Goal: Communication & Community: Answer question/provide support

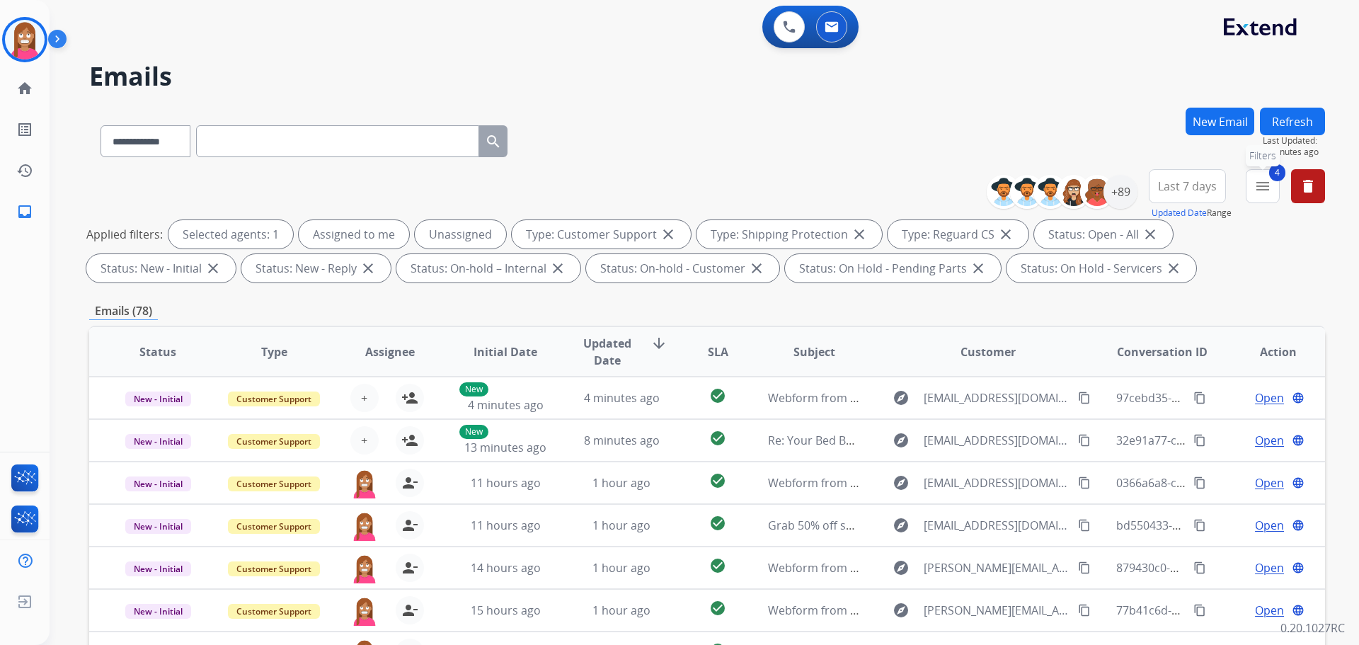
click at [1276, 182] on button "4 menu Filters" at bounding box center [1263, 186] width 34 height 34
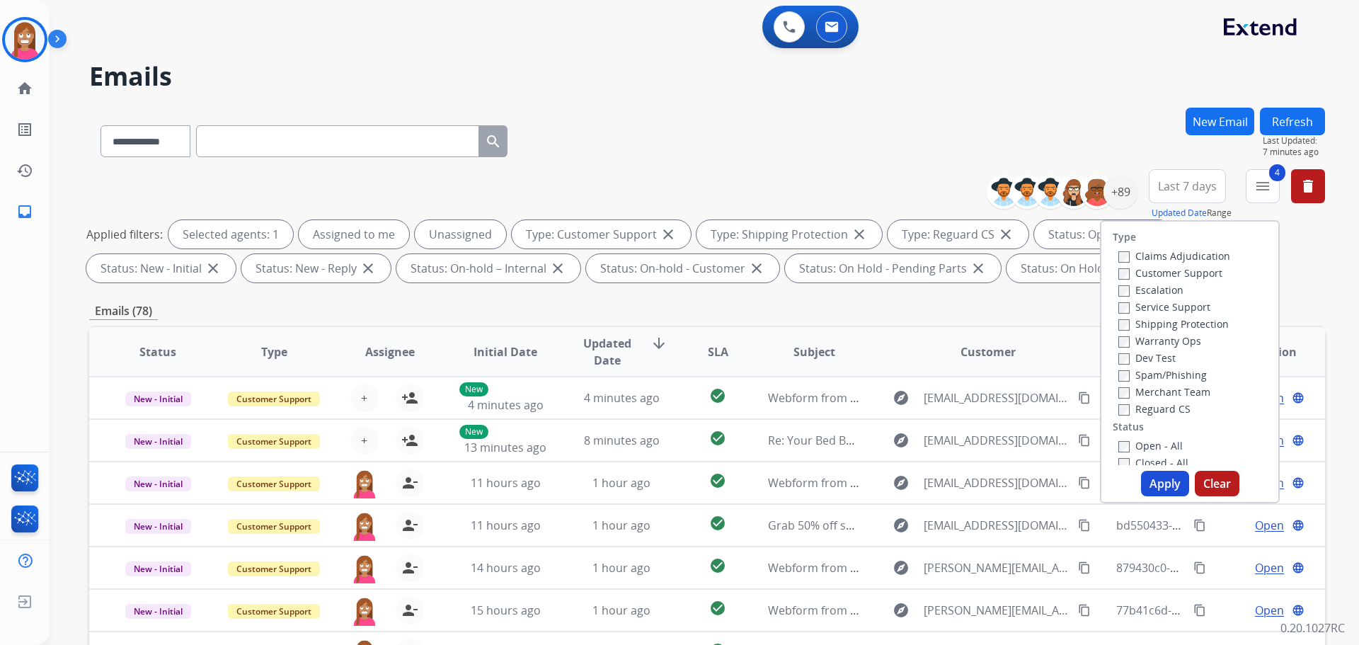
click at [812, 94] on div "**********" at bounding box center [688, 373] width 1276 height 645
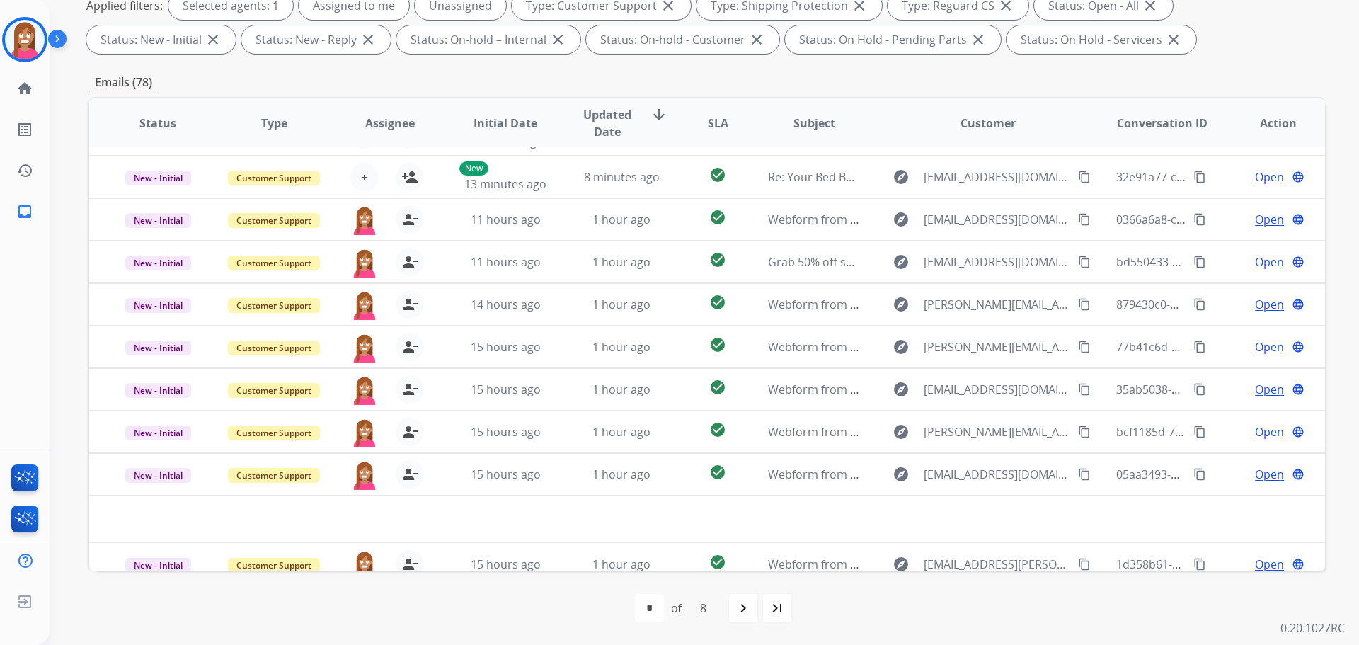
scroll to position [48, 0]
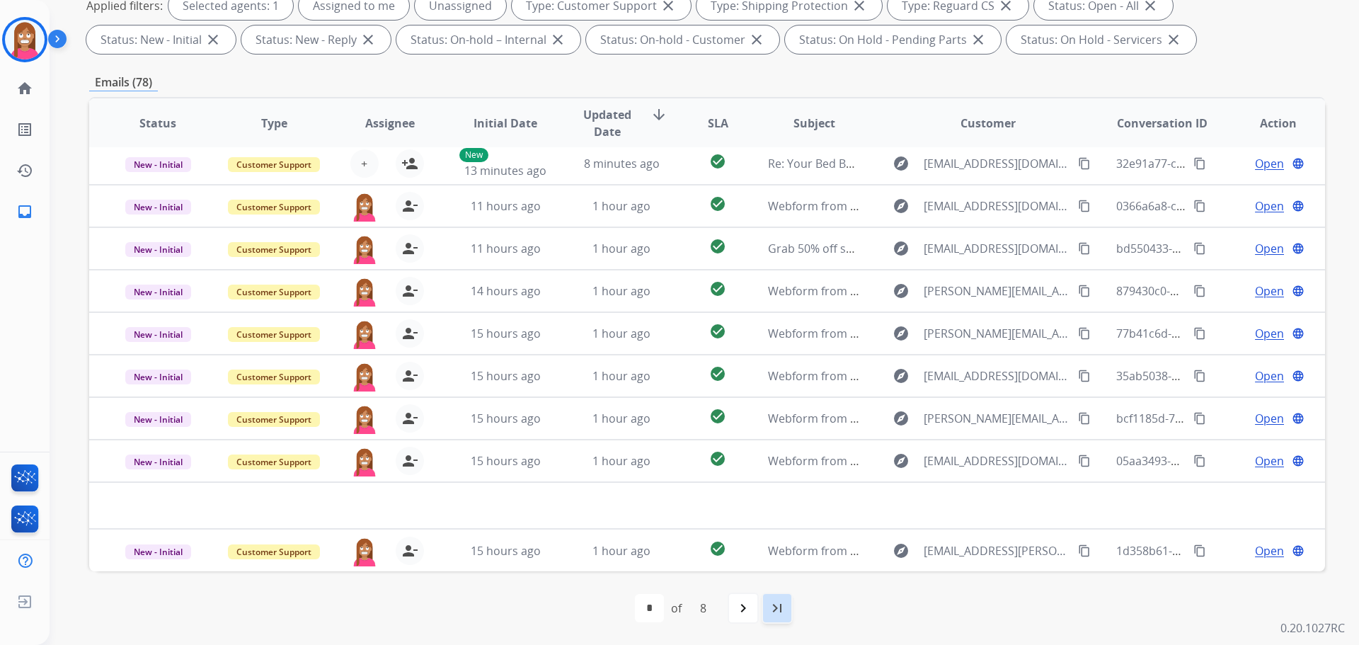
click at [788, 610] on div "last_page" at bounding box center [777, 608] width 31 height 31
select select "*"
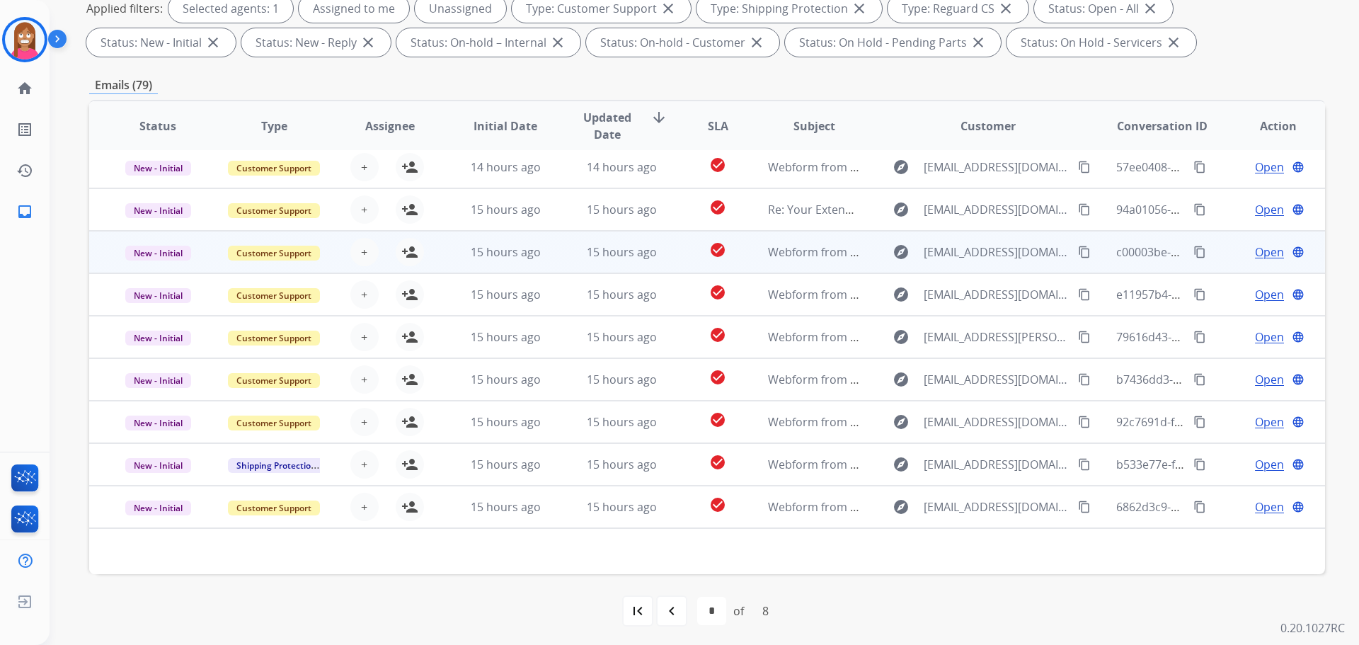
scroll to position [229, 0]
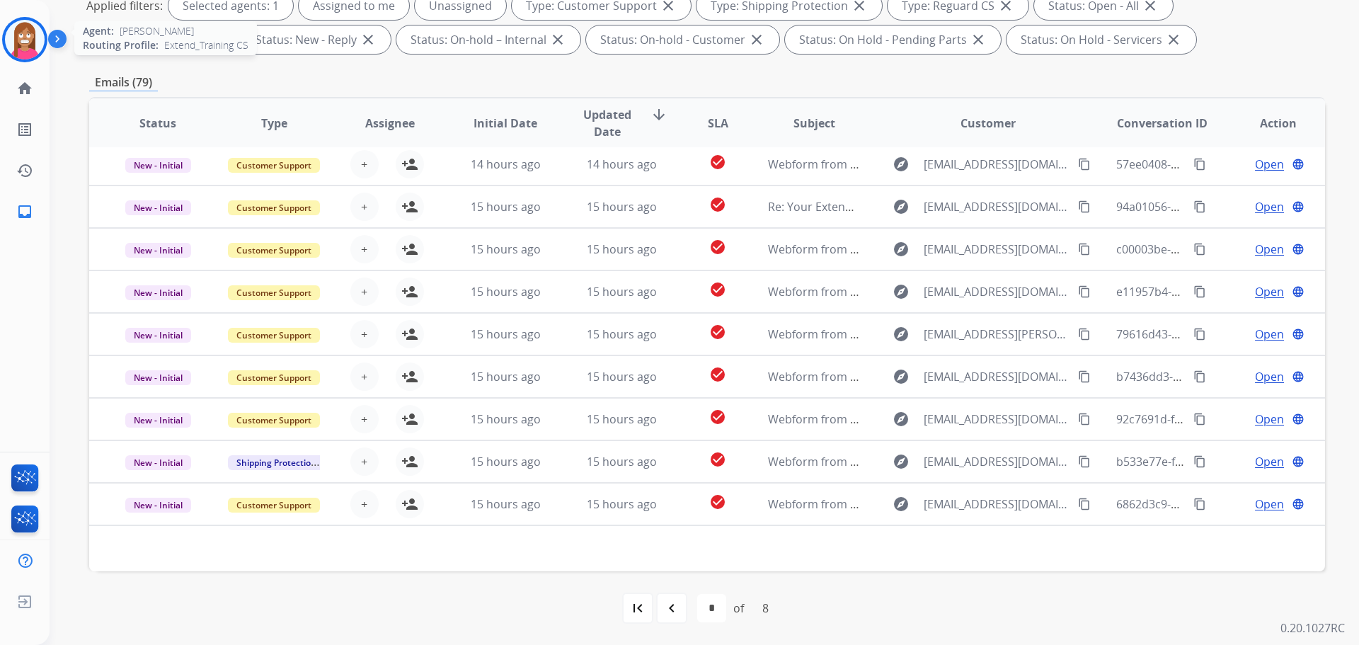
click at [21, 40] on img at bounding box center [25, 40] width 40 height 40
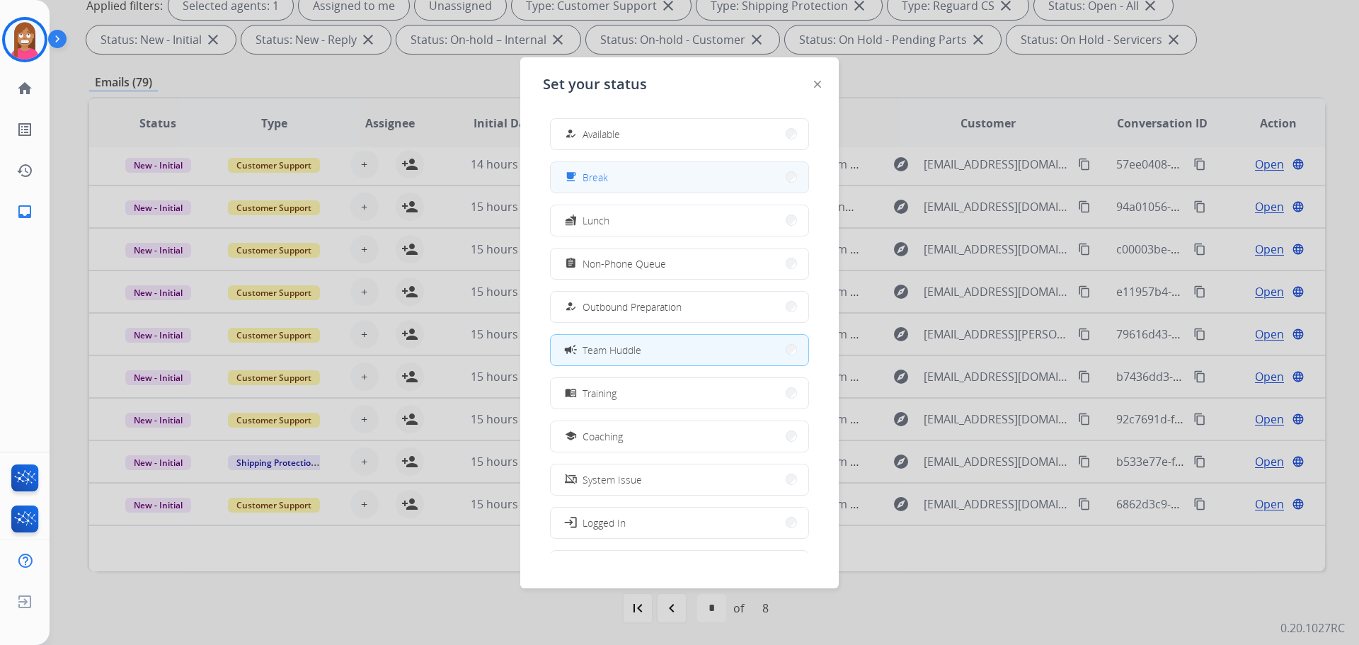
click at [623, 188] on button "free_breakfast Break" at bounding box center [680, 177] width 258 height 30
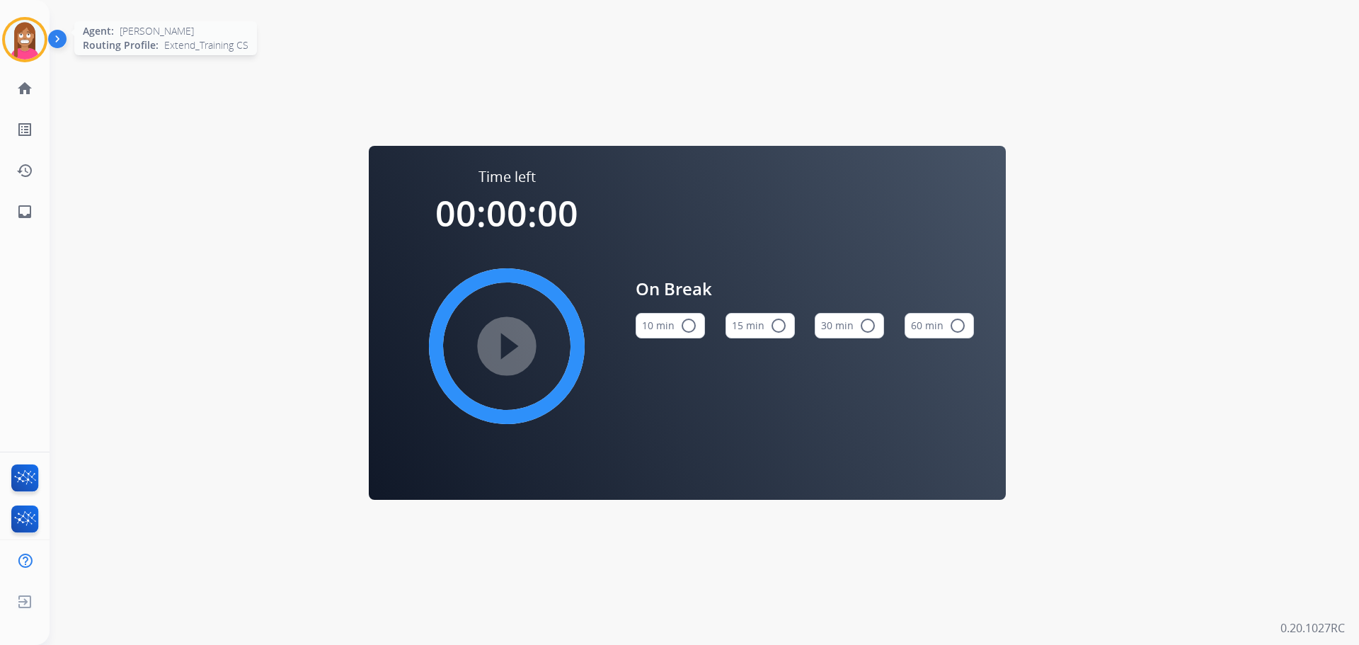
click at [3, 52] on div "Agent: Christopher Routing Profile: Extend_Training CS" at bounding box center [24, 39] width 45 height 45
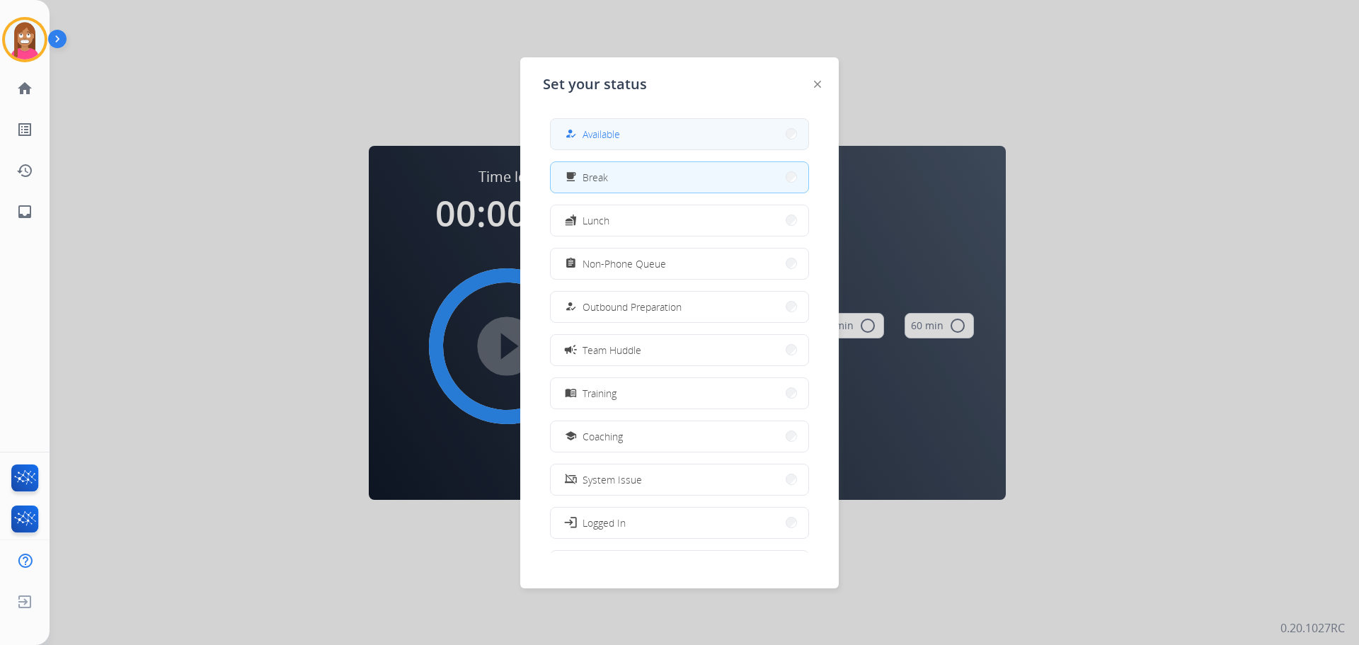
click at [586, 146] on button "how_to_reg Available" at bounding box center [680, 134] width 258 height 30
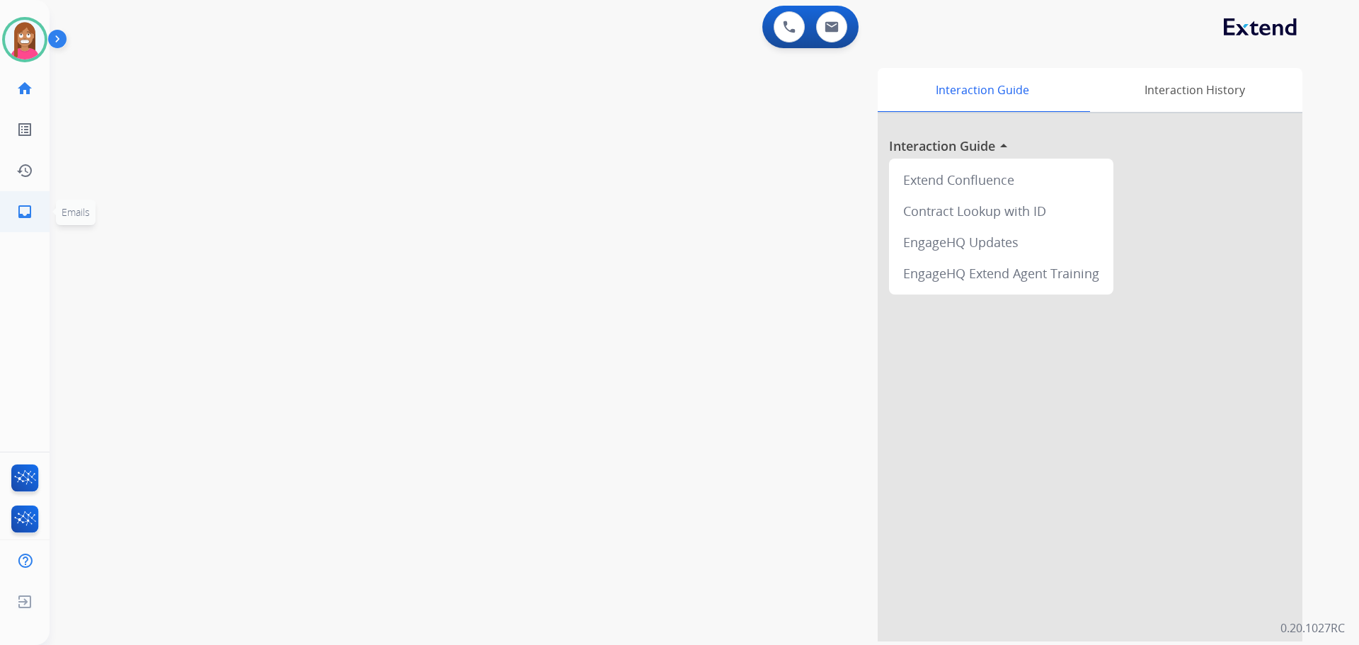
click at [23, 231] on li "inbox Emails Emails" at bounding box center [25, 212] width 40 height 40
click at [16, 209] on link "inbox Emails" at bounding box center [25, 212] width 40 height 40
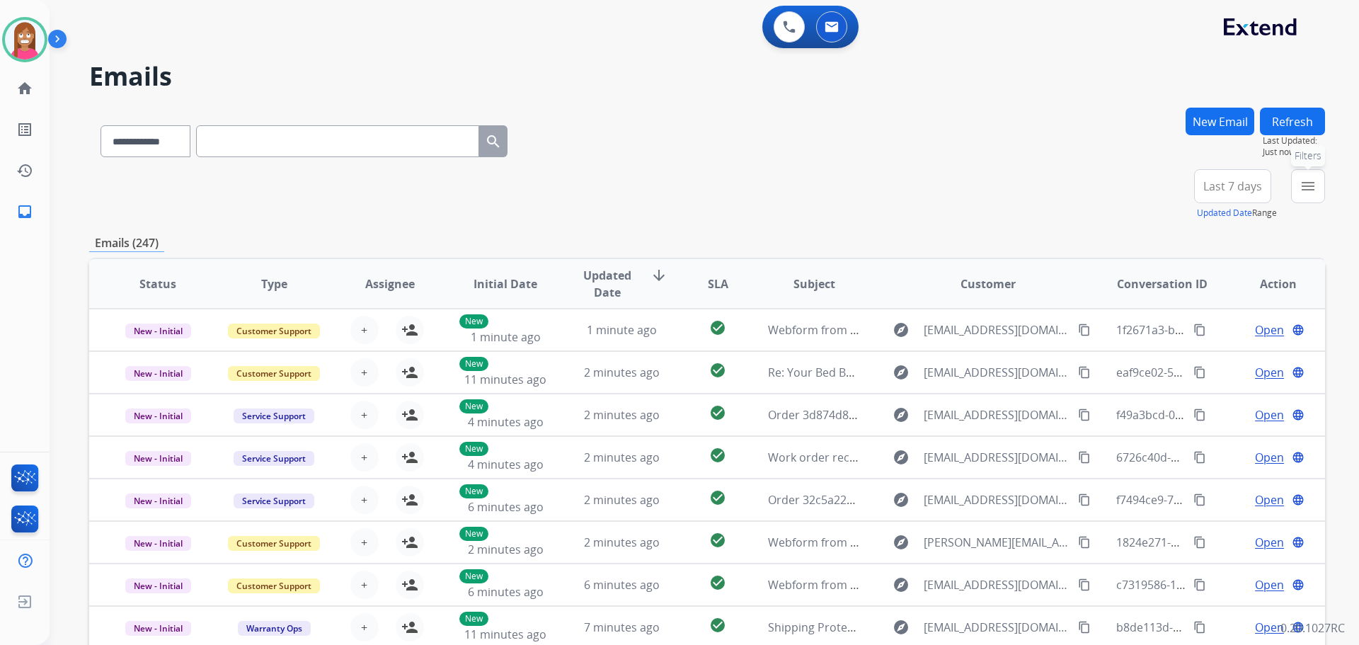
click at [1302, 190] on mat-icon "menu" at bounding box center [1308, 186] width 17 height 17
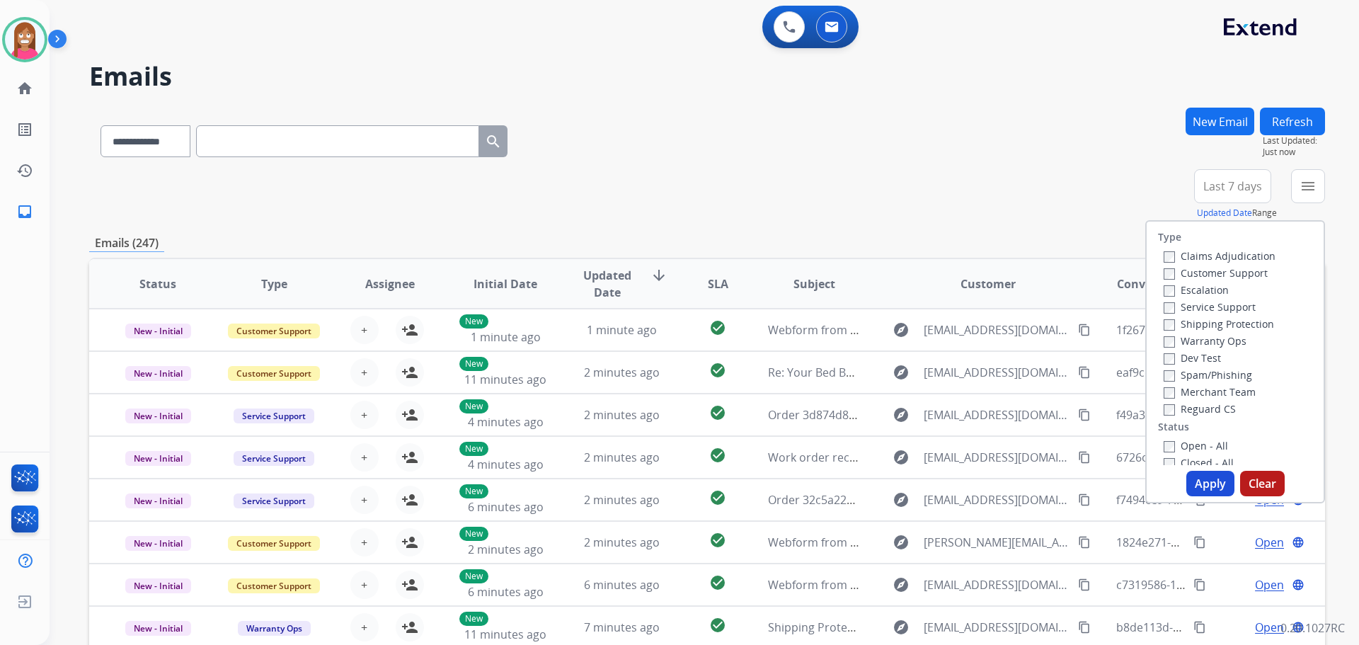
click at [1178, 273] on label "Customer Support" at bounding box center [1216, 272] width 104 height 13
drag, startPoint x: 1181, startPoint y: 324, endPoint x: 1184, endPoint y: 341, distance: 16.5
click at [1182, 326] on label "Shipping Protection" at bounding box center [1219, 323] width 110 height 13
click at [1179, 412] on label "Reguard CS" at bounding box center [1200, 408] width 72 height 13
click at [1192, 448] on label "Open - All" at bounding box center [1196, 445] width 64 height 13
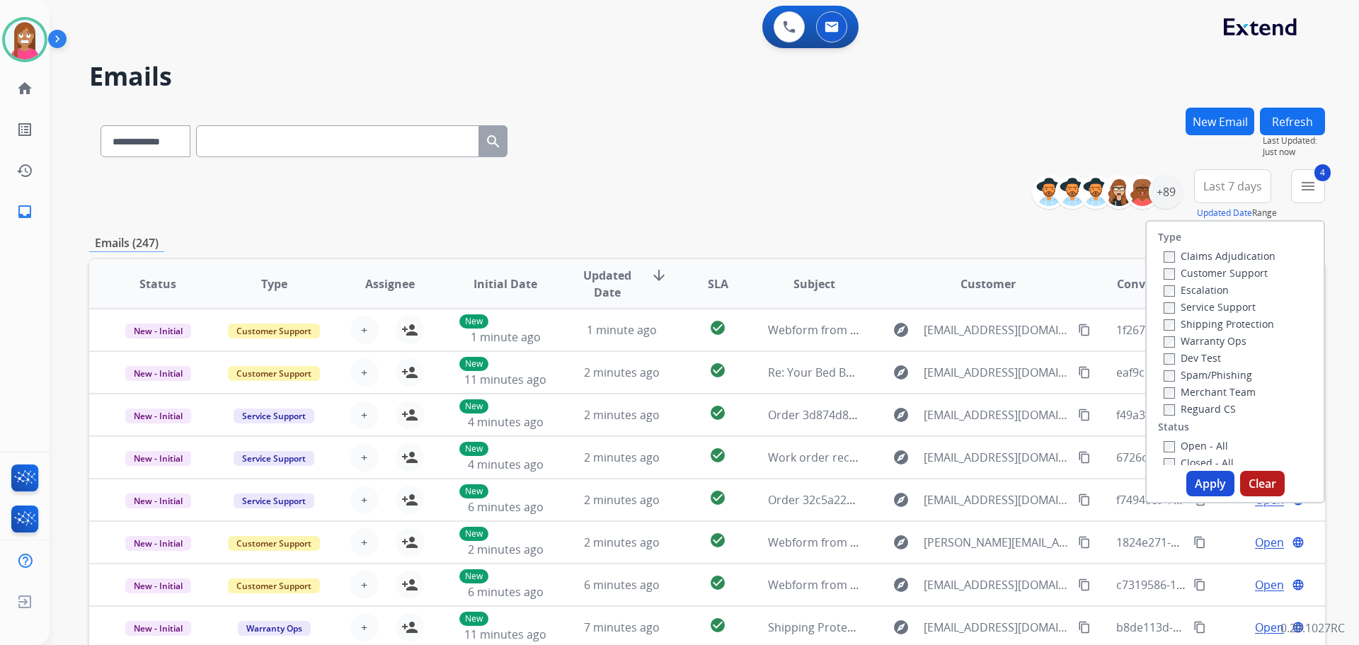
click at [1197, 479] on button "Apply" at bounding box center [1211, 483] width 48 height 25
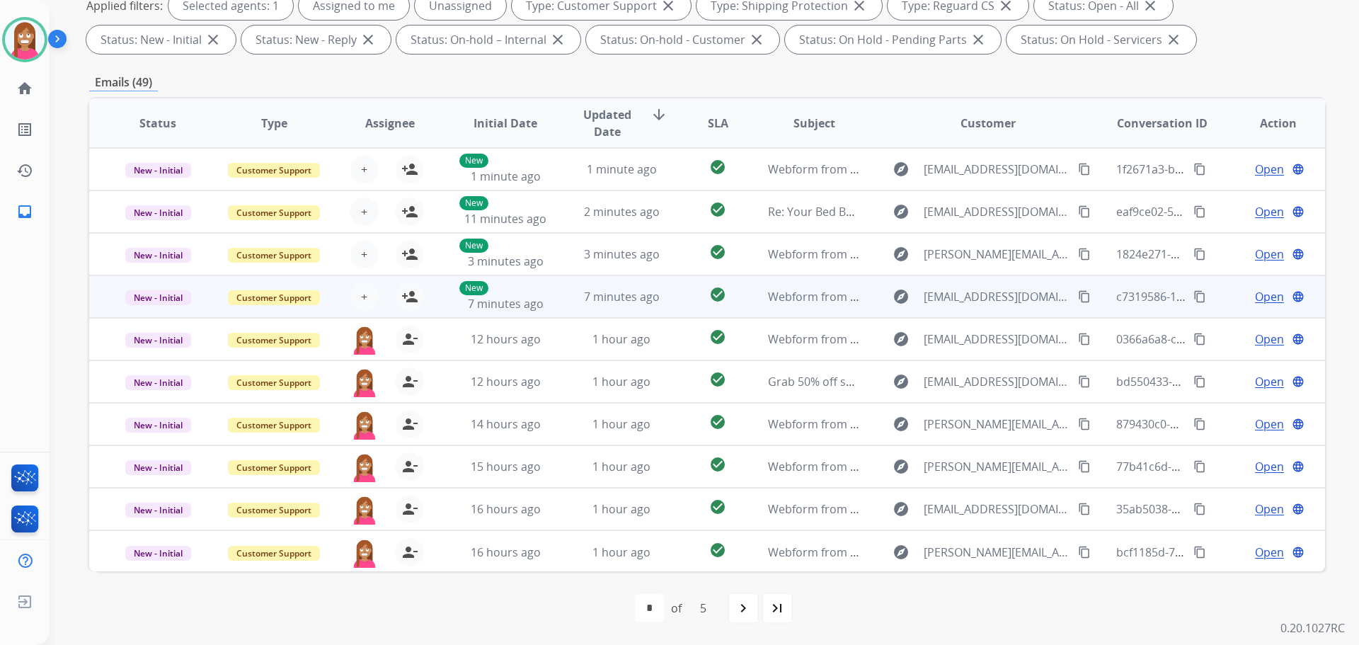
scroll to position [1, 0]
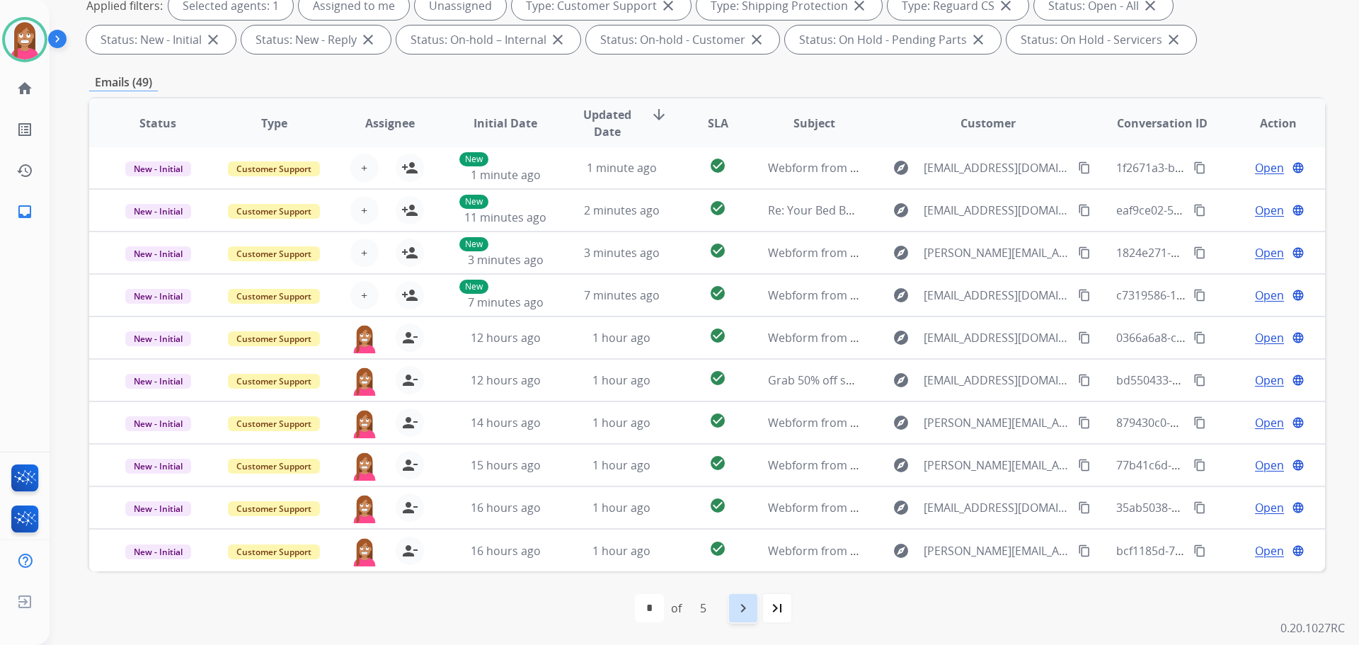
click at [736, 619] on div "navigate_next" at bounding box center [743, 608] width 31 height 31
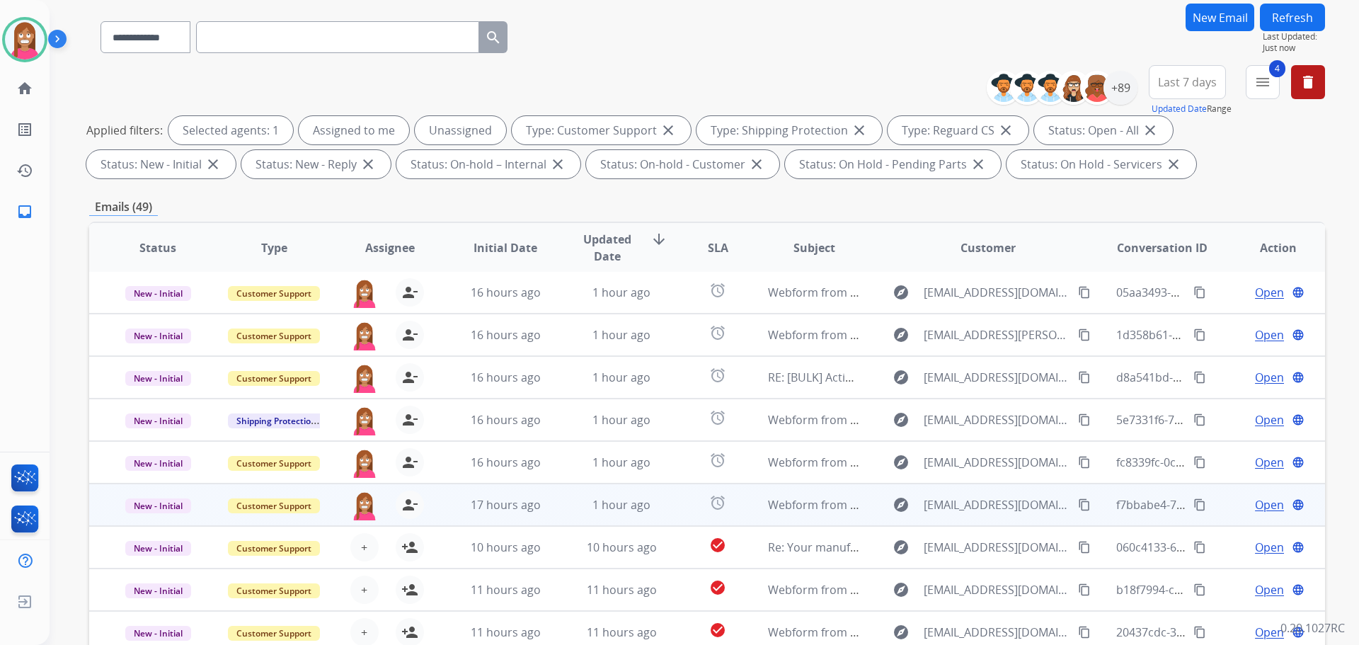
scroll to position [229, 0]
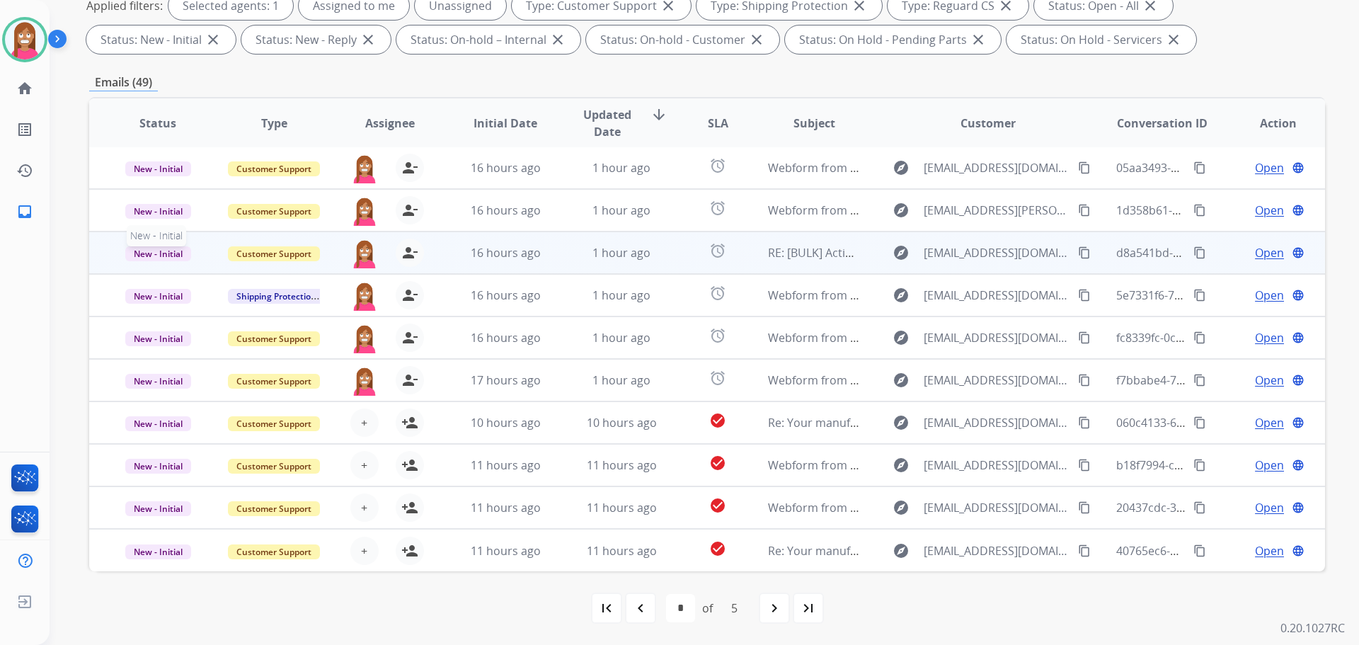
click at [165, 256] on span "New - Initial" at bounding box center [158, 253] width 66 height 15
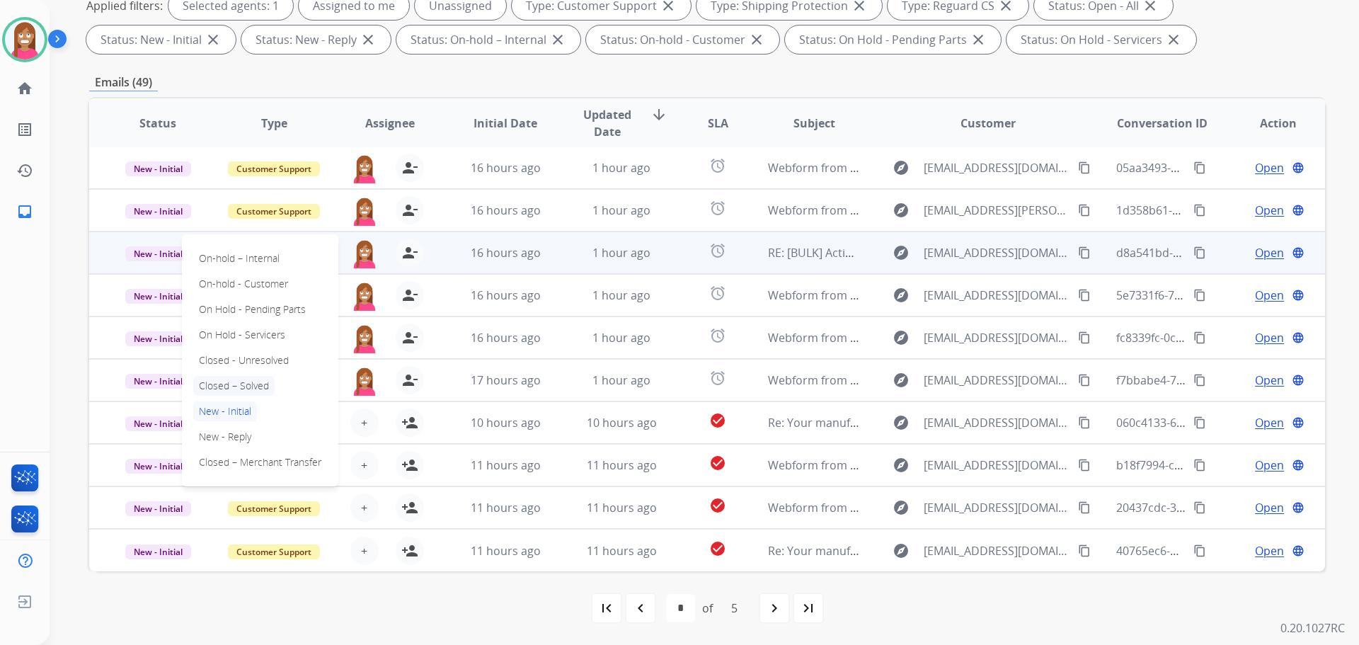
click at [219, 386] on p "Closed – Solved" at bounding box center [233, 386] width 81 height 20
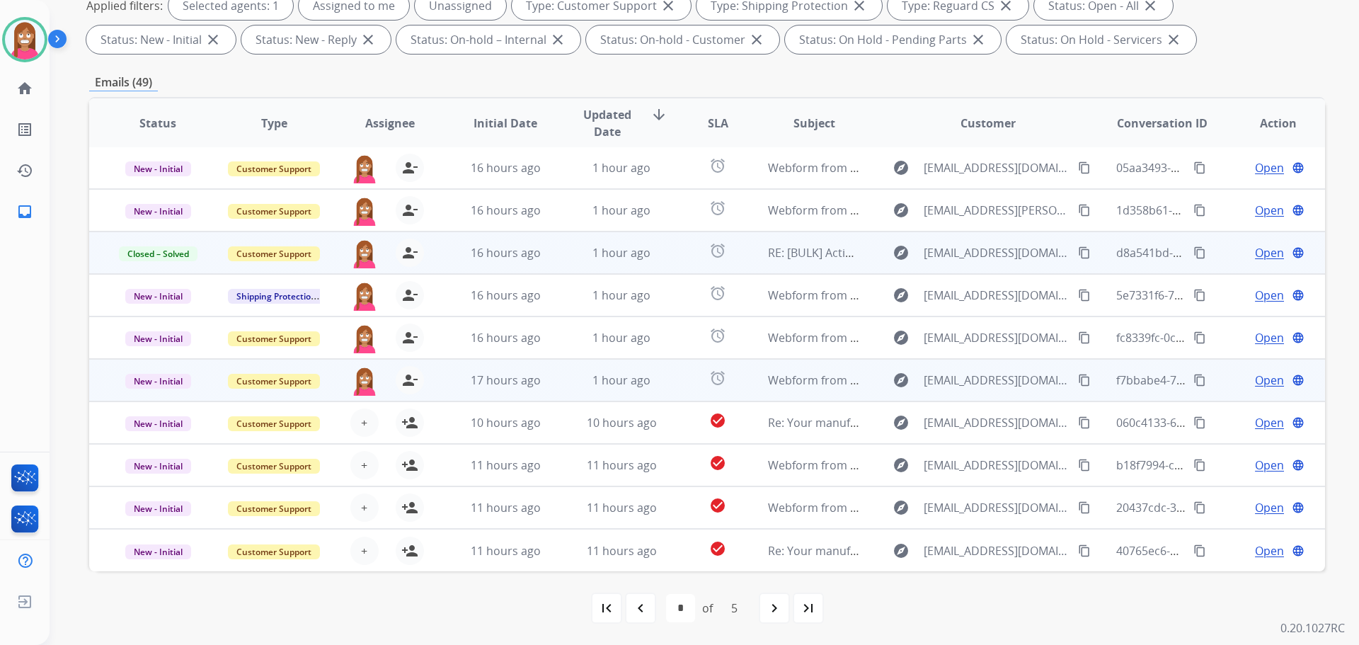
click at [668, 396] on td "alarm" at bounding box center [706, 380] width 77 height 42
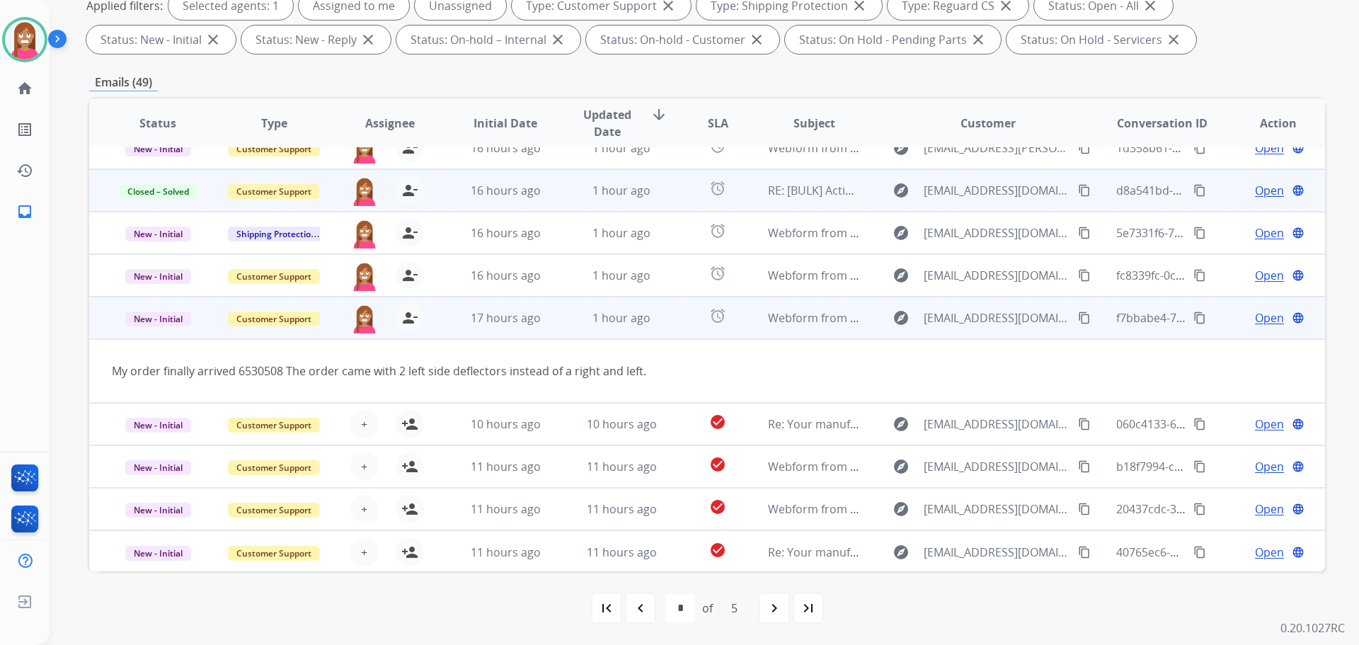
scroll to position [65, 0]
click at [1260, 315] on span "Open" at bounding box center [1269, 316] width 29 height 17
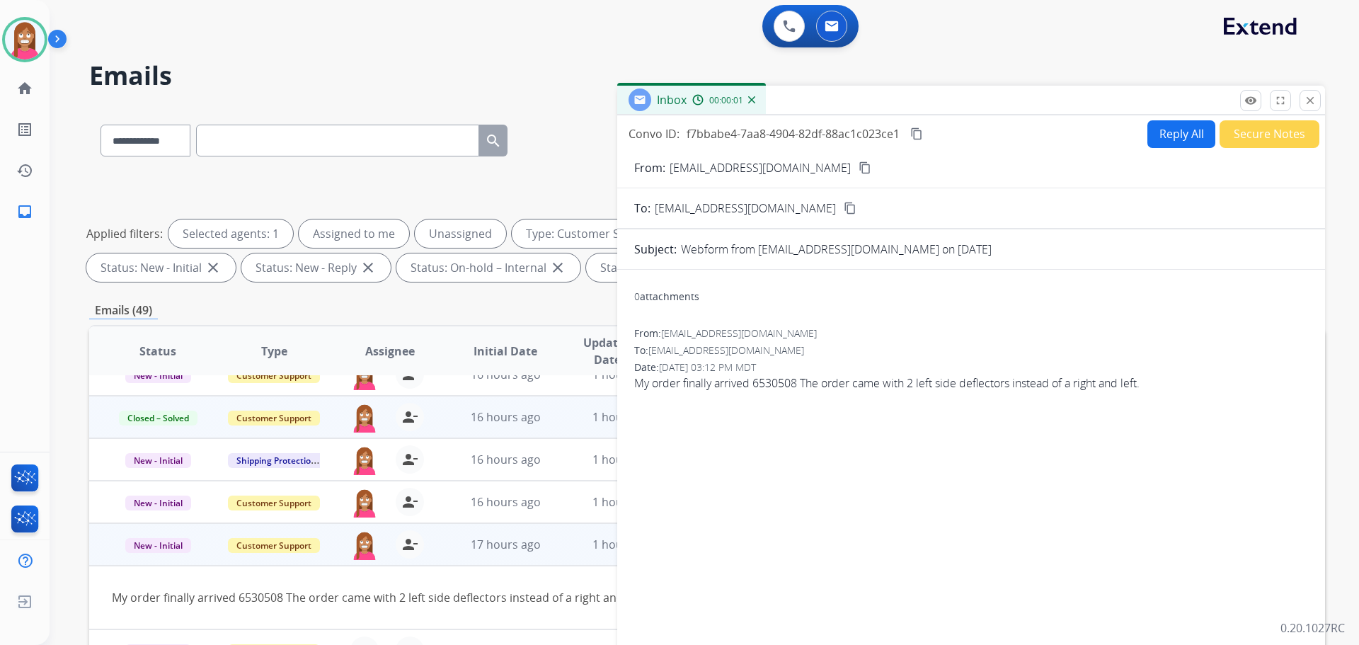
scroll to position [0, 0]
click at [1179, 137] on button "Reply All" at bounding box center [1182, 135] width 68 height 28
select select "**********"
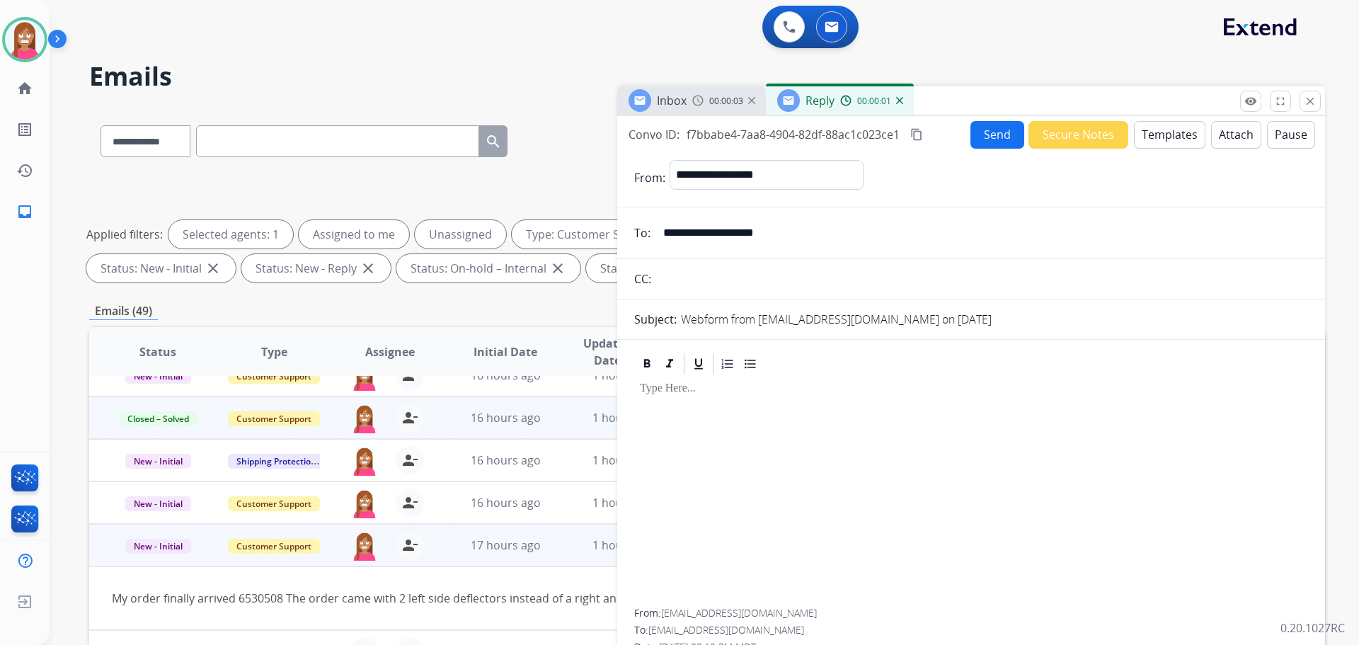
click at [1169, 137] on button "Templates" at bounding box center [1170, 135] width 72 height 28
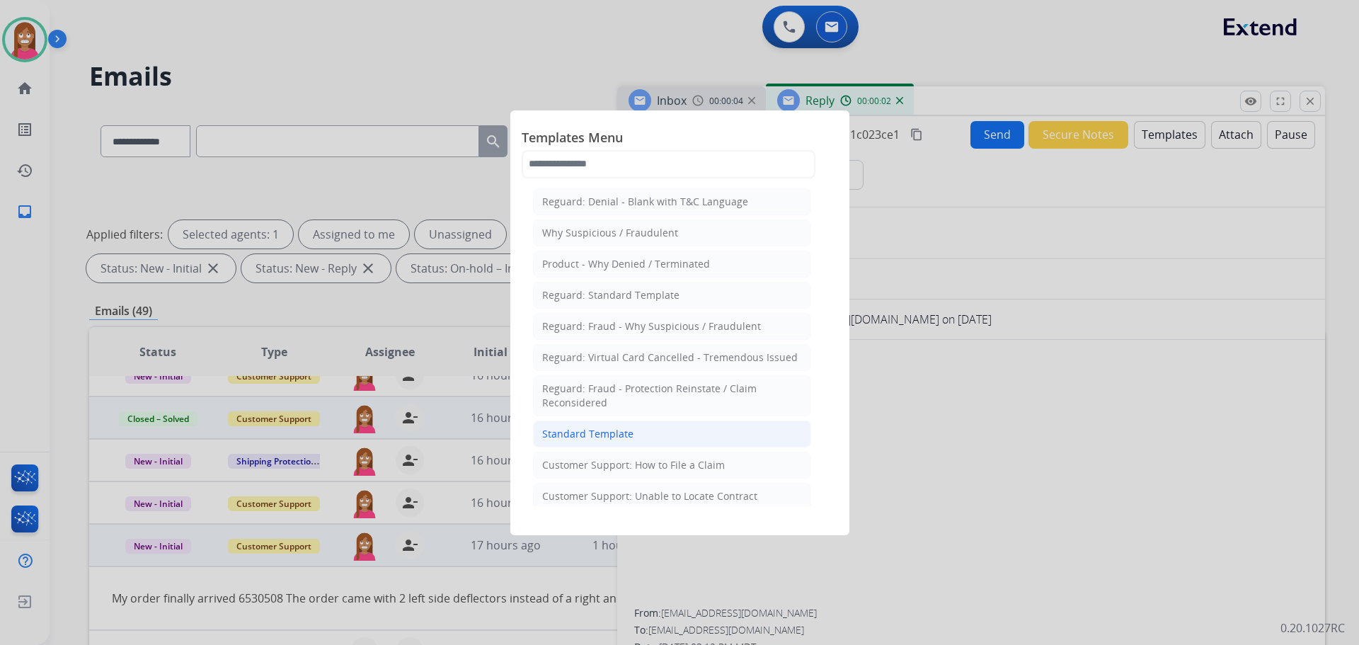
click at [571, 428] on div "Standard Template" at bounding box center [587, 434] width 91 height 14
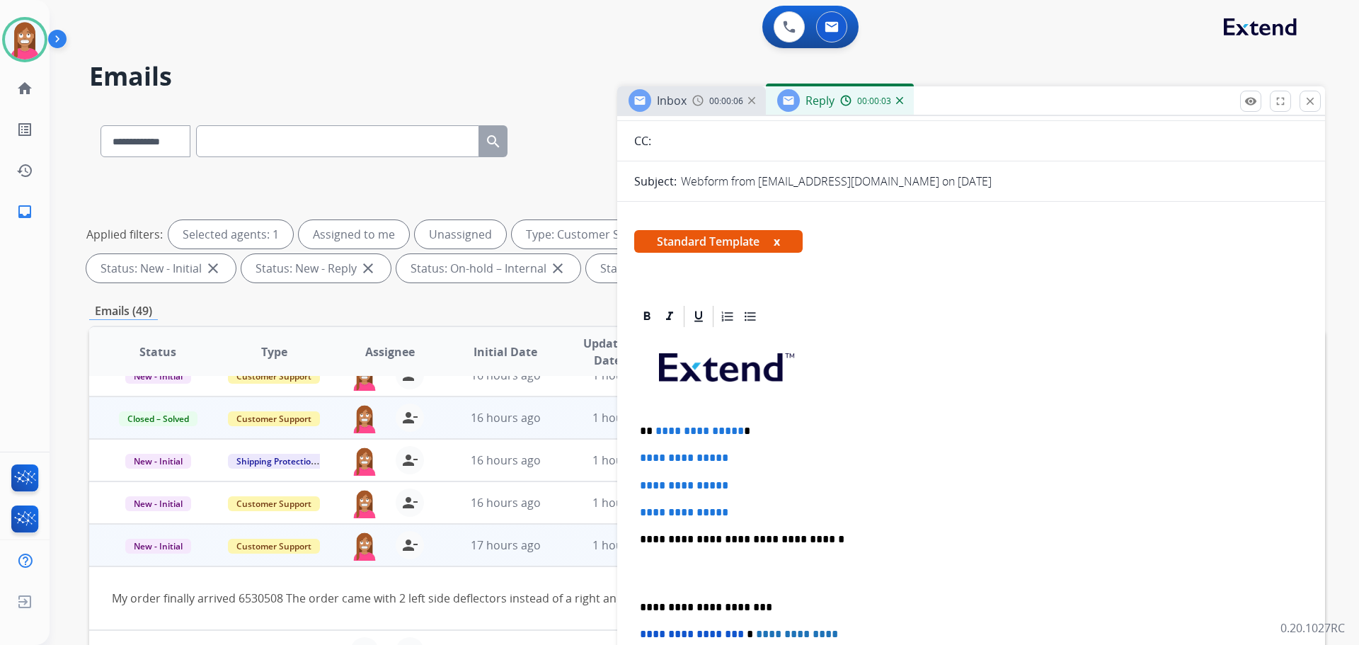
scroll to position [142, 0]
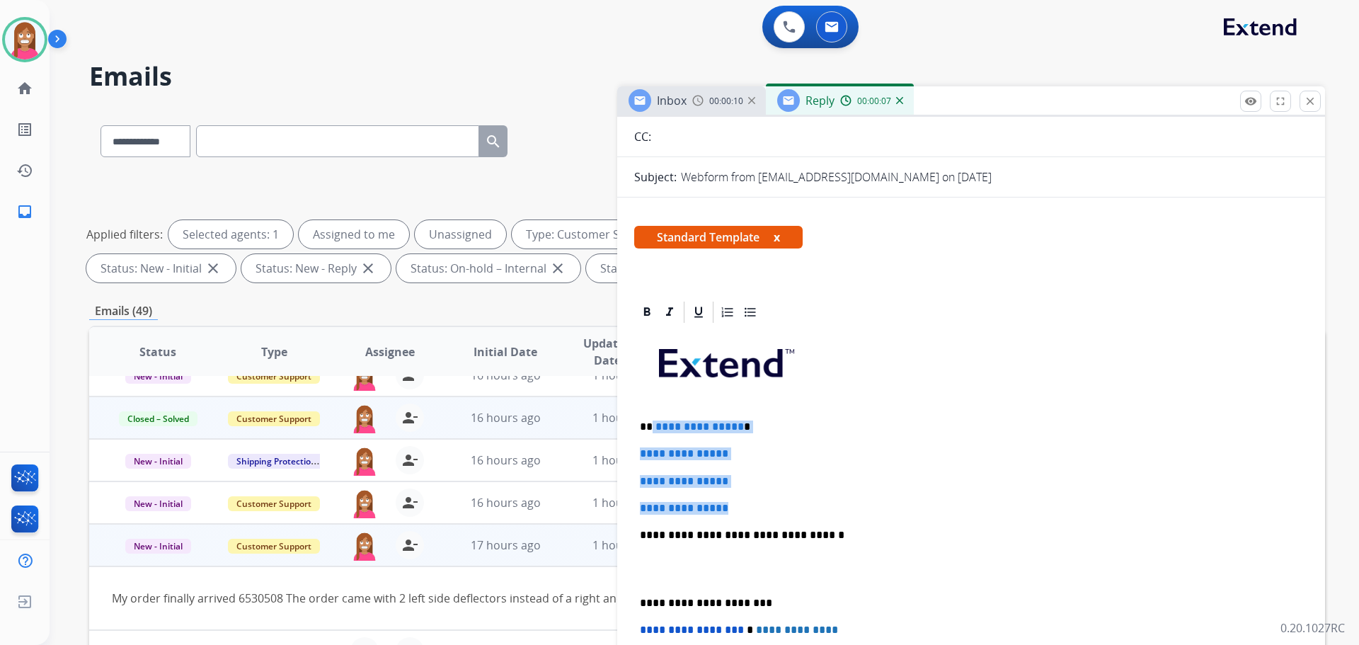
drag, startPoint x: 757, startPoint y: 503, endPoint x: 651, endPoint y: 421, distance: 134.1
click at [651, 421] on div "**********" at bounding box center [971, 568] width 674 height 487
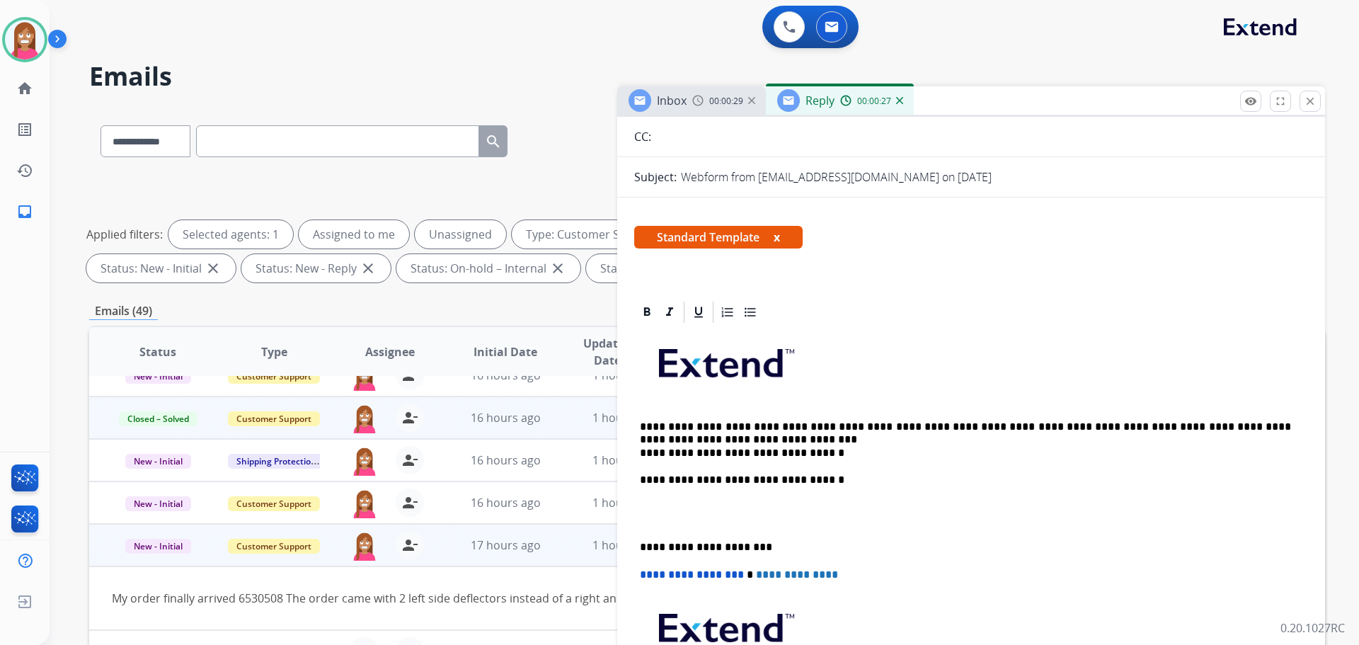
click at [693, 438] on p "**********" at bounding box center [965, 440] width 651 height 39
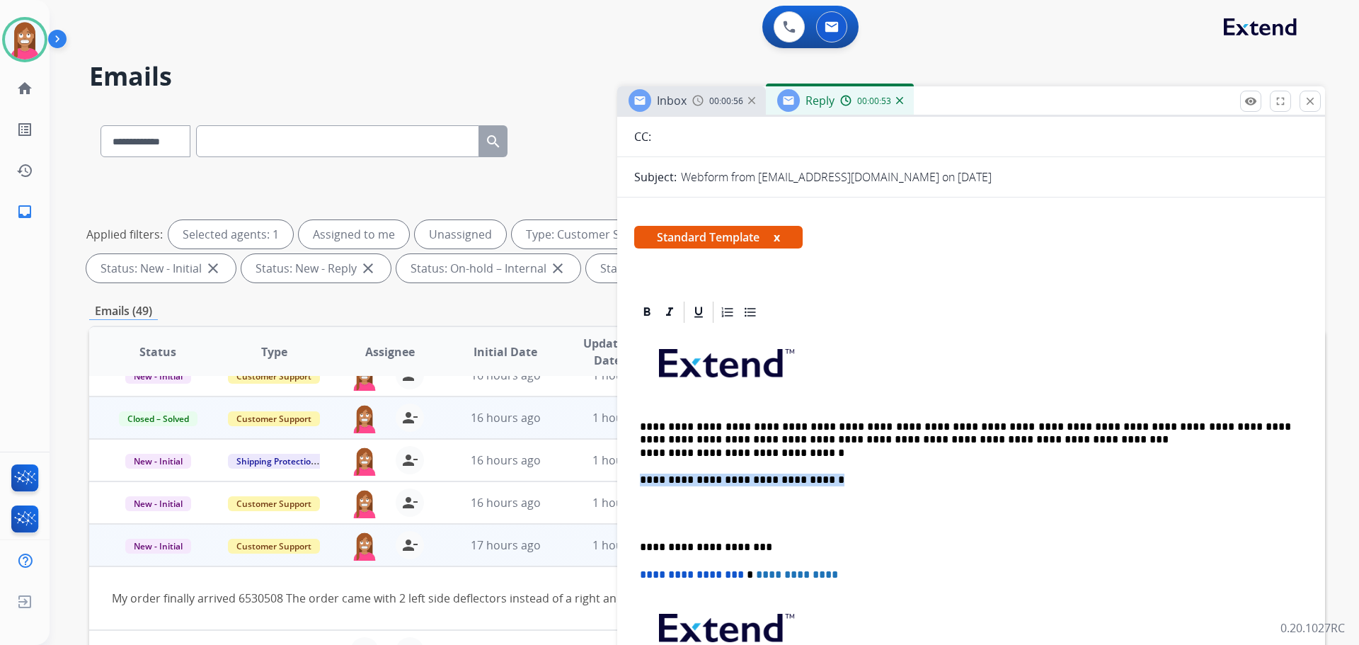
drag, startPoint x: 818, startPoint y: 477, endPoint x: 639, endPoint y: 481, distance: 179.2
click at [639, 481] on div "**********" at bounding box center [971, 541] width 674 height 432
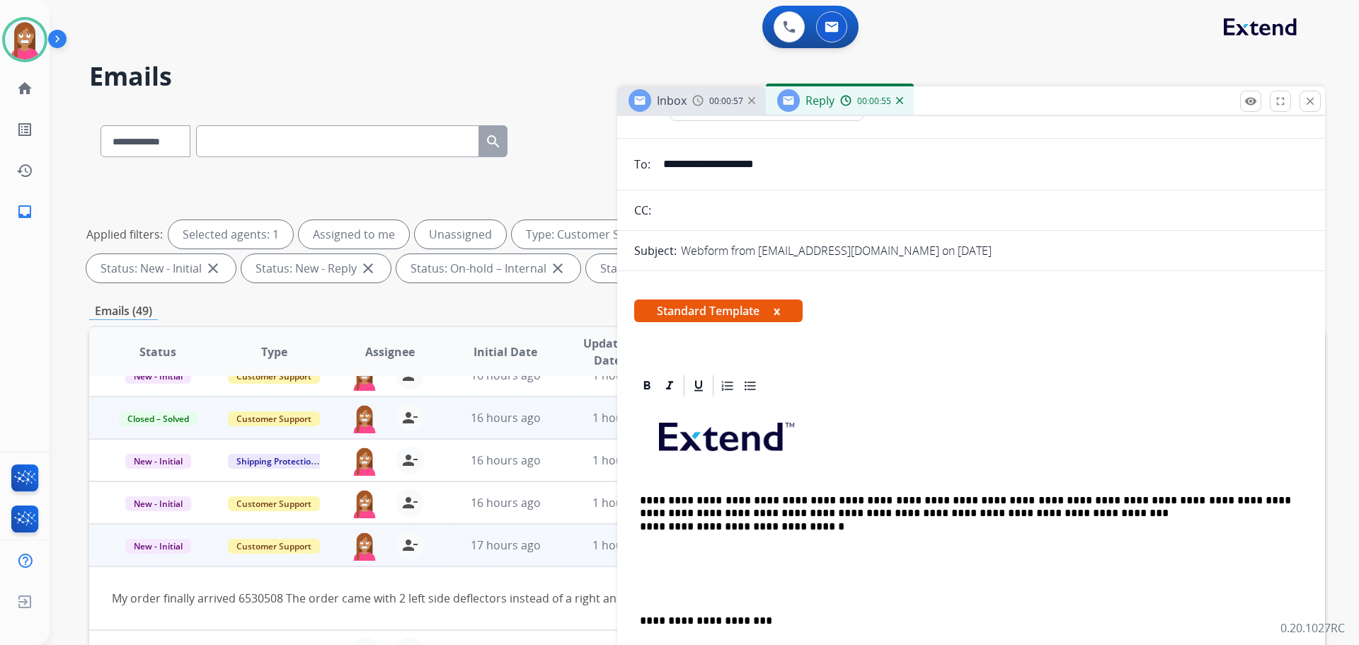
scroll to position [0, 0]
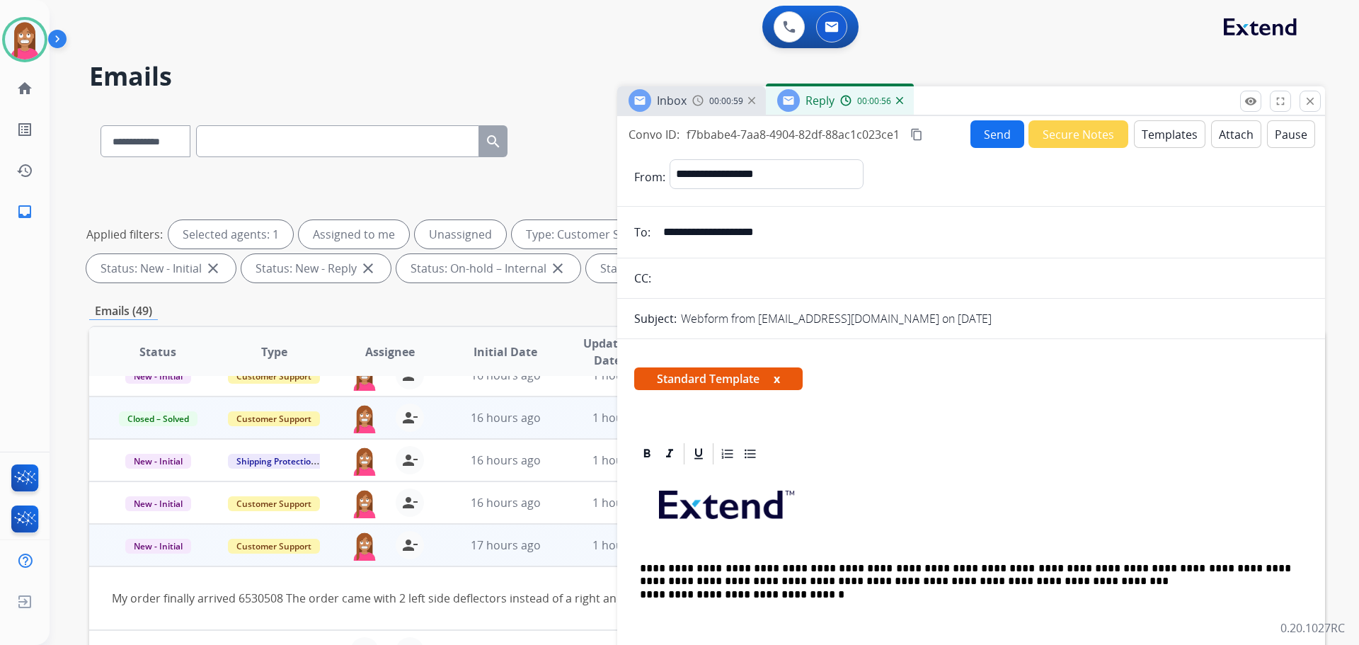
click at [976, 135] on button "Send" at bounding box center [998, 134] width 54 height 28
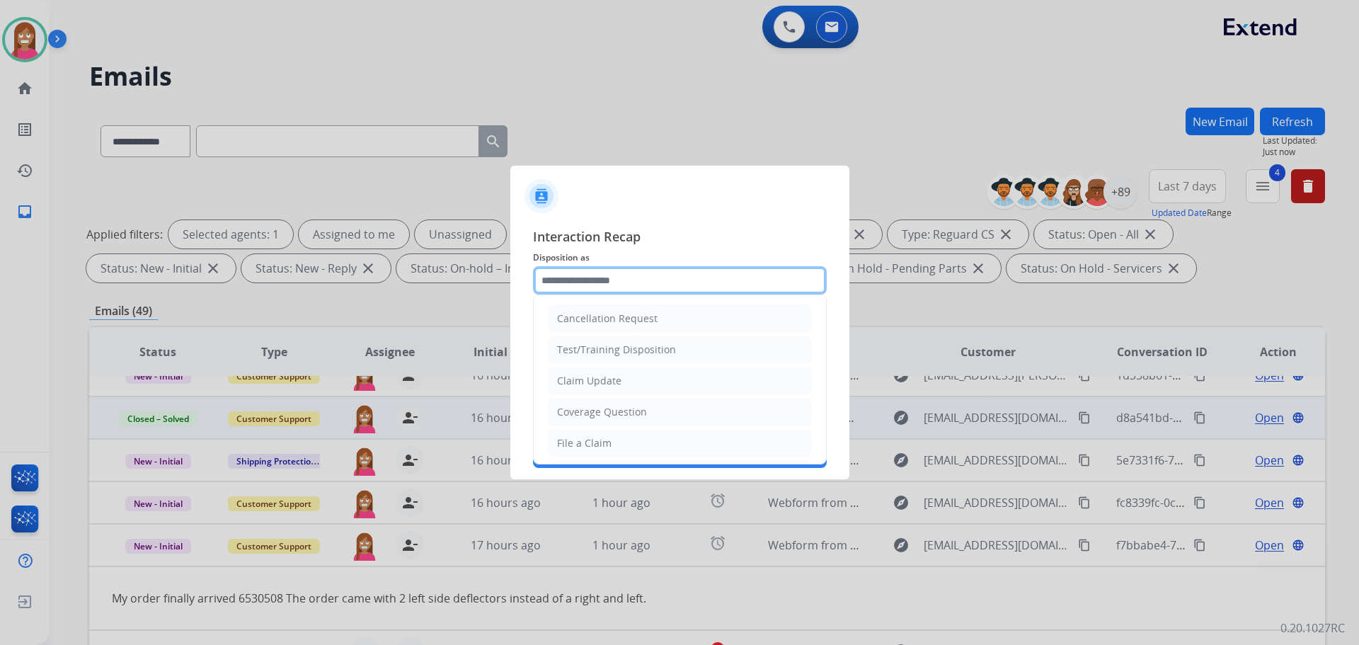
click at [561, 278] on input "text" at bounding box center [680, 280] width 294 height 28
click at [593, 411] on div "Coverage Question" at bounding box center [602, 412] width 90 height 14
type input "**********"
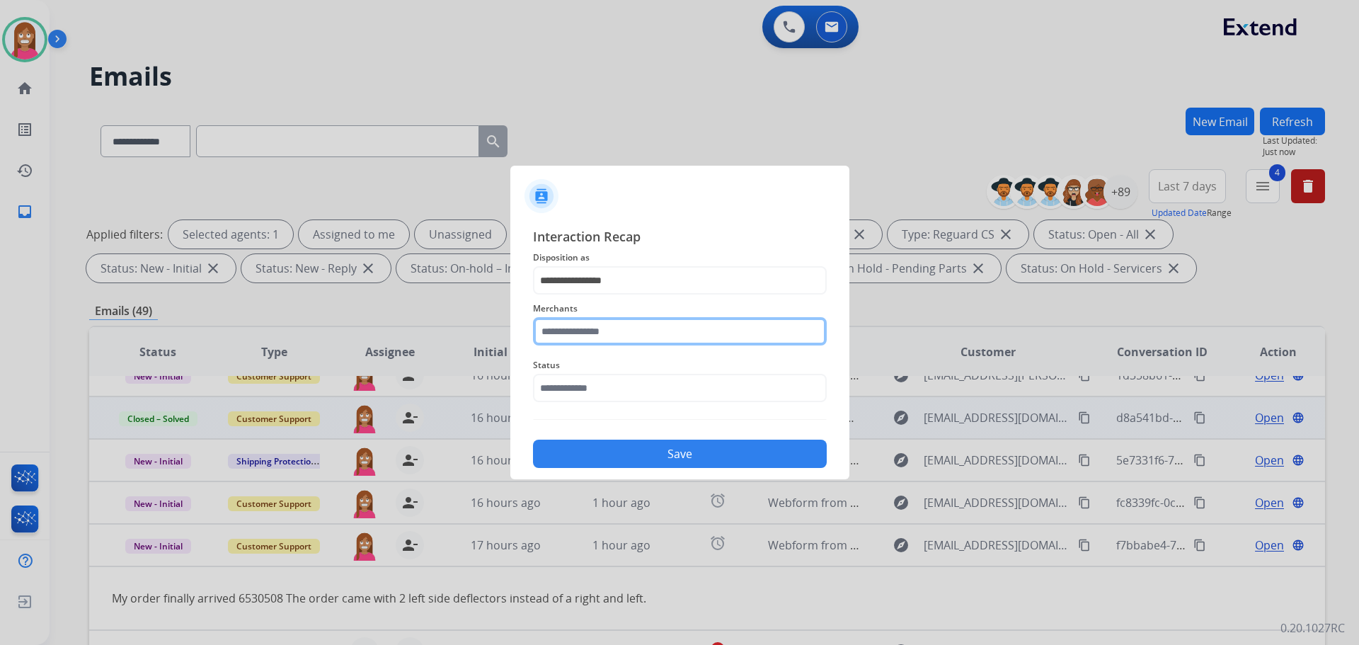
click at [590, 343] on input "text" at bounding box center [680, 331] width 294 height 28
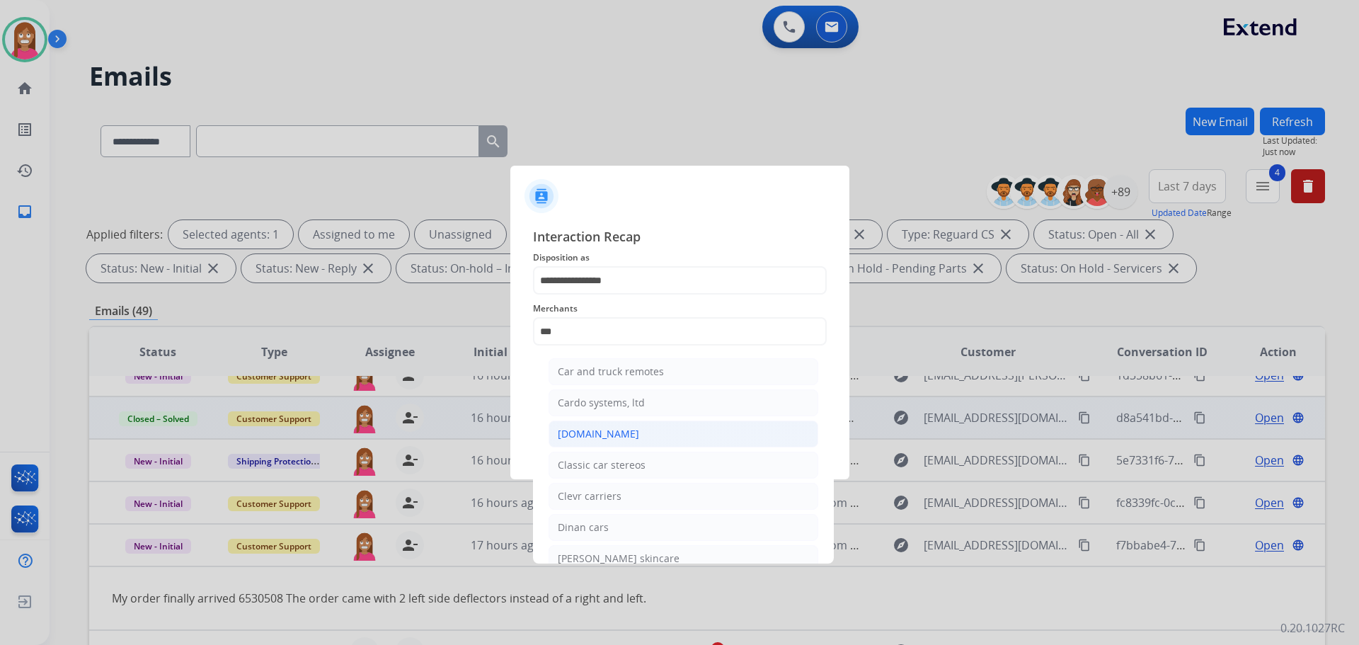
click at [590, 430] on div "[DOMAIN_NAME]" at bounding box center [598, 434] width 81 height 14
type input "**********"
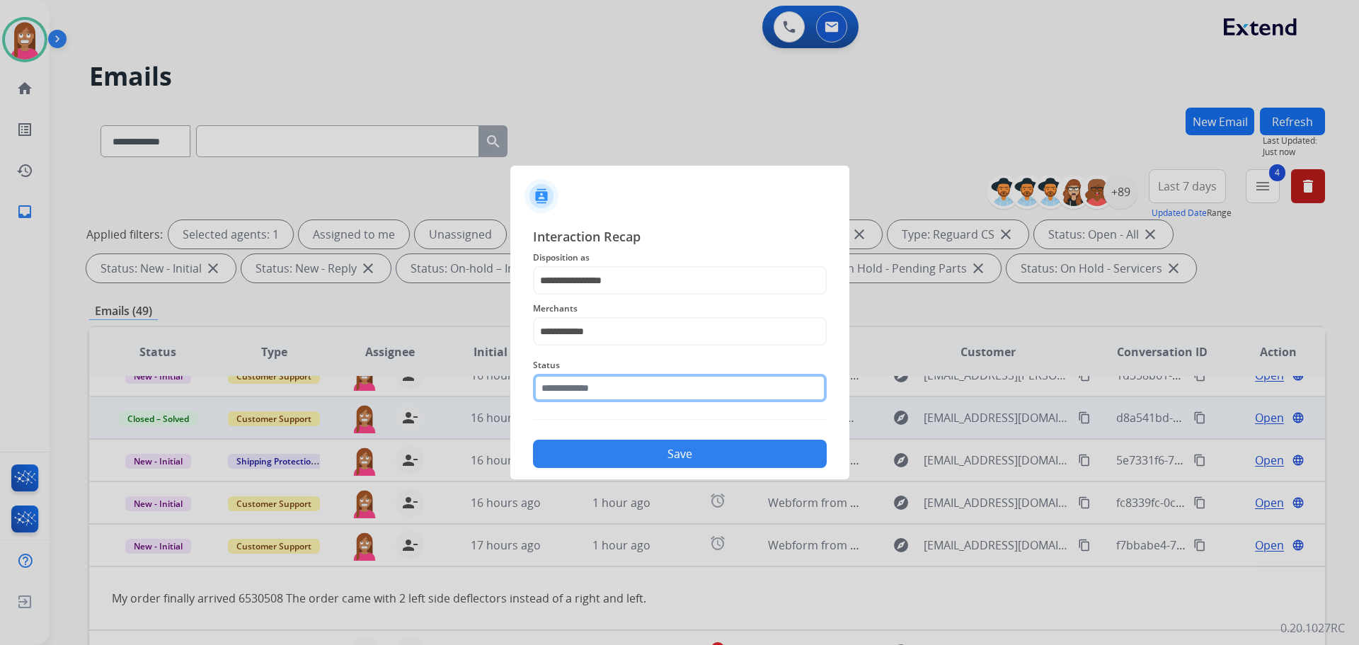
click at [605, 393] on input "text" at bounding box center [680, 388] width 294 height 28
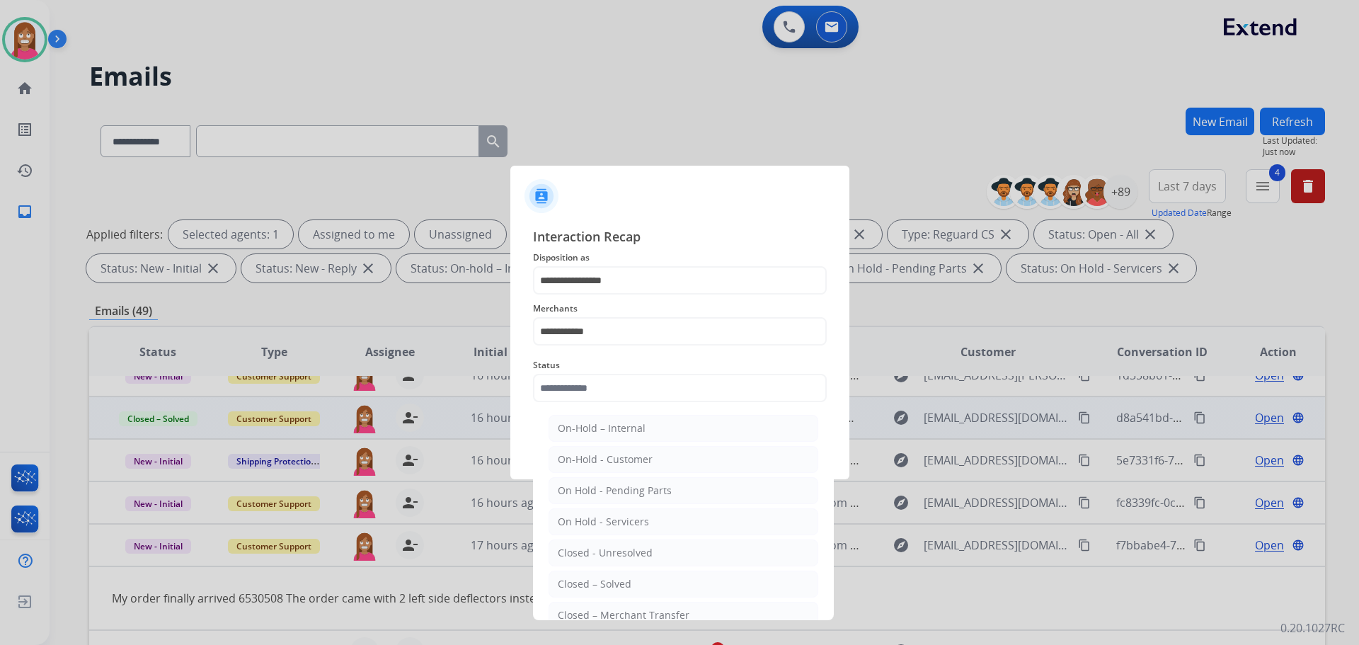
drag, startPoint x: 633, startPoint y: 578, endPoint x: 641, endPoint y: 570, distance: 12.0
click at [635, 574] on li "Closed – Solved" at bounding box center [684, 584] width 270 height 27
type input "**********"
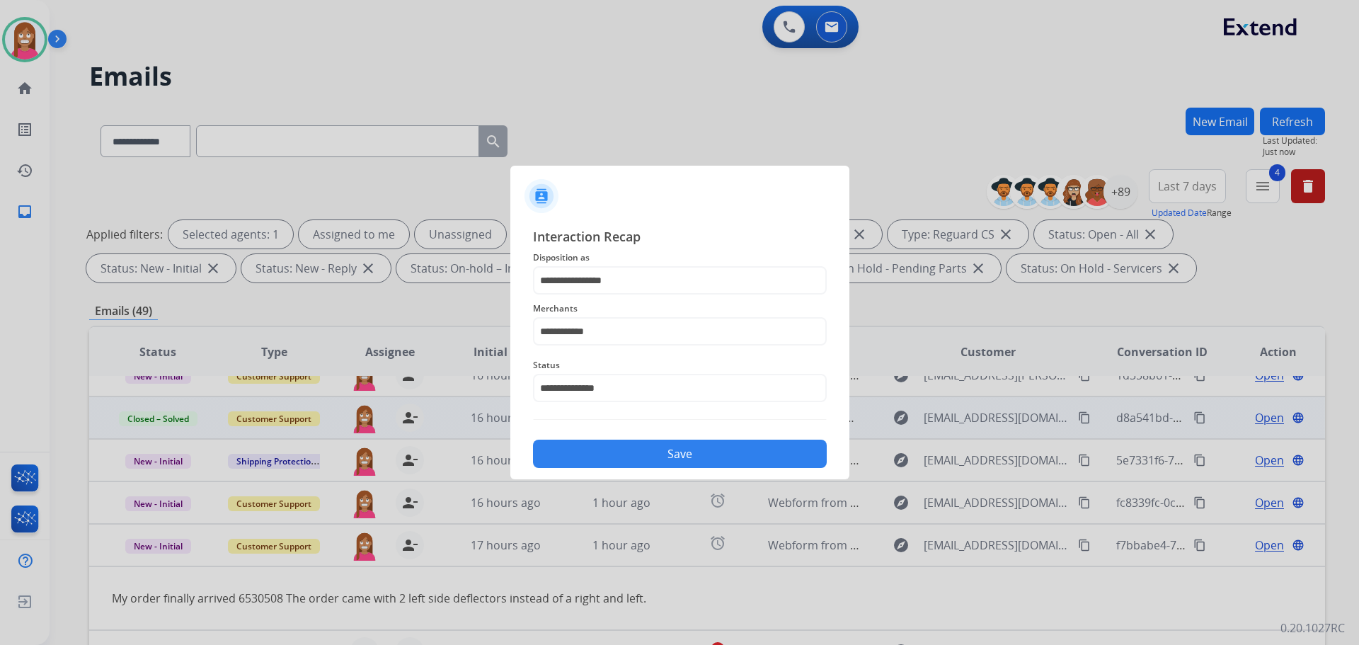
click at [663, 459] on button "Save" at bounding box center [680, 454] width 294 height 28
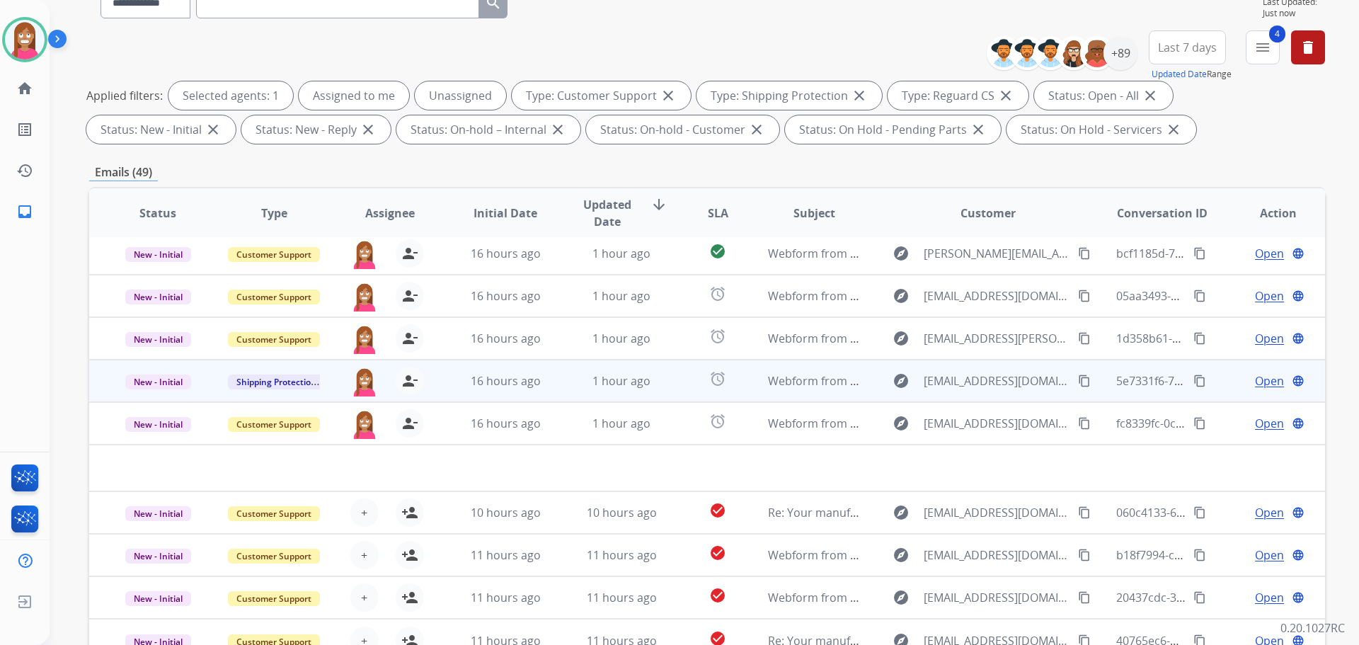
scroll to position [229, 0]
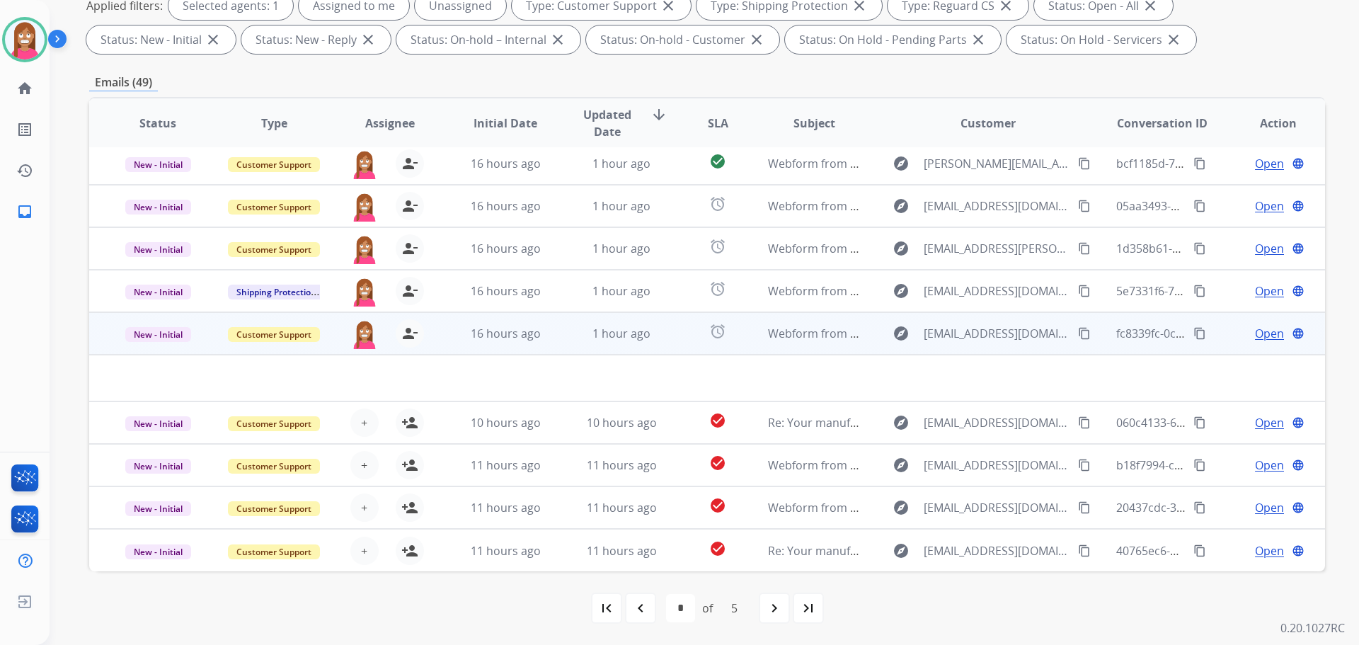
click at [570, 348] on td "1 hour ago" at bounding box center [611, 333] width 116 height 42
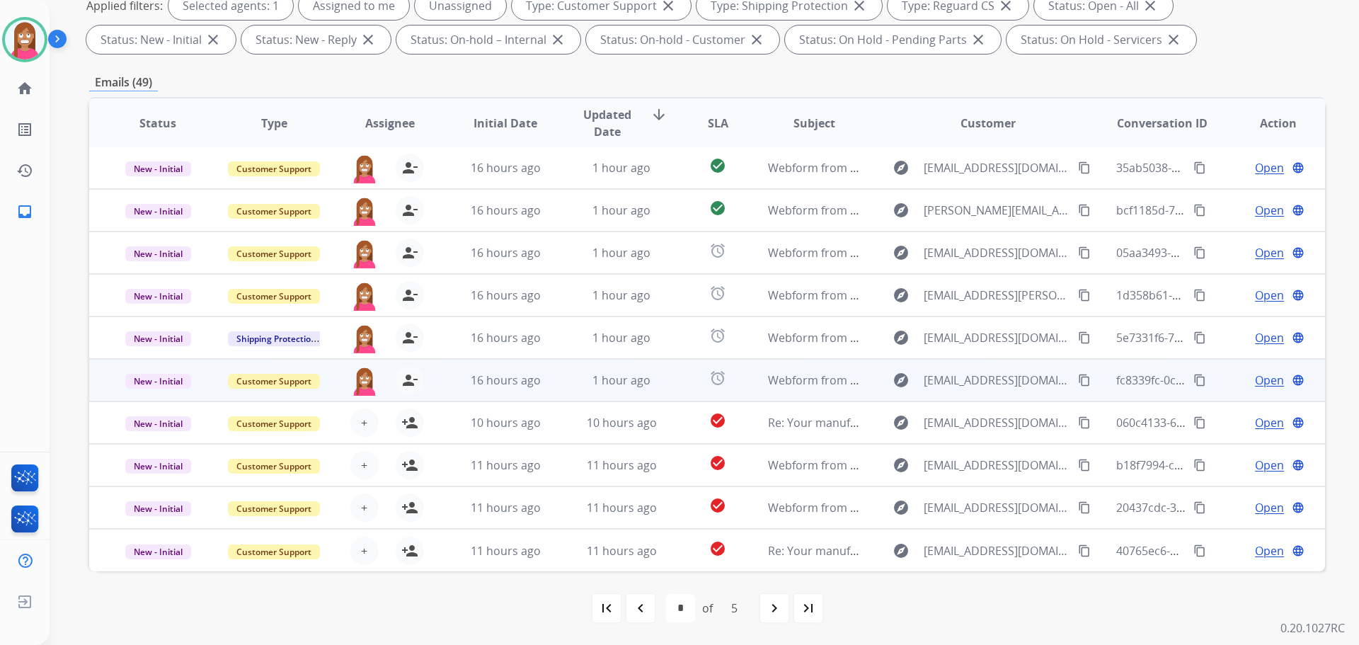
scroll to position [1, 0]
click at [557, 382] on td "1 hour ago" at bounding box center [611, 380] width 116 height 42
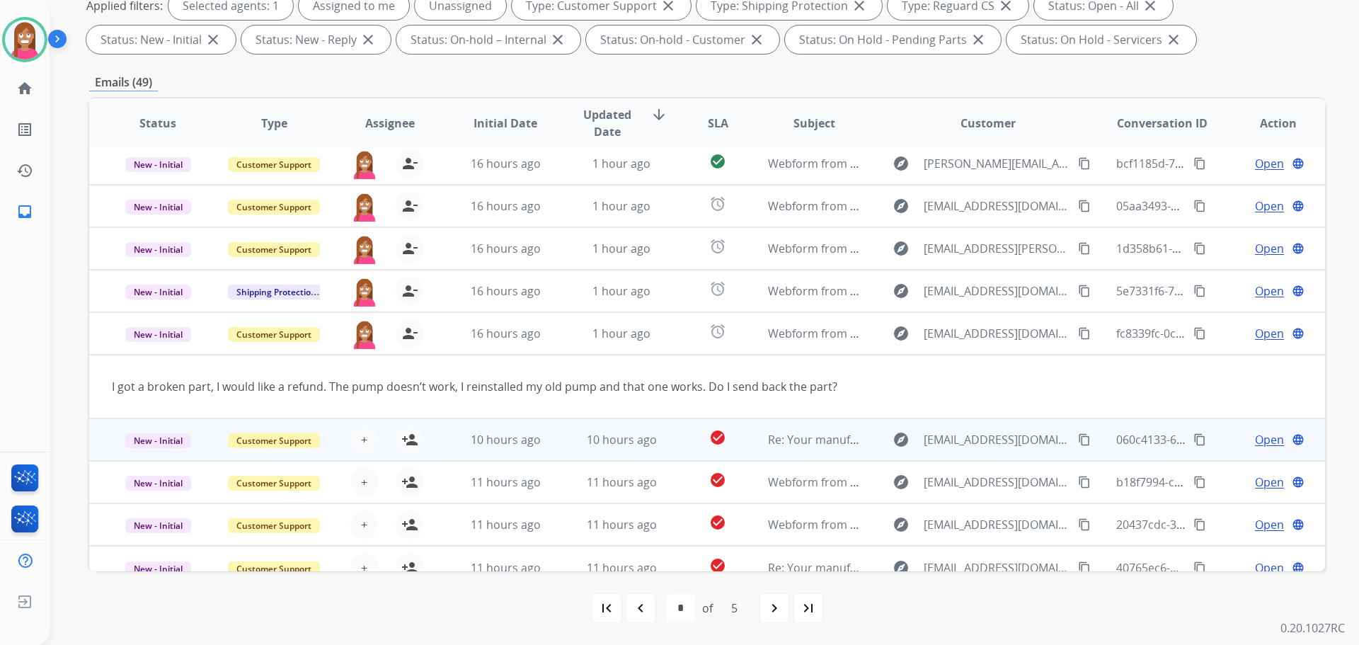
scroll to position [65, 0]
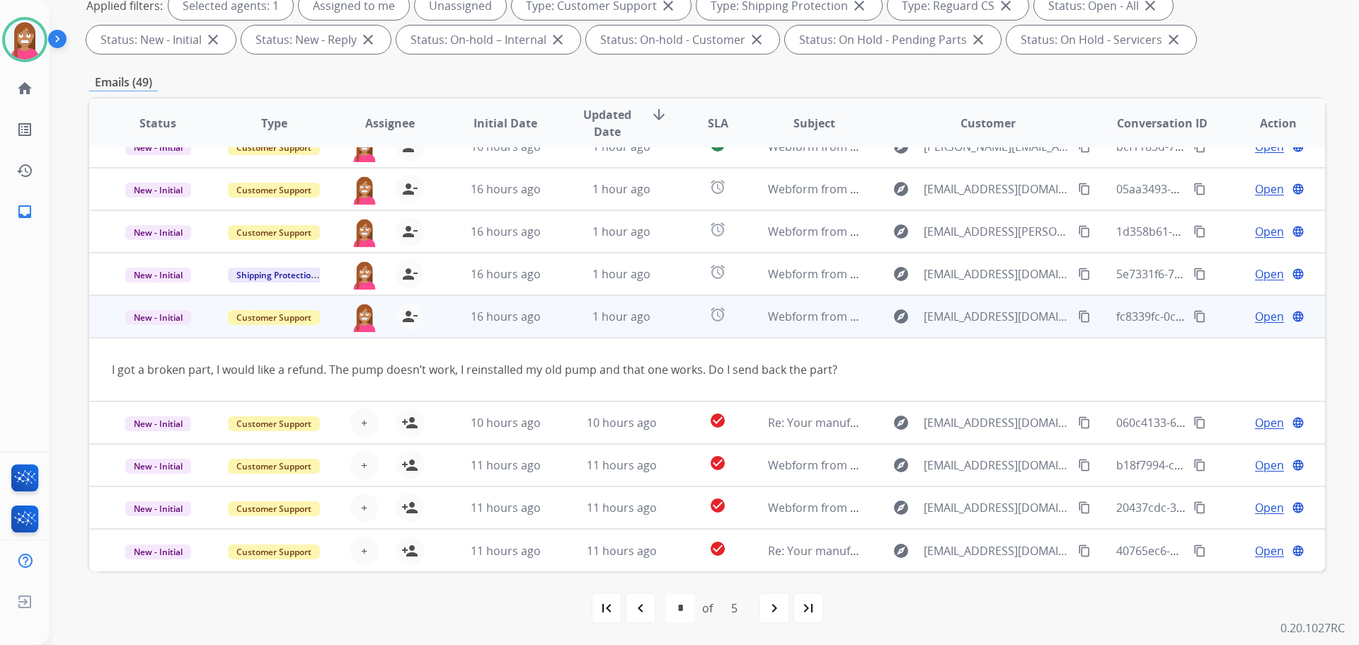
click at [1259, 316] on span "Open" at bounding box center [1269, 316] width 29 height 17
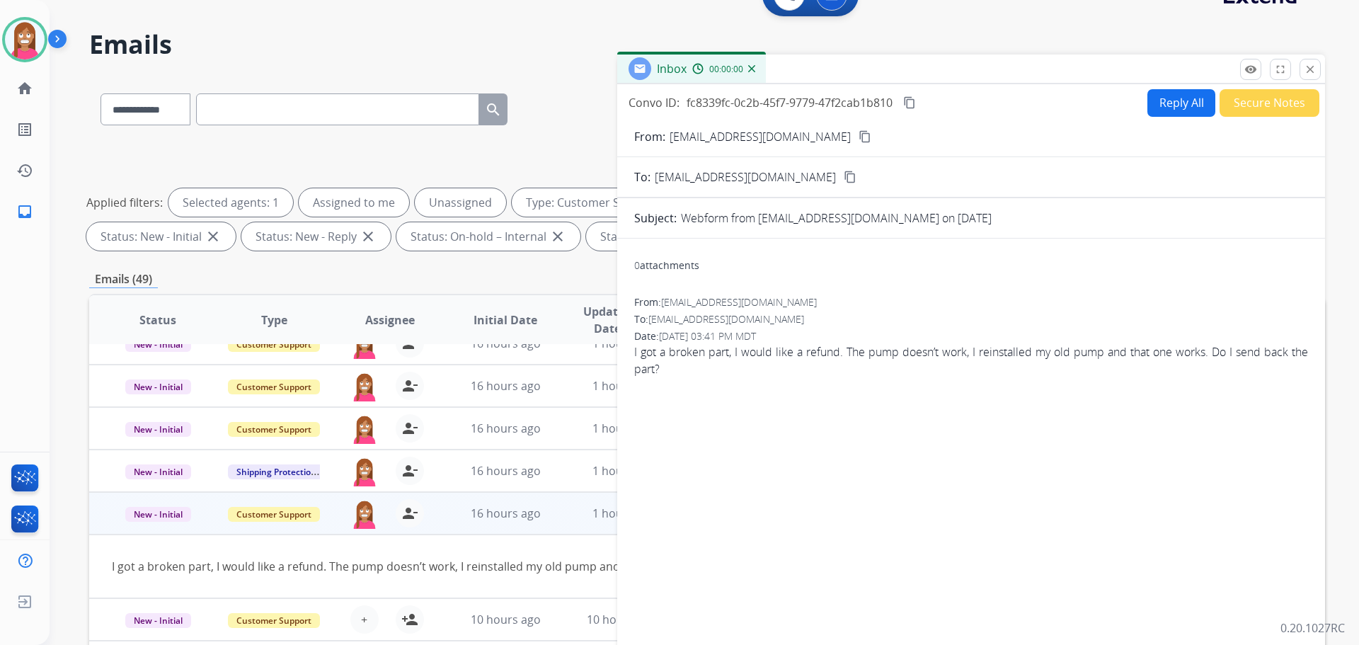
scroll to position [0, 0]
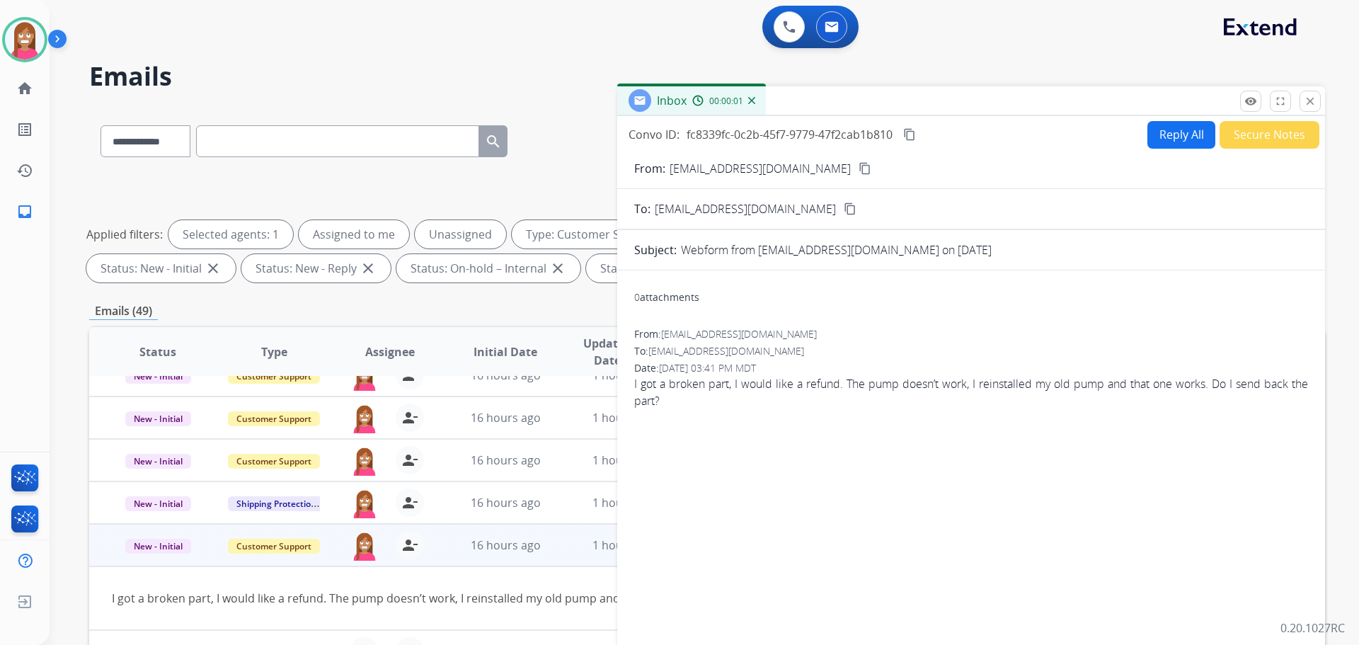
click at [1192, 124] on button "Reply All" at bounding box center [1182, 135] width 68 height 28
select select "**********"
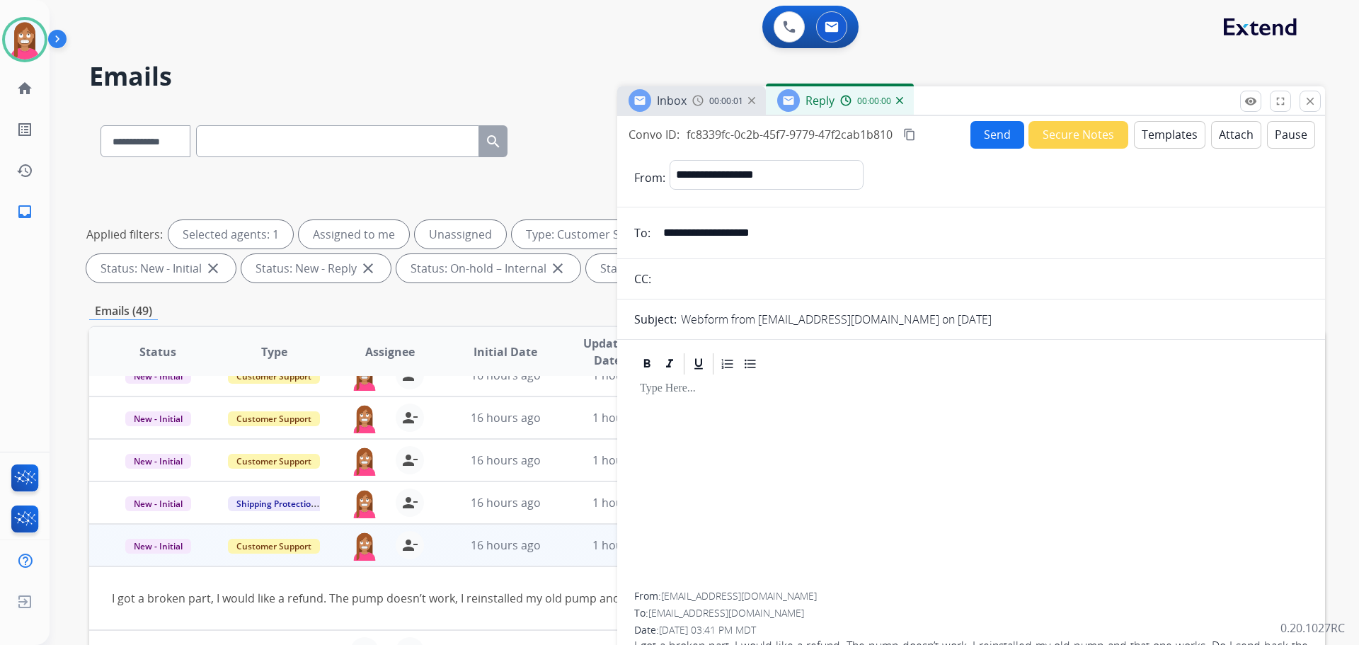
click at [1188, 131] on button "Templates" at bounding box center [1170, 135] width 72 height 28
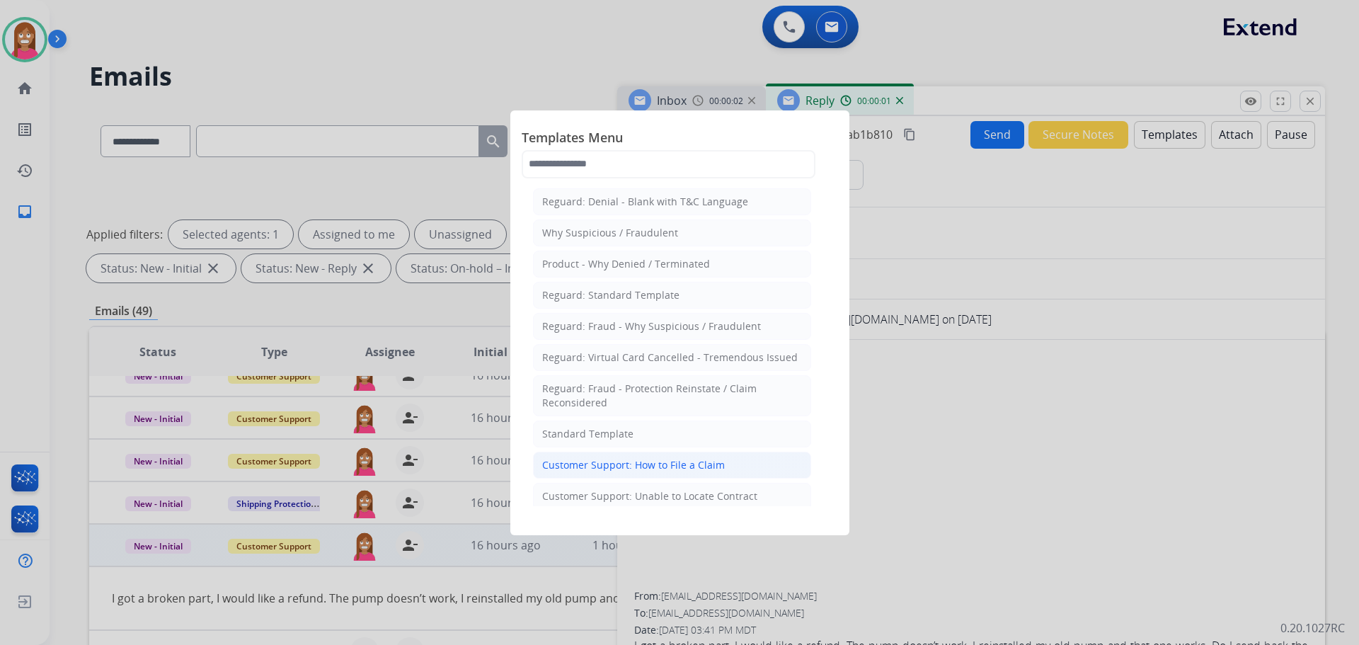
click at [663, 459] on div "Customer Support: How to File a Claim" at bounding box center [633, 465] width 183 height 14
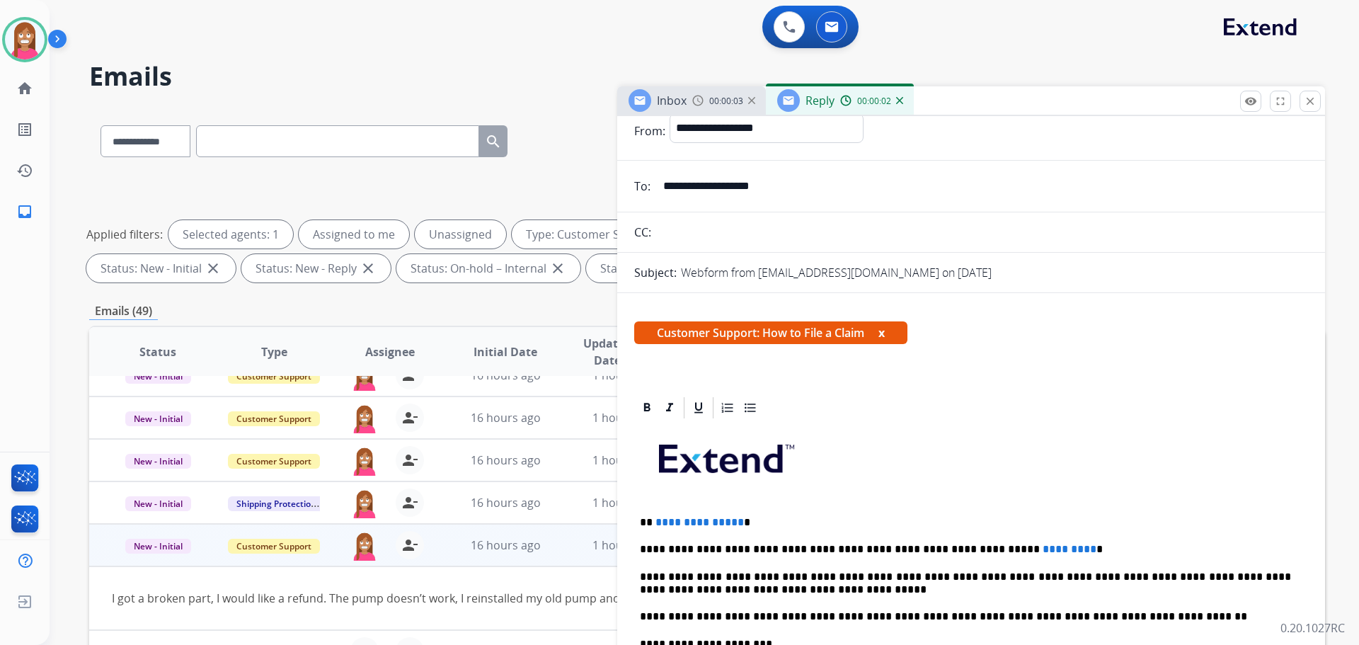
scroll to position [71, 0]
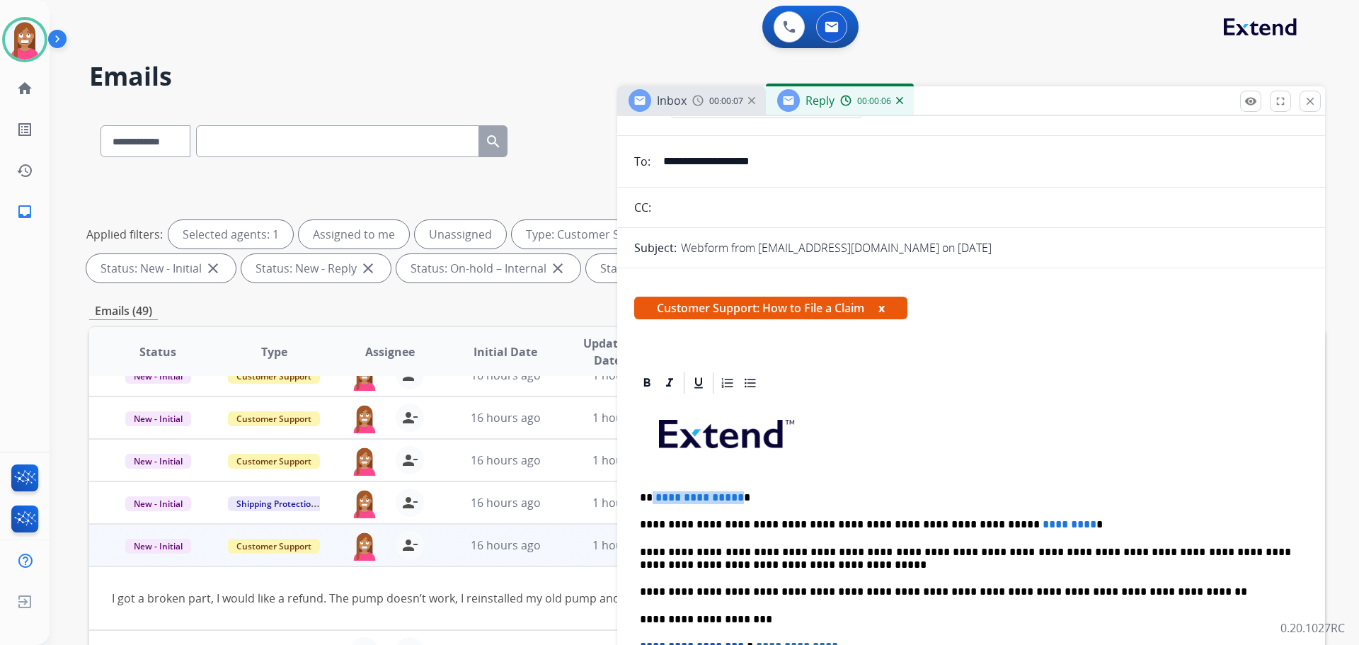
drag, startPoint x: 736, startPoint y: 494, endPoint x: 652, endPoint y: 489, distance: 84.4
click at [652, 489] on div "**********" at bounding box center [971, 612] width 674 height 433
drag, startPoint x: 698, startPoint y: 160, endPoint x: 665, endPoint y: 159, distance: 33.3
click at [665, 159] on input "**********" at bounding box center [982, 161] width 654 height 28
drag, startPoint x: 1025, startPoint y: 514, endPoint x: 926, endPoint y: 515, distance: 99.1
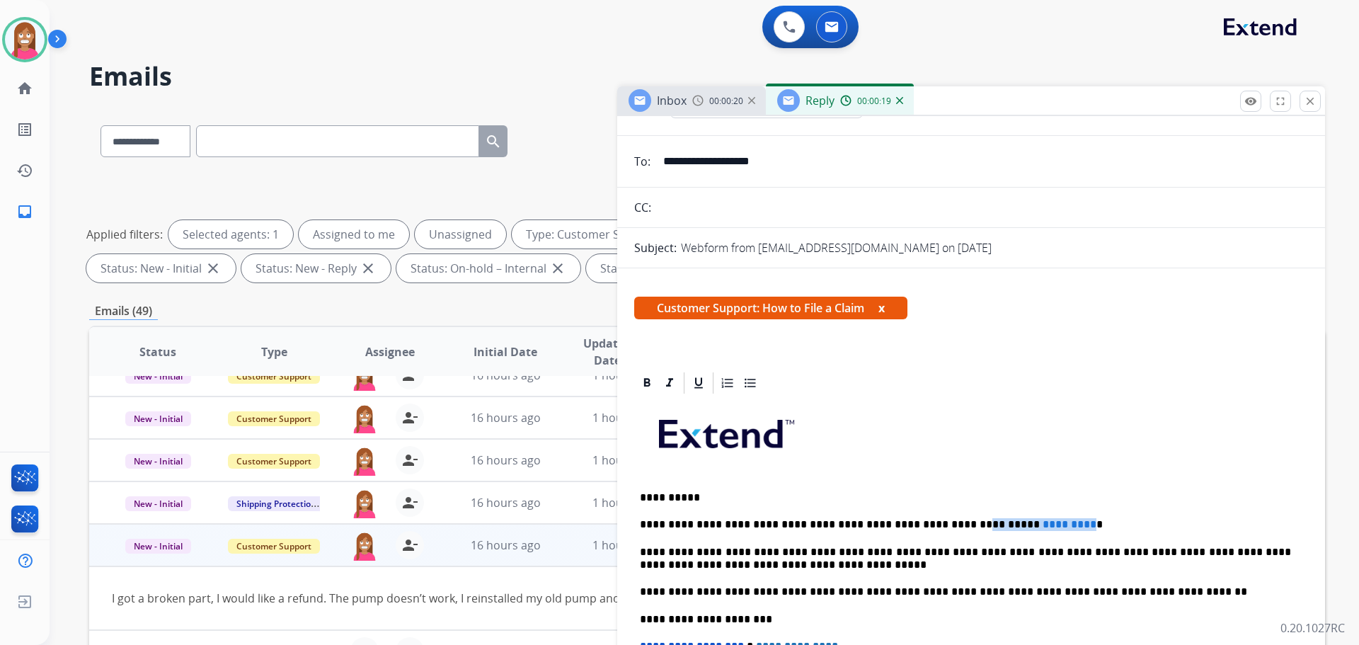
click at [926, 515] on div "**********" at bounding box center [971, 612] width 674 height 433
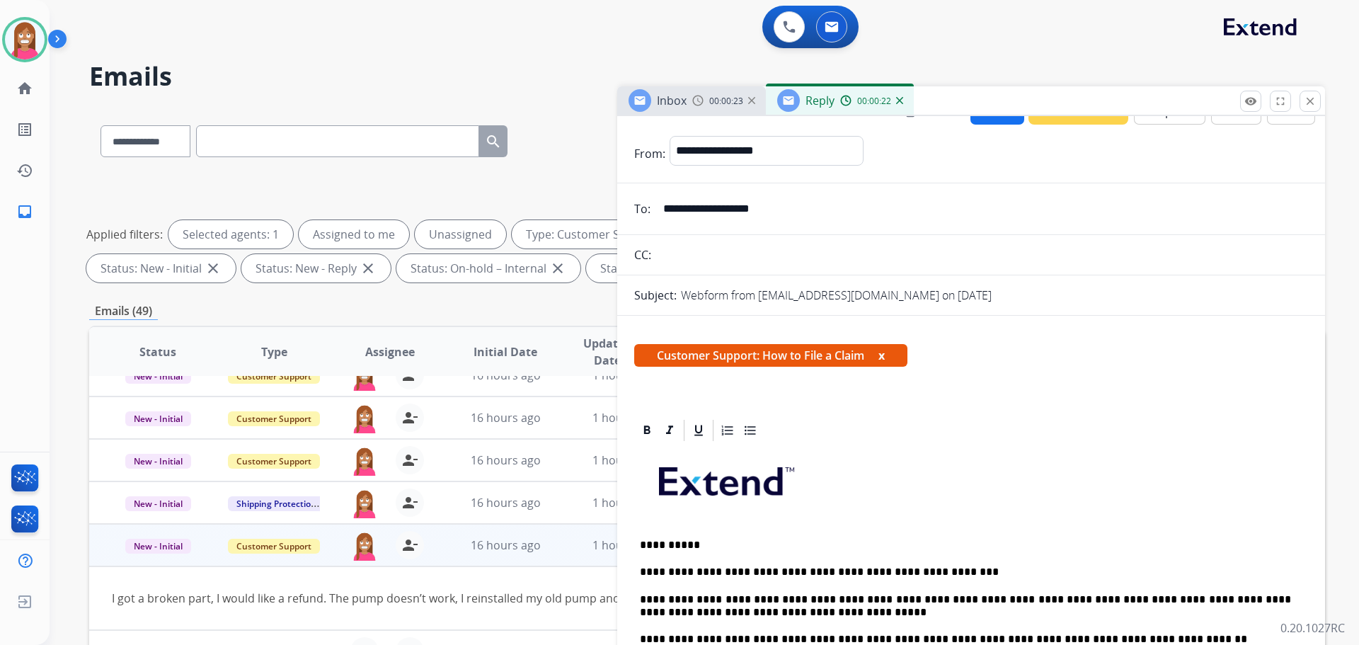
scroll to position [0, 0]
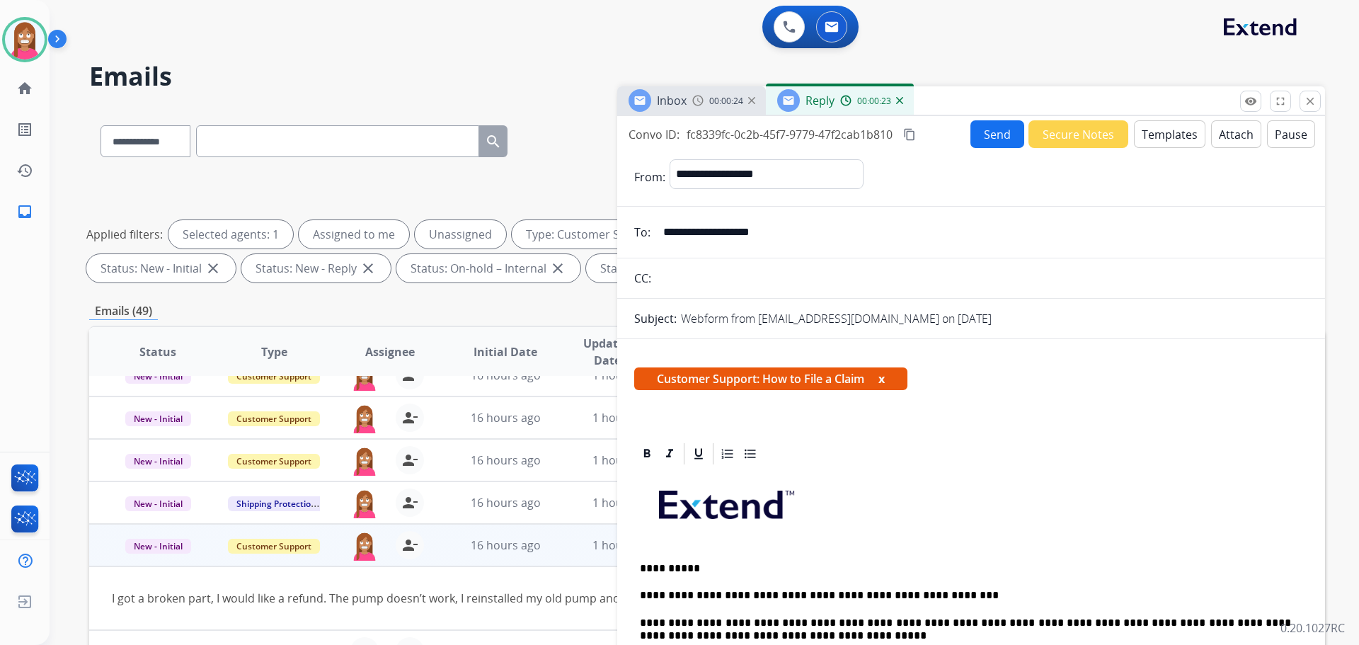
click at [998, 133] on button "Send" at bounding box center [998, 134] width 54 height 28
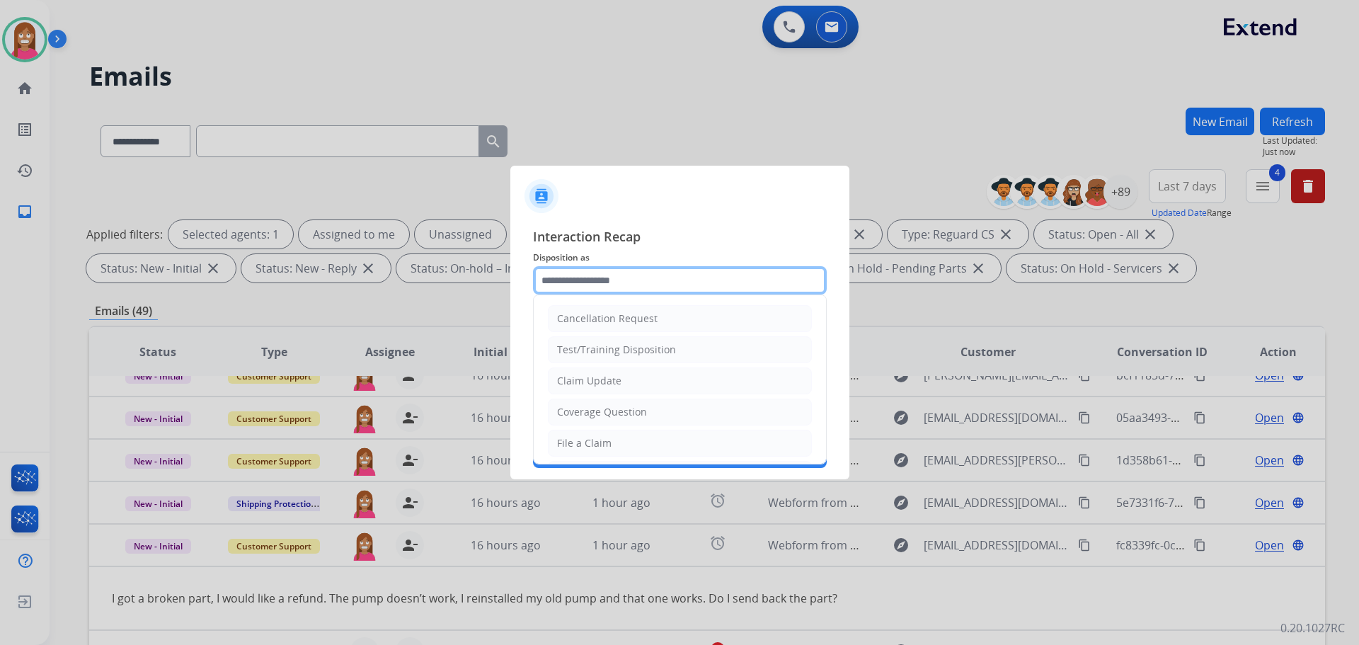
click at [576, 283] on input "text" at bounding box center [680, 280] width 294 height 28
click at [586, 442] on div "File a Claim" at bounding box center [584, 443] width 55 height 14
type input "**********"
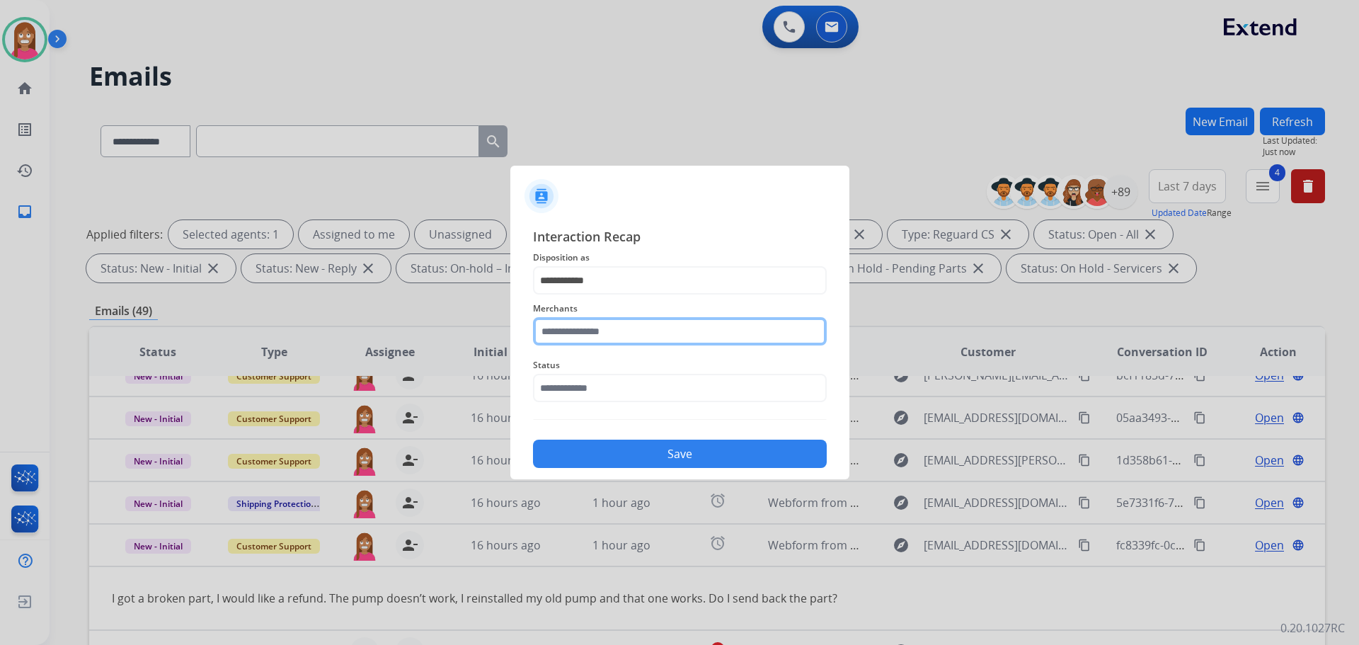
click at [588, 336] on input "text" at bounding box center [680, 331] width 294 height 28
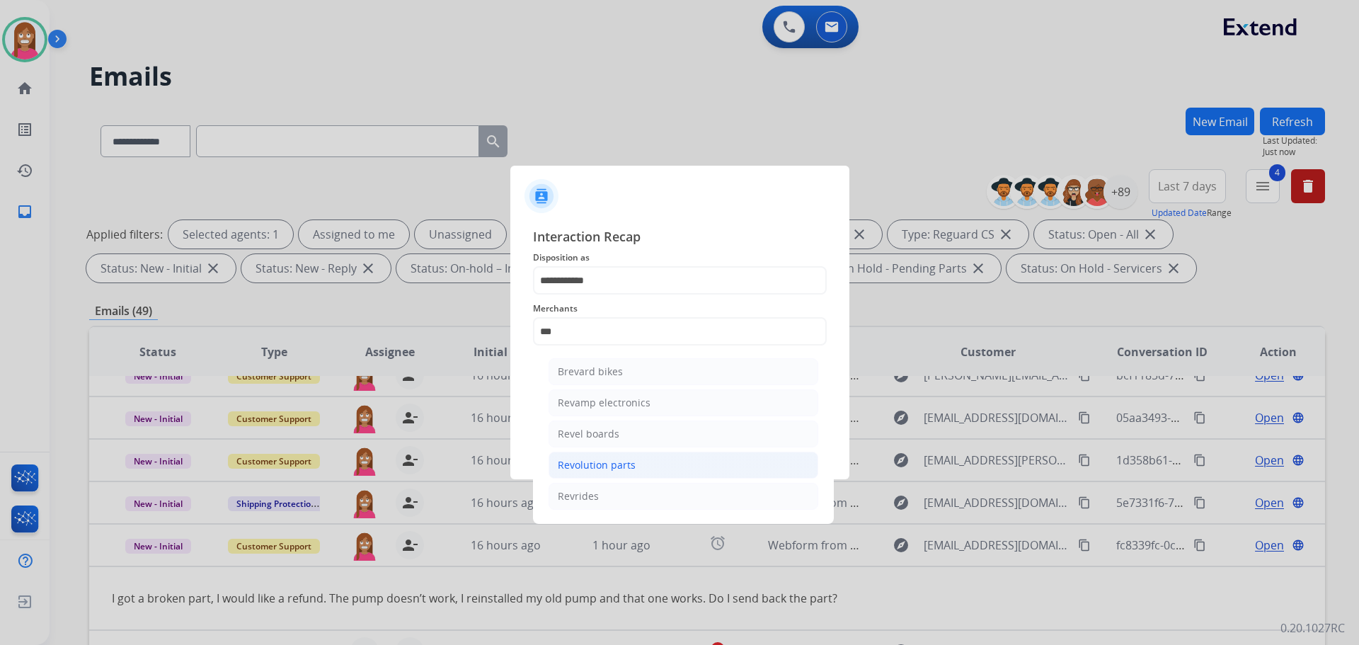
click at [569, 457] on li "Revolution parts" at bounding box center [684, 465] width 270 height 27
type input "**********"
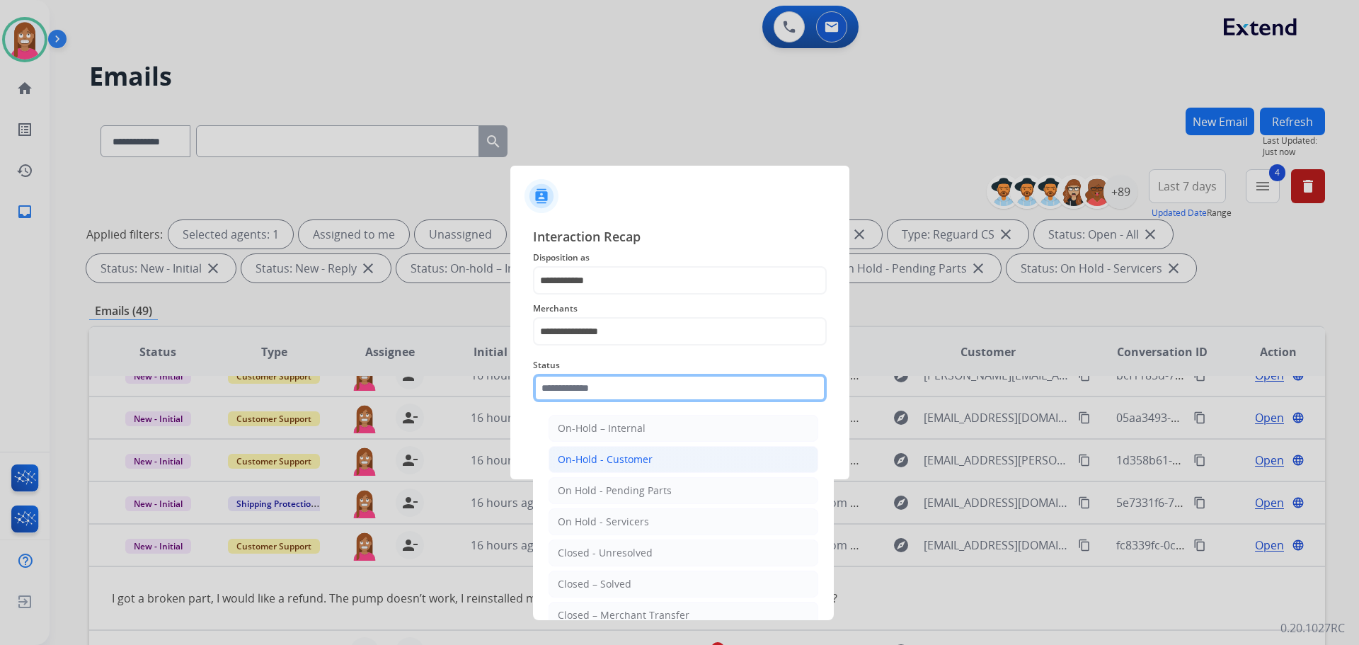
drag, startPoint x: 554, startPoint y: 384, endPoint x: 583, endPoint y: 451, distance: 72.3
click at [554, 385] on input "text" at bounding box center [680, 388] width 294 height 28
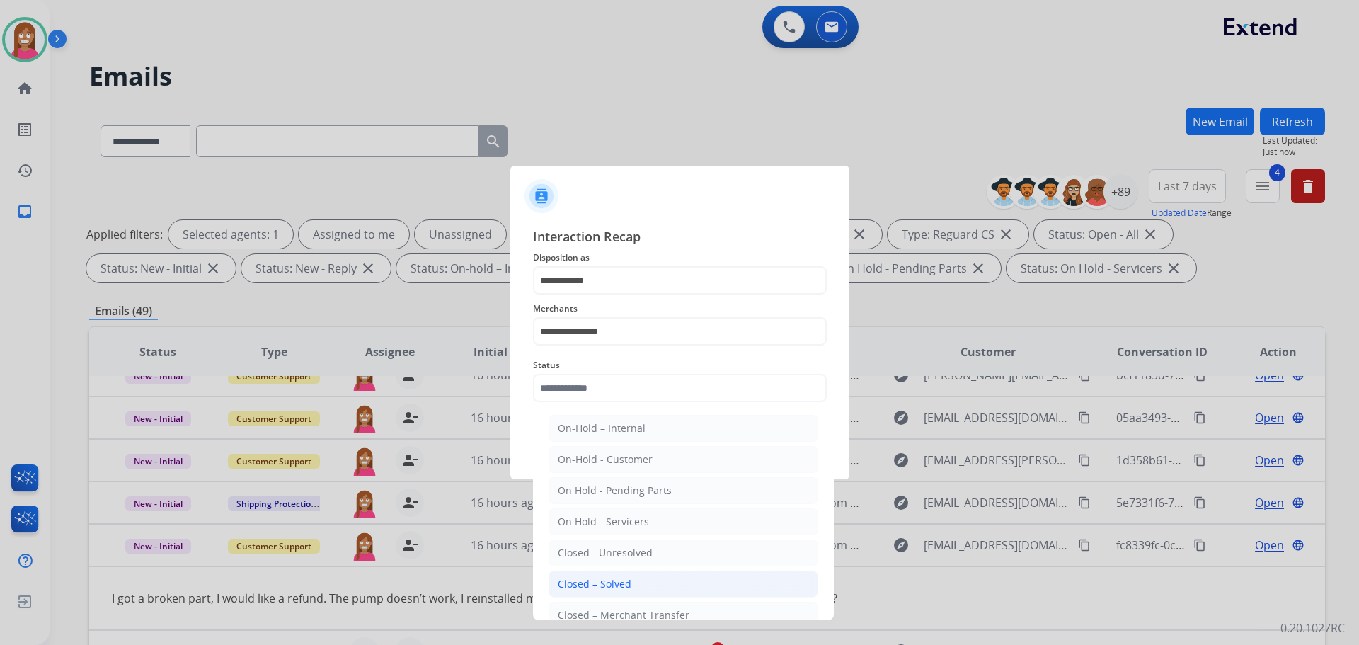
click at [600, 593] on li "Closed – Solved" at bounding box center [684, 584] width 270 height 27
type input "**********"
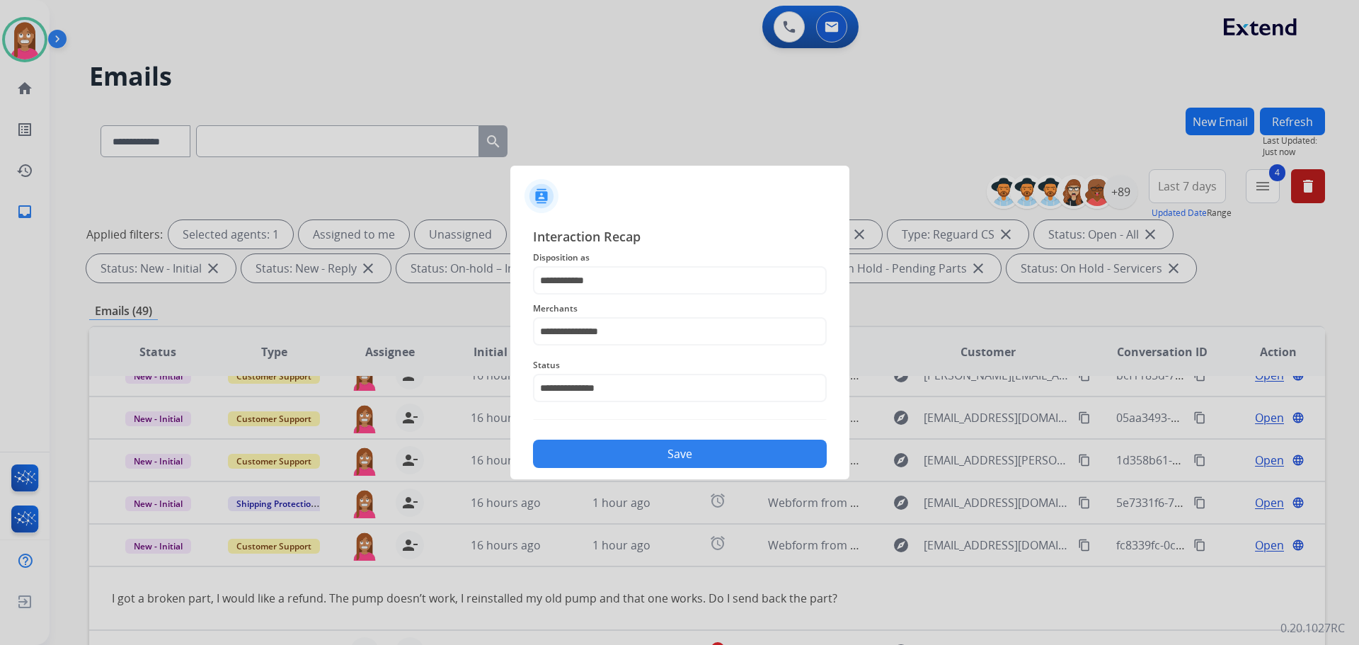
click at [578, 455] on button "Save" at bounding box center [680, 454] width 294 height 28
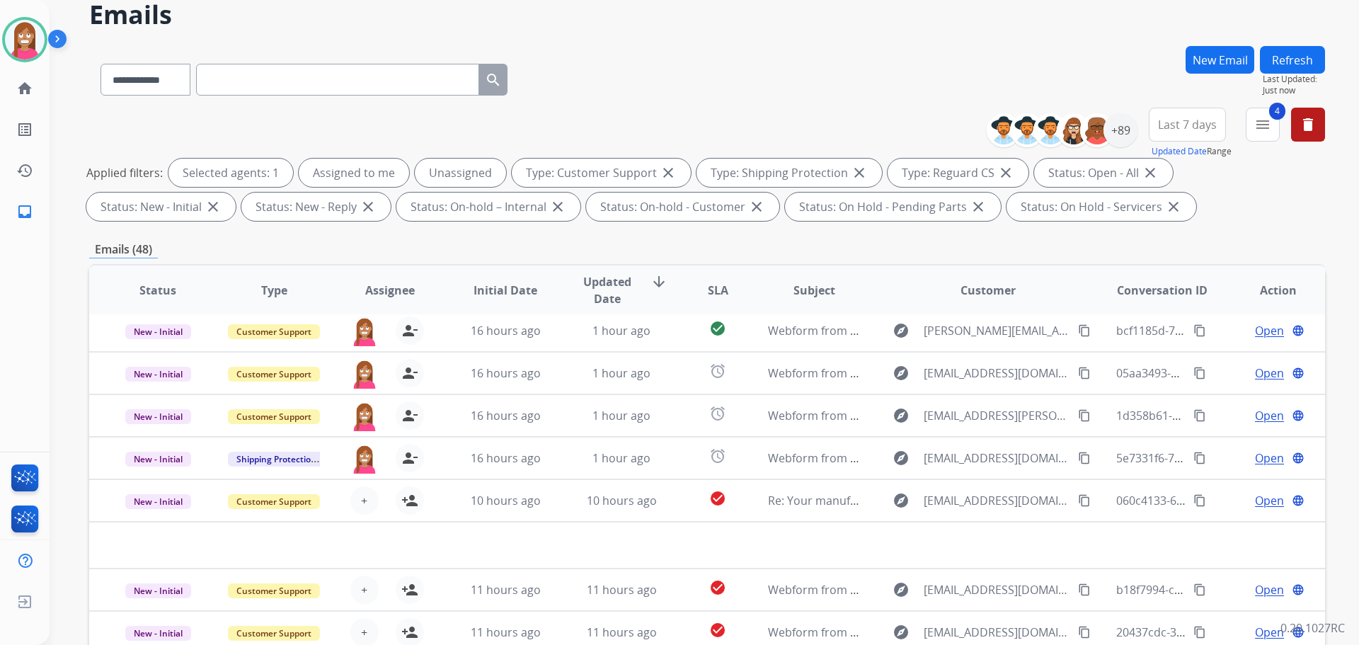
scroll to position [71, 0]
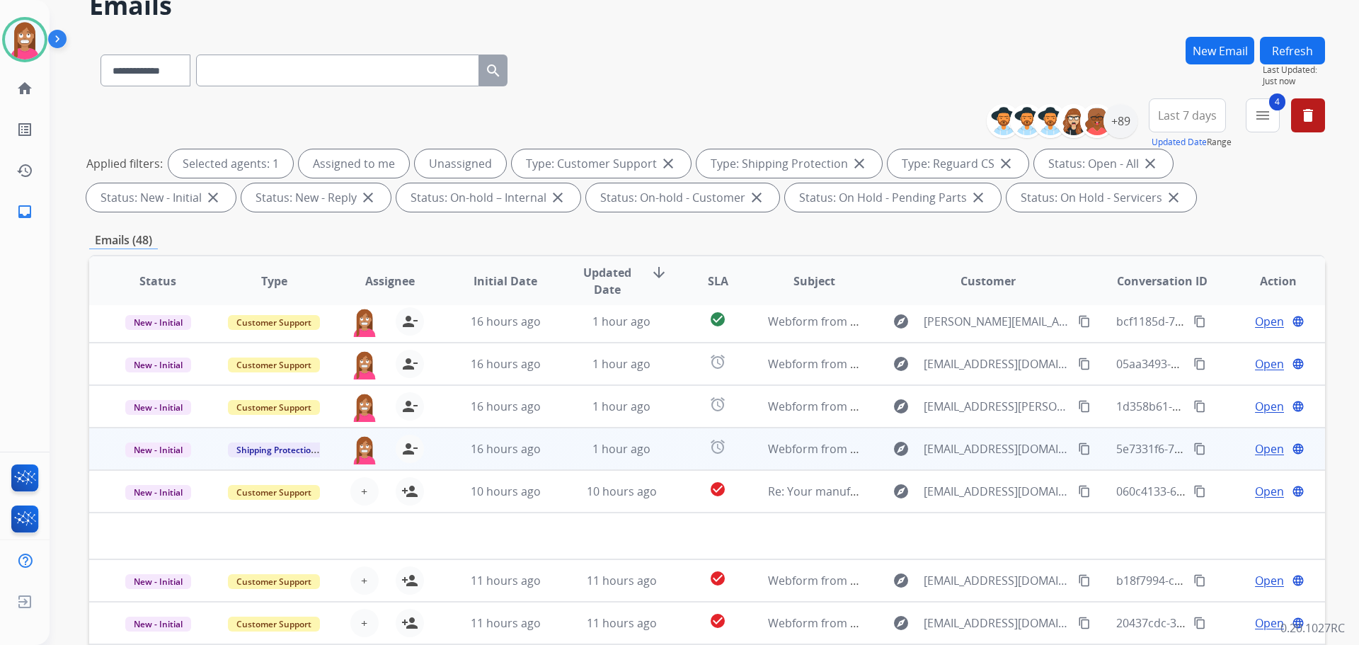
click at [557, 457] on td "1 hour ago" at bounding box center [611, 449] width 116 height 42
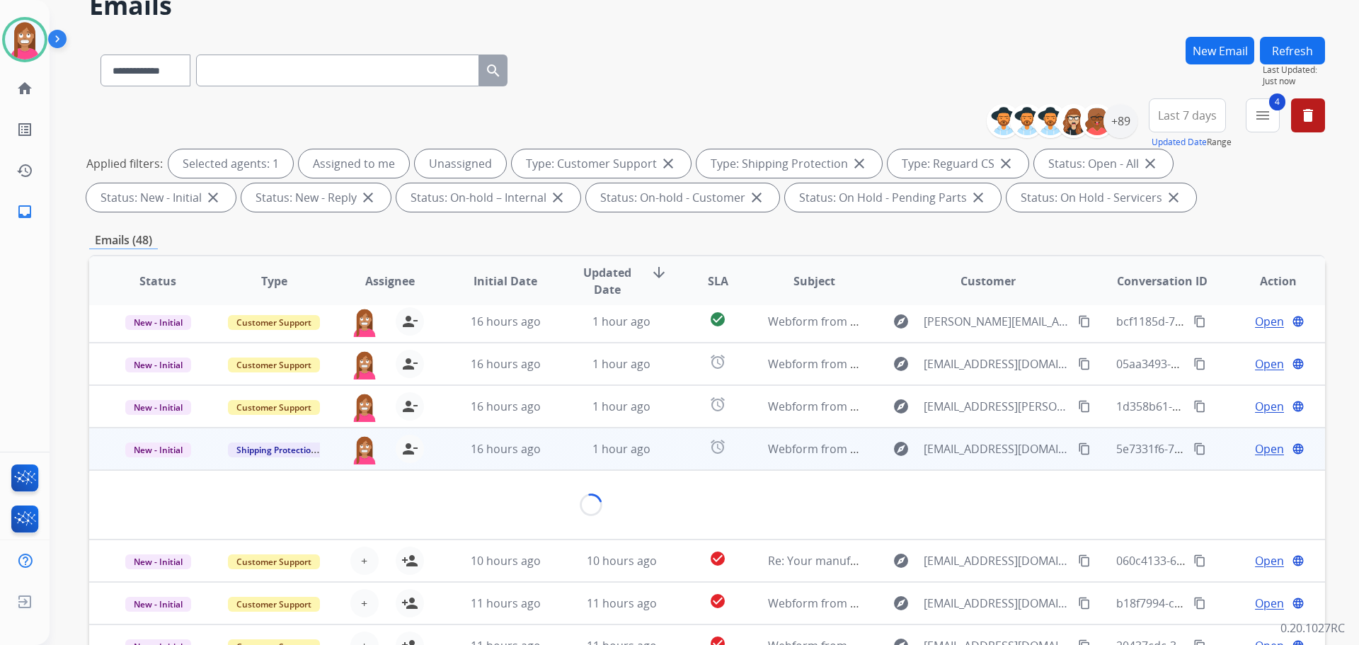
scroll to position [82, 0]
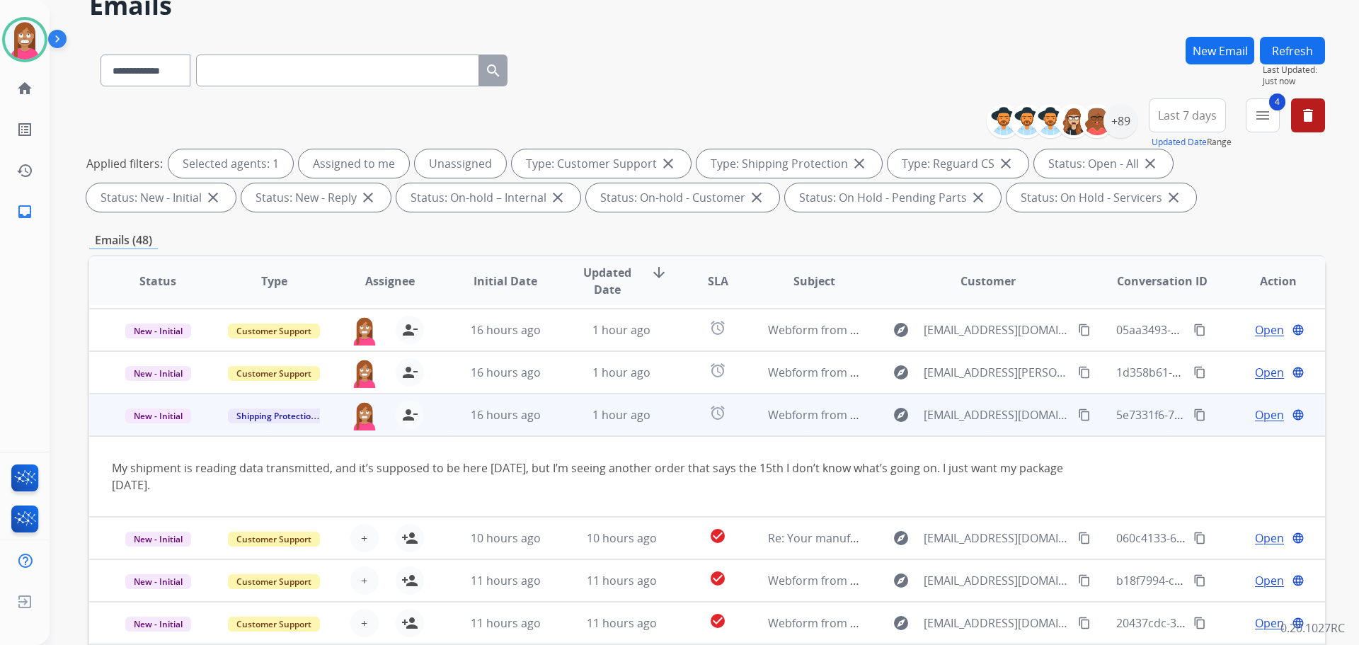
click at [1255, 415] on span "Open" at bounding box center [1269, 414] width 29 height 17
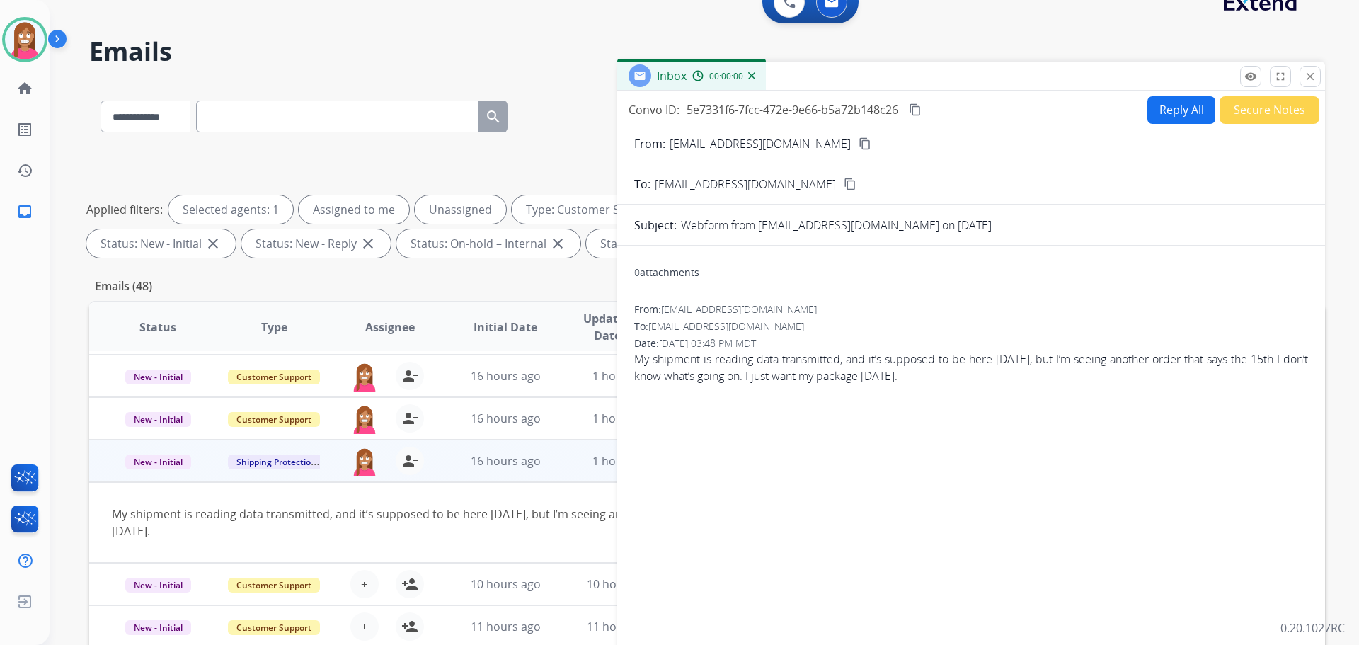
scroll to position [0, 0]
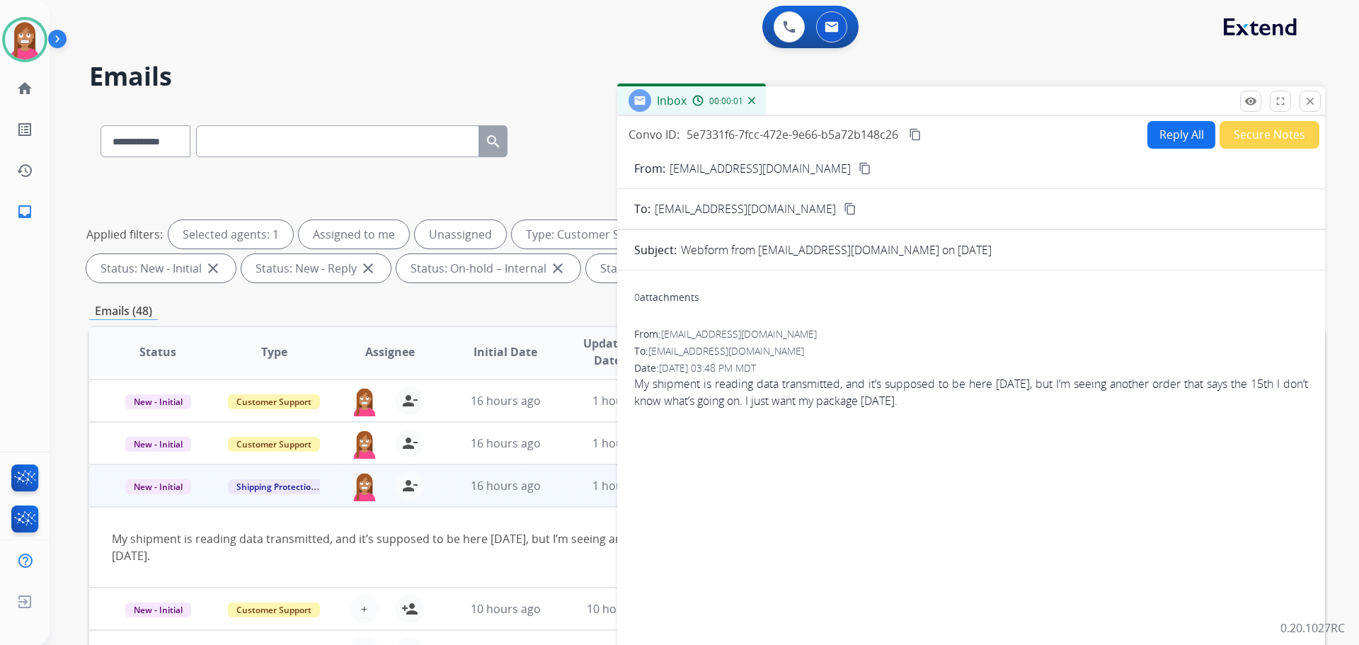
click at [1193, 130] on button "Reply All" at bounding box center [1182, 135] width 68 height 28
select select "**********"
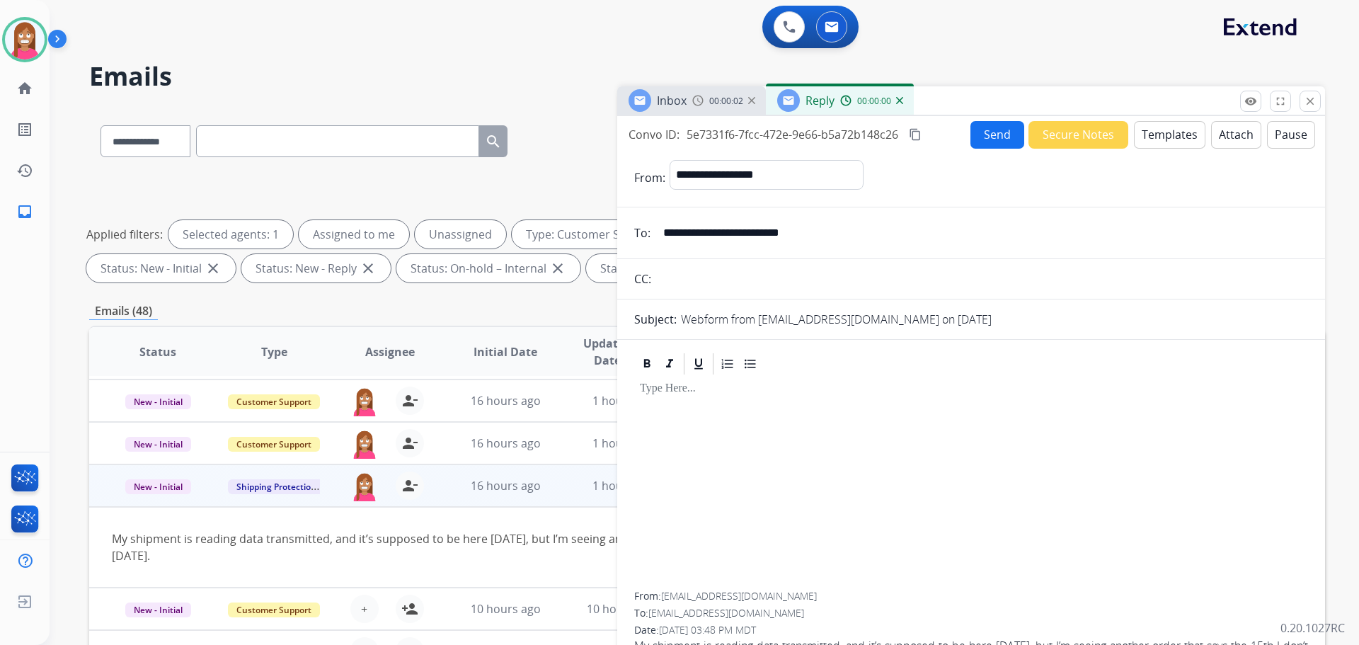
click at [1138, 130] on button "Templates" at bounding box center [1170, 135] width 72 height 28
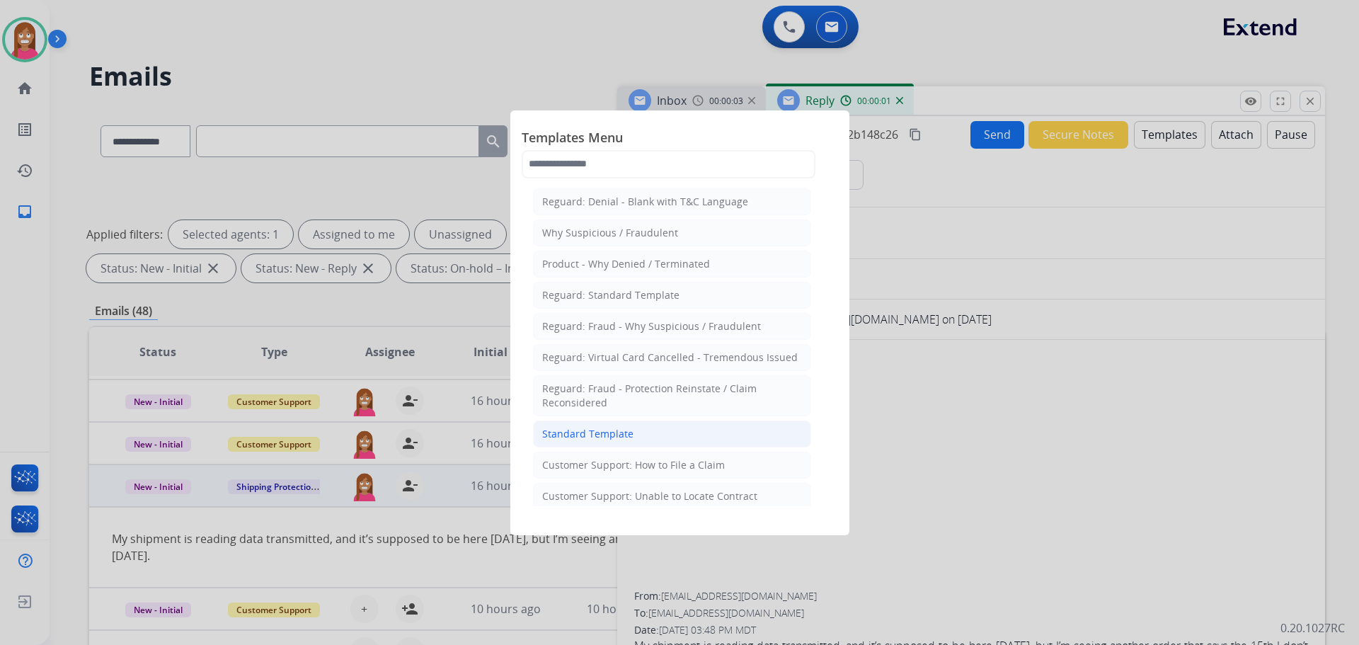
click at [646, 438] on li "Standard Template" at bounding box center [672, 434] width 278 height 27
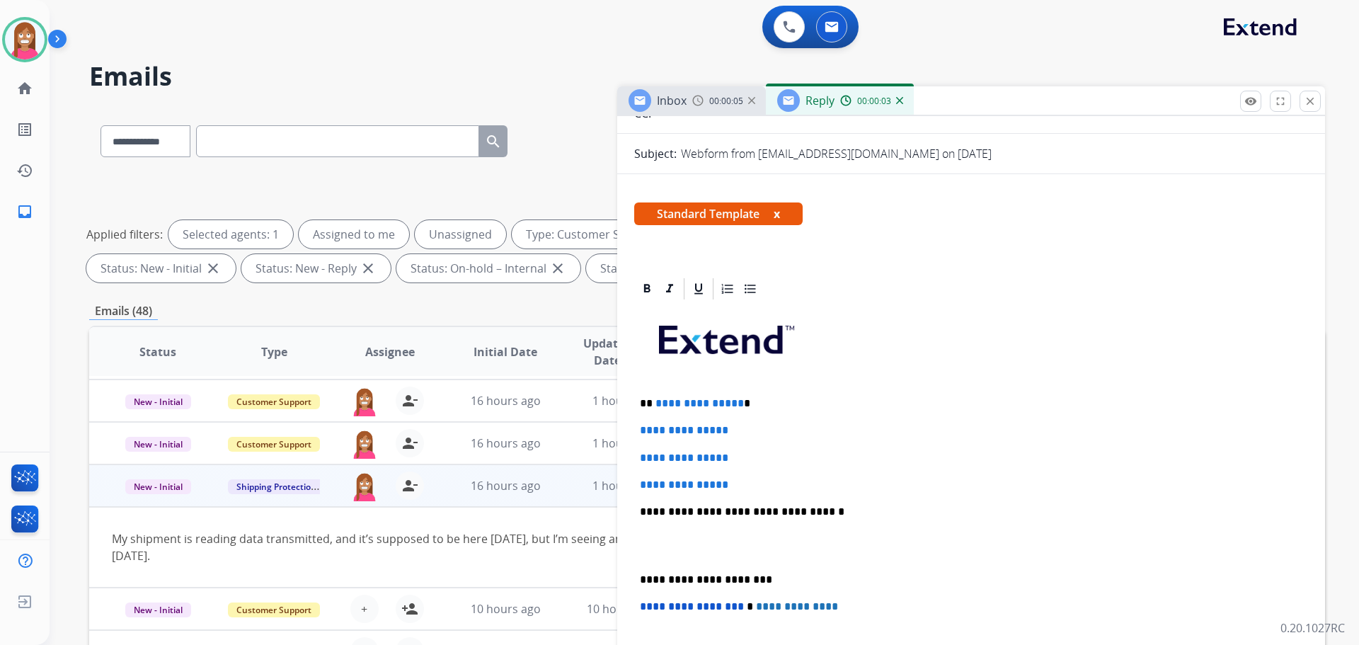
scroll to position [142, 0]
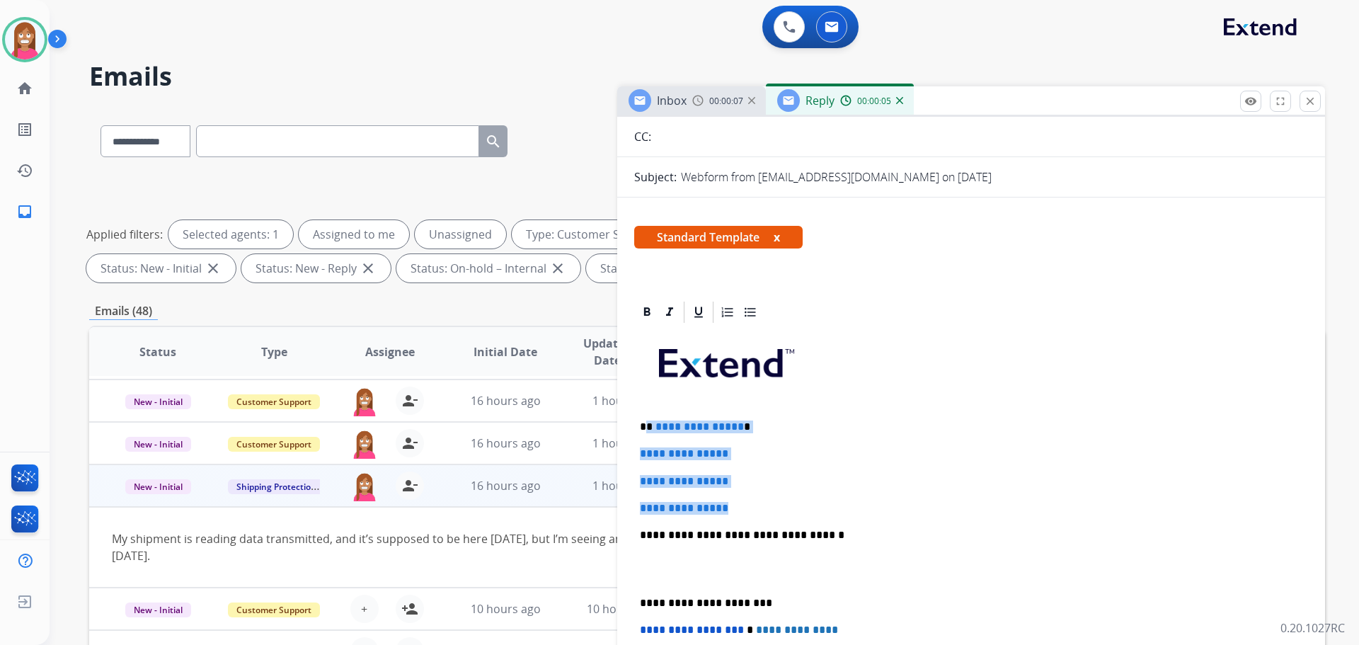
drag, startPoint x: 745, startPoint y: 504, endPoint x: 649, endPoint y: 418, distance: 128.9
click at [649, 418] on div "**********" at bounding box center [971, 568] width 674 height 487
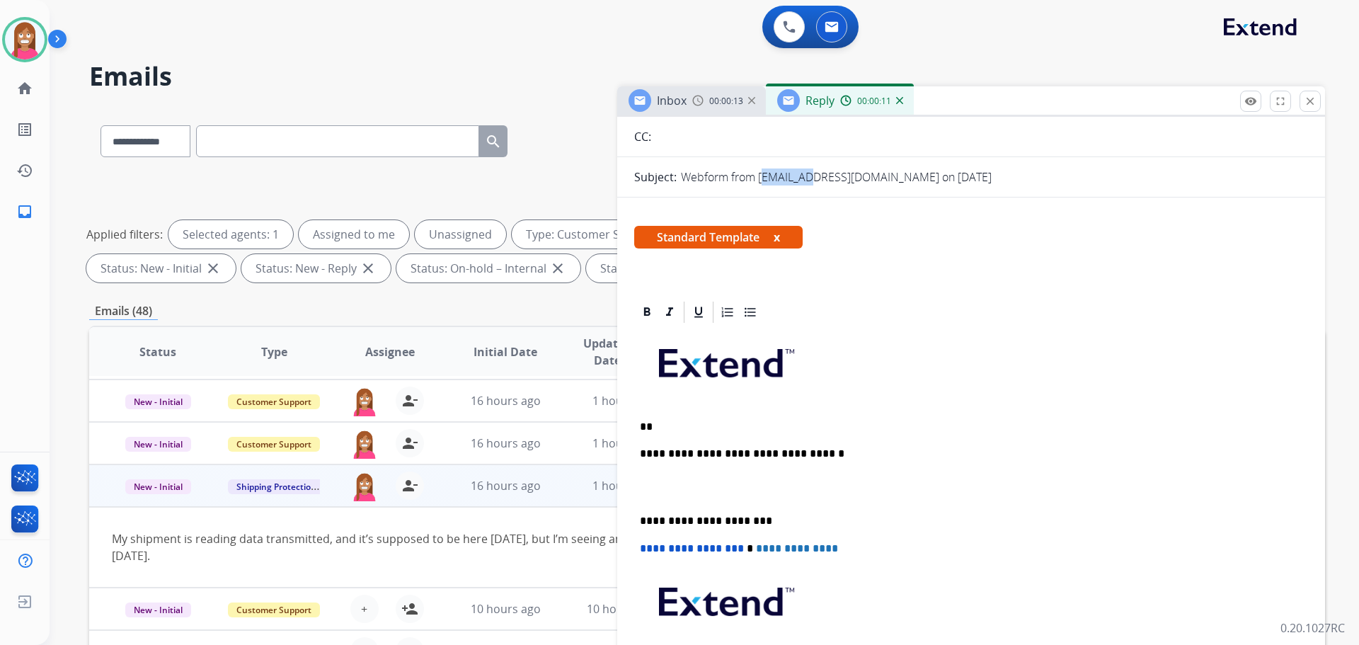
drag, startPoint x: 800, startPoint y: 178, endPoint x: 758, endPoint y: 181, distance: 42.6
click at [758, 181] on p "Webform from Angelicawalkoviak@yahoo.com on 08/13/2025" at bounding box center [836, 177] width 311 height 17
copy p "Angelica"
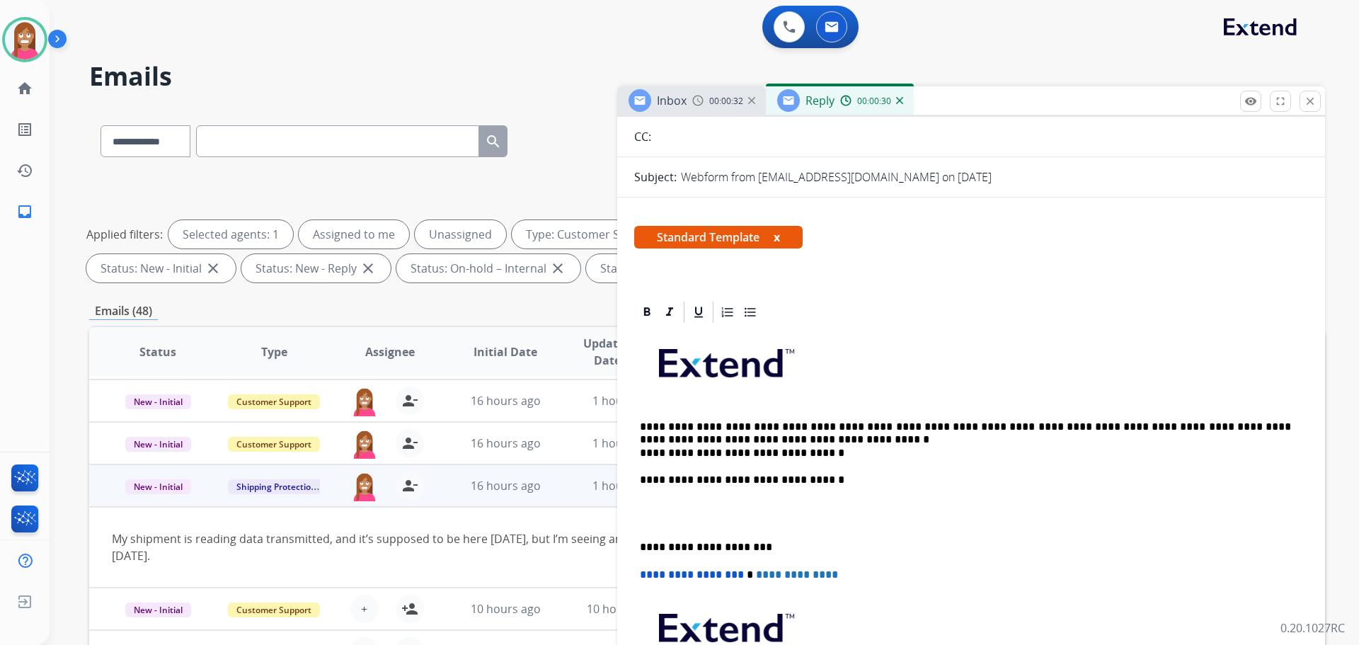
click at [717, 427] on p "**********" at bounding box center [965, 440] width 651 height 39
click at [741, 437] on p "**********" at bounding box center [965, 440] width 651 height 39
click at [740, 438] on p "**********" at bounding box center [965, 440] width 651 height 39
click at [741, 438] on p "**********" at bounding box center [965, 440] width 651 height 39
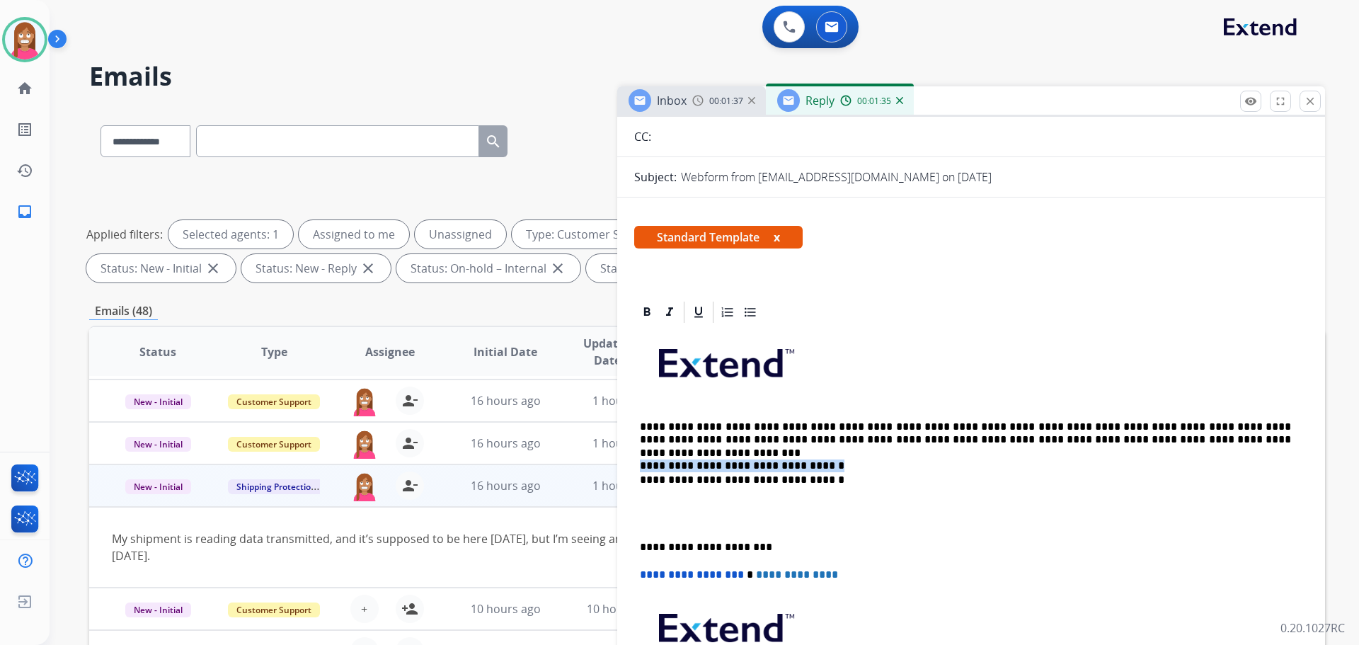
drag, startPoint x: 814, startPoint y: 454, endPoint x: 642, endPoint y: 449, distance: 171.4
click at [642, 449] on p "**********" at bounding box center [965, 440] width 651 height 39
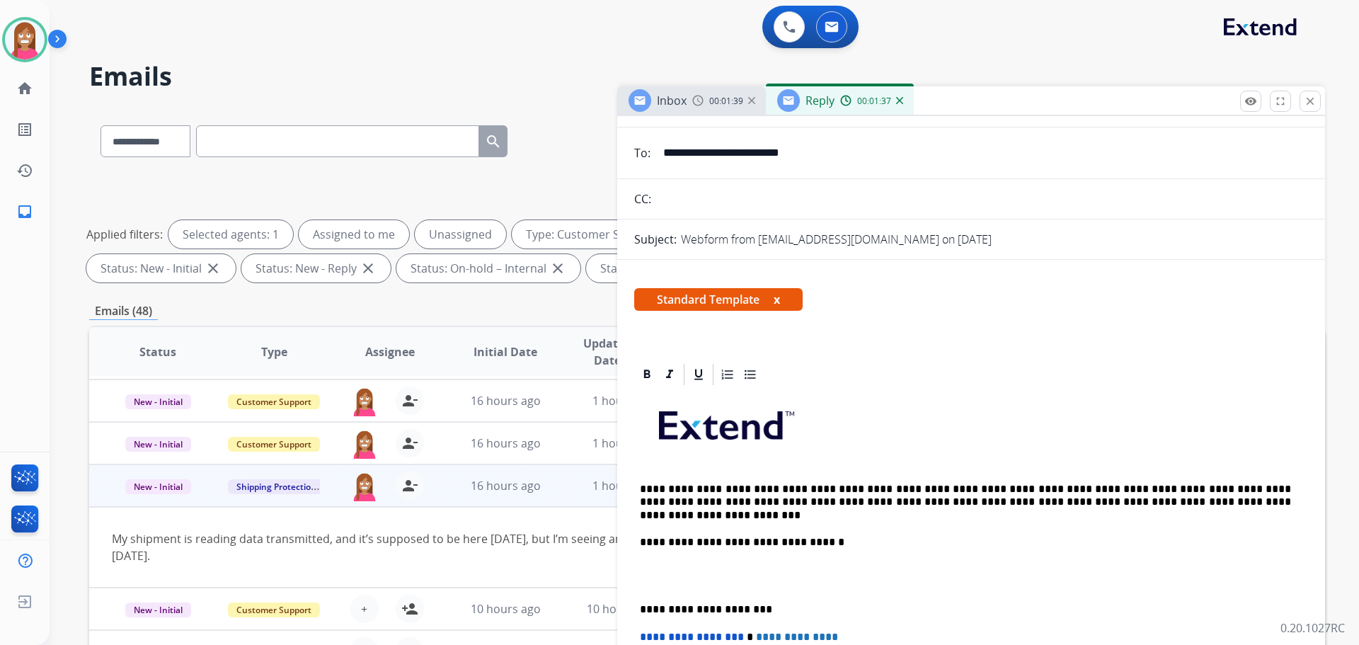
scroll to position [0, 0]
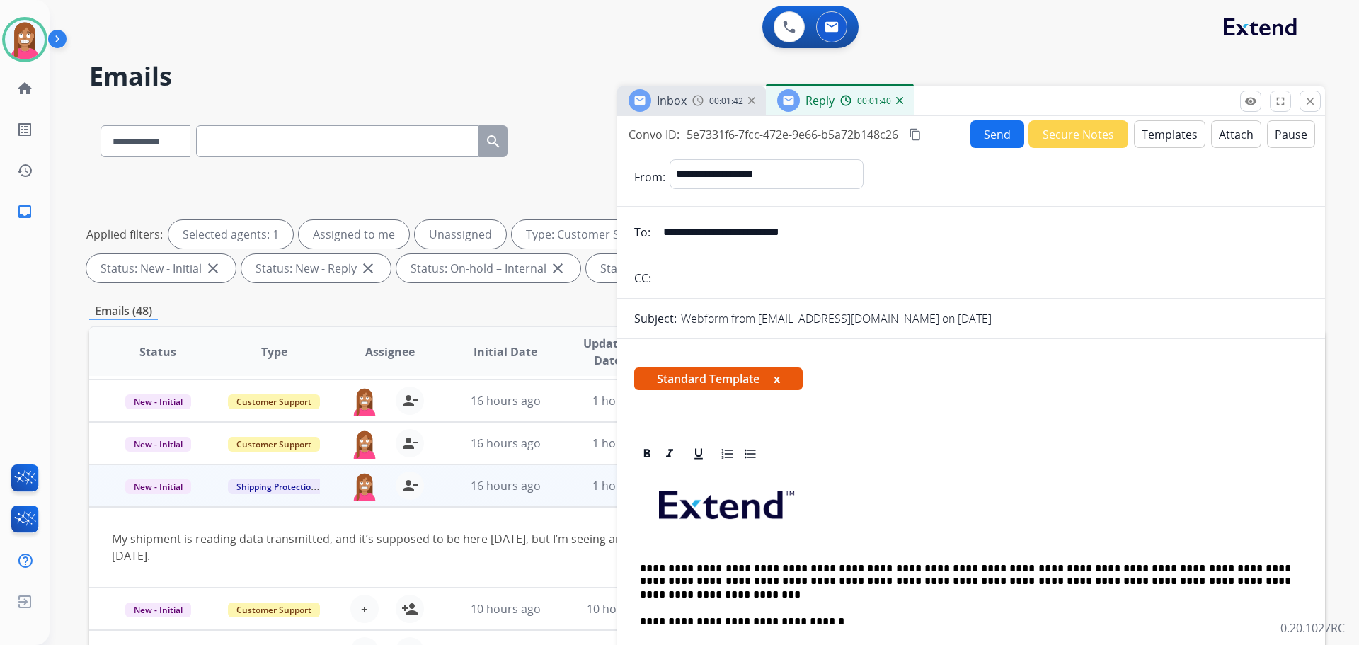
click at [993, 130] on button "Send" at bounding box center [998, 134] width 54 height 28
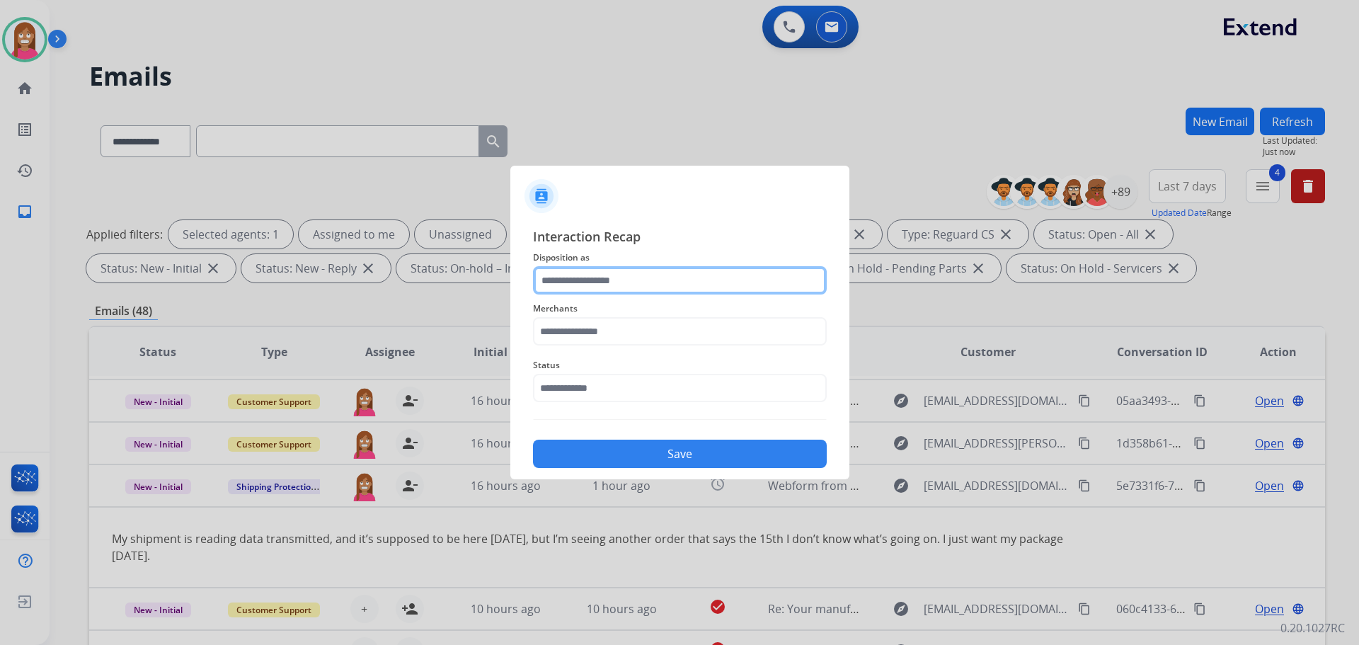
click at [617, 289] on input "text" at bounding box center [680, 280] width 294 height 28
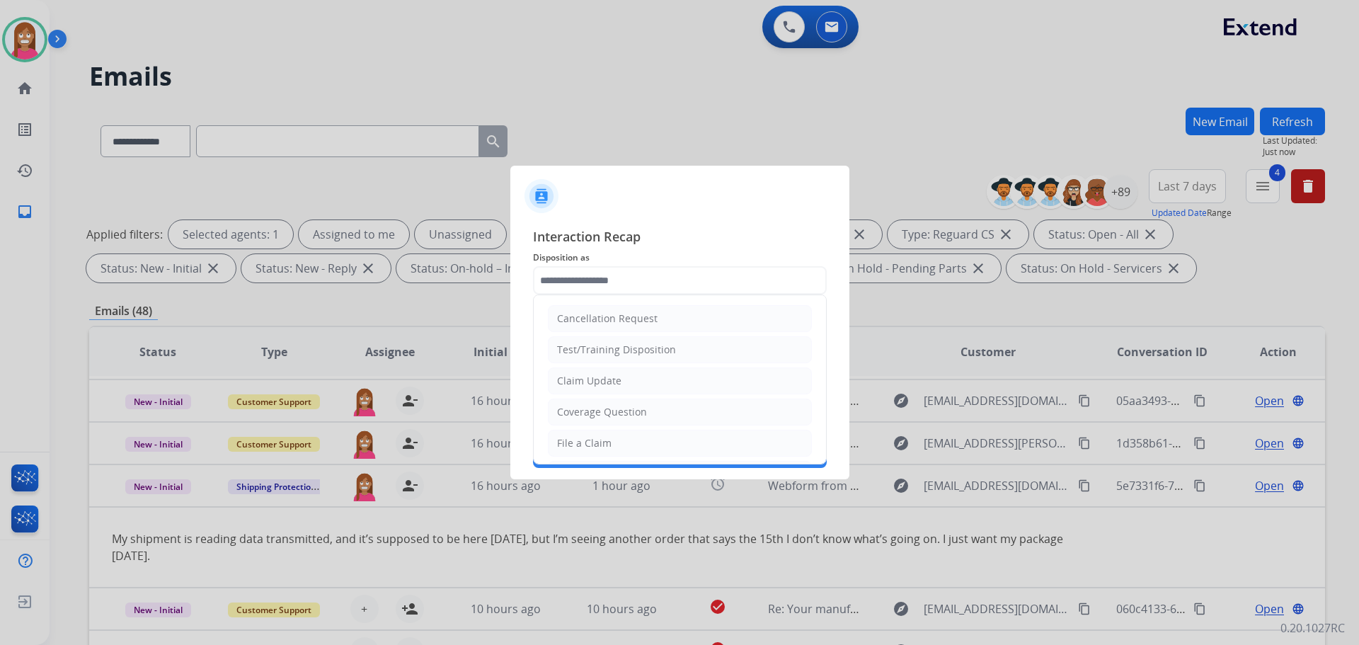
drag, startPoint x: 586, startPoint y: 442, endPoint x: 579, endPoint y: 418, distance: 24.2
click at [584, 438] on div "File a Claim" at bounding box center [584, 443] width 55 height 14
type input "**********"
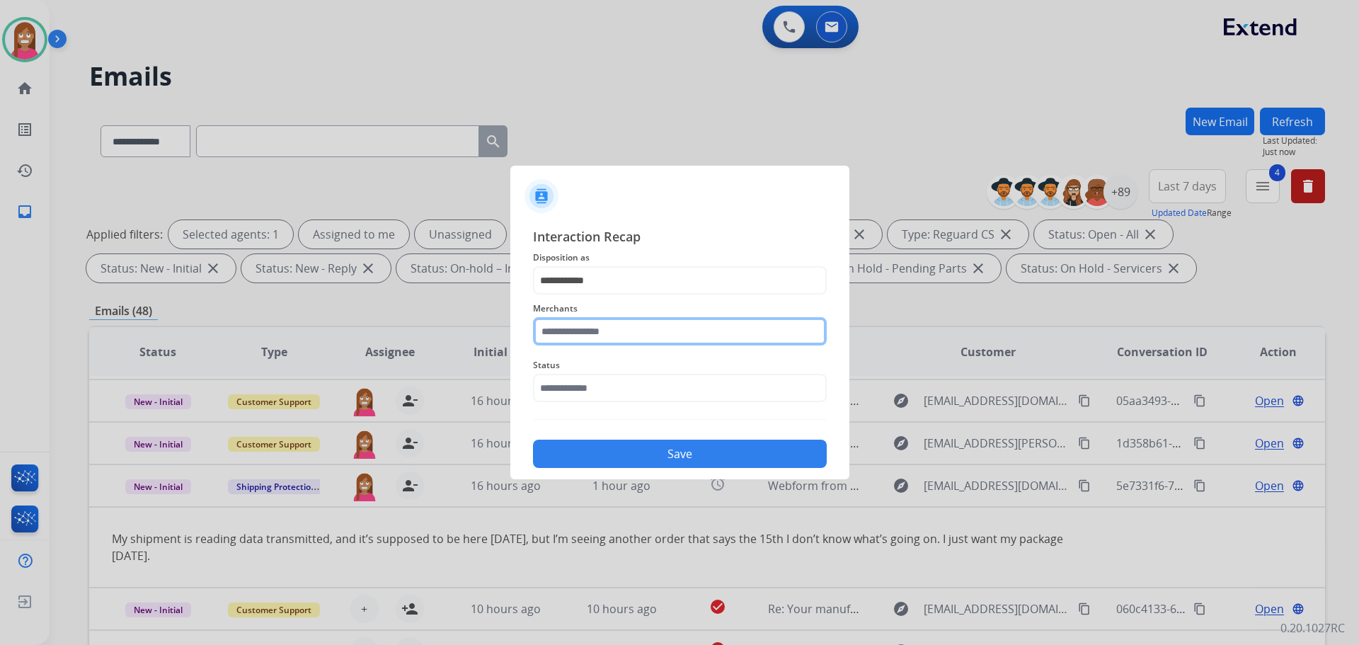
click at [581, 341] on input "text" at bounding box center [680, 331] width 294 height 28
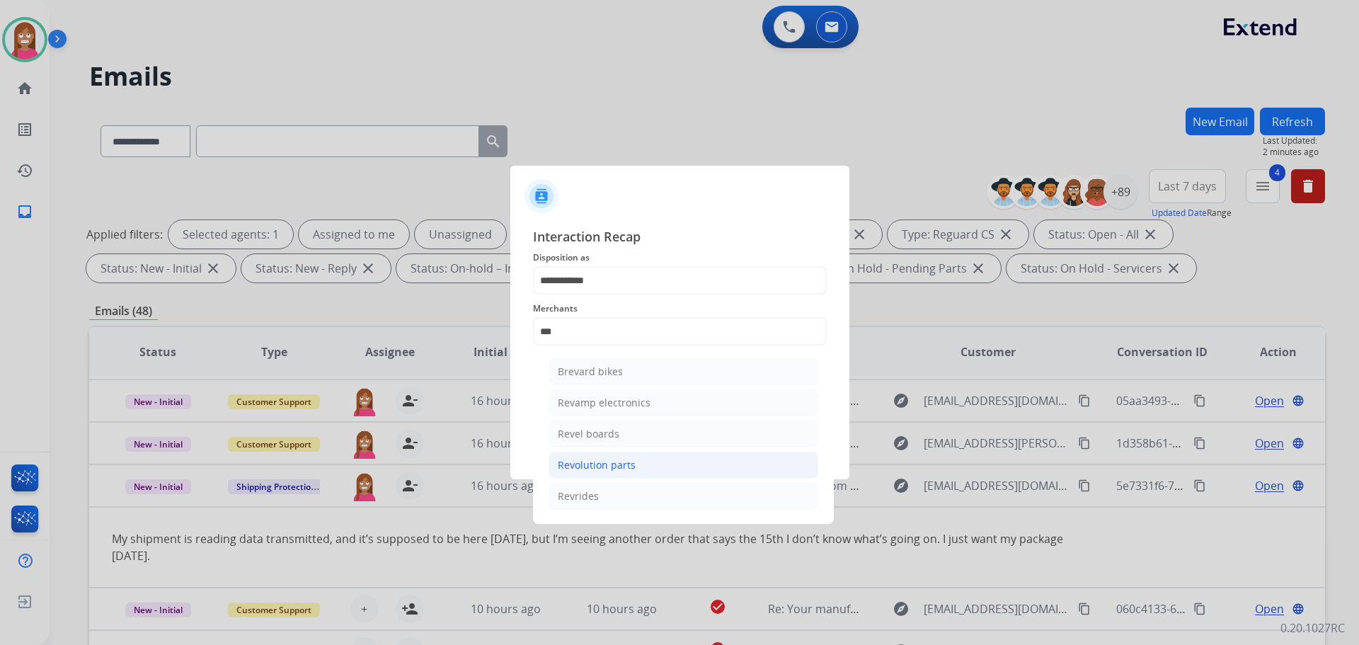
click at [590, 461] on div "Revolution parts" at bounding box center [597, 465] width 78 height 14
type input "**********"
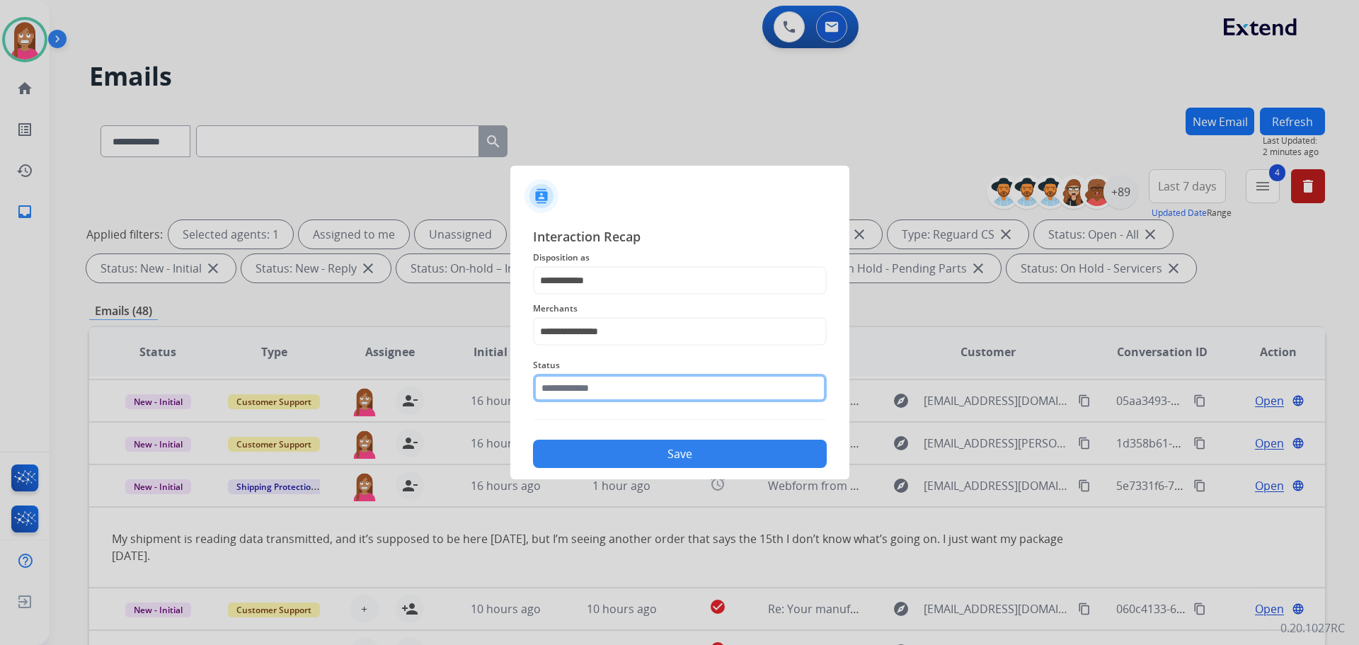
click at [563, 395] on input "text" at bounding box center [680, 388] width 294 height 28
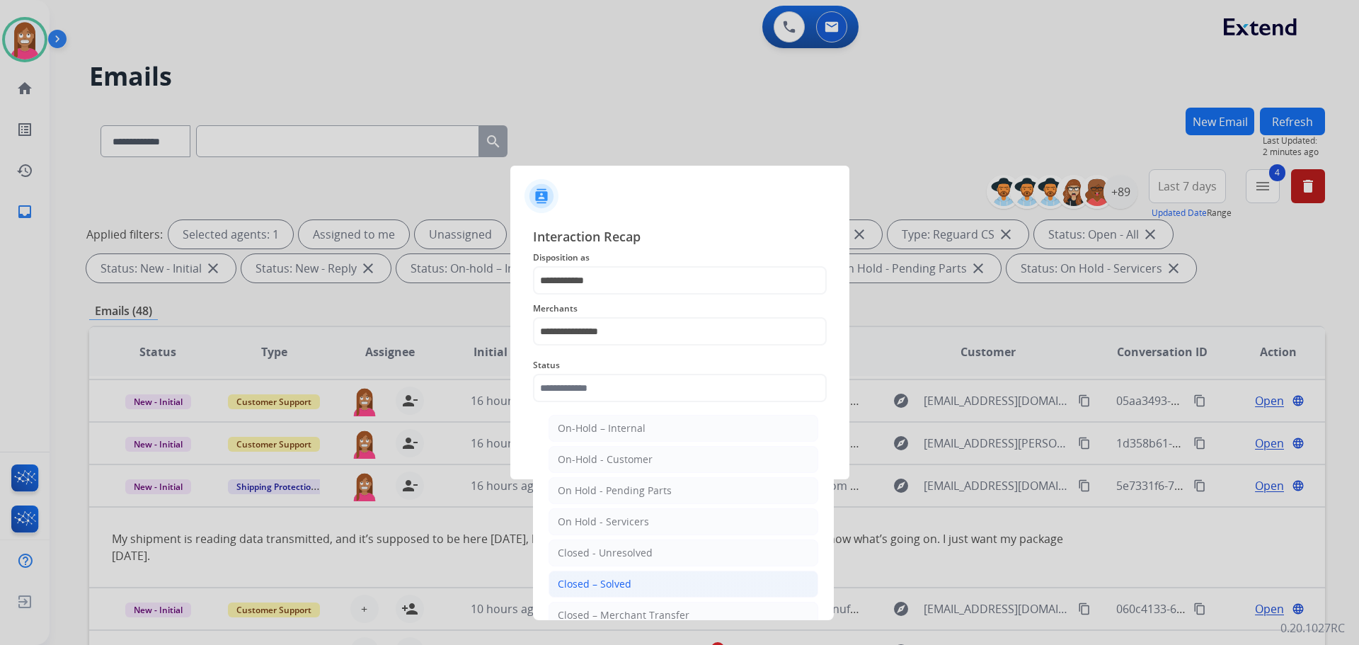
click at [592, 573] on li "Closed – Solved" at bounding box center [684, 584] width 270 height 27
type input "**********"
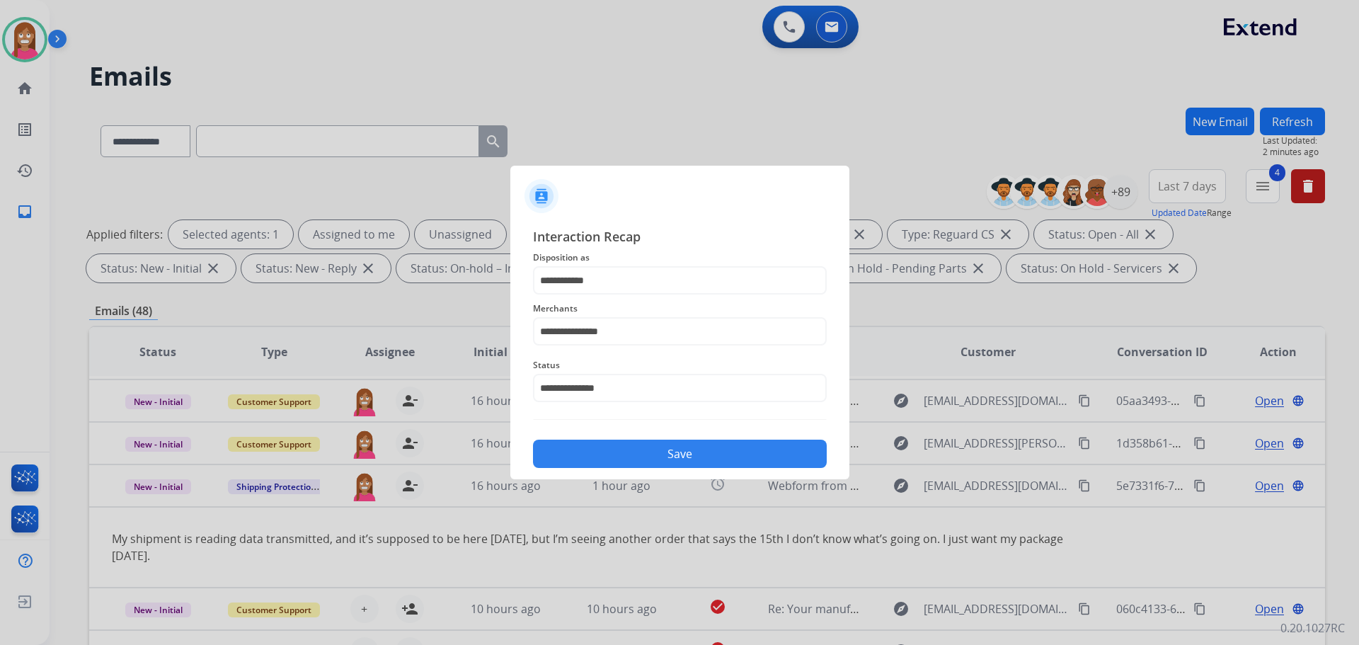
click at [637, 446] on button "Save" at bounding box center [680, 454] width 294 height 28
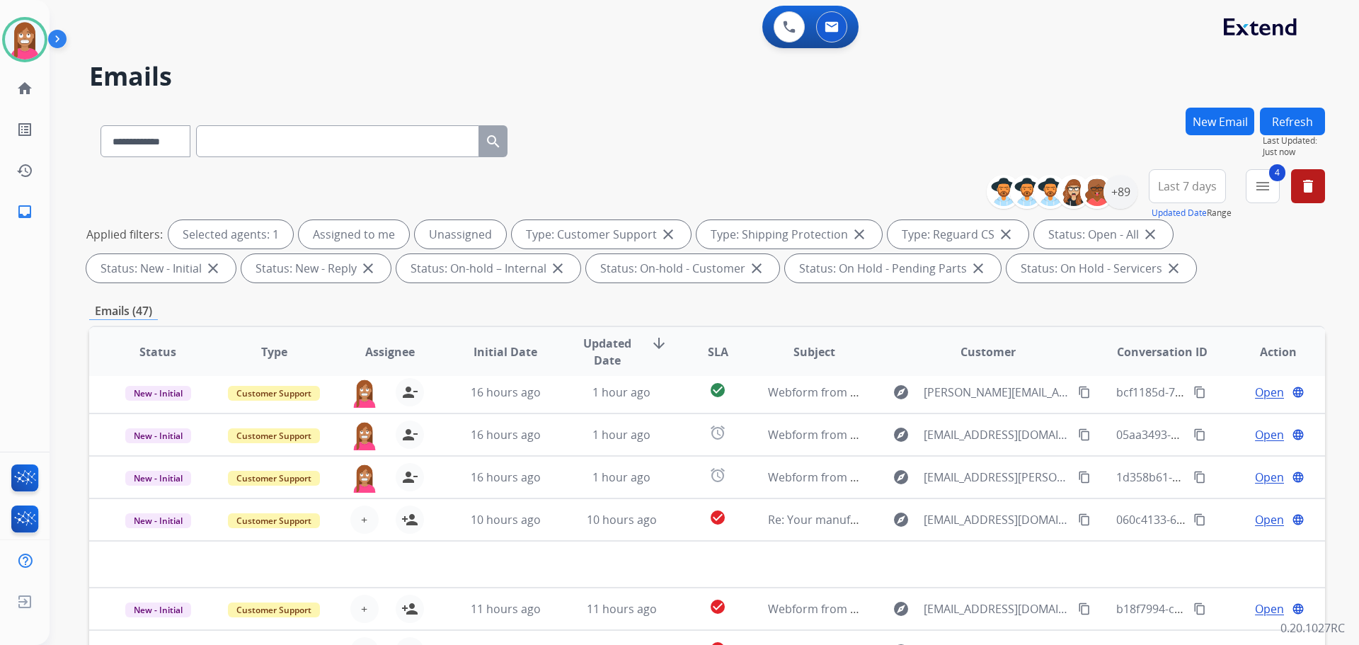
scroll to position [48, 0]
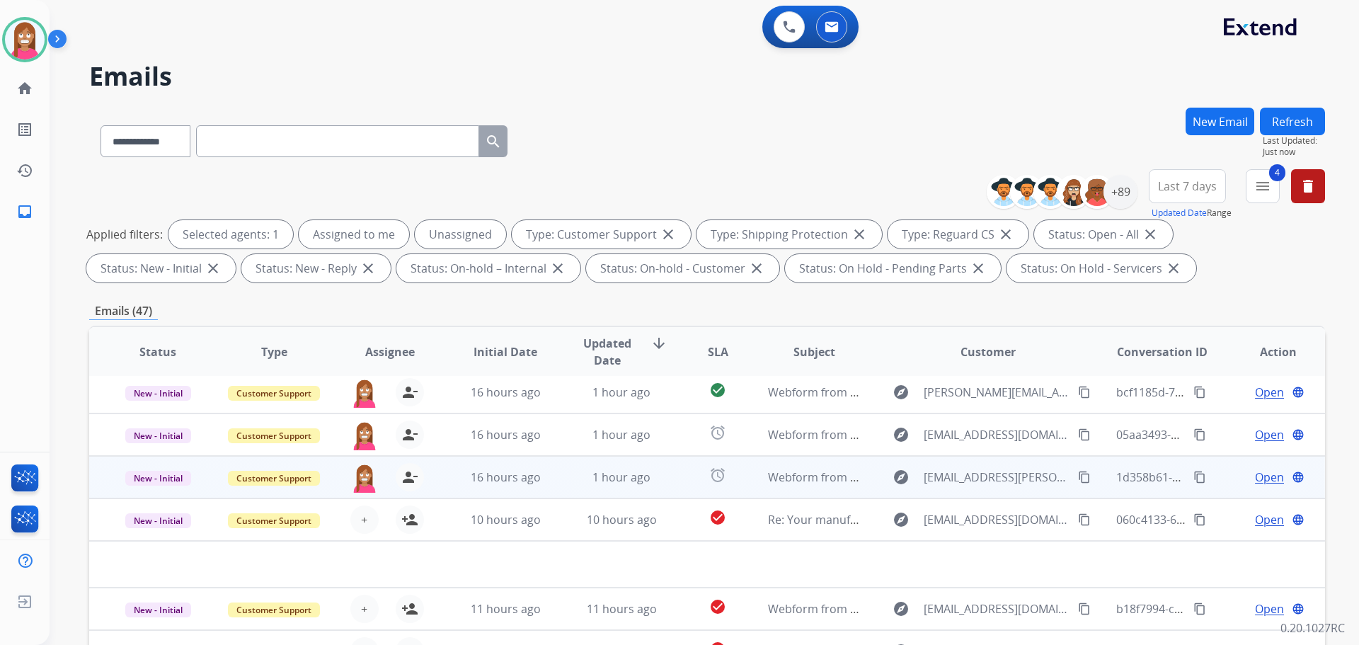
click at [571, 487] on td "1 hour ago" at bounding box center [611, 477] width 116 height 42
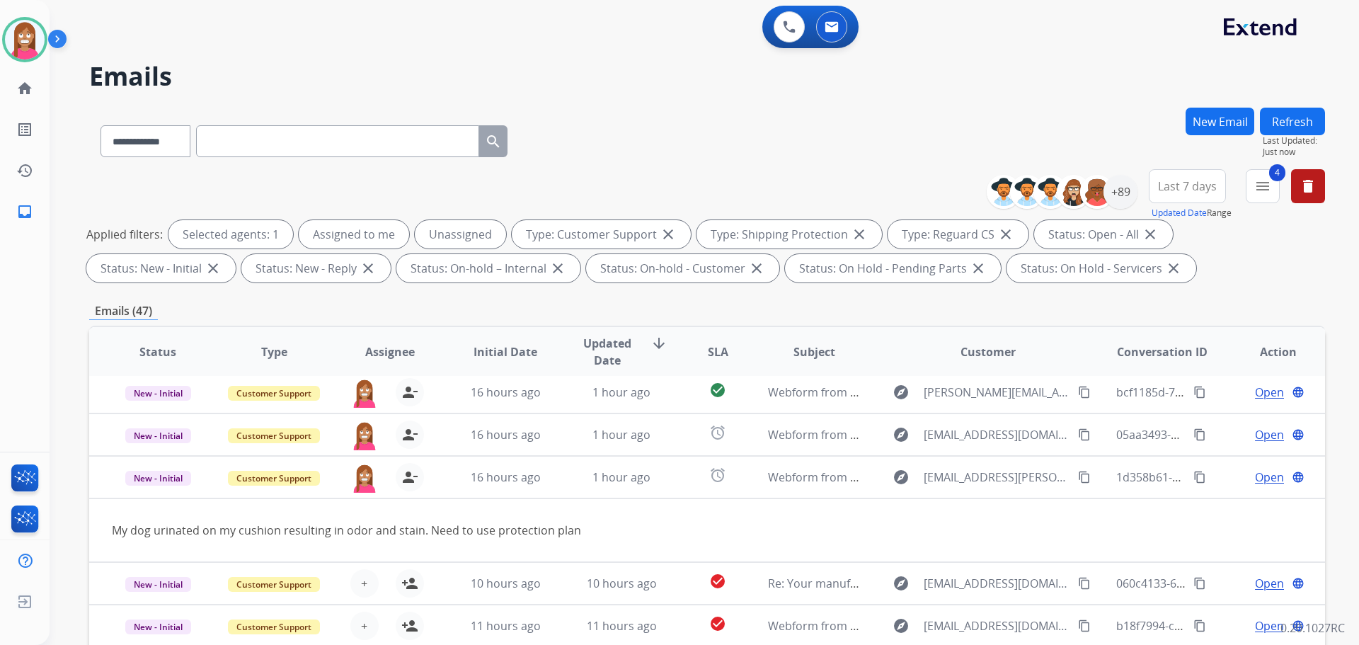
scroll to position [65, 0]
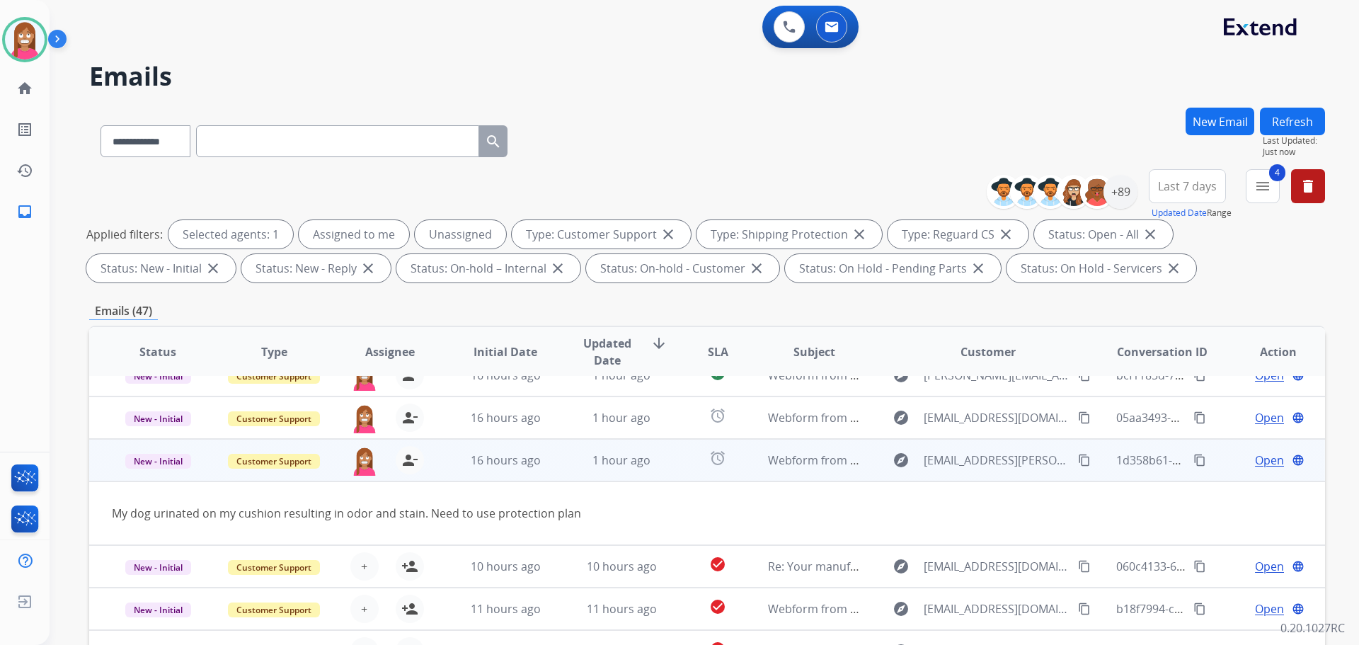
click at [1255, 464] on span "Open" at bounding box center [1269, 460] width 29 height 17
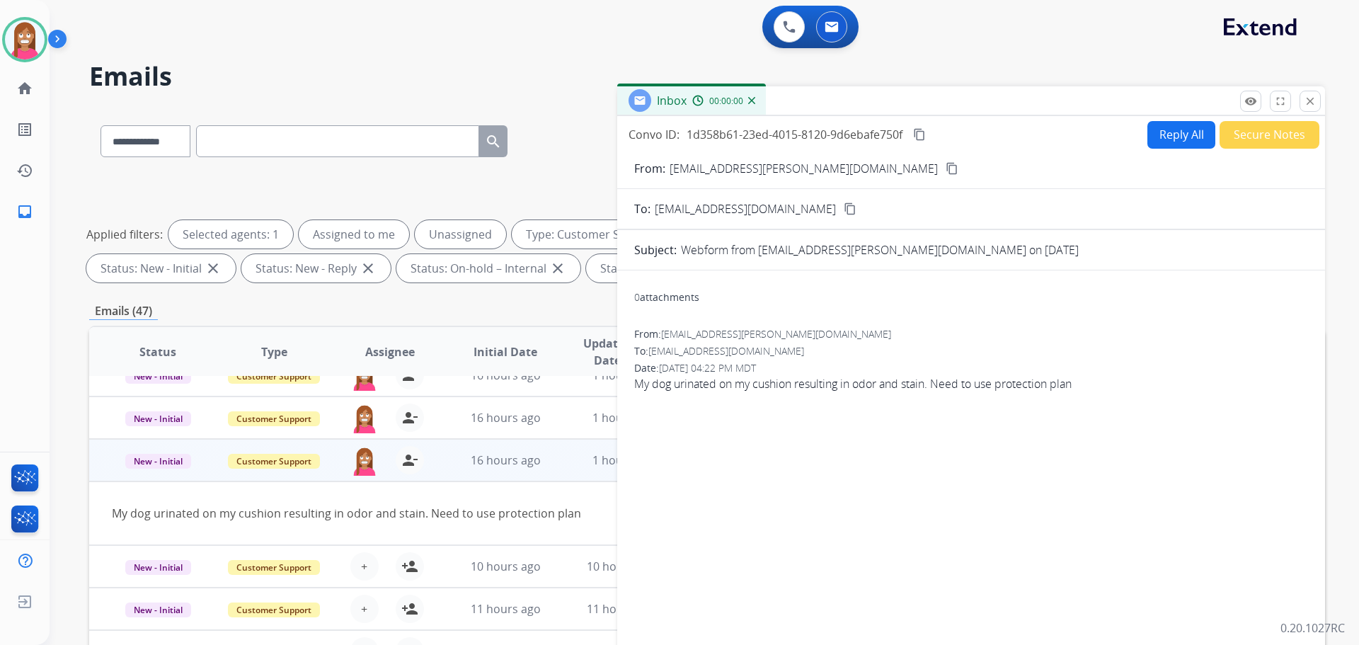
click at [1182, 140] on button "Reply All" at bounding box center [1182, 135] width 68 height 28
select select "**********"
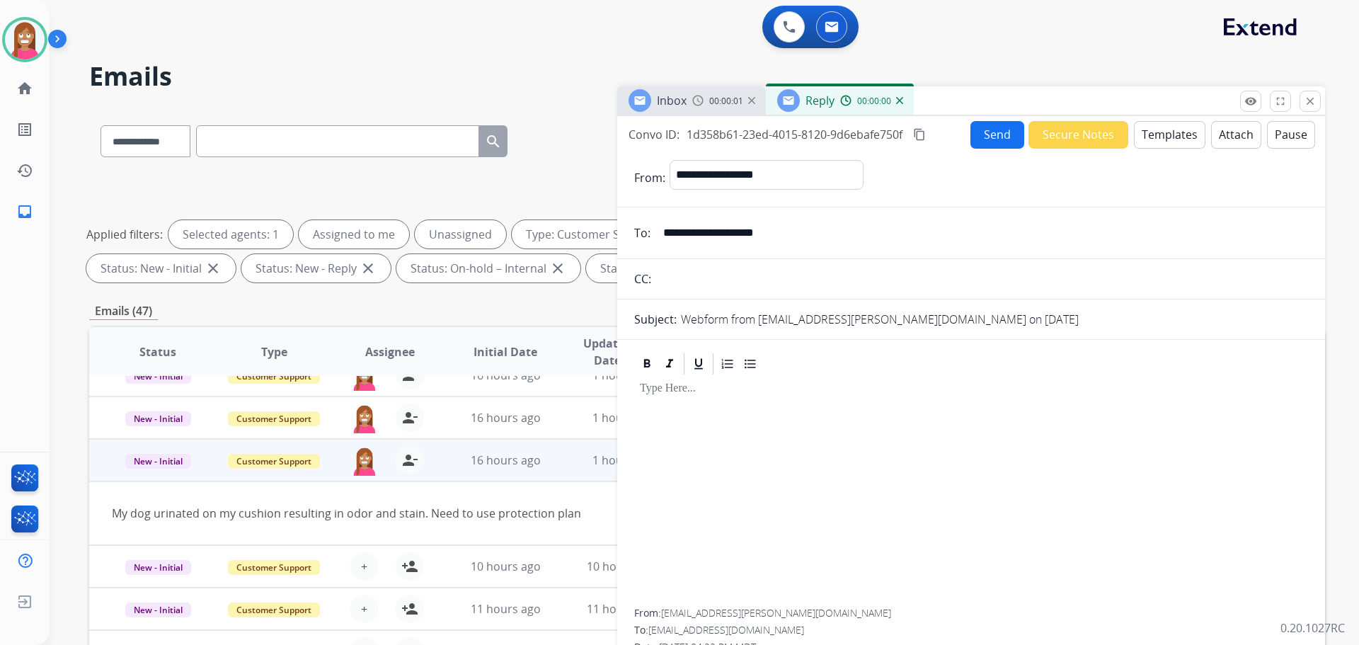
click at [1178, 143] on button "Templates" at bounding box center [1170, 135] width 72 height 28
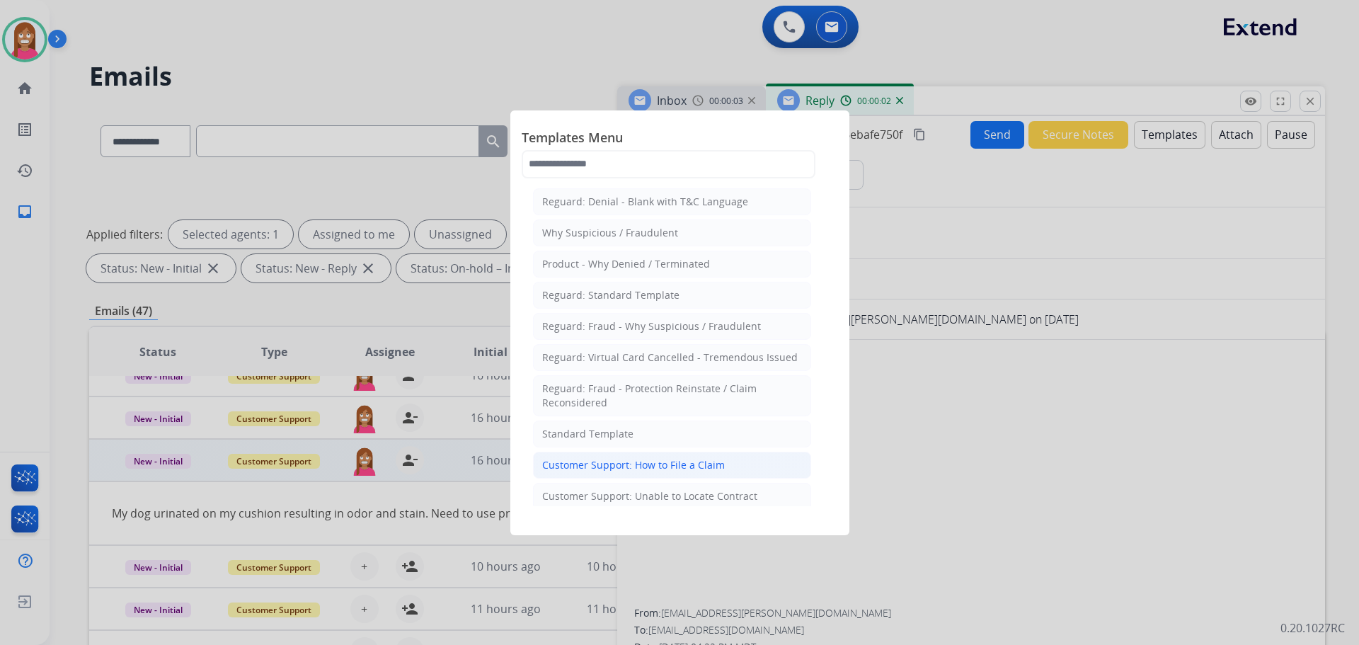
click at [670, 462] on div "Customer Support: How to File a Claim" at bounding box center [633, 465] width 183 height 14
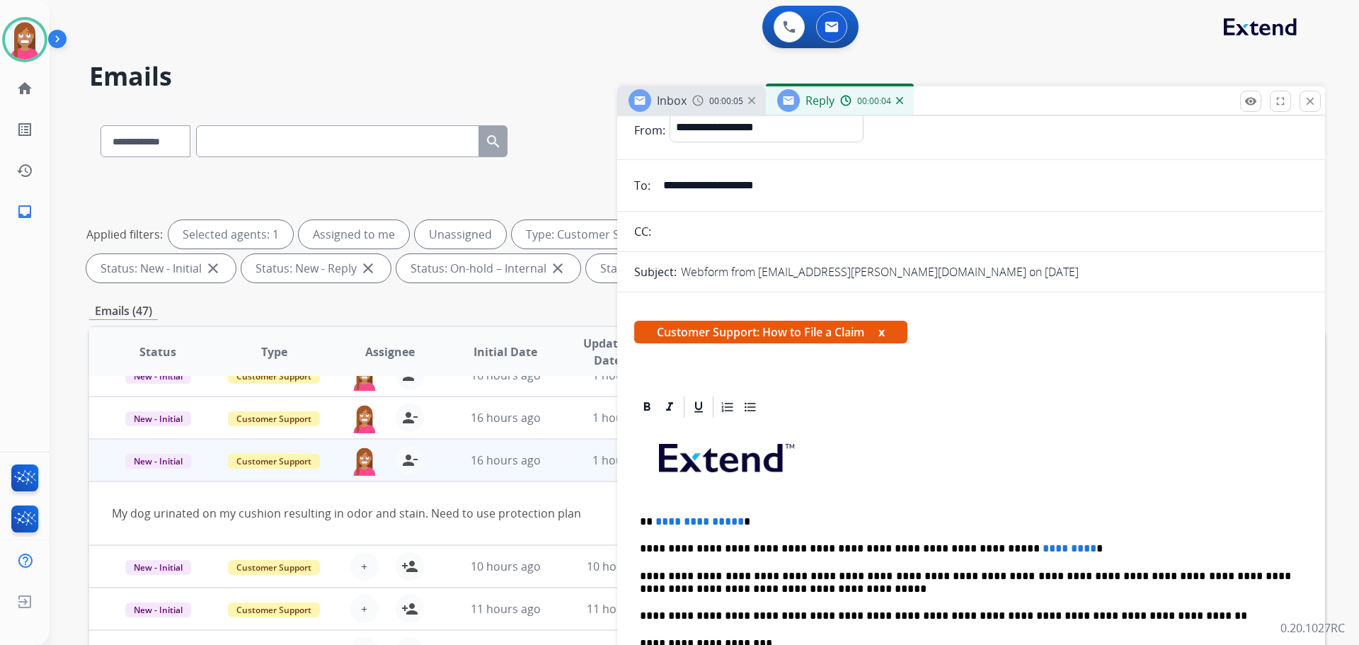
scroll to position [71, 0]
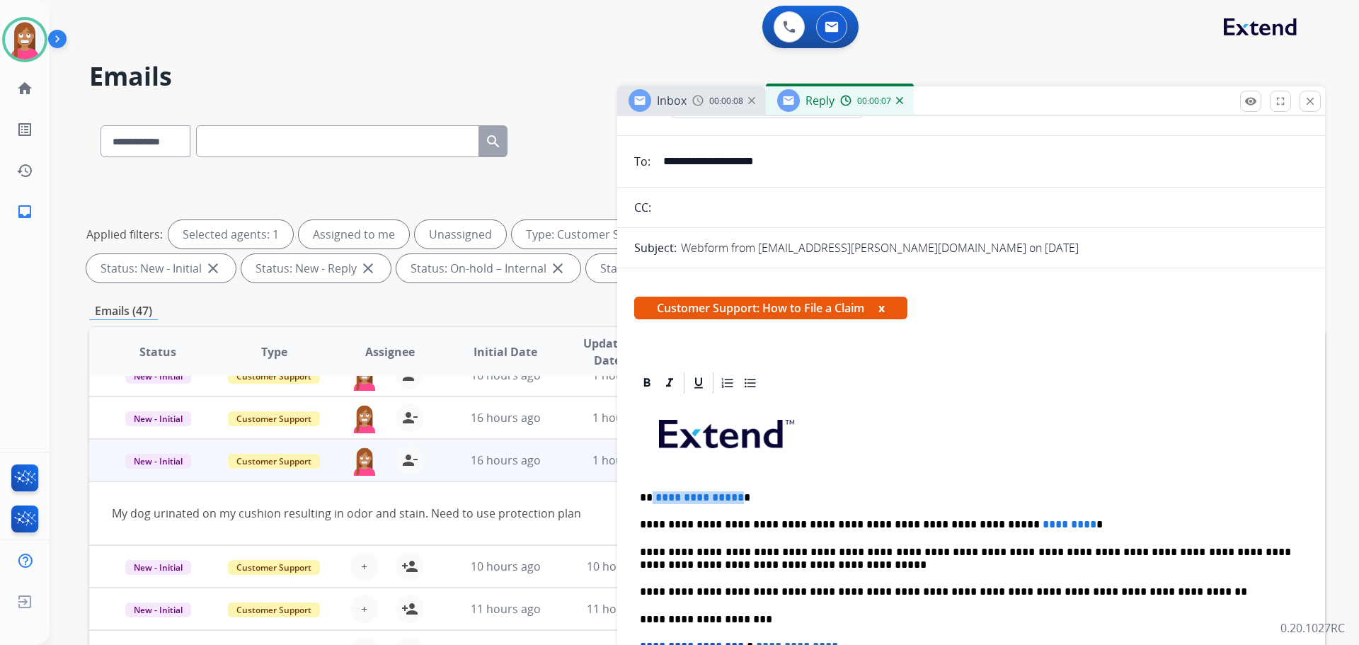
drag, startPoint x: 735, startPoint y: 494, endPoint x: 651, endPoint y: 490, distance: 84.4
click at [651, 491] on p "**********" at bounding box center [965, 497] width 651 height 13
drag, startPoint x: 1026, startPoint y: 512, endPoint x: 925, endPoint y: 516, distance: 101.3
click at [925, 516] on div "**********" at bounding box center [971, 612] width 674 height 433
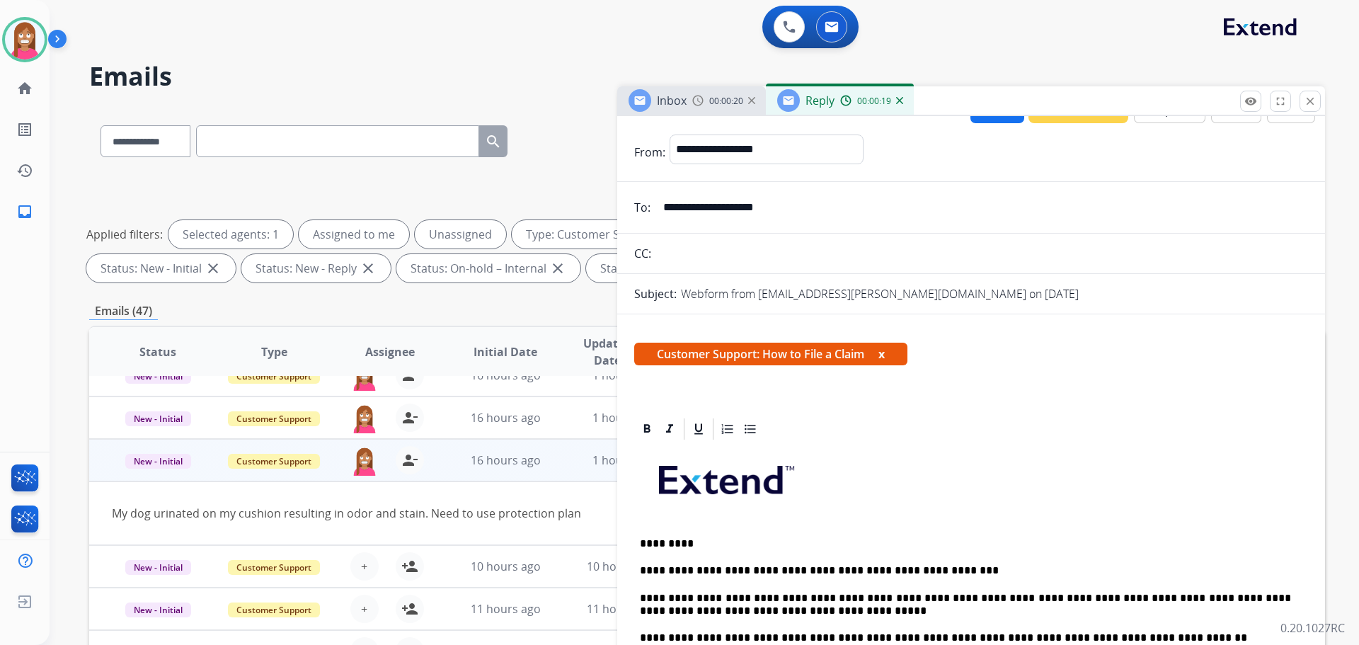
scroll to position [0, 0]
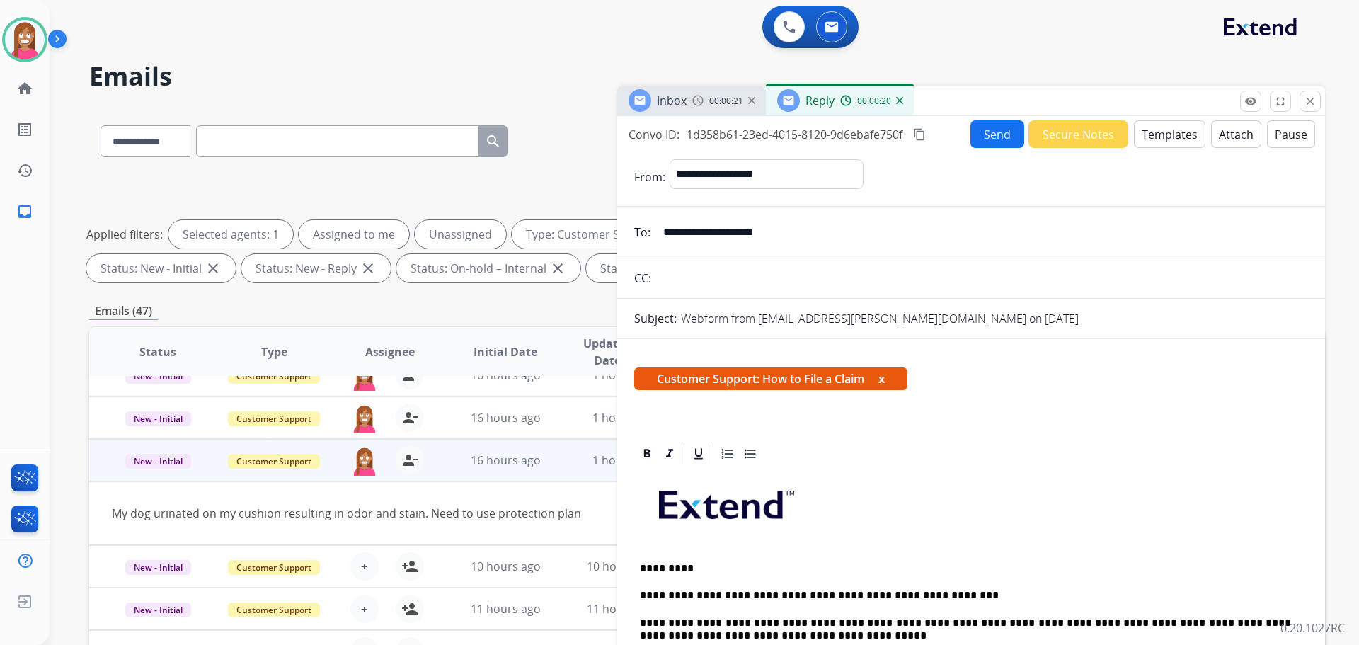
click at [983, 139] on button "Send" at bounding box center [998, 134] width 54 height 28
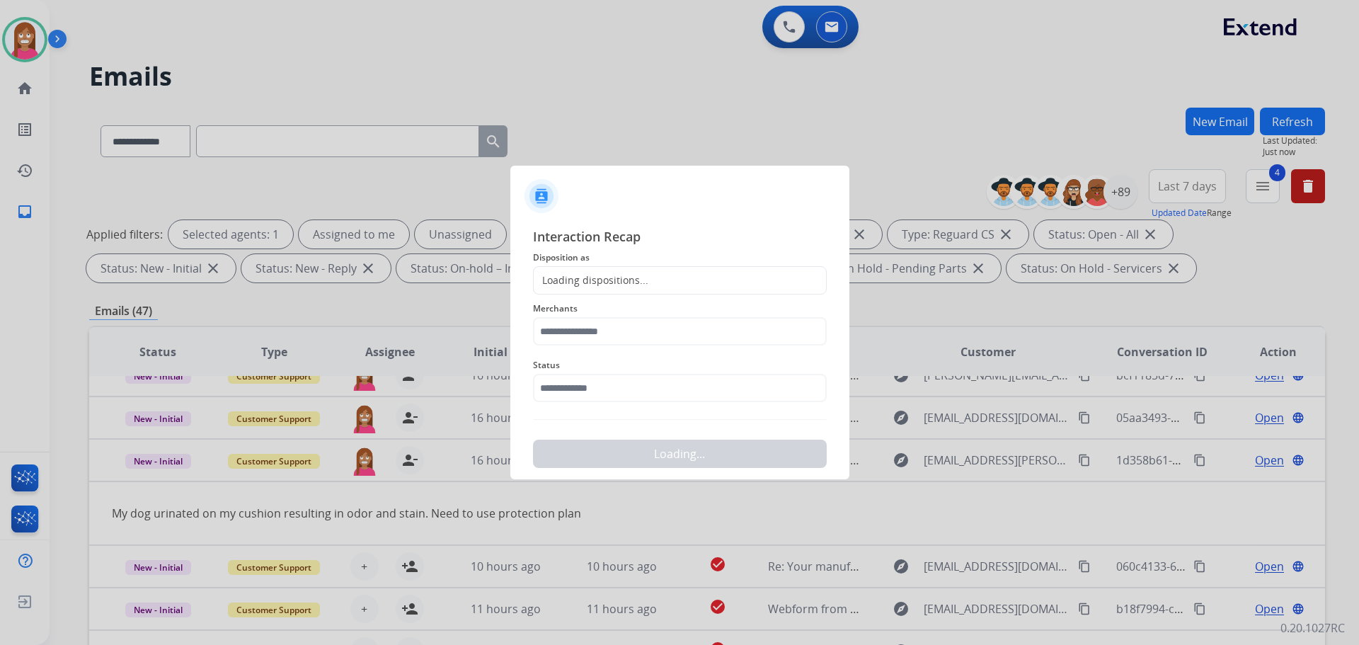
drag, startPoint x: 600, startPoint y: 281, endPoint x: 603, endPoint y: 290, distance: 9.2
click at [602, 287] on div "Loading dispositions..." at bounding box center [591, 280] width 115 height 14
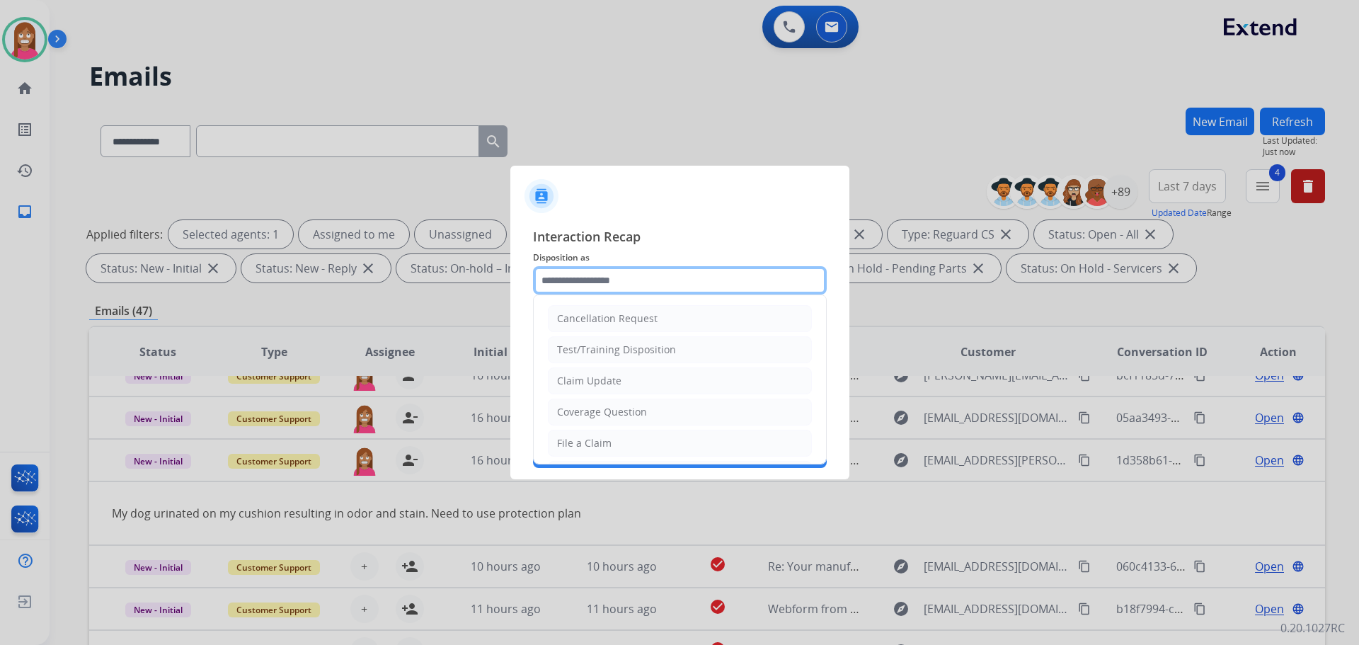
drag, startPoint x: 596, startPoint y: 284, endPoint x: 601, endPoint y: 301, distance: 17.7
click at [598, 286] on input "text" at bounding box center [680, 280] width 294 height 28
click at [589, 447] on div "File a Claim" at bounding box center [584, 443] width 55 height 14
type input "**********"
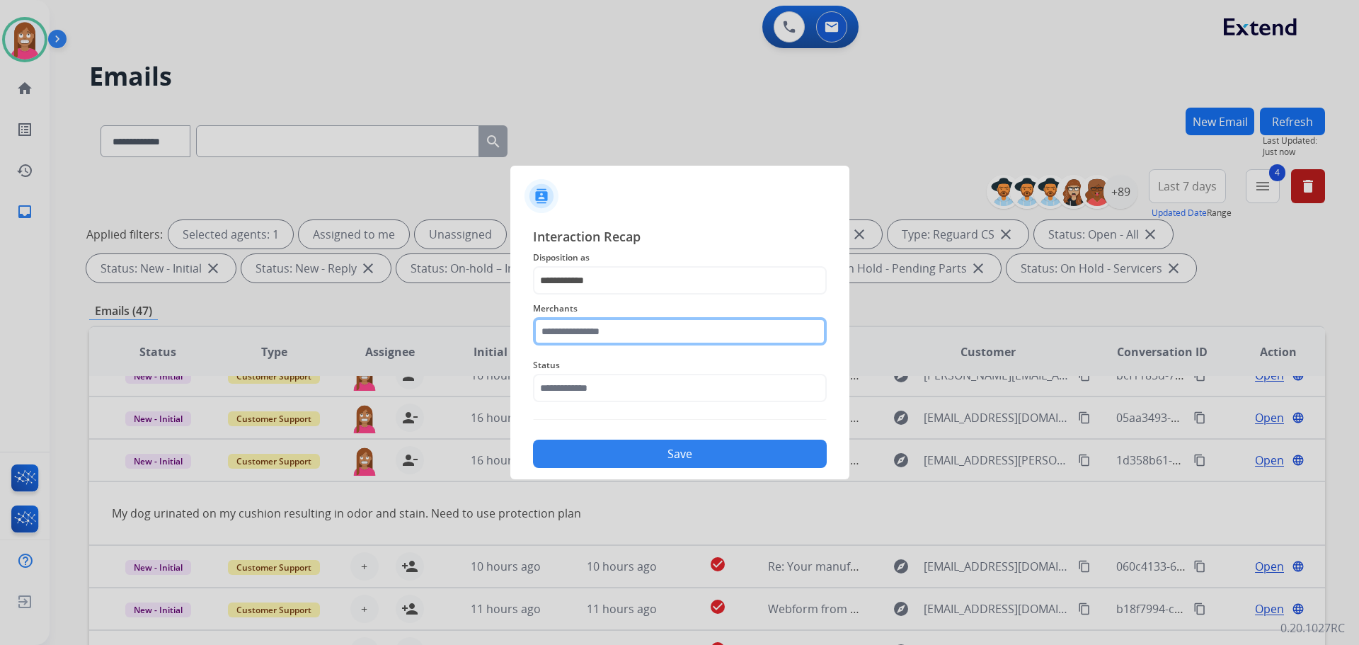
click at [612, 332] on input "text" at bounding box center [680, 331] width 294 height 28
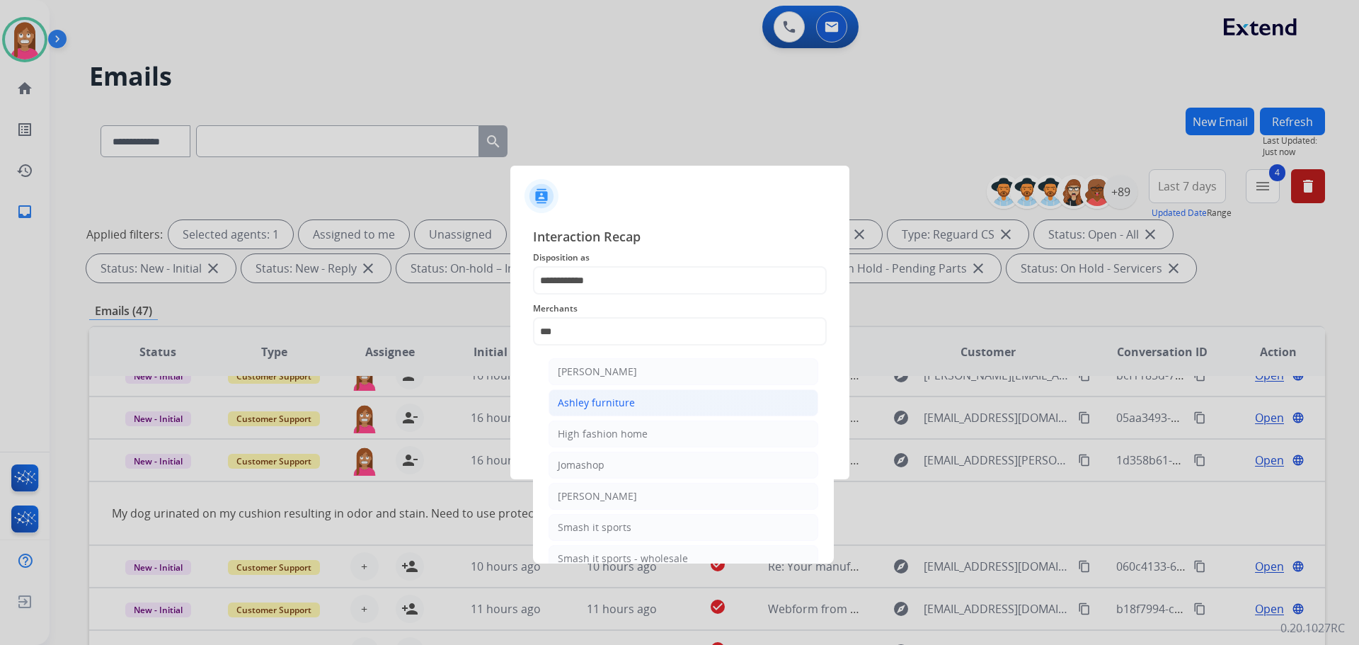
click at [601, 397] on div "Ashley furniture" at bounding box center [596, 403] width 77 height 14
type input "**********"
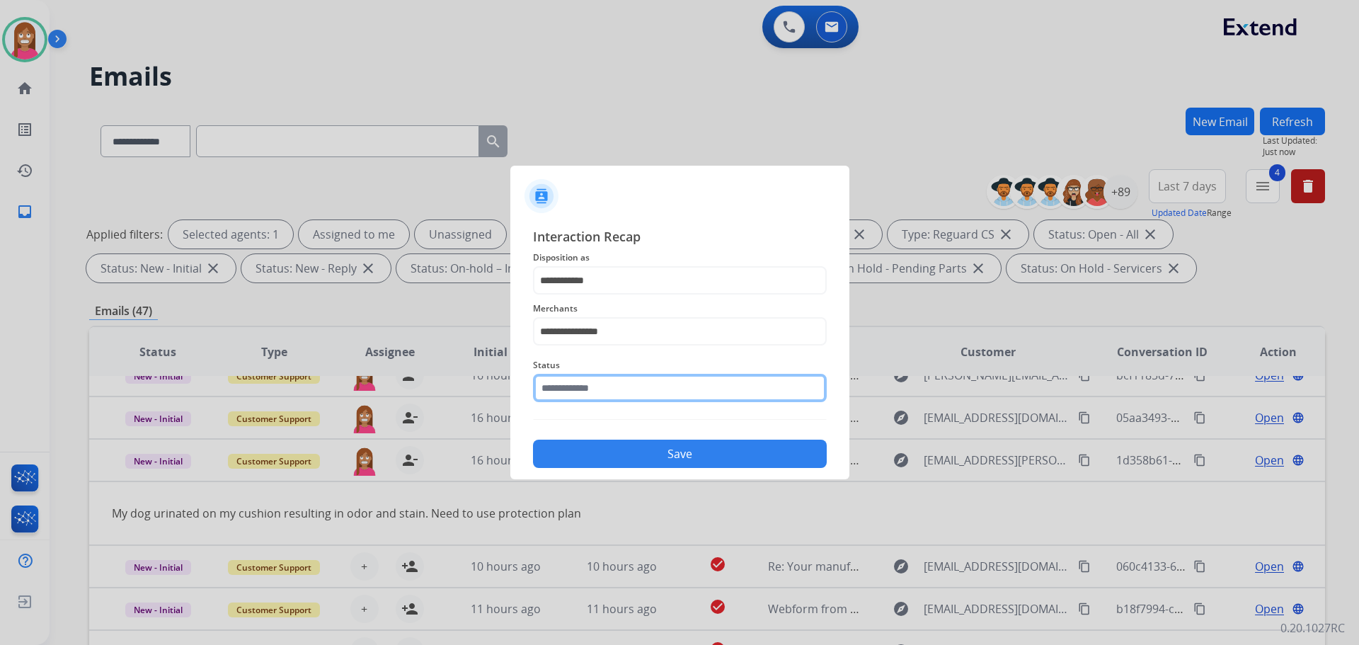
click at [588, 394] on input "text" at bounding box center [680, 388] width 294 height 28
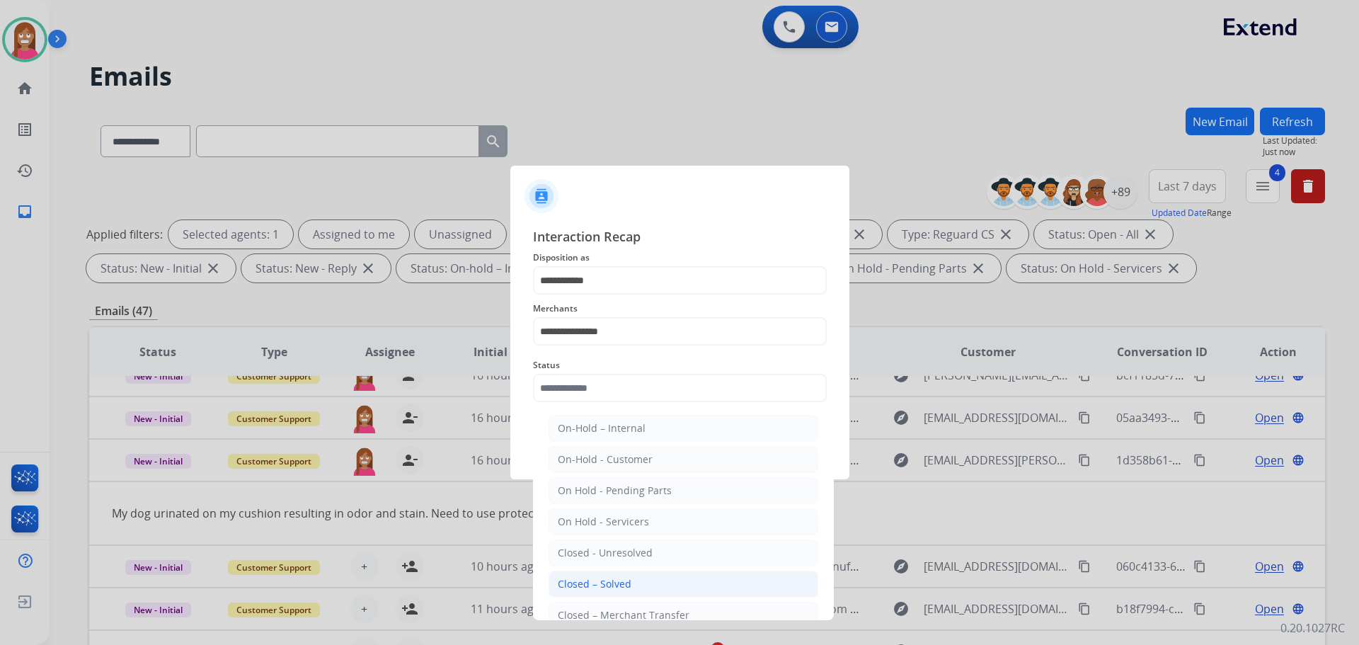
click at [564, 588] on div "Closed – Solved" at bounding box center [595, 584] width 74 height 14
type input "**********"
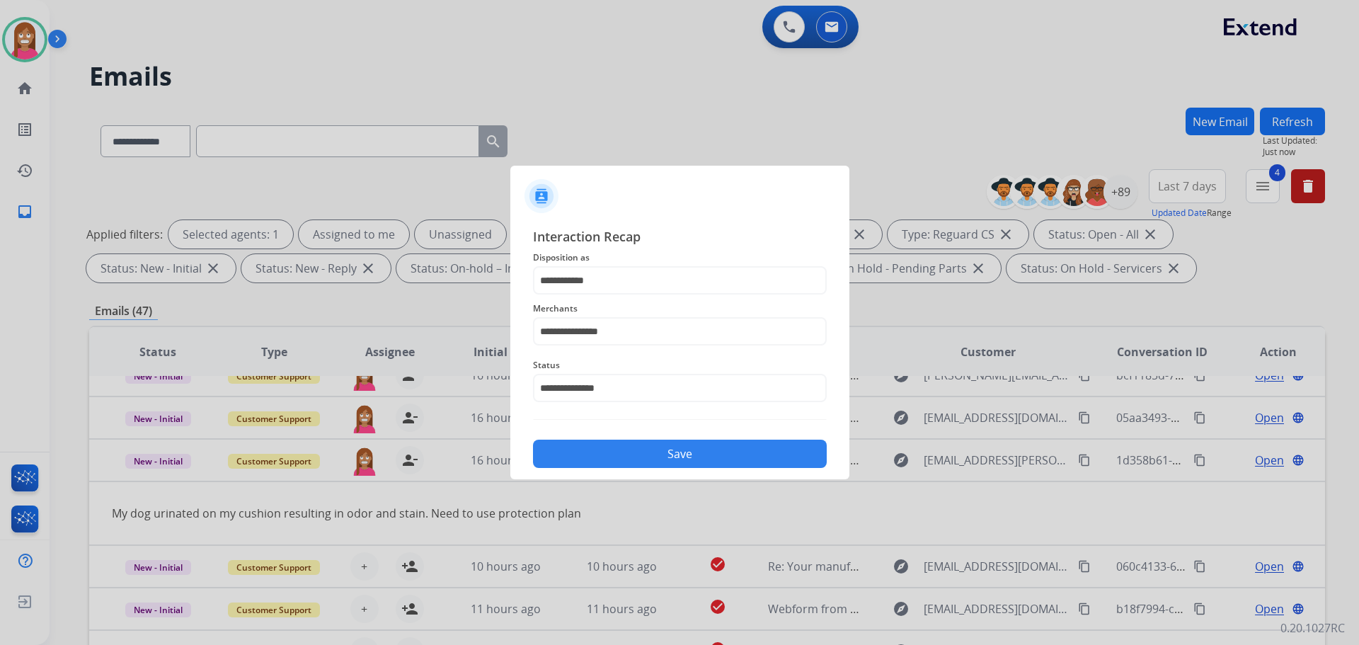
drag, startPoint x: 601, startPoint y: 454, endPoint x: 714, endPoint y: 411, distance: 120.3
click at [605, 454] on button "Save" at bounding box center [680, 454] width 294 height 28
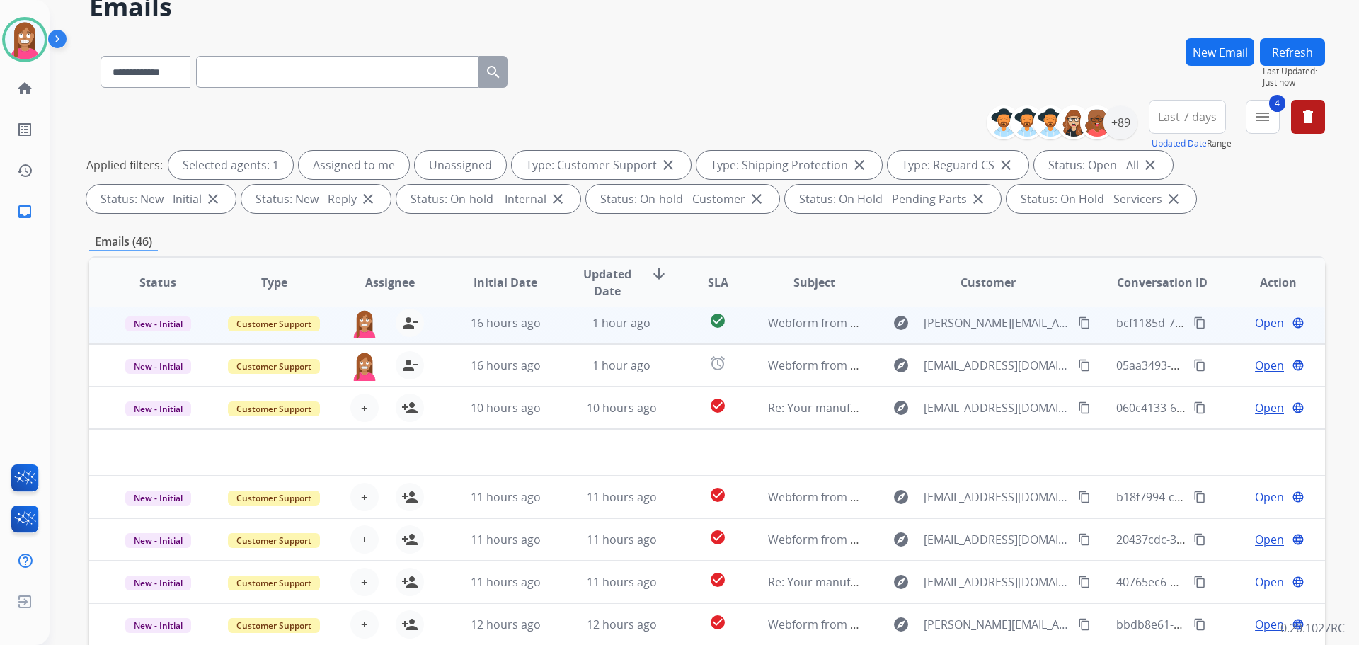
scroll to position [229, 0]
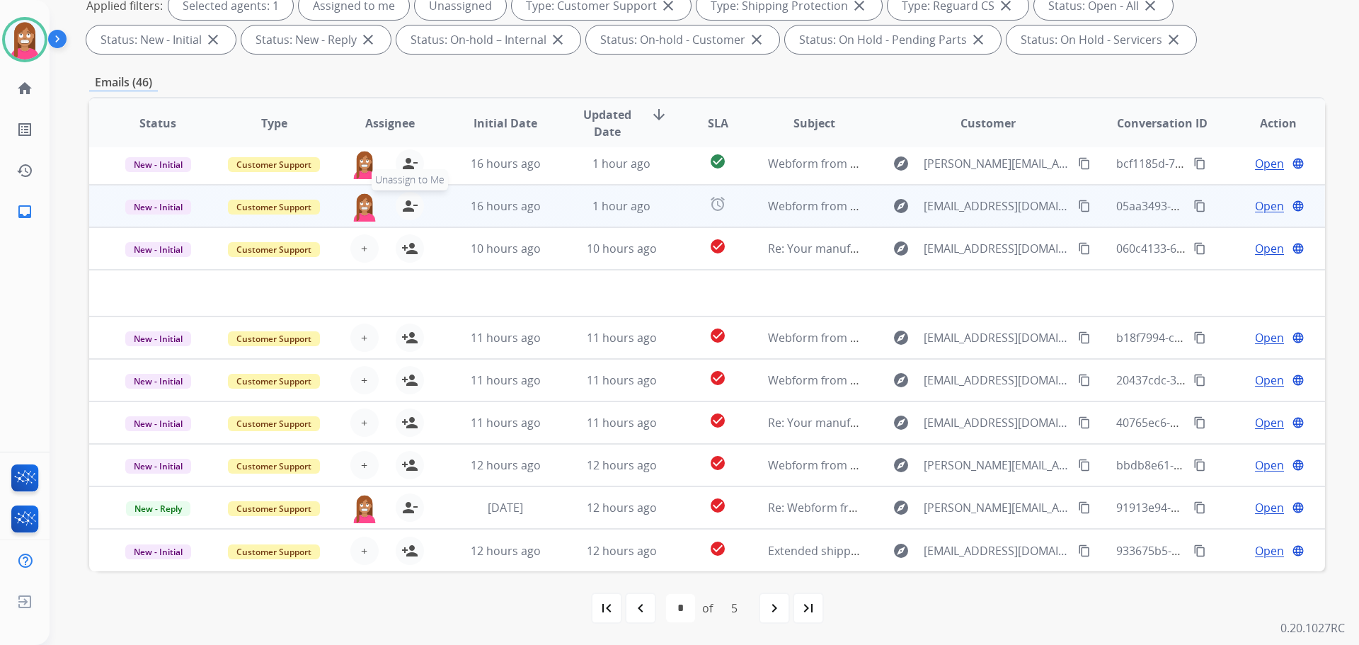
click at [405, 210] on mat-icon "person_remove" at bounding box center [409, 206] width 17 height 17
click at [405, 210] on mat-icon "person_add" at bounding box center [409, 206] width 17 height 17
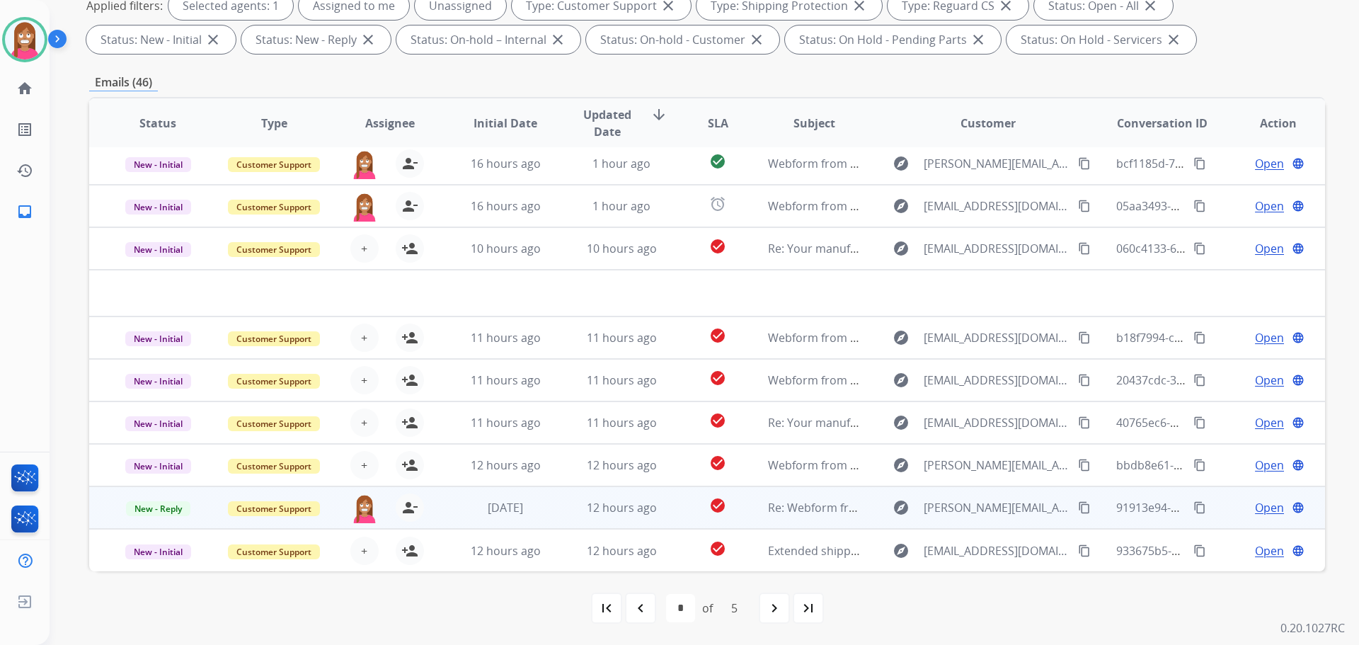
click at [547, 522] on td "[DATE]" at bounding box center [495, 507] width 116 height 42
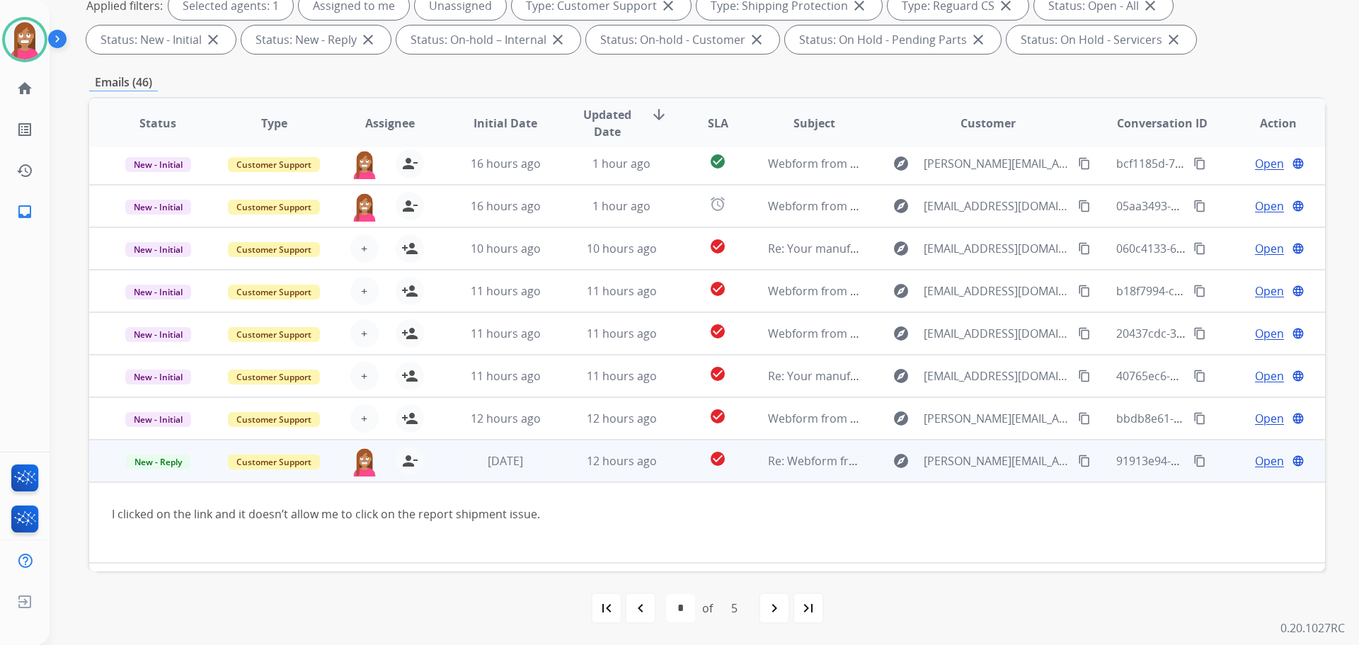
scroll to position [82, 0]
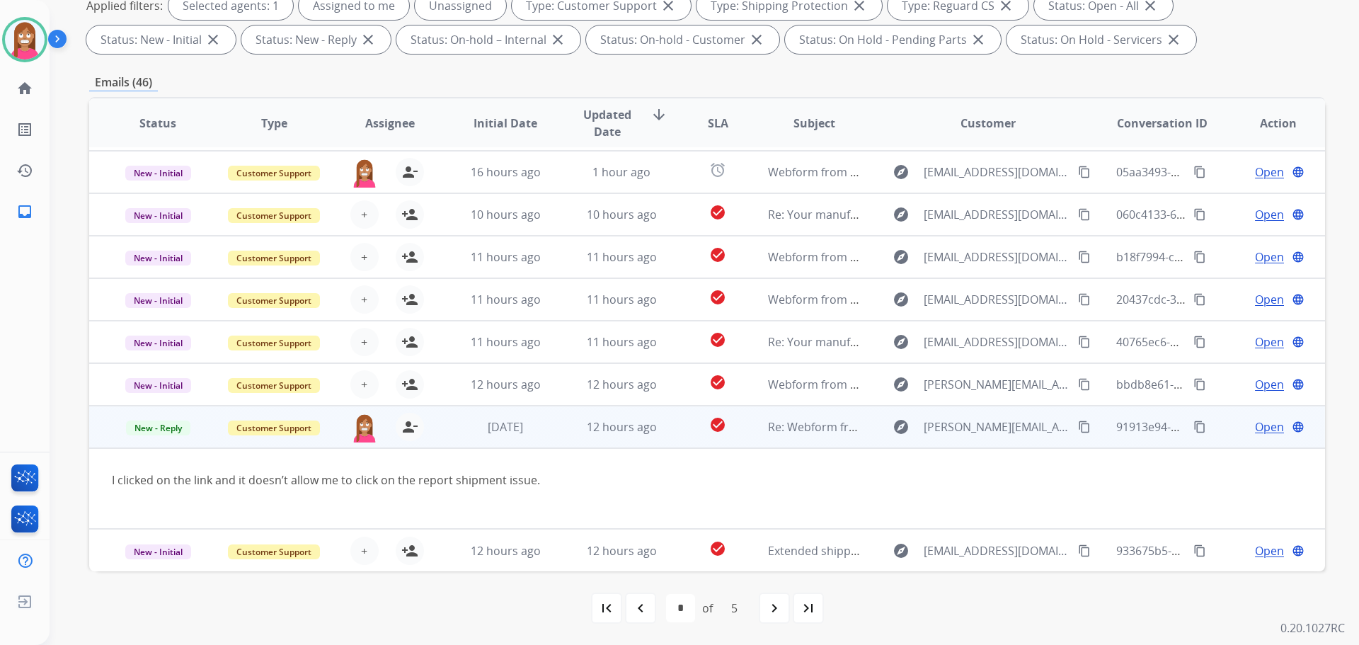
click at [1255, 426] on span "Open" at bounding box center [1269, 426] width 29 height 17
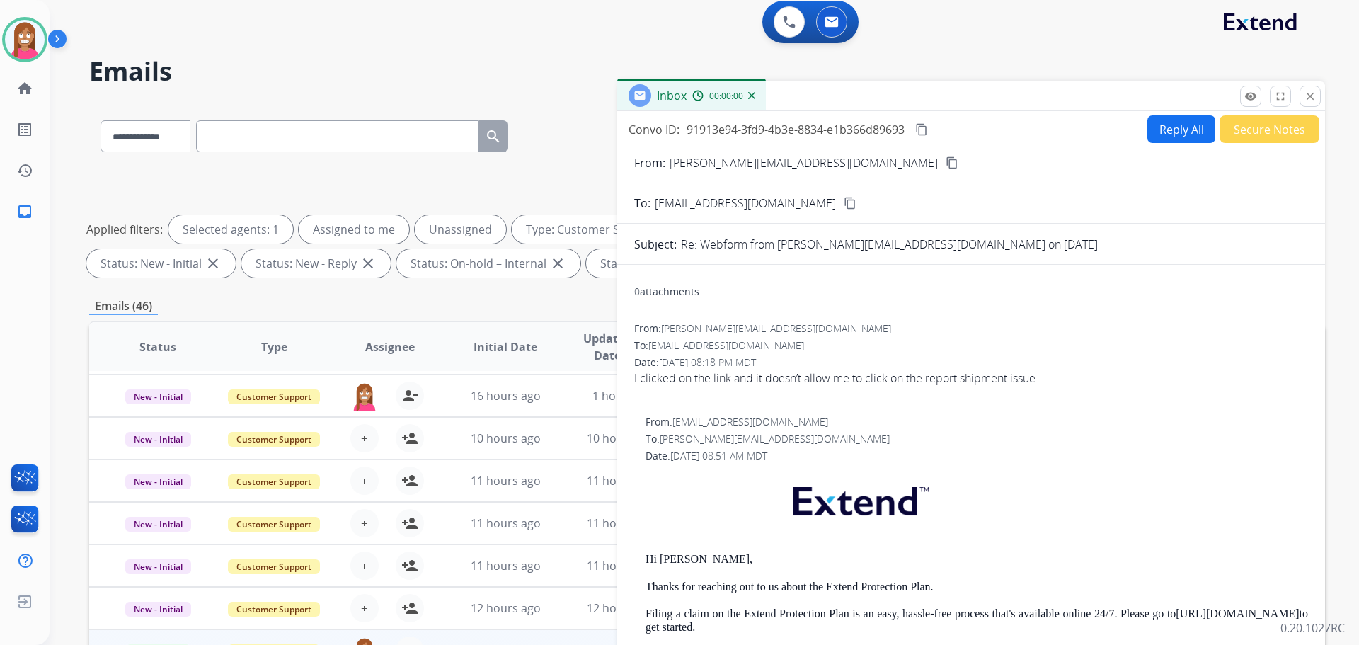
scroll to position [0, 0]
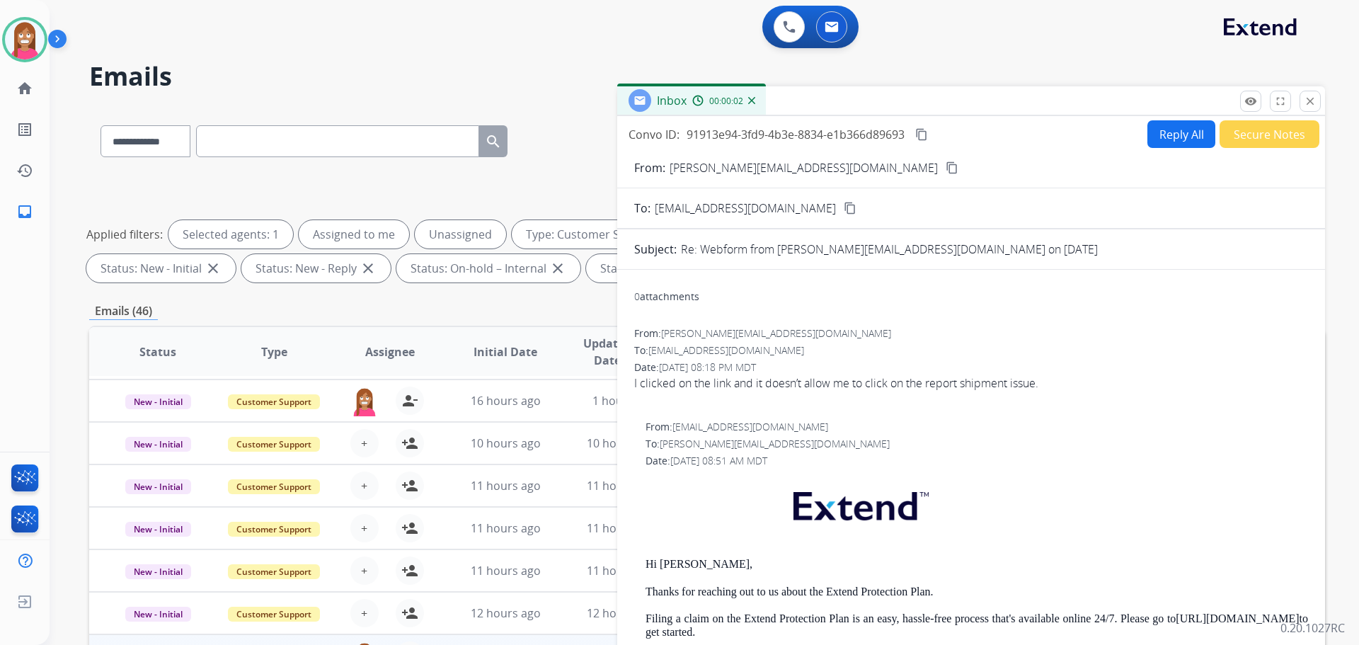
click at [1186, 142] on button "Reply All" at bounding box center [1182, 134] width 68 height 28
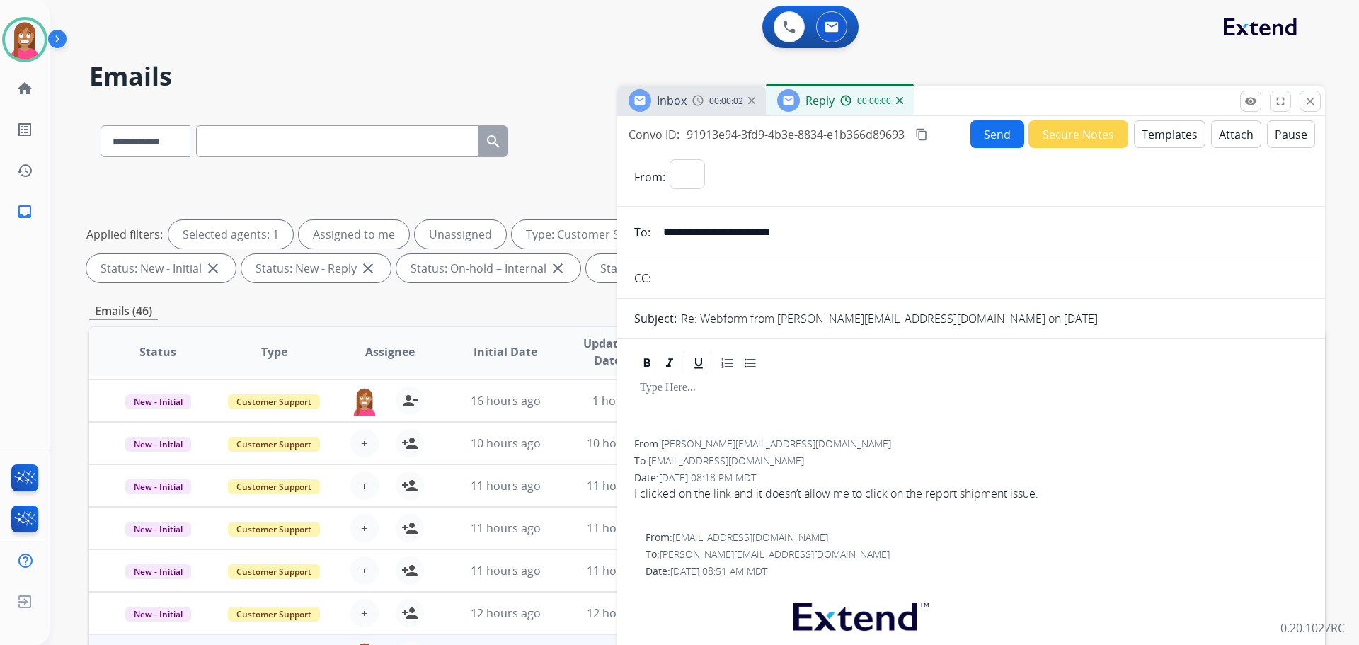
select select "**********"
click at [1151, 144] on button "Templates" at bounding box center [1170, 134] width 72 height 28
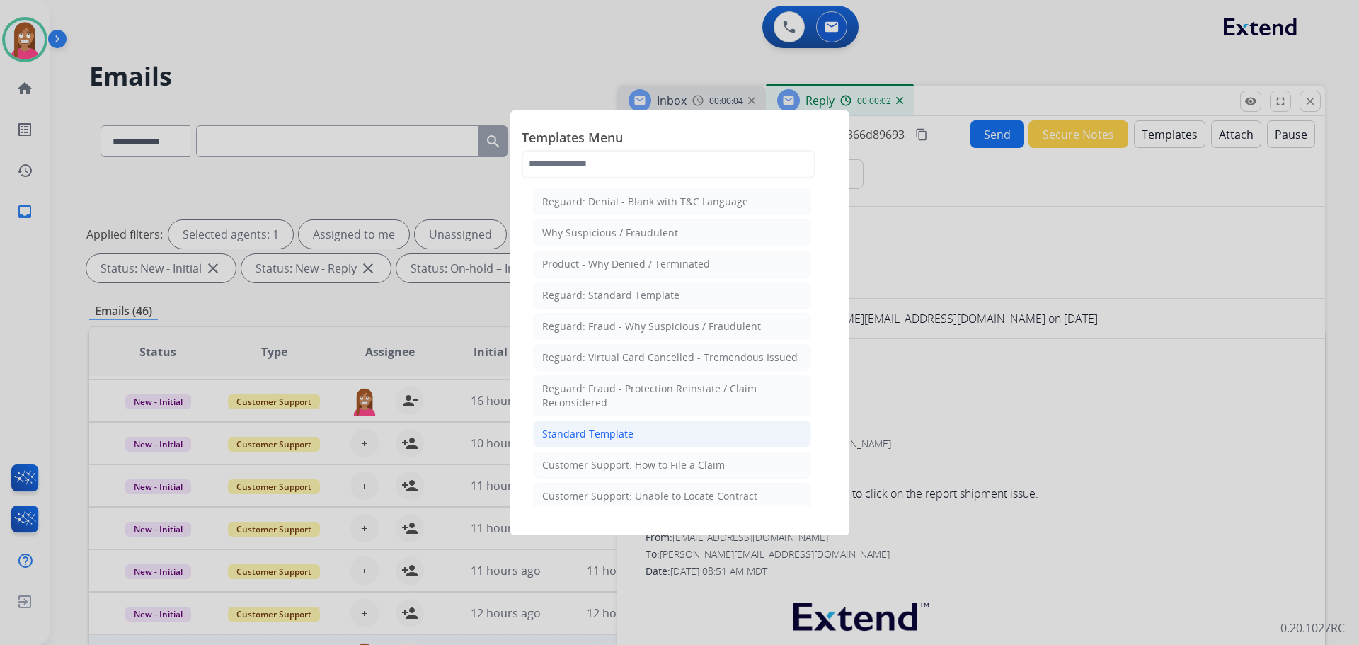
click at [586, 434] on div "Standard Template" at bounding box center [587, 434] width 91 height 14
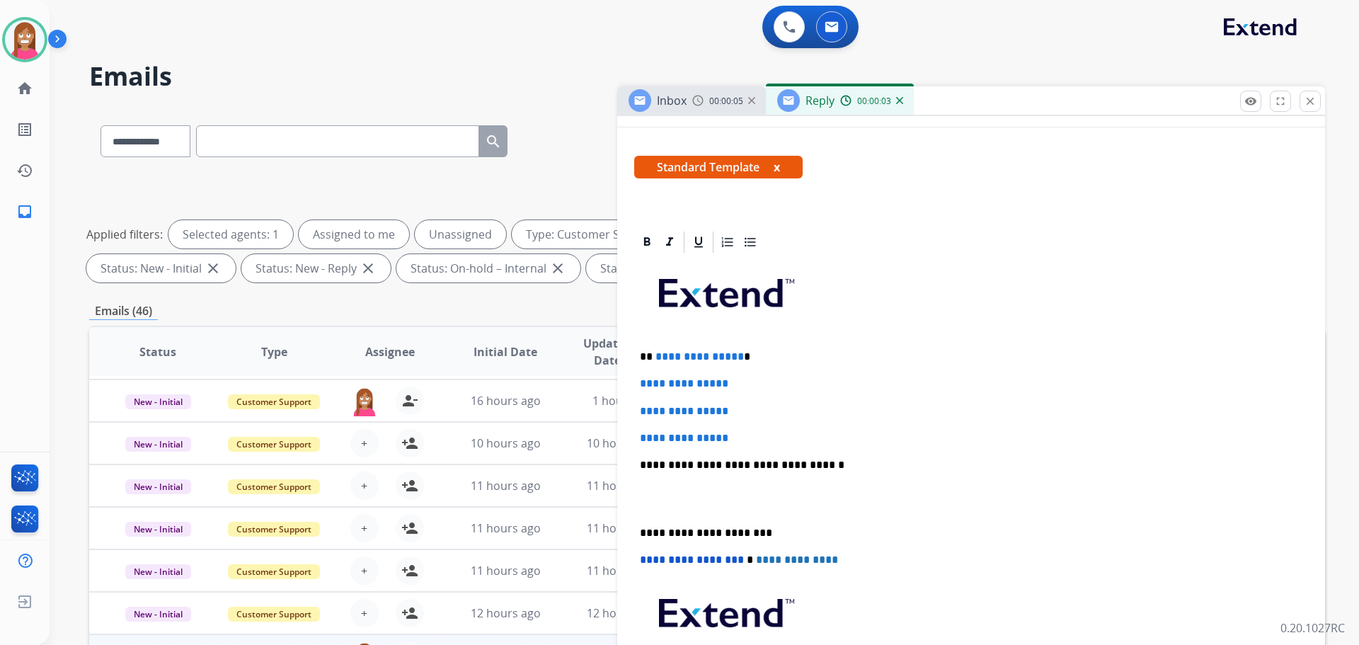
scroll to position [212, 0]
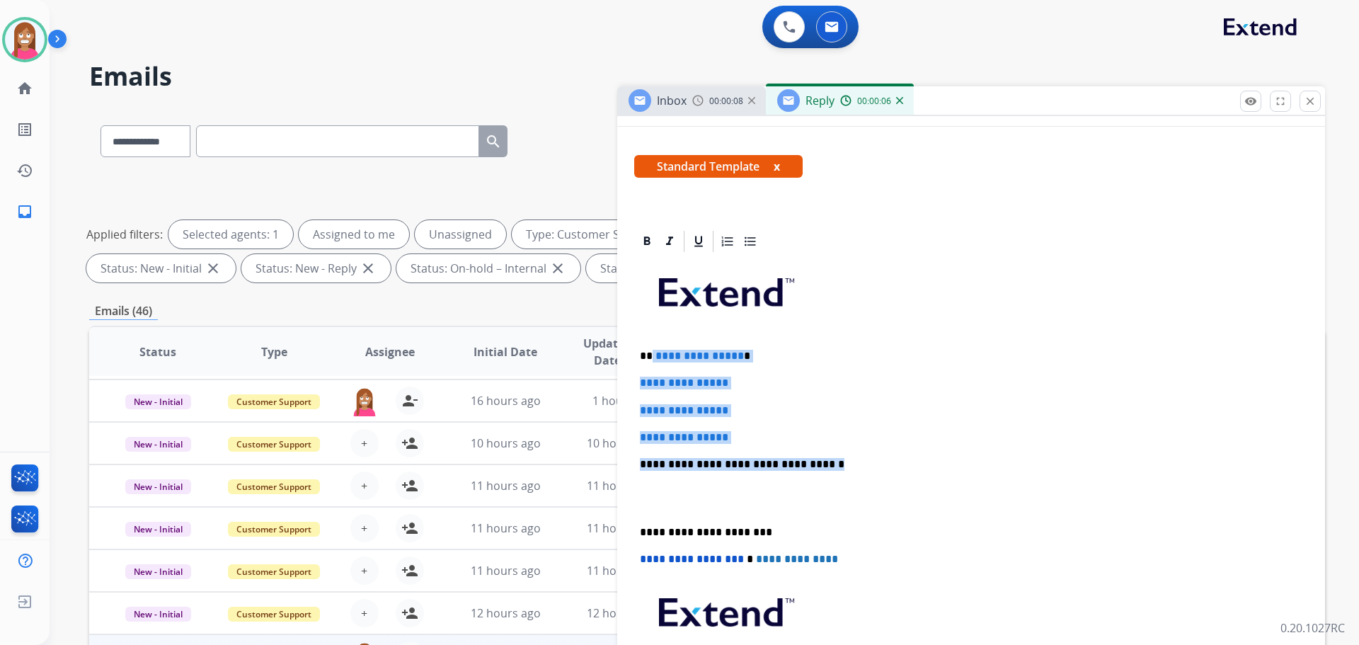
drag, startPoint x: 814, startPoint y: 466, endPoint x: 651, endPoint y: 342, distance: 205.2
click at [651, 342] on div "**********" at bounding box center [971, 497] width 674 height 487
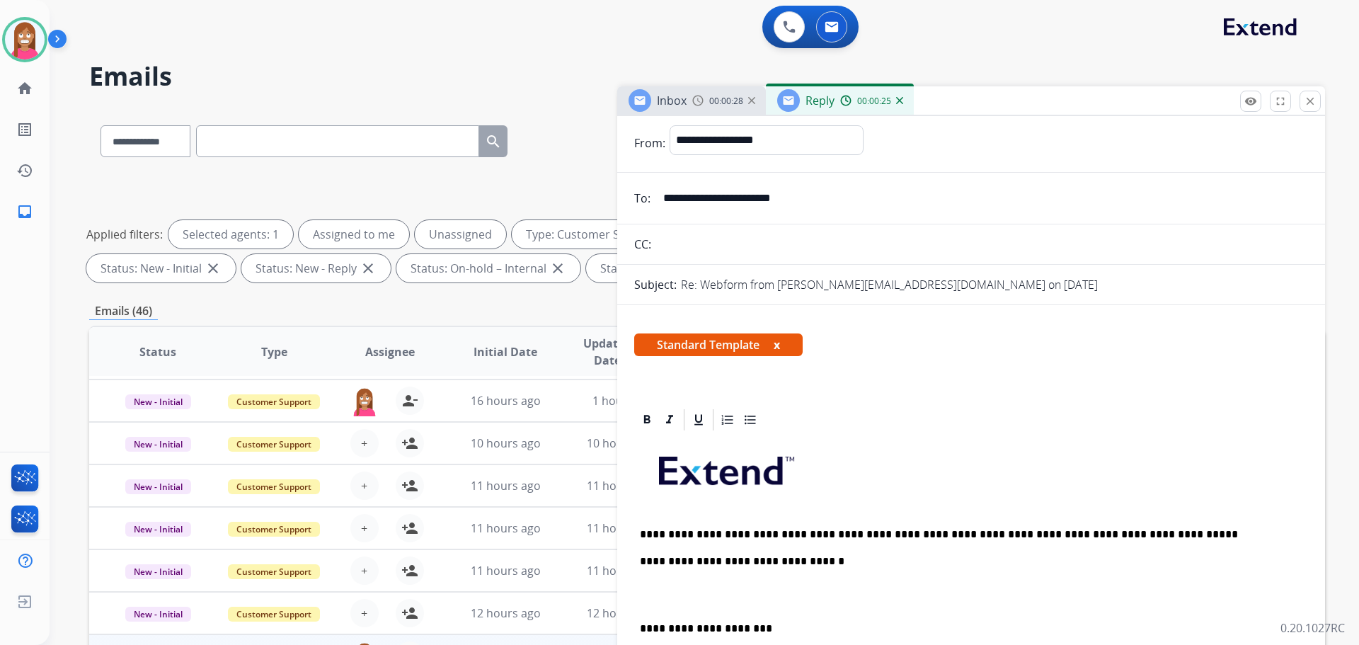
scroll to position [0, 0]
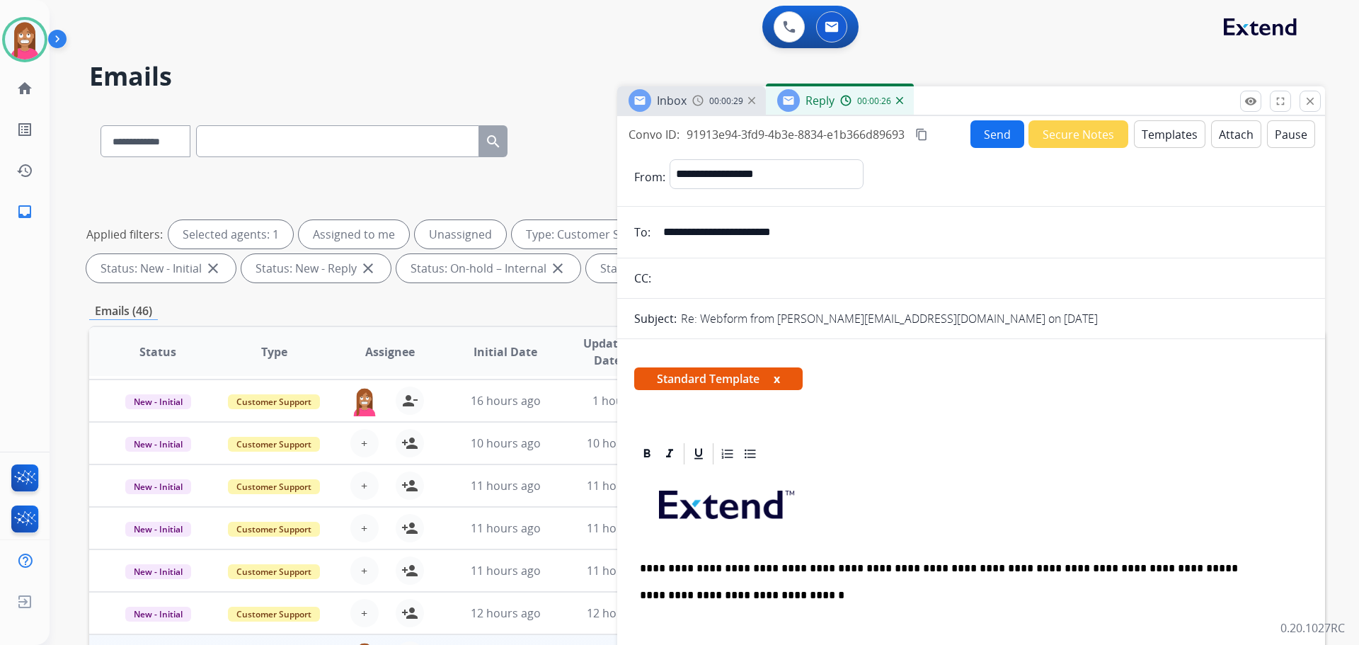
click at [985, 134] on button "Send" at bounding box center [998, 134] width 54 height 28
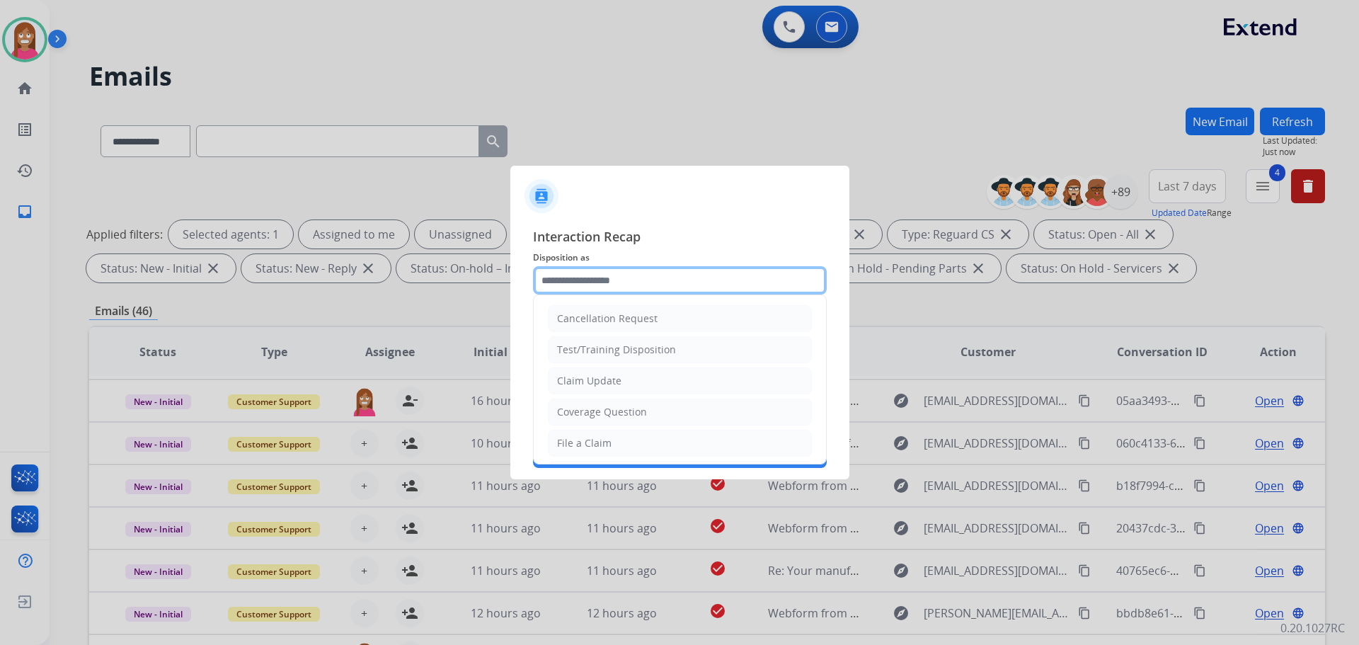
click at [600, 285] on input "text" at bounding box center [680, 280] width 294 height 28
click at [601, 449] on div "File a Claim" at bounding box center [584, 443] width 55 height 14
type input "**********"
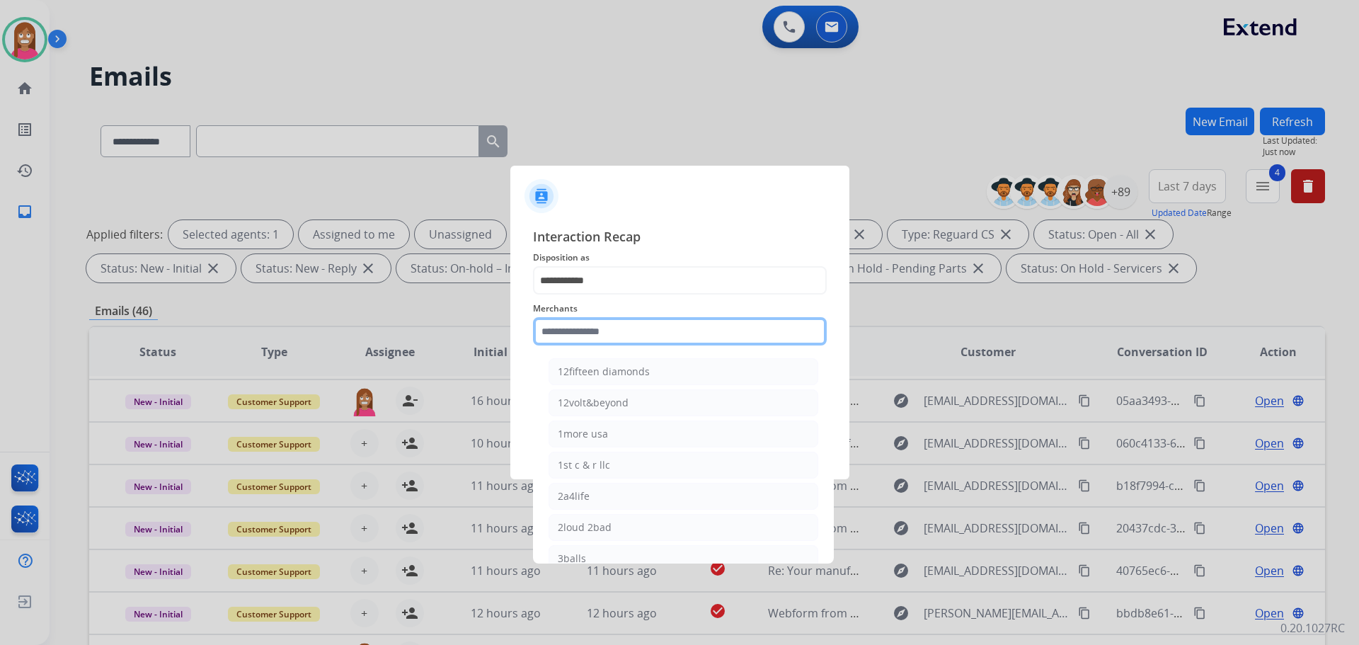
click at [610, 336] on input "text" at bounding box center [680, 331] width 294 height 28
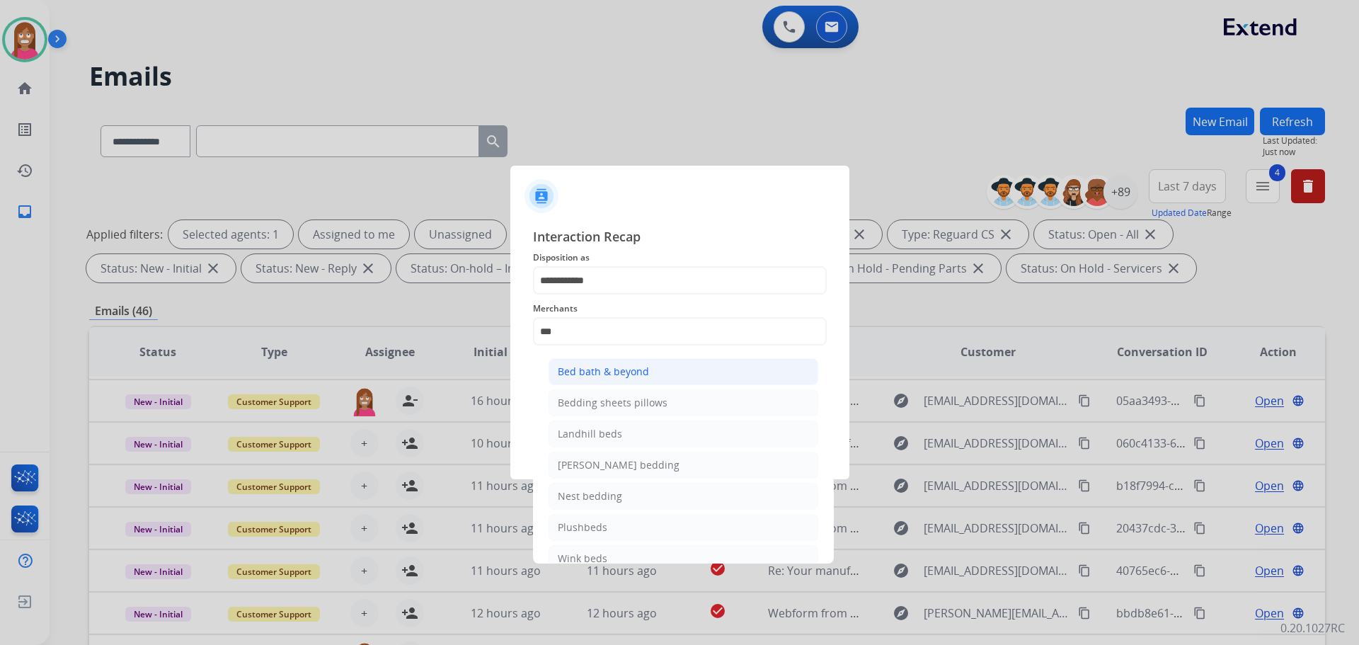
click at [588, 367] on div "Bed bath & beyond" at bounding box center [603, 372] width 91 height 14
type input "**********"
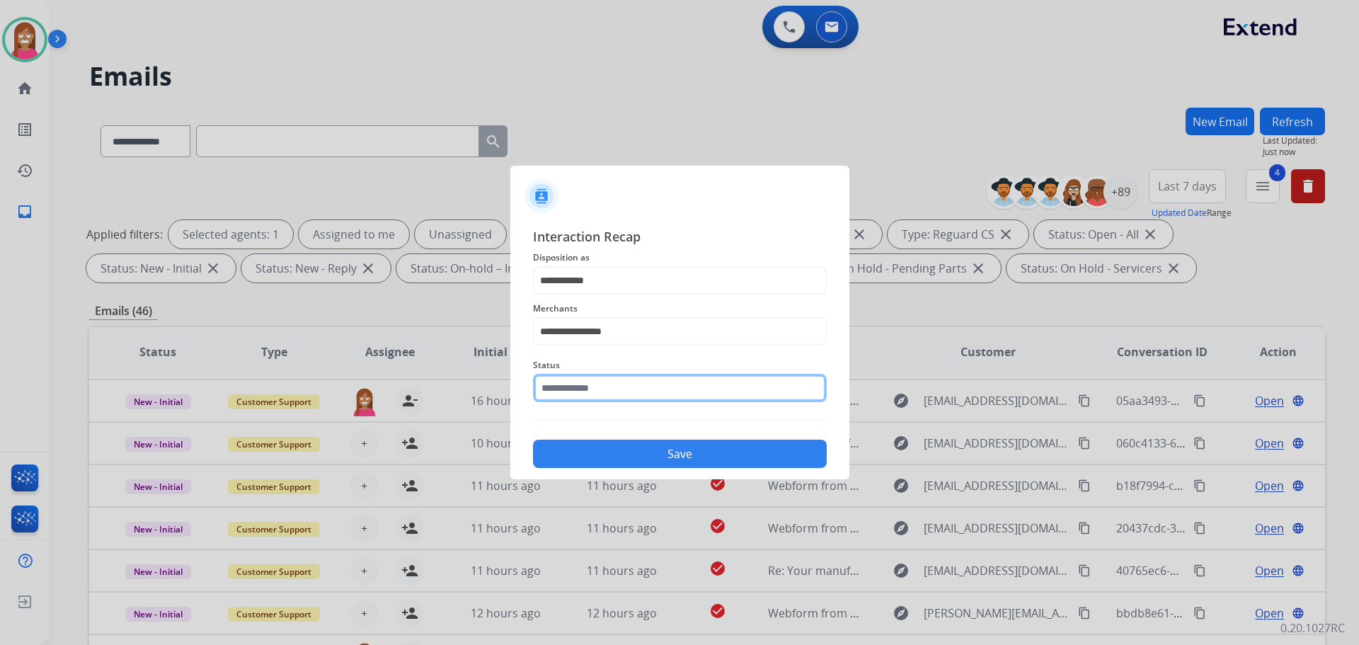
click at [588, 386] on input "text" at bounding box center [680, 388] width 294 height 28
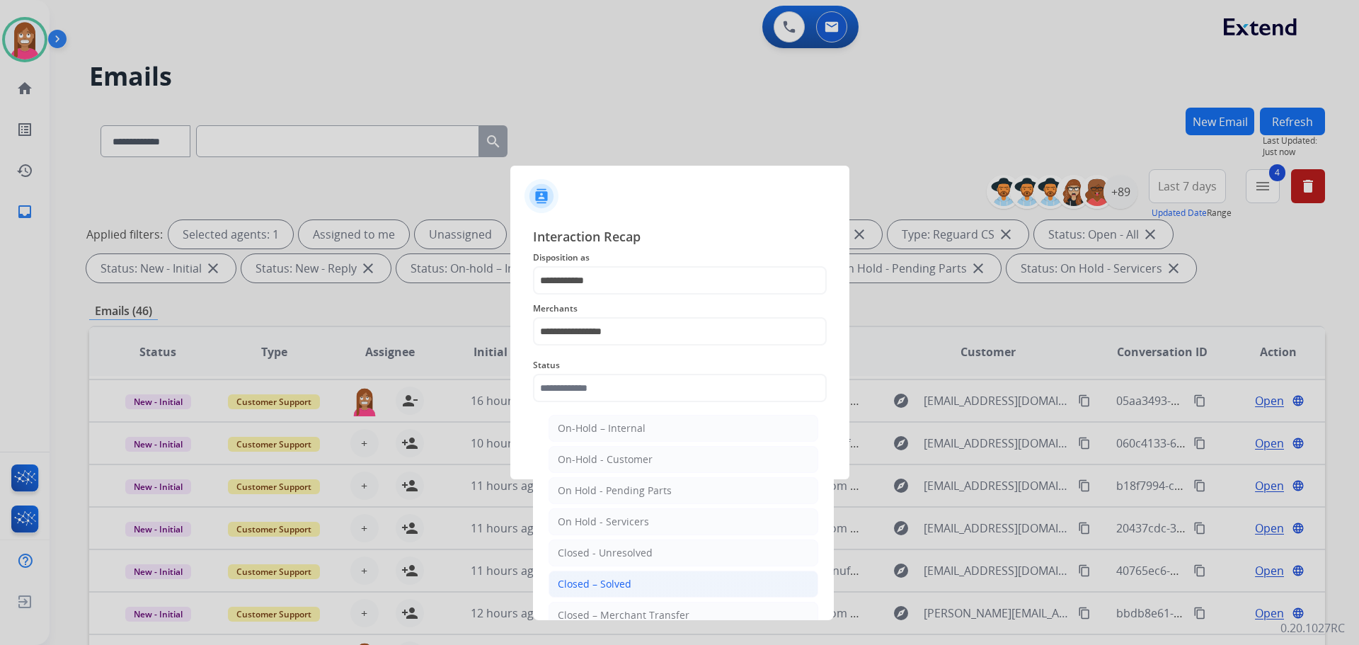
click at [592, 578] on div "Closed – Solved" at bounding box center [595, 584] width 74 height 14
type input "**********"
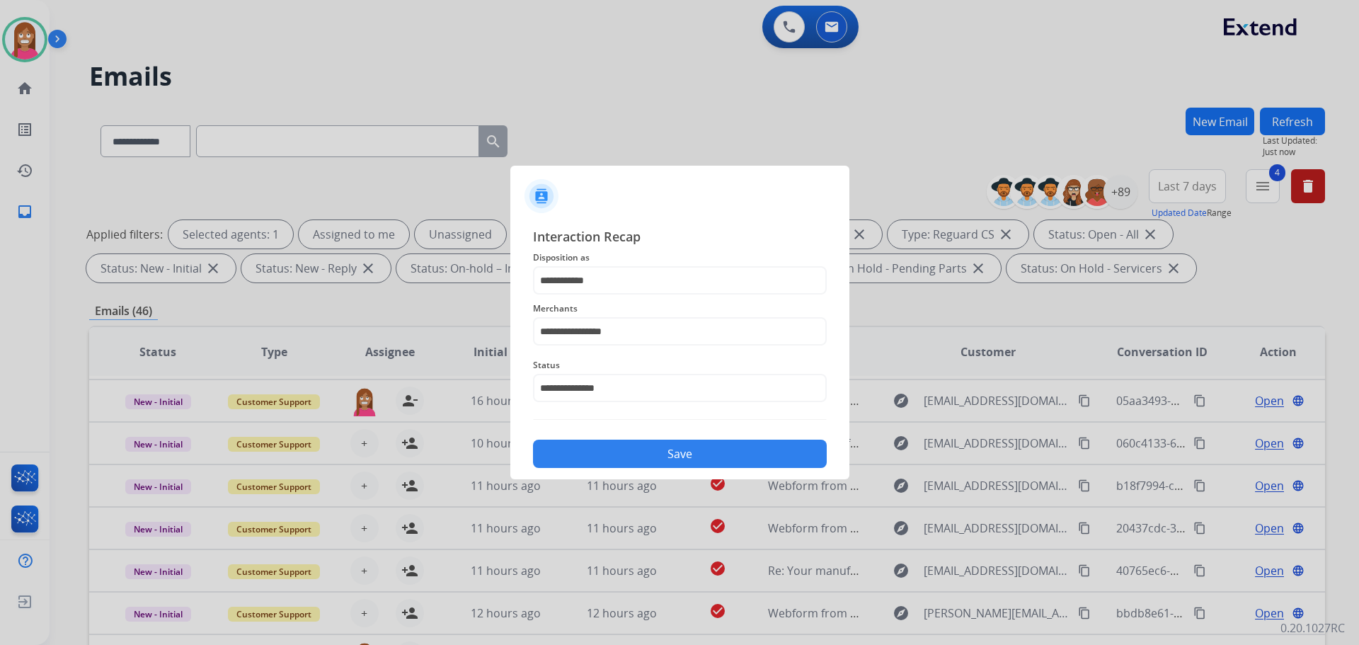
click at [639, 453] on button "Save" at bounding box center [680, 454] width 294 height 28
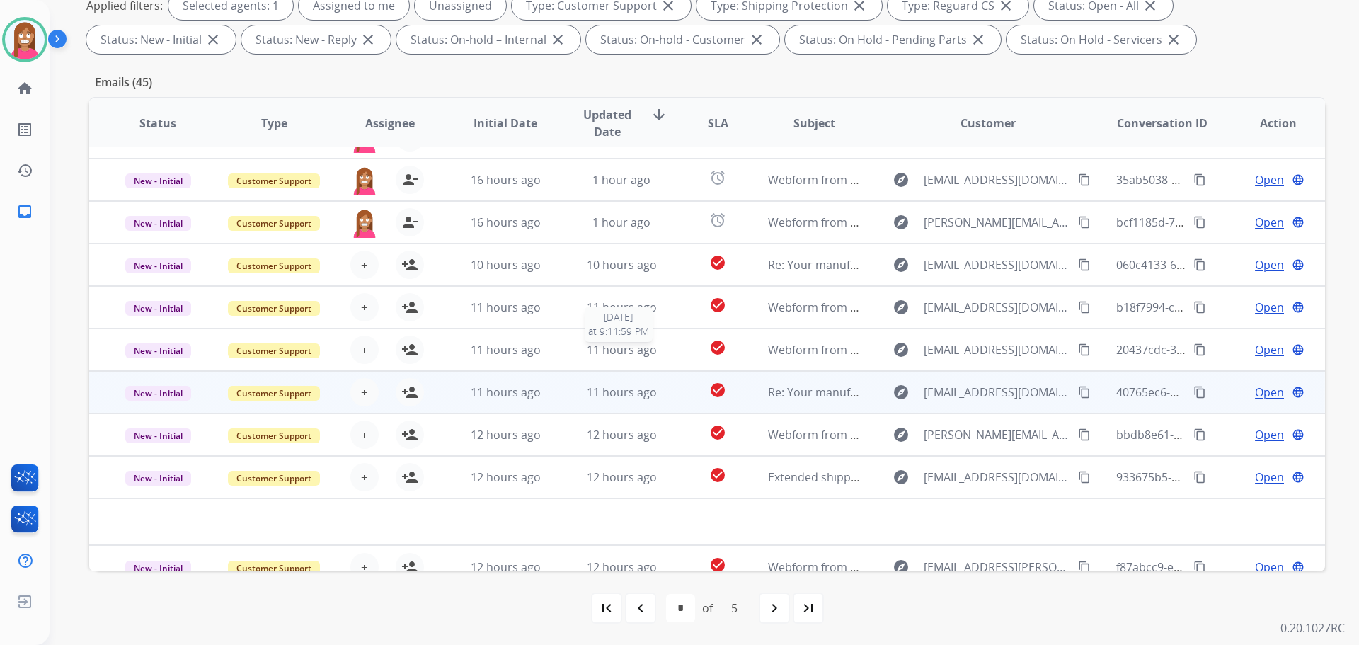
scroll to position [48, 0]
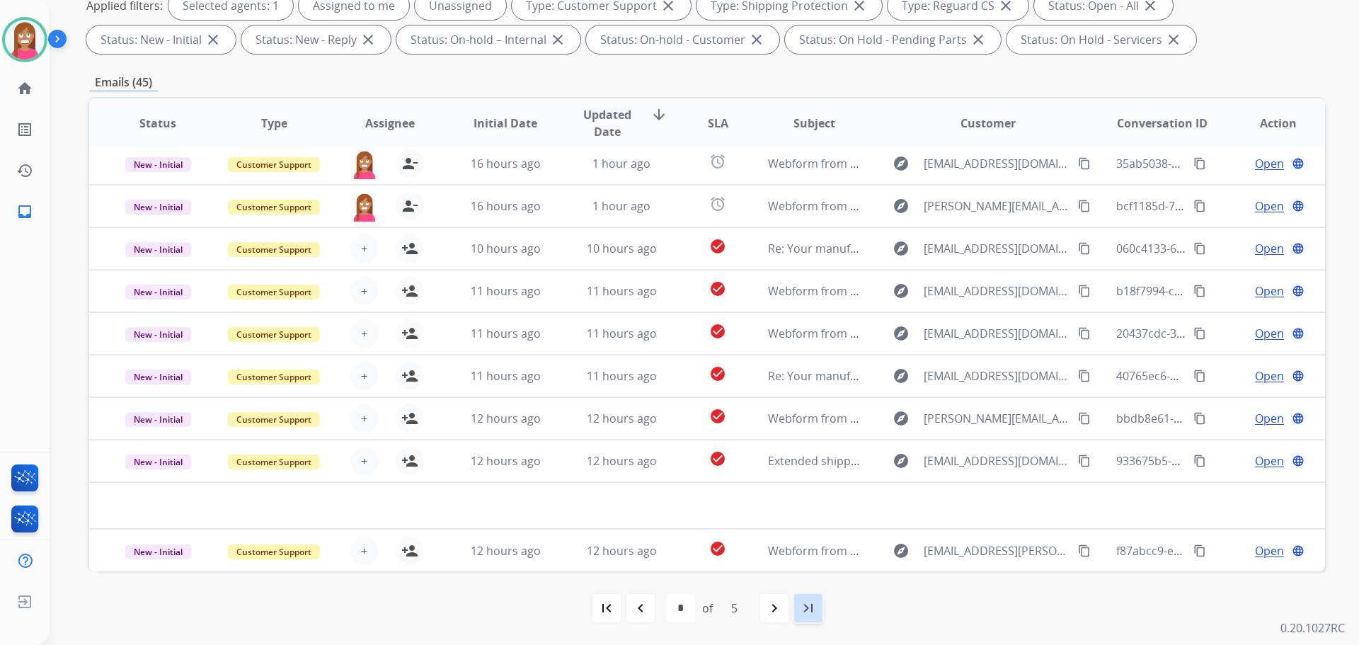
click at [810, 616] on mat-icon "last_page" at bounding box center [808, 608] width 17 height 17
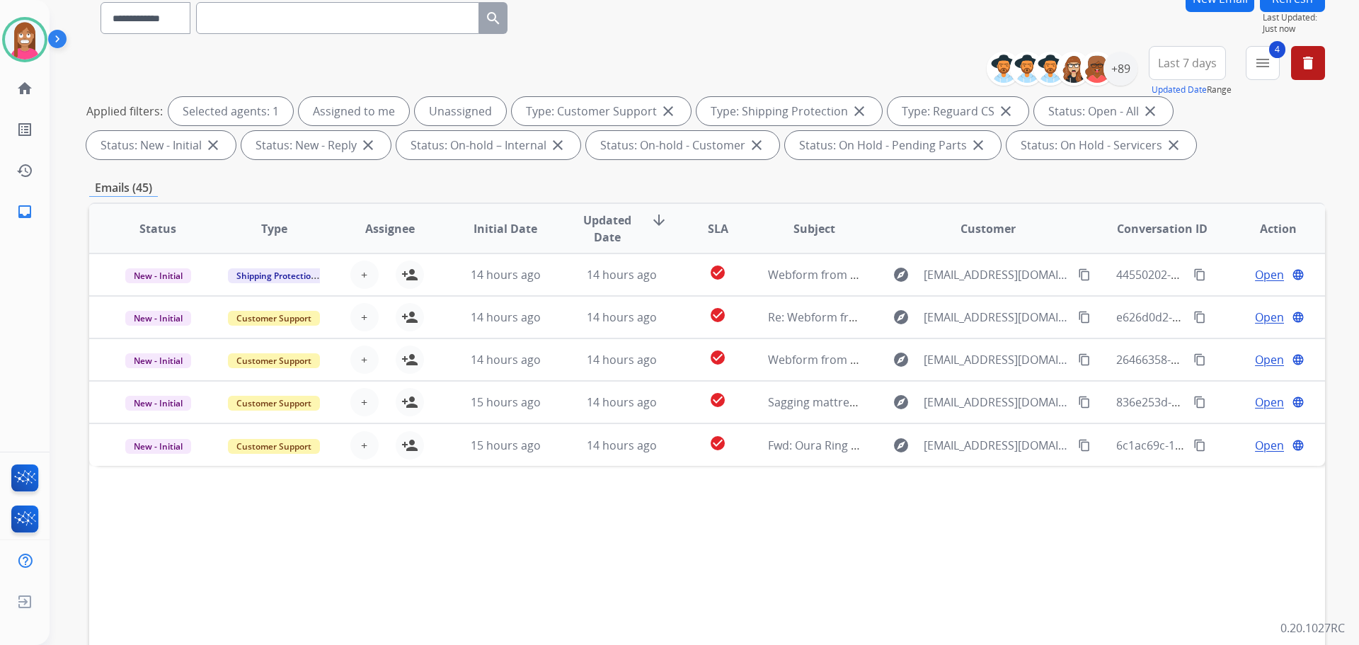
scroll to position [229, 0]
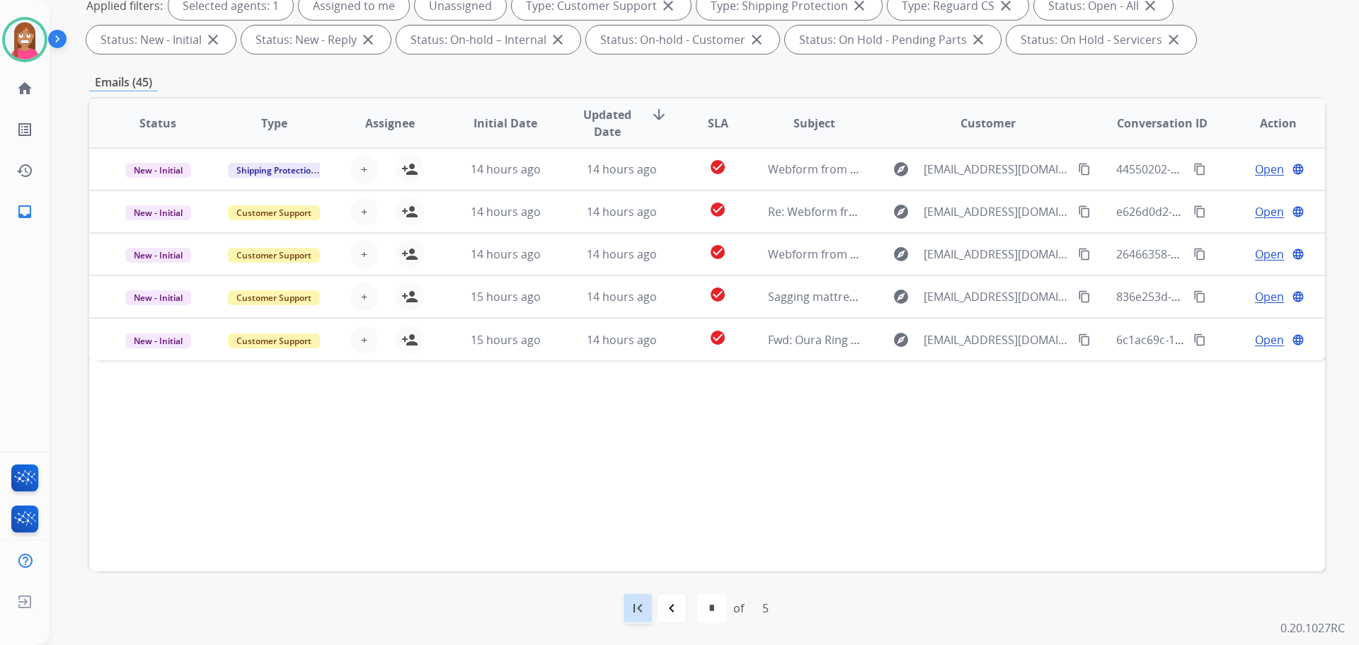
click at [647, 595] on div "first_page" at bounding box center [637, 608] width 31 height 31
select select "*"
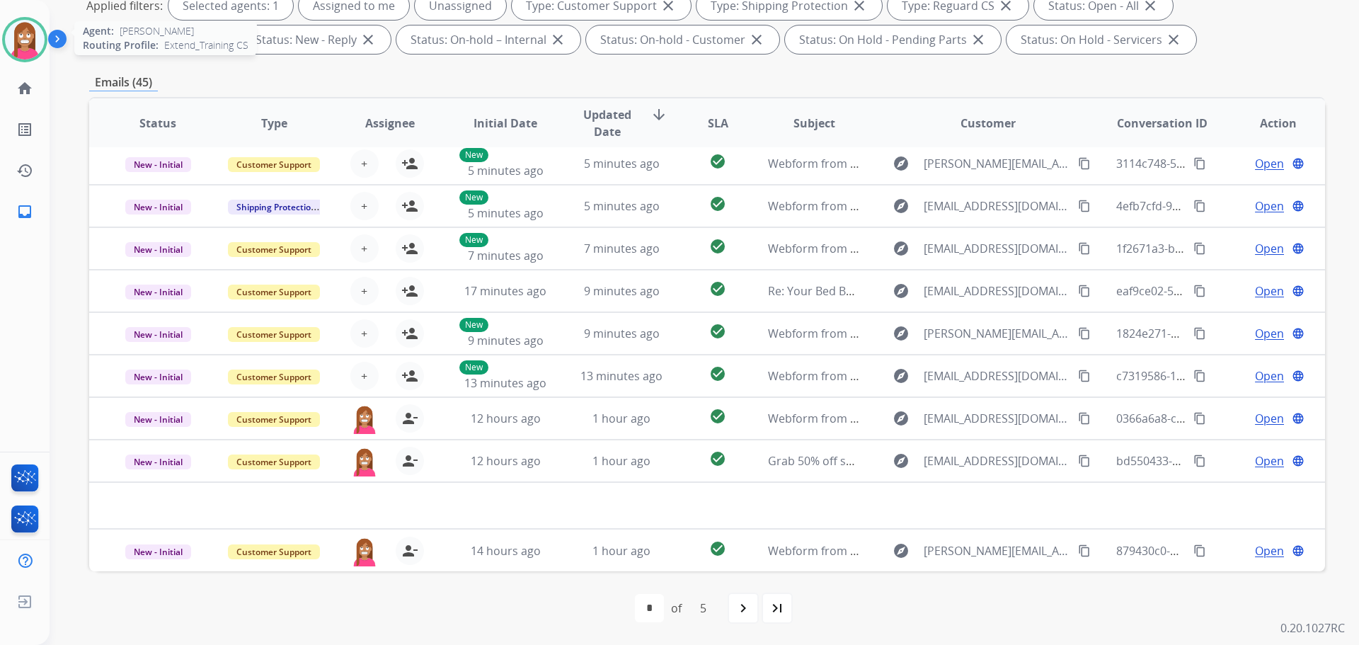
click at [15, 40] on img at bounding box center [25, 40] width 40 height 40
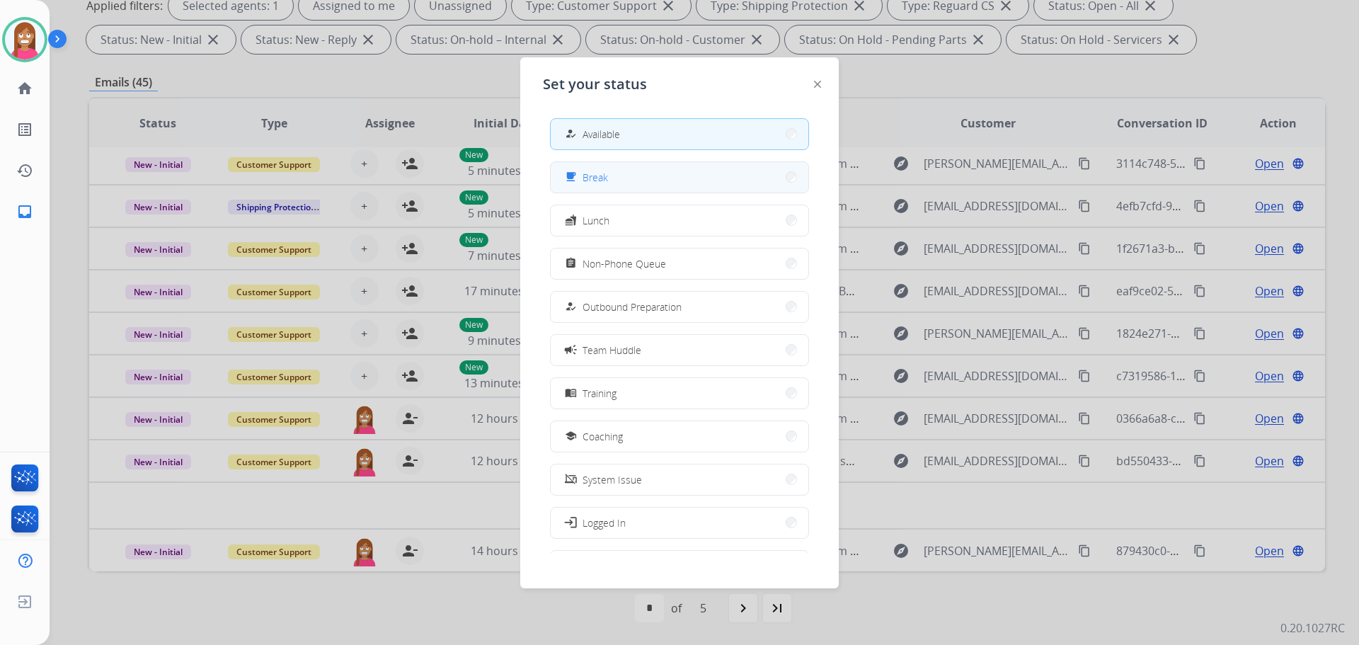
click at [574, 180] on mat-icon "free_breakfast" at bounding box center [571, 177] width 12 height 12
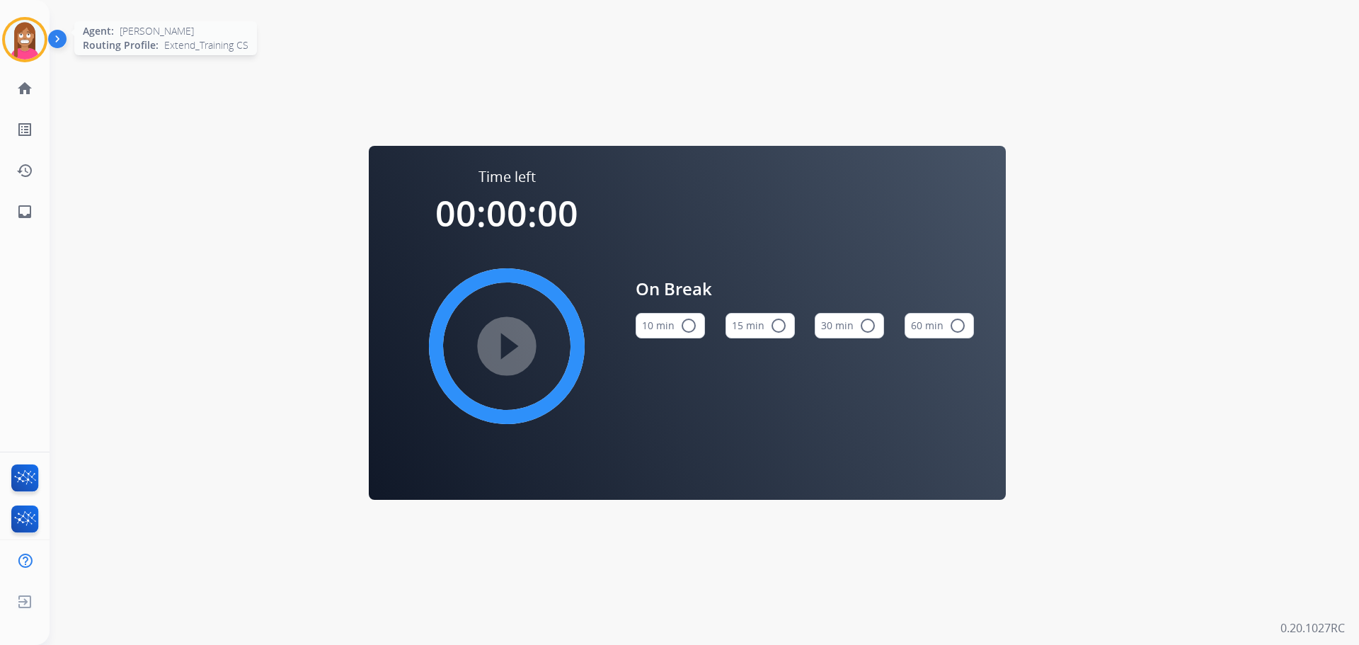
click at [20, 25] on img at bounding box center [25, 40] width 40 height 40
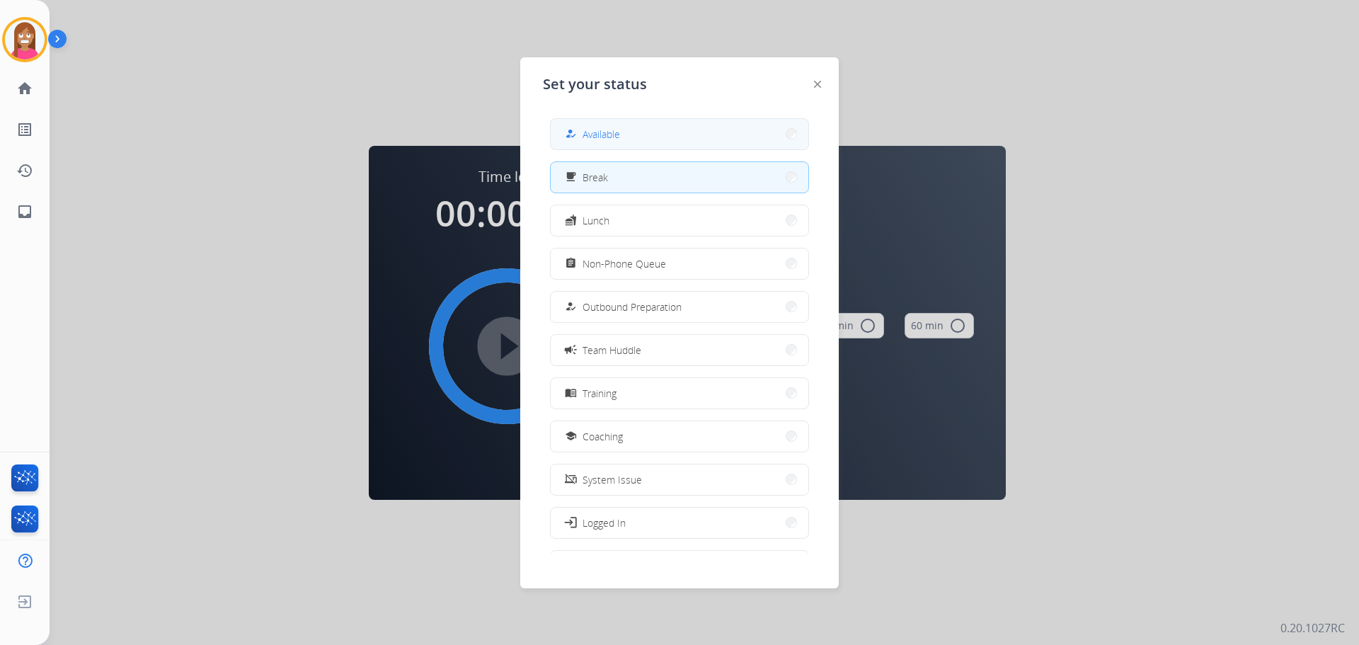
click at [598, 137] on span "Available" at bounding box center [602, 134] width 38 height 15
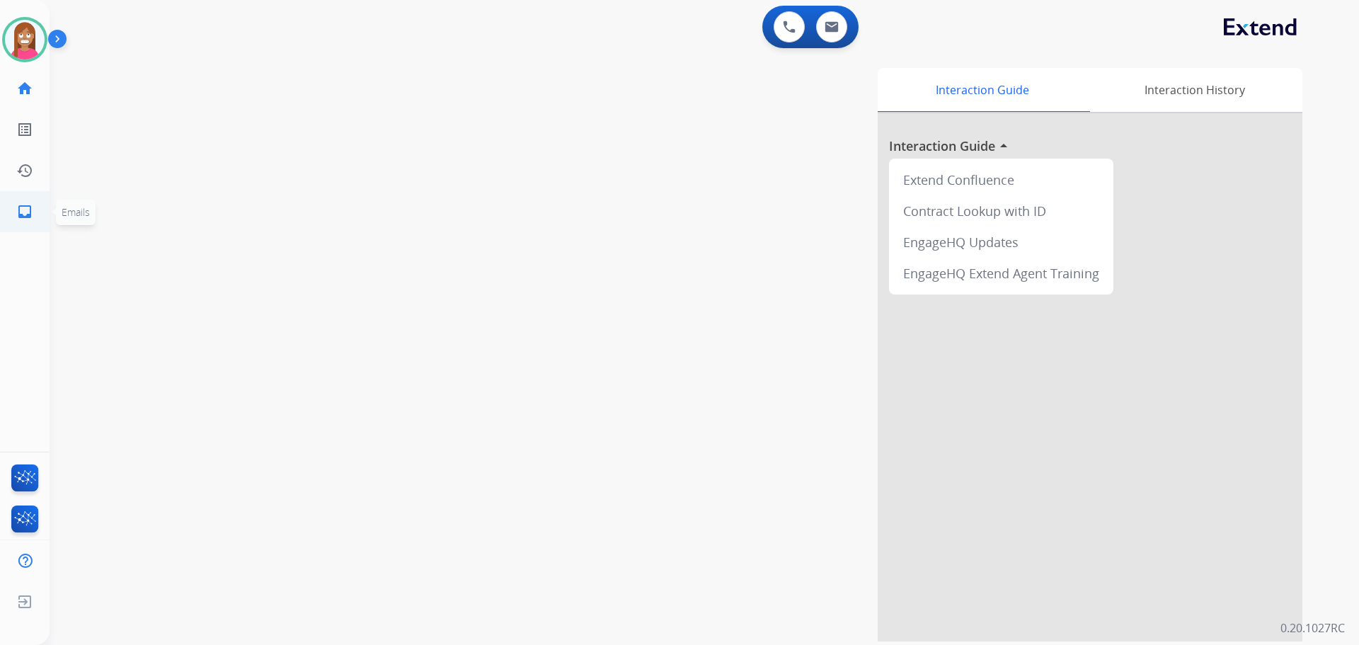
click at [38, 224] on link "inbox Emails" at bounding box center [25, 212] width 40 height 40
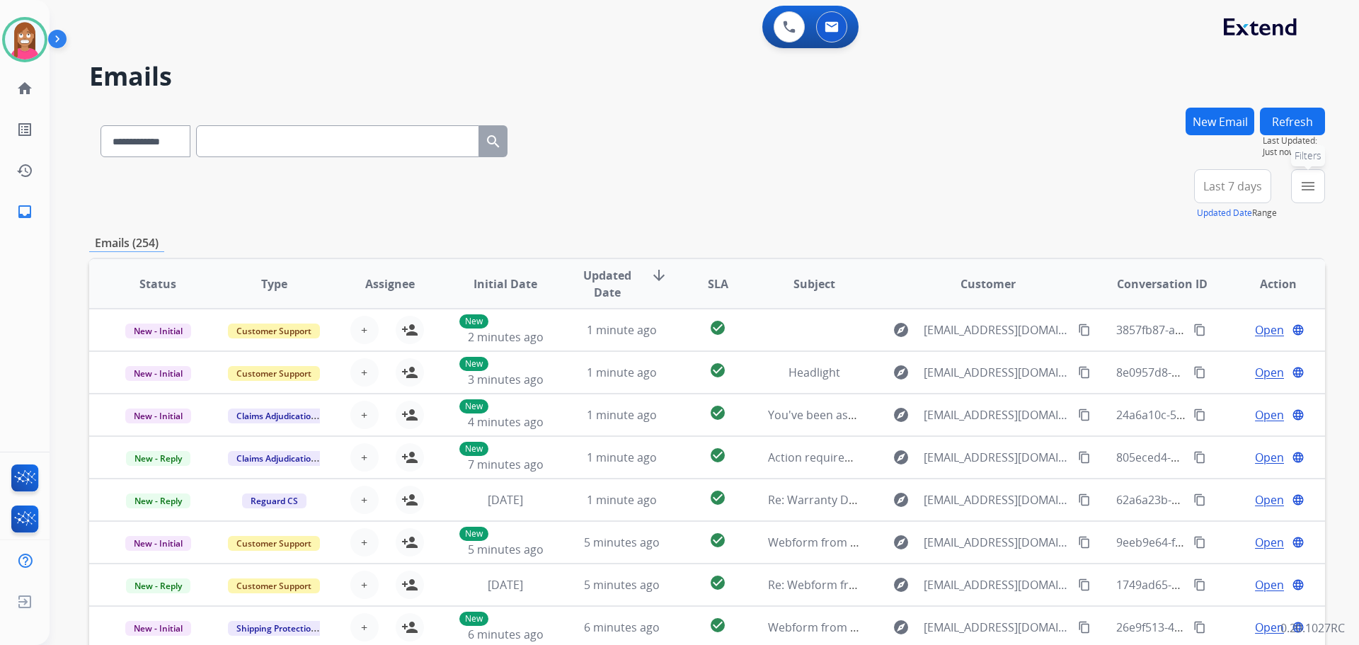
click at [1302, 185] on mat-icon "menu" at bounding box center [1308, 186] width 17 height 17
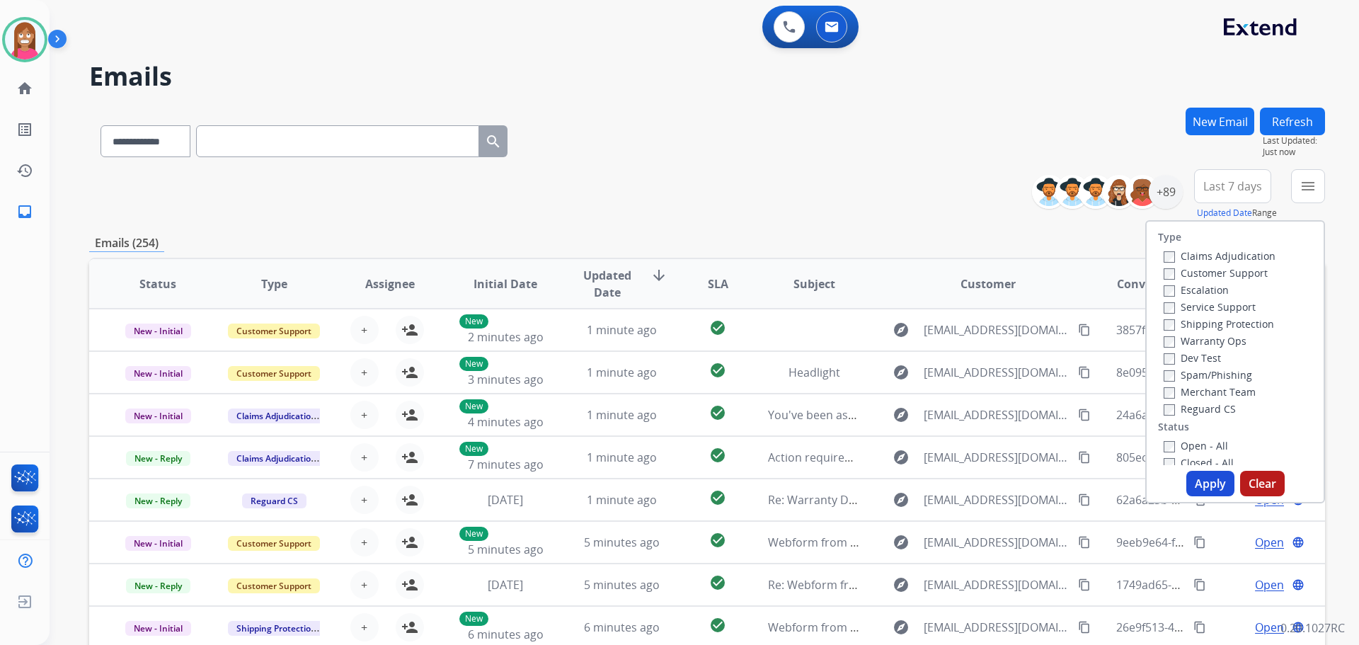
click at [1200, 275] on label "Customer Support" at bounding box center [1216, 272] width 104 height 13
click at [1188, 327] on label "Shipping Protection" at bounding box center [1219, 323] width 110 height 13
click at [1181, 402] on label "Reguard CS" at bounding box center [1200, 408] width 72 height 13
click at [1175, 443] on label "Open - All" at bounding box center [1196, 445] width 64 height 13
click at [1196, 484] on button "Apply" at bounding box center [1211, 483] width 48 height 25
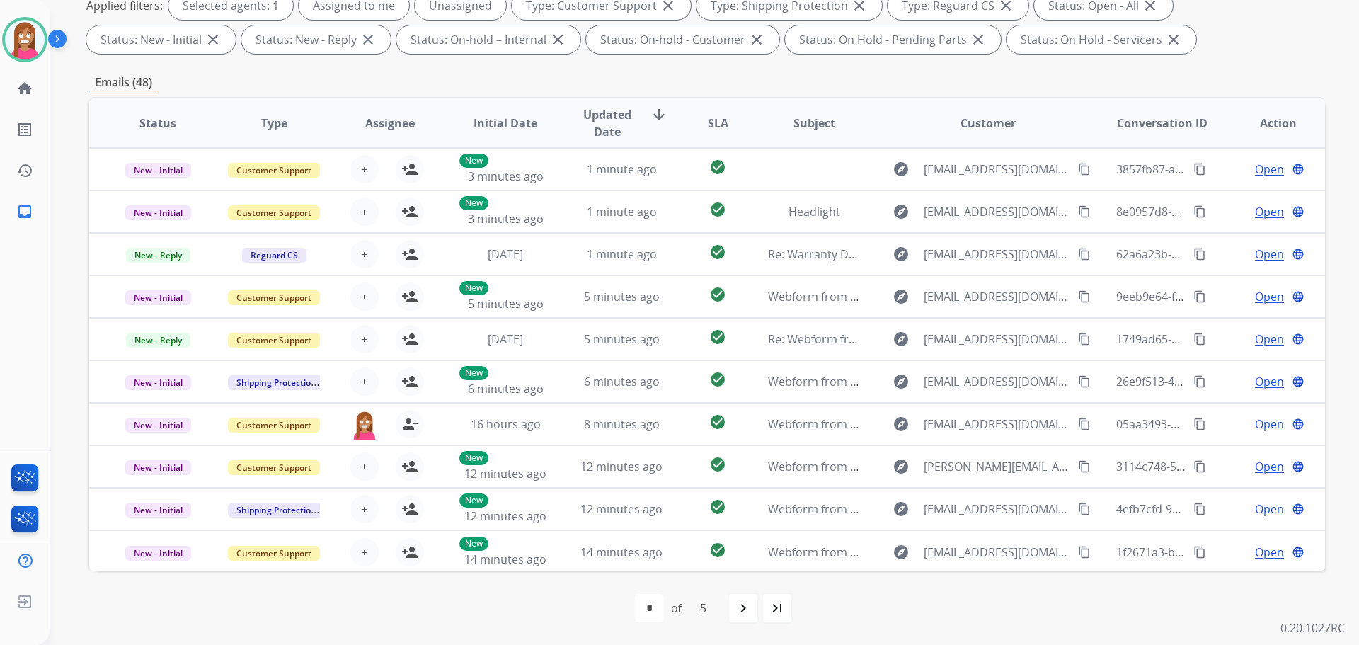
scroll to position [1, 0]
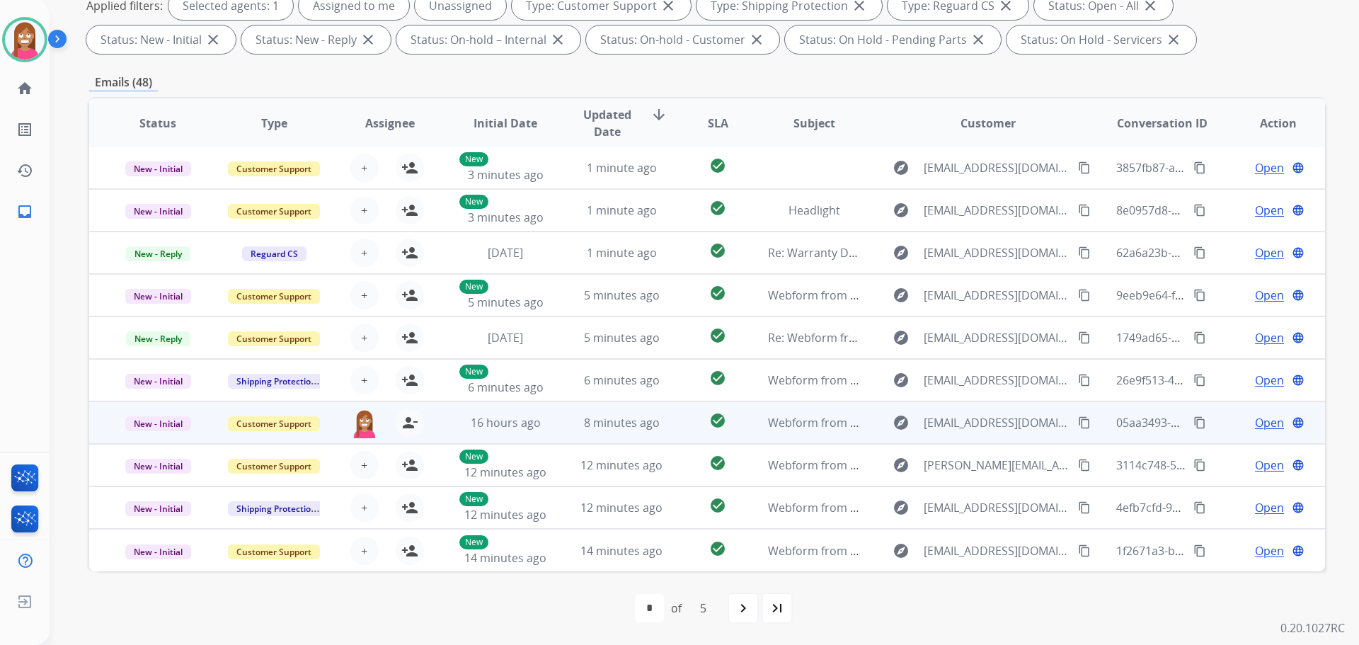
click at [547, 438] on td "16 hours ago" at bounding box center [495, 422] width 116 height 42
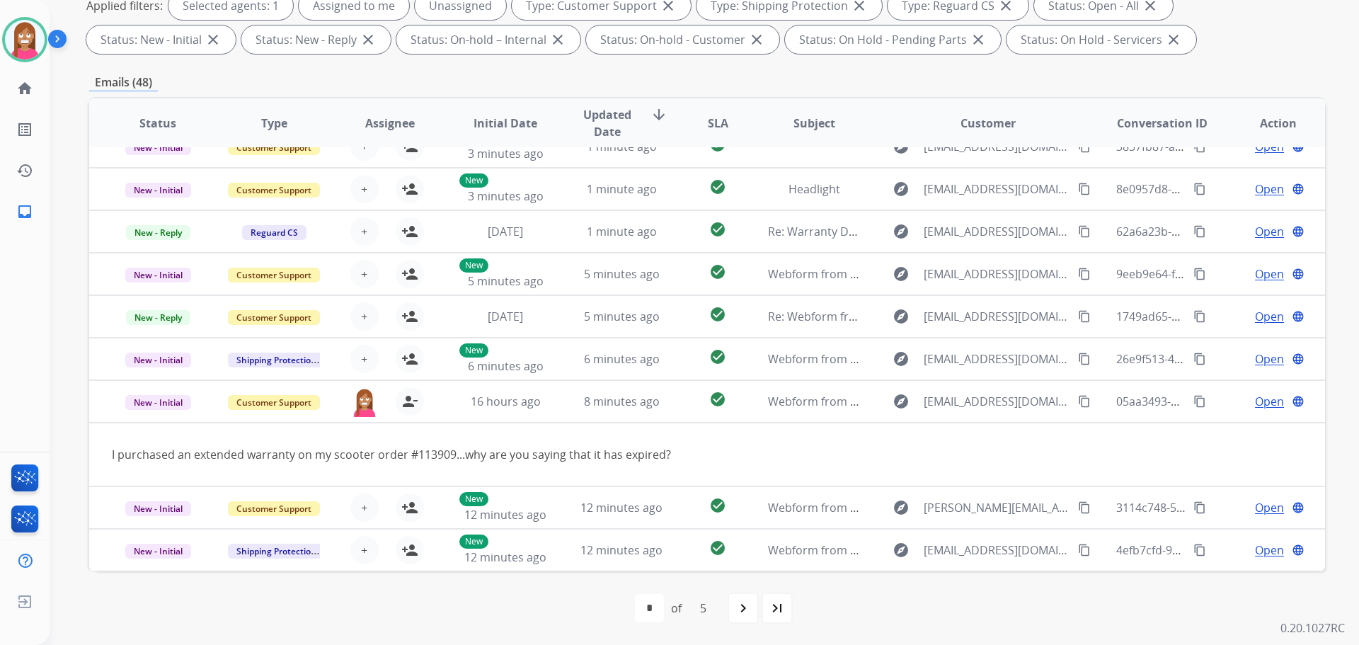
scroll to position [0, 0]
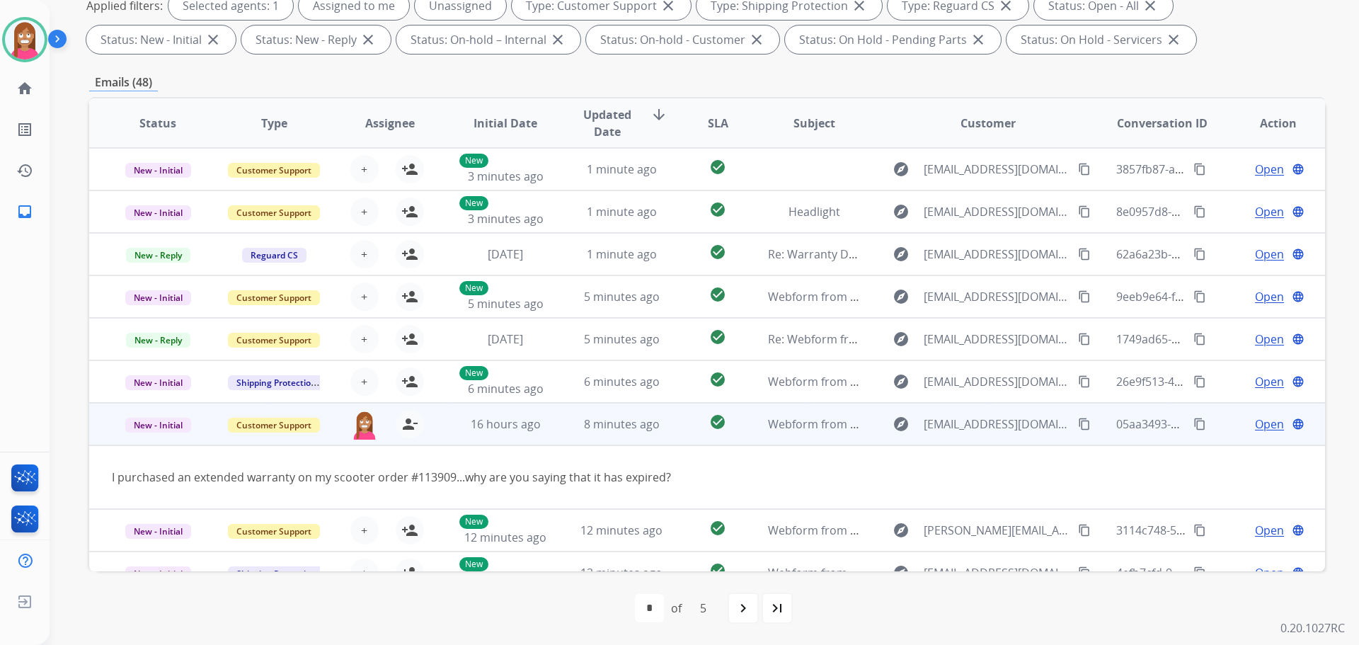
click at [1255, 424] on span "Open" at bounding box center [1269, 424] width 29 height 17
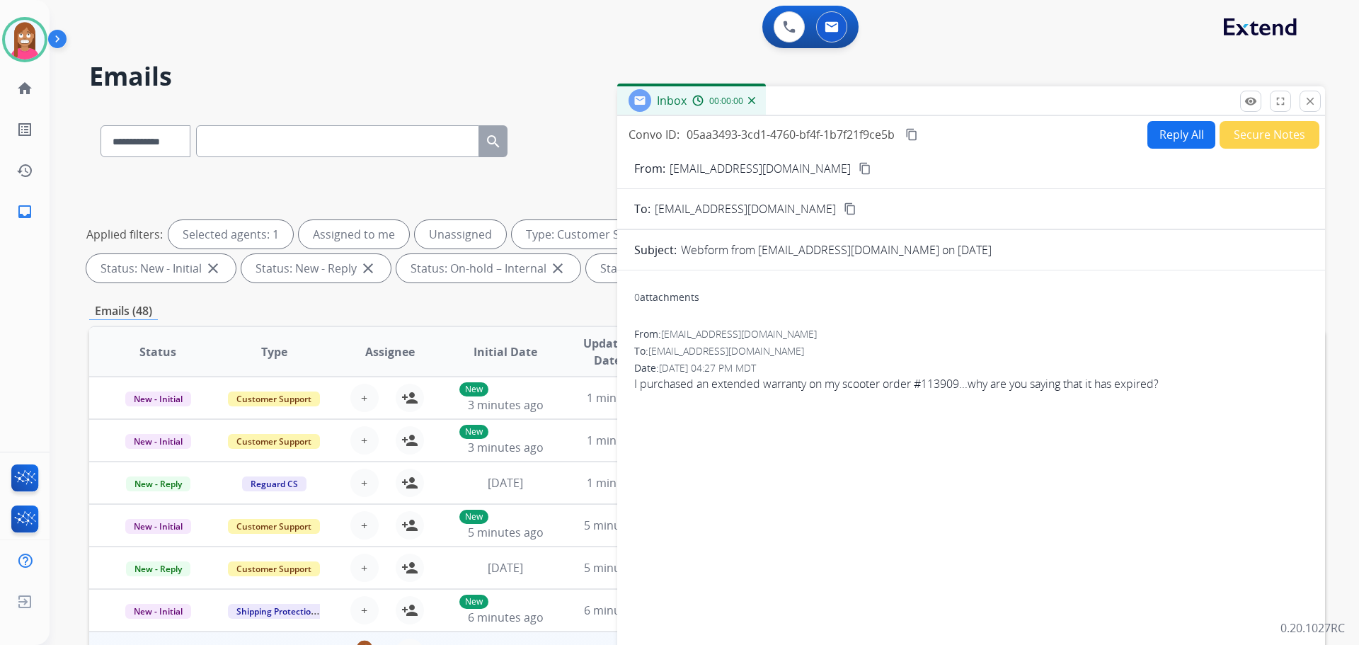
click at [1157, 133] on button "Reply All" at bounding box center [1182, 135] width 68 height 28
select select "**********"
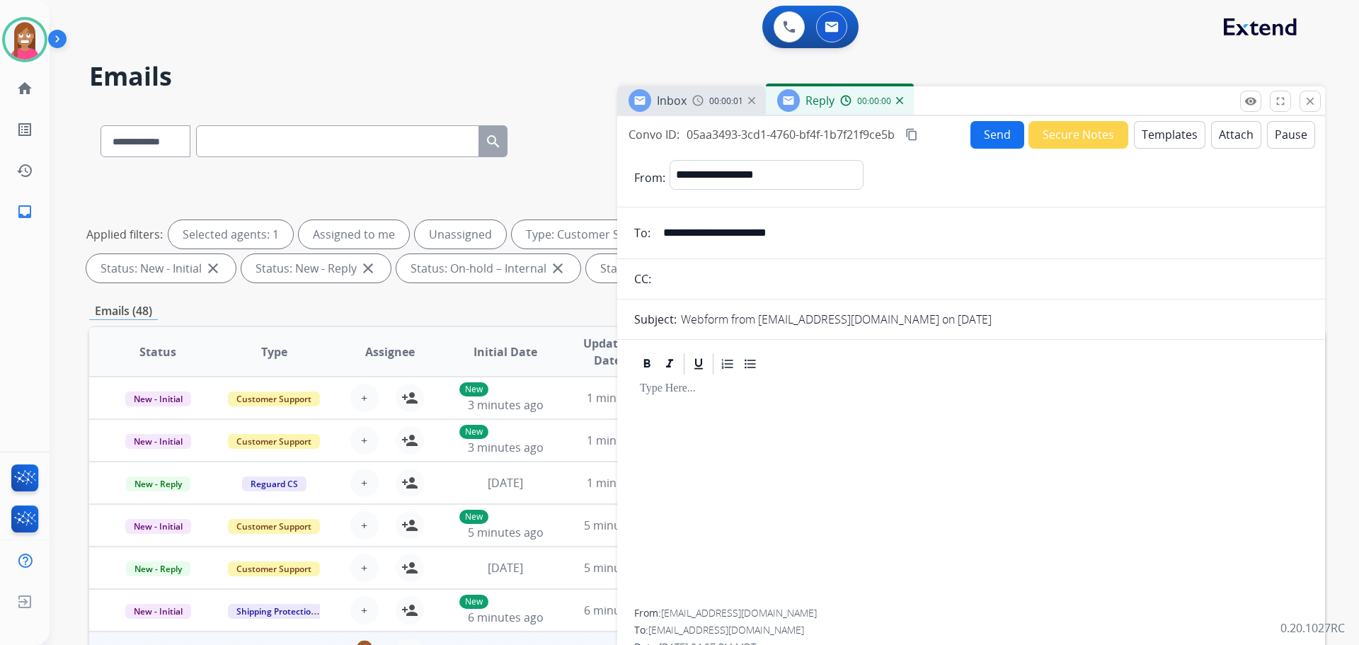
click at [1157, 133] on button "Templates" at bounding box center [1170, 135] width 72 height 28
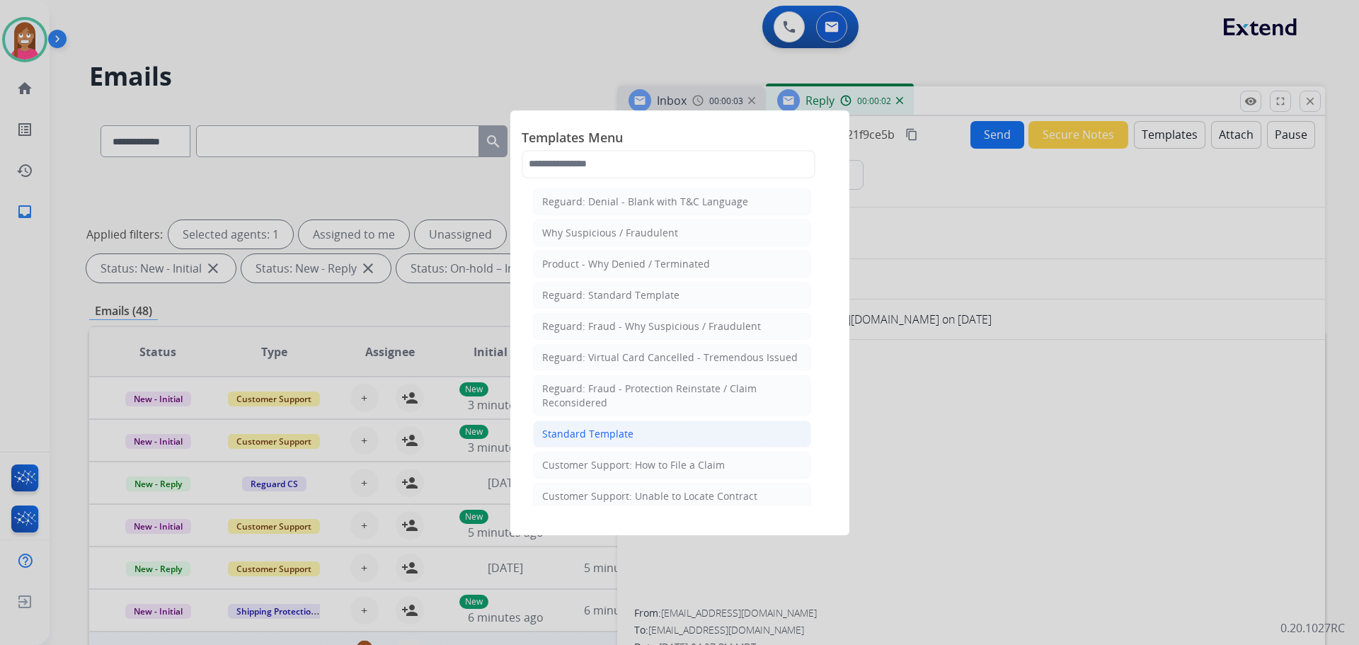
click at [559, 435] on div "Standard Template" at bounding box center [587, 434] width 91 height 14
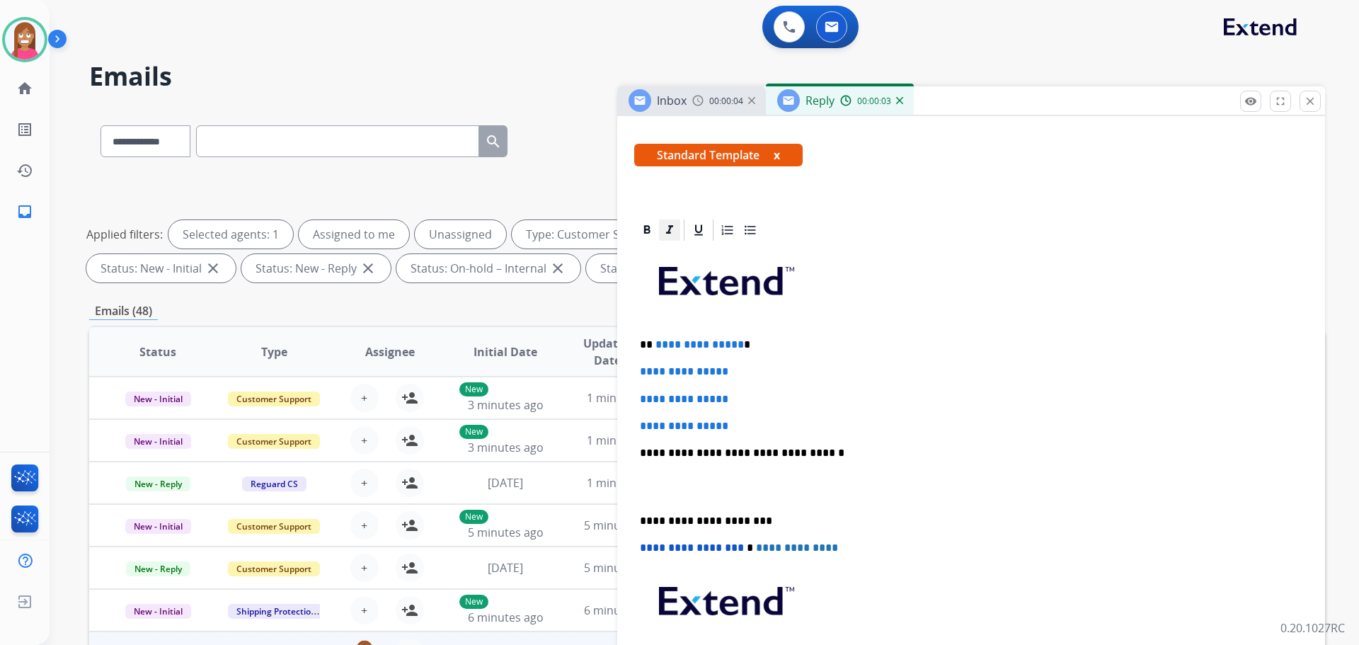
scroll to position [142, 0]
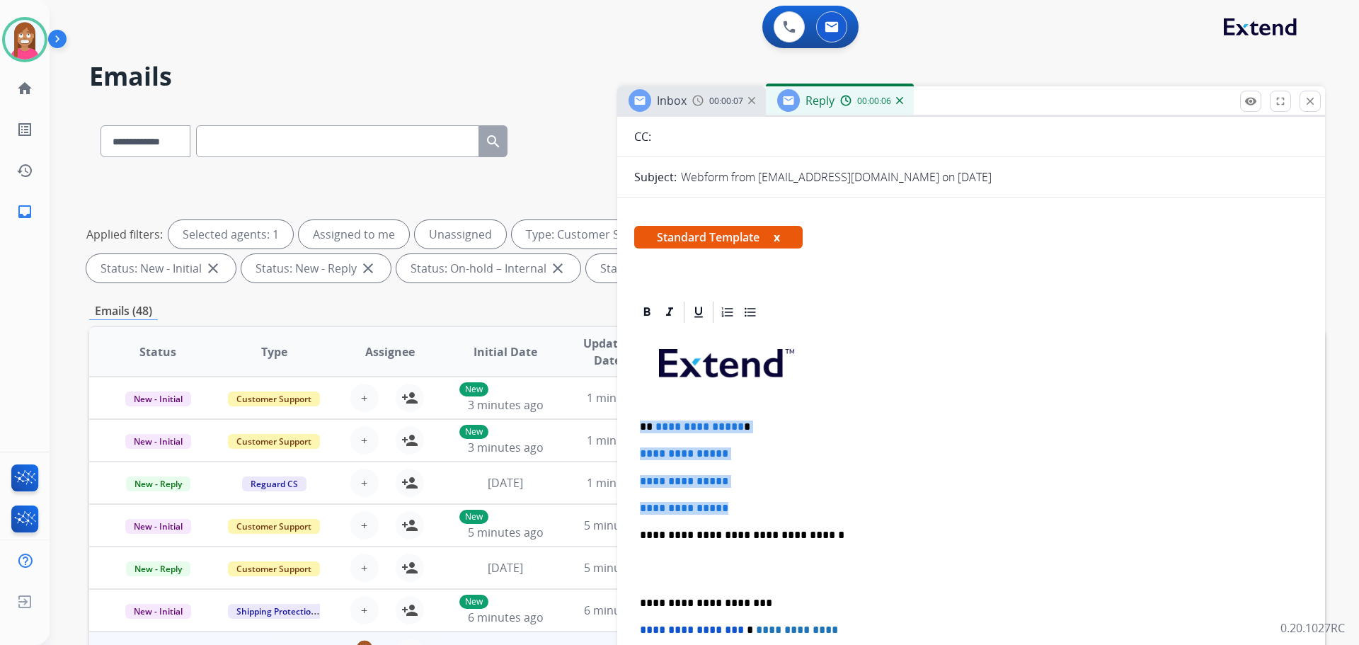
drag, startPoint x: 740, startPoint y: 514, endPoint x: 644, endPoint y: 426, distance: 130.8
click at [644, 426] on div "**********" at bounding box center [971, 568] width 674 height 487
click at [755, 481] on p "**********" at bounding box center [971, 481] width 663 height 13
drag, startPoint x: 751, startPoint y: 508, endPoint x: 654, endPoint y: 421, distance: 129.8
click at [654, 421] on div "**********" at bounding box center [971, 568] width 674 height 487
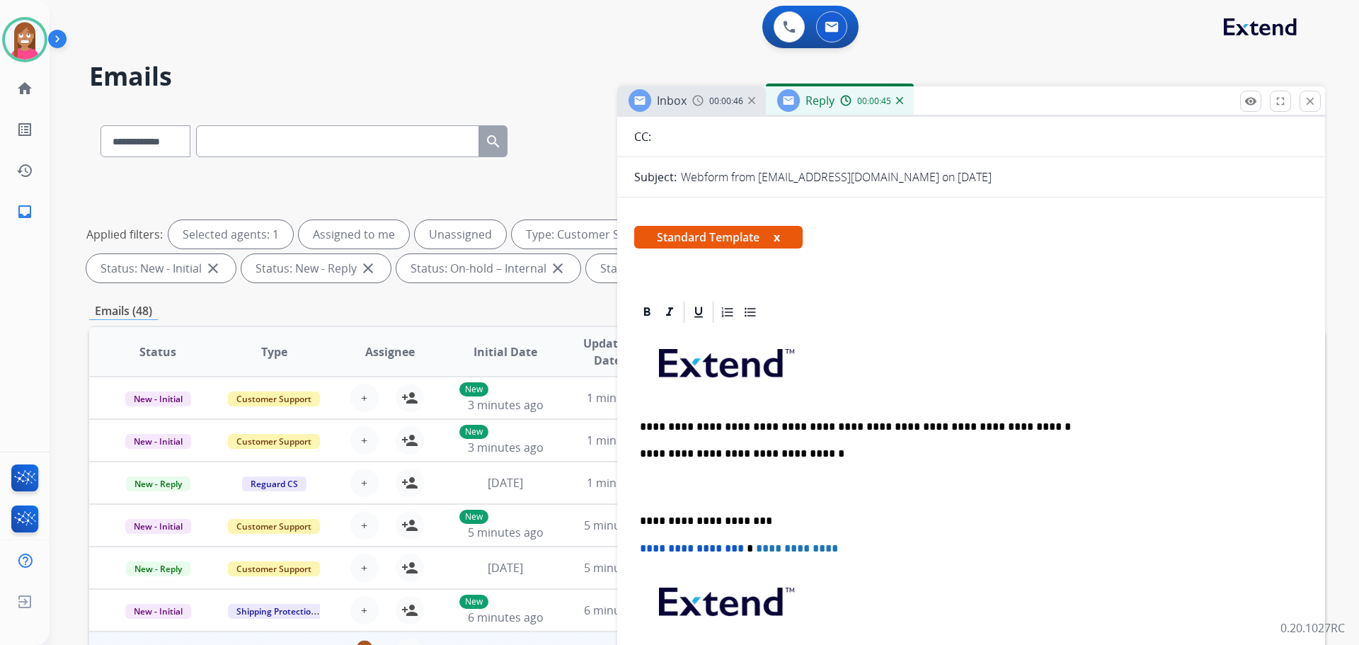
click at [1003, 428] on p "**********" at bounding box center [965, 427] width 651 height 13
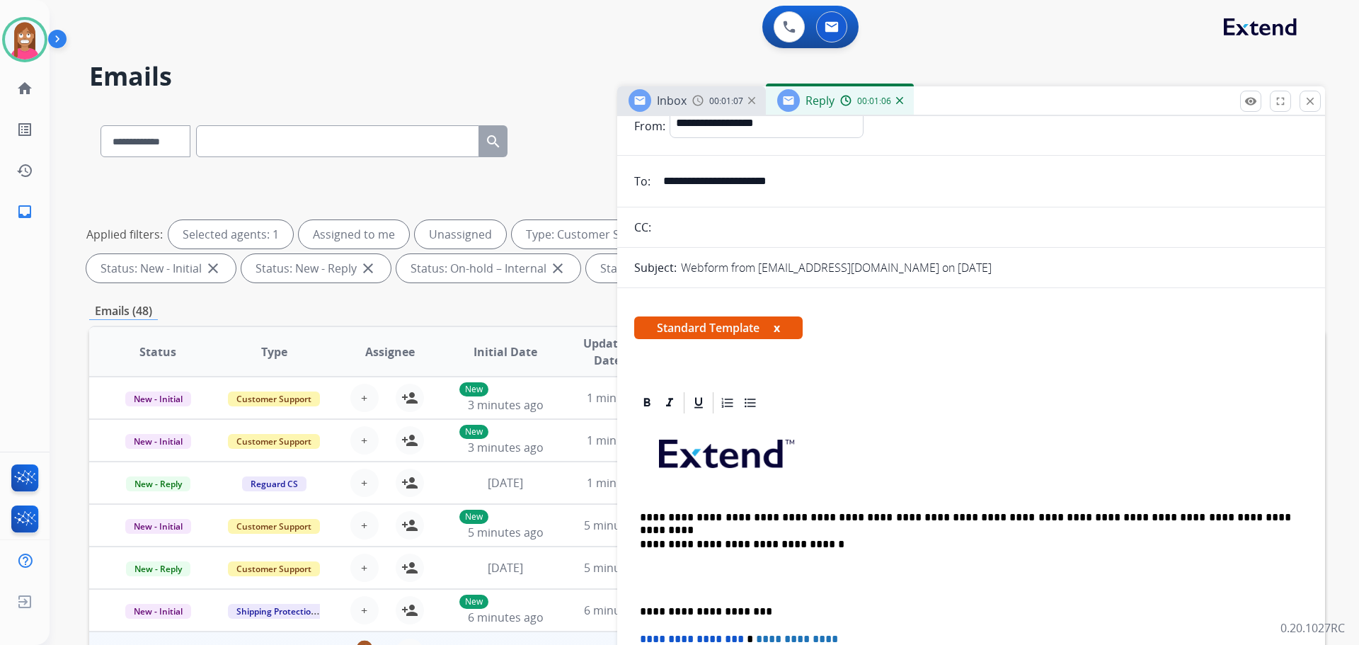
scroll to position [0, 0]
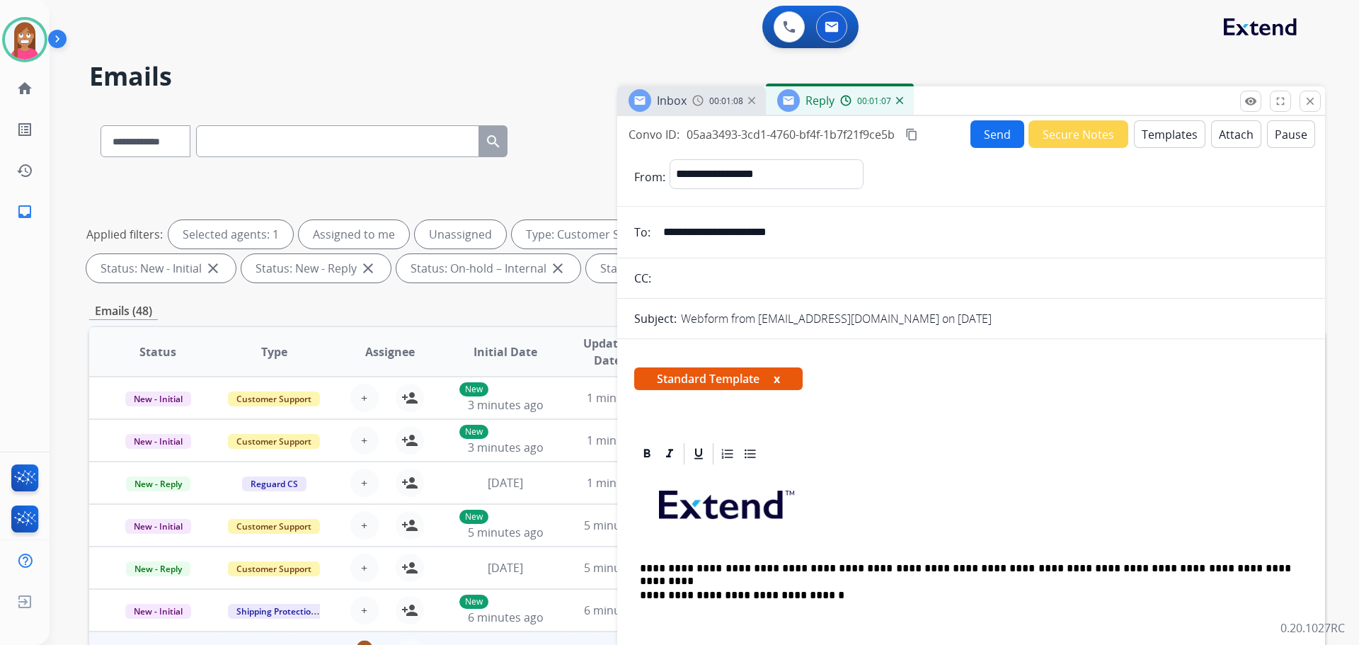
click at [1005, 139] on button "Send" at bounding box center [998, 134] width 54 height 28
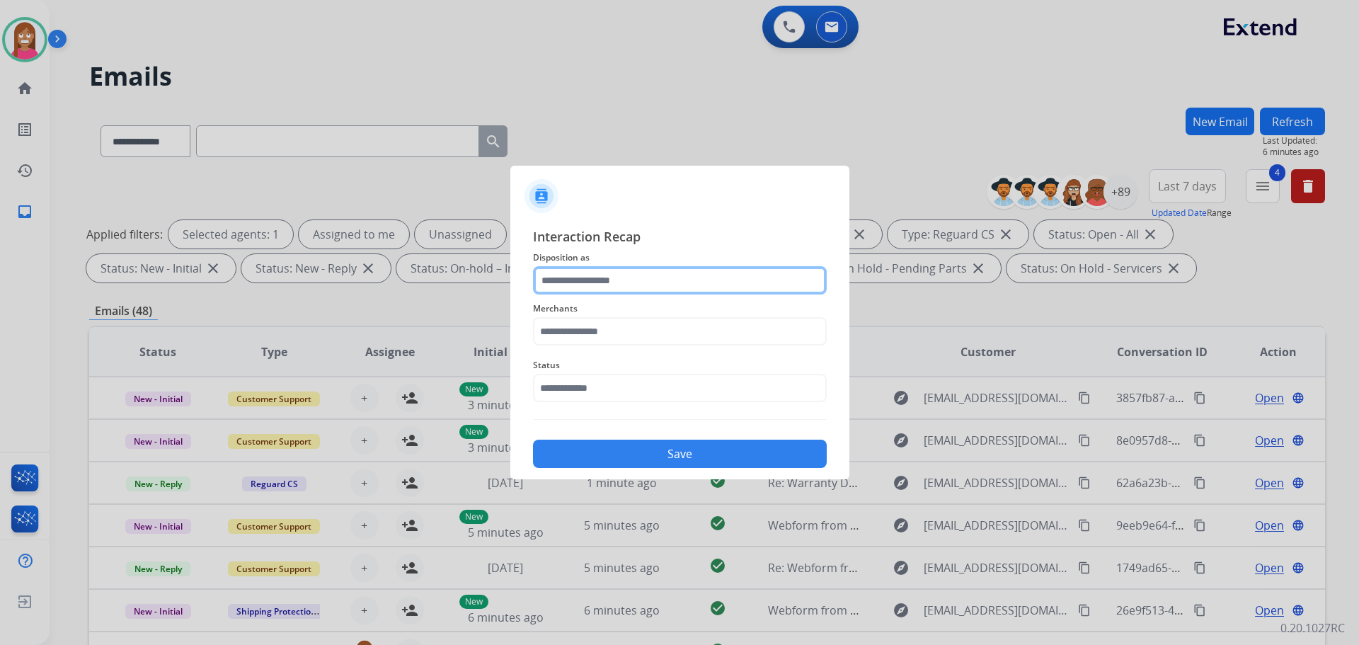
click at [623, 287] on input "text" at bounding box center [680, 280] width 294 height 28
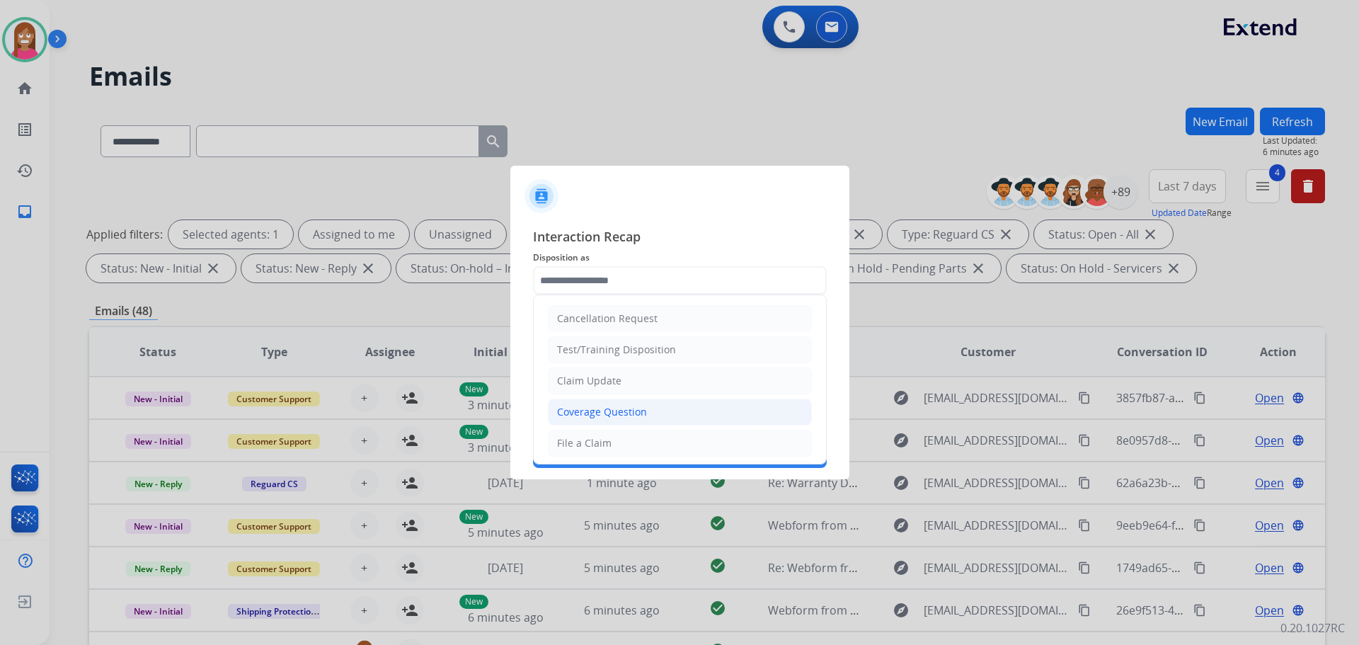
click at [578, 420] on li "Coverage Question" at bounding box center [680, 412] width 264 height 27
type input "**********"
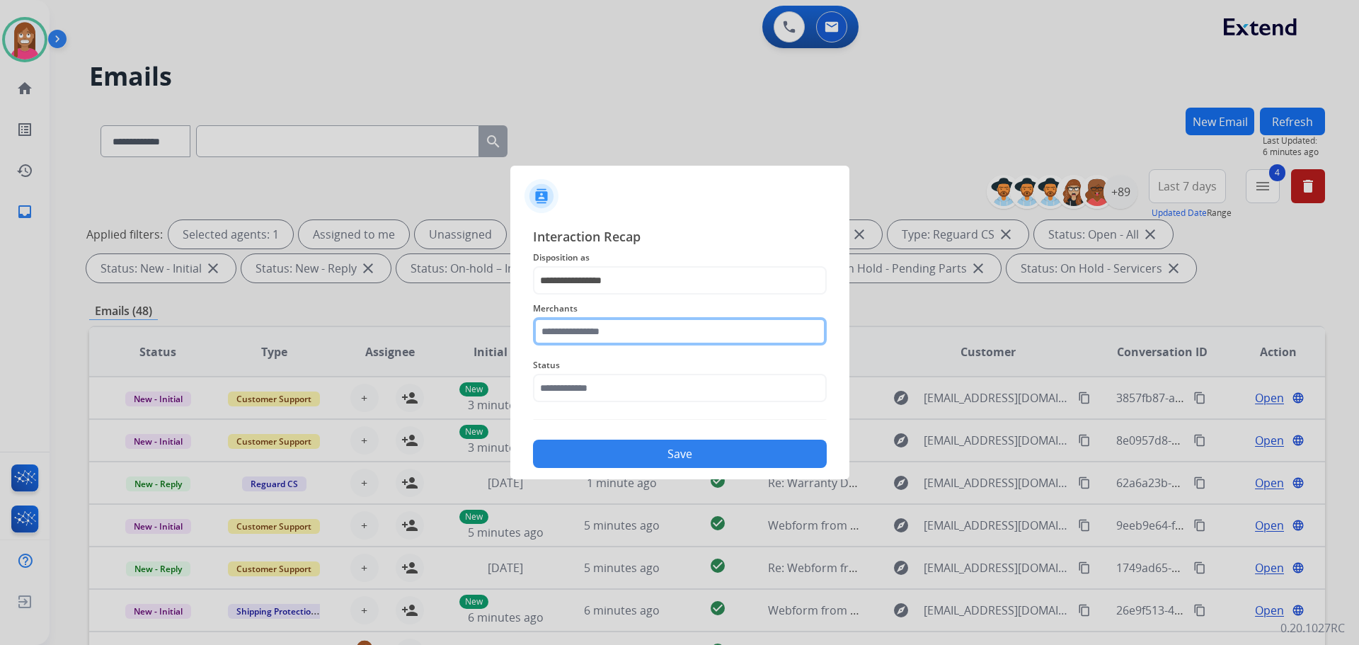
click at [569, 331] on input "text" at bounding box center [680, 331] width 294 height 28
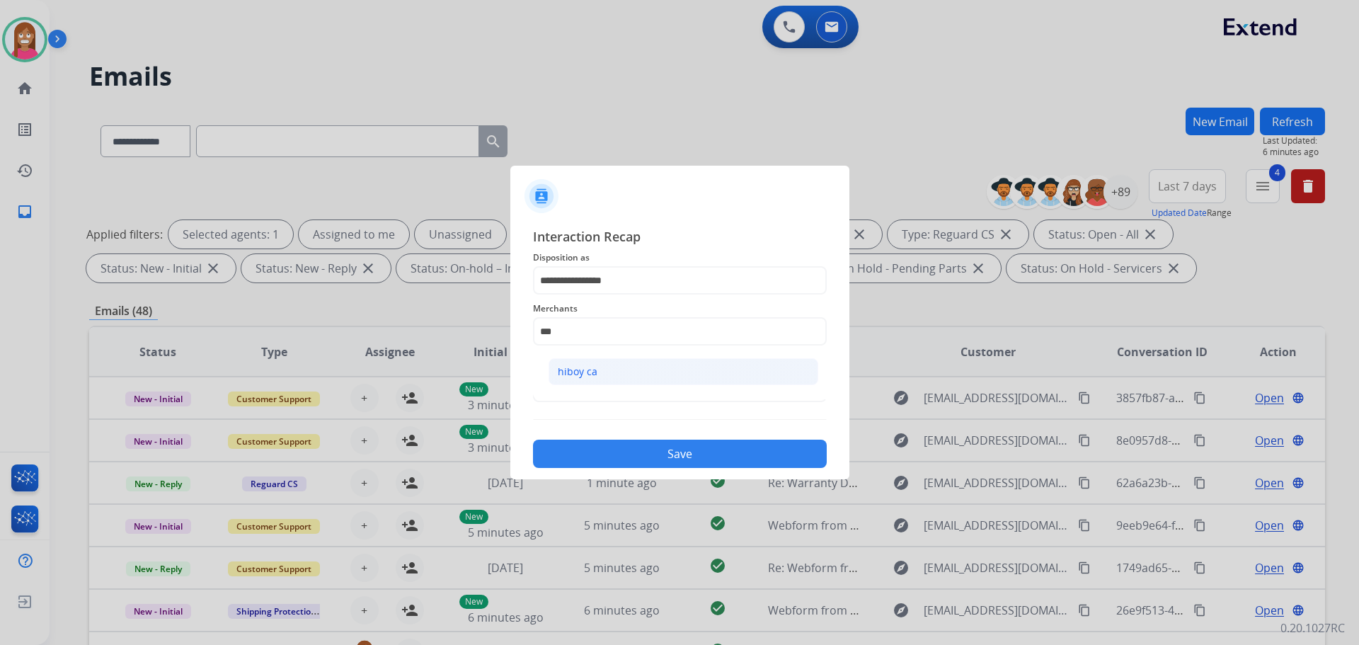
click at [600, 361] on li "hiboy ca" at bounding box center [684, 371] width 270 height 27
type input "********"
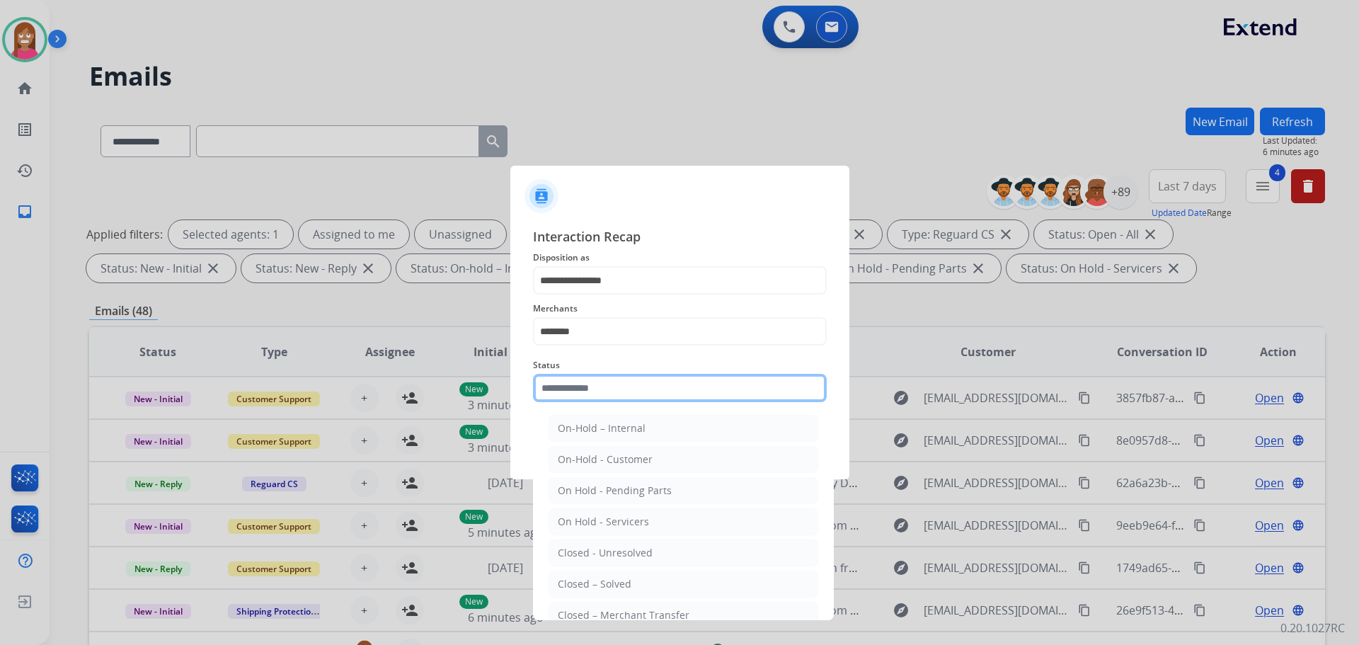
click at [593, 377] on input "text" at bounding box center [680, 388] width 294 height 28
click at [605, 575] on li "Closed – Solved" at bounding box center [684, 584] width 270 height 27
type input "**********"
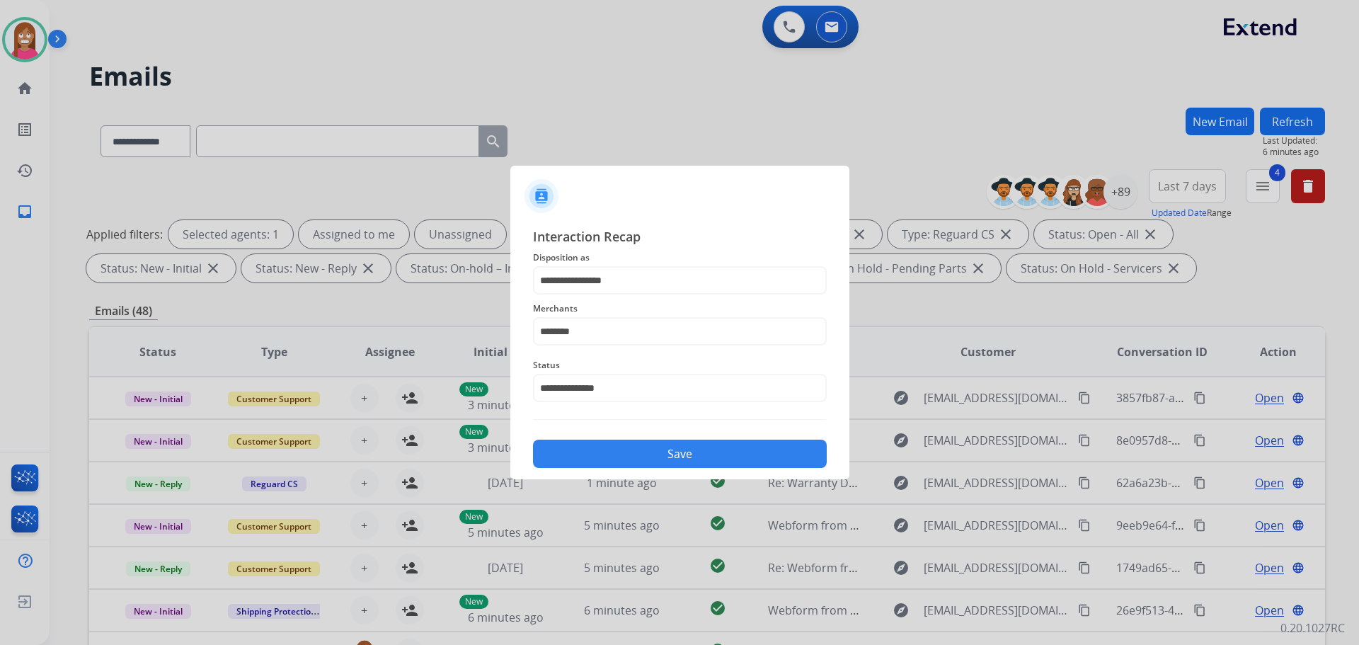
click at [658, 440] on button "Save" at bounding box center [680, 454] width 294 height 28
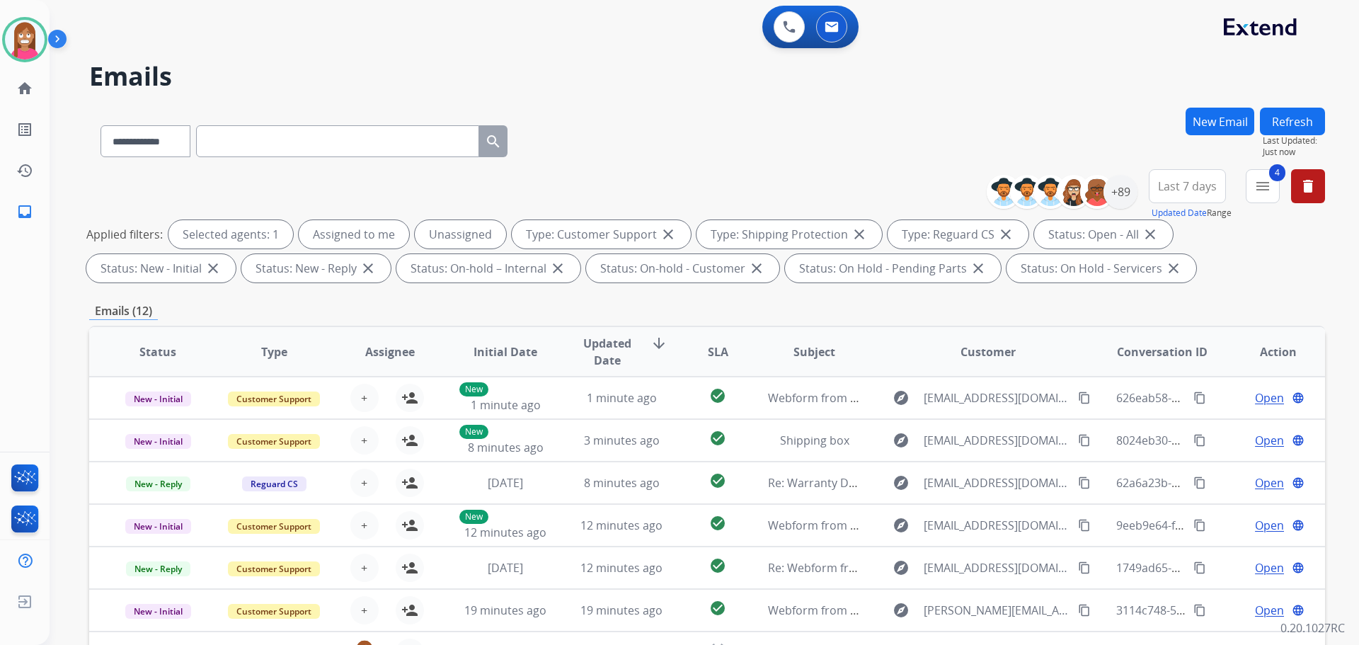
scroll to position [229, 0]
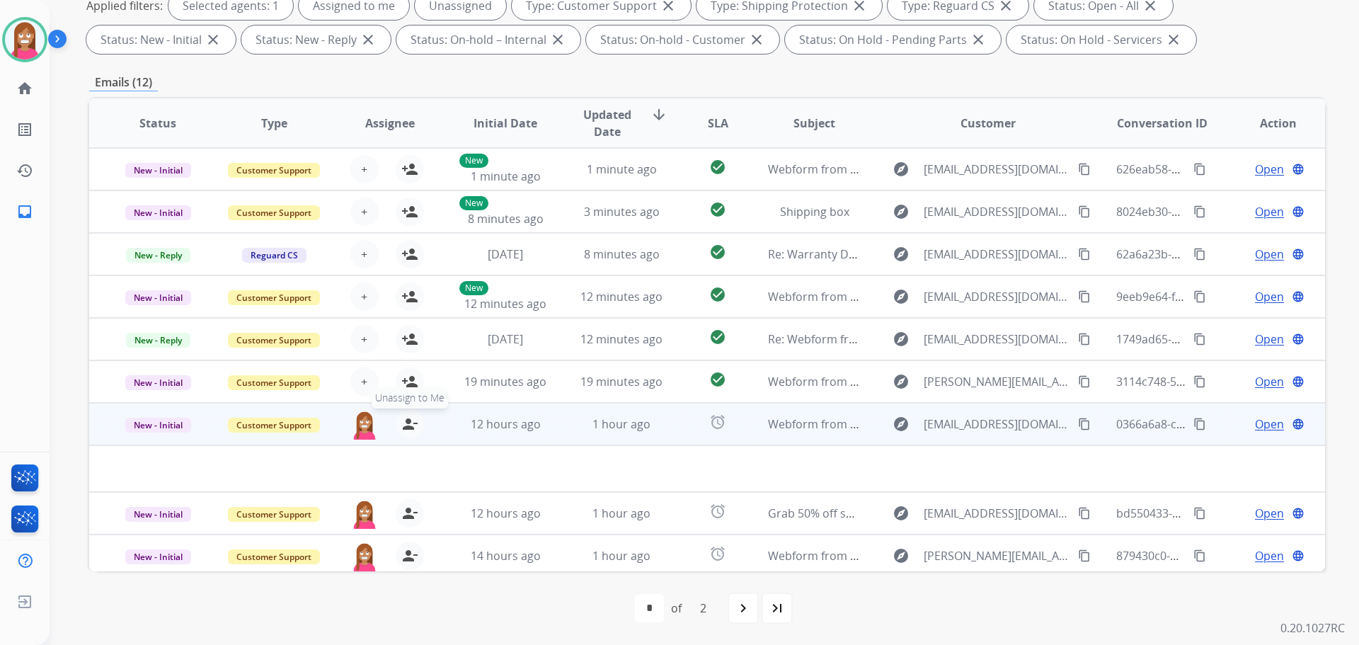
click at [405, 421] on mat-icon "person_remove" at bounding box center [409, 424] width 17 height 17
click at [405, 421] on mat-icon "person_add" at bounding box center [409, 424] width 17 height 17
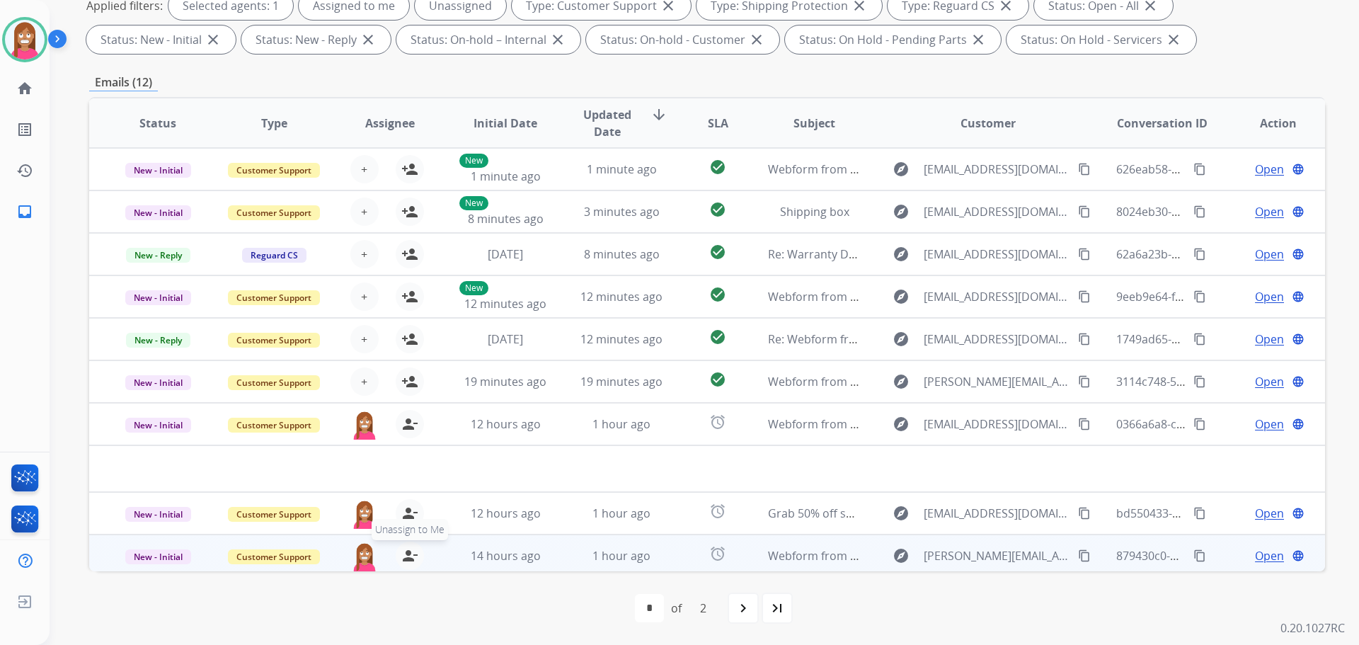
click at [401, 554] on mat-icon "person_remove" at bounding box center [409, 555] width 17 height 17
drag, startPoint x: 401, startPoint y: 554, endPoint x: 413, endPoint y: 553, distance: 12.1
click at [412, 554] on mat-icon "person_add" at bounding box center [409, 555] width 17 height 17
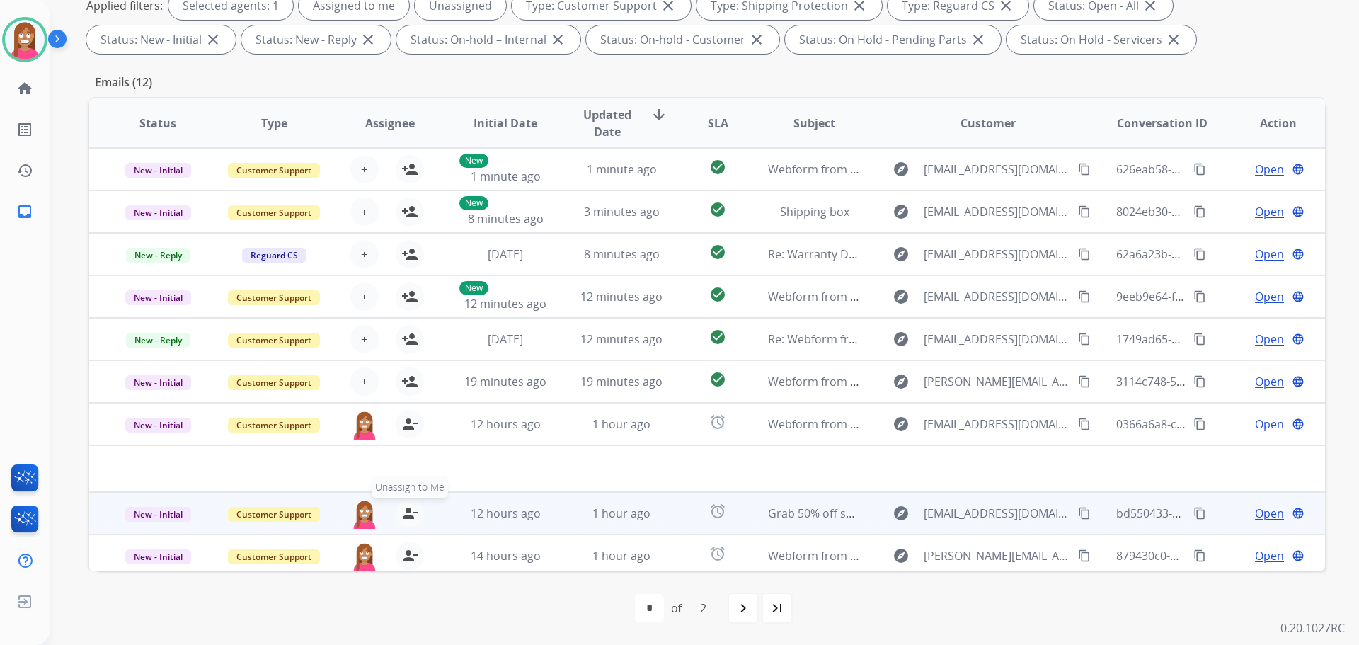
click at [406, 516] on mat-icon "person_remove" at bounding box center [409, 513] width 17 height 17
click at [406, 516] on mat-icon "person_add" at bounding box center [409, 513] width 17 height 17
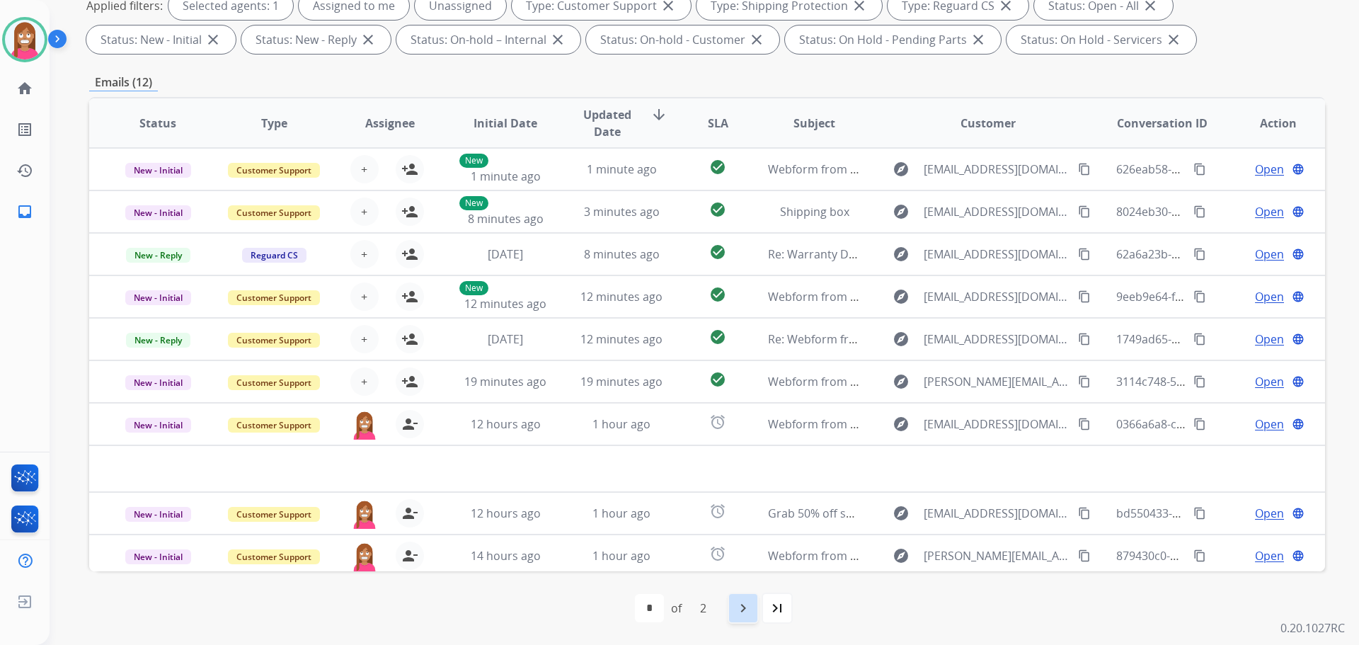
click at [754, 610] on div "navigate_next" at bounding box center [743, 608] width 31 height 31
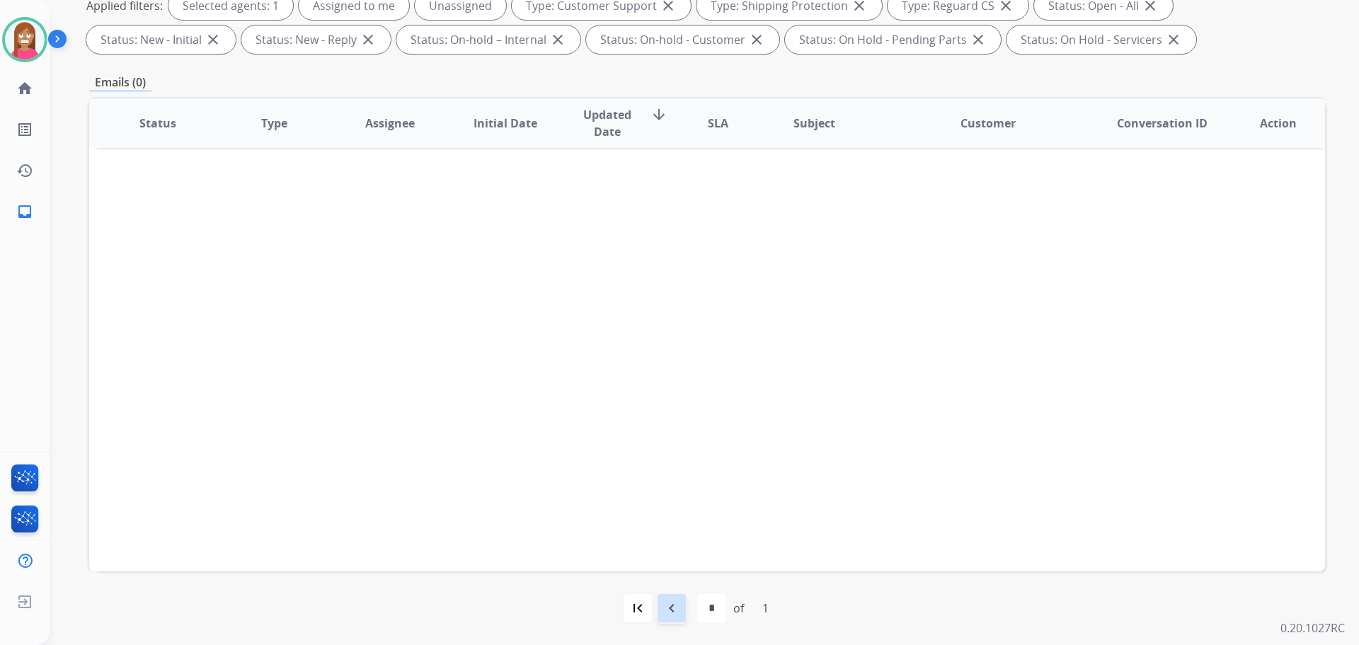
click at [675, 605] on mat-icon "navigate_before" at bounding box center [671, 608] width 17 height 17
select select "*"
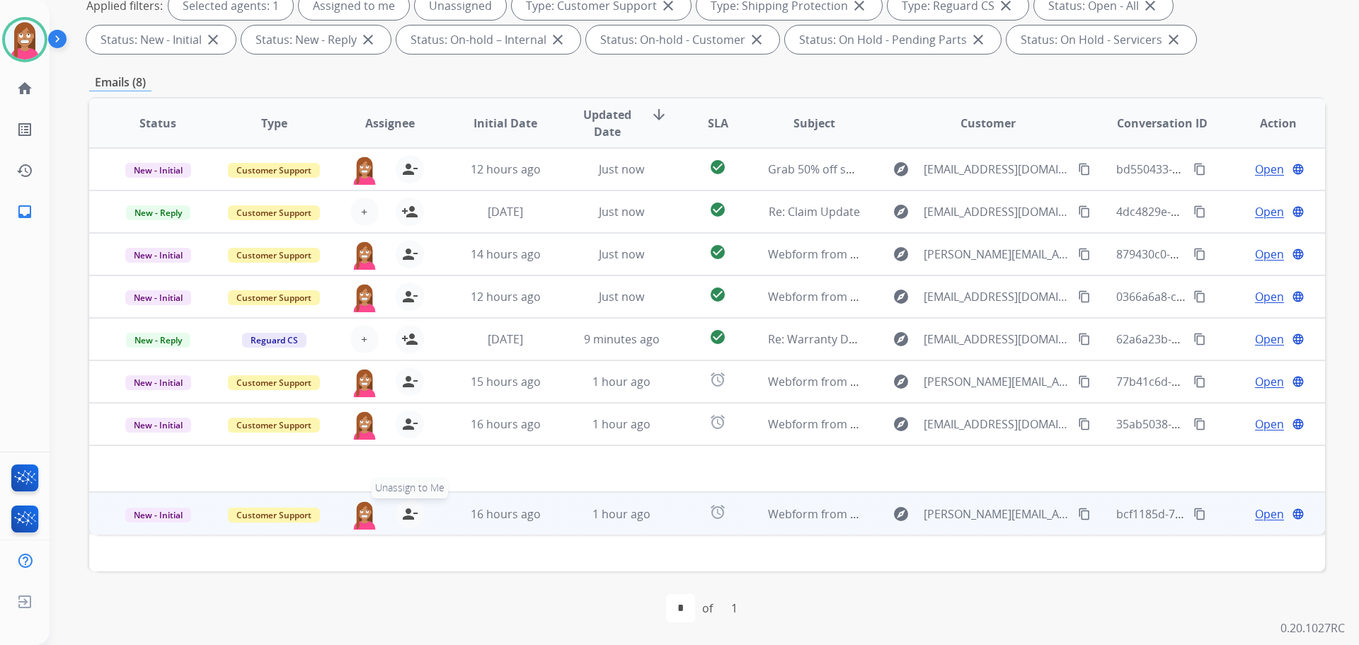
click at [409, 519] on mat-icon "person_remove" at bounding box center [409, 514] width 17 height 17
click at [409, 519] on mat-icon "person_add" at bounding box center [409, 514] width 17 height 17
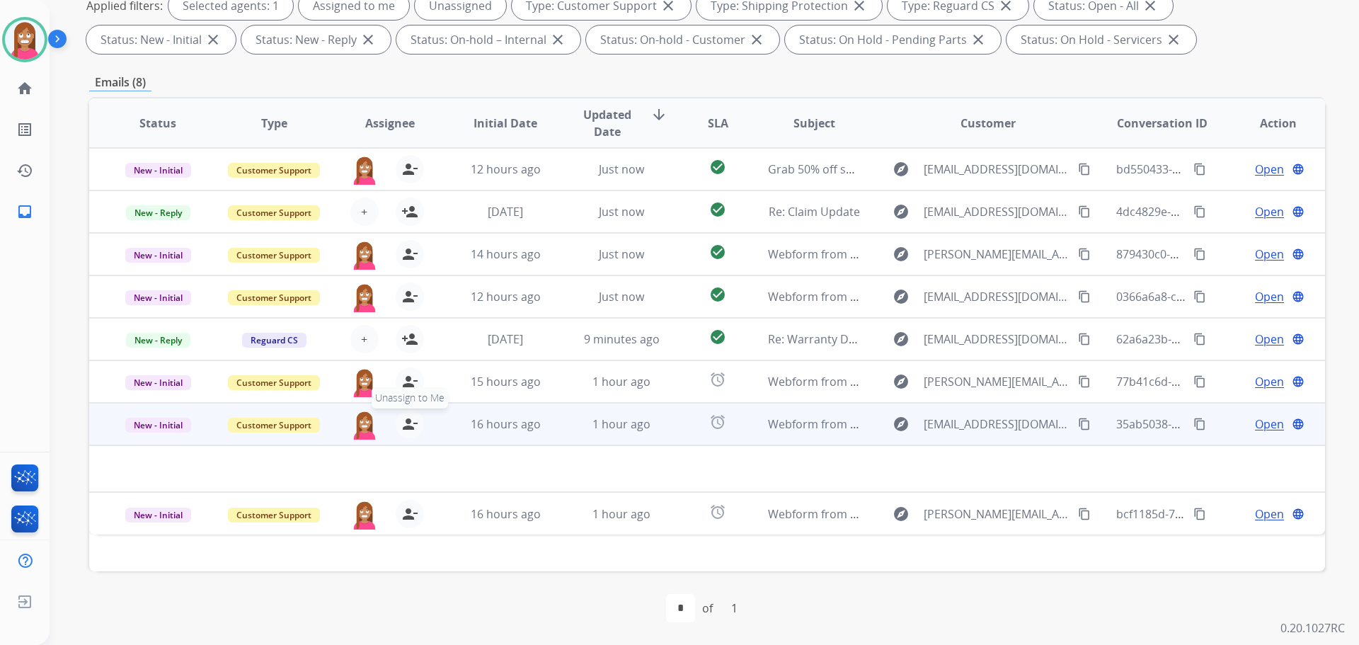
click at [411, 433] on button "person_remove [PERSON_NAME] to Me" at bounding box center [410, 424] width 28 height 28
click at [411, 433] on button "person_add Assign to Me" at bounding box center [410, 424] width 28 height 28
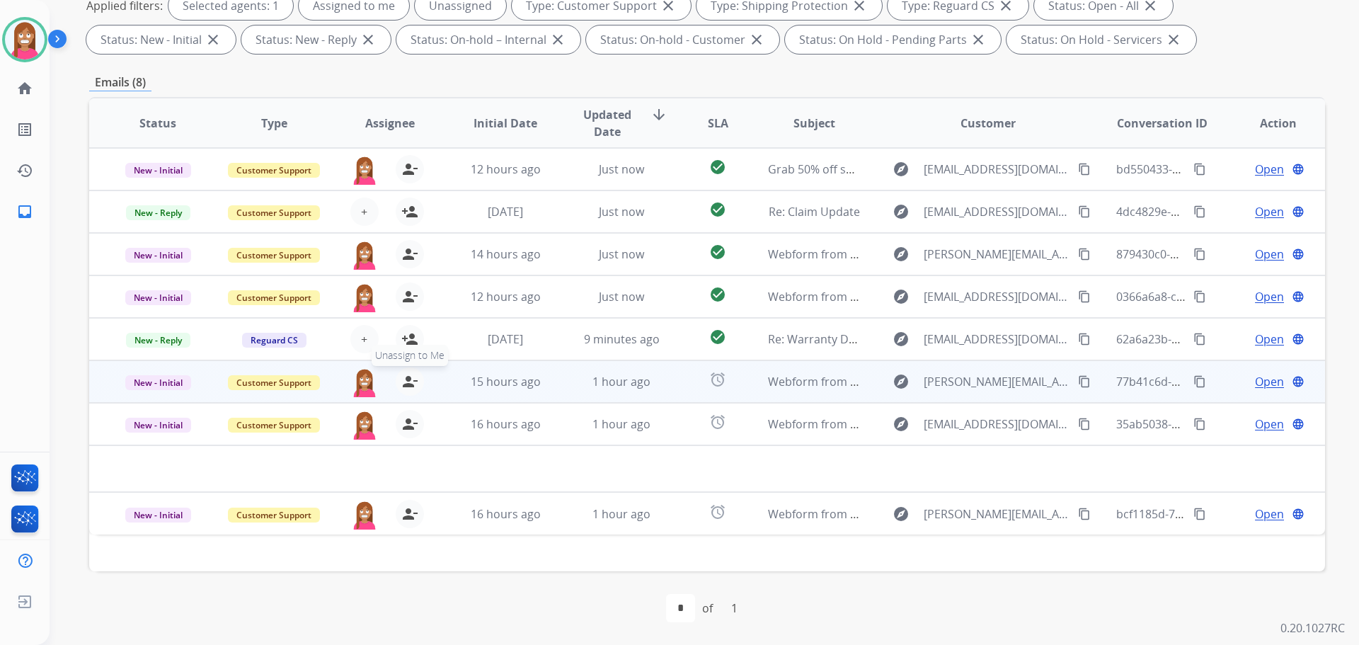
click at [405, 390] on button "person_remove [PERSON_NAME] to Me" at bounding box center [410, 381] width 28 height 28
click at [405, 390] on button "person_add Assign to Me" at bounding box center [410, 381] width 28 height 28
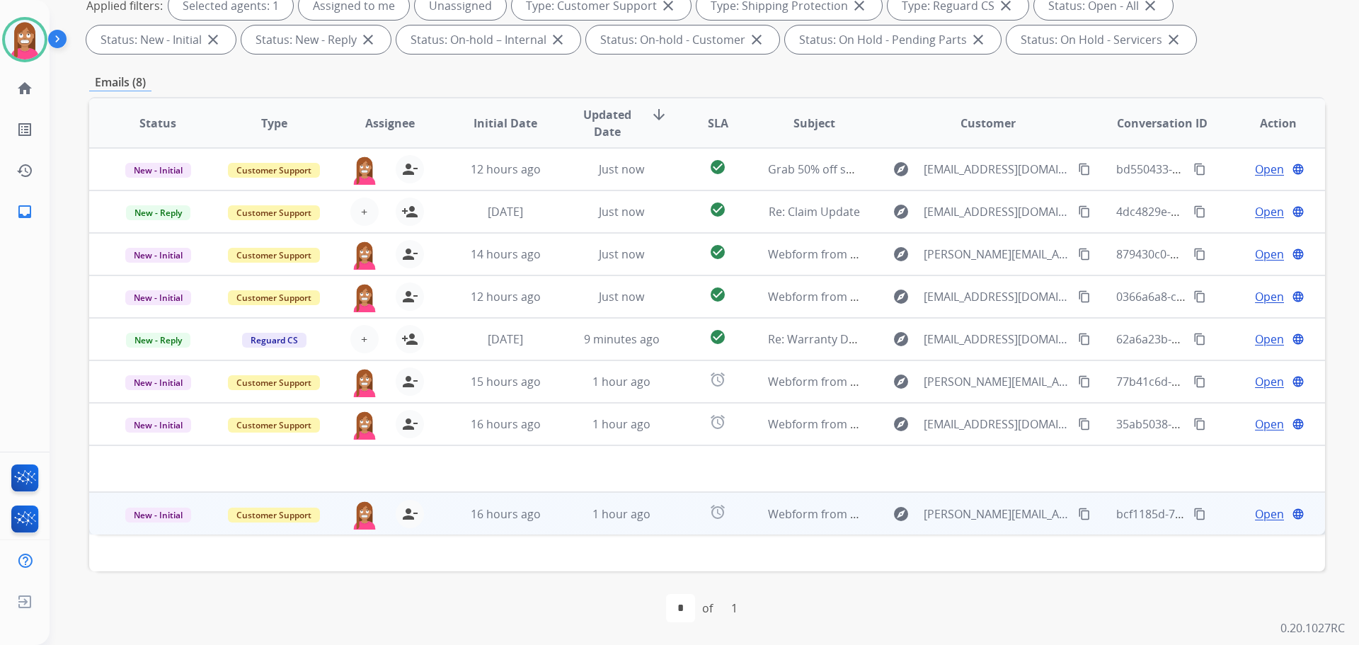
click at [564, 528] on td "1 hour ago" at bounding box center [611, 513] width 116 height 42
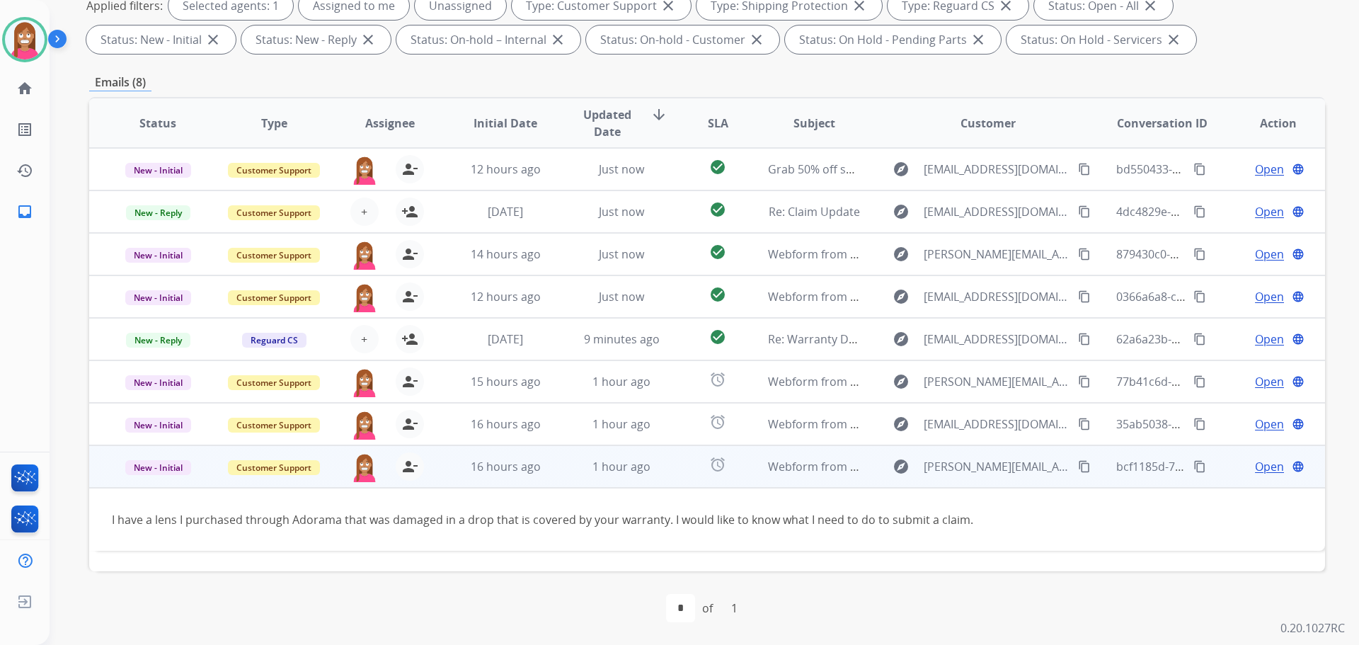
click at [1257, 463] on span "Open" at bounding box center [1269, 466] width 29 height 17
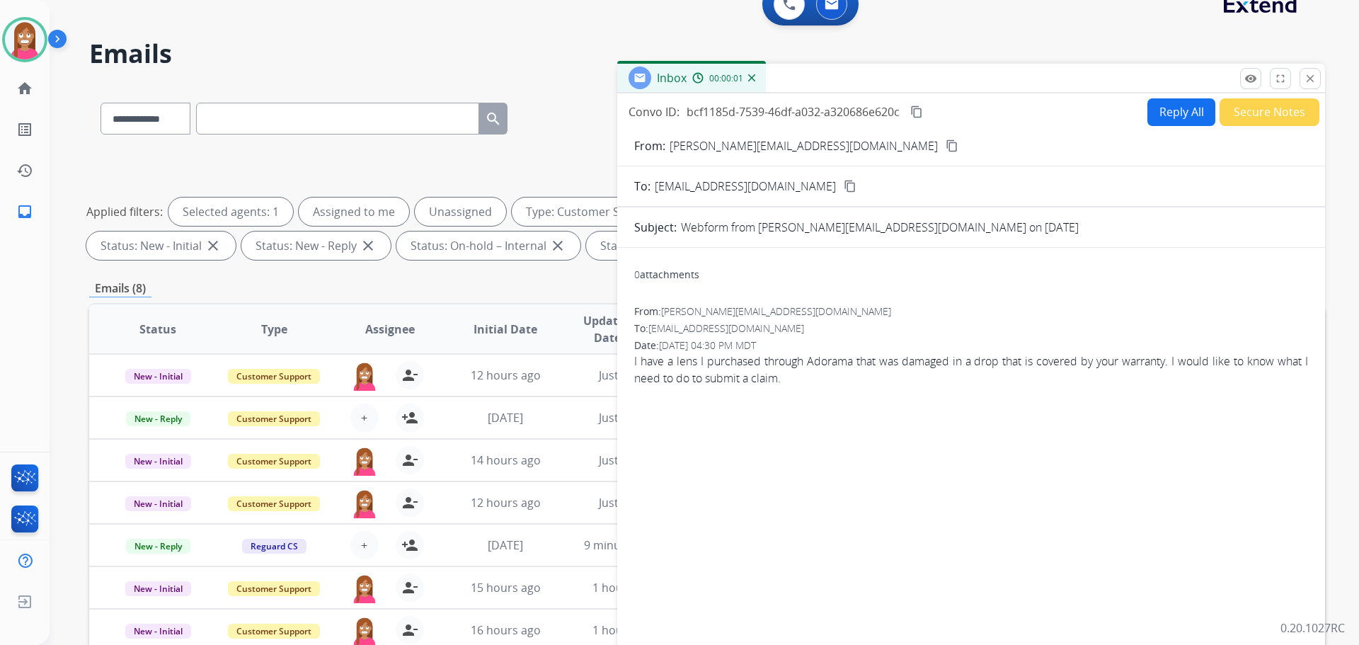
scroll to position [0, 0]
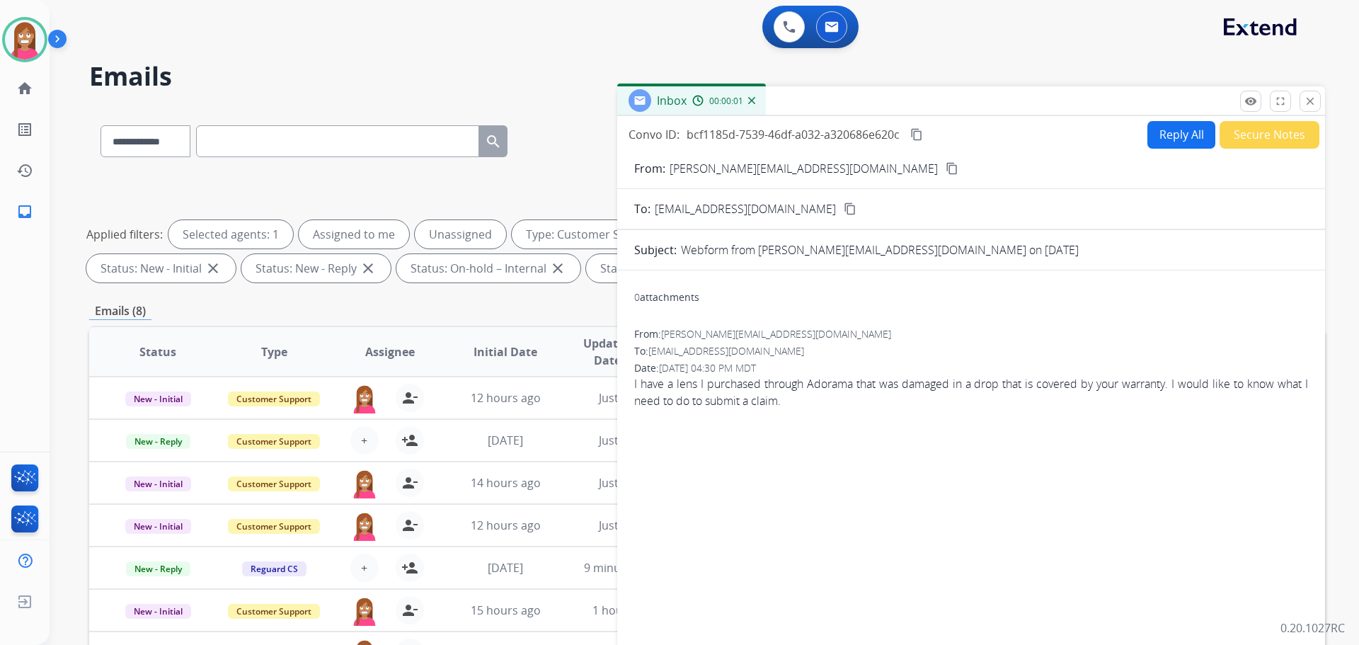
click at [1175, 140] on button "Reply All" at bounding box center [1182, 135] width 68 height 28
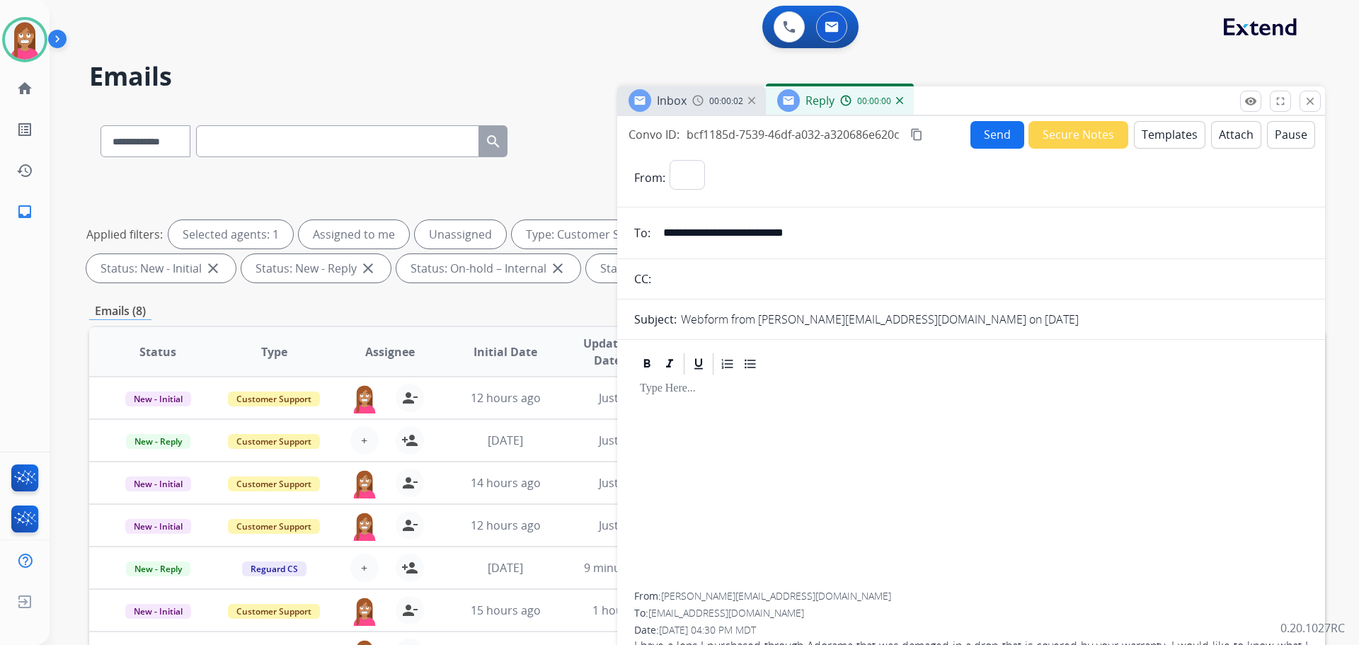
select select "**********"
click at [1168, 140] on button "Templates" at bounding box center [1170, 135] width 72 height 28
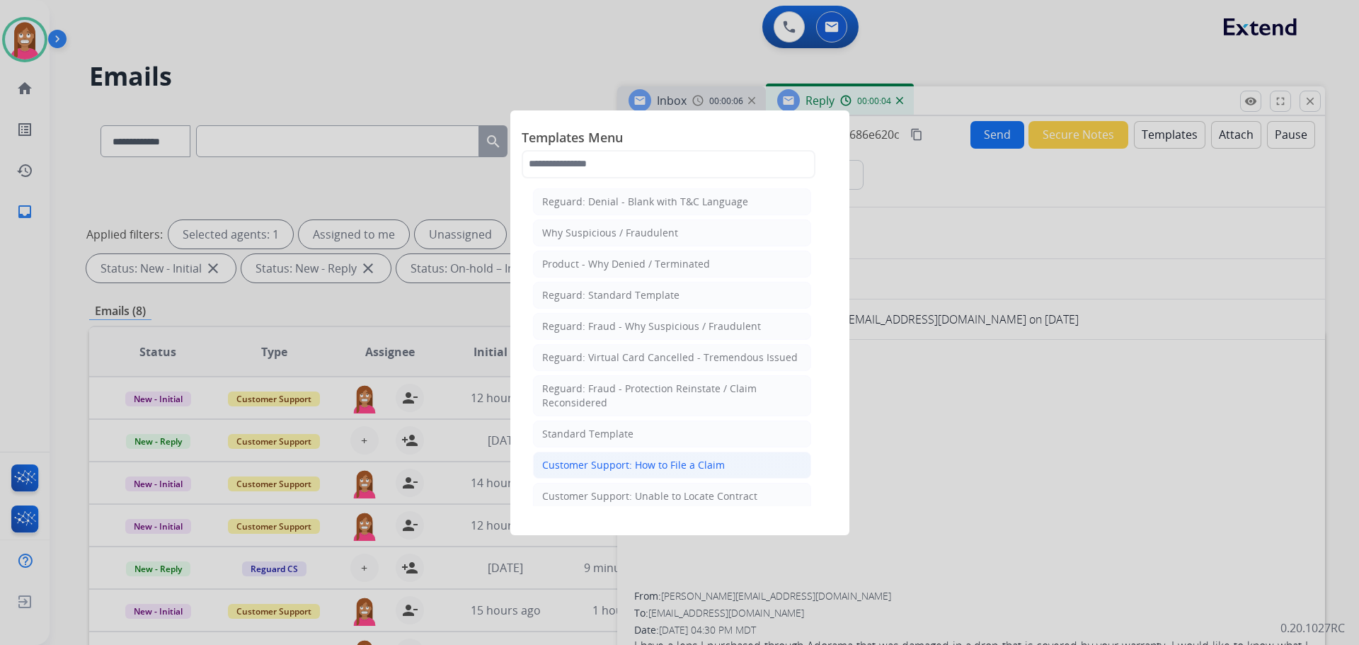
click at [607, 466] on div "Customer Support: How to File a Claim" at bounding box center [633, 465] width 183 height 14
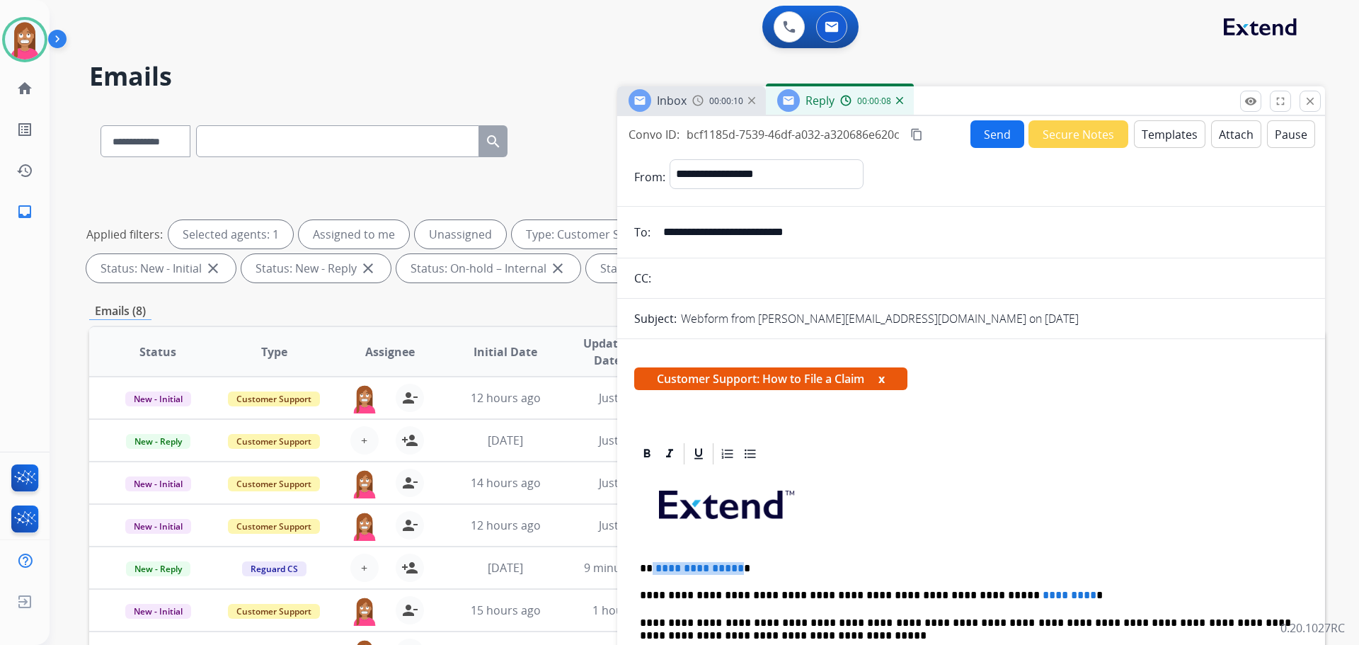
drag, startPoint x: 737, startPoint y: 559, endPoint x: 651, endPoint y: 560, distance: 85.7
drag, startPoint x: 1027, startPoint y: 582, endPoint x: 925, endPoint y: 578, distance: 102.0
click at [991, 130] on button "Send" at bounding box center [998, 134] width 54 height 28
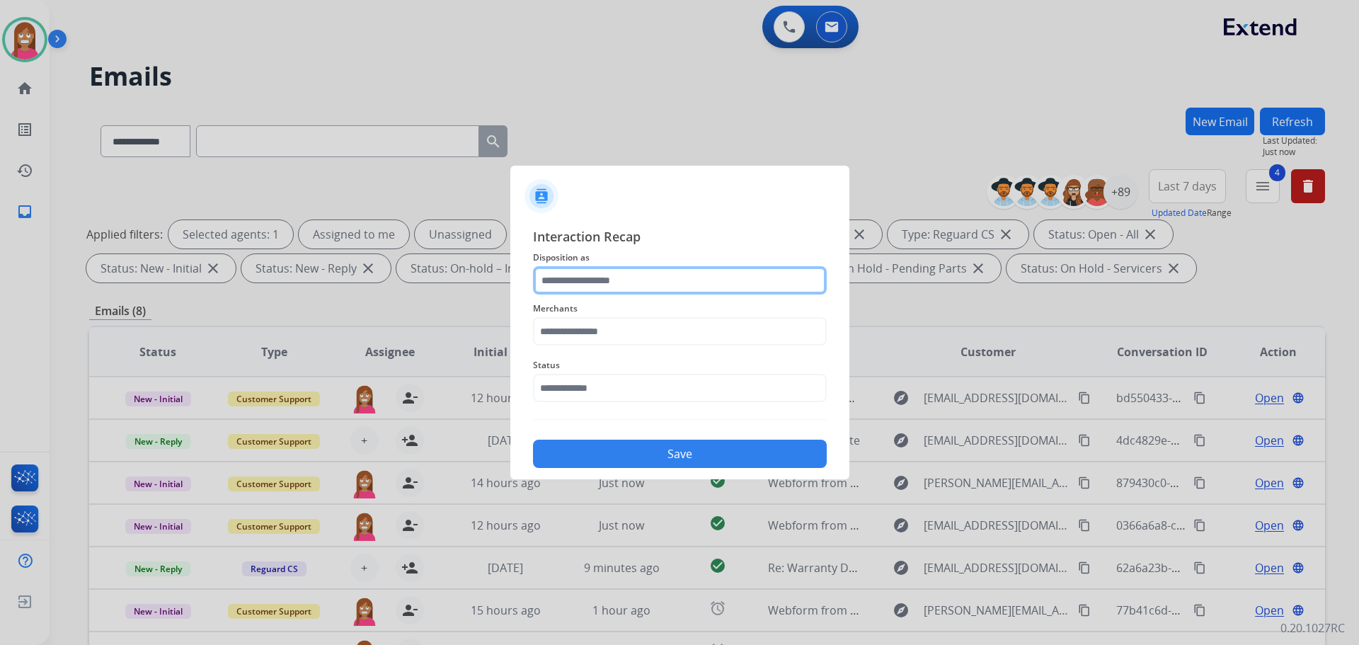
click at [610, 285] on input "text" at bounding box center [680, 280] width 294 height 28
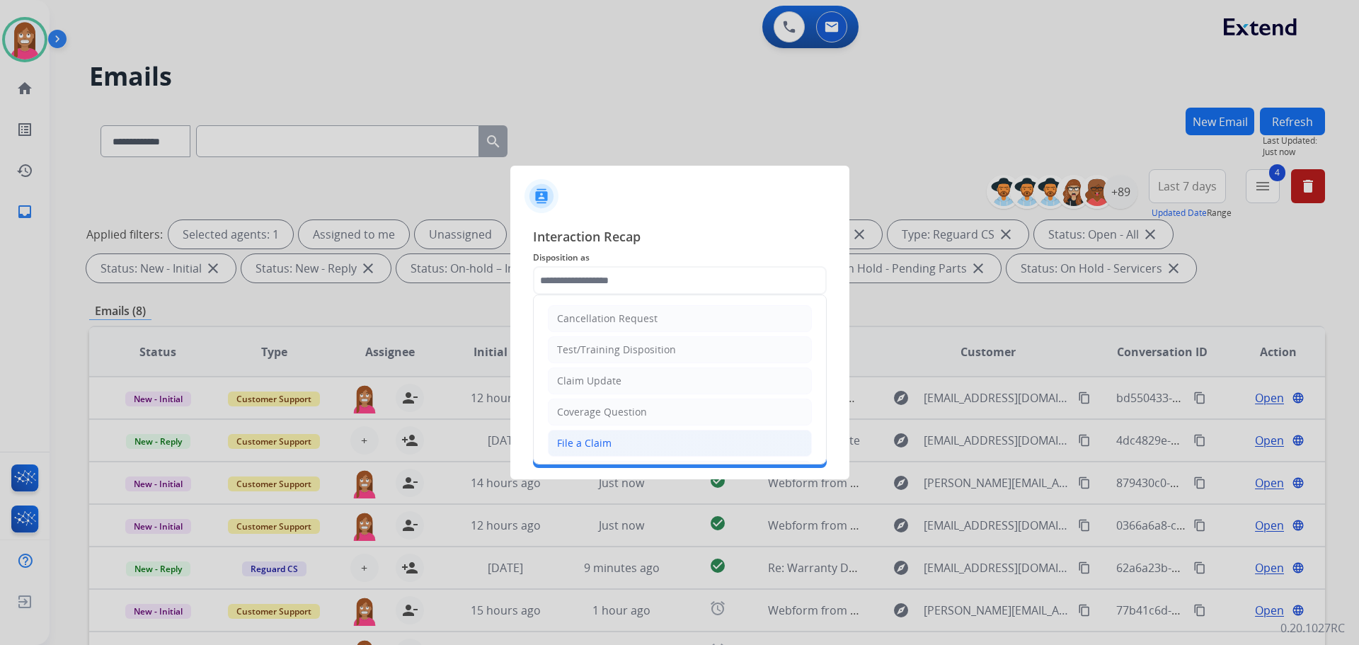
click at [566, 444] on div "File a Claim" at bounding box center [584, 443] width 55 height 14
type input "**********"
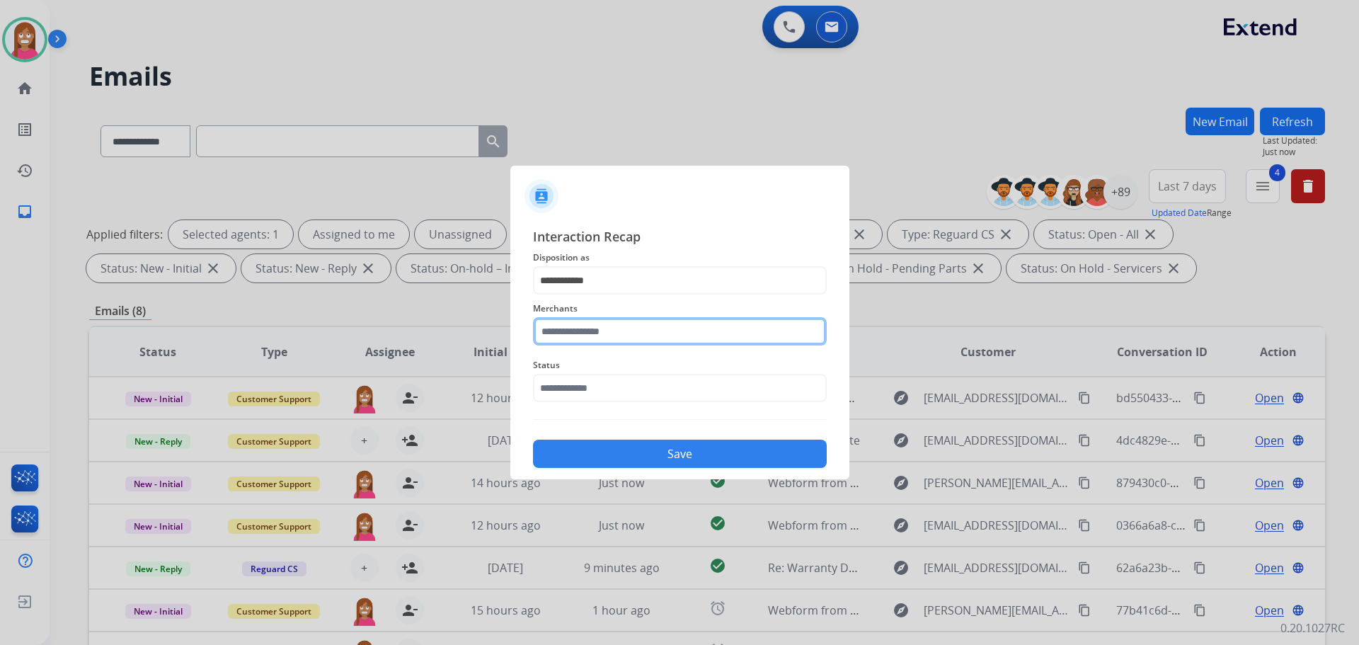
click at [583, 346] on input "text" at bounding box center [680, 331] width 294 height 28
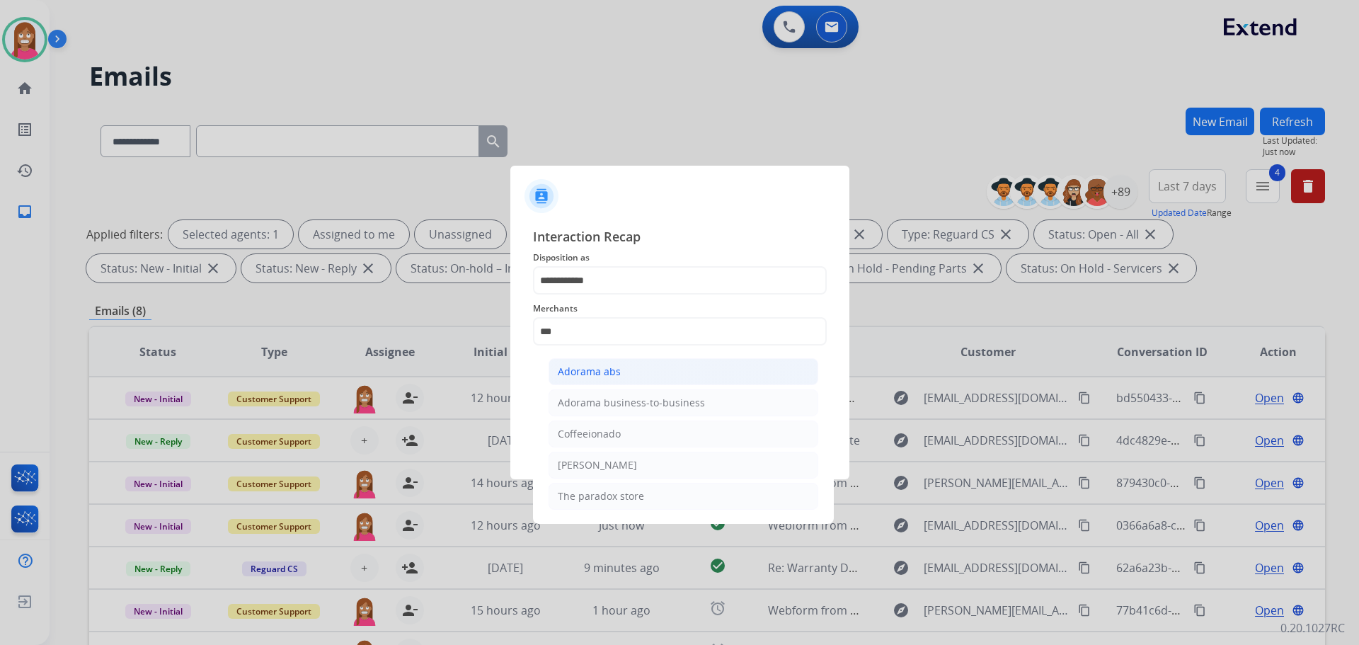
click at [608, 365] on div "Adorama abs" at bounding box center [589, 372] width 63 height 14
type input "**********"
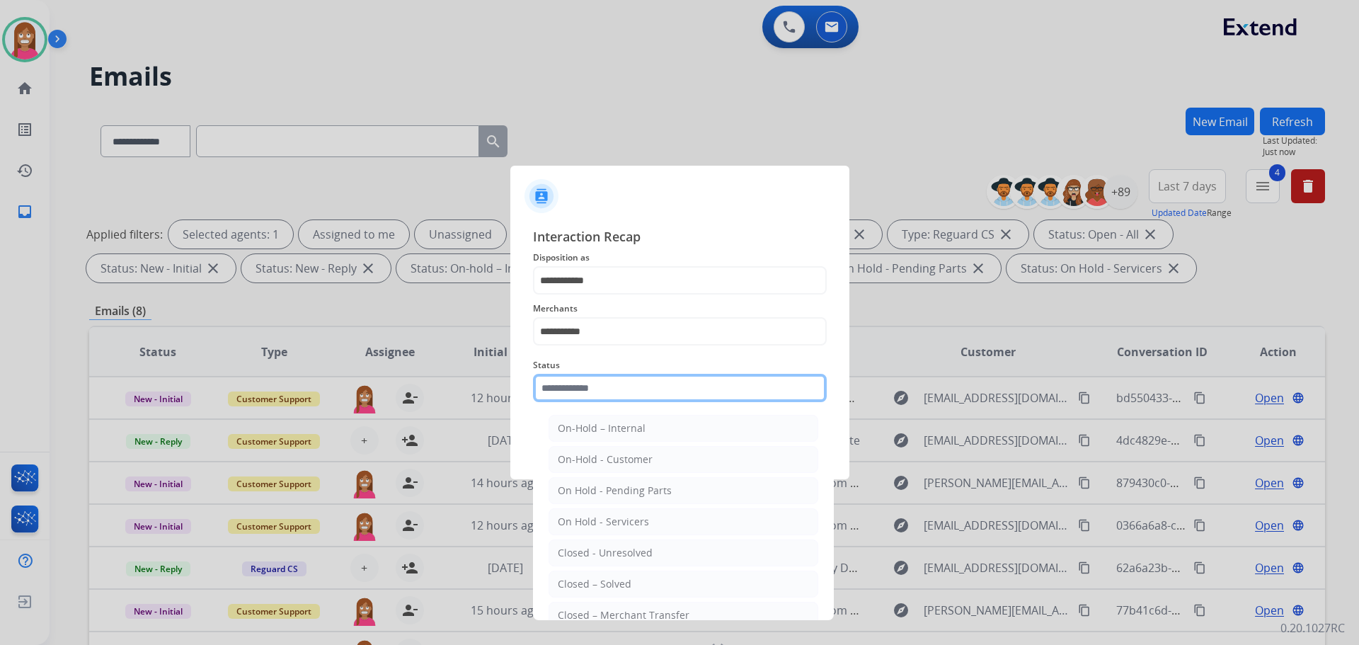
click at [588, 385] on input "text" at bounding box center [680, 388] width 294 height 28
drag, startPoint x: 590, startPoint y: 583, endPoint x: 609, endPoint y: 498, distance: 87.1
click at [591, 583] on div "Closed – Solved" at bounding box center [595, 584] width 74 height 14
type input "**********"
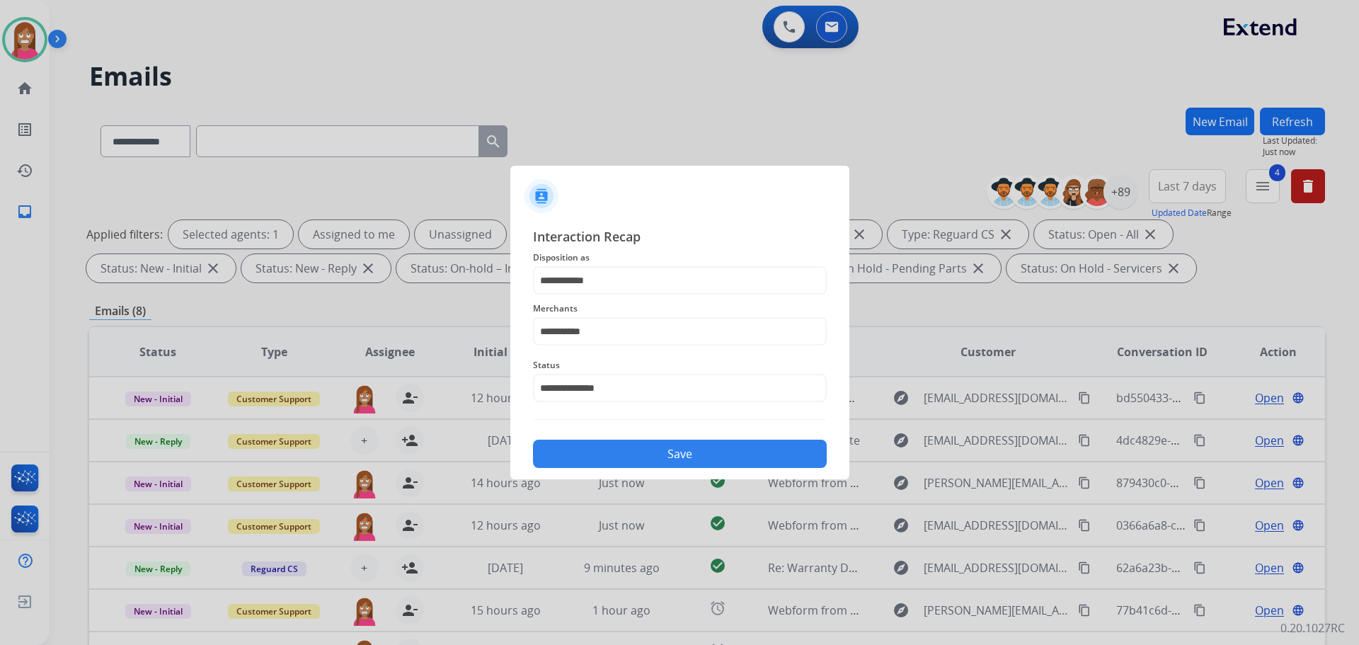
click at [609, 456] on button "Save" at bounding box center [680, 454] width 294 height 28
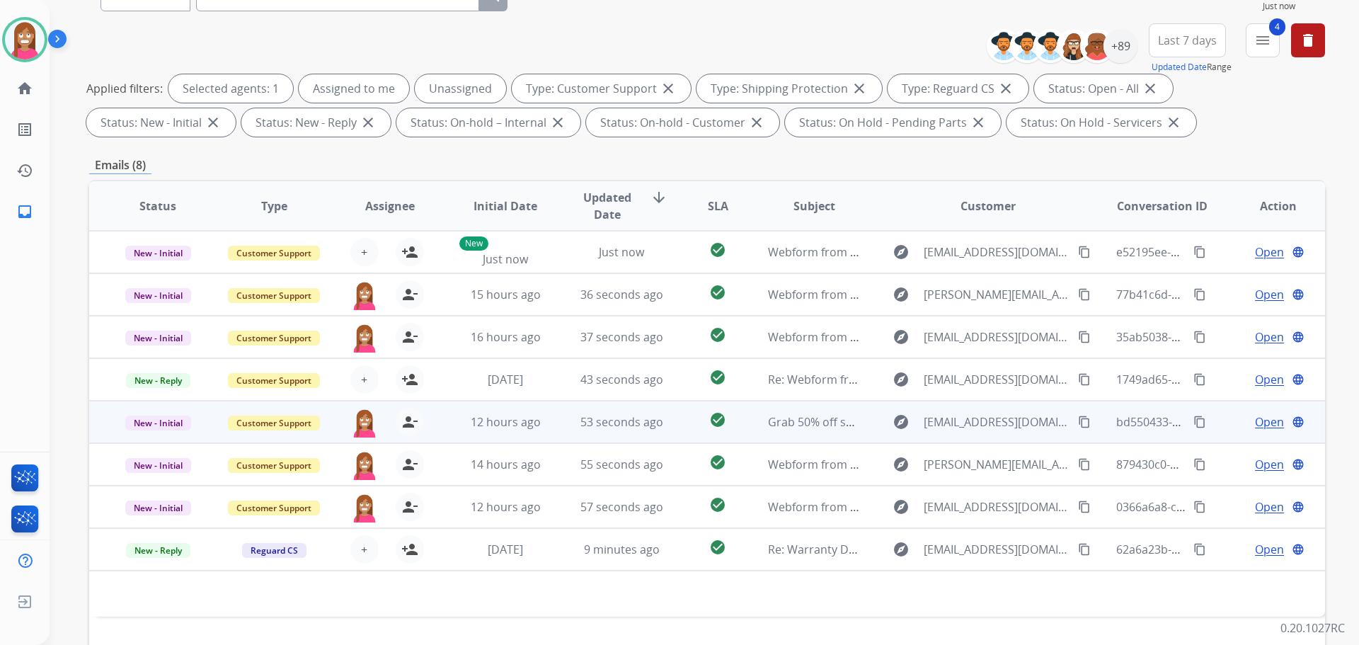
scroll to position [16, 0]
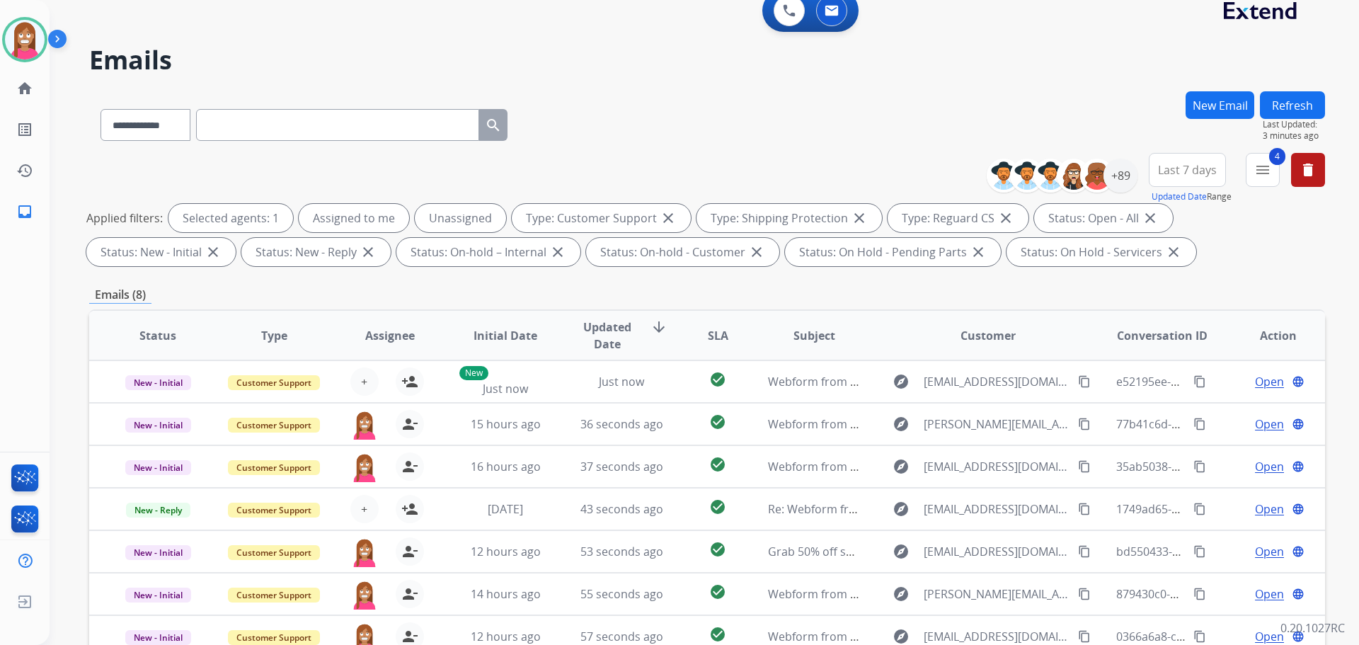
click at [1273, 98] on button "Refresh" at bounding box center [1292, 105] width 65 height 28
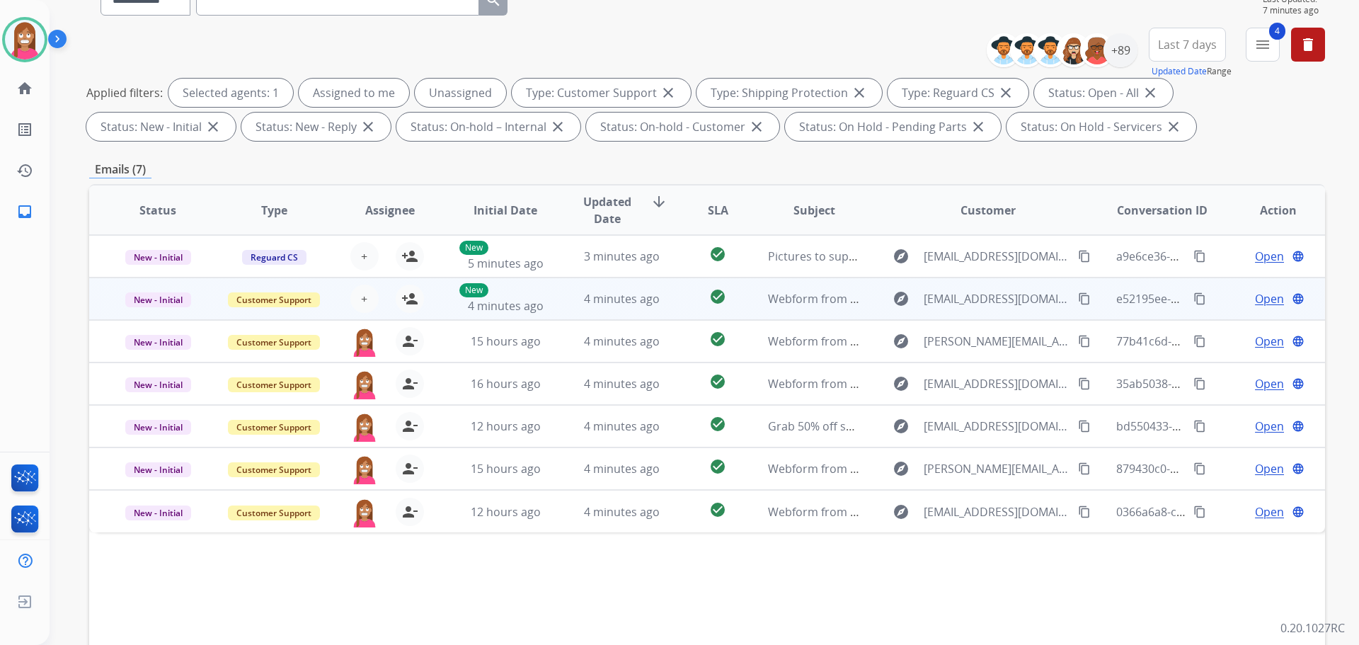
scroll to position [71, 0]
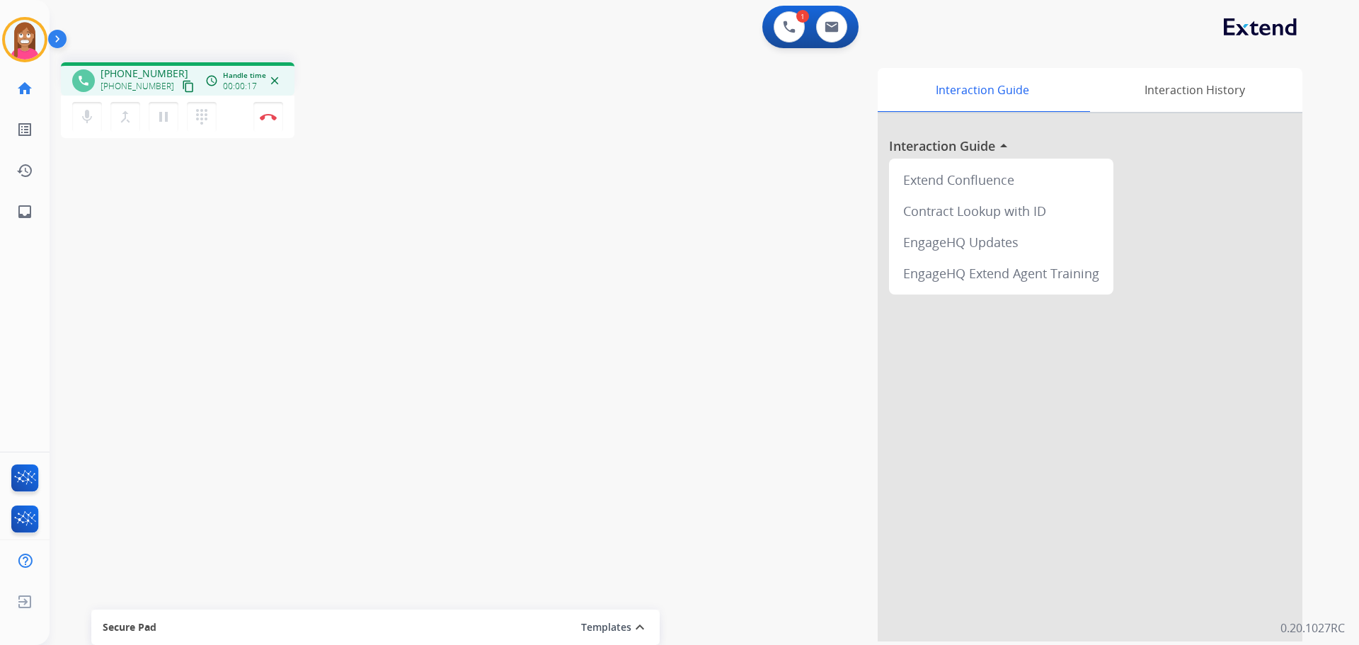
click at [182, 87] on mat-icon "content_copy" at bounding box center [188, 86] width 13 height 13
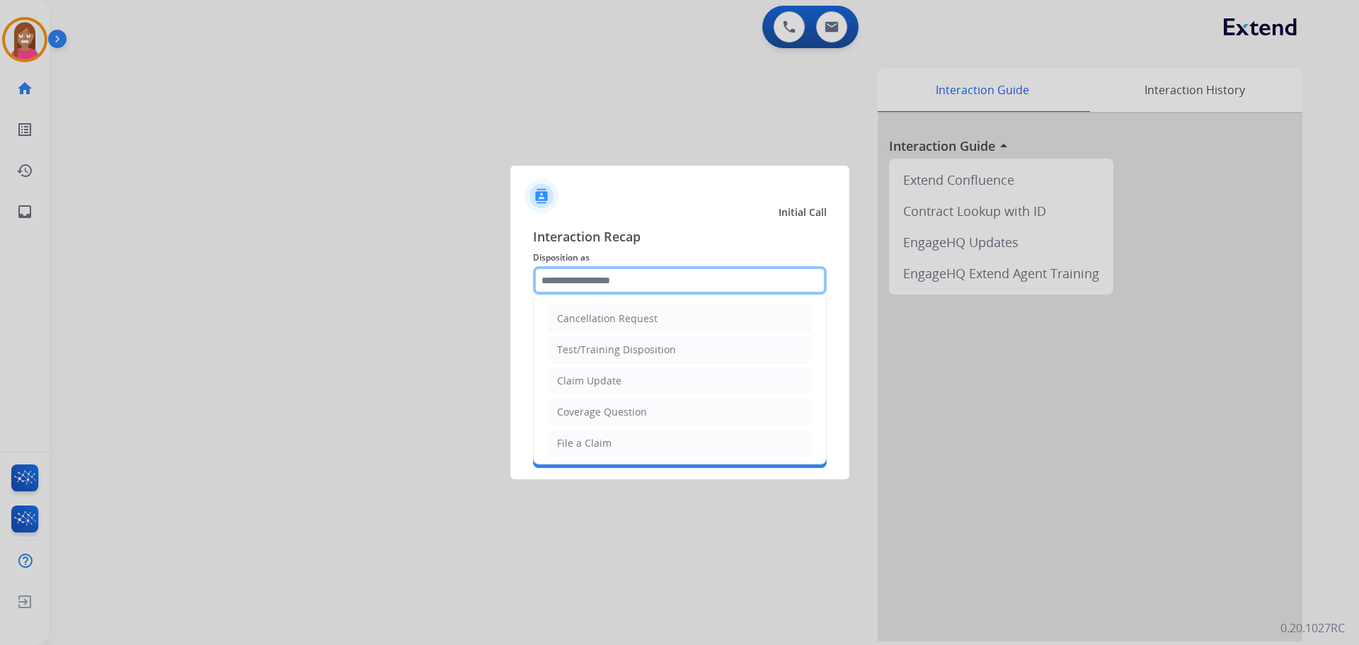
click at [592, 284] on input "text" at bounding box center [680, 280] width 294 height 28
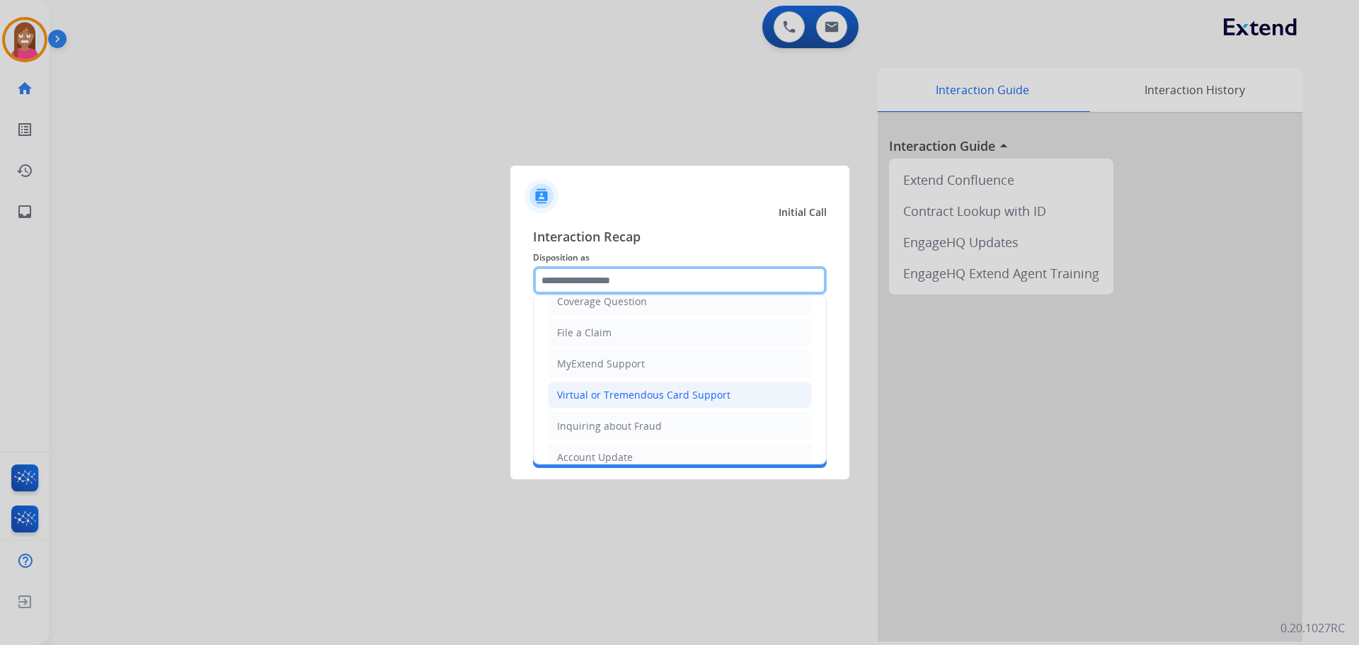
scroll to position [221, 0]
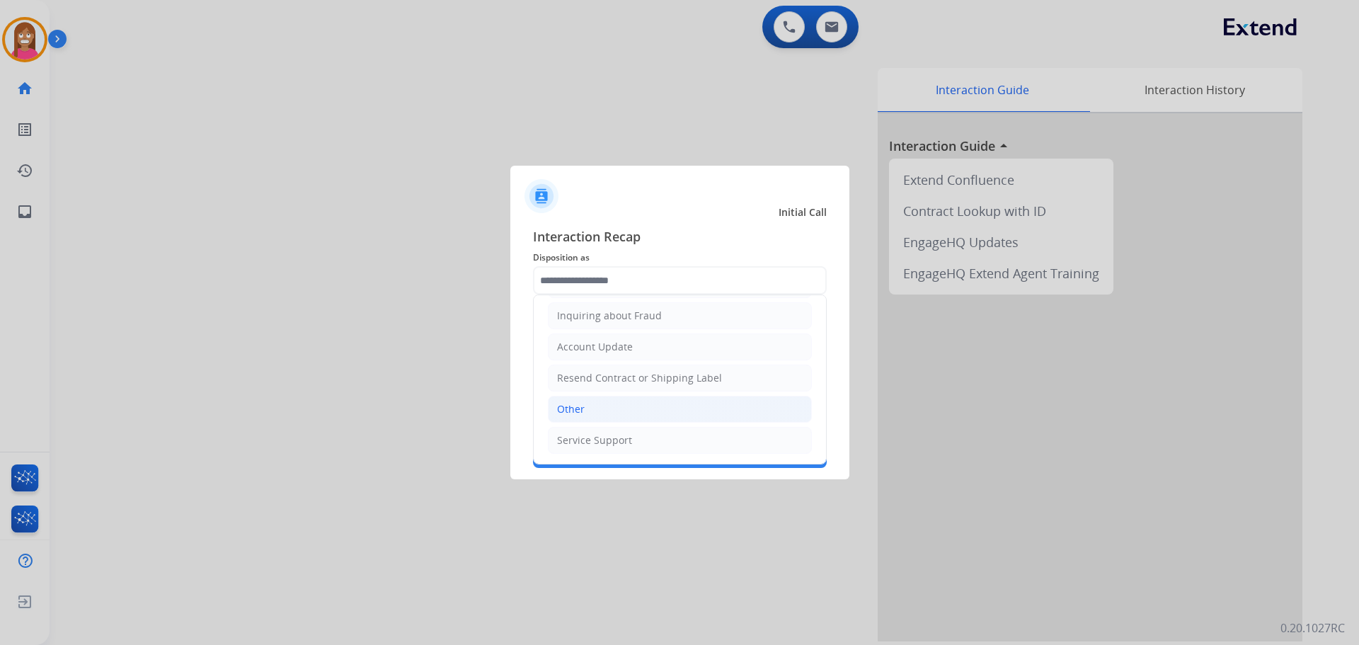
click at [561, 414] on div "Other" at bounding box center [571, 409] width 28 height 14
type input "*****"
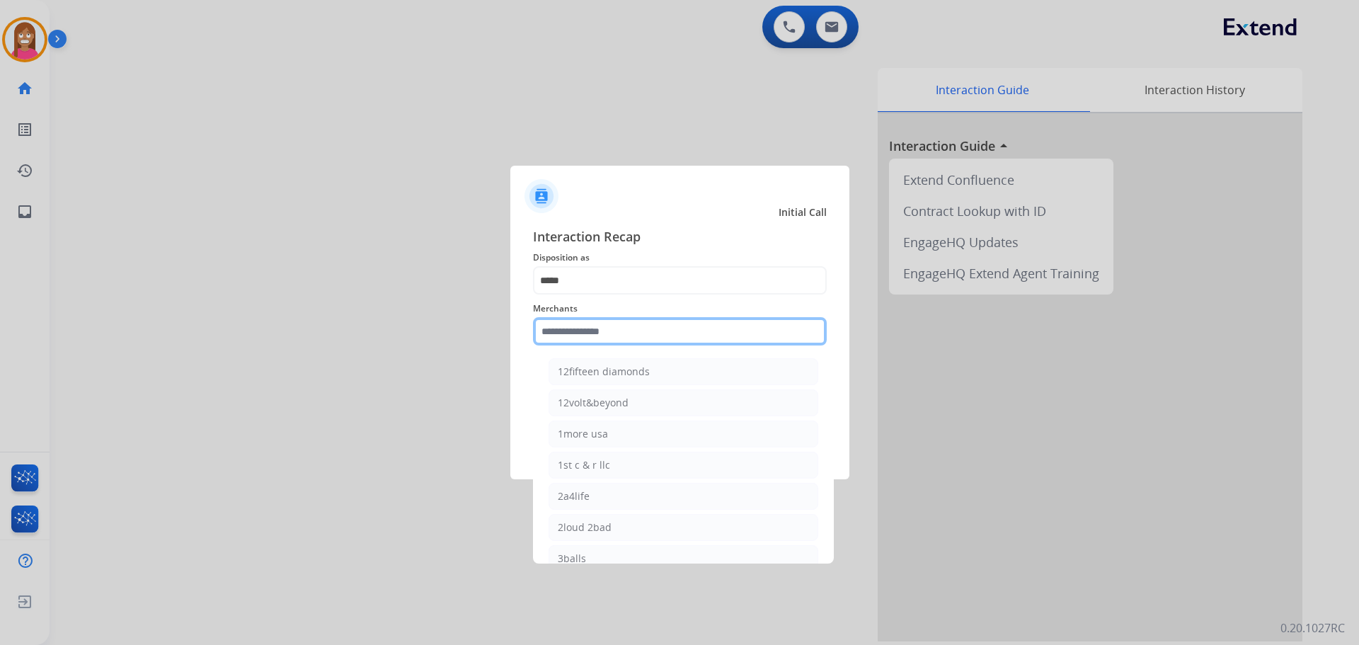
click at [582, 341] on input "text" at bounding box center [680, 331] width 294 height 28
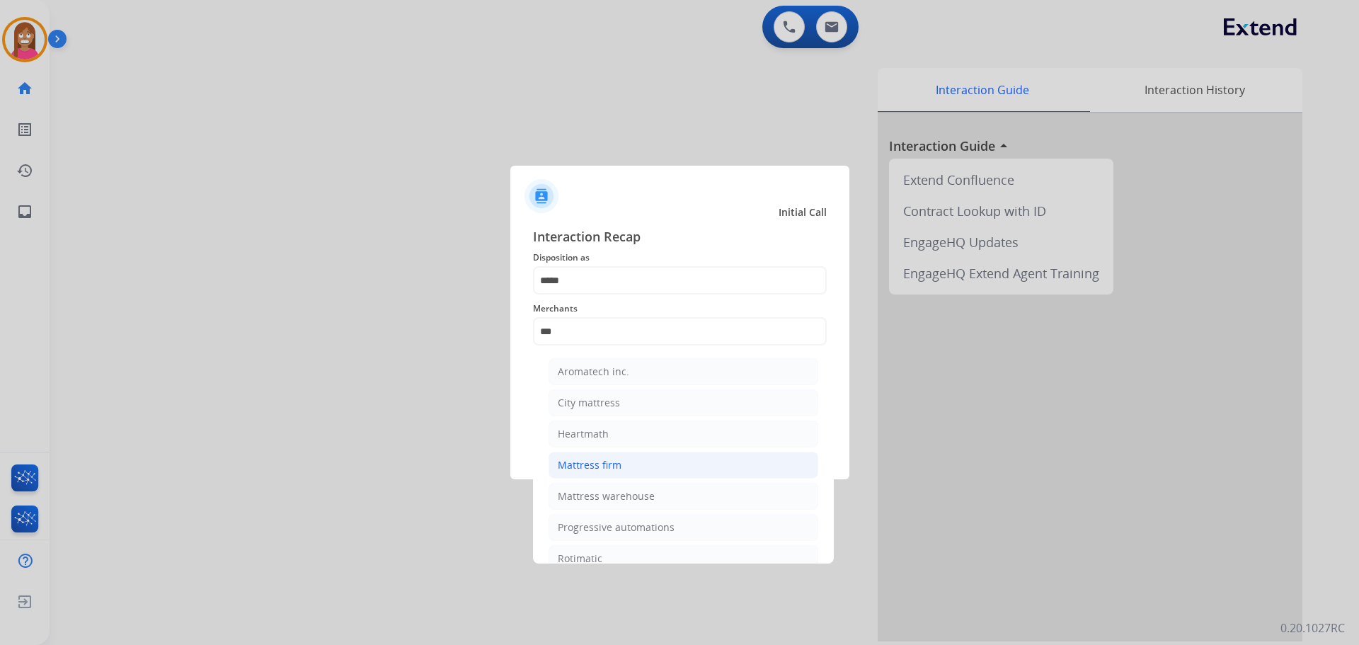
click at [581, 470] on div "Mattress firm" at bounding box center [590, 465] width 64 height 14
type input "**********"
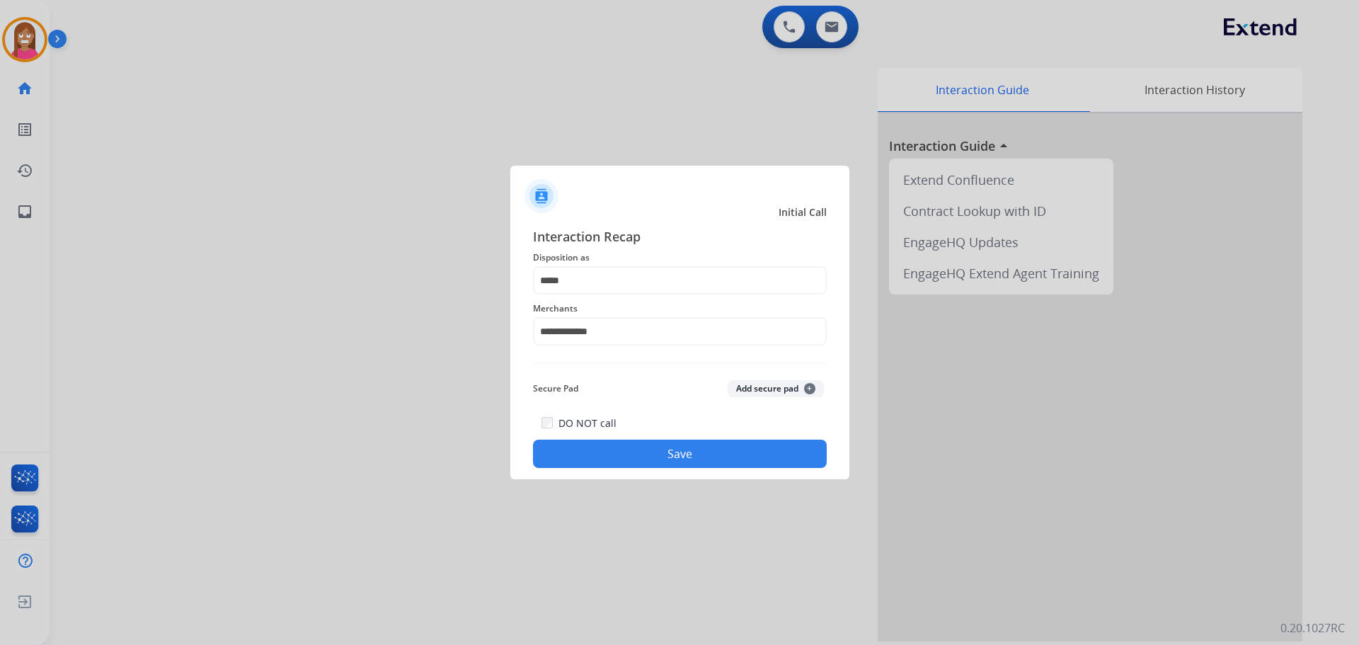
click at [581, 451] on button "Save" at bounding box center [680, 454] width 294 height 28
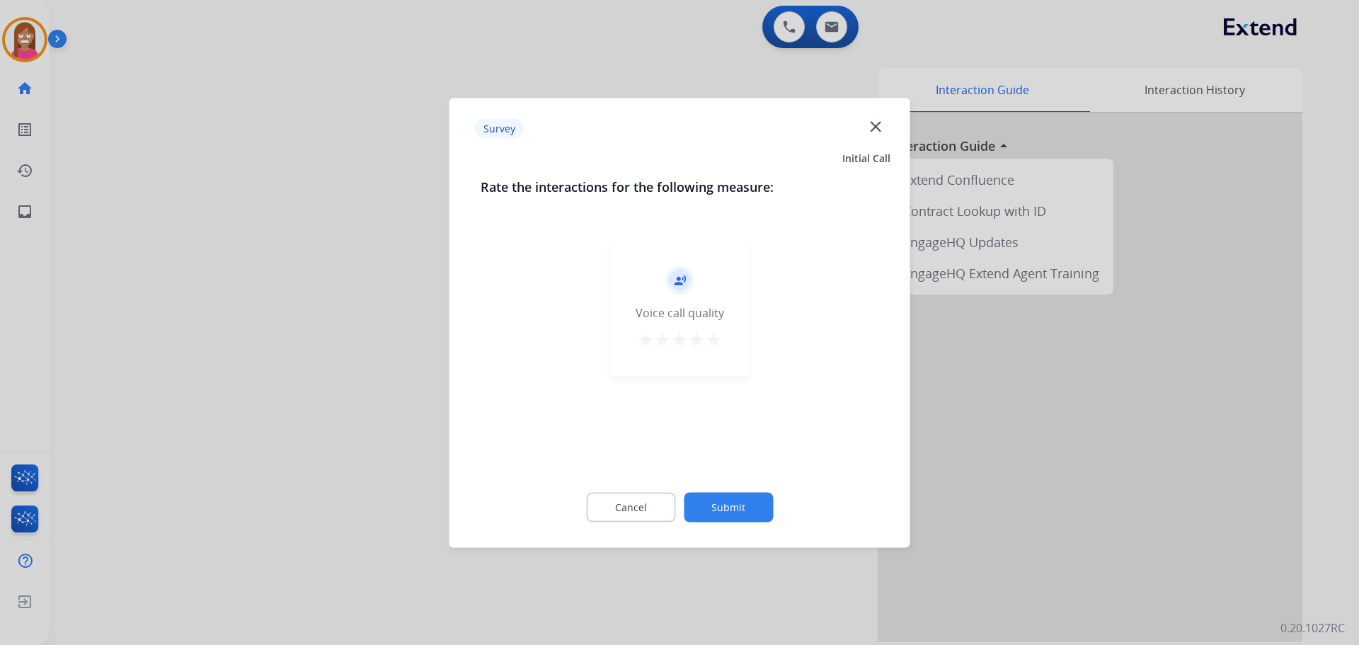
click at [872, 125] on mat-icon "close" at bounding box center [876, 126] width 18 height 18
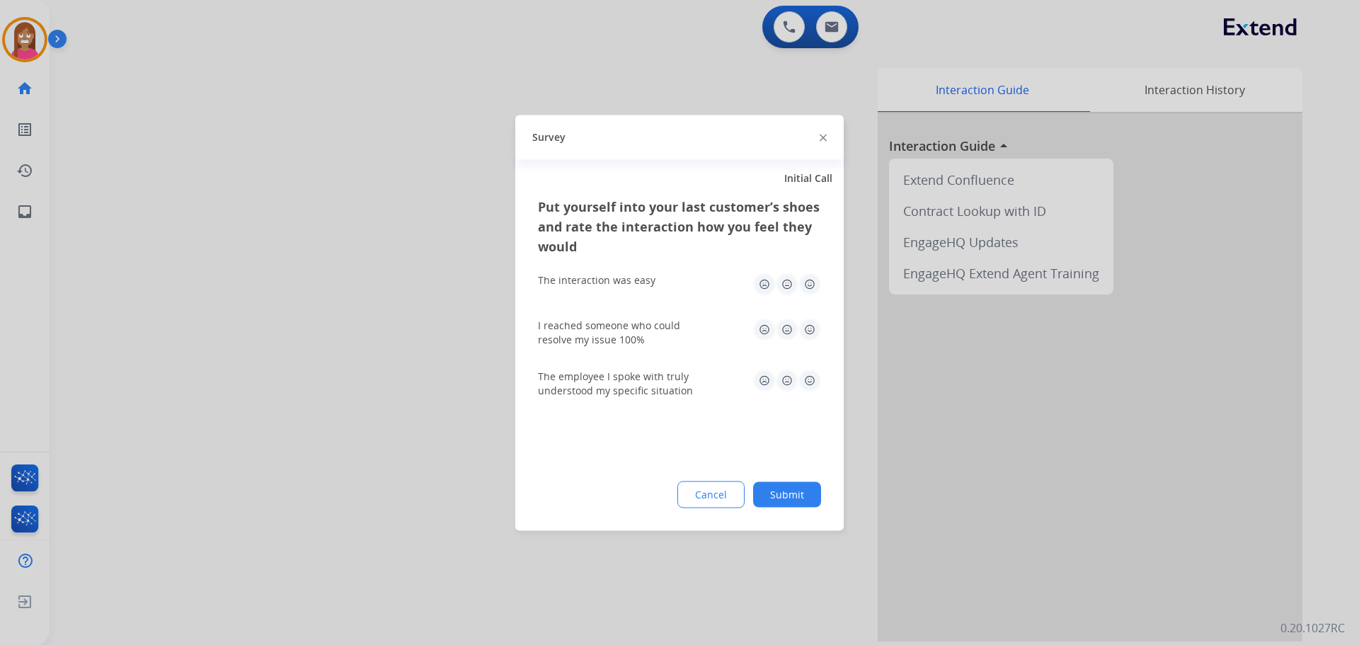
click at [823, 140] on img at bounding box center [823, 138] width 7 height 7
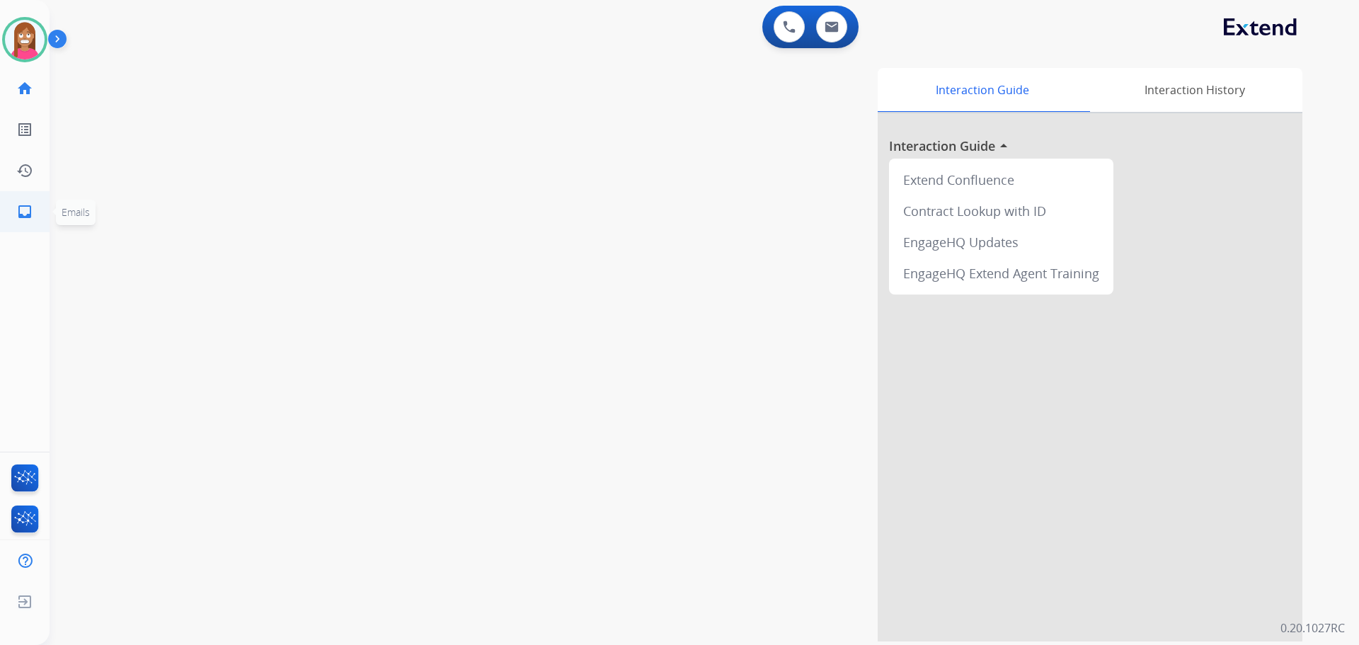
click at [28, 200] on link "inbox Emails" at bounding box center [25, 212] width 40 height 40
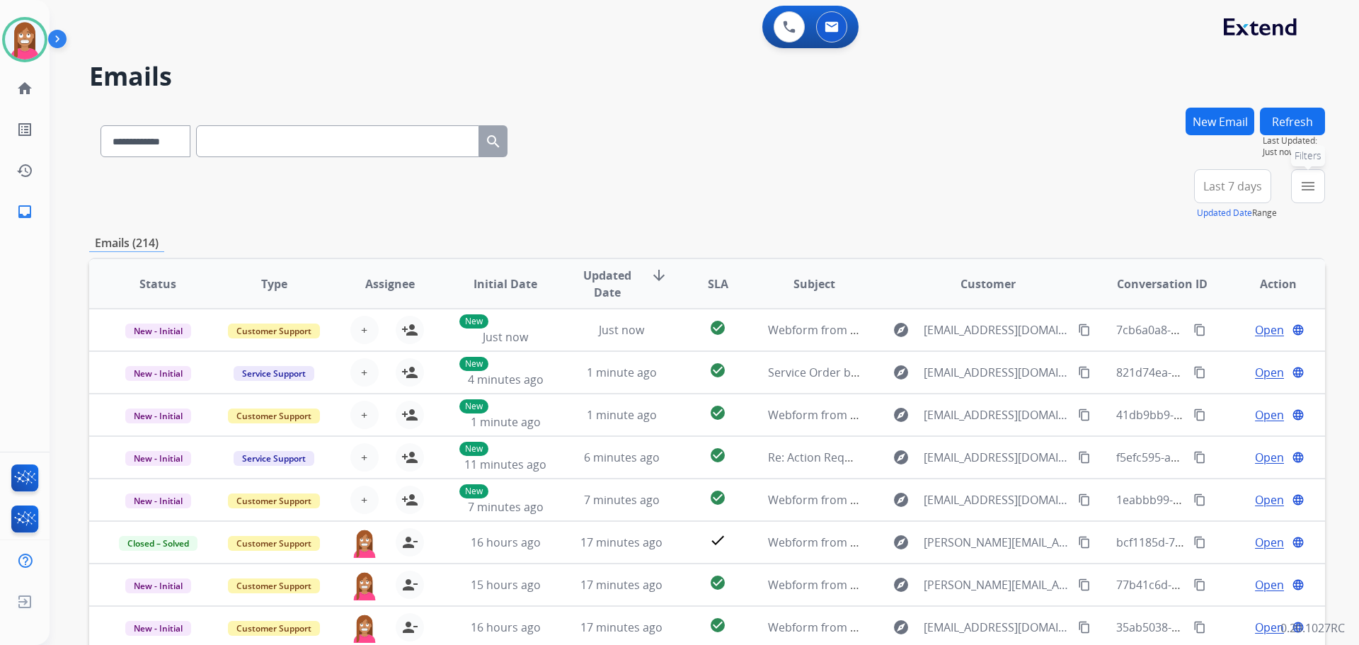
click at [1308, 195] on button "menu Filters" at bounding box center [1308, 186] width 34 height 34
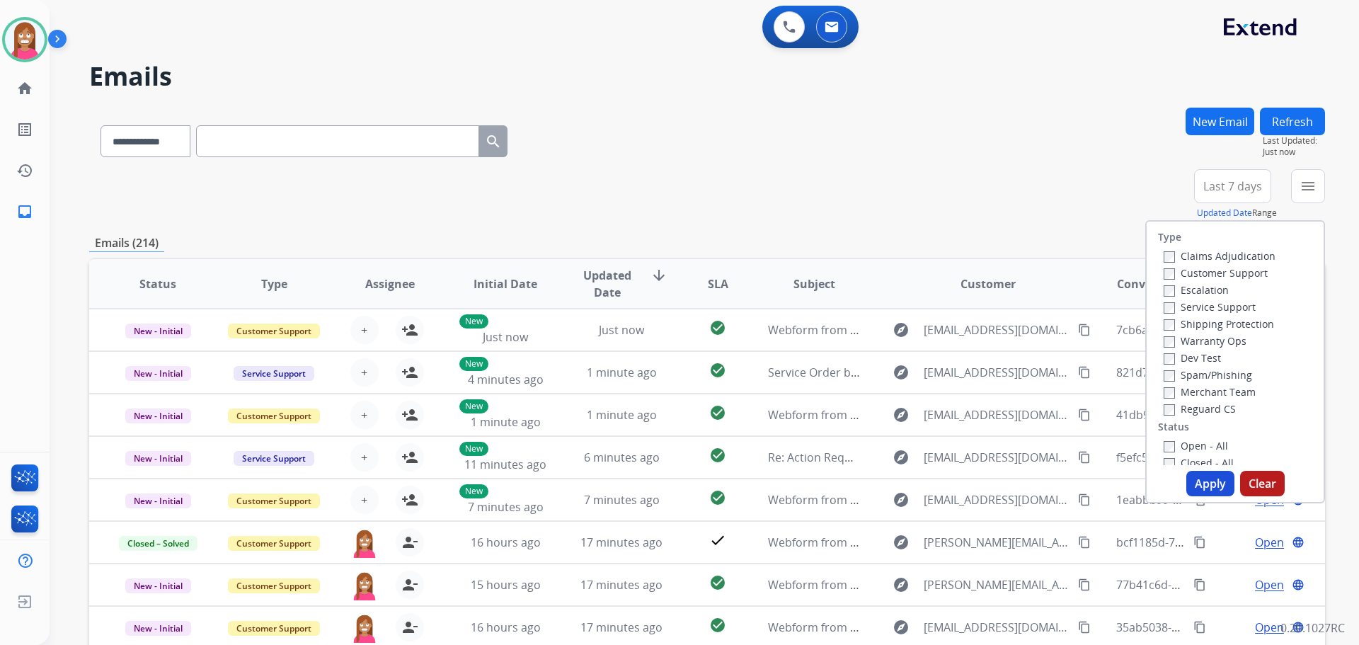
click at [1171, 273] on label "Customer Support" at bounding box center [1216, 272] width 104 height 13
click at [1197, 320] on label "Shipping Protection" at bounding box center [1219, 323] width 110 height 13
click at [1177, 407] on label "Reguard CS" at bounding box center [1200, 408] width 72 height 13
click at [1185, 447] on label "Open - All" at bounding box center [1196, 445] width 64 height 13
click at [1190, 479] on button "Apply" at bounding box center [1211, 483] width 48 height 25
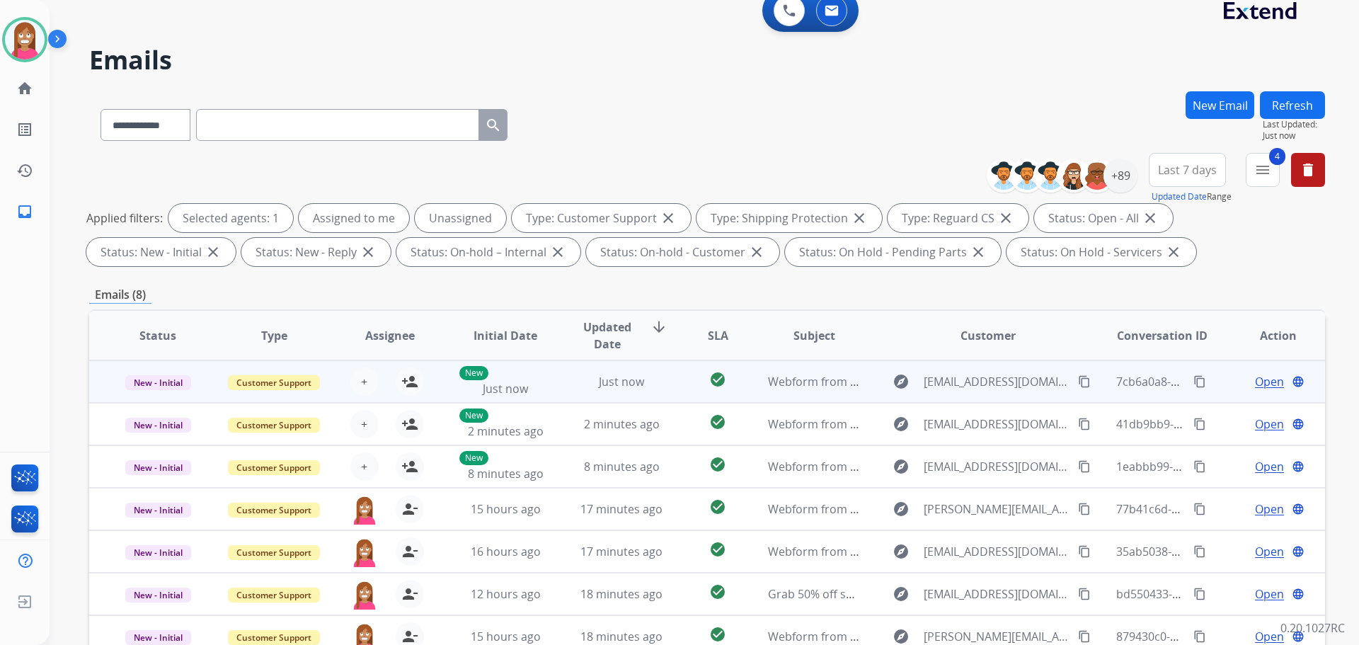
scroll to position [229, 0]
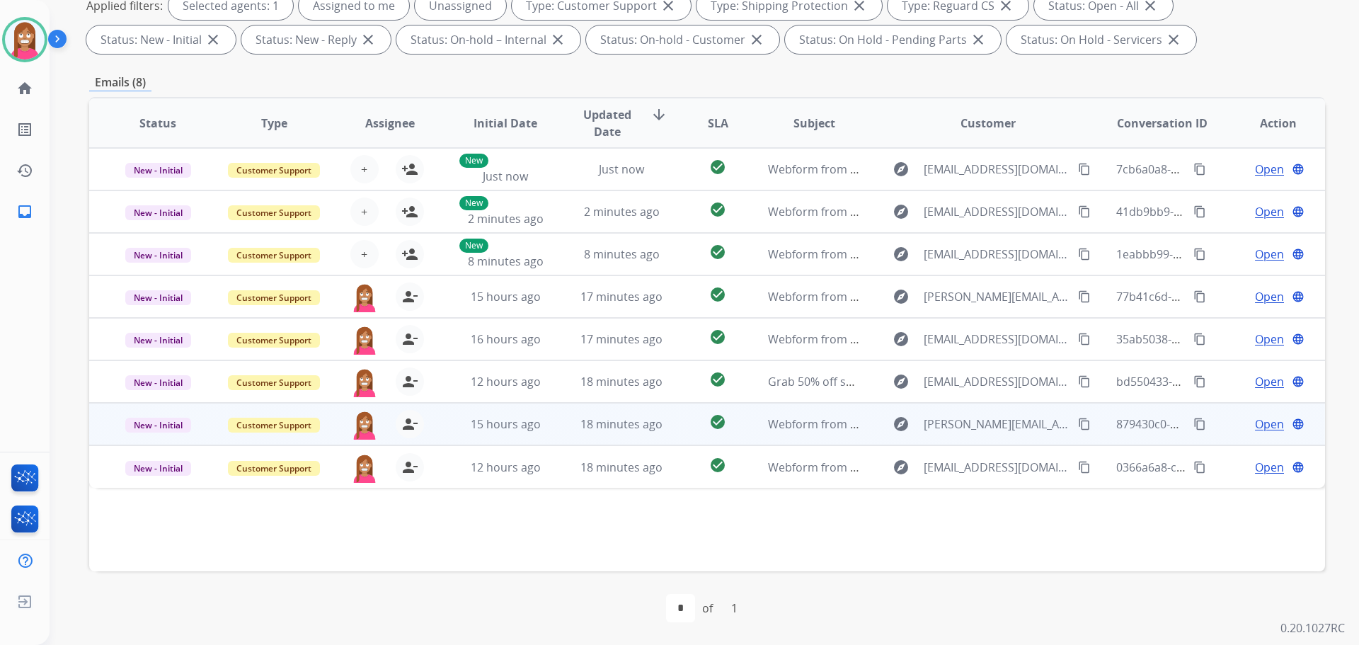
click at [561, 438] on td "18 minutes ago" at bounding box center [611, 424] width 116 height 42
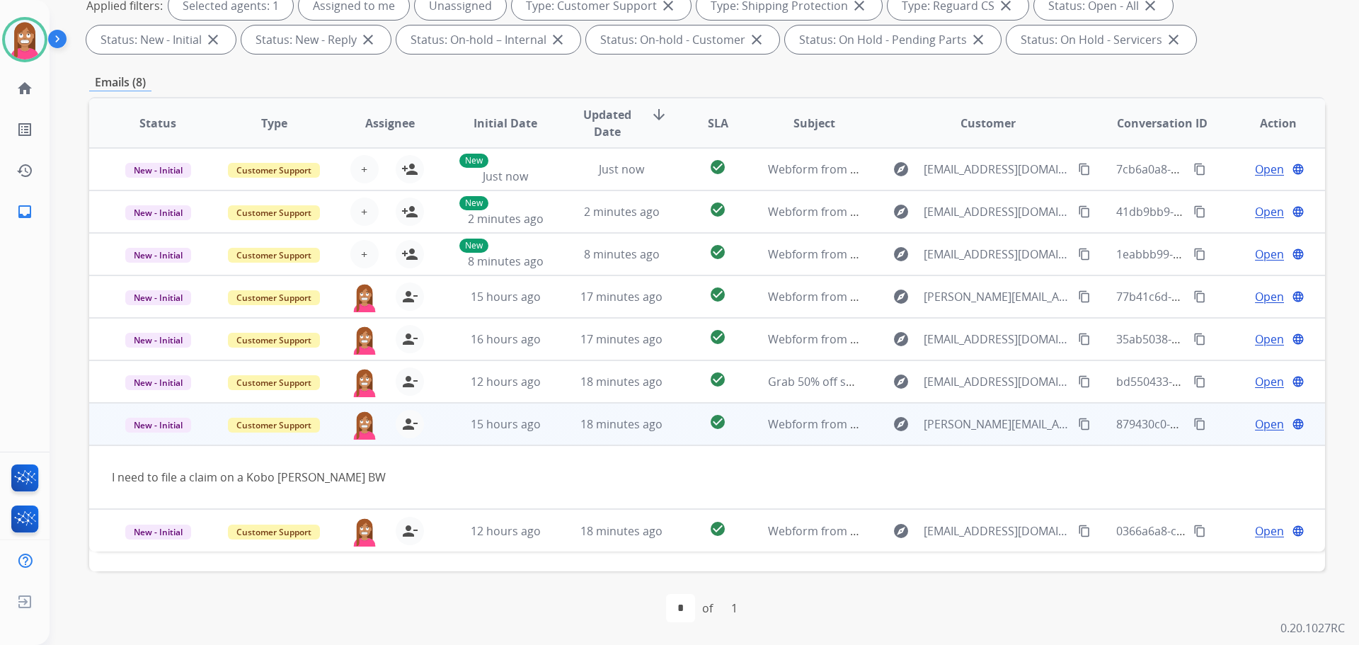
click at [1255, 428] on span "Open" at bounding box center [1269, 424] width 29 height 17
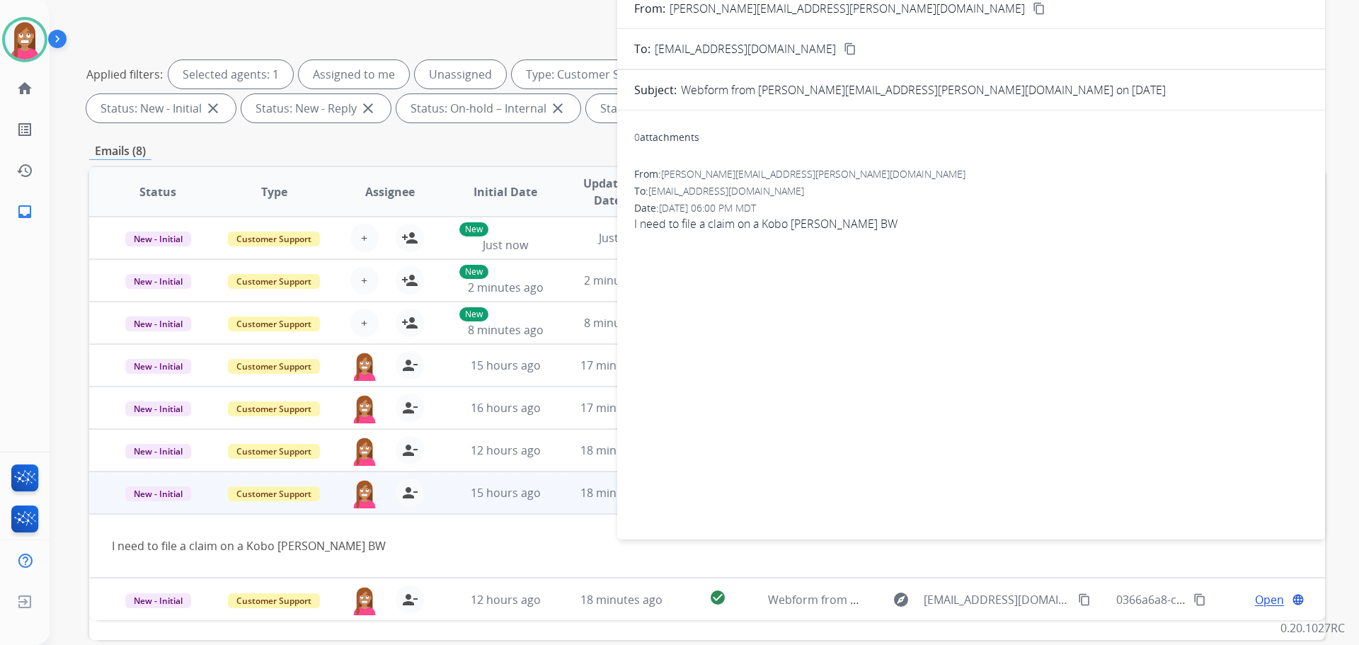
scroll to position [0, 0]
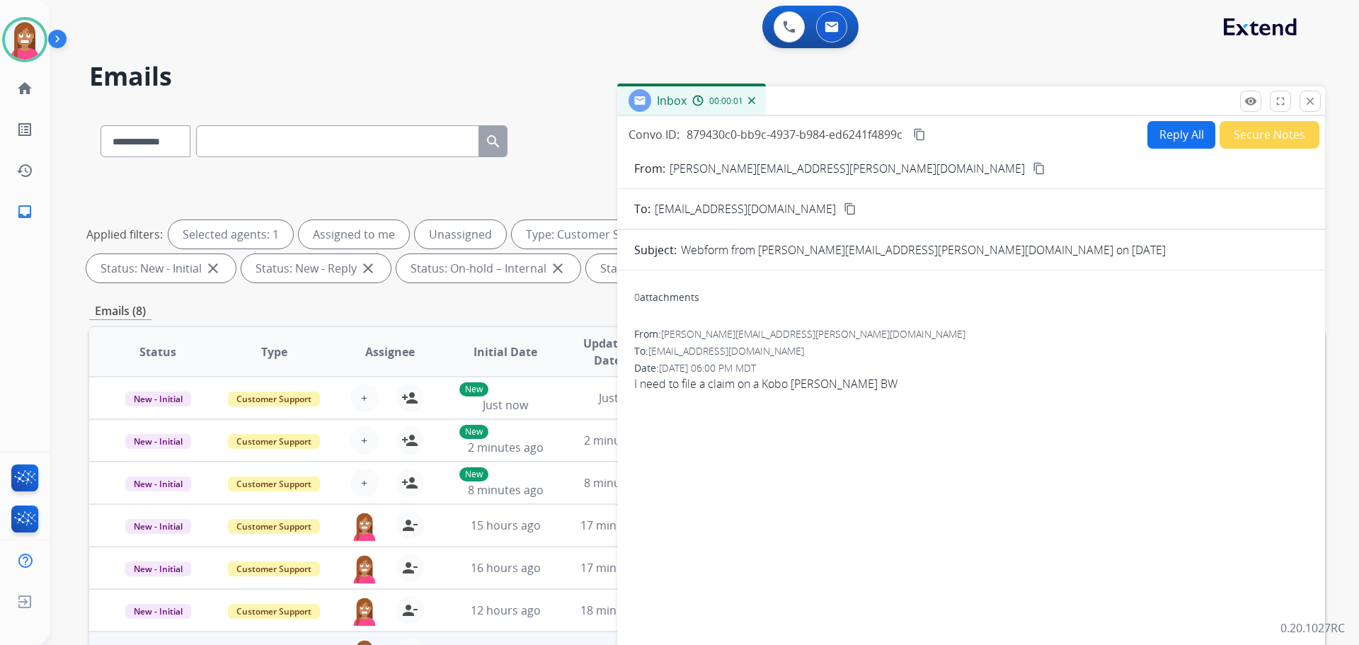
drag, startPoint x: 1157, startPoint y: 137, endPoint x: 1177, endPoint y: 135, distance: 20.6
click at [1177, 135] on button "Reply All" at bounding box center [1182, 135] width 68 height 28
select select "**********"
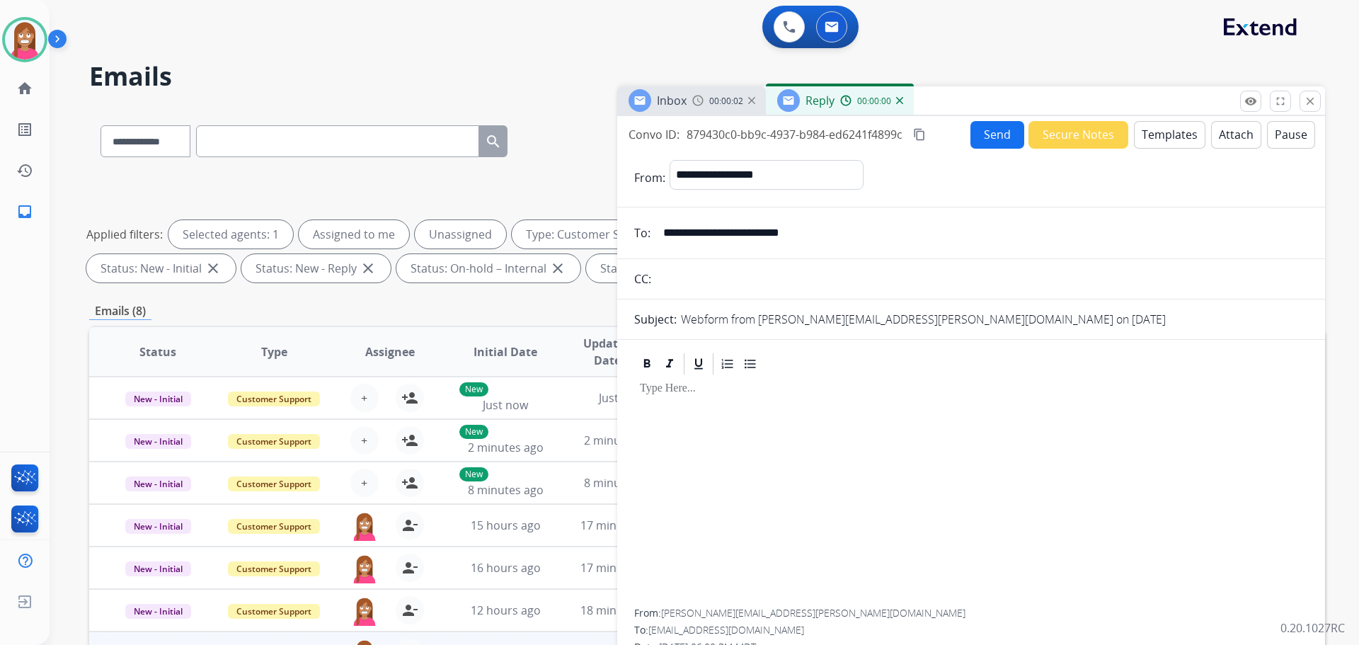
click at [1142, 142] on button "Templates" at bounding box center [1170, 135] width 72 height 28
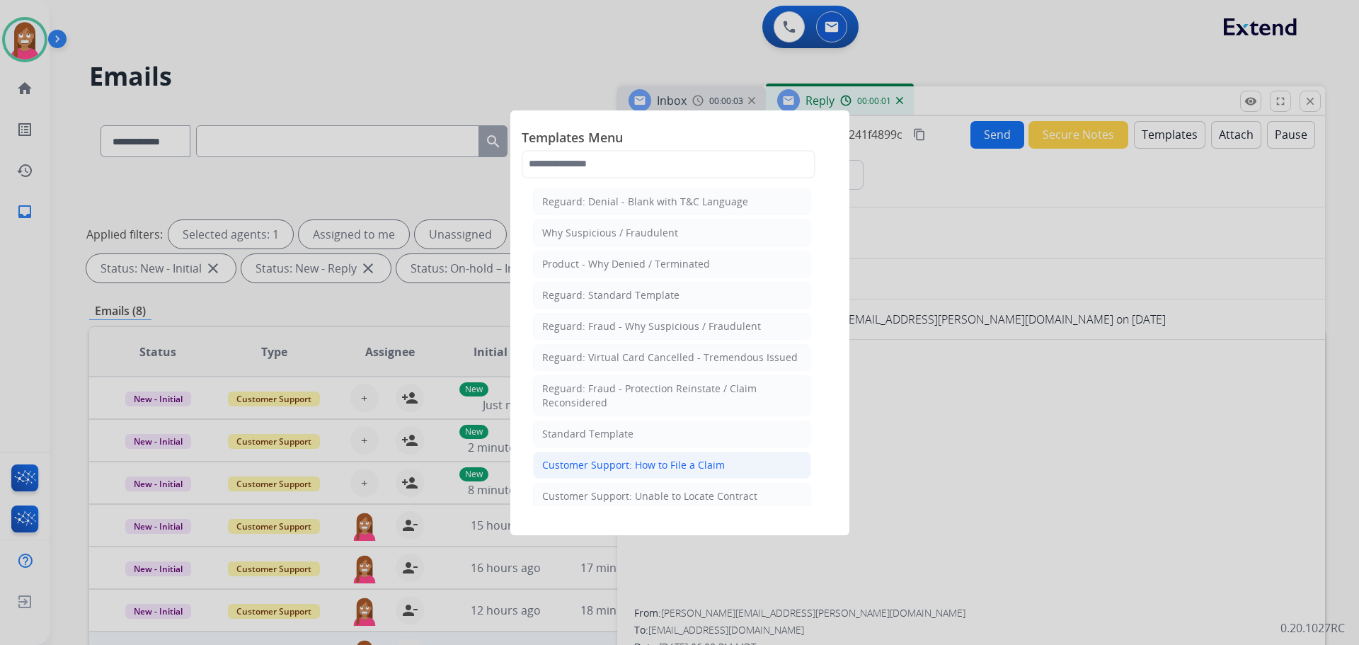
click at [600, 465] on div "Customer Support: How to File a Claim" at bounding box center [633, 465] width 183 height 14
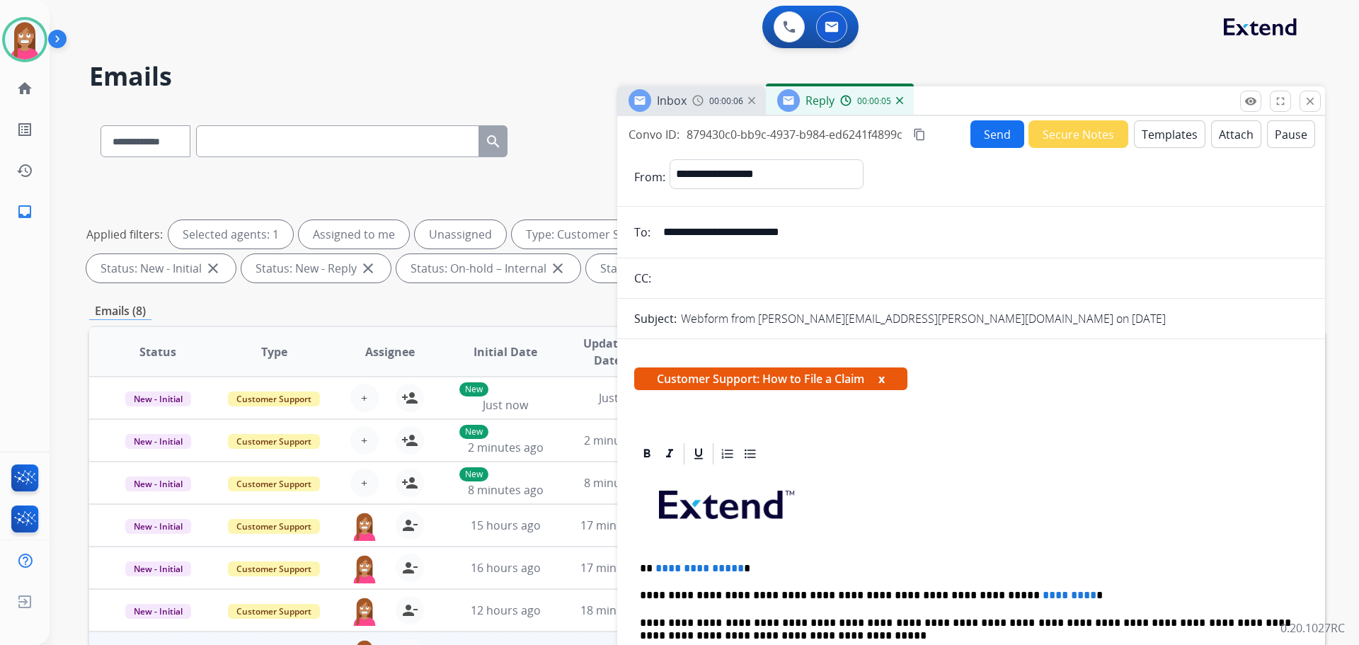
drag, startPoint x: 697, startPoint y: 229, endPoint x: 661, endPoint y: 235, distance: 35.9
click at [661, 235] on input "**********" at bounding box center [982, 232] width 654 height 28
drag, startPoint x: 736, startPoint y: 560, endPoint x: 653, endPoint y: 553, distance: 83.1
click at [656, 570] on p "**********" at bounding box center [965, 568] width 651 height 13
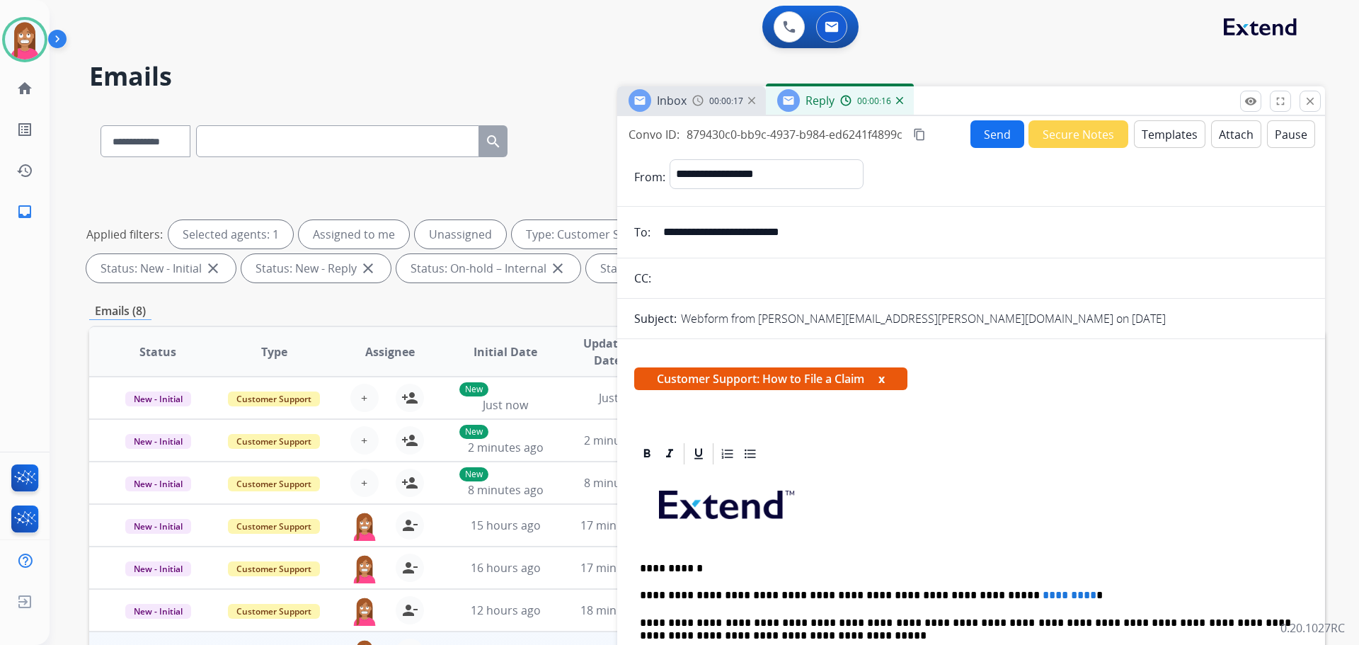
click at [658, 570] on p "**********" at bounding box center [965, 568] width 651 height 13
drag, startPoint x: 1027, startPoint y: 582, endPoint x: 926, endPoint y: 583, distance: 101.2
click at [982, 136] on button "Send" at bounding box center [998, 134] width 54 height 28
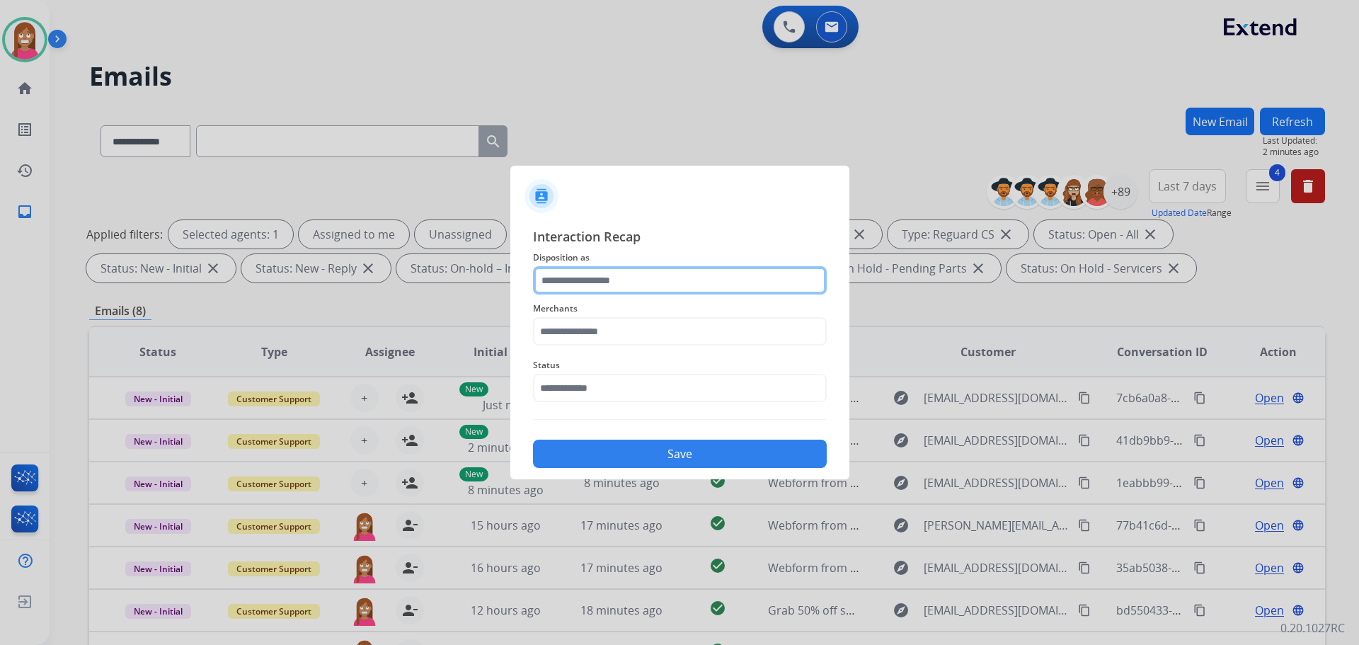
click at [567, 287] on input "text" at bounding box center [680, 280] width 294 height 28
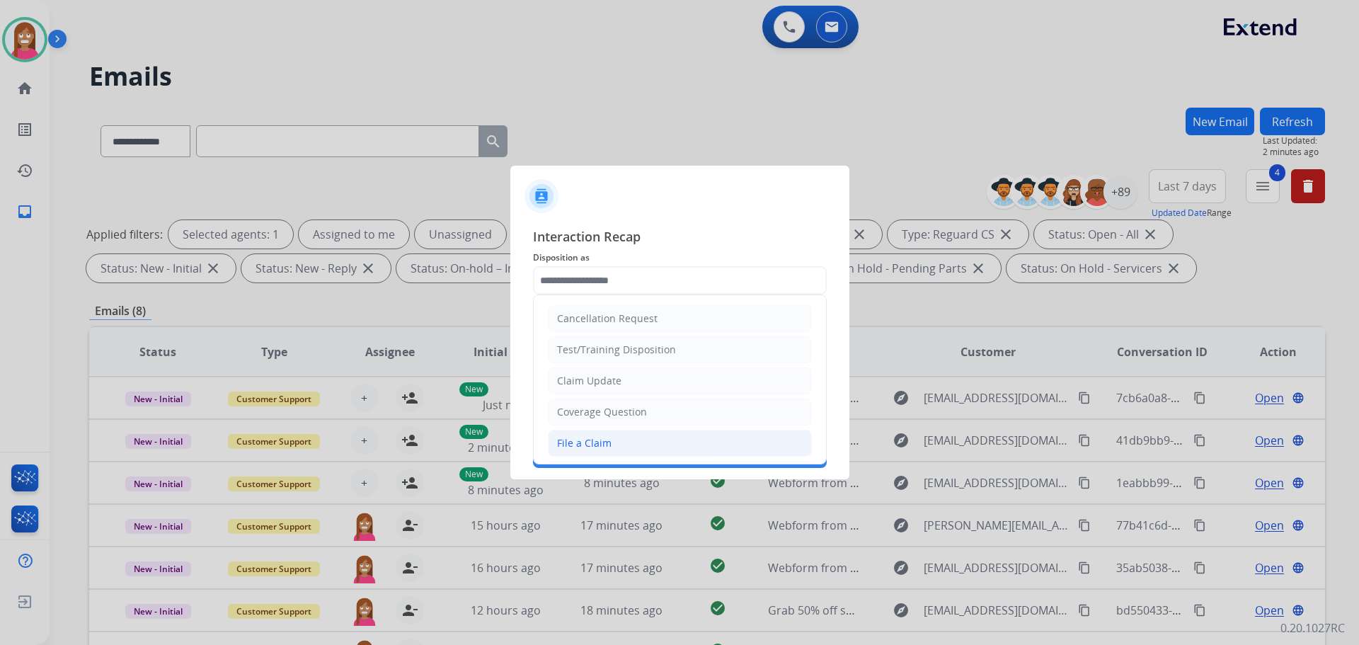
click at [585, 444] on div "File a Claim" at bounding box center [584, 443] width 55 height 14
type input "**********"
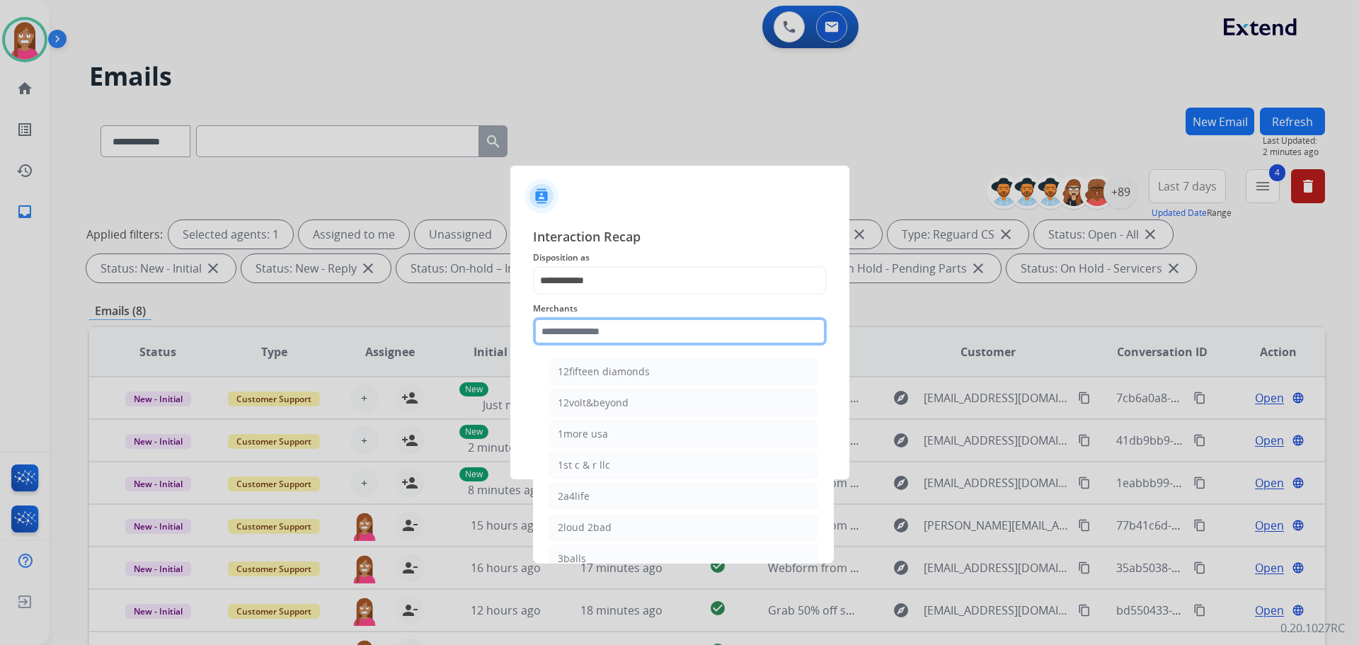
click at [581, 330] on input "text" at bounding box center [680, 331] width 294 height 28
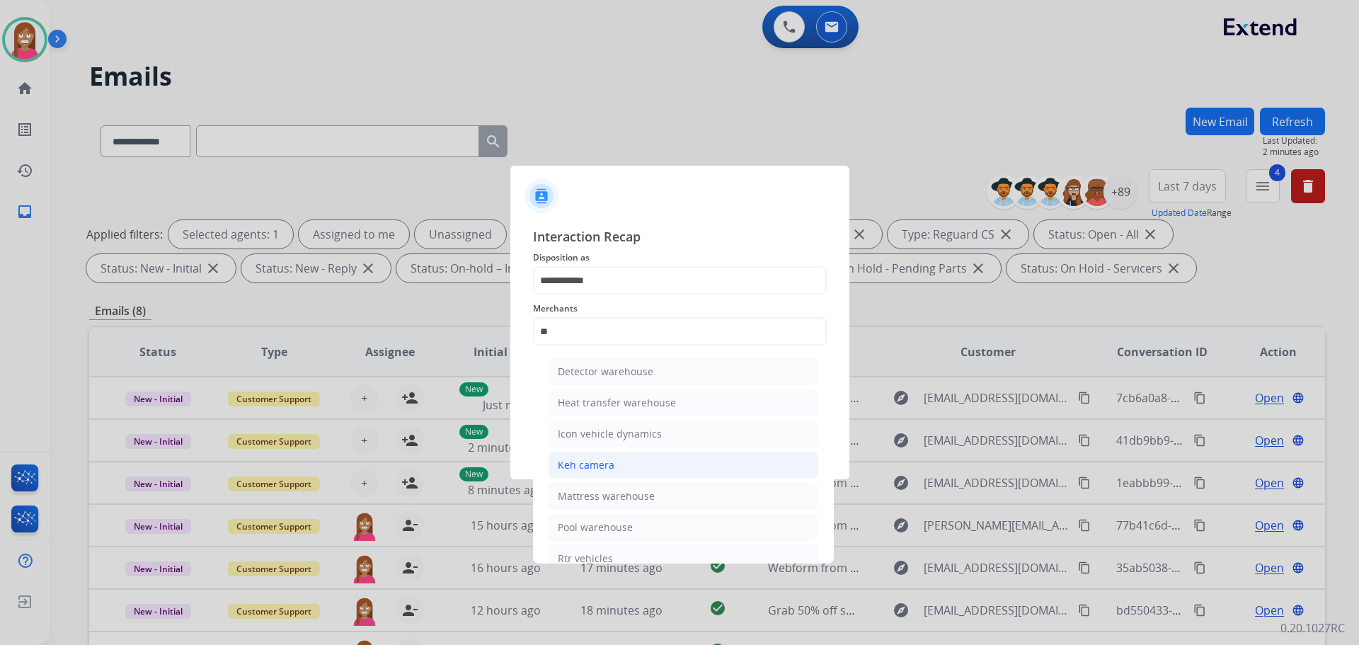
click at [593, 465] on div "Keh camera" at bounding box center [586, 465] width 57 height 14
type input "**********"
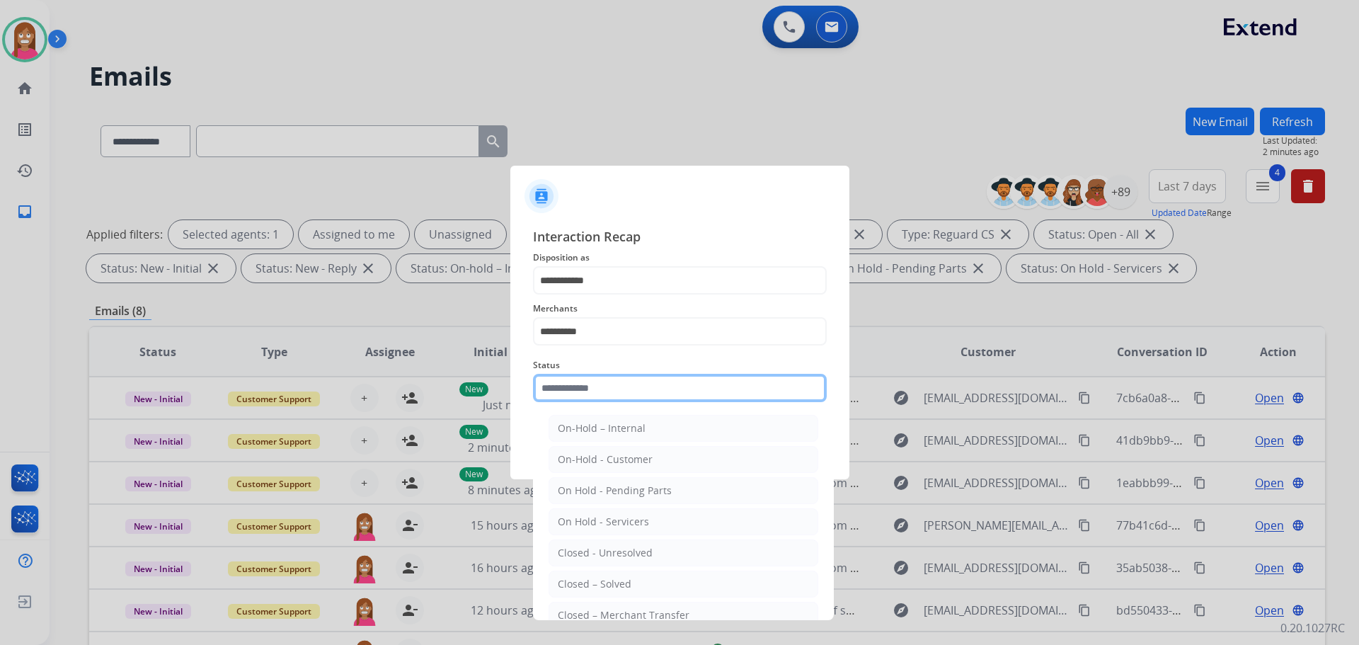
click at [571, 382] on input "text" at bounding box center [680, 388] width 294 height 28
click at [611, 578] on div "Closed – Solved" at bounding box center [595, 584] width 74 height 14
type input "**********"
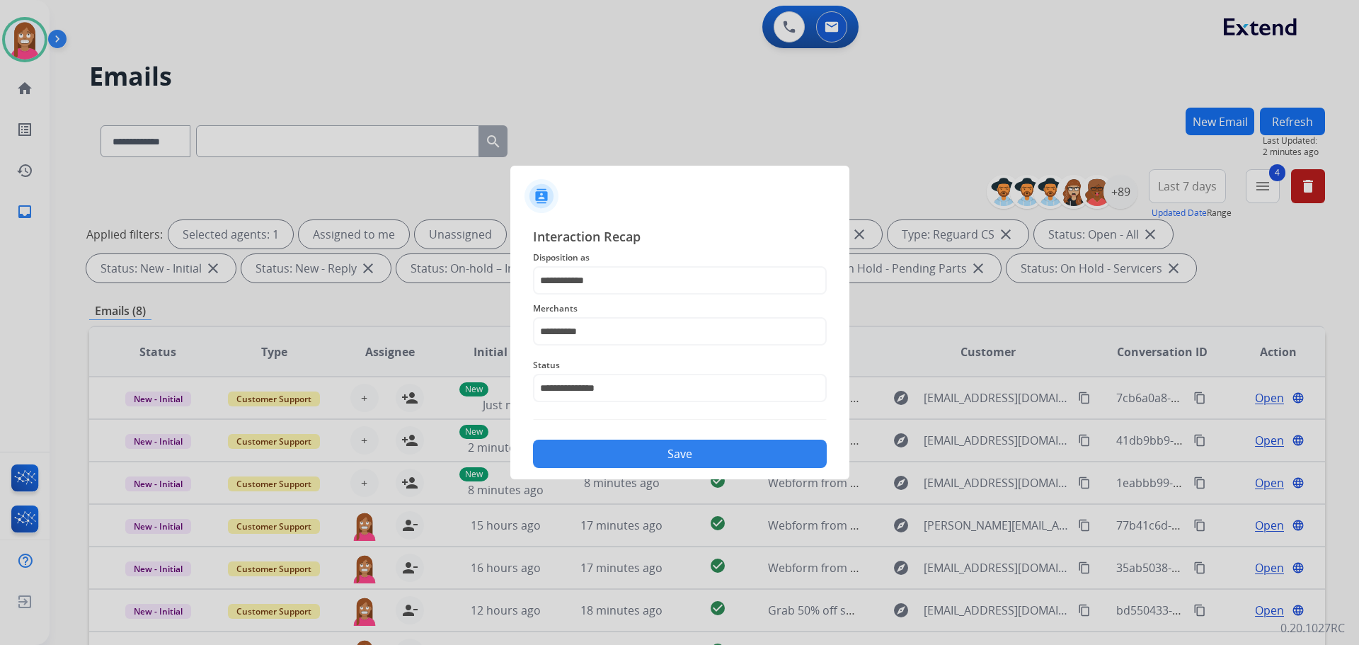
click at [637, 457] on button "Save" at bounding box center [680, 454] width 294 height 28
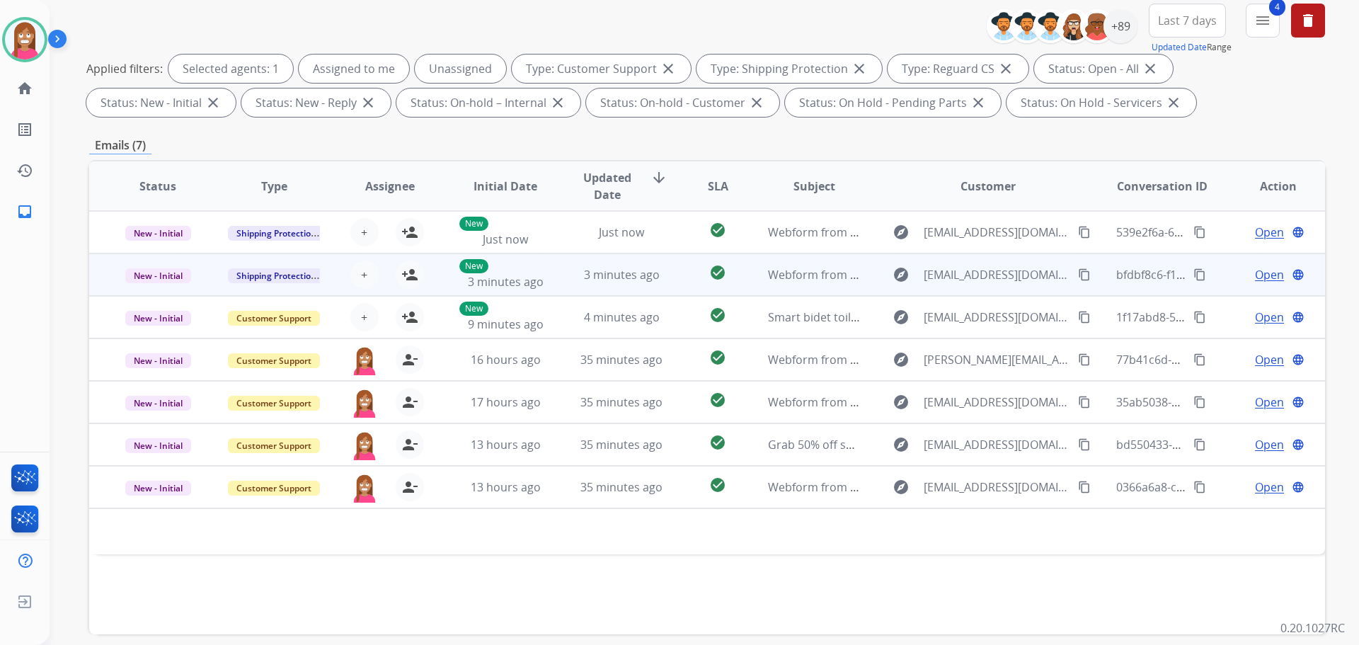
scroll to position [229, 0]
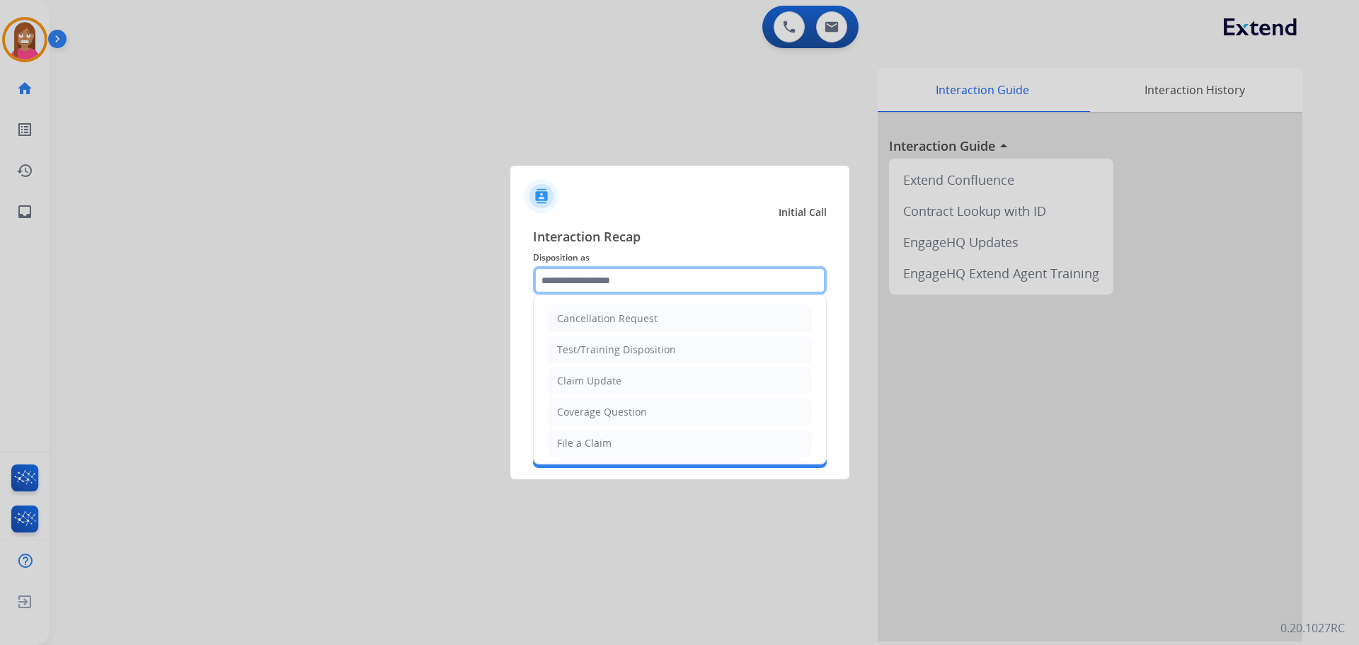
click at [616, 287] on input "text" at bounding box center [680, 280] width 294 height 28
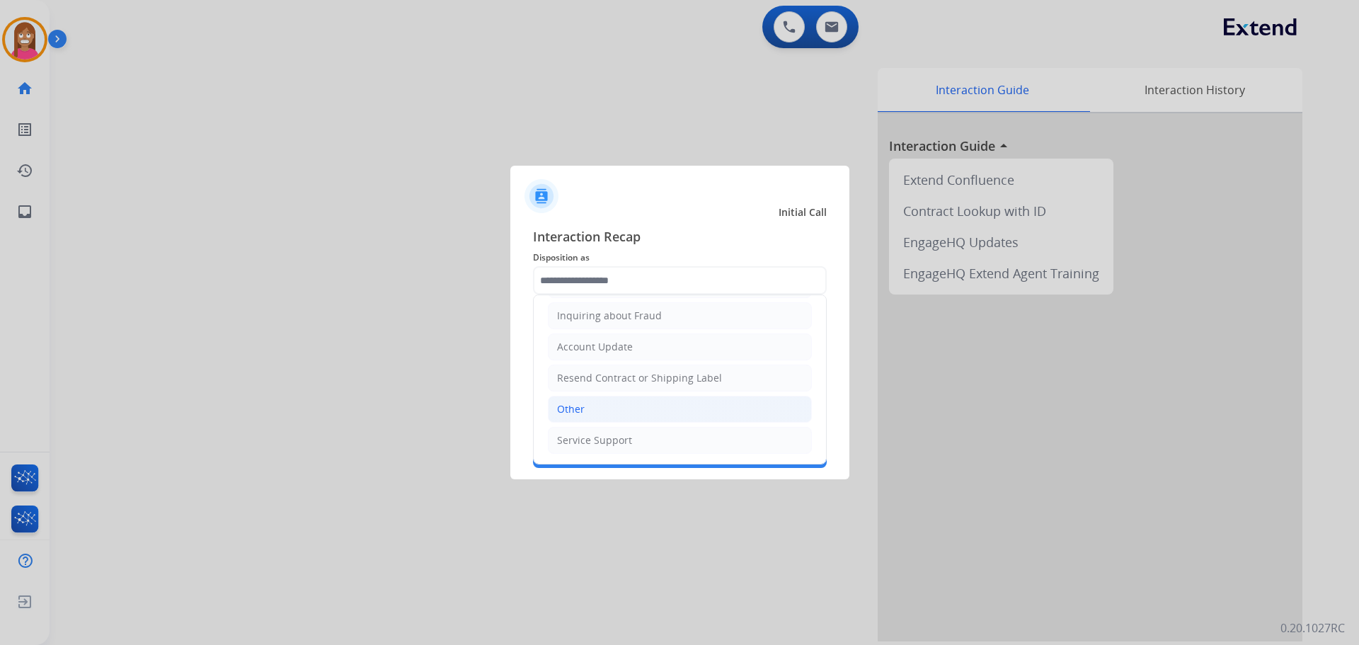
click at [590, 407] on li "Other" at bounding box center [680, 409] width 264 height 27
type input "*****"
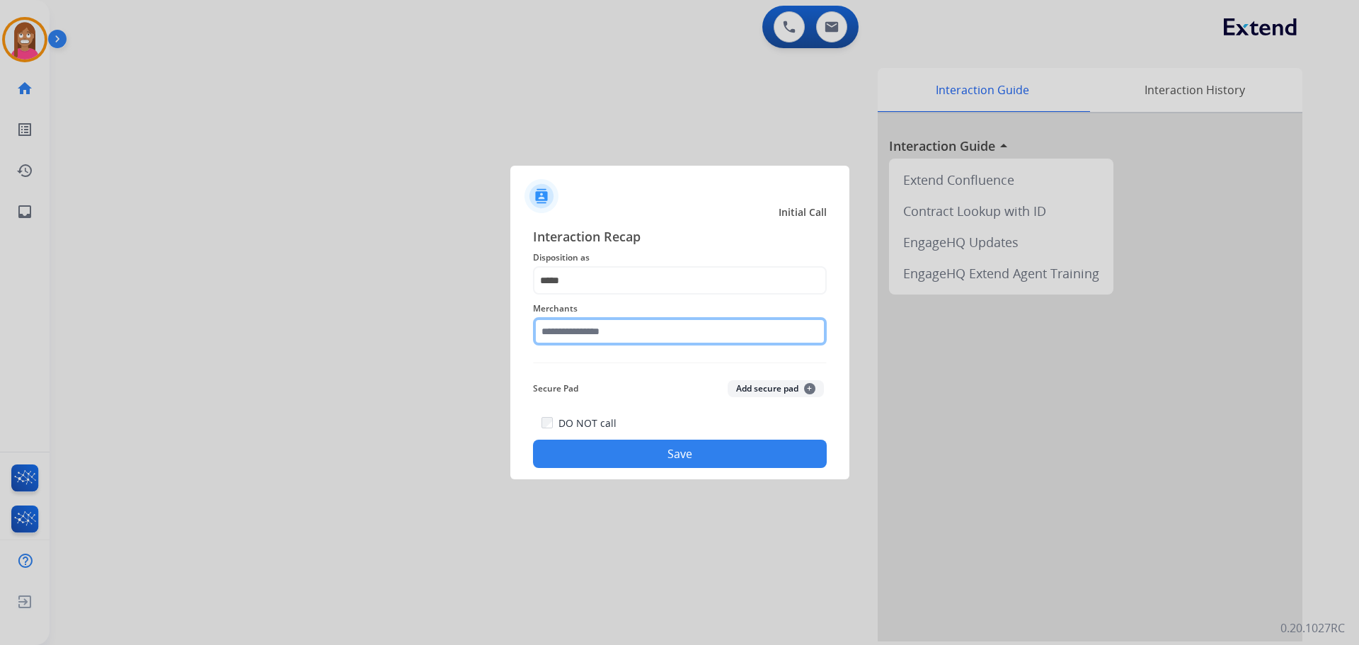
click at [583, 333] on input "text" at bounding box center [680, 331] width 294 height 28
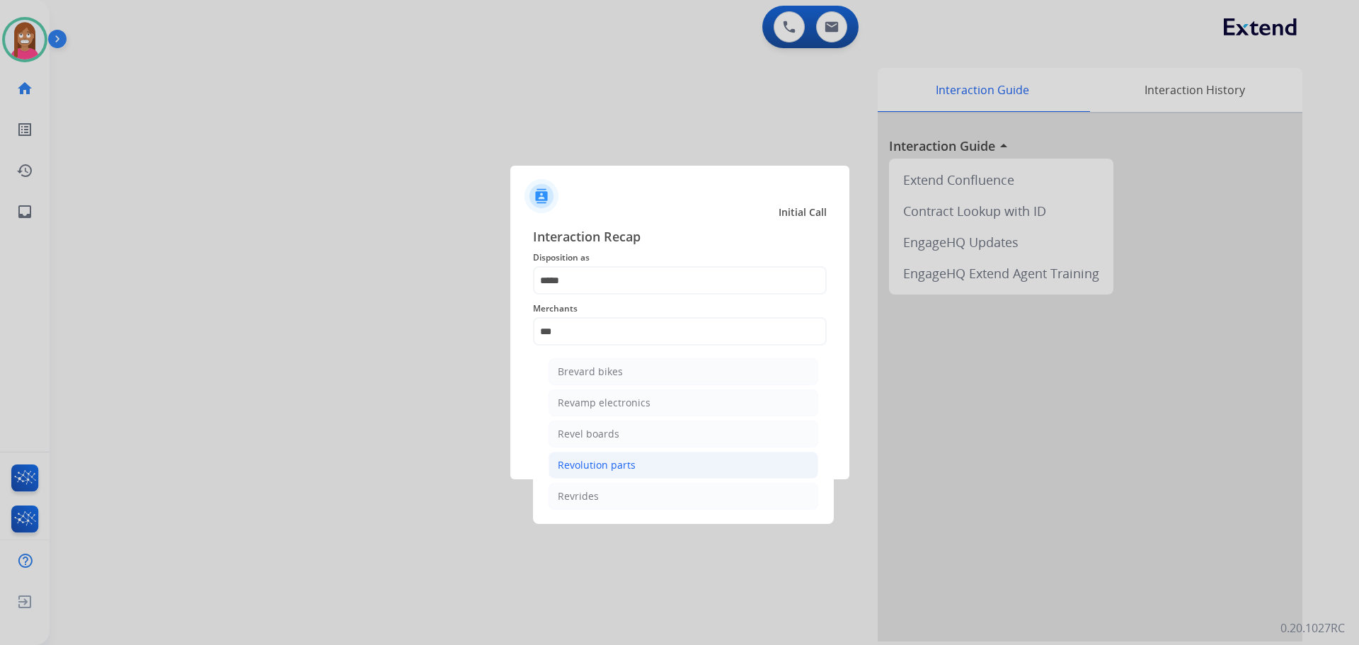
click at [595, 460] on div "Revolution parts" at bounding box center [597, 465] width 78 height 14
type input "**********"
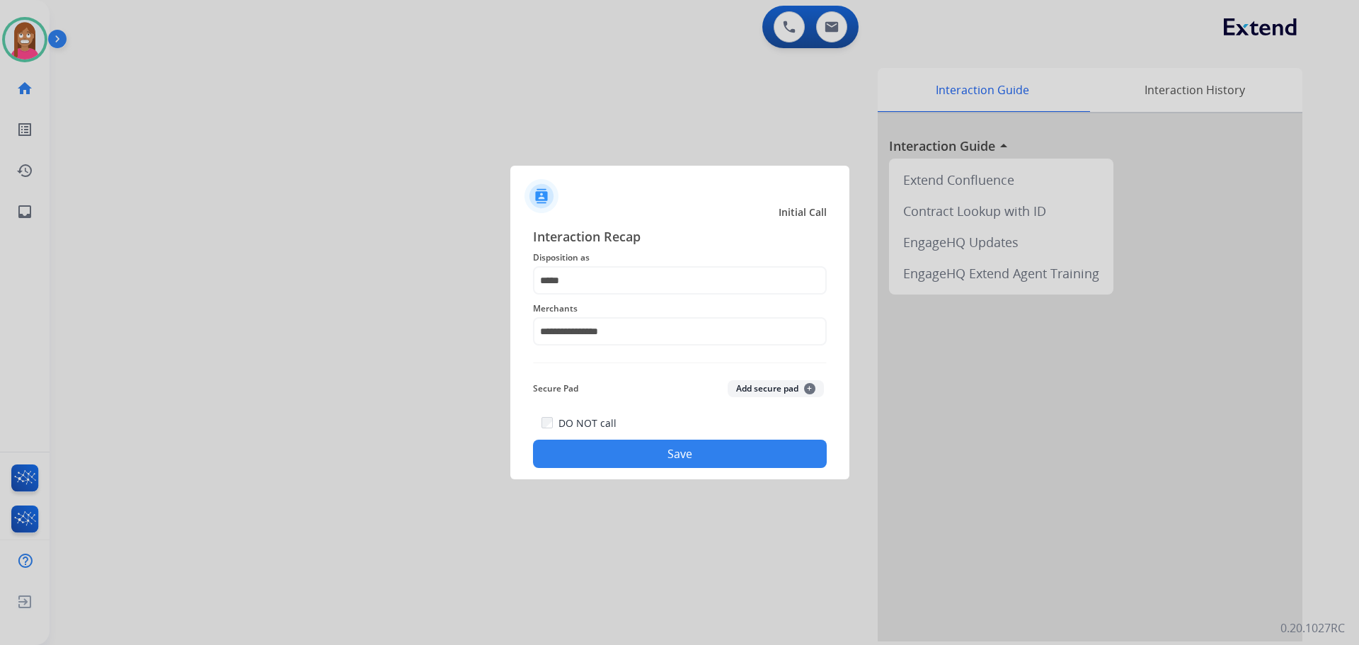
click at [605, 460] on button "Save" at bounding box center [680, 454] width 294 height 28
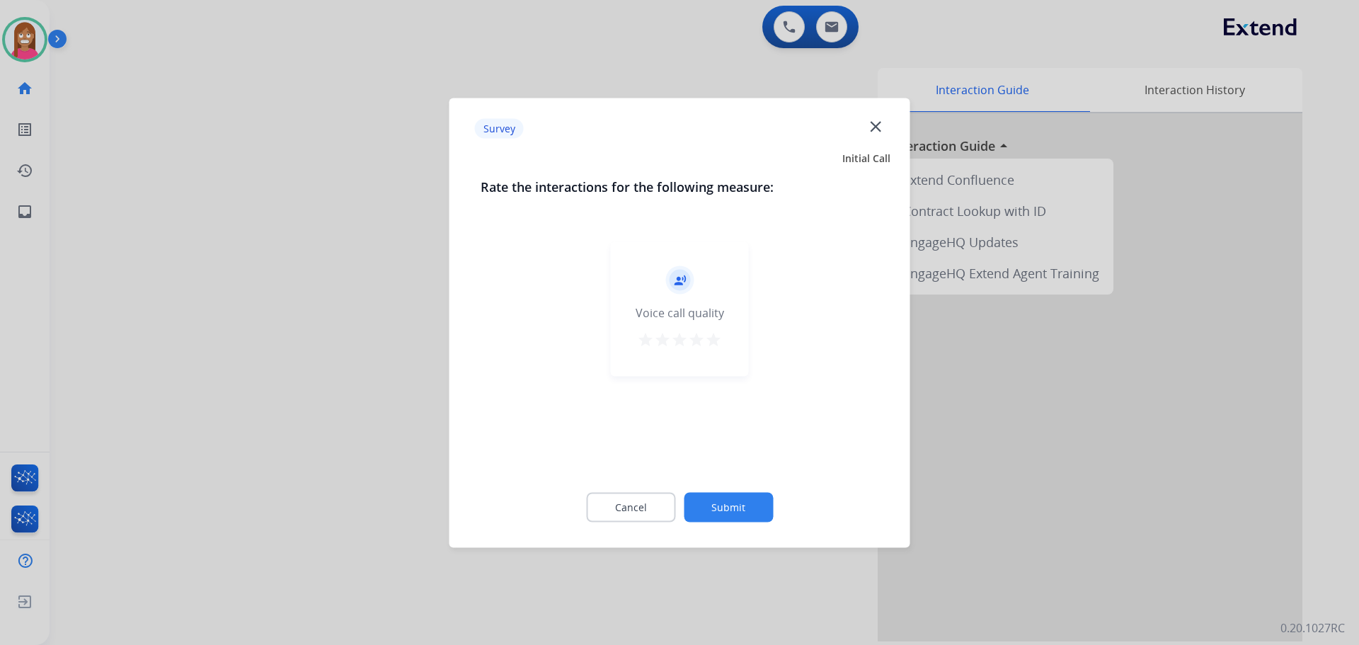
click at [875, 130] on mat-icon "close" at bounding box center [876, 126] width 18 height 18
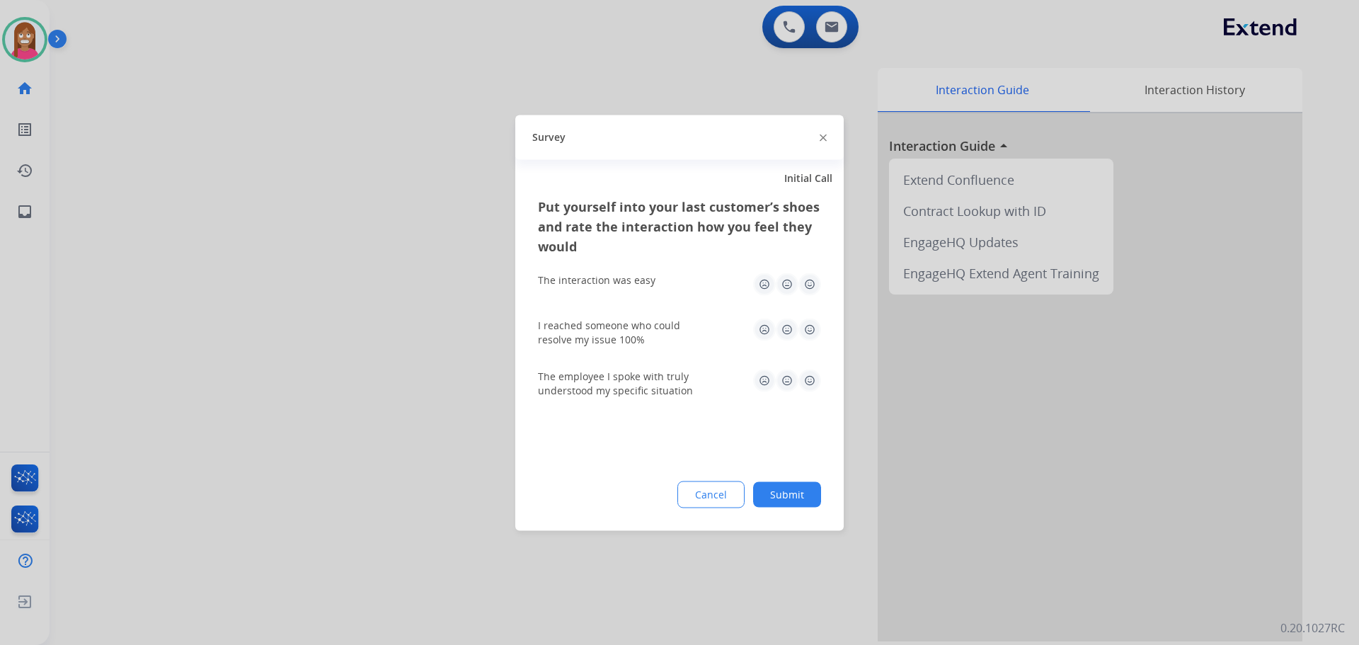
click at [821, 138] on img at bounding box center [823, 138] width 7 height 7
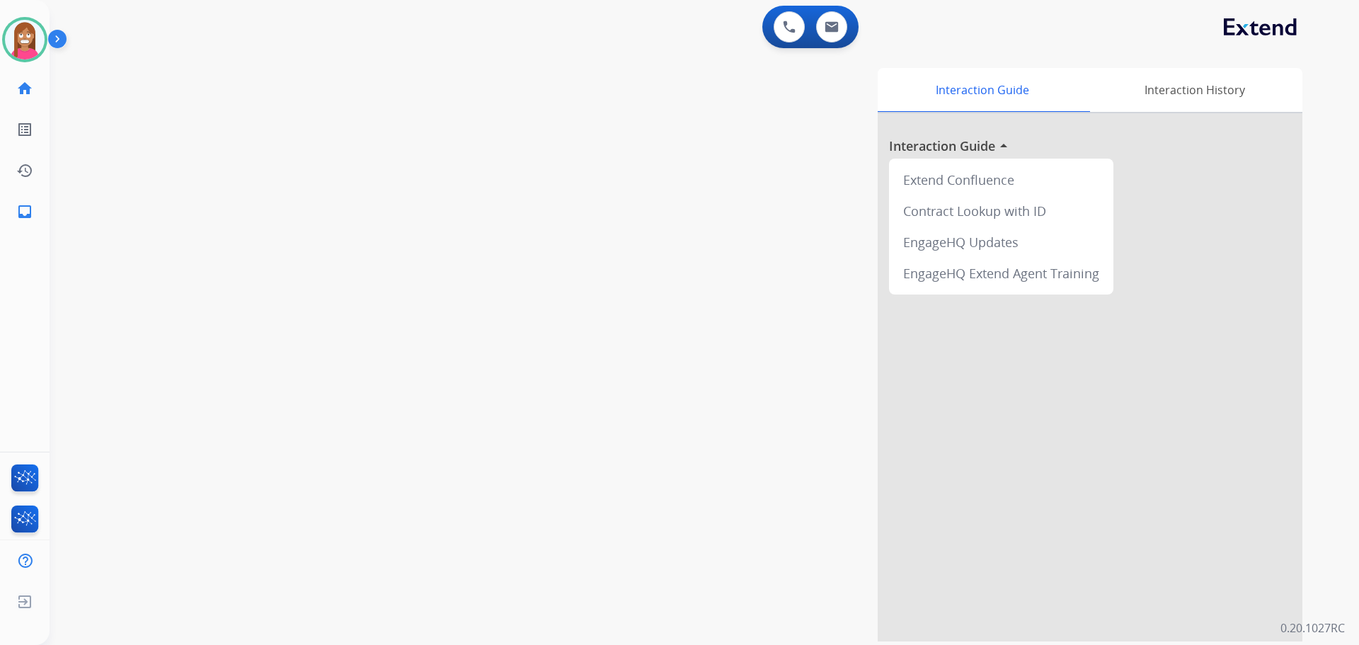
click at [53, 205] on div "swap_horiz Break voice bridge close_fullscreen Connect 3-Way Call merge_type Se…" at bounding box center [688, 346] width 1276 height 590
click at [17, 211] on mat-icon "inbox" at bounding box center [24, 211] width 17 height 17
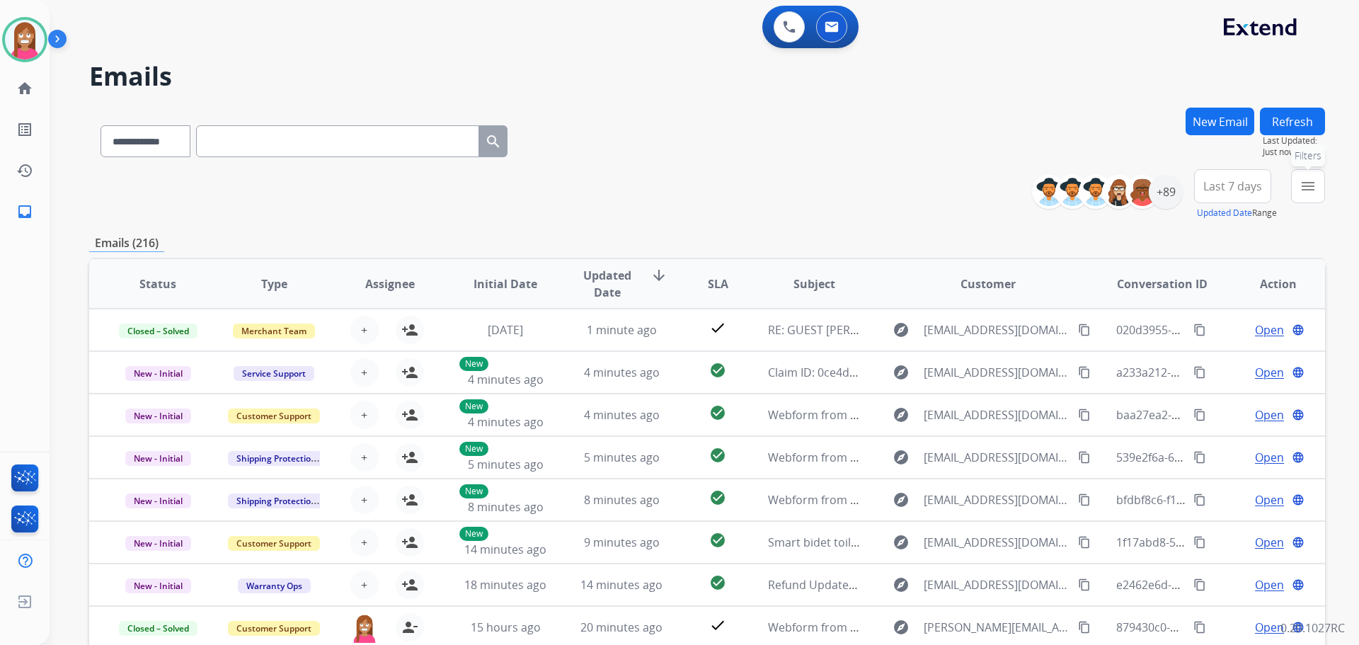
click at [1314, 192] on mat-icon "menu" at bounding box center [1308, 186] width 17 height 17
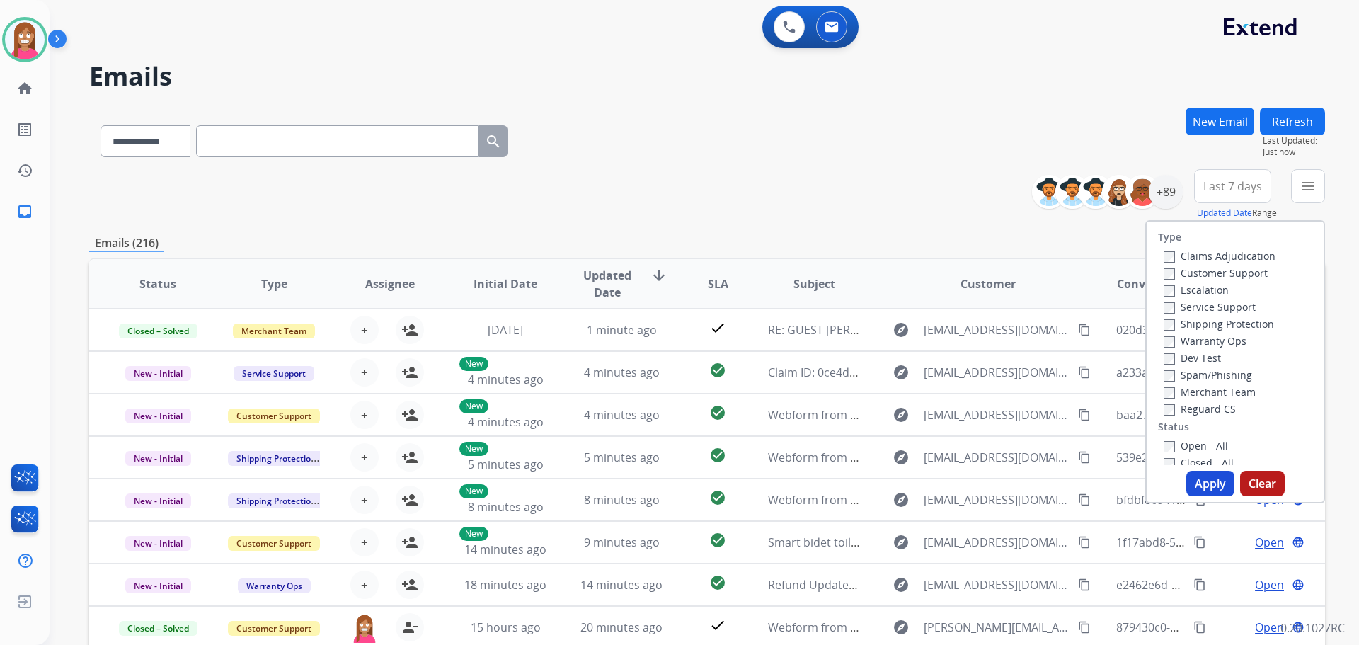
click at [1194, 268] on label "Customer Support" at bounding box center [1216, 272] width 104 height 13
click at [1194, 325] on label "Shipping Protection" at bounding box center [1219, 323] width 110 height 13
drag, startPoint x: 1185, startPoint y: 441, endPoint x: 1189, endPoint y: 452, distance: 12.1
click at [1185, 442] on label "Open - All" at bounding box center [1196, 445] width 64 height 13
click at [1172, 436] on div "Type Claims Adjudication Customer Support Escalation Service Support Shipping P…" at bounding box center [1235, 344] width 177 height 244
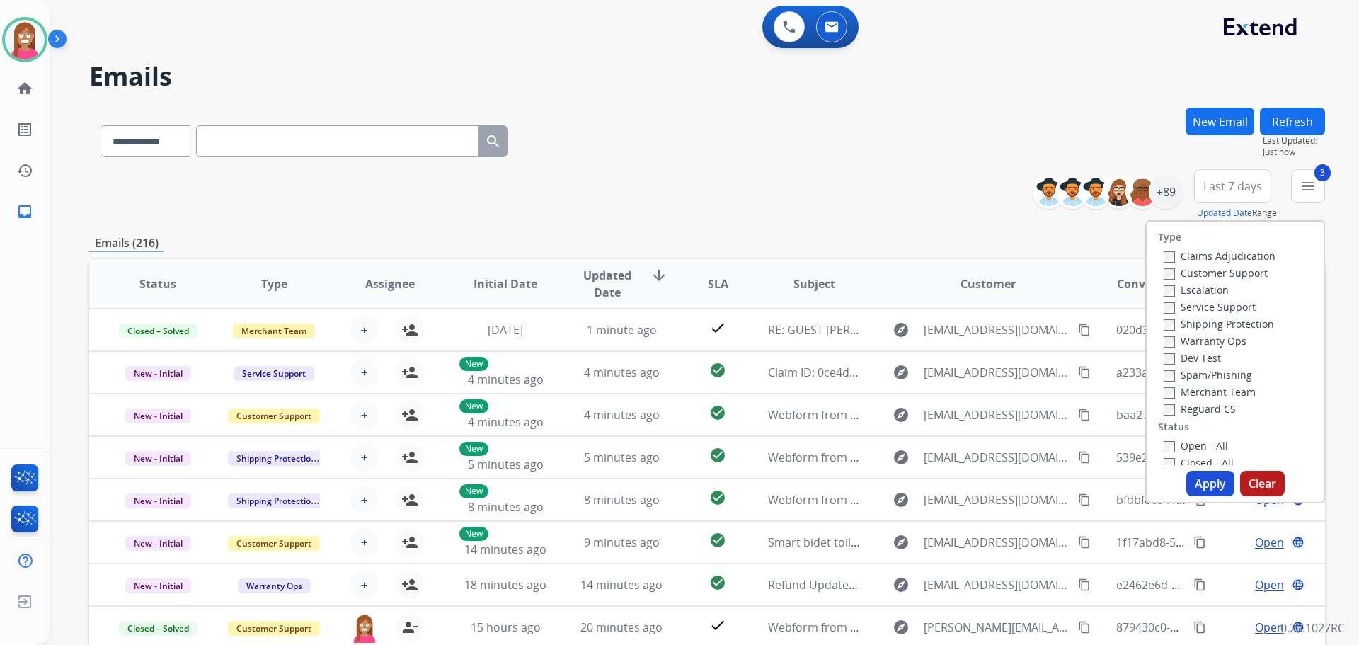
click at [1178, 448] on label "Open - All" at bounding box center [1196, 445] width 64 height 13
click at [1195, 483] on button "Apply" at bounding box center [1211, 483] width 48 height 25
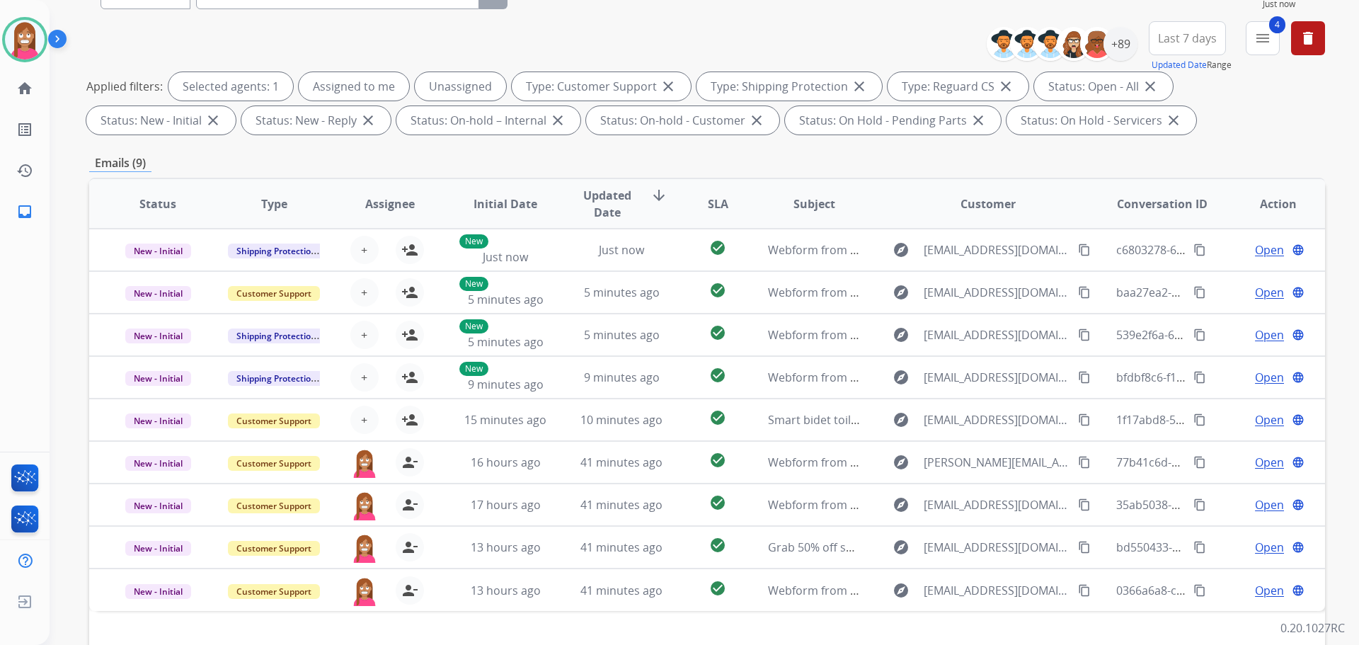
scroll to position [229, 0]
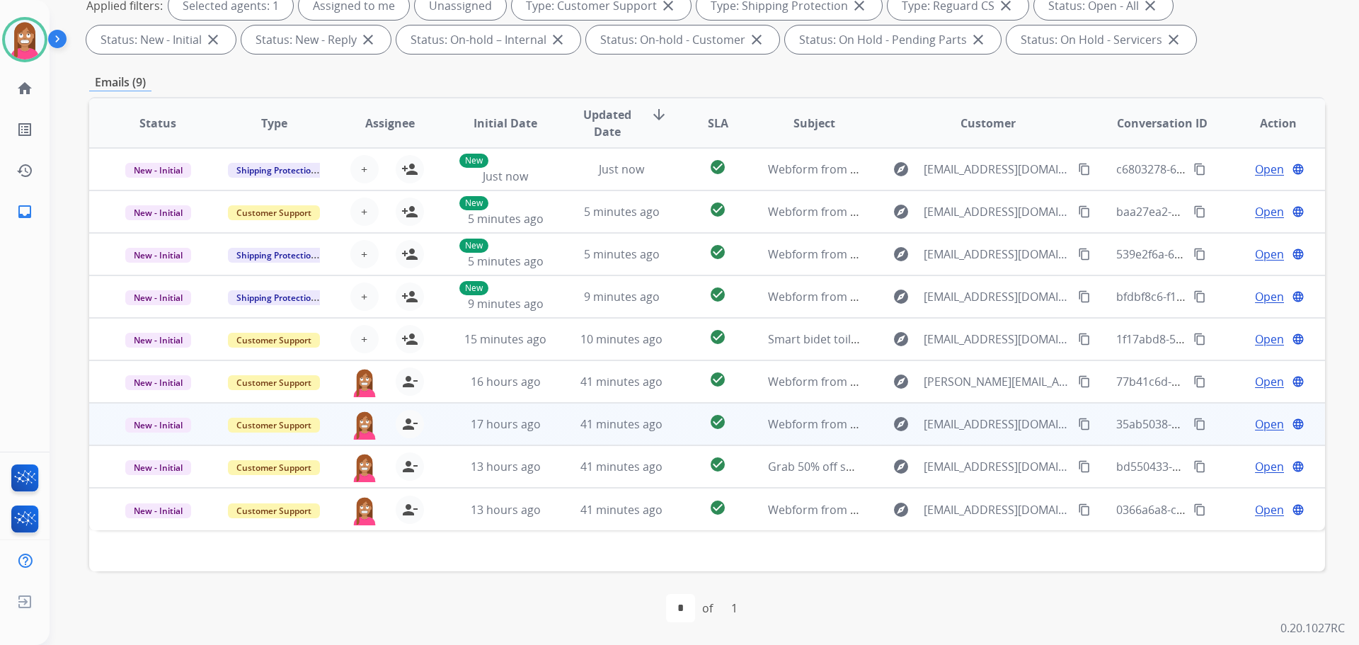
click at [567, 436] on td "41 minutes ago" at bounding box center [611, 424] width 116 height 42
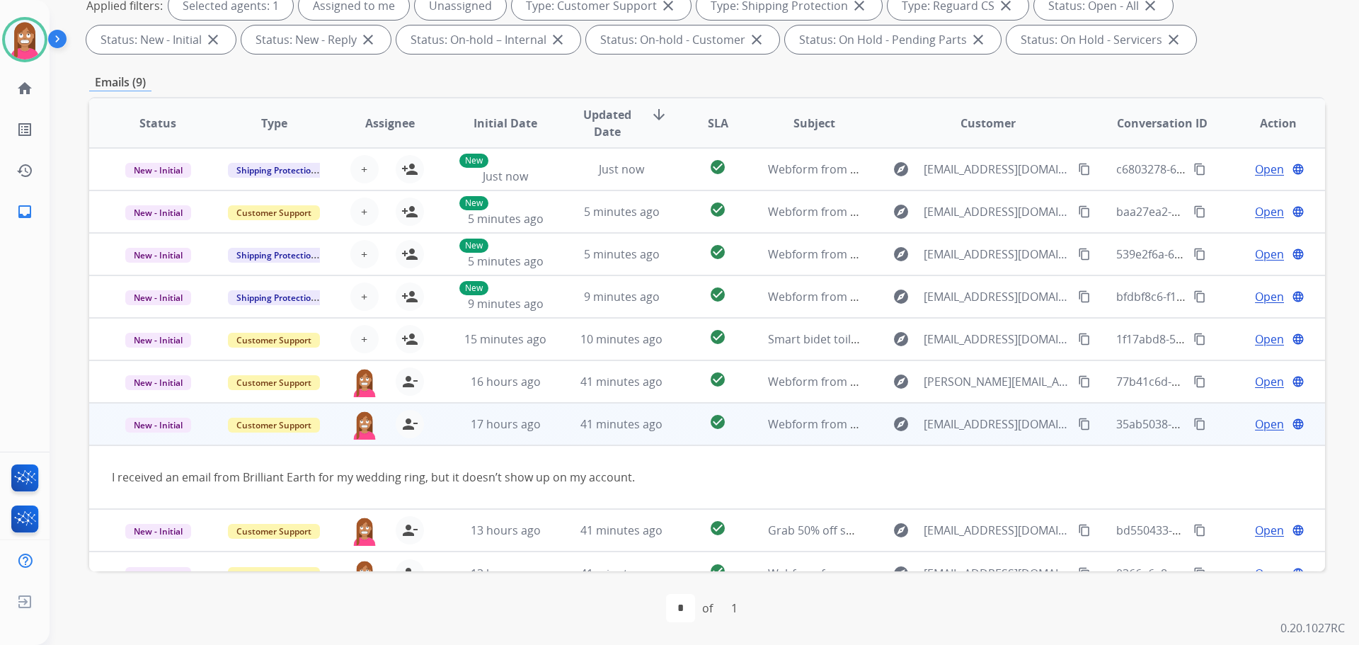
scroll to position [23, 0]
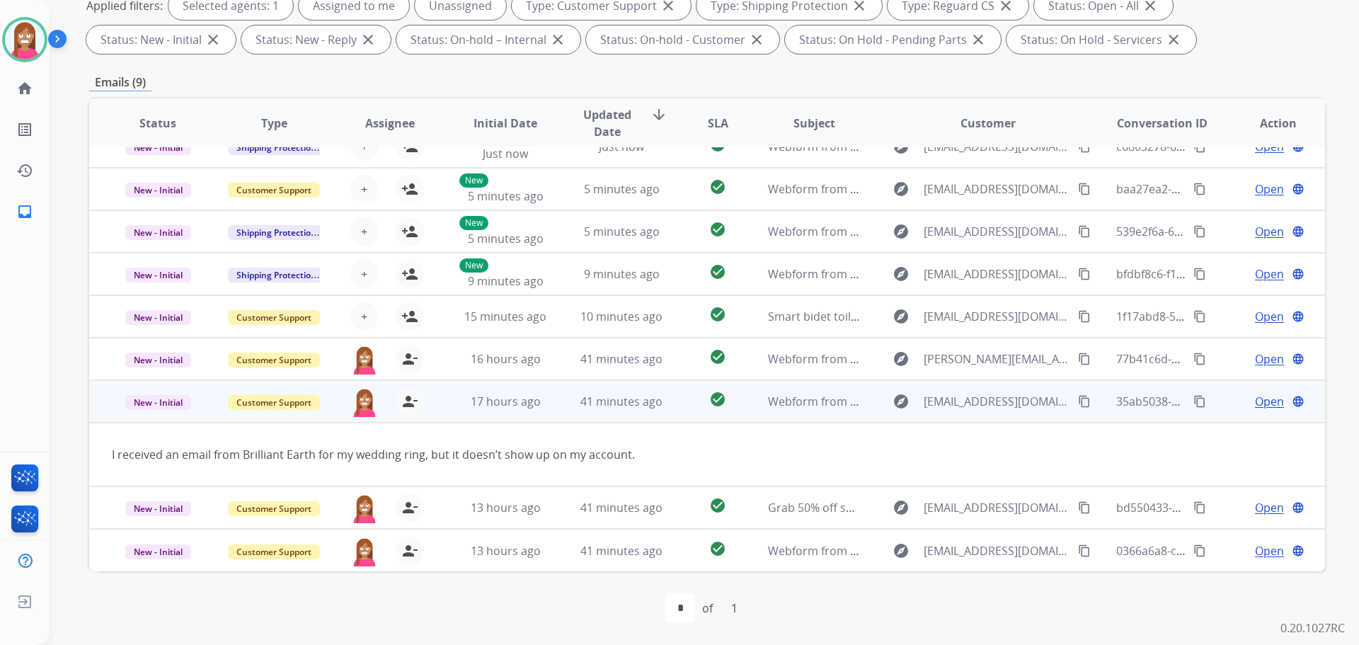
click at [1264, 399] on span "Open" at bounding box center [1269, 401] width 29 height 17
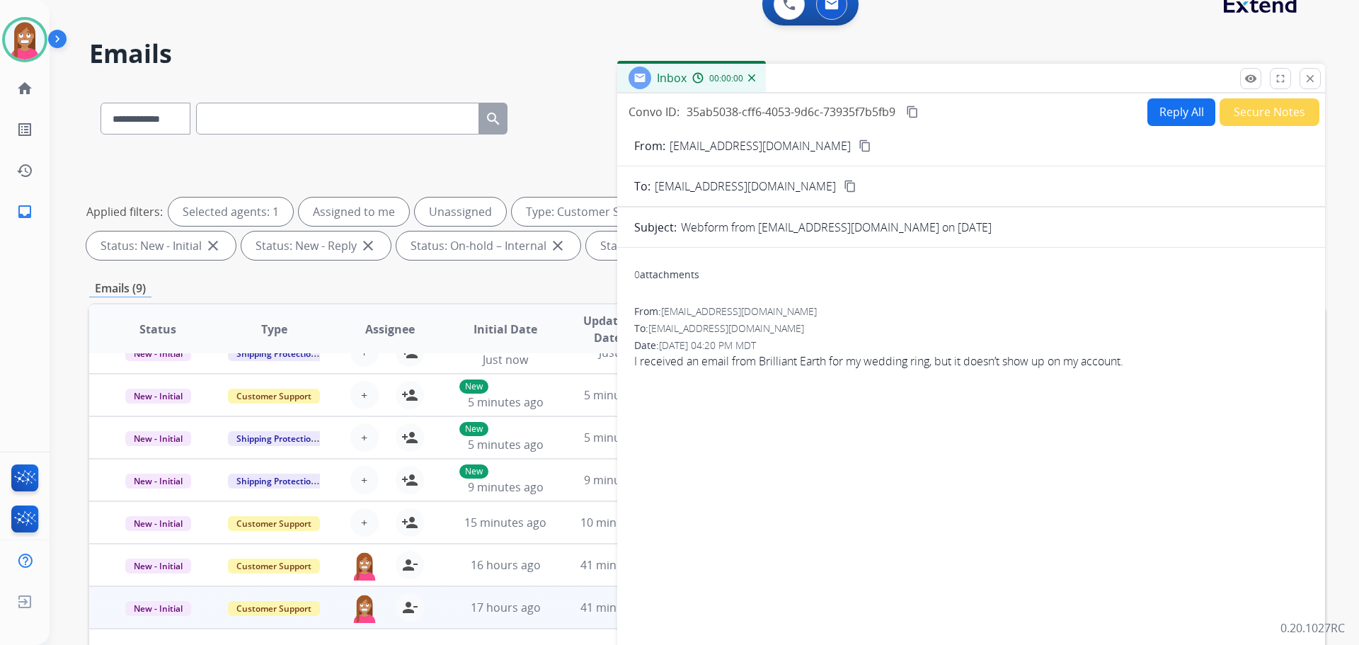
scroll to position [16, 0]
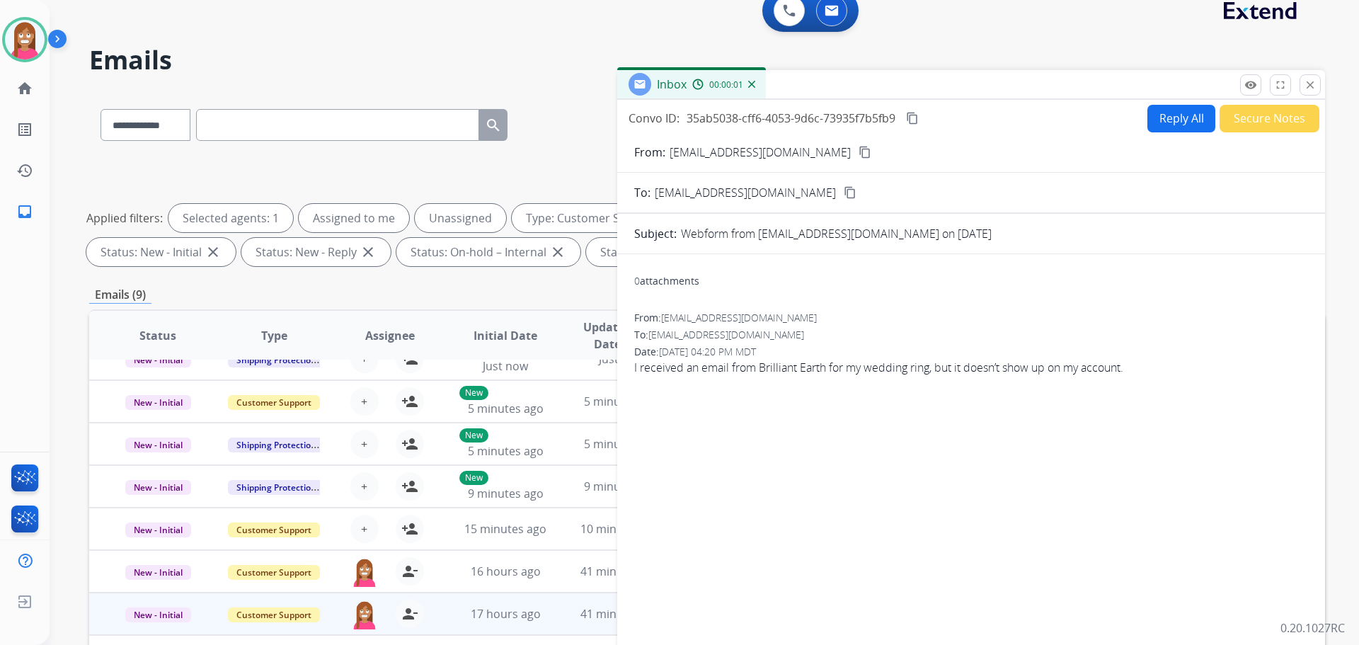
click at [1173, 119] on button "Reply All" at bounding box center [1182, 119] width 68 height 28
select select "**********"
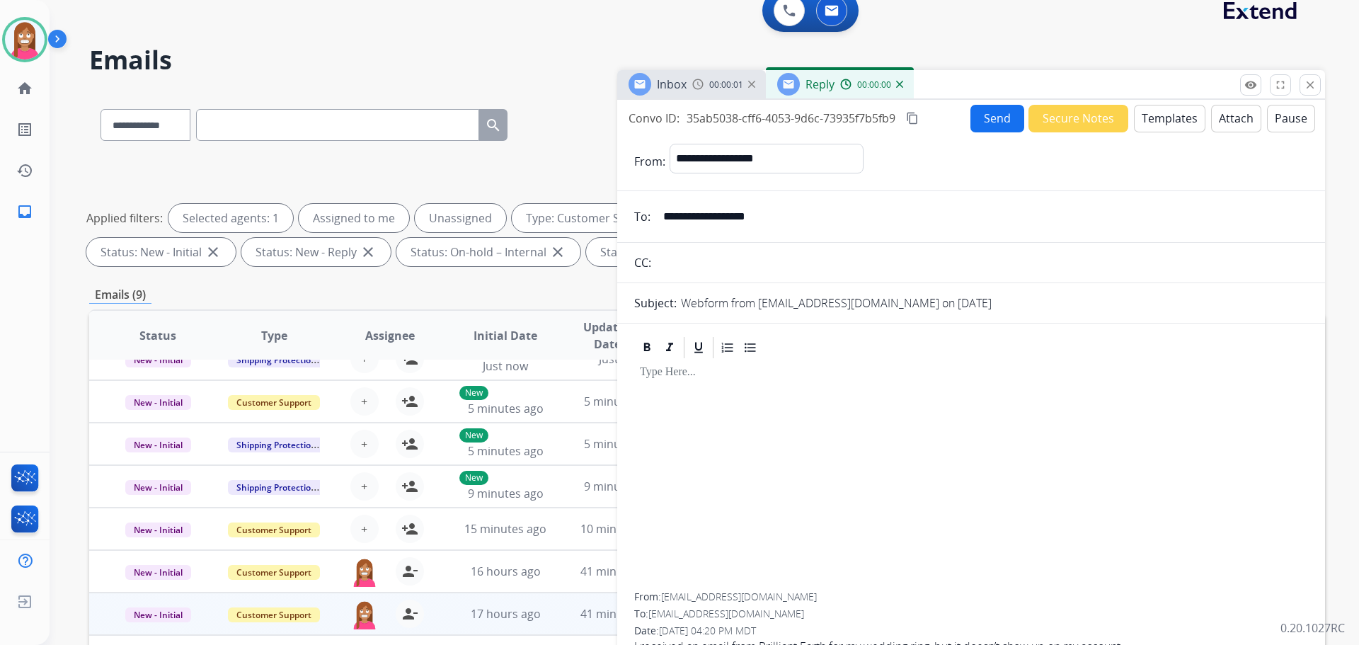
click at [1175, 127] on button "Templates" at bounding box center [1170, 119] width 72 height 28
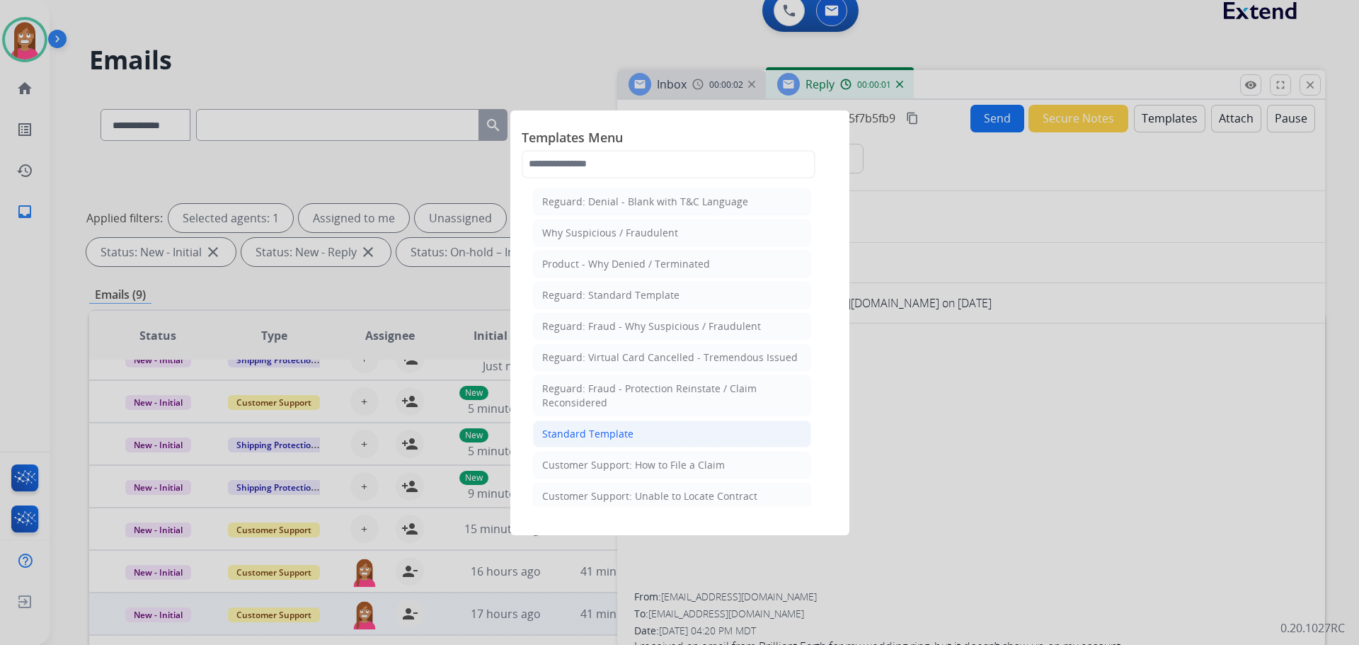
click at [563, 435] on div "Standard Template" at bounding box center [587, 434] width 91 height 14
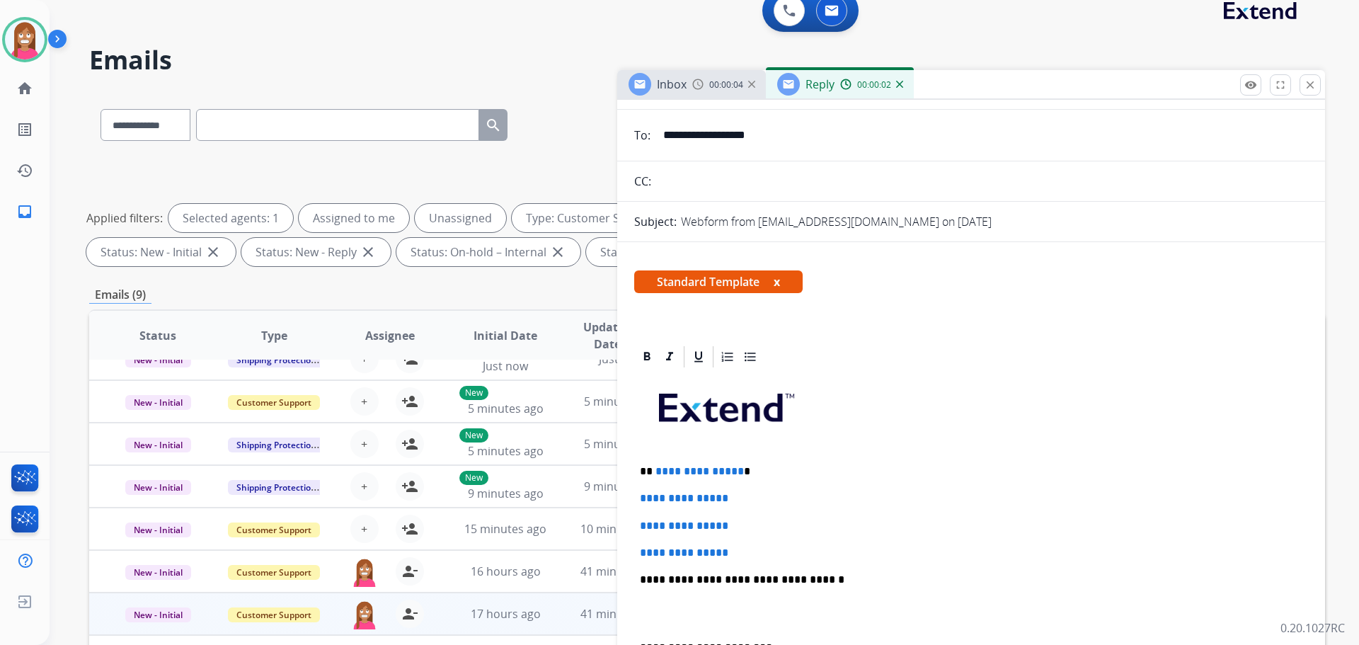
scroll to position [142, 0]
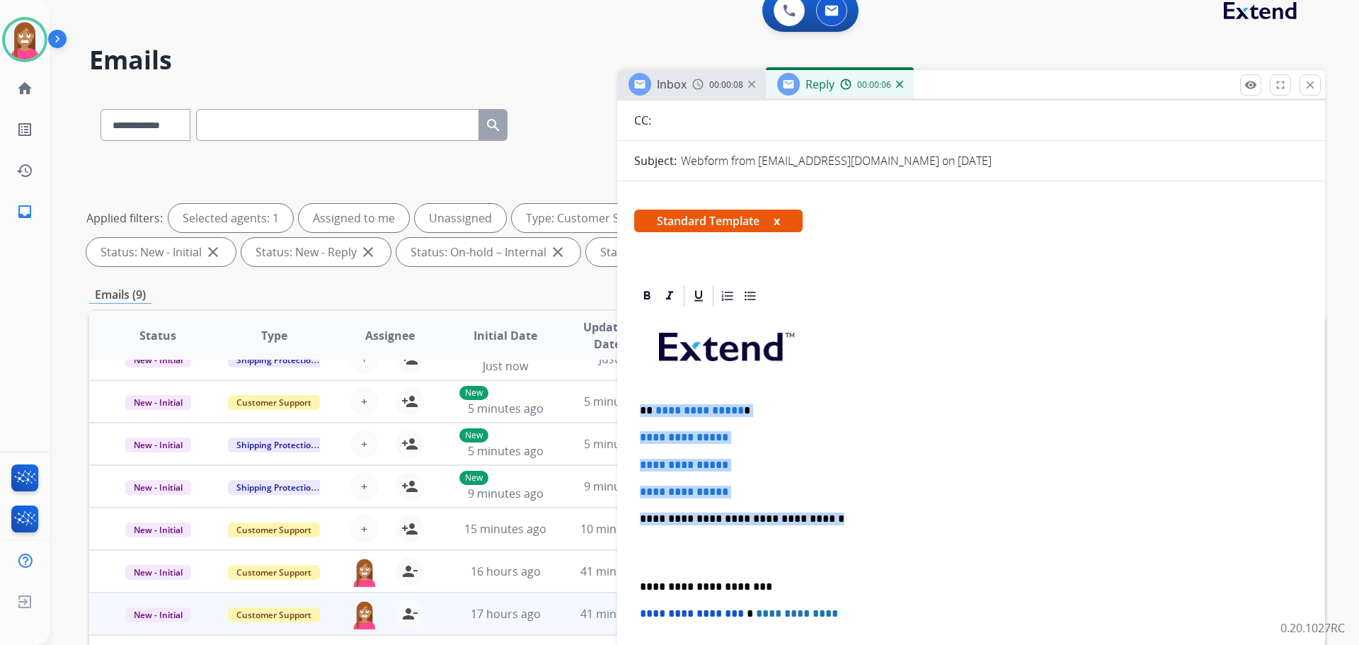
drag, startPoint x: 816, startPoint y: 520, endPoint x: 641, endPoint y: 409, distance: 208.2
click at [641, 409] on div "**********" at bounding box center [971, 552] width 674 height 487
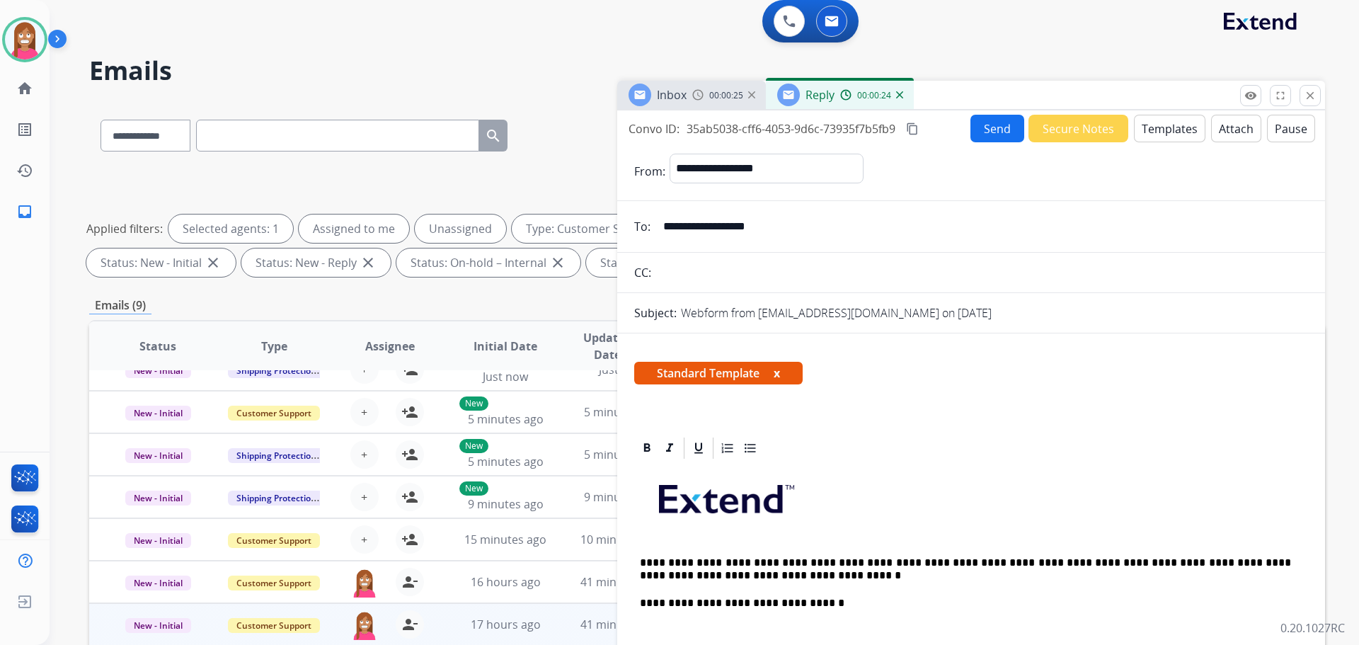
scroll to position [0, 0]
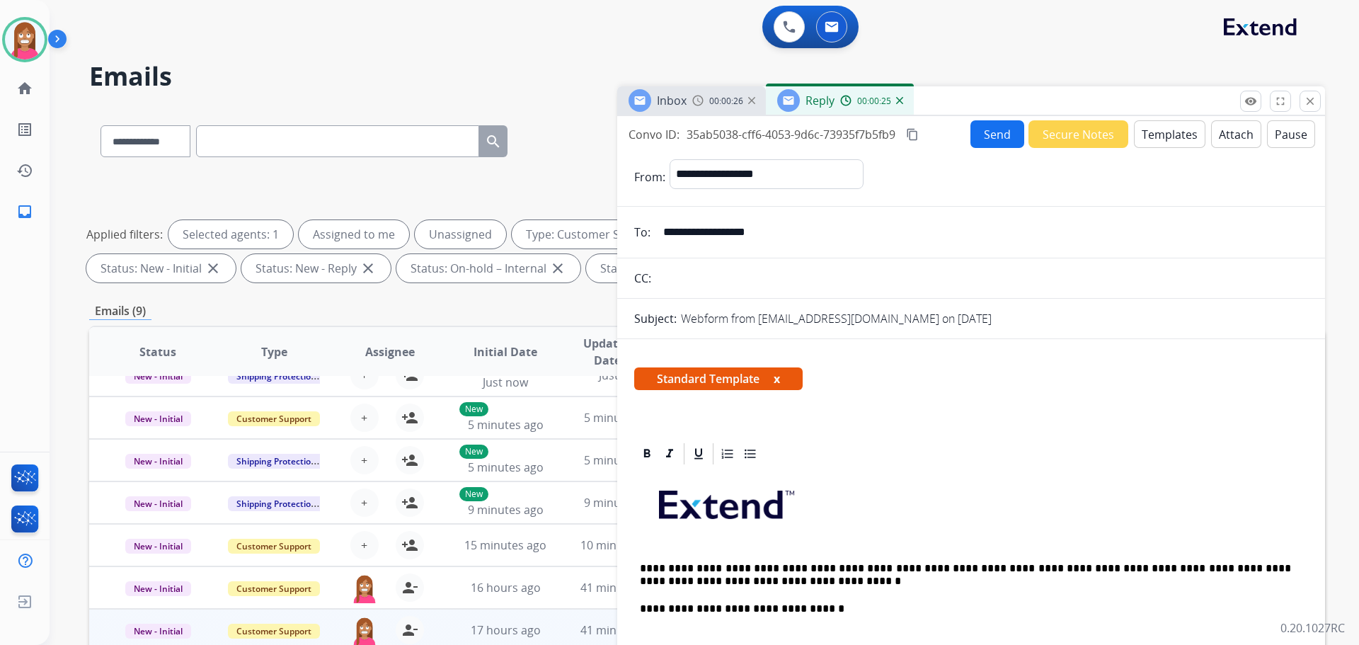
click at [997, 143] on button "Send" at bounding box center [998, 134] width 54 height 28
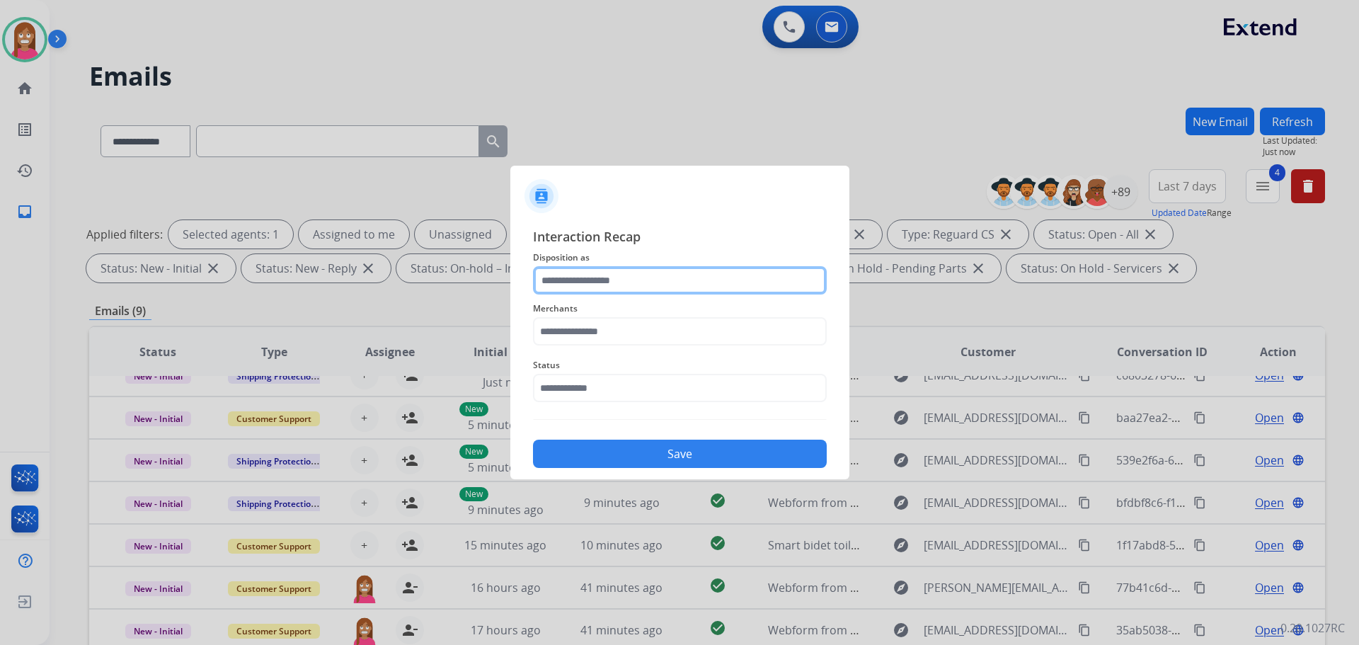
click at [553, 280] on input "text" at bounding box center [680, 280] width 294 height 28
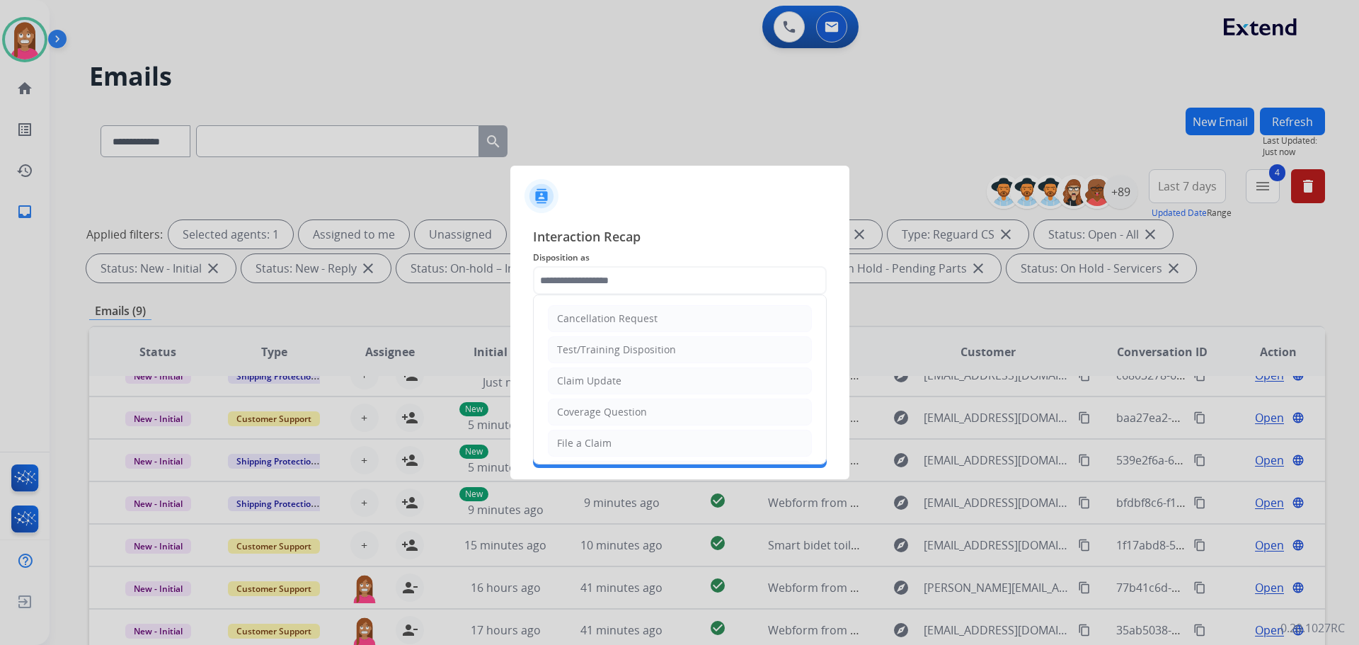
click at [583, 415] on div "Coverage Question" at bounding box center [602, 412] width 90 height 14
type input "**********"
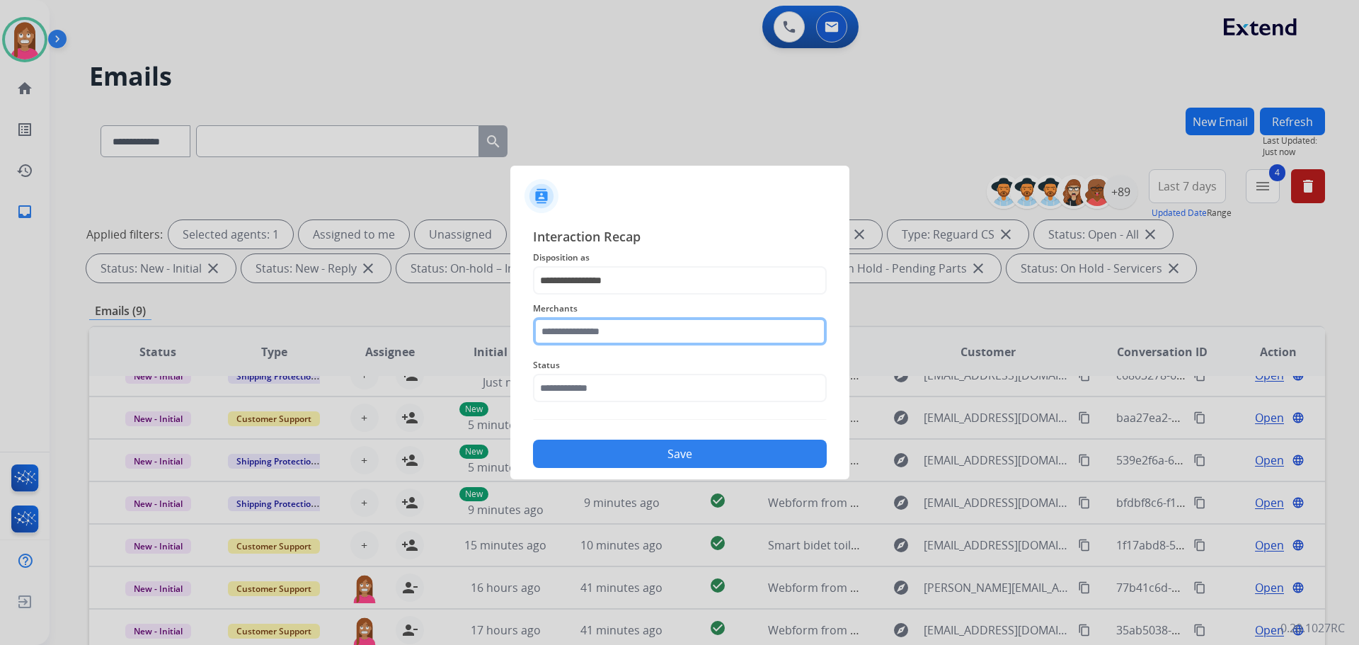
click at [555, 336] on input "text" at bounding box center [680, 331] width 294 height 28
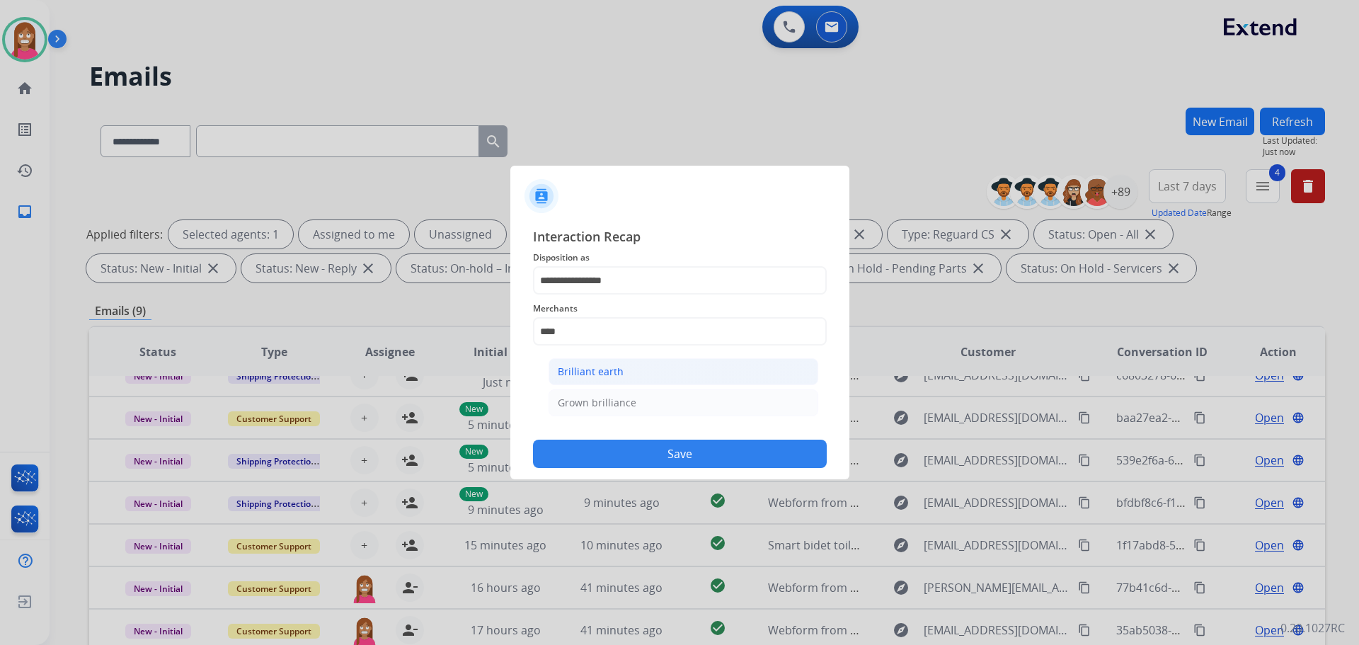
click at [583, 372] on div "Brilliant earth" at bounding box center [591, 372] width 66 height 14
type input "**********"
click at [573, 389] on input "text" at bounding box center [680, 388] width 294 height 28
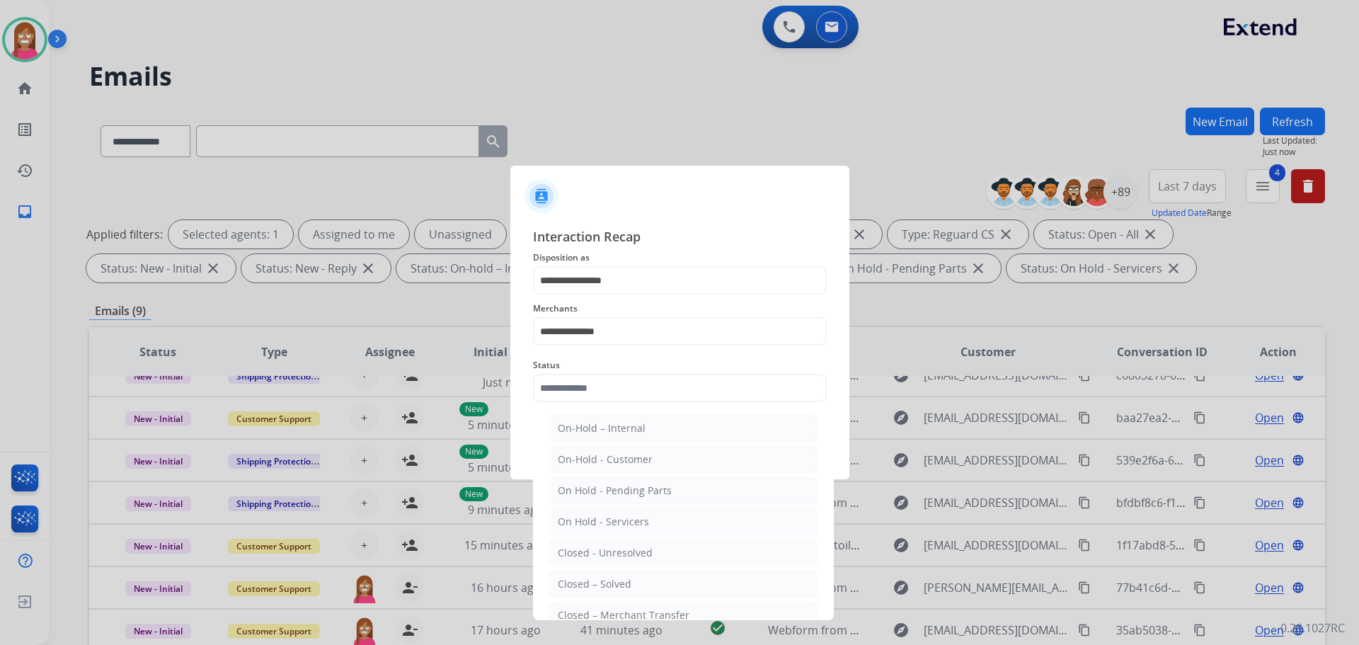
drag, startPoint x: 590, startPoint y: 582, endPoint x: 605, endPoint y: 538, distance: 46.1
click at [592, 581] on div "Closed – Solved" at bounding box center [595, 584] width 74 height 14
type input "**********"
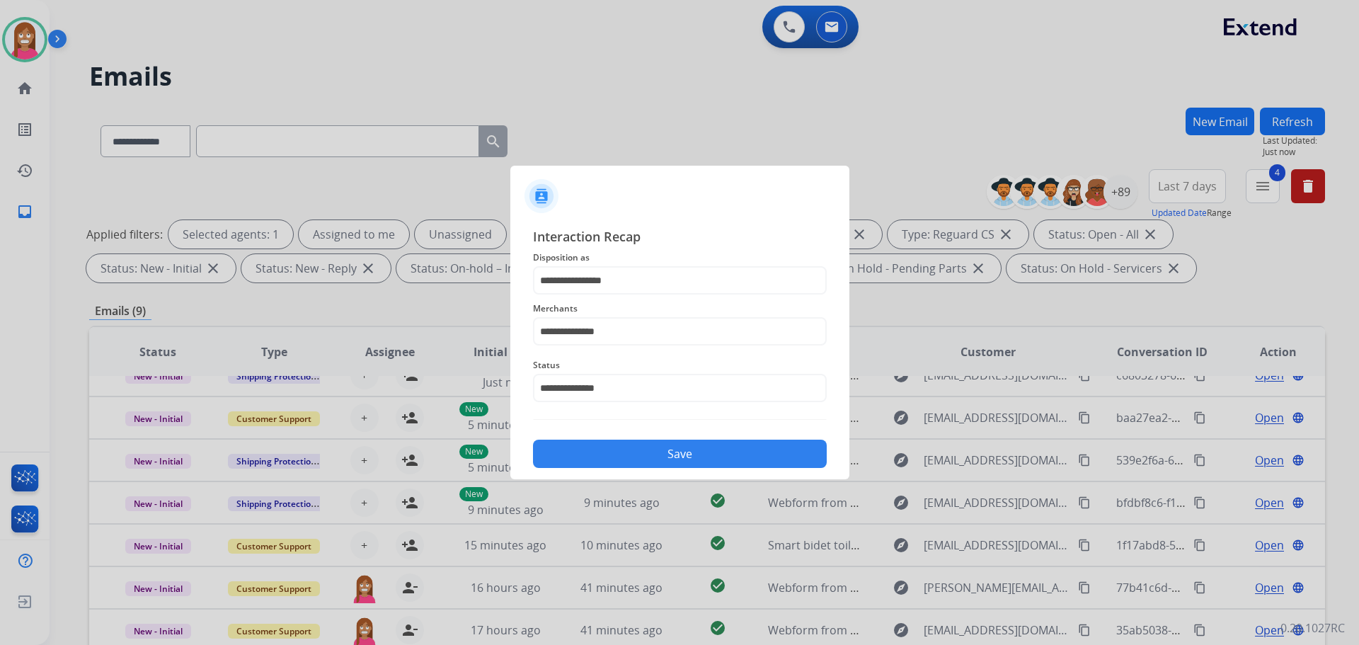
click at [589, 474] on div "**********" at bounding box center [679, 347] width 339 height 264
click at [582, 452] on button "Save" at bounding box center [680, 454] width 294 height 28
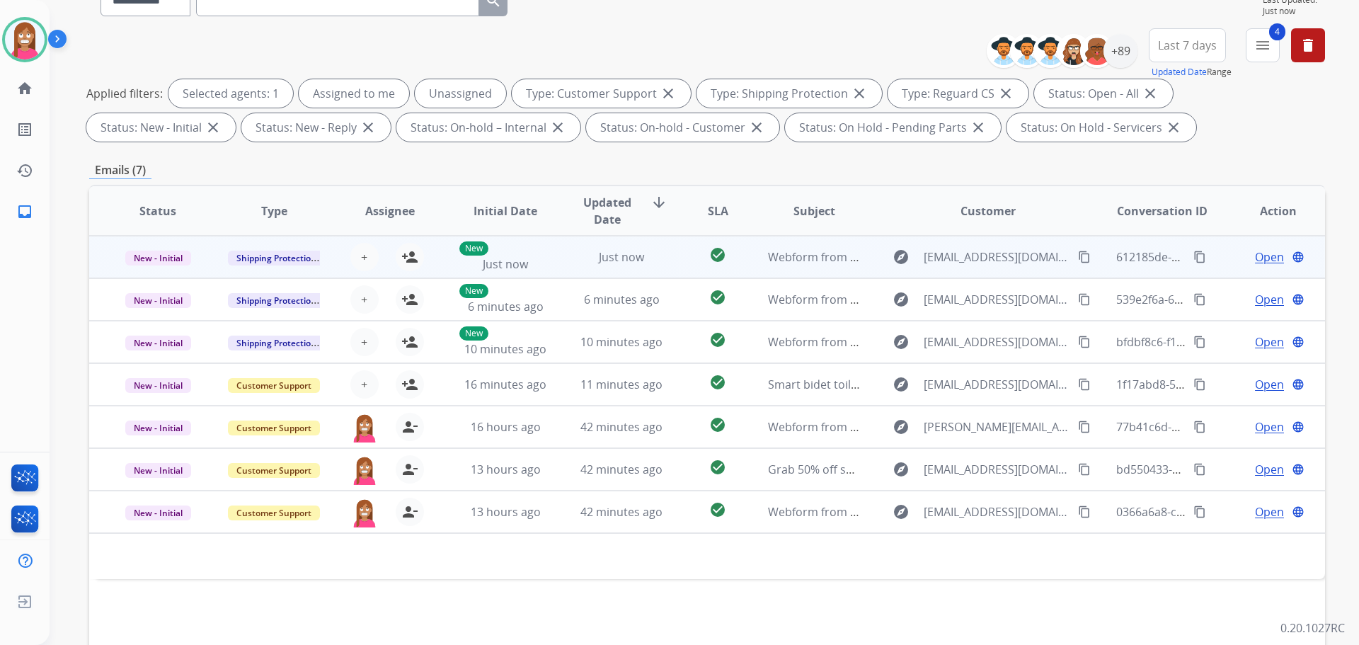
scroll to position [229, 0]
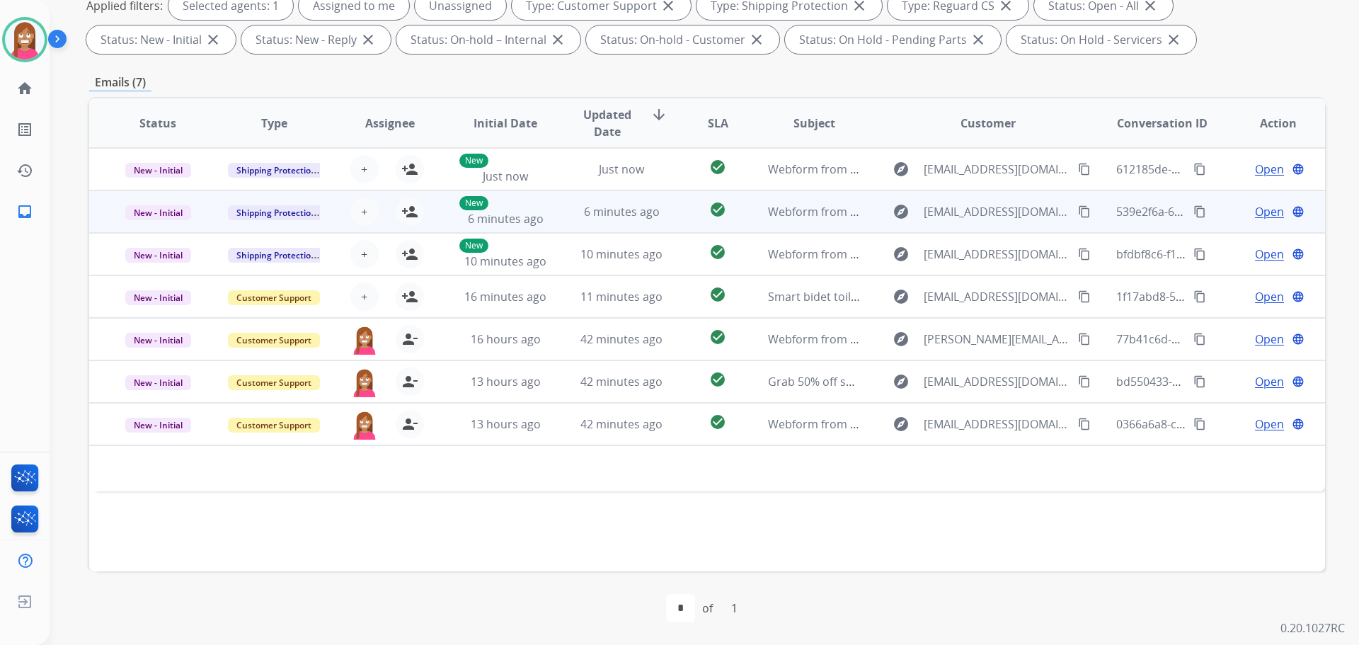
click at [553, 227] on td "6 minutes ago" at bounding box center [611, 211] width 116 height 42
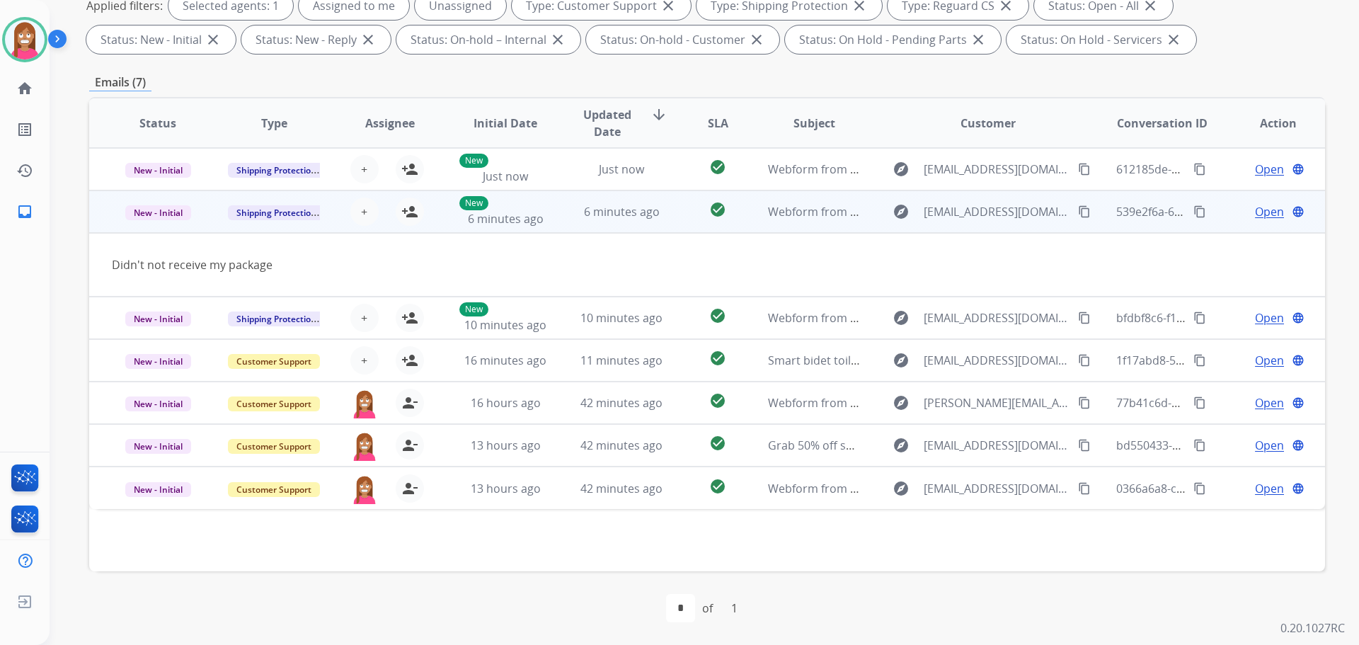
click at [1078, 213] on mat-icon "content_copy" at bounding box center [1084, 211] width 13 height 13
click at [416, 210] on button "person_add Assign to Me" at bounding box center [410, 212] width 28 height 28
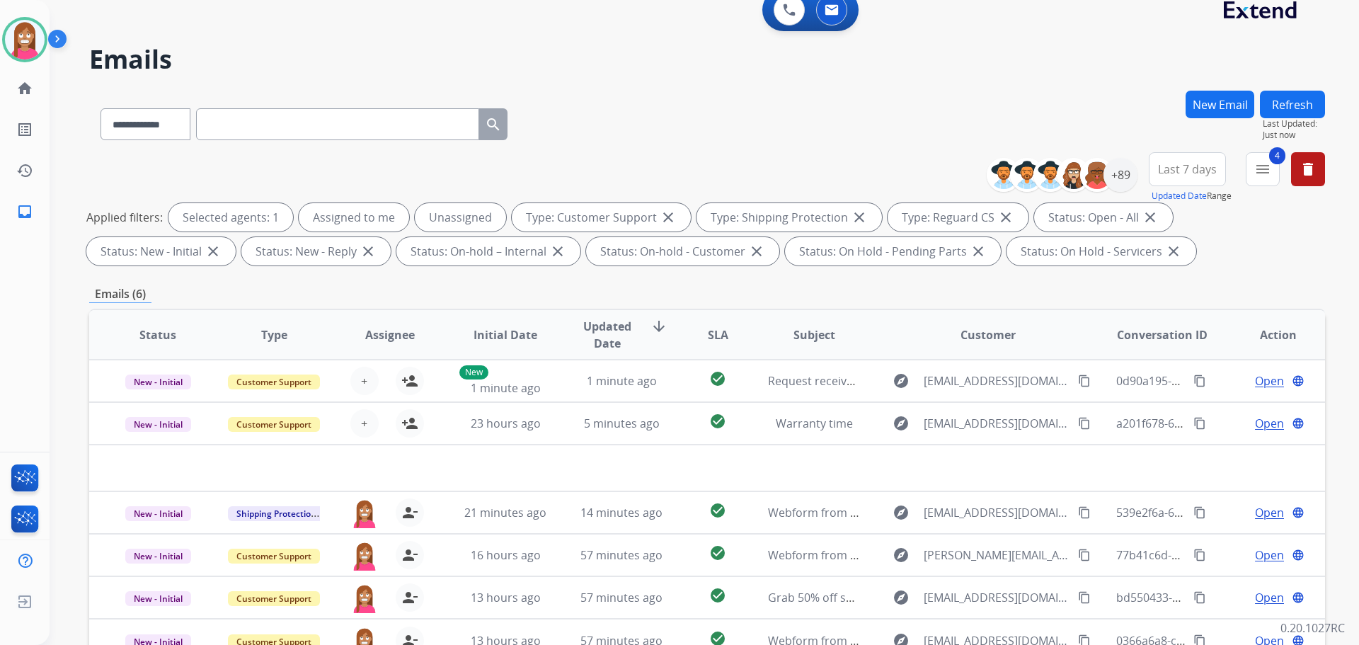
scroll to position [142, 0]
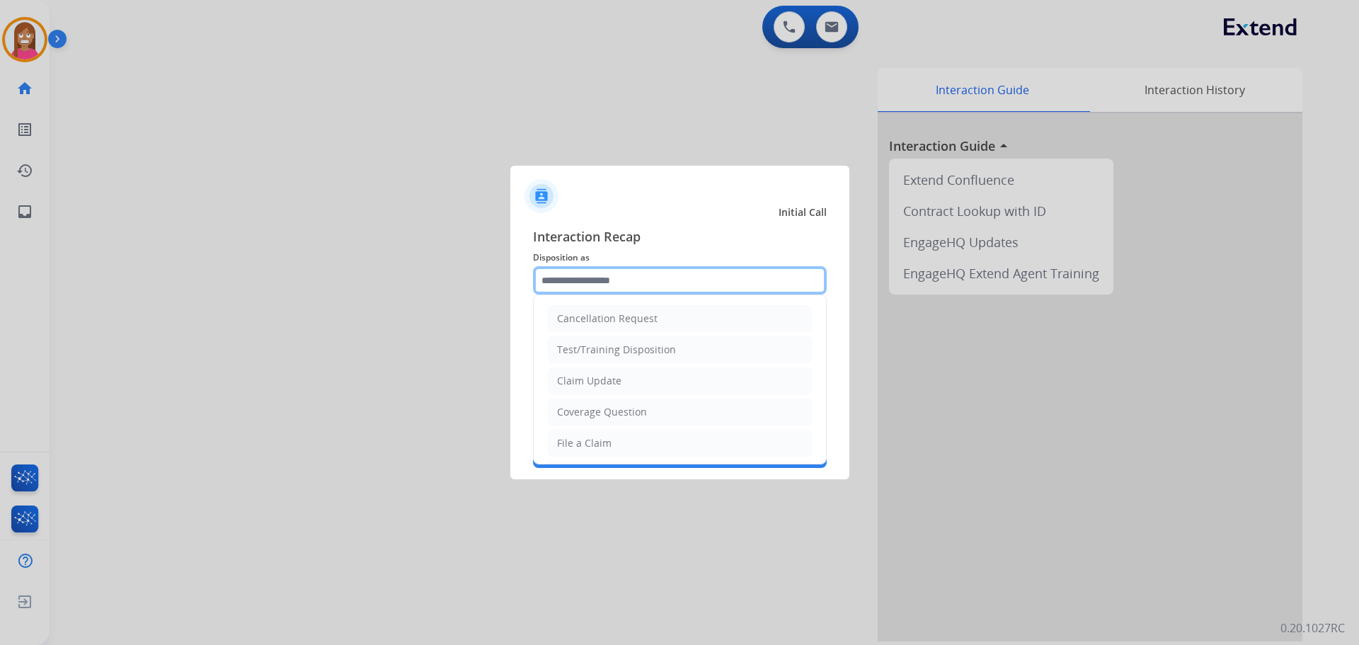
click at [554, 280] on input "text" at bounding box center [680, 280] width 294 height 28
click at [550, 285] on input "text" at bounding box center [680, 280] width 294 height 28
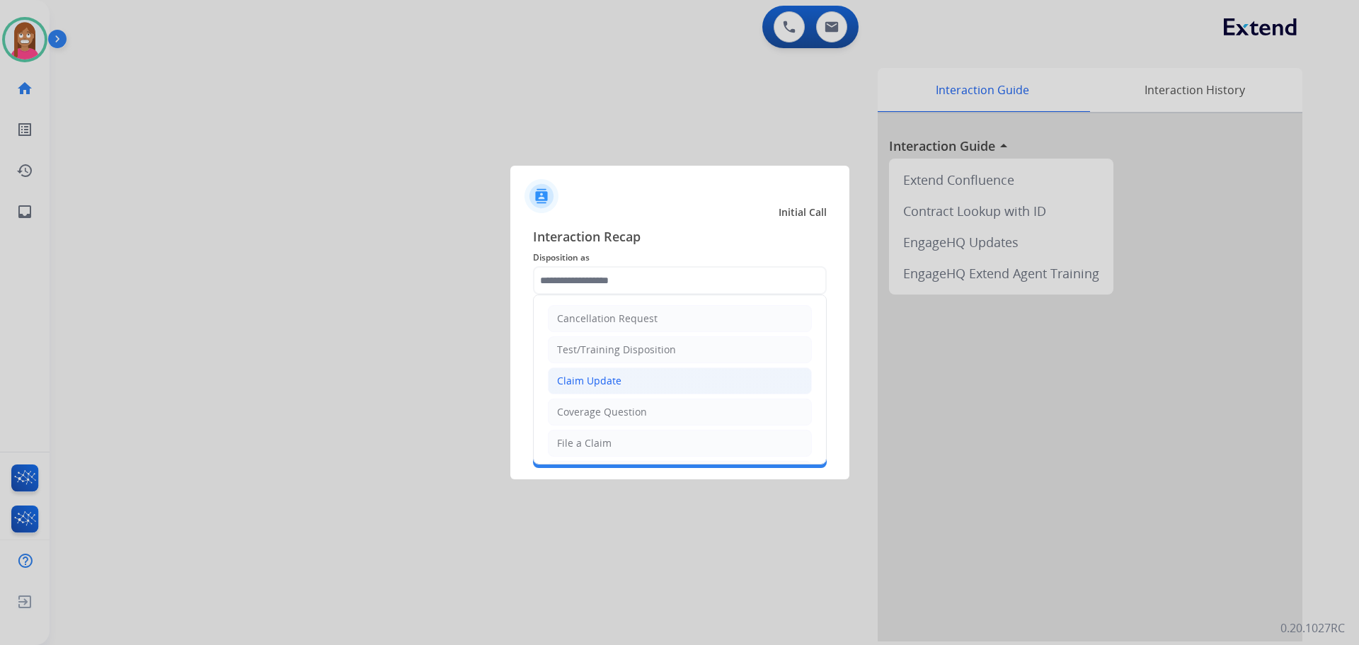
click at [591, 389] on li "Claim Update" at bounding box center [680, 380] width 264 height 27
type input "**********"
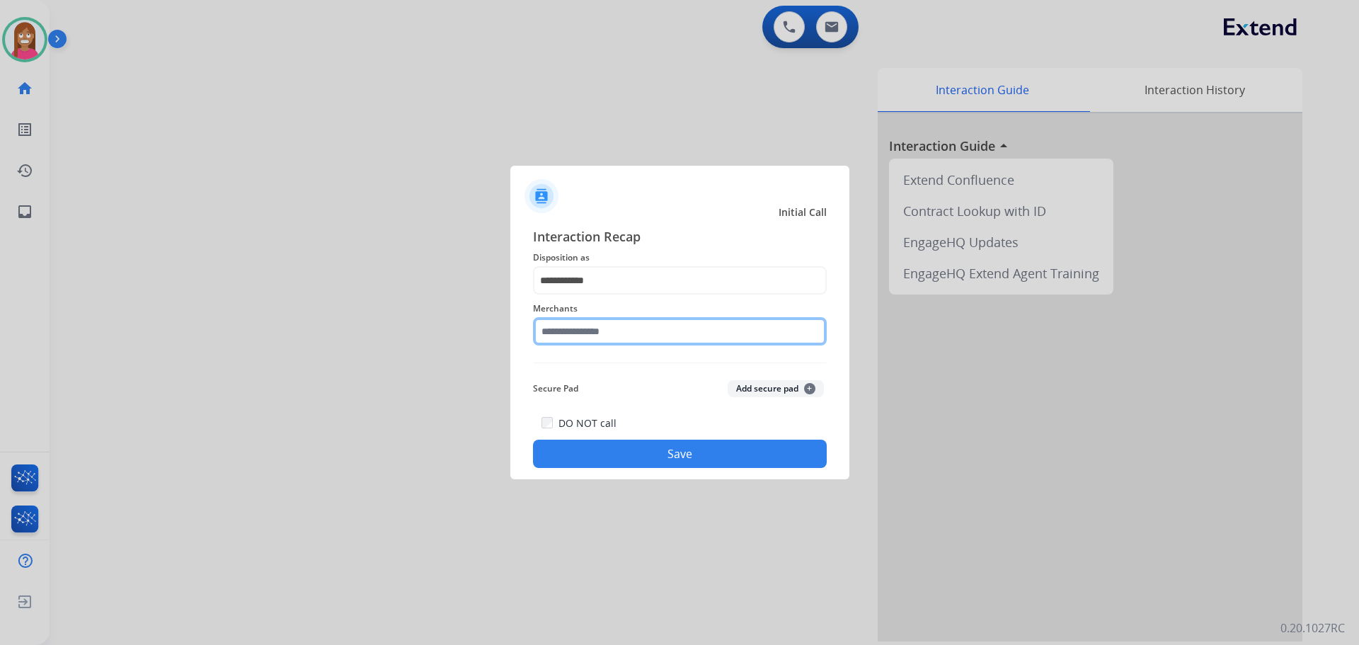
click at [558, 331] on input "text" at bounding box center [680, 331] width 294 height 28
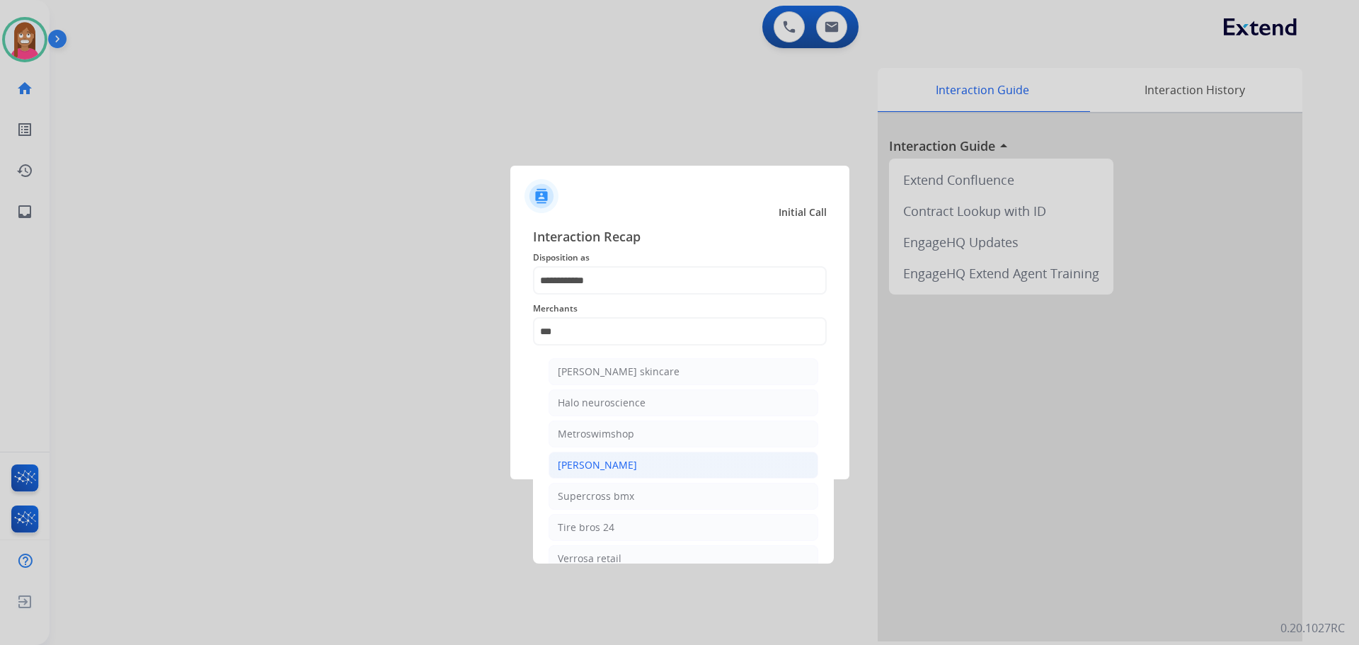
click at [612, 462] on div "[PERSON_NAME]" at bounding box center [597, 465] width 79 height 14
type input "**********"
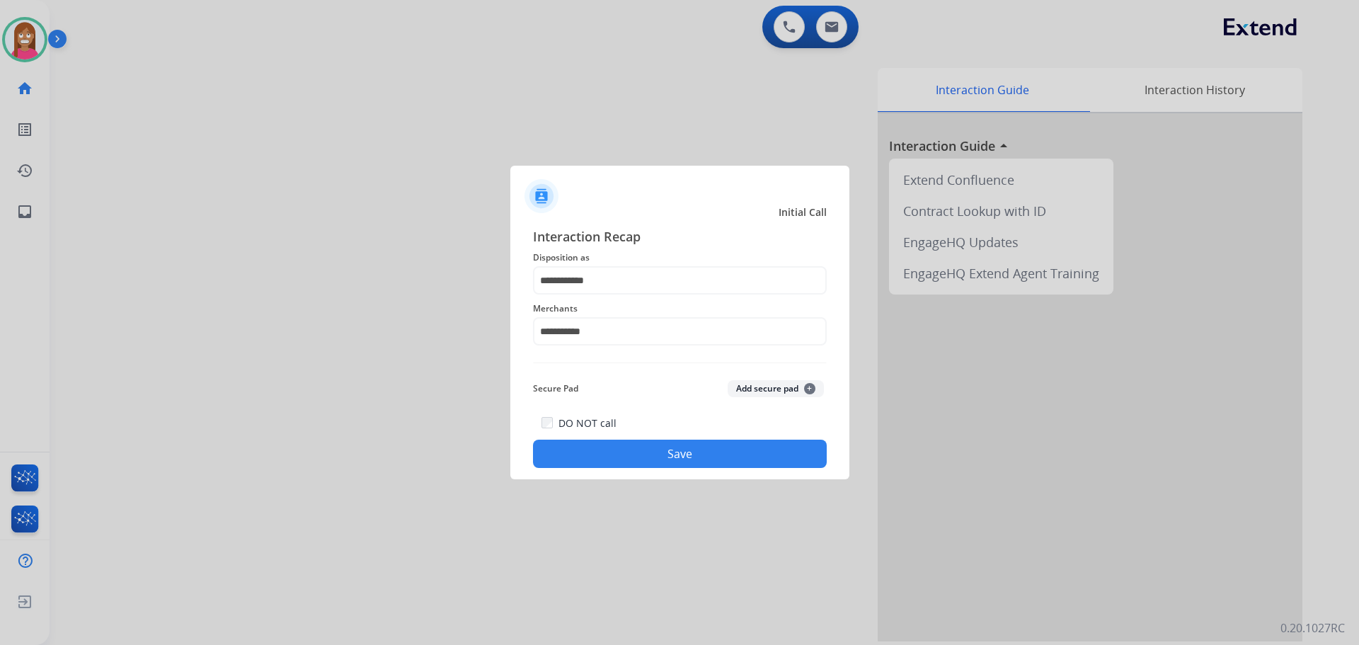
click at [607, 460] on button "Save" at bounding box center [680, 454] width 294 height 28
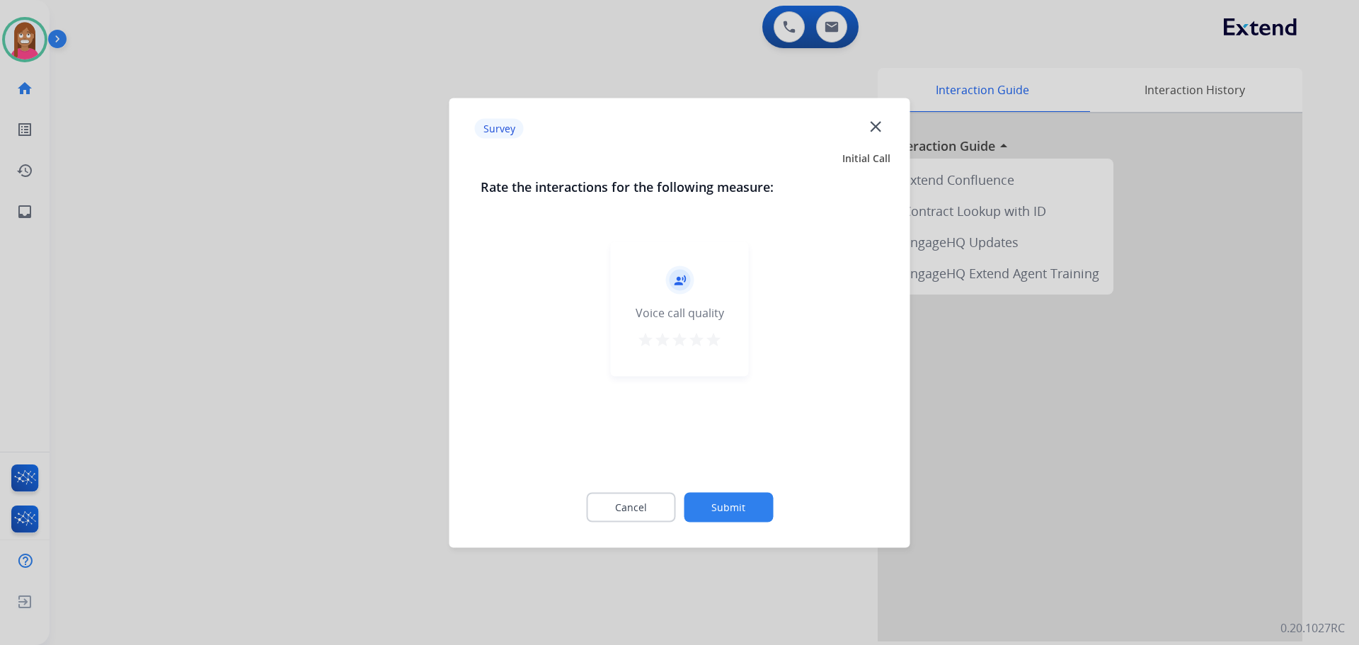
click at [874, 130] on mat-icon "close" at bounding box center [876, 126] width 18 height 18
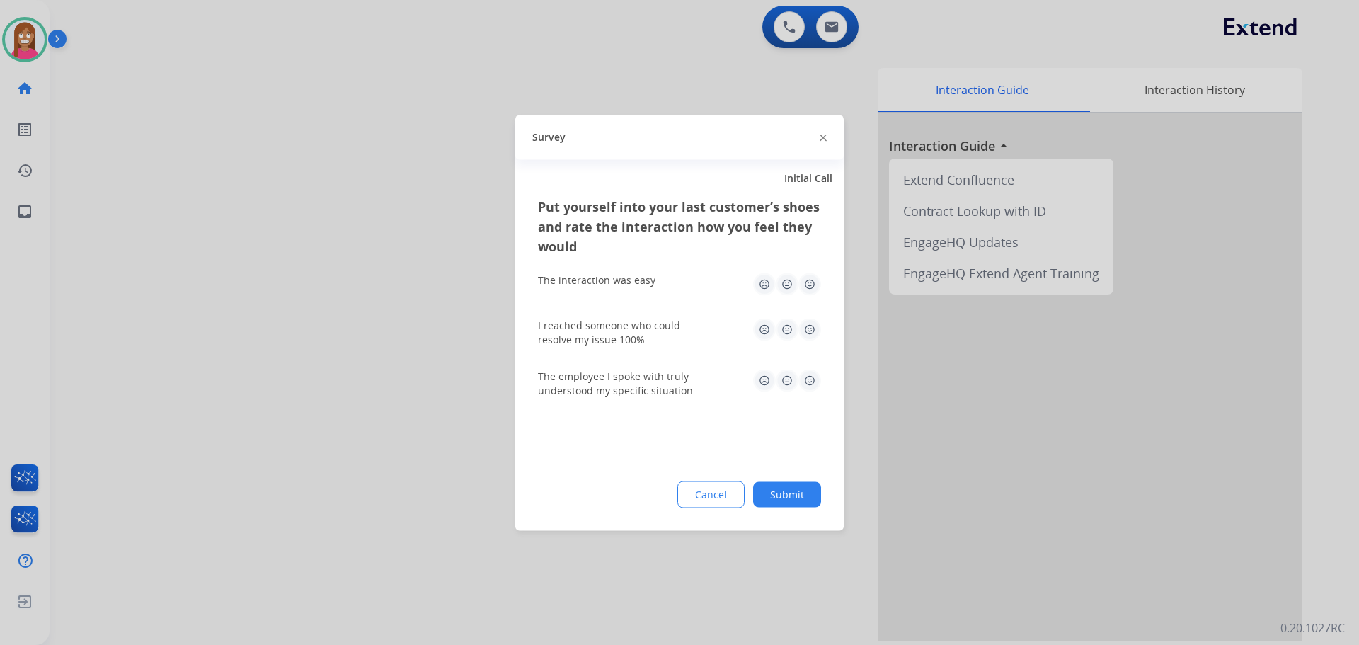
click at [821, 138] on img at bounding box center [823, 138] width 7 height 7
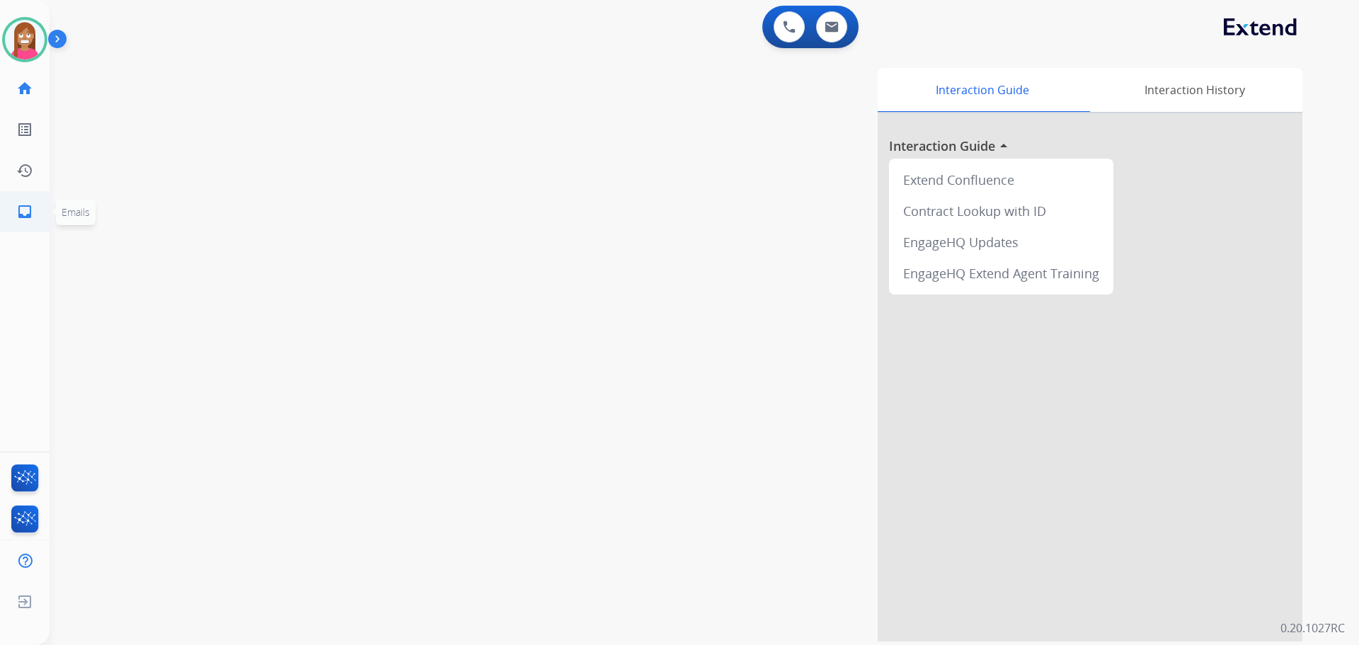
click at [20, 215] on mat-icon "inbox" at bounding box center [24, 211] width 17 height 17
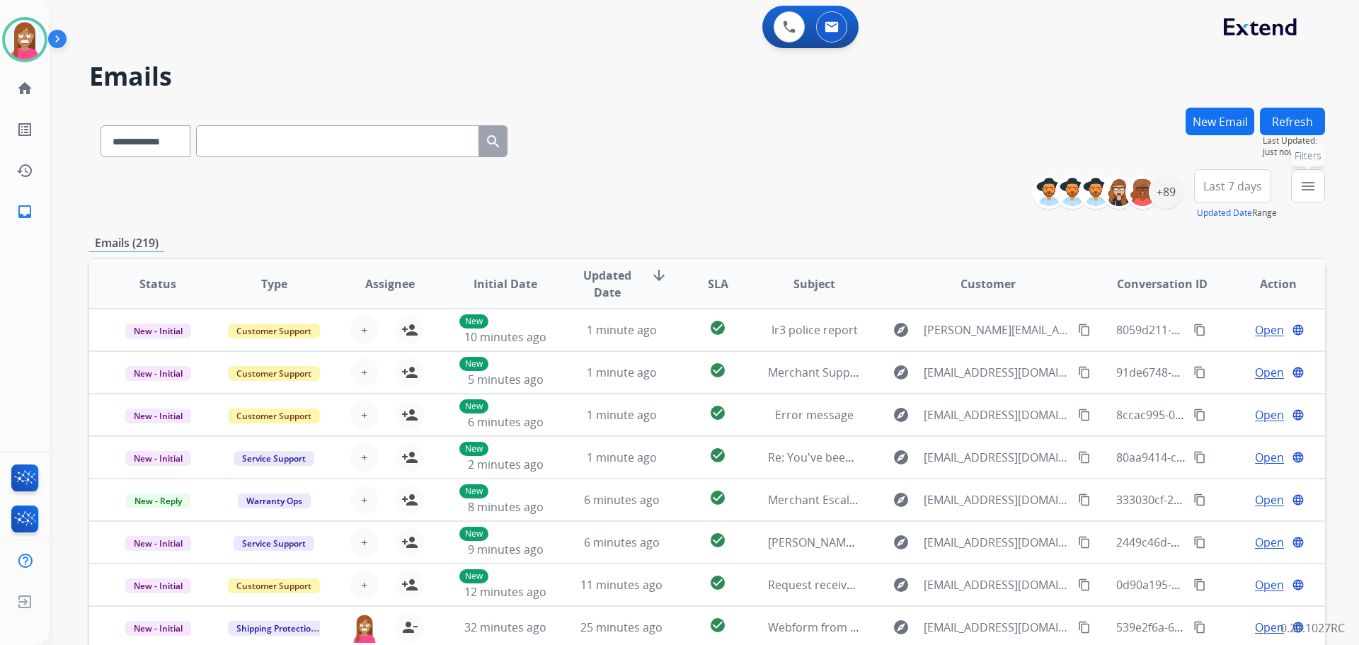
click at [1302, 187] on mat-icon "menu" at bounding box center [1308, 186] width 17 height 17
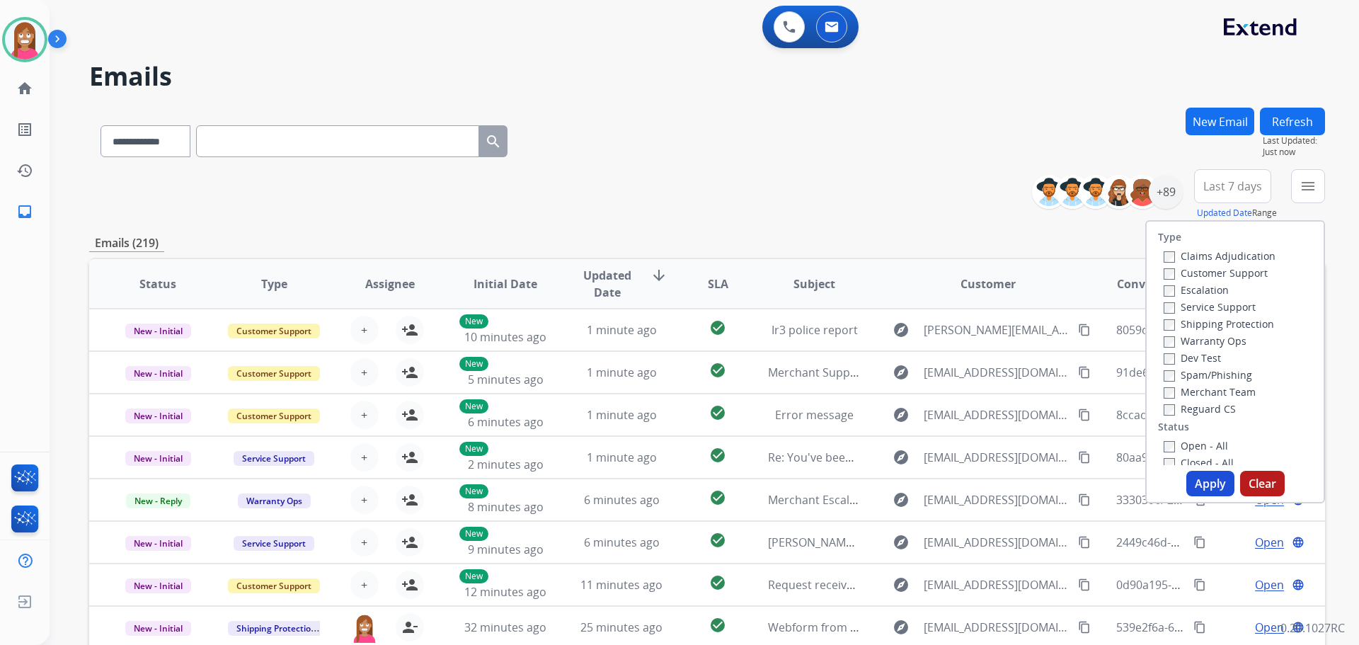
click at [1215, 273] on label "Customer Support" at bounding box center [1216, 272] width 104 height 13
click at [1199, 324] on label "Shipping Protection" at bounding box center [1219, 323] width 110 height 13
click at [1191, 407] on label "Reguard CS" at bounding box center [1200, 408] width 72 height 13
click at [1182, 442] on label "Open - All" at bounding box center [1196, 445] width 64 height 13
click at [1220, 479] on button "Apply" at bounding box center [1211, 483] width 48 height 25
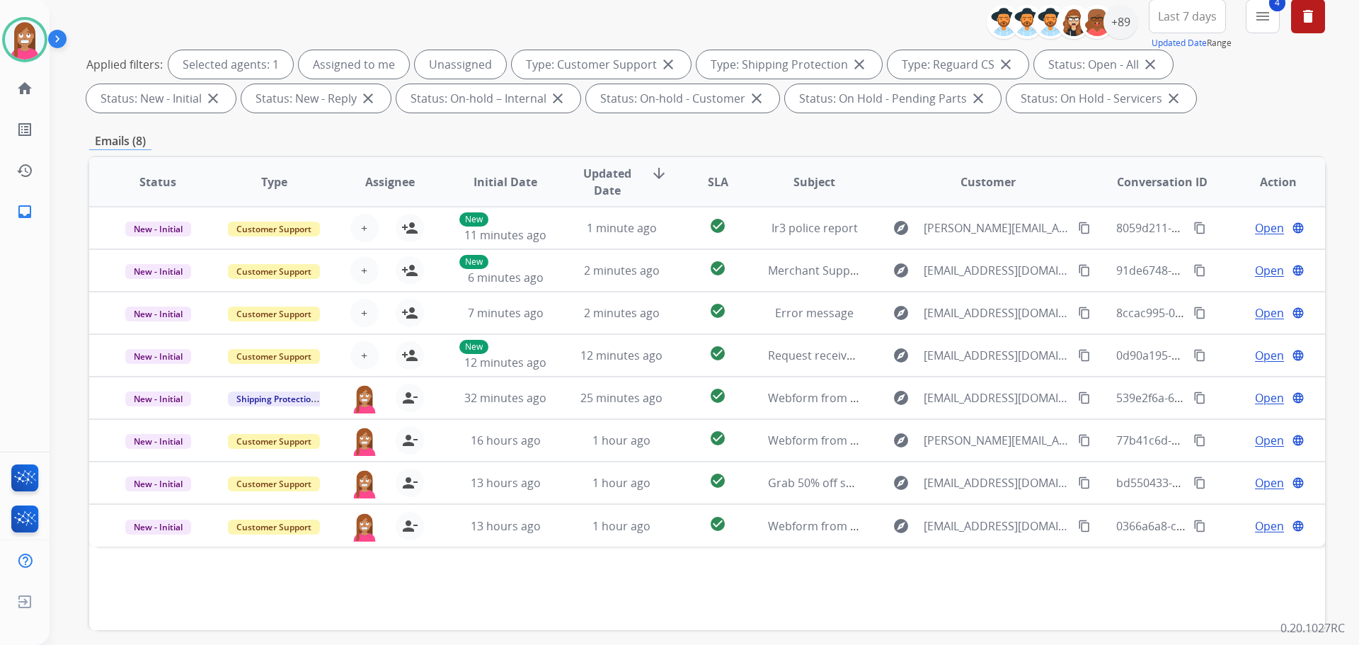
scroll to position [212, 0]
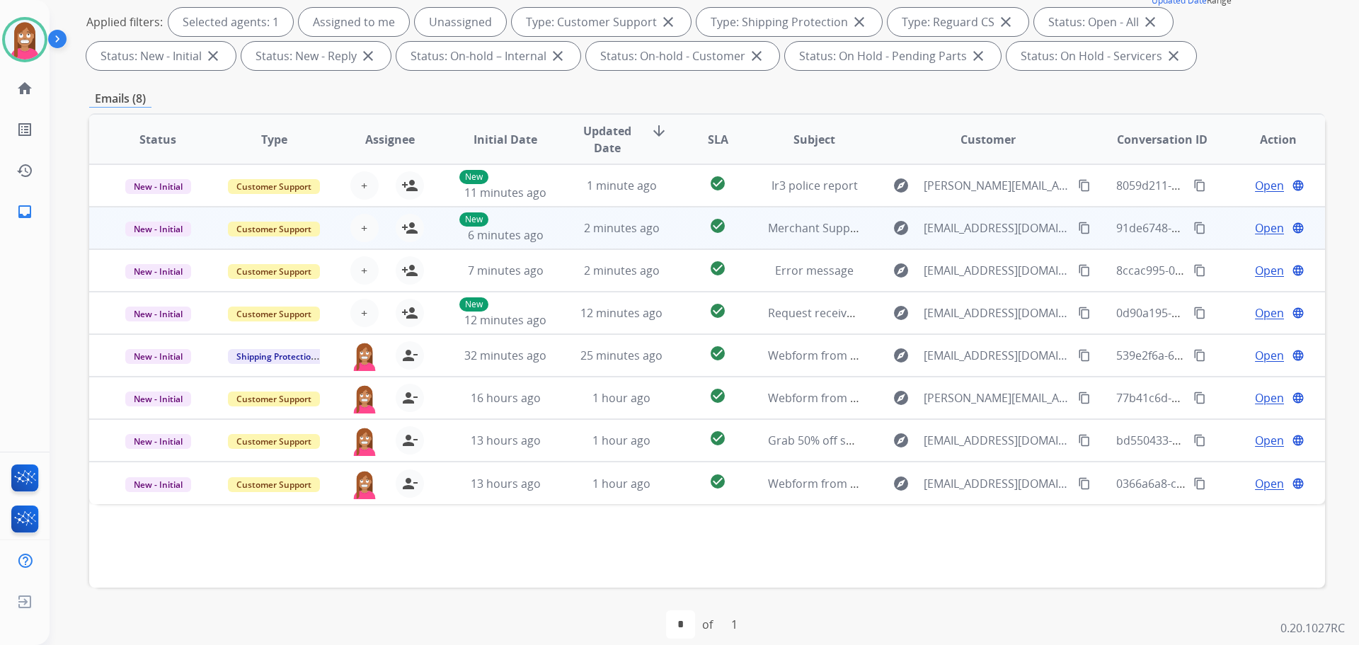
click at [671, 237] on td "check_circle" at bounding box center [706, 228] width 77 height 42
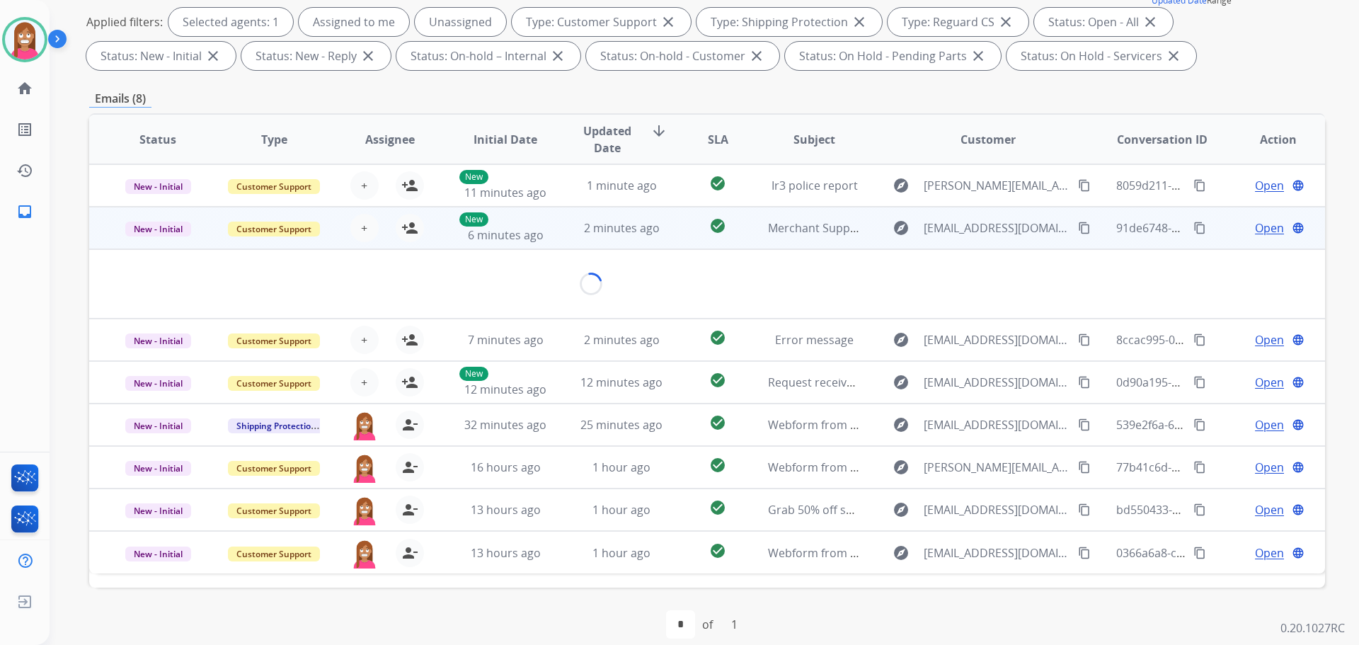
scroll to position [42, 0]
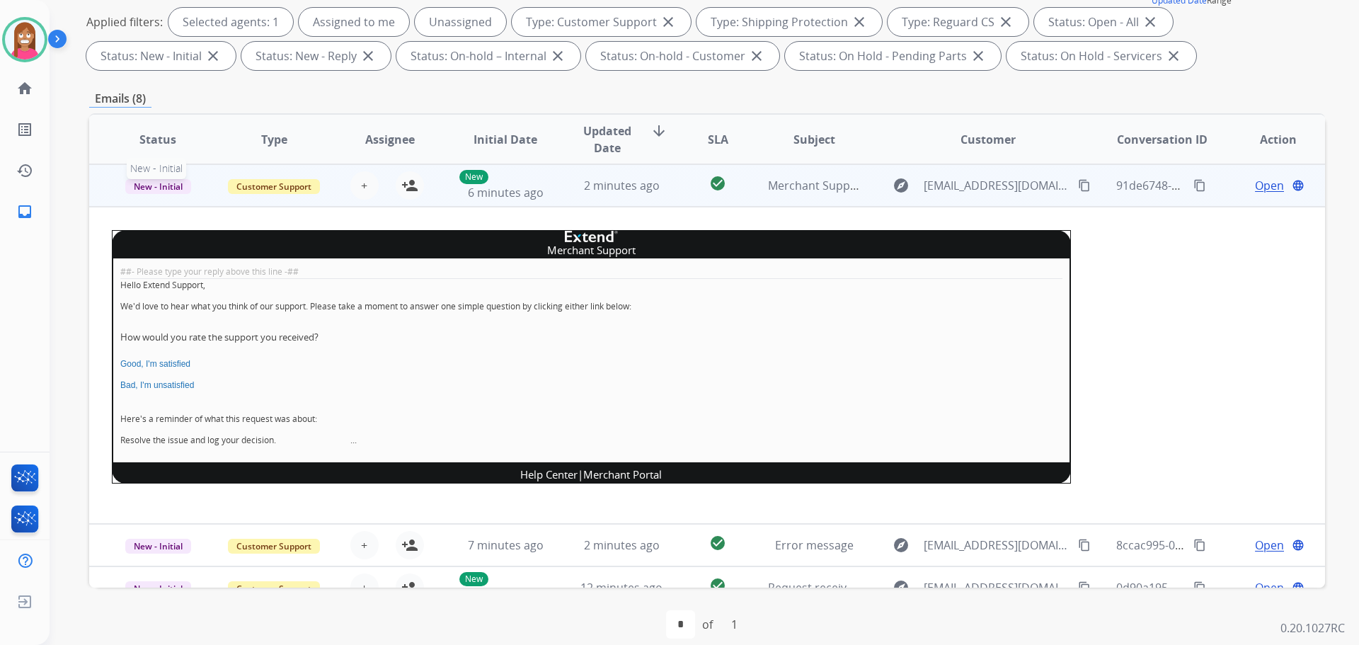
click at [143, 184] on span "New - Initial" at bounding box center [158, 186] width 66 height 15
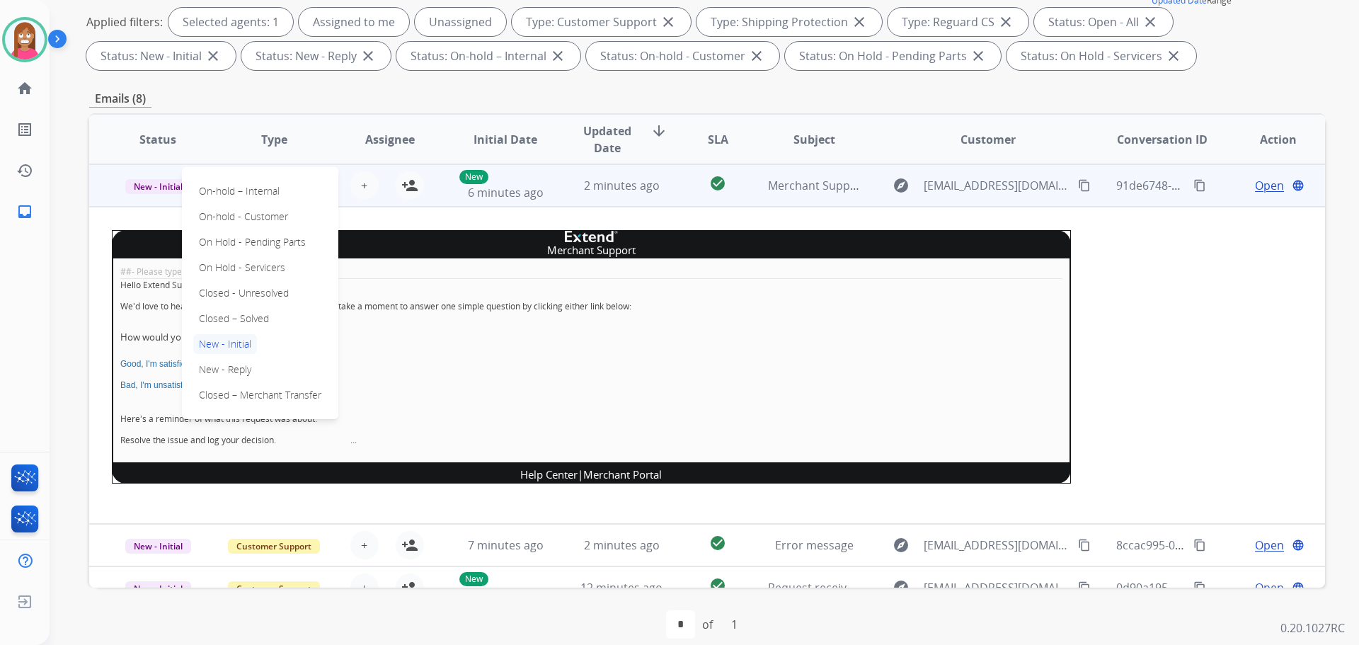
click at [303, 91] on div "Emails (8)" at bounding box center [707, 99] width 1236 height 18
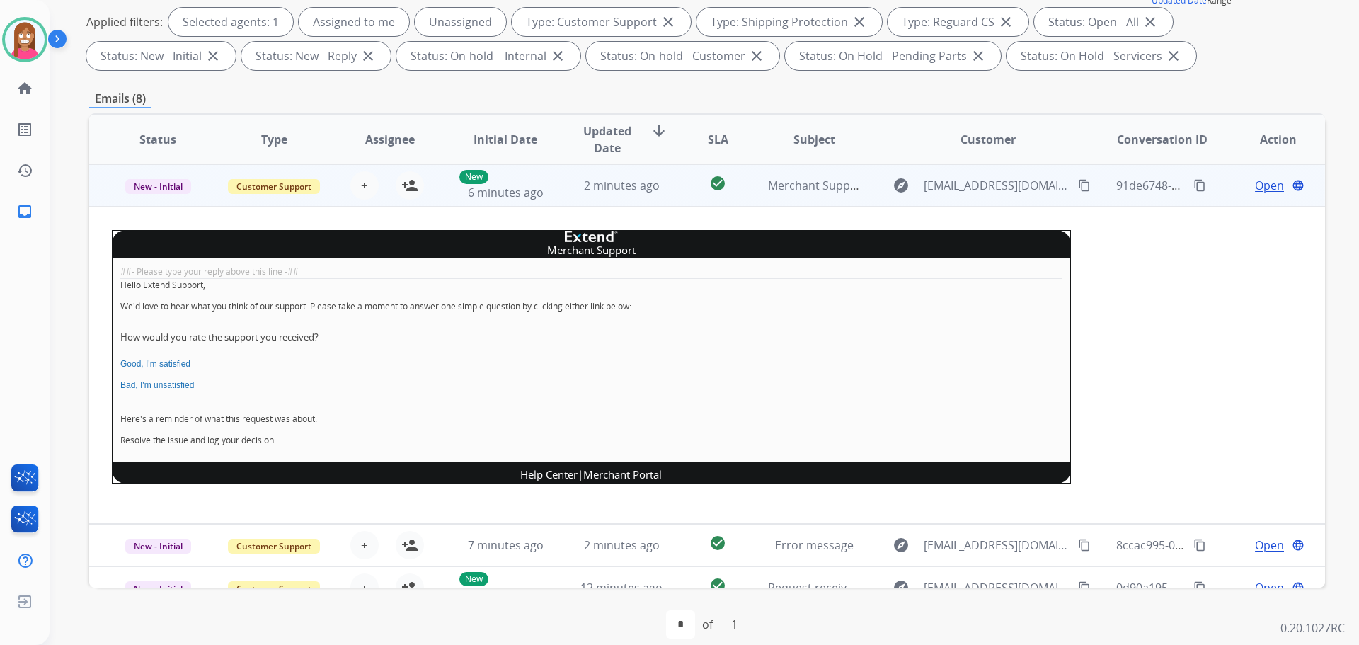
drag, startPoint x: 406, startPoint y: 191, endPoint x: 437, endPoint y: 171, distance: 36.3
click at [407, 191] on mat-icon "person_add" at bounding box center [409, 185] width 17 height 17
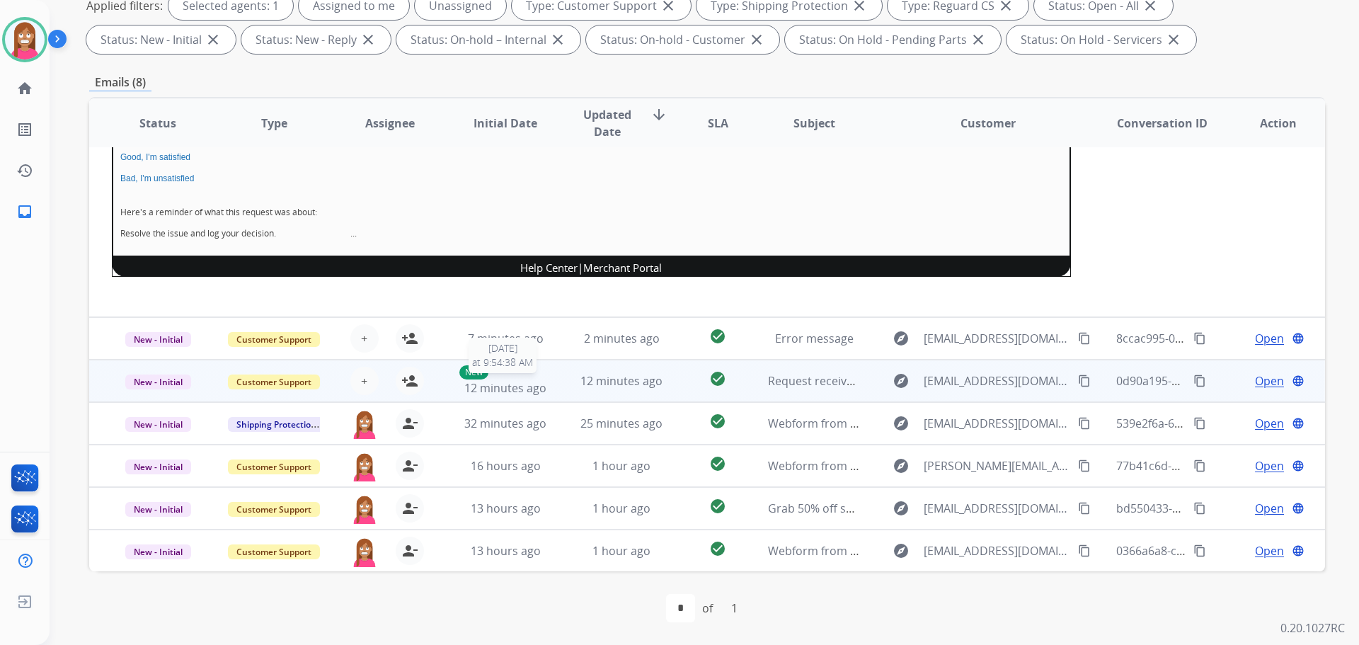
scroll to position [234, 0]
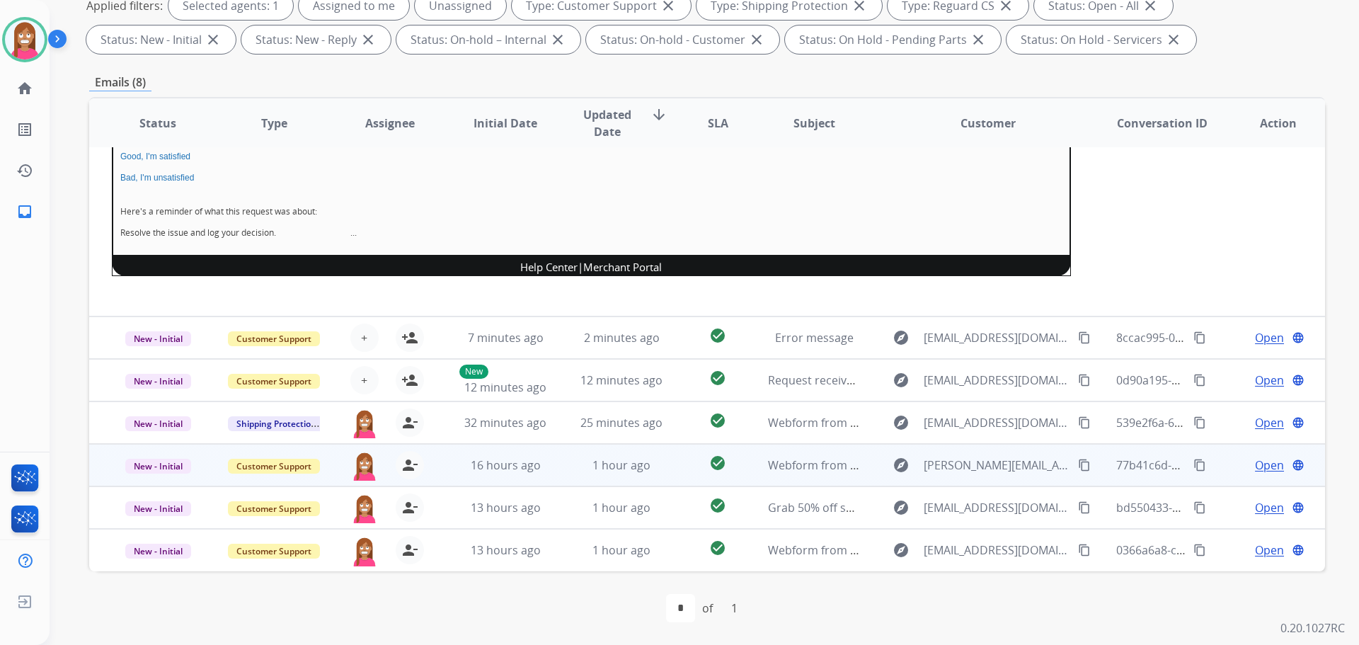
click at [554, 481] on td "1 hour ago" at bounding box center [611, 465] width 116 height 42
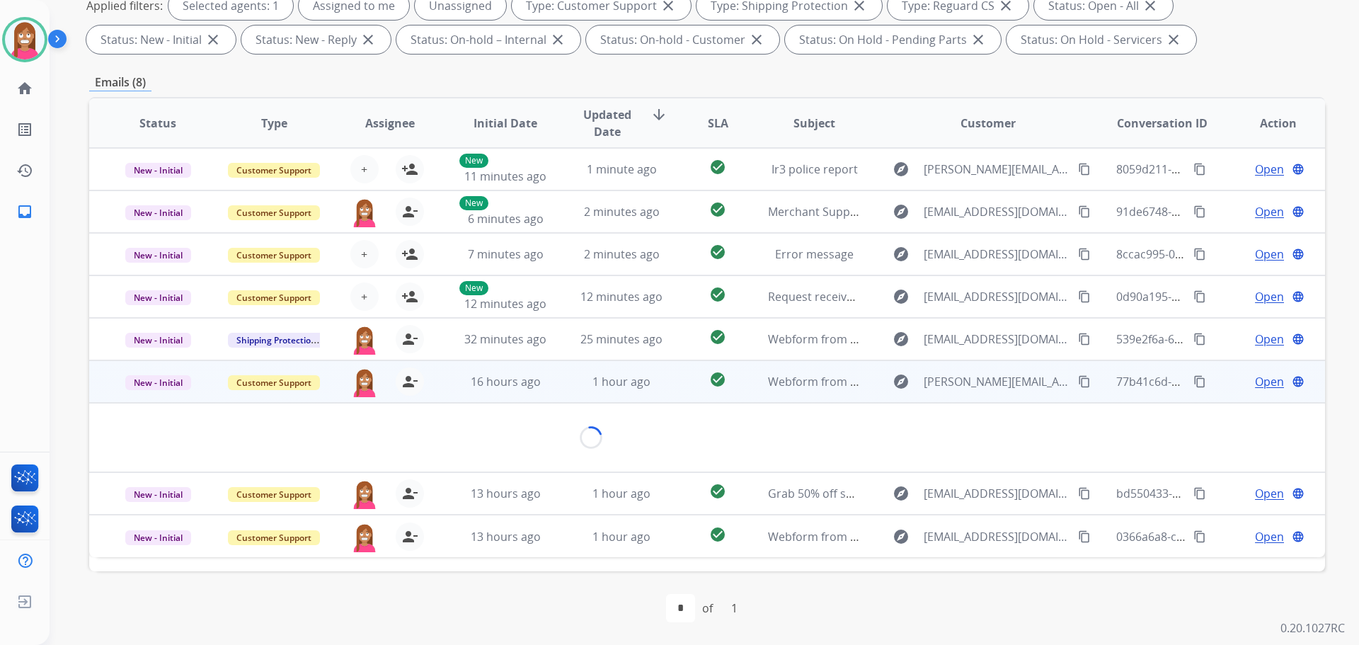
scroll to position [0, 0]
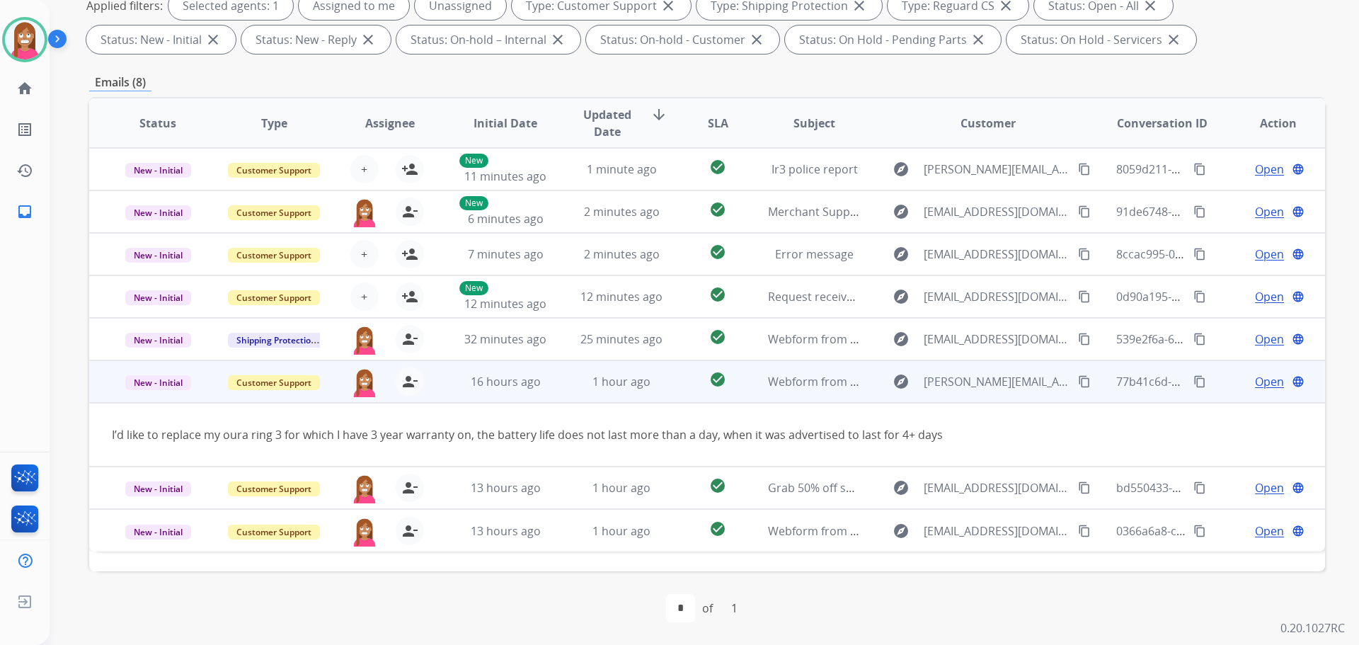
click at [1255, 387] on span "Open" at bounding box center [1269, 381] width 29 height 17
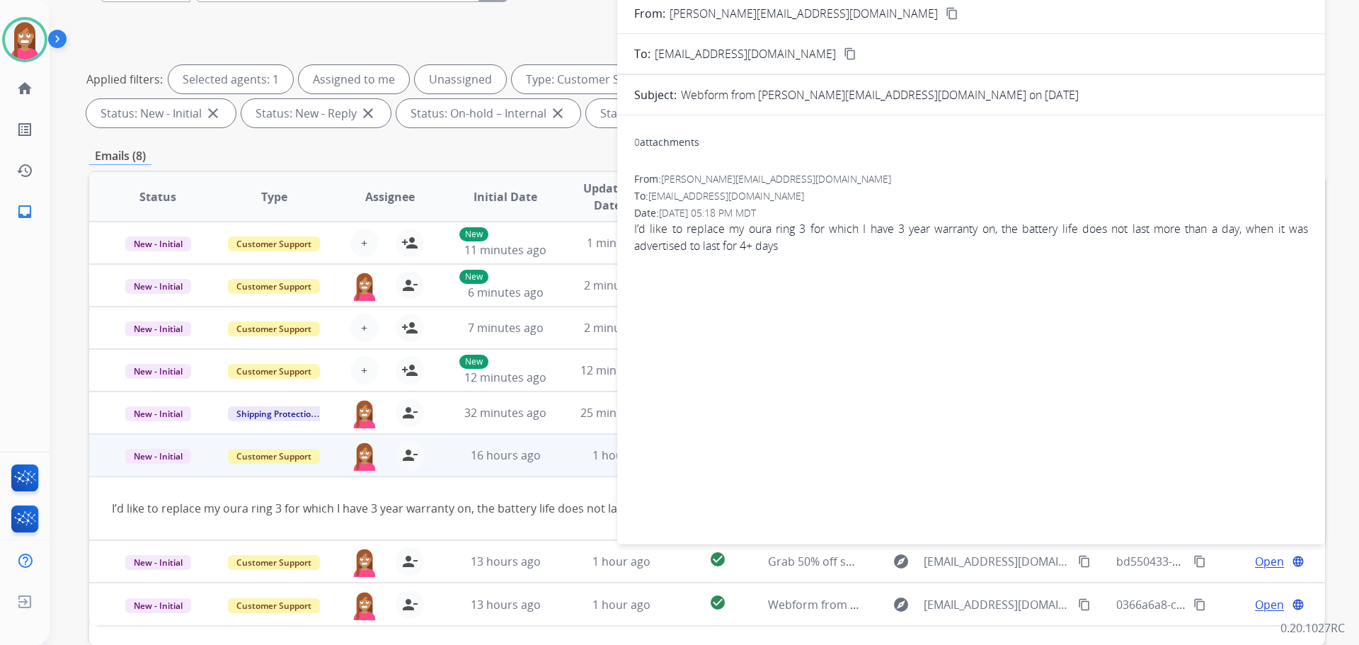
scroll to position [87, 0]
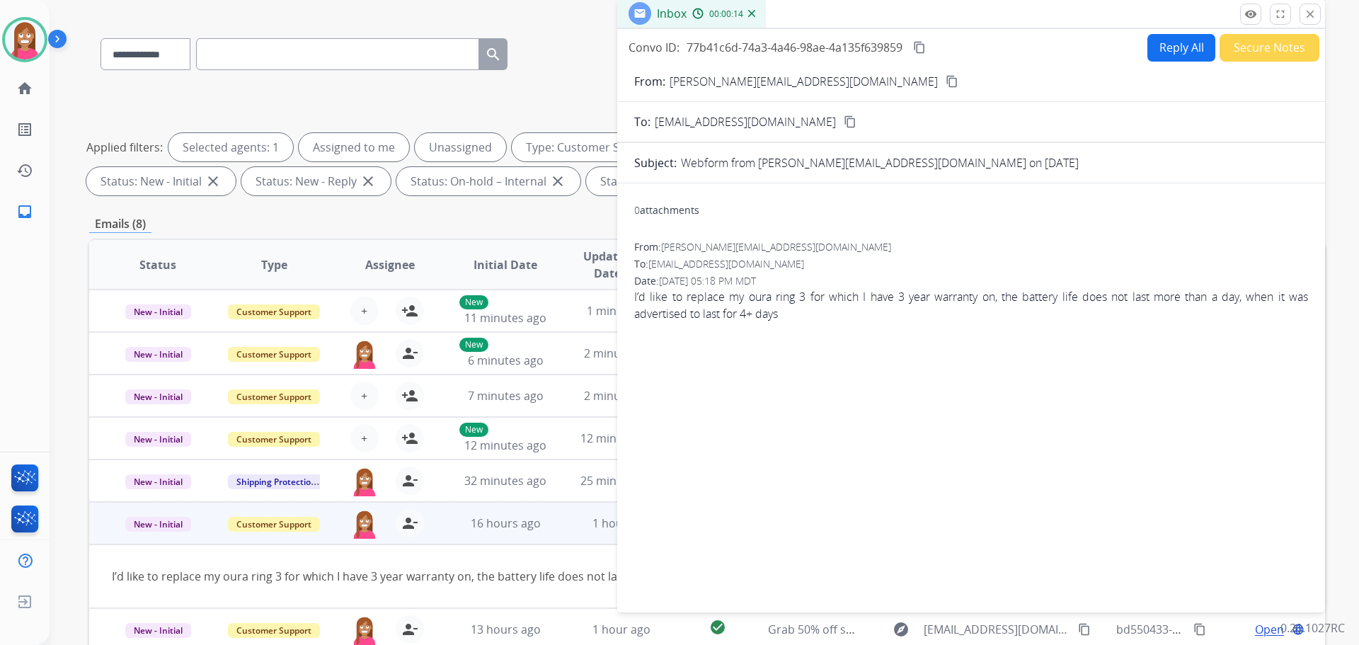
click at [1161, 47] on button "Reply All" at bounding box center [1182, 48] width 68 height 28
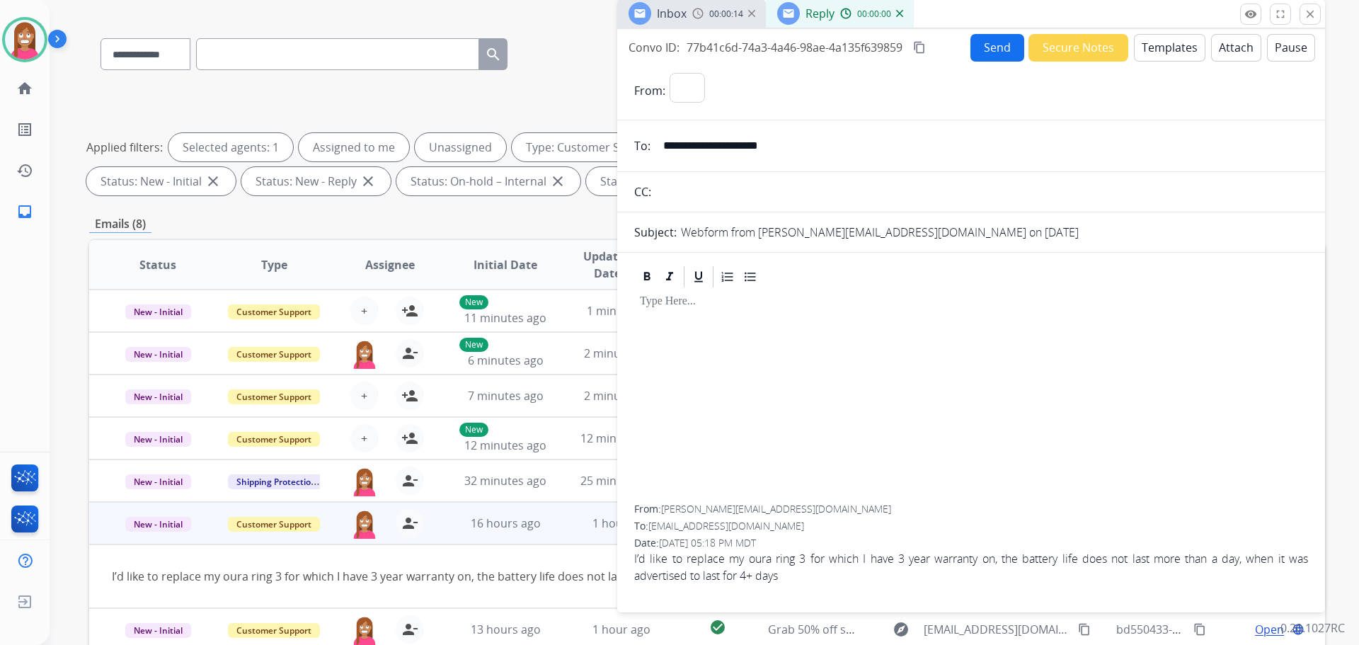
select select "**********"
click at [1146, 39] on button "Templates" at bounding box center [1170, 48] width 72 height 28
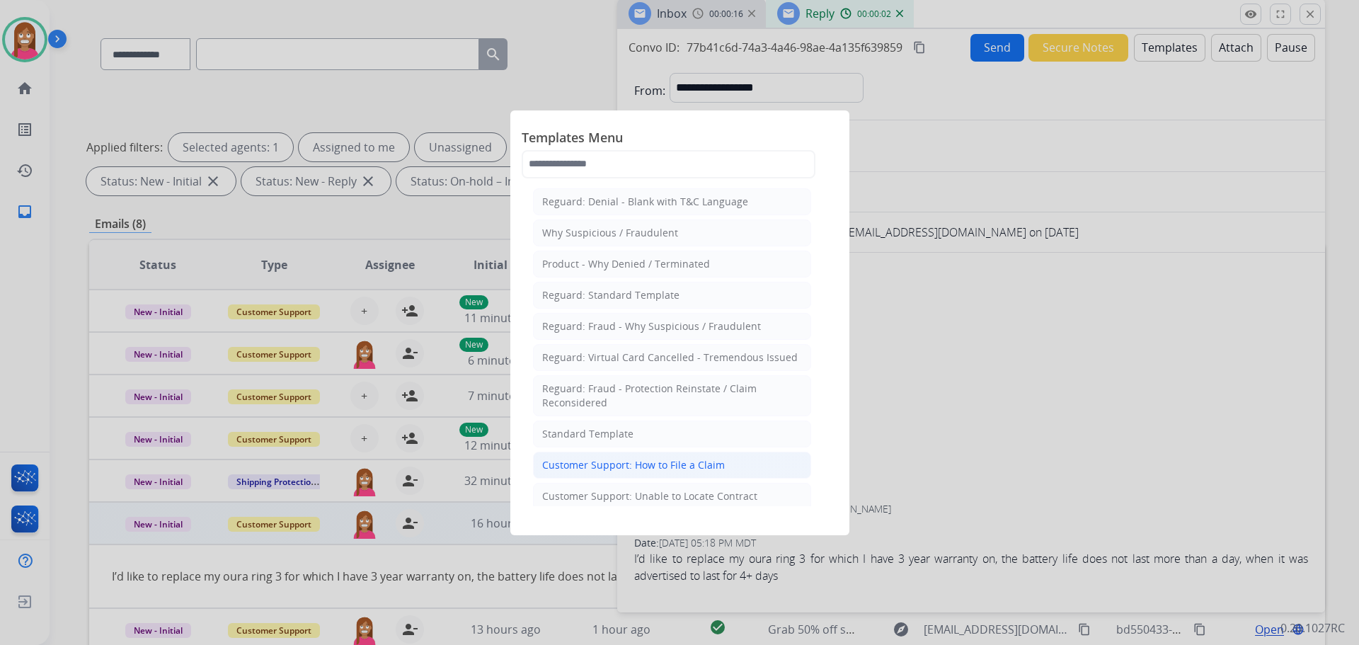
click at [641, 458] on div "Customer Support: How to File a Claim" at bounding box center [633, 465] width 183 height 14
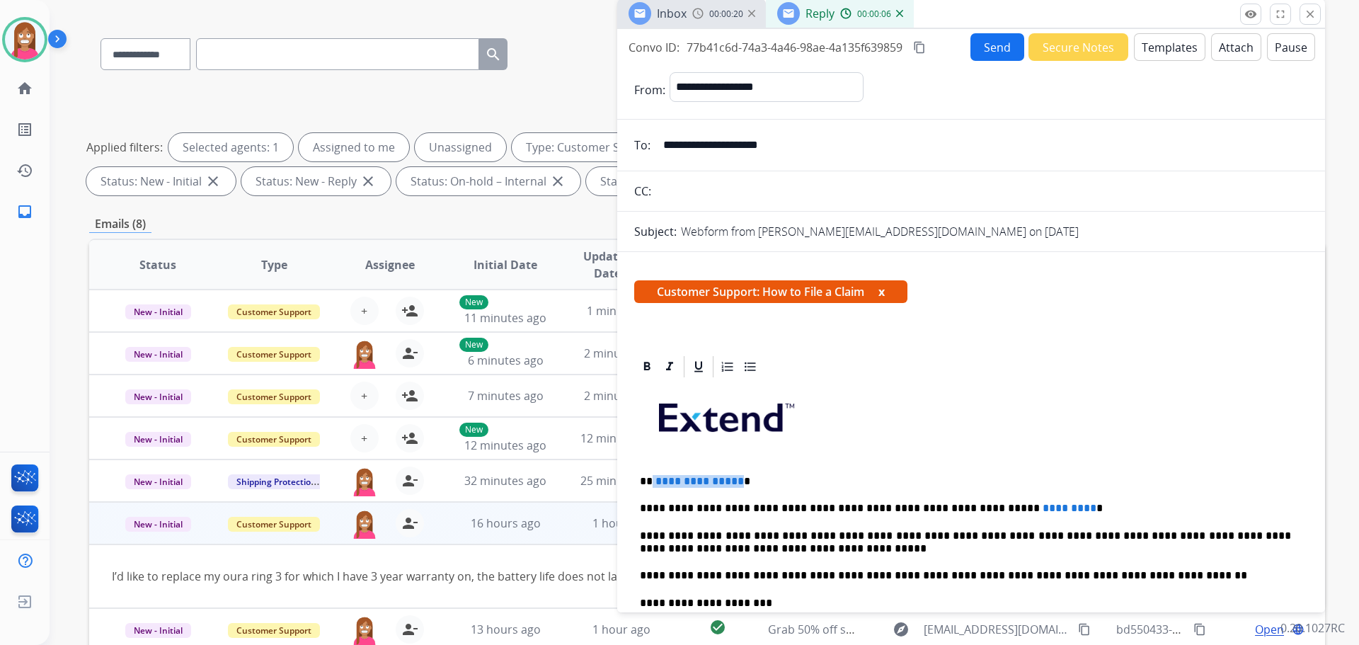
drag, startPoint x: 736, startPoint y: 471, endPoint x: 651, endPoint y: 470, distance: 85.0
click at [651, 470] on div "**********" at bounding box center [971, 595] width 674 height 433
click at [1024, 492] on div "**********" at bounding box center [971, 595] width 674 height 433
drag, startPoint x: 1025, startPoint y: 493, endPoint x: 926, endPoint y: 486, distance: 98.7
click at [925, 496] on div "**********" at bounding box center [971, 595] width 674 height 433
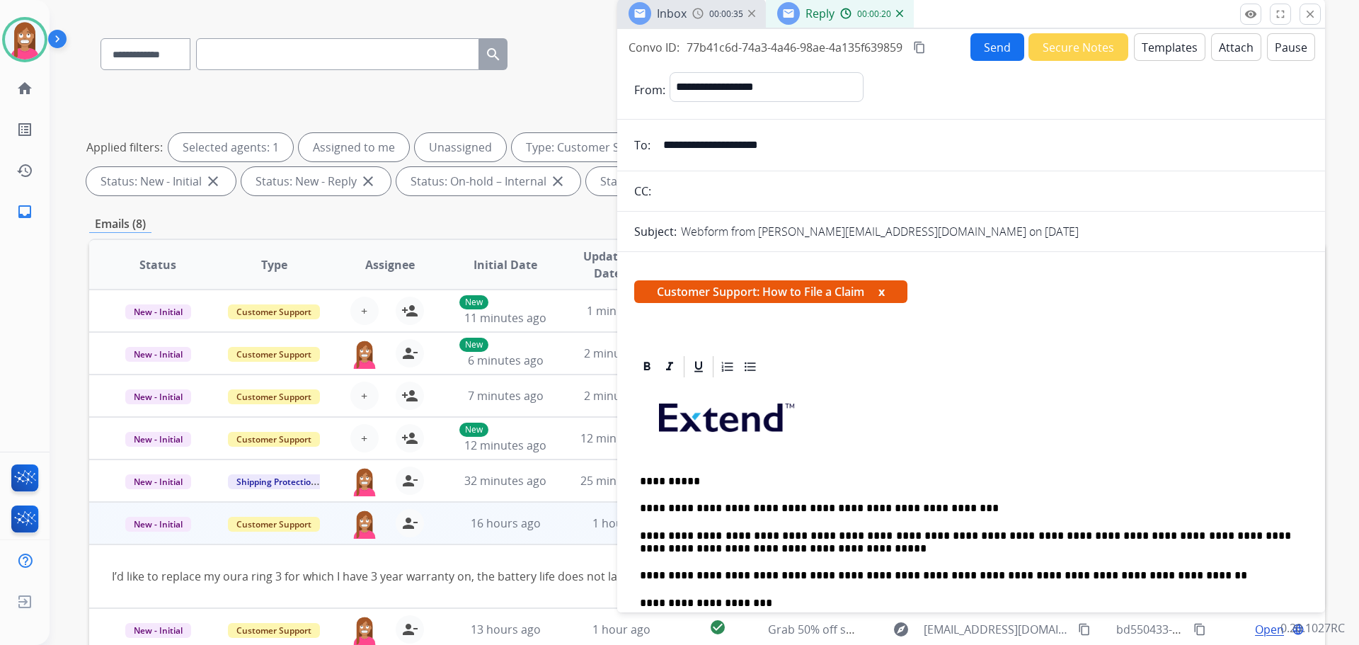
click at [999, 37] on button "Send" at bounding box center [998, 47] width 54 height 28
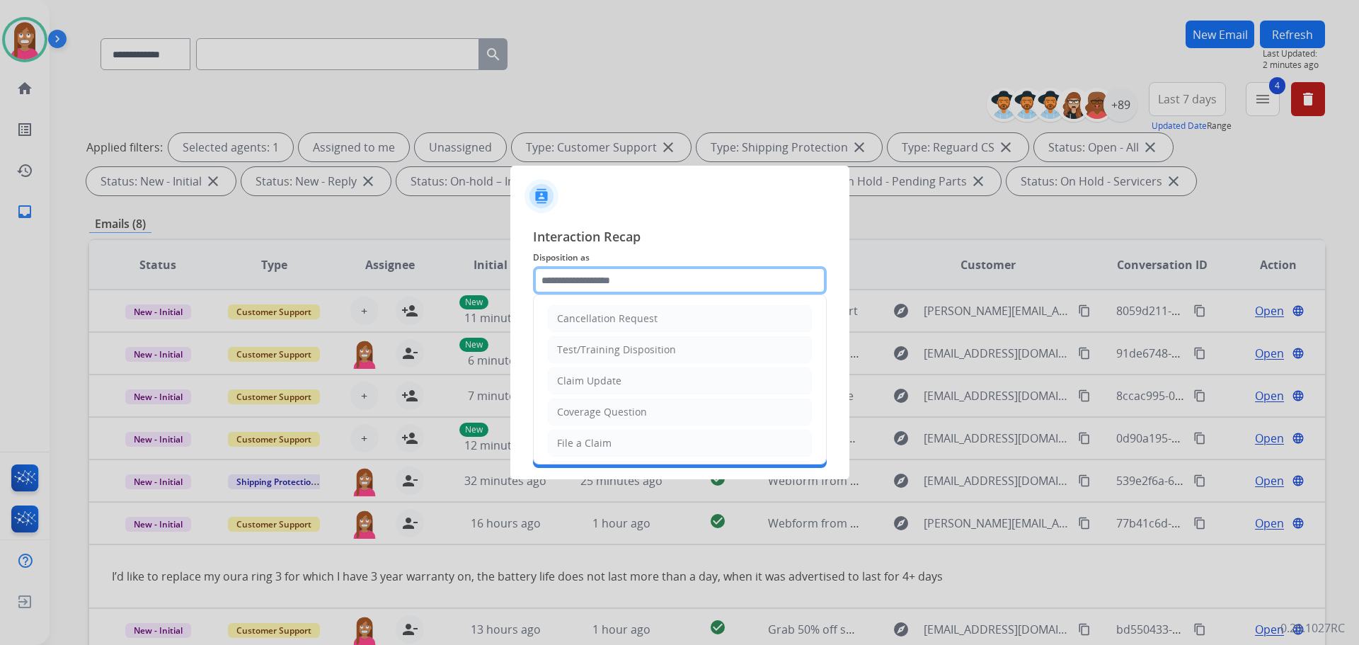
click at [612, 281] on input "text" at bounding box center [680, 280] width 294 height 28
click at [576, 438] on div "File a Claim" at bounding box center [584, 443] width 55 height 14
type input "**********"
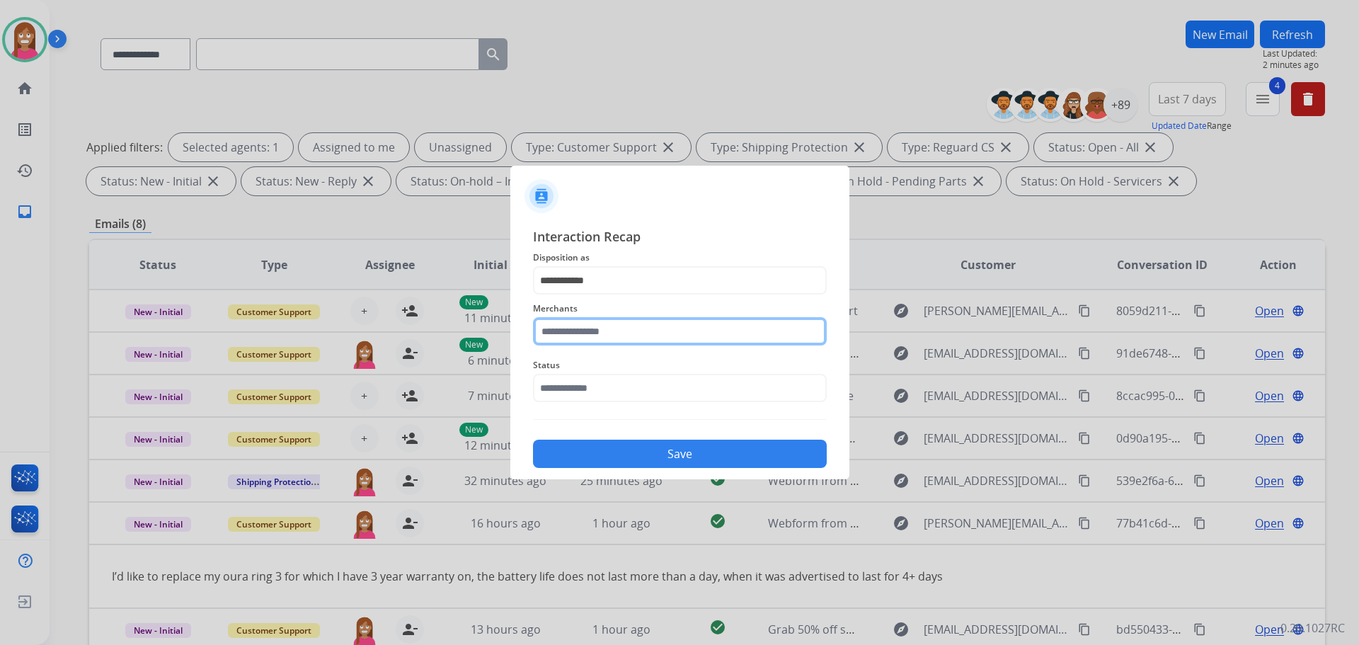
click at [577, 331] on input "text" at bounding box center [680, 331] width 294 height 28
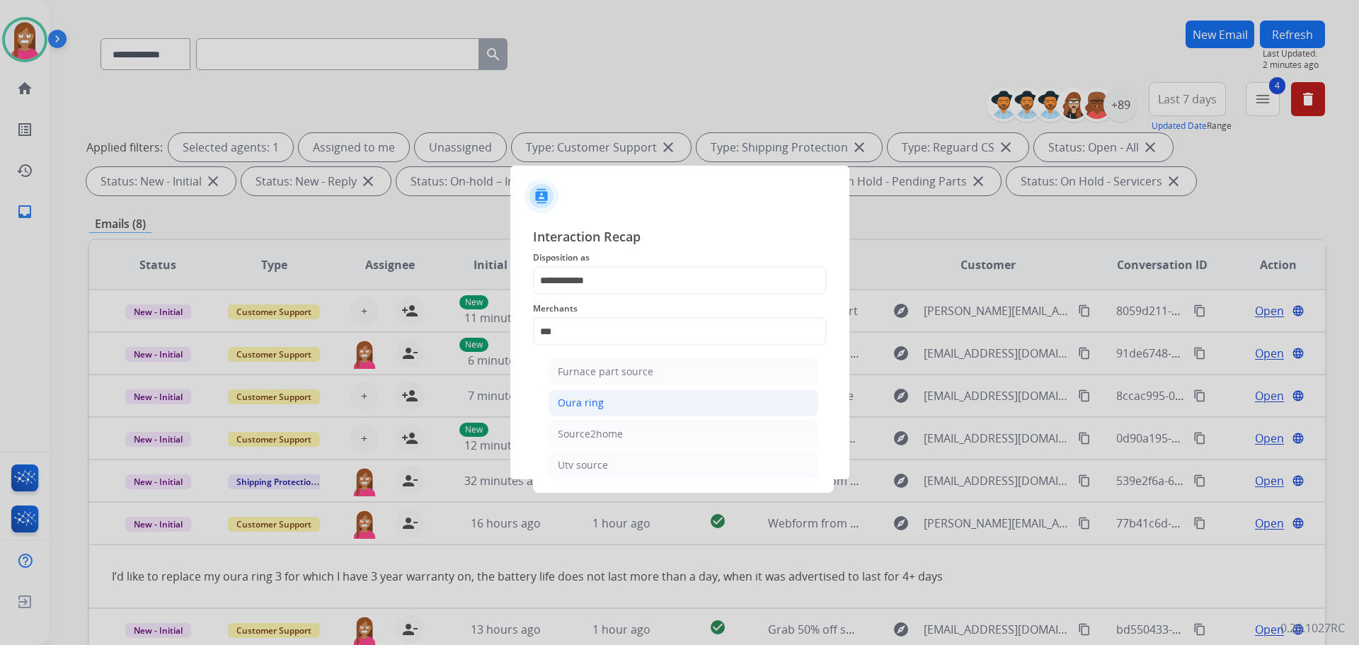
click at [568, 413] on li "Oura ring" at bounding box center [684, 402] width 270 height 27
type input "*********"
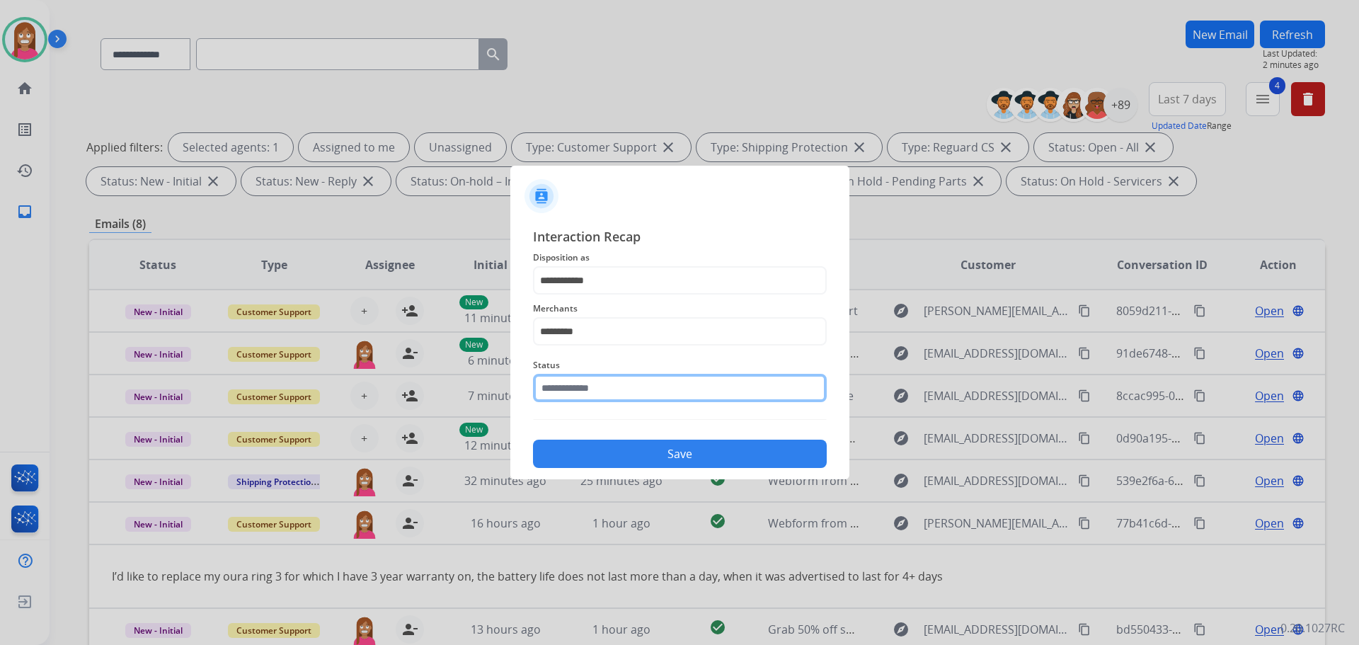
click at [568, 388] on input "text" at bounding box center [680, 388] width 294 height 28
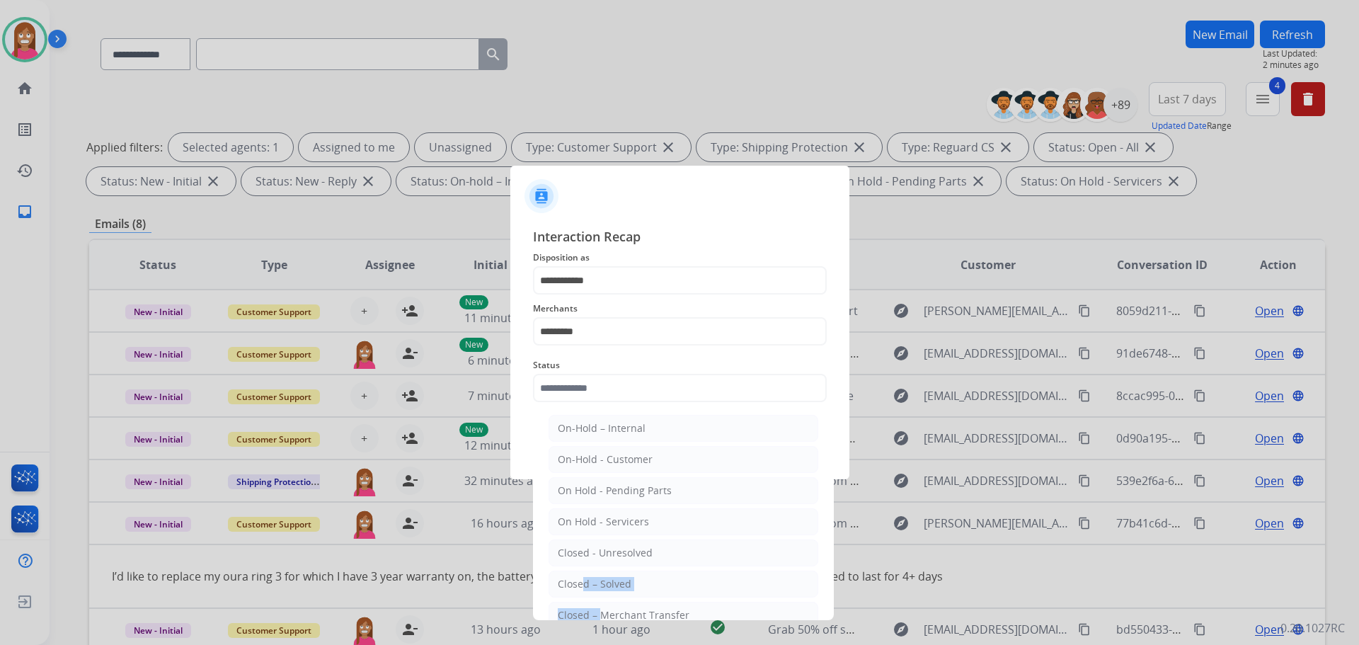
scroll to position [85, 0]
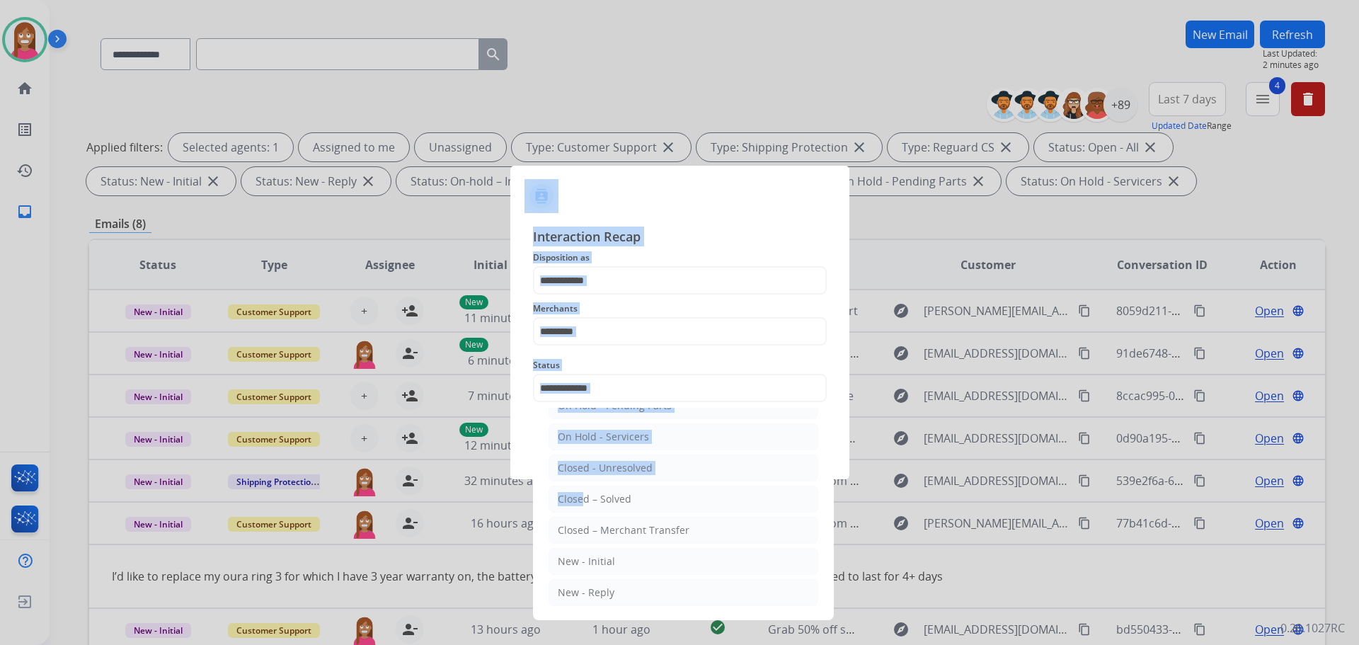
click at [0, 633] on app-contact-recap-modal "**********" at bounding box center [0, 322] width 0 height 645
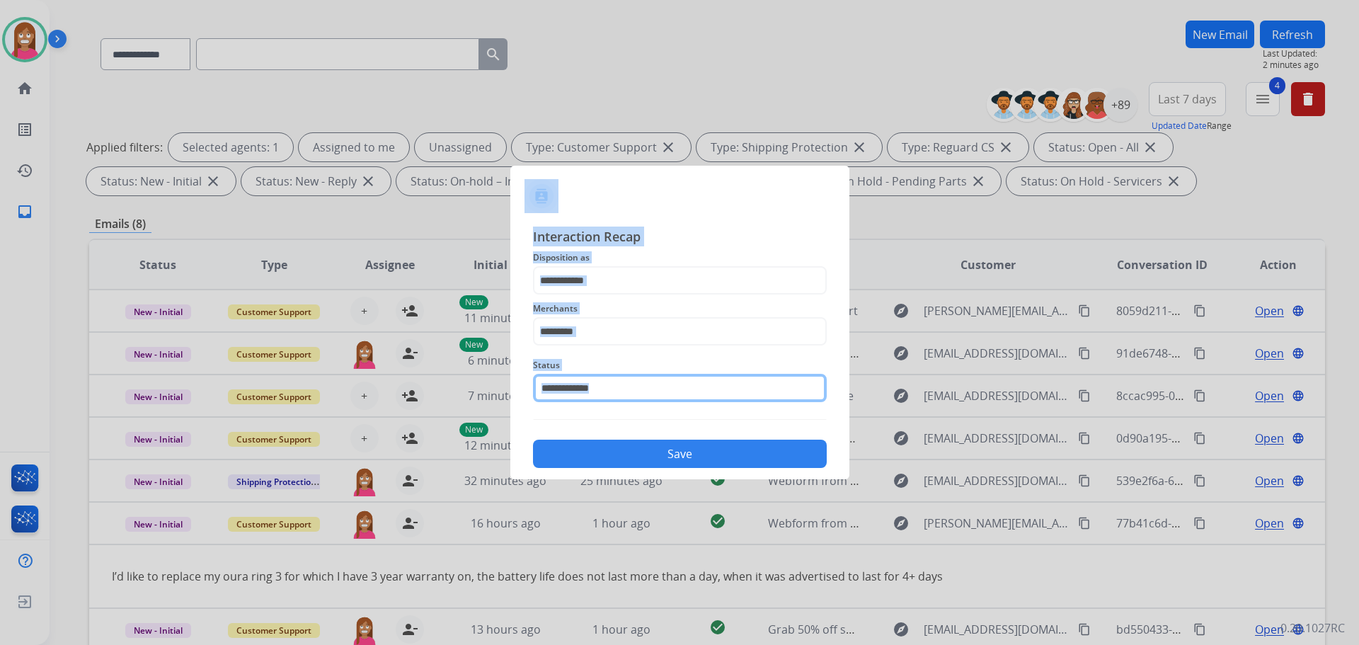
click at [606, 384] on input "text" at bounding box center [680, 388] width 294 height 28
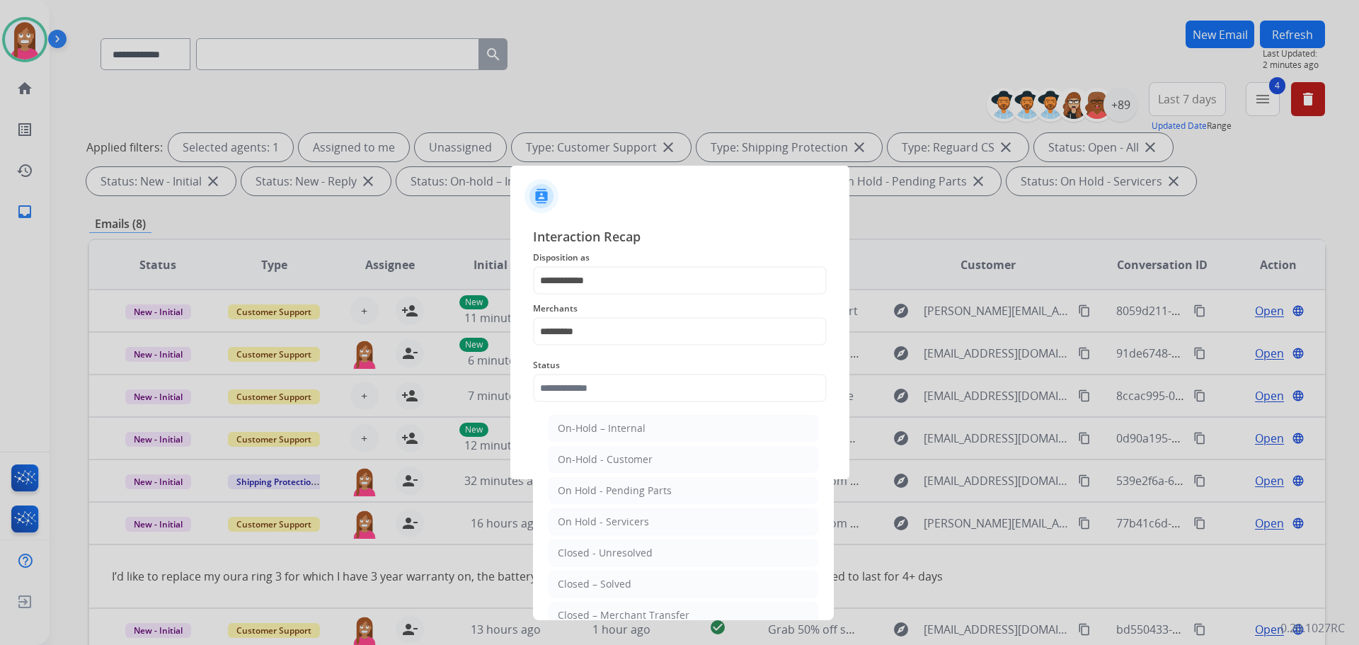
drag, startPoint x: 592, startPoint y: 576, endPoint x: 636, endPoint y: 506, distance: 82.1
click at [593, 576] on li "Closed – Solved" at bounding box center [684, 584] width 270 height 27
type input "**********"
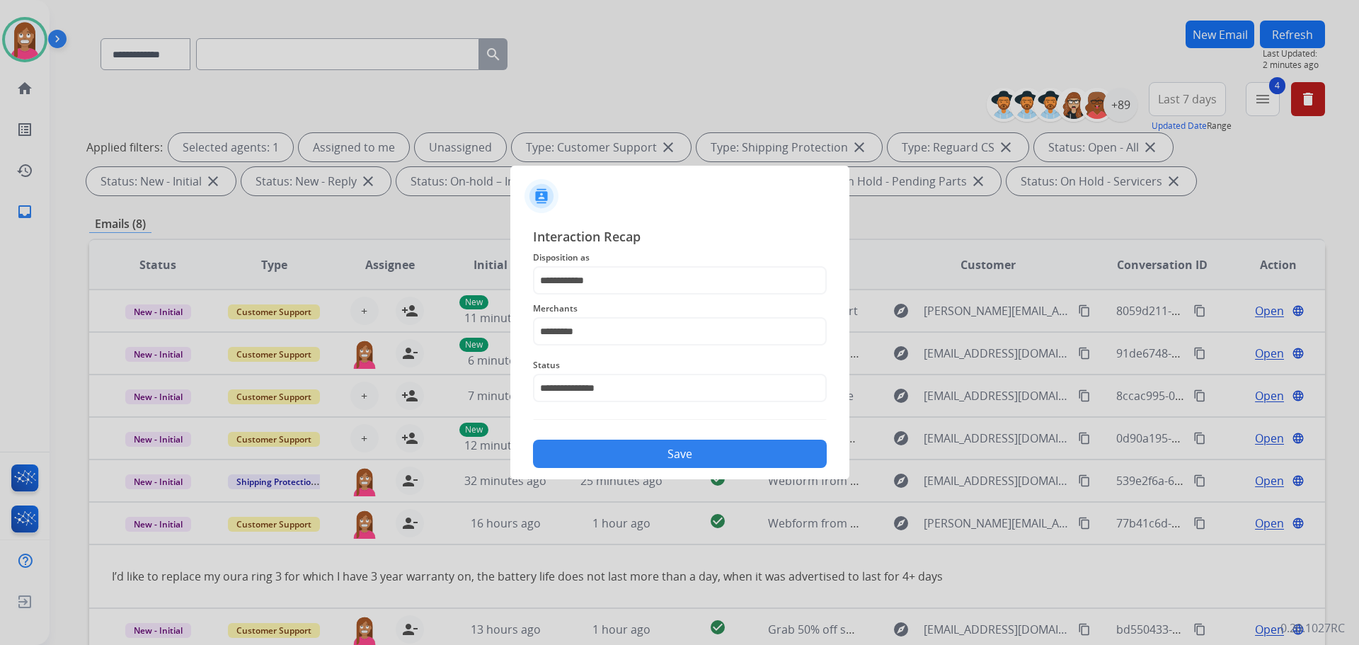
click at [667, 450] on button "Save" at bounding box center [680, 454] width 294 height 28
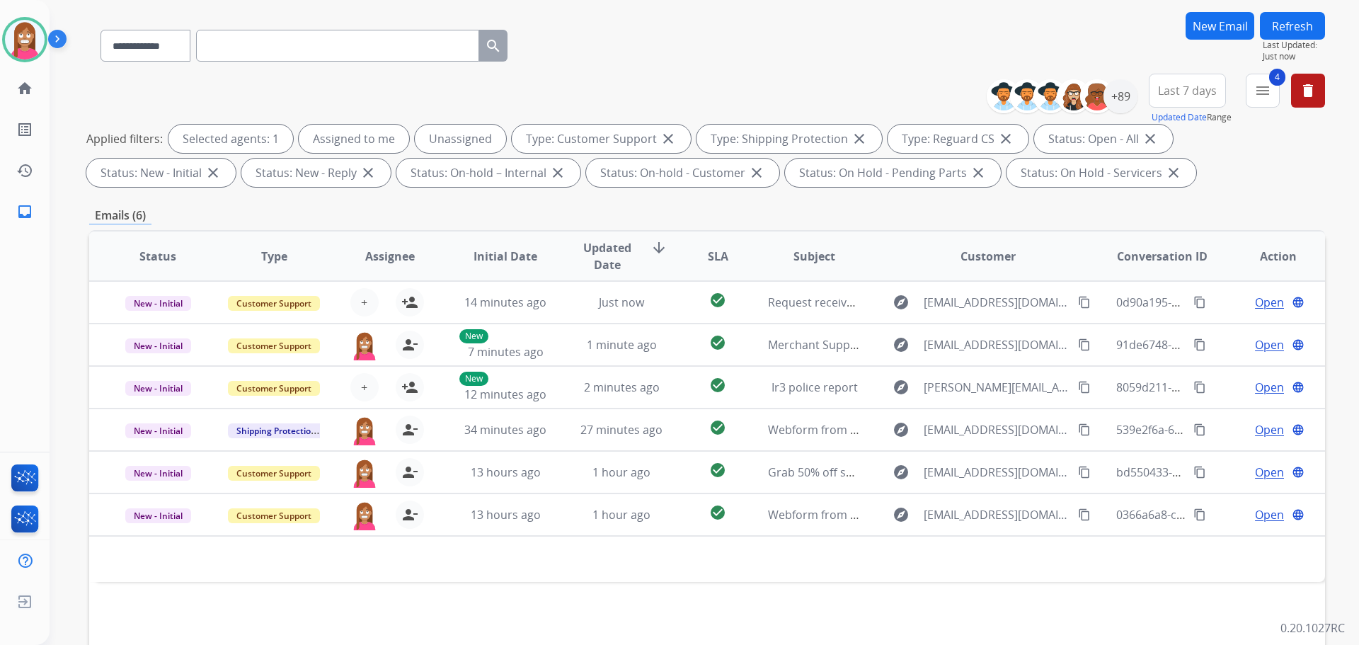
scroll to position [71, 0]
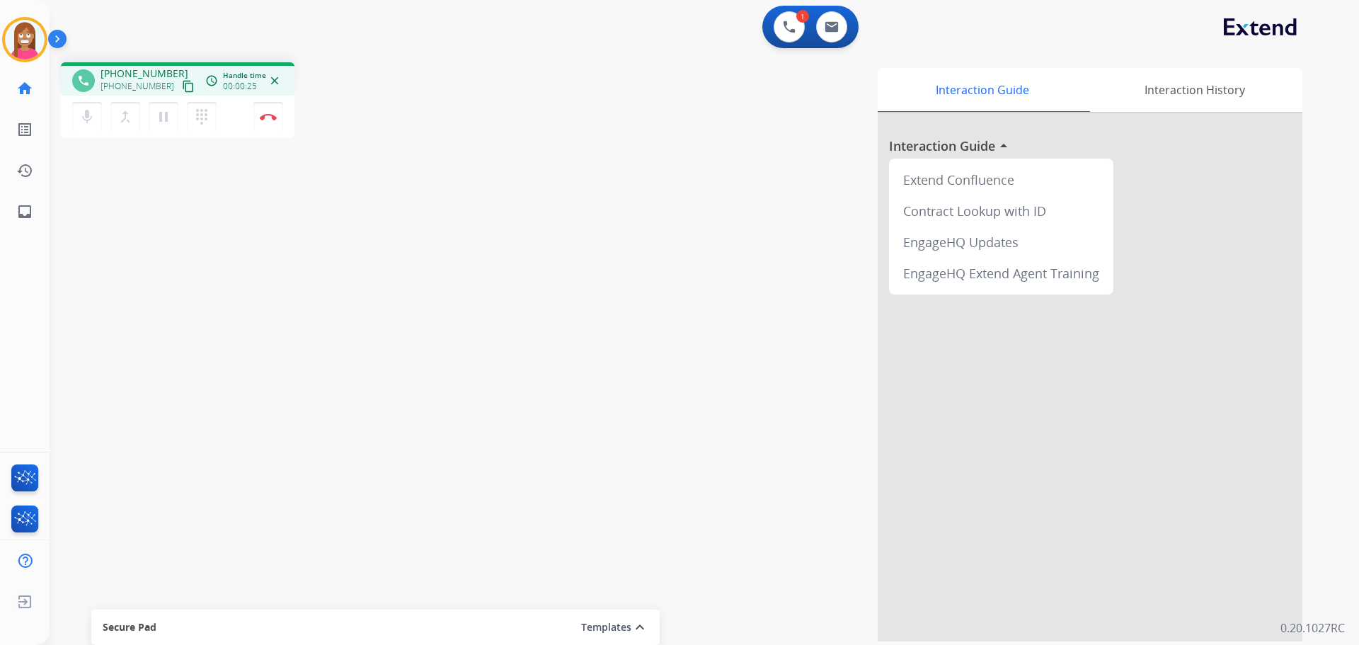
click at [182, 90] on mat-icon "content_copy" at bounding box center [188, 86] width 13 height 13
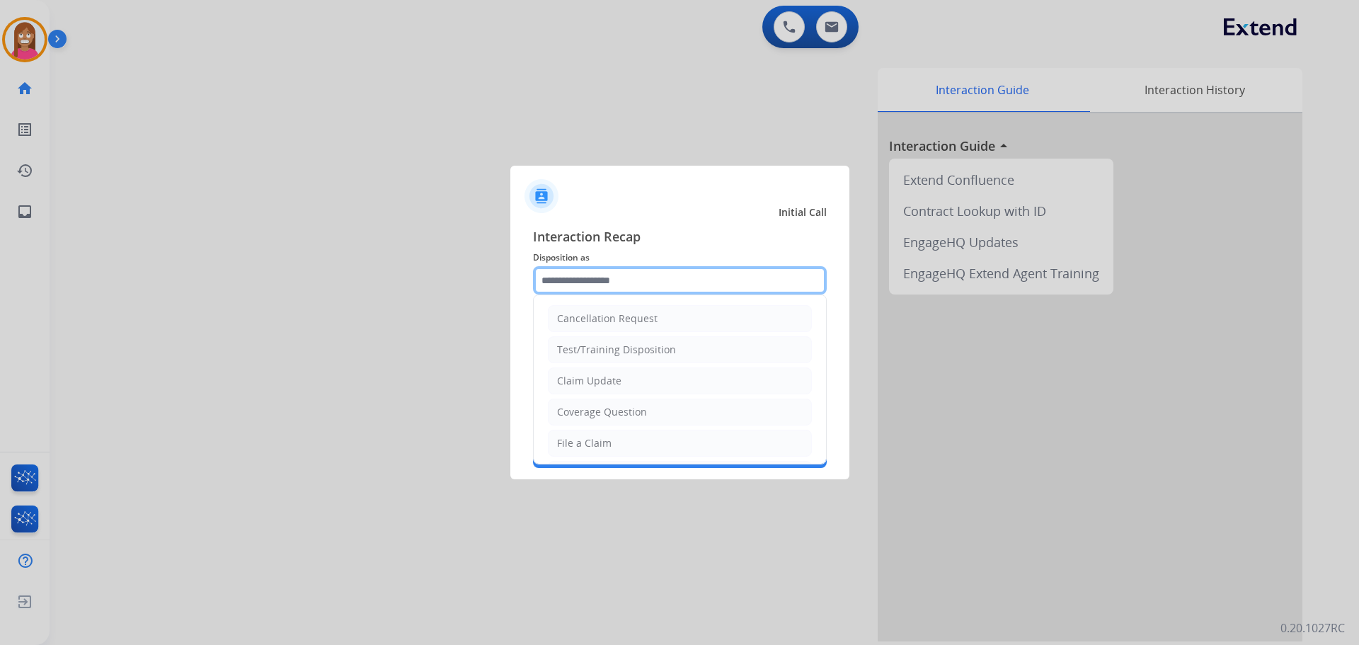
click at [554, 279] on input "text" at bounding box center [680, 280] width 294 height 28
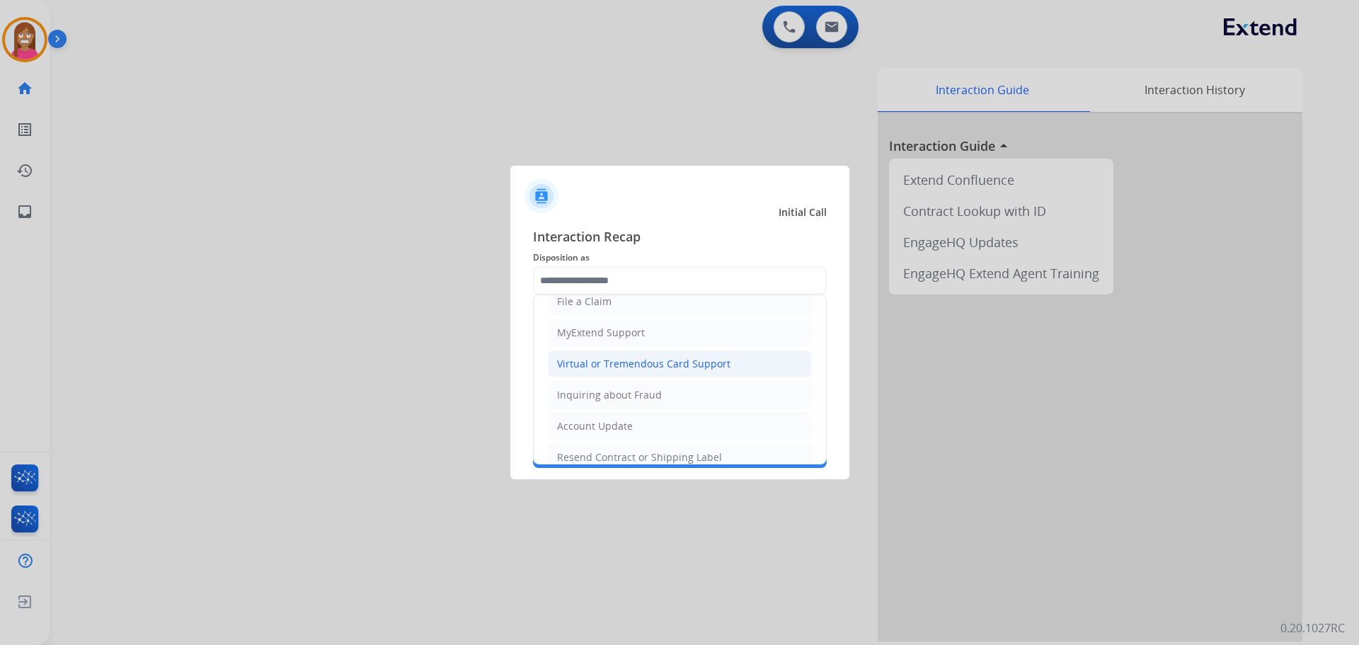
click at [595, 358] on div "Virtual or Tremendous Card Support" at bounding box center [643, 364] width 173 height 14
type input "**********"
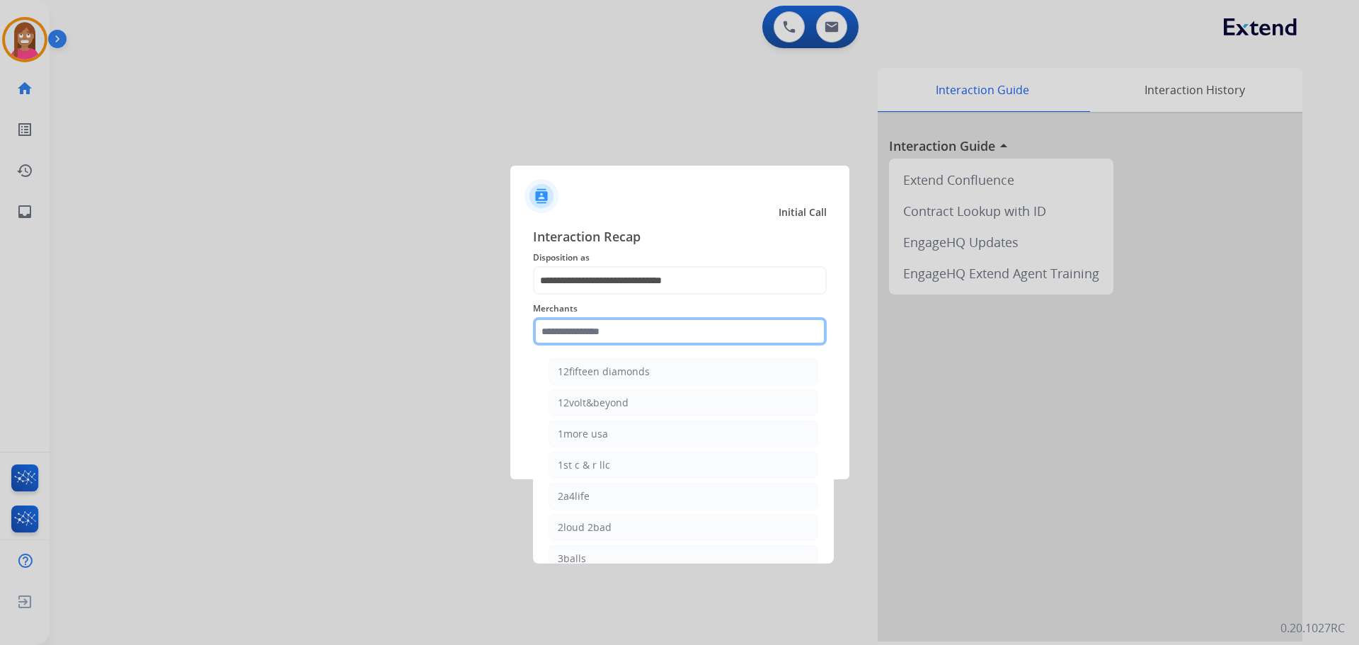
click at [583, 326] on input "text" at bounding box center [680, 331] width 294 height 28
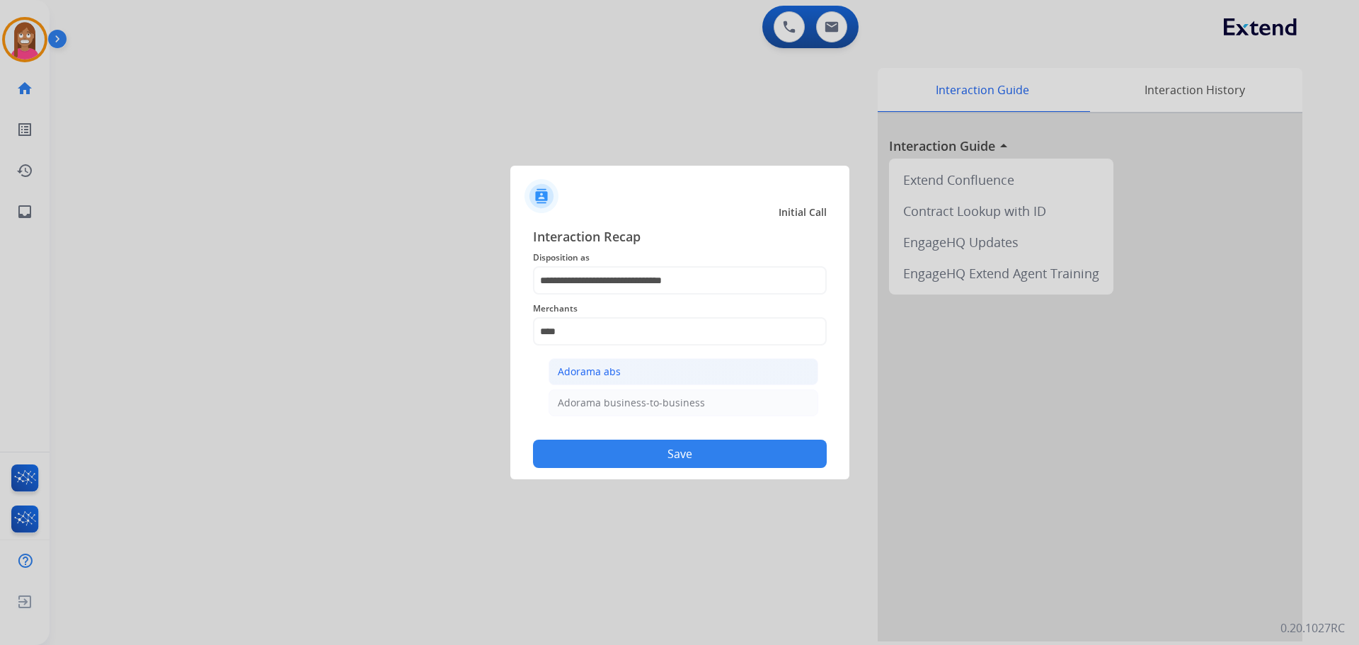
click at [631, 363] on li "Adorama abs" at bounding box center [684, 371] width 270 height 27
type input "**********"
click at [644, 464] on button "Save" at bounding box center [680, 454] width 294 height 28
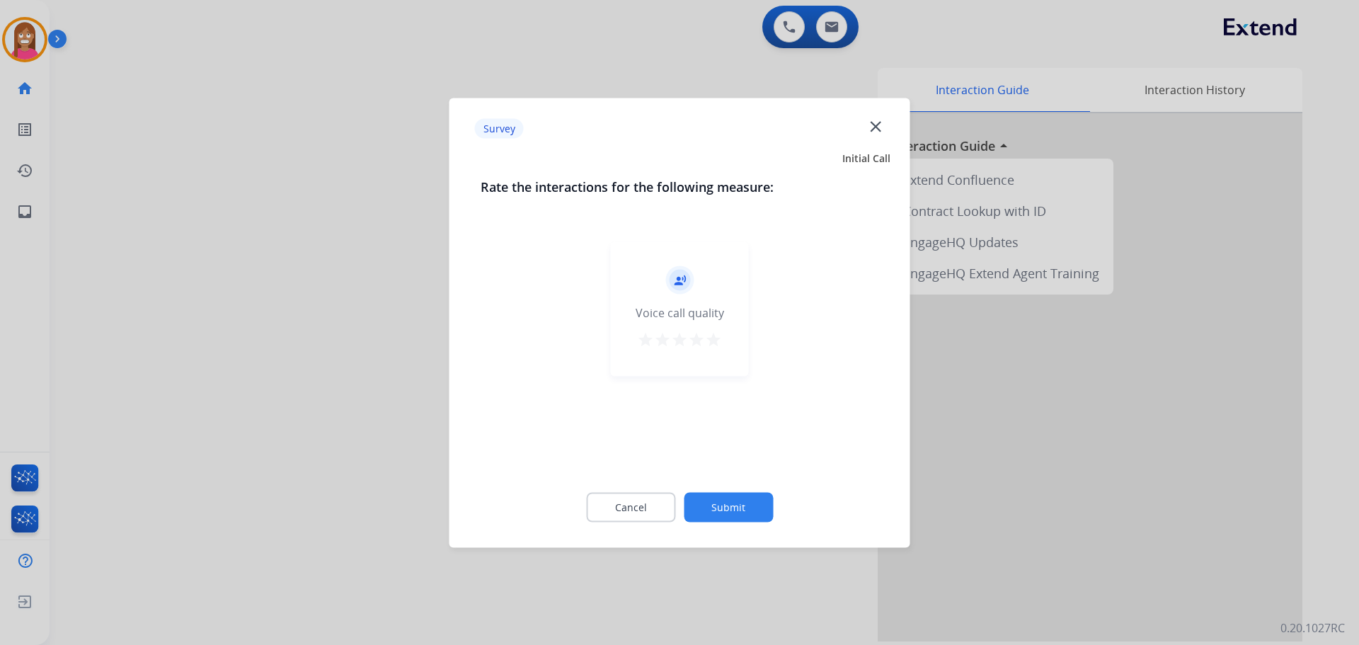
click at [884, 128] on mat-icon "close" at bounding box center [876, 126] width 18 height 18
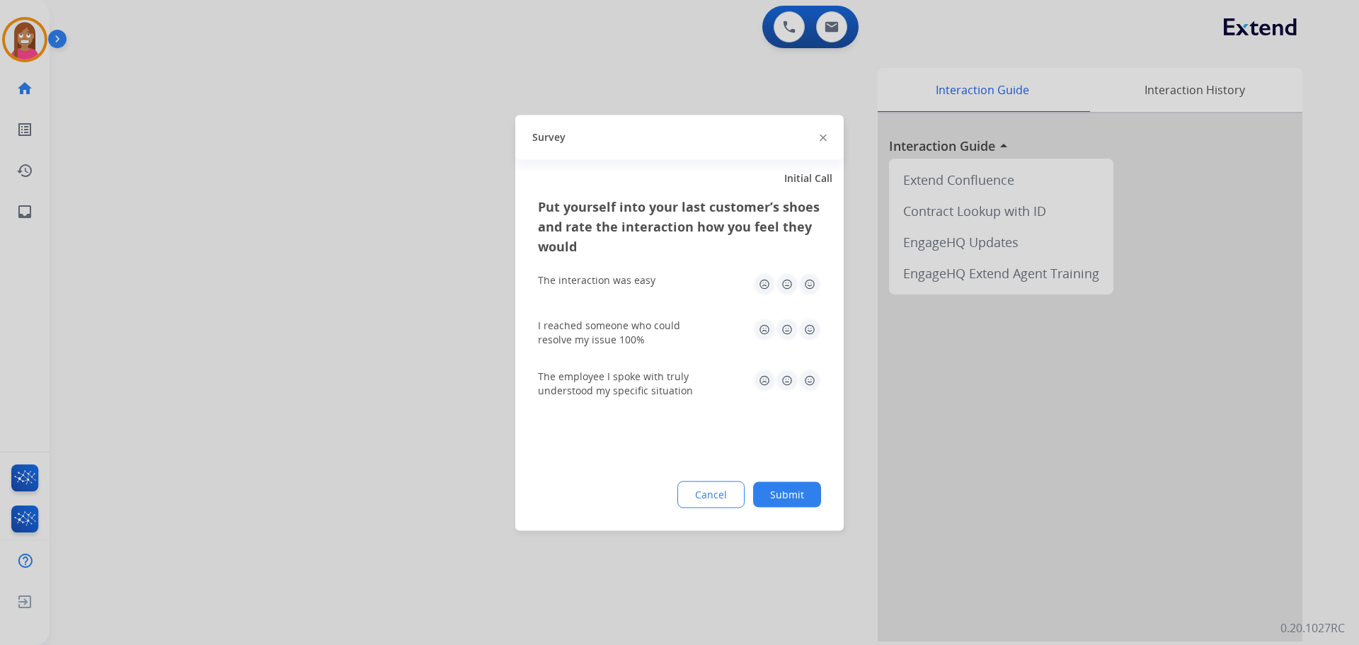
click at [824, 139] on img at bounding box center [823, 138] width 7 height 7
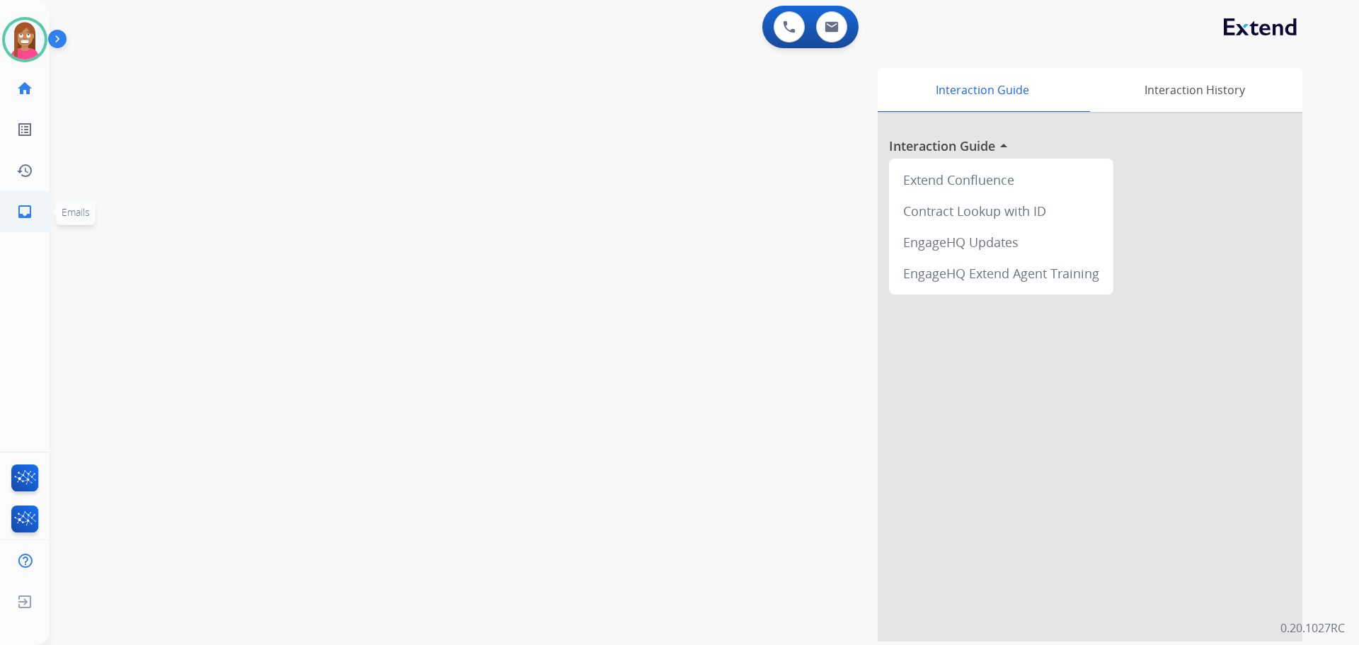
click at [11, 221] on link "inbox Emails" at bounding box center [25, 212] width 40 height 40
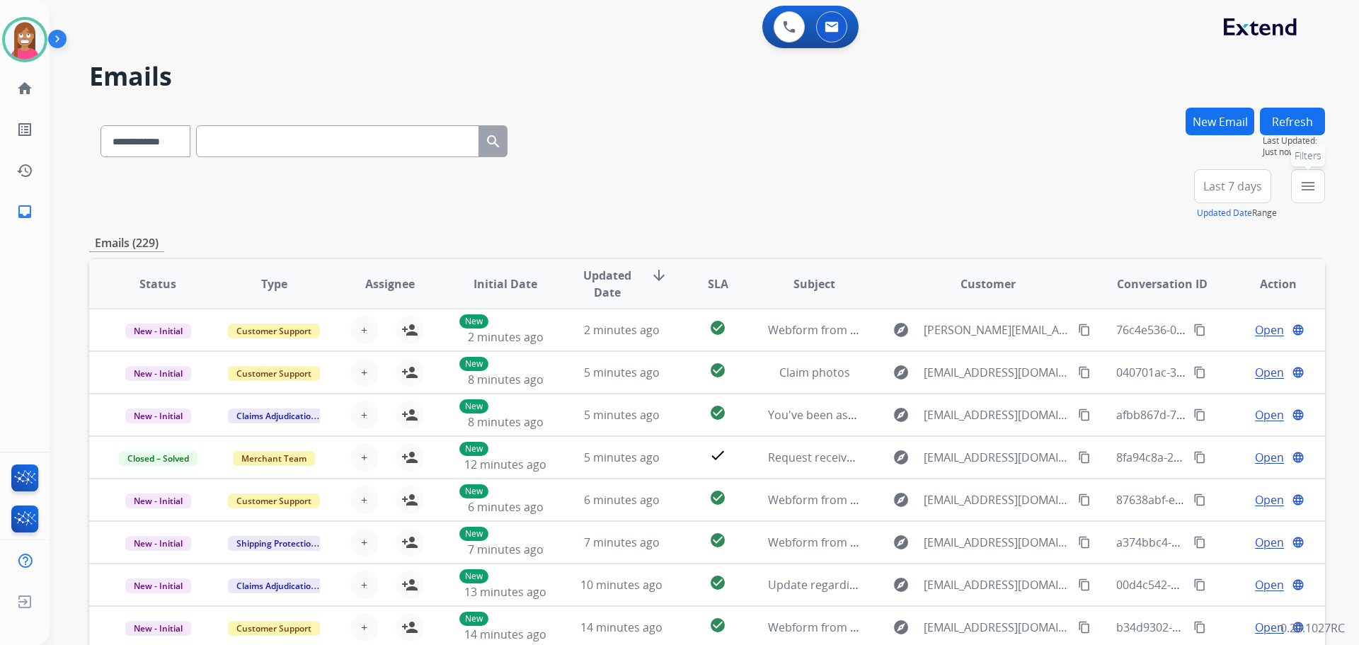
click at [1306, 189] on mat-icon "menu" at bounding box center [1308, 186] width 17 height 17
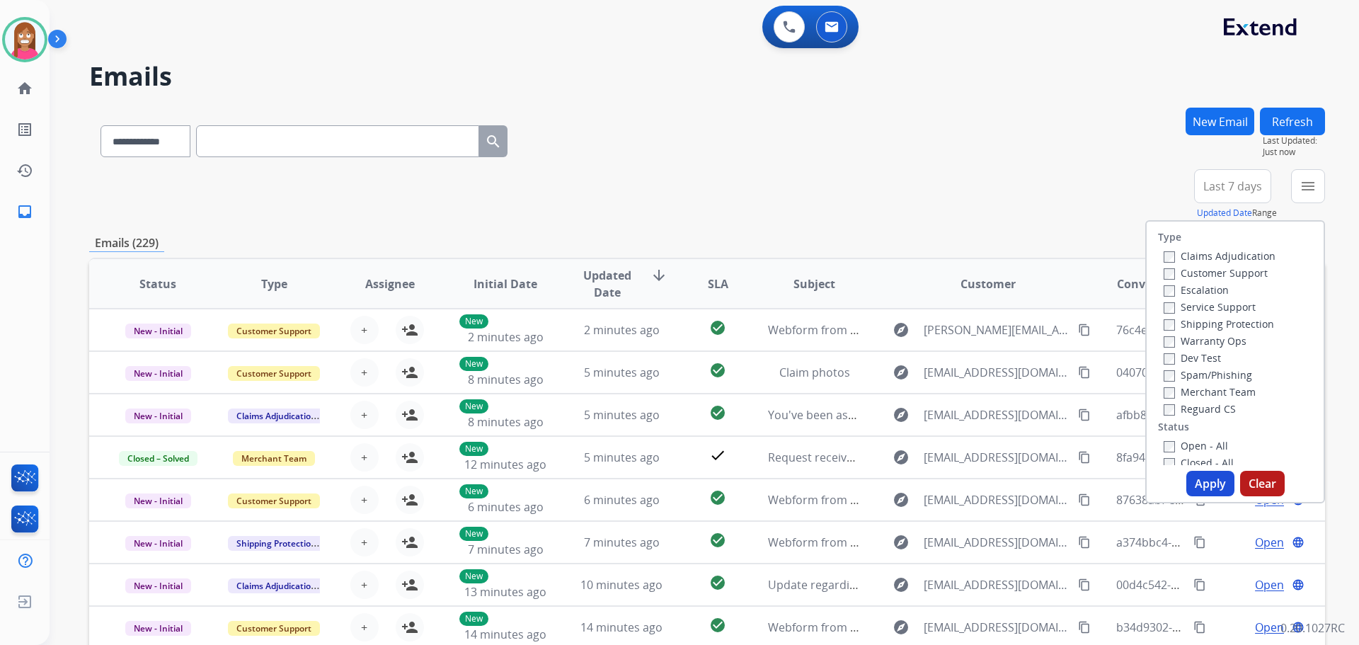
click at [1216, 275] on label "Customer Support" at bounding box center [1216, 272] width 104 height 13
click at [1214, 321] on label "Shipping Protection" at bounding box center [1219, 323] width 110 height 13
click at [1185, 413] on label "Reguard CS" at bounding box center [1200, 408] width 72 height 13
click at [1172, 444] on label "Open - All" at bounding box center [1196, 445] width 64 height 13
click at [1197, 479] on button "Apply" at bounding box center [1211, 483] width 48 height 25
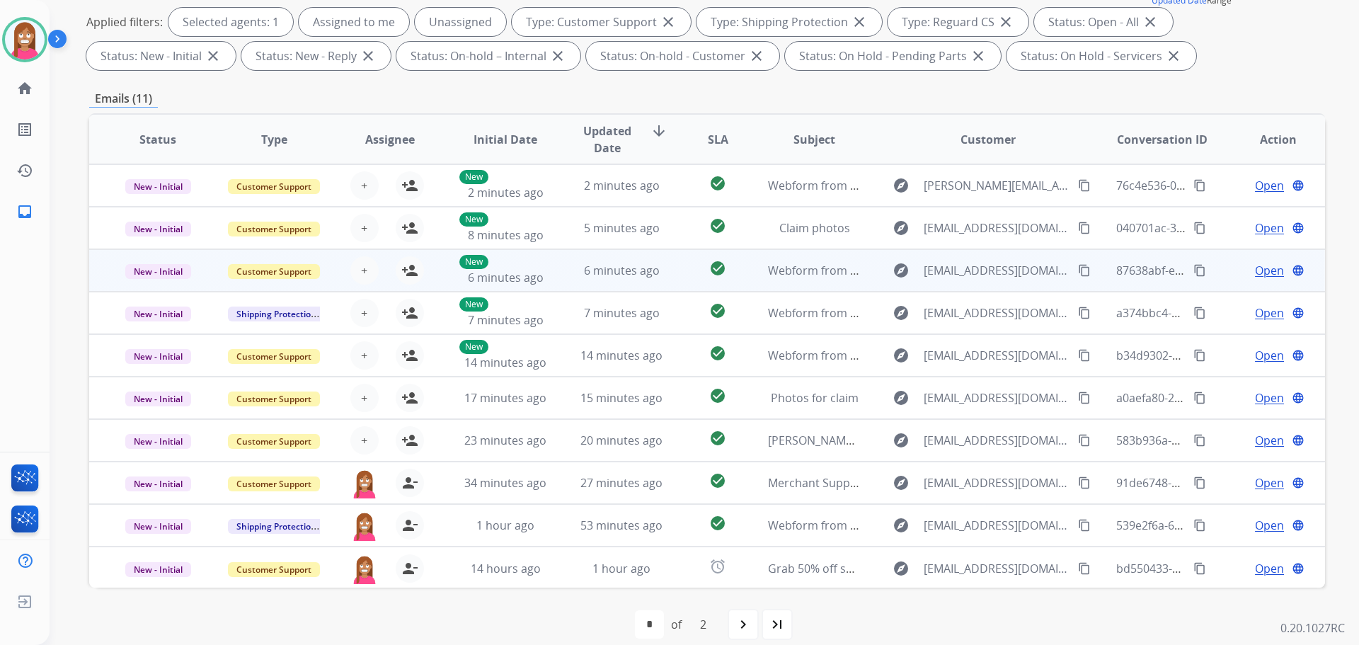
scroll to position [1, 0]
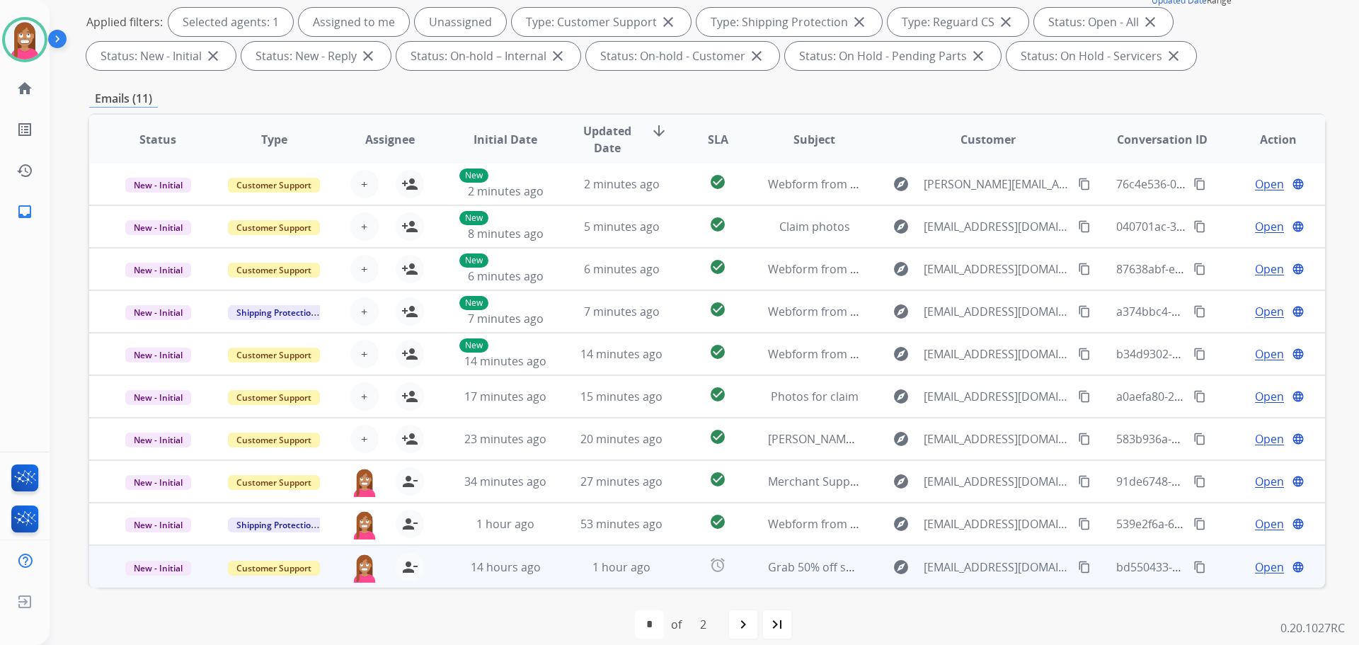
click at [554, 585] on td "1 hour ago" at bounding box center [611, 566] width 116 height 42
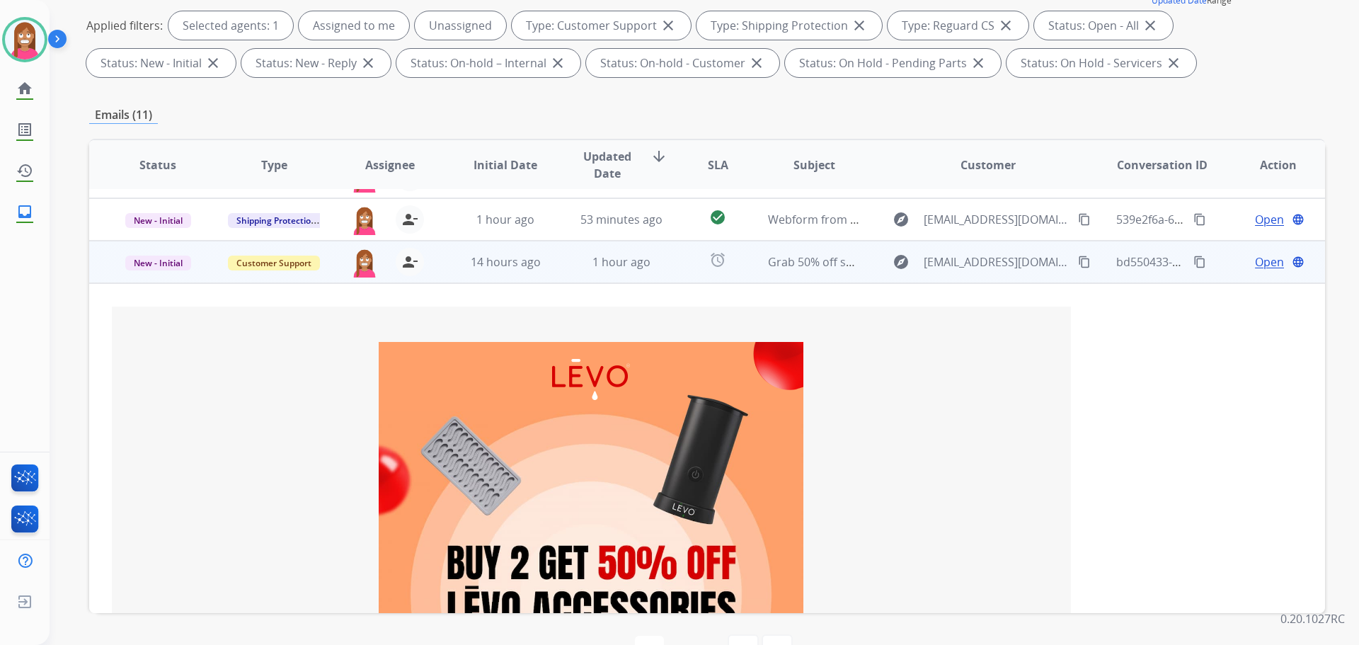
scroll to position [382, 0]
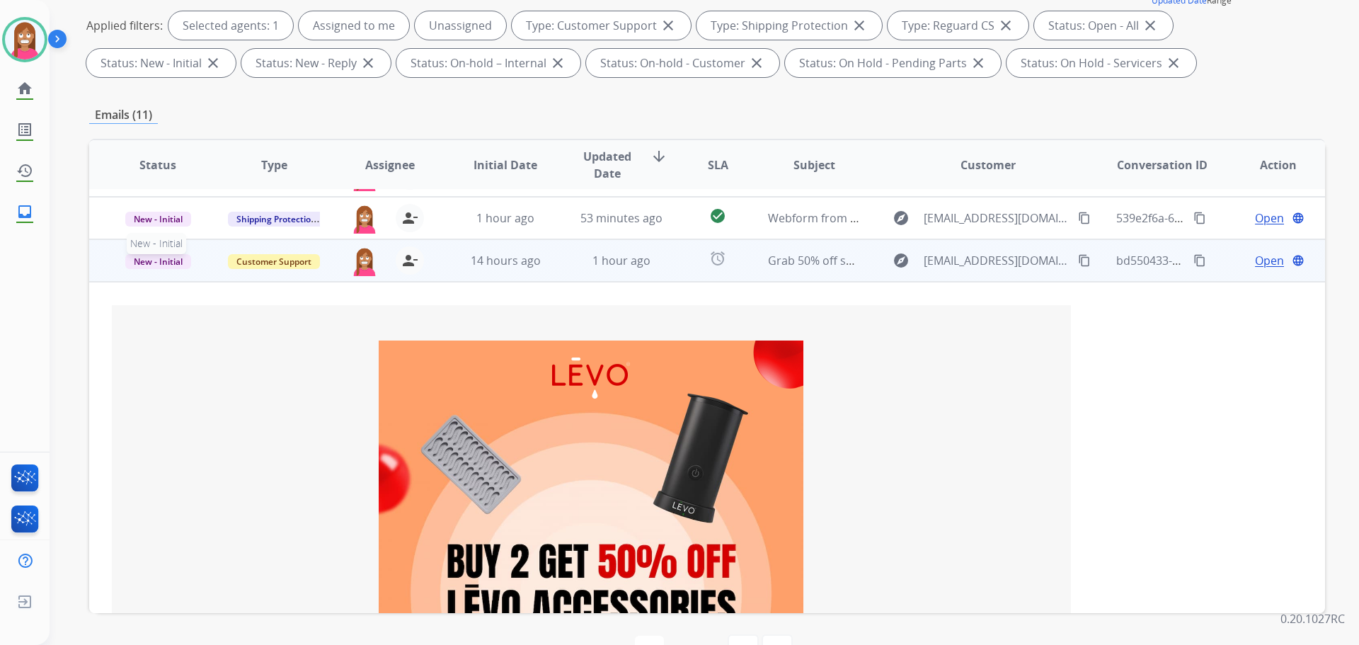
click at [169, 270] on div "New - Initial" at bounding box center [158, 260] width 93 height 35
click at [224, 185] on p "Closed – Solved" at bounding box center [233, 181] width 81 height 20
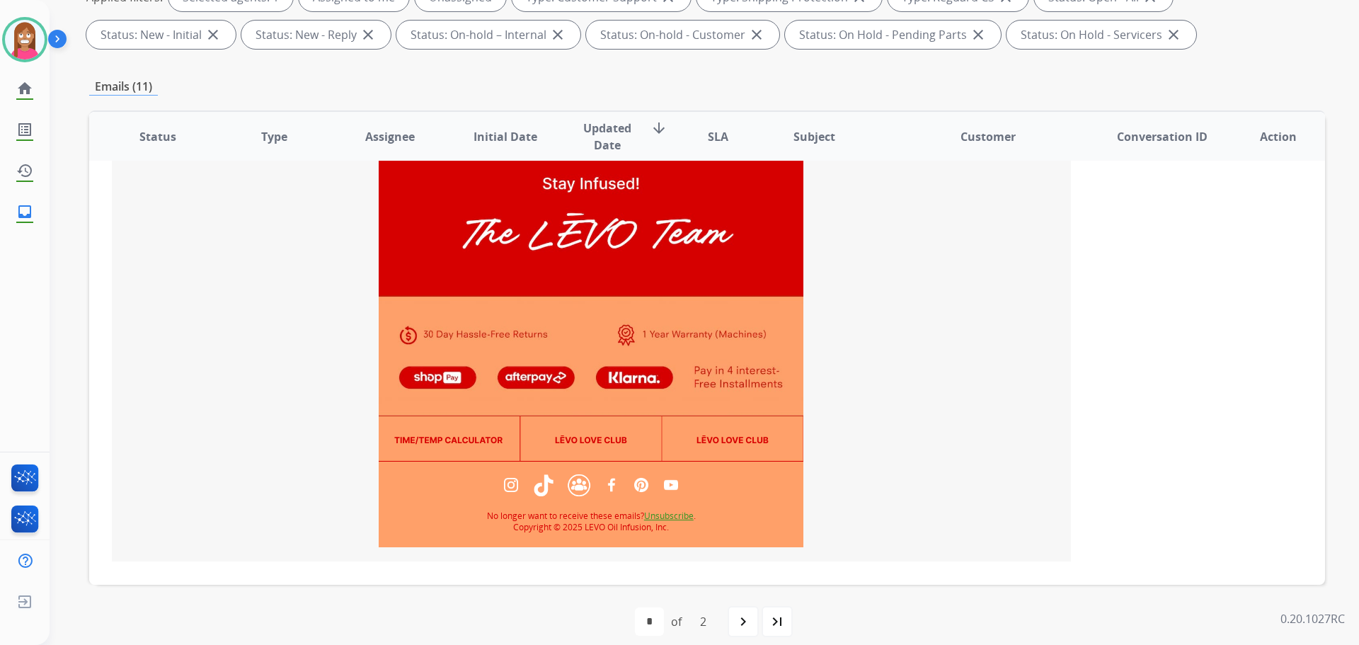
scroll to position [254, 0]
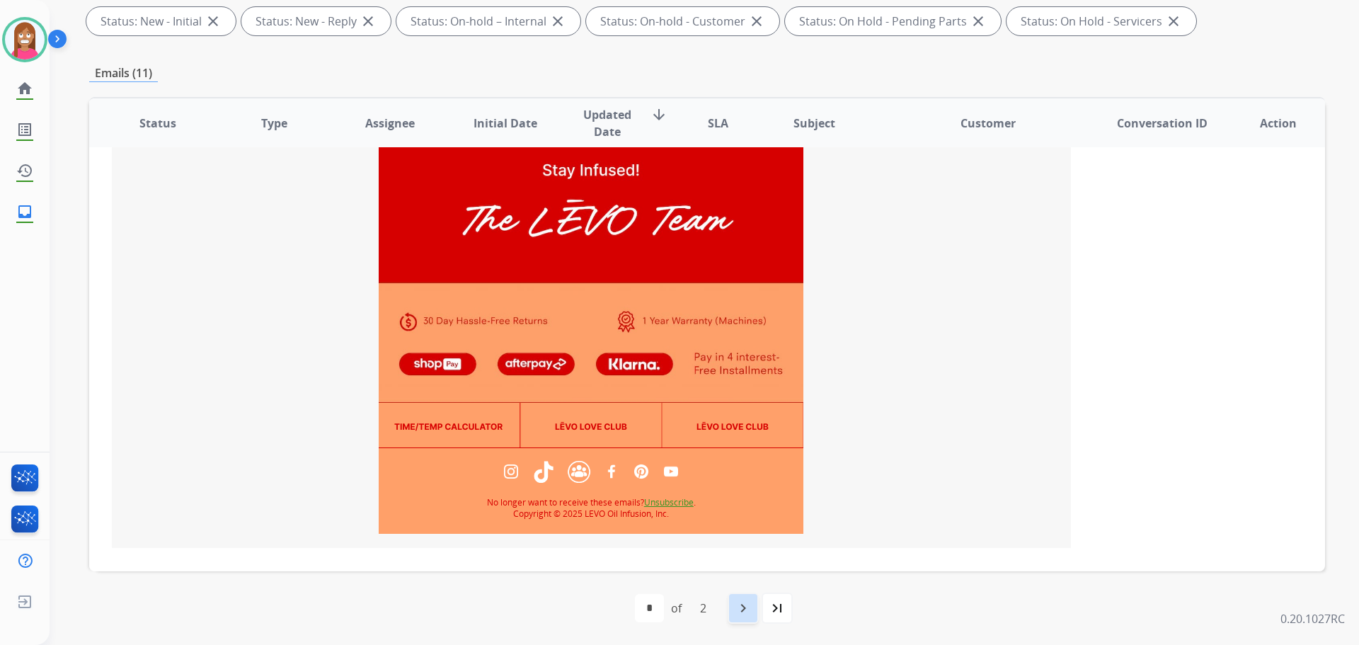
click at [733, 605] on div "navigate_next" at bounding box center [743, 608] width 31 height 31
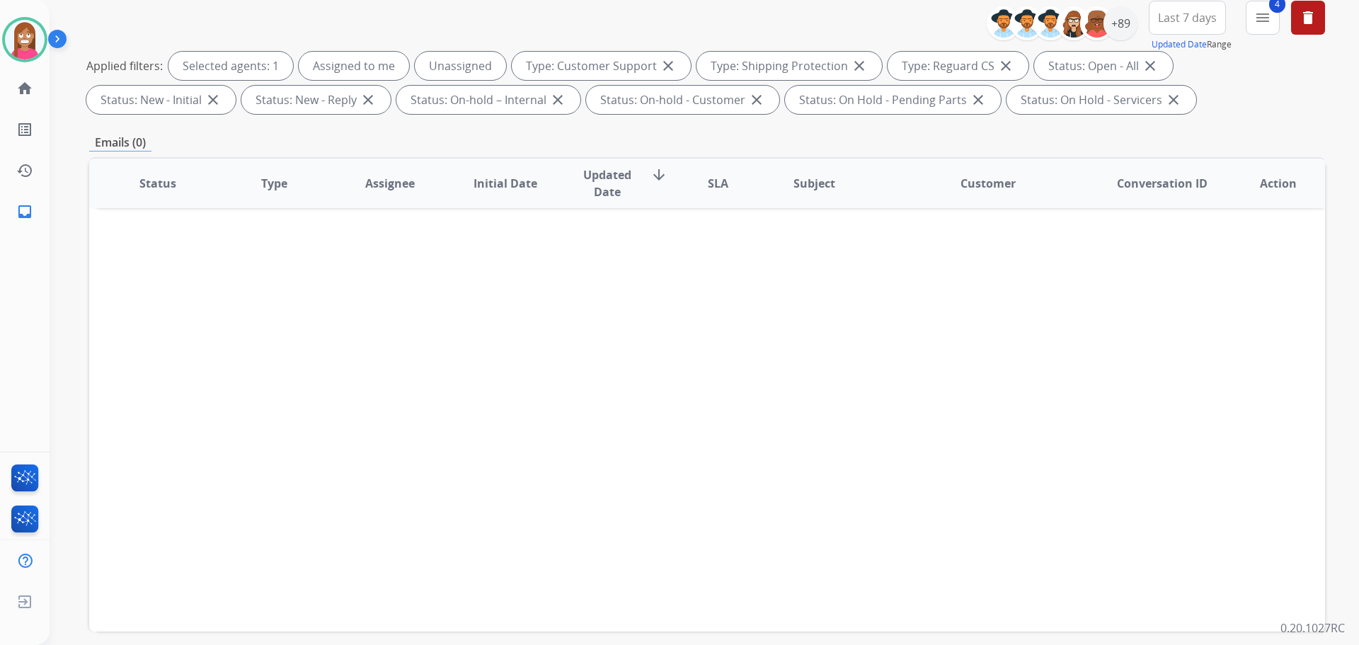
scroll to position [229, 0]
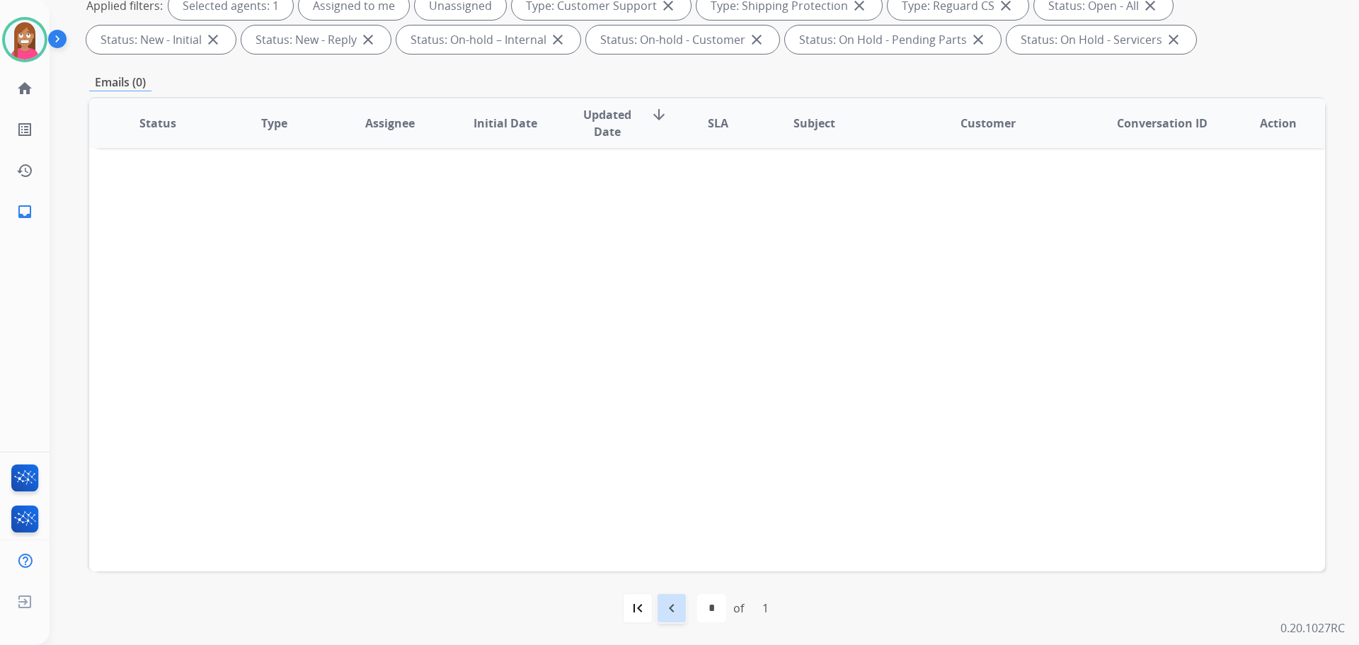
click at [676, 598] on div "navigate_before" at bounding box center [671, 608] width 31 height 31
select select "*"
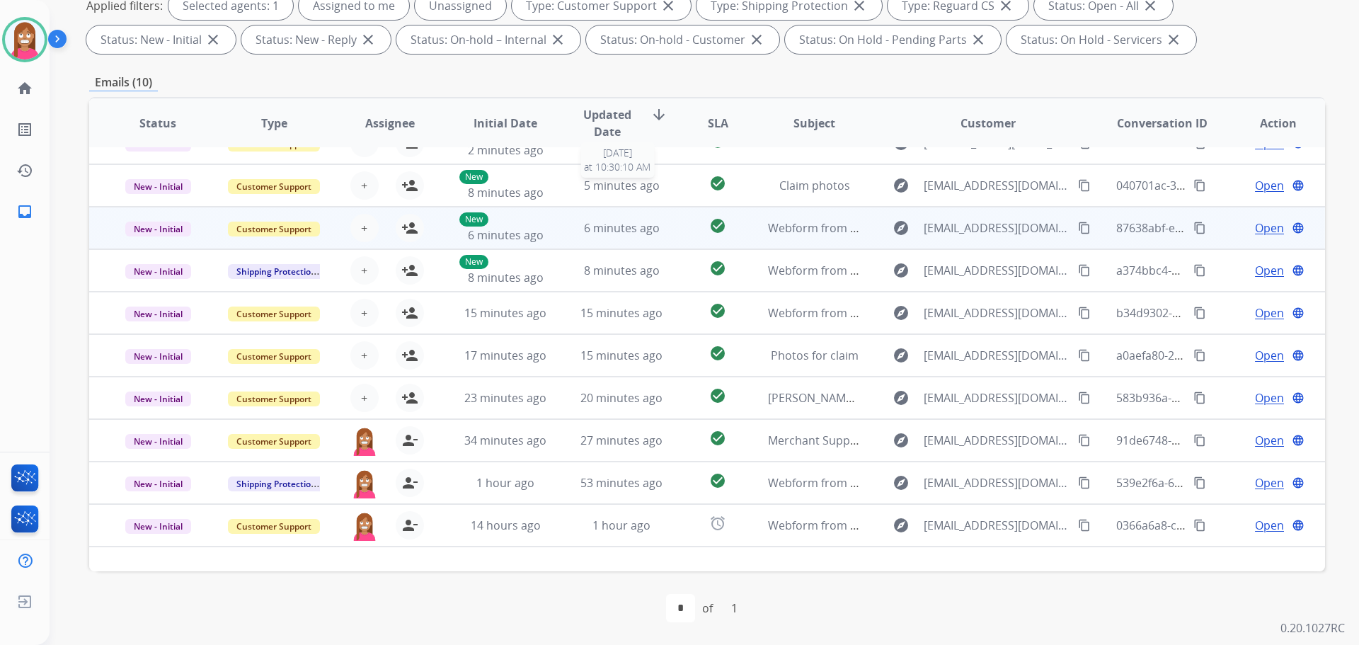
scroll to position [47, 0]
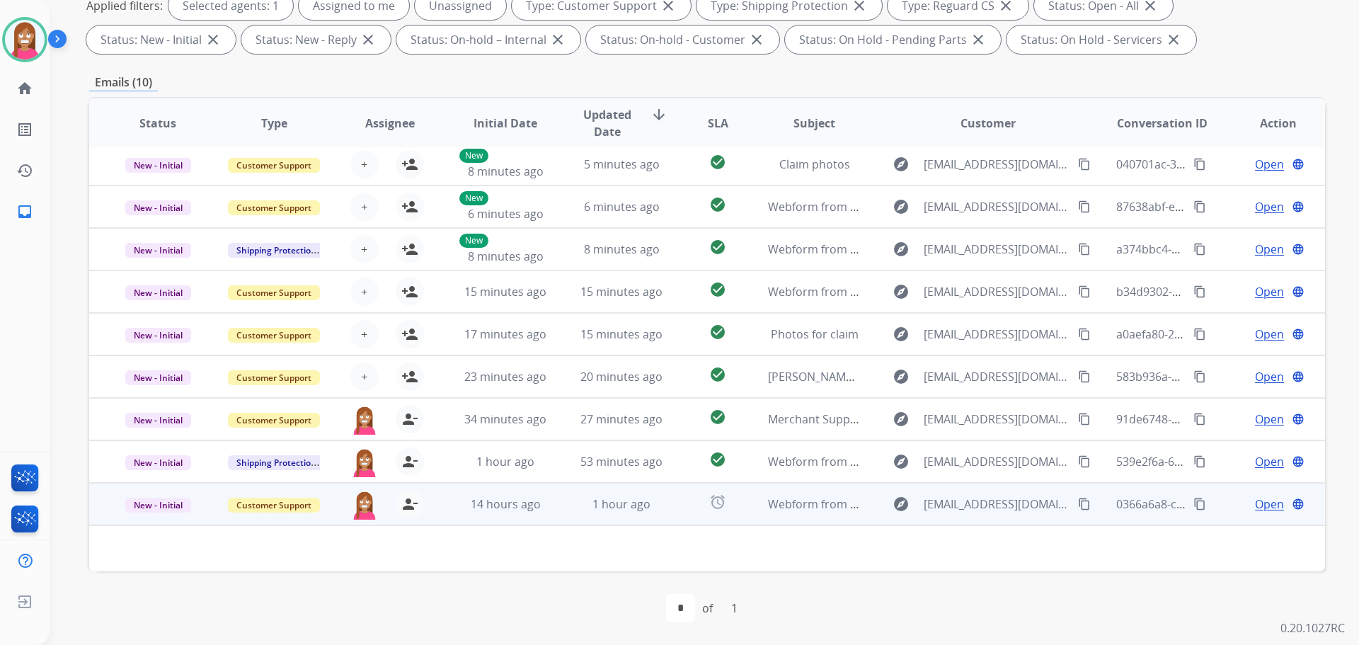
click at [566, 521] on td "1 hour ago" at bounding box center [611, 504] width 116 height 42
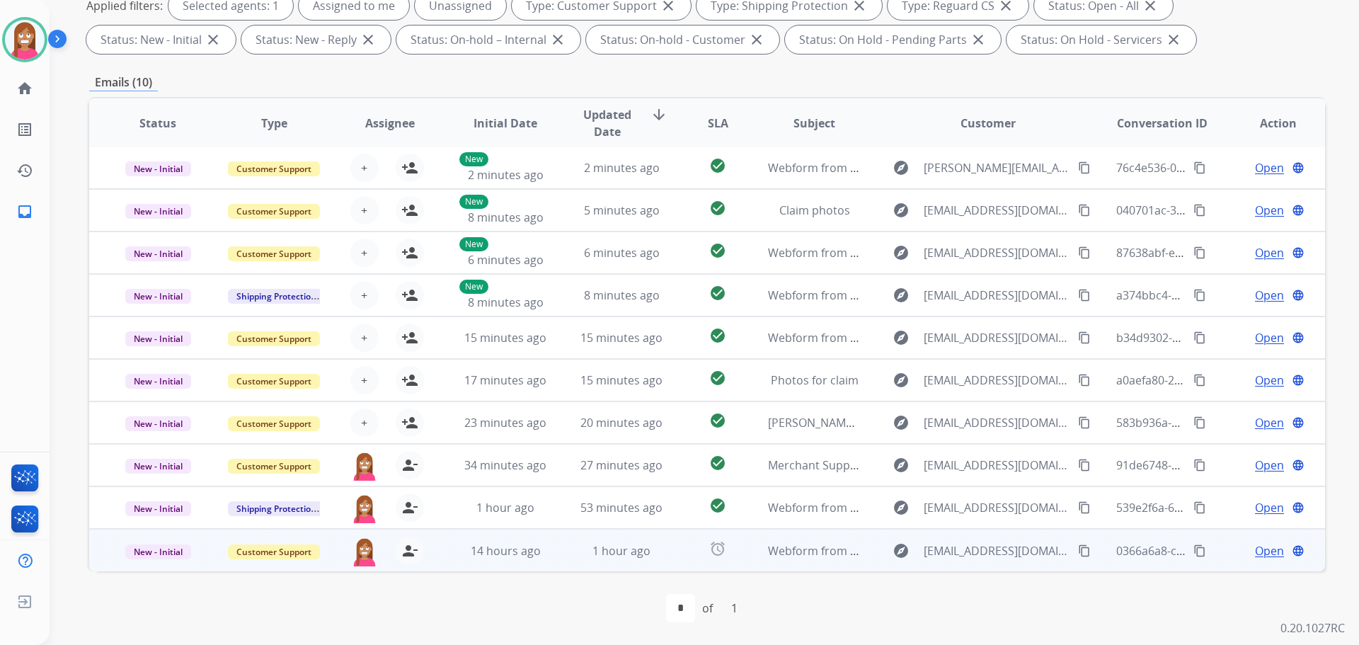
click at [557, 555] on td "1 hour ago" at bounding box center [611, 550] width 116 height 42
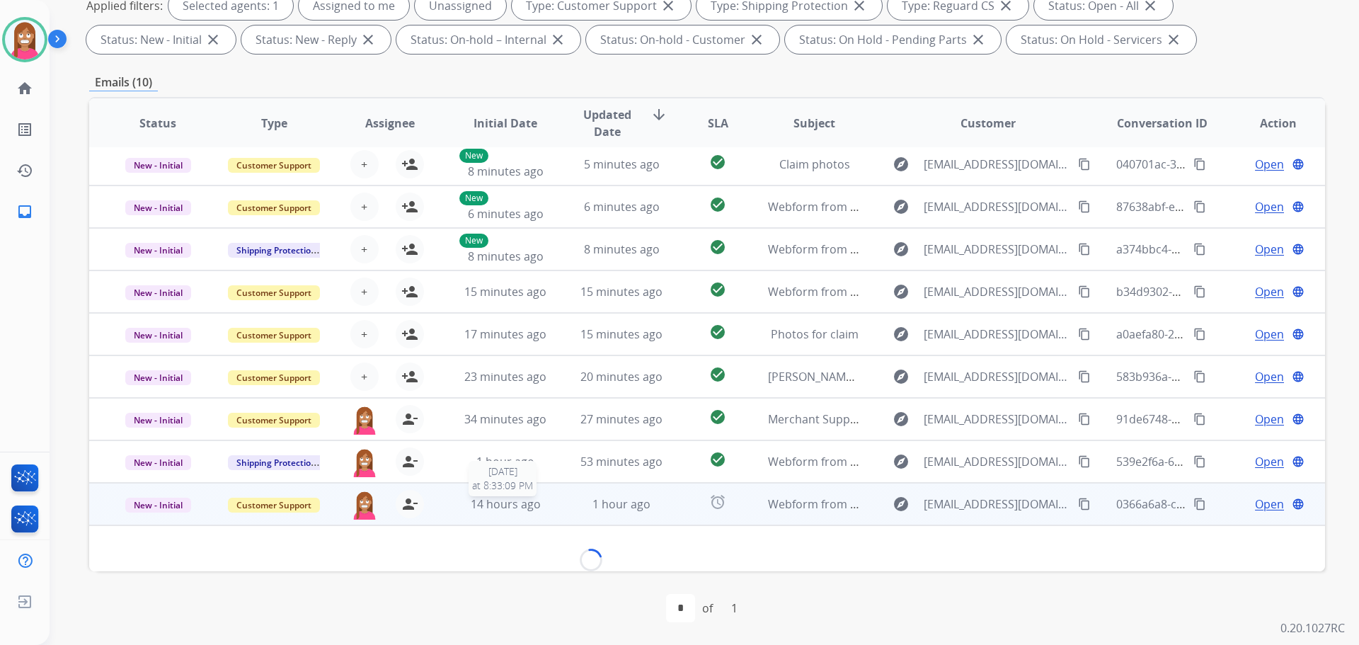
scroll to position [64, 0]
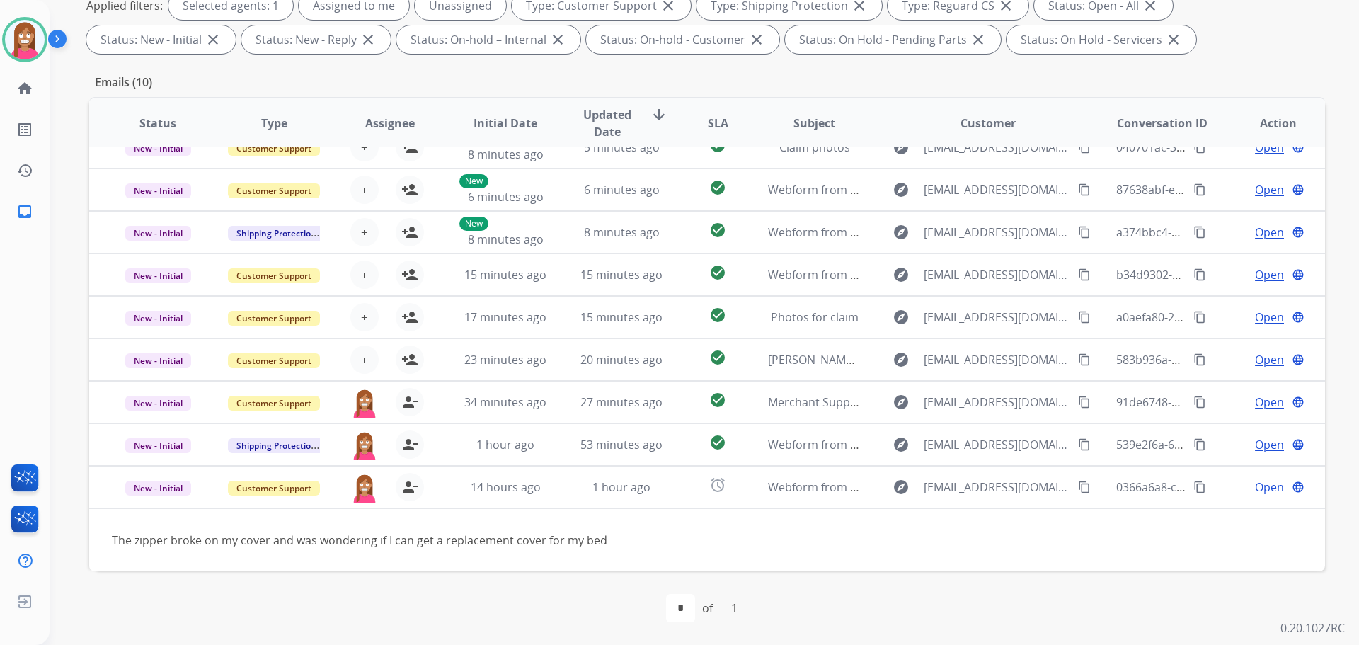
drag, startPoint x: 1258, startPoint y: 485, endPoint x: 1281, endPoint y: 510, distance: 34.1
click at [1257, 482] on span "Open" at bounding box center [1269, 487] width 29 height 17
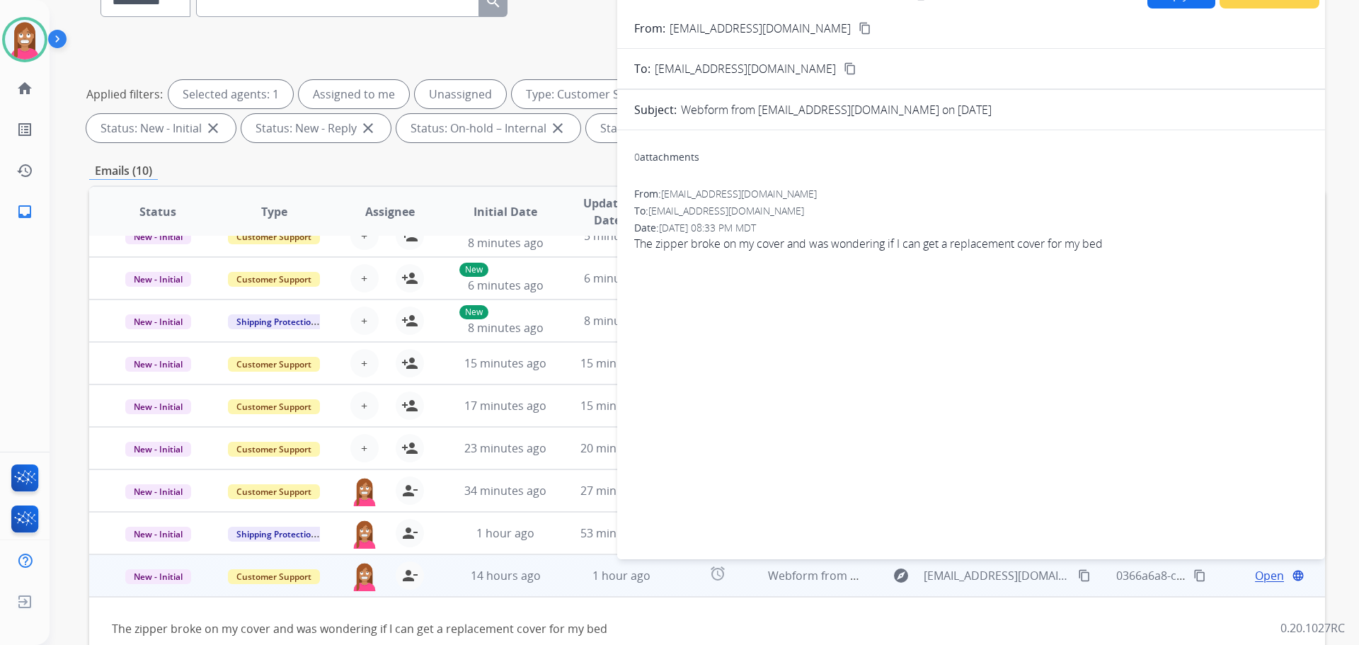
scroll to position [16, 0]
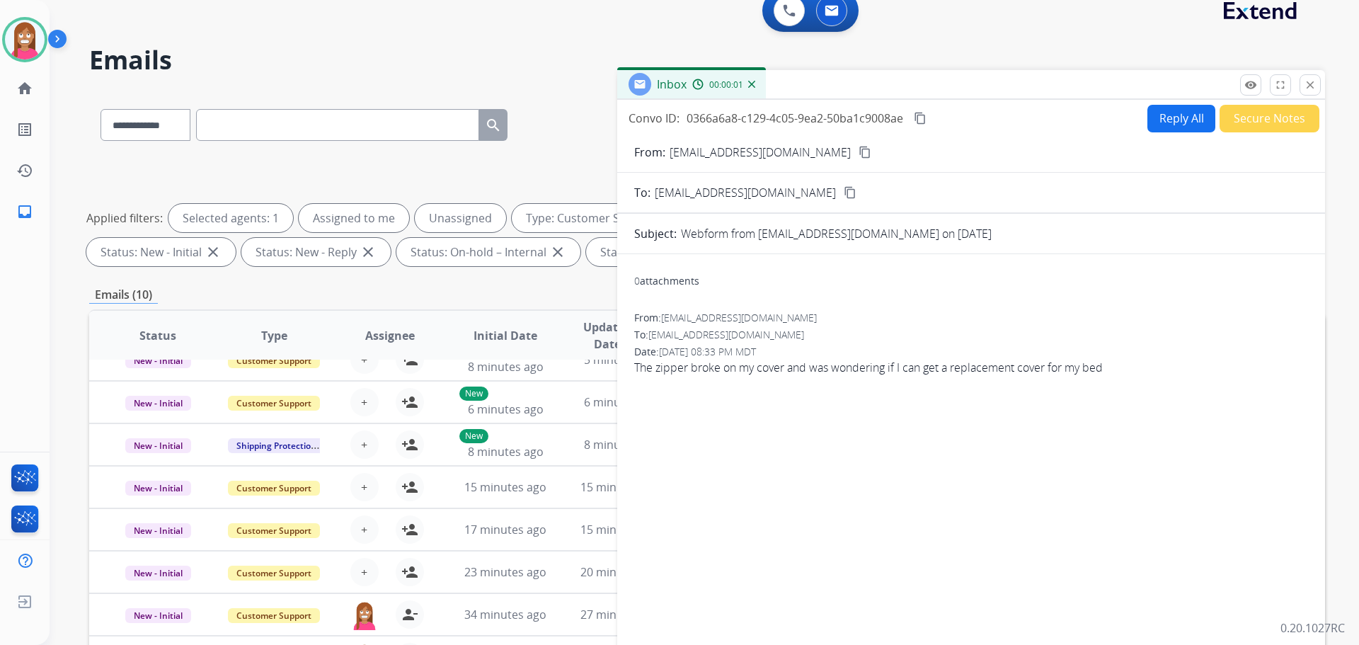
drag, startPoint x: 1211, startPoint y: 129, endPoint x: 1206, endPoint y: 121, distance: 9.6
click at [1209, 124] on div "Reply All Secure Notes" at bounding box center [1231, 119] width 176 height 28
click at [1194, 121] on button "Reply All" at bounding box center [1182, 119] width 68 height 28
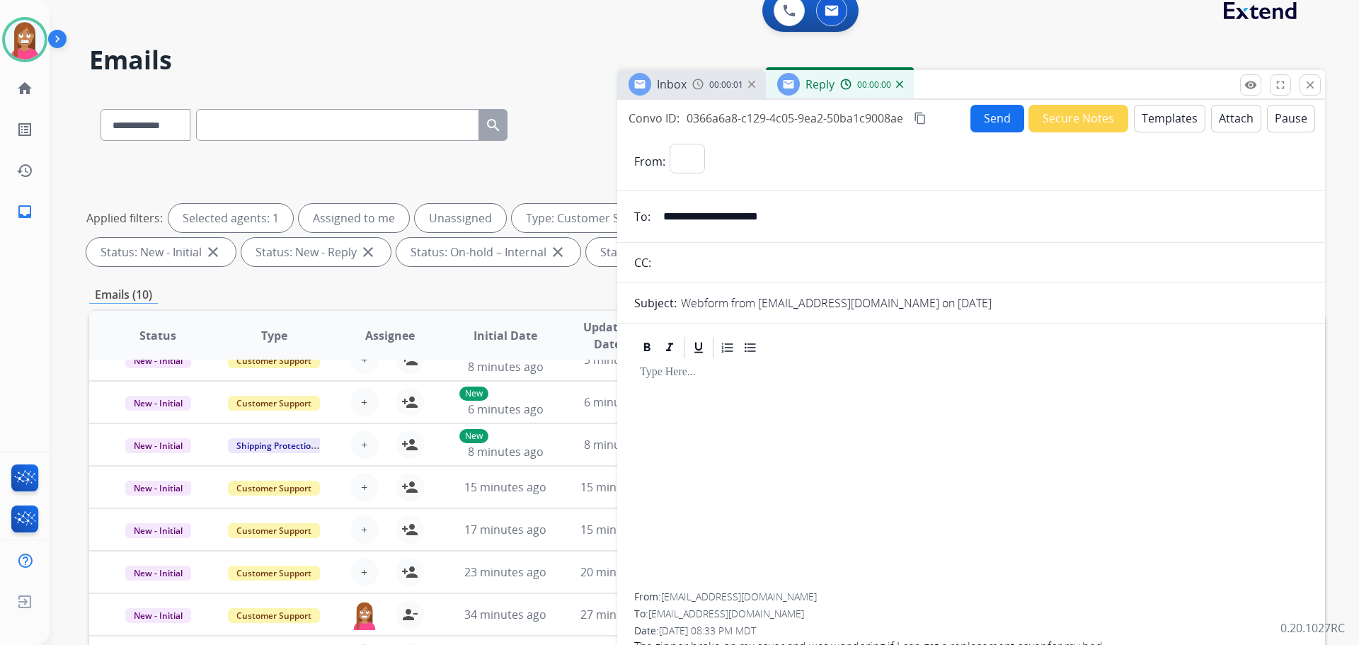
select select "**********"
click at [1191, 121] on button "Templates" at bounding box center [1170, 119] width 72 height 28
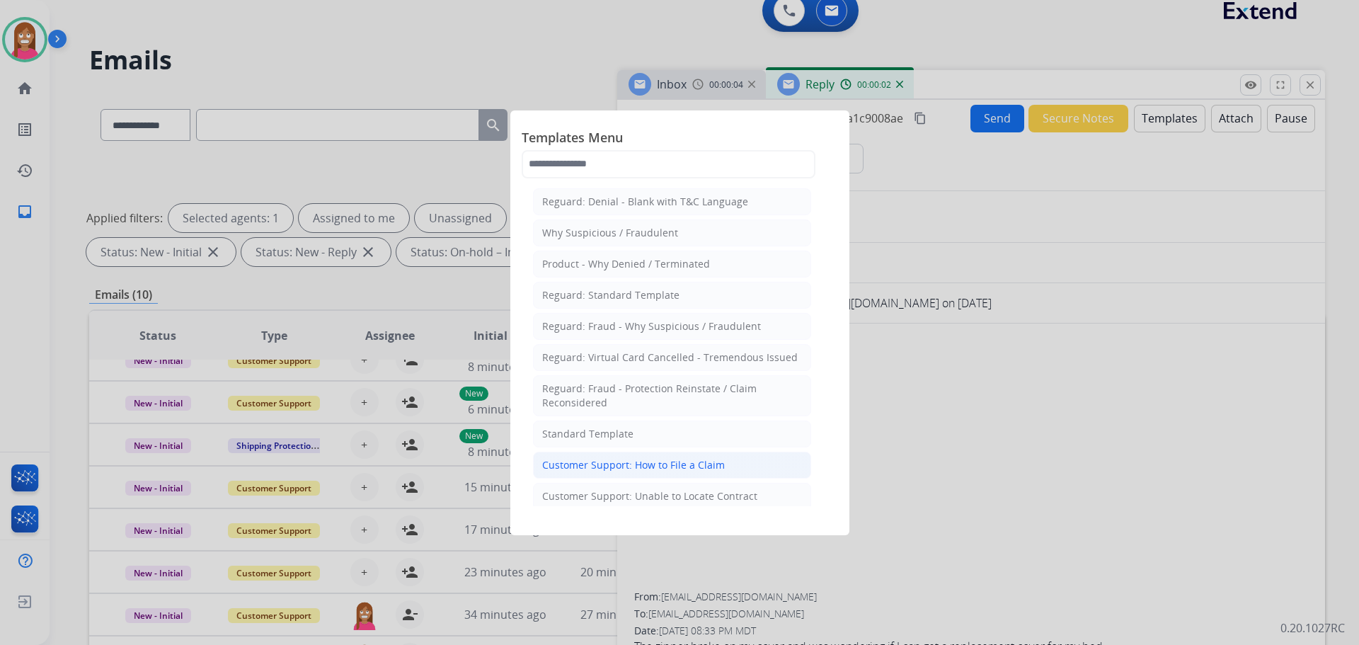
click at [641, 463] on div "Customer Support: How to File a Claim" at bounding box center [633, 465] width 183 height 14
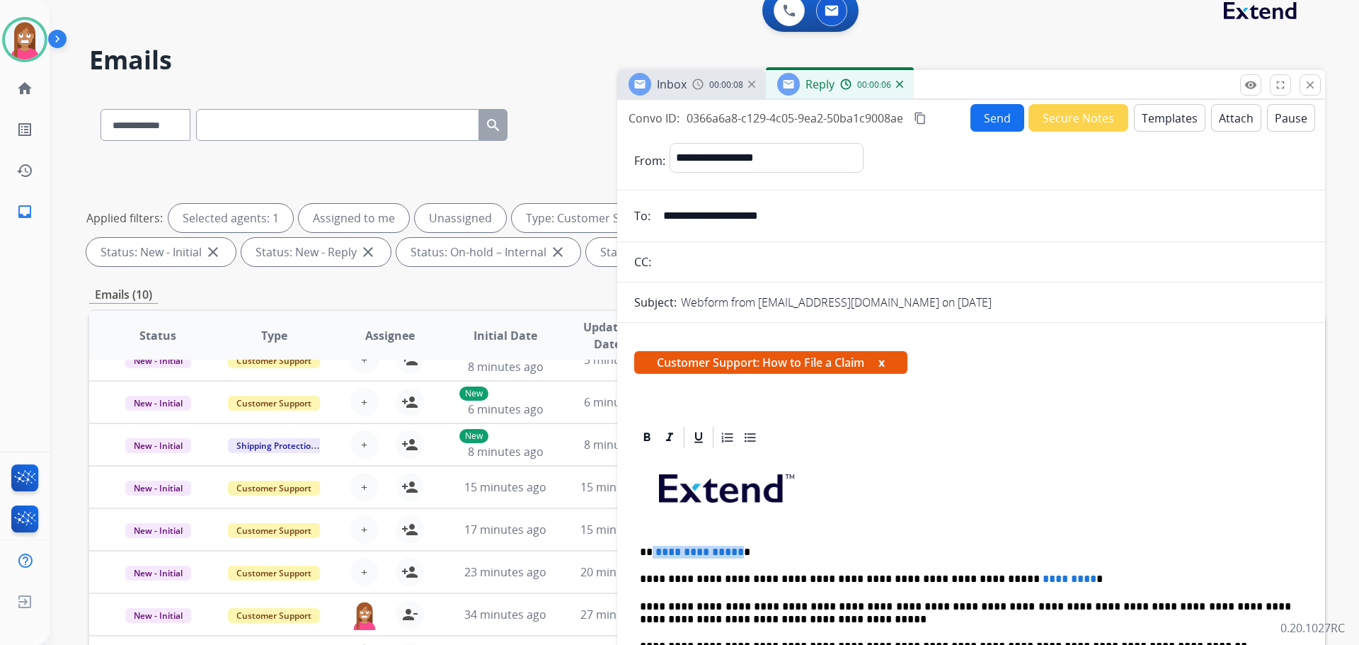
drag, startPoint x: 735, startPoint y: 542, endPoint x: 650, endPoint y: 541, distance: 85.0
drag, startPoint x: 1025, startPoint y: 568, endPoint x: 925, endPoint y: 562, distance: 100.0
click at [981, 111] on button "Send" at bounding box center [998, 118] width 54 height 28
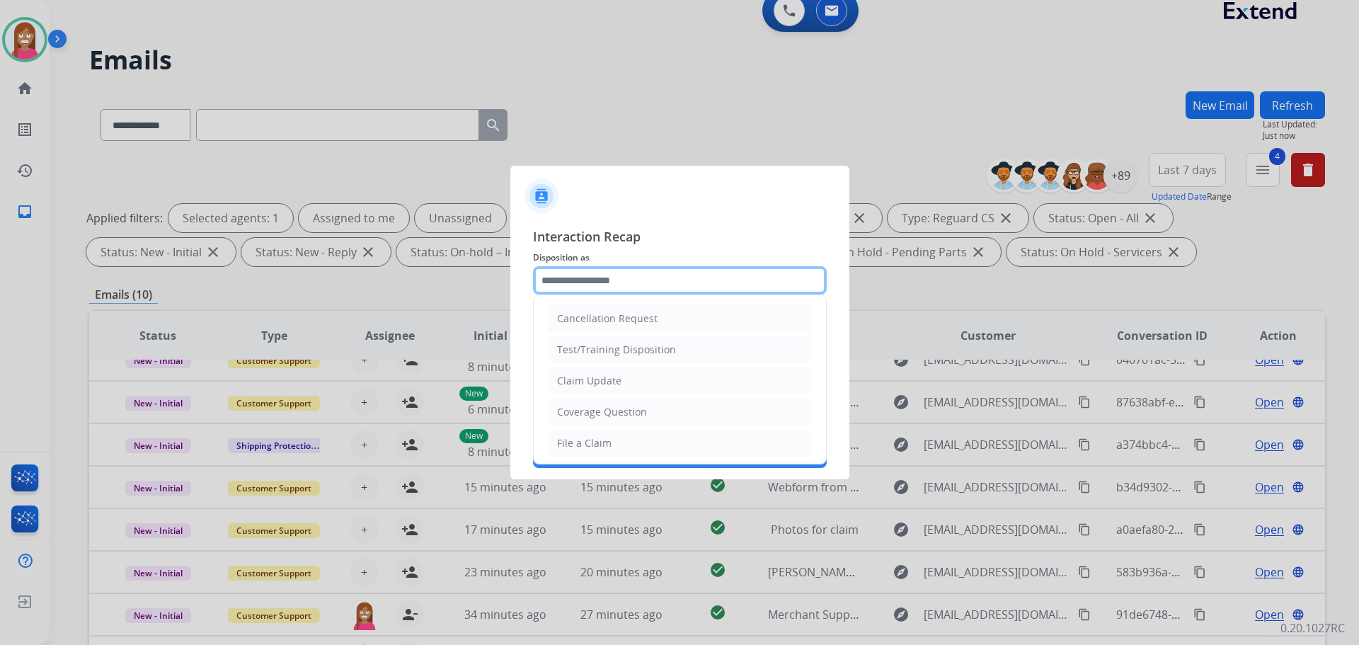
click at [628, 280] on input "text" at bounding box center [680, 280] width 294 height 28
click at [566, 442] on div "File a Claim" at bounding box center [584, 443] width 55 height 14
type input "**********"
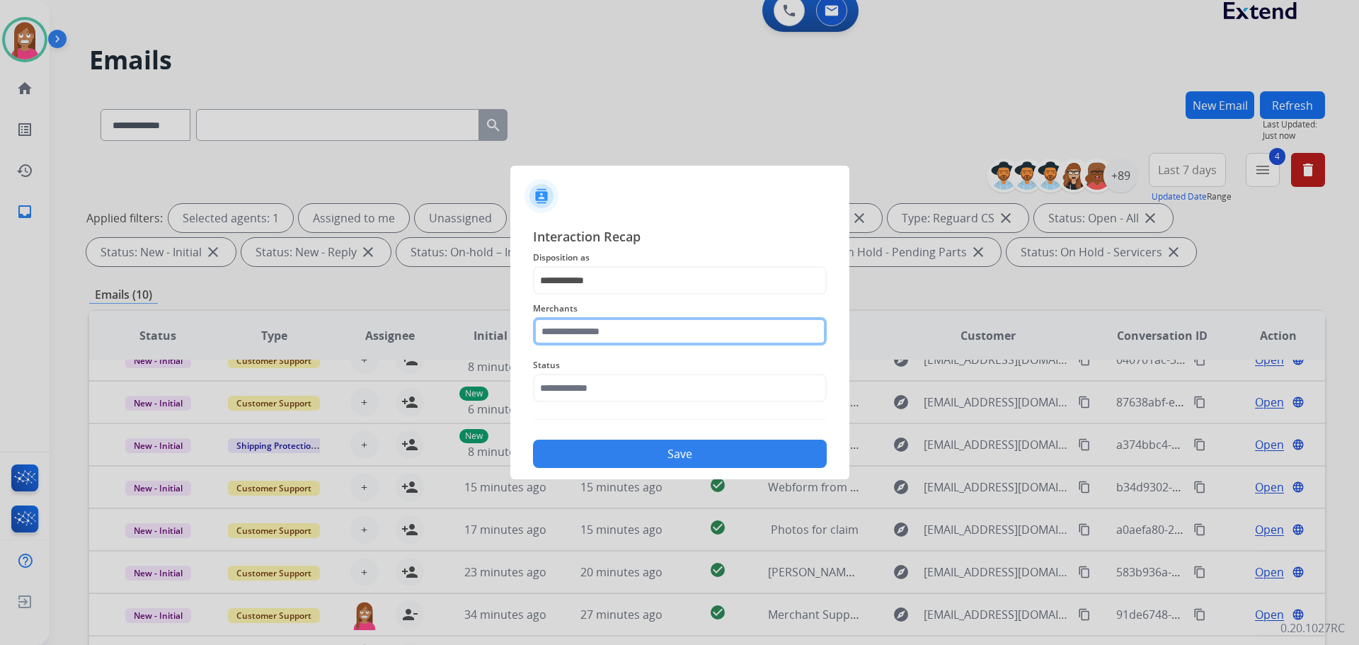
click at [570, 342] on input "text" at bounding box center [680, 331] width 294 height 28
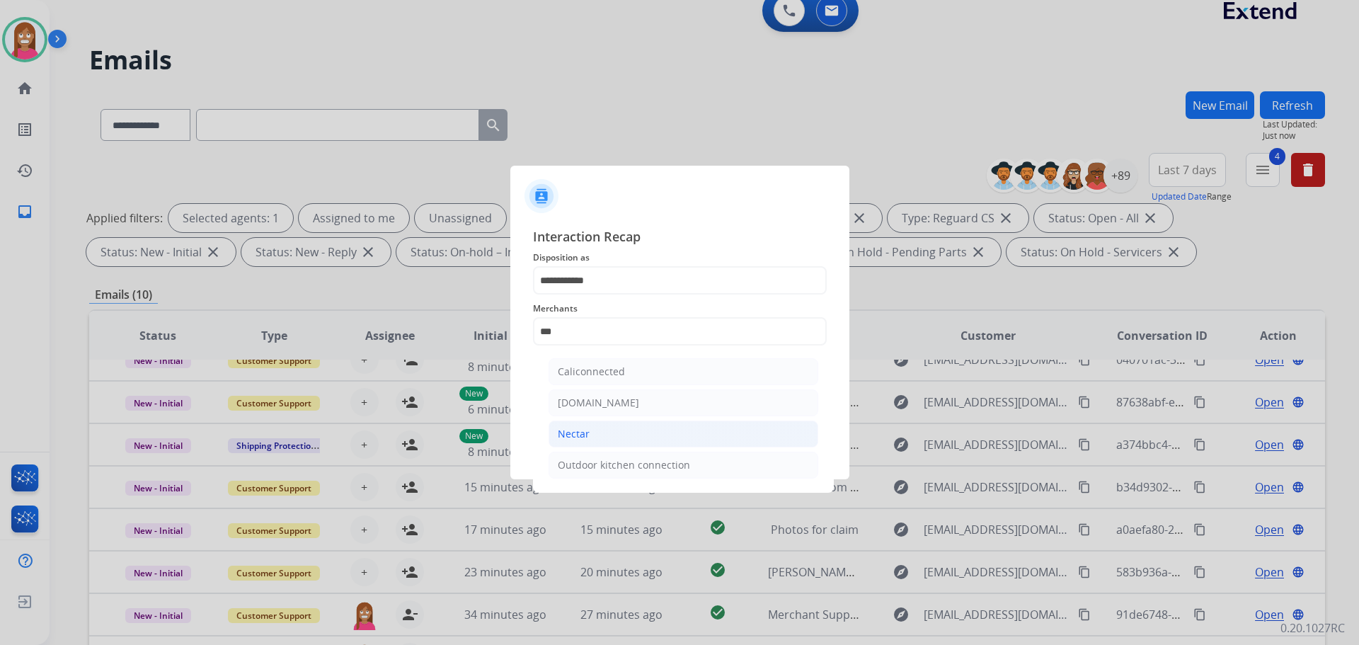
click at [566, 438] on div "Nectar" at bounding box center [574, 434] width 32 height 14
type input "******"
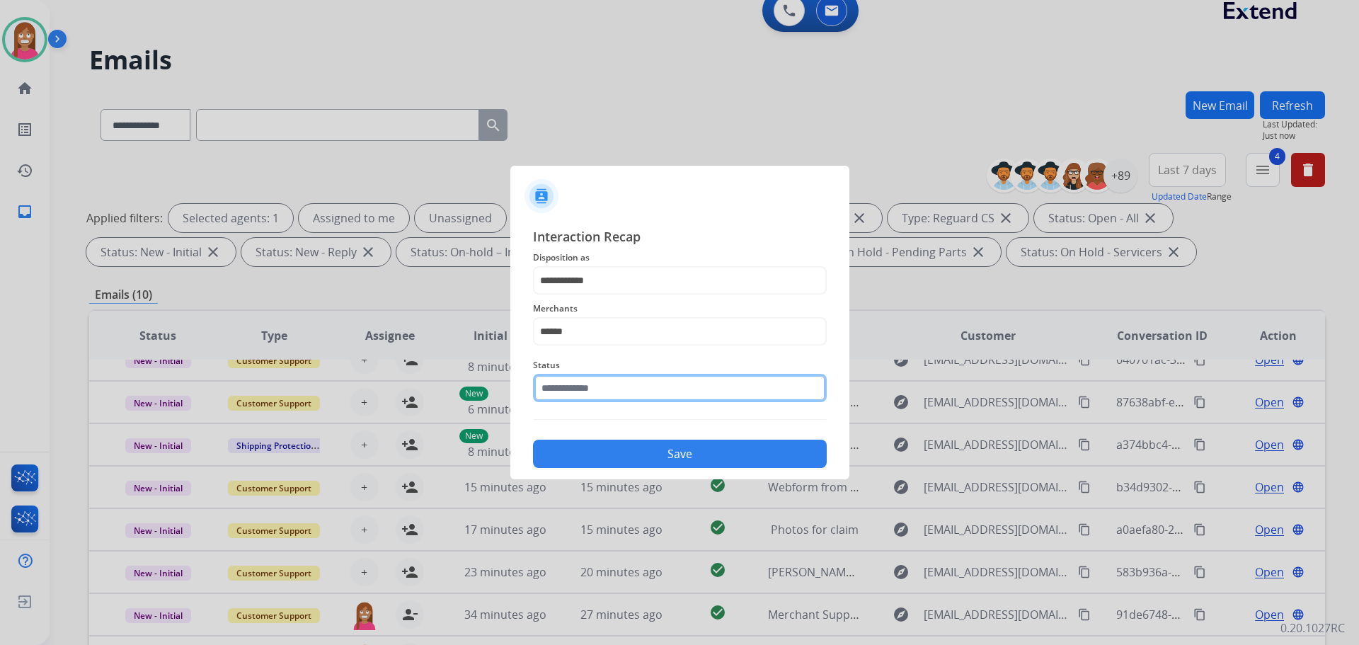
click at [564, 389] on input "text" at bounding box center [680, 388] width 294 height 28
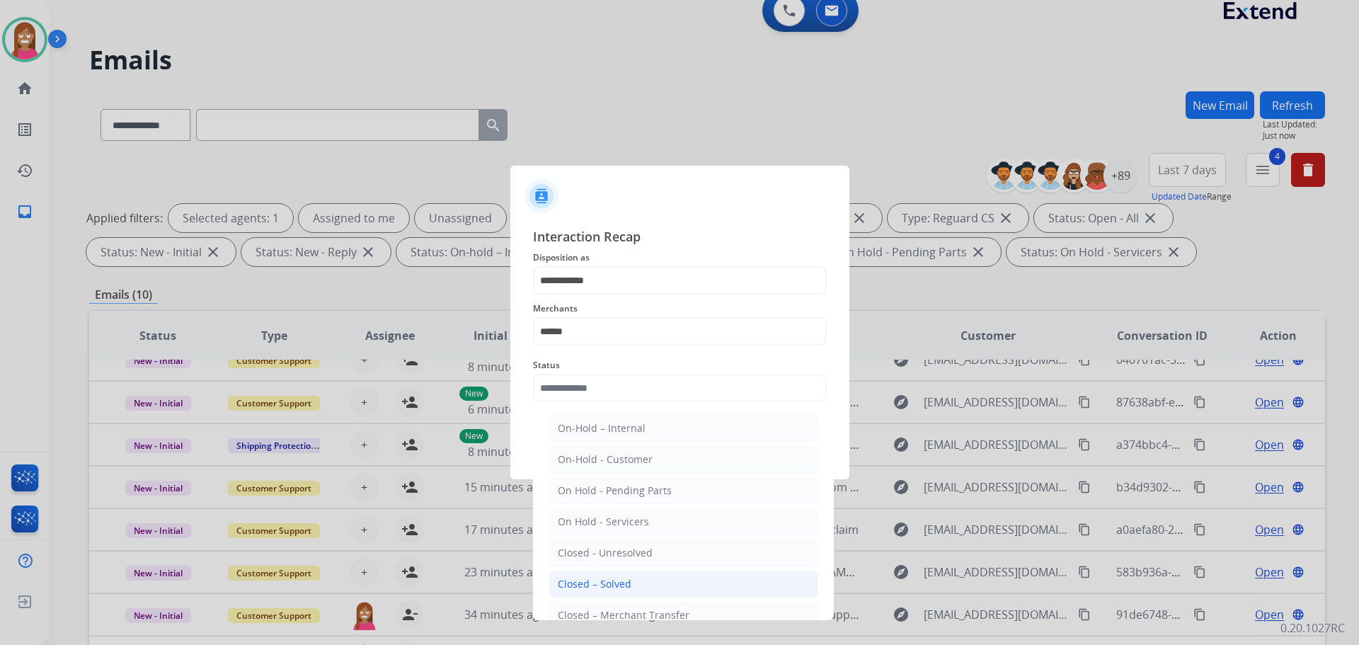
click at [600, 588] on div "Closed – Solved" at bounding box center [595, 584] width 74 height 14
type input "**********"
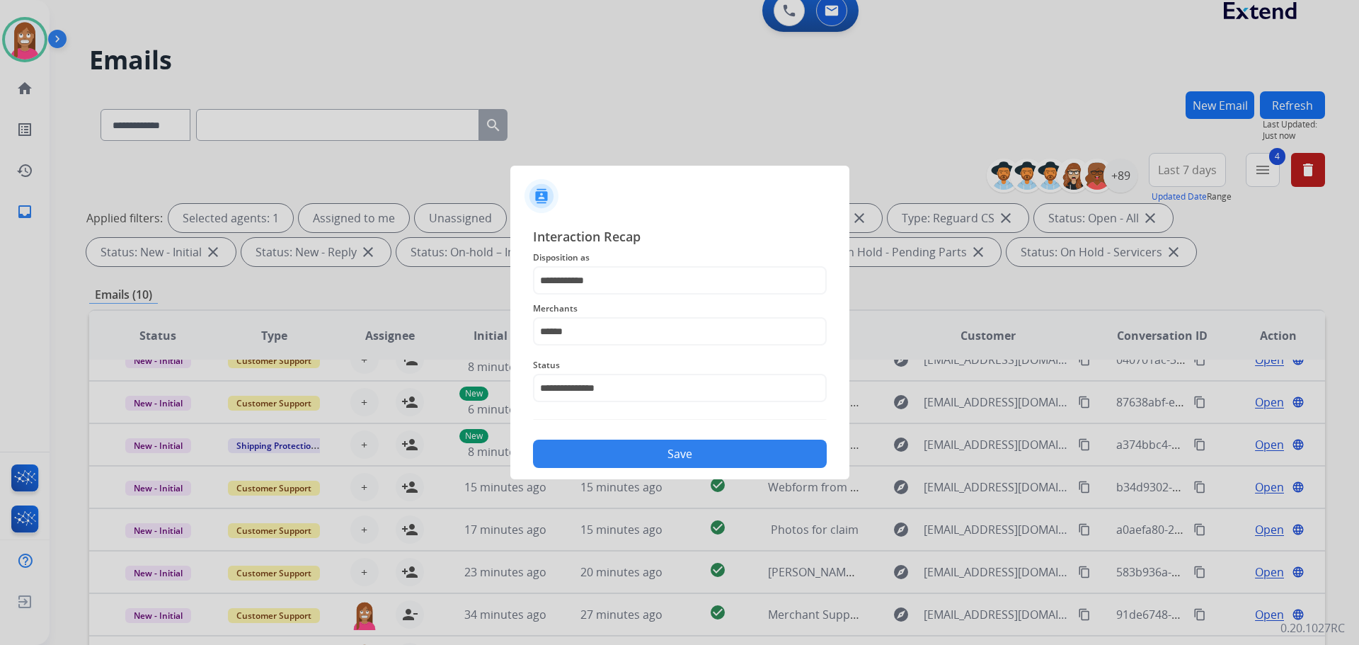
click at [601, 455] on button "Save" at bounding box center [680, 454] width 294 height 28
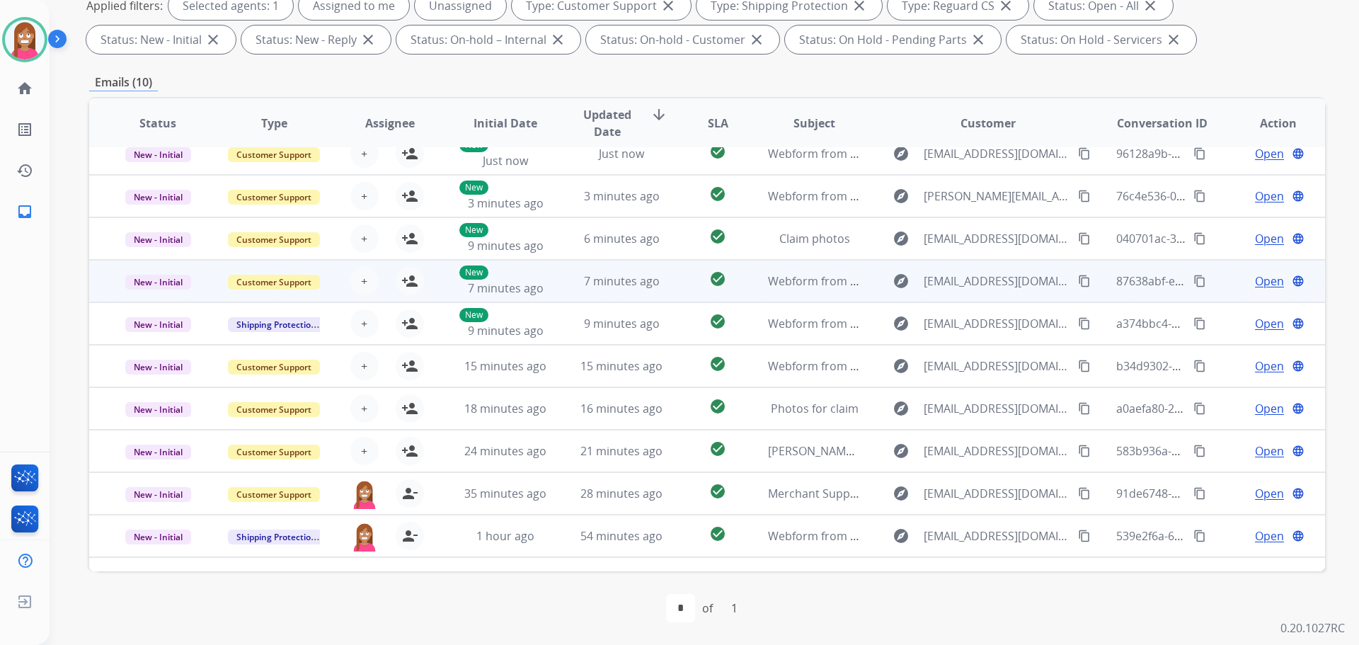
scroll to position [0, 0]
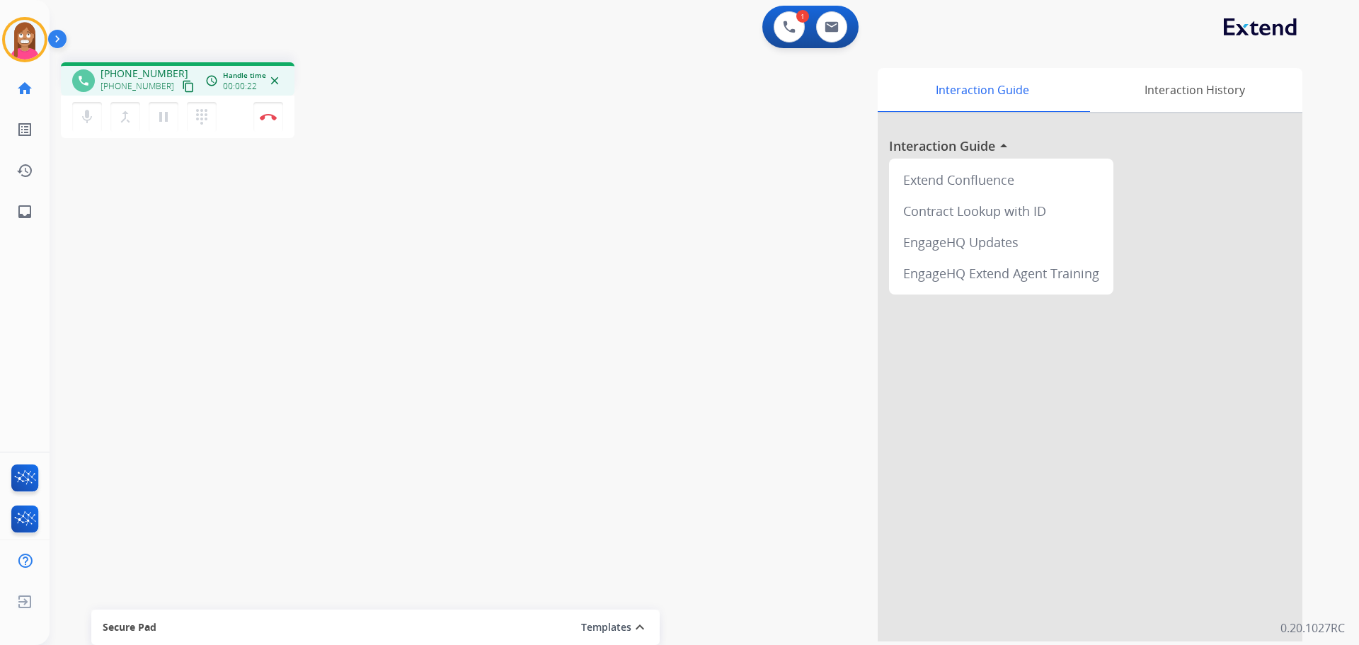
drag, startPoint x: 171, startPoint y: 85, endPoint x: 180, endPoint y: 82, distance: 9.0
click at [182, 85] on mat-icon "content_copy" at bounding box center [188, 86] width 13 height 13
click at [162, 114] on mat-icon "pause" at bounding box center [163, 116] width 17 height 17
click at [203, 122] on mat-icon "dialpad" at bounding box center [201, 116] width 17 height 17
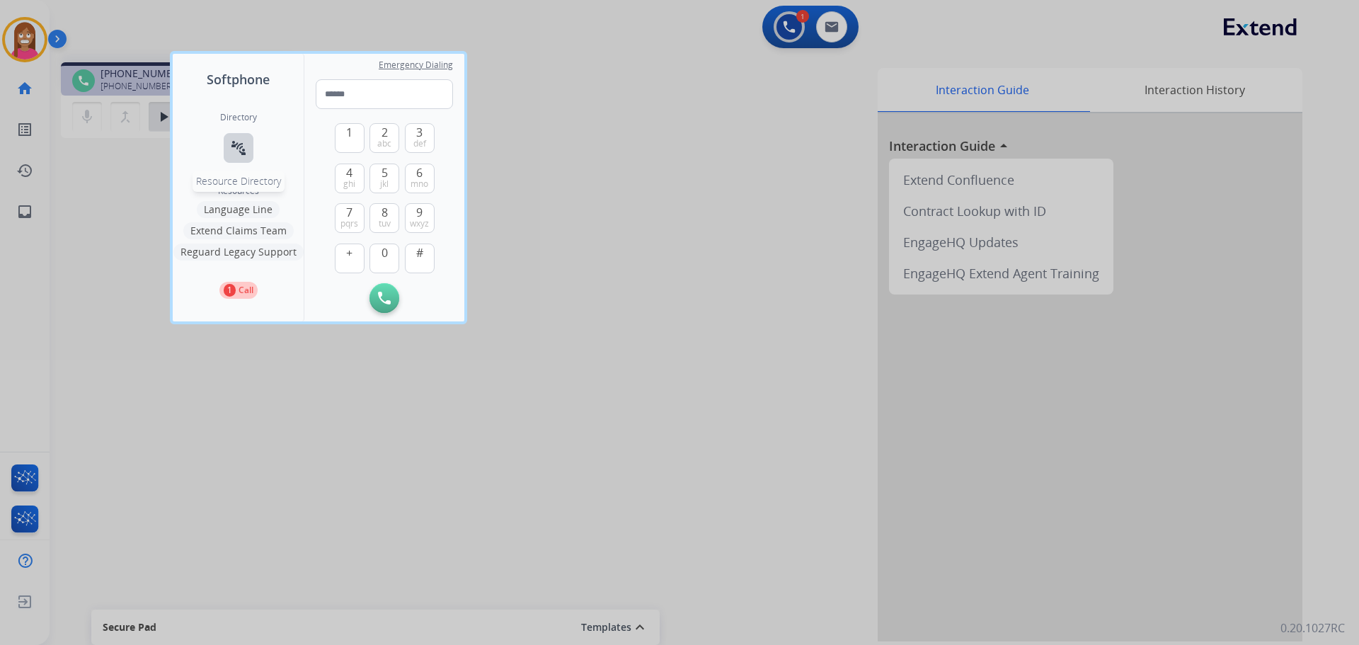
click at [241, 155] on mat-icon "connect_without_contact" at bounding box center [238, 147] width 17 height 17
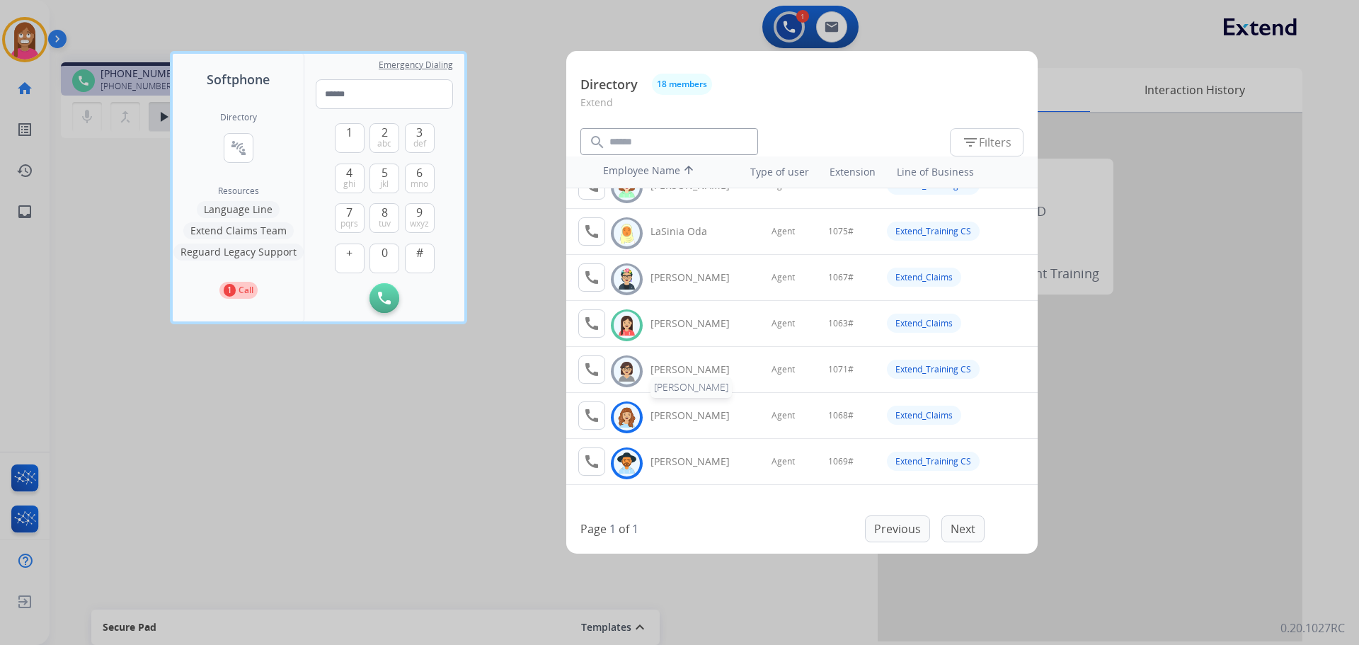
scroll to position [540, 0]
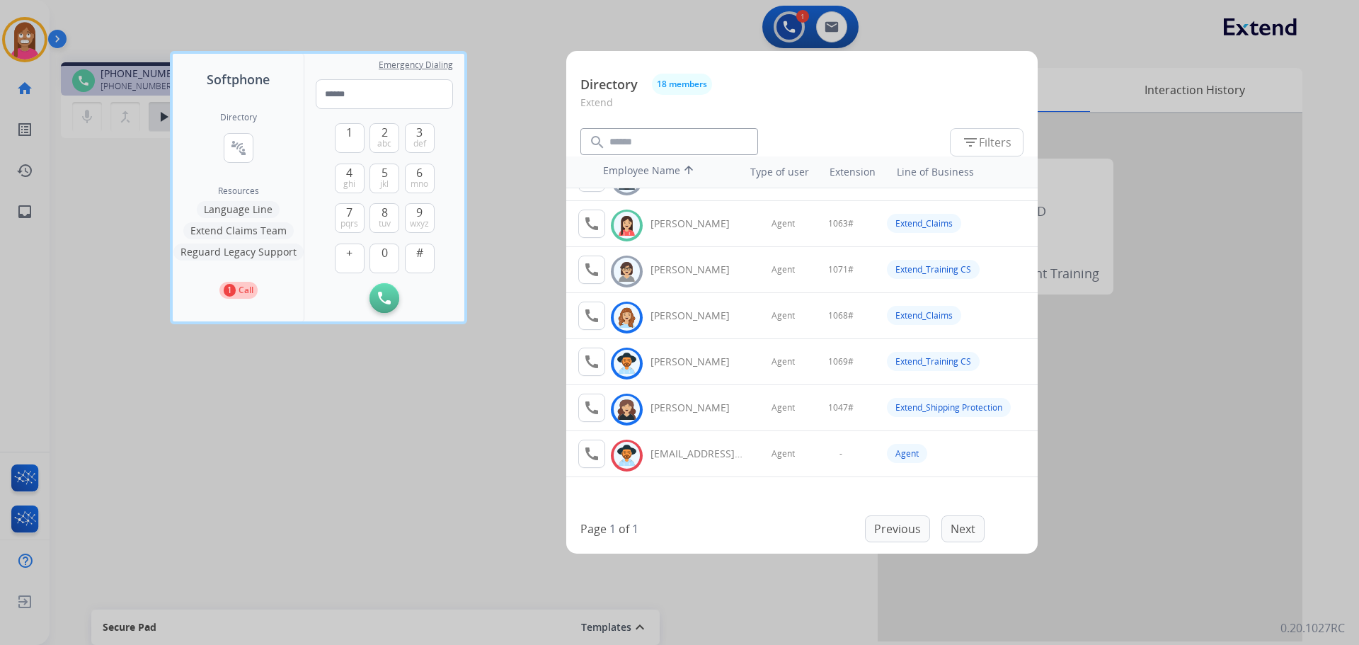
click at [380, 505] on div at bounding box center [679, 322] width 1359 height 645
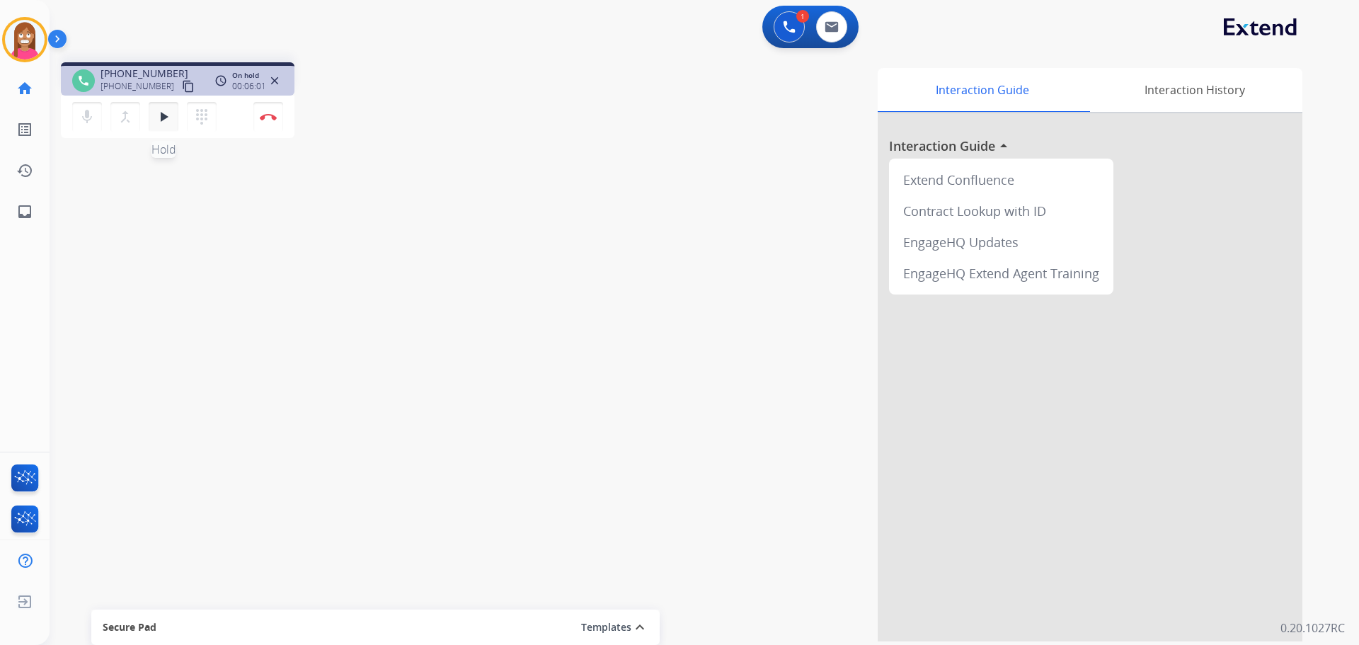
click at [165, 121] on mat-icon "play_arrow" at bounding box center [163, 116] width 17 height 17
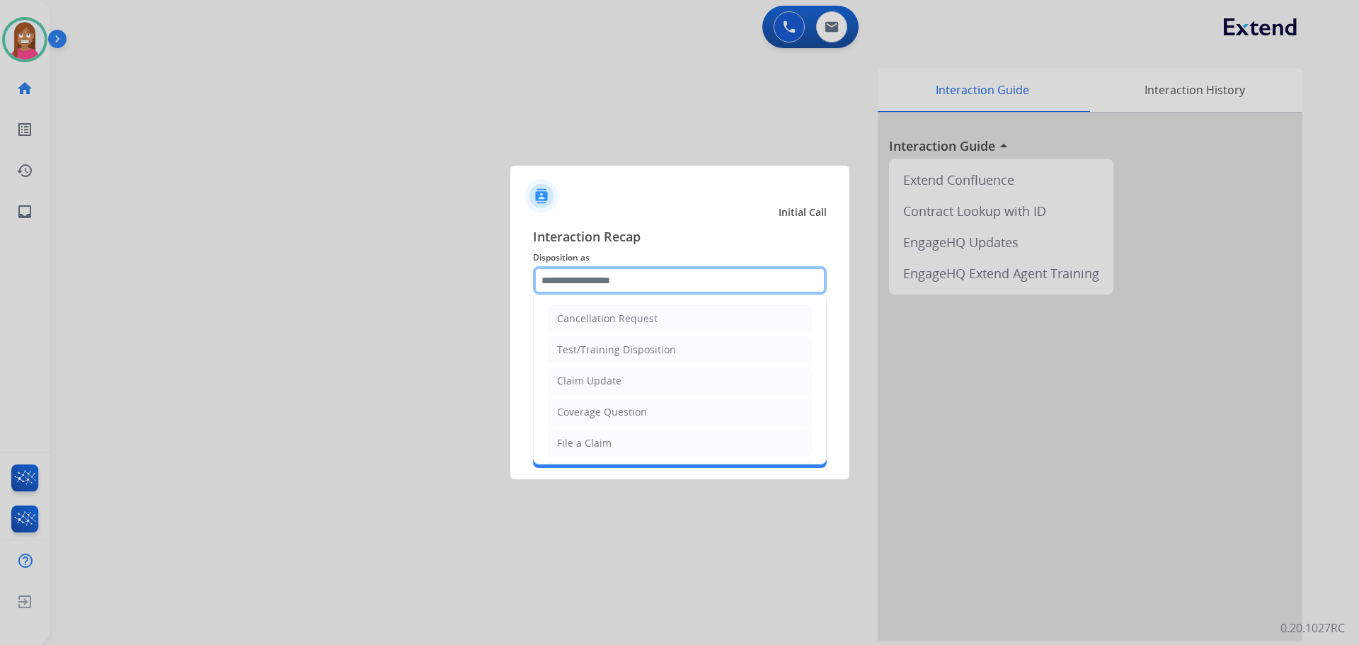
drag, startPoint x: 548, startPoint y: 283, endPoint x: 559, endPoint y: 286, distance: 11.9
click at [559, 285] on input "text" at bounding box center [680, 280] width 294 height 28
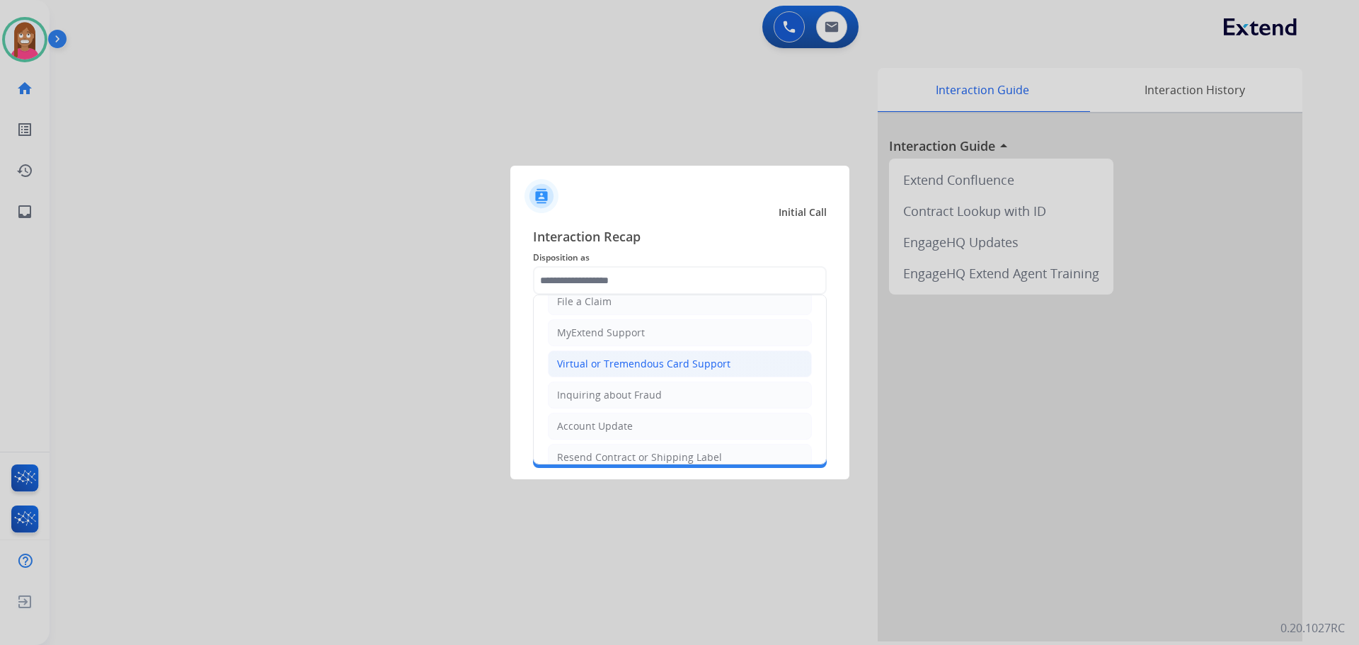
click at [581, 363] on div "Virtual or Tremendous Card Support" at bounding box center [643, 364] width 173 height 14
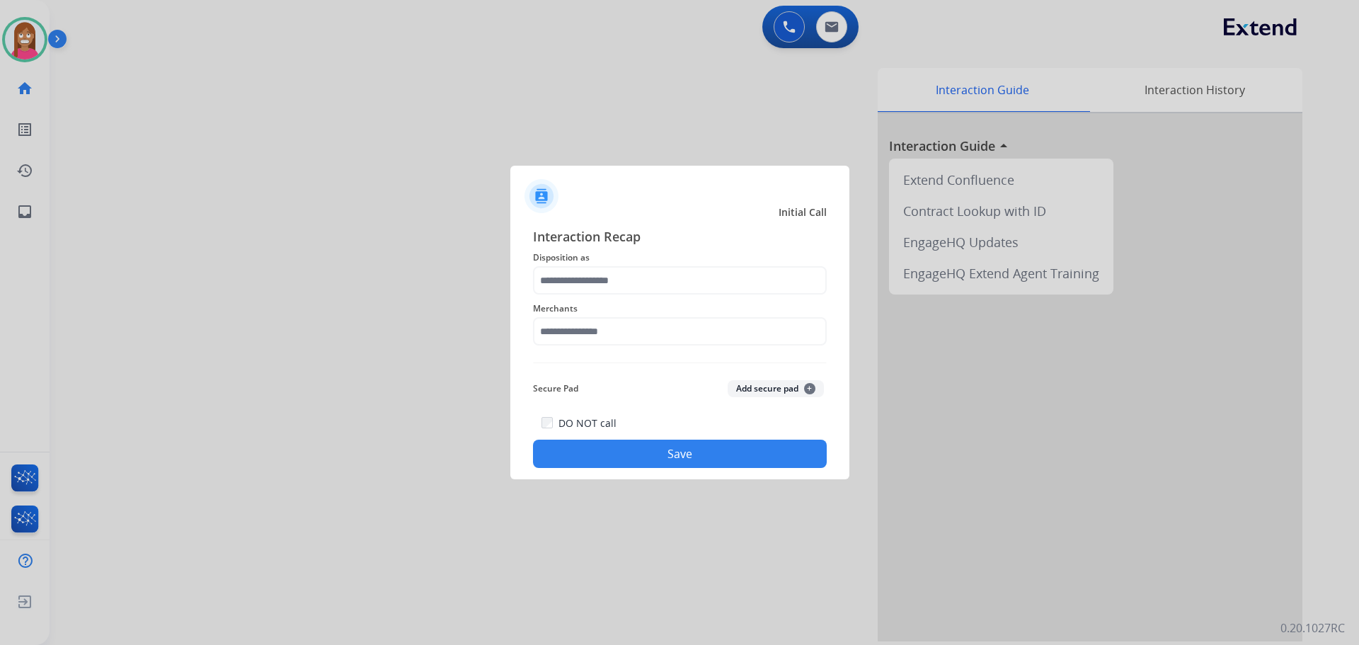
type input "**********"
click at [565, 326] on input "text" at bounding box center [680, 331] width 294 height 28
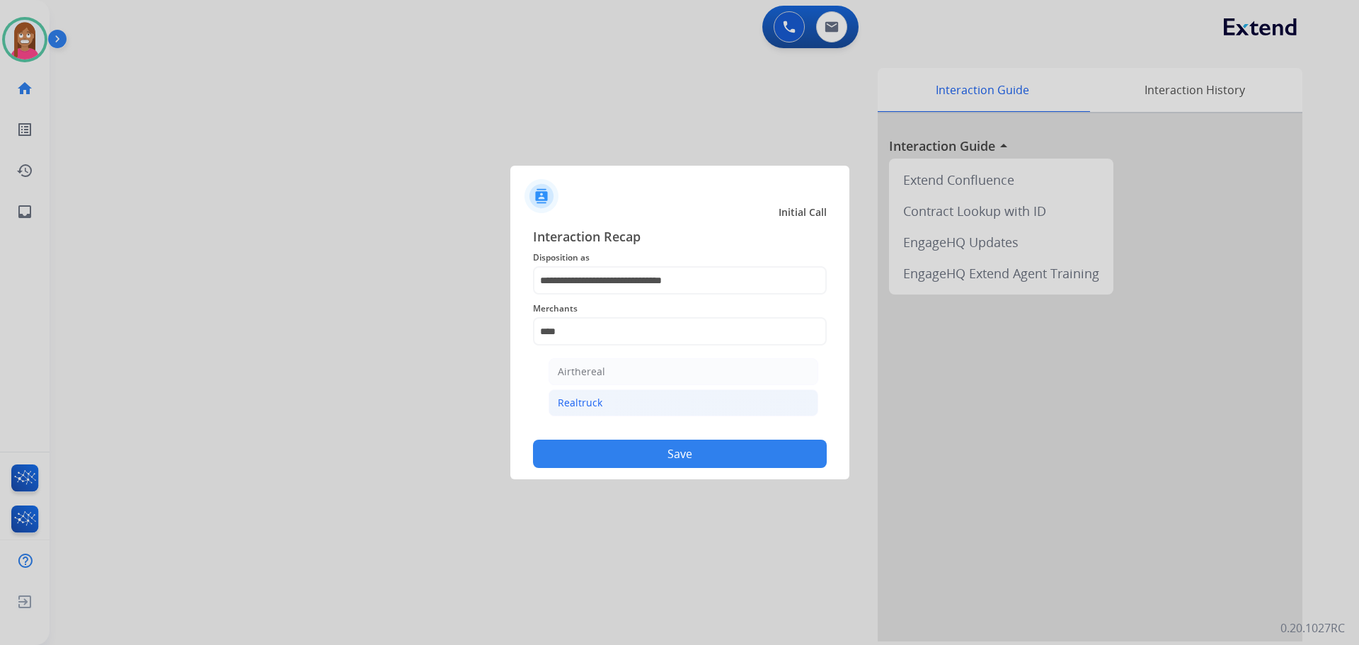
click at [651, 401] on li "Realtruck" at bounding box center [684, 402] width 270 height 27
type input "*********"
click at [604, 456] on button "Save" at bounding box center [680, 454] width 294 height 28
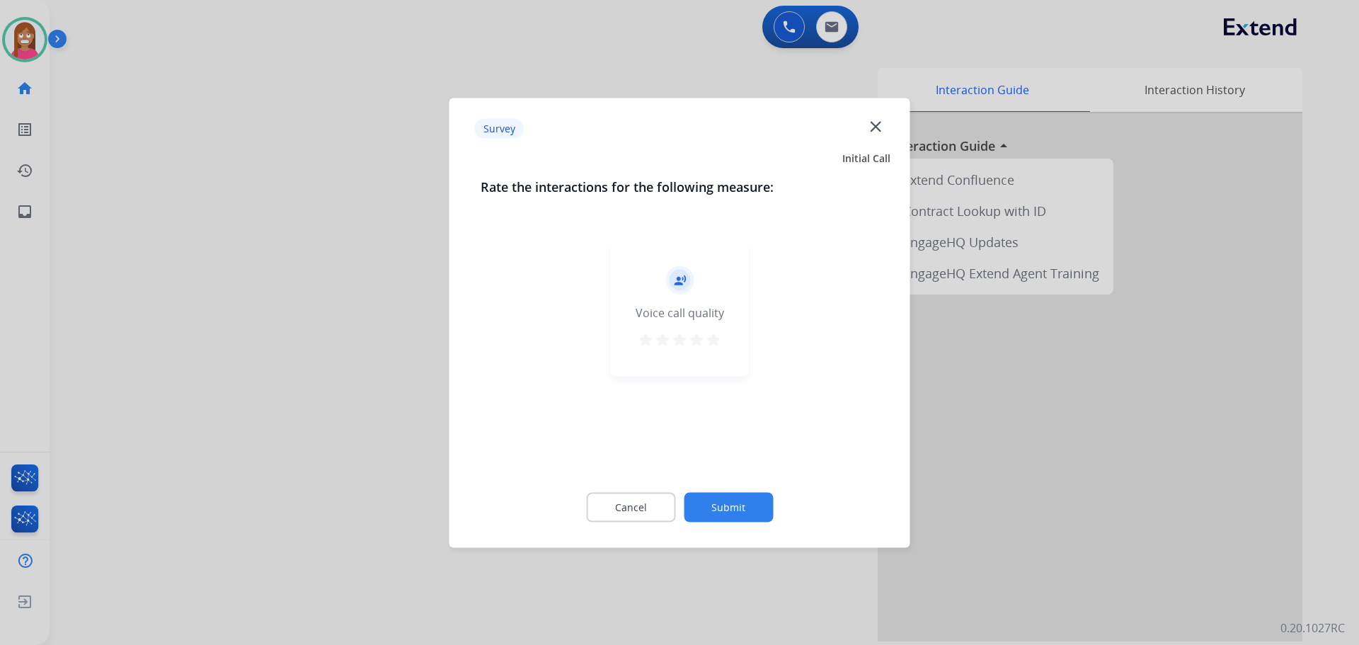
click at [879, 129] on mat-icon "close" at bounding box center [876, 126] width 18 height 18
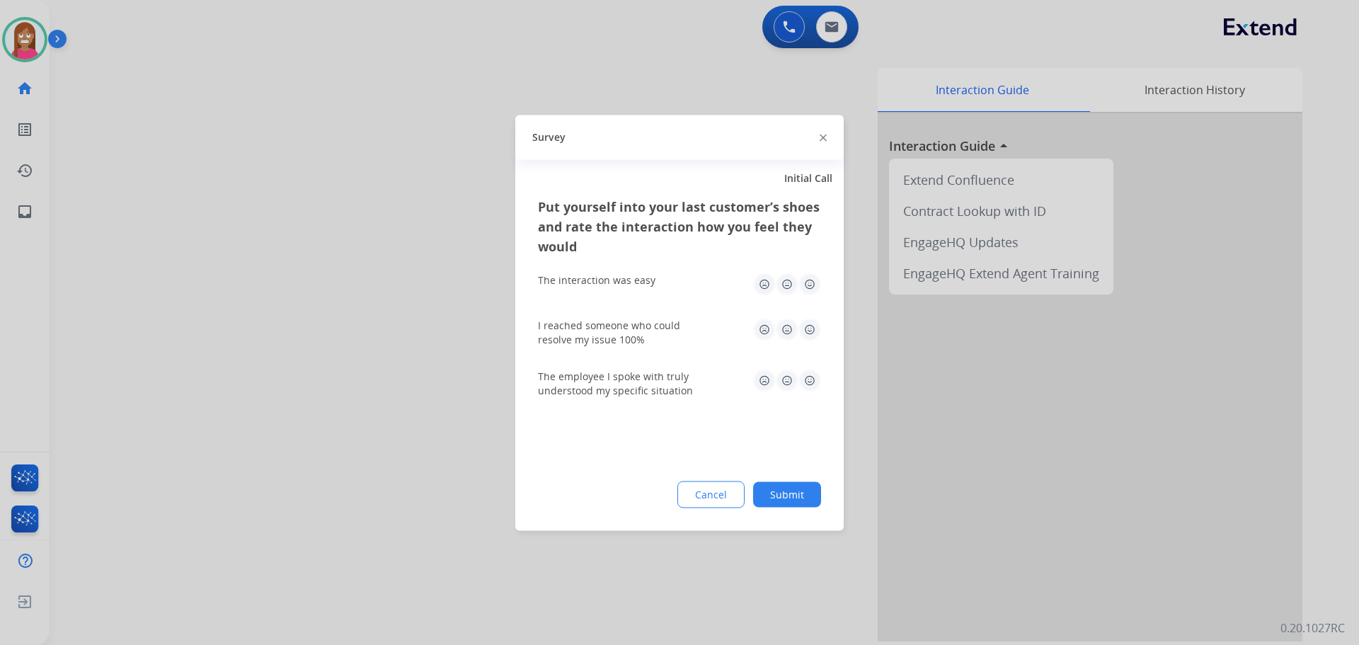
click at [823, 139] on img at bounding box center [823, 138] width 7 height 7
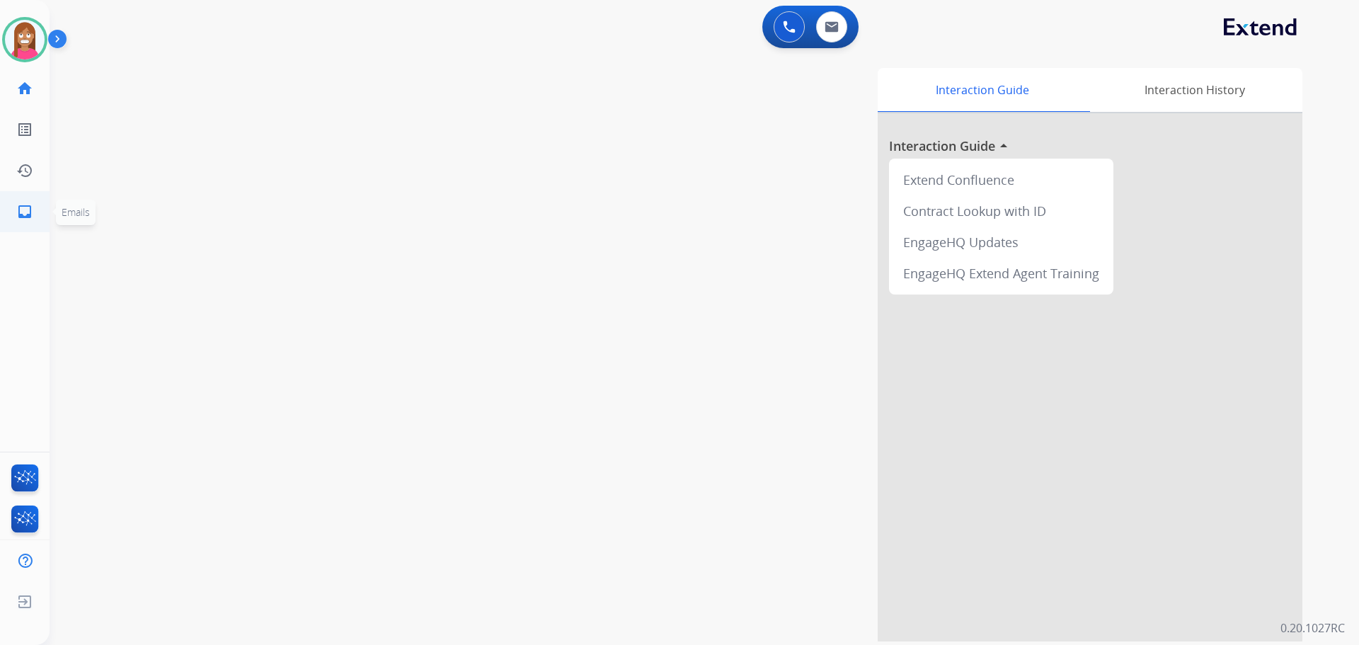
click at [24, 210] on mat-icon "inbox" at bounding box center [24, 211] width 17 height 17
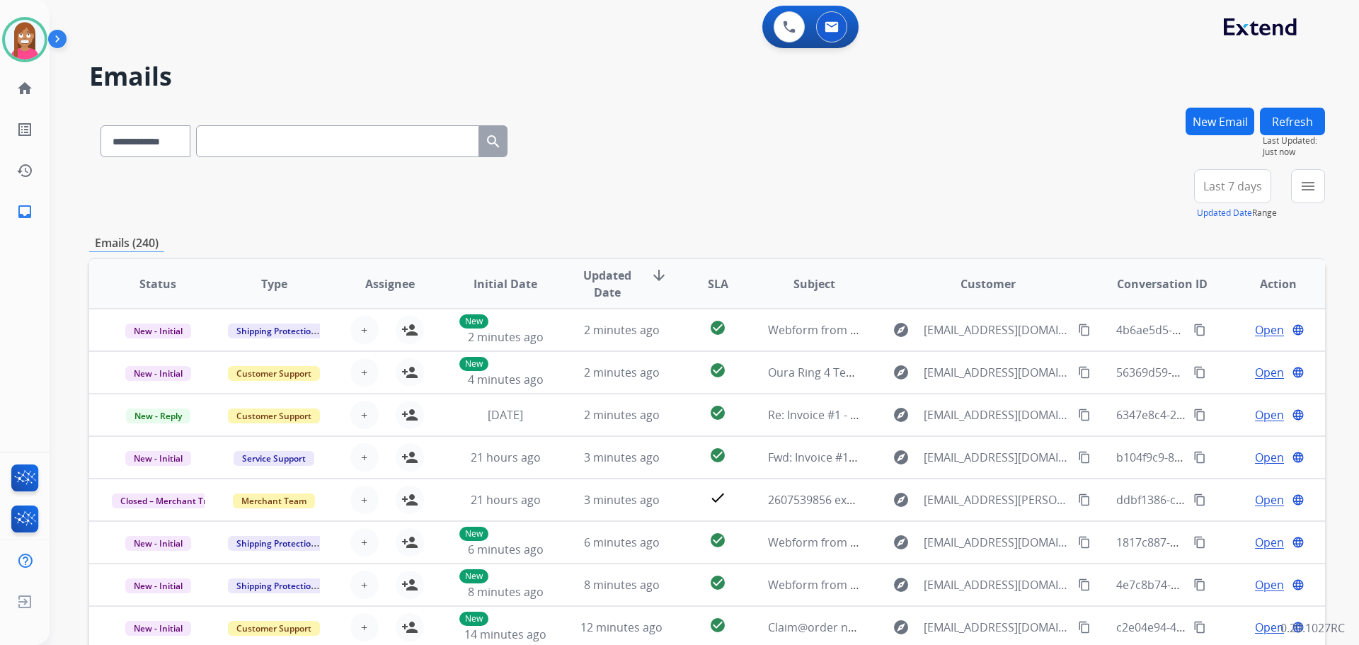
click at [1212, 115] on button "New Email" at bounding box center [1220, 122] width 69 height 28
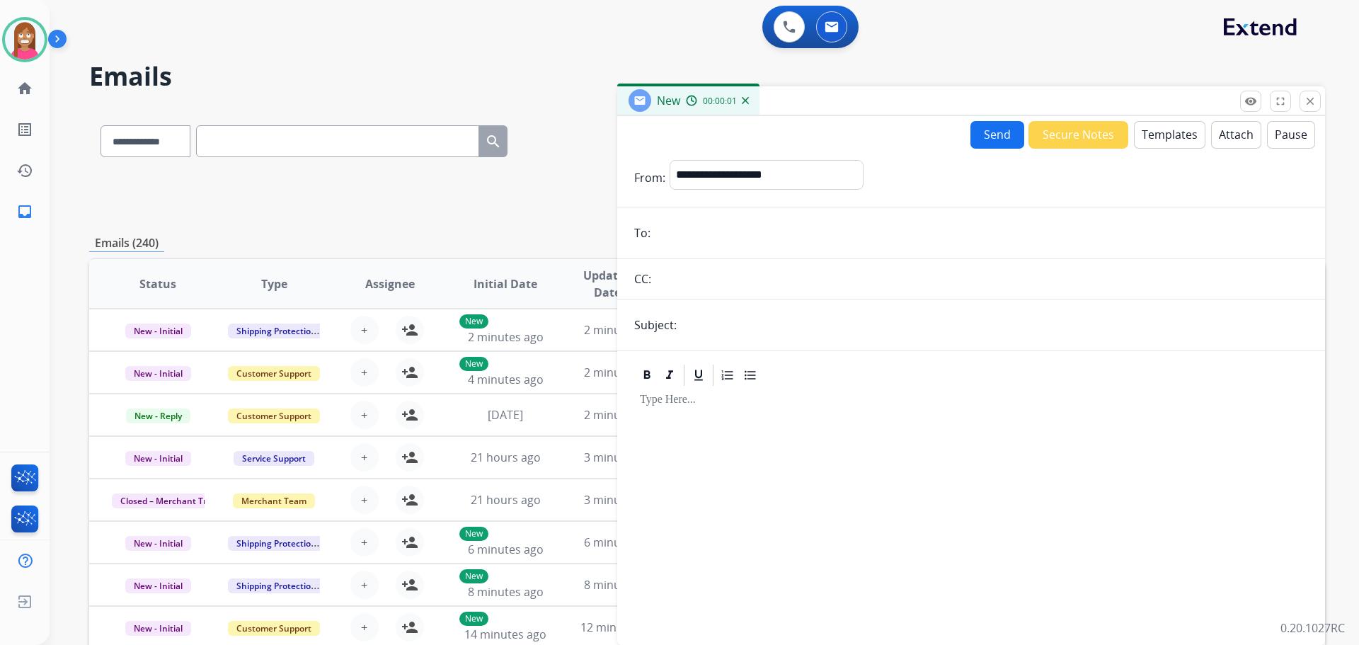
paste input "**********"
type input "**********"
click at [715, 166] on select "**********" at bounding box center [766, 174] width 193 height 28
select select "**********"
click at [670, 160] on select "**********" at bounding box center [766, 174] width 193 height 28
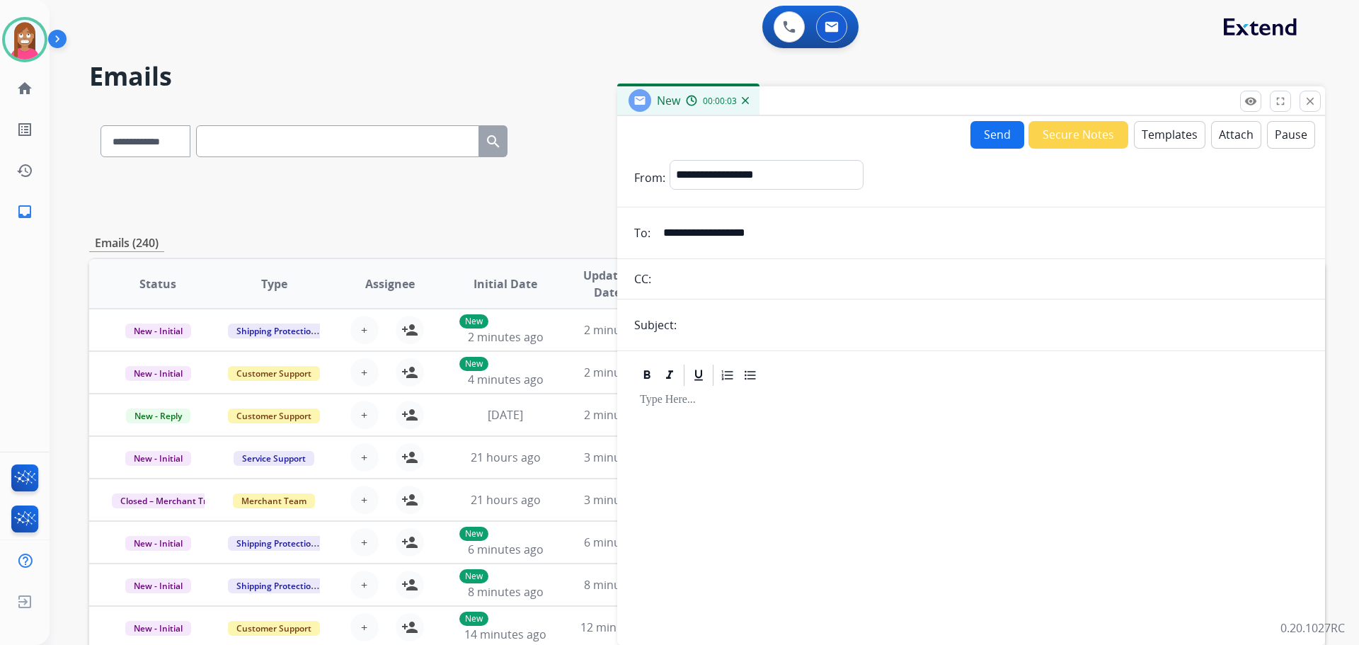
click at [1167, 132] on button "Templates" at bounding box center [1170, 135] width 72 height 28
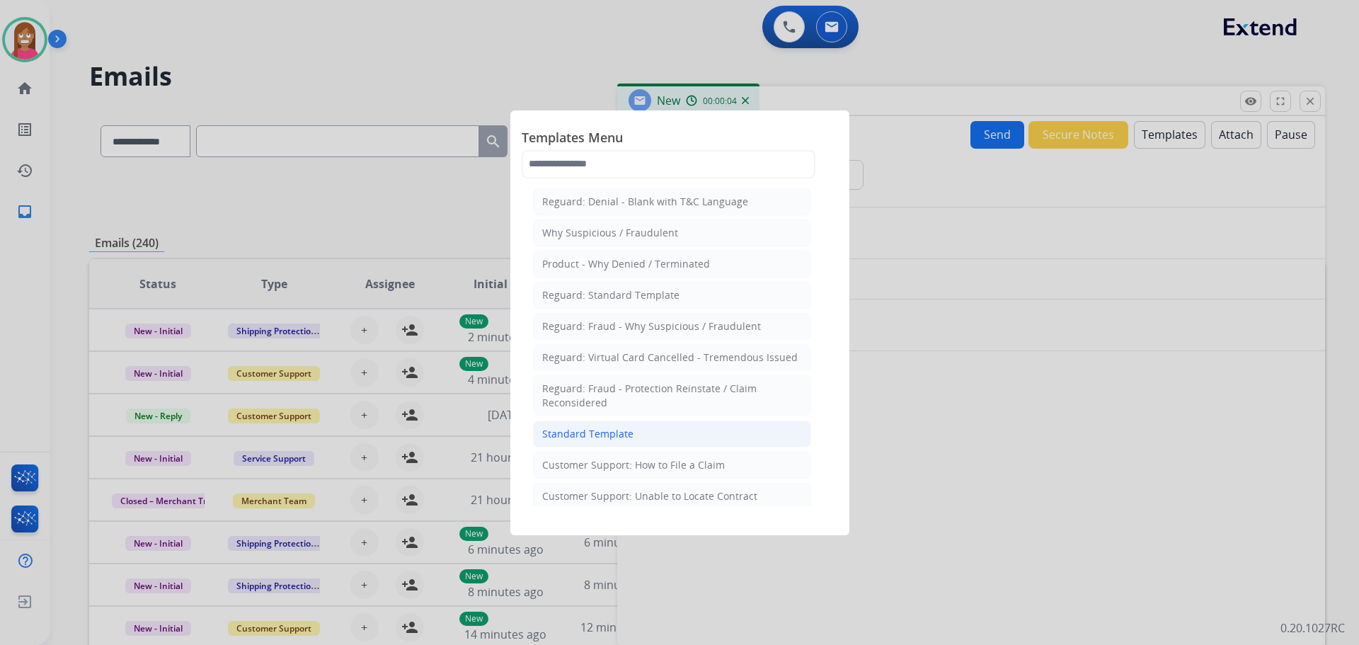
click at [606, 428] on div "Standard Template" at bounding box center [587, 434] width 91 height 14
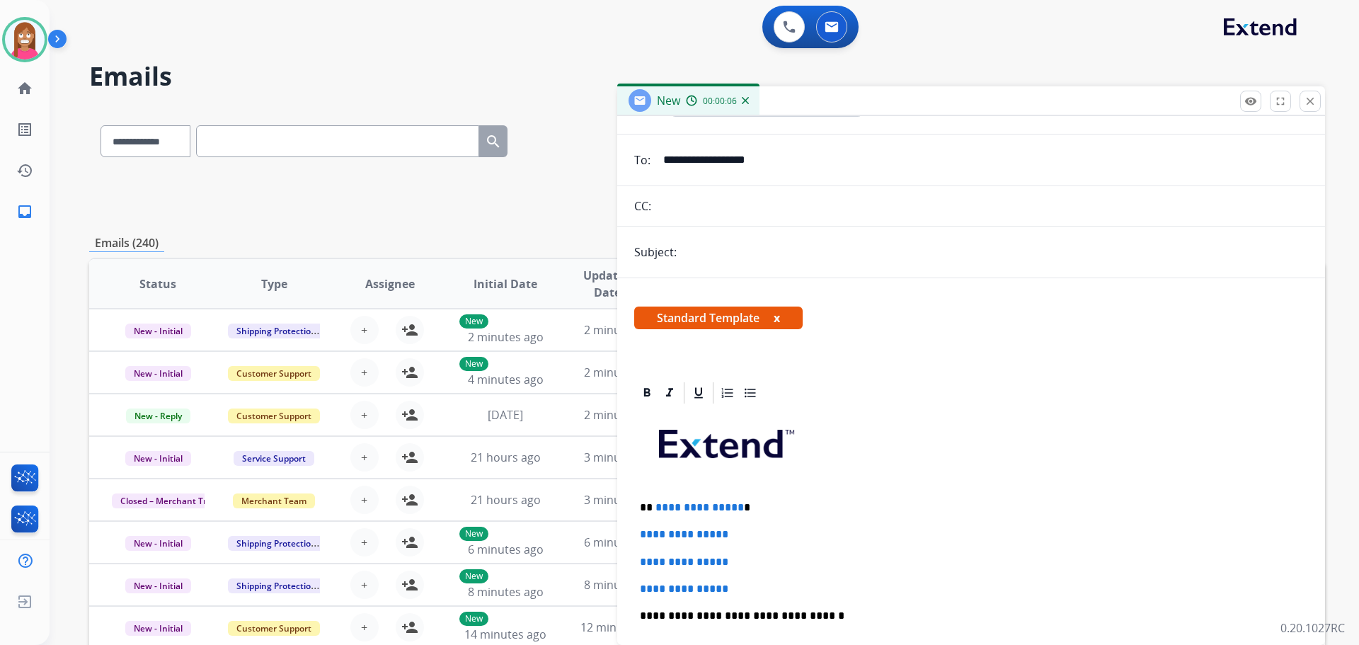
scroll to position [142, 0]
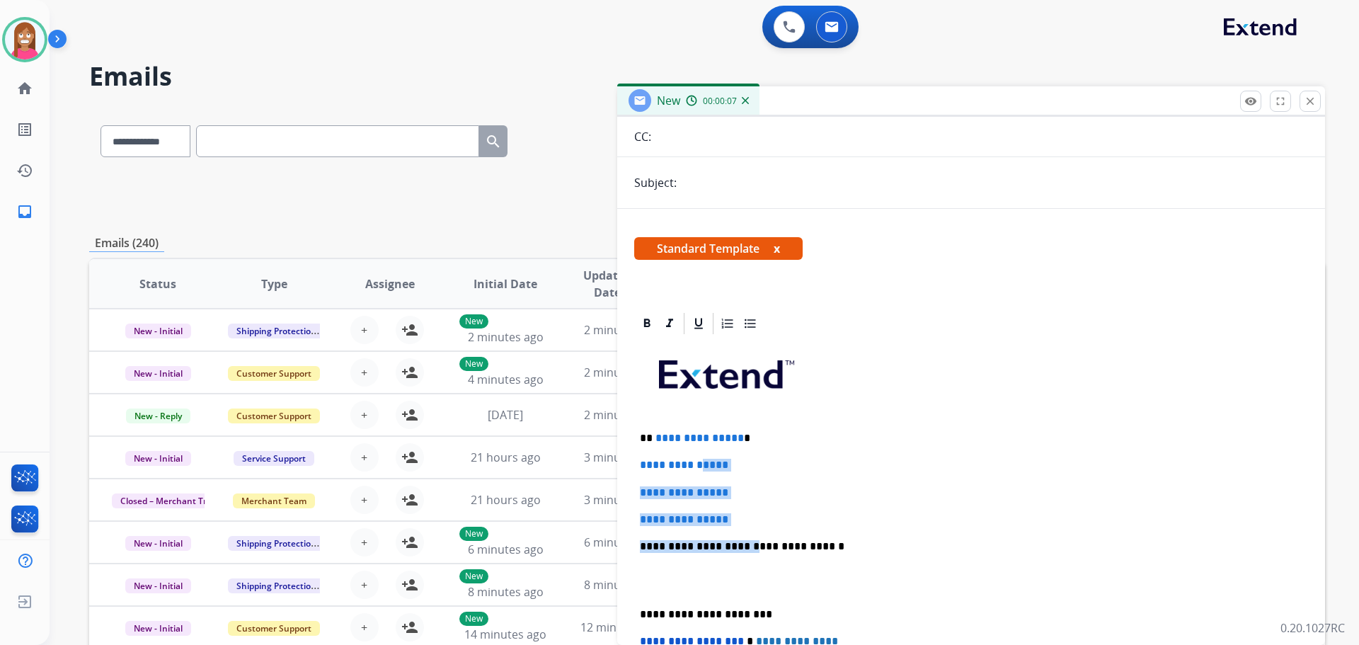
drag, startPoint x: 738, startPoint y: 526, endPoint x: 709, endPoint y: 457, distance: 75.2
click at [709, 457] on div "**********" at bounding box center [971, 579] width 674 height 487
click at [763, 514] on p "**********" at bounding box center [971, 519] width 663 height 13
drag, startPoint x: 766, startPoint y: 518, endPoint x: 654, endPoint y: 427, distance: 145.0
click at [654, 427] on div "**********" at bounding box center [971, 579] width 674 height 487
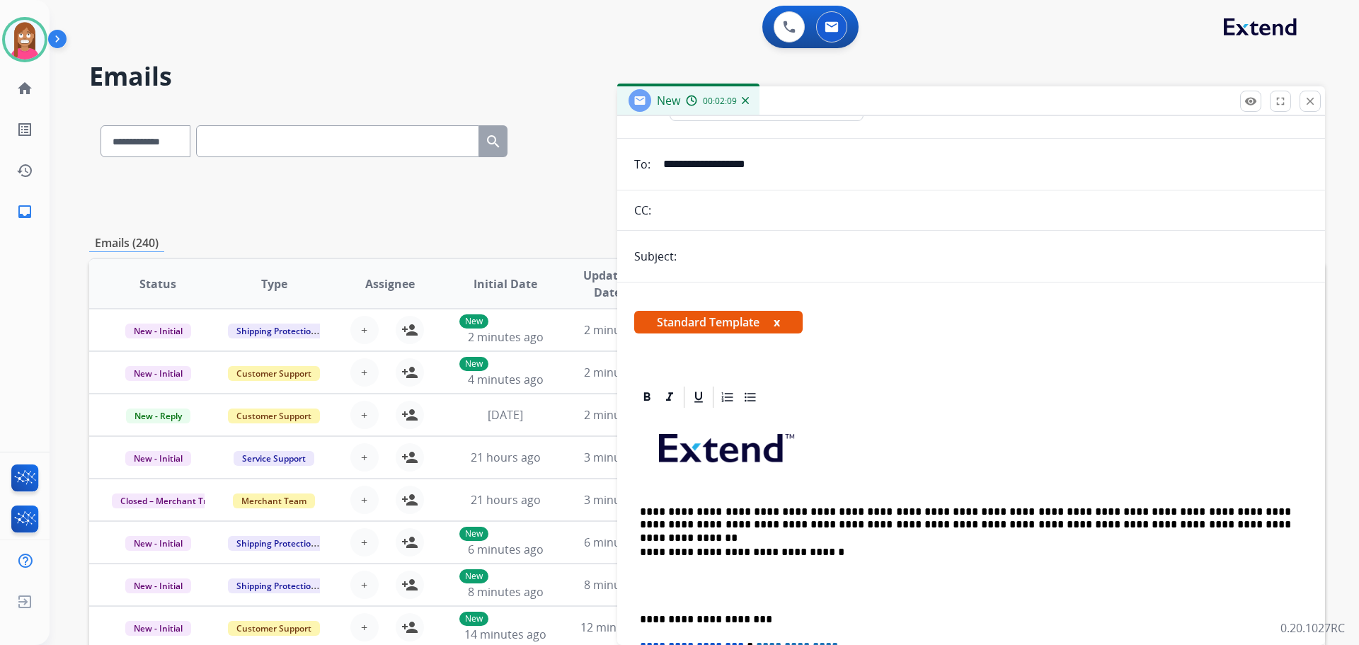
scroll to position [0, 0]
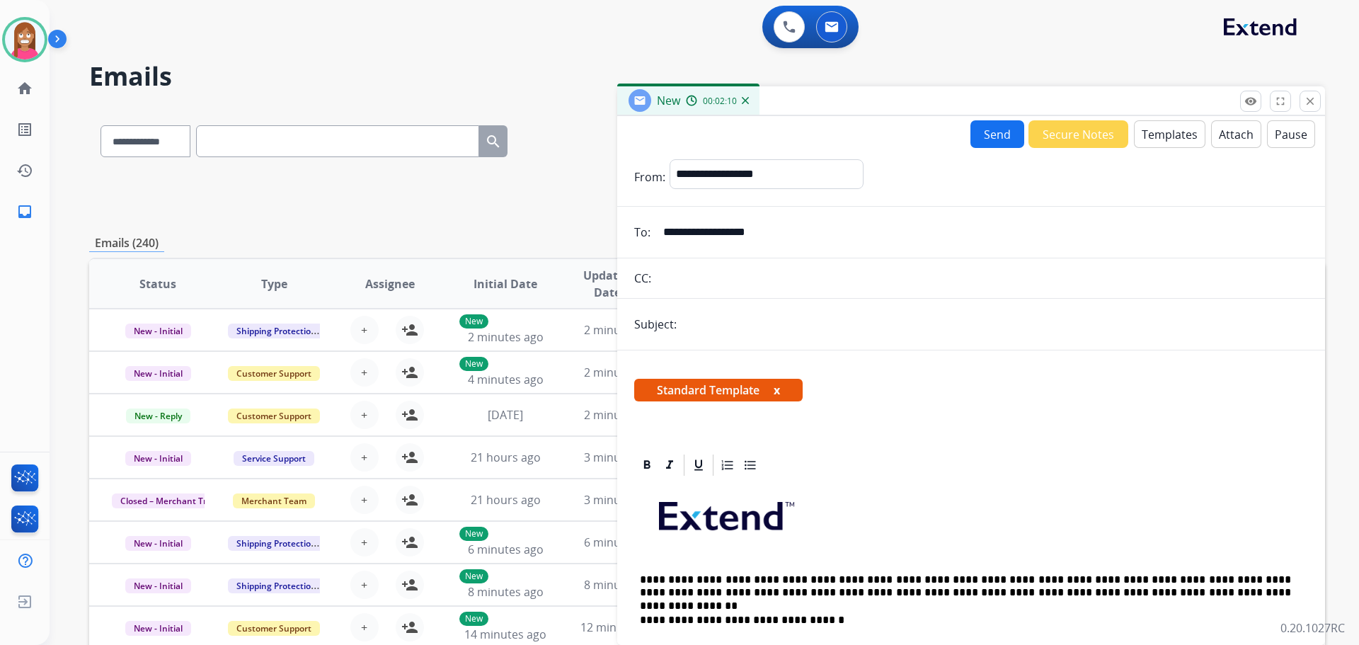
click at [702, 326] on input "text" at bounding box center [994, 324] width 627 height 28
type input "**********"
click at [991, 136] on button "Send" at bounding box center [998, 134] width 54 height 28
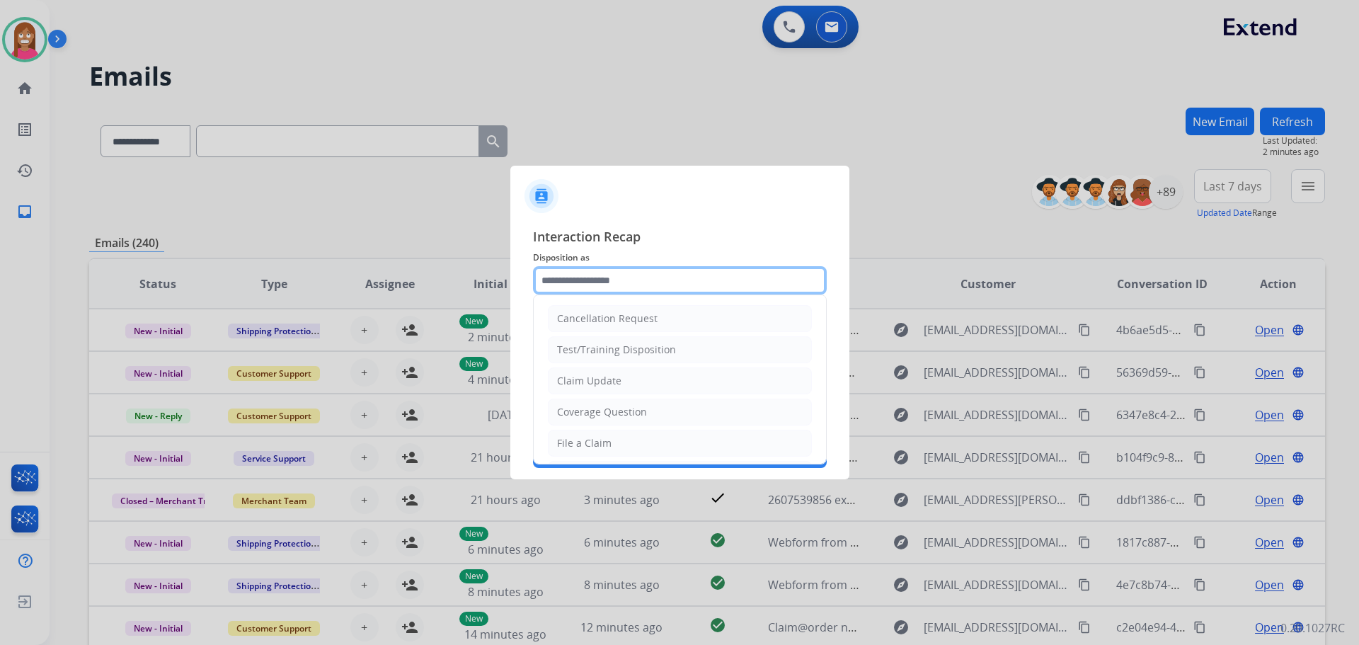
click at [598, 288] on input "text" at bounding box center [680, 280] width 294 height 28
click at [591, 372] on li "Claim Update" at bounding box center [680, 380] width 264 height 27
type input "**********"
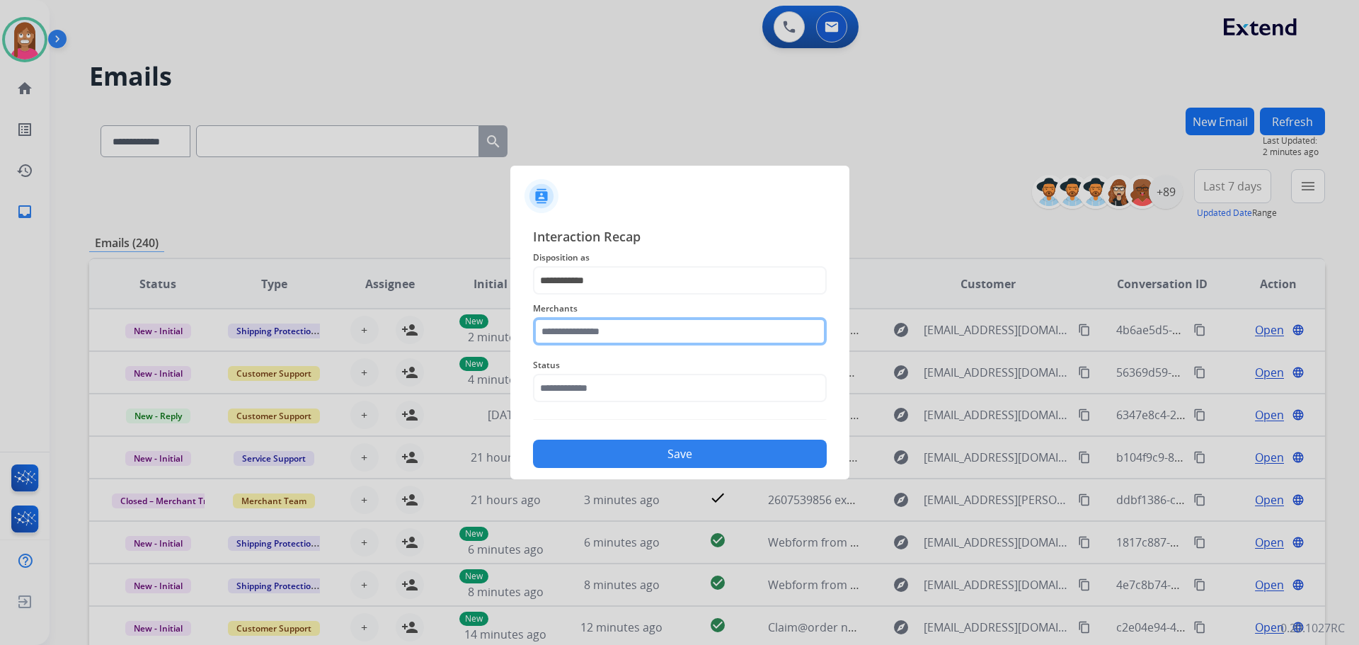
click at [573, 334] on input "text" at bounding box center [680, 331] width 294 height 28
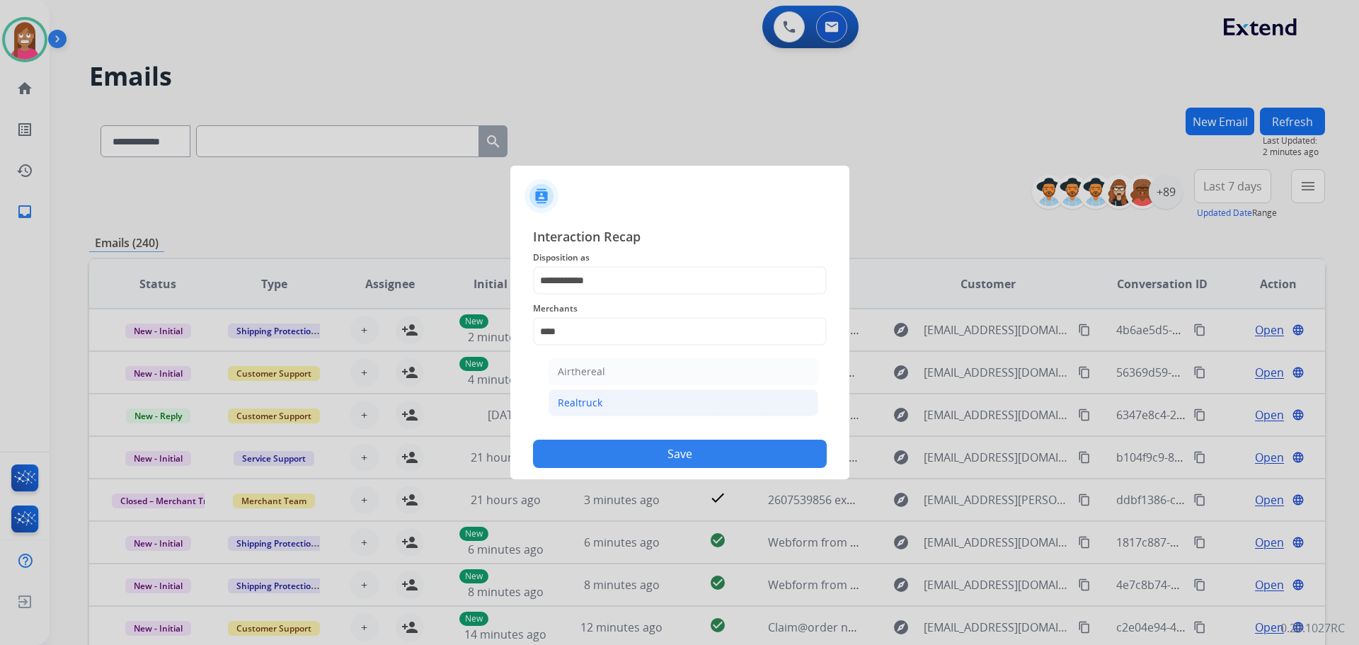
click at [598, 404] on div "Realtruck" at bounding box center [580, 403] width 45 height 14
type input "*********"
click at [601, 392] on input "text" at bounding box center [680, 388] width 294 height 28
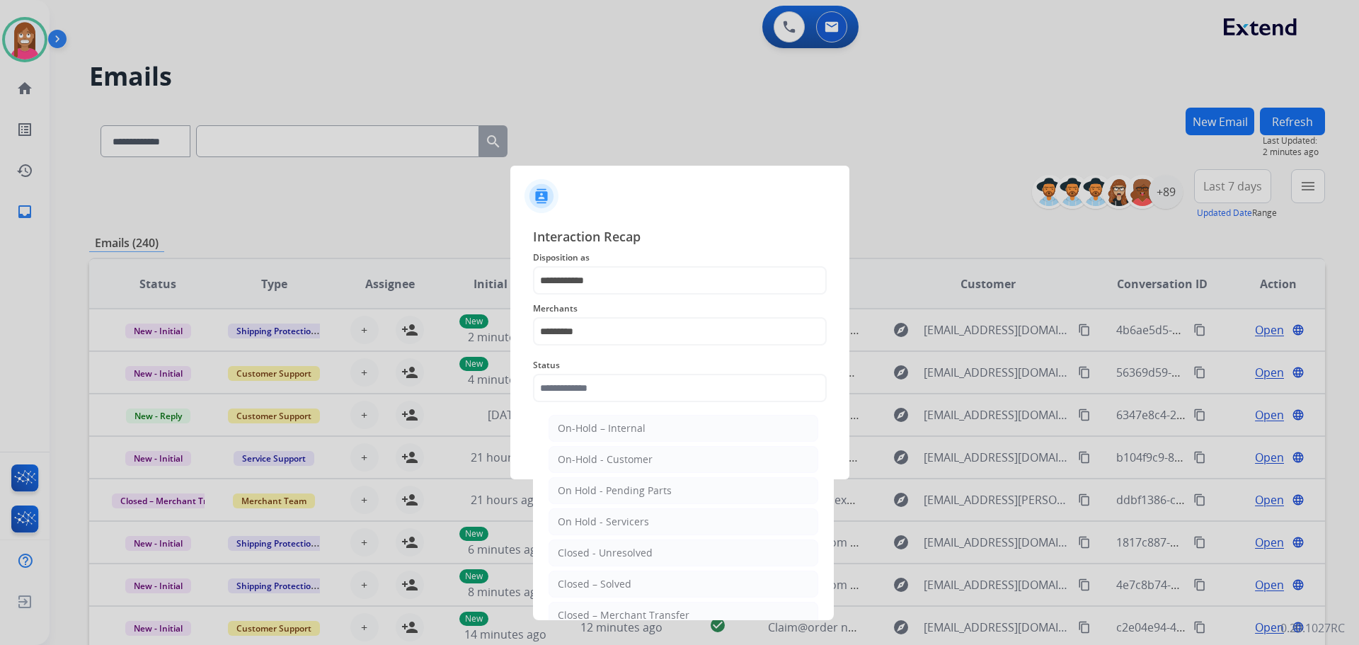
drag, startPoint x: 610, startPoint y: 582, endPoint x: 622, endPoint y: 506, distance: 76.7
click at [610, 581] on div "Closed – Solved" at bounding box center [595, 584] width 74 height 14
type input "**********"
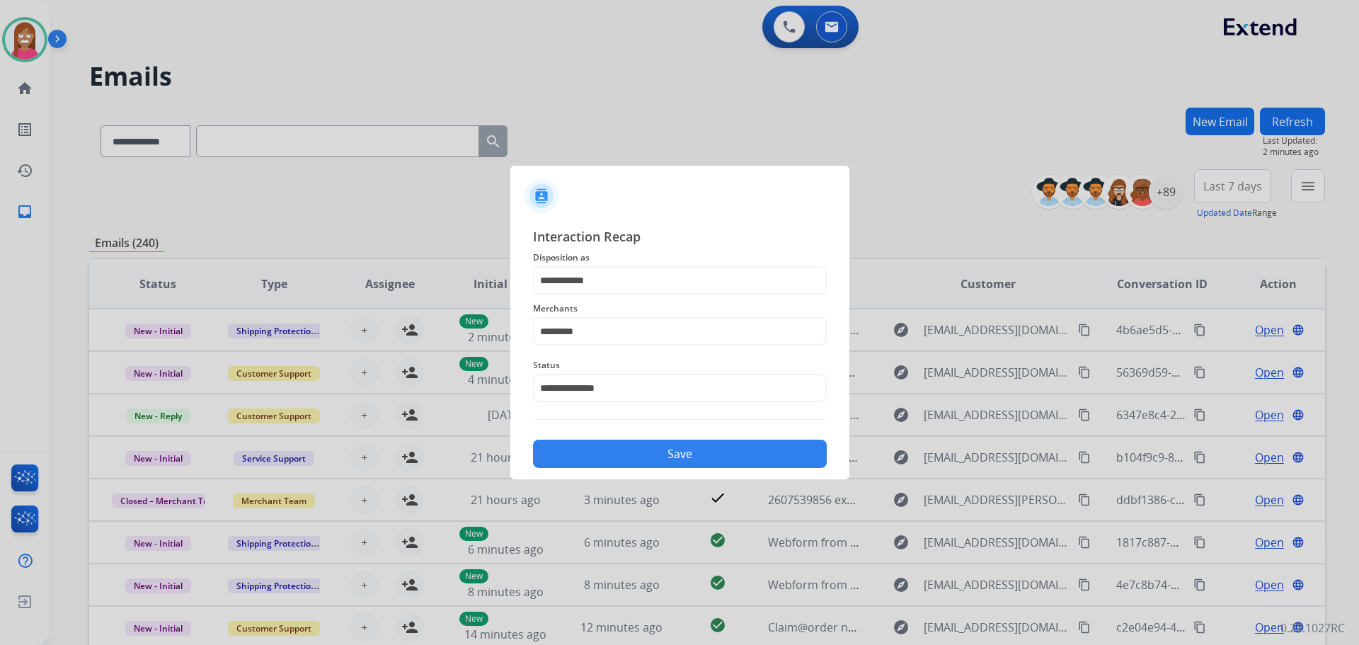
click at [628, 445] on button "Save" at bounding box center [680, 454] width 294 height 28
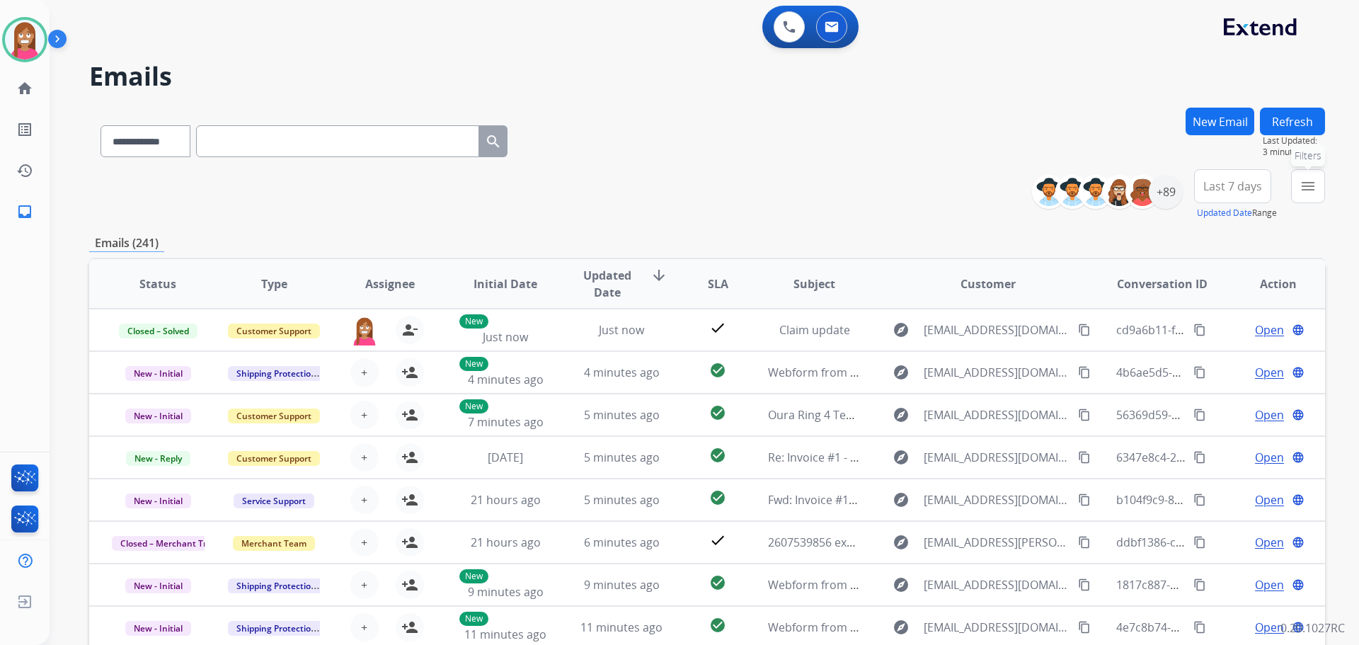
click at [1296, 190] on button "menu Filters" at bounding box center [1308, 186] width 34 height 34
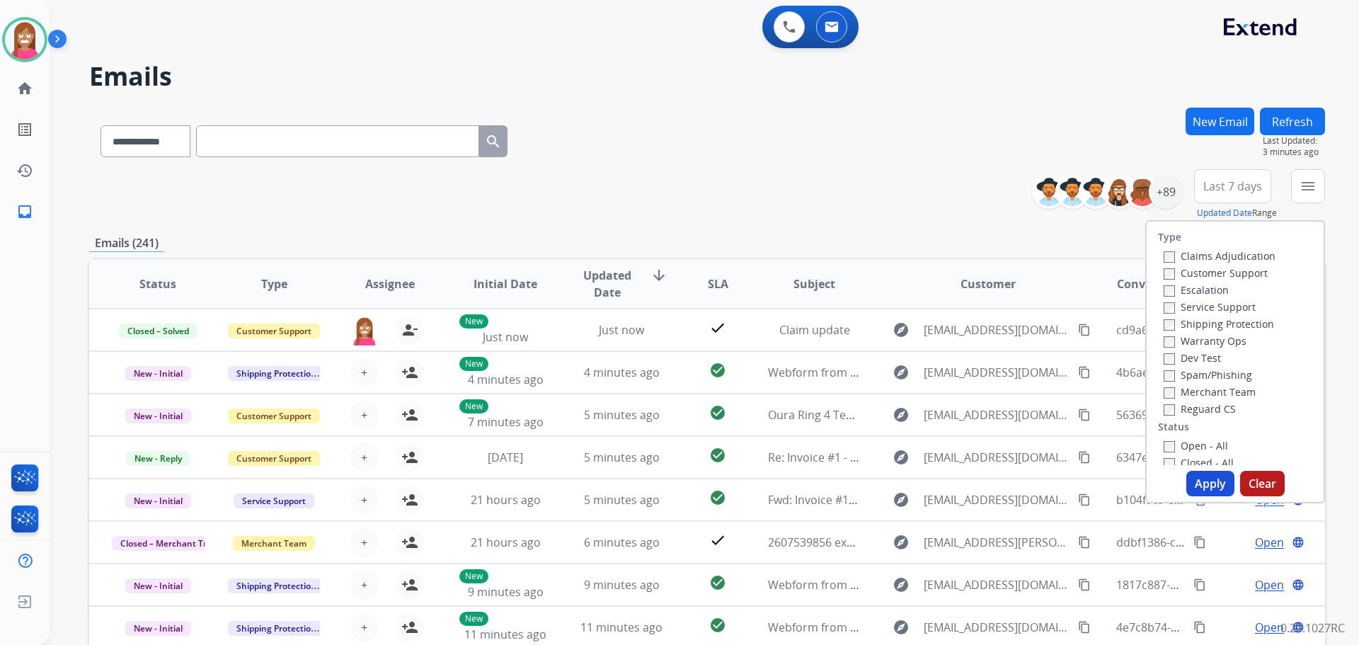
click at [1186, 271] on label "Customer Support" at bounding box center [1216, 272] width 104 height 13
click at [1197, 323] on label "Shipping Protection" at bounding box center [1219, 323] width 110 height 13
click at [1175, 409] on label "Reguard CS" at bounding box center [1200, 408] width 72 height 13
click at [1176, 443] on label "Open - All" at bounding box center [1196, 445] width 64 height 13
click at [1192, 474] on button "Apply" at bounding box center [1211, 483] width 48 height 25
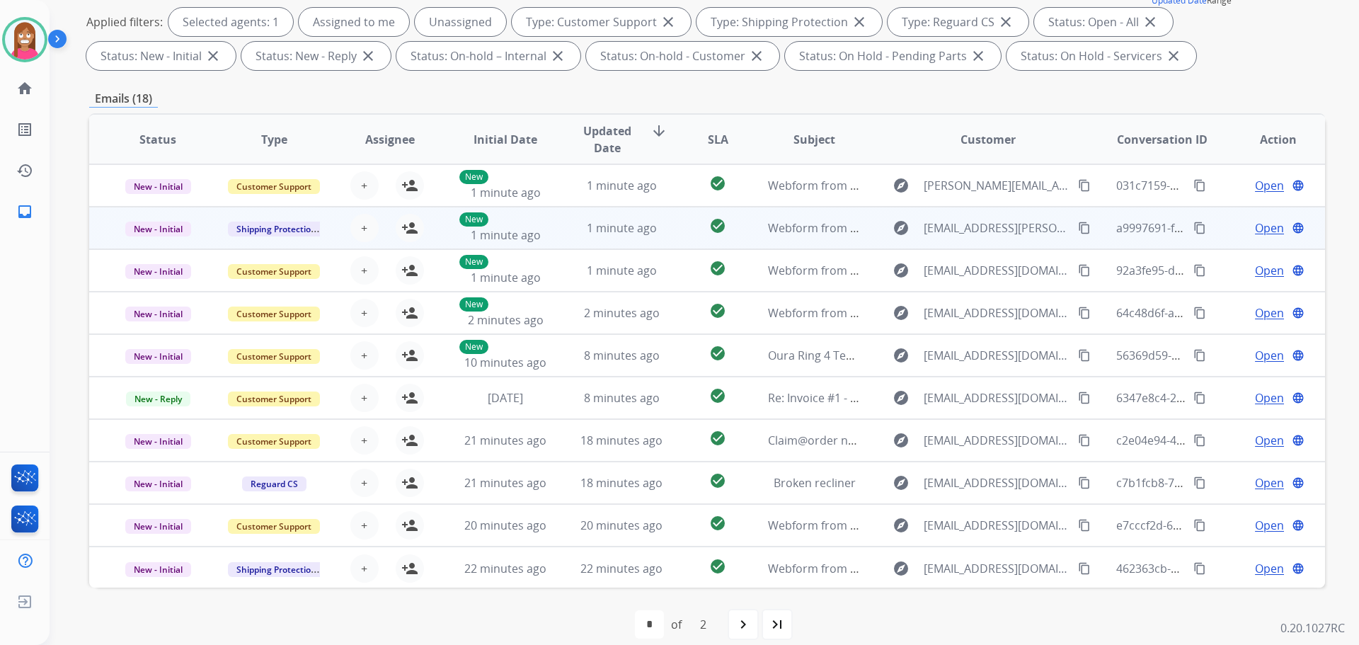
scroll to position [1, 0]
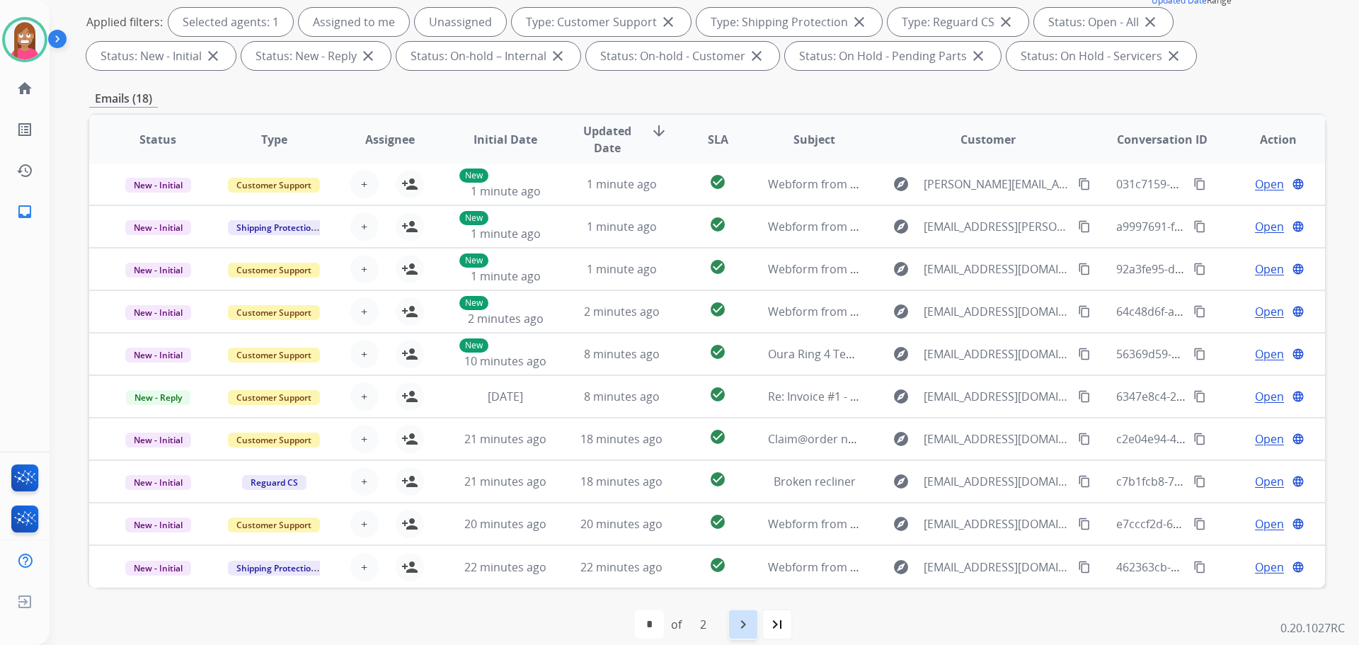
click at [746, 626] on mat-icon "navigate_next" at bounding box center [743, 624] width 17 height 17
select select "*"
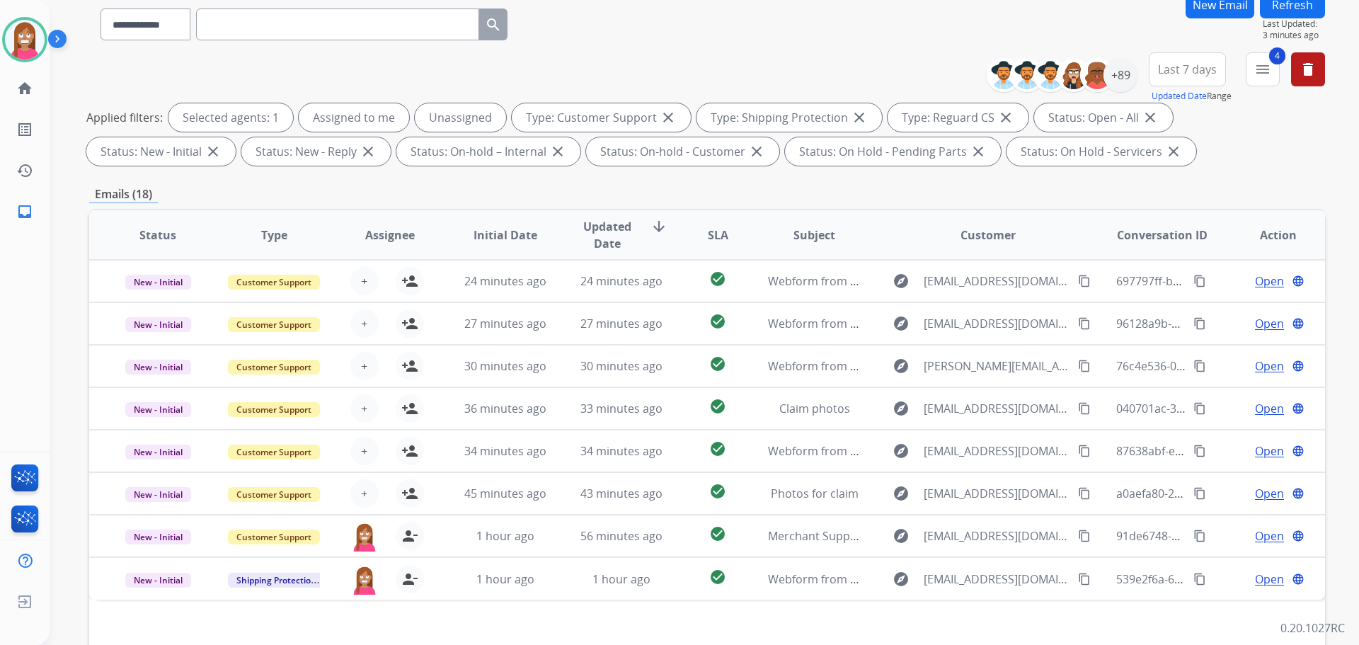
scroll to position [0, 0]
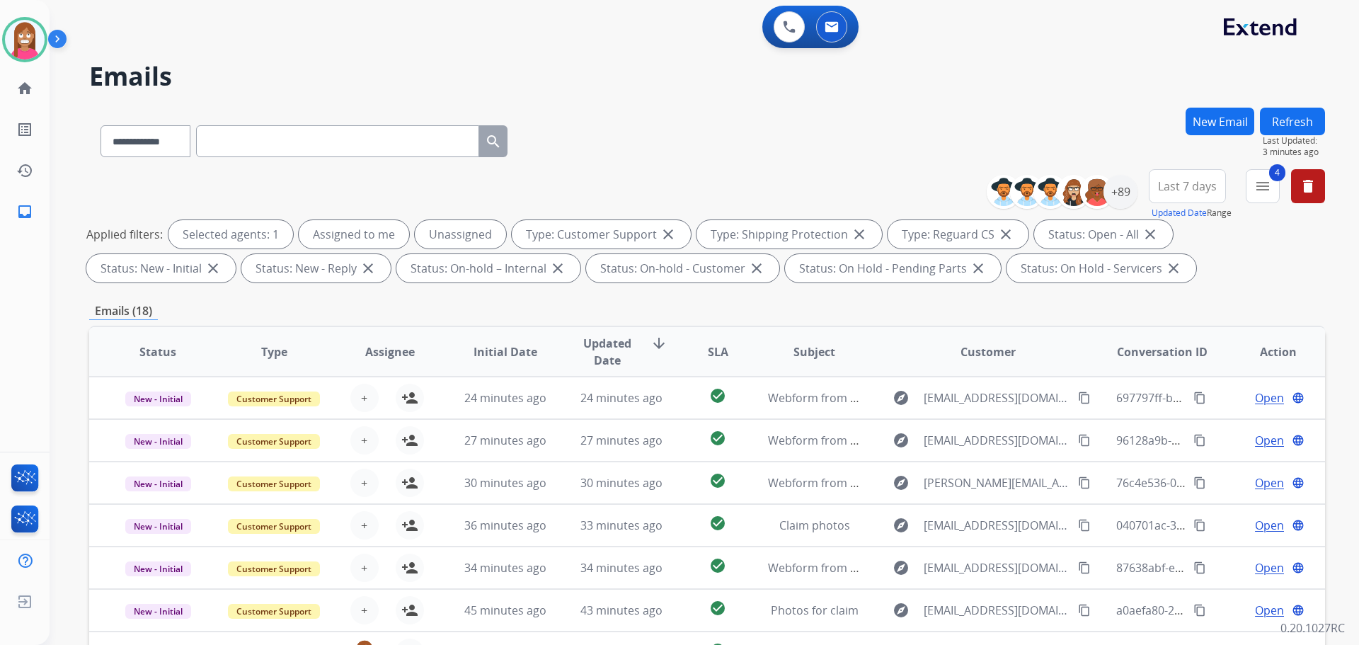
paste input "**********"
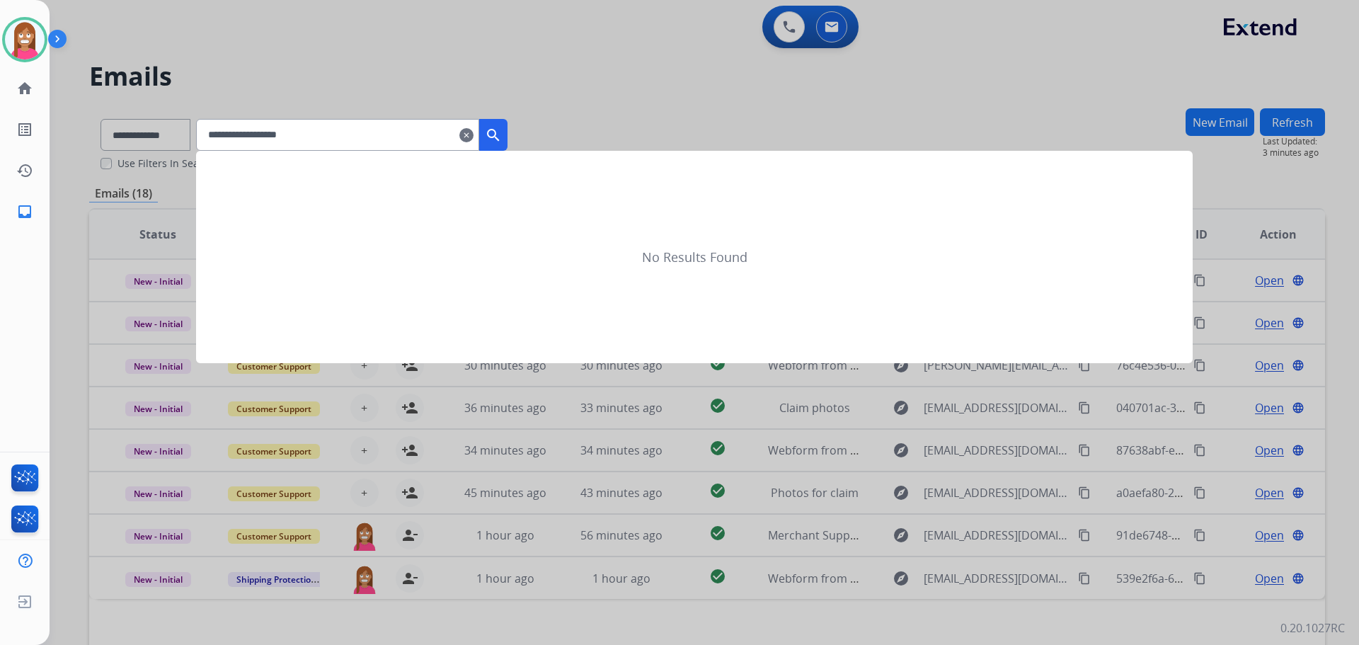
type input "**********"
click at [508, 126] on button "search" at bounding box center [493, 135] width 28 height 32
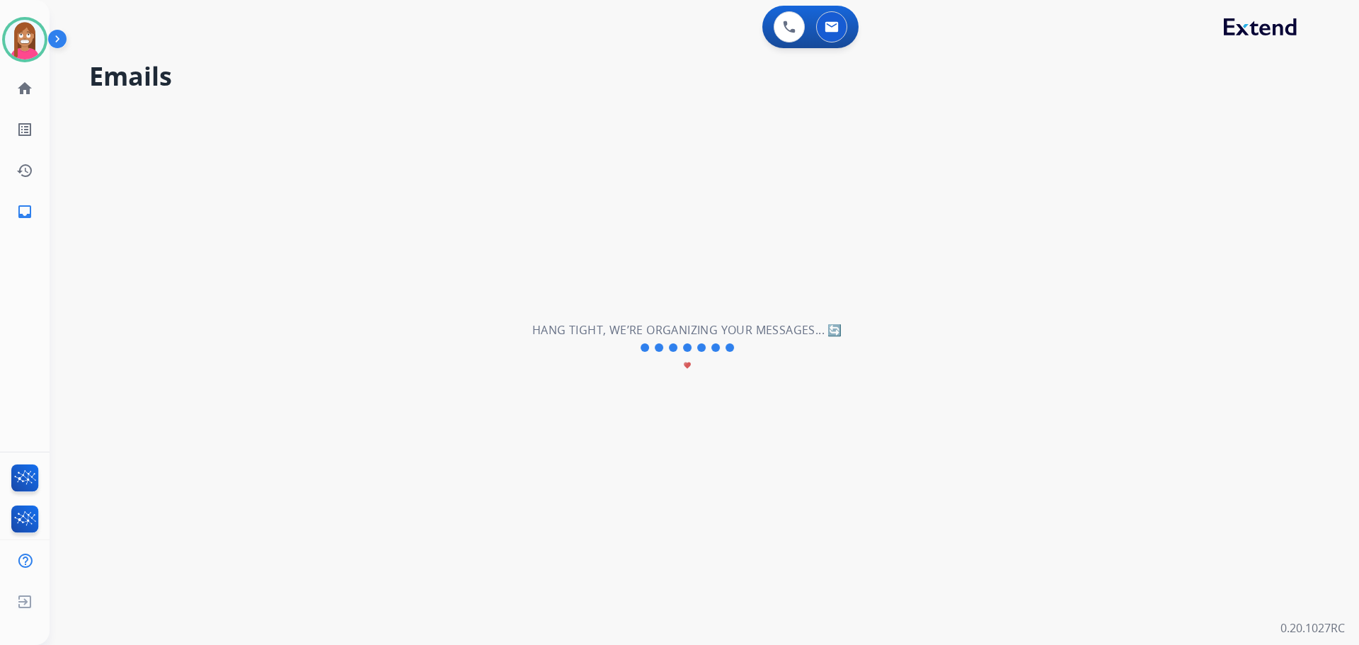
select select "*"
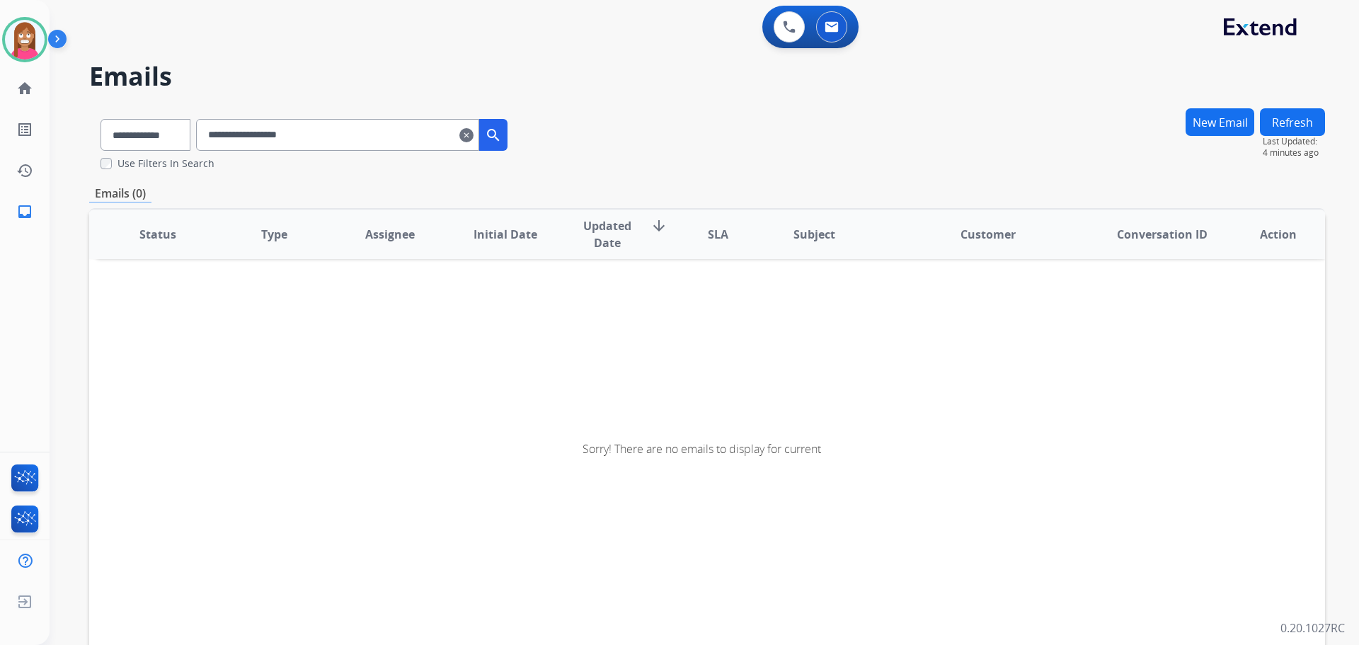
click at [224, 139] on input "**********" at bounding box center [337, 135] width 283 height 32
click at [352, 131] on input "**********" at bounding box center [337, 135] width 283 height 32
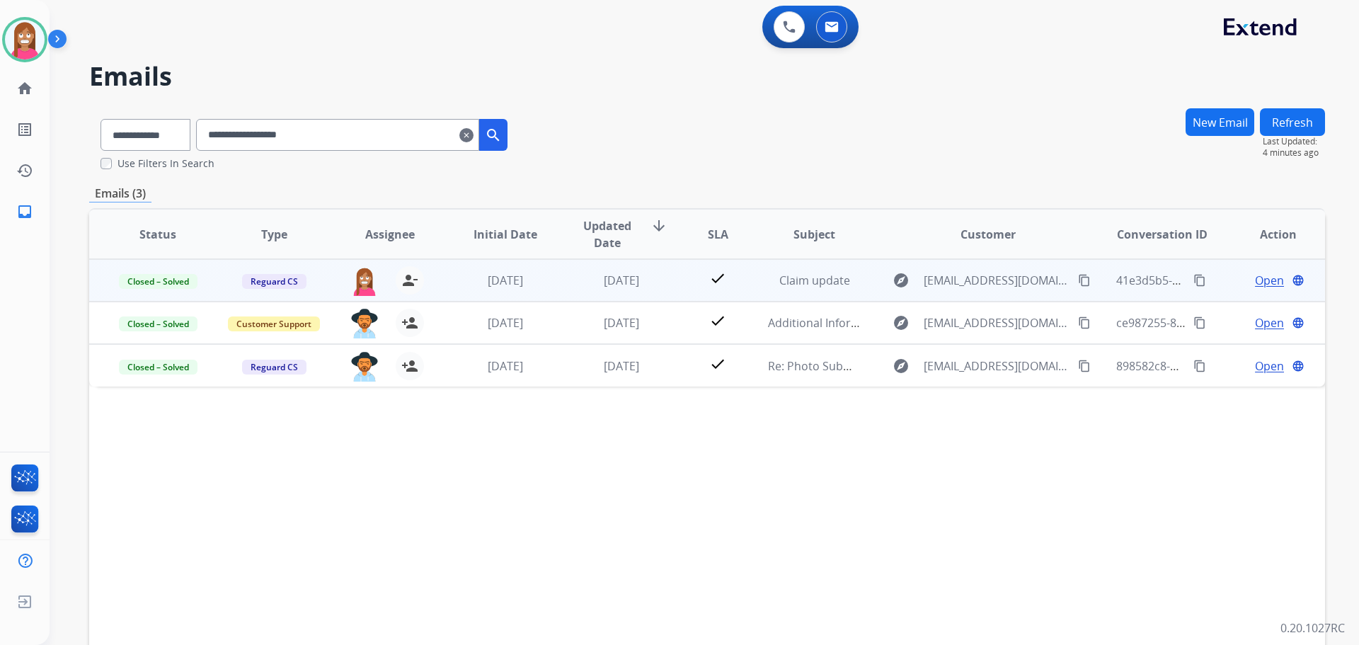
click at [677, 285] on td "check" at bounding box center [706, 280] width 77 height 42
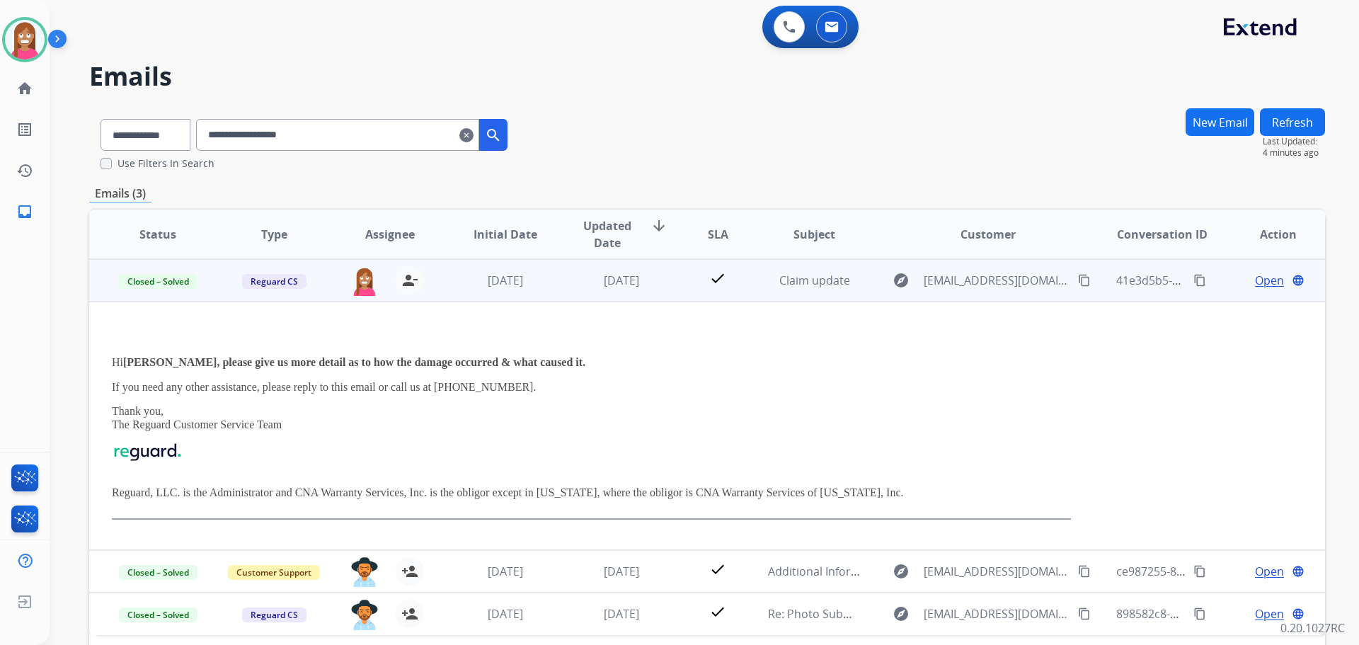
scroll to position [71, 0]
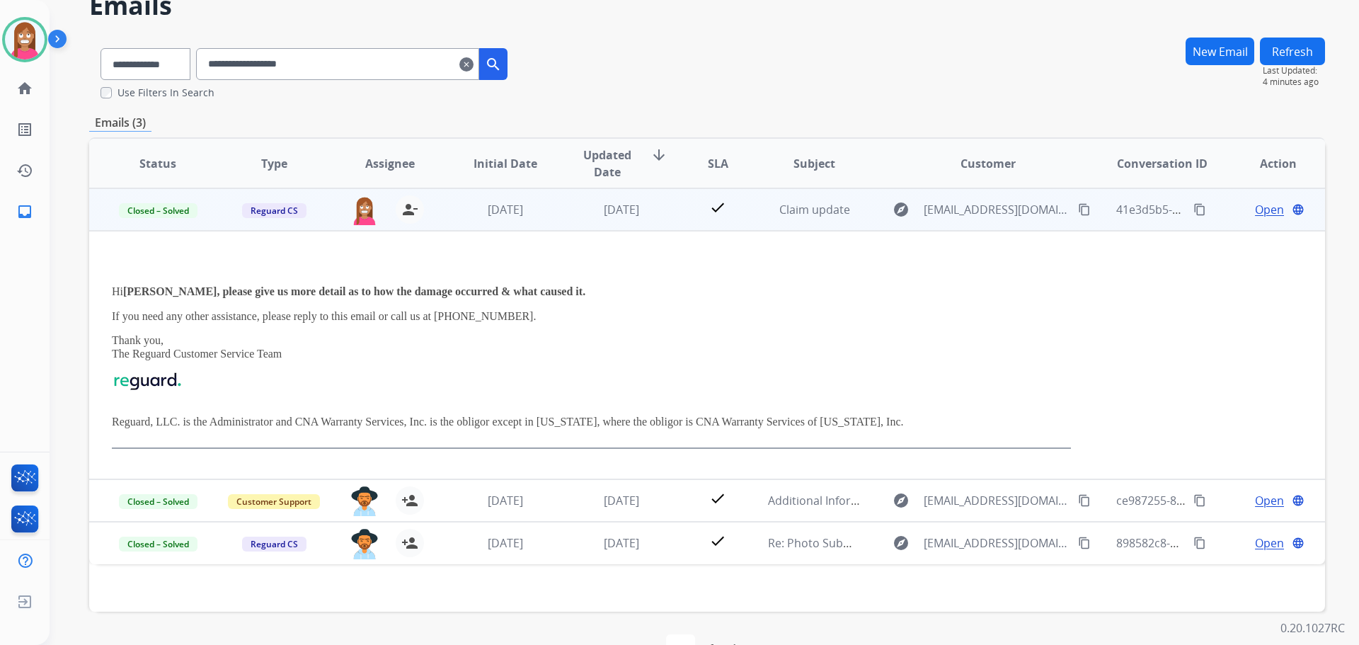
click at [1257, 207] on span "Open" at bounding box center [1269, 209] width 29 height 17
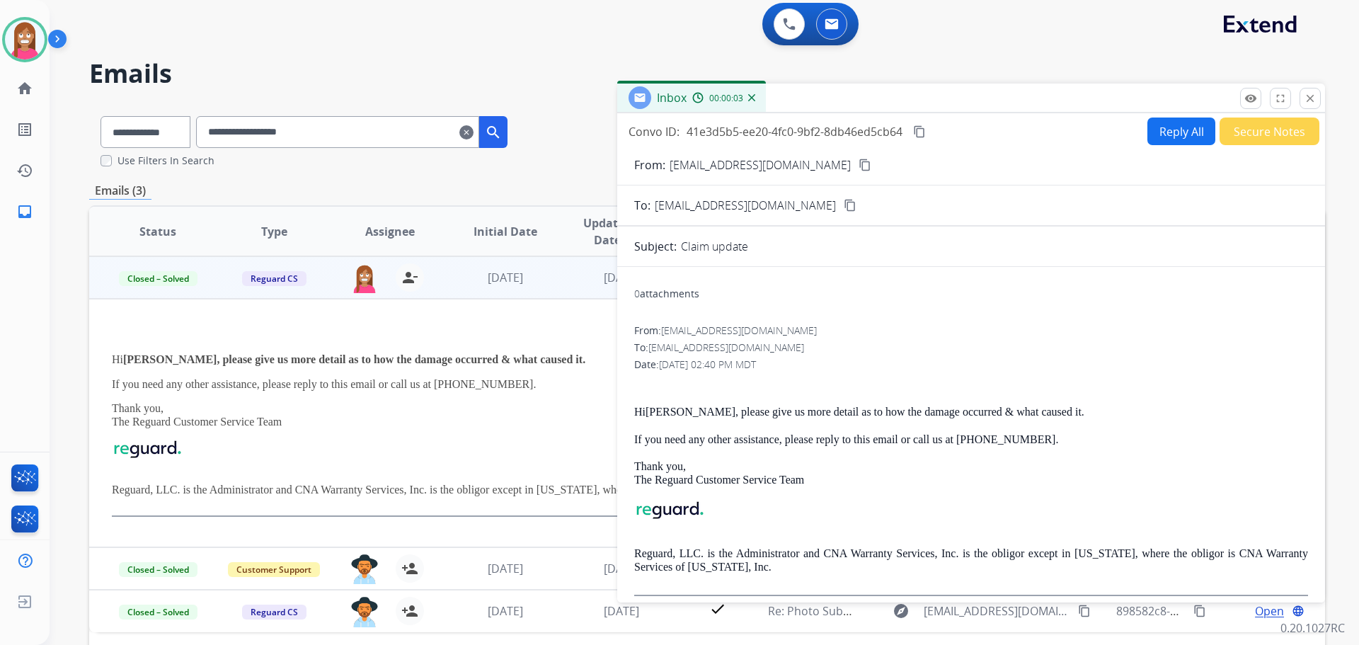
scroll to position [0, 0]
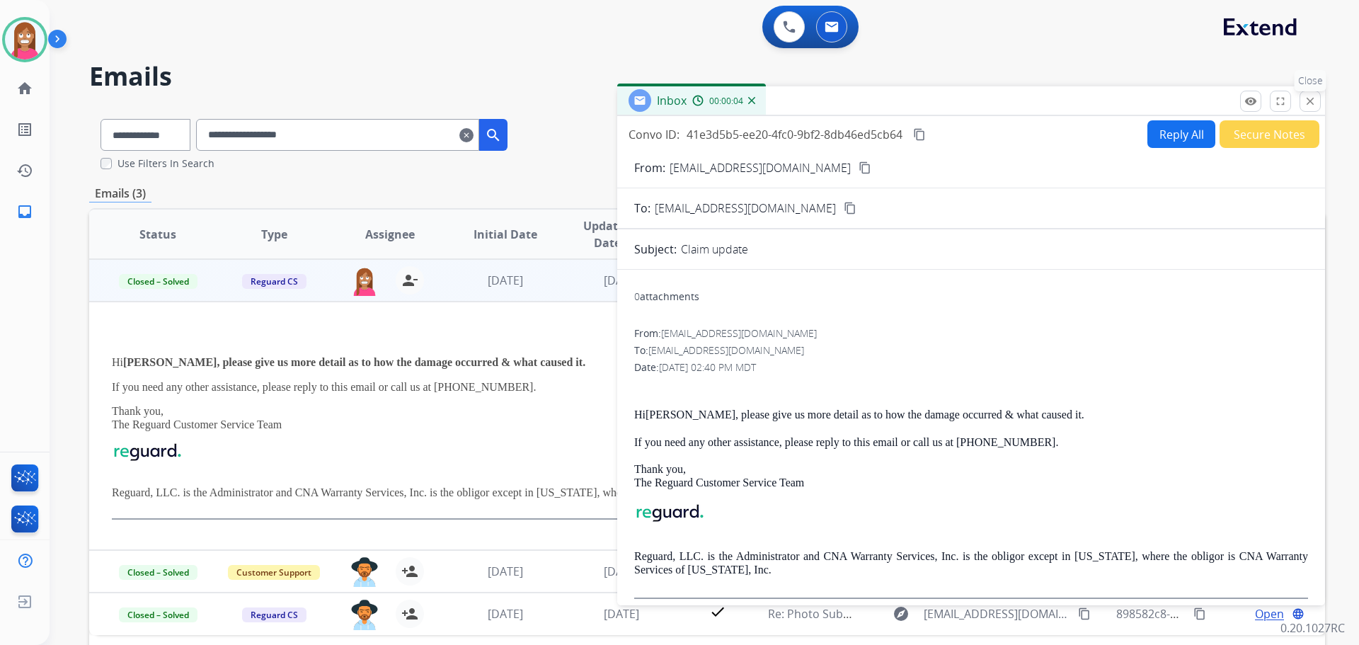
click at [1308, 103] on mat-icon "close" at bounding box center [1310, 101] width 13 height 13
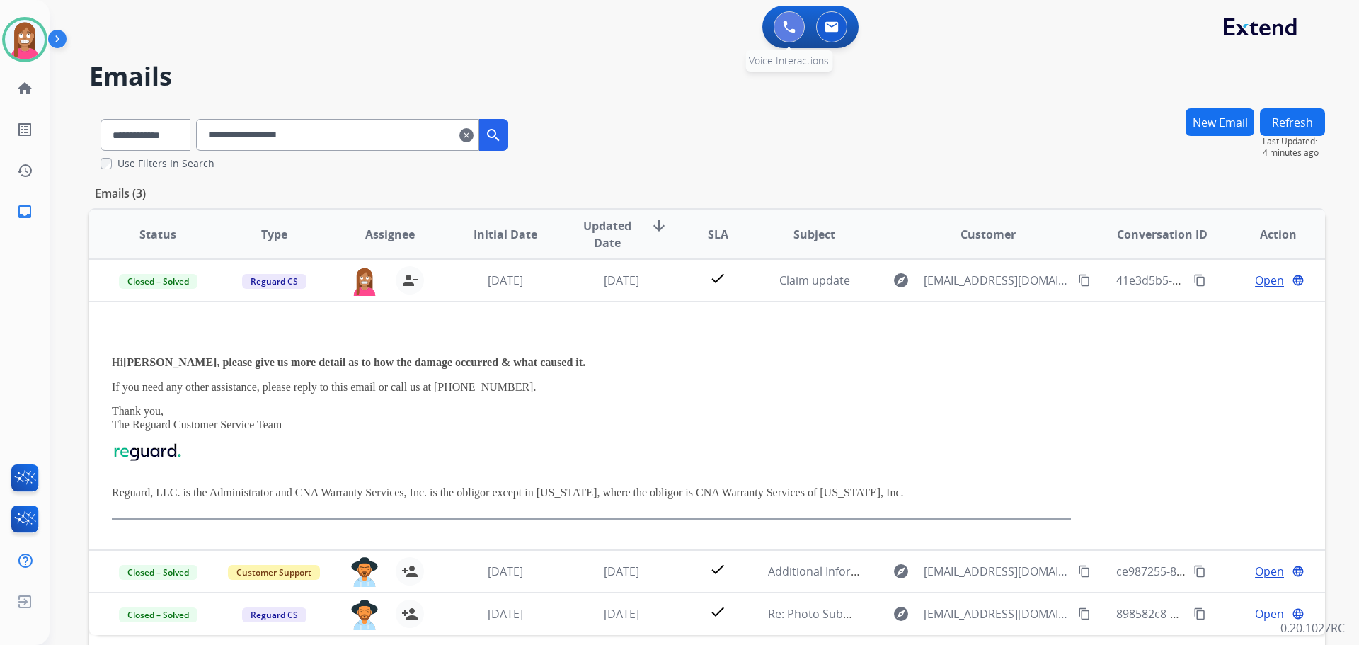
click at [786, 30] on img at bounding box center [789, 27] width 13 height 13
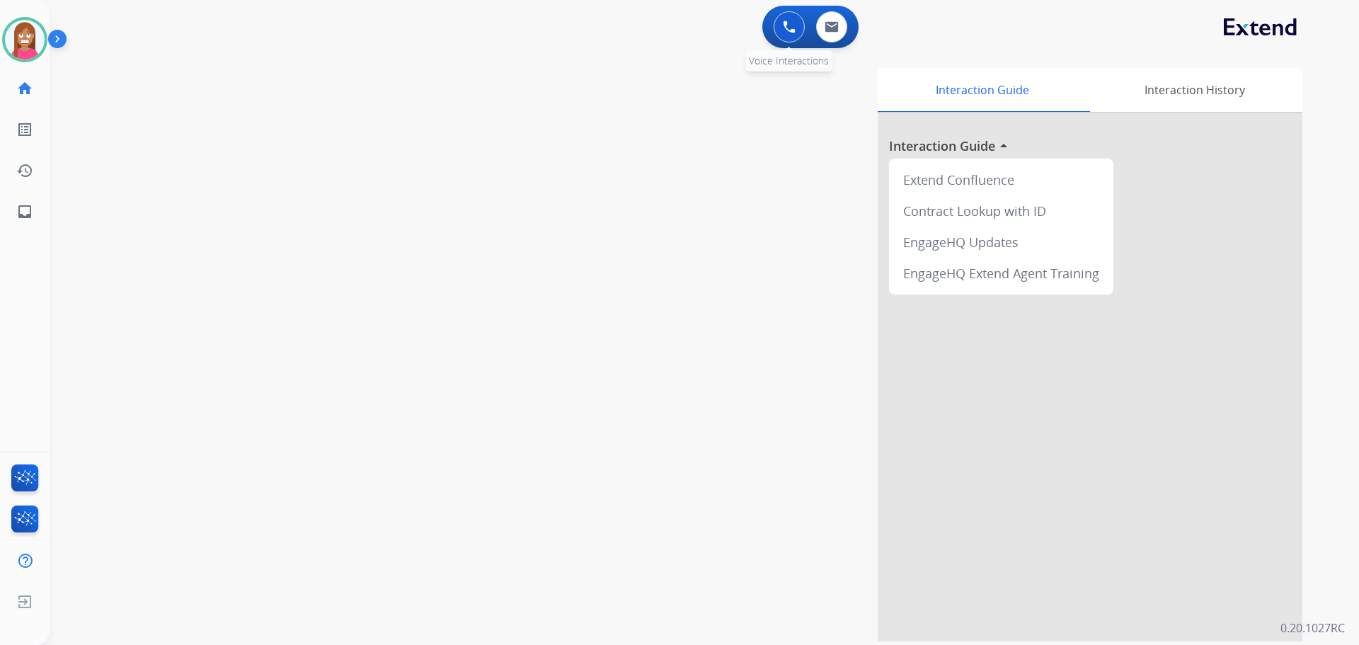
click at [785, 27] on img at bounding box center [789, 27] width 13 height 13
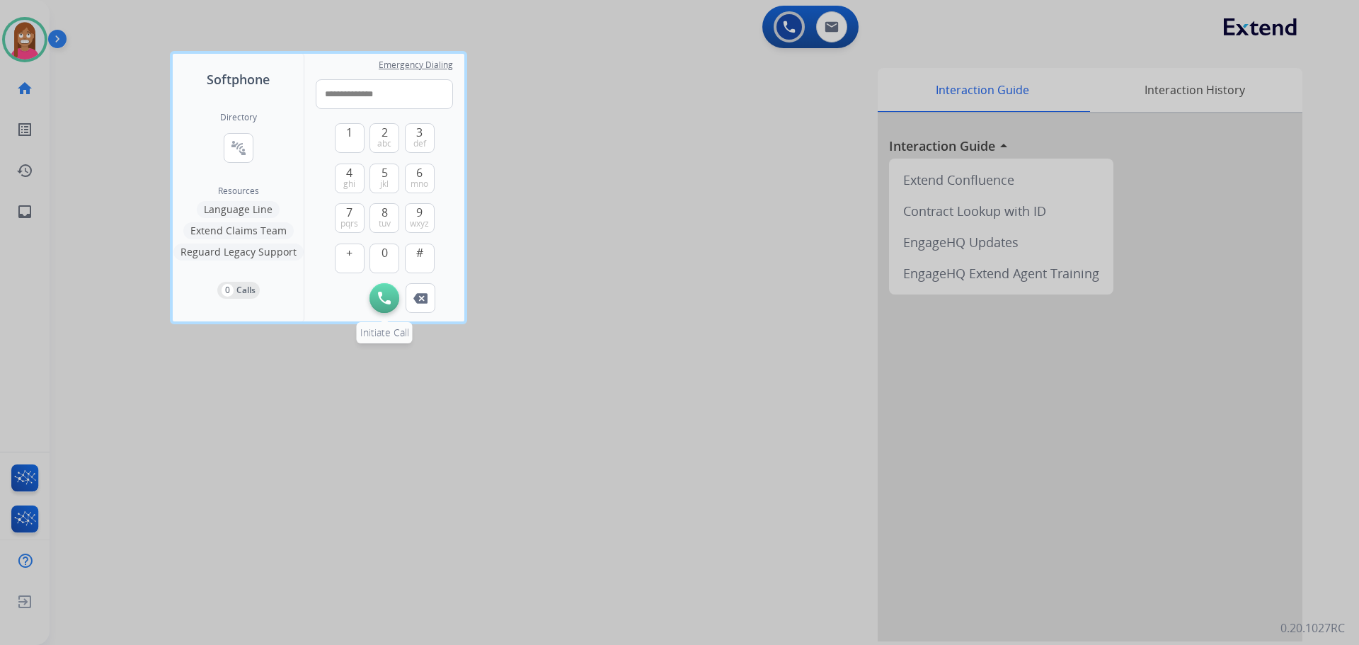
type input "**********"
click at [383, 304] on img at bounding box center [384, 298] width 13 height 13
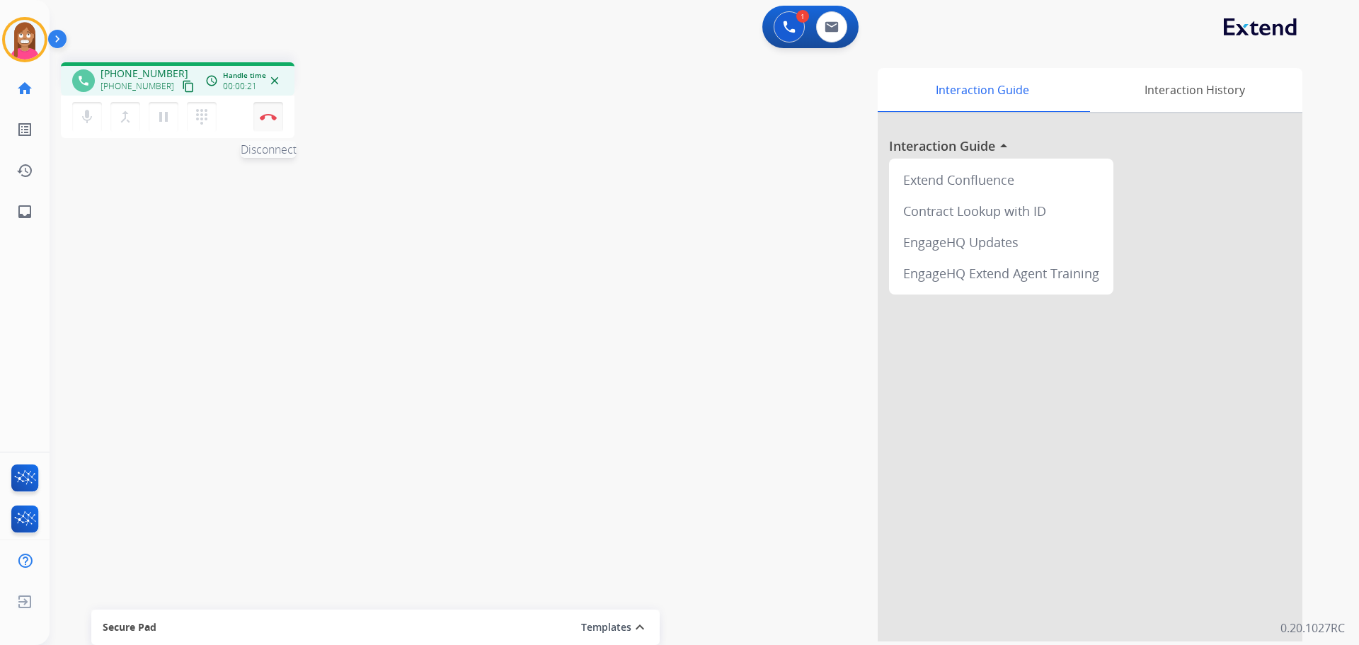
click at [268, 119] on img at bounding box center [268, 116] width 17 height 7
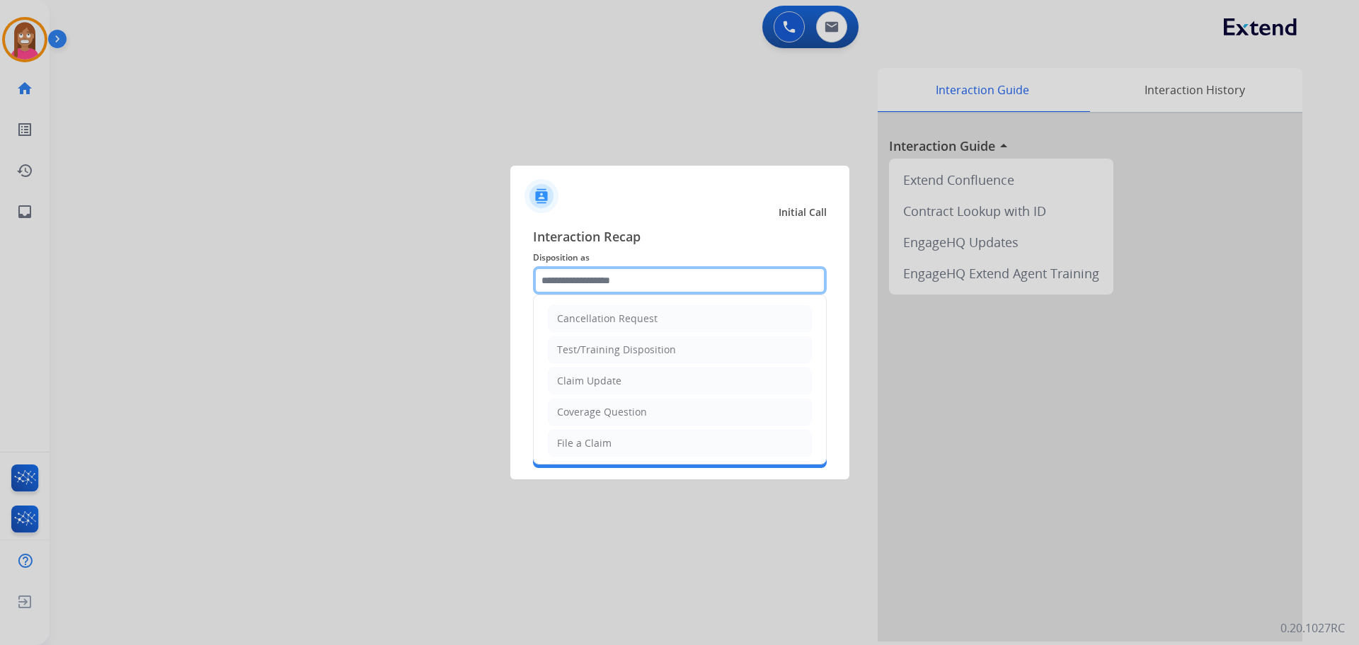
drag, startPoint x: 554, startPoint y: 273, endPoint x: 549, endPoint y: 265, distance: 9.8
click at [549, 266] on input "text" at bounding box center [680, 280] width 294 height 28
click at [578, 382] on div "Claim Update" at bounding box center [589, 381] width 64 height 14
type input "**********"
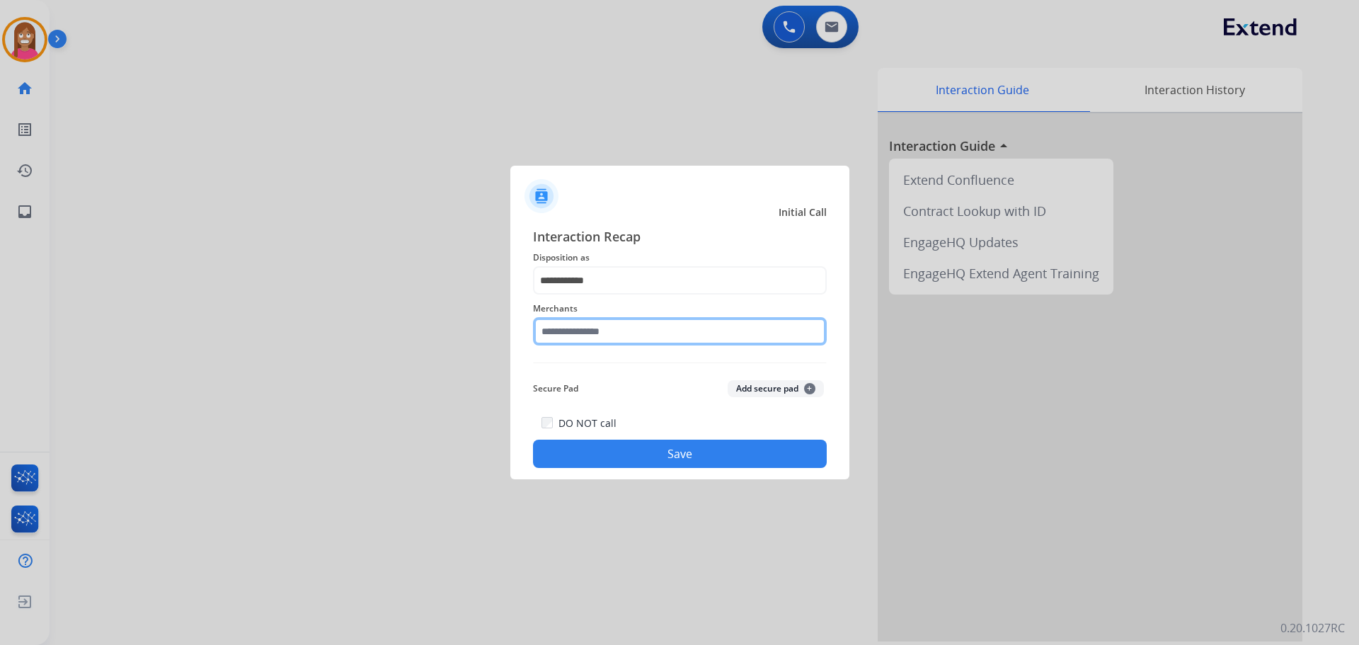
click at [576, 333] on input "text" at bounding box center [680, 331] width 294 height 28
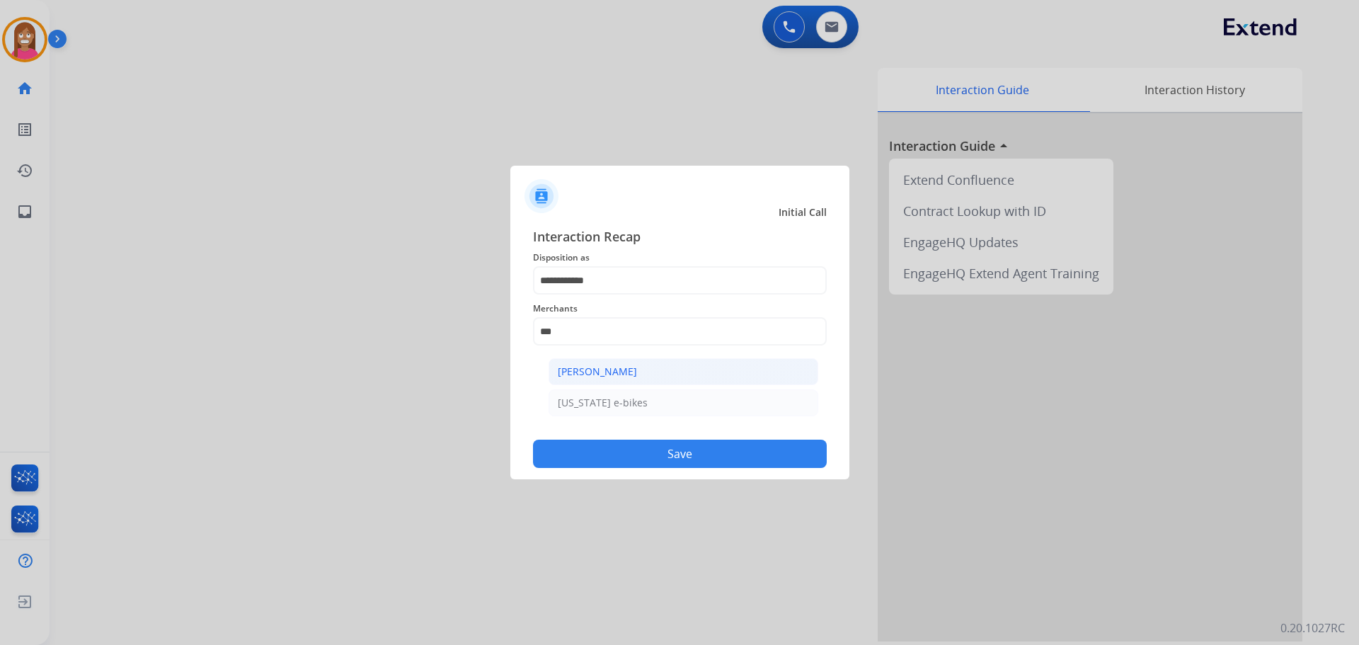
click at [647, 375] on li "[PERSON_NAME]" at bounding box center [684, 371] width 270 height 27
type input "**********"
click at [677, 462] on button "Save" at bounding box center [680, 454] width 294 height 28
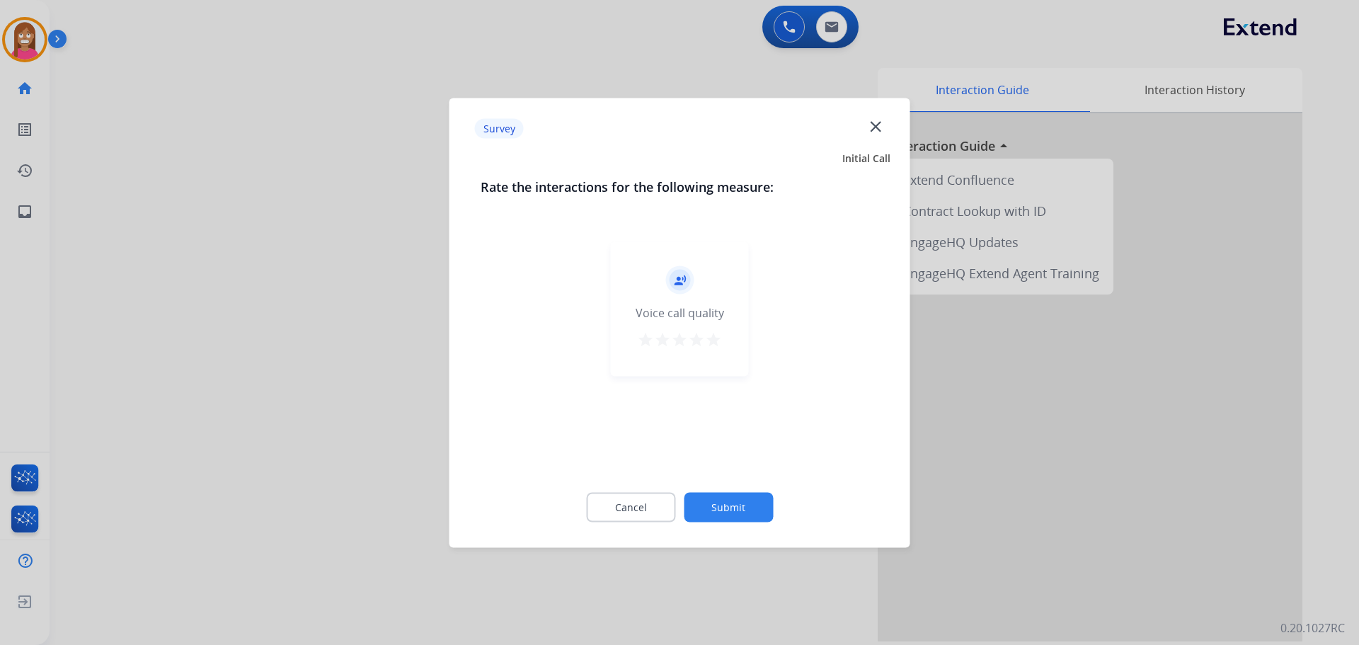
click at [881, 122] on mat-icon "close" at bounding box center [876, 126] width 18 height 18
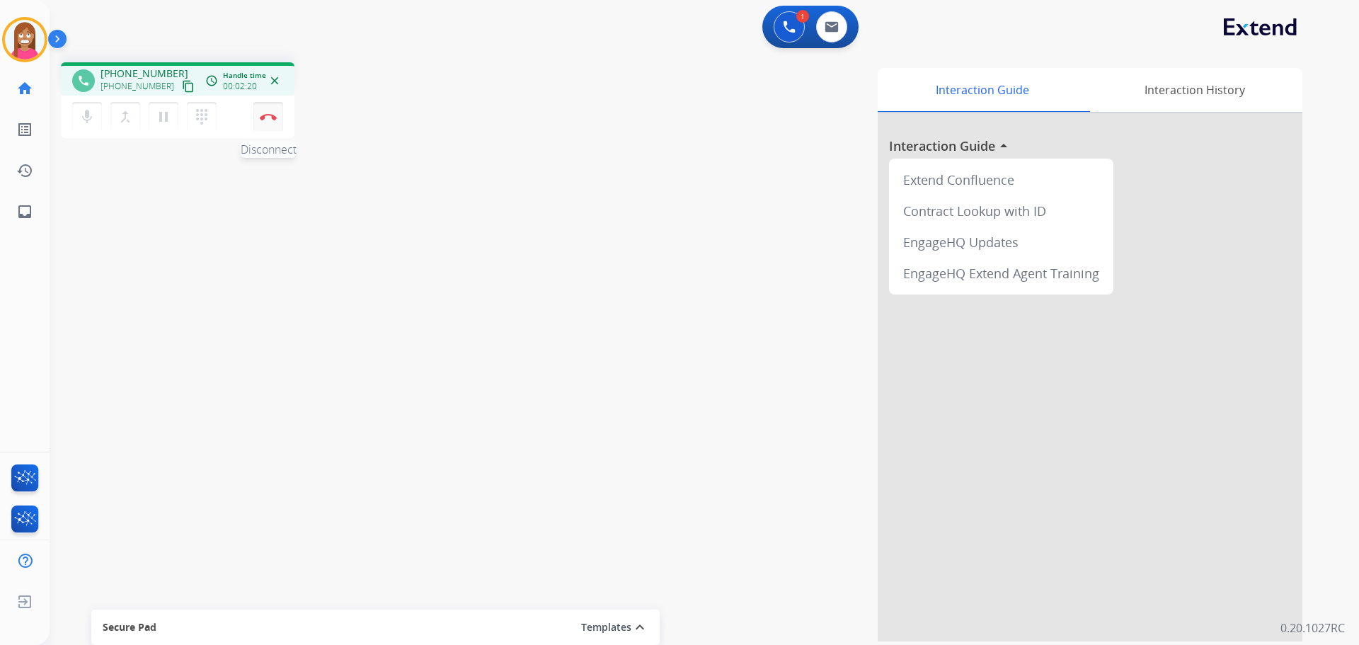
click at [265, 115] on img at bounding box center [268, 116] width 17 height 7
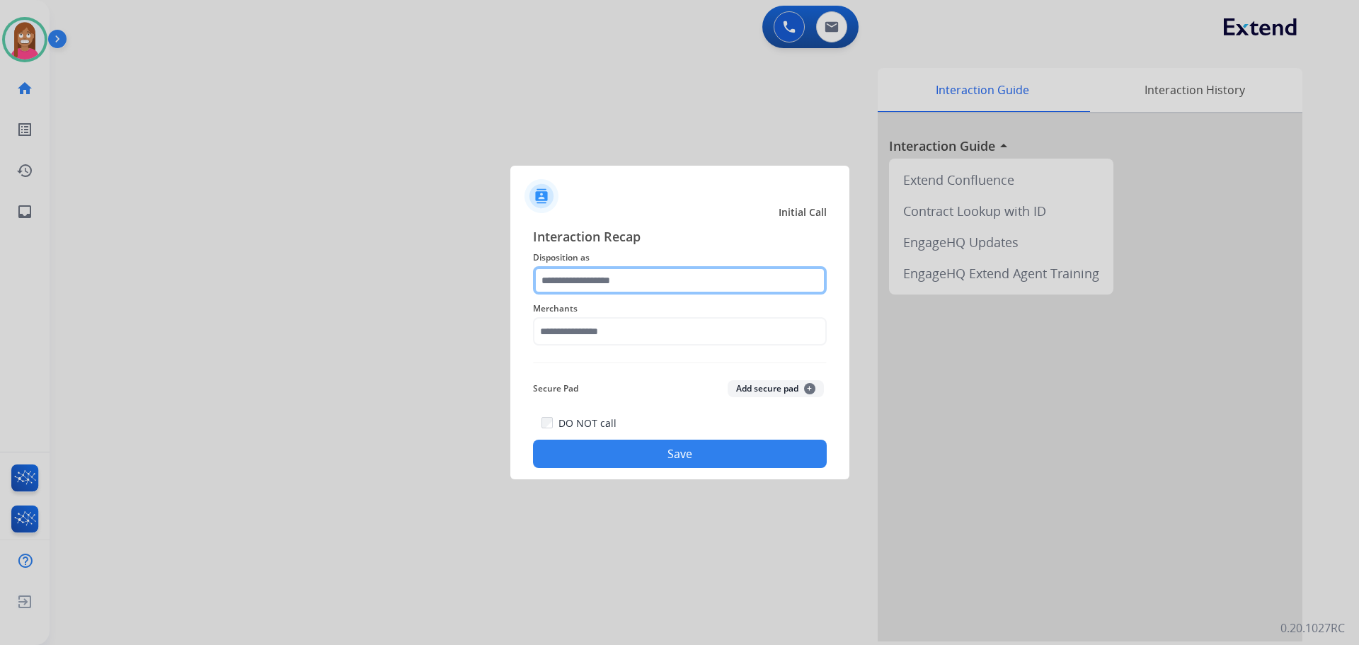
click at [566, 286] on input "text" at bounding box center [680, 280] width 294 height 28
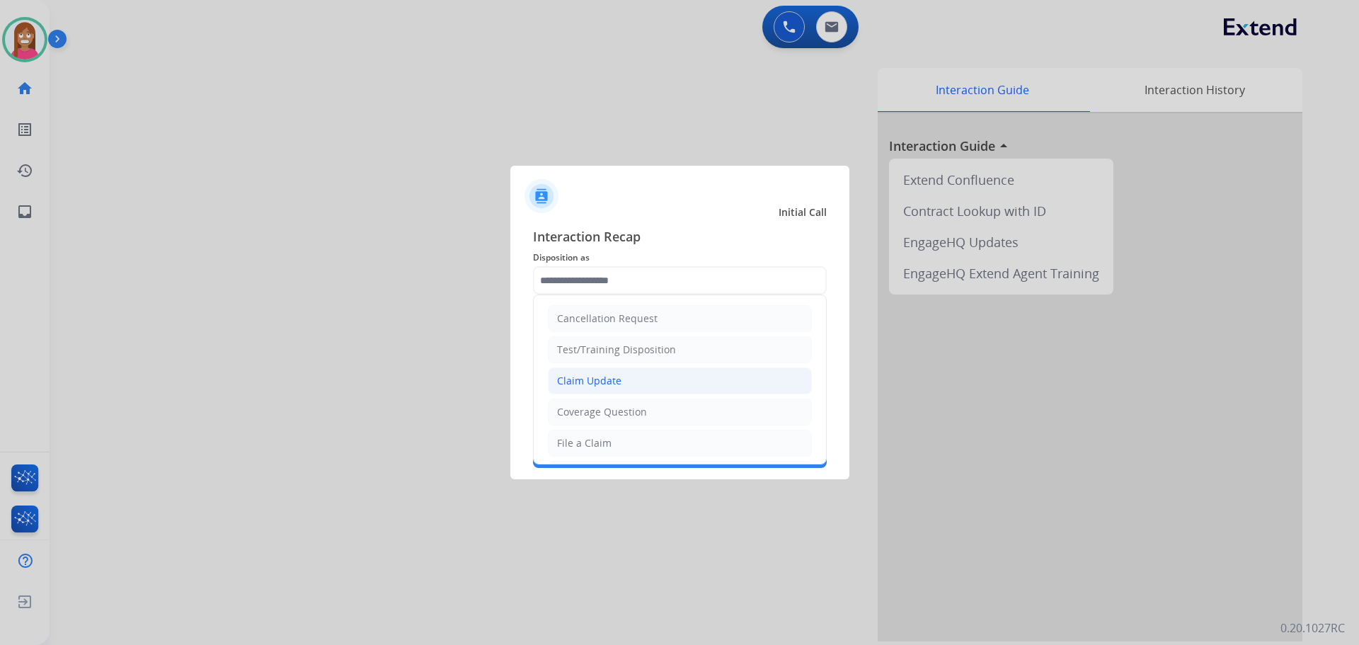
click at [580, 384] on div "Claim Update" at bounding box center [589, 381] width 64 height 14
type input "**********"
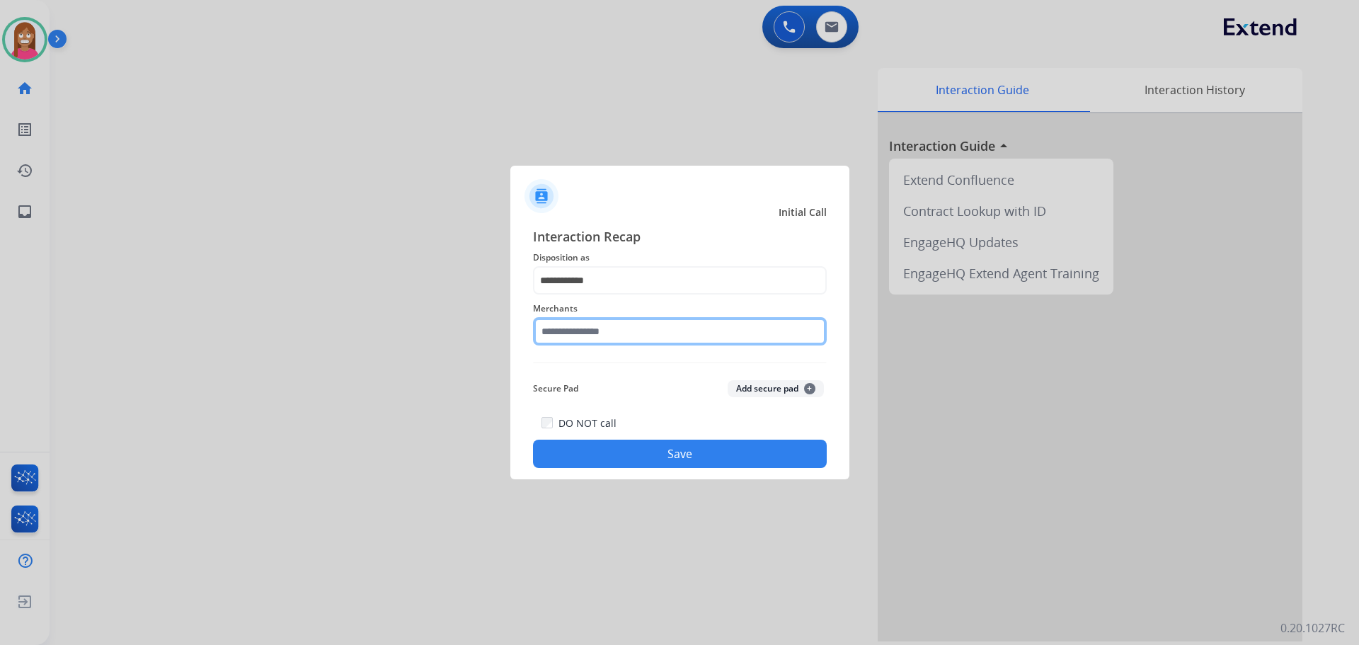
click at [561, 327] on input "text" at bounding box center [680, 331] width 294 height 28
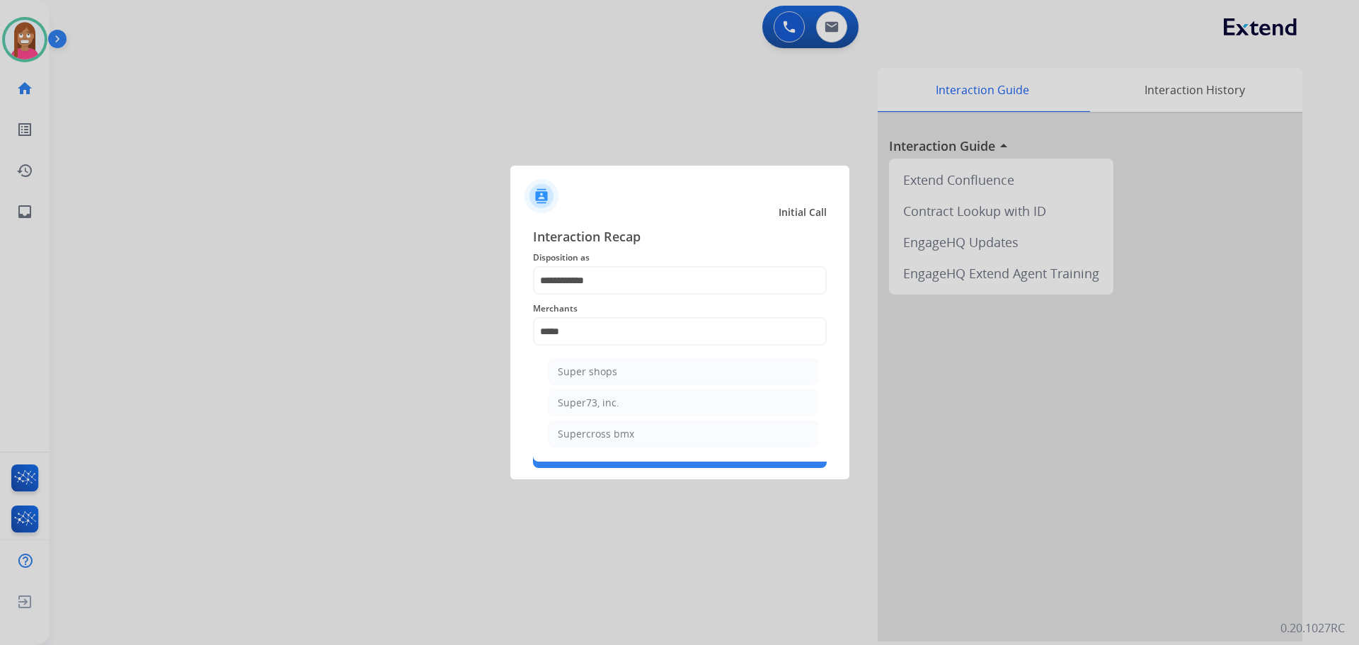
click at [591, 398] on div "Super73, inc." at bounding box center [589, 403] width 62 height 14
type input "**********"
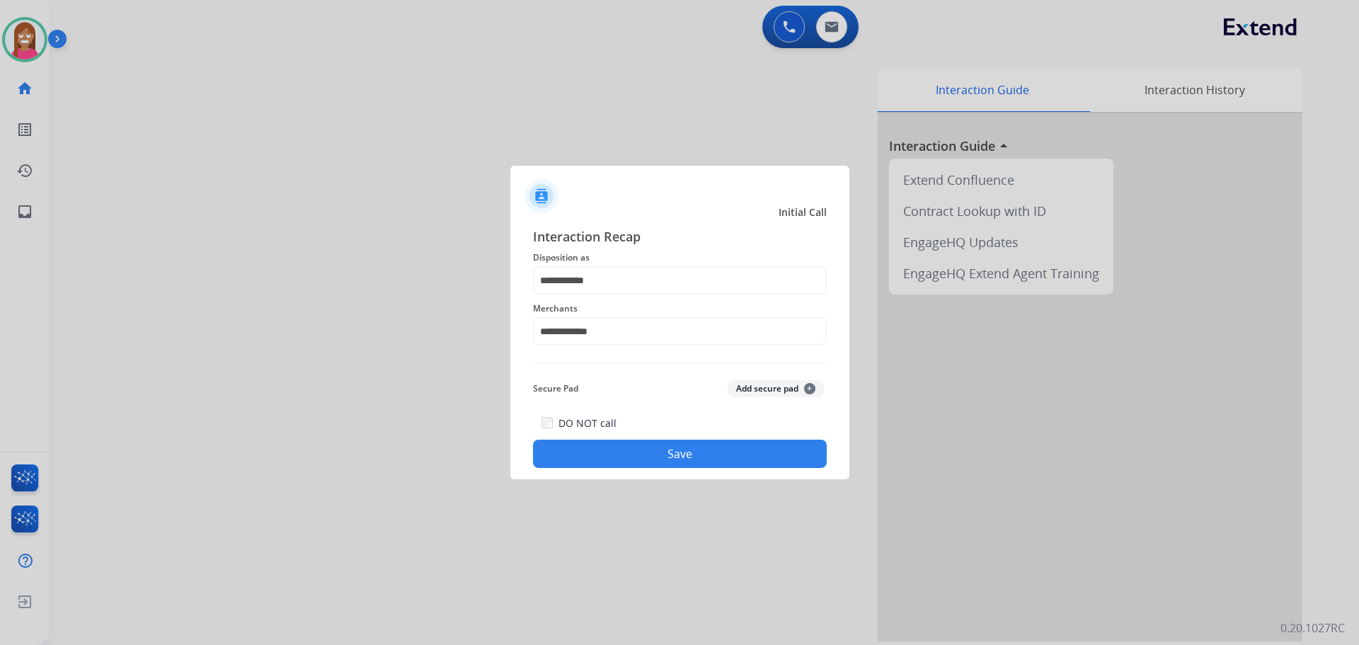
click at [619, 439] on div "DO NOT call Save" at bounding box center [680, 441] width 294 height 54
click at [649, 450] on button "Save" at bounding box center [680, 454] width 294 height 28
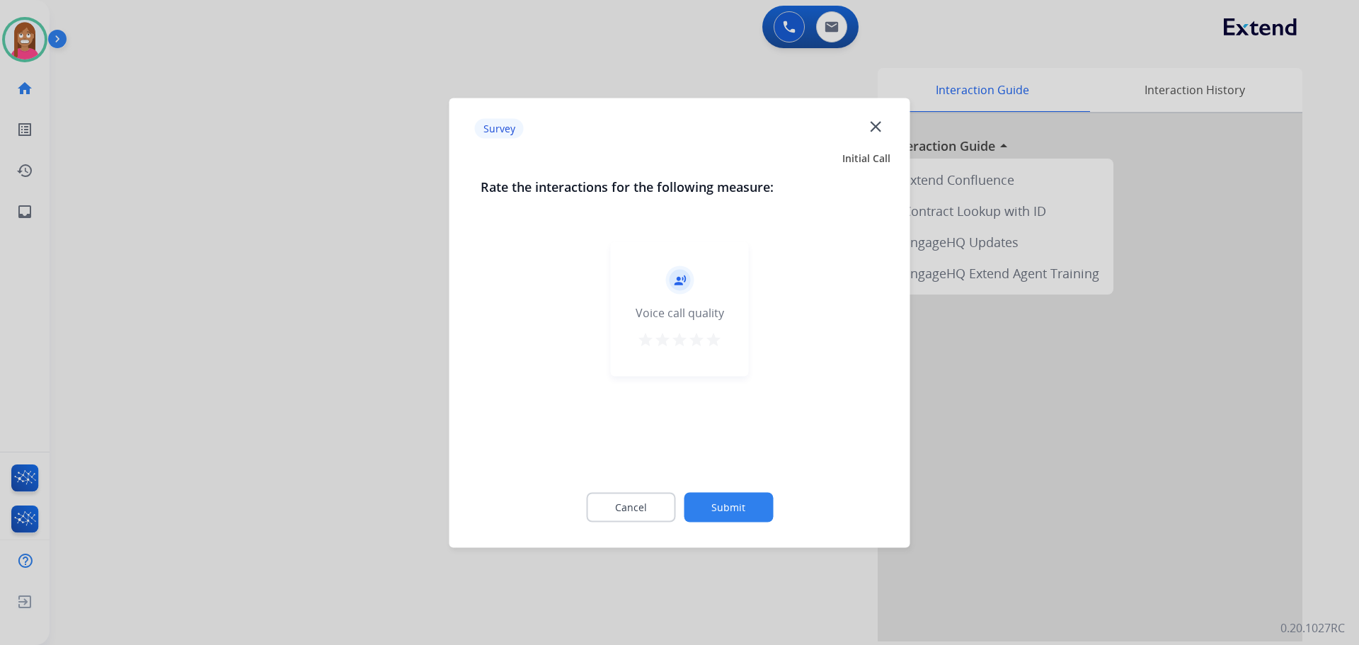
click at [870, 130] on mat-icon "close" at bounding box center [876, 126] width 18 height 18
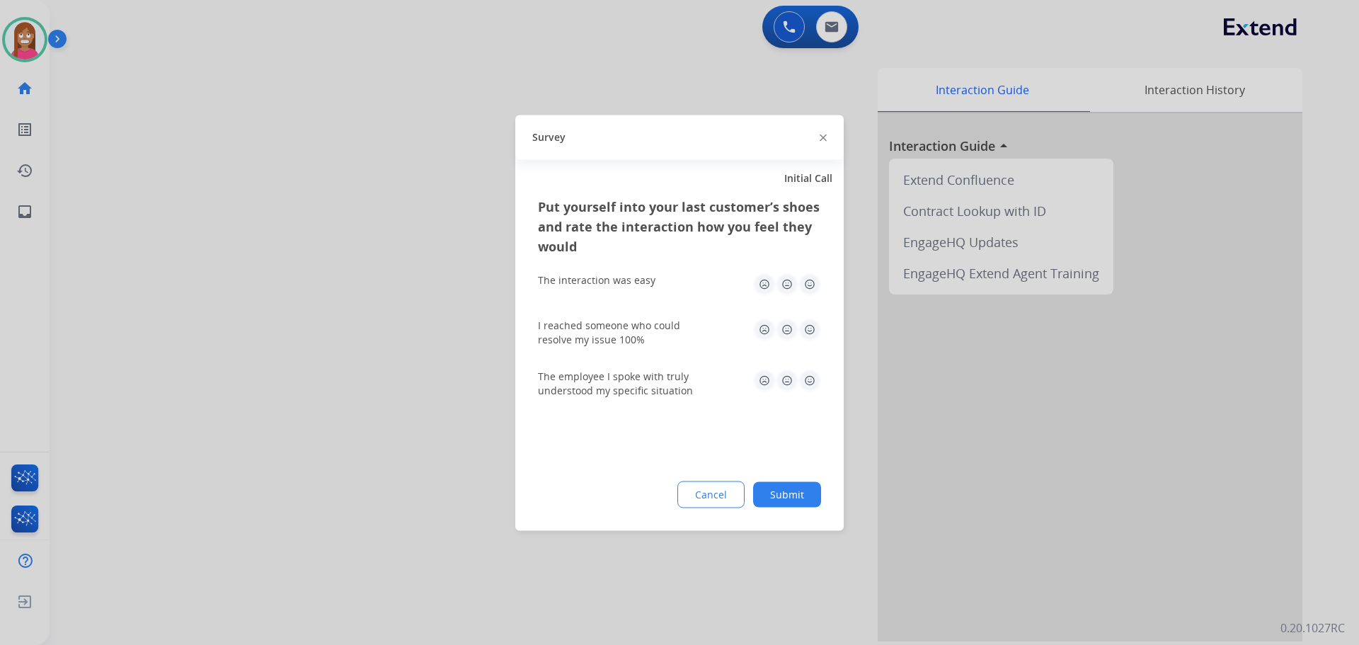
click at [822, 136] on img at bounding box center [823, 138] width 7 height 7
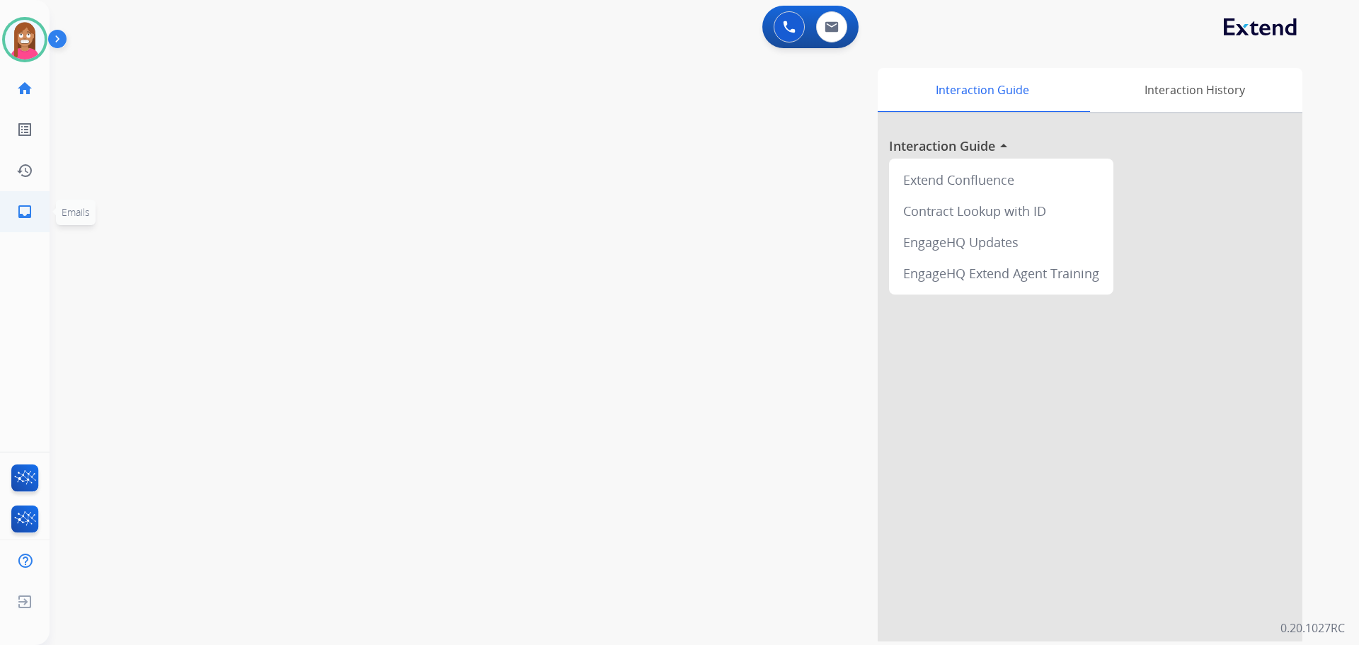
click at [13, 214] on link "inbox Emails" at bounding box center [25, 212] width 40 height 40
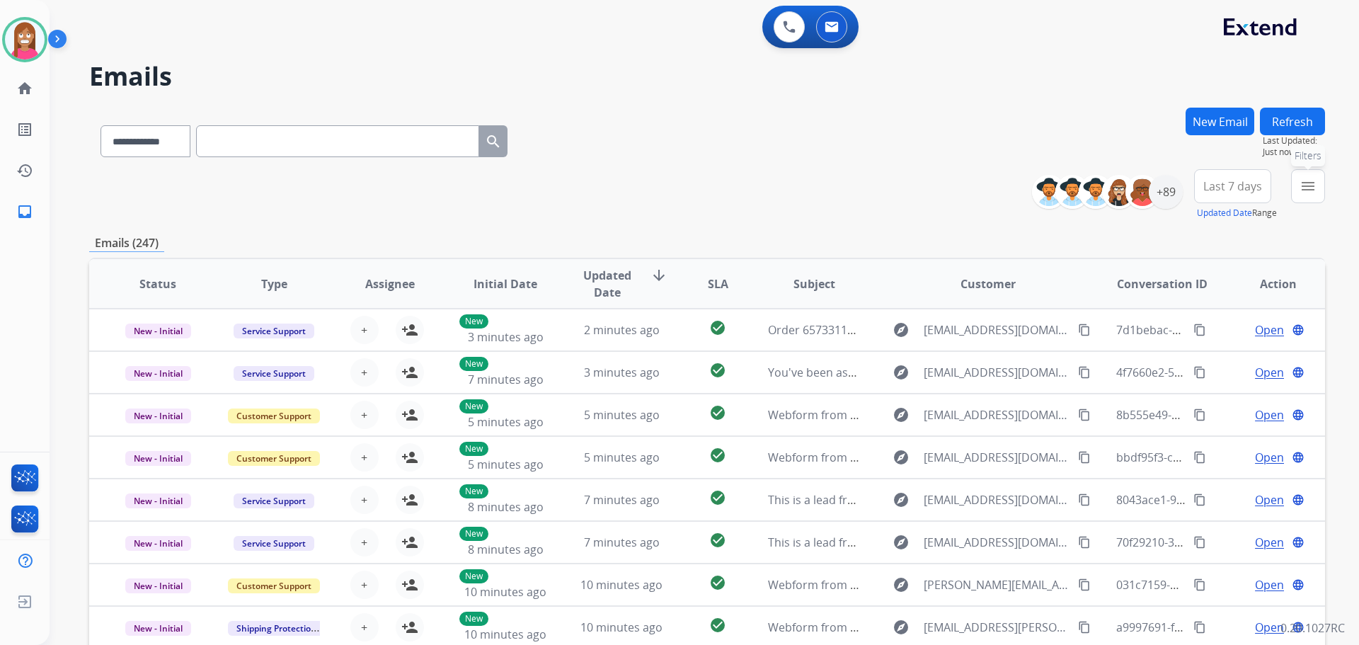
click at [1303, 198] on button "menu Filters" at bounding box center [1308, 186] width 34 height 34
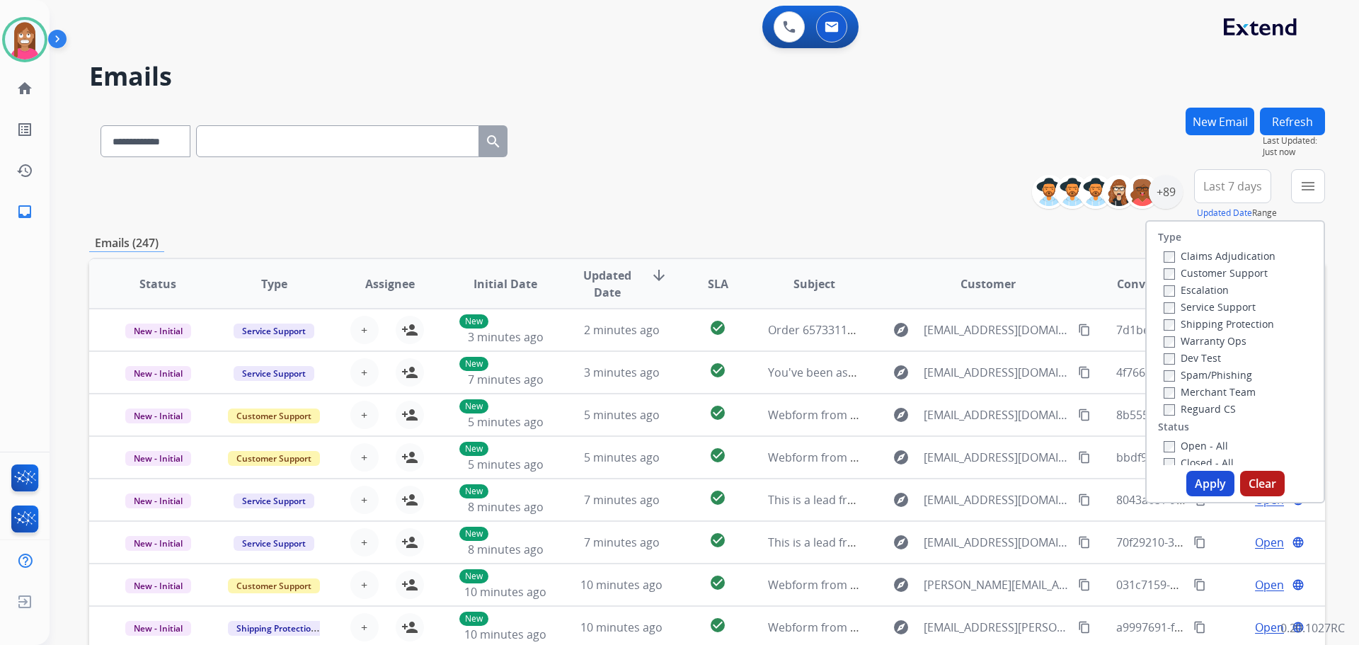
click at [1189, 271] on label "Customer Support" at bounding box center [1216, 272] width 104 height 13
drag, startPoint x: 1184, startPoint y: 321, endPoint x: 1183, endPoint y: 358, distance: 36.8
click at [1184, 321] on label "Shipping Protection" at bounding box center [1219, 323] width 110 height 13
click at [1173, 399] on div "Merchant Team" at bounding box center [1220, 391] width 112 height 17
click at [1180, 408] on label "Reguard CS" at bounding box center [1200, 408] width 72 height 13
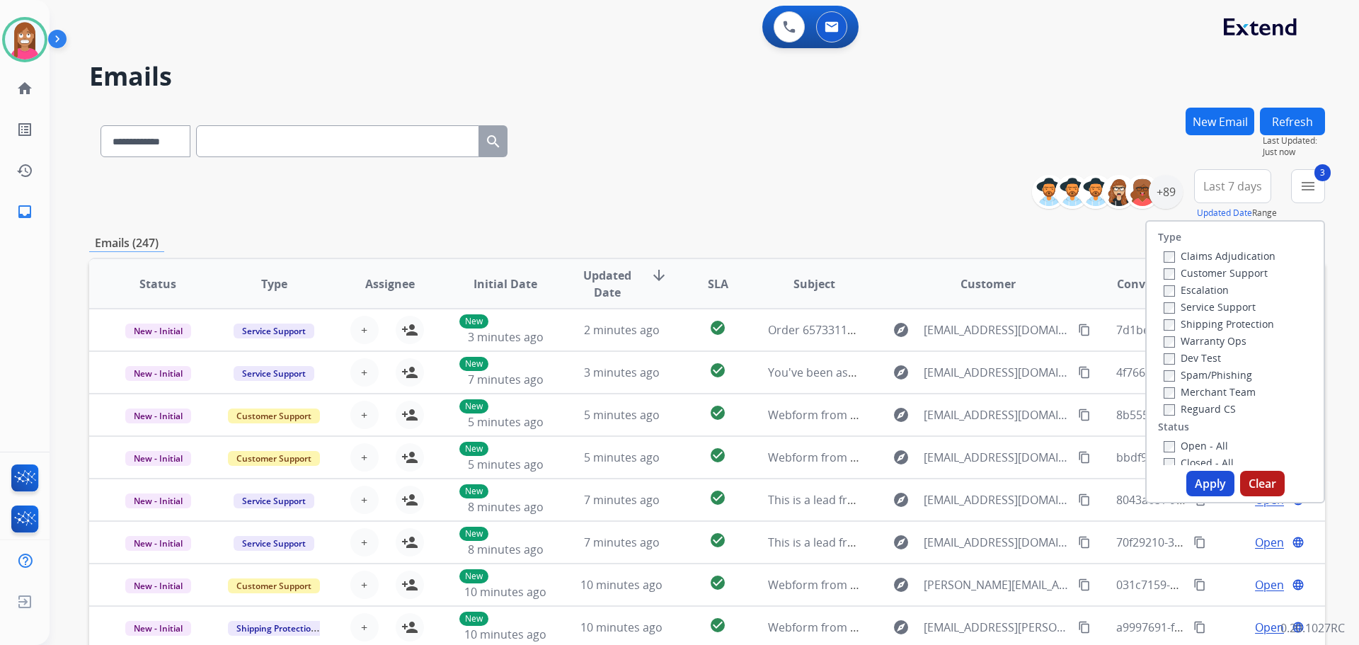
drag, startPoint x: 1177, startPoint y: 445, endPoint x: 1183, endPoint y: 460, distance: 16.6
click at [1177, 445] on label "Open - All" at bounding box center [1196, 445] width 64 height 13
click at [1205, 485] on button "Apply" at bounding box center [1211, 483] width 48 height 25
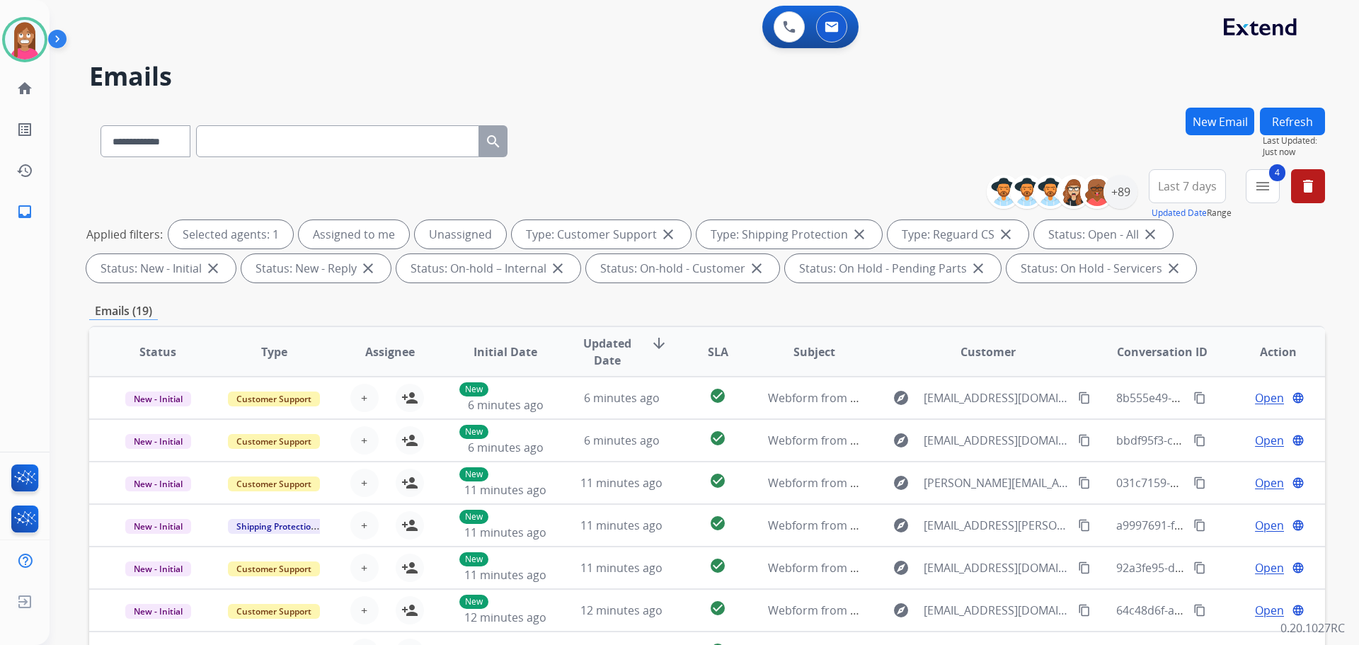
scroll to position [229, 0]
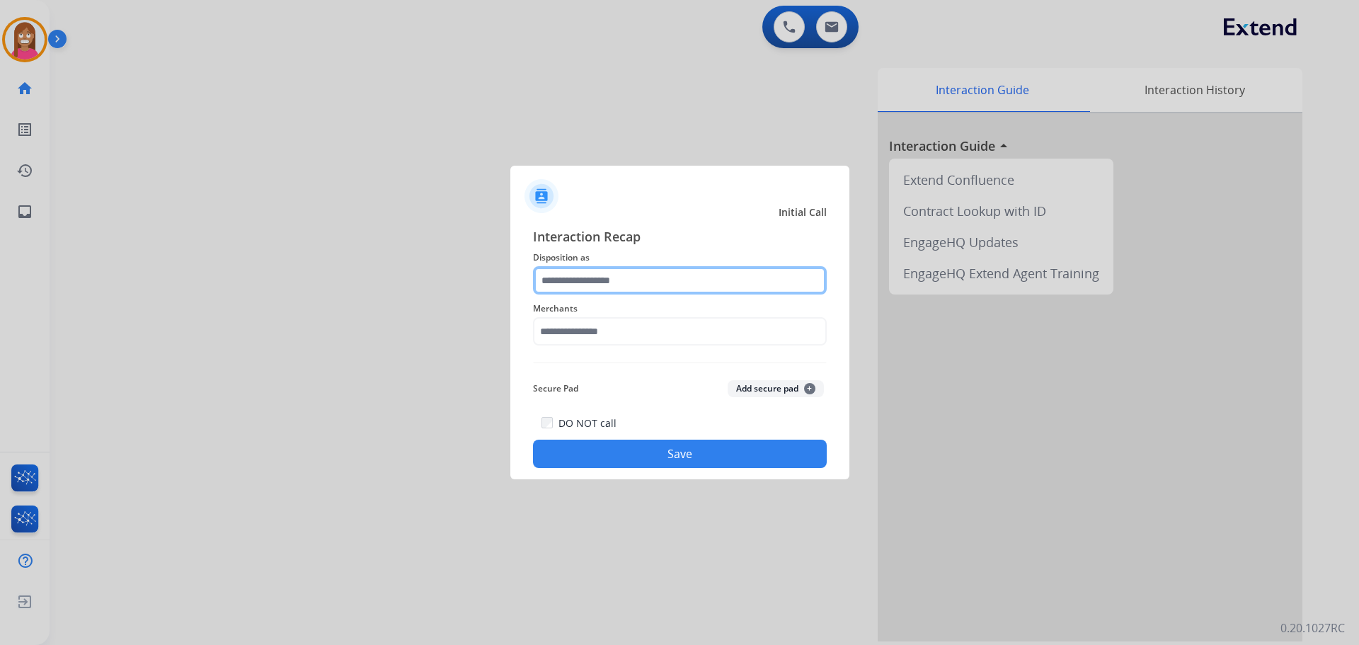
click at [606, 282] on input "text" at bounding box center [680, 280] width 294 height 28
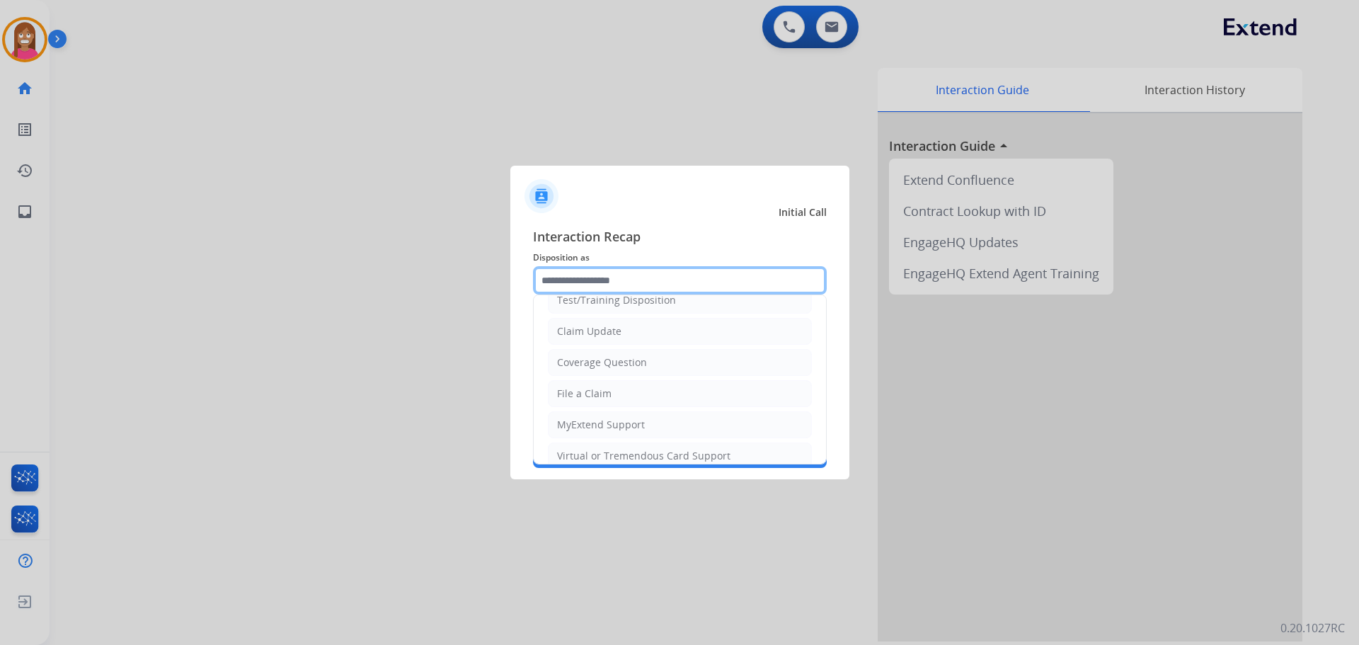
scroll to position [142, 0]
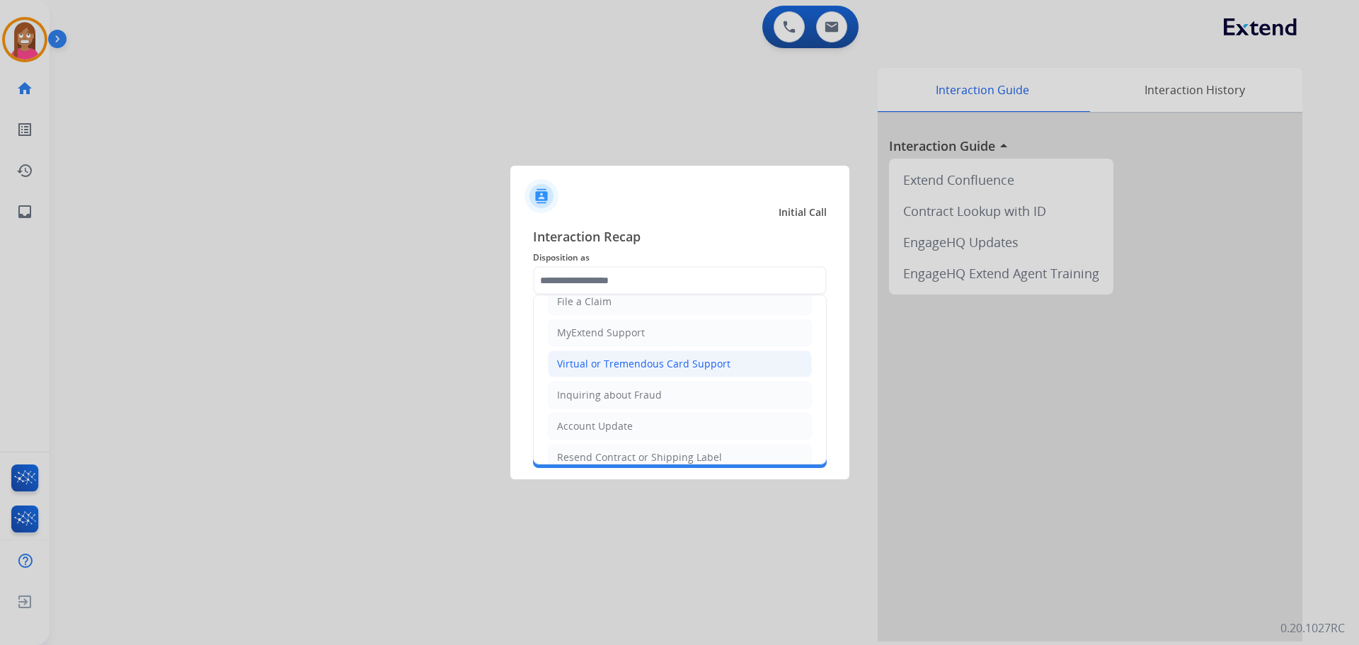
click at [582, 367] on div "Virtual or Tremendous Card Support" at bounding box center [643, 364] width 173 height 14
type input "**********"
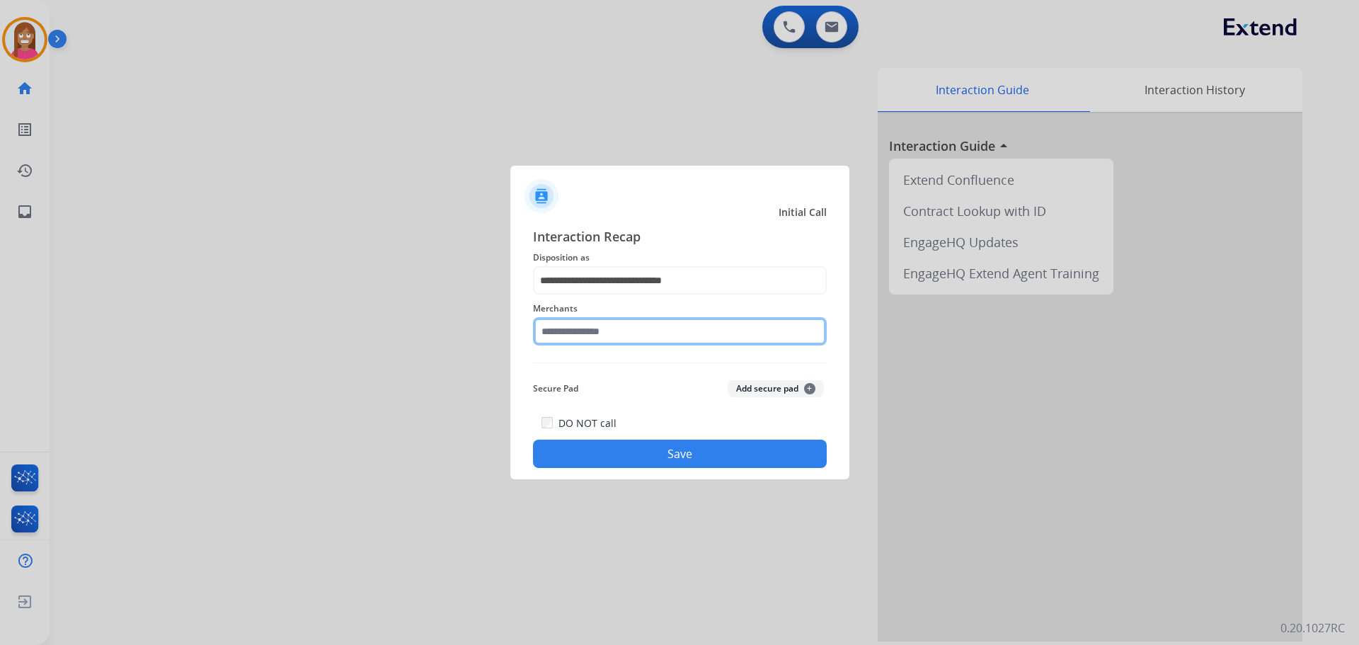
drag, startPoint x: 573, startPoint y: 332, endPoint x: 574, endPoint y: 316, distance: 16.3
click at [572, 332] on input "text" at bounding box center [680, 331] width 294 height 28
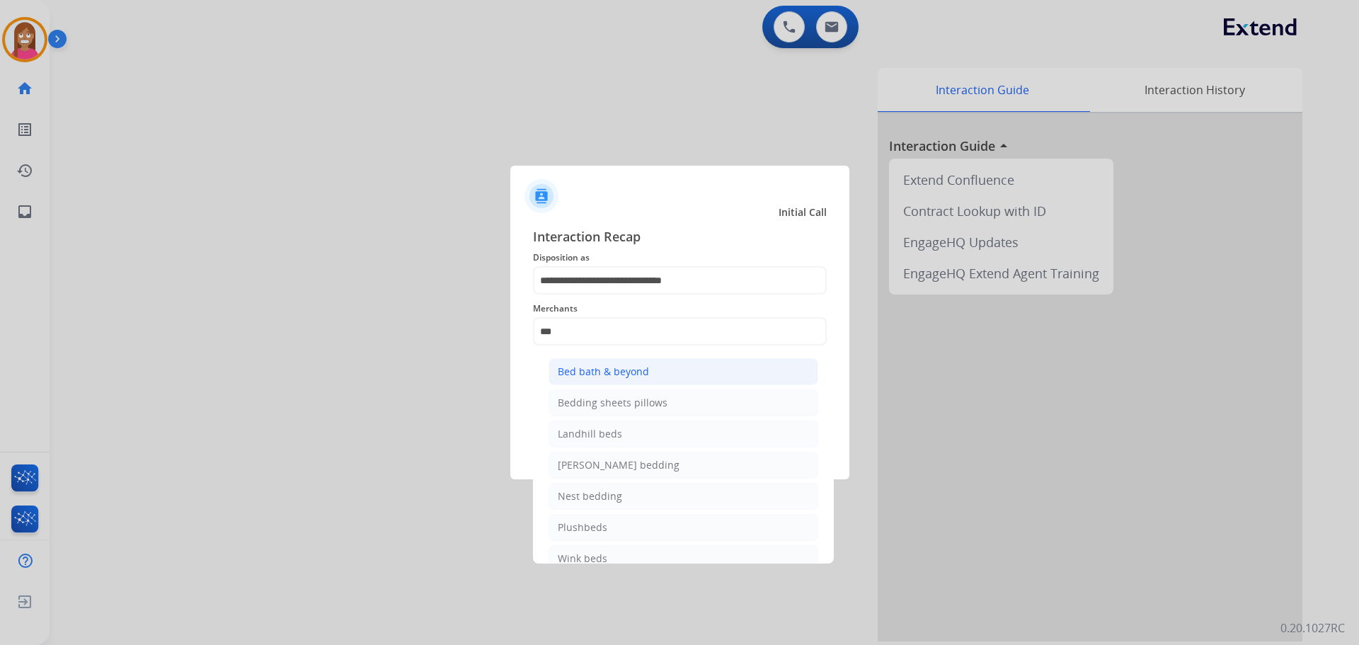
click at [574, 372] on div "Bed bath & beyond" at bounding box center [603, 372] width 91 height 14
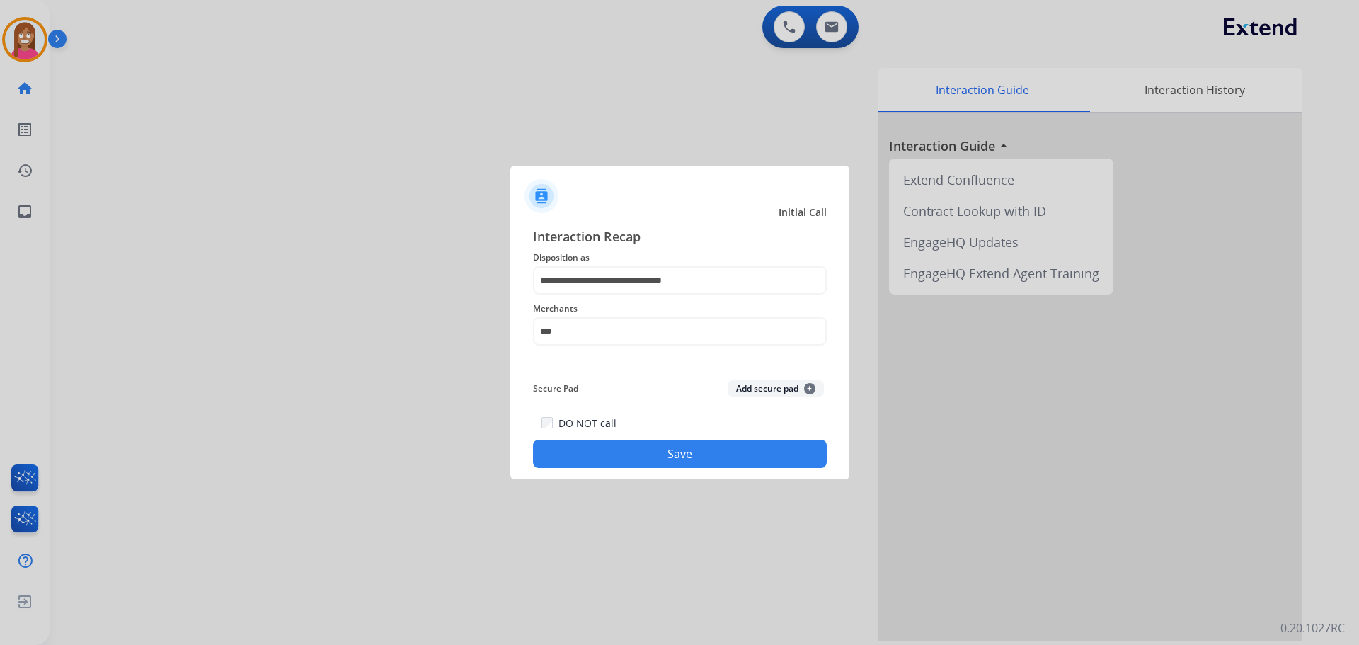
type input "**********"
click at [618, 446] on button "Save" at bounding box center [680, 454] width 294 height 28
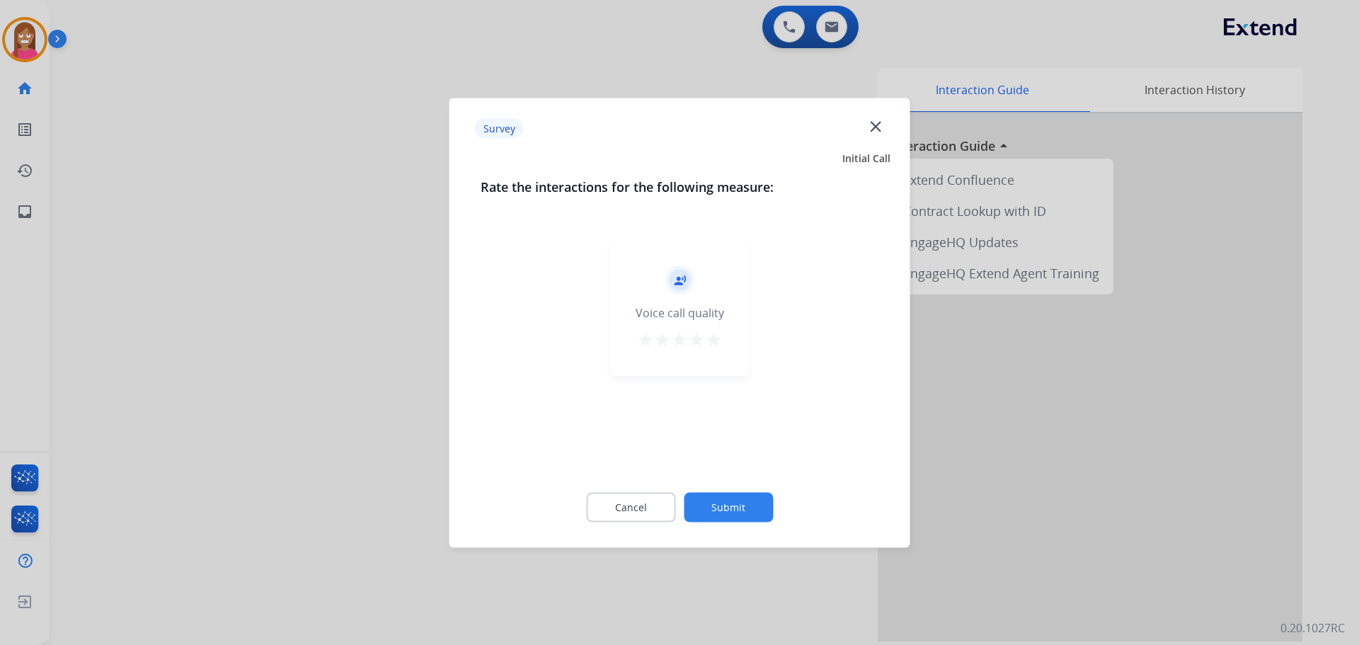
click at [878, 125] on mat-icon "close" at bounding box center [876, 126] width 18 height 18
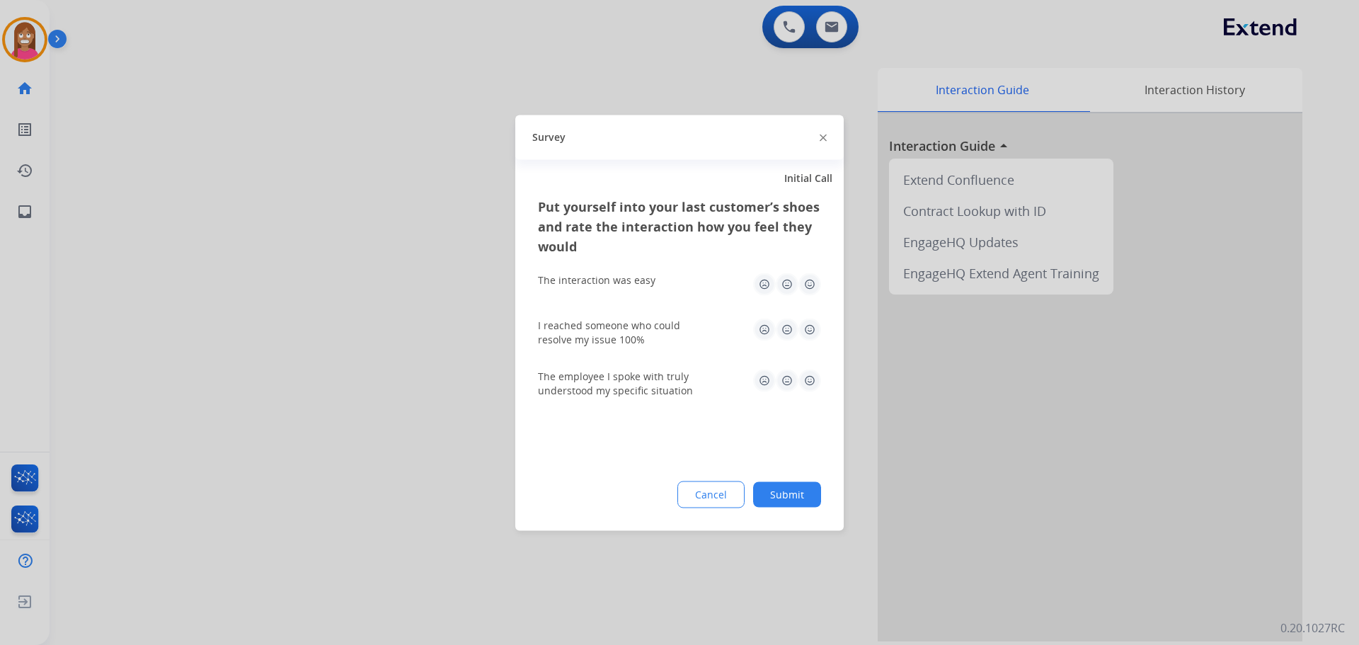
click at [823, 139] on img at bounding box center [823, 138] width 7 height 7
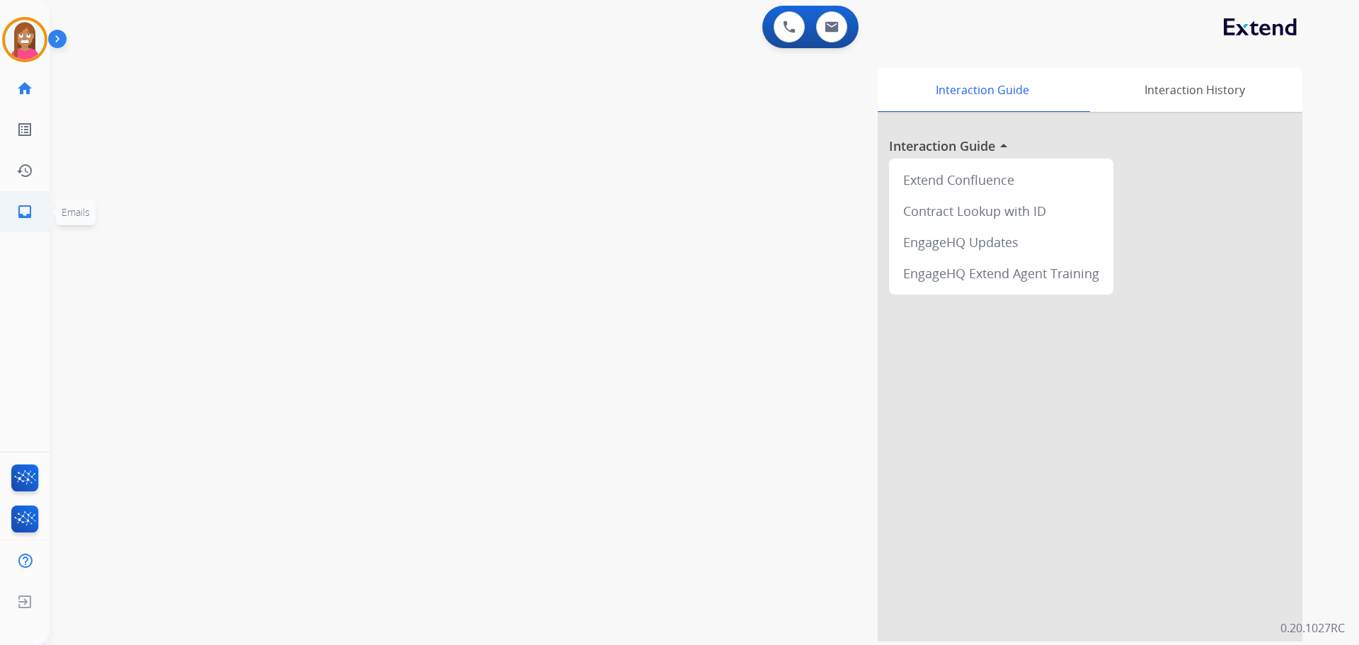
click at [32, 210] on mat-icon "inbox" at bounding box center [24, 211] width 17 height 17
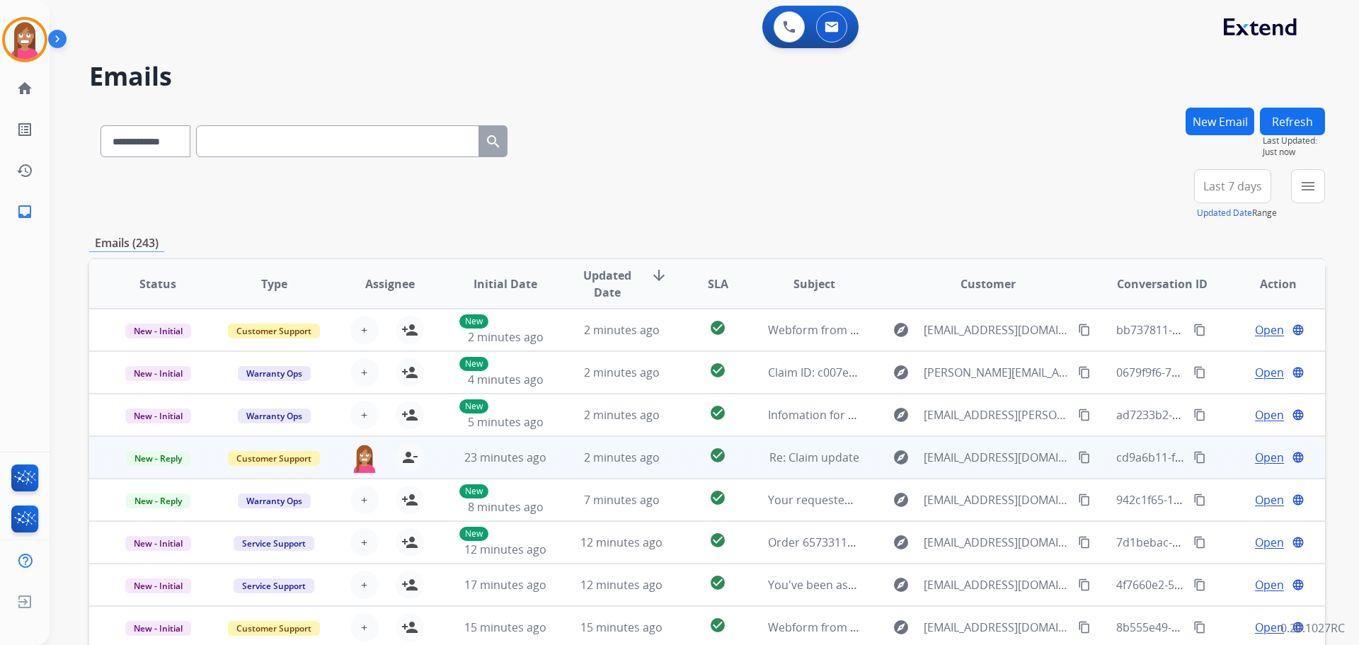
click at [682, 472] on td "check_circle" at bounding box center [706, 457] width 77 height 42
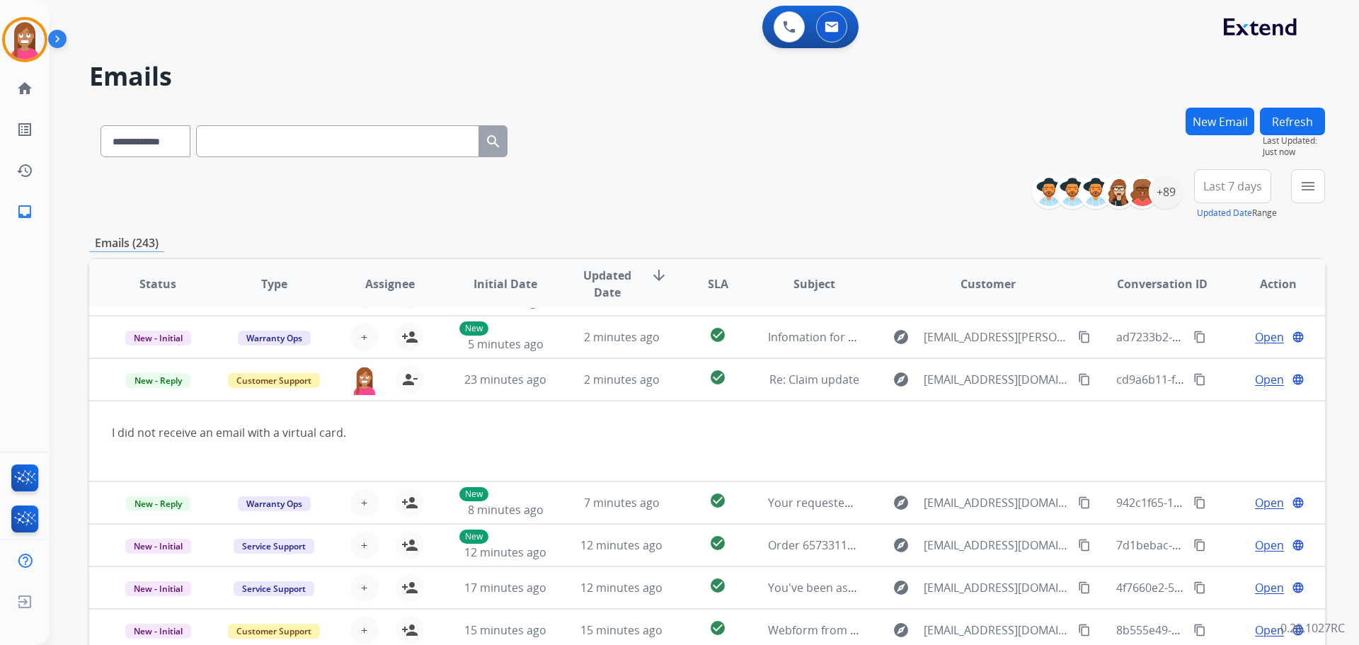
scroll to position [82, 0]
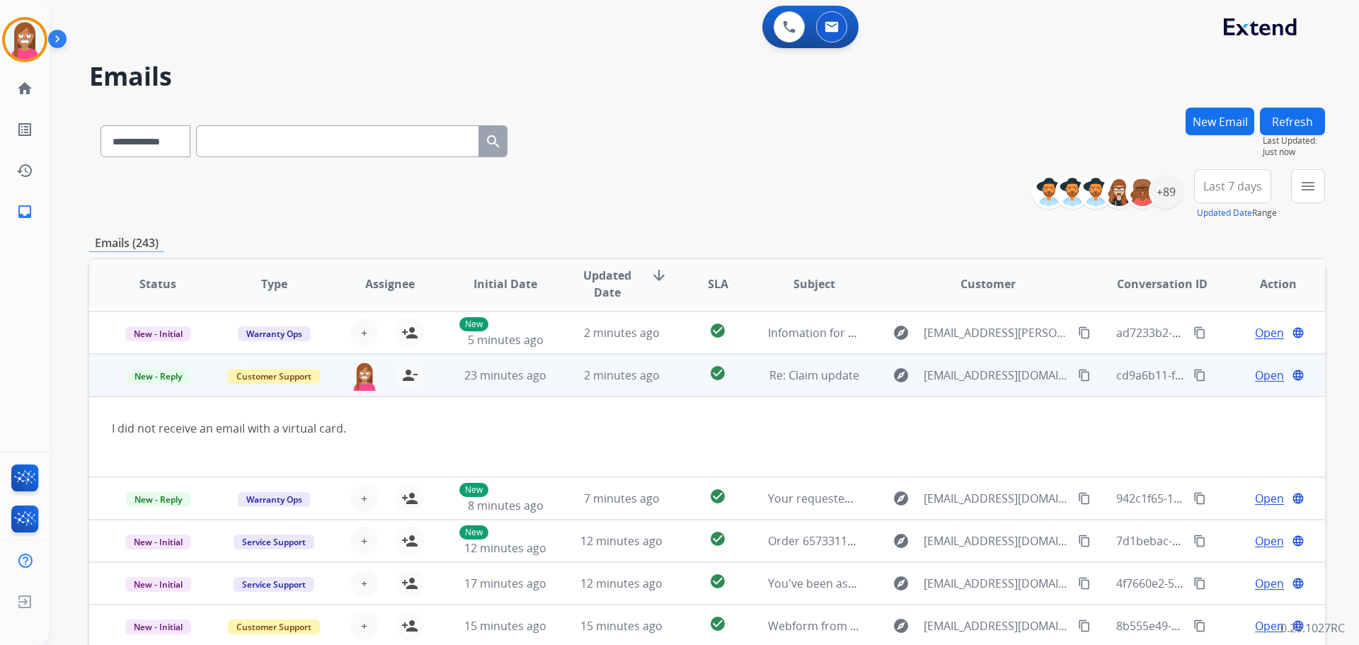
click at [1255, 376] on span "Open" at bounding box center [1269, 375] width 29 height 17
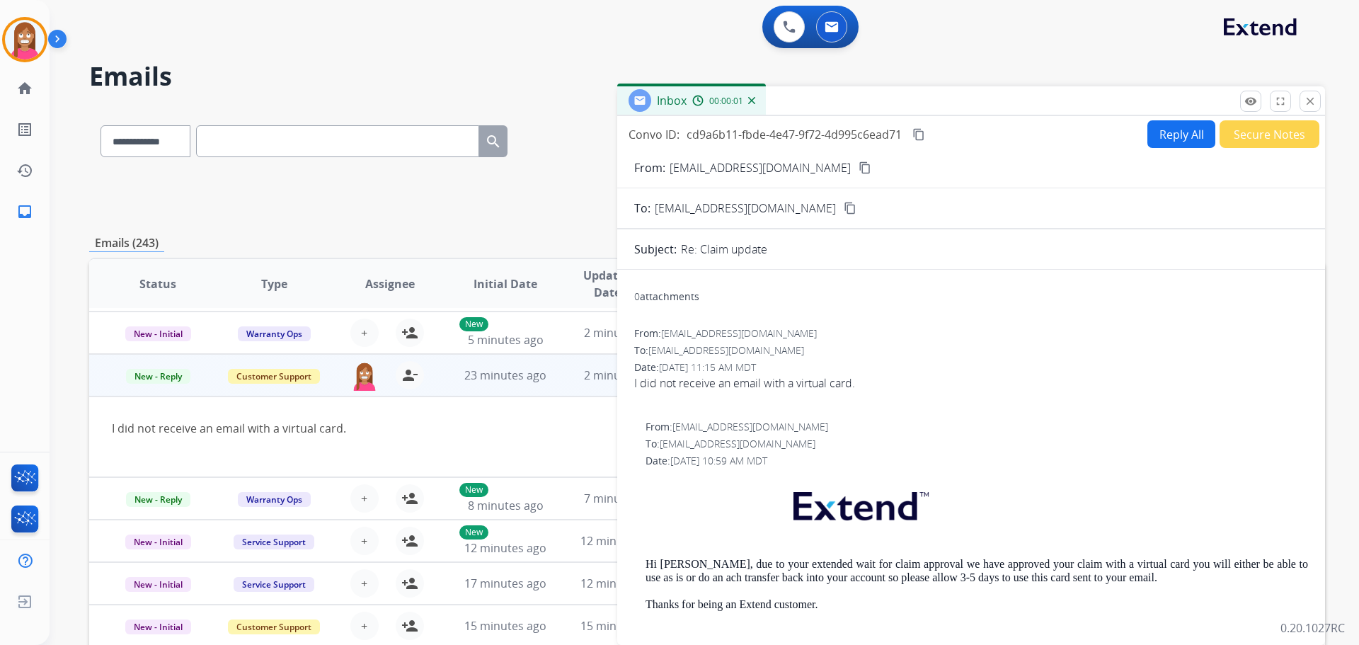
click at [1181, 136] on button "Reply All" at bounding box center [1182, 134] width 68 height 28
select select "**********"
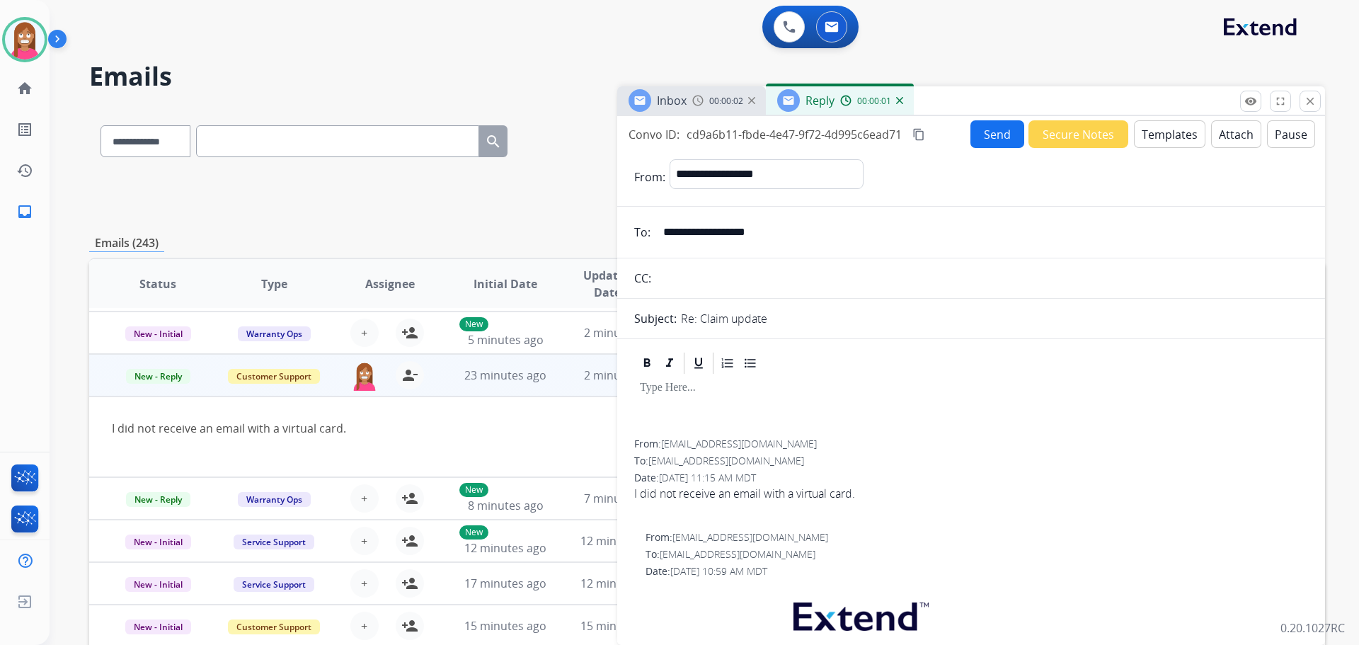
click at [1149, 136] on button "Templates" at bounding box center [1170, 134] width 72 height 28
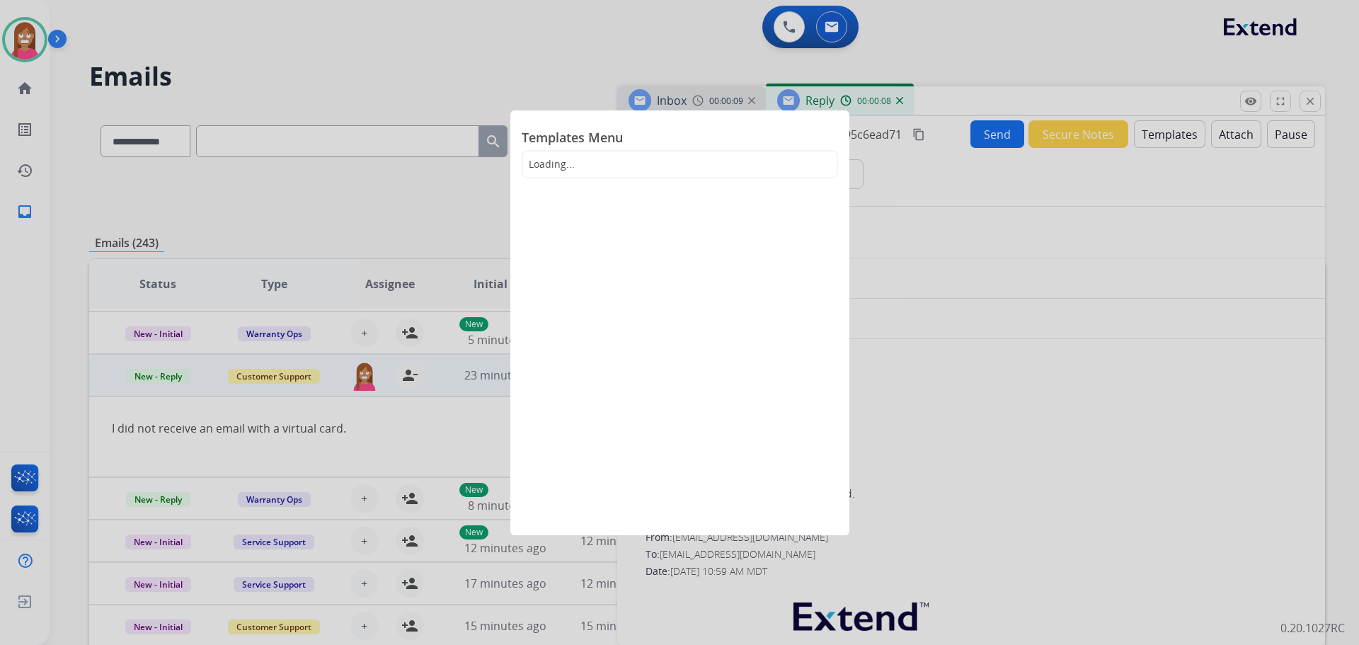
click at [924, 355] on div at bounding box center [679, 322] width 1359 height 645
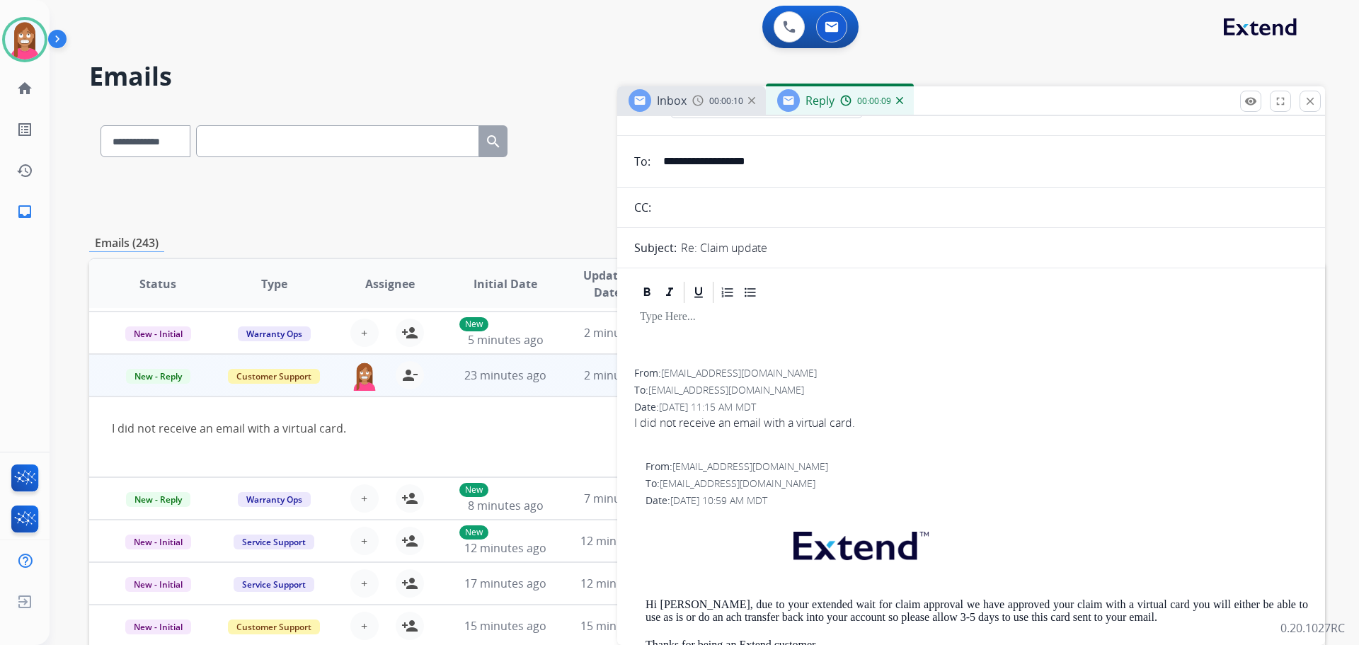
scroll to position [0, 0]
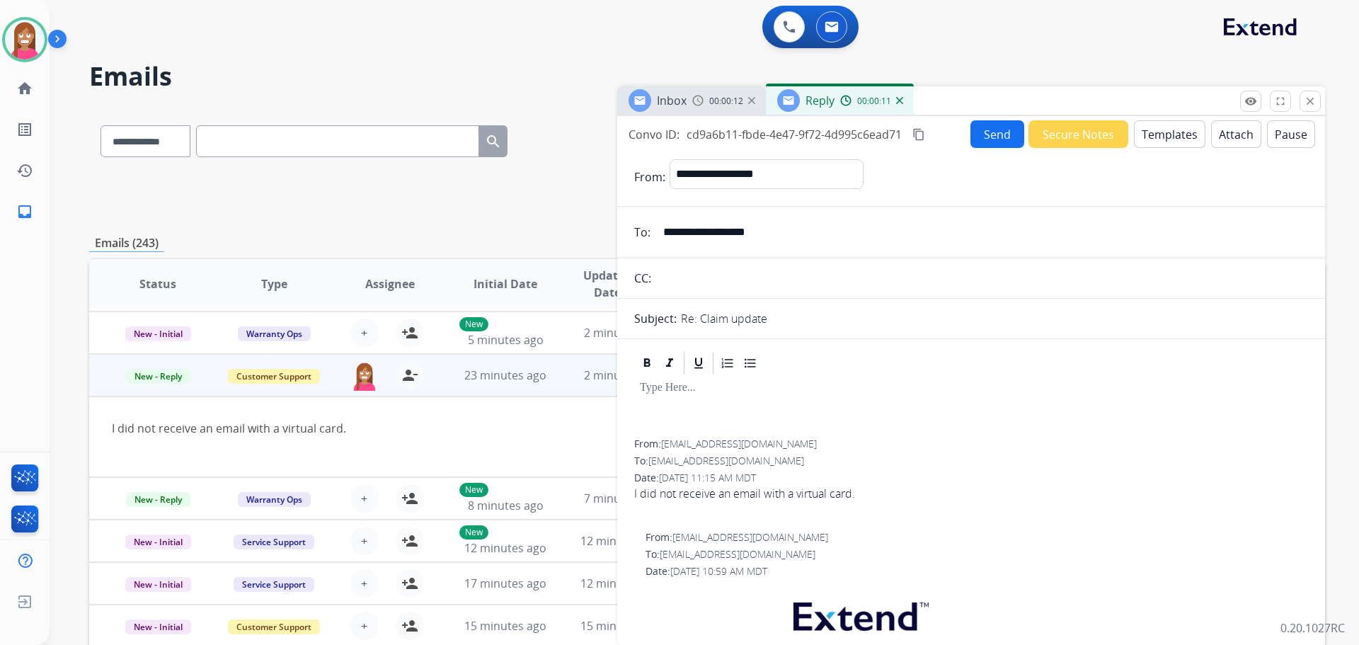
click at [1136, 142] on button "Templates" at bounding box center [1170, 134] width 72 height 28
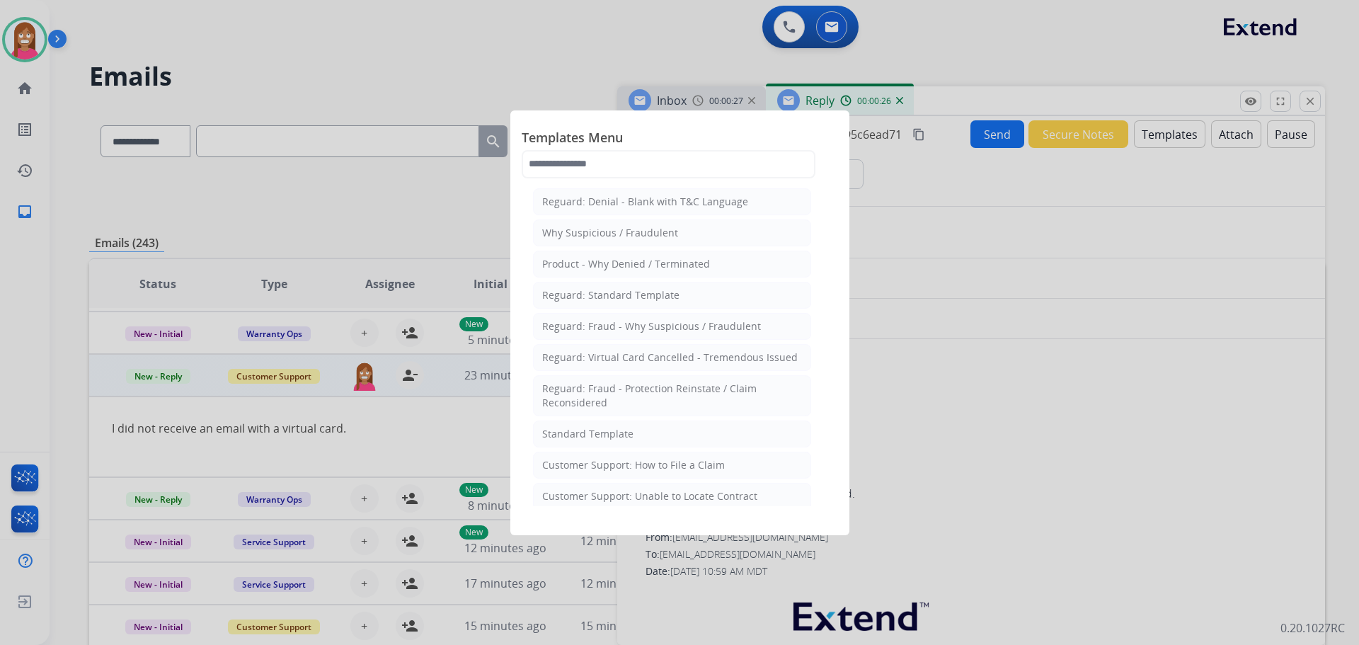
click at [587, 443] on li "Standard Template" at bounding box center [672, 434] width 278 height 27
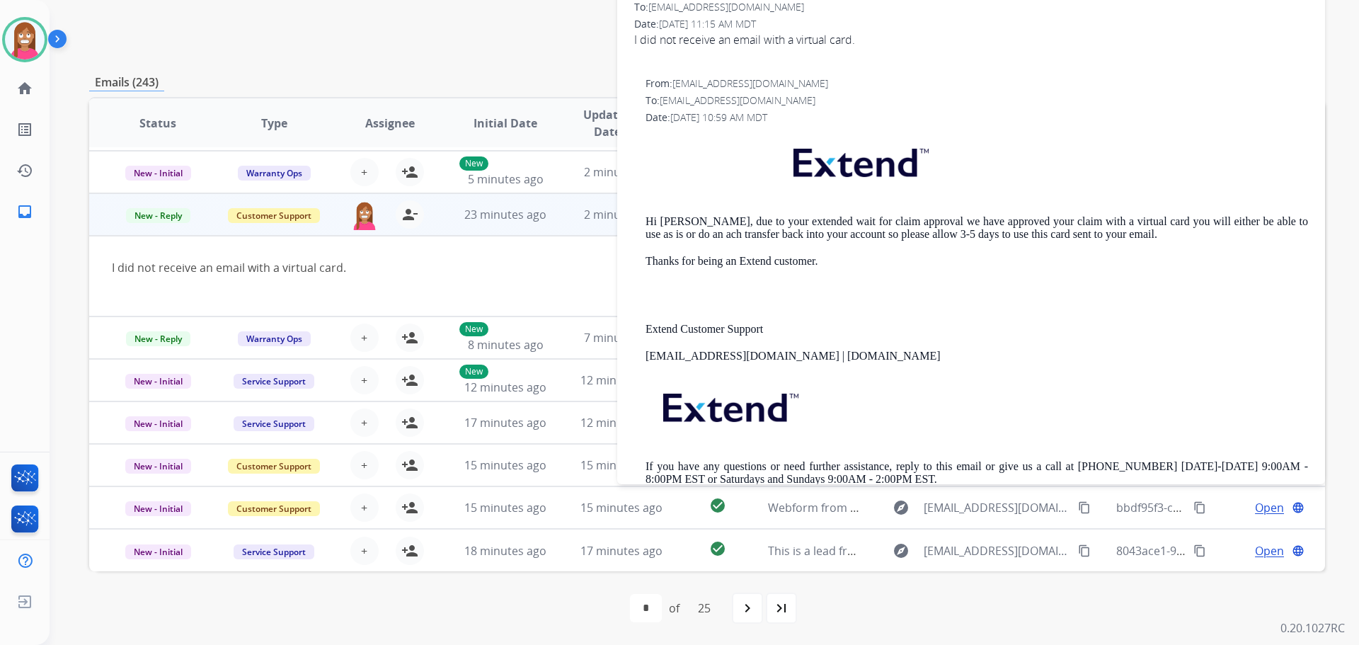
scroll to position [782, 0]
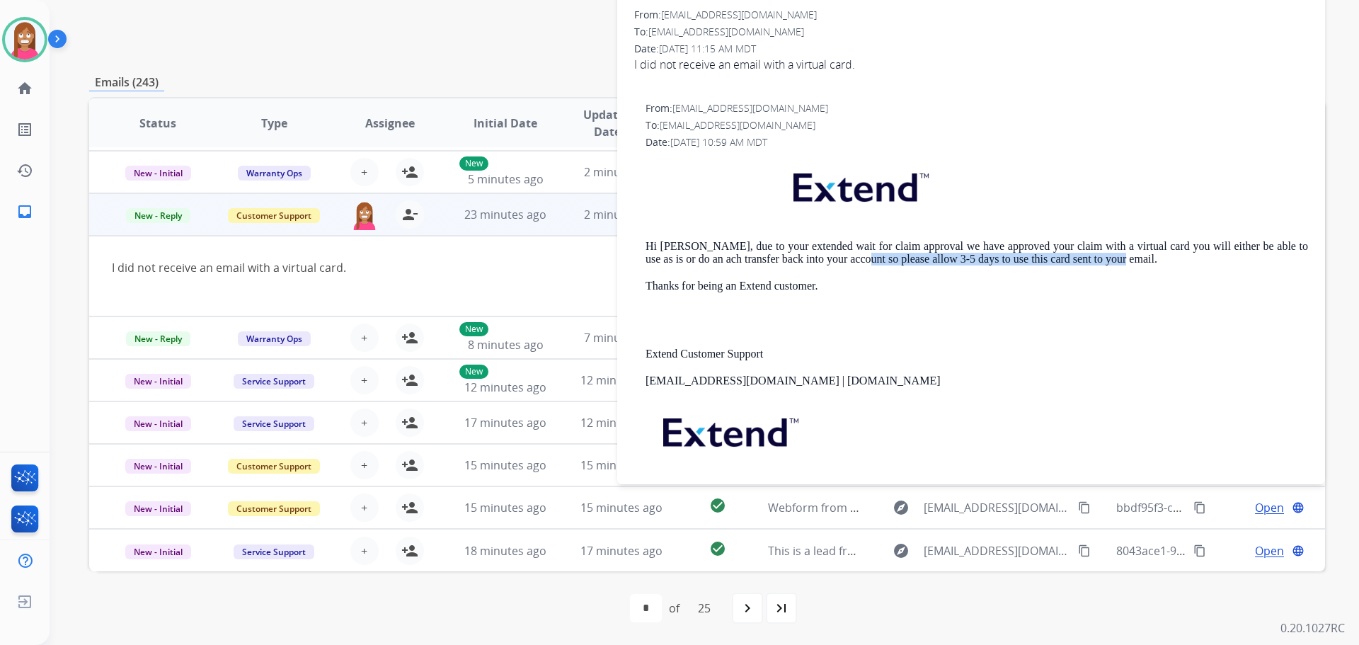
drag, startPoint x: 848, startPoint y: 258, endPoint x: 1105, endPoint y: 259, distance: 257.0
click at [1105, 259] on p "Hi [PERSON_NAME], due to your extended wait for claim approval we have approved…" at bounding box center [977, 253] width 663 height 26
copy p "please allow 3-5 days to use this card sent to your email."
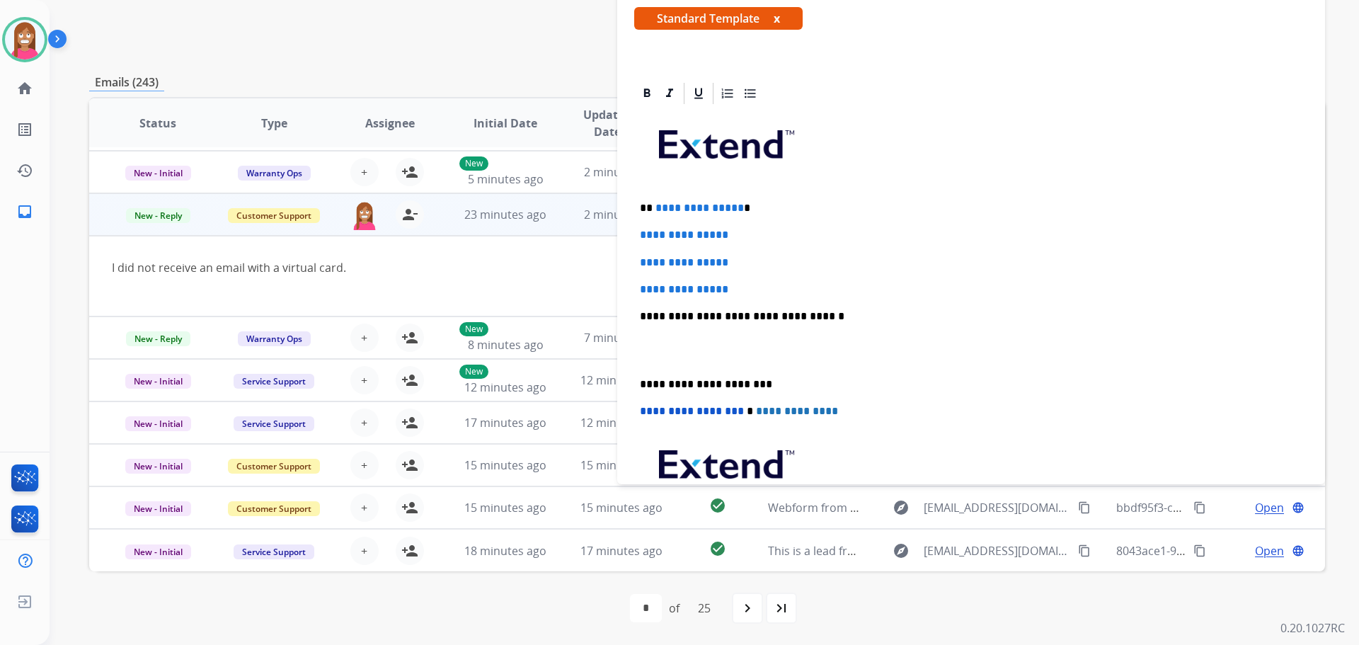
scroll to position [216, 0]
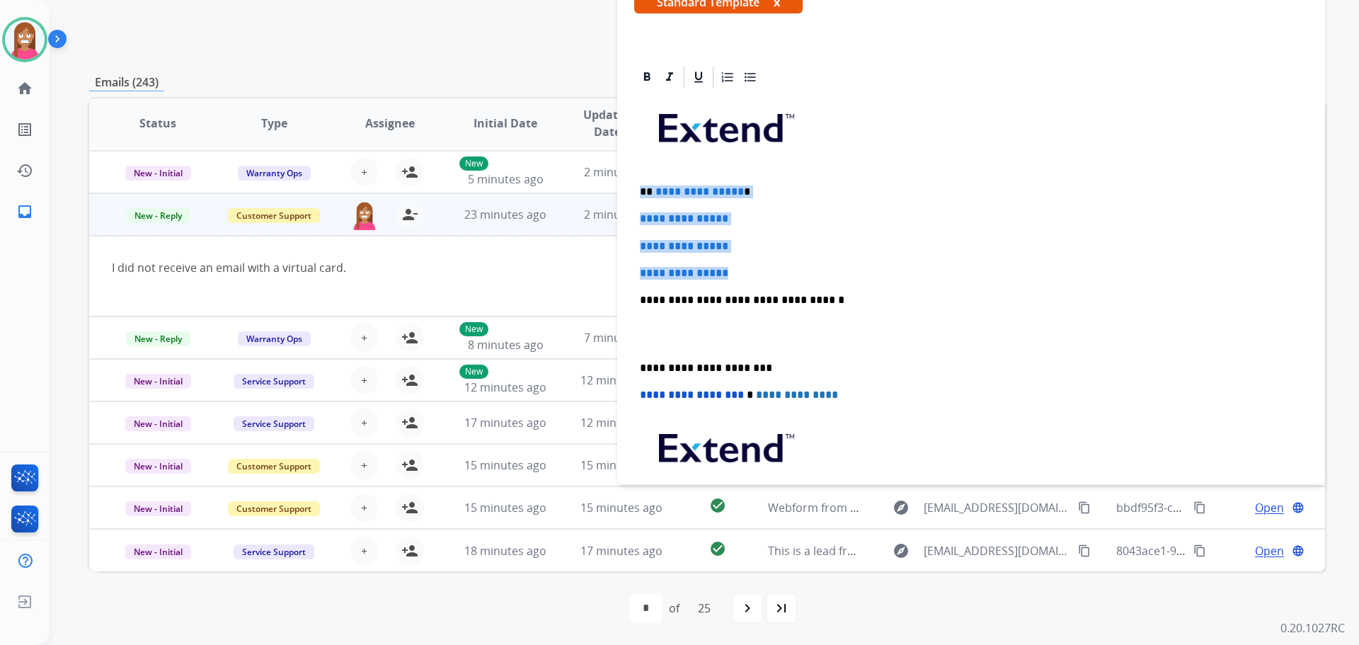
drag, startPoint x: 750, startPoint y: 273, endPoint x: 640, endPoint y: 194, distance: 135.4
click at [640, 194] on div "**********" at bounding box center [971, 333] width 674 height 487
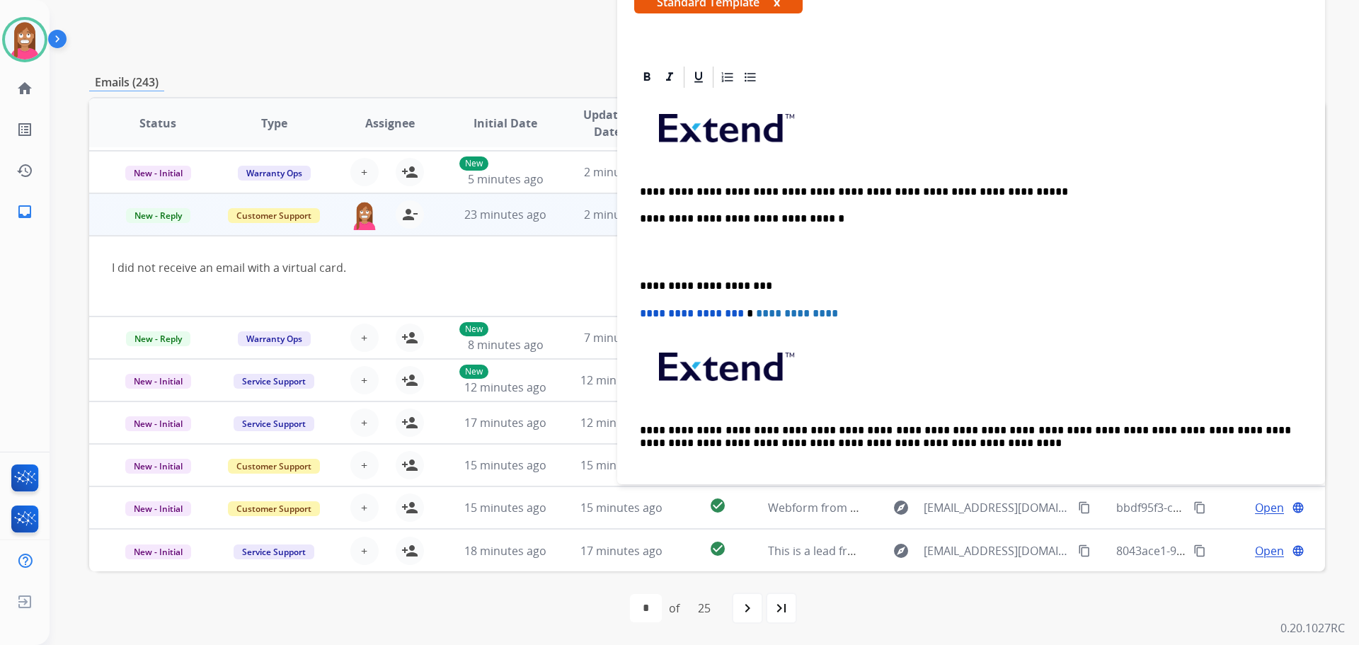
click at [708, 191] on p "**********" at bounding box center [965, 192] width 651 height 13
click at [974, 189] on p "**********" at bounding box center [965, 192] width 651 height 13
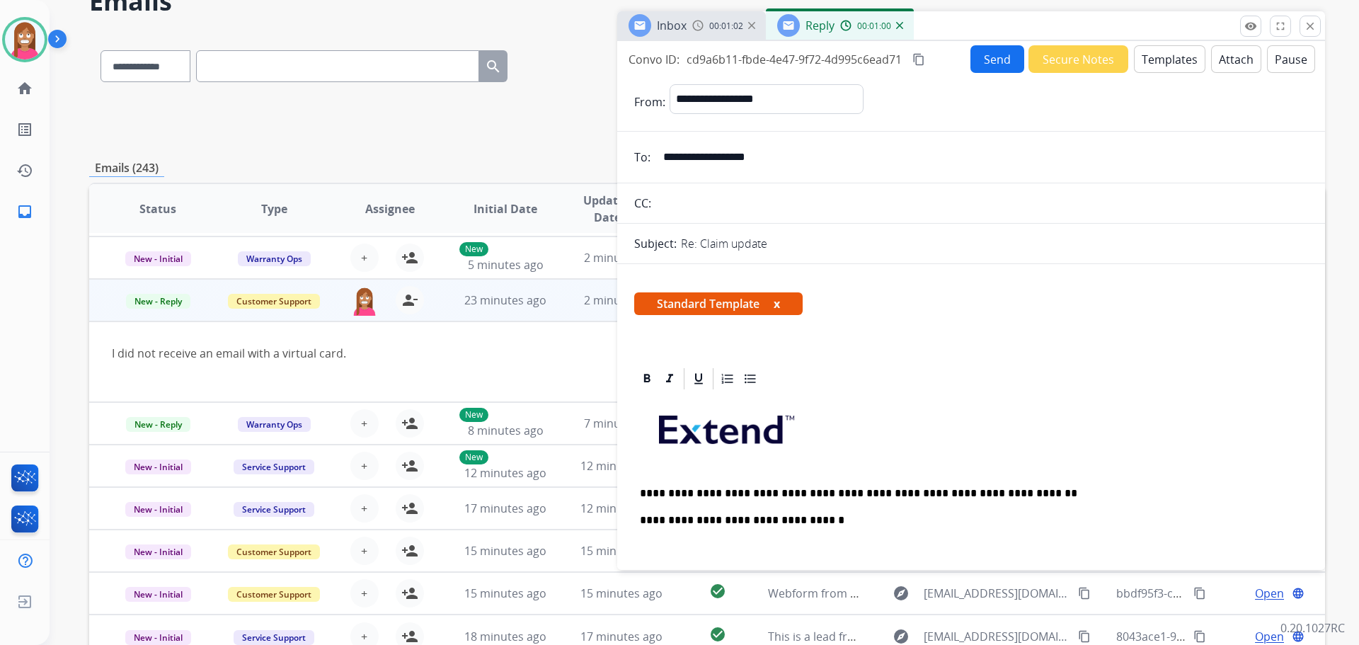
scroll to position [0, 0]
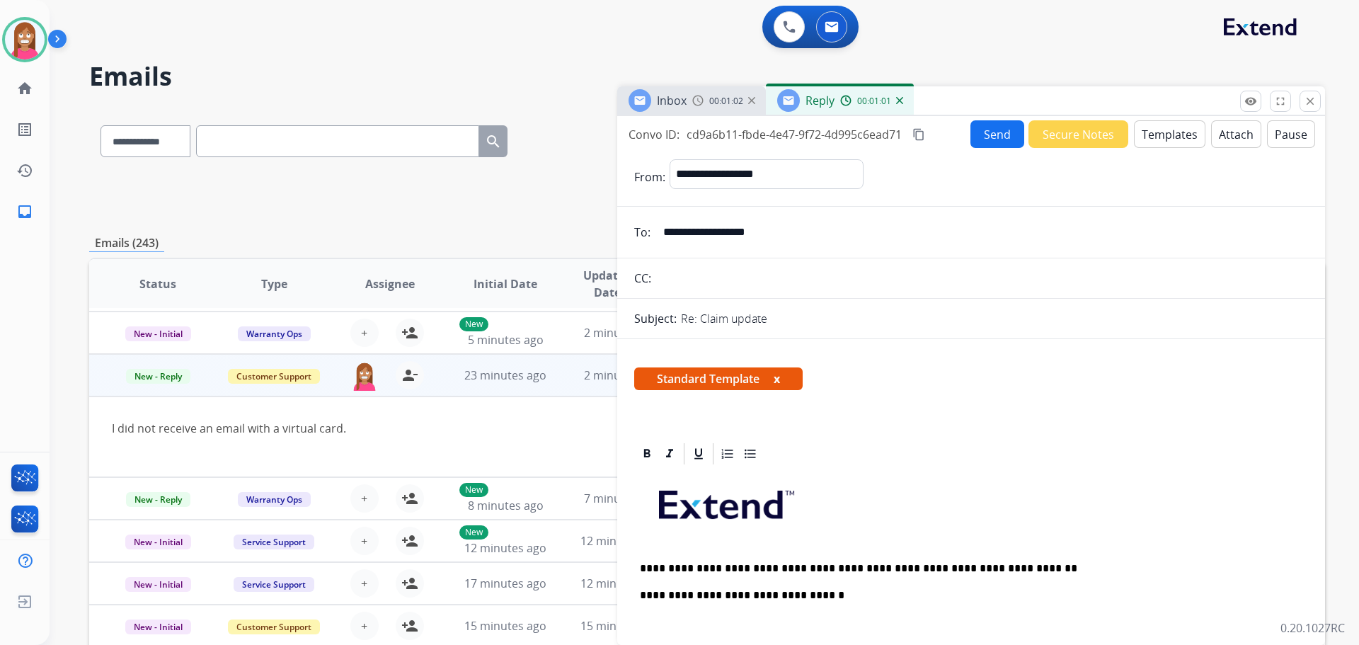
click at [992, 144] on button "Send" at bounding box center [998, 134] width 54 height 28
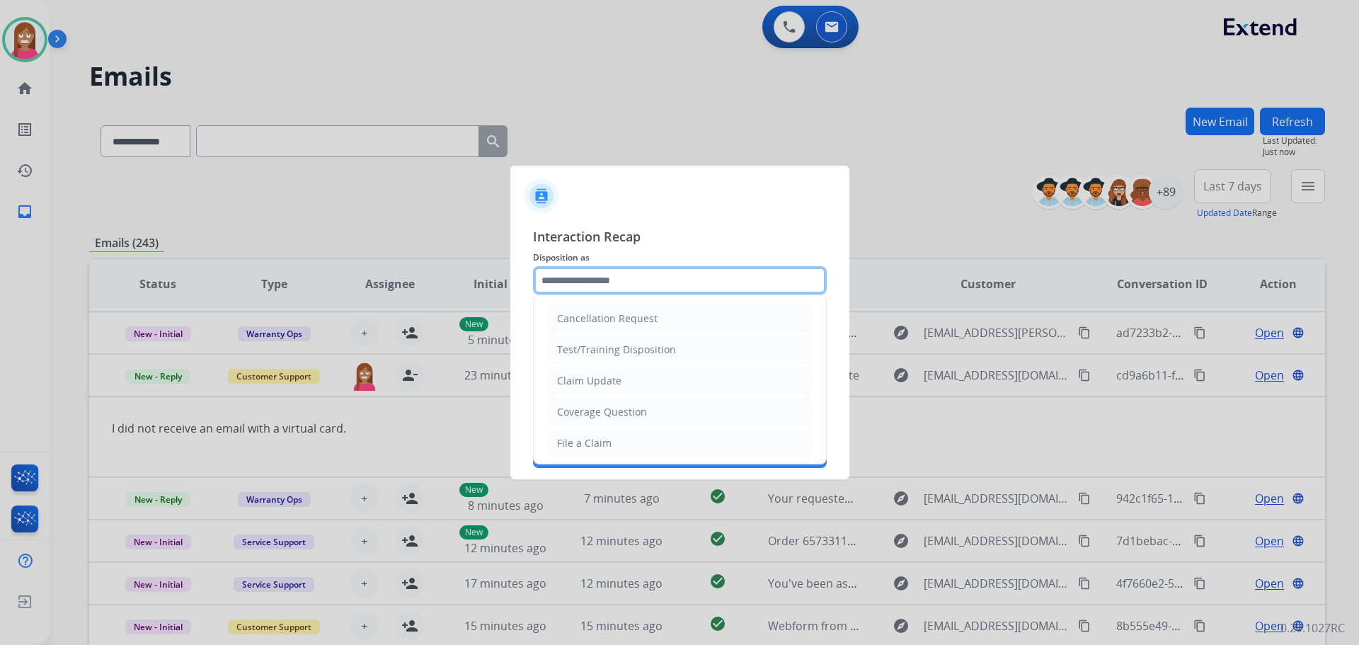
click at [568, 286] on input "text" at bounding box center [680, 280] width 294 height 28
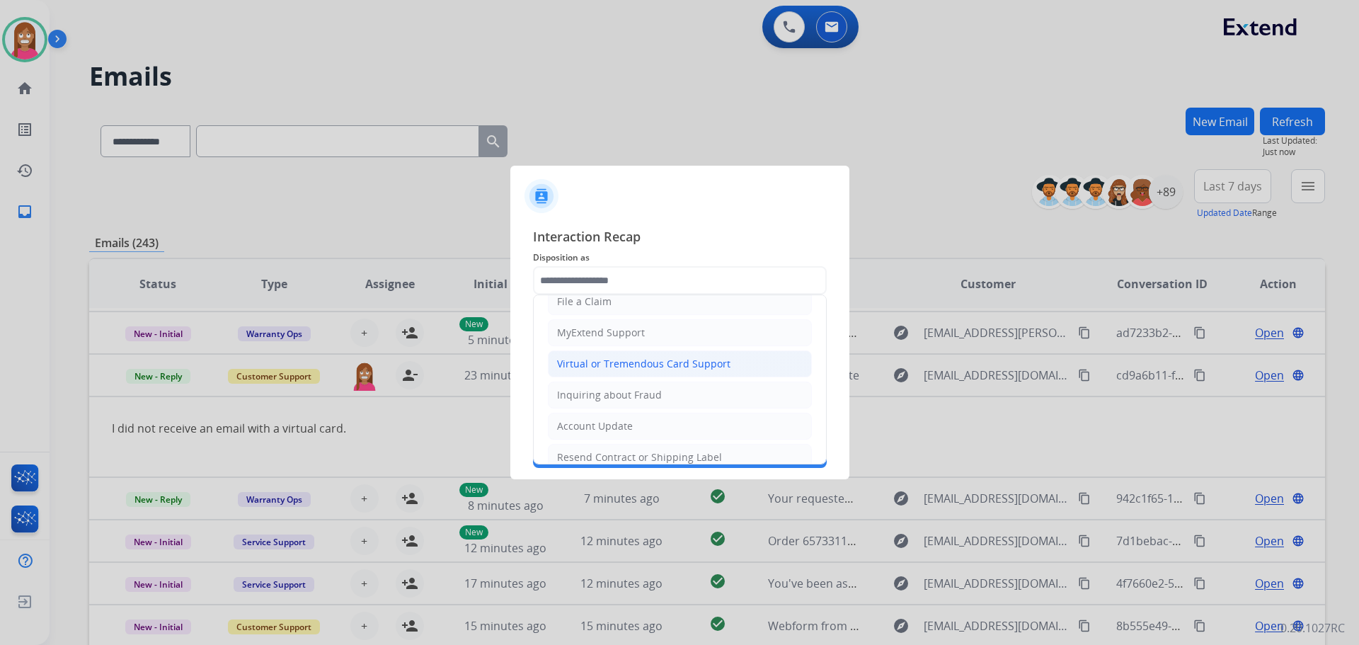
click at [591, 363] on div "Virtual or Tremendous Card Support" at bounding box center [643, 364] width 173 height 14
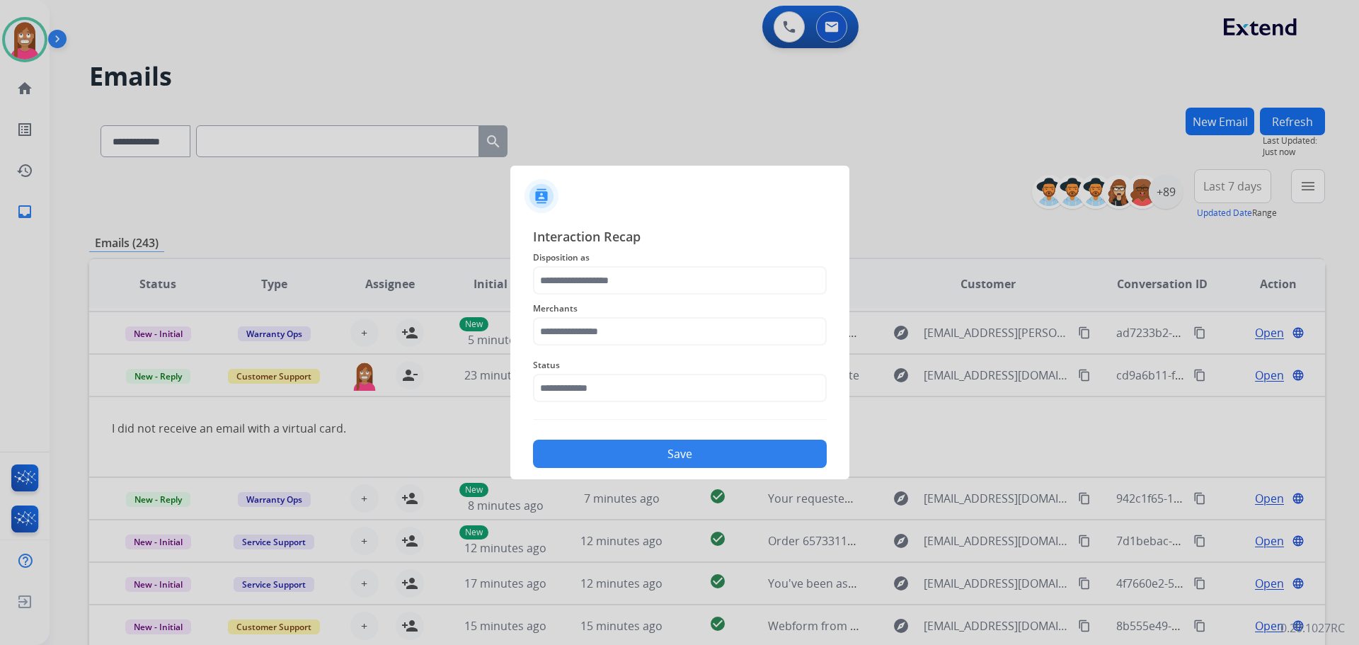
type input "**********"
click at [585, 337] on input "text" at bounding box center [680, 331] width 294 height 28
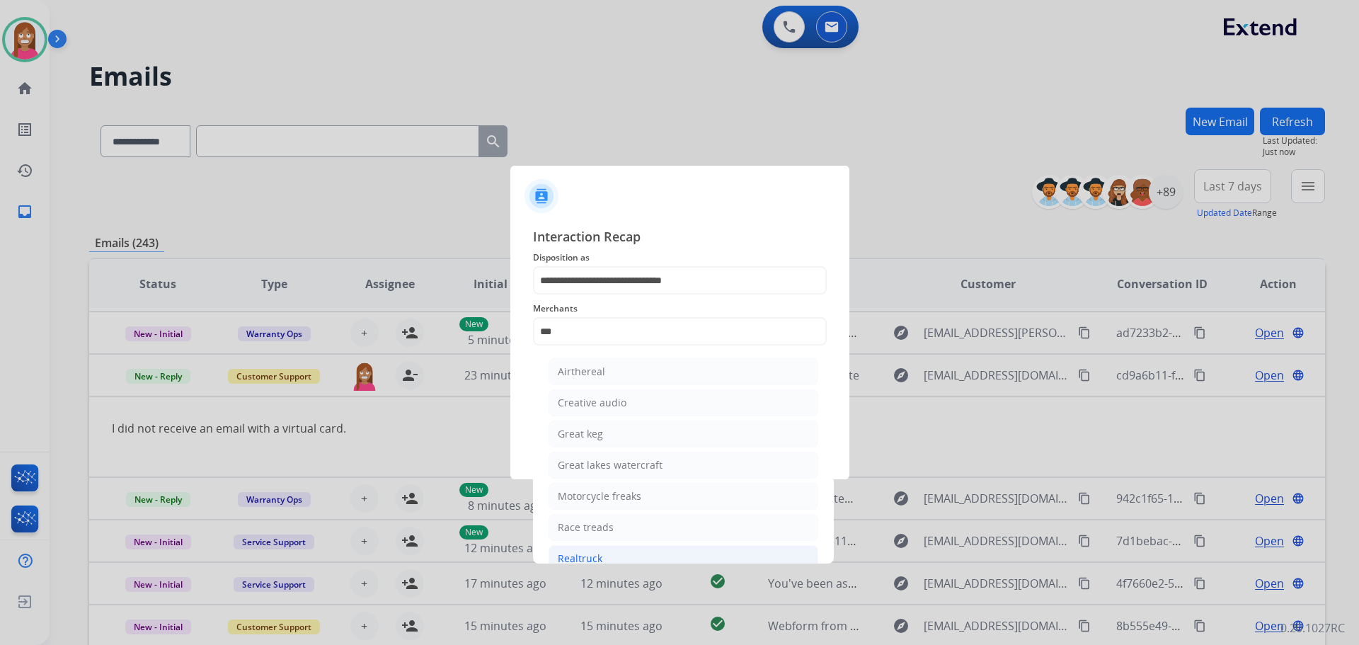
click at [575, 555] on div "Realtruck" at bounding box center [580, 559] width 45 height 14
type input "*********"
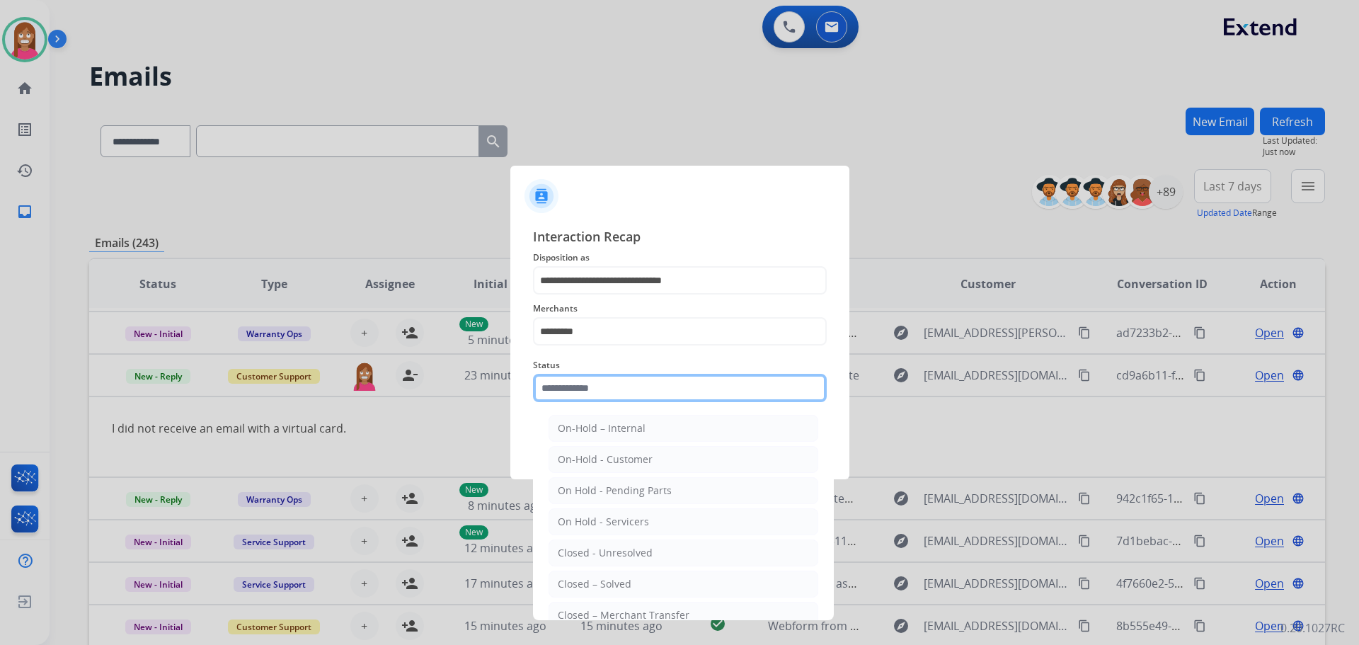
click at [574, 394] on input "text" at bounding box center [680, 388] width 294 height 28
click at [573, 578] on div "Closed – Solved" at bounding box center [595, 584] width 74 height 14
type input "**********"
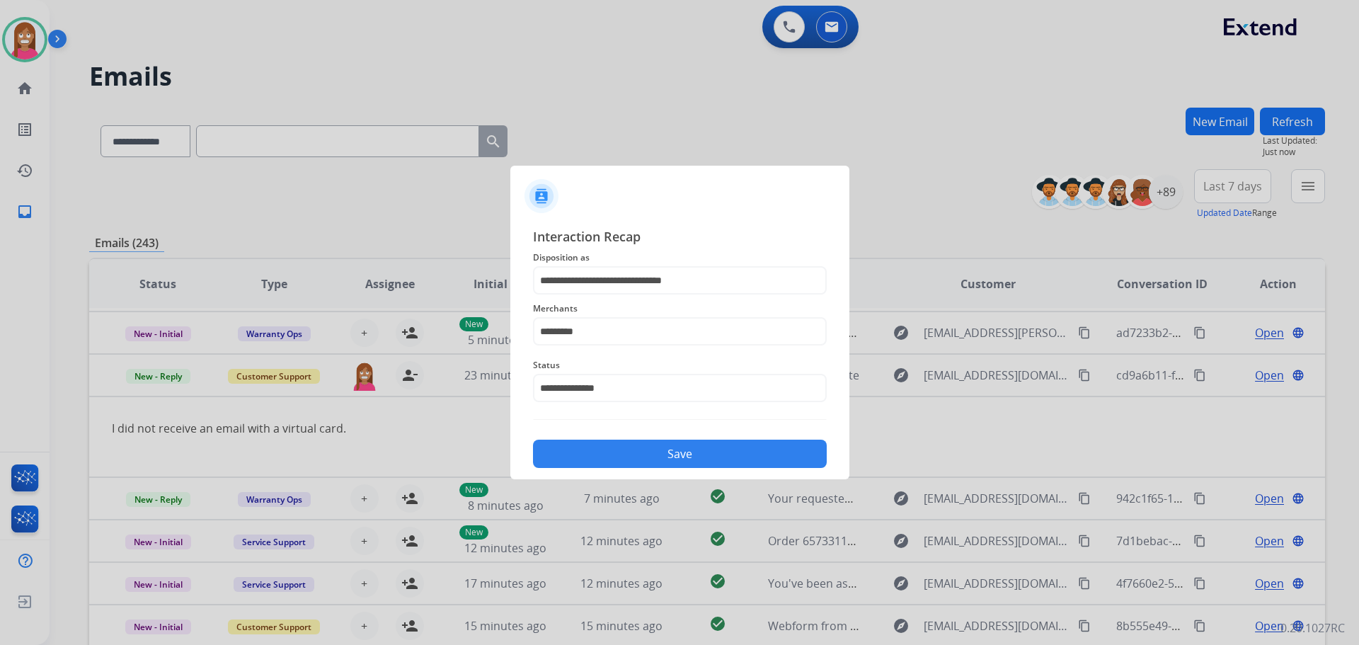
click at [589, 456] on button "Save" at bounding box center [680, 454] width 294 height 28
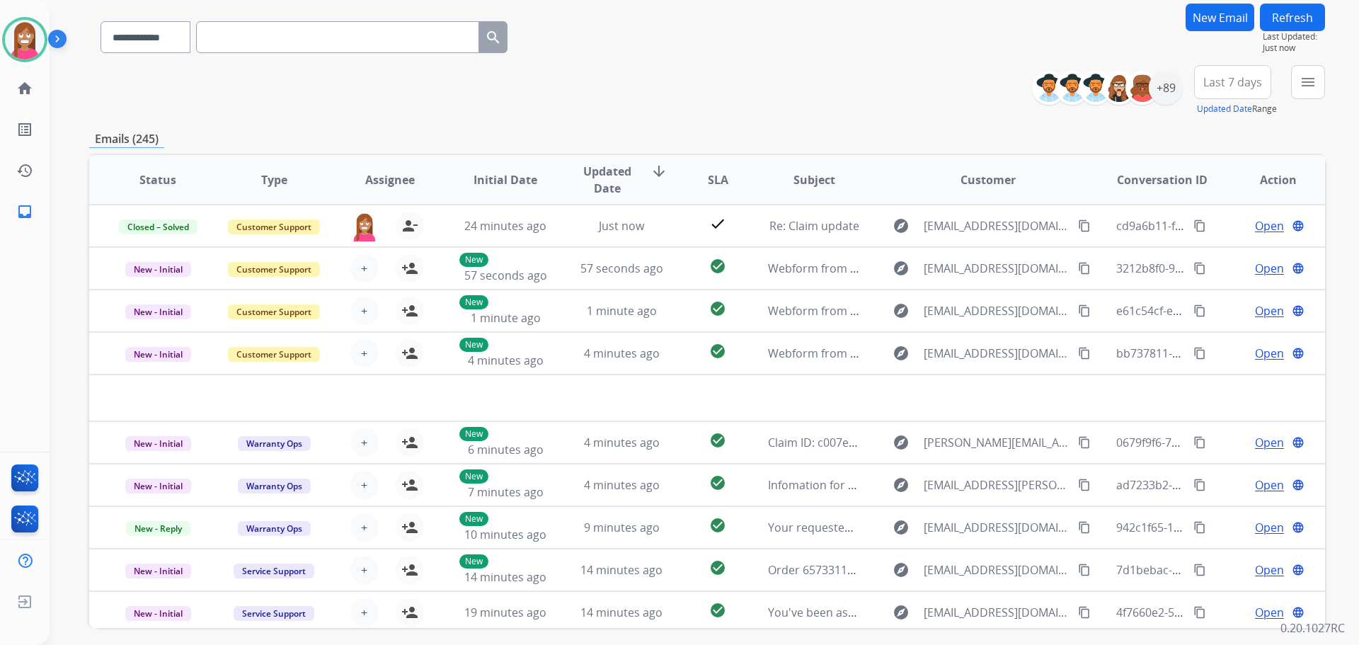
scroll to position [19, 0]
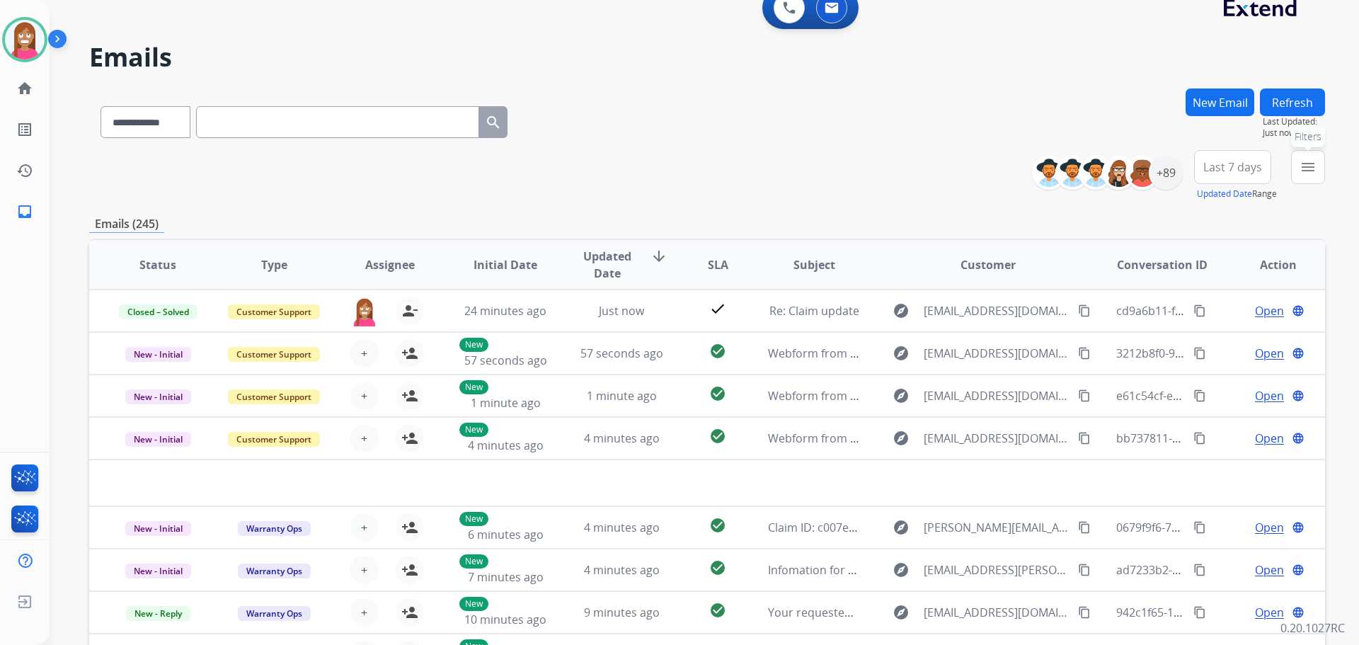
drag, startPoint x: 1308, startPoint y: 164, endPoint x: 1289, endPoint y: 169, distance: 19.7
click at [1296, 169] on button "menu Filters" at bounding box center [1308, 167] width 34 height 34
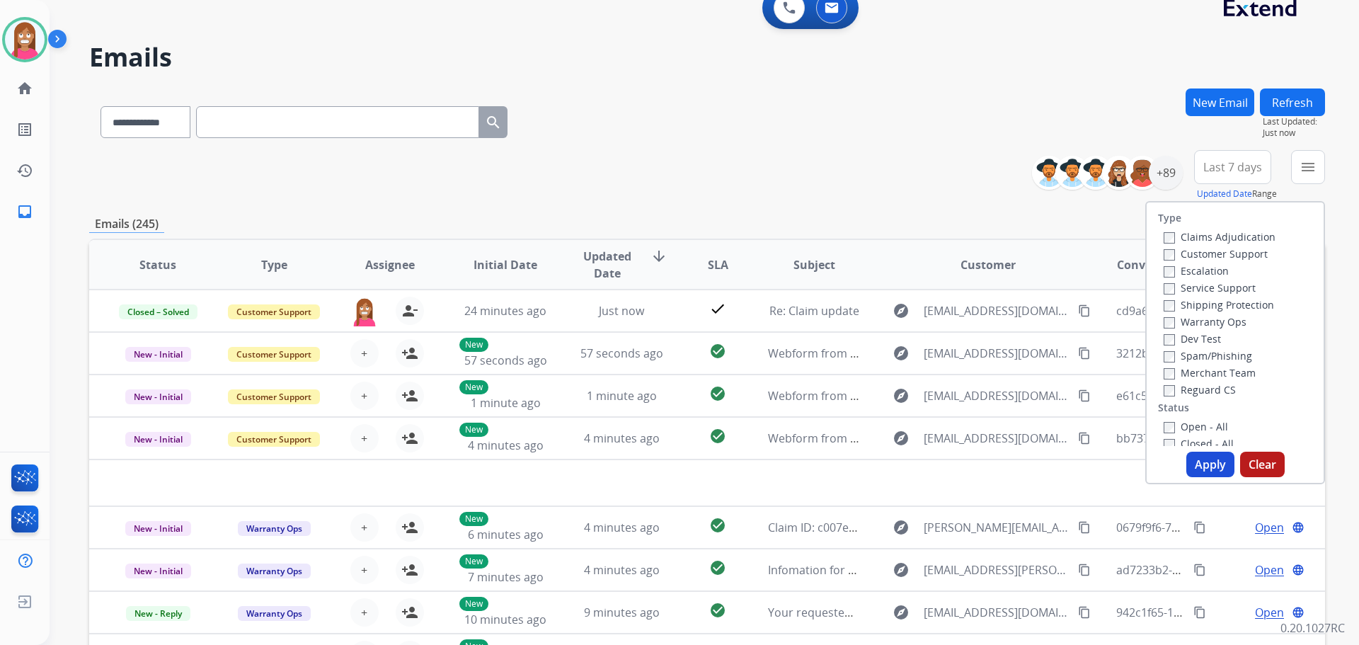
click at [1174, 253] on label "Customer Support" at bounding box center [1216, 253] width 104 height 13
click at [1180, 309] on label "Shipping Protection" at bounding box center [1219, 304] width 110 height 13
drag, startPoint x: 1178, startPoint y: 390, endPoint x: 1177, endPoint y: 397, distance: 7.2
click at [1177, 391] on label "Reguard CS" at bounding box center [1200, 389] width 72 height 13
click at [1182, 431] on label "Open - All" at bounding box center [1196, 426] width 64 height 13
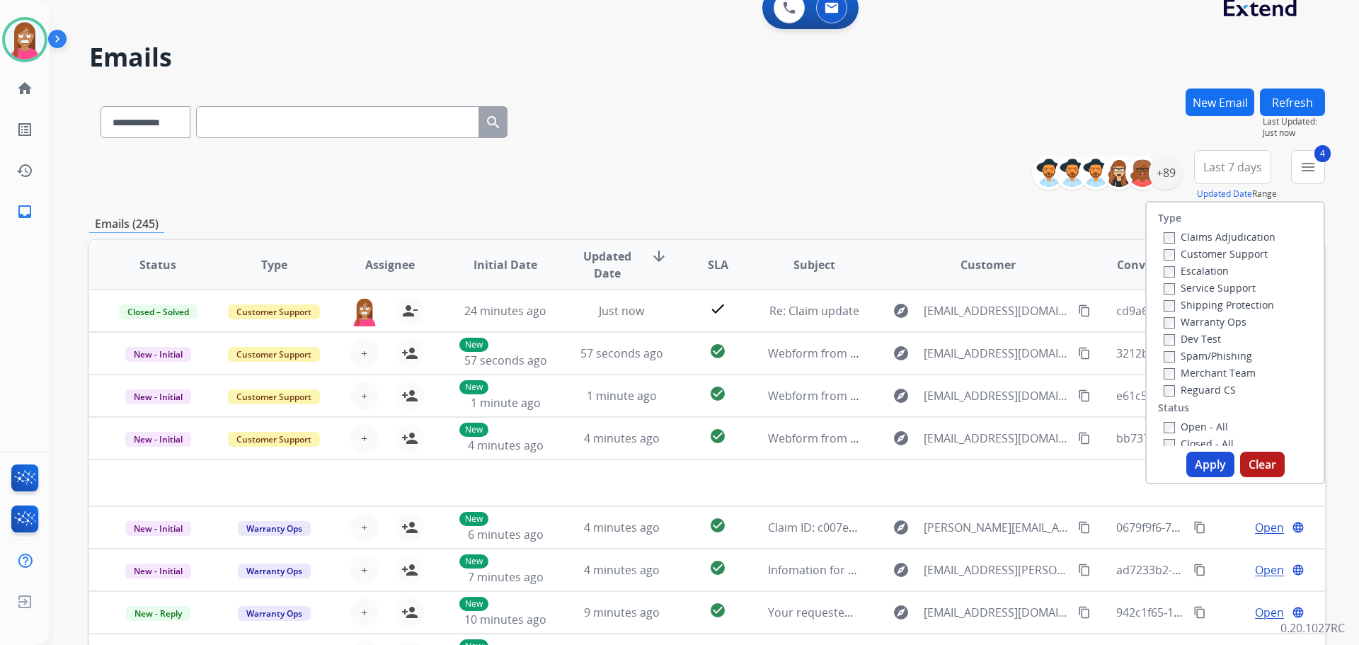
click at [1192, 455] on button "Apply" at bounding box center [1211, 464] width 48 height 25
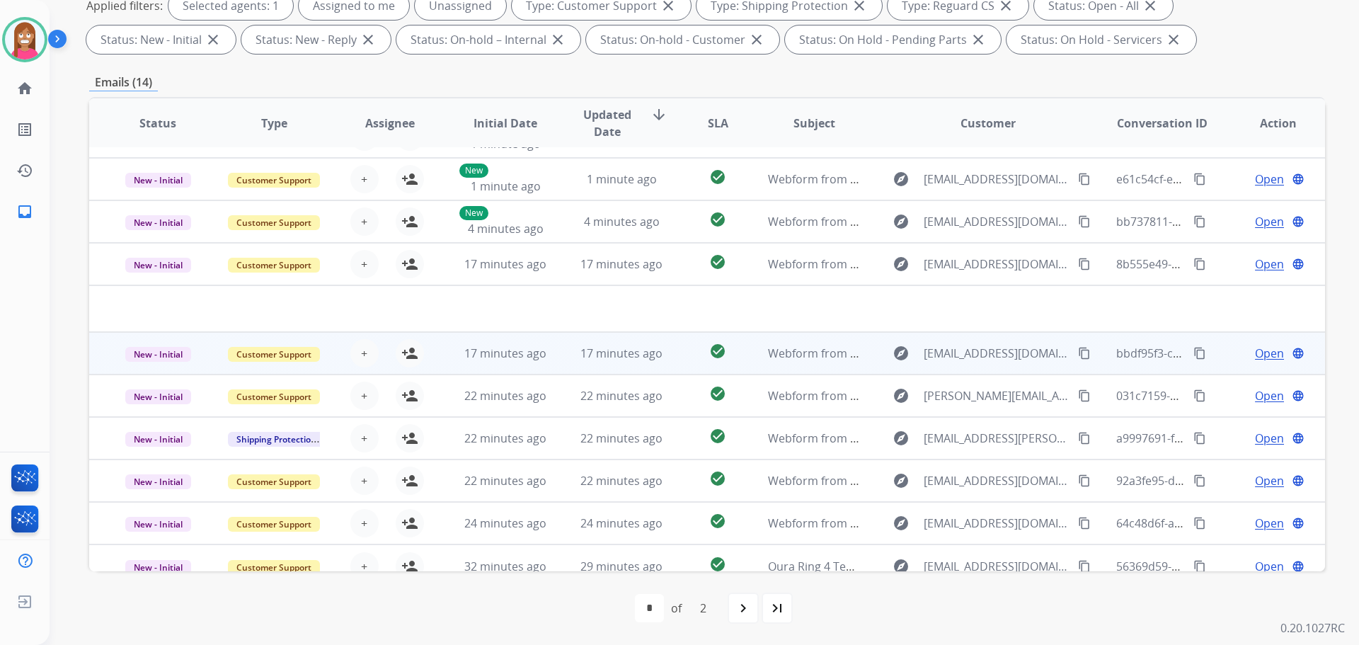
scroll to position [48, 0]
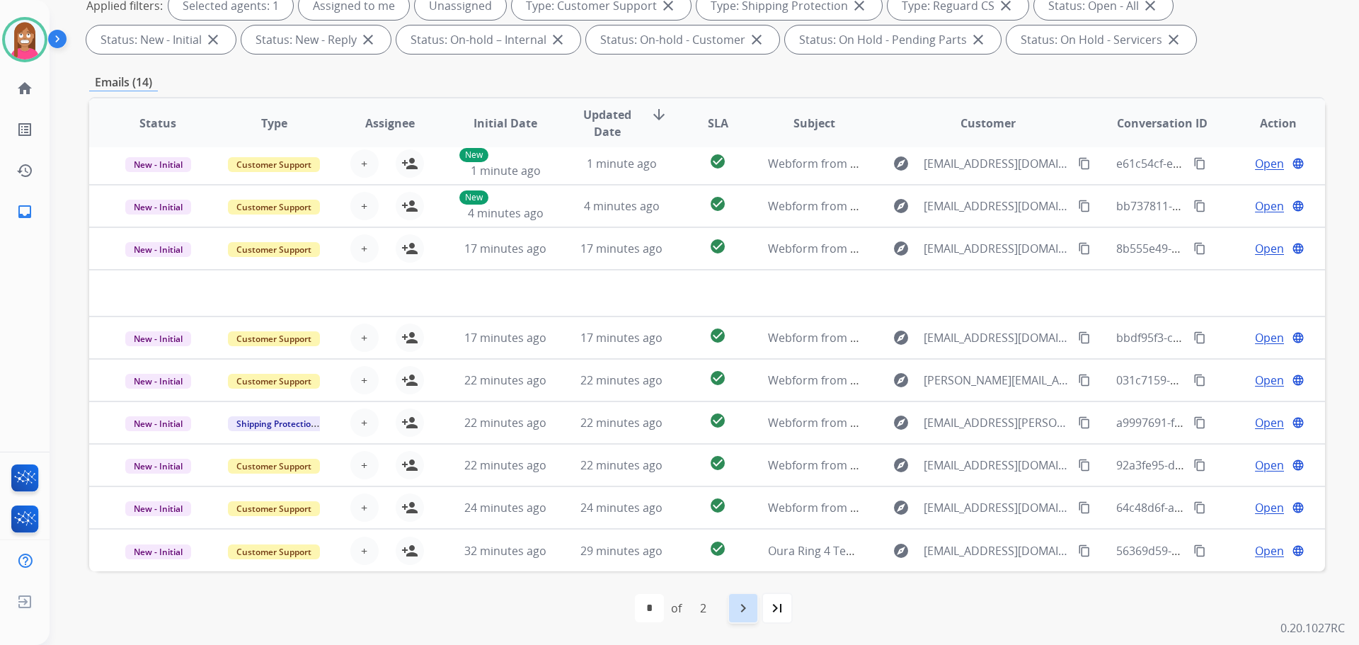
click at [746, 617] on div "navigate_next" at bounding box center [743, 608] width 31 height 31
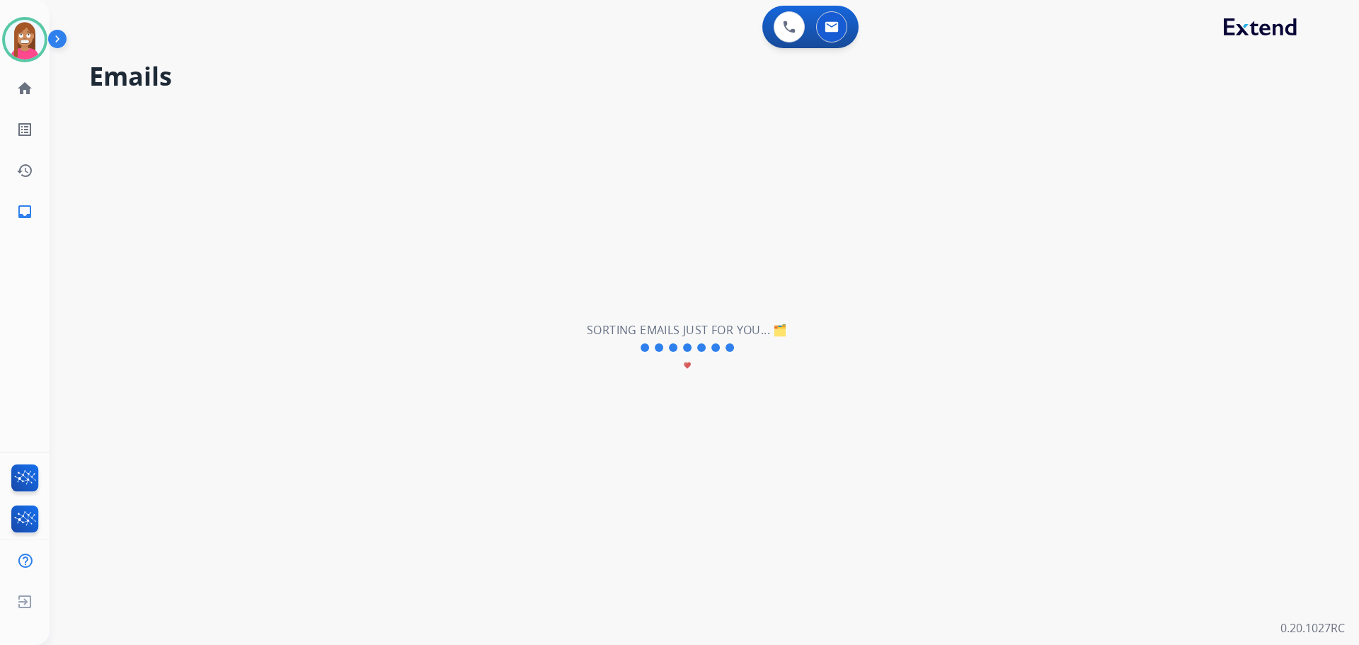
scroll to position [0, 0]
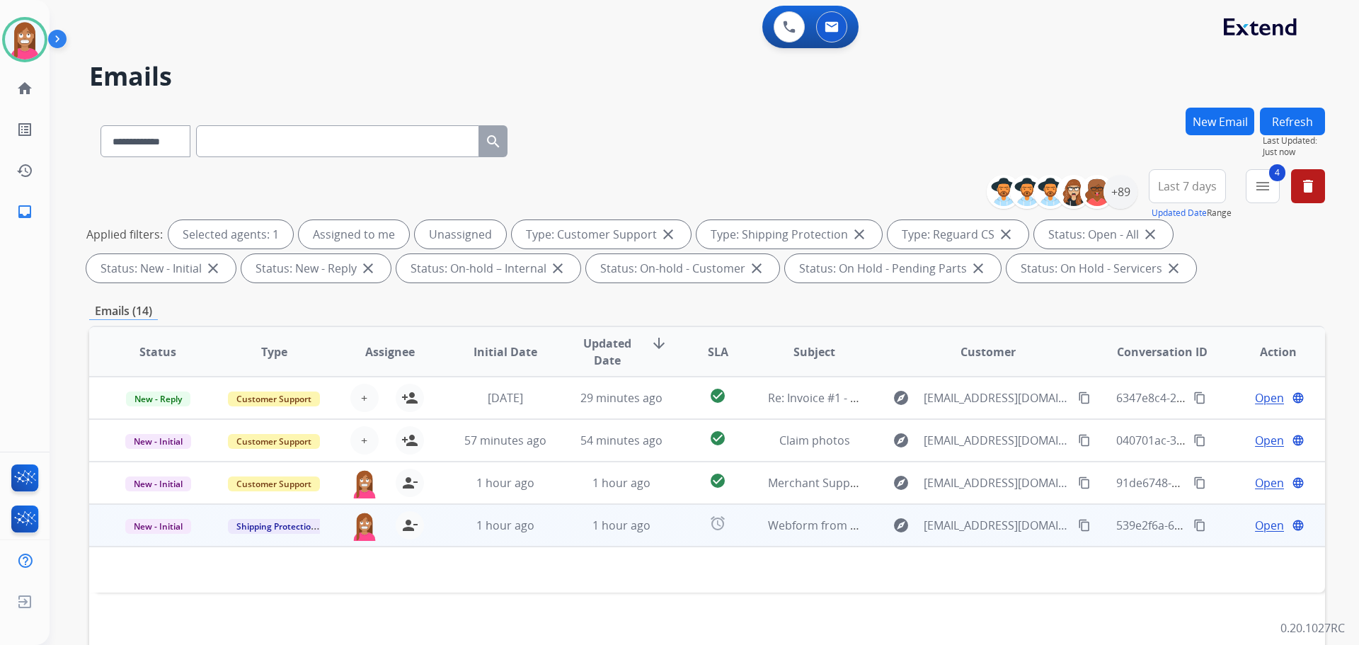
click at [661, 537] on td "1 hour ago" at bounding box center [611, 525] width 116 height 42
click at [564, 529] on td "1 hour ago" at bounding box center [611, 525] width 116 height 42
click at [406, 530] on mat-icon "person_remove" at bounding box center [409, 525] width 17 height 17
click at [406, 530] on mat-icon "person_add" at bounding box center [409, 525] width 17 height 17
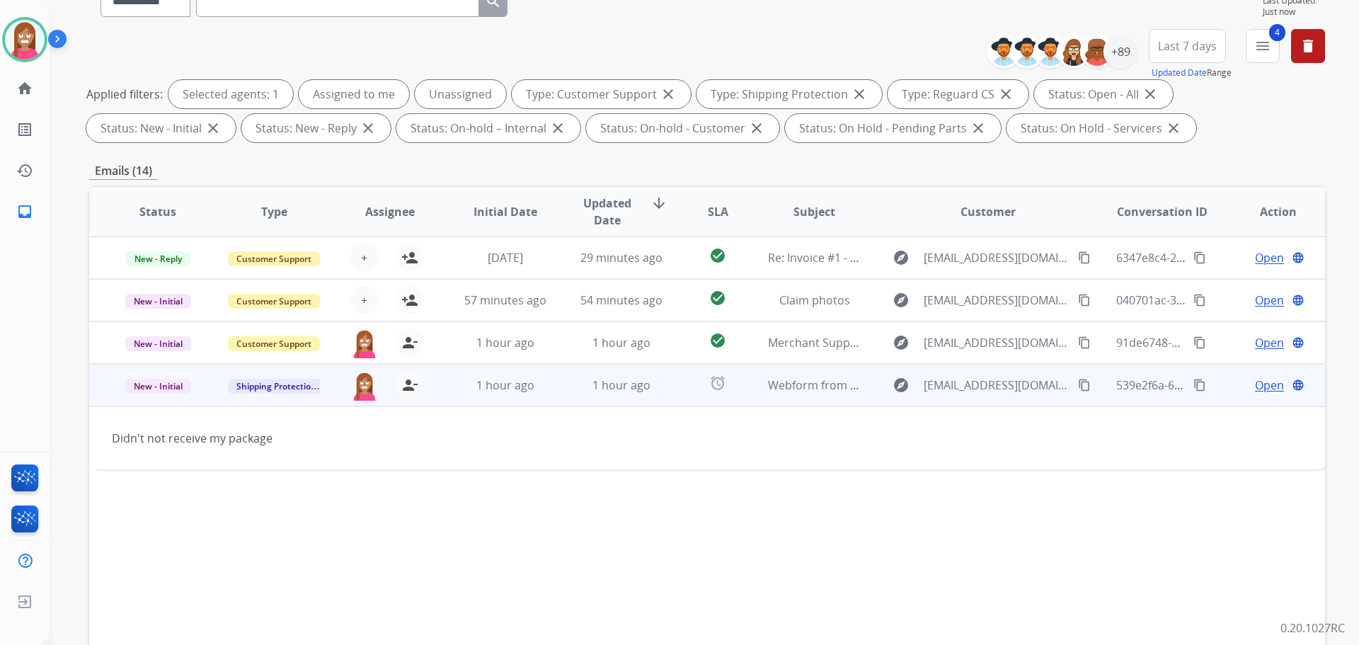
scroll to position [229, 0]
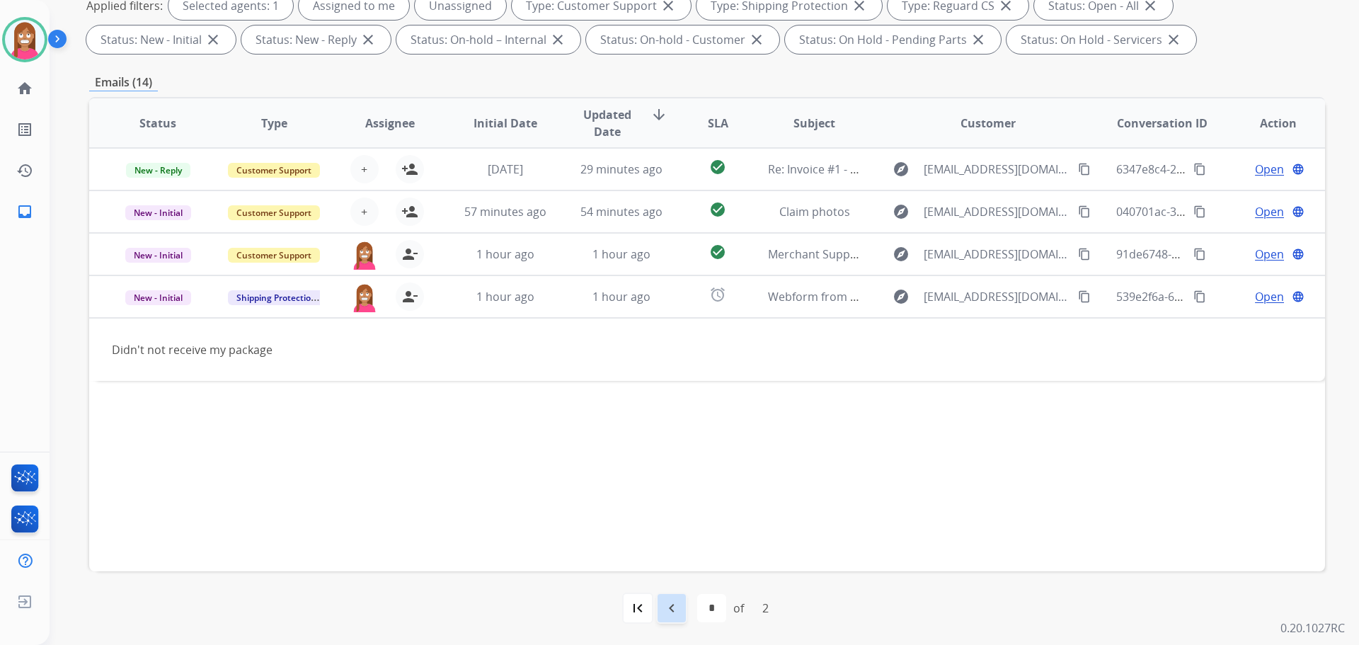
click at [683, 606] on div "navigate_before" at bounding box center [671, 608] width 31 height 31
select select "*"
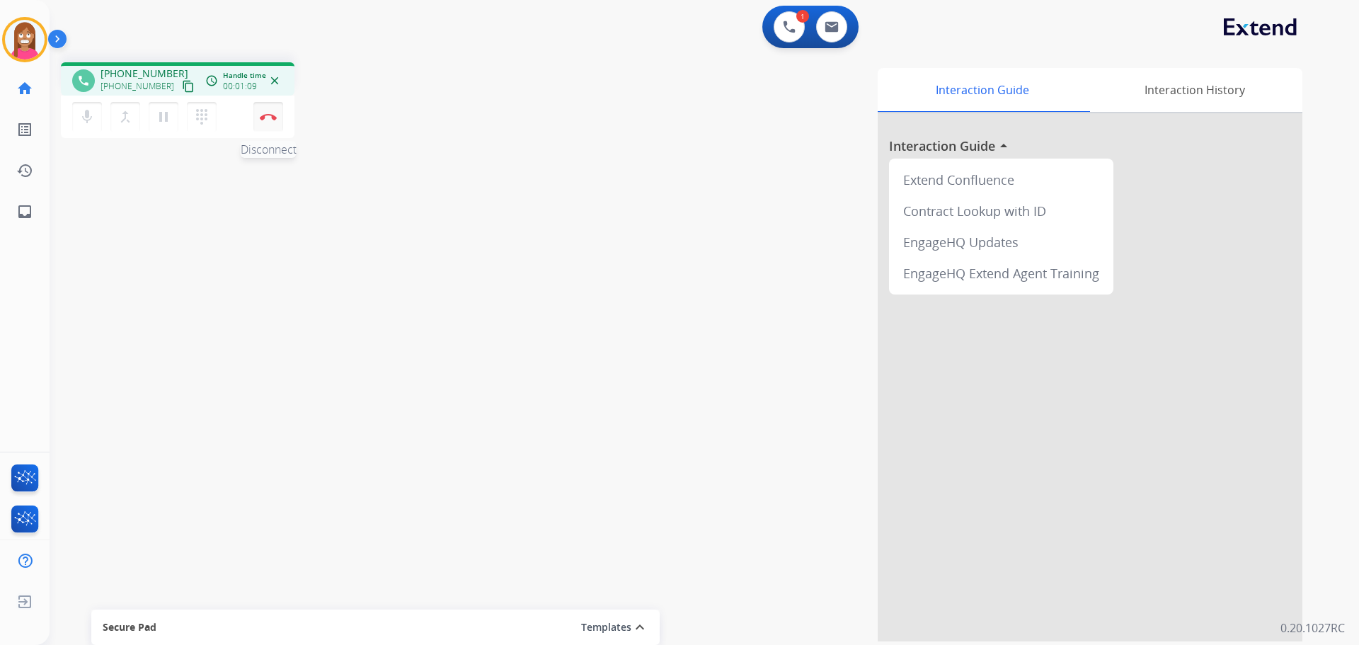
click at [268, 123] on button "Disconnect" at bounding box center [268, 117] width 30 height 30
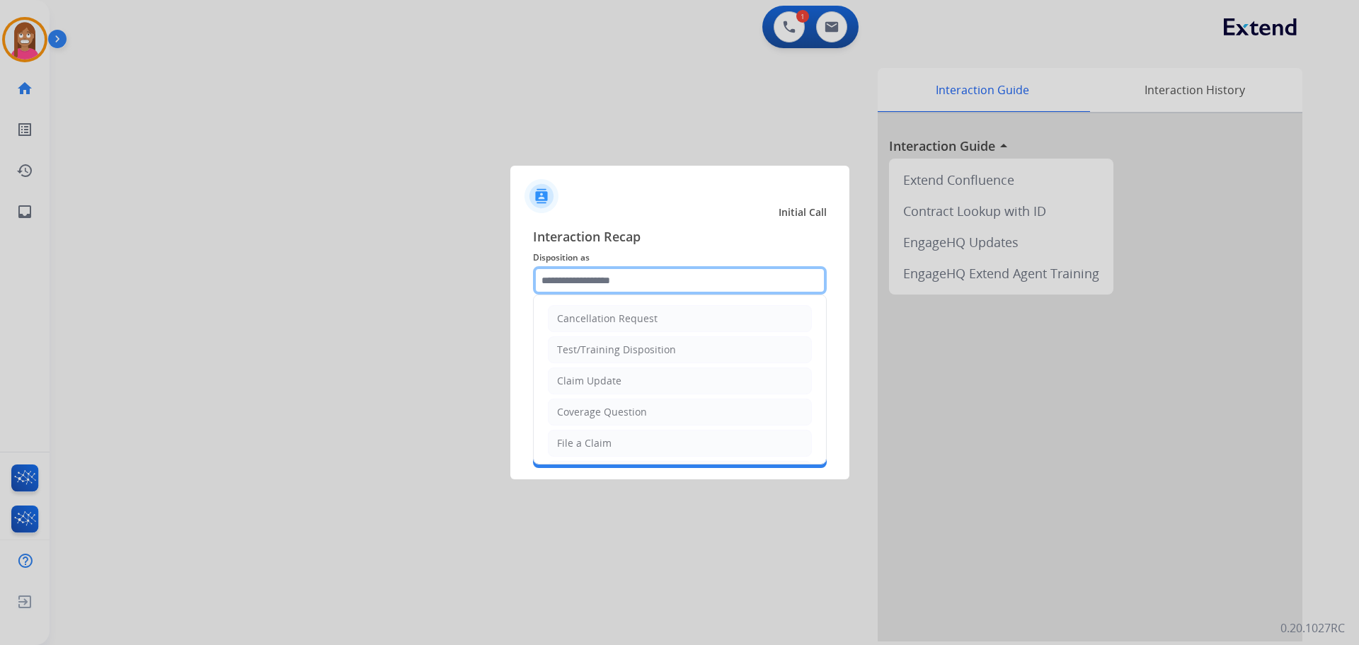
click at [581, 279] on input "text" at bounding box center [680, 280] width 294 height 28
click at [576, 439] on div "File a Claim" at bounding box center [584, 443] width 55 height 14
type input "**********"
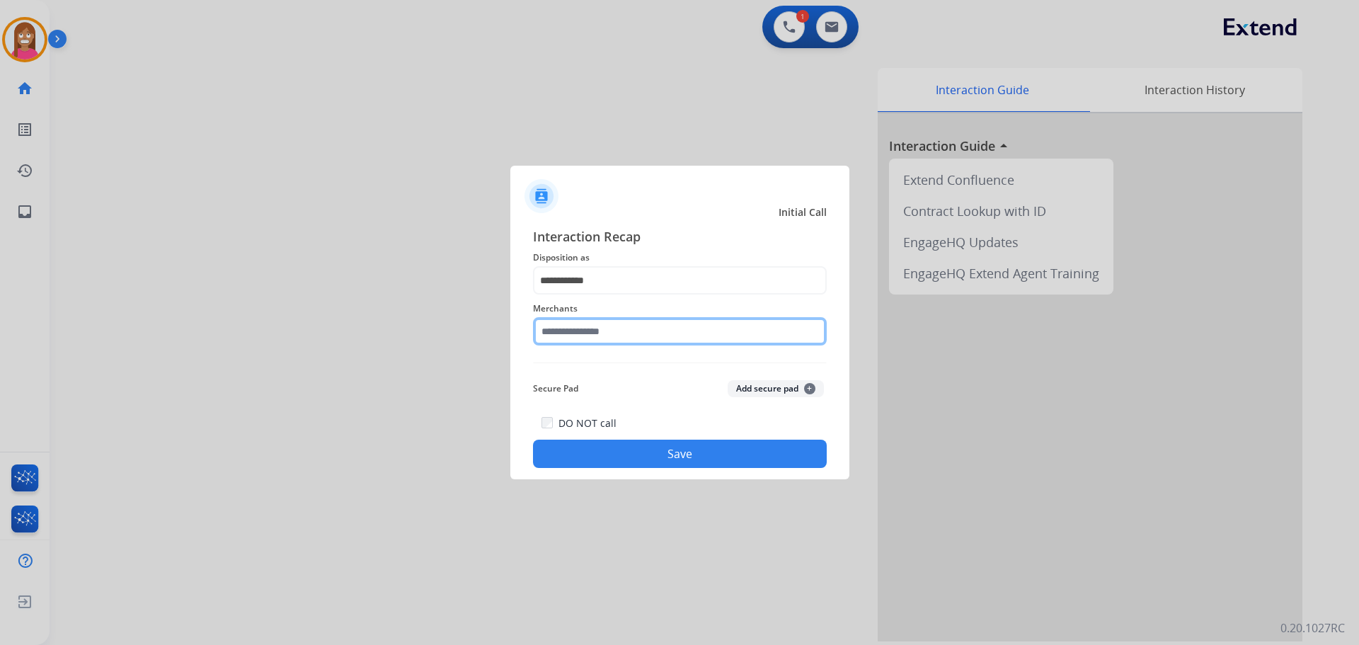
click at [590, 336] on input "text" at bounding box center [680, 331] width 294 height 28
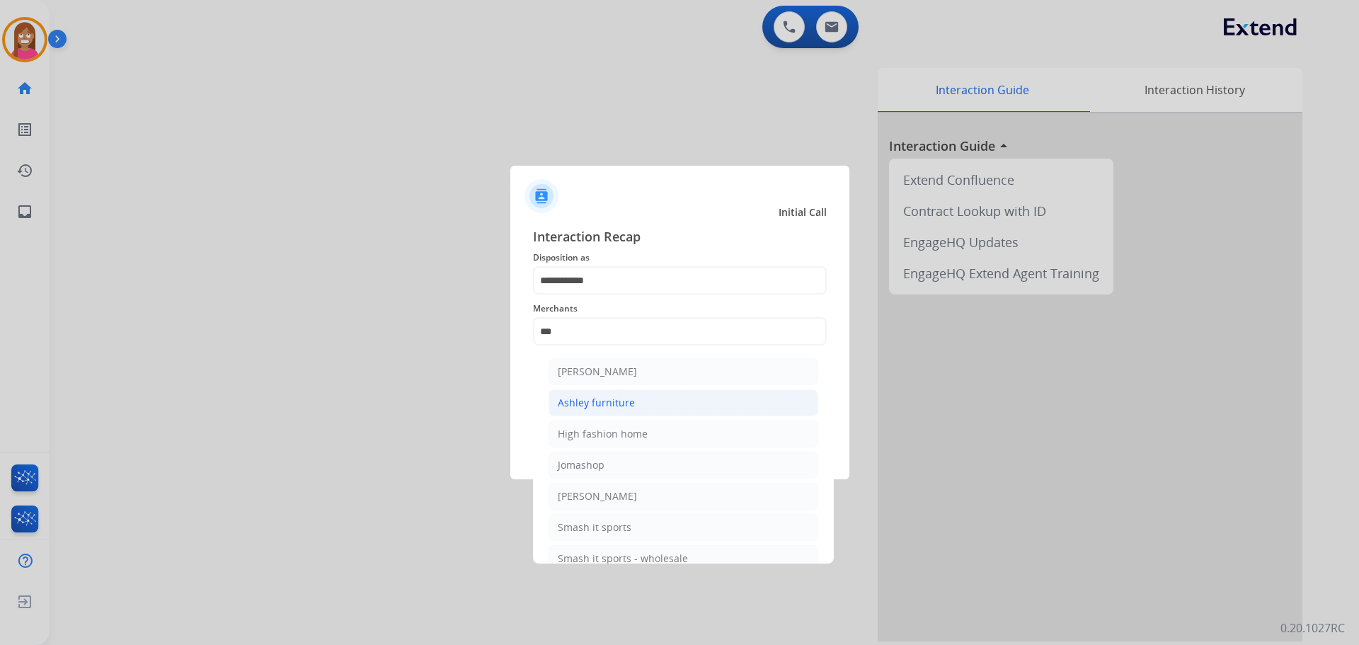
click at [552, 411] on li "Ashley furniture" at bounding box center [684, 402] width 270 height 27
type input "**********"
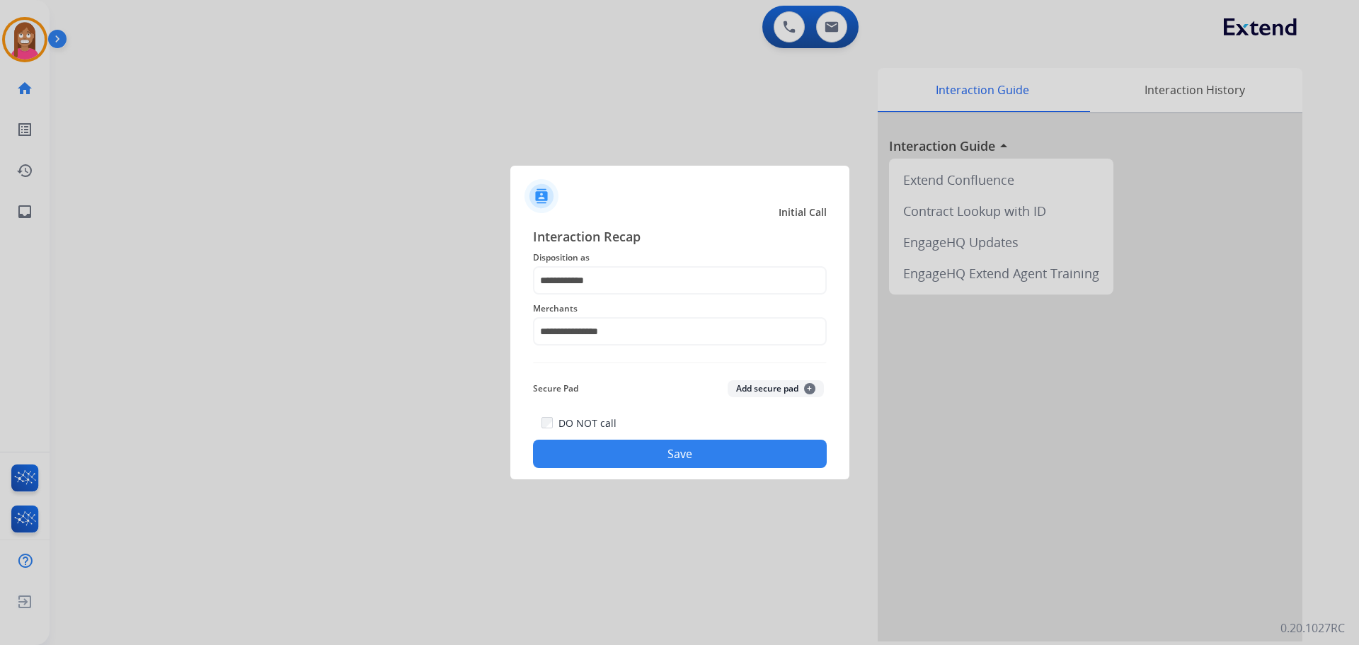
click at [561, 450] on button "Save" at bounding box center [680, 454] width 294 height 28
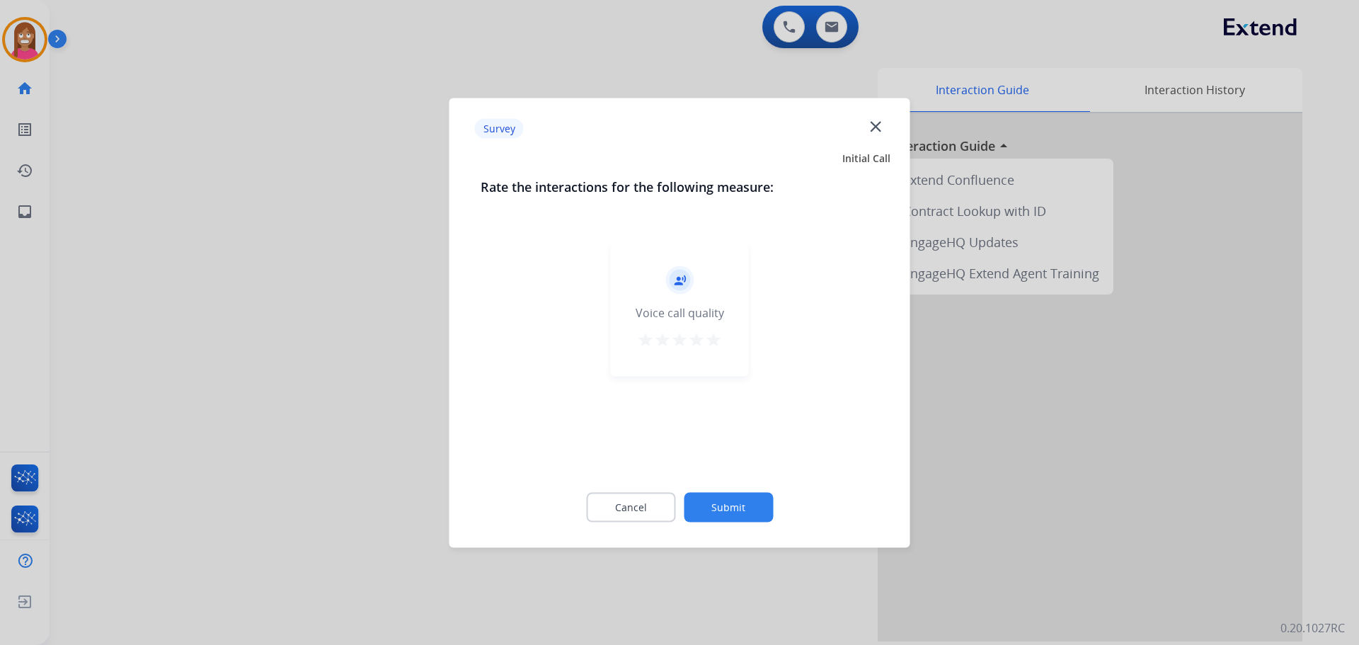
click at [877, 120] on mat-icon "close" at bounding box center [876, 126] width 18 height 18
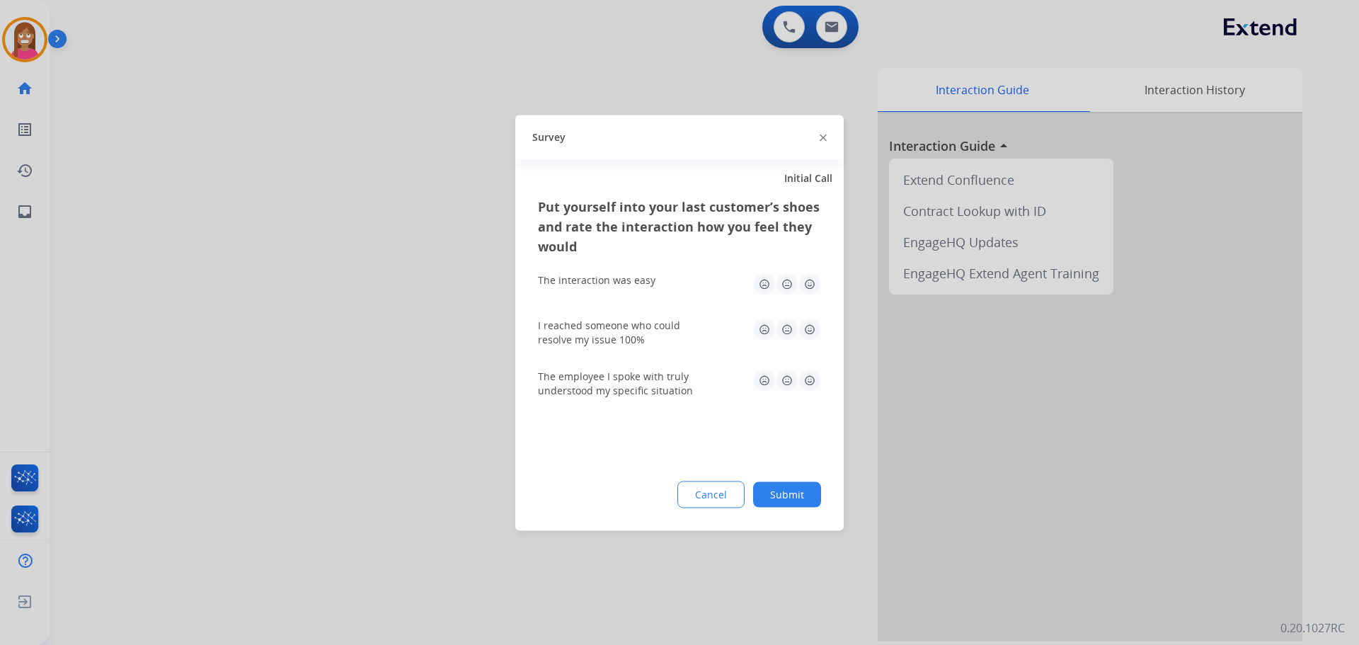
click at [831, 139] on div "Survey" at bounding box center [679, 137] width 329 height 45
click at [822, 139] on img at bounding box center [823, 138] width 7 height 7
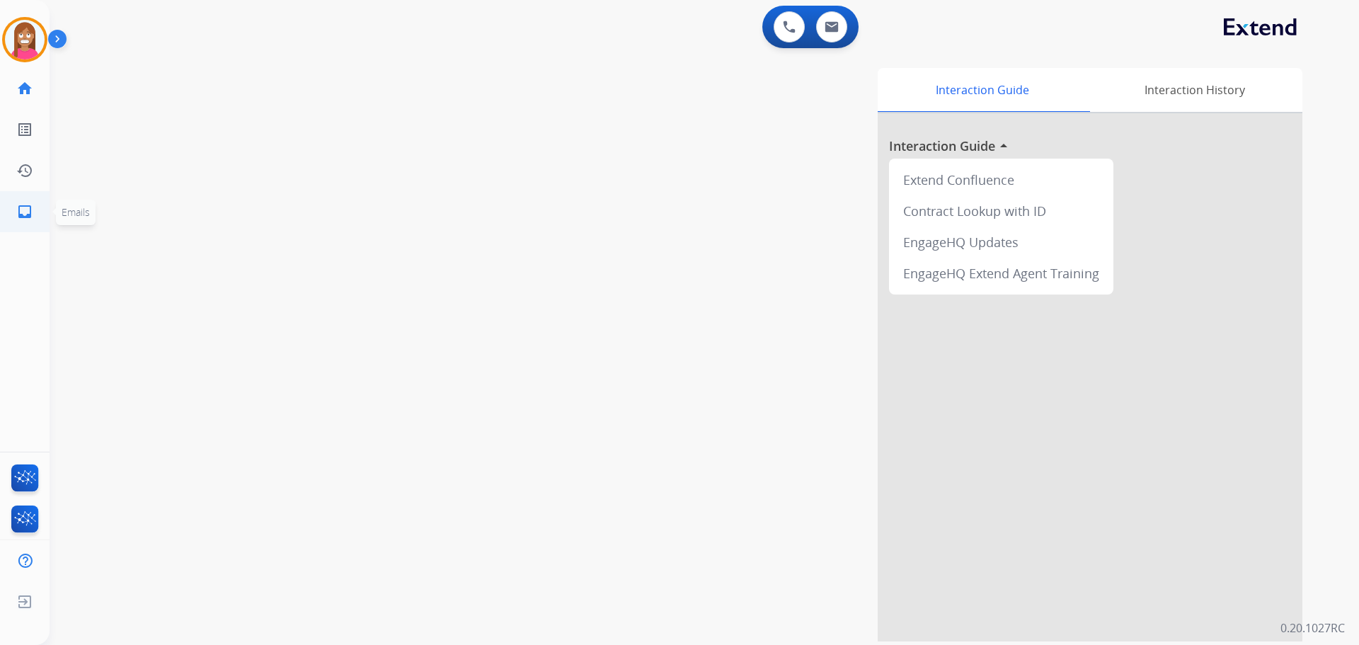
click at [24, 214] on mat-icon "inbox" at bounding box center [24, 211] width 17 height 17
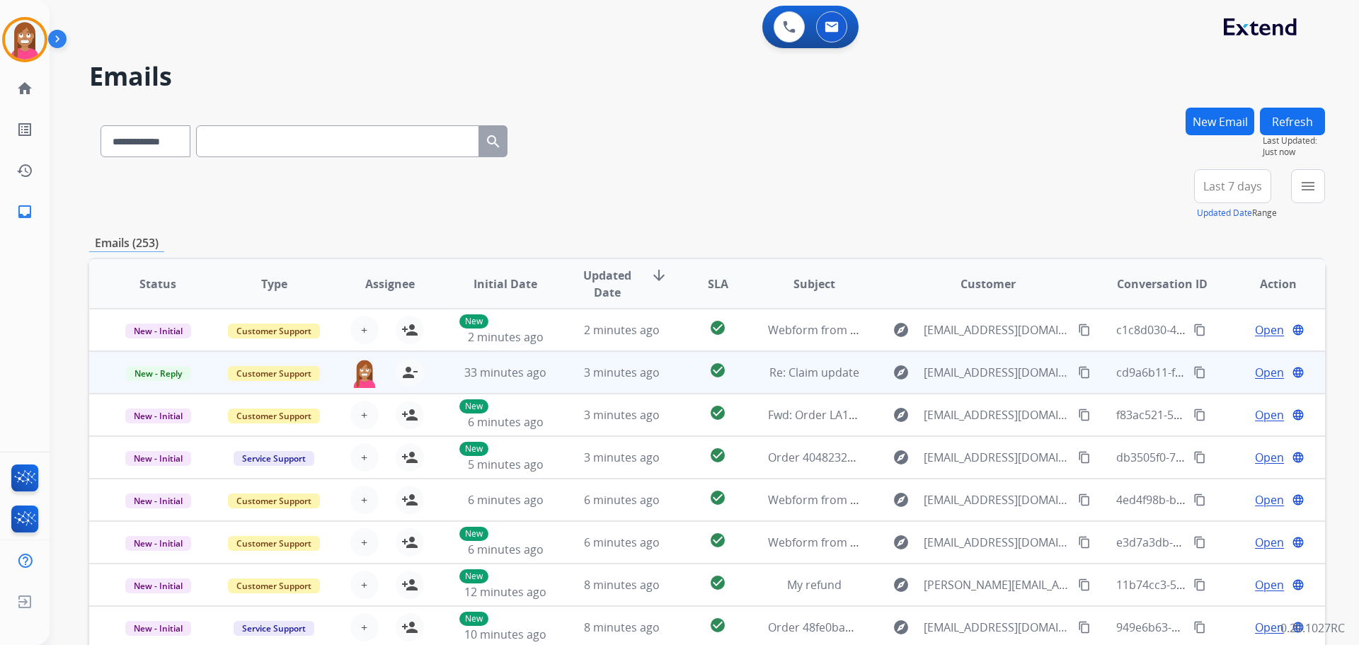
click at [671, 377] on td "check_circle" at bounding box center [706, 372] width 77 height 42
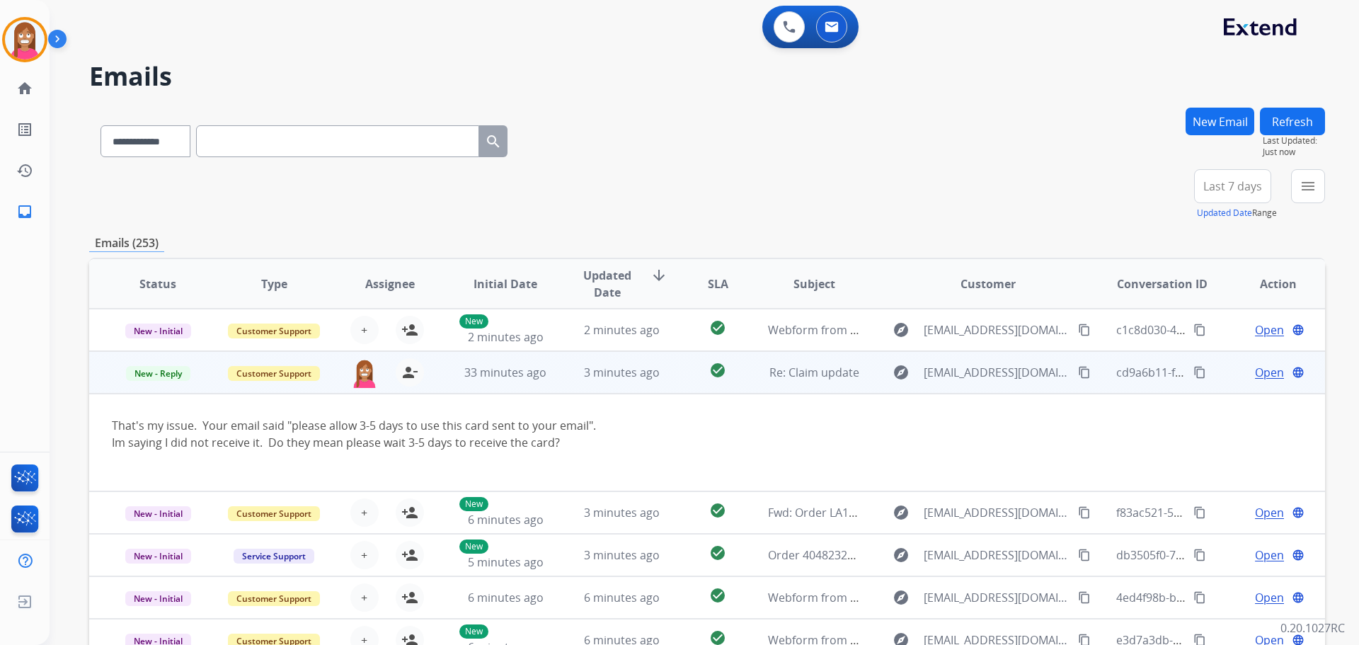
scroll to position [42, 0]
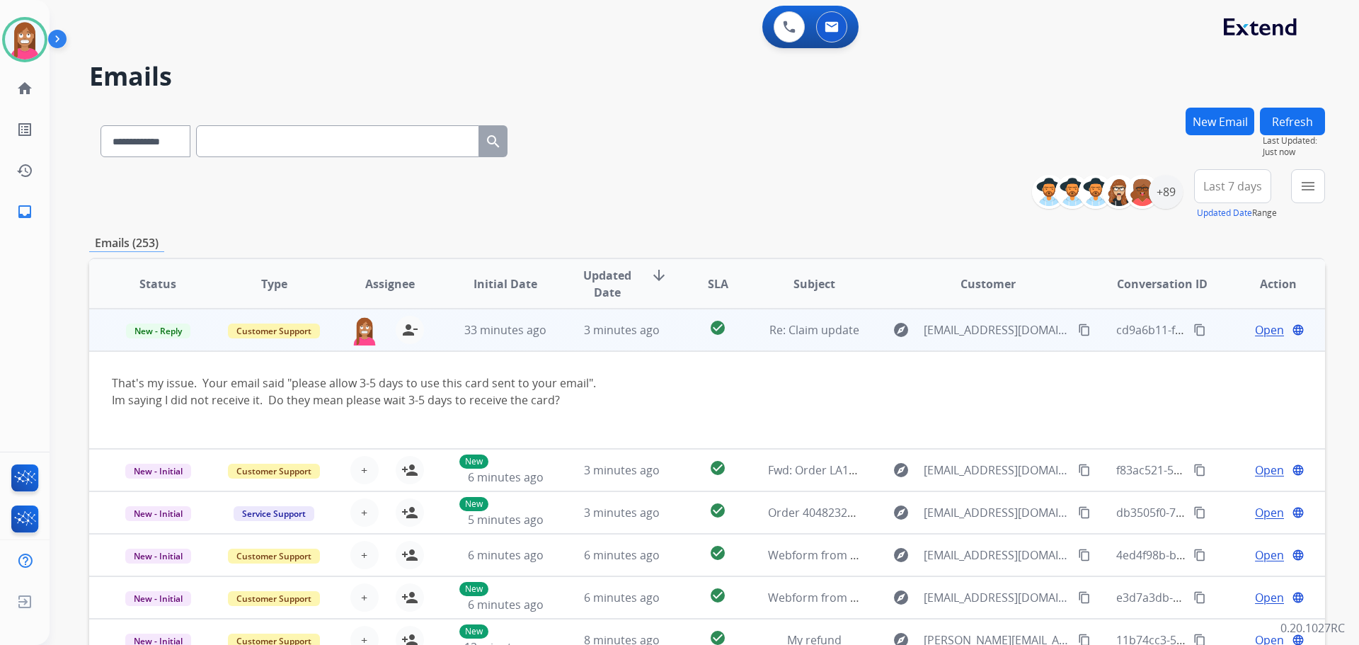
click at [1255, 334] on span "Open" at bounding box center [1269, 329] width 29 height 17
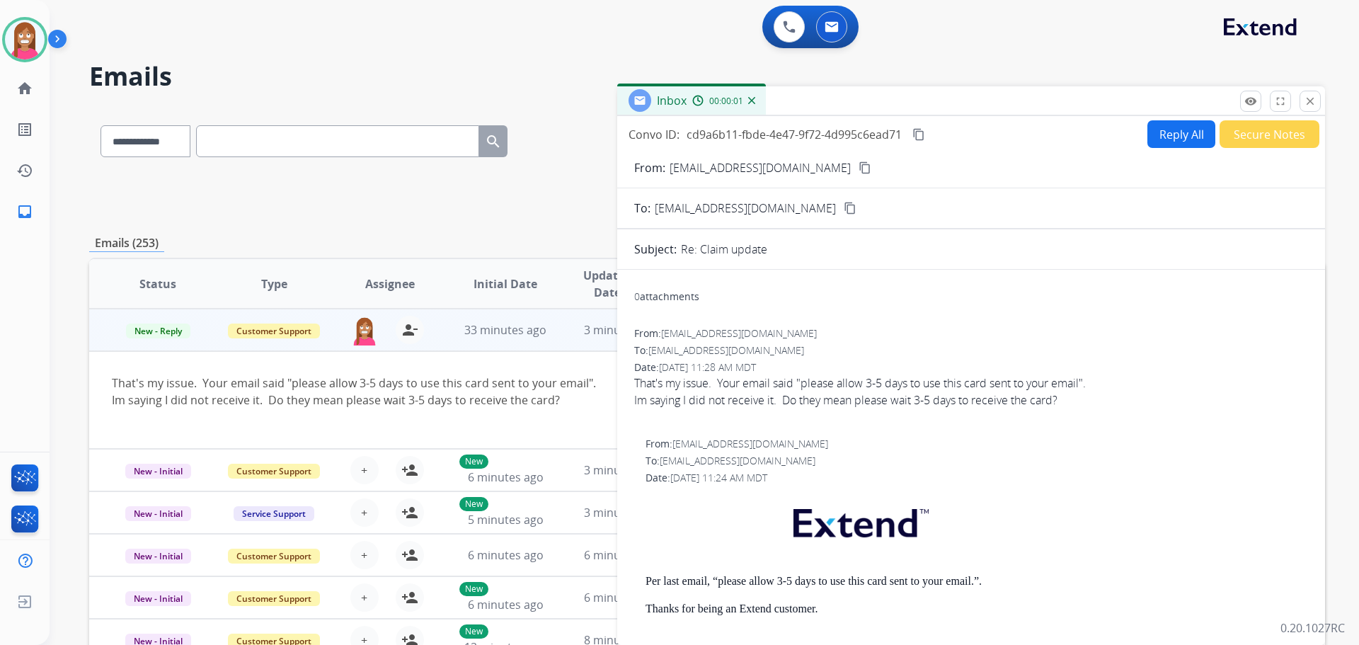
click at [1159, 134] on button "Reply All" at bounding box center [1182, 134] width 68 height 28
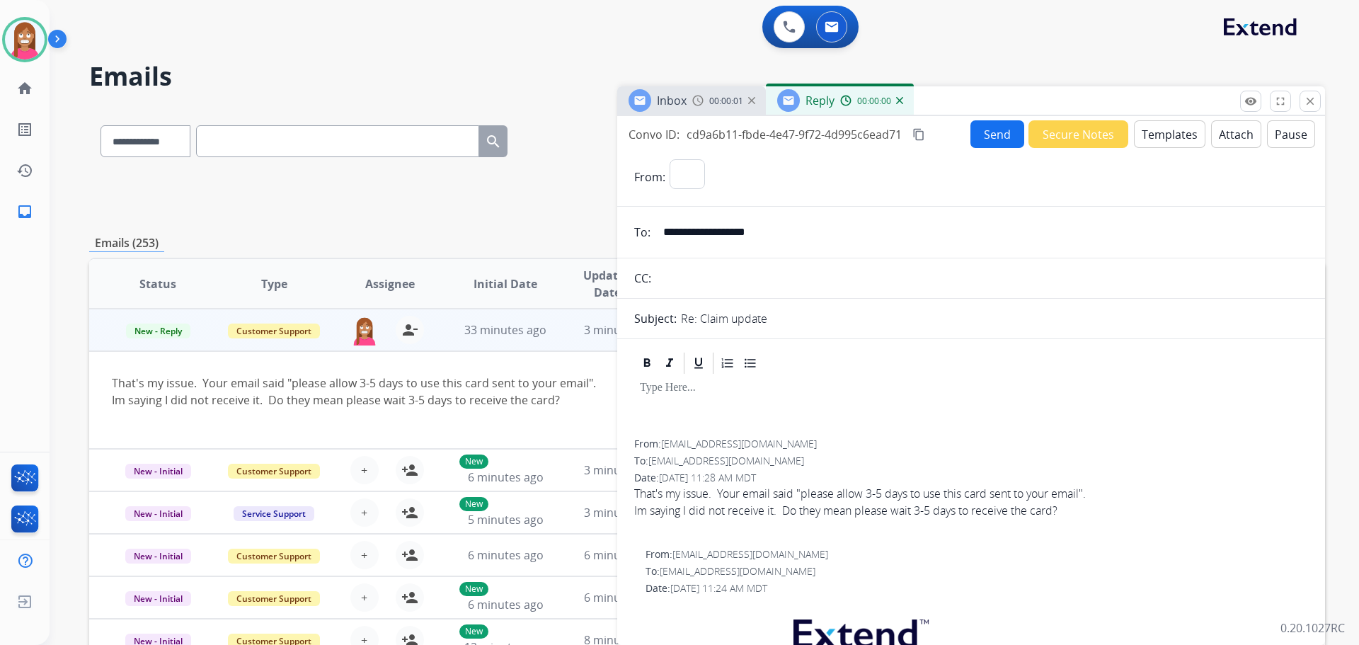
select select "**********"
click at [1149, 135] on button "Templates" at bounding box center [1170, 134] width 72 height 28
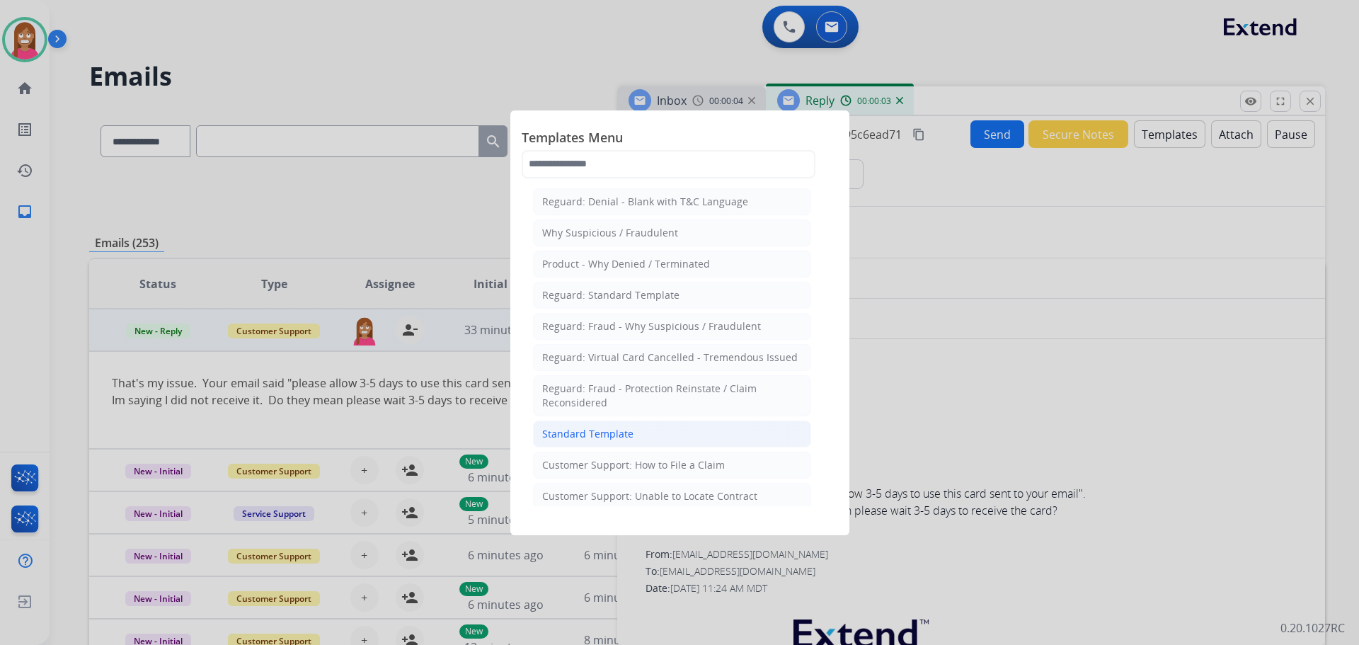
click at [559, 427] on div "Standard Template" at bounding box center [587, 434] width 91 height 14
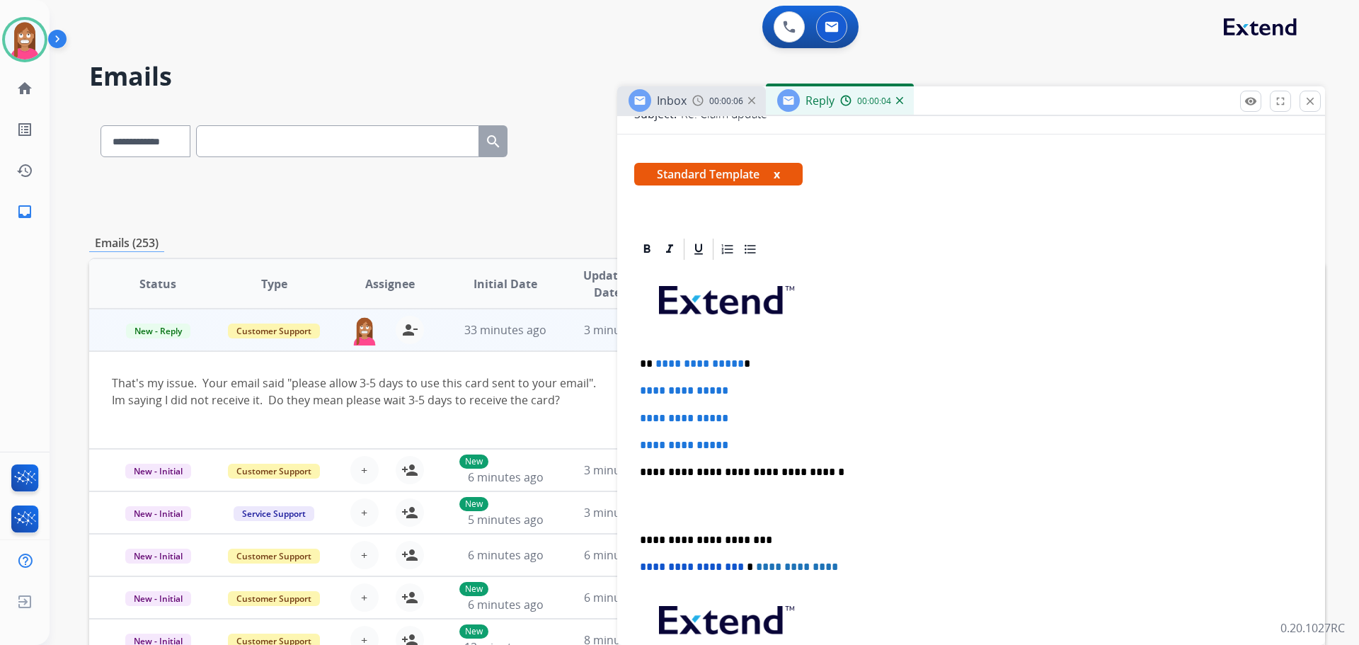
scroll to position [212, 0]
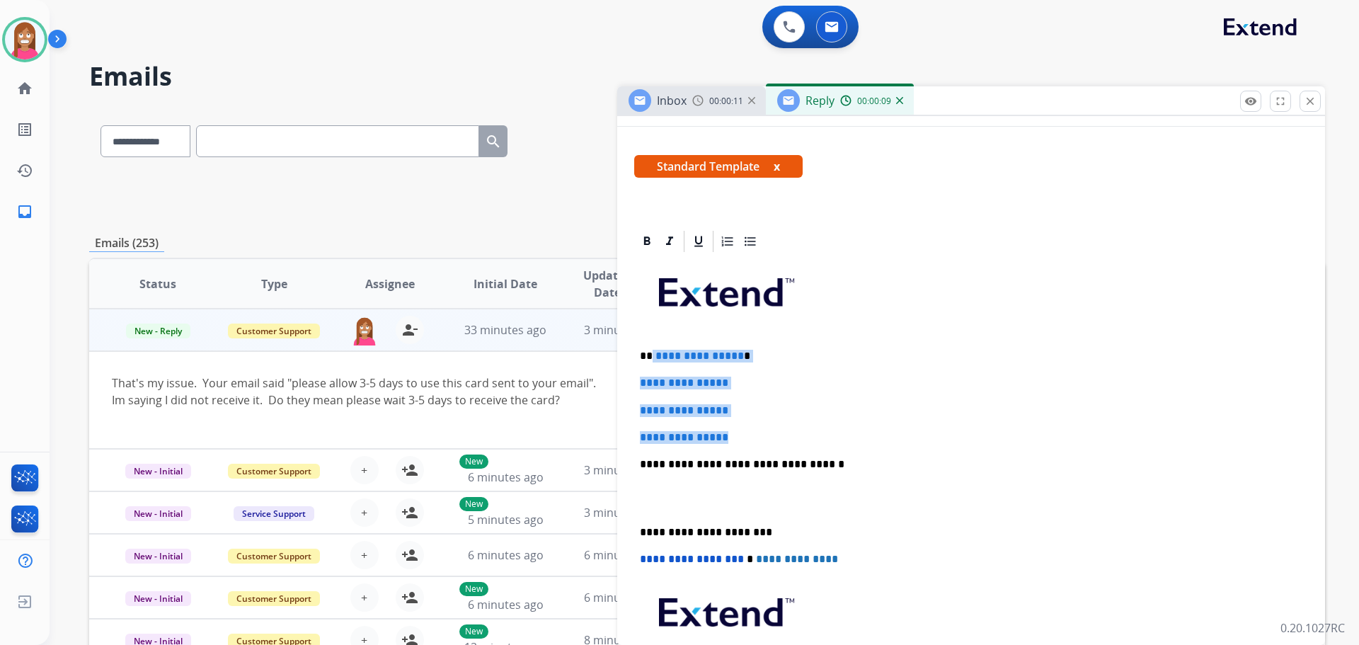
drag, startPoint x: 745, startPoint y: 440, endPoint x: 651, endPoint y: 351, distance: 128.7
click at [651, 351] on div "**********" at bounding box center [971, 497] width 674 height 487
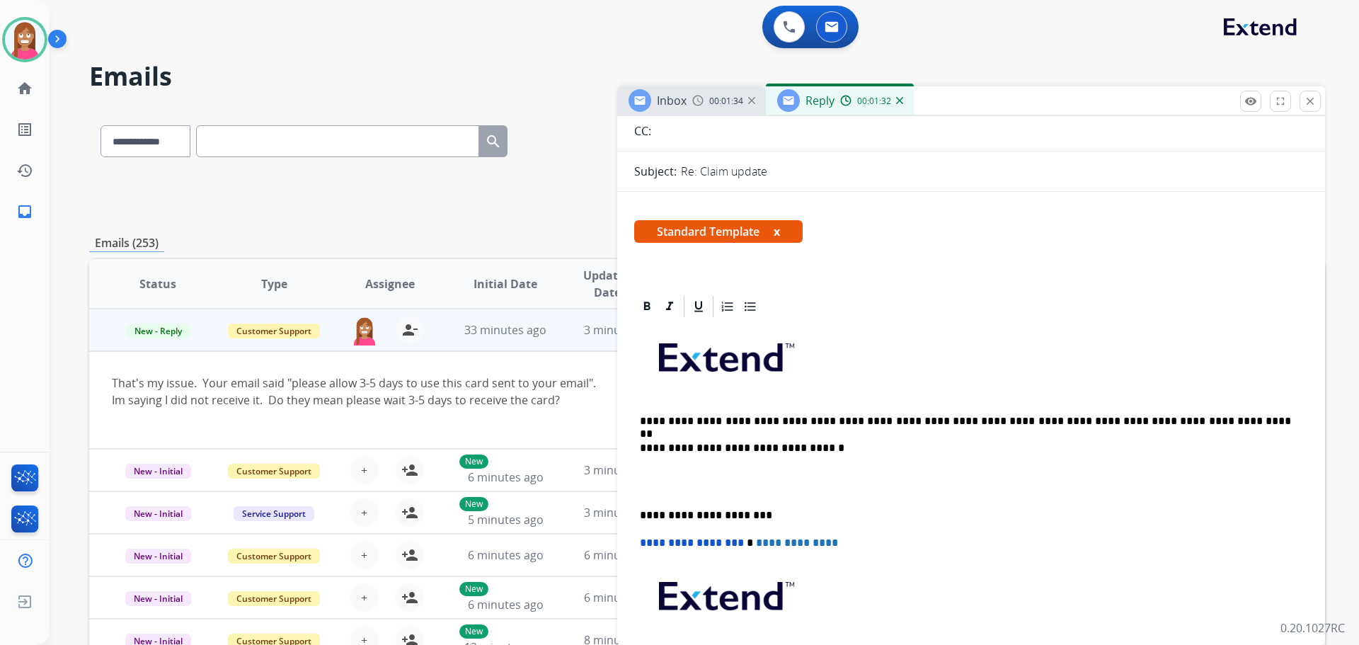
scroll to position [0, 0]
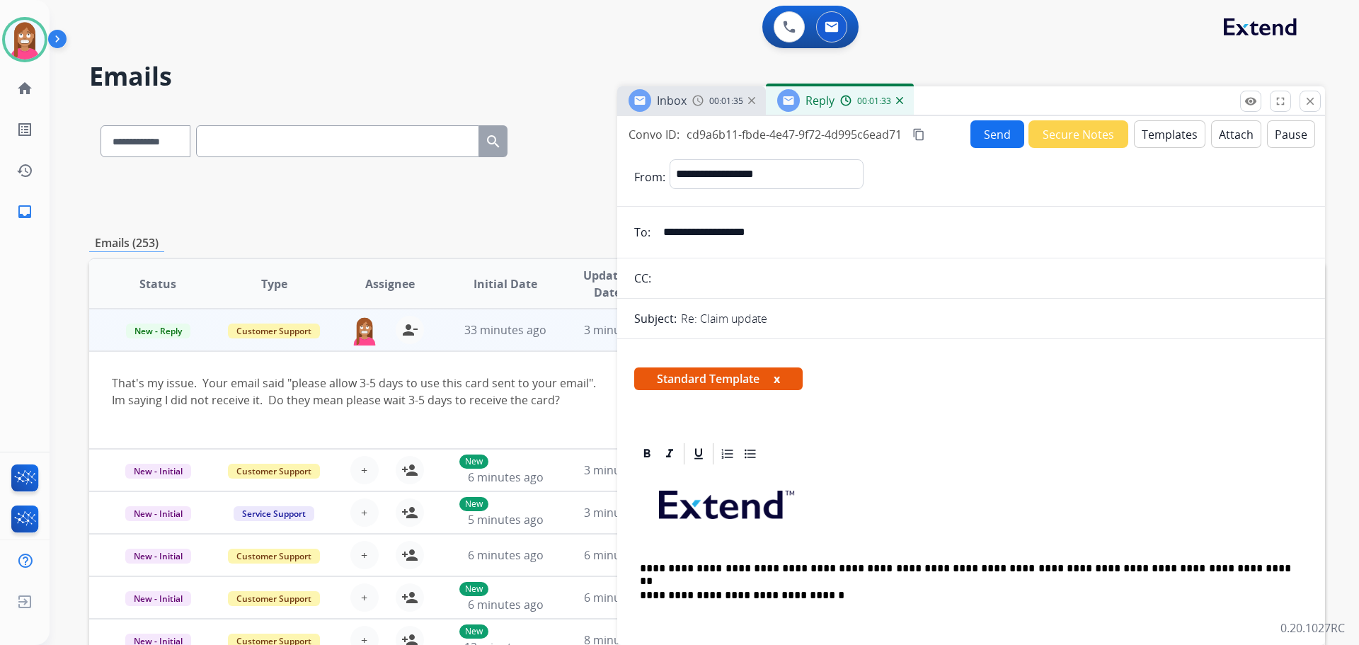
click at [992, 131] on button "Send" at bounding box center [998, 134] width 54 height 28
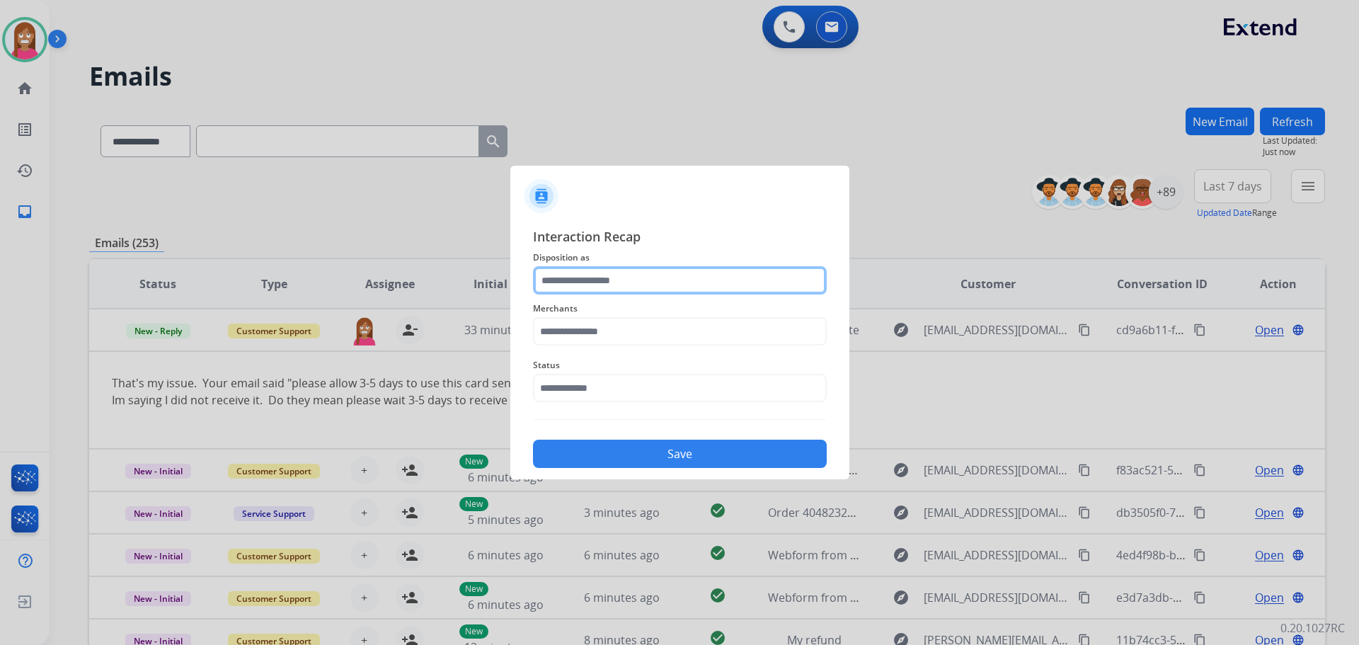
click at [591, 287] on input "text" at bounding box center [680, 280] width 294 height 28
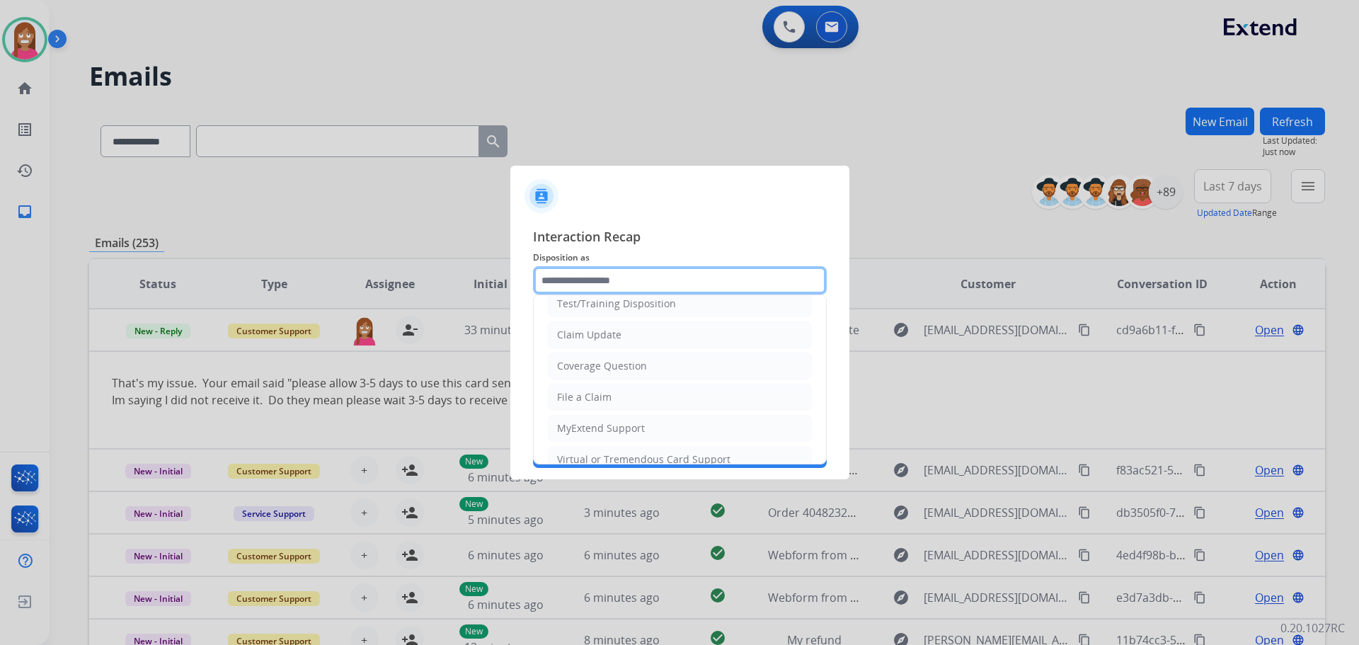
scroll to position [71, 0]
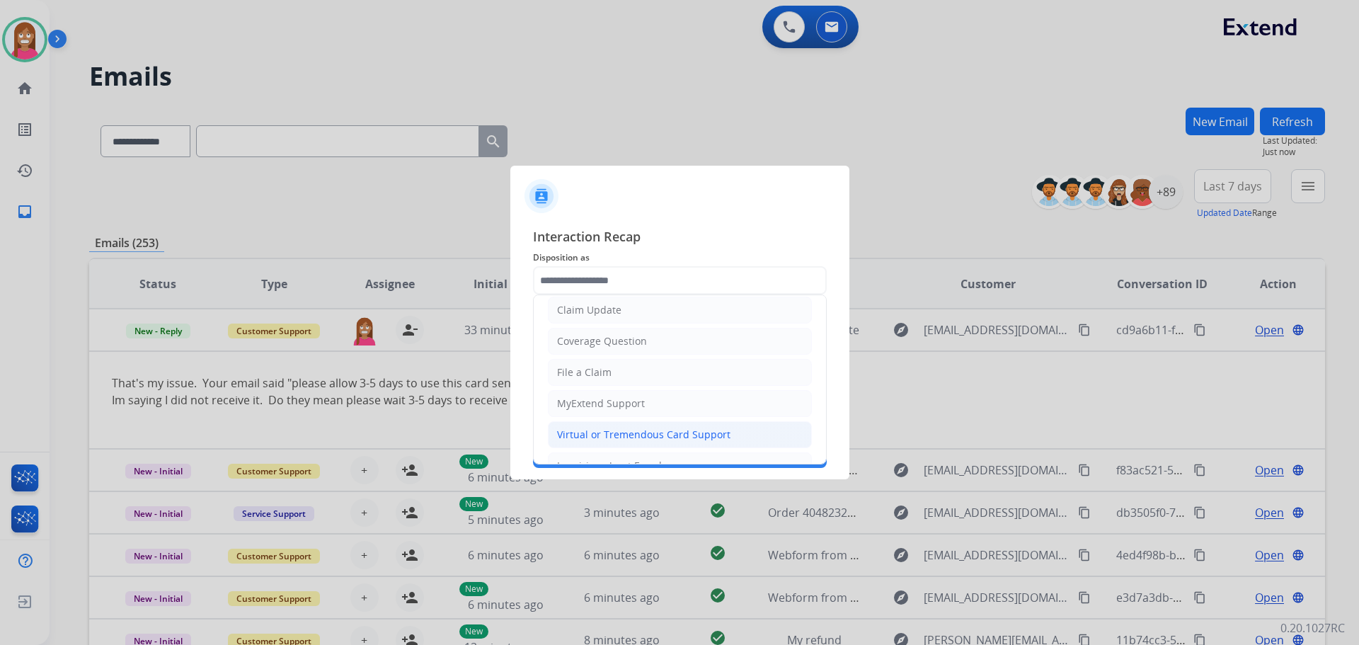
click at [589, 428] on div "Virtual or Tremendous Card Support" at bounding box center [643, 435] width 173 height 14
type input "**********"
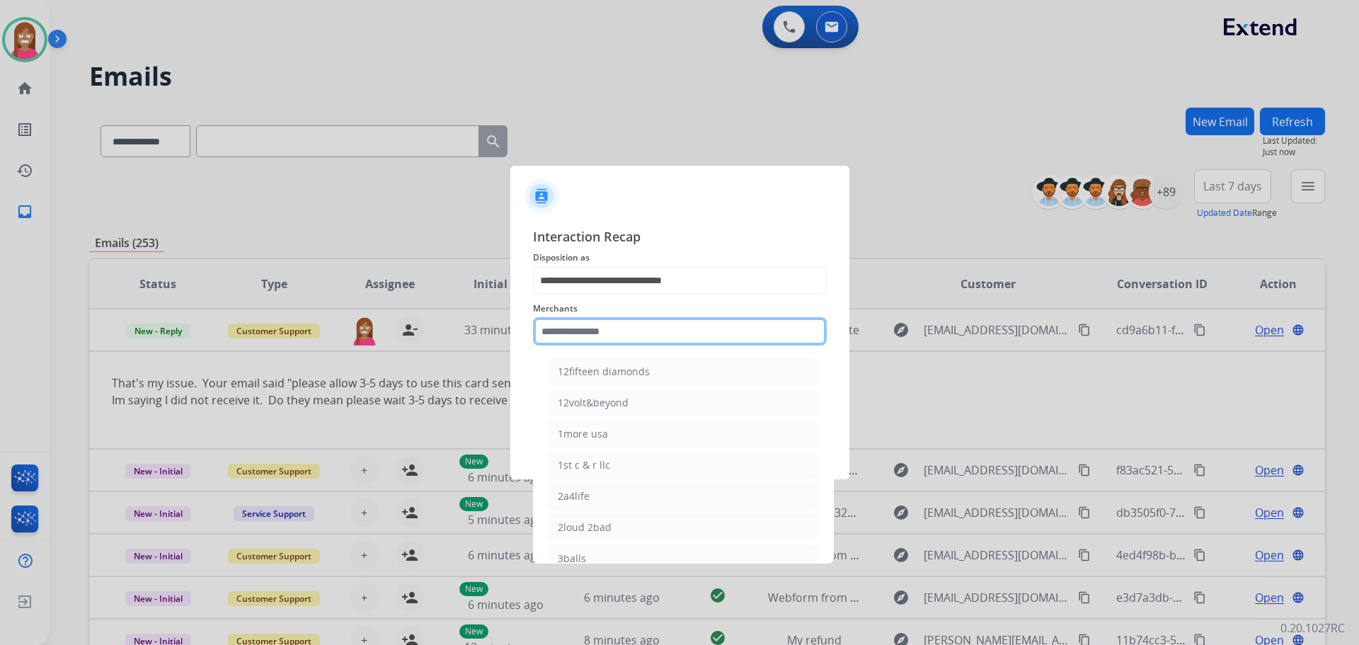
click at [564, 341] on input "text" at bounding box center [680, 331] width 294 height 28
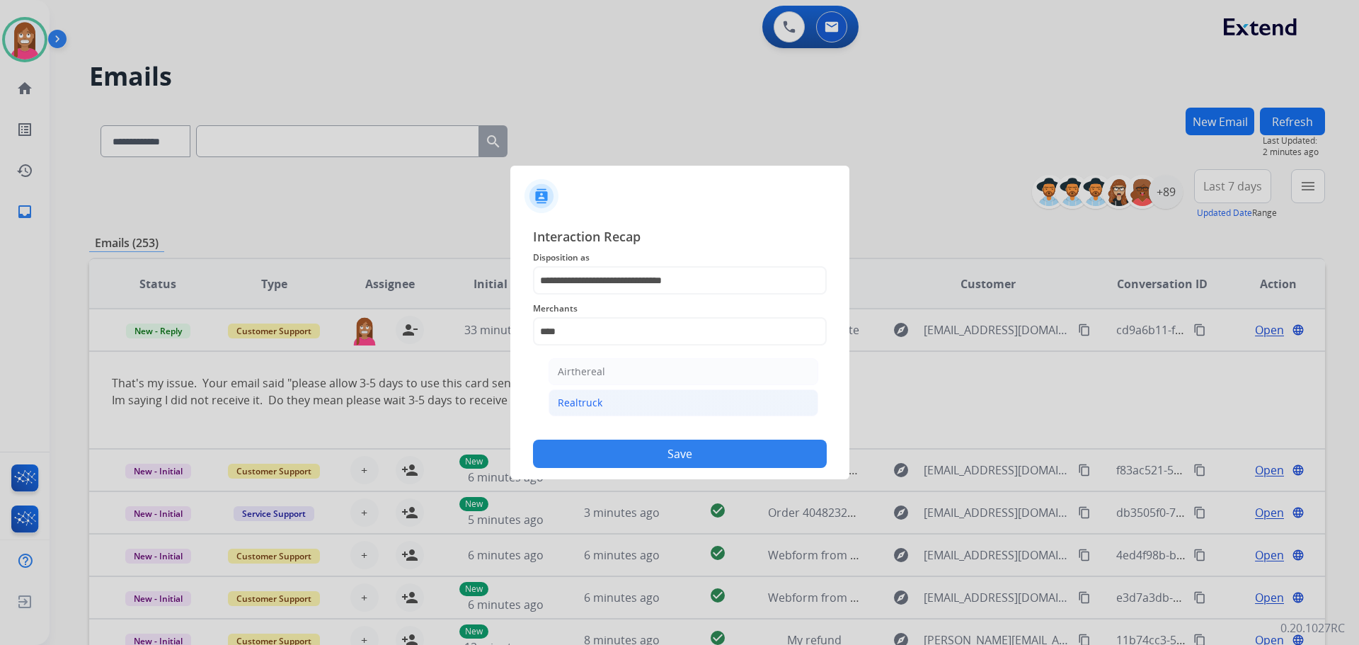
click at [598, 407] on div "Realtruck" at bounding box center [580, 403] width 45 height 14
type input "*********"
click at [598, 394] on input "text" at bounding box center [680, 388] width 294 height 28
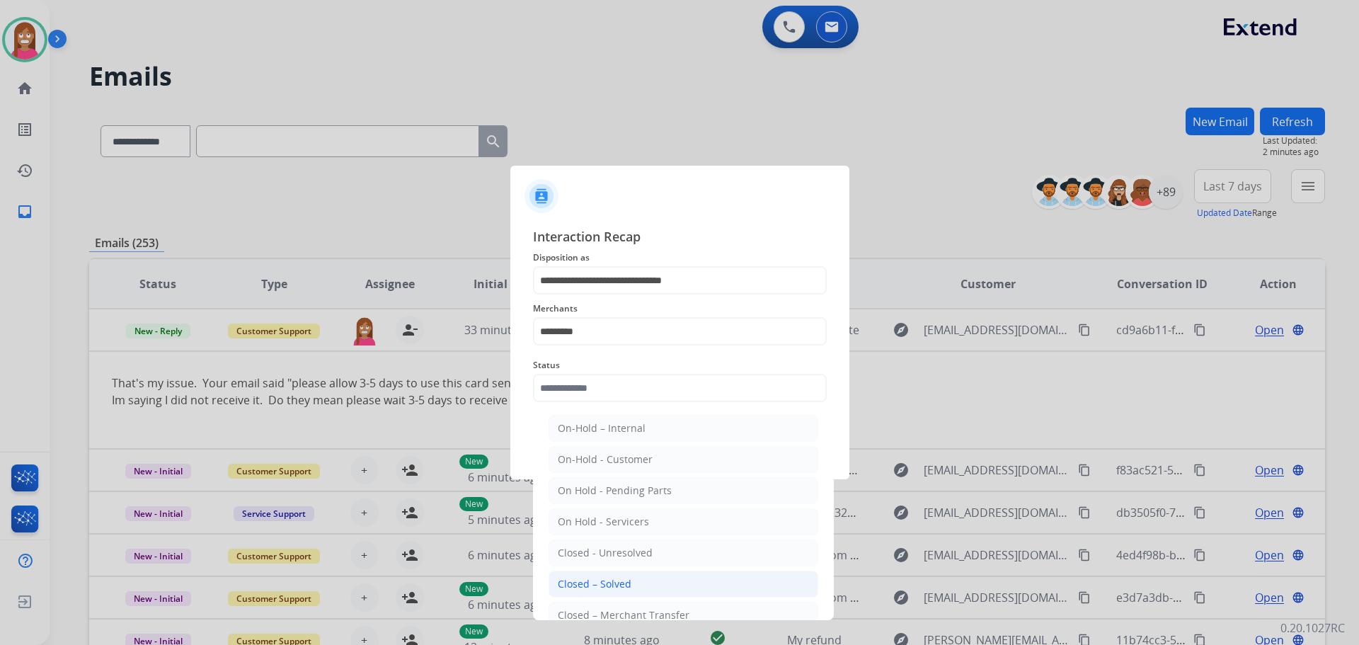
click at [621, 591] on div "Closed – Solved" at bounding box center [595, 584] width 74 height 14
type input "**********"
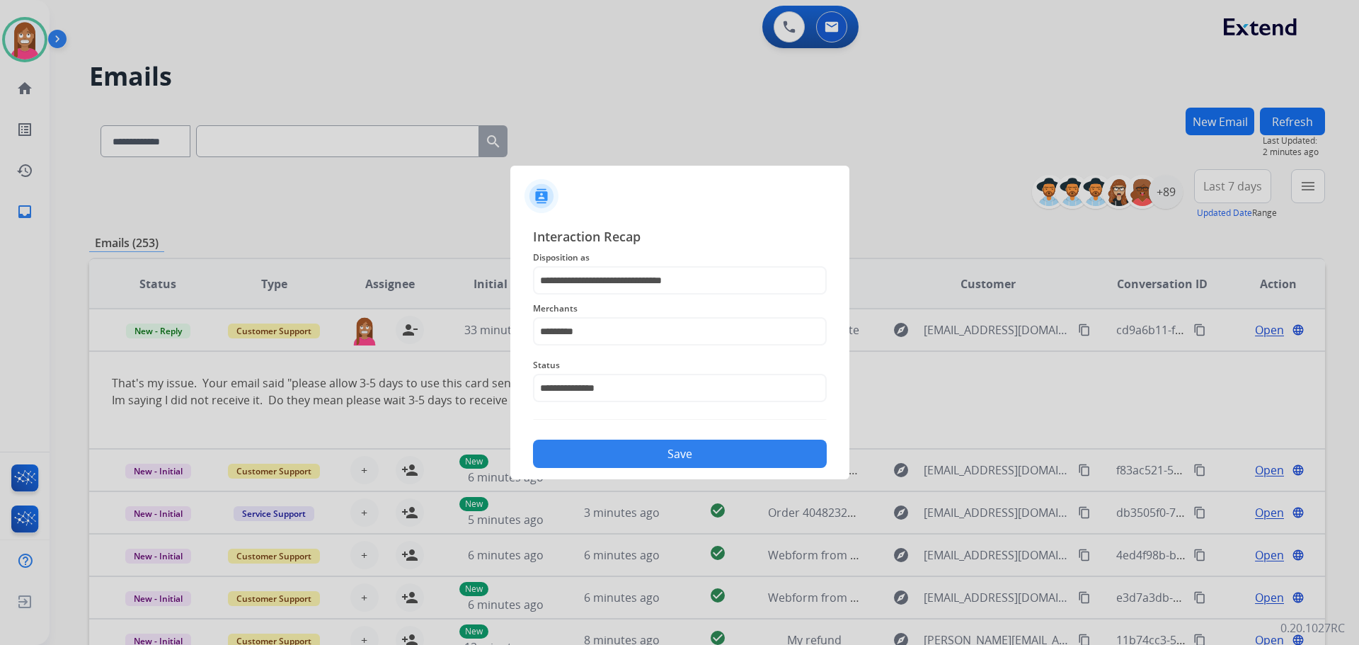
click at [642, 448] on button "Save" at bounding box center [680, 454] width 294 height 28
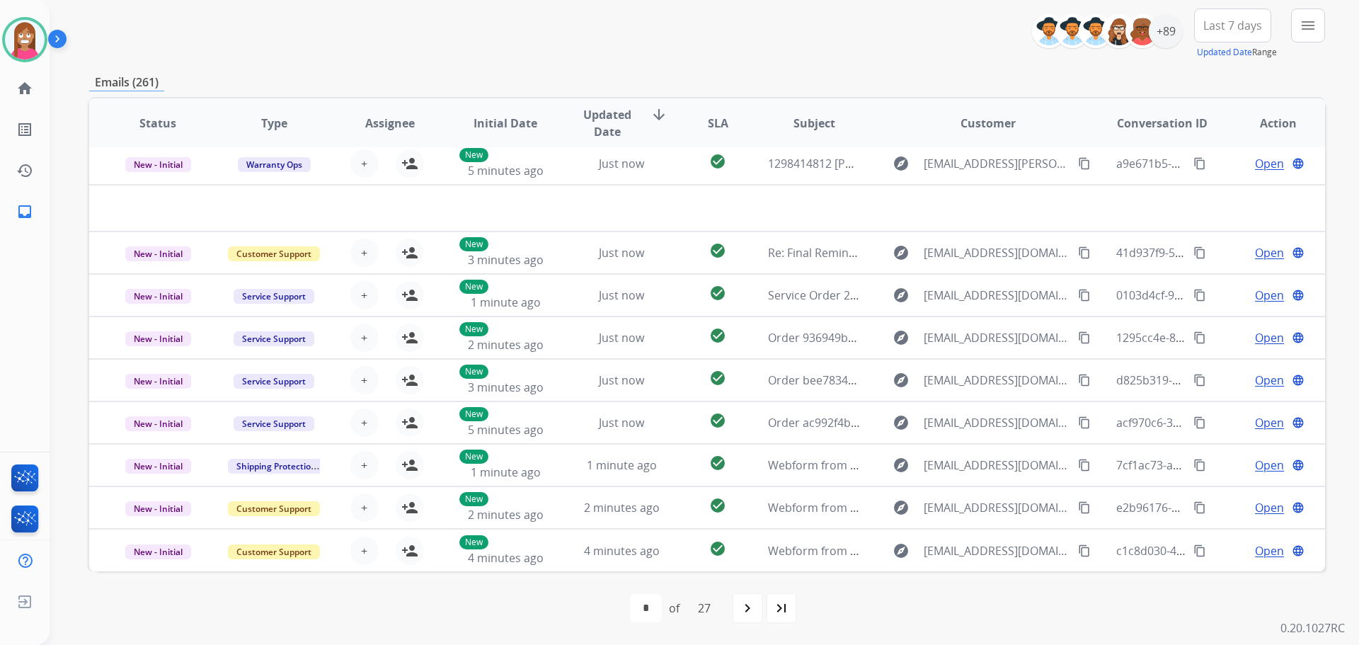
scroll to position [0, 0]
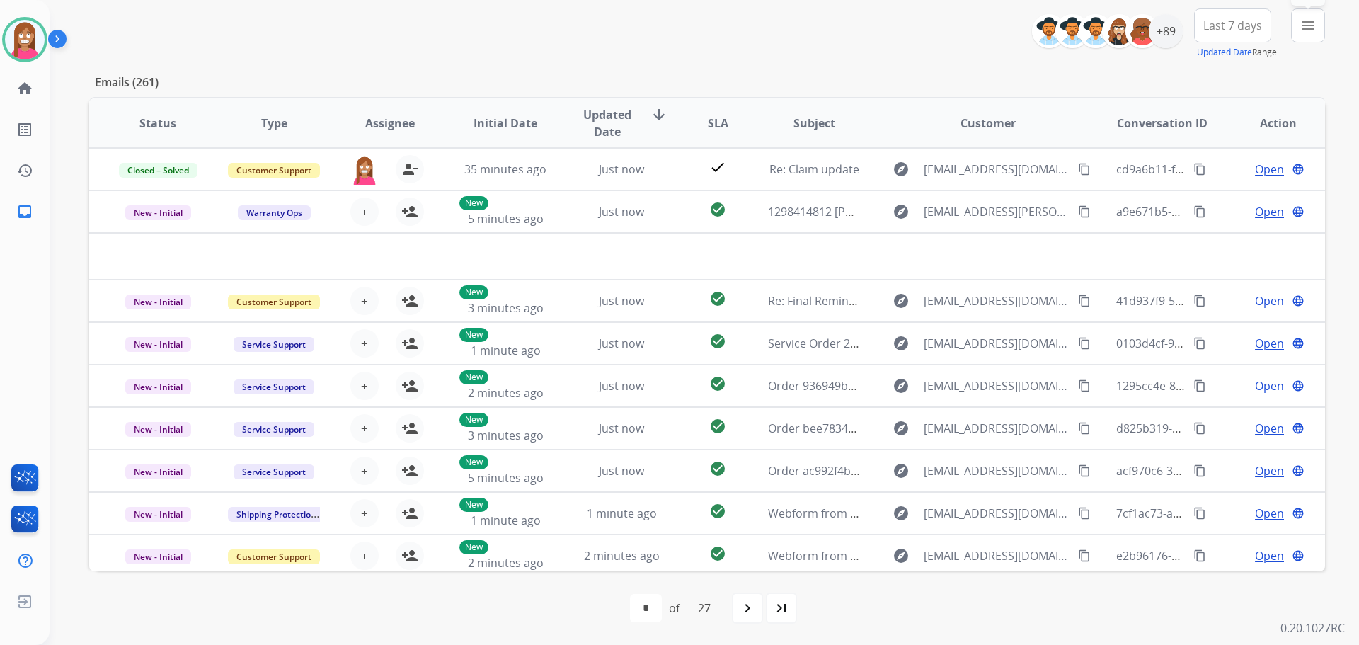
click at [1301, 25] on mat-icon "menu" at bounding box center [1308, 25] width 17 height 17
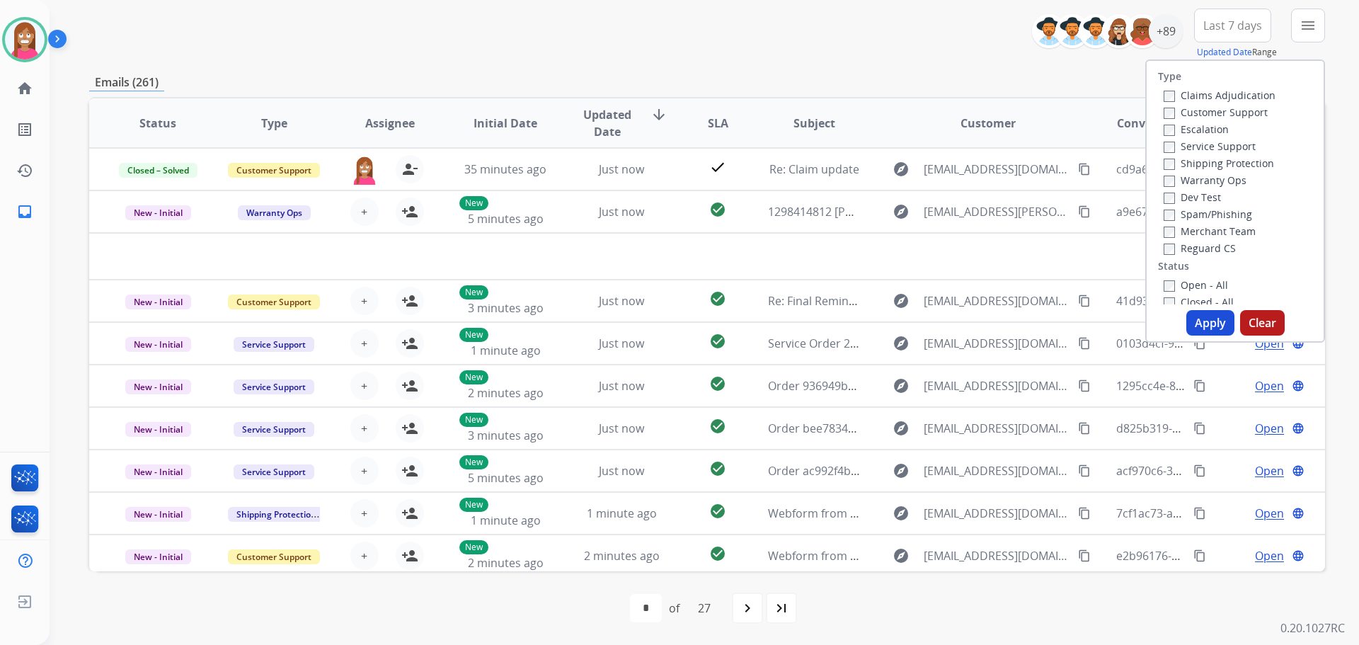
click at [1178, 112] on label "Customer Support" at bounding box center [1216, 111] width 104 height 13
click at [1179, 164] on label "Shipping Protection" at bounding box center [1219, 162] width 110 height 13
click at [1190, 246] on label "Reguard CS" at bounding box center [1200, 247] width 72 height 13
click at [1188, 286] on label "Open - All" at bounding box center [1196, 284] width 64 height 13
click at [1188, 320] on button "Apply" at bounding box center [1211, 322] width 48 height 25
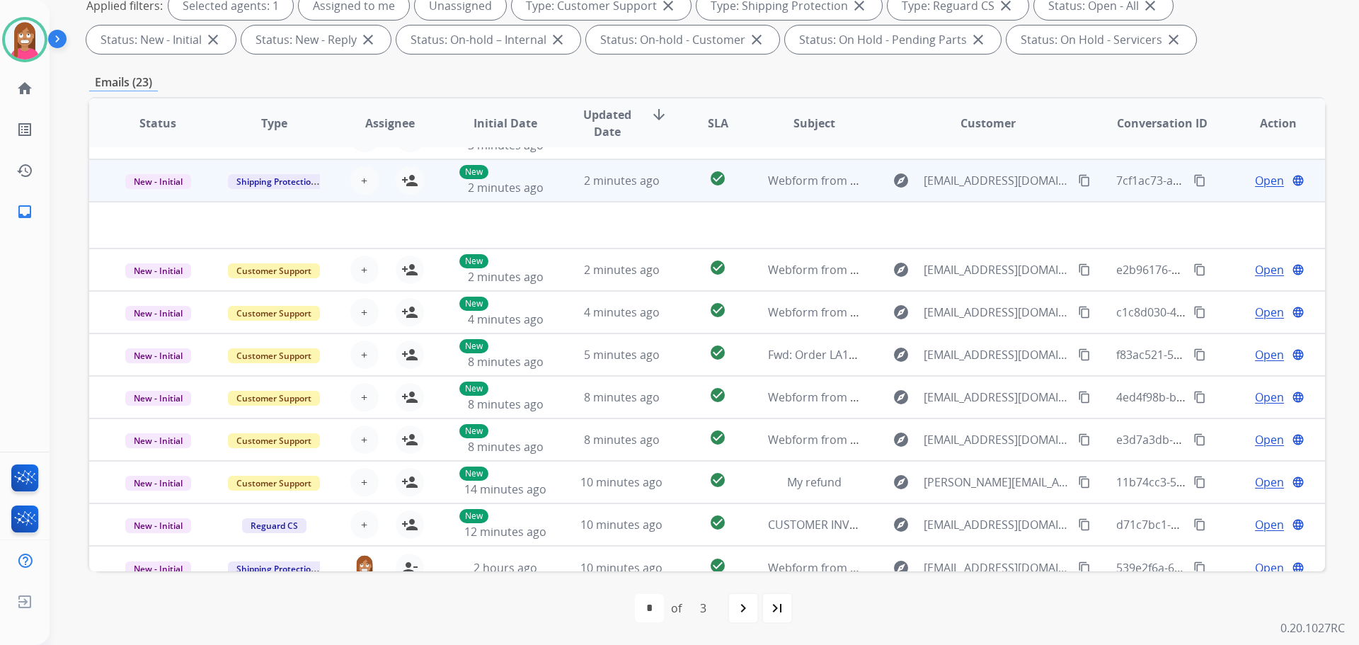
scroll to position [48, 0]
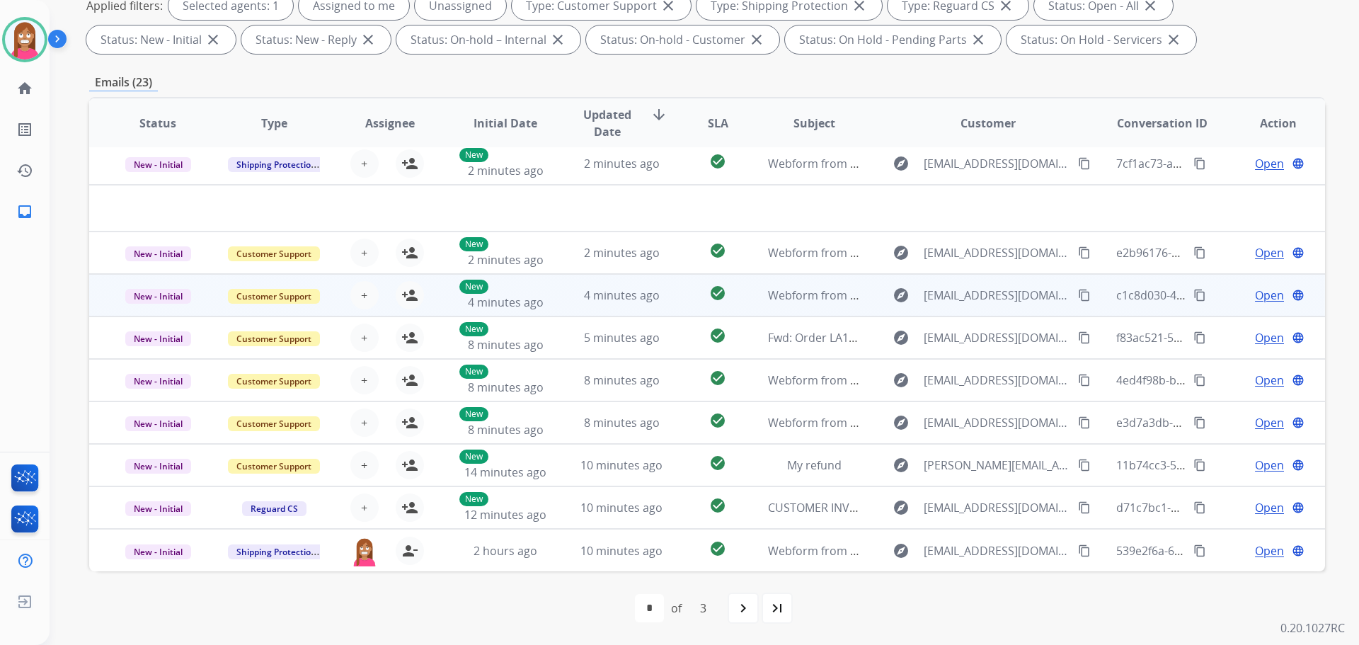
click at [553, 303] on td "4 minutes ago" at bounding box center [611, 295] width 116 height 42
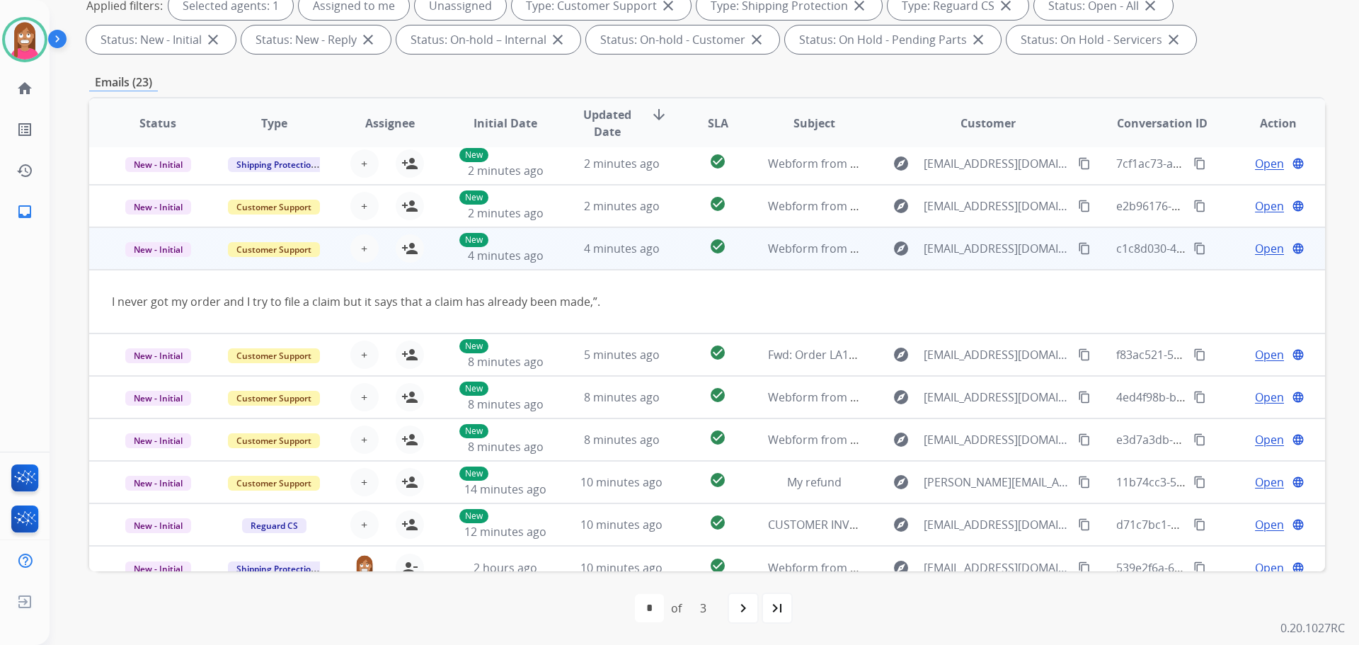
scroll to position [65, 0]
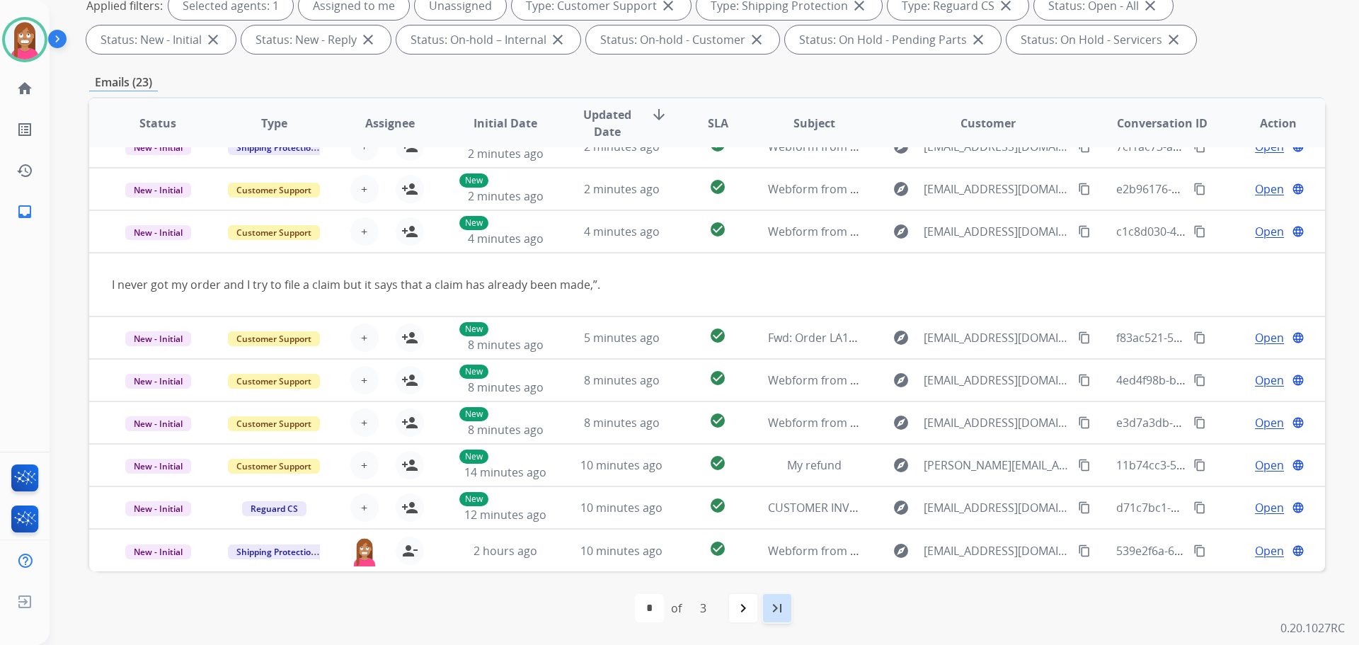
click at [775, 619] on div "last_page" at bounding box center [777, 608] width 31 height 31
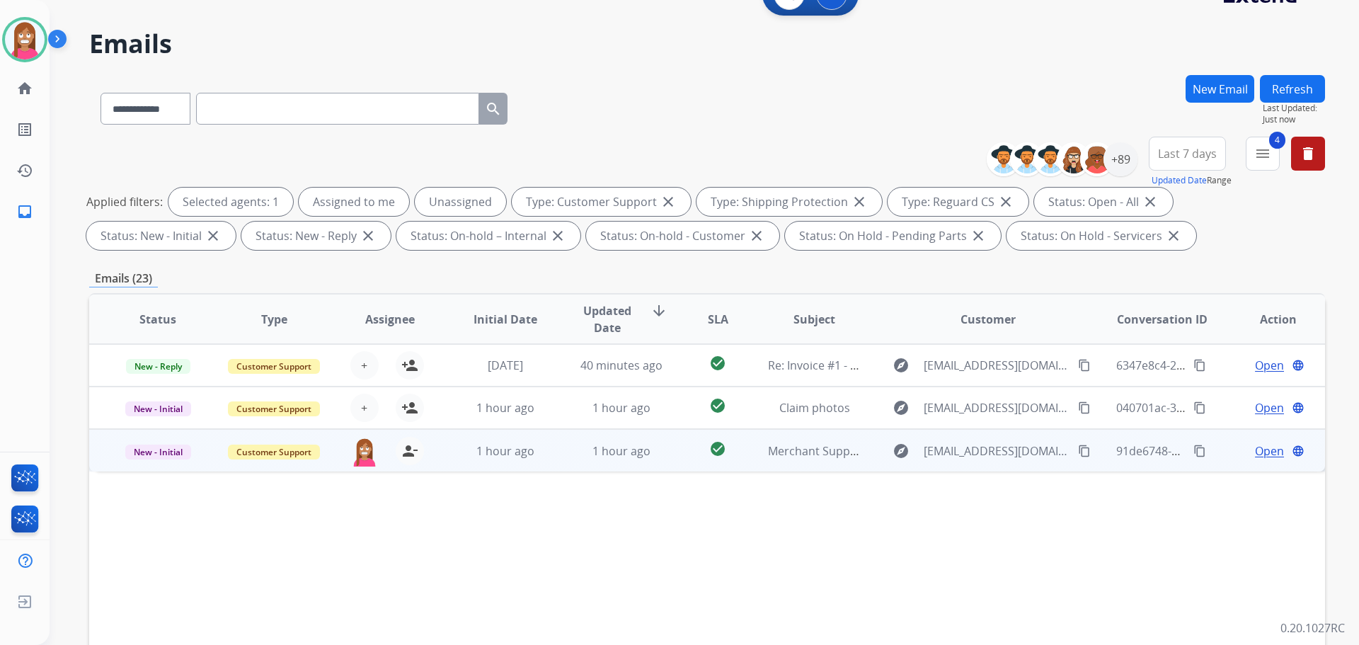
scroll to position [229, 0]
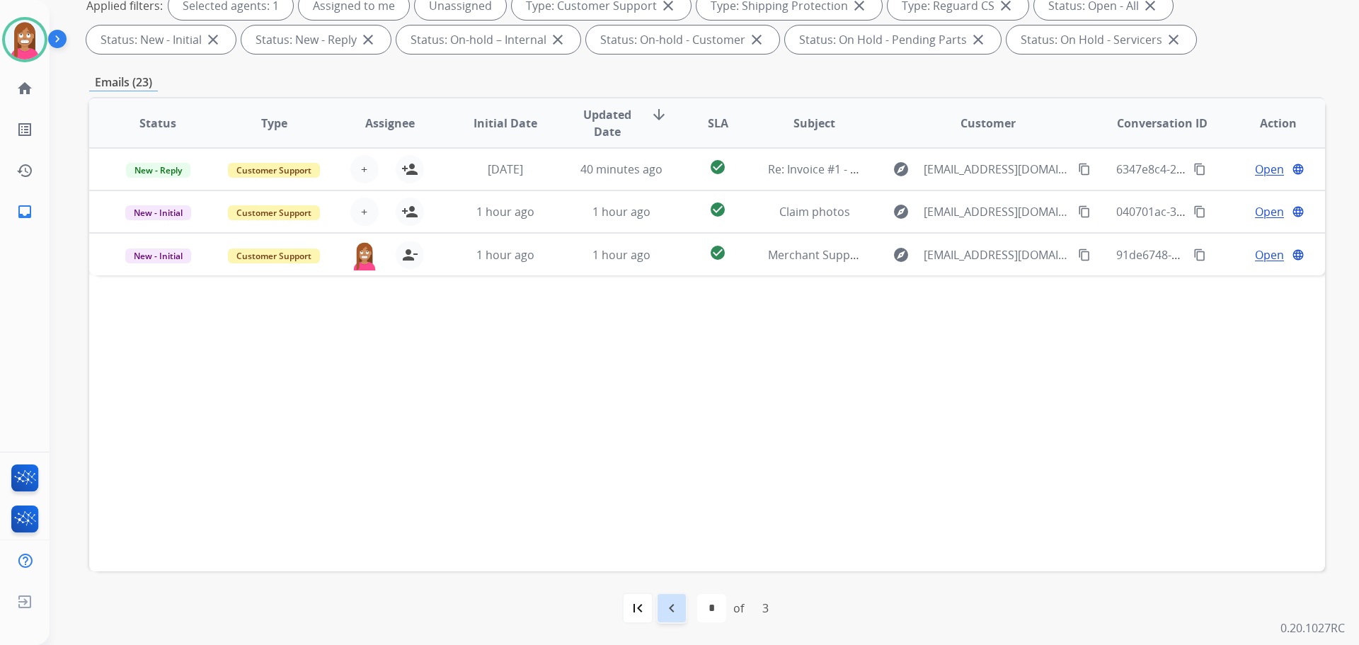
click at [683, 608] on div "navigate_before" at bounding box center [671, 608] width 31 height 31
select select "*"
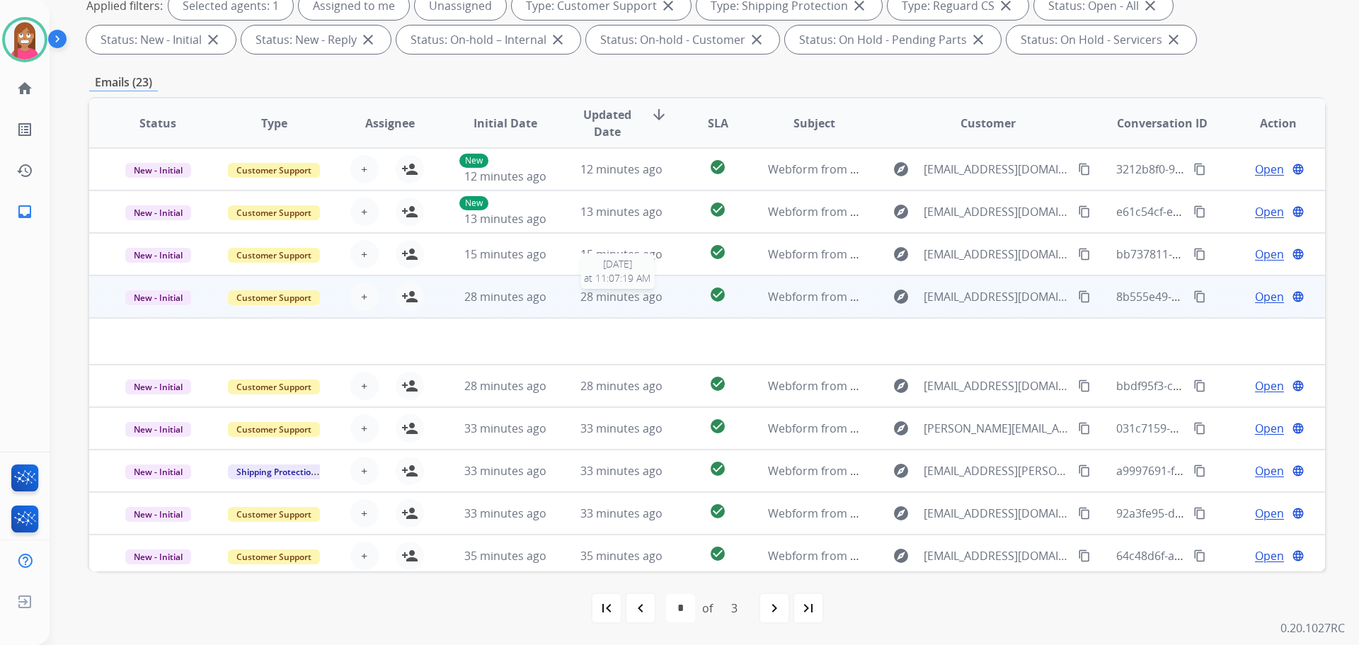
click at [658, 300] on div "28 minutes ago" at bounding box center [622, 296] width 93 height 17
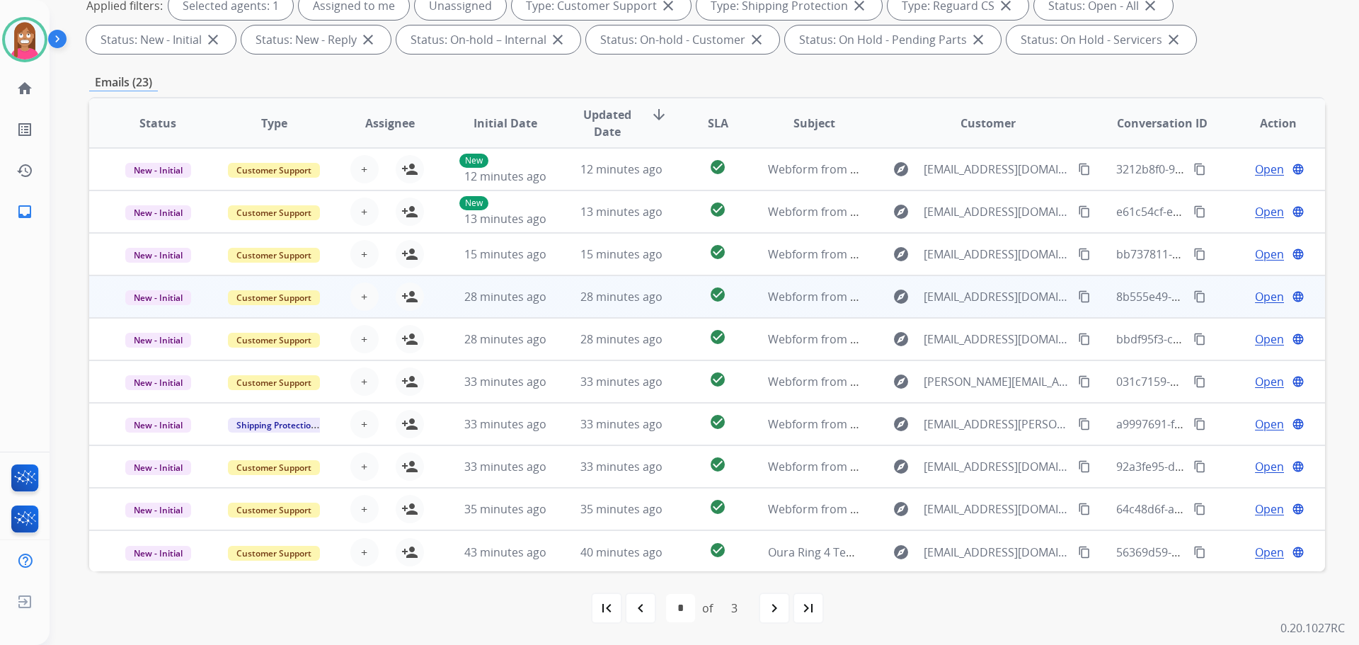
click at [675, 314] on td "check_circle" at bounding box center [706, 296] width 77 height 42
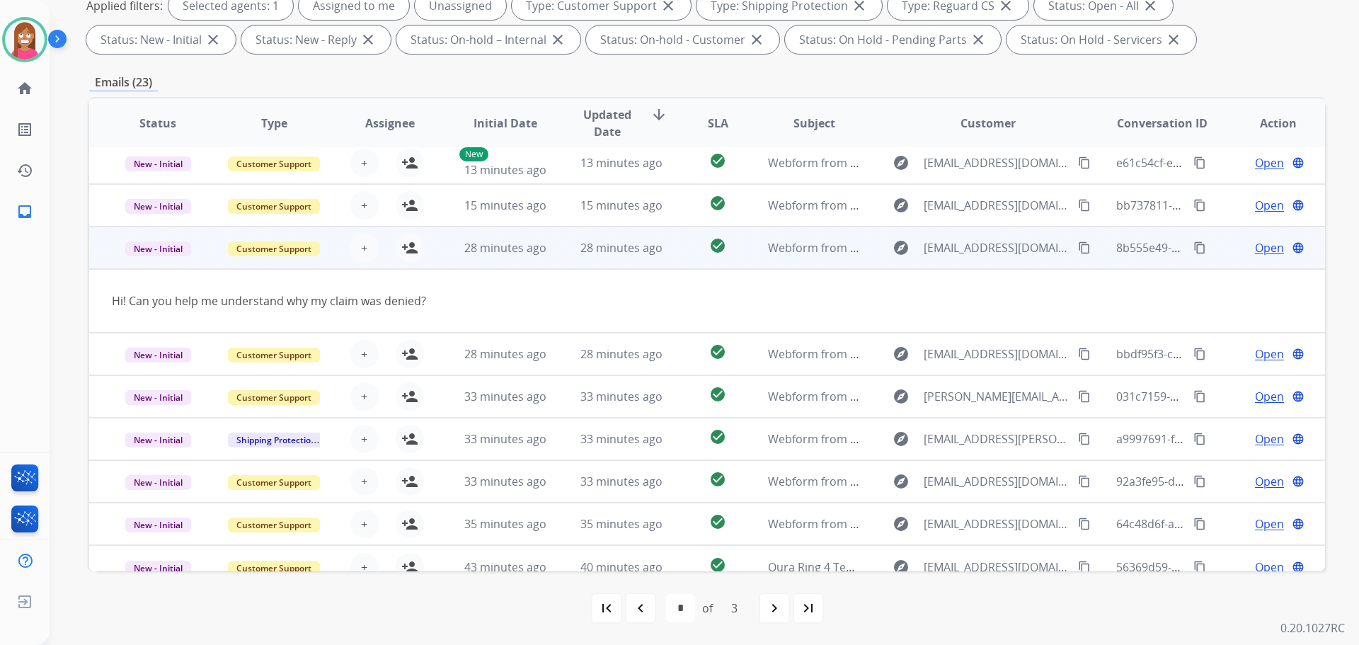
scroll to position [0, 0]
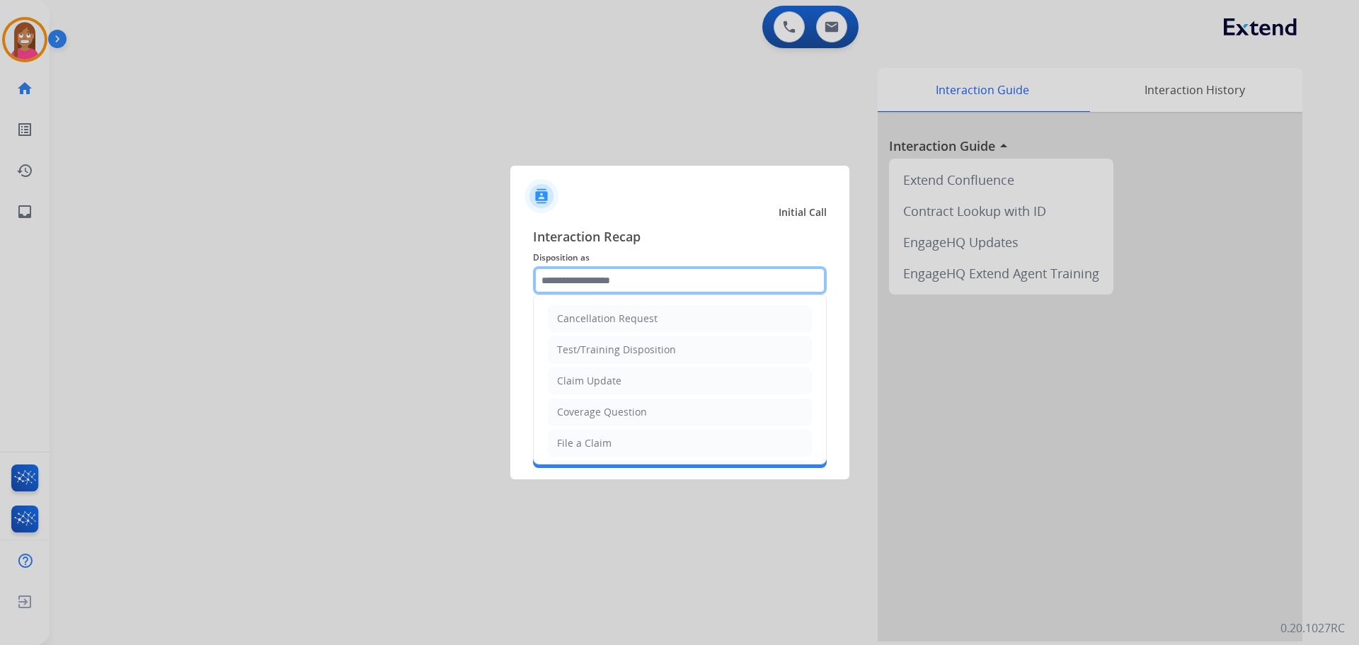
click at [549, 277] on input "text" at bounding box center [680, 280] width 294 height 28
click at [593, 443] on div "File a Claim" at bounding box center [584, 443] width 55 height 14
type input "**********"
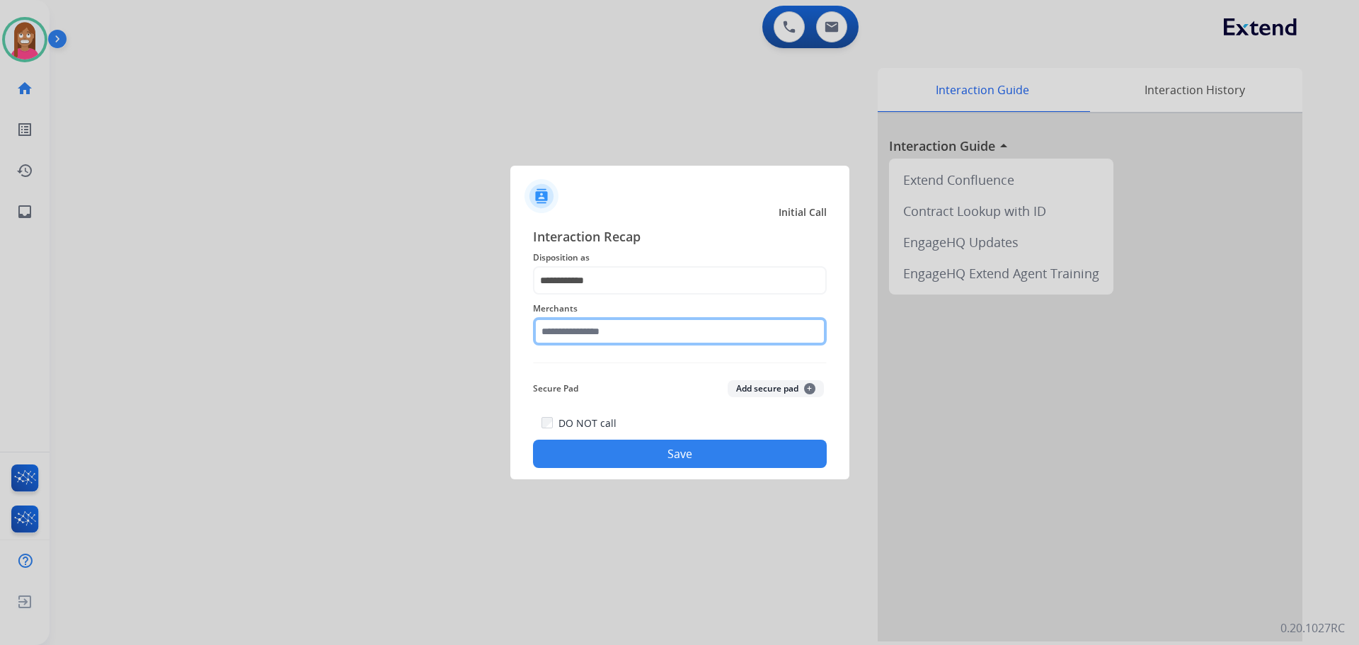
click at [579, 326] on input "text" at bounding box center [680, 331] width 294 height 28
click at [587, 329] on input "text" at bounding box center [680, 331] width 294 height 28
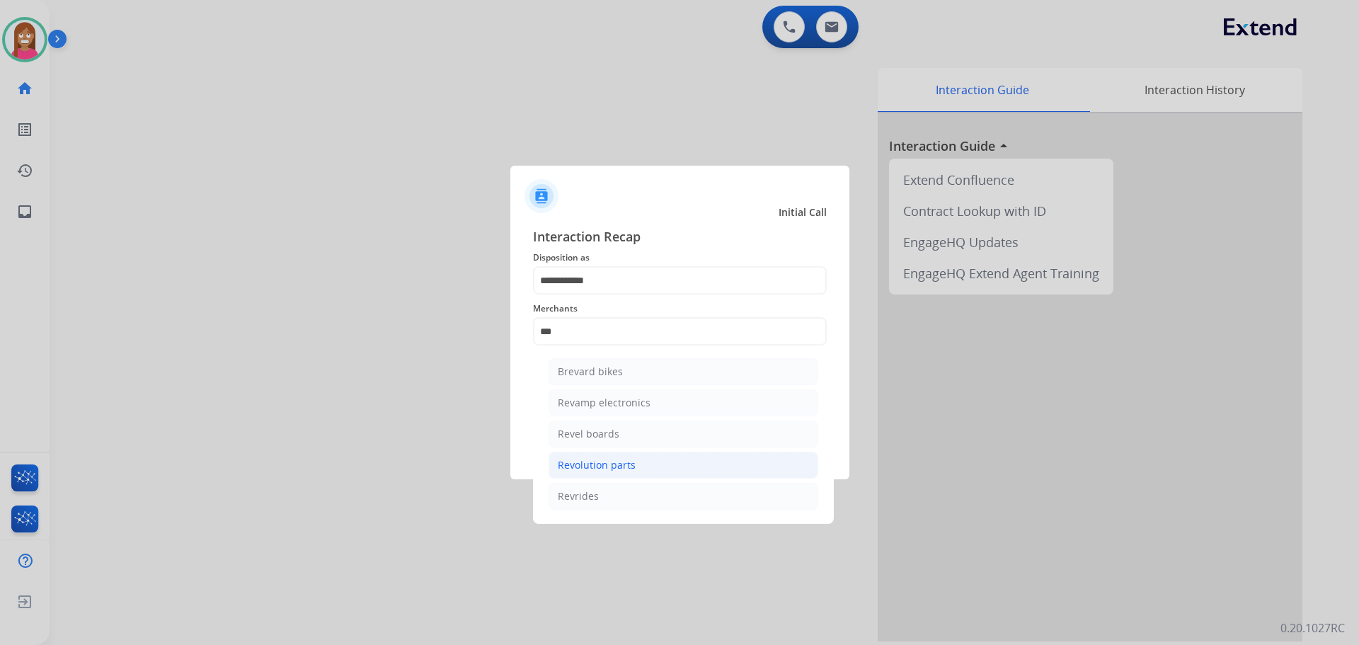
click at [569, 474] on li "Revolution parts" at bounding box center [684, 465] width 270 height 27
type input "**********"
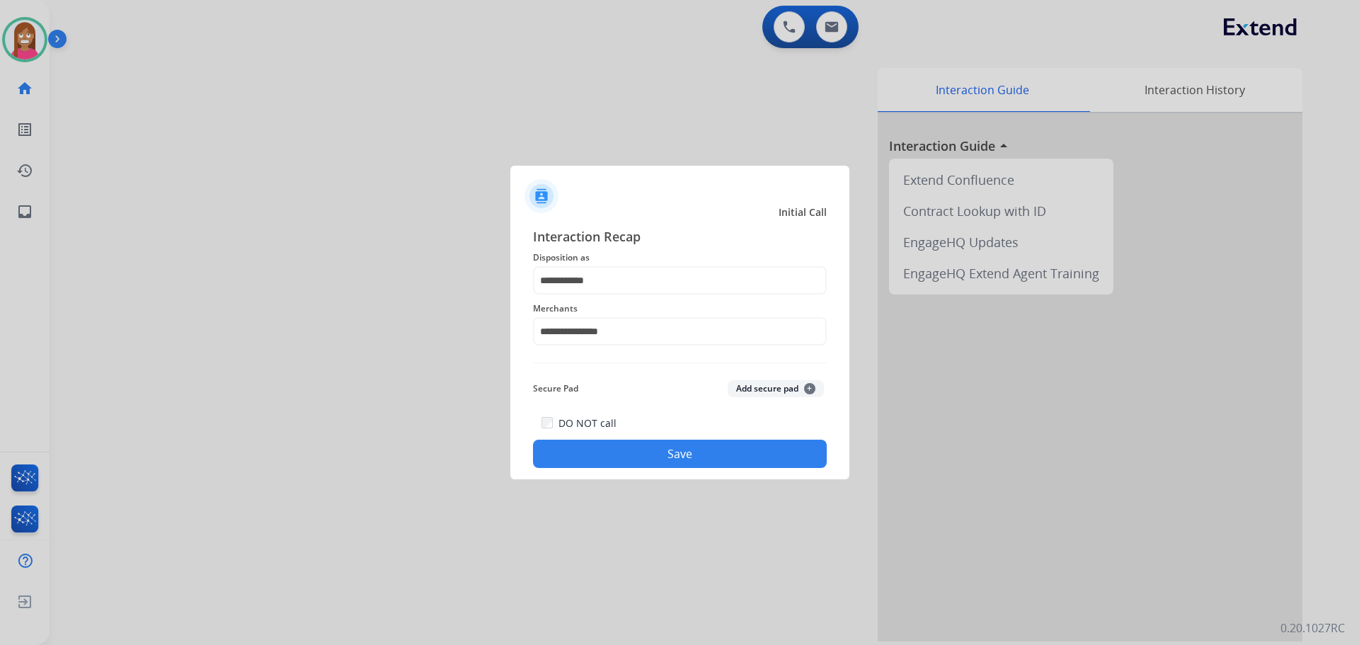
click at [603, 458] on button "Save" at bounding box center [680, 454] width 294 height 28
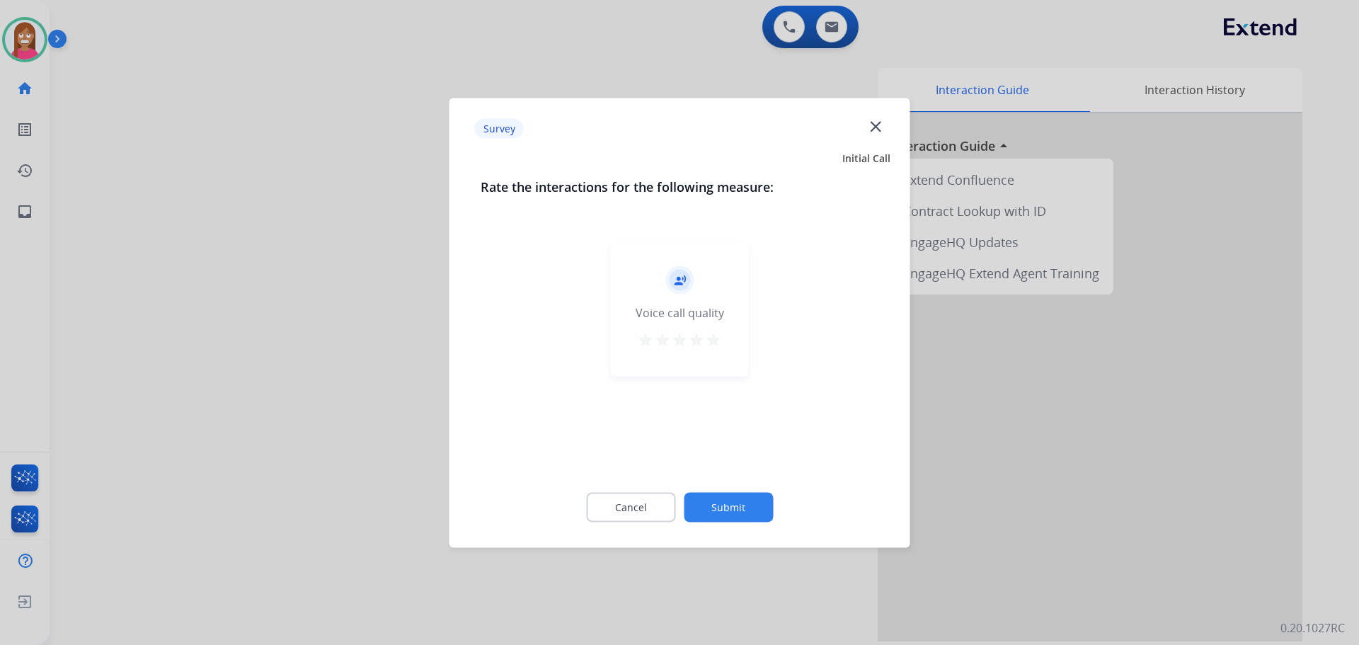
click at [874, 125] on mat-icon "close" at bounding box center [876, 126] width 18 height 18
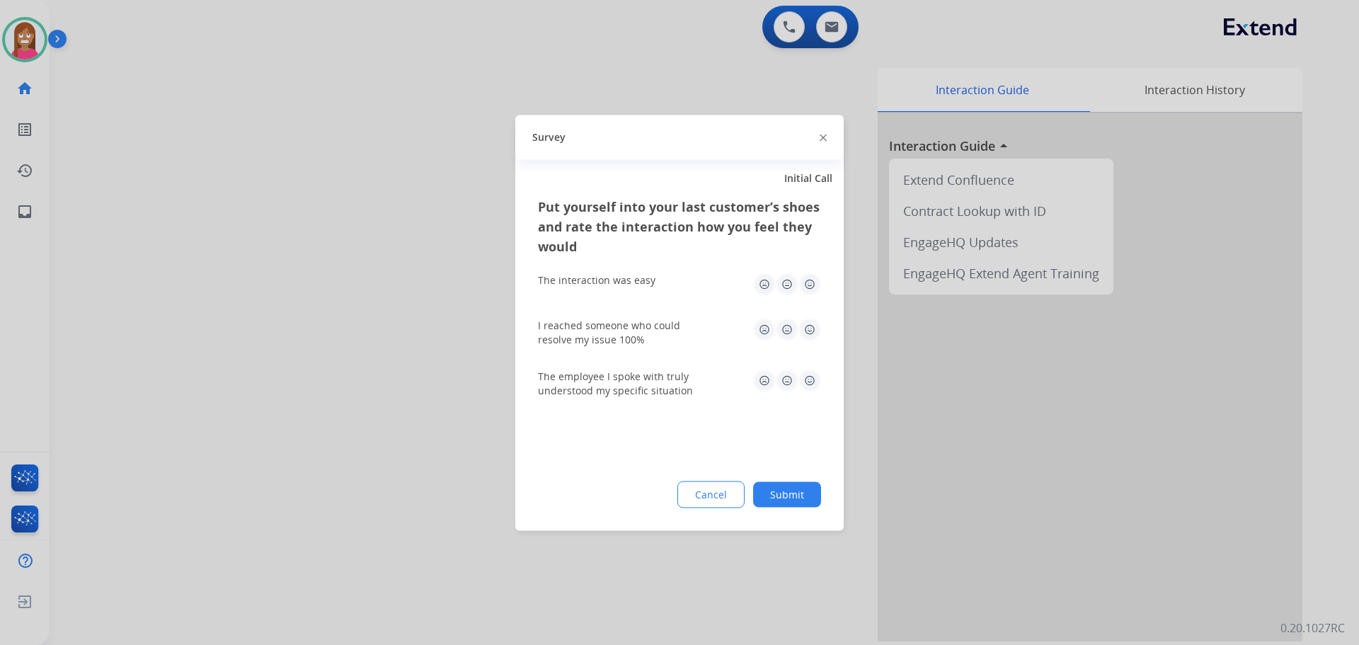
click at [823, 135] on img at bounding box center [823, 138] width 7 height 7
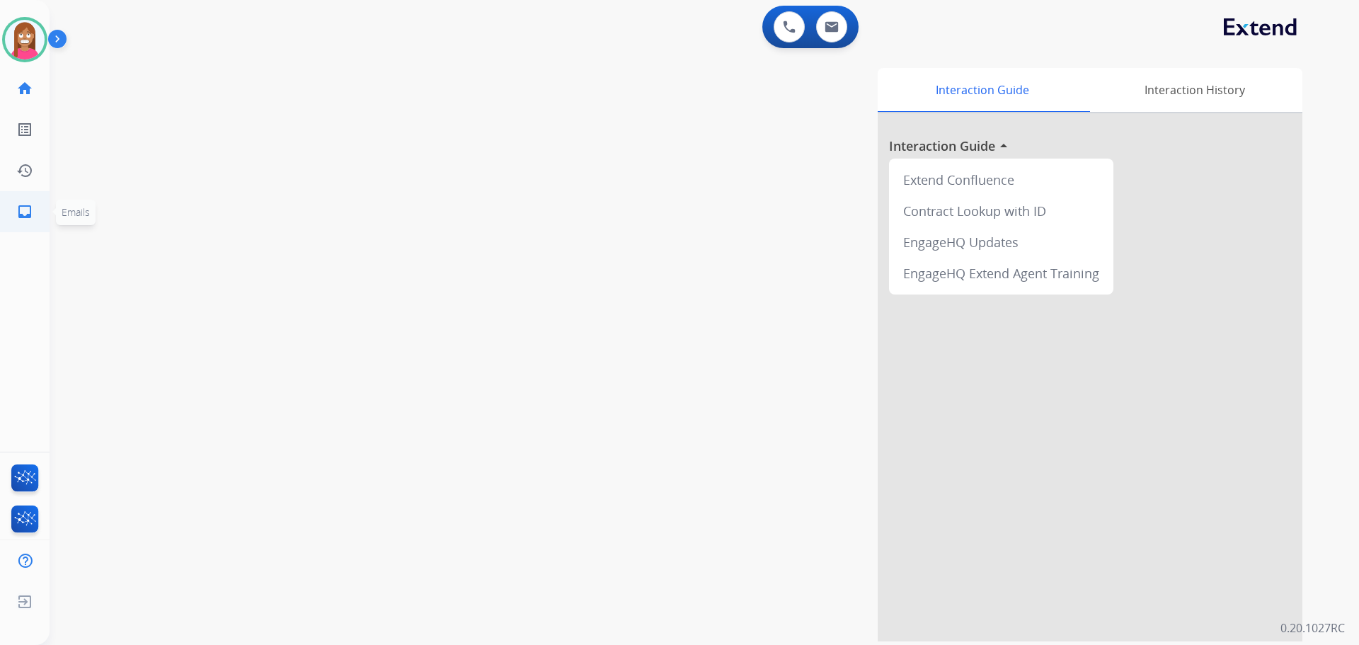
click at [30, 210] on mat-icon "inbox" at bounding box center [24, 211] width 17 height 17
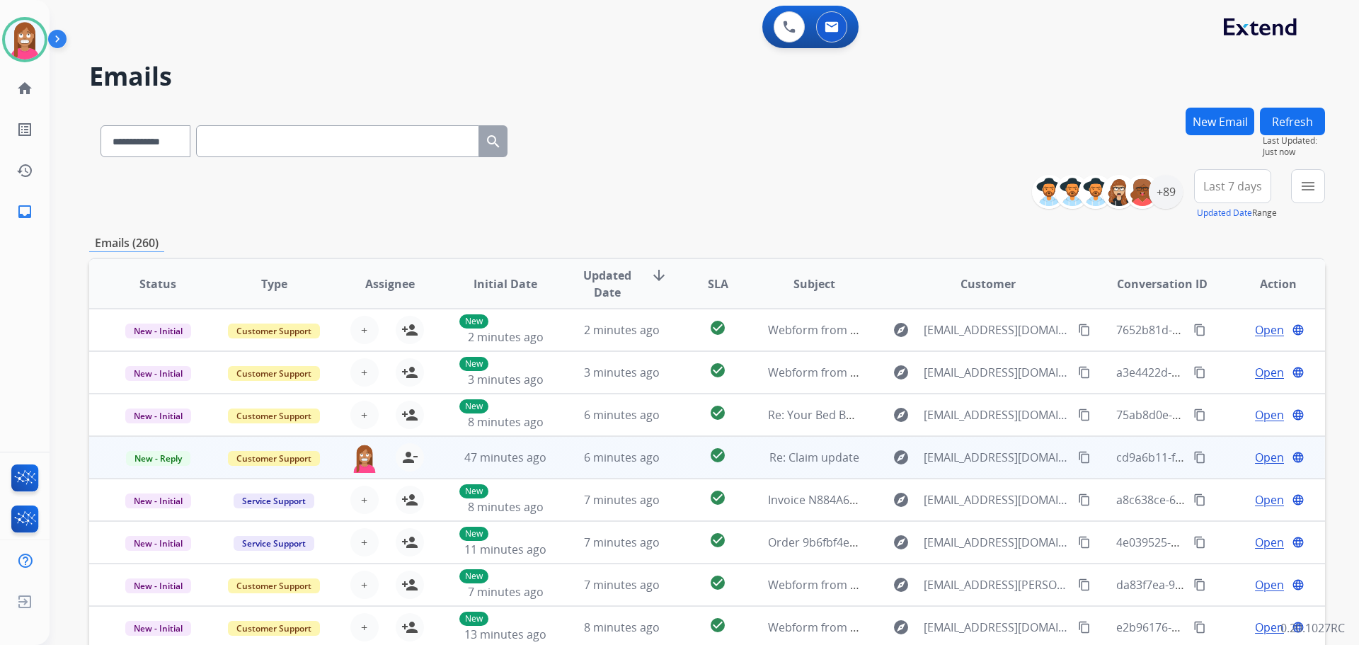
click at [670, 465] on td "check_circle" at bounding box center [706, 457] width 77 height 42
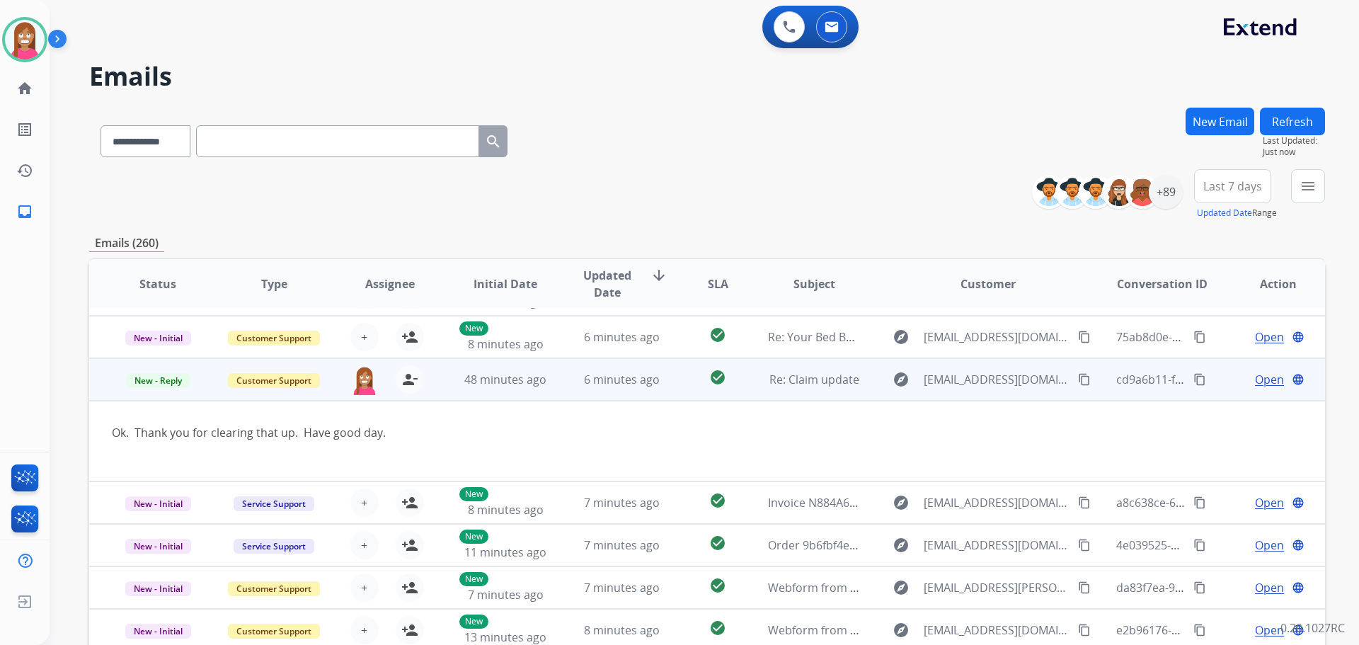
scroll to position [82, 0]
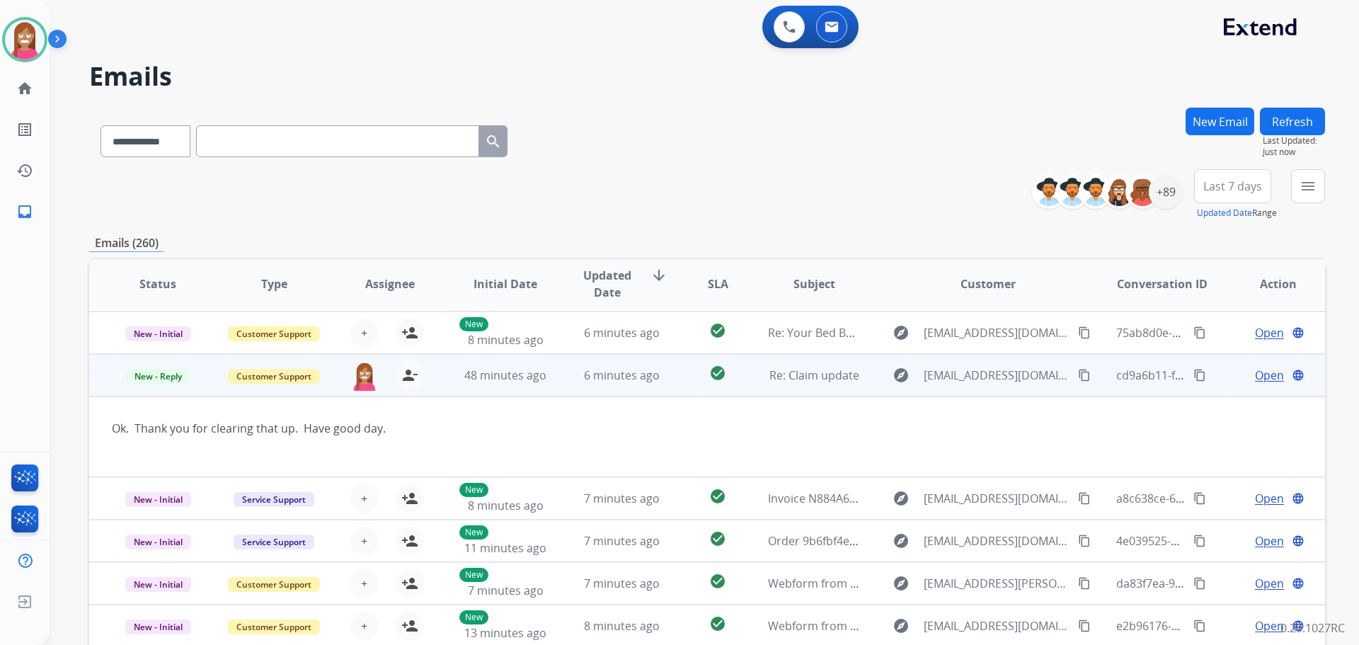
click at [1256, 376] on span "Open" at bounding box center [1269, 375] width 29 height 17
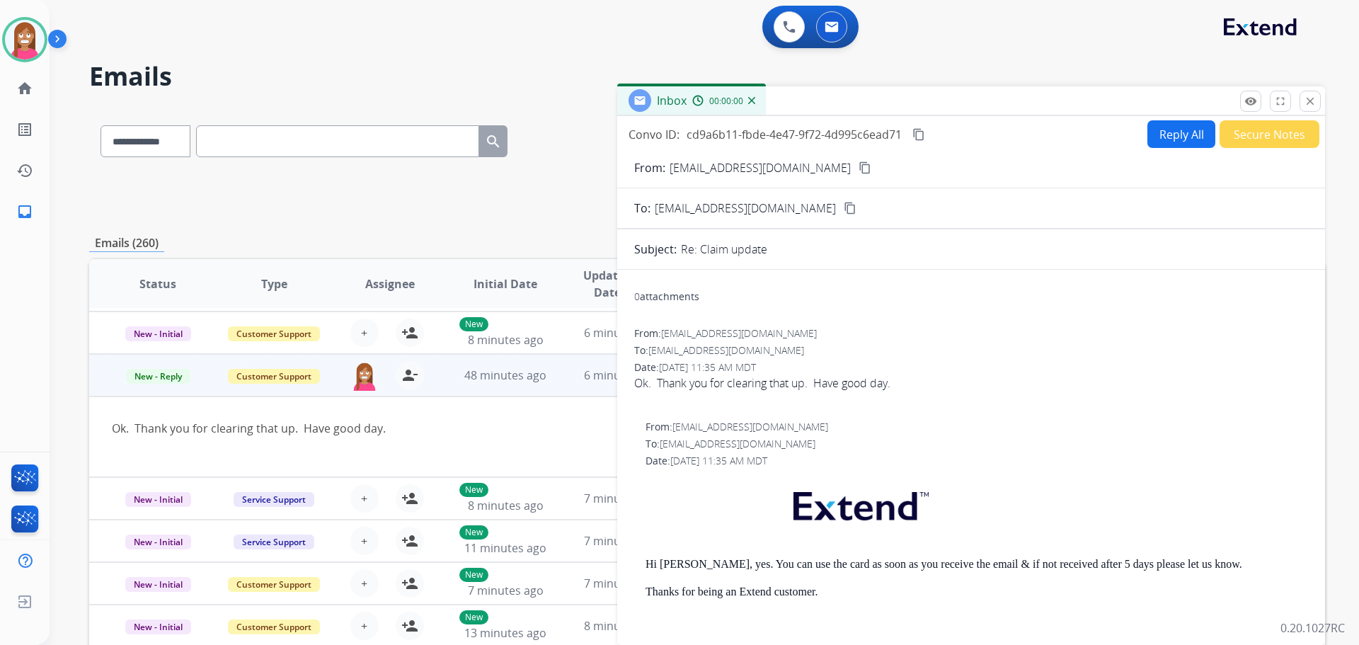
click at [1193, 127] on button "Reply All" at bounding box center [1182, 134] width 68 height 28
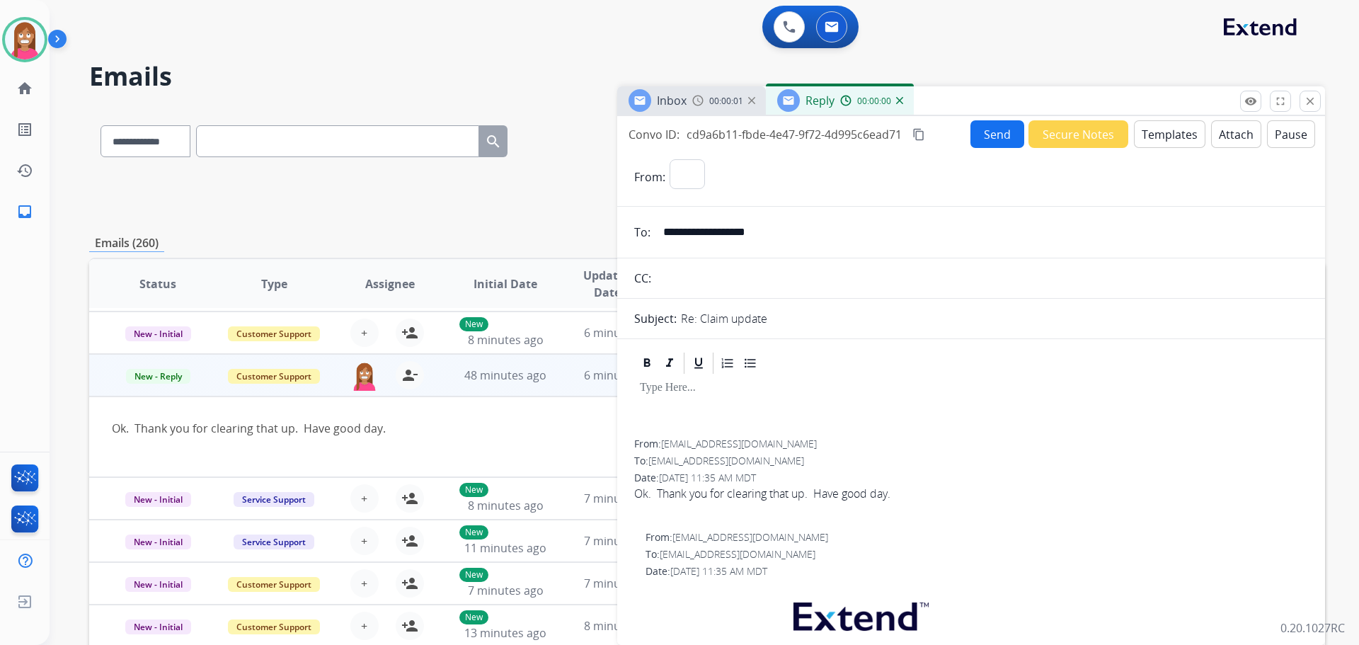
select select "**********"
click at [1177, 129] on button "Templates" at bounding box center [1170, 134] width 72 height 28
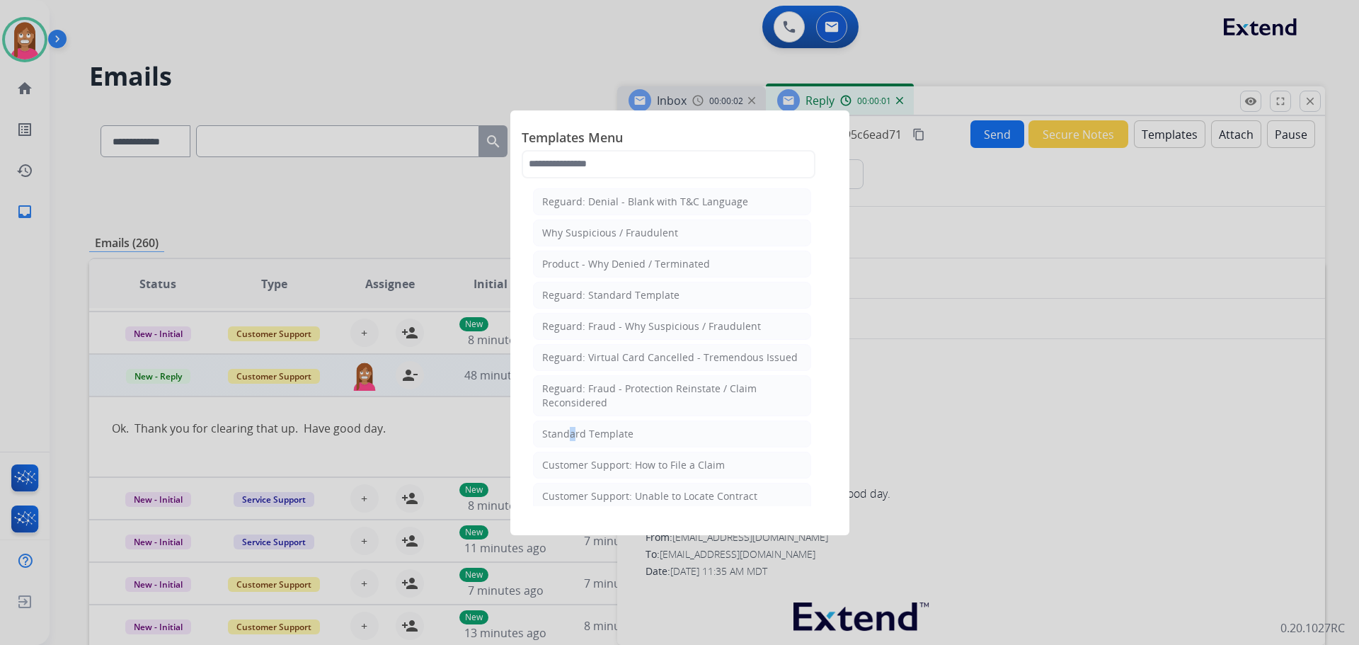
drag, startPoint x: 564, startPoint y: 436, endPoint x: 609, endPoint y: 444, distance: 45.3
click at [571, 433] on div "Standard Template" at bounding box center [587, 434] width 91 height 14
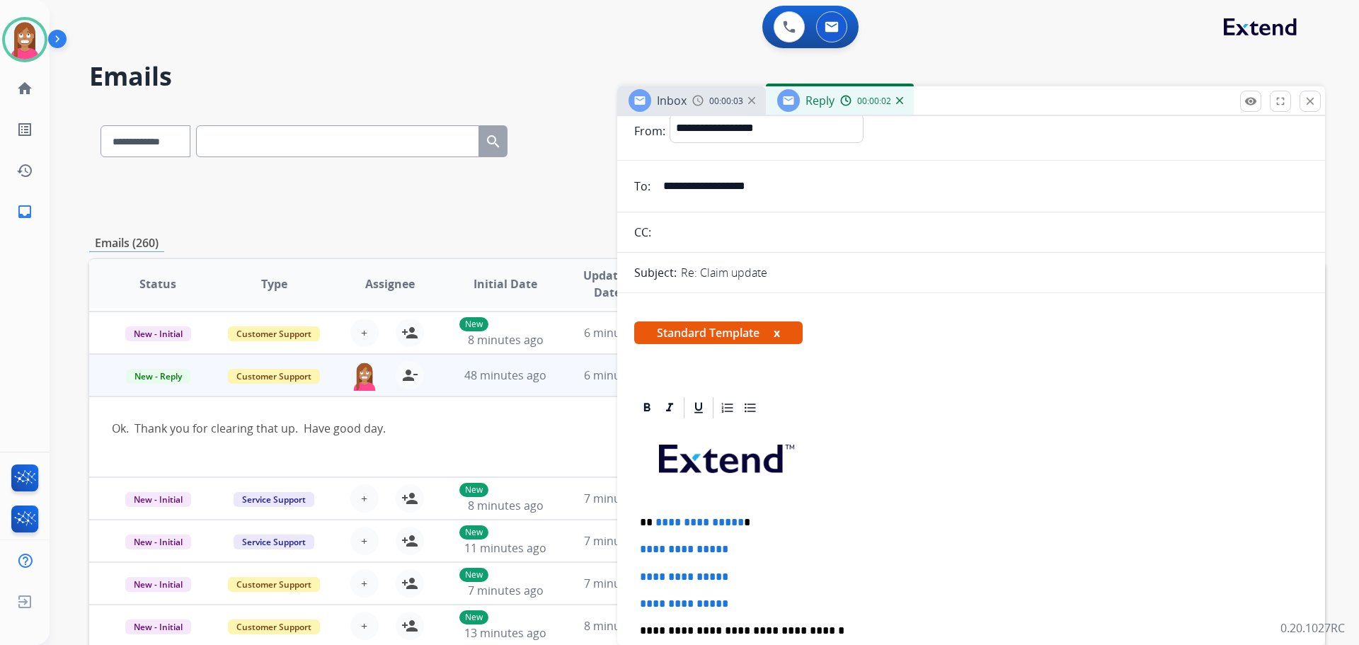
scroll to position [71, 0]
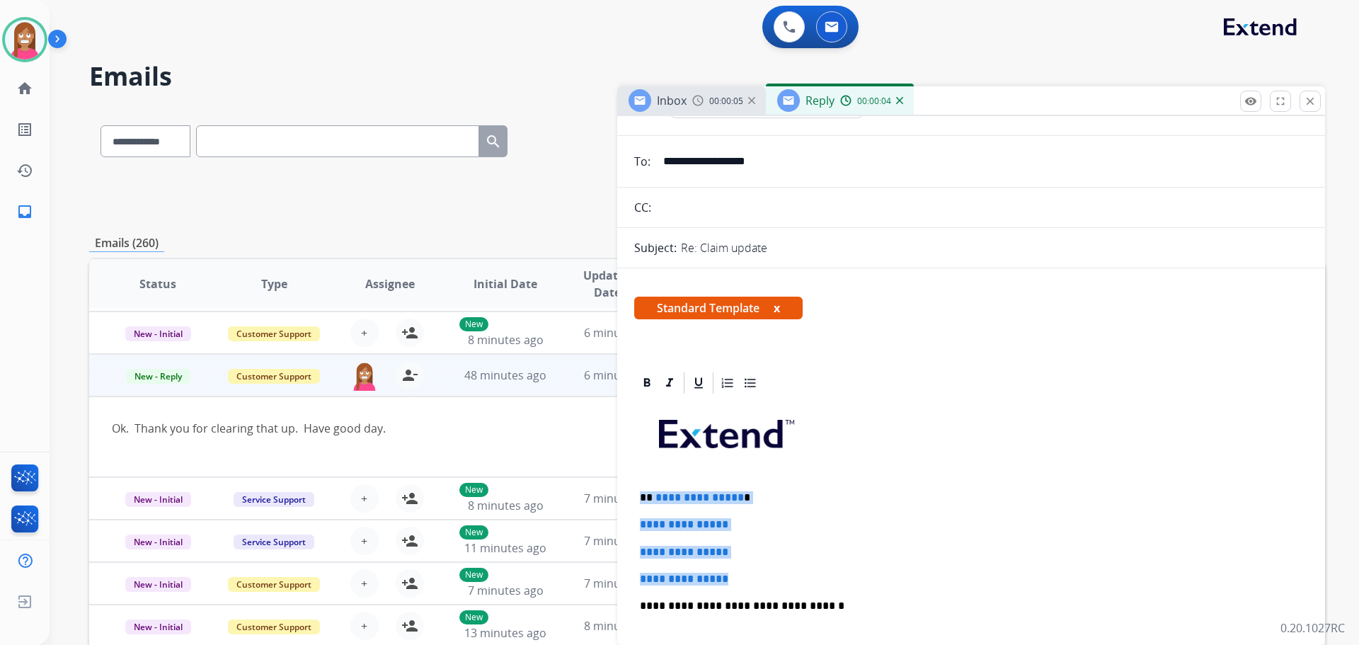
drag, startPoint x: 744, startPoint y: 583, endPoint x: 643, endPoint y: 496, distance: 133.1
click at [643, 496] on div "**********" at bounding box center [971, 639] width 674 height 487
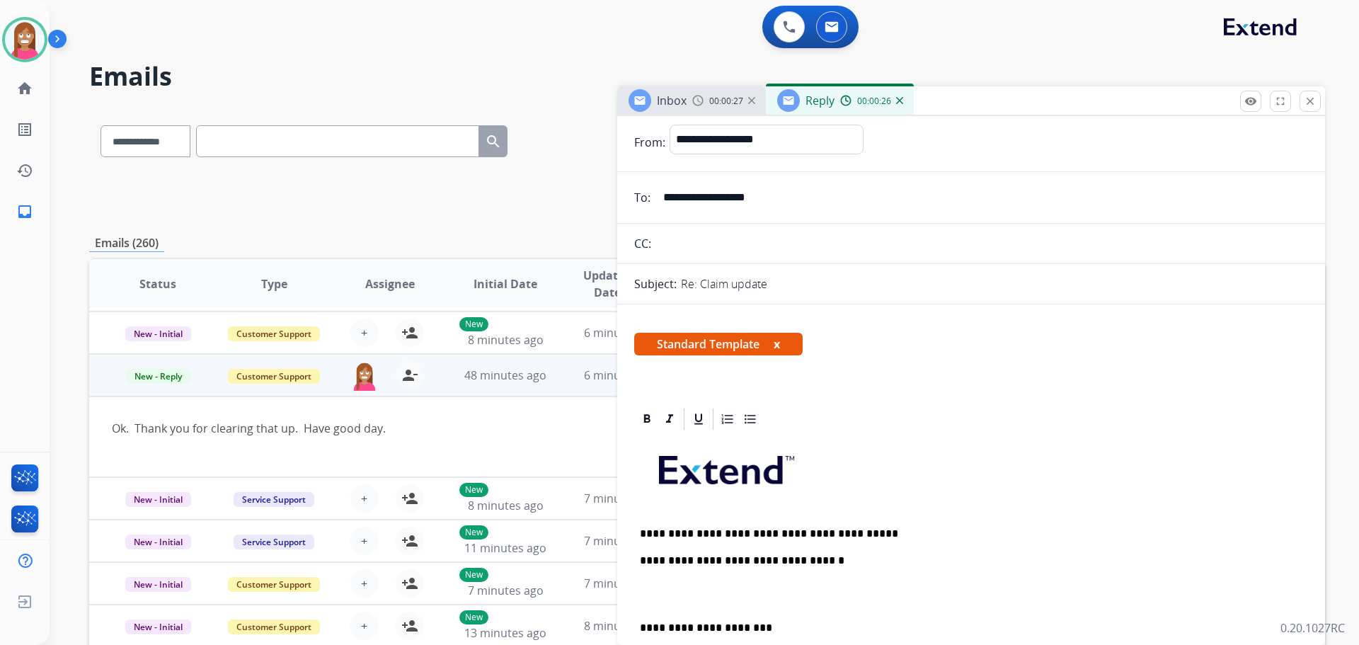
scroll to position [0, 0]
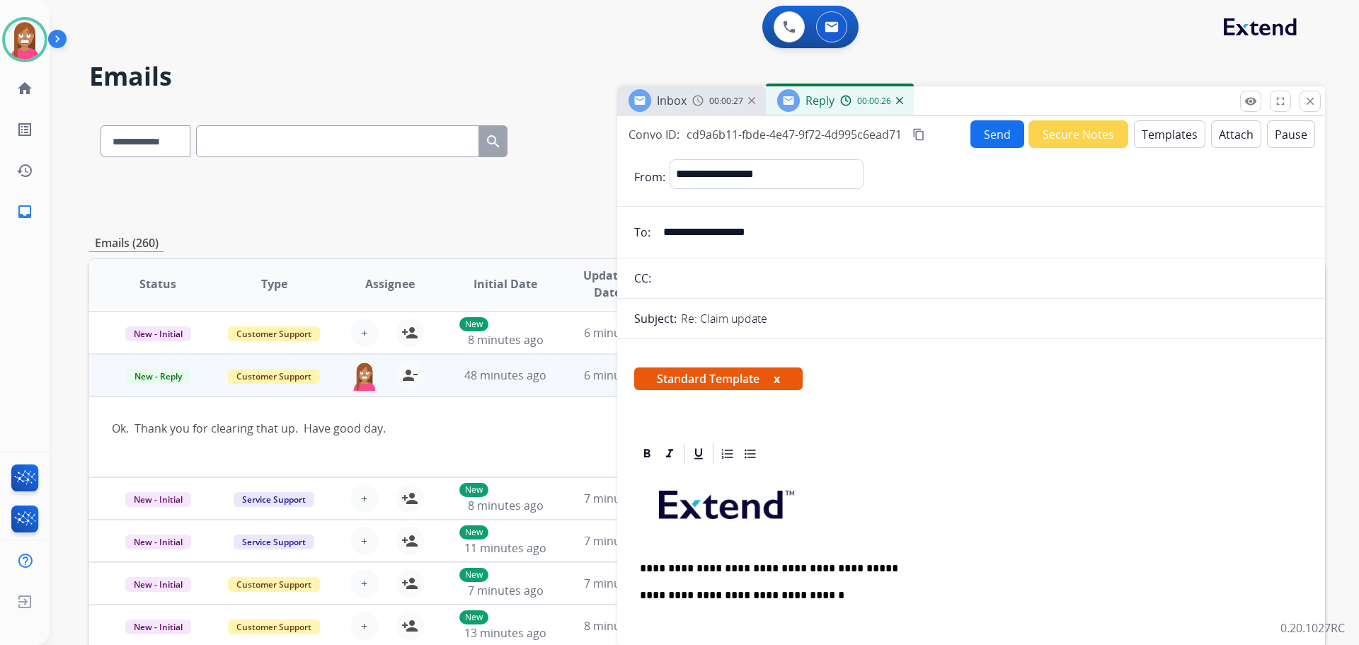
click at [986, 138] on button "Send" at bounding box center [998, 134] width 54 height 28
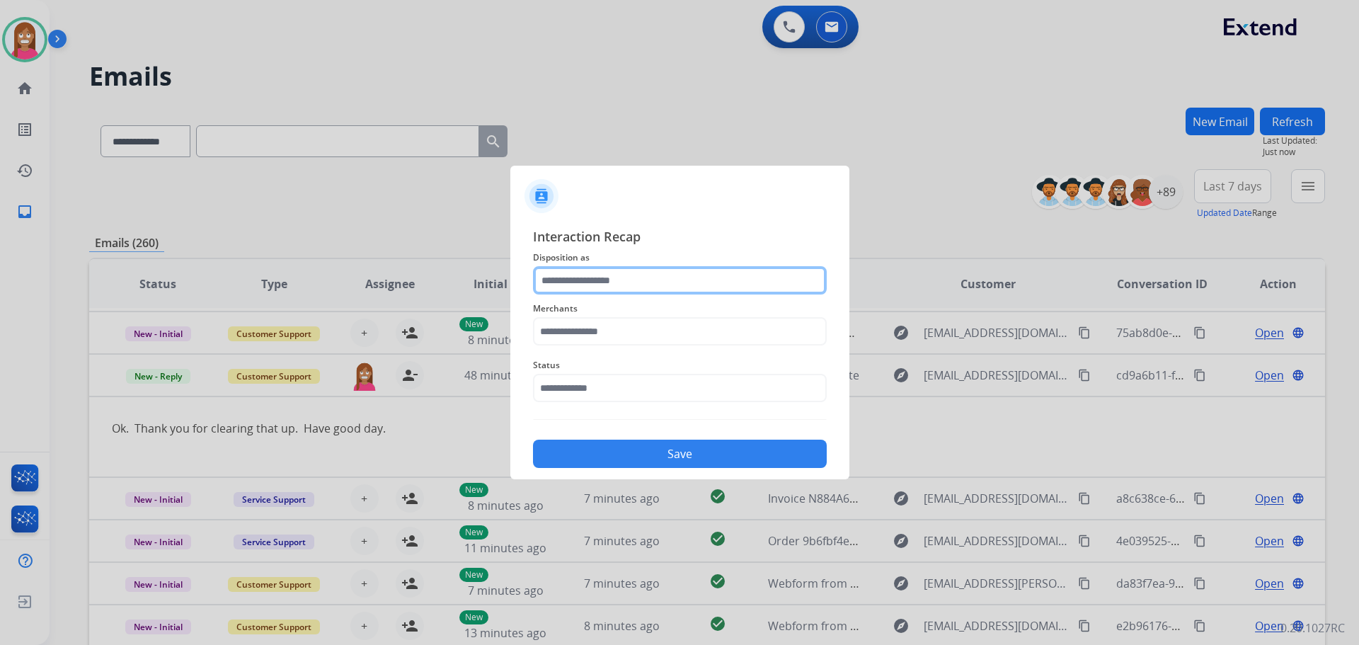
click at [586, 282] on input "text" at bounding box center [680, 280] width 294 height 28
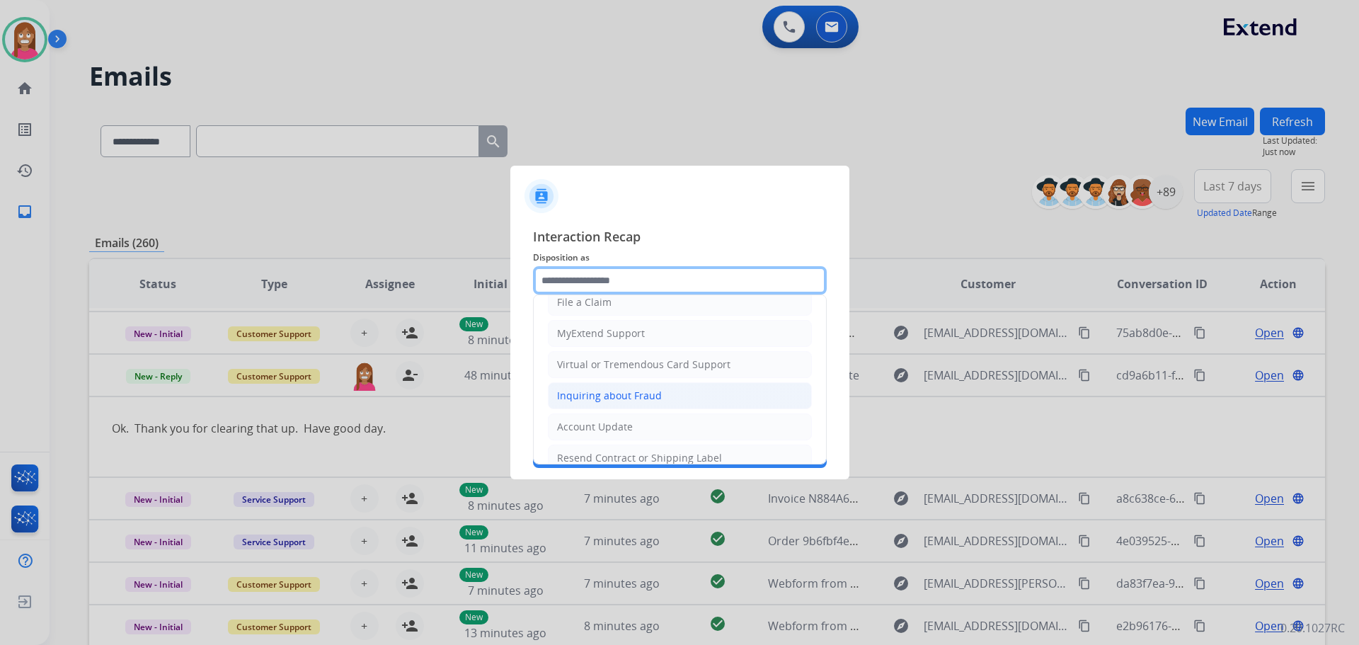
scroll to position [142, 0]
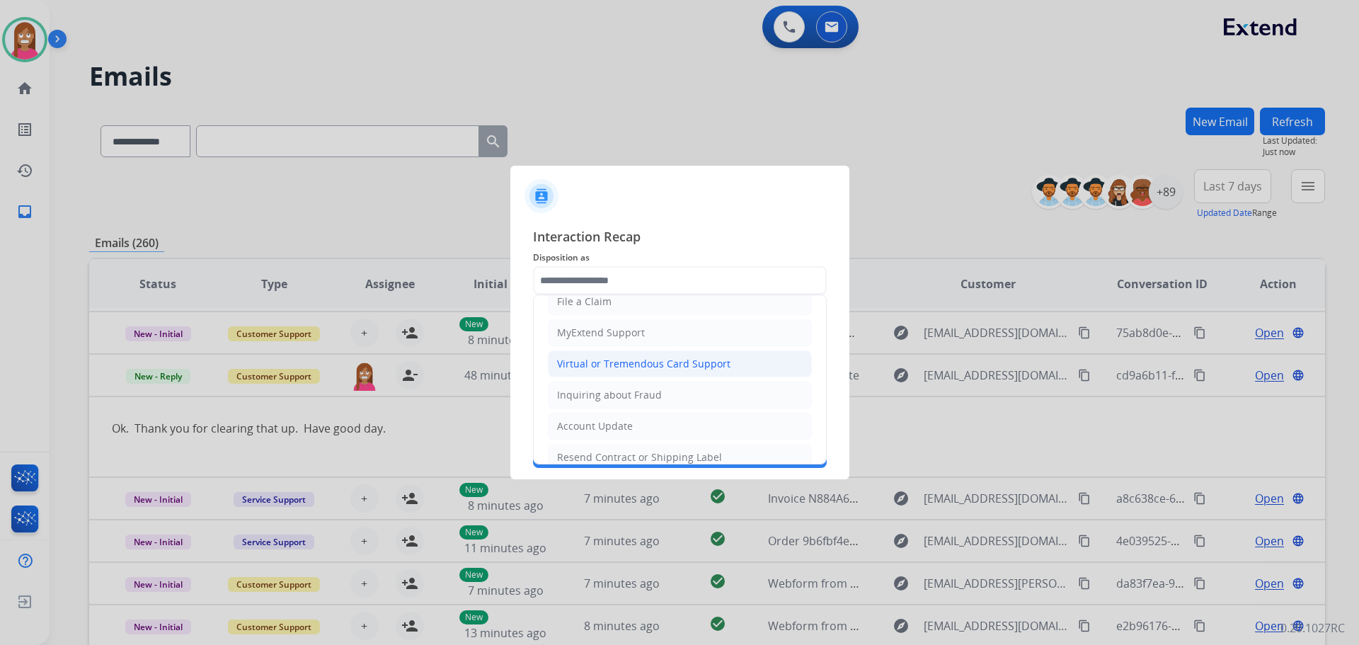
click at [574, 361] on div "Virtual or Tremendous Card Support" at bounding box center [643, 364] width 173 height 14
type input "**********"
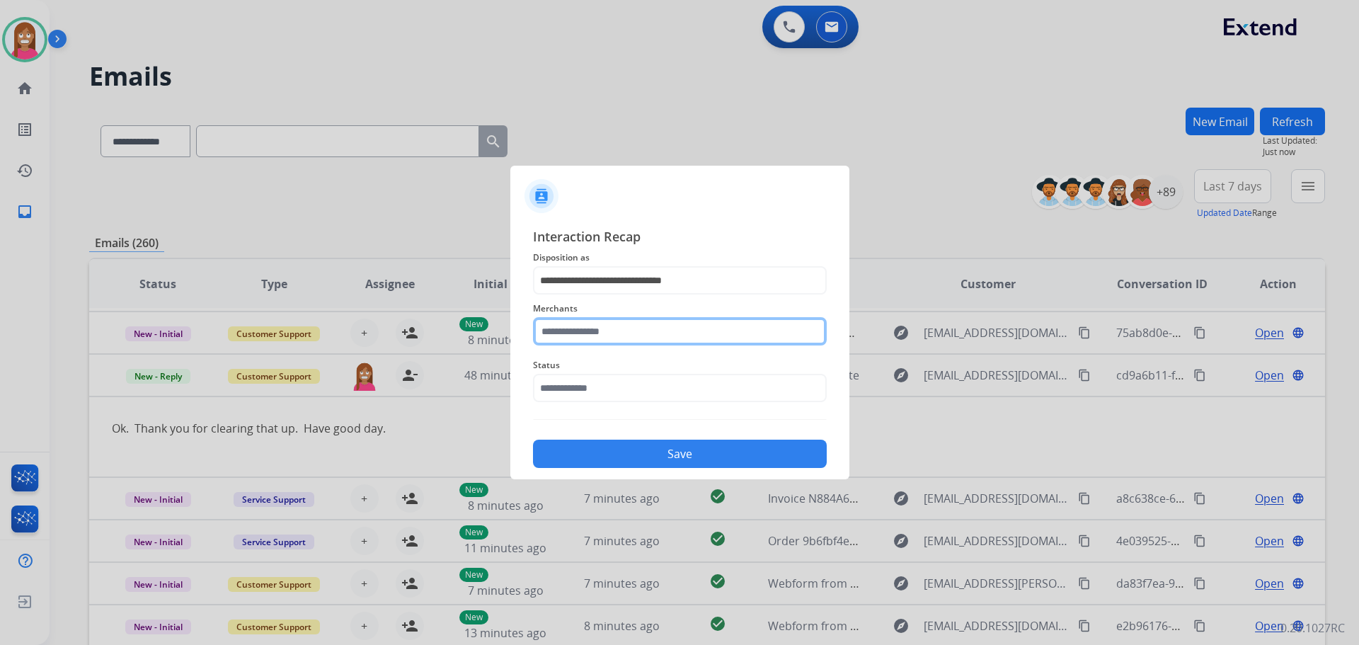
click at [560, 330] on input "text" at bounding box center [680, 331] width 294 height 28
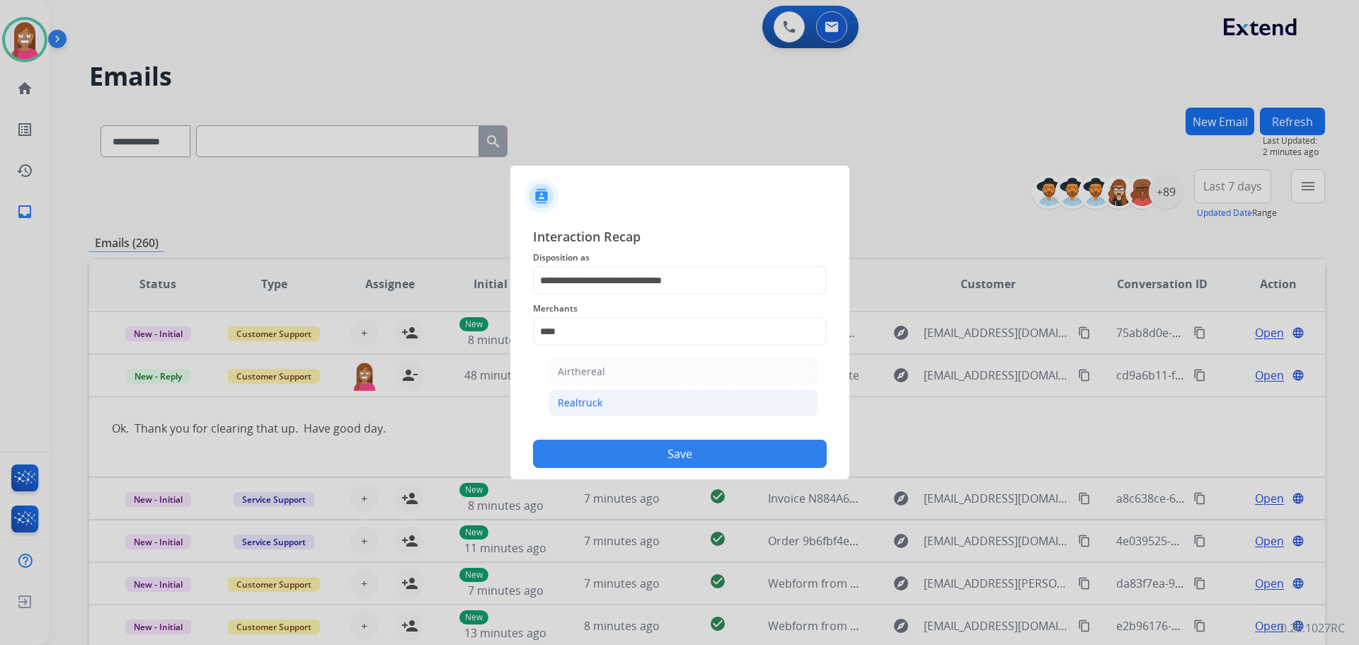
click at [647, 409] on li "Realtruck" at bounding box center [684, 402] width 270 height 27
type input "*********"
click at [549, 392] on input "text" at bounding box center [680, 388] width 294 height 28
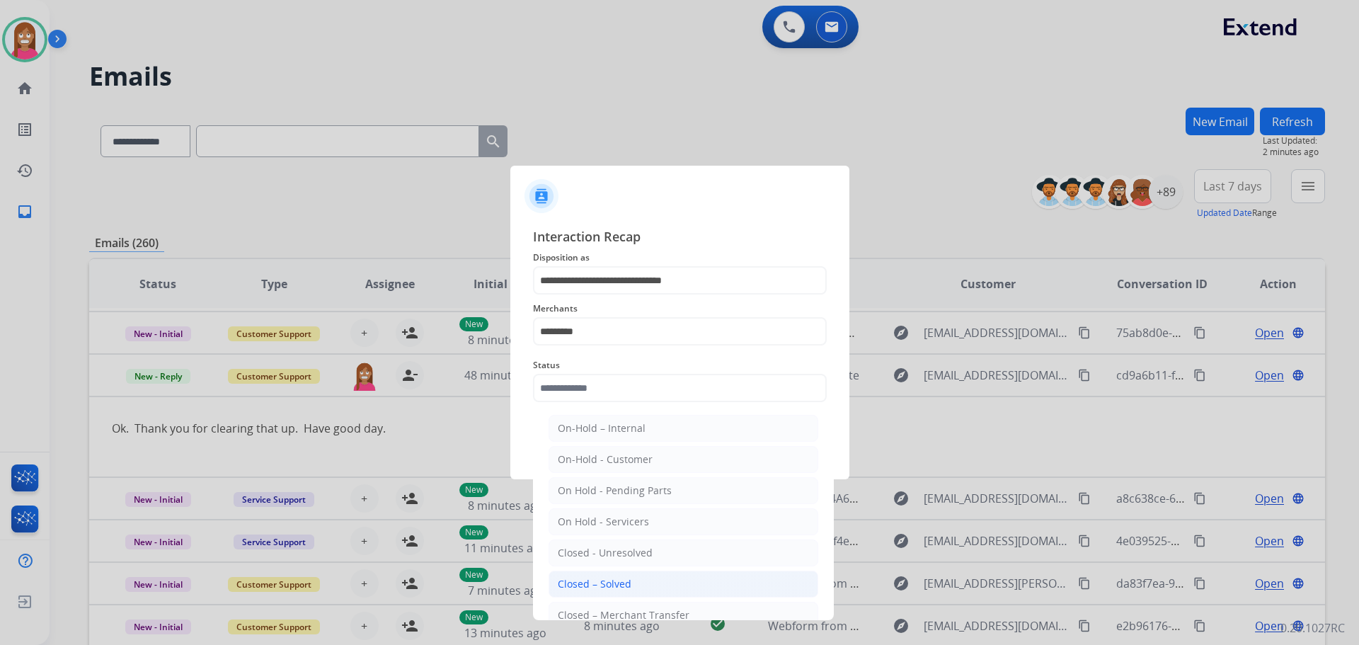
click at [602, 576] on li "Closed – Solved" at bounding box center [684, 584] width 270 height 27
type input "**********"
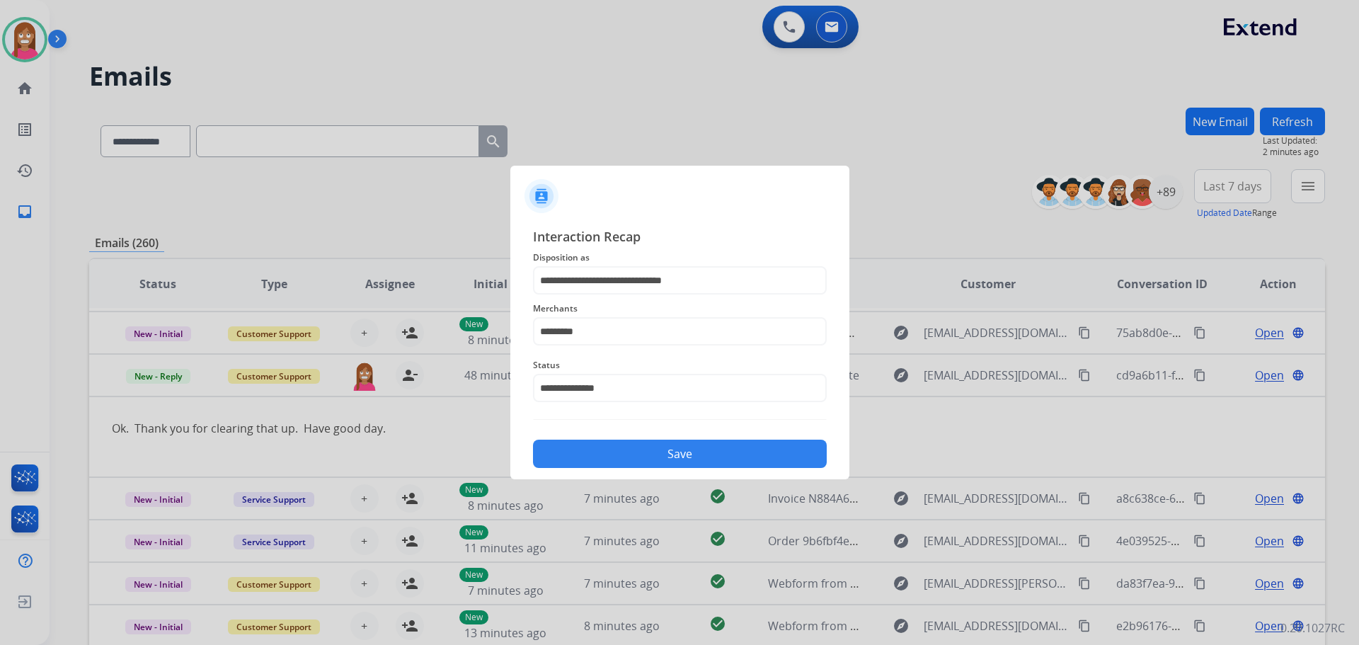
click at [638, 462] on button "Save" at bounding box center [680, 454] width 294 height 28
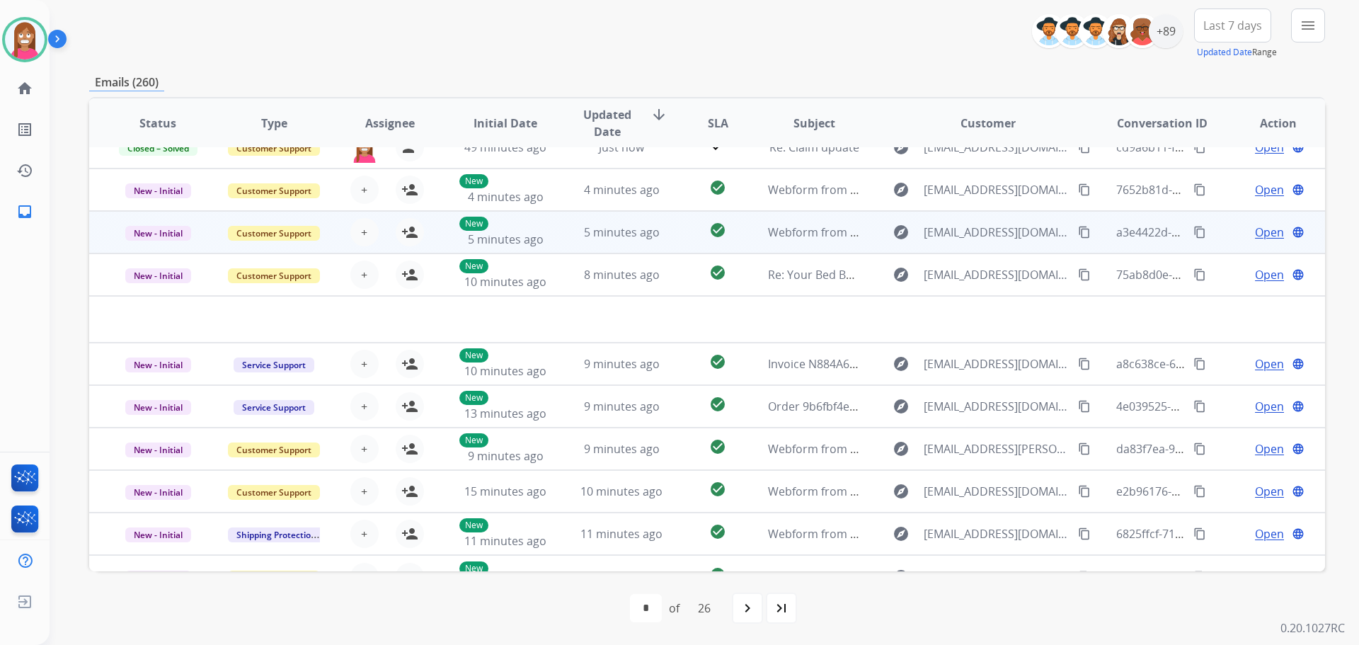
scroll to position [0, 0]
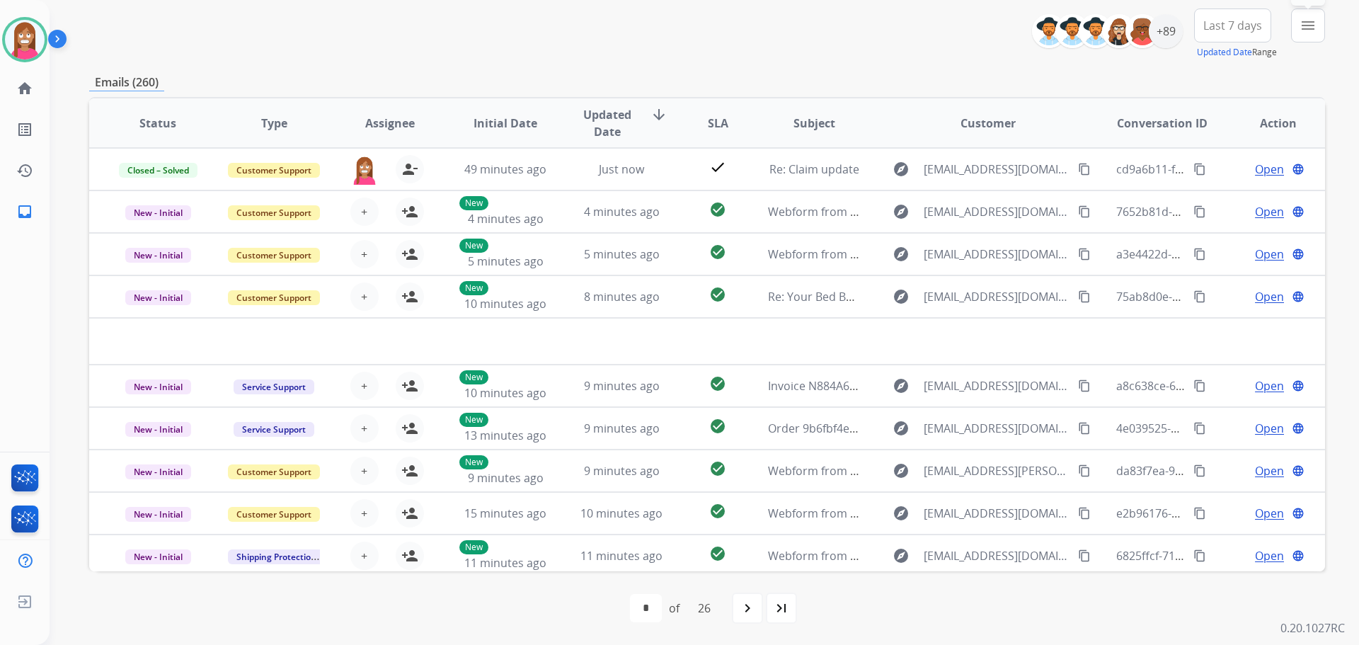
click at [1299, 18] on button "menu Filters" at bounding box center [1308, 25] width 34 height 34
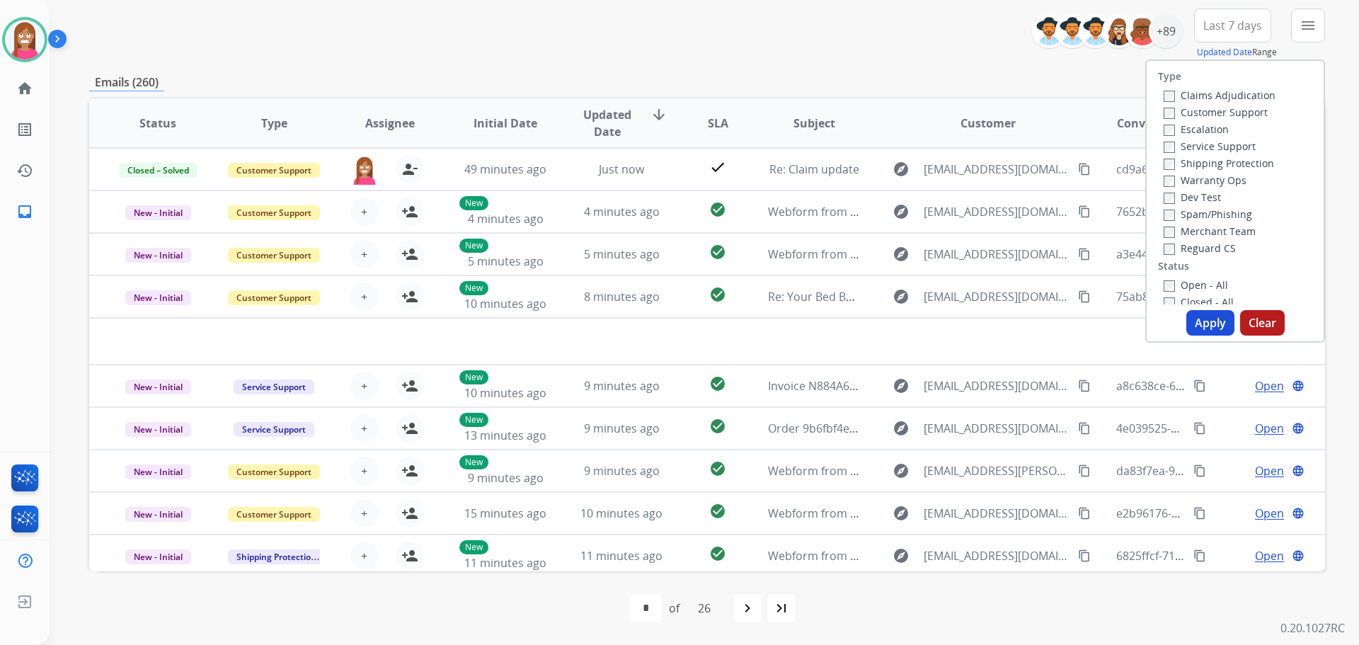
click at [1183, 115] on label "Customer Support" at bounding box center [1216, 111] width 104 height 13
click at [1184, 162] on label "Shipping Protection" at bounding box center [1219, 162] width 110 height 13
click at [1168, 286] on label "Open - All" at bounding box center [1196, 284] width 64 height 13
click at [1203, 327] on button "Apply" at bounding box center [1211, 322] width 48 height 25
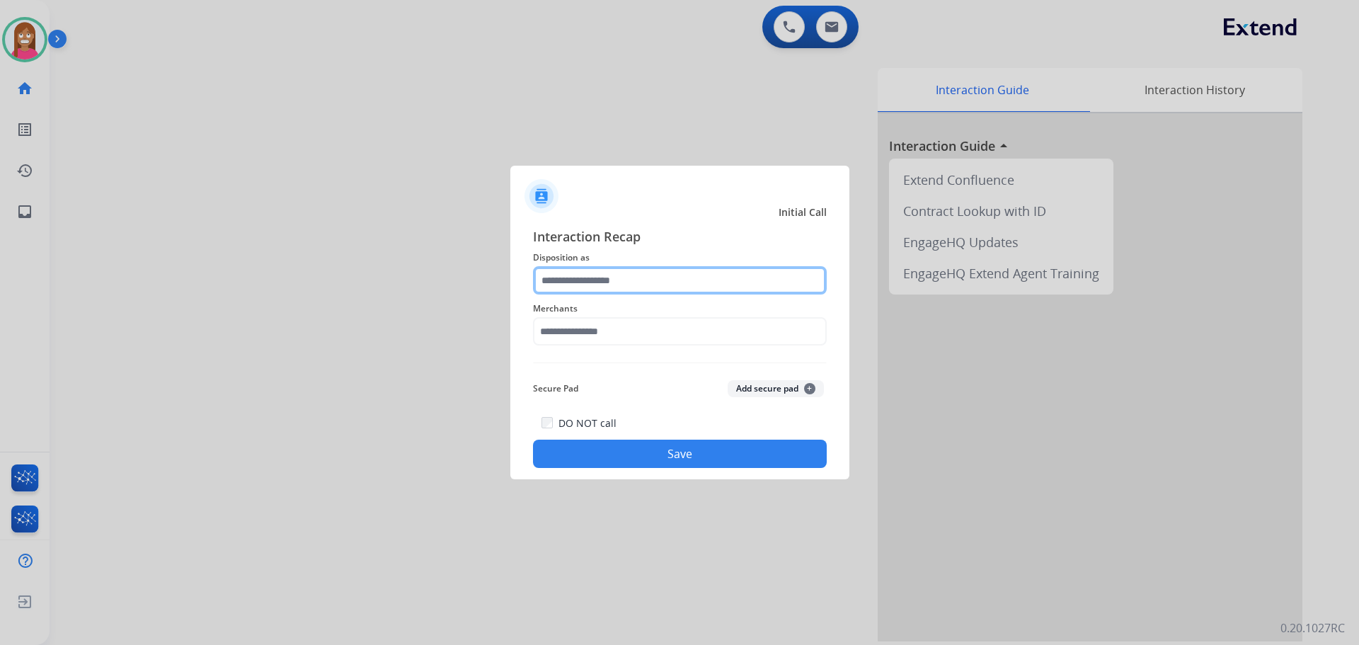
click at [639, 281] on input "text" at bounding box center [680, 280] width 294 height 28
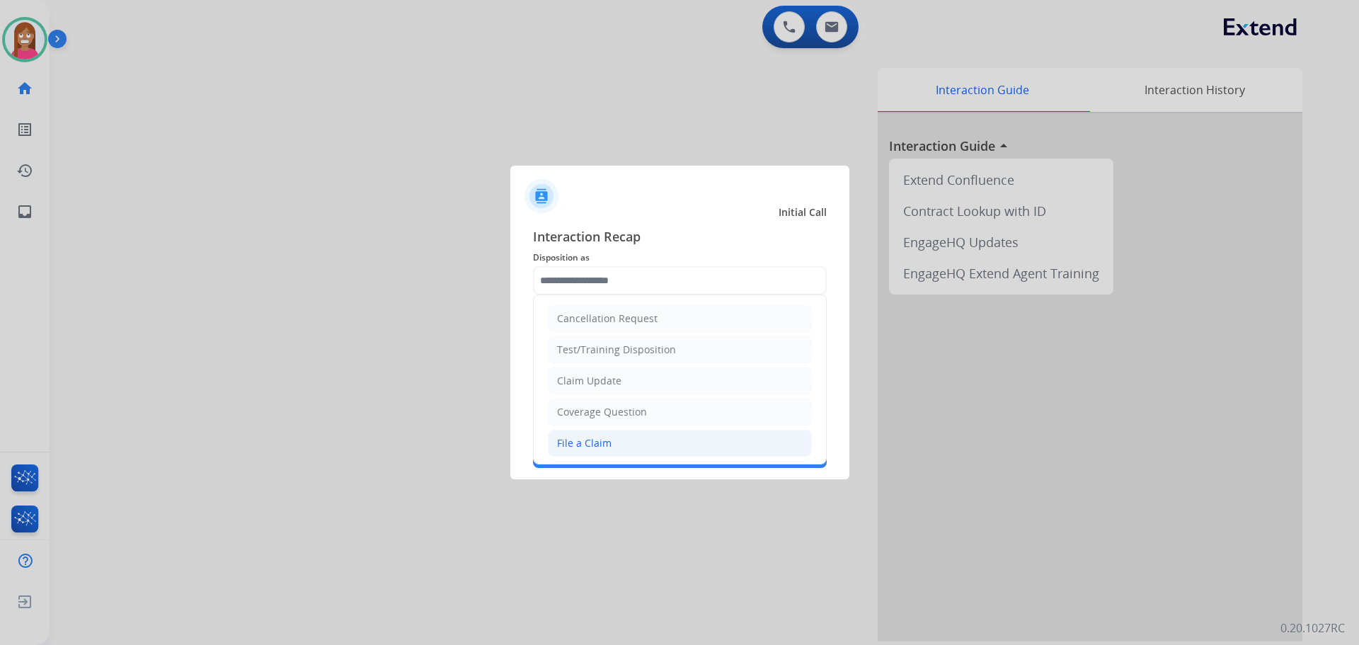
click at [569, 447] on div "File a Claim" at bounding box center [584, 443] width 55 height 14
type input "**********"
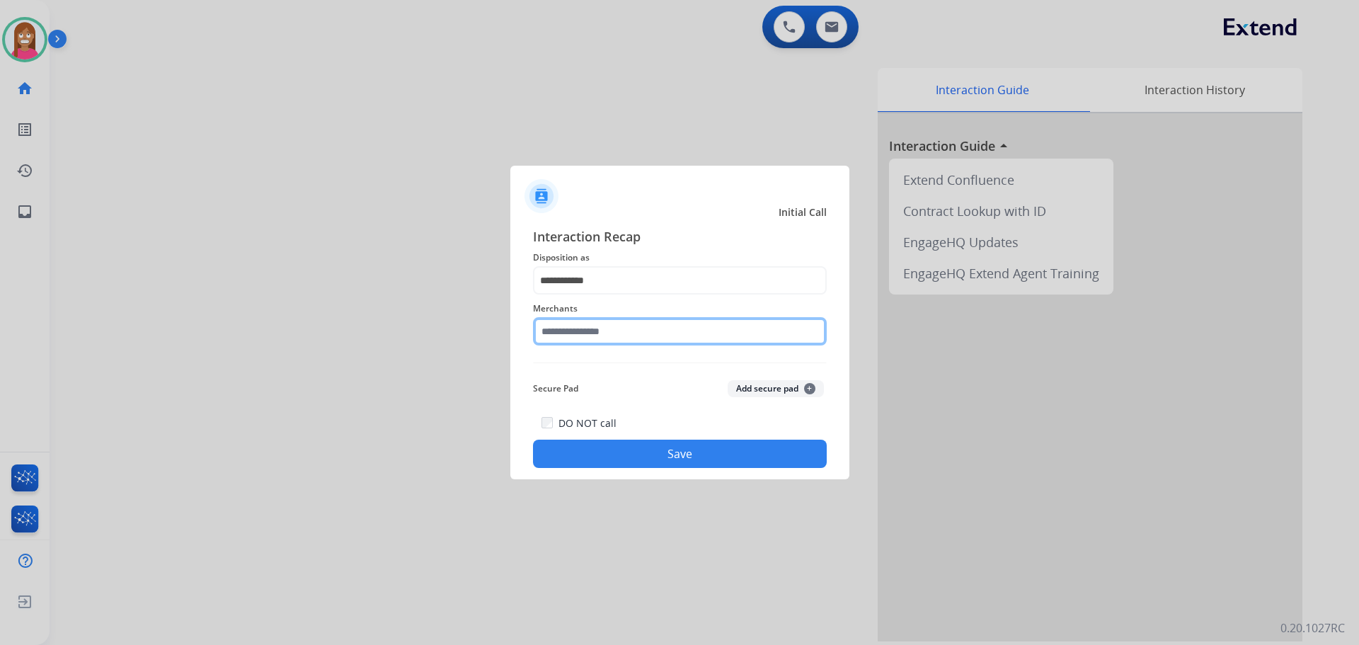
drag, startPoint x: 556, startPoint y: 334, endPoint x: 526, endPoint y: 353, distance: 35.0
click at [553, 338] on input "text" at bounding box center [680, 331] width 294 height 28
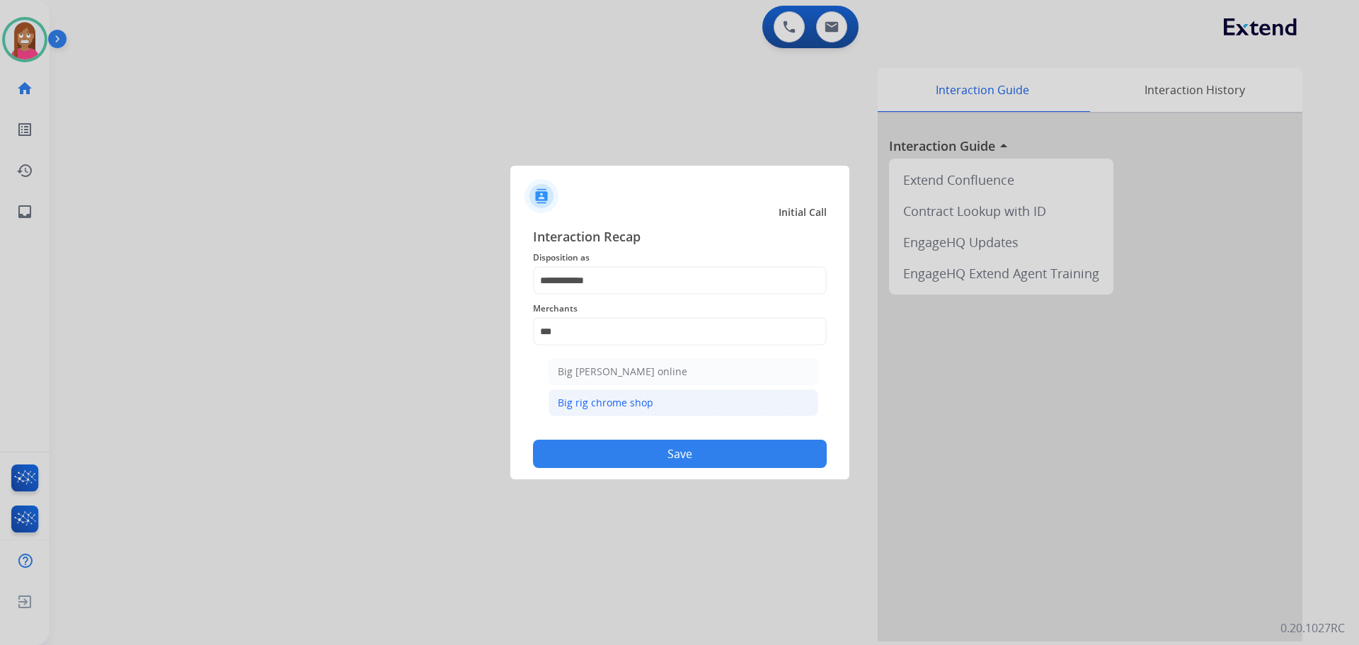
click at [602, 394] on li "Big rig chrome shop" at bounding box center [684, 402] width 270 height 27
type input "**********"
click at [605, 448] on button "Save" at bounding box center [680, 454] width 294 height 28
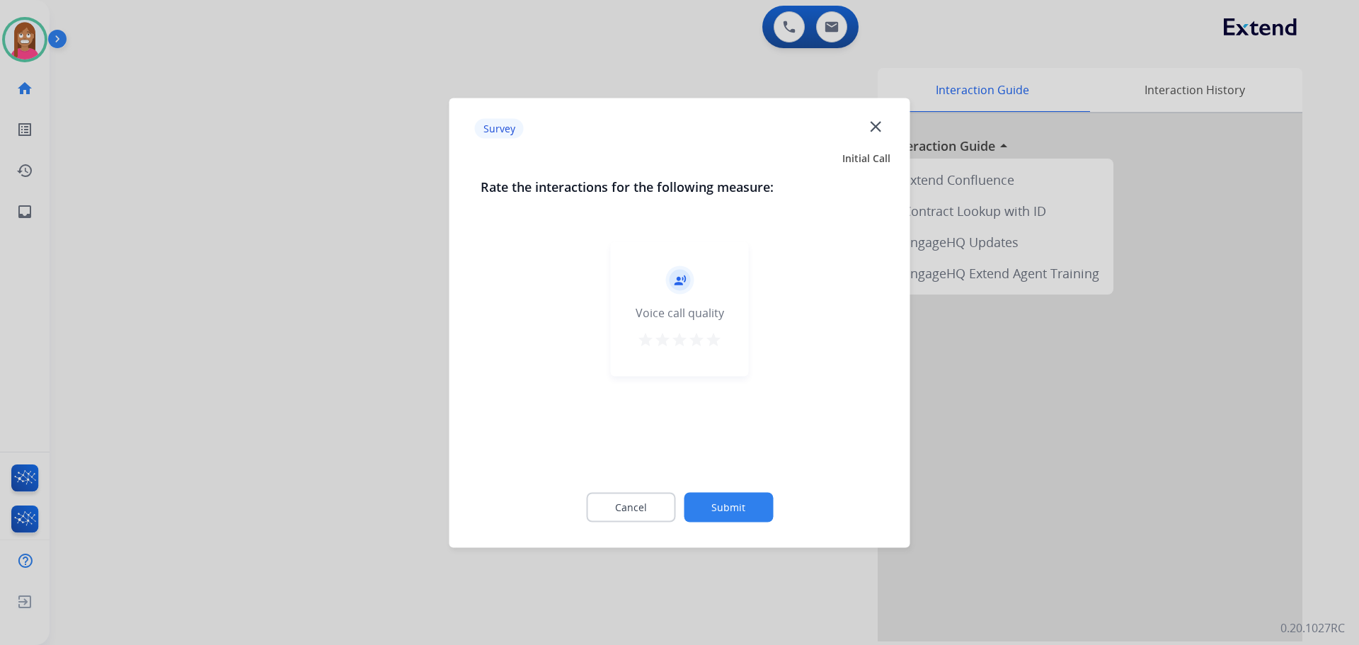
click at [878, 116] on div "Survey close" at bounding box center [680, 128] width 444 height 45
click at [875, 121] on mat-icon "close" at bounding box center [876, 126] width 18 height 18
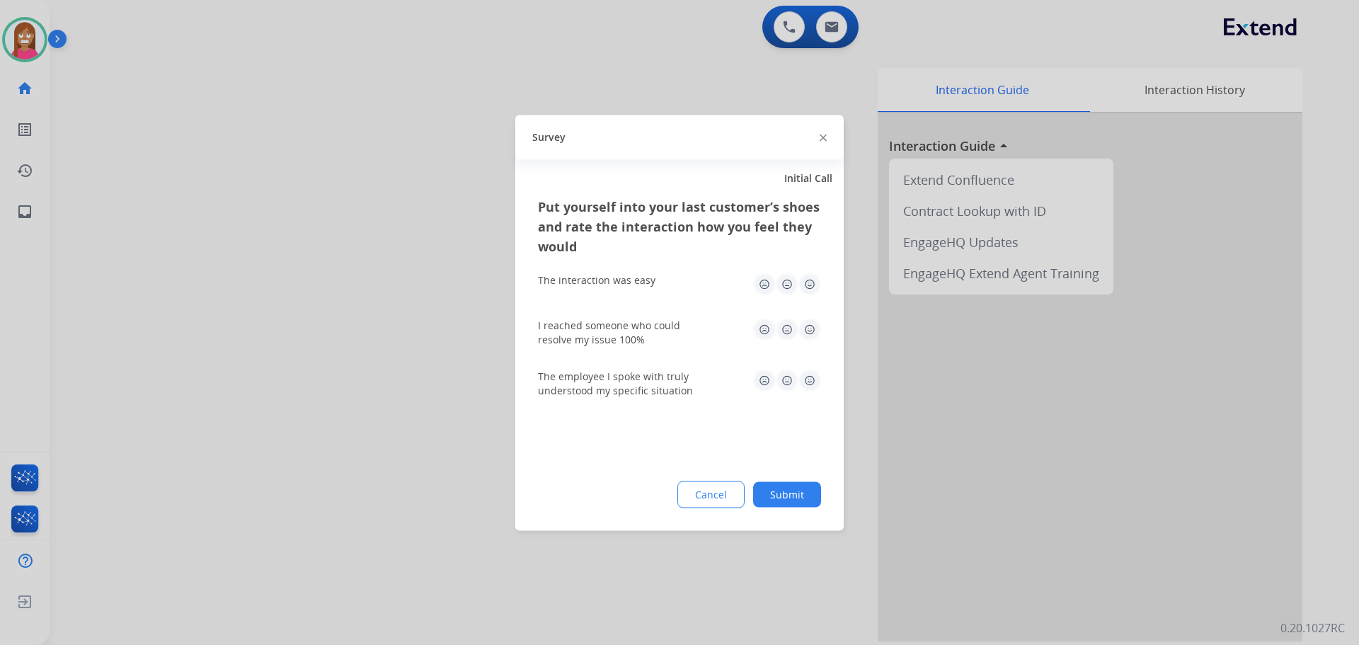
click at [824, 139] on img at bounding box center [823, 138] width 7 height 7
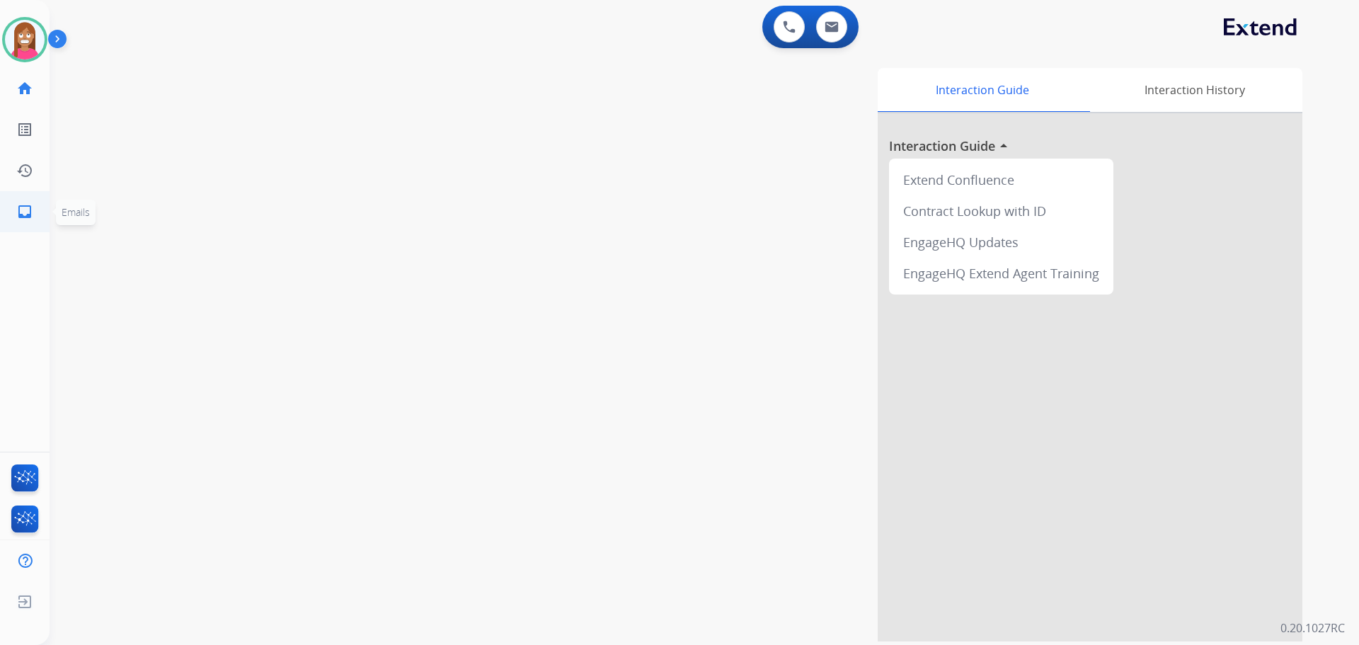
click at [22, 224] on link "inbox Emails" at bounding box center [25, 212] width 40 height 40
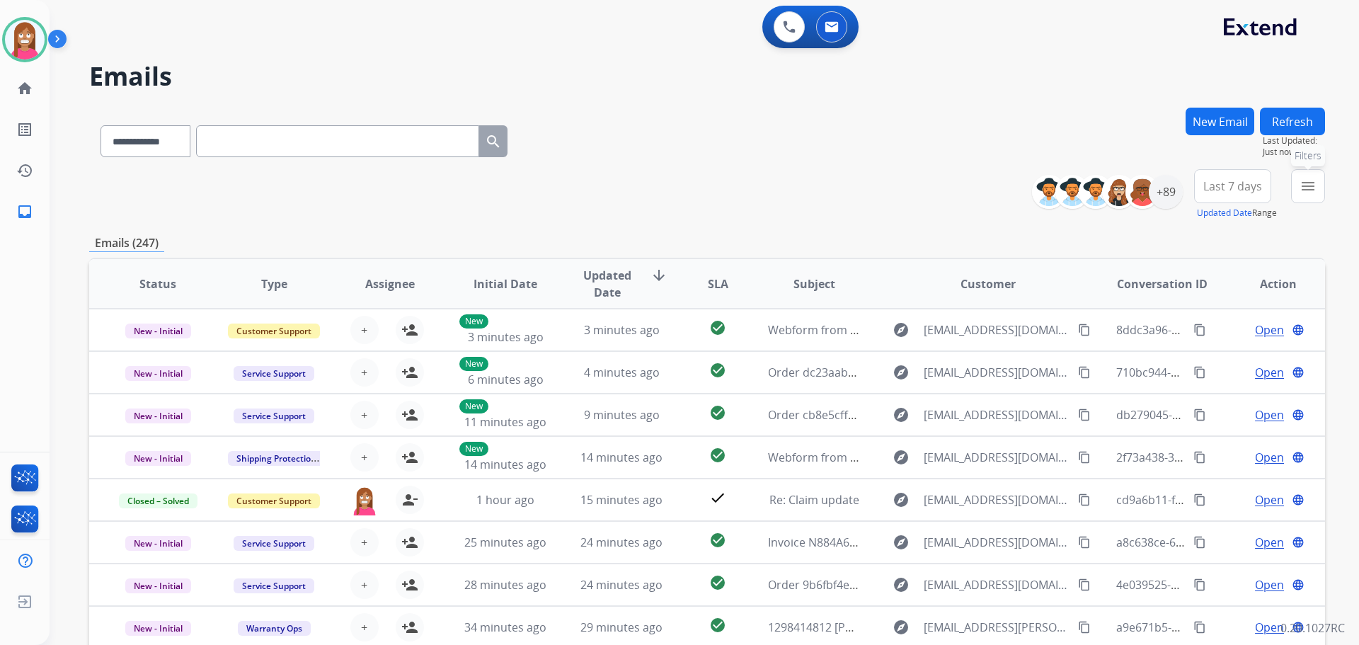
click at [1309, 195] on button "menu Filters" at bounding box center [1308, 186] width 34 height 34
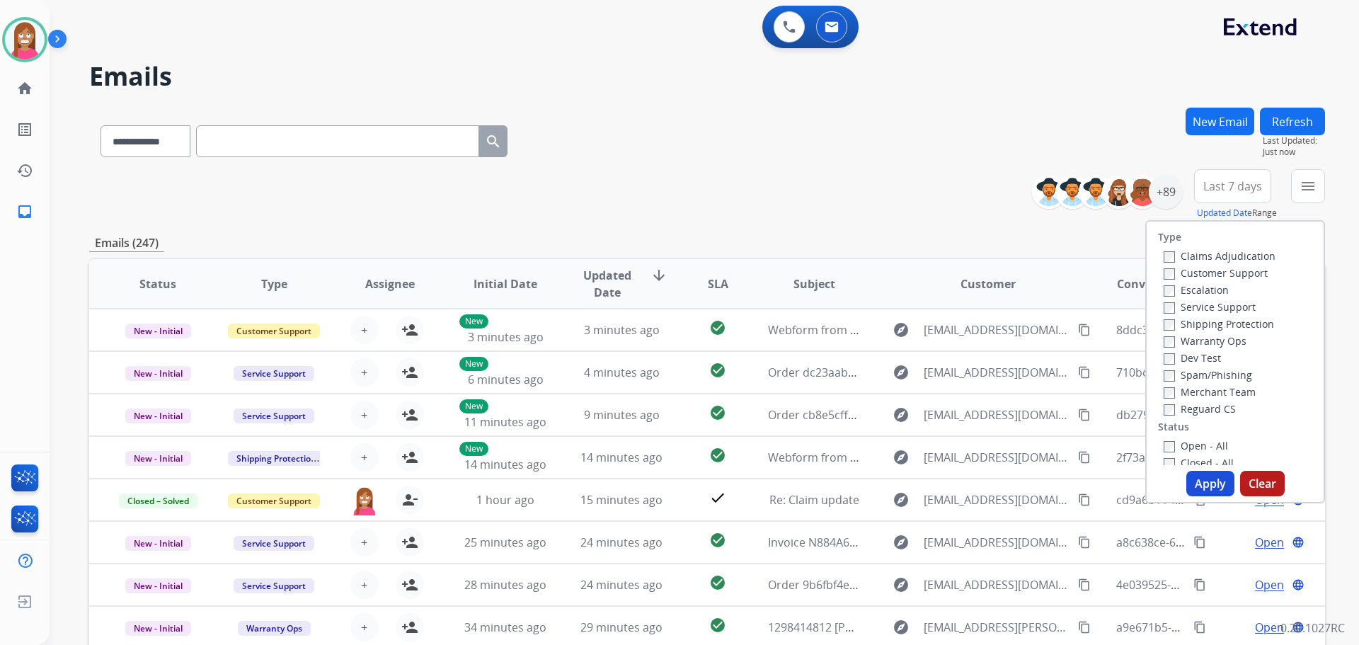
click at [1199, 275] on label "Customer Support" at bounding box center [1216, 272] width 104 height 13
click at [1196, 315] on div "Claims Adjudication Customer Support Escalation Service Support Shipping Protec…" at bounding box center [1217, 332] width 118 height 170
click at [1198, 324] on label "Shipping Protection" at bounding box center [1219, 323] width 110 height 13
click at [1193, 407] on label "Reguard CS" at bounding box center [1200, 408] width 72 height 13
click at [1189, 443] on label "Open - All" at bounding box center [1196, 445] width 64 height 13
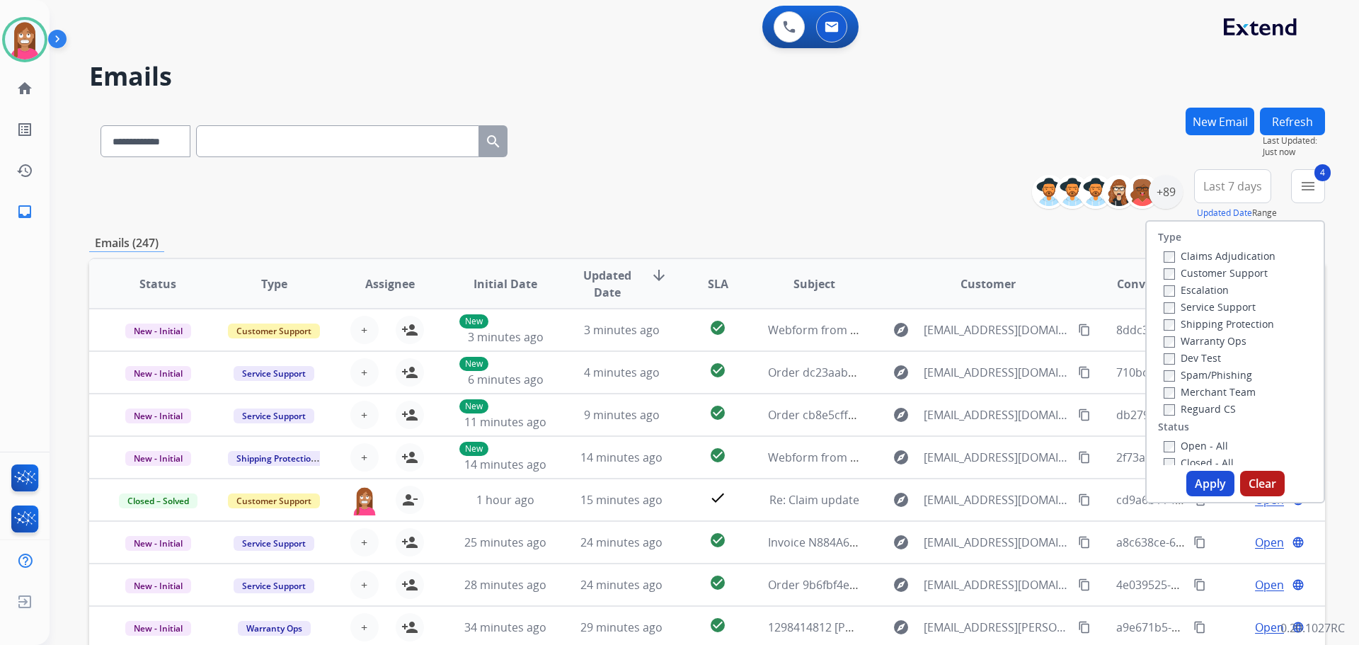
click at [1193, 486] on button "Apply" at bounding box center [1211, 483] width 48 height 25
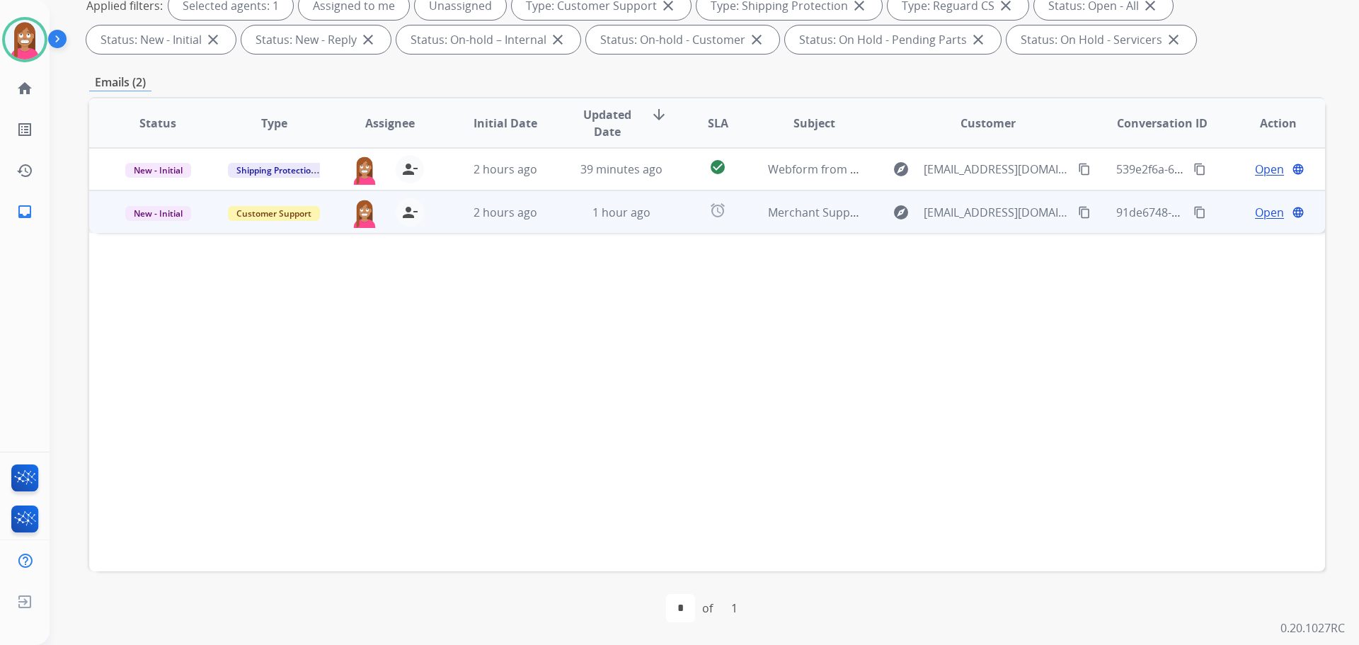
scroll to position [87, 0]
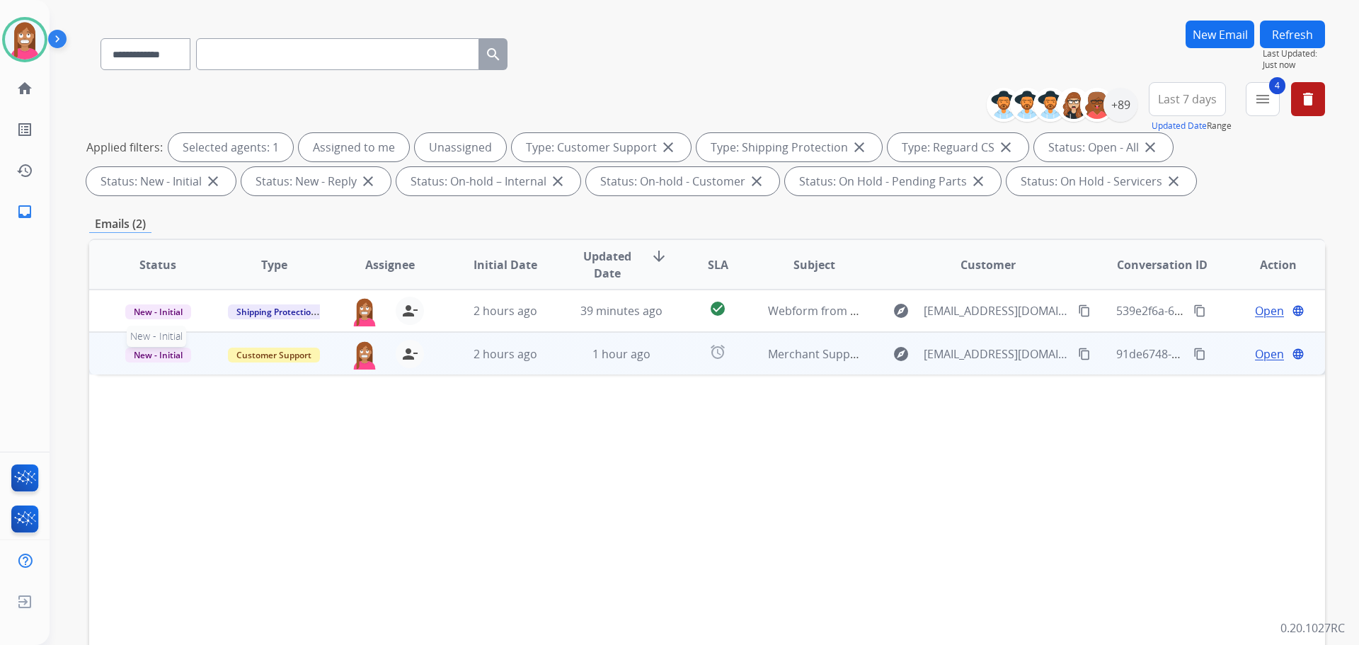
click at [156, 359] on span "New - Initial" at bounding box center [158, 355] width 66 height 15
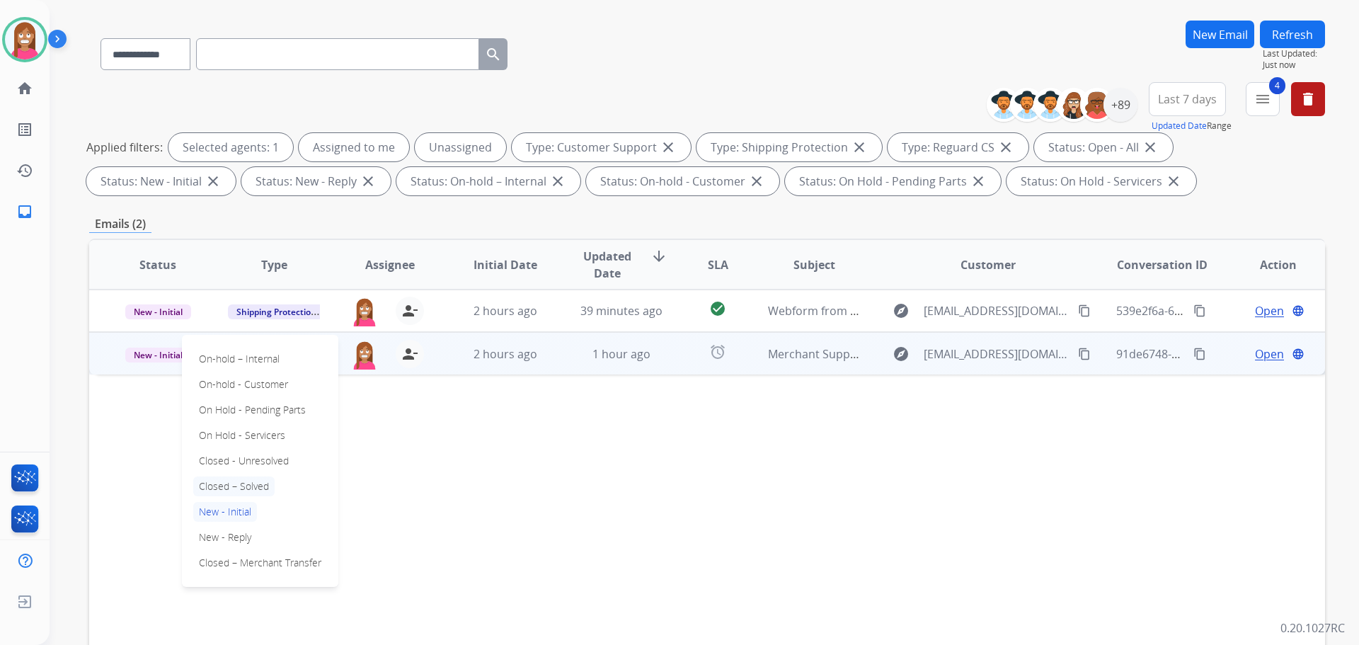
click at [241, 482] on p "Closed – Solved" at bounding box center [233, 486] width 81 height 20
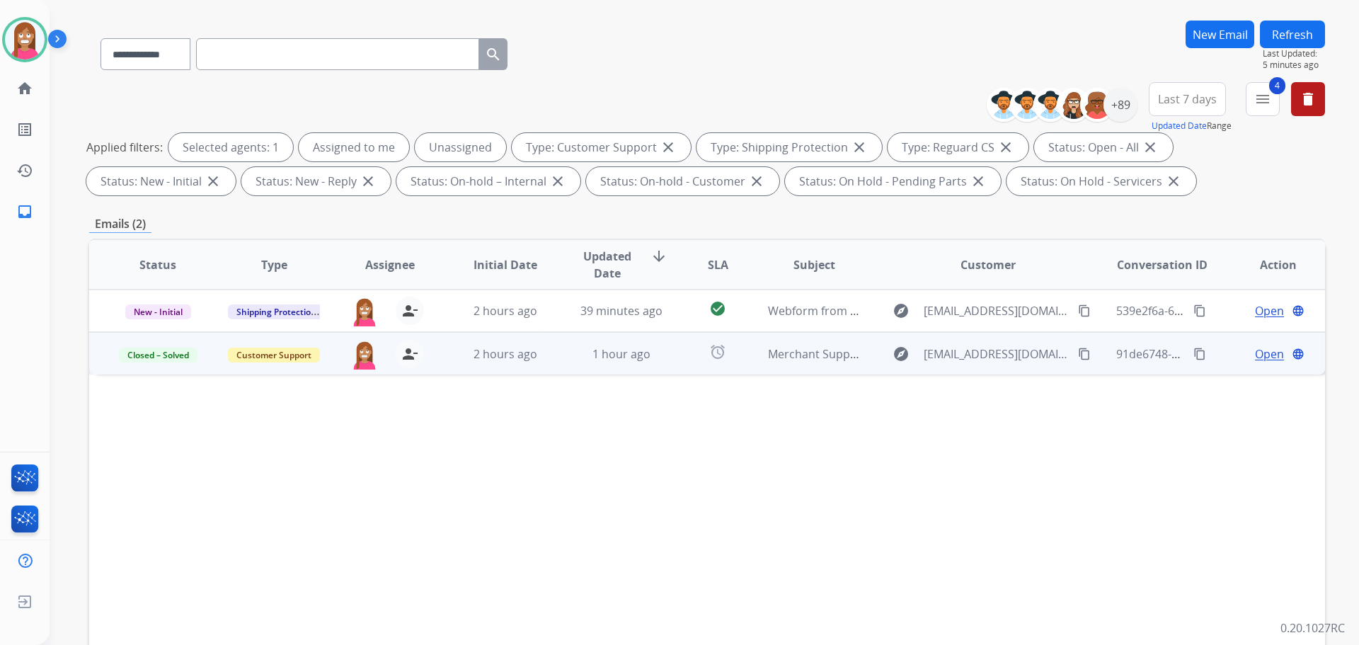
click at [1281, 40] on button "Refresh" at bounding box center [1292, 35] width 65 height 28
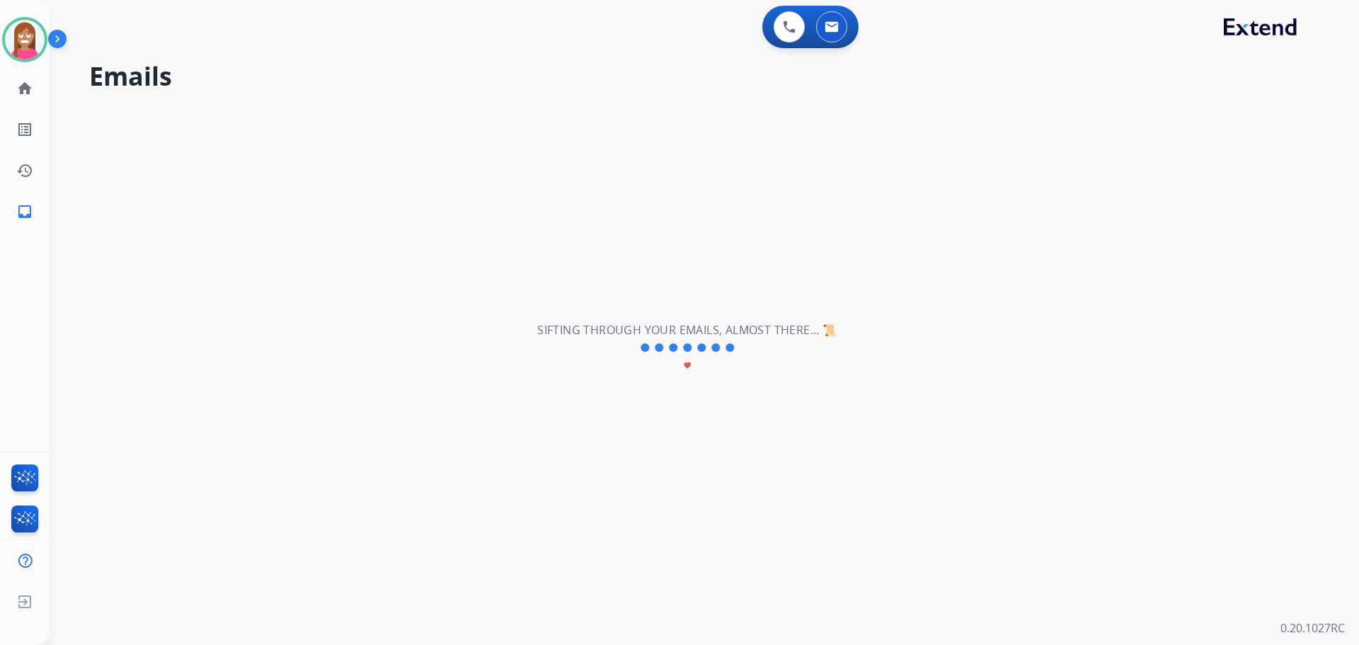
scroll to position [0, 0]
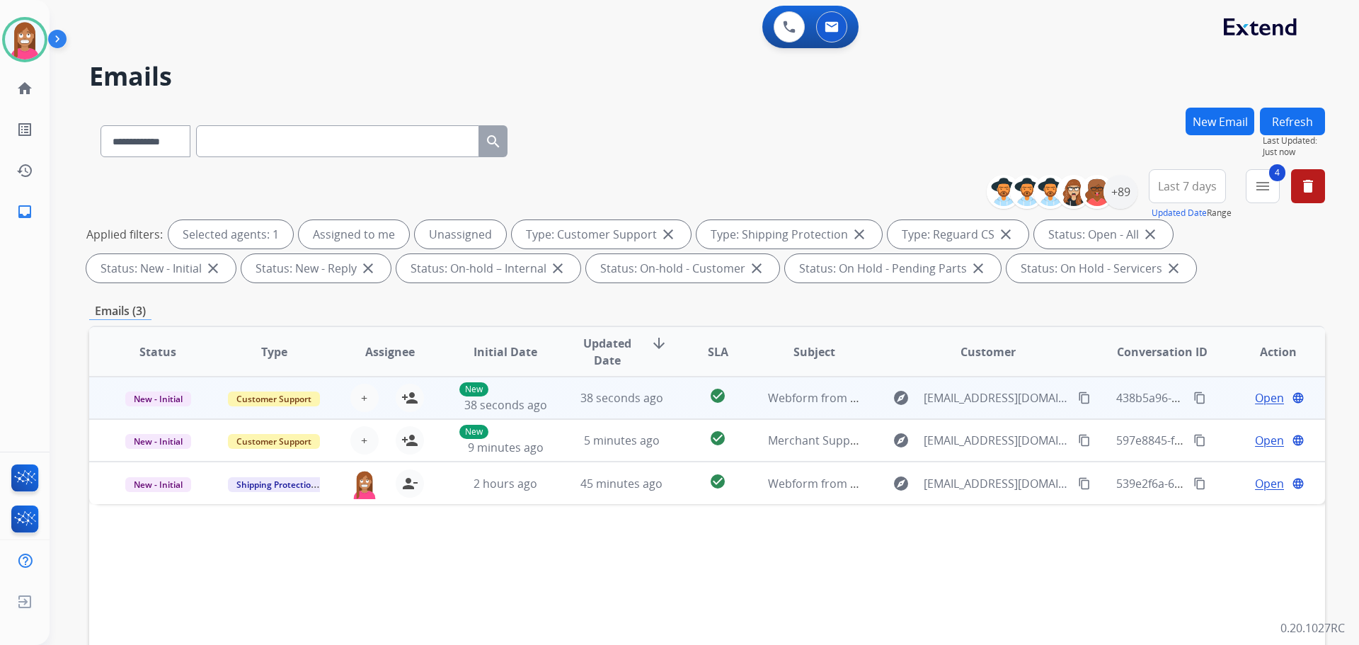
click at [559, 407] on td "38 seconds ago" at bounding box center [611, 398] width 116 height 42
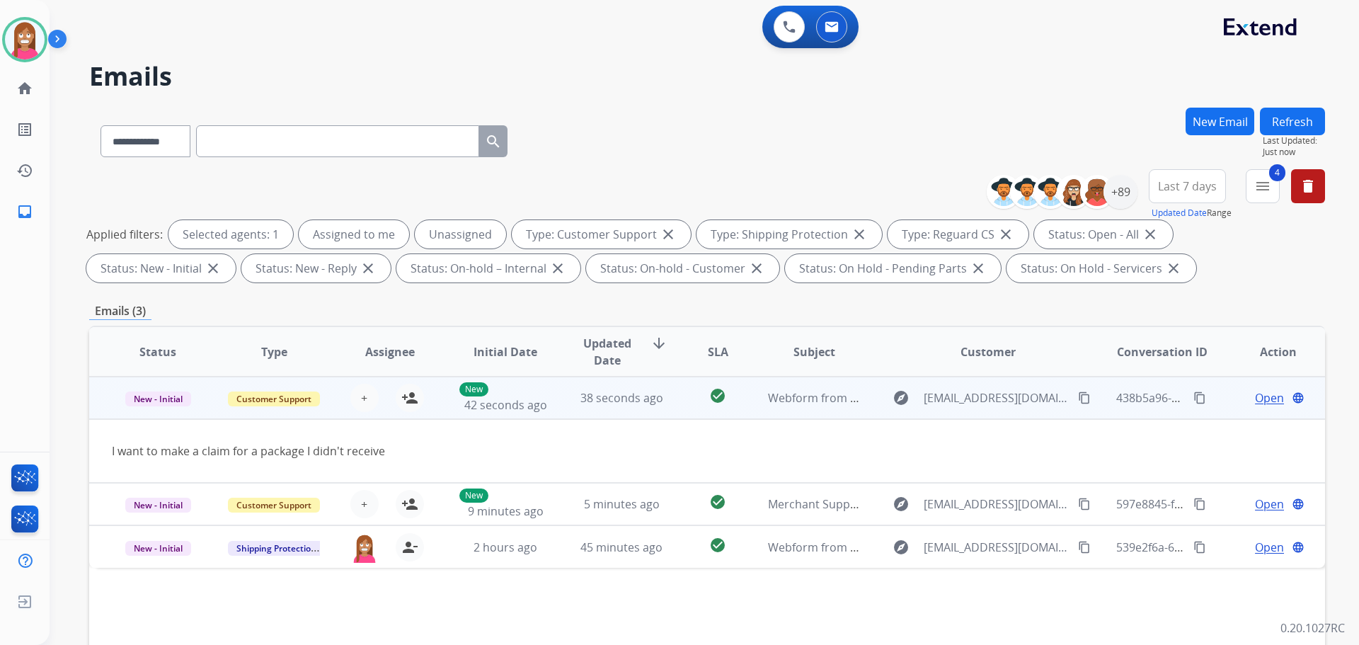
click at [1078, 398] on mat-icon "content_copy" at bounding box center [1084, 398] width 13 height 13
click at [417, 399] on button "person_add Assign to Me" at bounding box center [410, 398] width 28 height 28
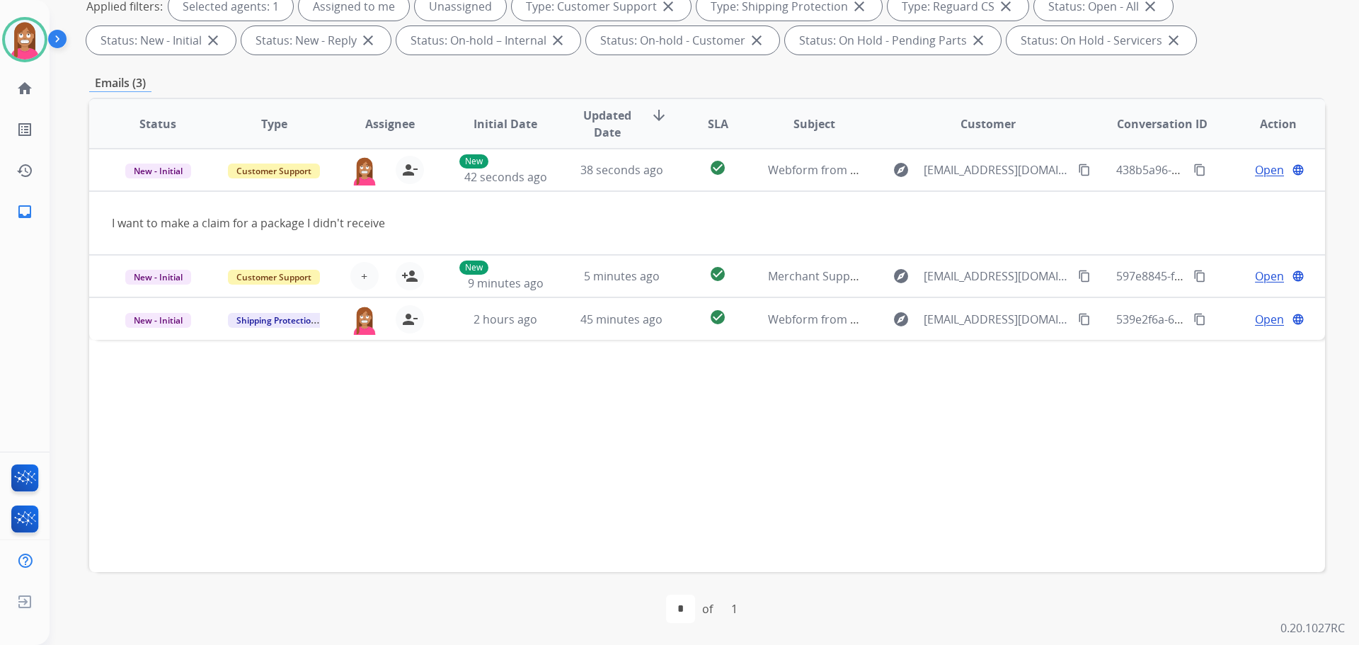
scroll to position [229, 0]
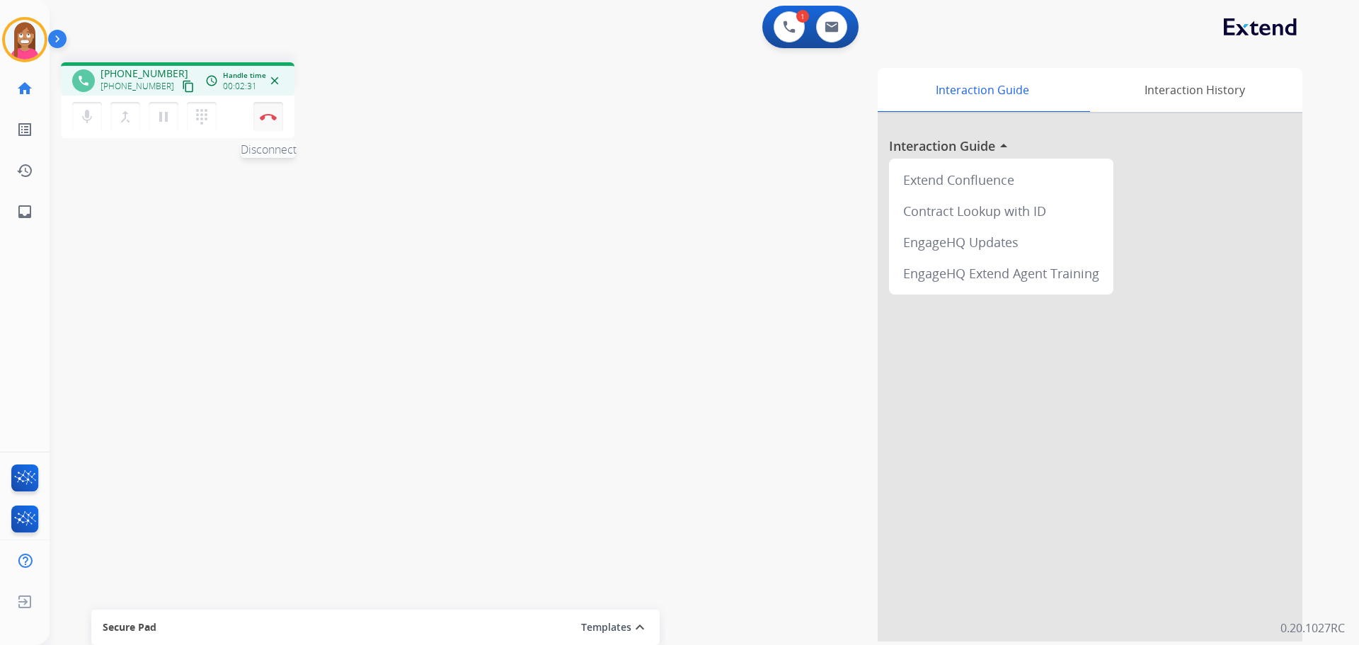
click at [264, 119] on img at bounding box center [268, 116] width 17 height 7
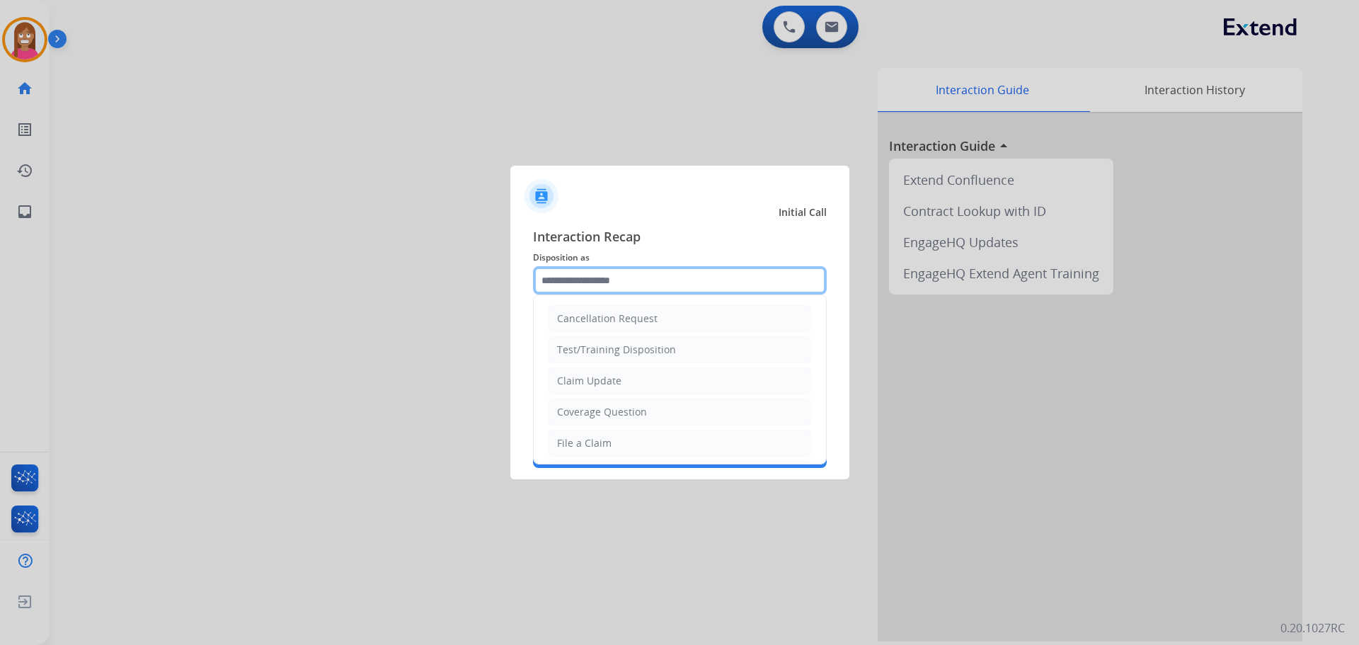
click at [560, 283] on input "text" at bounding box center [680, 280] width 294 height 28
click at [580, 443] on div "File a Claim" at bounding box center [584, 443] width 55 height 14
type input "**********"
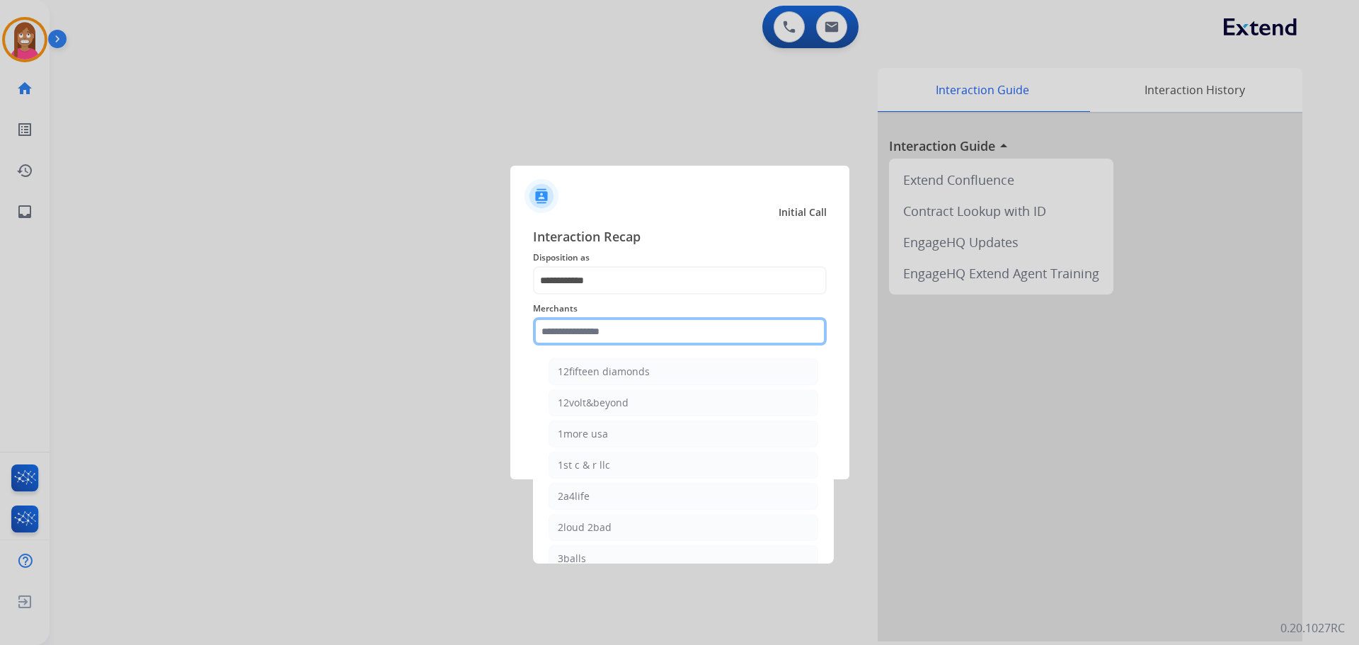
click at [585, 336] on input "text" at bounding box center [680, 331] width 294 height 28
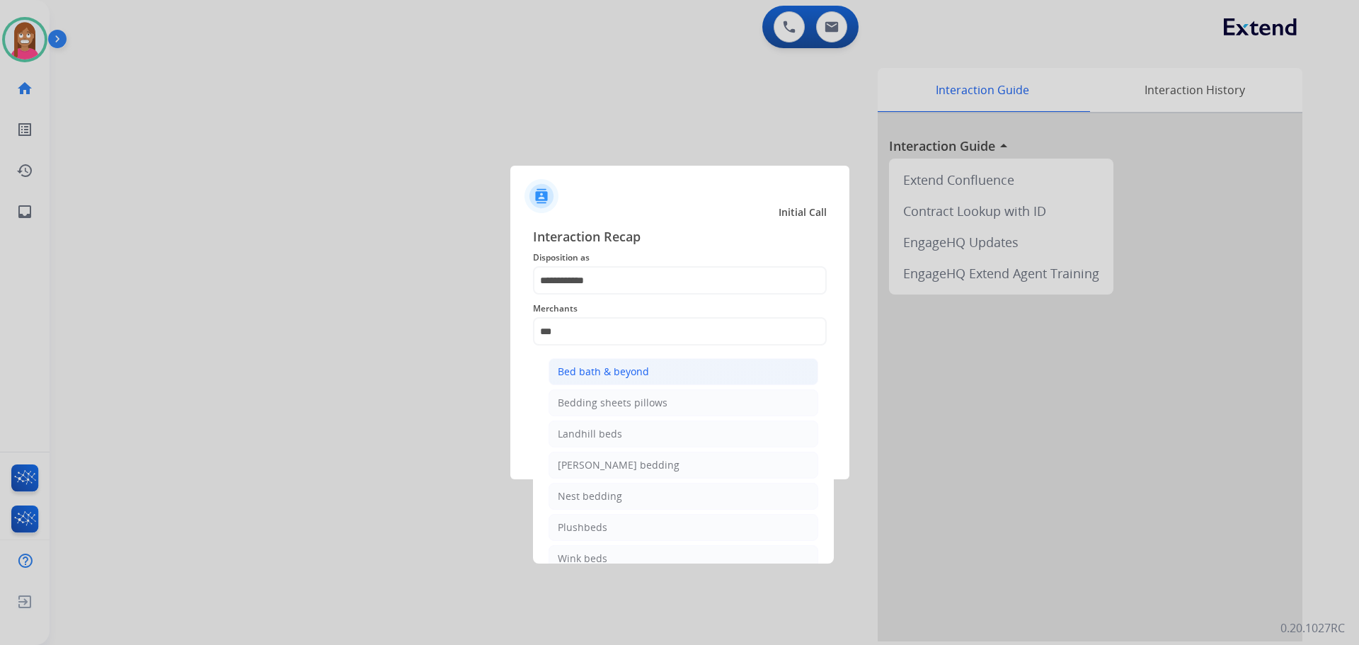
click at [583, 372] on div "Bed bath & beyond" at bounding box center [603, 372] width 91 height 14
type input "**********"
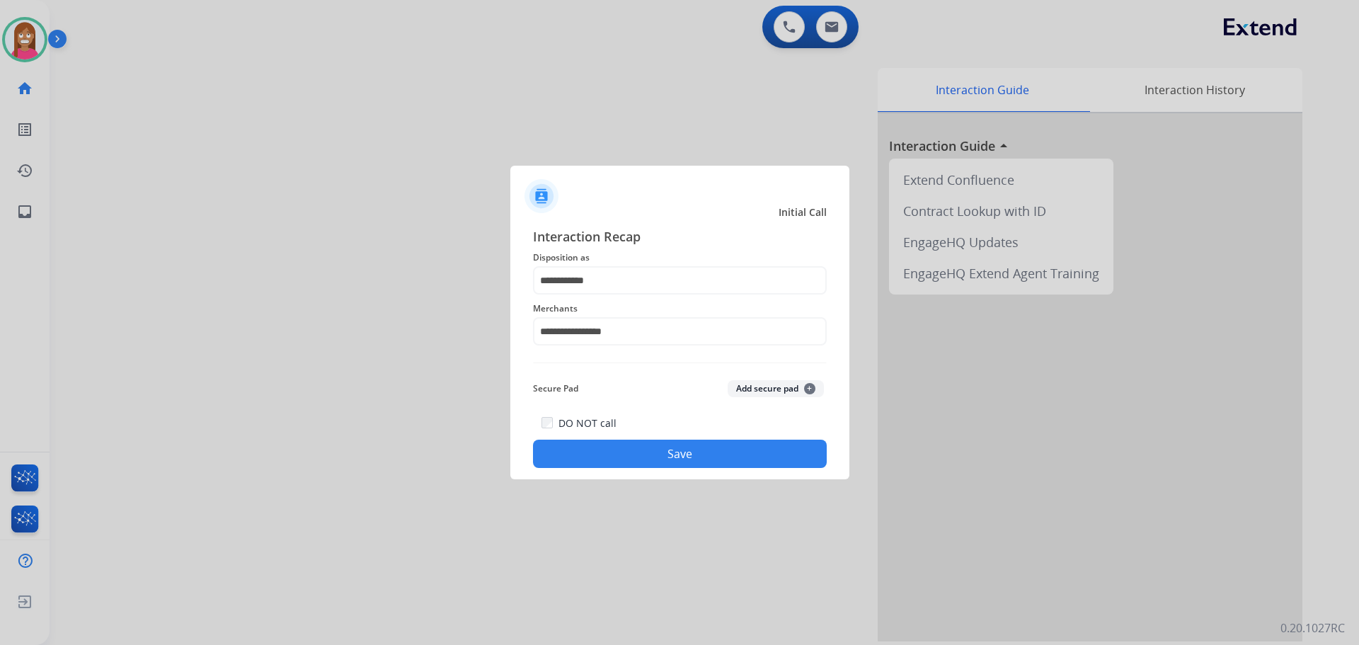
click at [630, 460] on button "Save" at bounding box center [680, 454] width 294 height 28
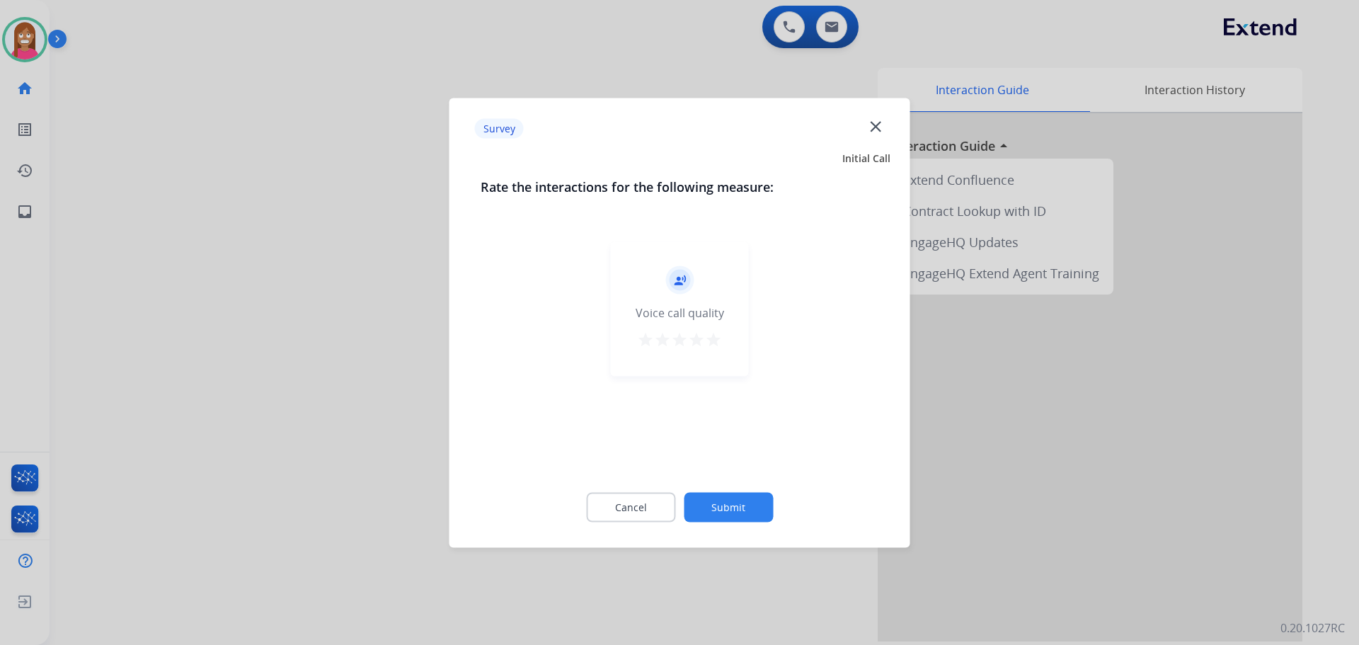
click at [874, 130] on mat-icon "close" at bounding box center [876, 126] width 18 height 18
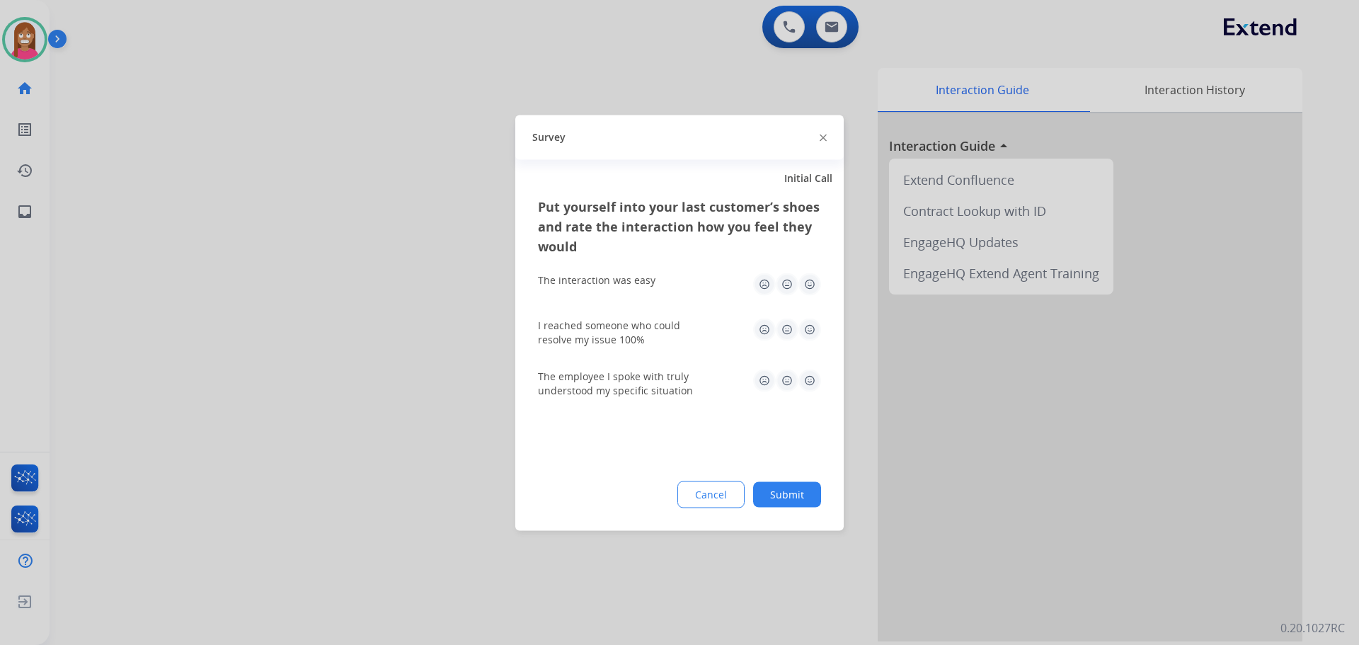
click at [818, 138] on div "Survey" at bounding box center [679, 137] width 329 height 45
click at [821, 137] on img at bounding box center [823, 138] width 7 height 7
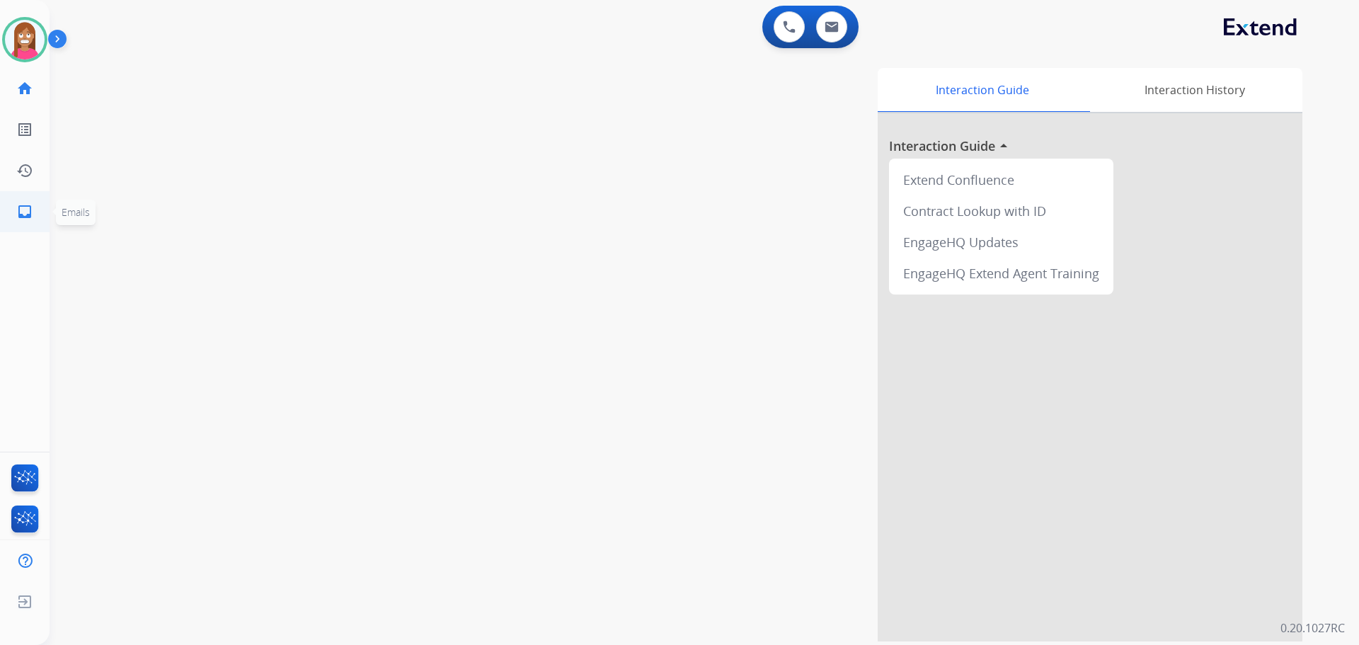
click at [12, 222] on link "inbox Emails" at bounding box center [25, 212] width 40 height 40
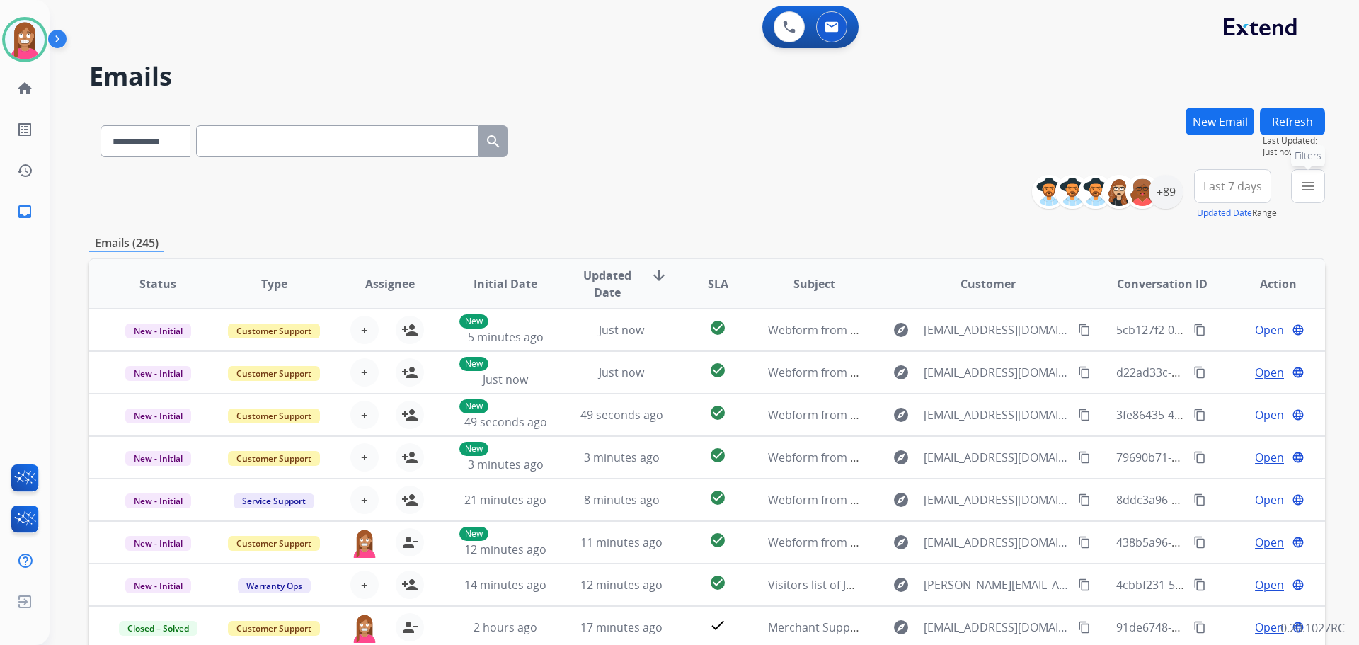
click at [1299, 189] on button "menu Filters" at bounding box center [1308, 186] width 34 height 34
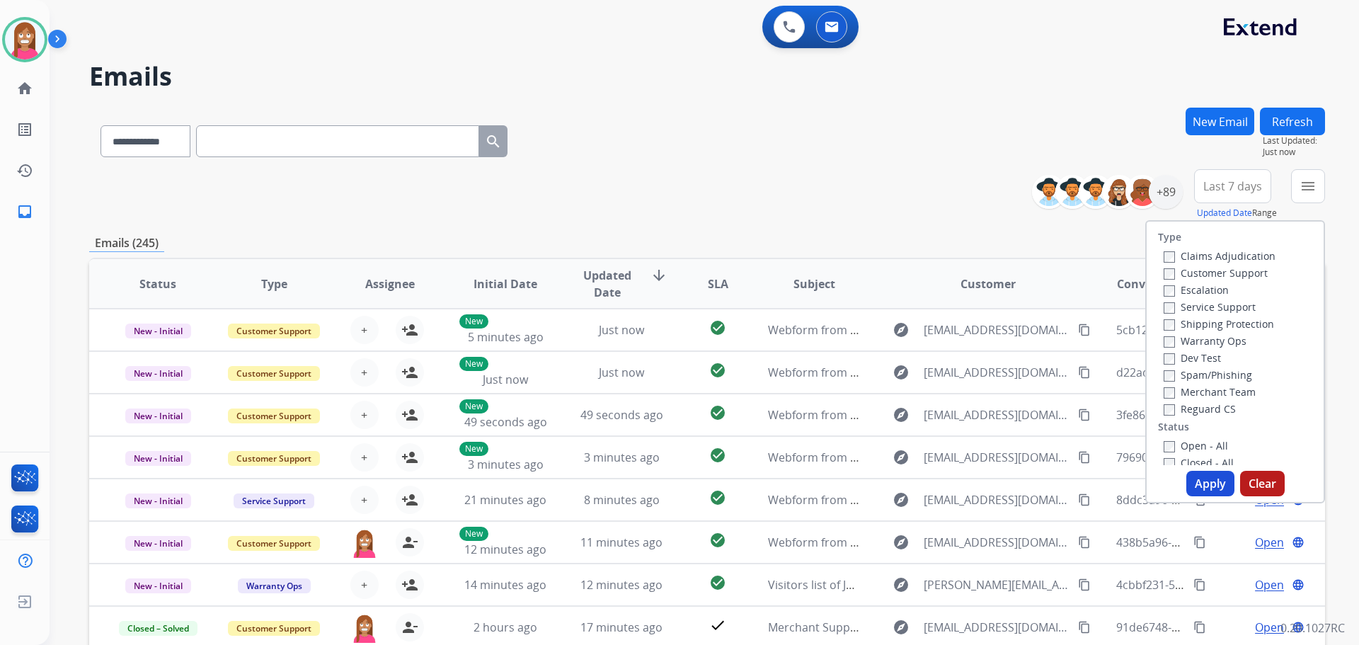
click at [1181, 270] on label "Customer Support" at bounding box center [1216, 272] width 104 height 13
click at [1177, 322] on label "Shipping Protection" at bounding box center [1219, 323] width 110 height 13
click at [1190, 407] on label "Reguard CS" at bounding box center [1200, 408] width 72 height 13
click at [1187, 440] on label "Open - All" at bounding box center [1196, 445] width 64 height 13
click at [1197, 478] on button "Apply" at bounding box center [1211, 483] width 48 height 25
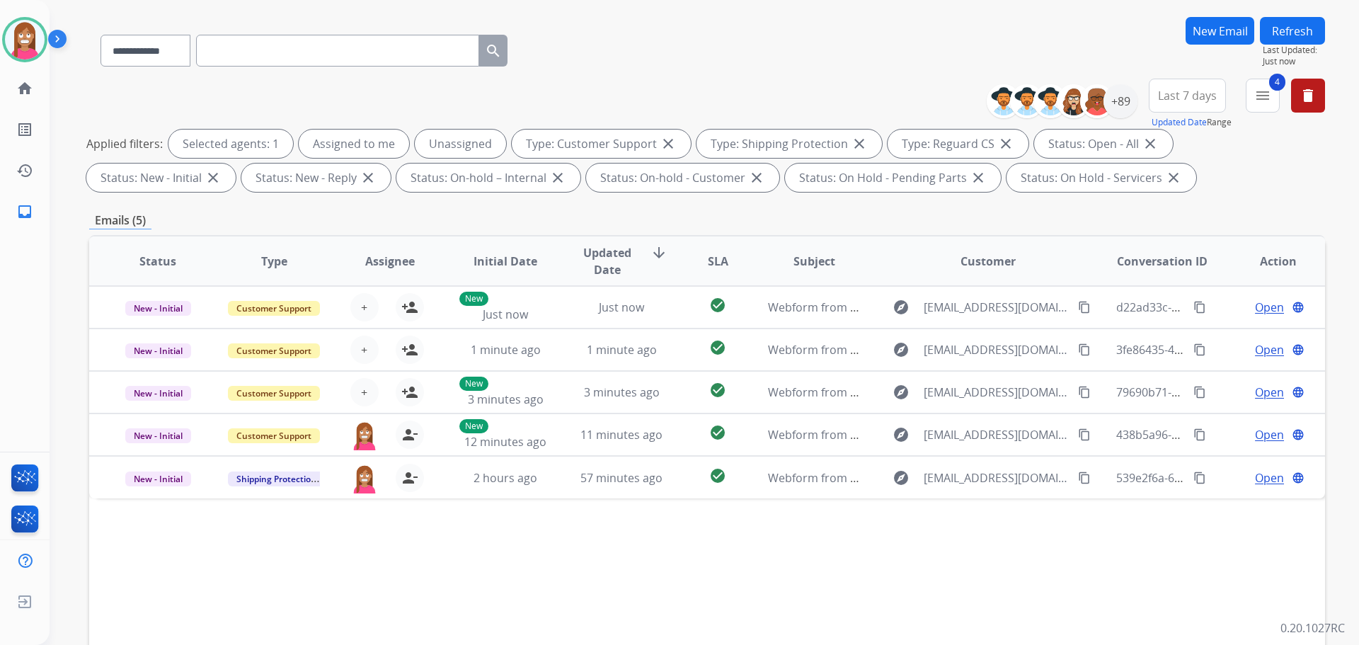
scroll to position [142, 0]
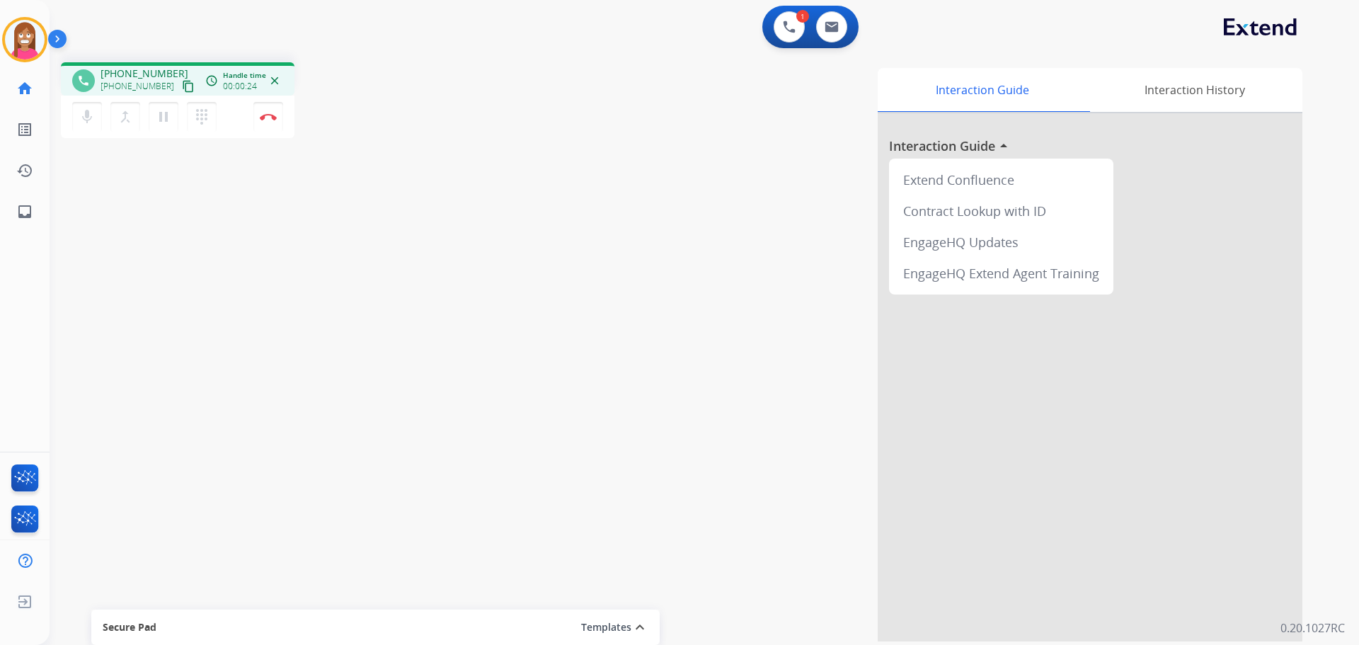
click at [182, 88] on mat-icon "content_copy" at bounding box center [188, 86] width 13 height 13
drag, startPoint x: 169, startPoint y: 86, endPoint x: 518, endPoint y: 82, distance: 349.1
click at [182, 85] on mat-icon "content_copy" at bounding box center [188, 86] width 13 height 13
click at [31, 212] on mat-icon "inbox" at bounding box center [24, 211] width 17 height 17
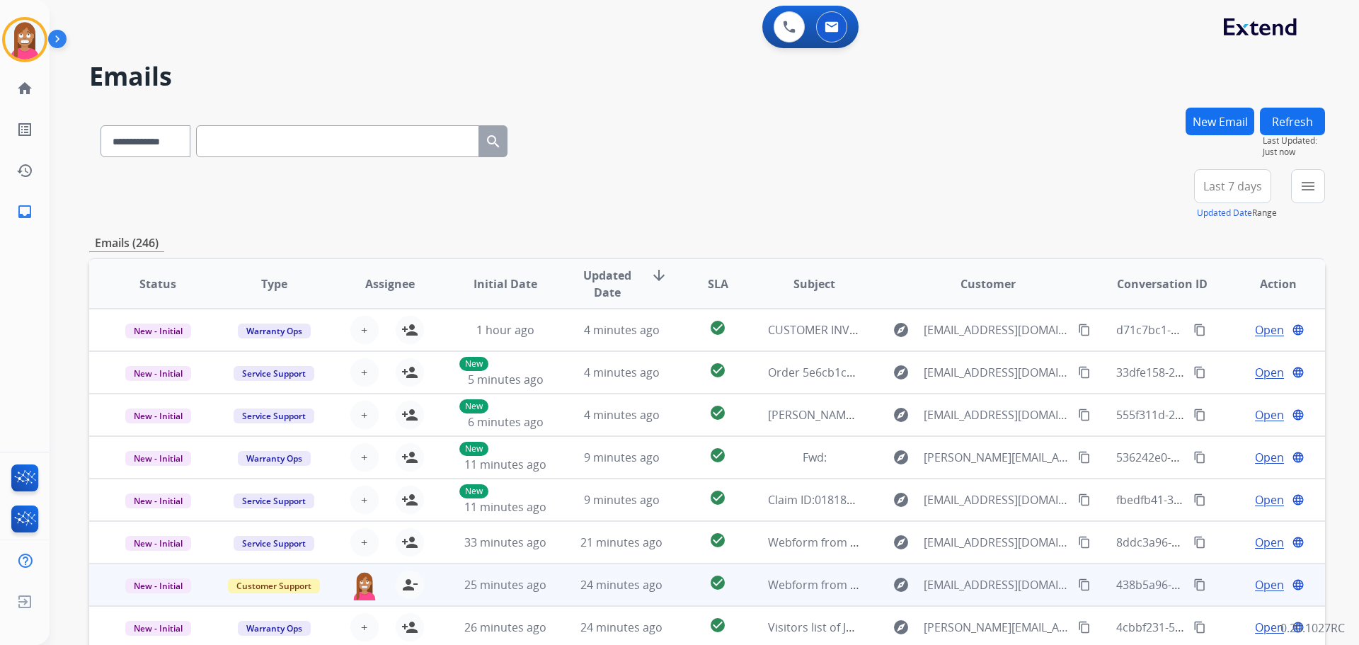
click at [1256, 592] on span "Open" at bounding box center [1269, 584] width 29 height 17
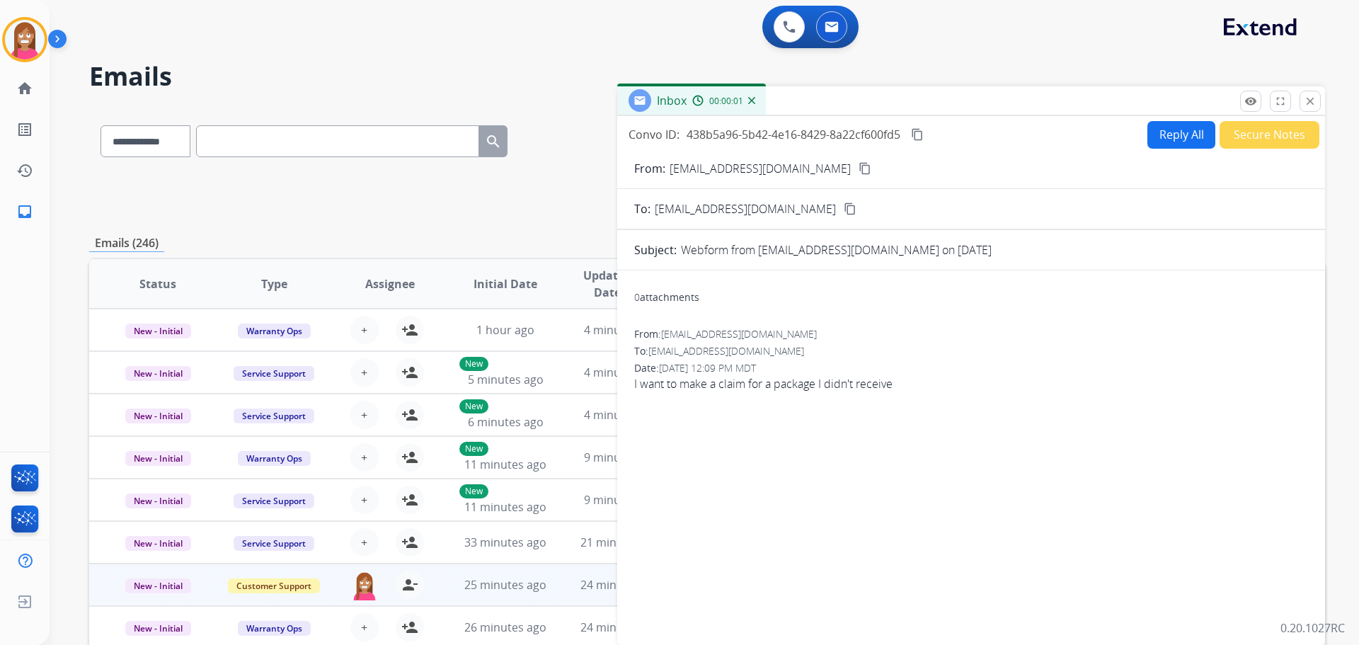
click at [1180, 142] on button "Reply All" at bounding box center [1182, 135] width 68 height 28
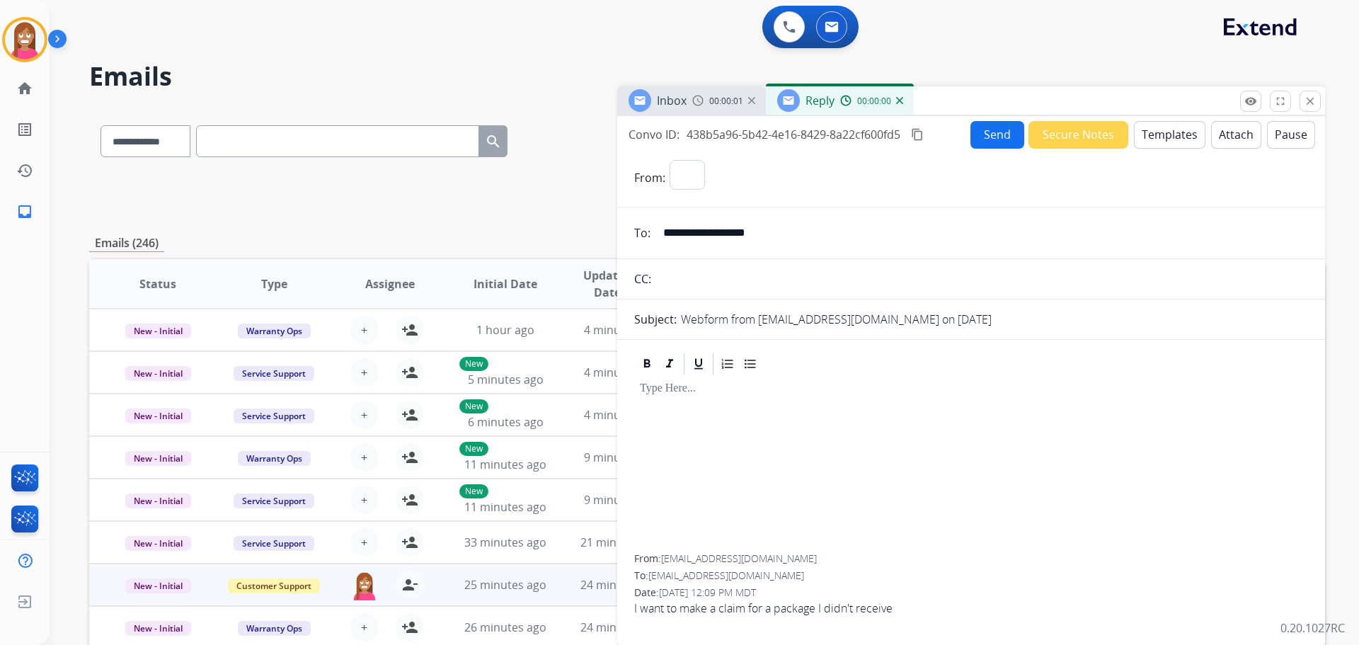
select select "**********"
click at [801, 173] on select "**********" at bounding box center [766, 174] width 193 height 28
click at [1124, 182] on div "**********" at bounding box center [989, 177] width 639 height 35
click at [1155, 139] on button "Templates" at bounding box center [1170, 135] width 72 height 28
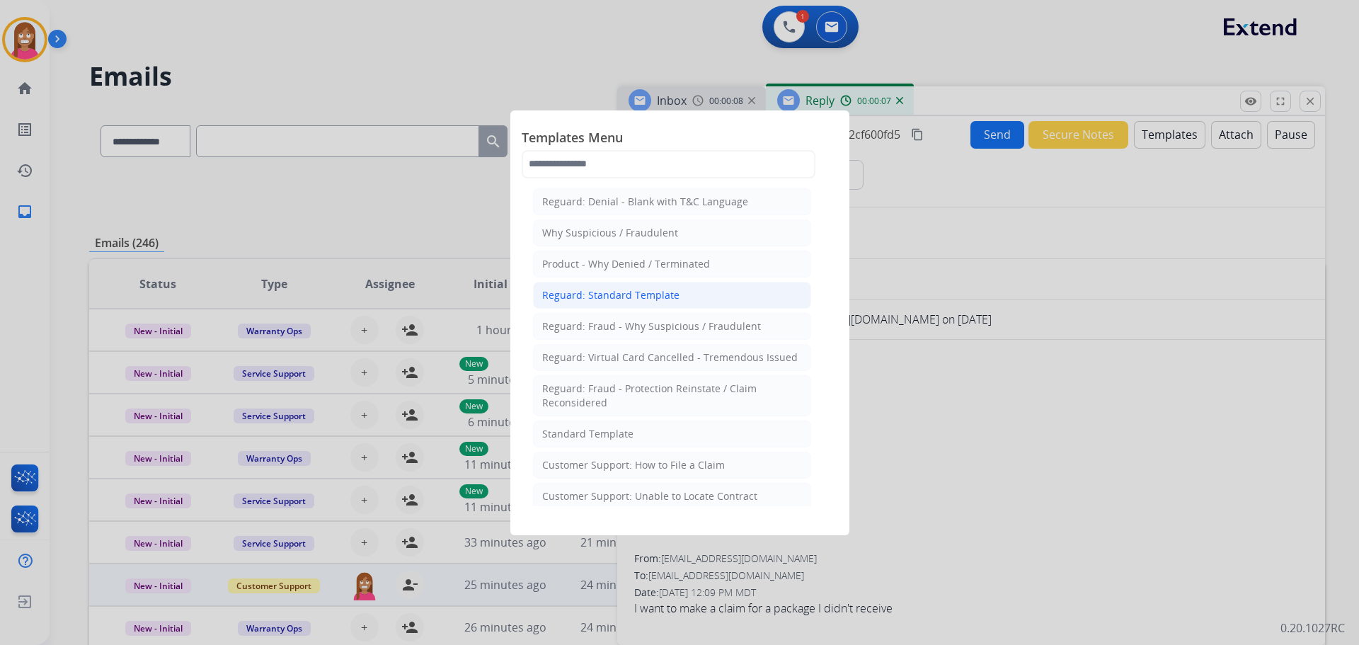
click at [588, 297] on div "Reguard: Standard Template" at bounding box center [610, 295] width 137 height 14
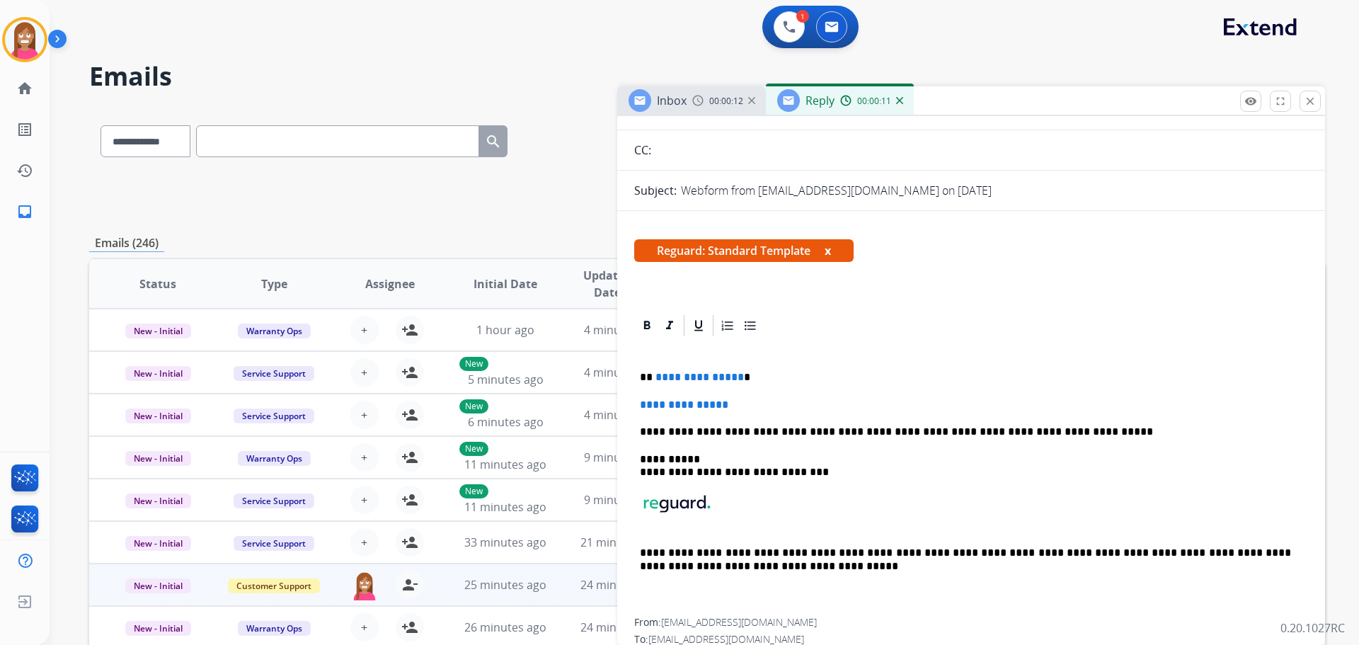
scroll to position [44, 0]
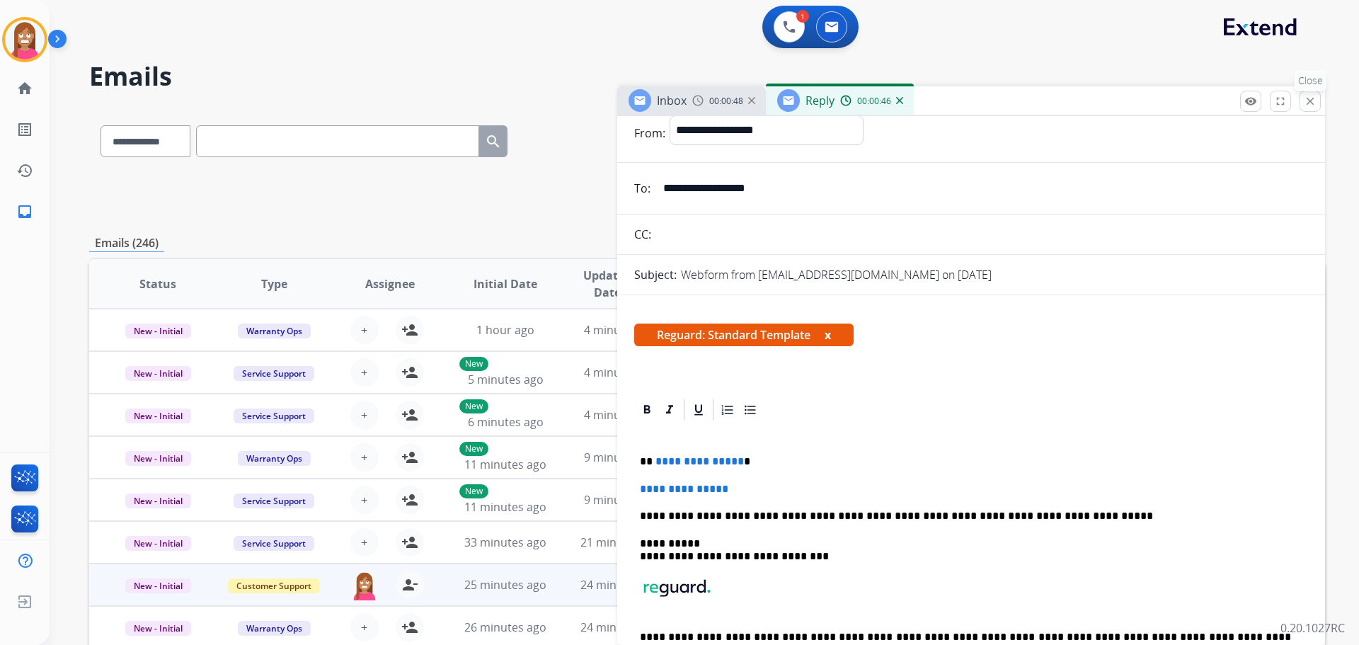
click at [1314, 103] on mat-icon "close" at bounding box center [1310, 101] width 13 height 13
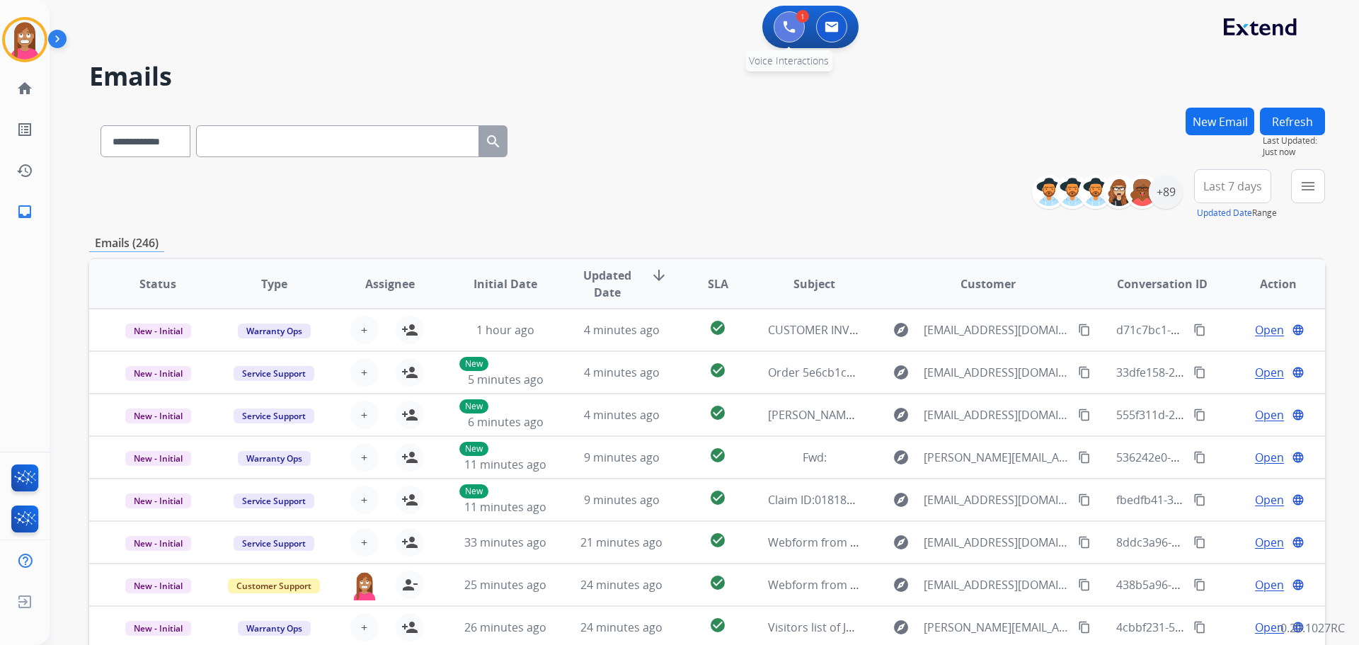
click at [789, 31] on img at bounding box center [789, 27] width 13 height 13
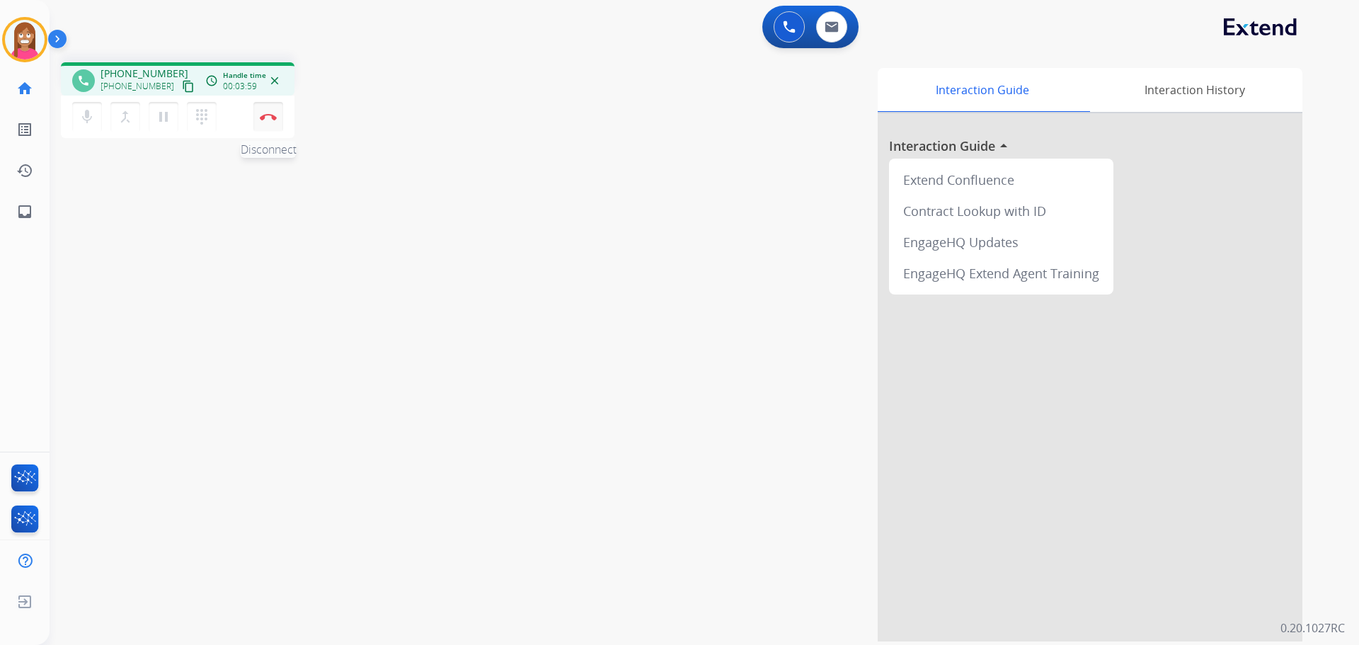
click at [265, 117] on img at bounding box center [268, 116] width 17 height 7
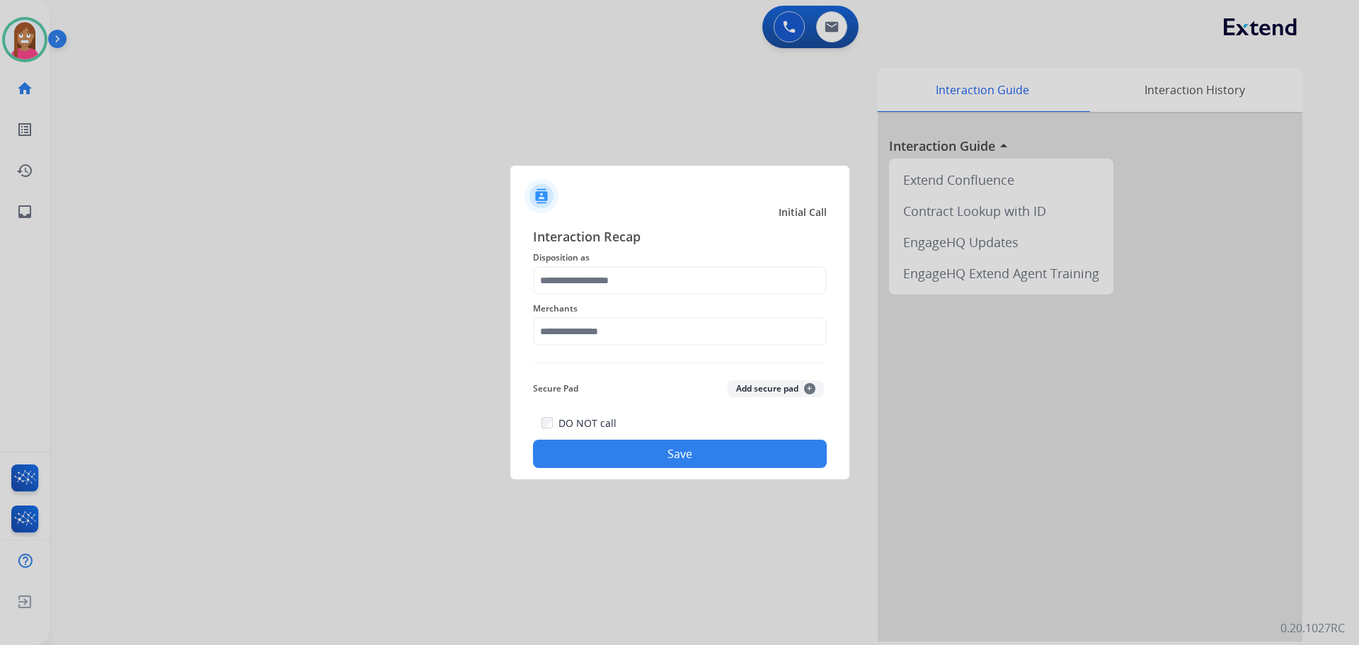
drag, startPoint x: 526, startPoint y: 273, endPoint x: 534, endPoint y: 278, distance: 9.2
click at [532, 277] on div "Interaction Recap Disposition as Merchants Secure Pad Add secure pad + DO NOT c…" at bounding box center [679, 347] width 339 height 264
click at [543, 278] on input "text" at bounding box center [680, 280] width 294 height 28
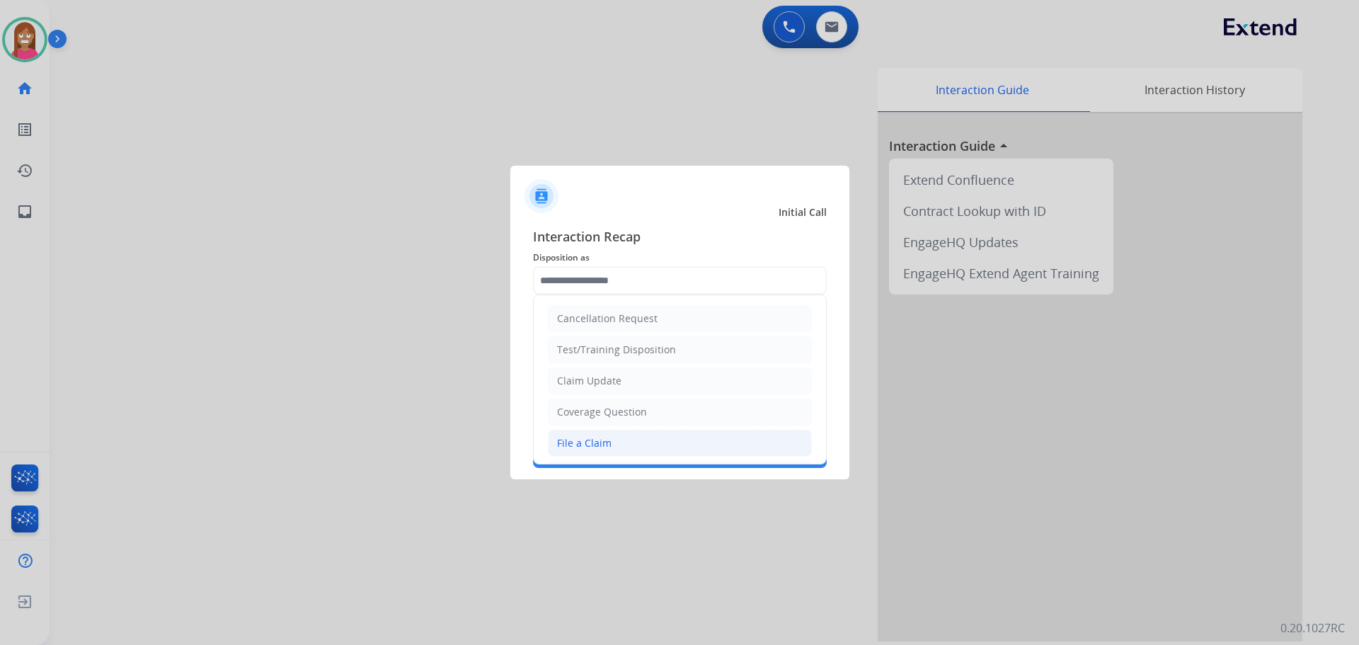
click at [583, 443] on div "File a Claim" at bounding box center [584, 443] width 55 height 14
type input "**********"
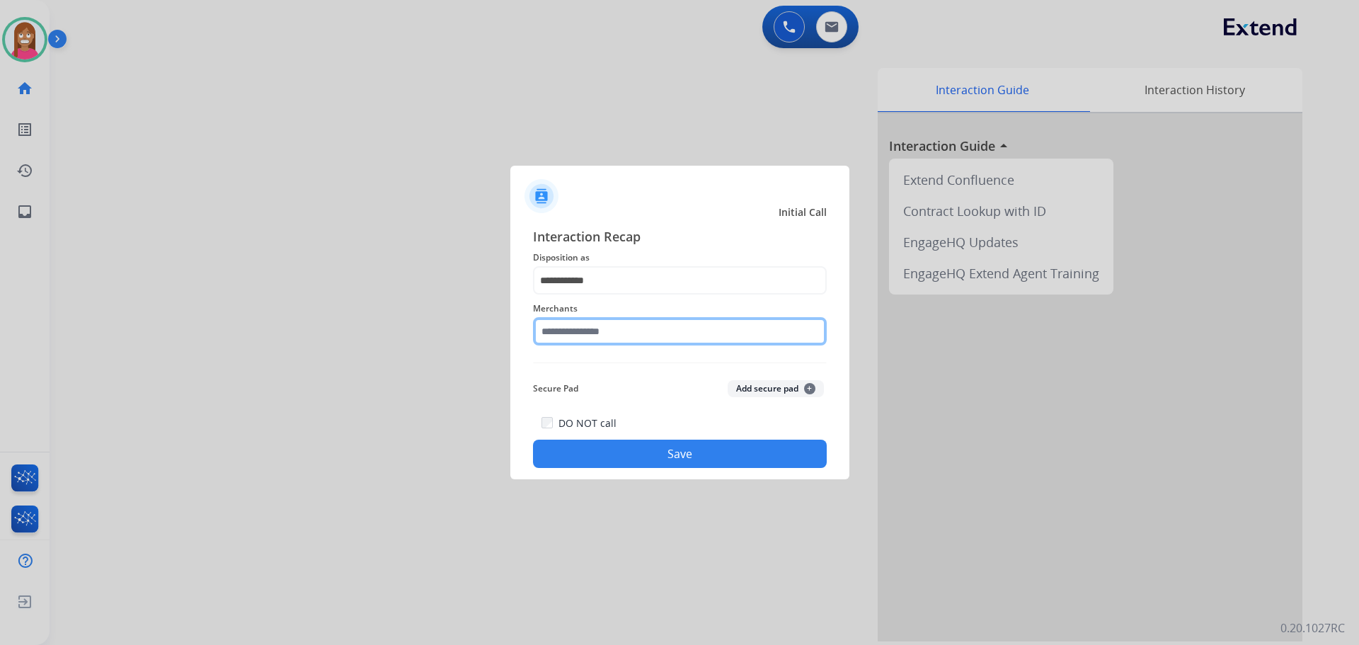
click at [588, 337] on input "text" at bounding box center [680, 331] width 294 height 28
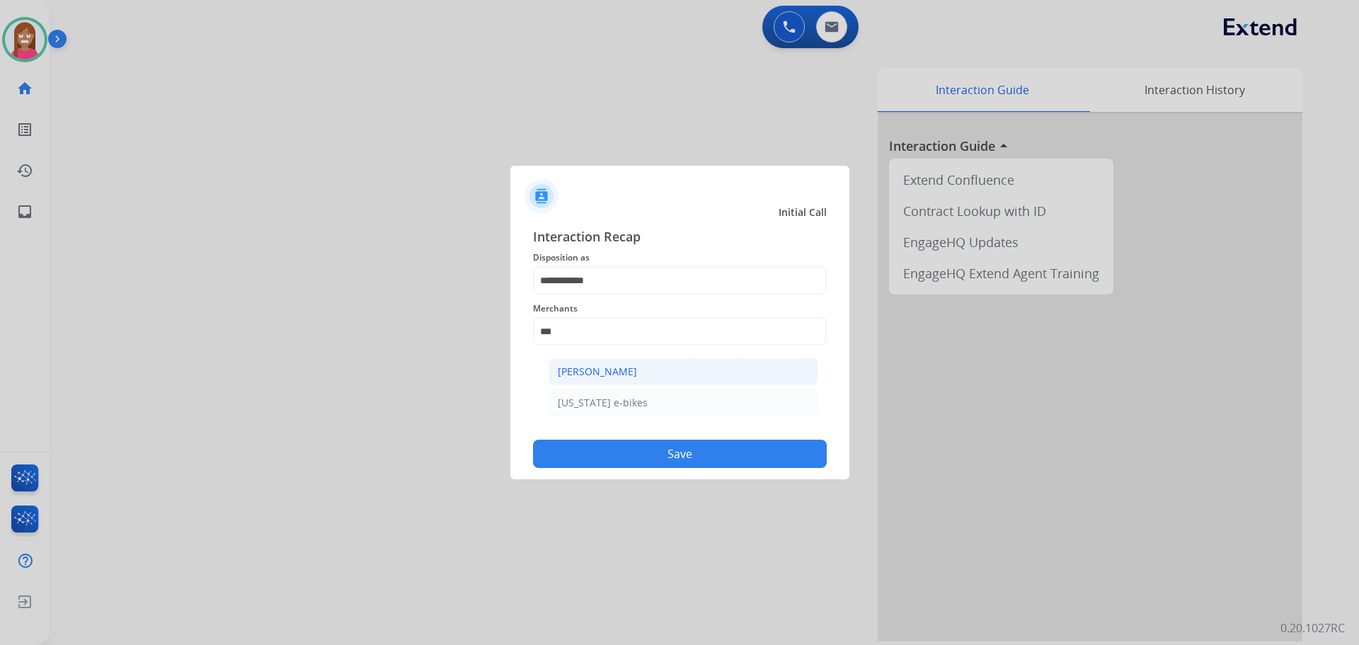
click at [636, 382] on li "[PERSON_NAME]" at bounding box center [684, 371] width 270 height 27
type input "**********"
click at [666, 460] on button "Save" at bounding box center [680, 454] width 294 height 28
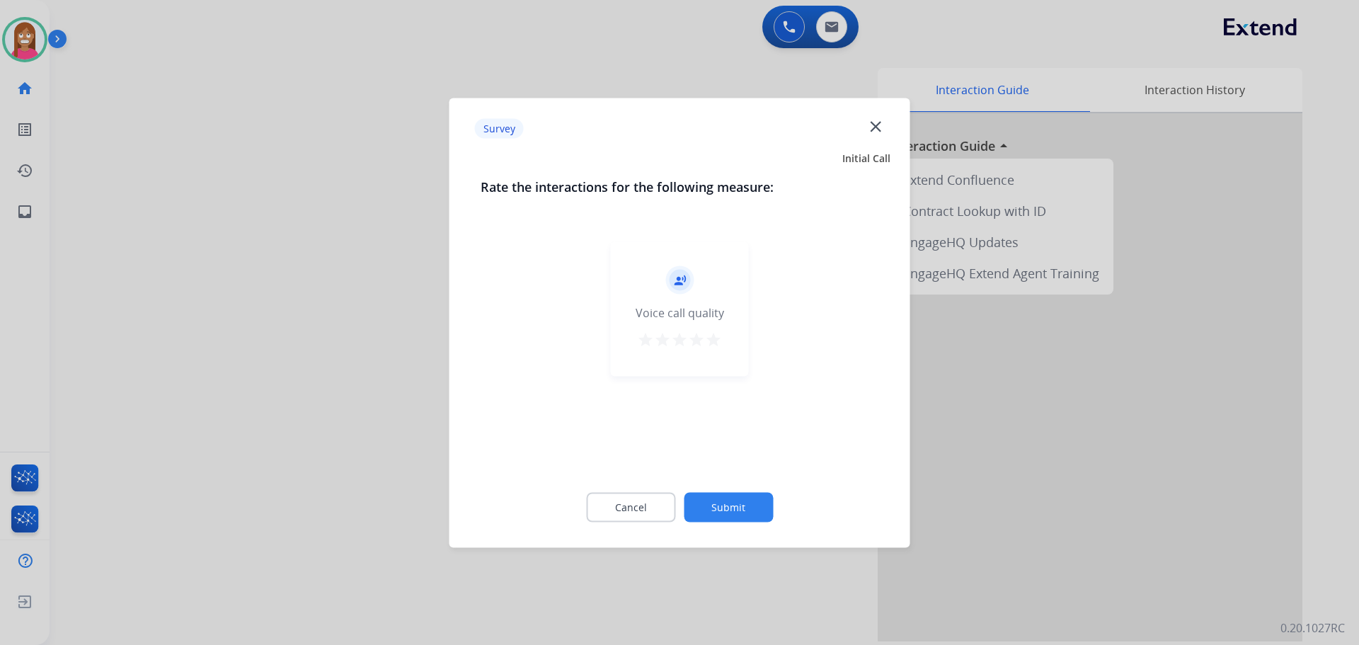
click at [877, 118] on mat-icon "close" at bounding box center [876, 126] width 18 height 18
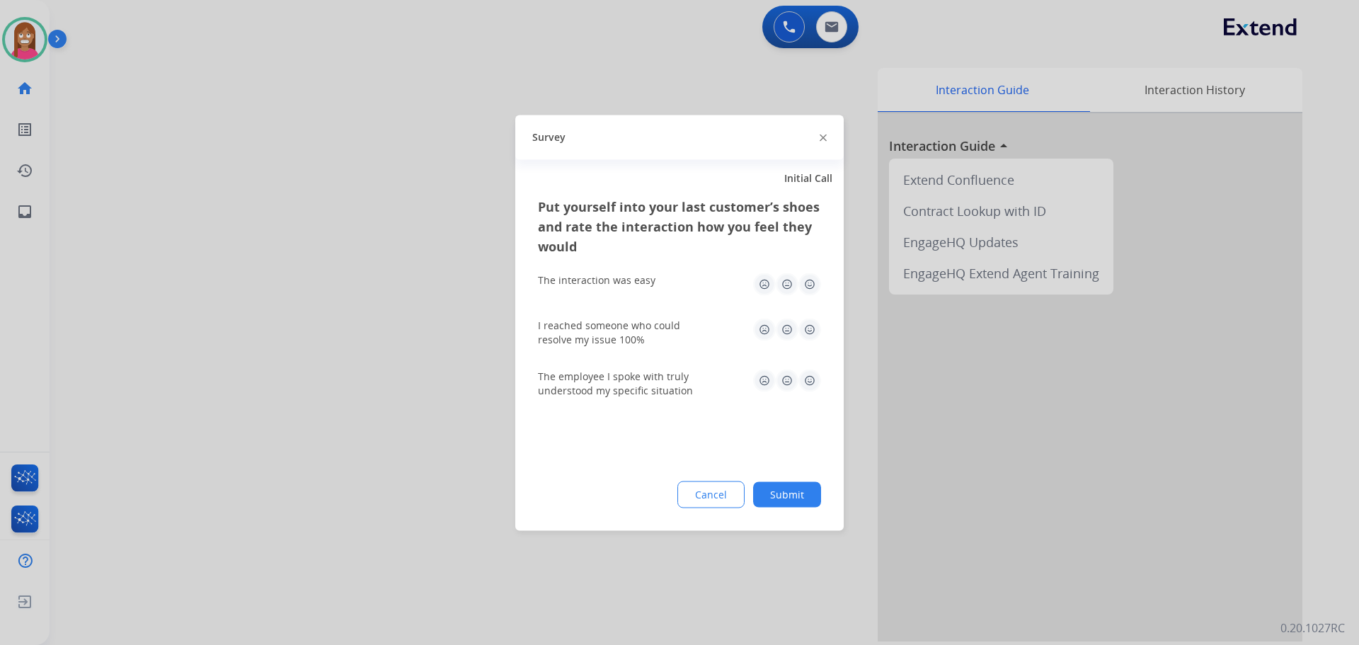
click at [821, 137] on img at bounding box center [823, 138] width 7 height 7
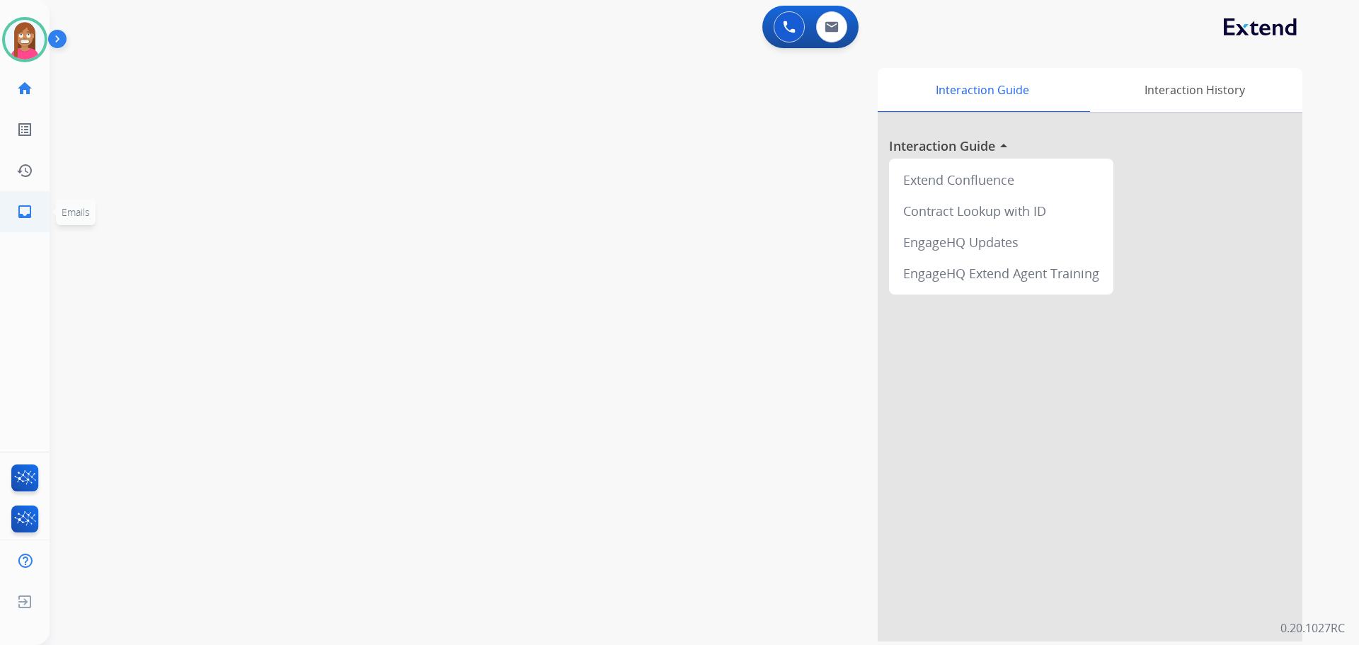
click at [11, 215] on link "inbox Emails" at bounding box center [25, 212] width 40 height 40
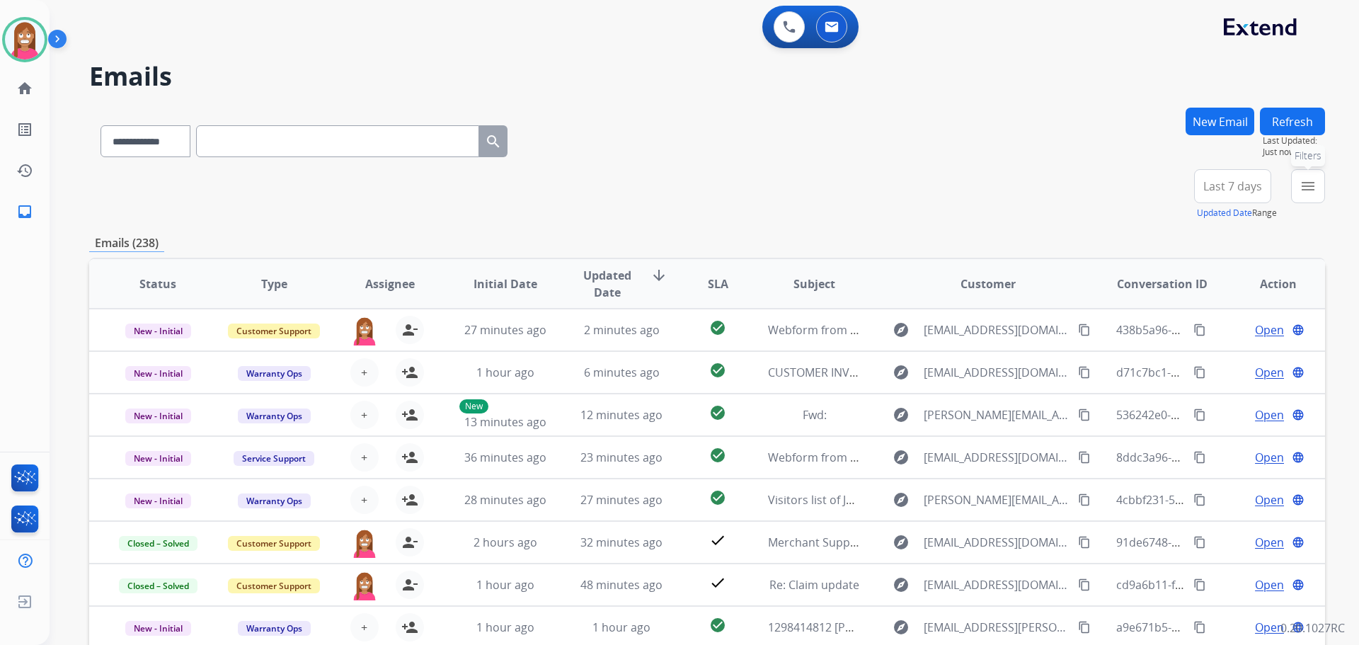
click at [1299, 191] on button "menu Filters" at bounding box center [1308, 186] width 34 height 34
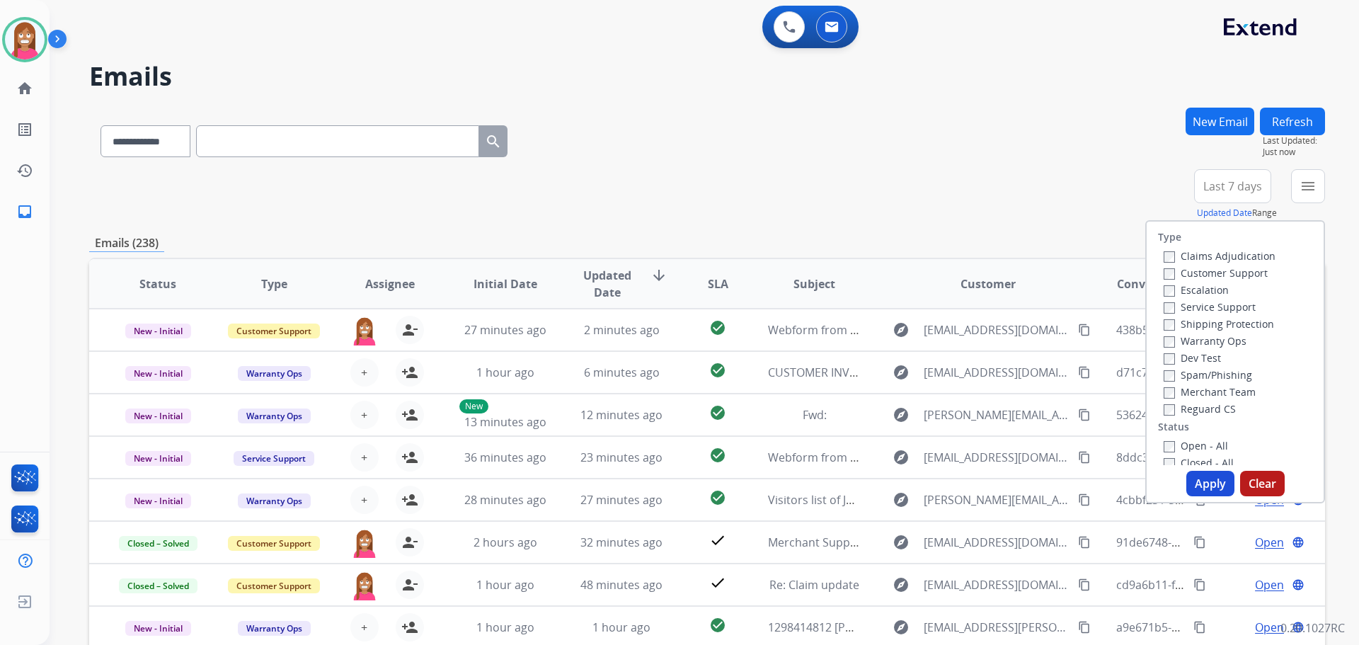
click at [1206, 273] on label "Customer Support" at bounding box center [1216, 272] width 104 height 13
click at [1183, 321] on label "Shipping Protection" at bounding box center [1219, 323] width 110 height 13
click at [1185, 406] on label "Reguard CS" at bounding box center [1200, 408] width 72 height 13
click at [1185, 445] on label "Open - All" at bounding box center [1196, 445] width 64 height 13
click at [1194, 488] on button "Apply" at bounding box center [1211, 483] width 48 height 25
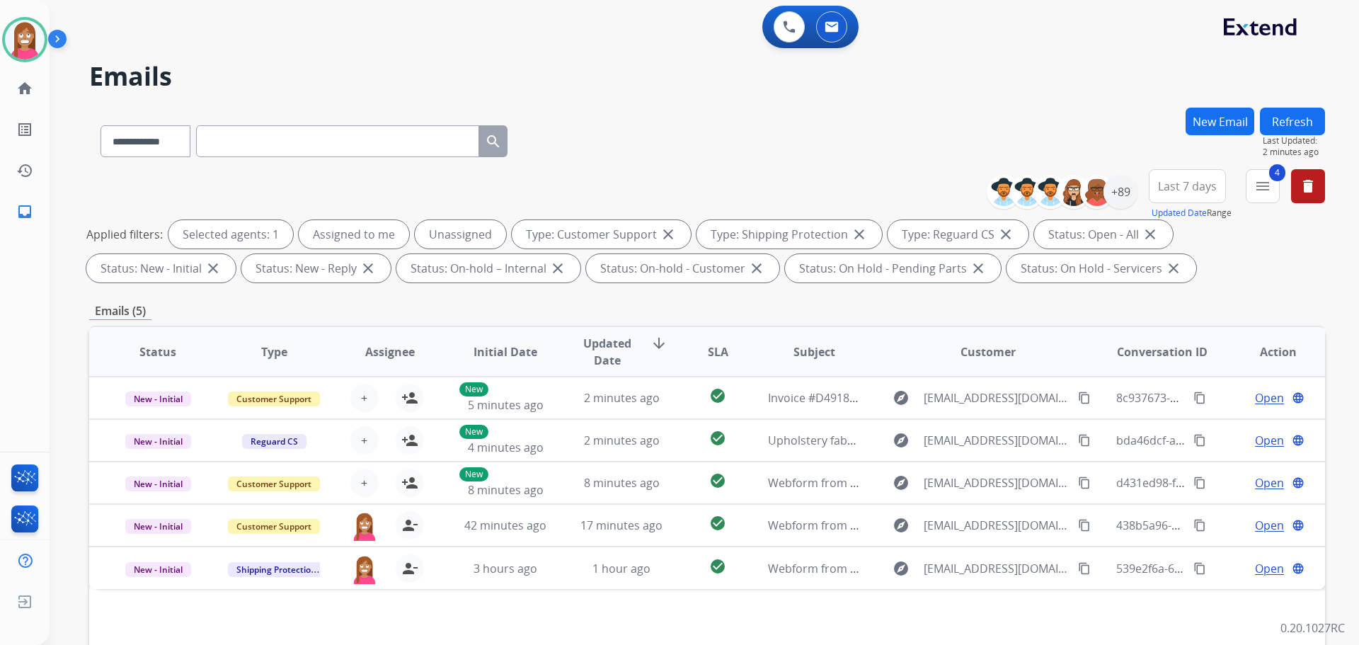
drag, startPoint x: 1300, startPoint y: 123, endPoint x: 1286, endPoint y: 121, distance: 14.3
click at [1289, 119] on button "Refresh" at bounding box center [1292, 122] width 65 height 28
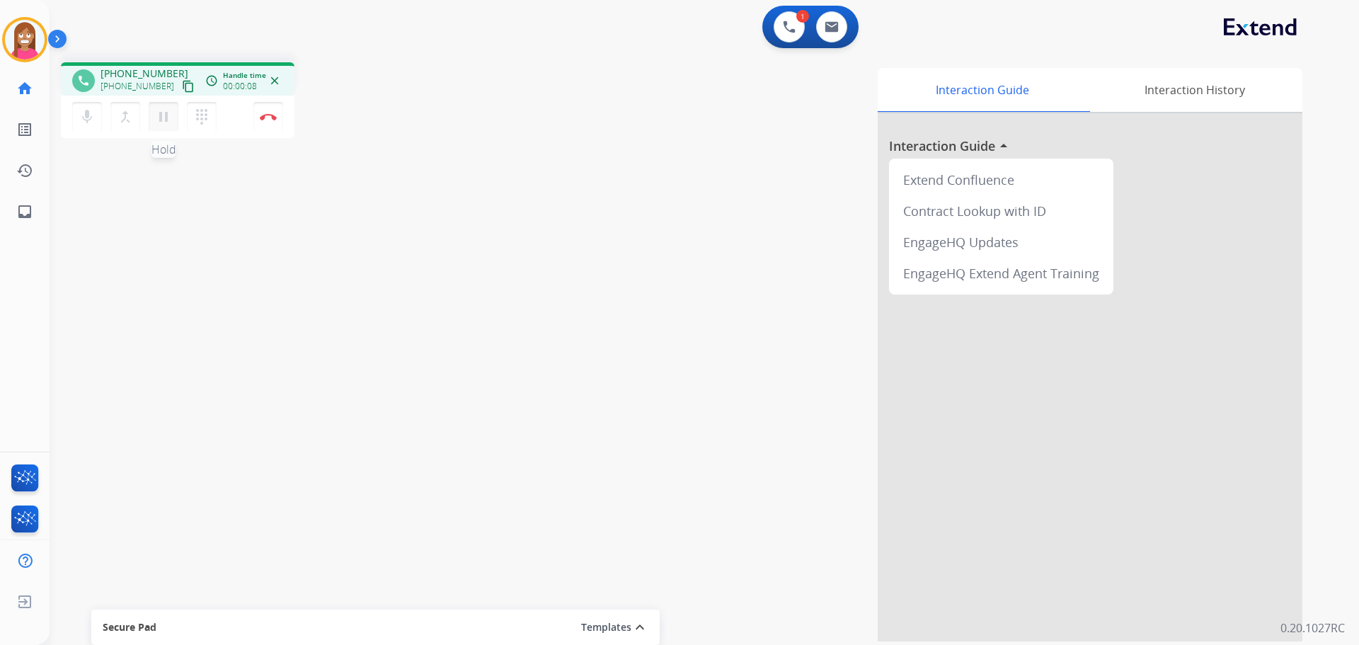
click at [171, 120] on mat-icon "pause" at bounding box center [163, 116] width 17 height 17
click at [207, 127] on button "dialpad Dialpad" at bounding box center [202, 117] width 30 height 30
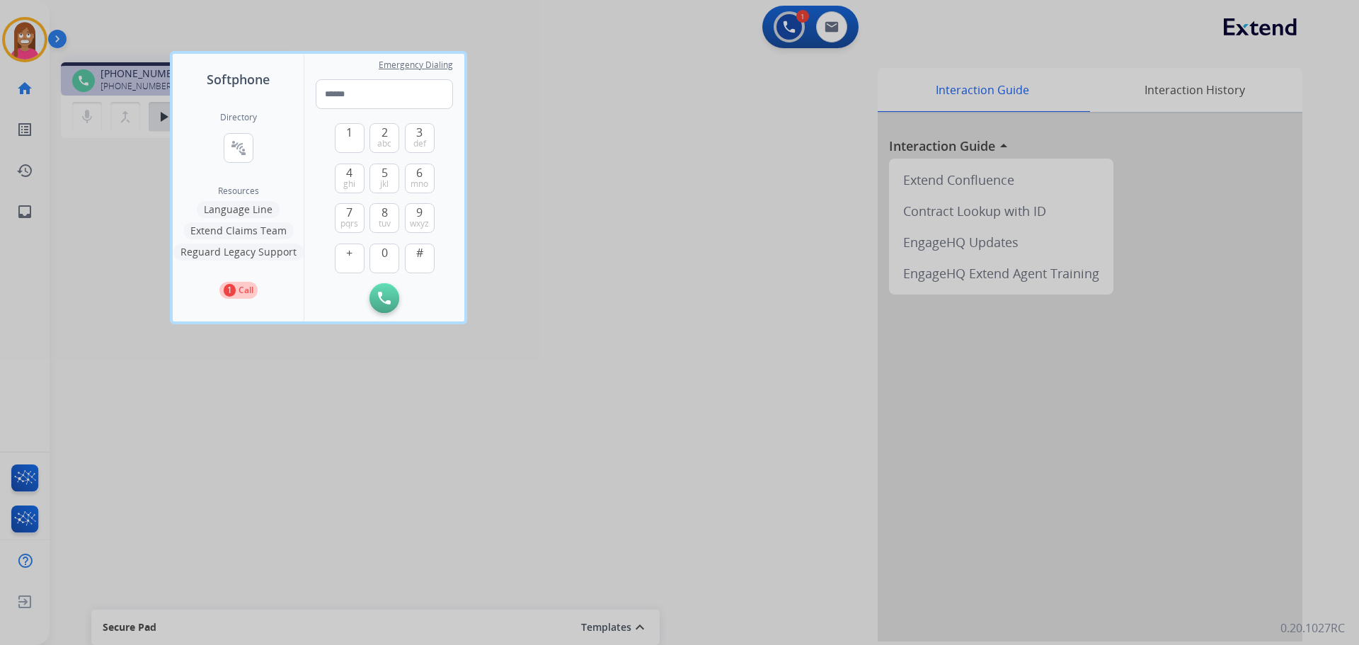
click at [249, 210] on button "Language Line" at bounding box center [238, 209] width 83 height 17
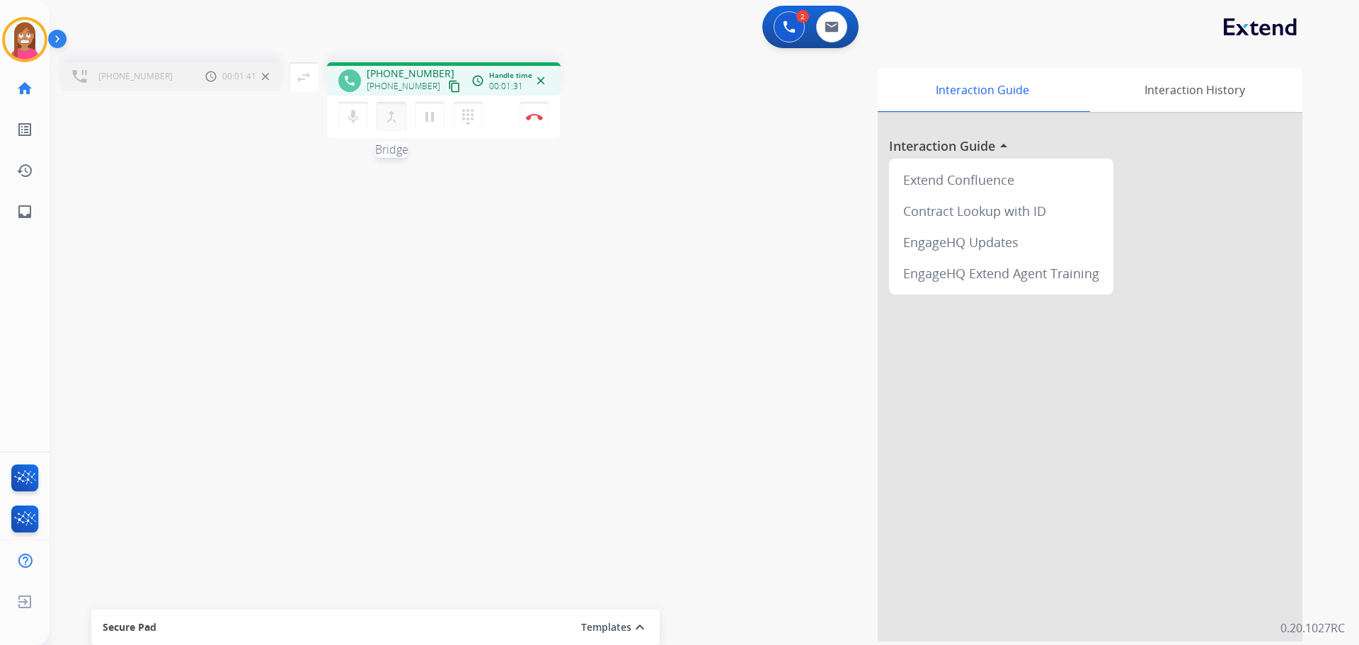
click at [394, 126] on button "merge_type Bridge" at bounding box center [392, 117] width 30 height 30
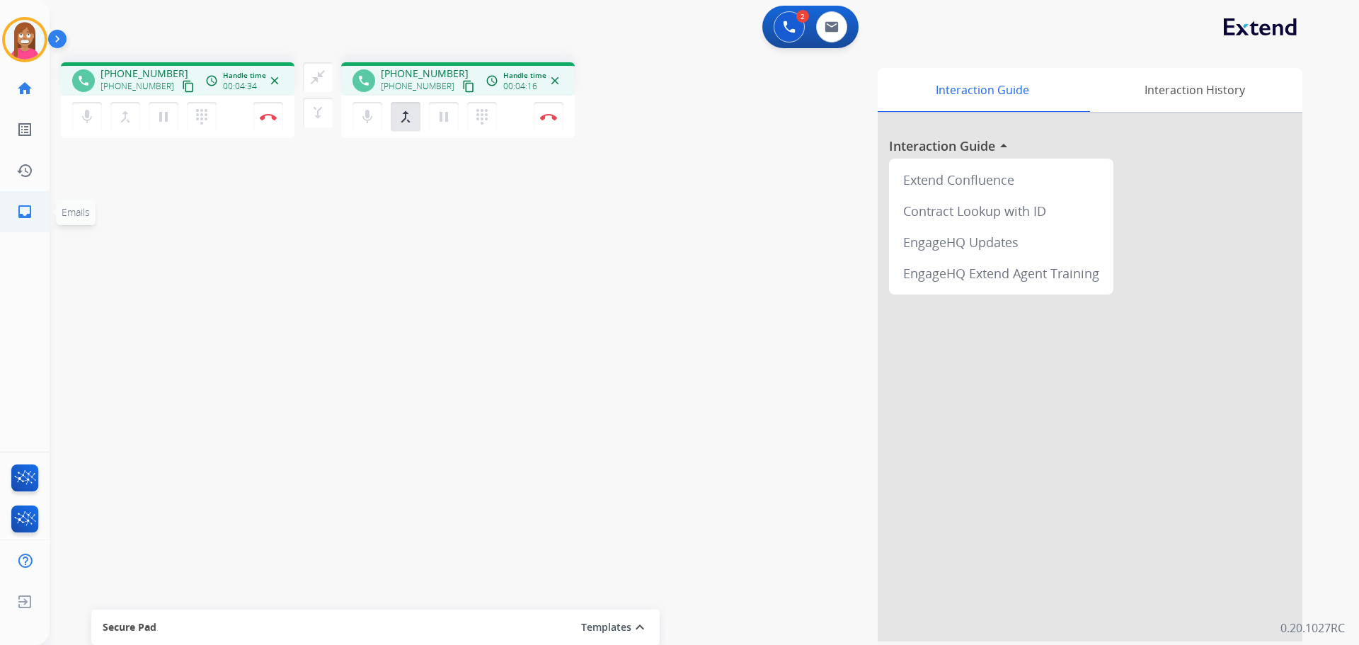
click at [22, 210] on mat-icon "inbox" at bounding box center [24, 211] width 17 height 17
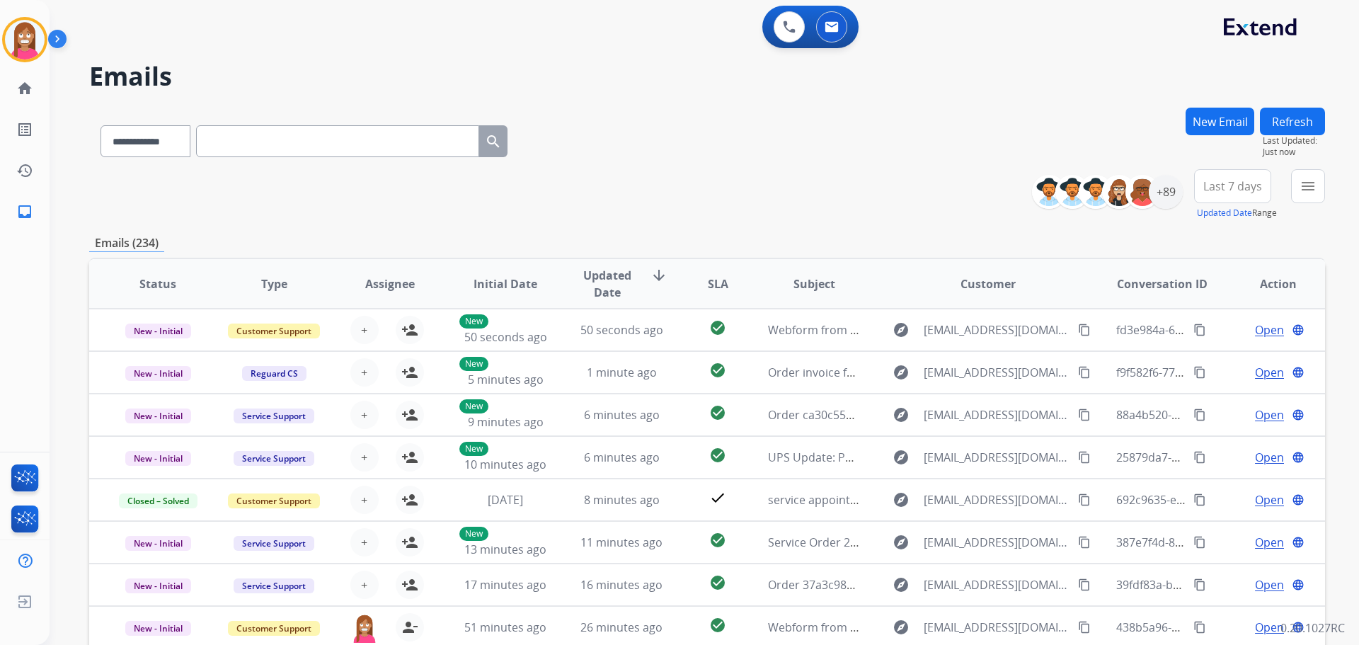
click at [1217, 112] on button "New Email" at bounding box center [1220, 122] width 69 height 28
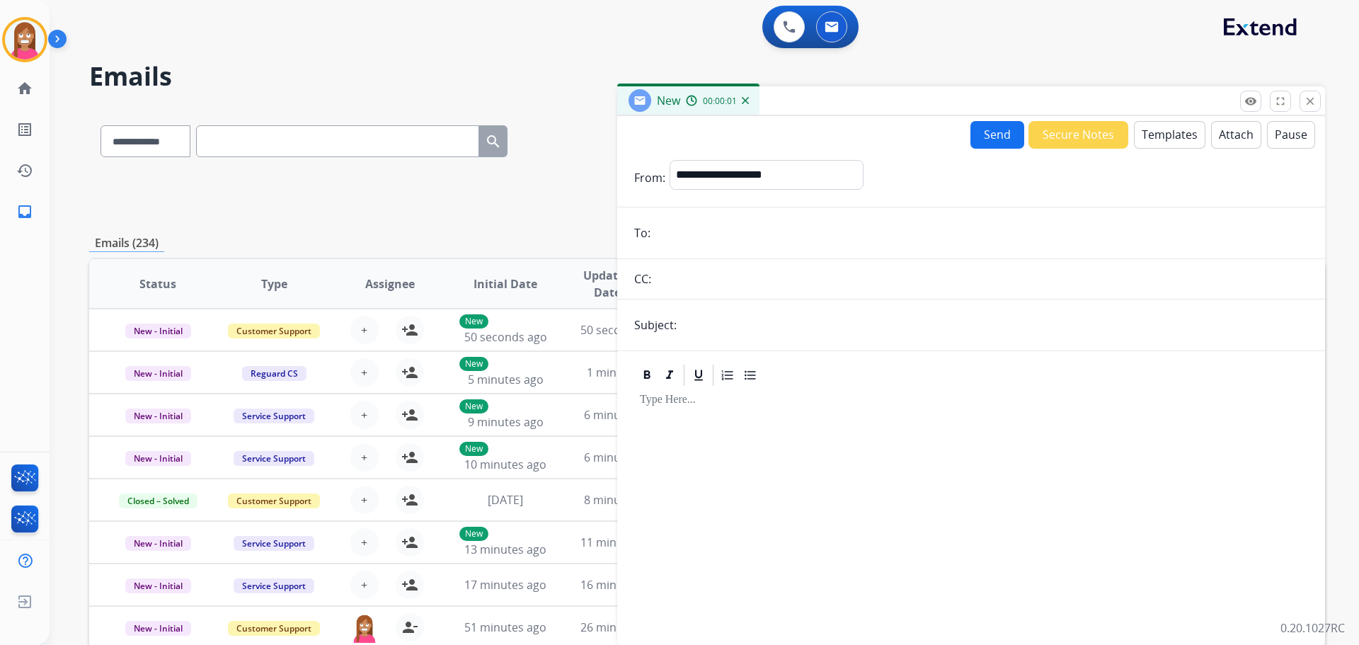
paste input "**********"
type input "**********"
click at [736, 177] on select "**********" at bounding box center [766, 174] width 193 height 28
select select "**********"
click at [670, 160] on select "**********" at bounding box center [766, 174] width 193 height 28
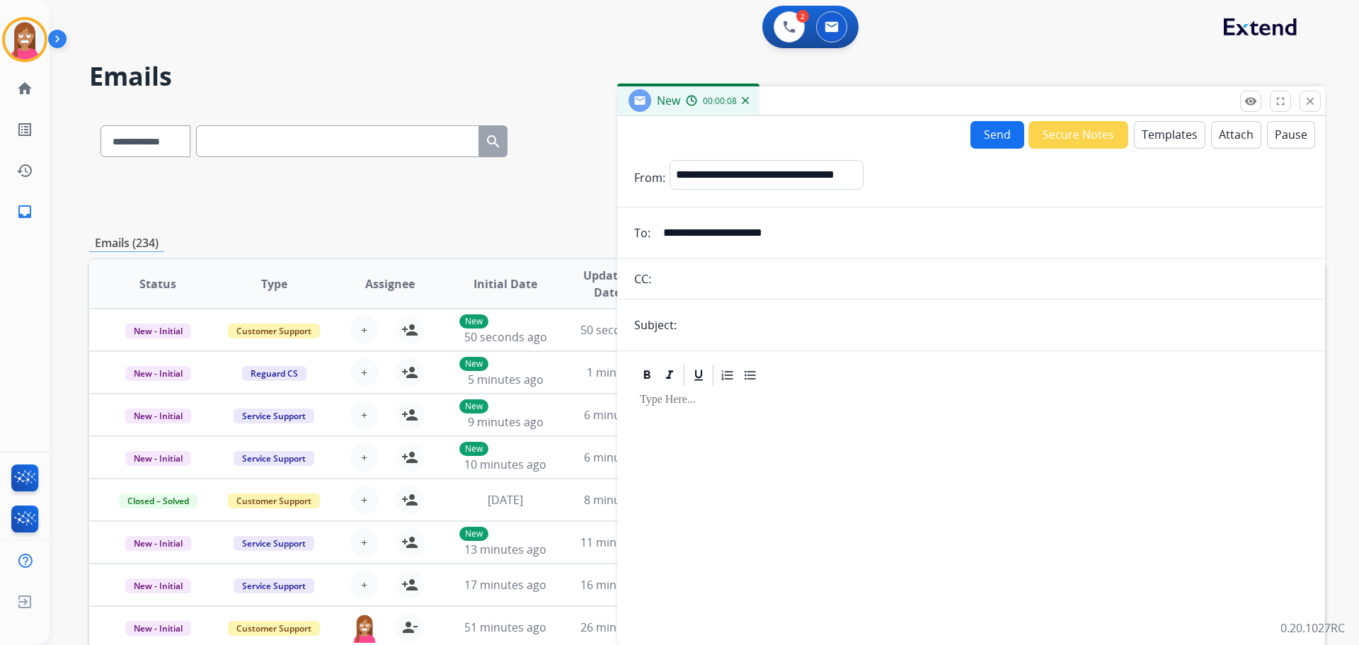
click at [717, 319] on input "text" at bounding box center [994, 325] width 627 height 28
type input "**********"
click at [1155, 139] on button "Templates" at bounding box center [1170, 135] width 72 height 28
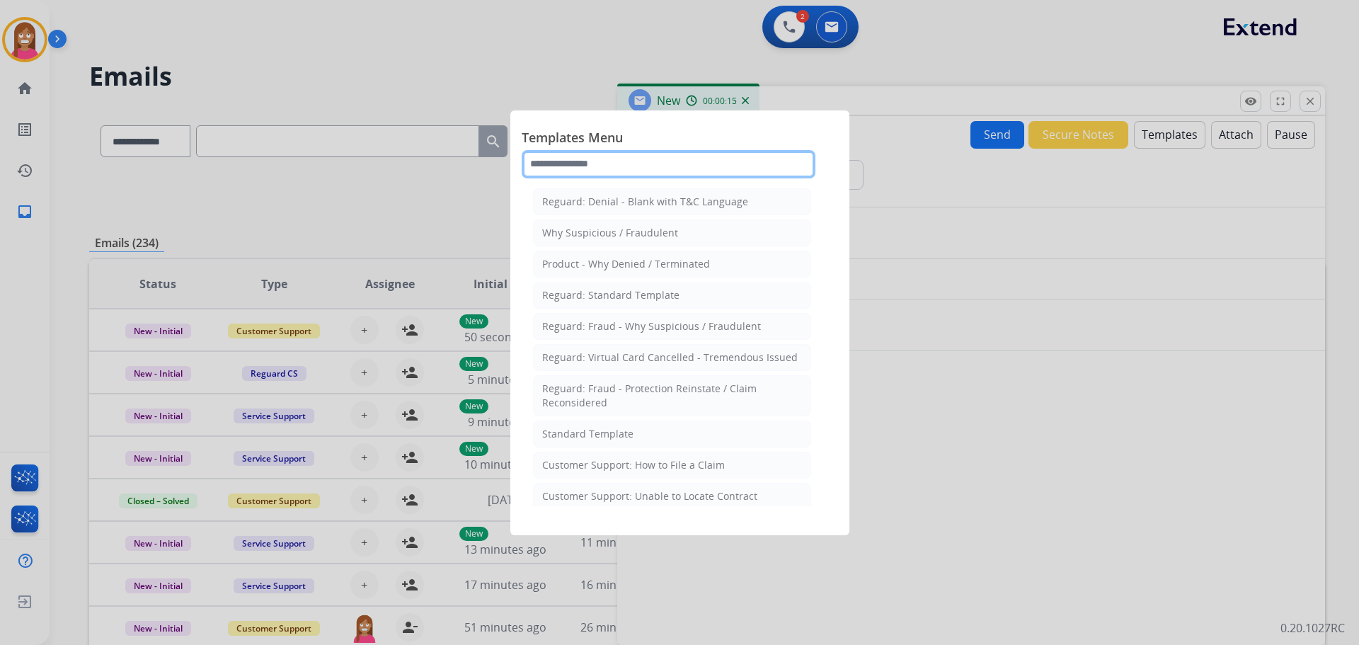
click at [588, 166] on input "text" at bounding box center [669, 164] width 294 height 28
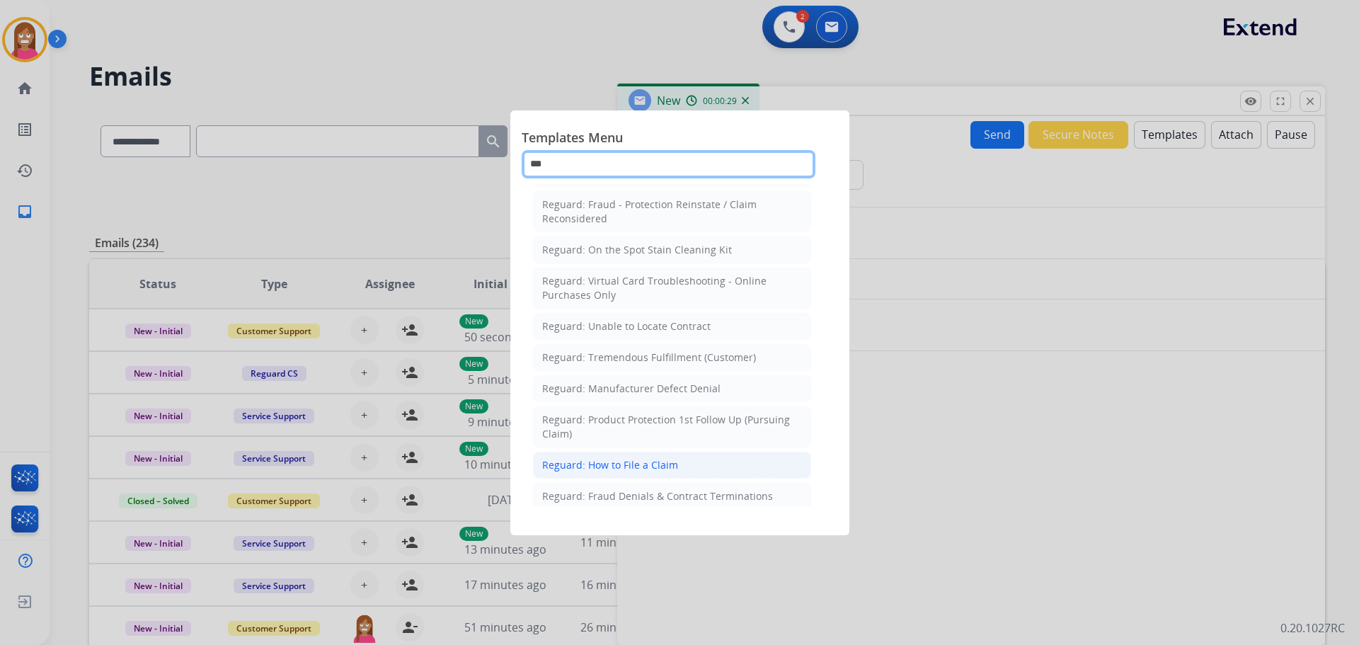
scroll to position [161, 0]
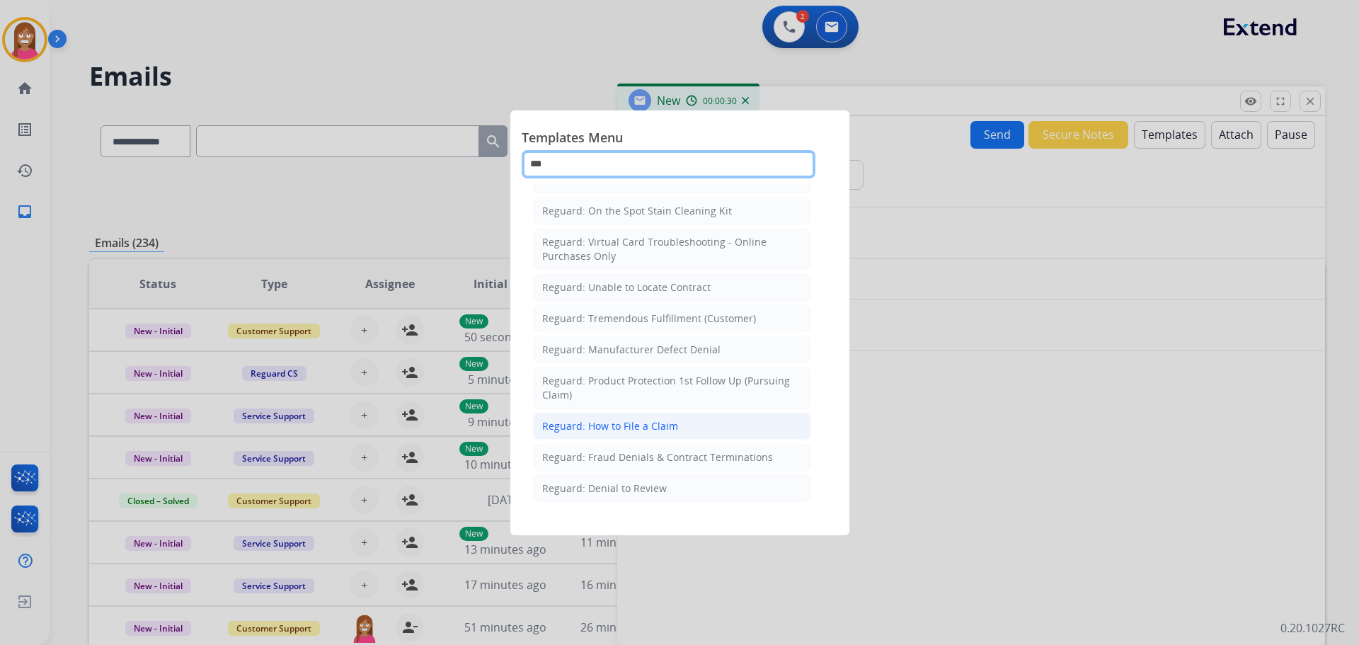
type input "***"
click at [625, 430] on div "Reguard: How to File a Claim" at bounding box center [610, 426] width 136 height 14
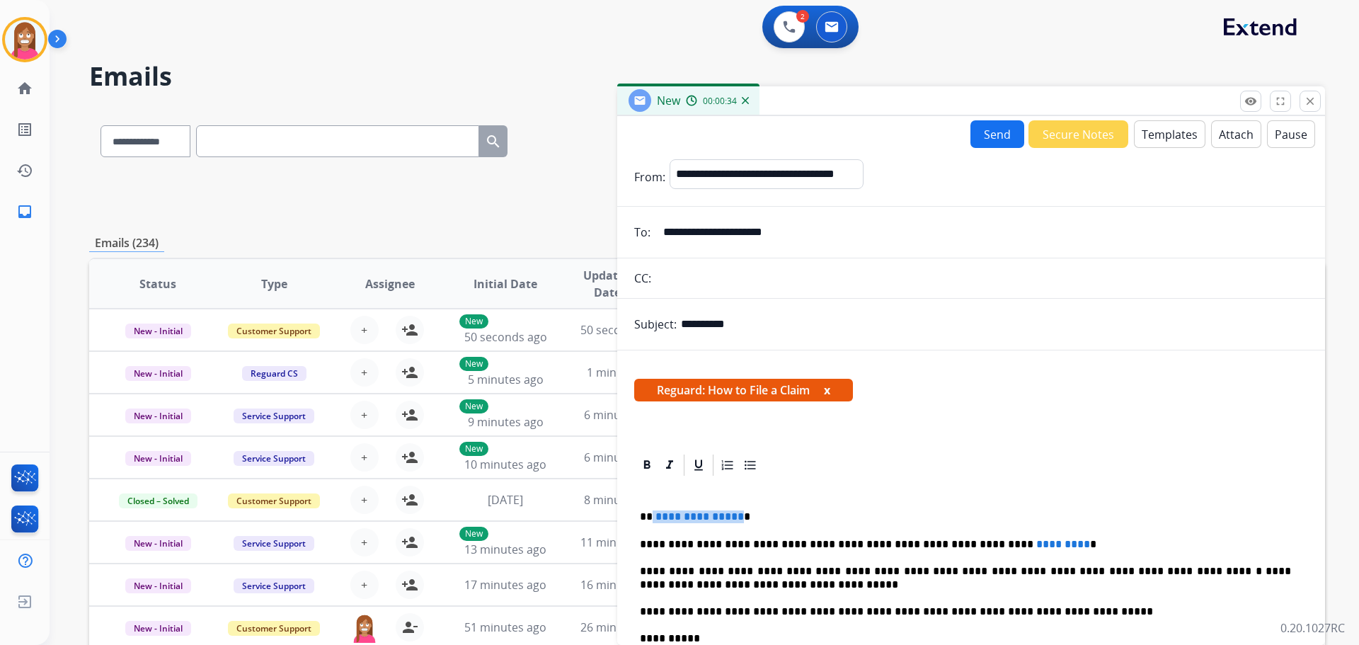
drag, startPoint x: 736, startPoint y: 508, endPoint x: 651, endPoint y: 509, distance: 85.7
click at [651, 509] on div "**********" at bounding box center [971, 638] width 674 height 320
drag, startPoint x: 1026, startPoint y: 526, endPoint x: 951, endPoint y: 481, distance: 87.3
click at [925, 531] on div "**********" at bounding box center [971, 638] width 674 height 320
click at [991, 132] on button "Send" at bounding box center [998, 134] width 54 height 28
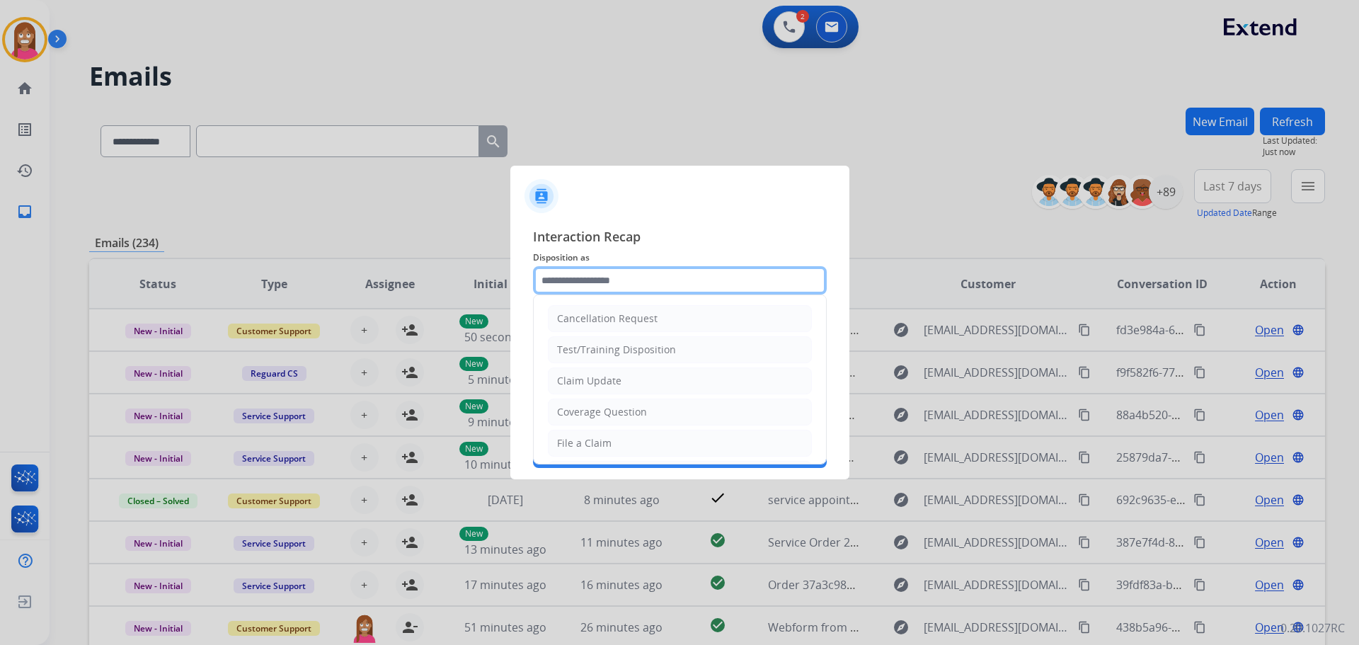
click at [634, 293] on input "text" at bounding box center [680, 280] width 294 height 28
click at [599, 436] on div "File a Claim" at bounding box center [584, 443] width 55 height 14
type input "**********"
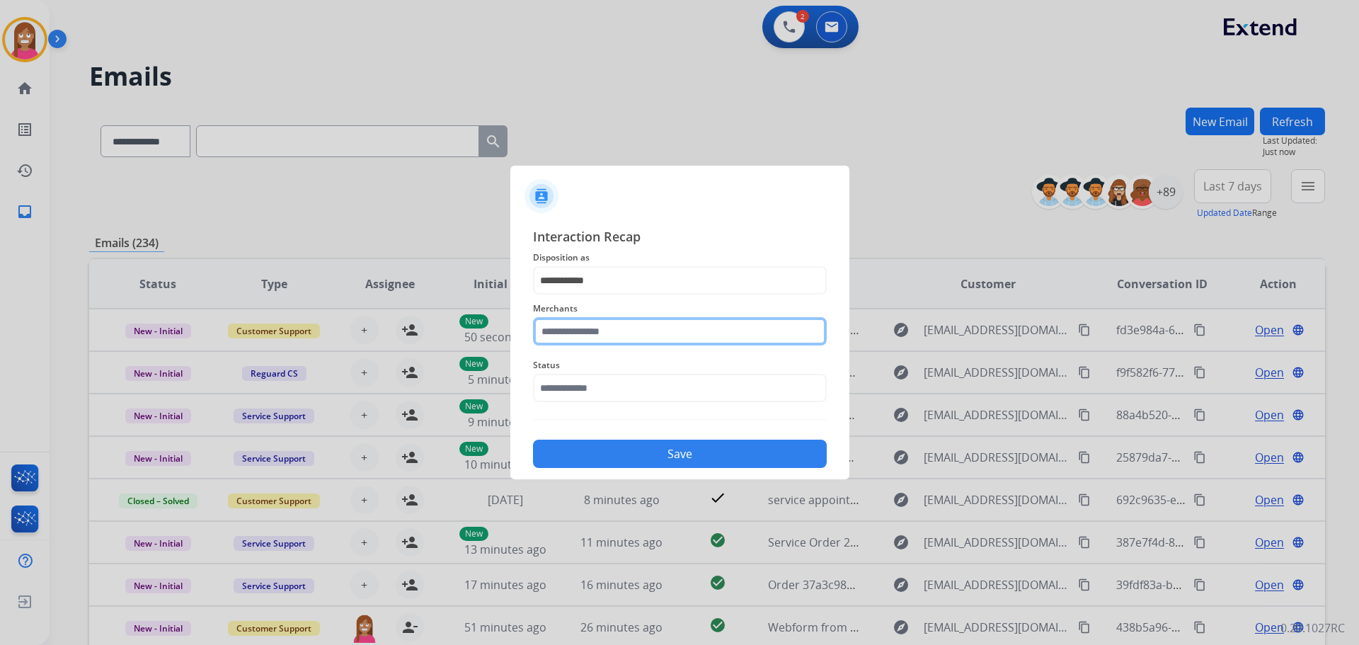
click at [545, 329] on input "text" at bounding box center [680, 331] width 294 height 28
click at [612, 363] on li "[PERSON_NAME]" at bounding box center [684, 371] width 270 height 27
type input "**********"
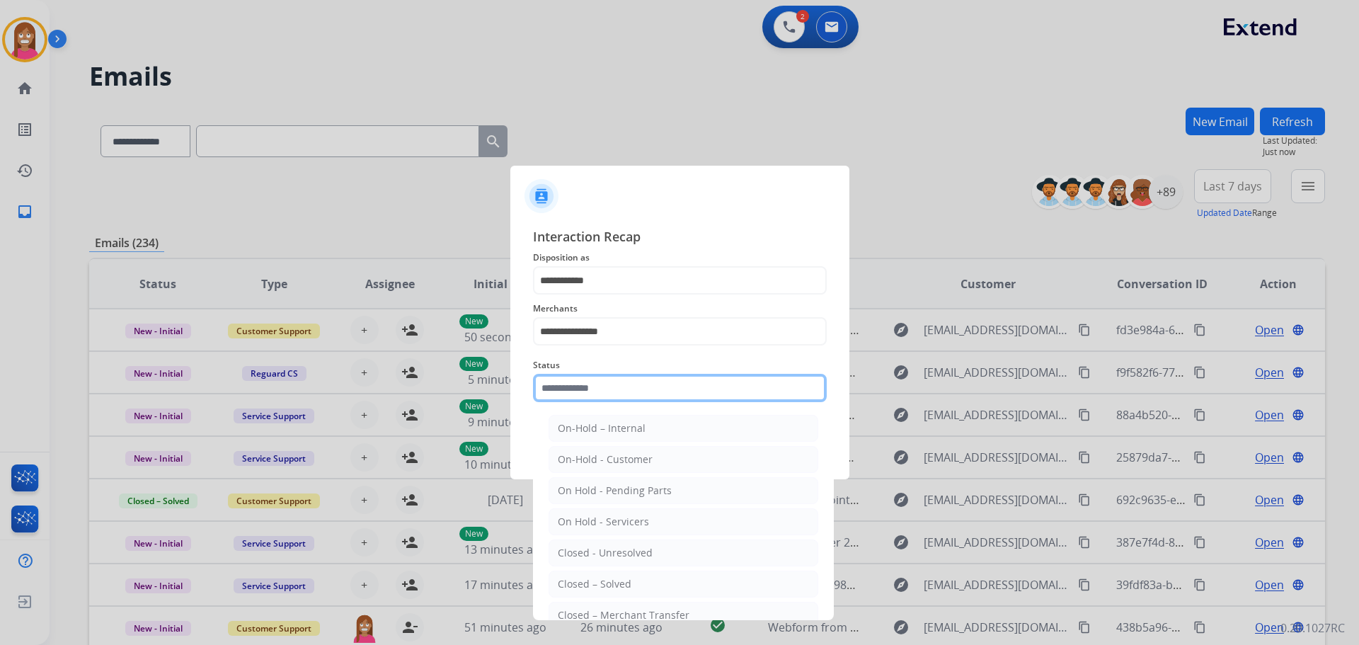
click at [603, 386] on input "text" at bounding box center [680, 388] width 294 height 28
drag, startPoint x: 607, startPoint y: 586, endPoint x: 612, endPoint y: 476, distance: 109.9
click at [607, 585] on div "Closed – Solved" at bounding box center [595, 584] width 74 height 14
type input "**********"
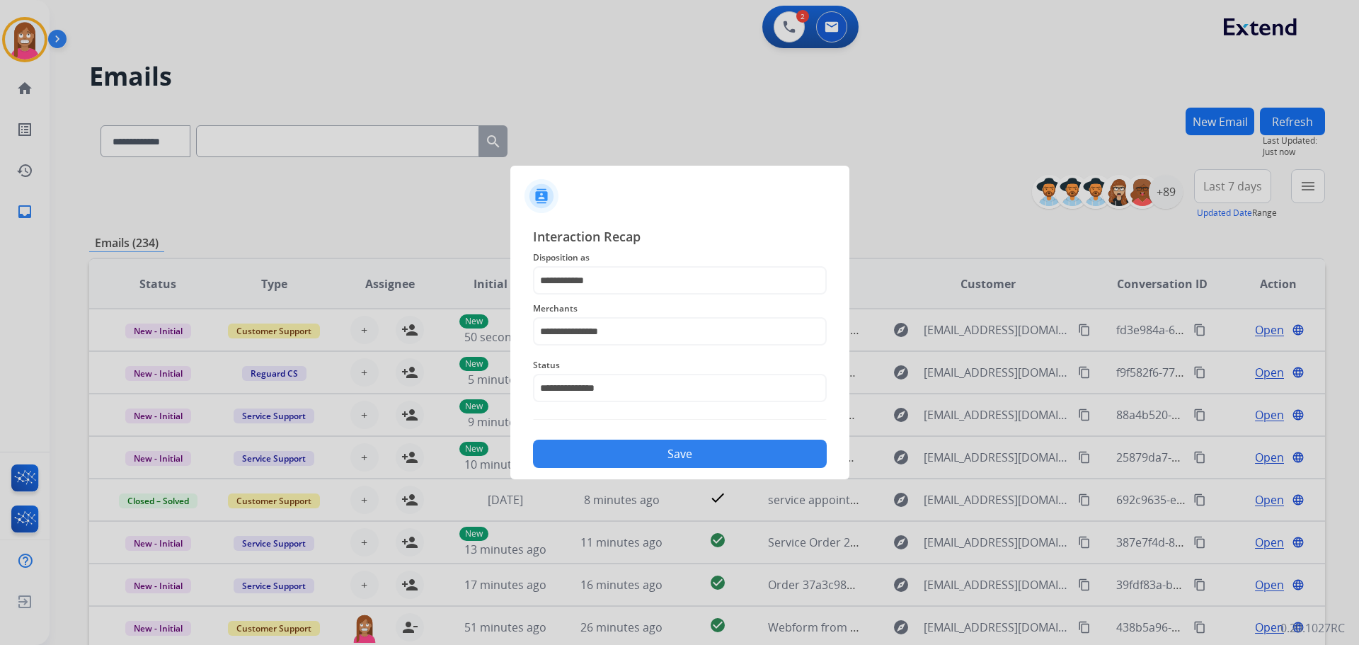
drag, startPoint x: 608, startPoint y: 451, endPoint x: 600, endPoint y: 430, distance: 22.0
click at [607, 450] on button "Save" at bounding box center [680, 454] width 294 height 28
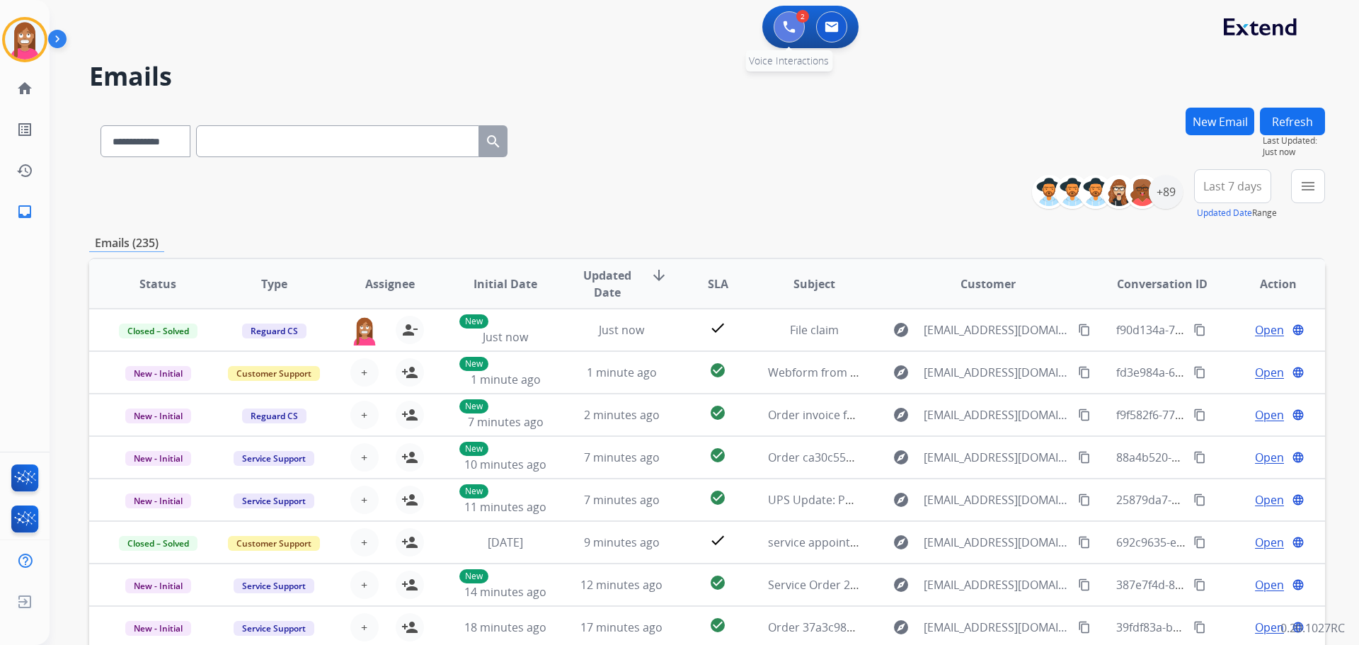
click at [794, 26] on img at bounding box center [789, 27] width 13 height 13
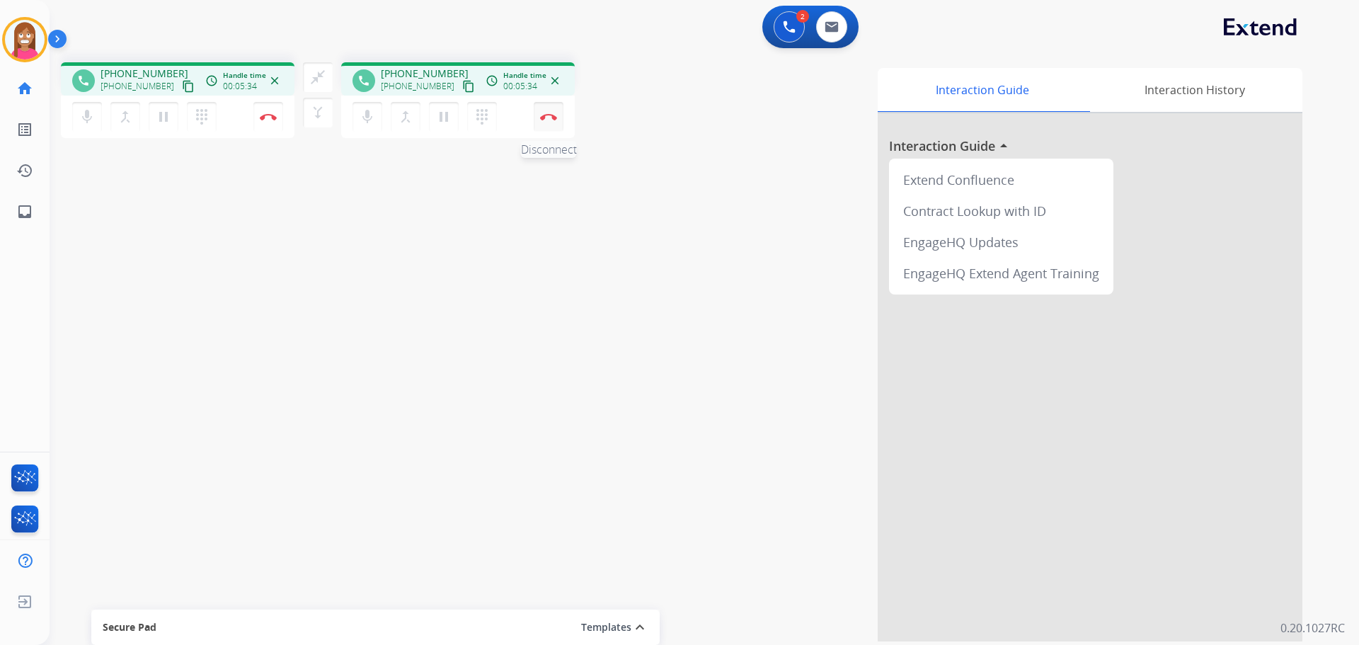
click at [283, 120] on button "Disconnect" at bounding box center [268, 117] width 30 height 30
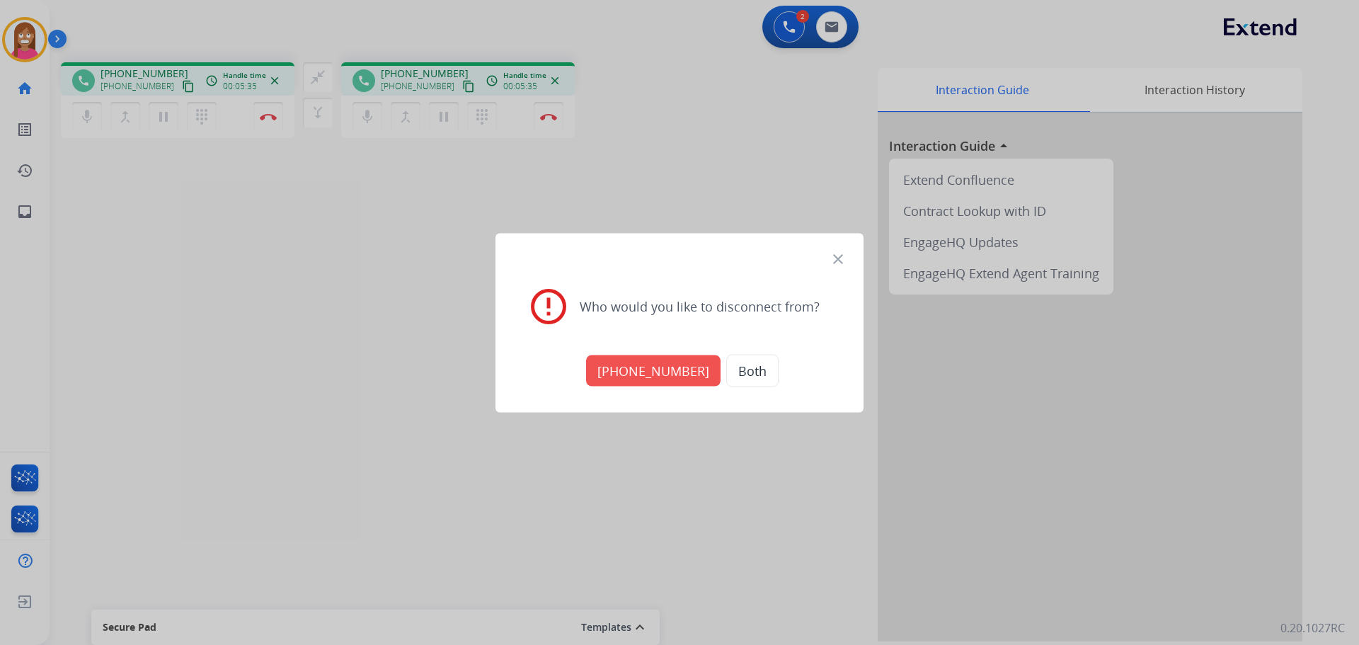
click at [748, 375] on button "Both" at bounding box center [752, 370] width 52 height 33
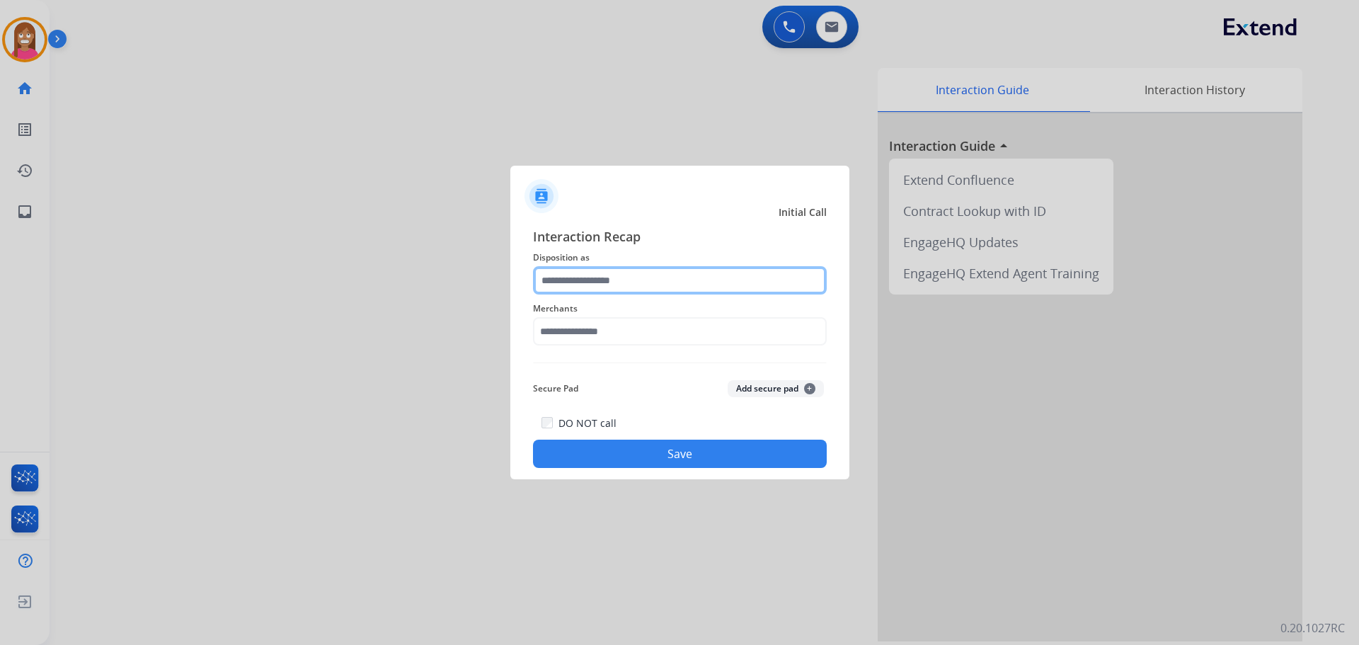
drag, startPoint x: 673, startPoint y: 282, endPoint x: 639, endPoint y: 251, distance: 45.1
click at [670, 277] on input "text" at bounding box center [680, 280] width 294 height 28
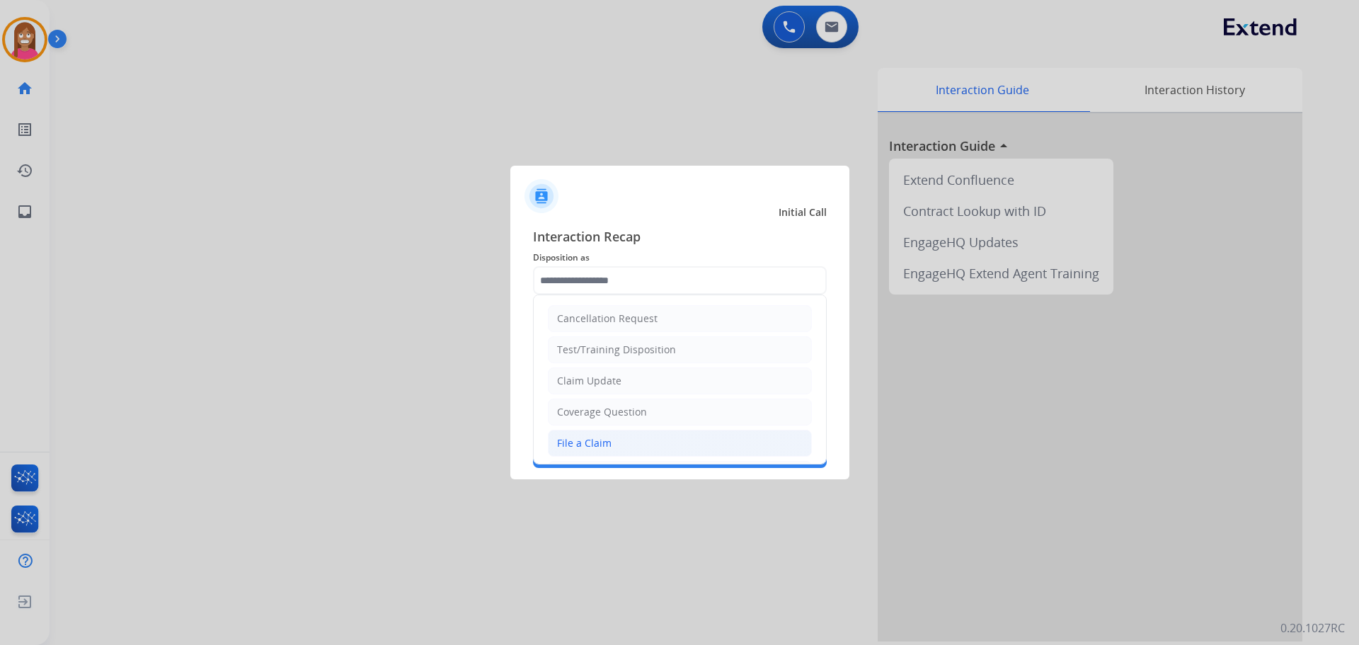
click at [600, 448] on div "File a Claim" at bounding box center [584, 443] width 55 height 14
type input "**********"
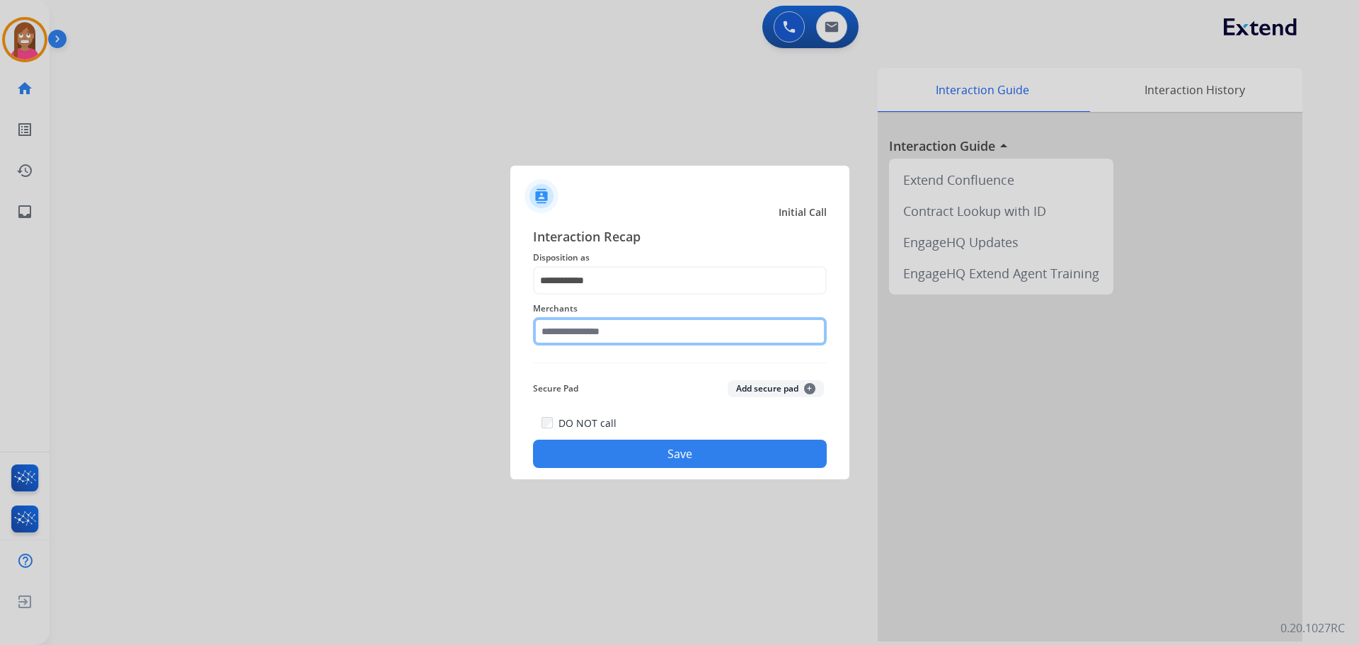
click at [595, 335] on input "text" at bounding box center [680, 331] width 294 height 28
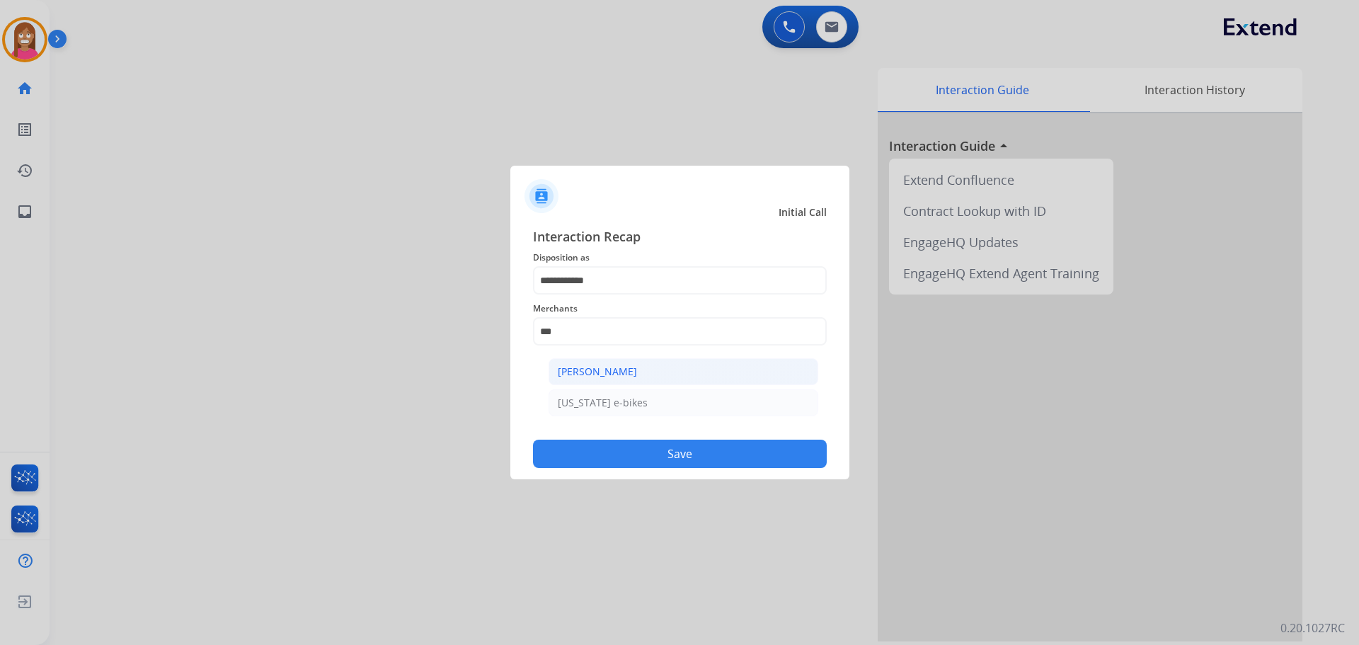
click at [609, 376] on div "[PERSON_NAME]" at bounding box center [597, 372] width 79 height 14
type input "**********"
click at [630, 432] on div "DO NOT call Save" at bounding box center [680, 441] width 294 height 54
click at [636, 447] on button "Save" at bounding box center [680, 454] width 294 height 28
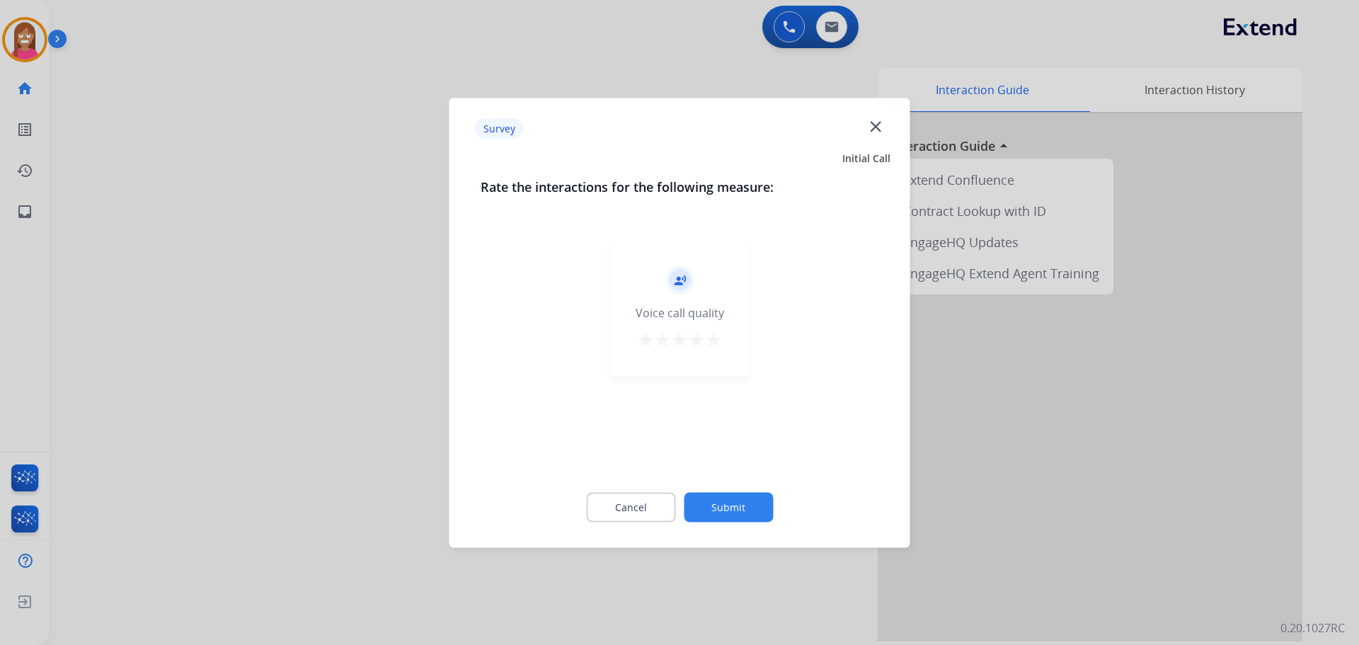
click at [876, 138] on button "close" at bounding box center [876, 128] width 17 height 21
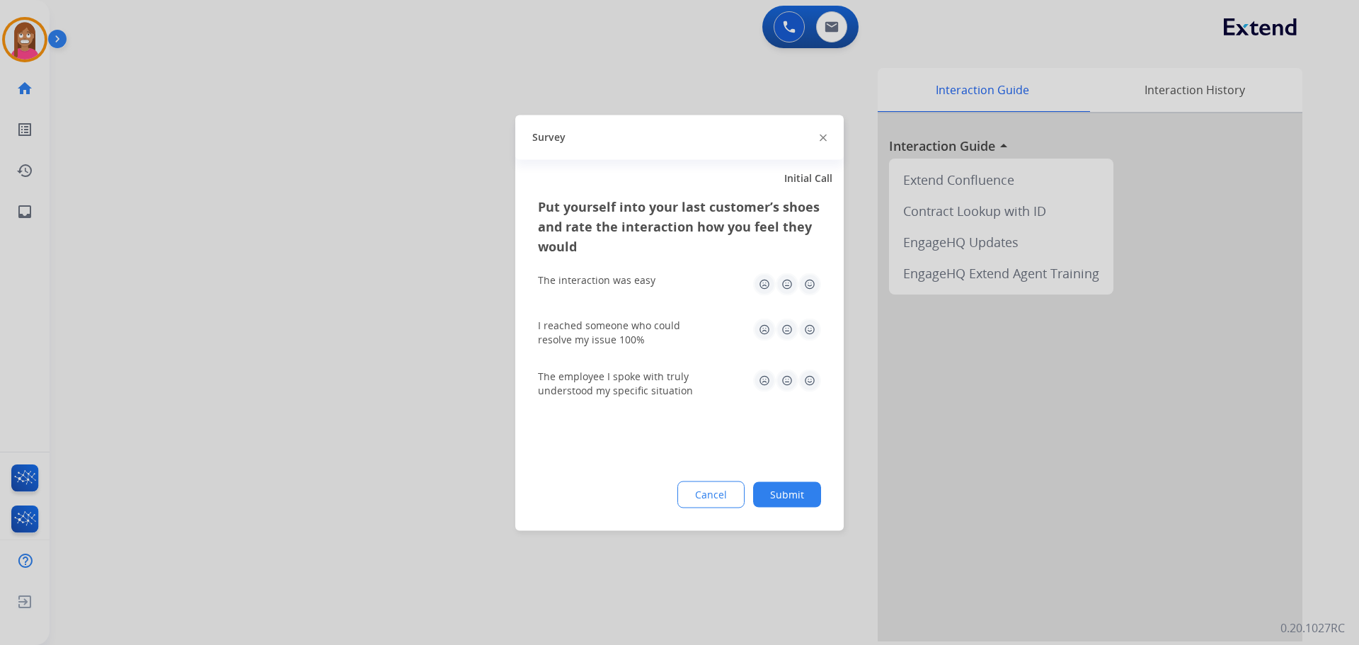
click at [825, 139] on img at bounding box center [823, 138] width 7 height 7
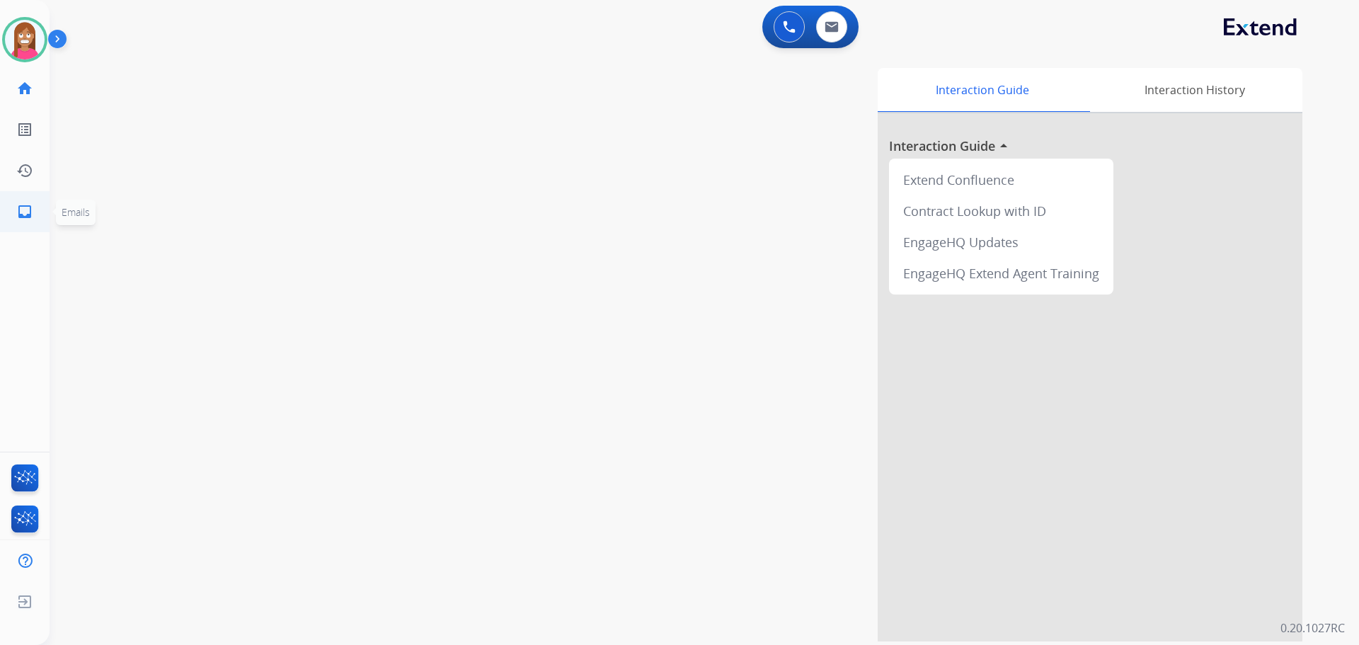
click at [16, 212] on link "inbox Emails" at bounding box center [25, 212] width 40 height 40
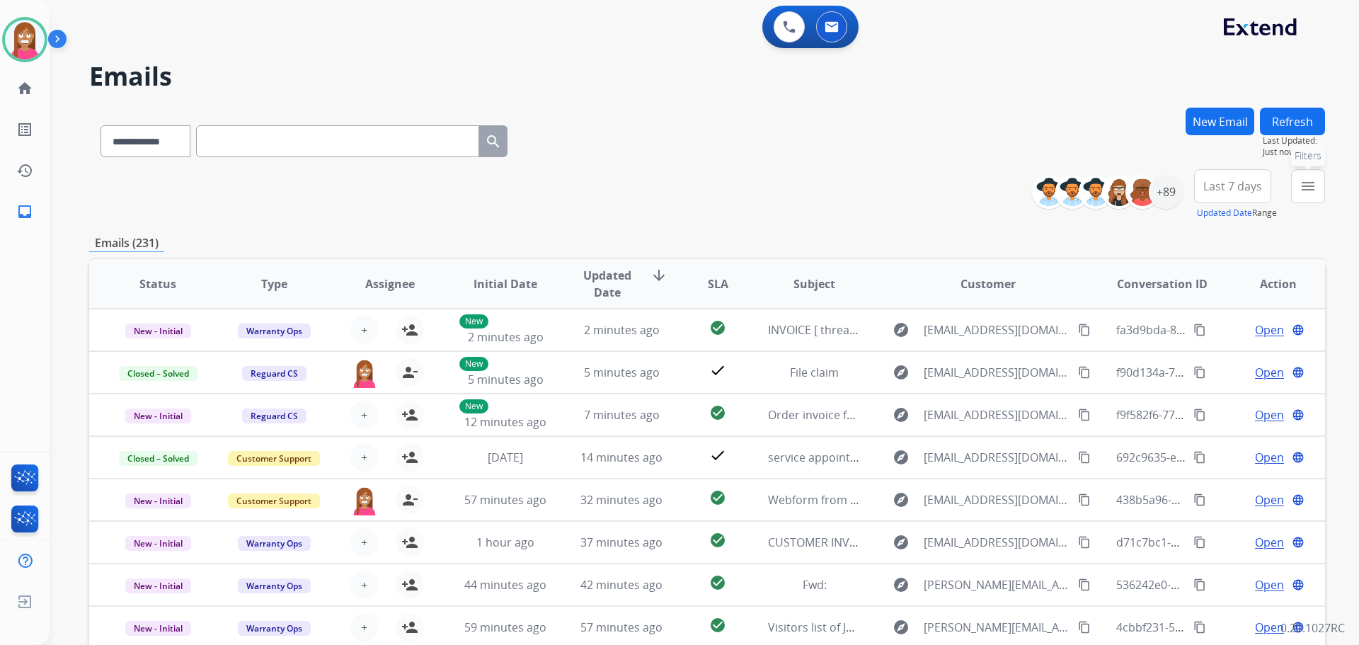
click at [1295, 181] on button "menu Filters" at bounding box center [1308, 186] width 34 height 34
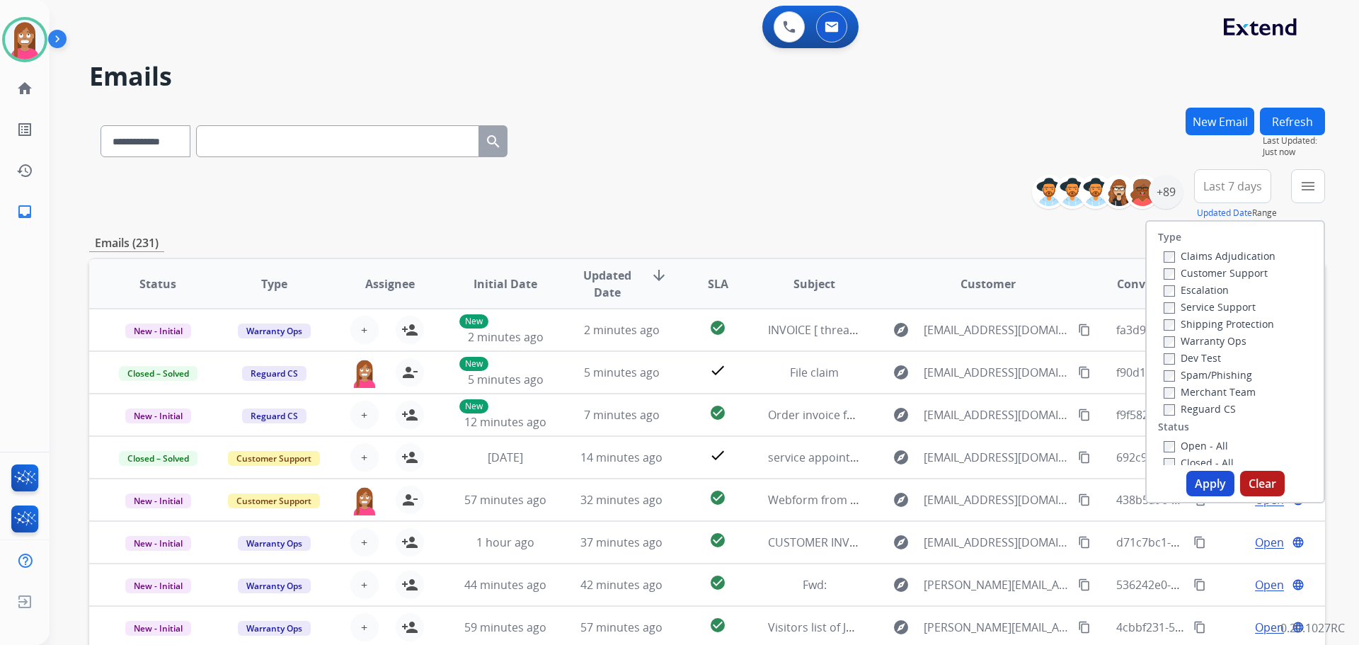
click at [1169, 274] on label "Customer Support" at bounding box center [1216, 272] width 104 height 13
click at [1187, 323] on label "Shipping Protection" at bounding box center [1219, 323] width 110 height 13
click at [1186, 409] on label "Reguard CS" at bounding box center [1200, 408] width 72 height 13
click at [1192, 437] on div "Open - All" at bounding box center [1238, 445] width 149 height 17
click at [1191, 447] on label "Open - All" at bounding box center [1196, 445] width 64 height 13
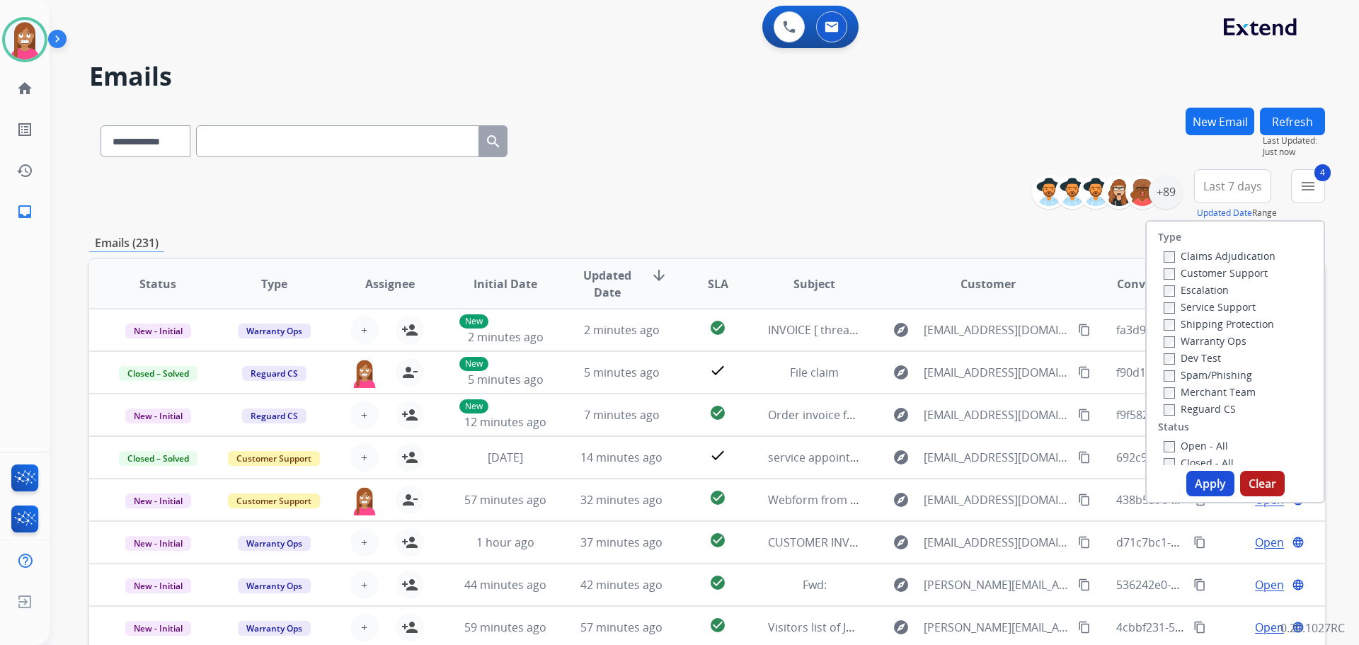
click at [1197, 475] on button "Apply" at bounding box center [1211, 483] width 48 height 25
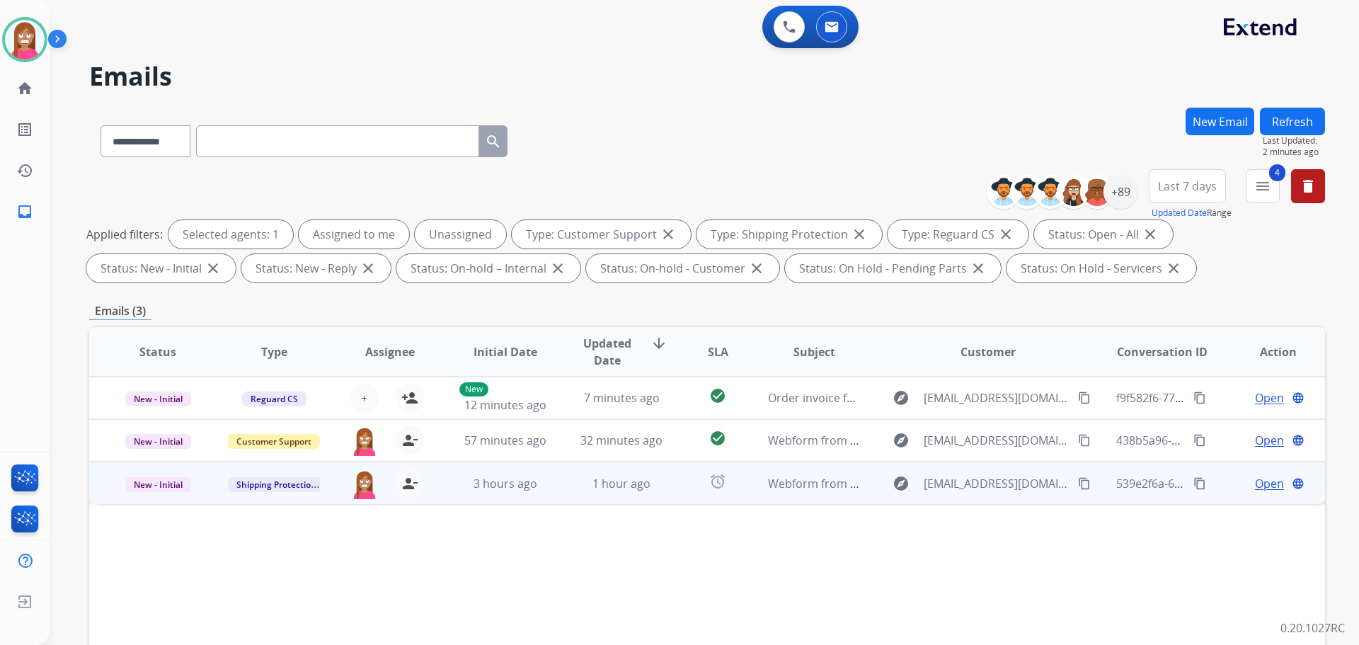
click at [569, 498] on td "1 hour ago" at bounding box center [611, 483] width 116 height 42
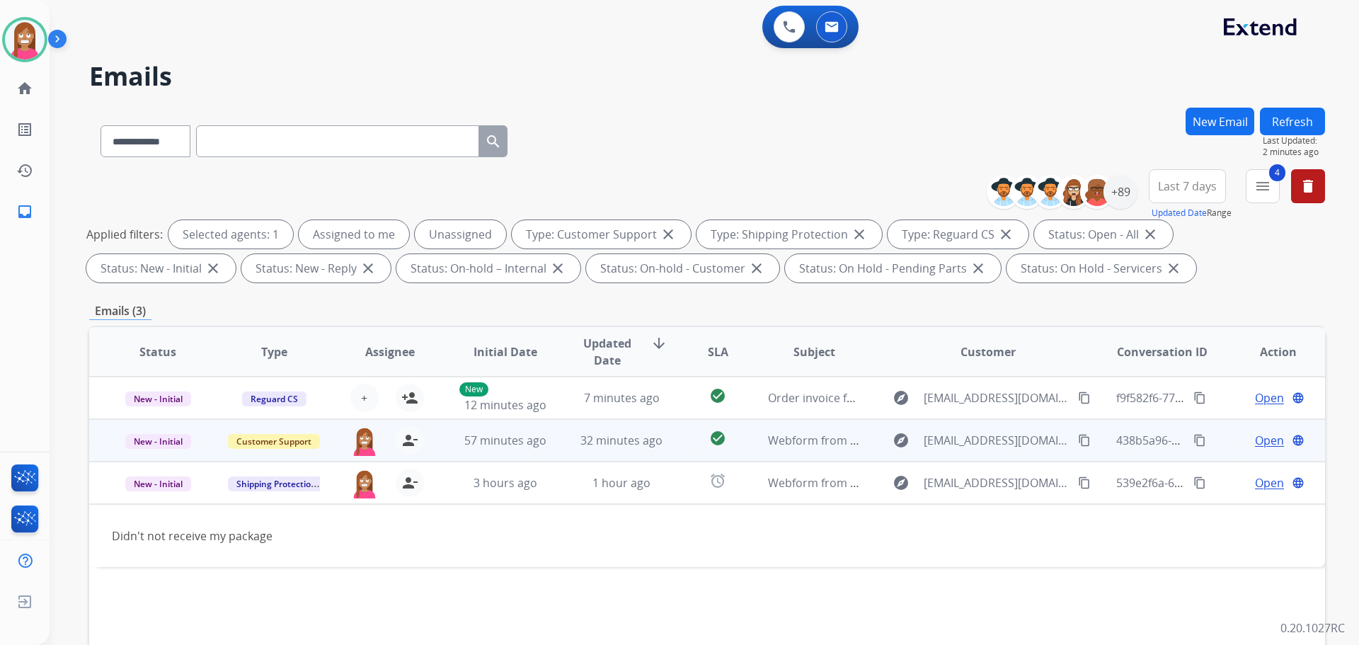
click at [566, 443] on td "32 minutes ago" at bounding box center [611, 440] width 116 height 42
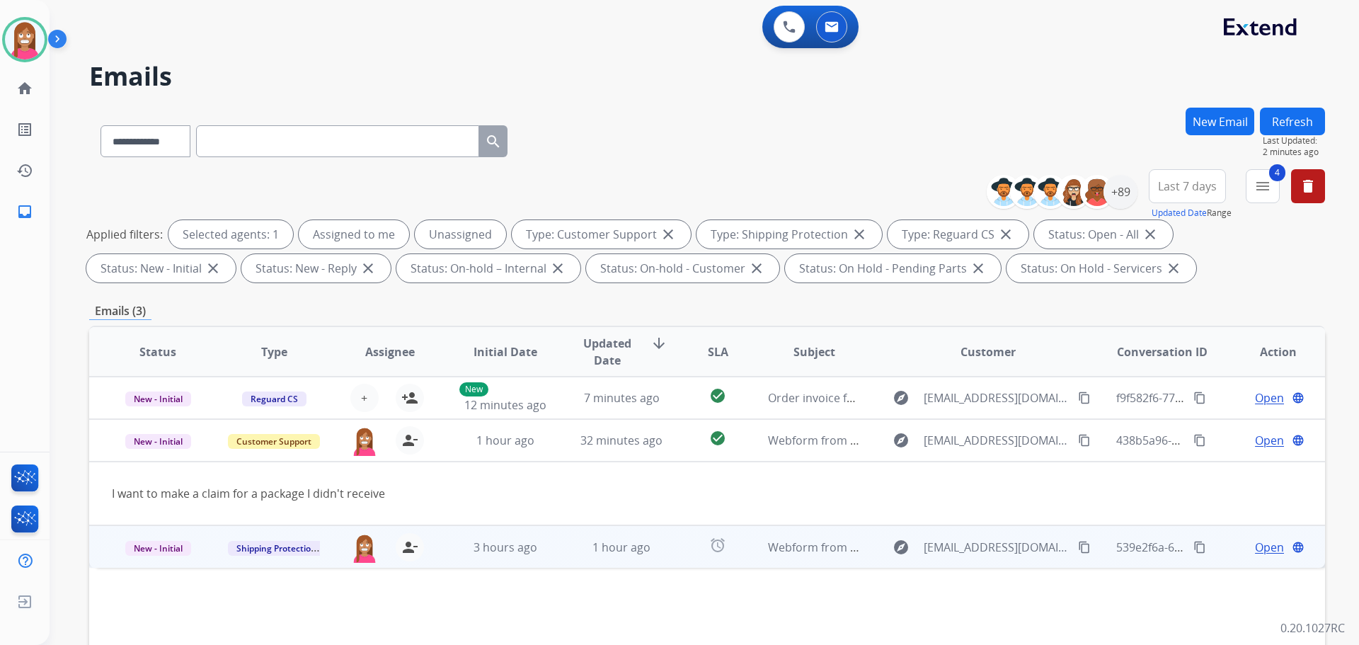
click at [572, 562] on td "1 hour ago" at bounding box center [611, 546] width 116 height 42
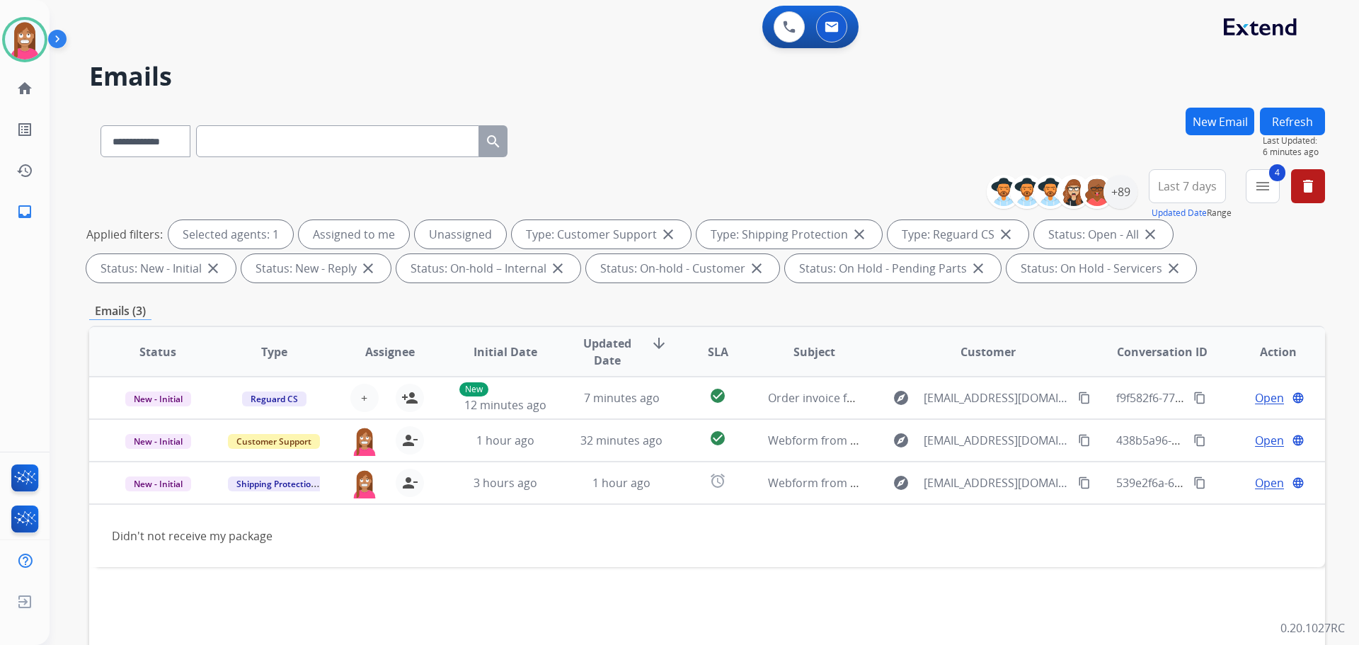
click at [1294, 119] on button "Refresh" at bounding box center [1292, 122] width 65 height 28
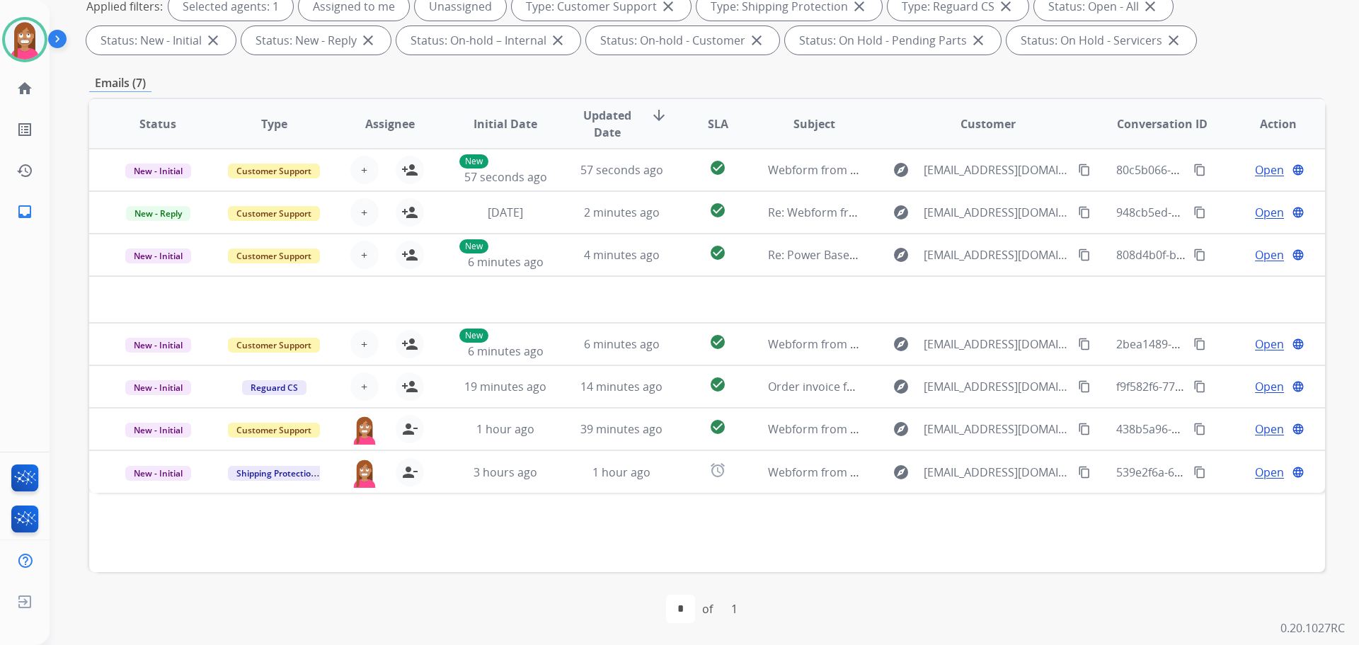
scroll to position [229, 0]
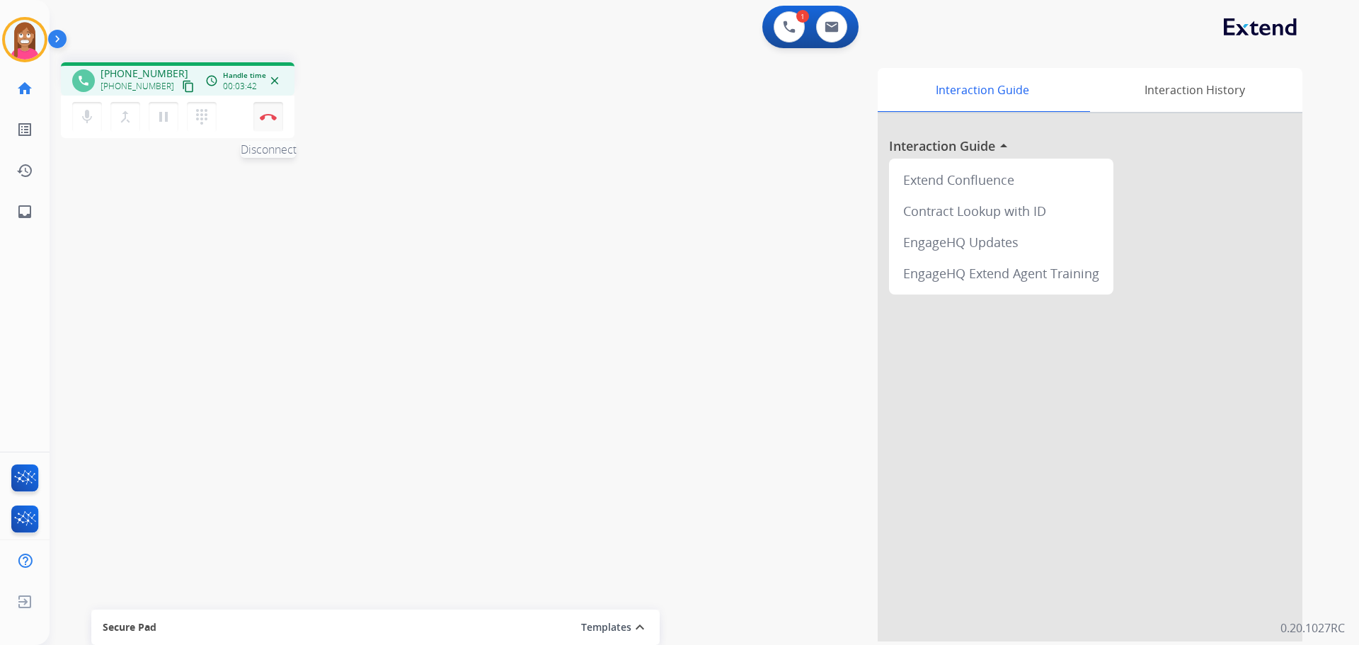
click at [271, 122] on button "Disconnect" at bounding box center [268, 117] width 30 height 30
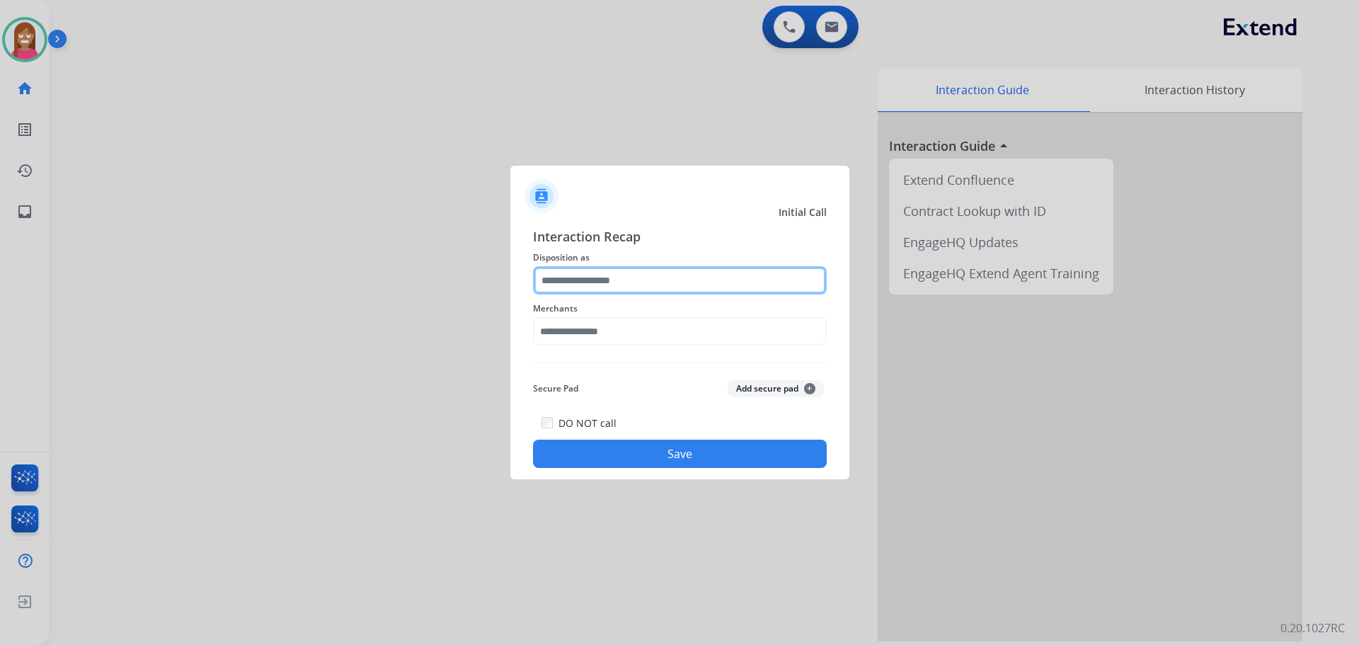
click at [566, 278] on input "text" at bounding box center [680, 280] width 294 height 28
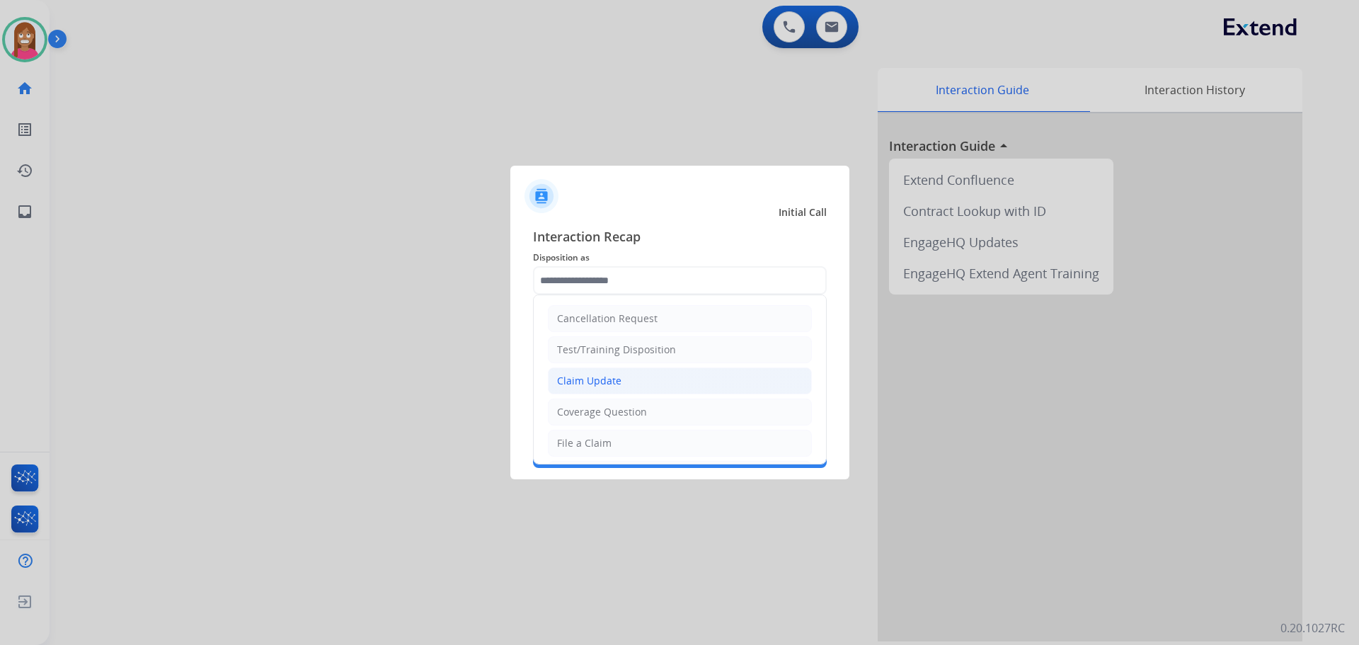
click at [590, 375] on div "Claim Update" at bounding box center [589, 381] width 64 height 14
type input "**********"
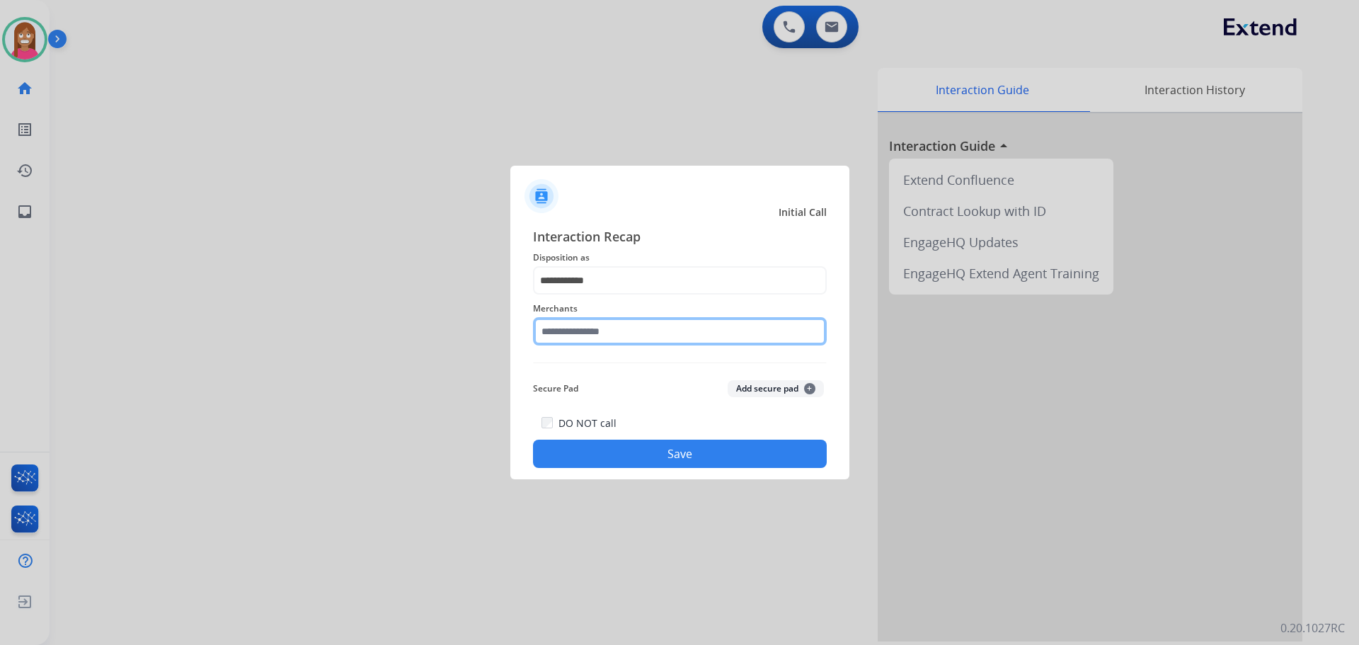
click at [583, 326] on input "text" at bounding box center [680, 331] width 294 height 28
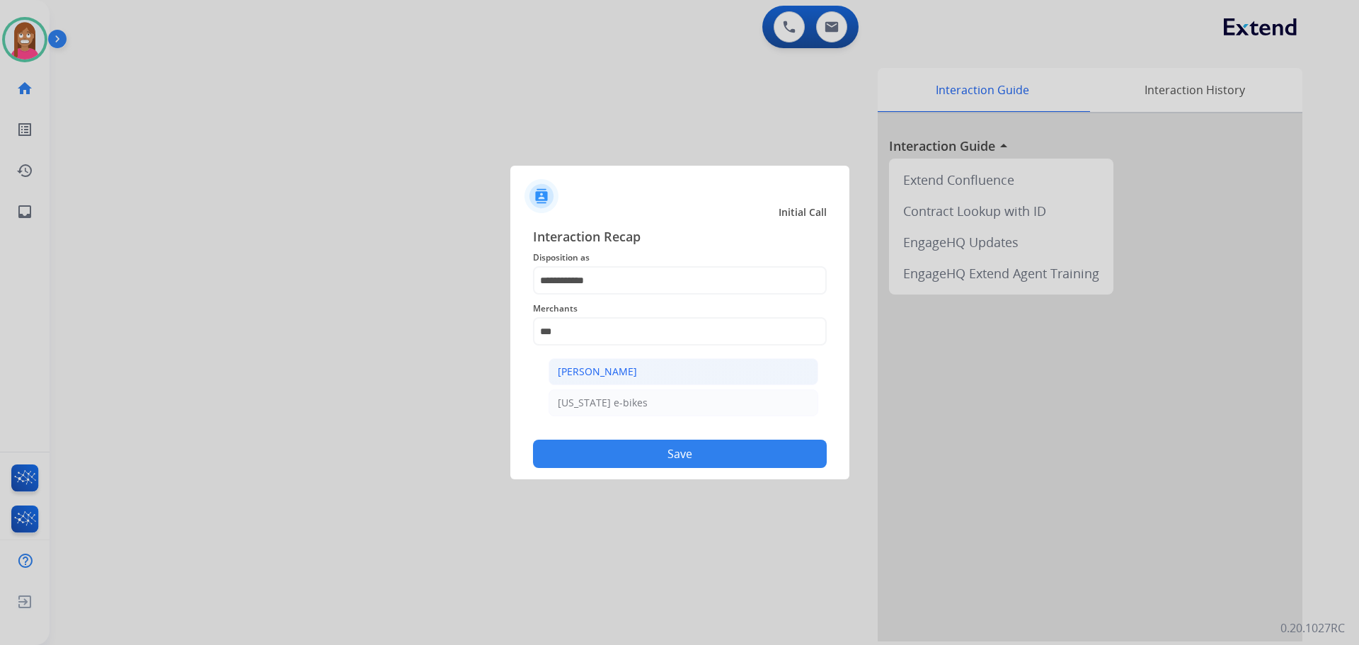
click at [576, 367] on div "[PERSON_NAME]" at bounding box center [597, 372] width 79 height 14
type input "**********"
click at [592, 437] on div "DO NOT call Save" at bounding box center [680, 441] width 294 height 54
click at [763, 450] on button "Save" at bounding box center [680, 454] width 294 height 28
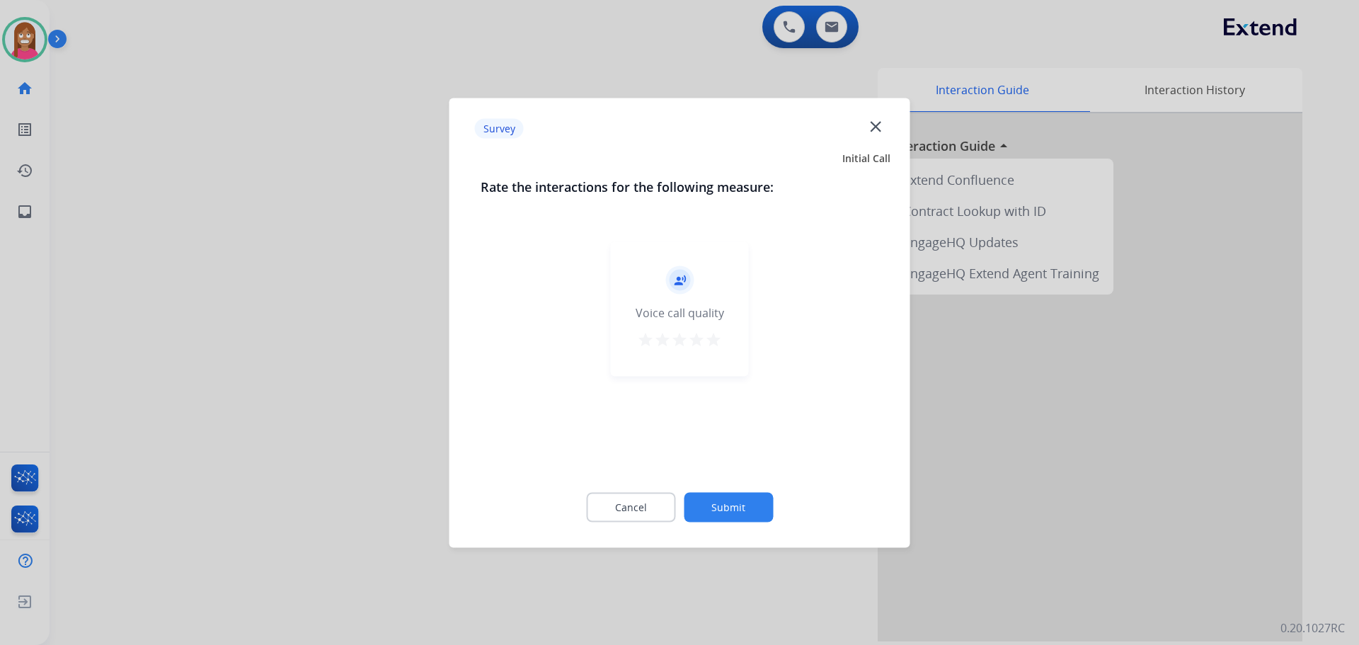
click at [876, 122] on mat-icon "close" at bounding box center [876, 126] width 18 height 18
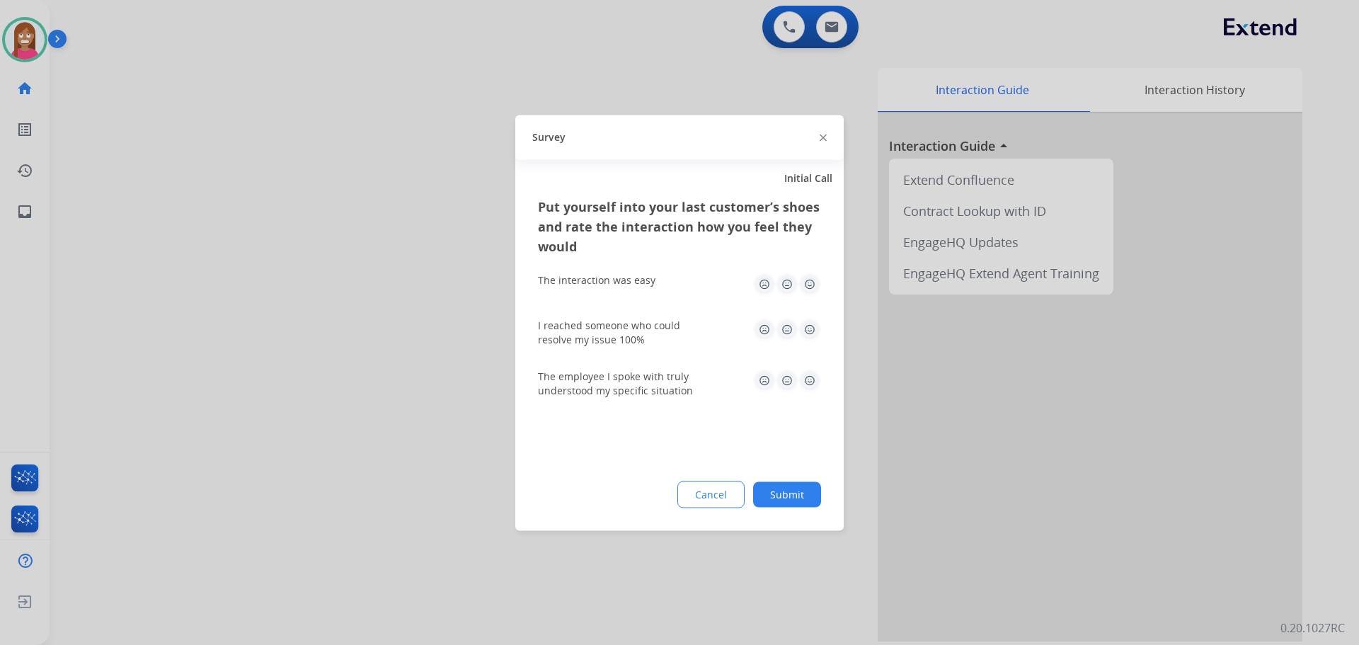
click at [818, 135] on div "Survey" at bounding box center [679, 137] width 329 height 45
click at [825, 136] on img at bounding box center [823, 138] width 7 height 7
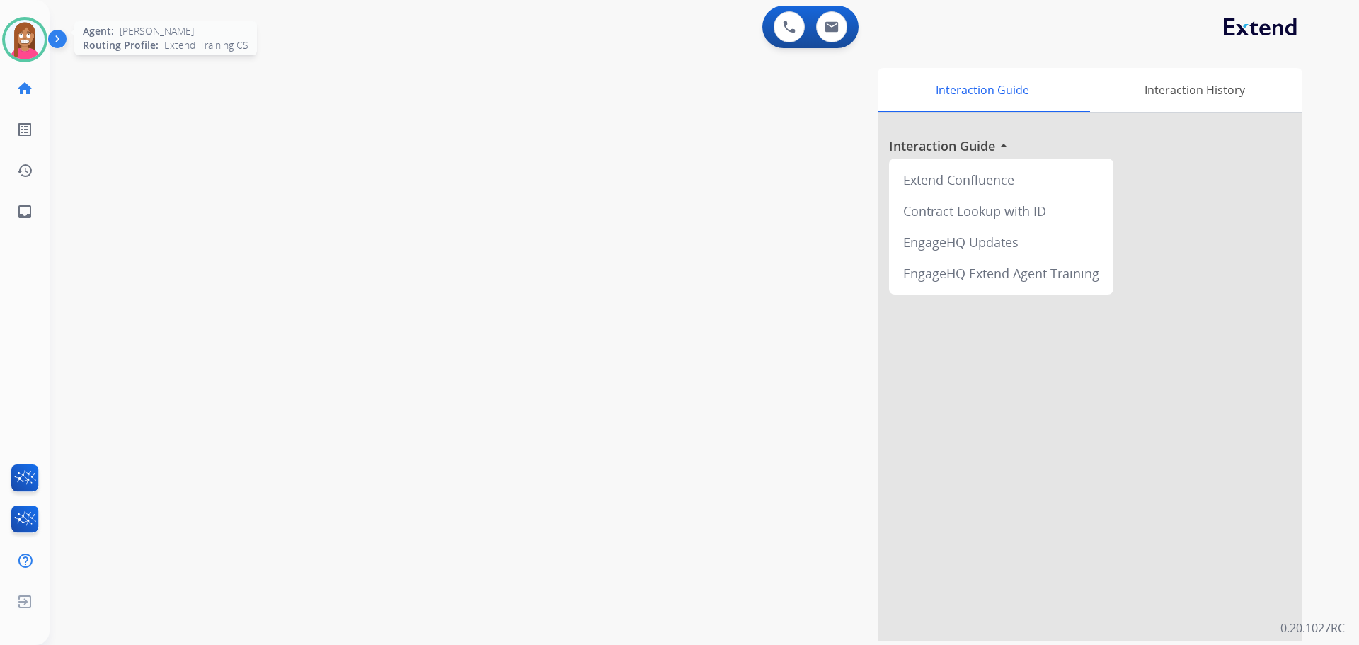
click at [12, 55] on img at bounding box center [25, 40] width 40 height 40
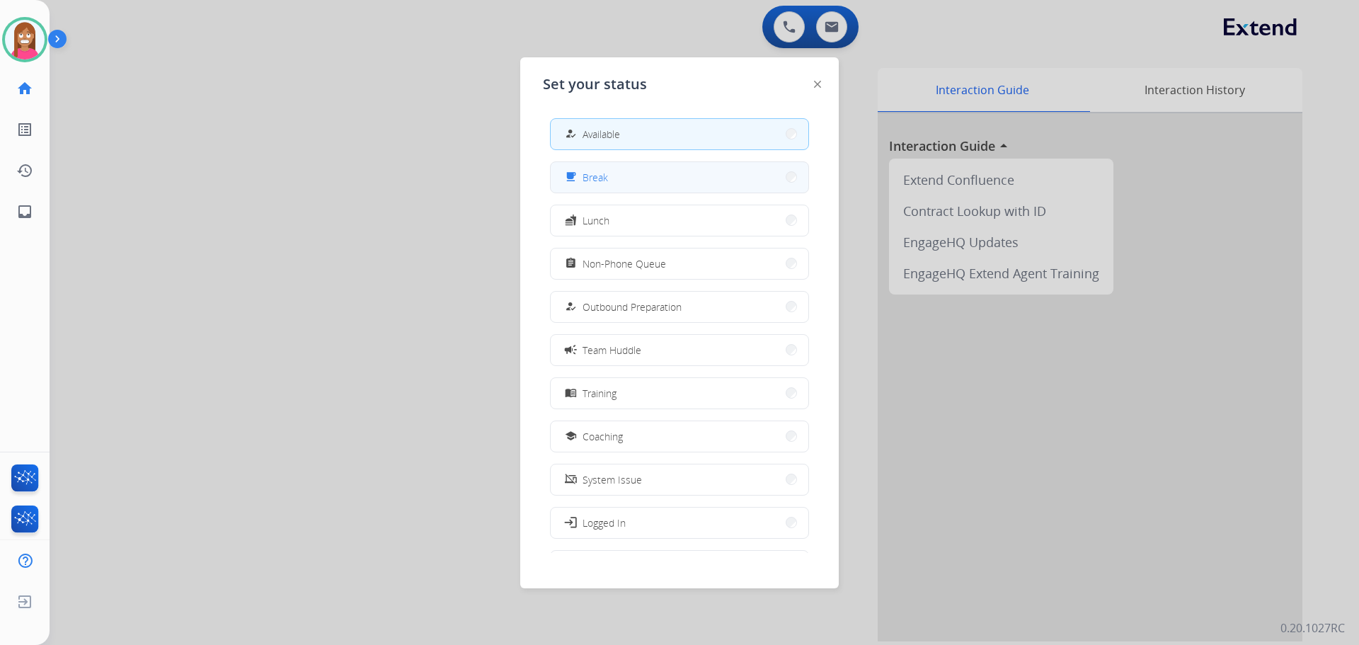
click at [593, 181] on span "Break" at bounding box center [595, 177] width 25 height 15
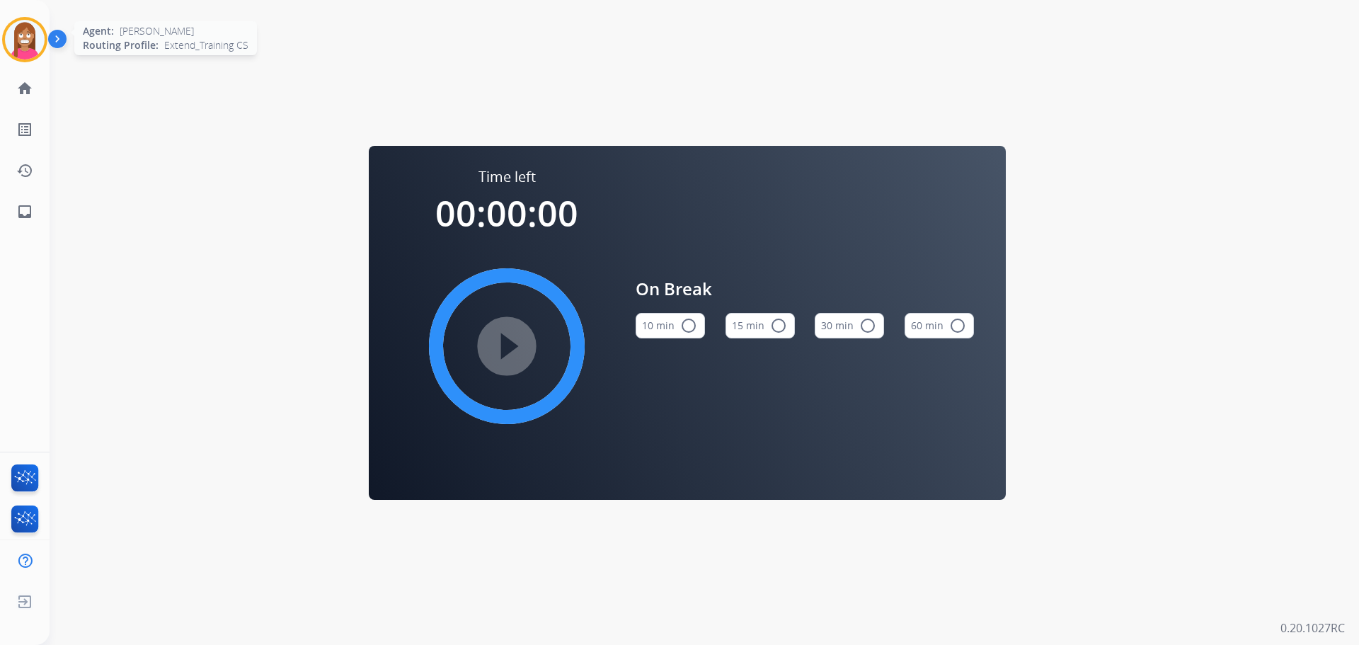
click at [23, 42] on img at bounding box center [25, 40] width 40 height 40
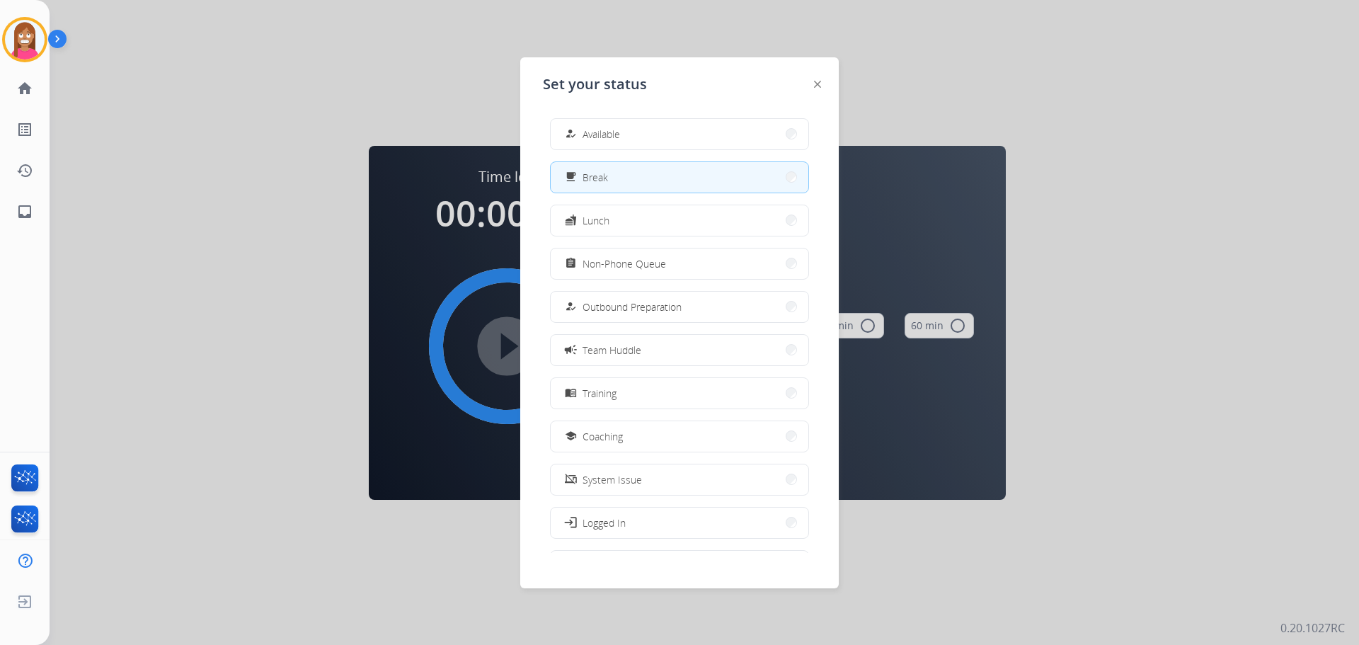
click at [615, 153] on div "how_to_reg Available free_breakfast Break fastfood Lunch assignment Non-Phone Q…" at bounding box center [679, 330] width 273 height 446
click at [612, 141] on span "Available" at bounding box center [602, 134] width 38 height 15
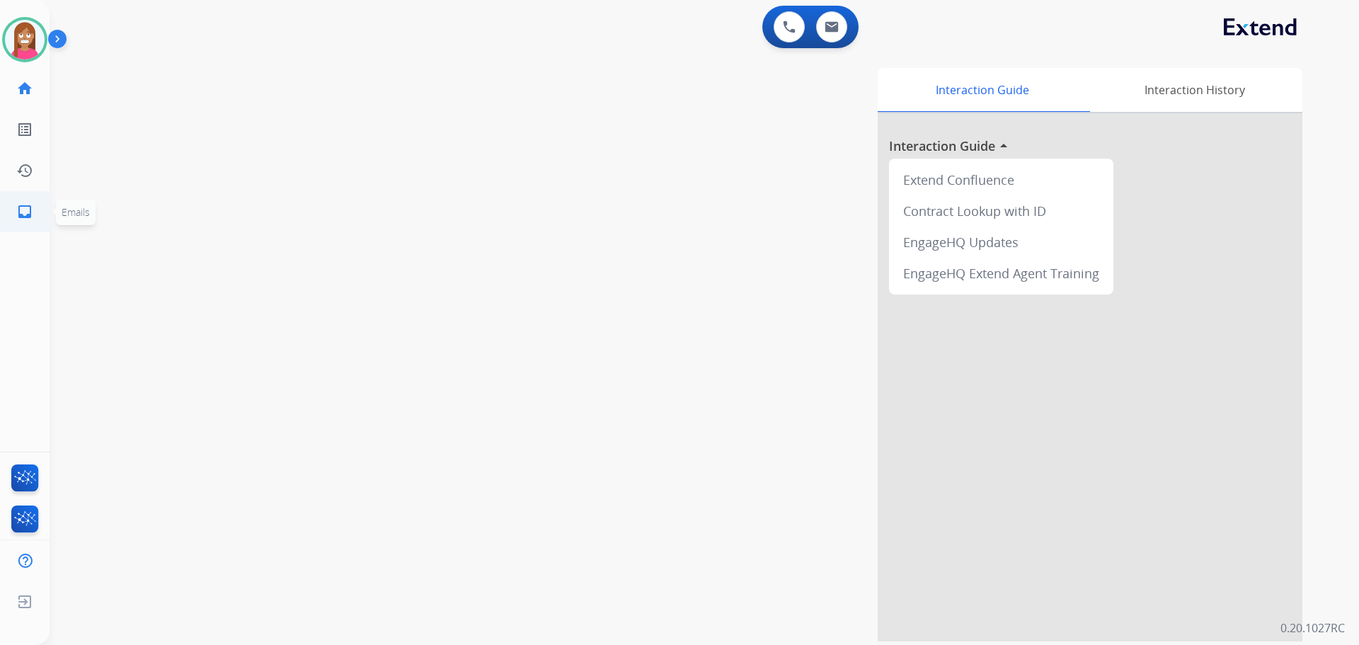
click at [8, 207] on link "inbox Emails" at bounding box center [25, 212] width 40 height 40
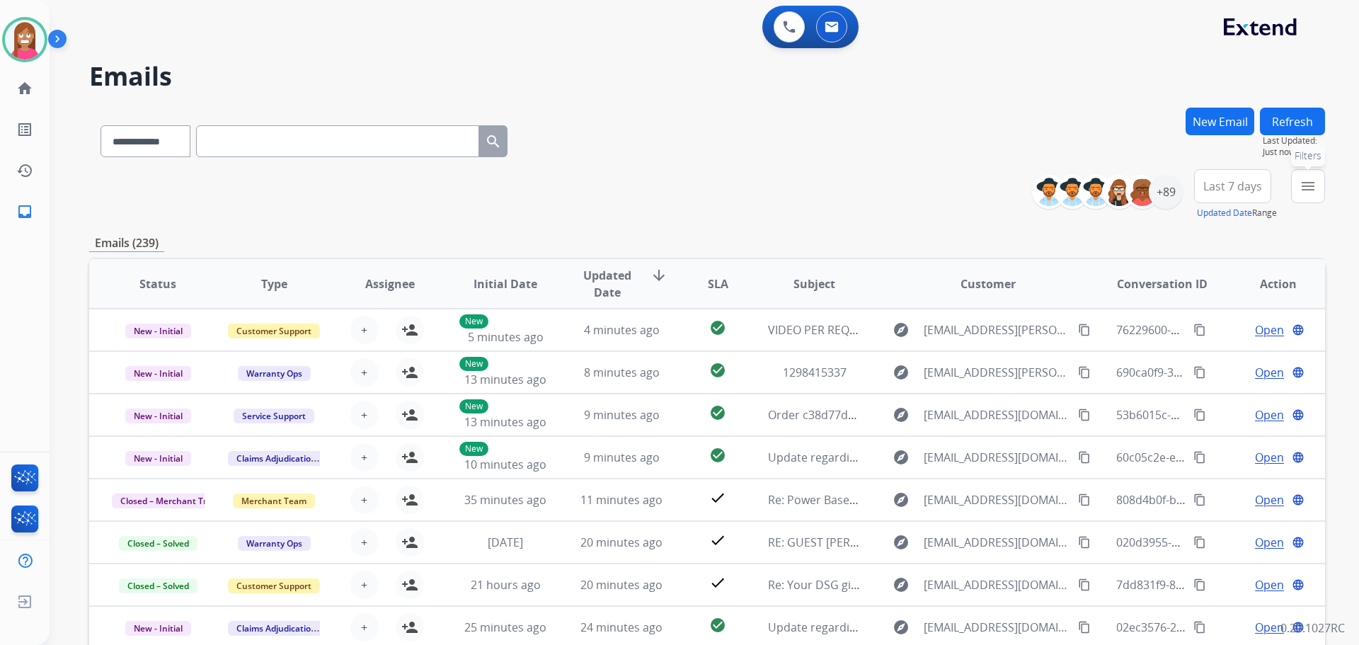
drag, startPoint x: 1308, startPoint y: 191, endPoint x: 1308, endPoint y: 200, distance: 9.2
click at [1308, 200] on button "menu Filters" at bounding box center [1308, 186] width 34 height 34
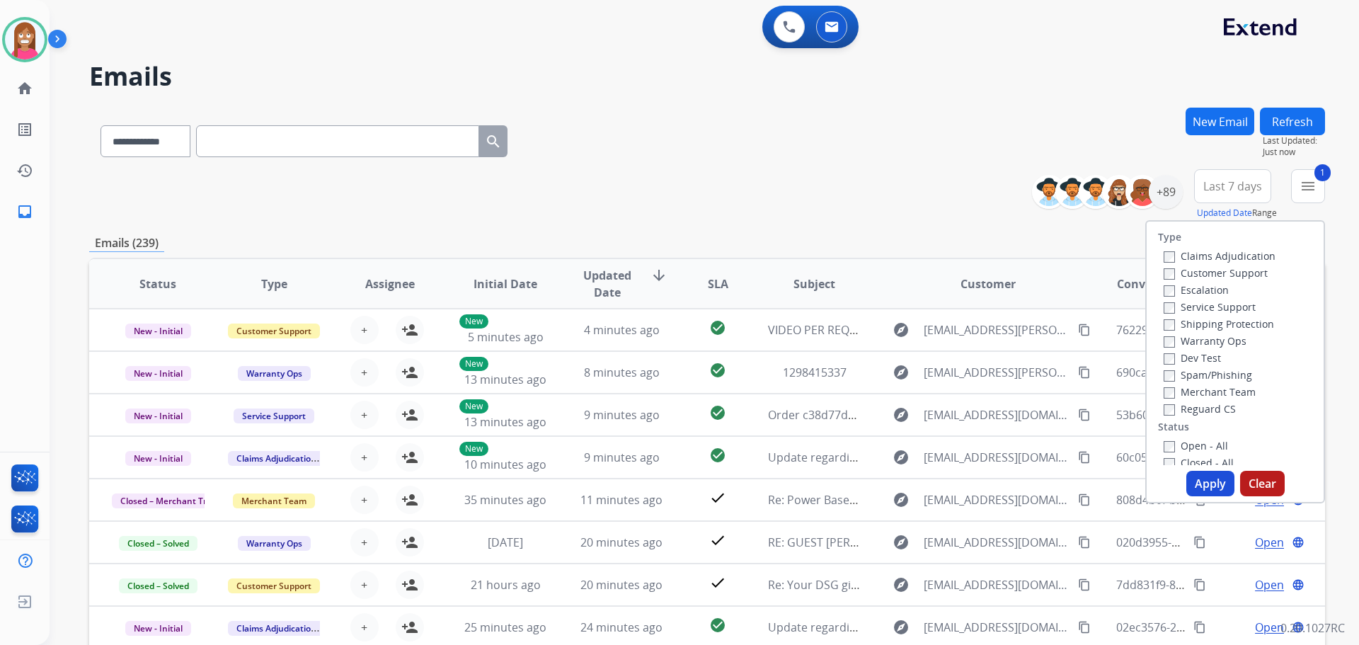
click at [1227, 321] on label "Shipping Protection" at bounding box center [1219, 323] width 110 height 13
click at [1209, 411] on label "Reguard CS" at bounding box center [1200, 408] width 72 height 13
click at [1200, 448] on label "Open - All" at bounding box center [1196, 445] width 64 height 13
click at [1210, 484] on button "Apply" at bounding box center [1211, 483] width 48 height 25
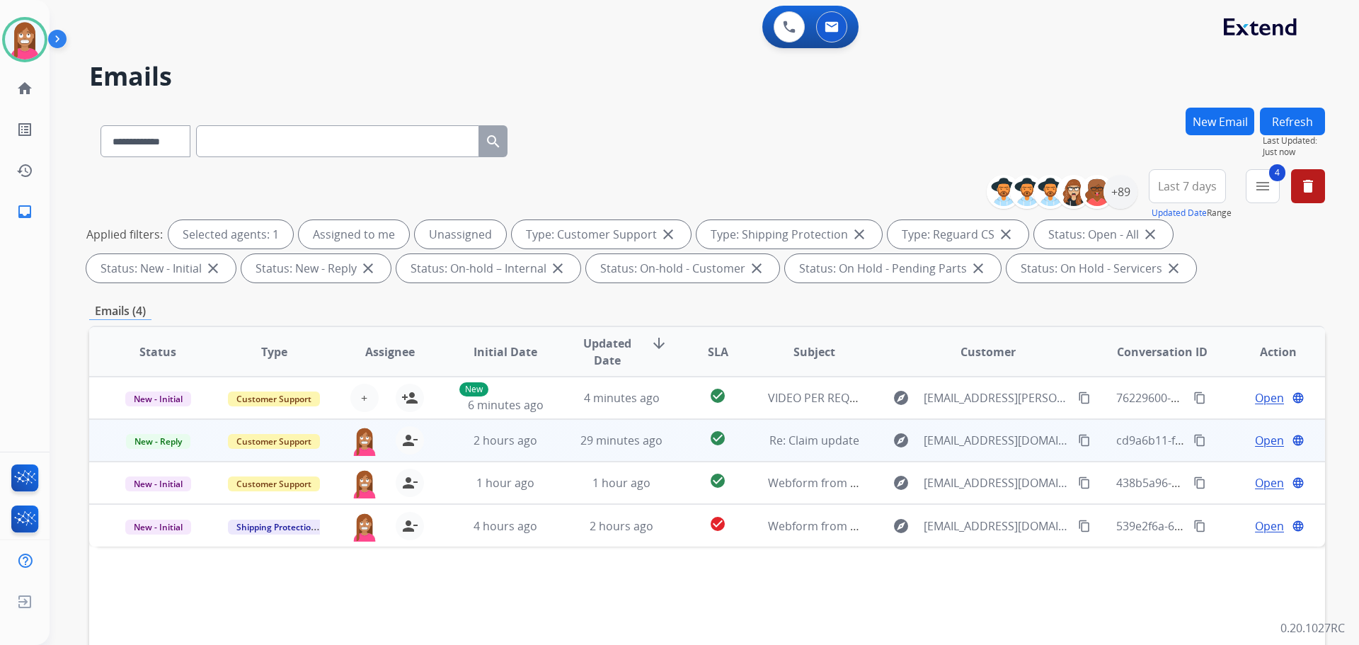
click at [553, 443] on td "29 minutes ago" at bounding box center [611, 440] width 116 height 42
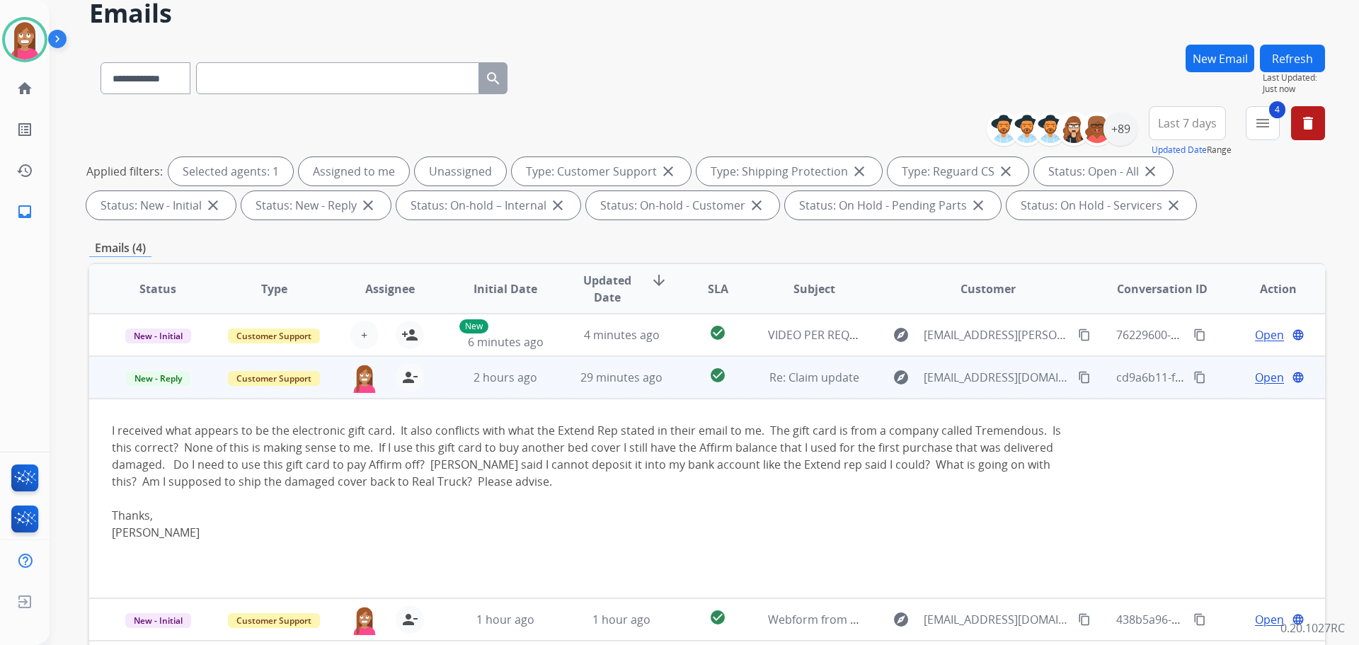
scroll to position [71, 0]
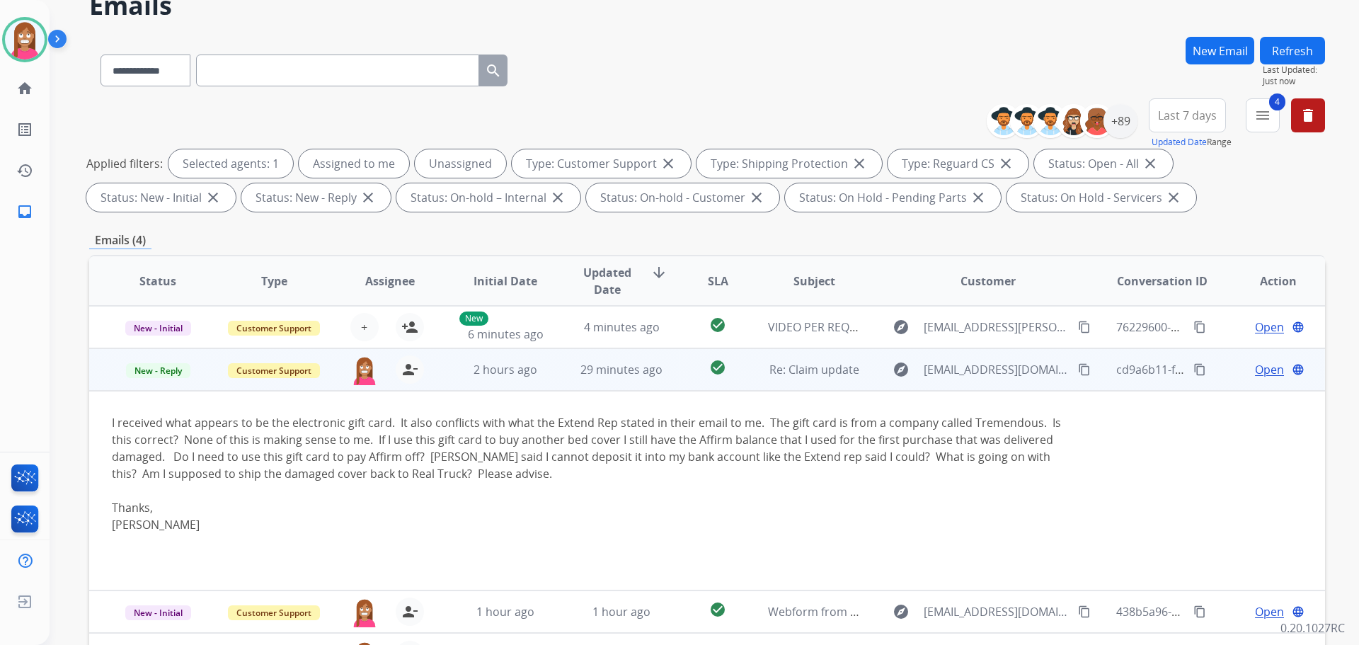
click at [1194, 372] on mat-icon "content_copy" at bounding box center [1200, 369] width 13 height 13
click at [1265, 367] on span "Open" at bounding box center [1269, 369] width 29 height 17
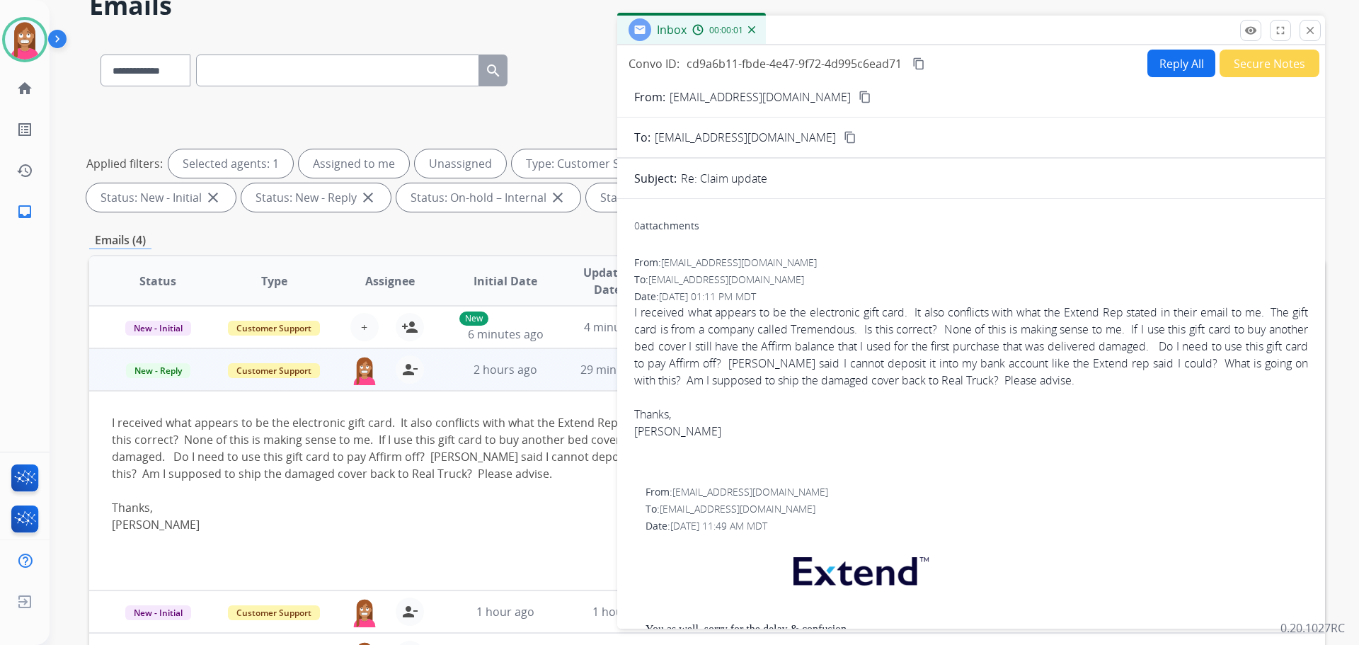
click at [1155, 72] on button "Reply All" at bounding box center [1182, 64] width 68 height 28
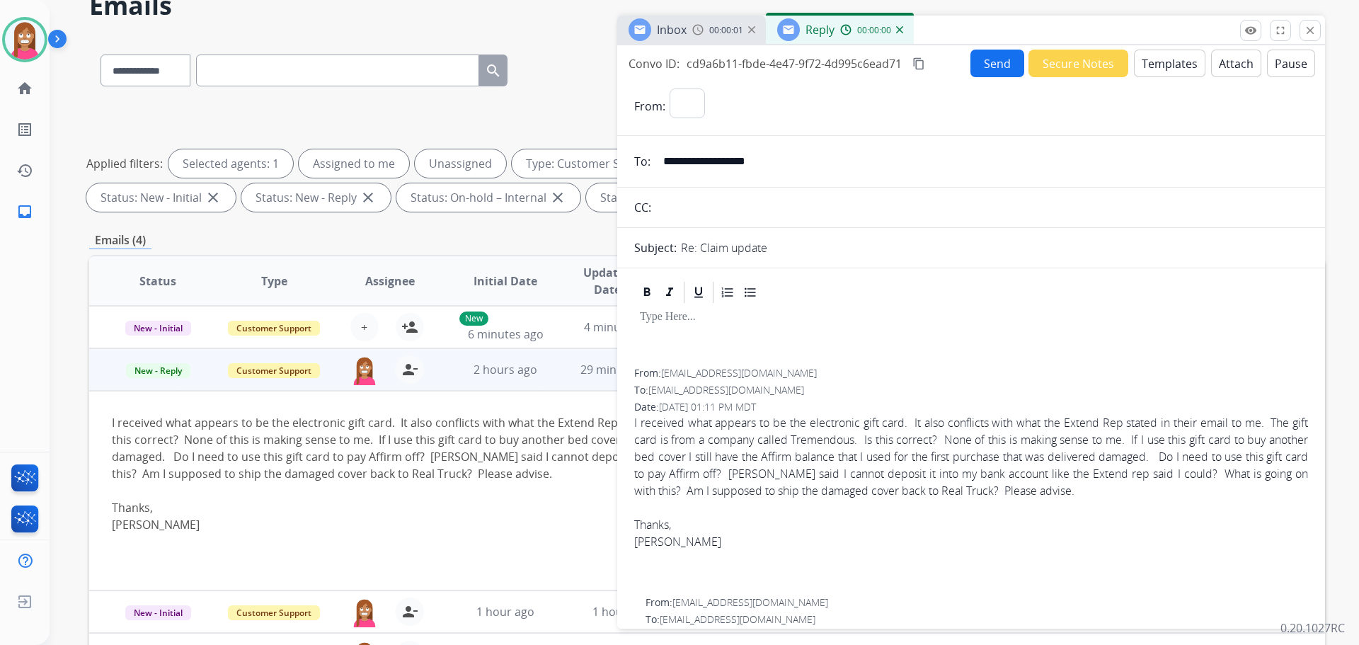
select select "**********"
click at [1152, 71] on button "Templates" at bounding box center [1170, 64] width 72 height 28
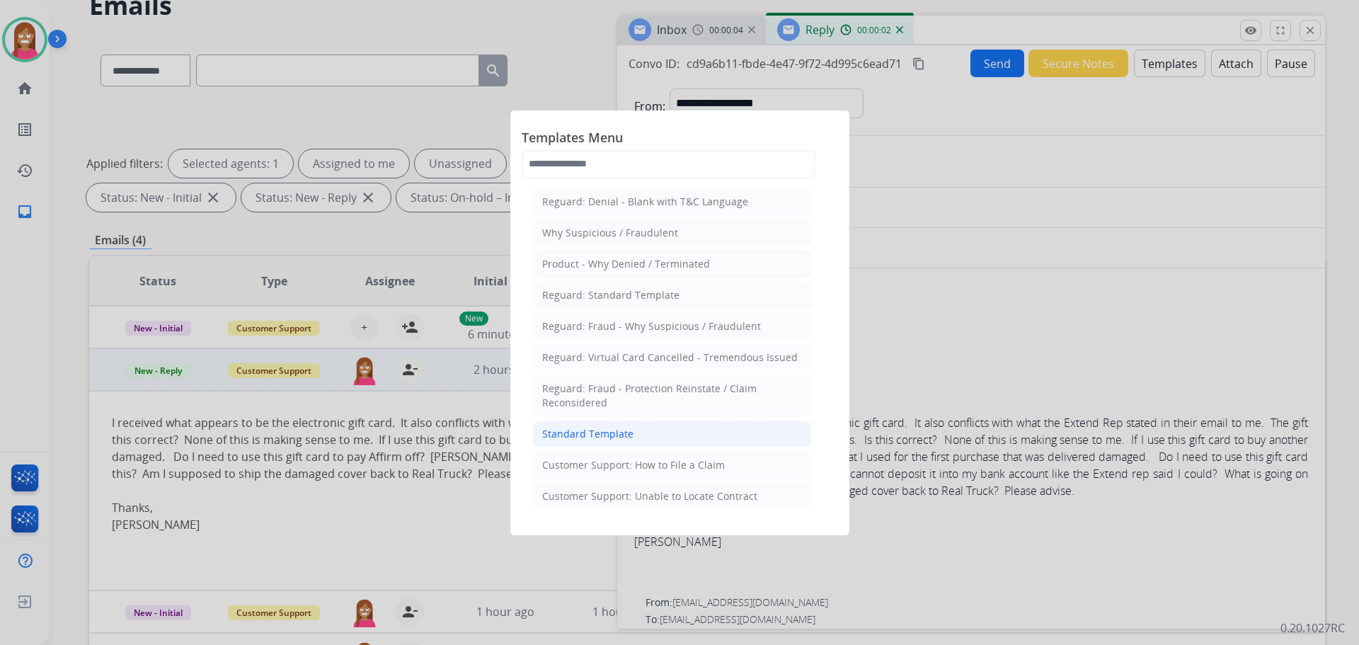
click at [563, 427] on div "Standard Template" at bounding box center [587, 434] width 91 height 14
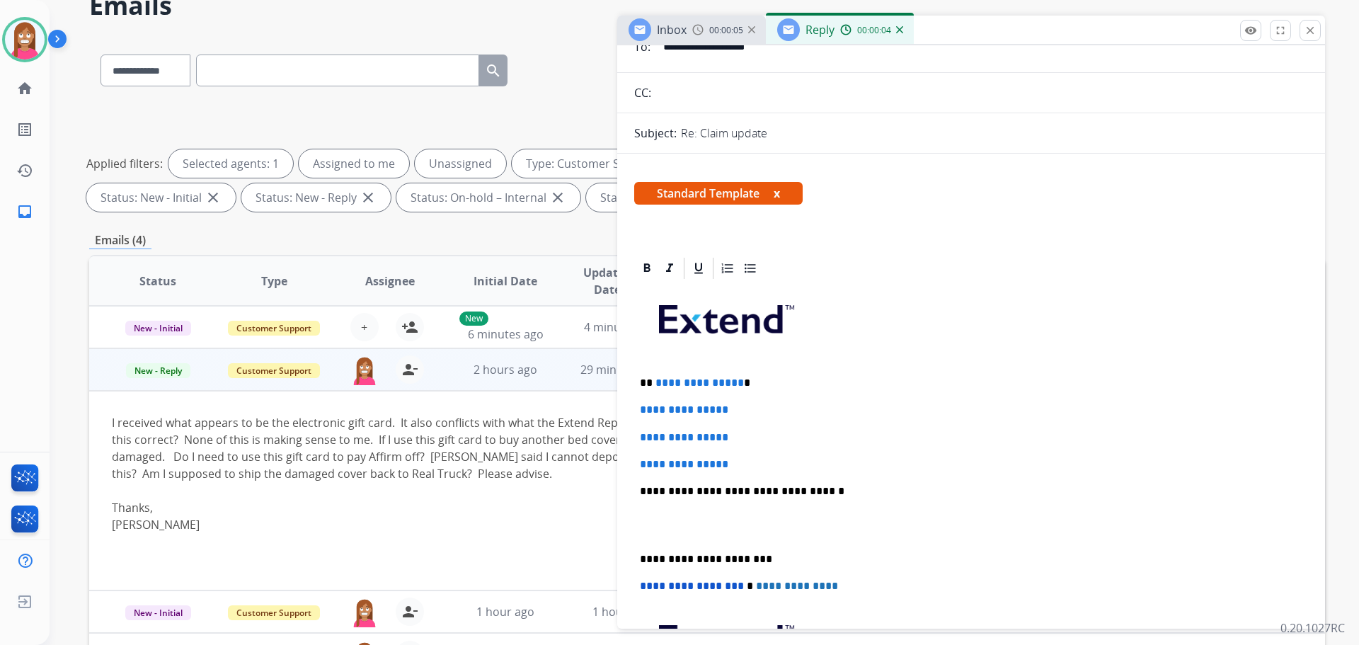
scroll to position [142, 0]
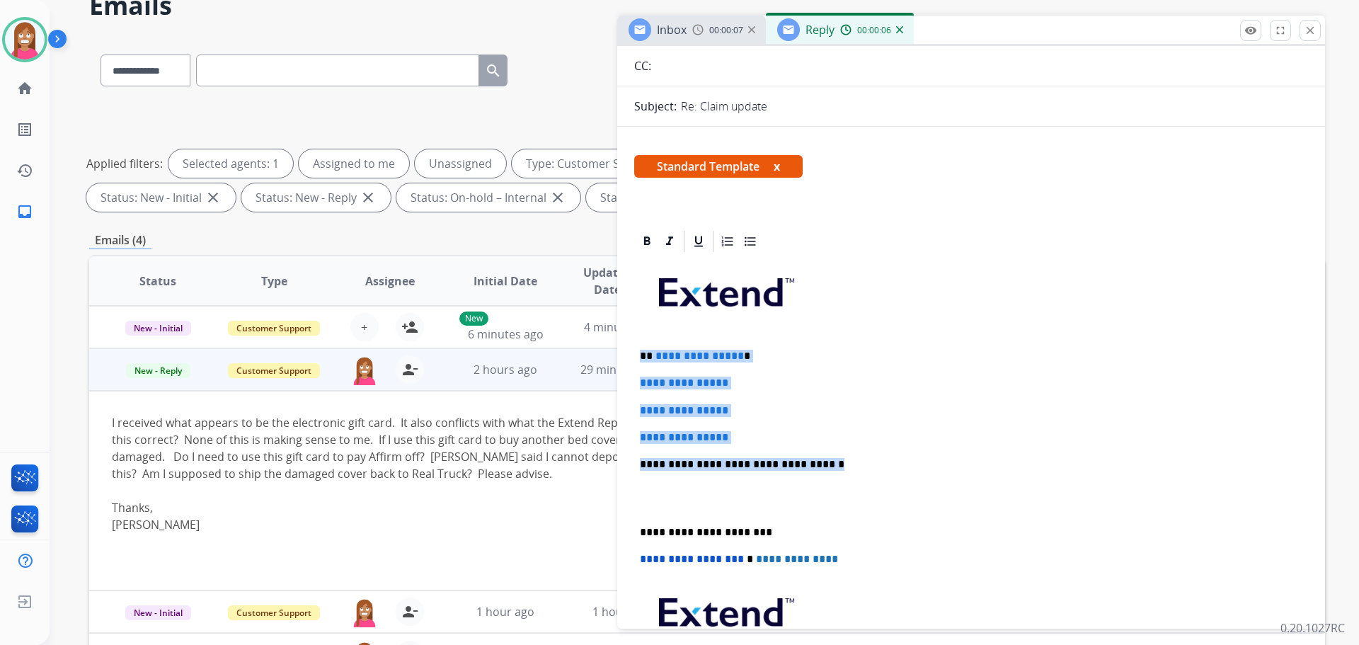
drag, startPoint x: 817, startPoint y: 464, endPoint x: 639, endPoint y: 350, distance: 211.3
click at [639, 350] on div "**********" at bounding box center [971, 497] width 674 height 487
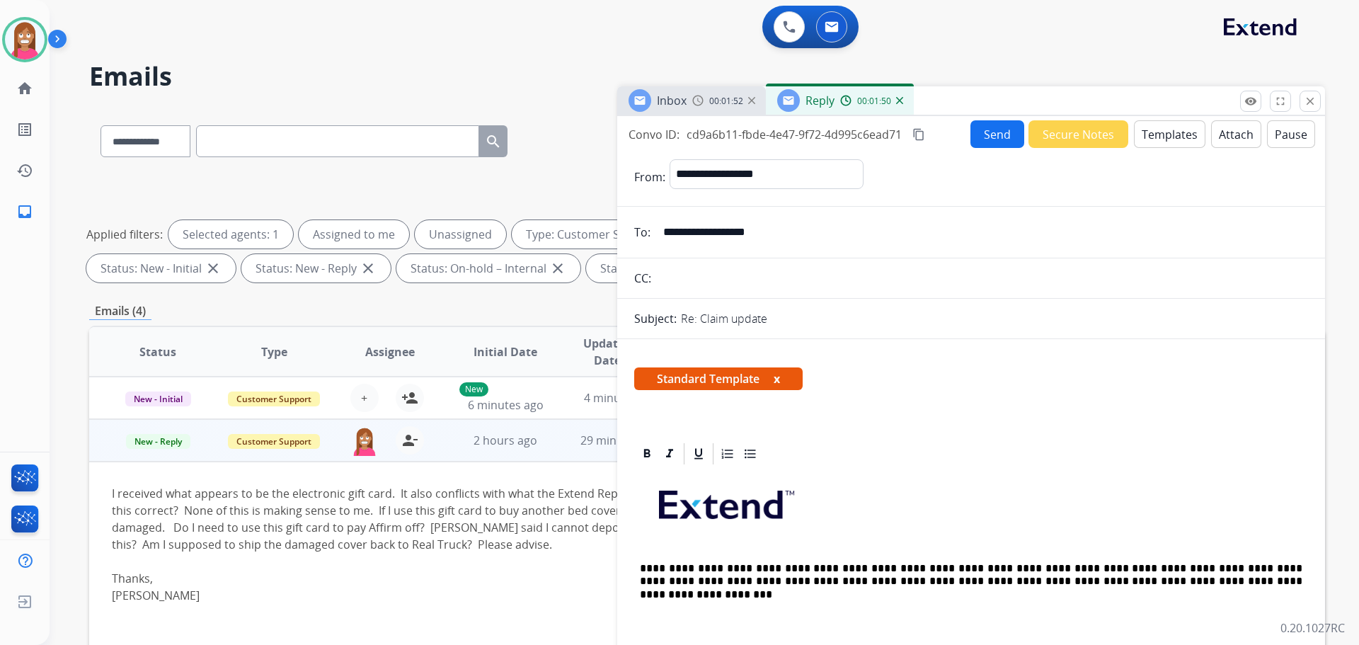
select select "**********"
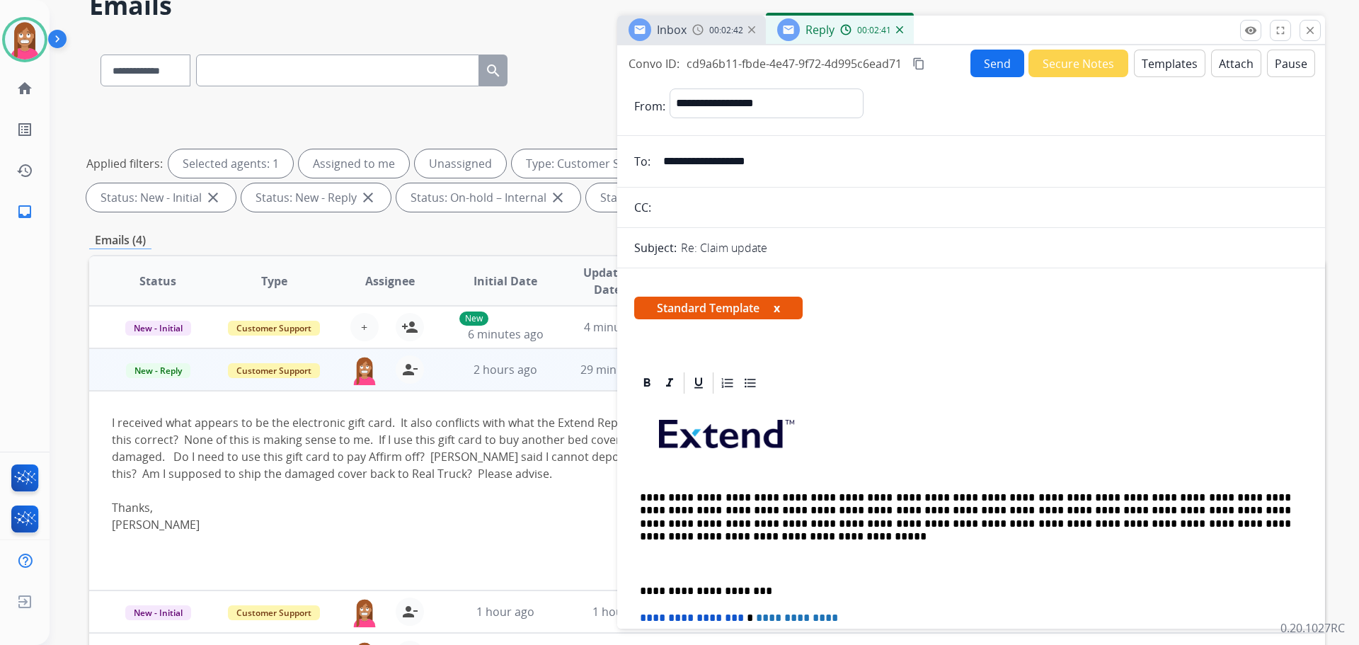
click at [990, 71] on button "Send" at bounding box center [998, 64] width 54 height 28
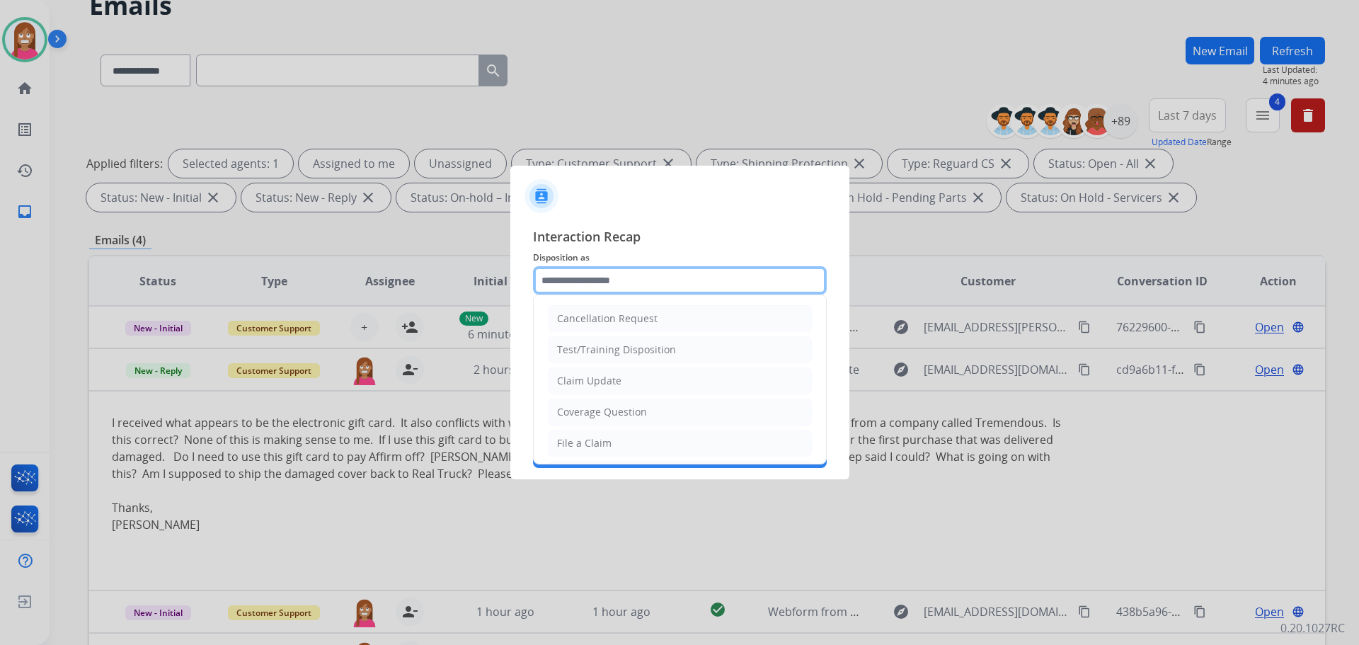
click at [579, 275] on input "text" at bounding box center [680, 280] width 294 height 28
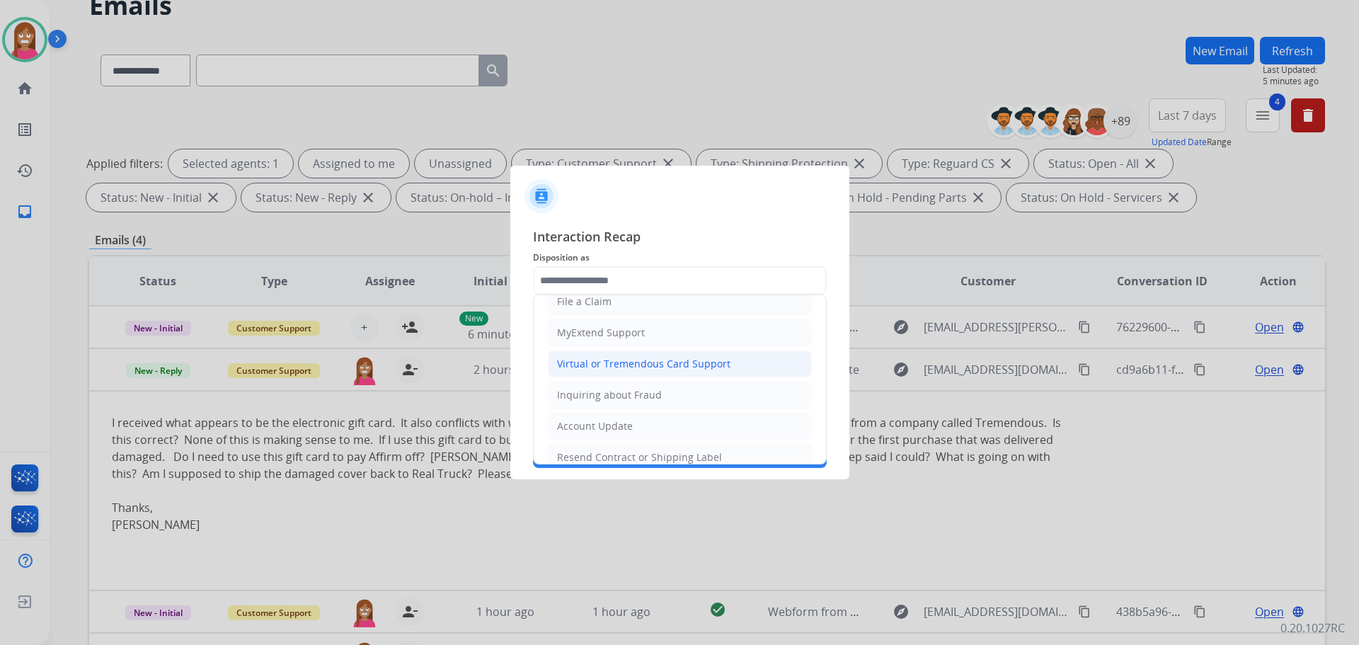
click at [587, 363] on div "Virtual or Tremendous Card Support" at bounding box center [643, 364] width 173 height 14
type input "**********"
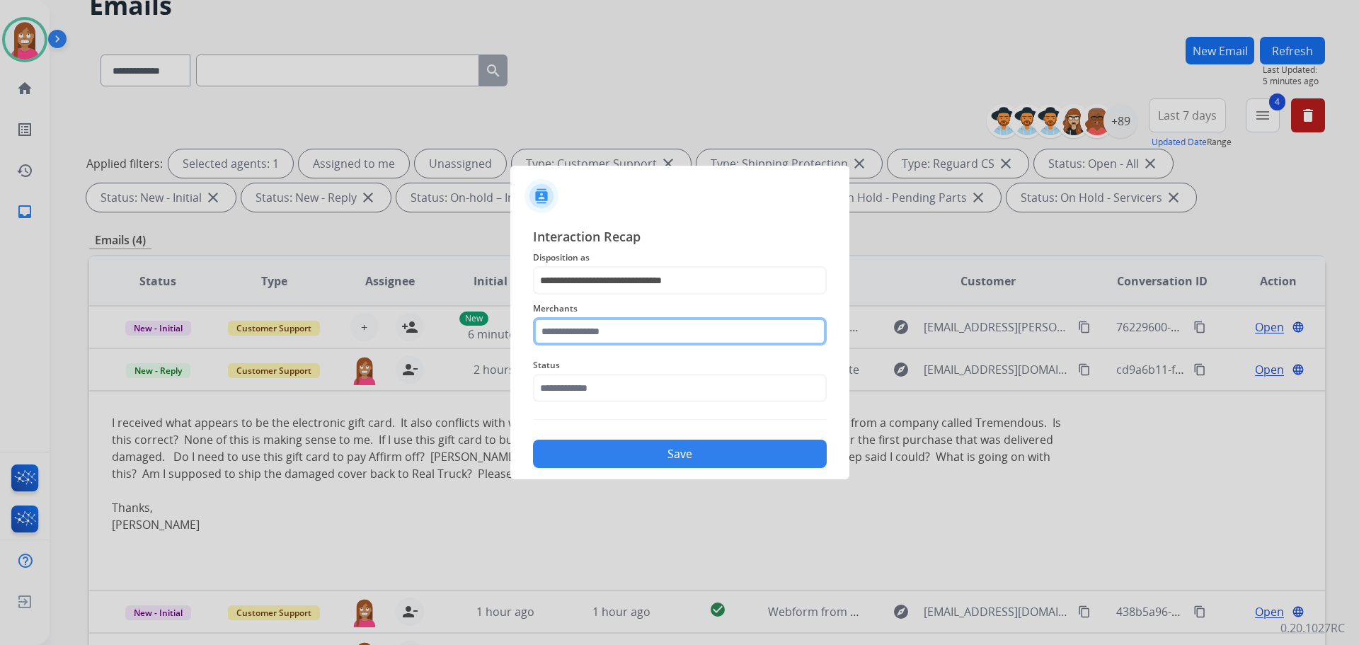
click at [588, 326] on input "text" at bounding box center [680, 331] width 294 height 28
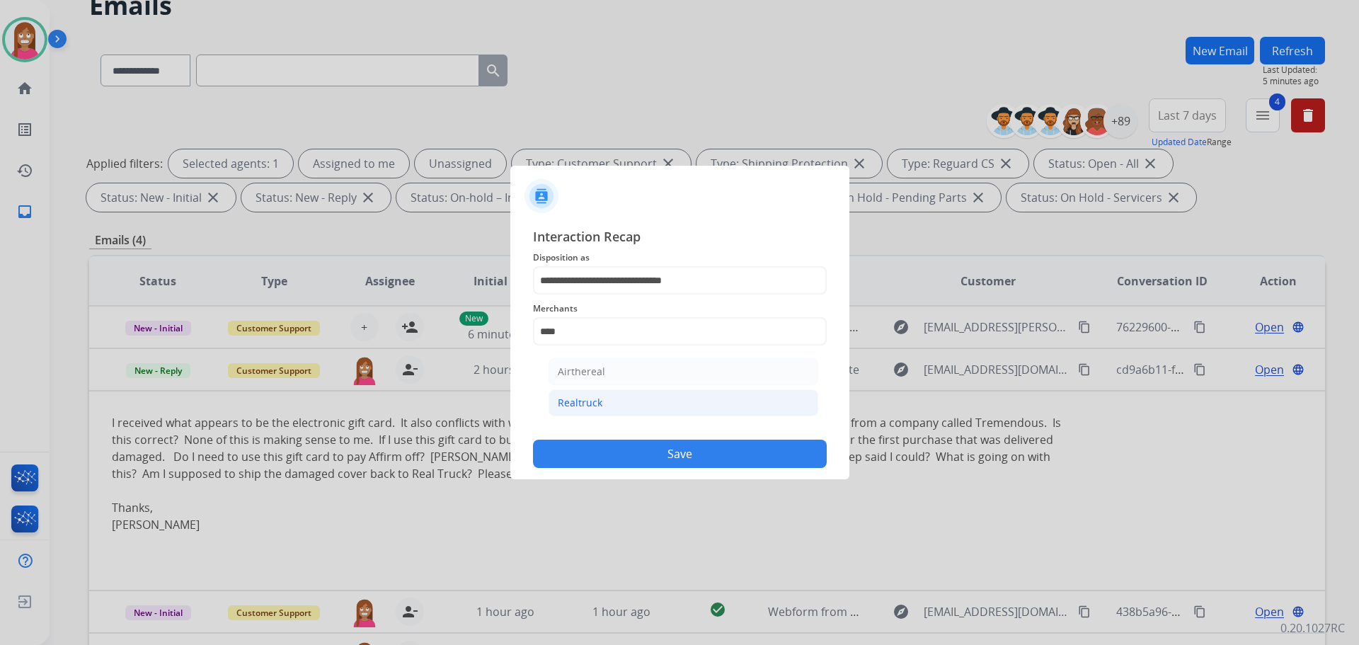
click at [581, 393] on li "Realtruck" at bounding box center [684, 402] width 270 height 27
type input "*********"
click at [583, 384] on input "text" at bounding box center [680, 388] width 294 height 28
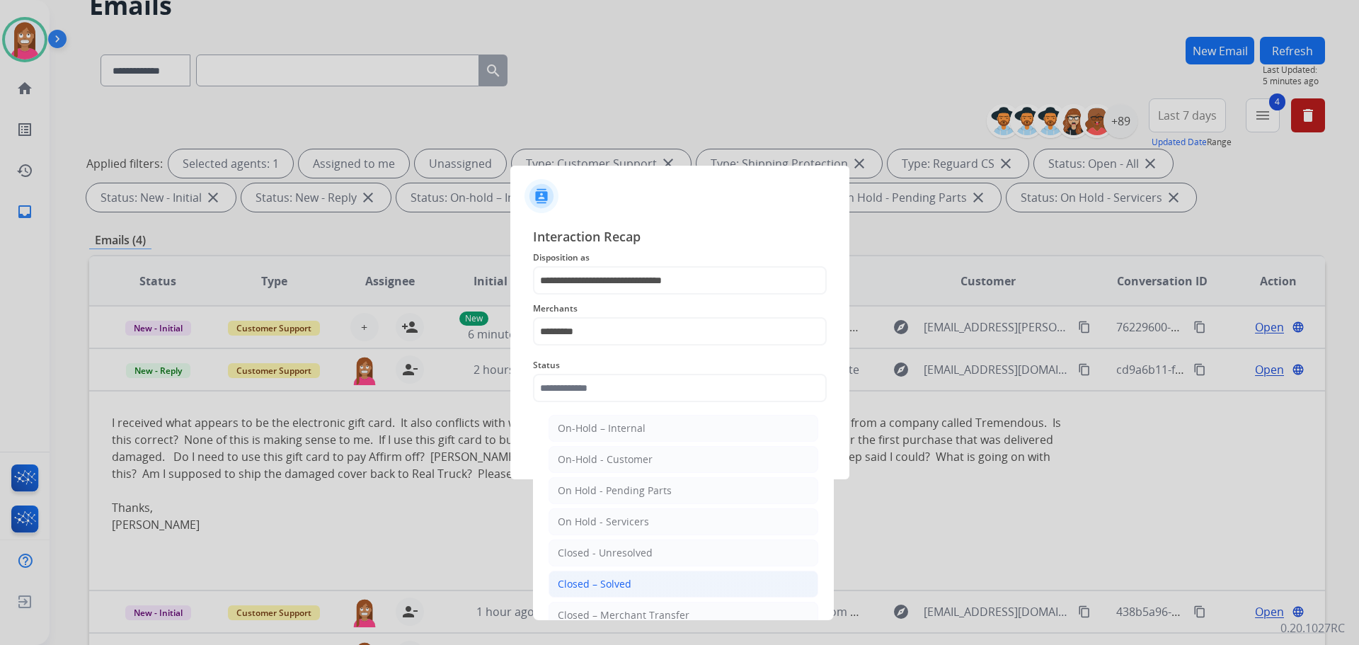
click at [603, 578] on div "Closed – Solved" at bounding box center [595, 584] width 74 height 14
type input "**********"
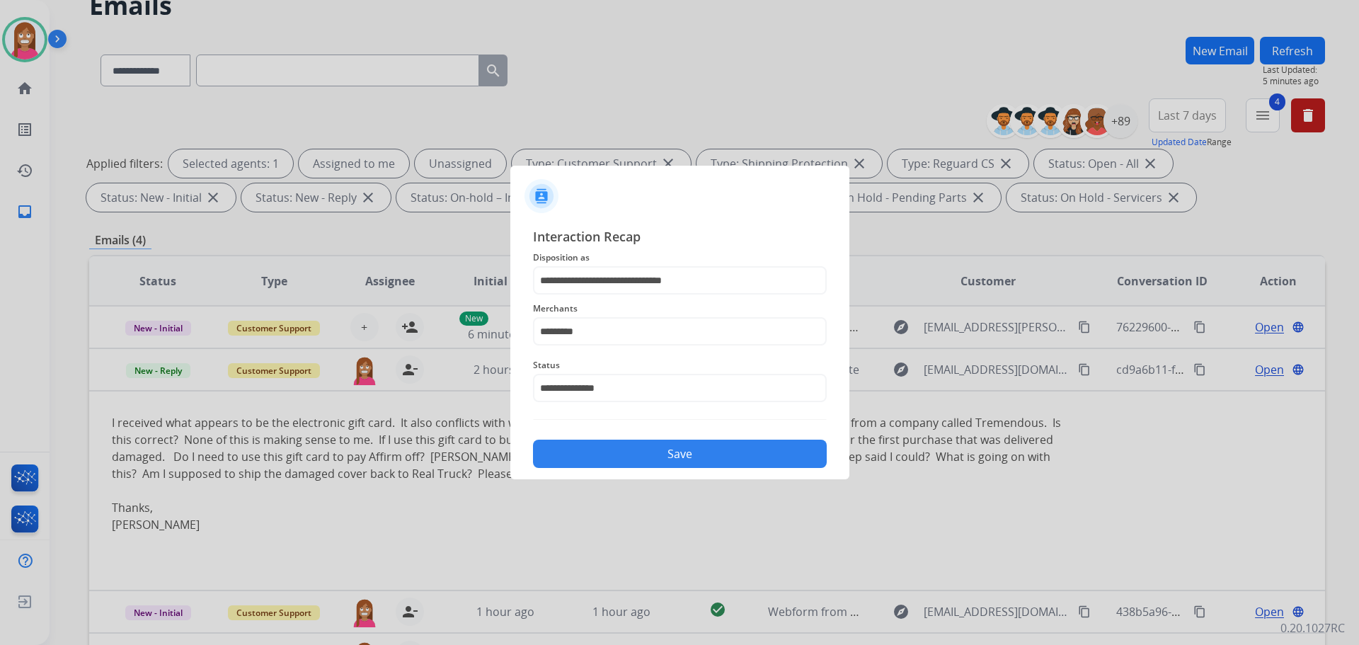
click at [722, 440] on div "Save" at bounding box center [680, 449] width 294 height 37
click at [745, 450] on button "Save" at bounding box center [680, 454] width 294 height 28
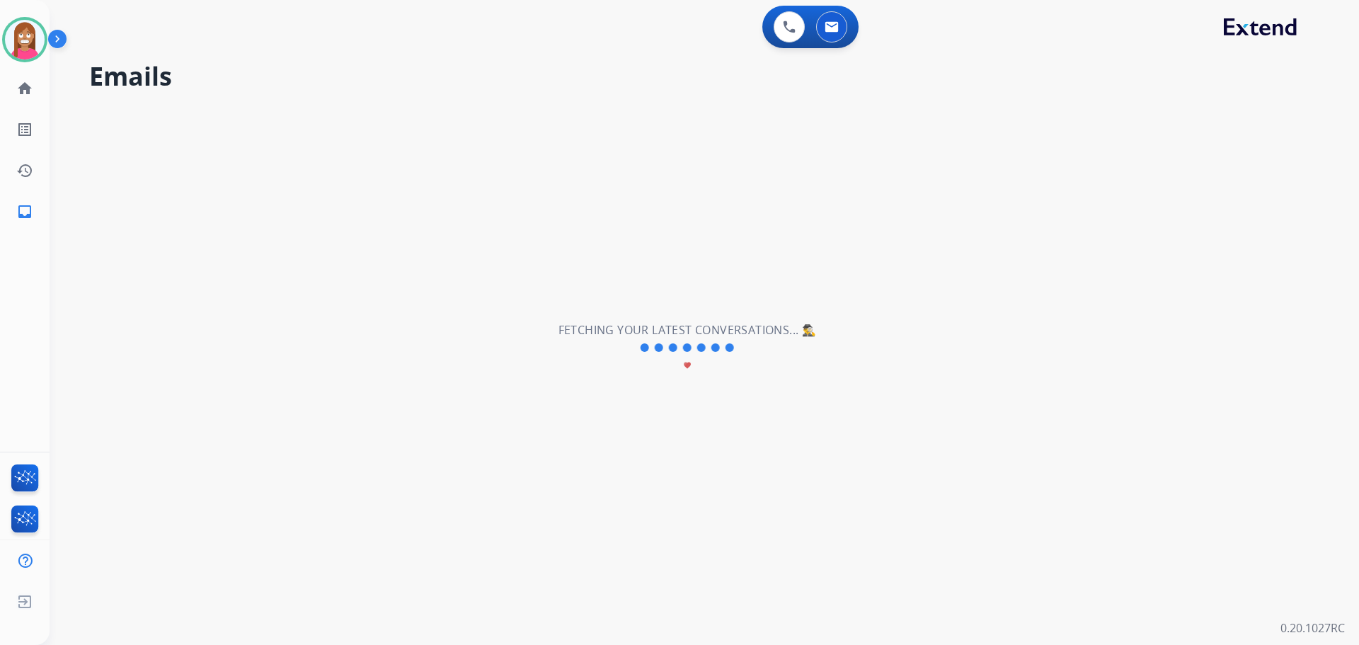
scroll to position [0, 0]
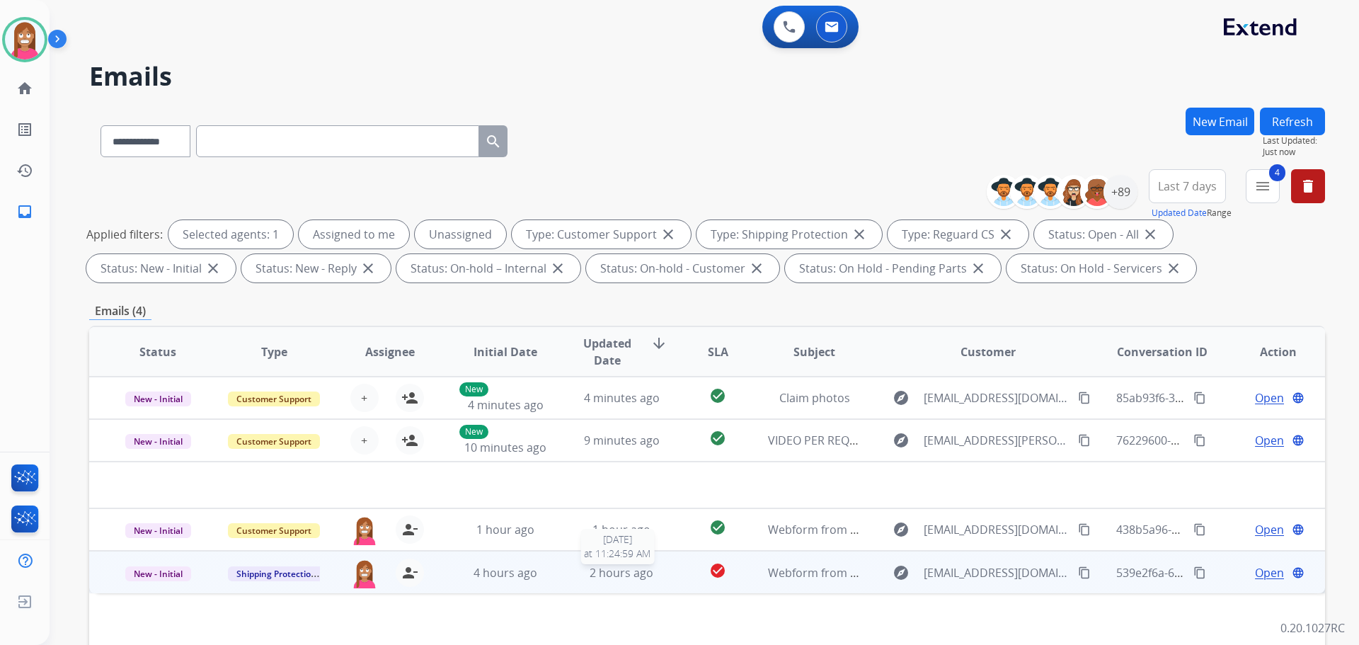
click at [658, 581] on div "2 hours ago" at bounding box center [622, 572] width 93 height 17
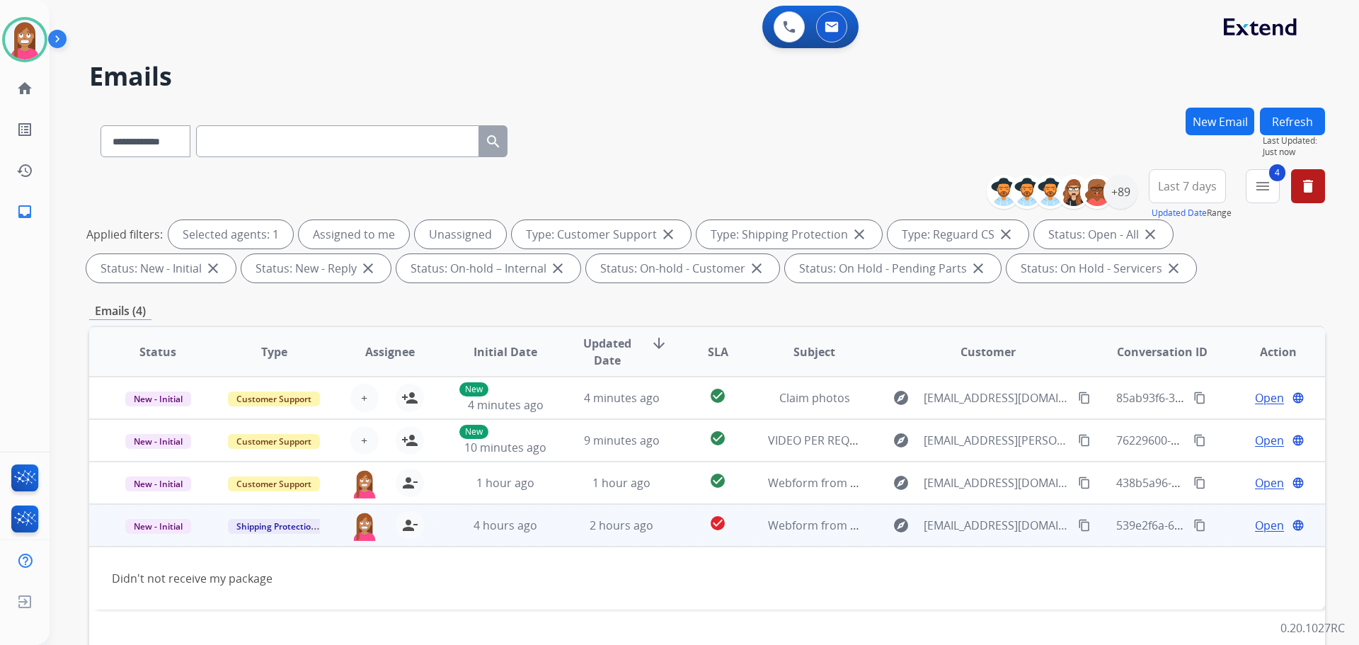
click at [1261, 527] on span "Open" at bounding box center [1269, 525] width 29 height 17
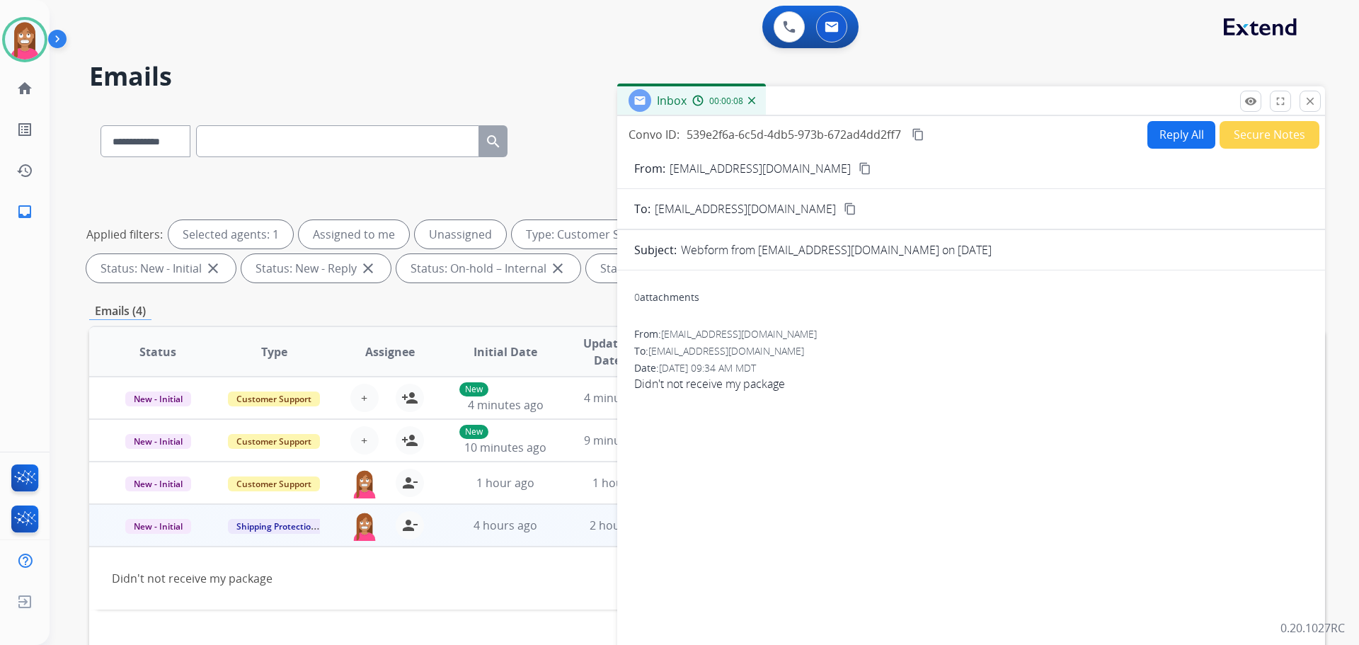
click at [1182, 137] on button "Reply All" at bounding box center [1182, 135] width 68 height 28
select select "**********"
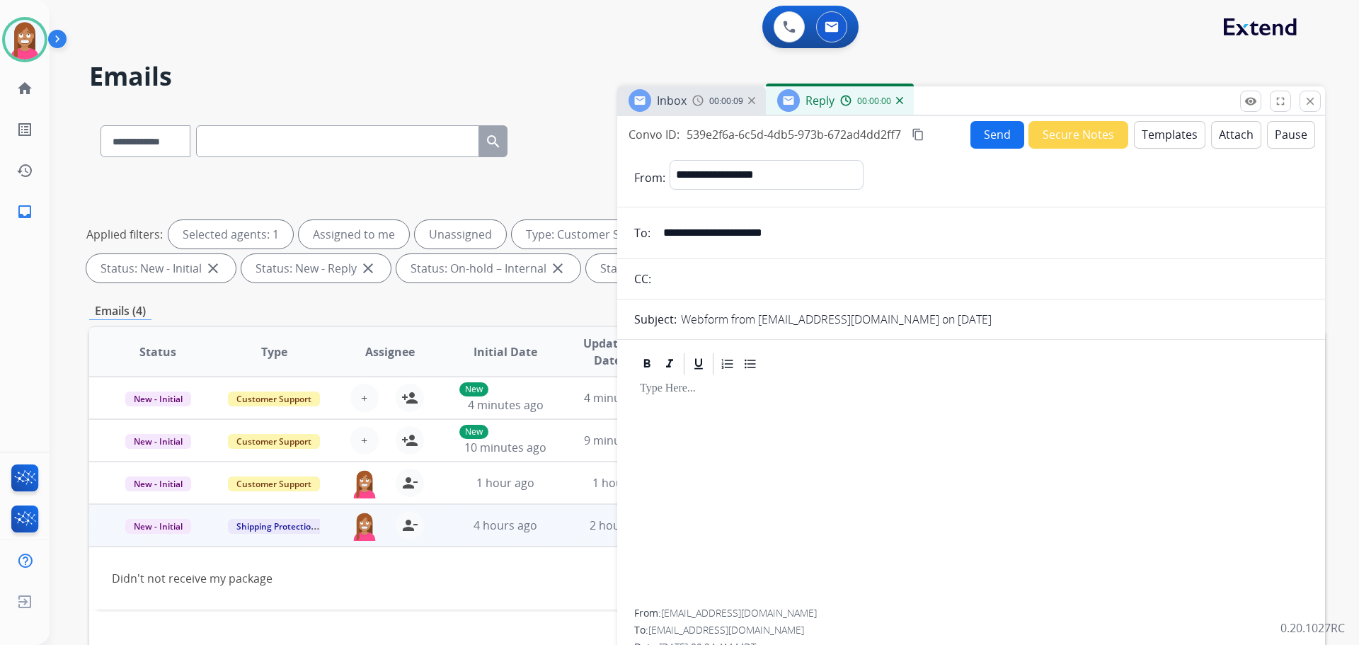
click at [1151, 137] on button "Templates" at bounding box center [1170, 135] width 72 height 28
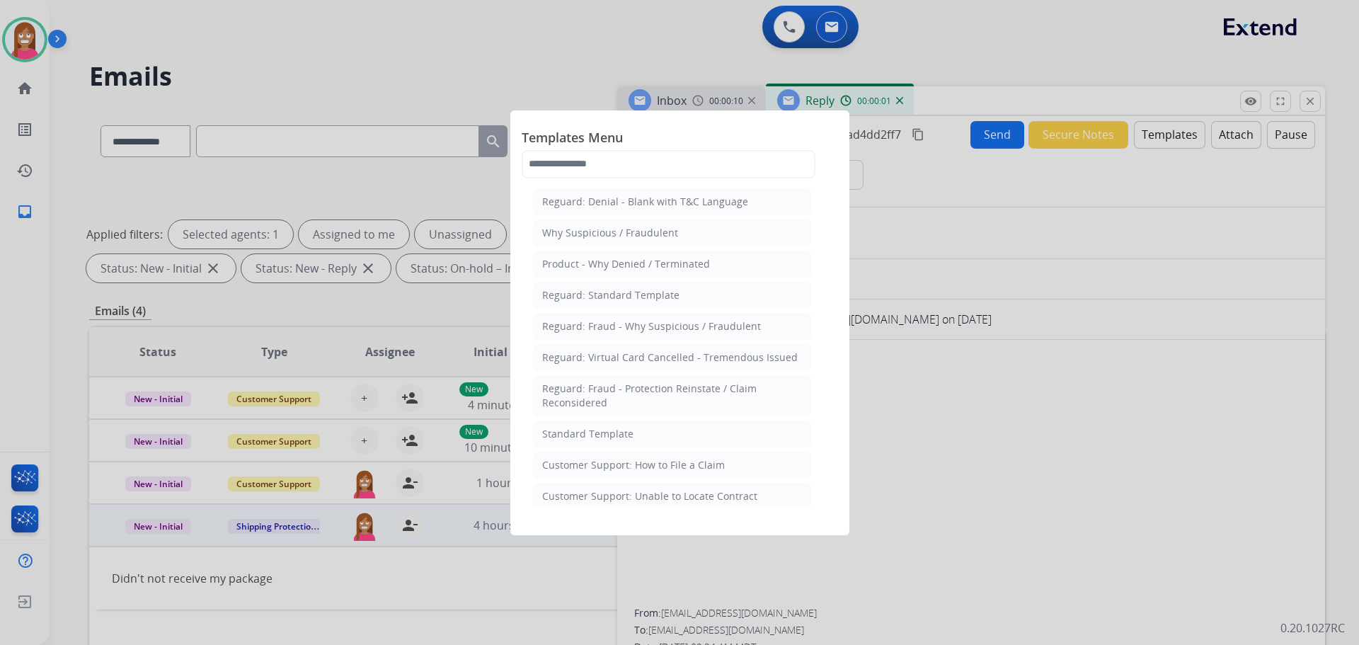
click at [641, 472] on li "Customer Support: How to File a Claim" at bounding box center [672, 465] width 278 height 27
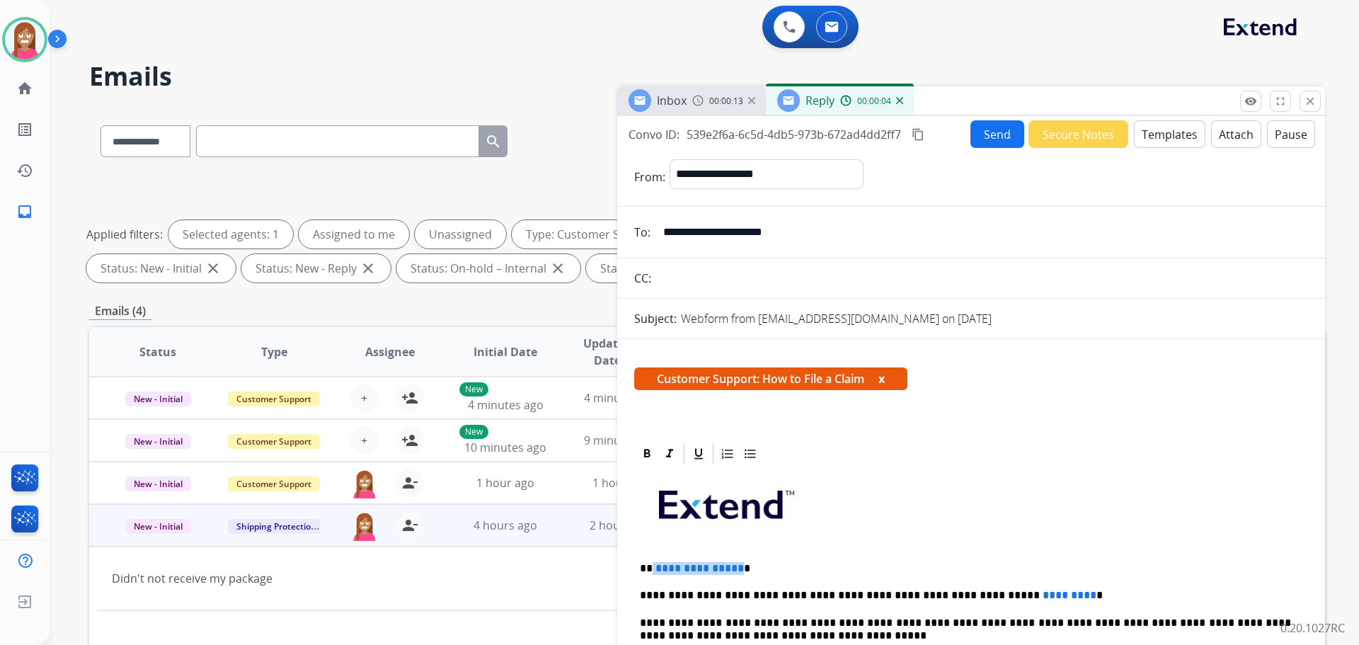
drag, startPoint x: 735, startPoint y: 558, endPoint x: 651, endPoint y: 553, distance: 84.4
drag, startPoint x: 1026, startPoint y: 583, endPoint x: 925, endPoint y: 586, distance: 101.3
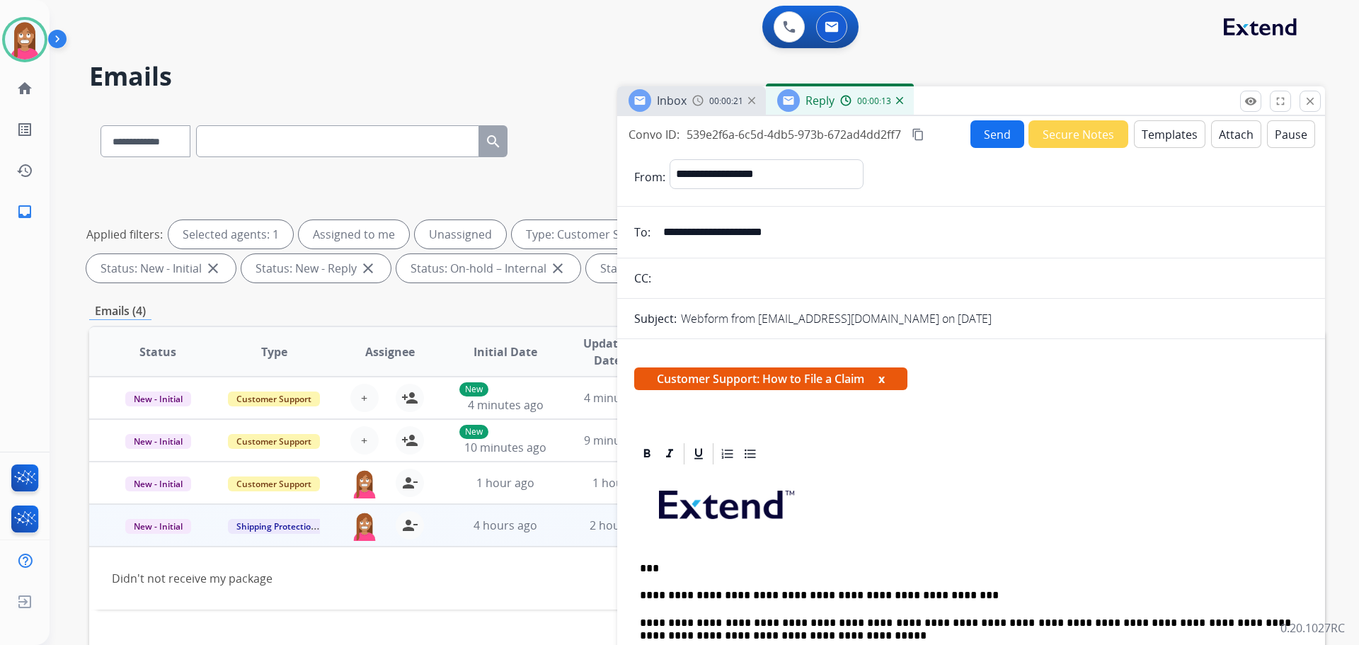
click at [999, 142] on button "Send" at bounding box center [998, 134] width 54 height 28
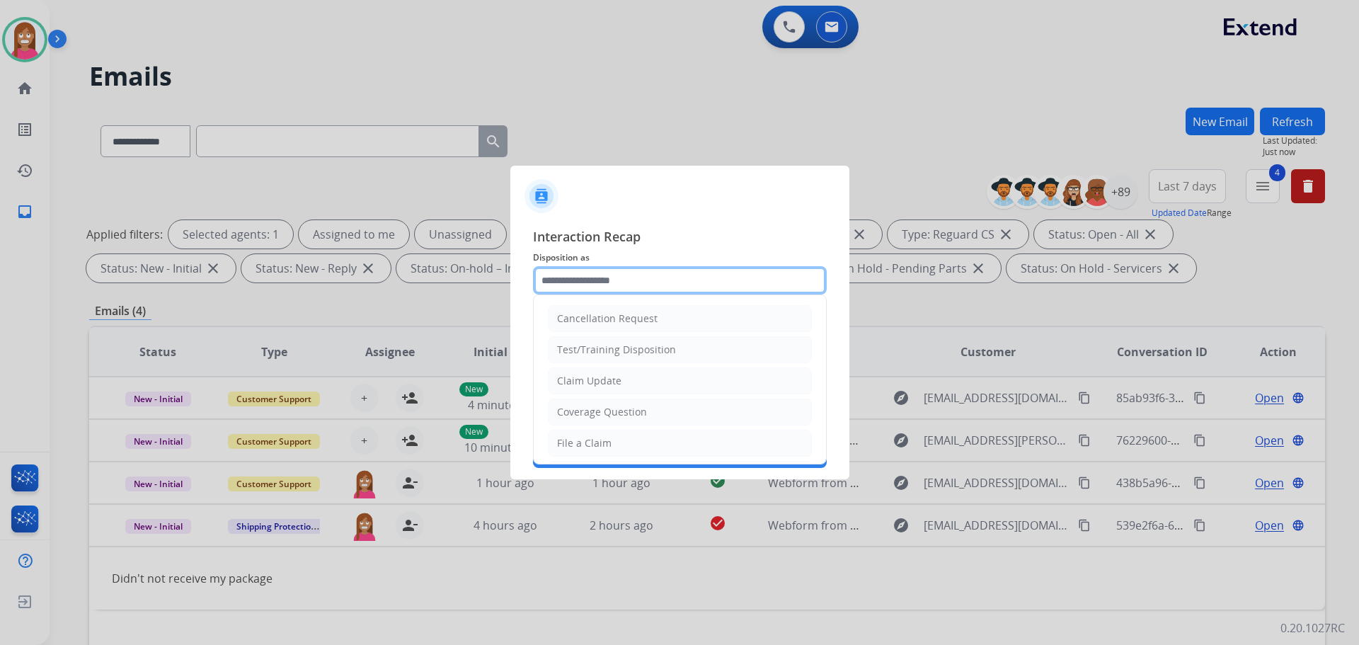
click at [585, 282] on input "text" at bounding box center [680, 280] width 294 height 28
drag, startPoint x: 589, startPoint y: 439, endPoint x: 570, endPoint y: 365, distance: 76.1
click at [589, 440] on div "File a Claim" at bounding box center [584, 443] width 55 height 14
type input "**********"
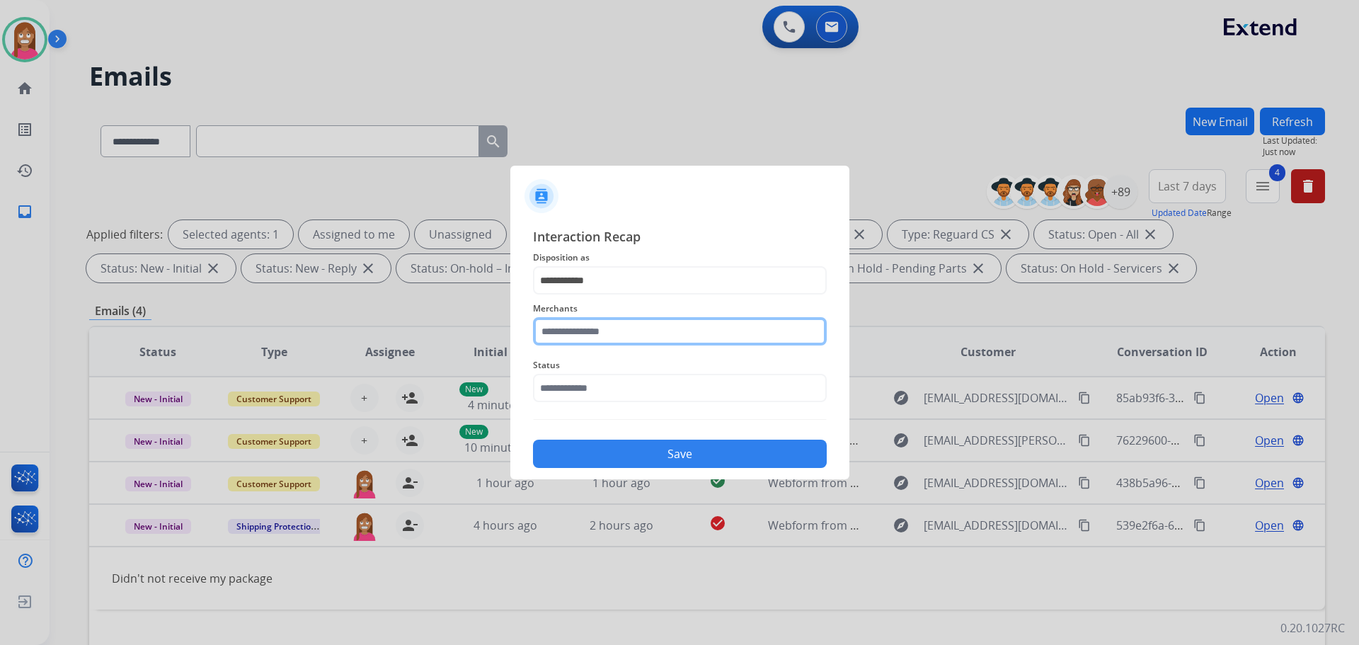
click at [571, 337] on input "text" at bounding box center [680, 331] width 294 height 28
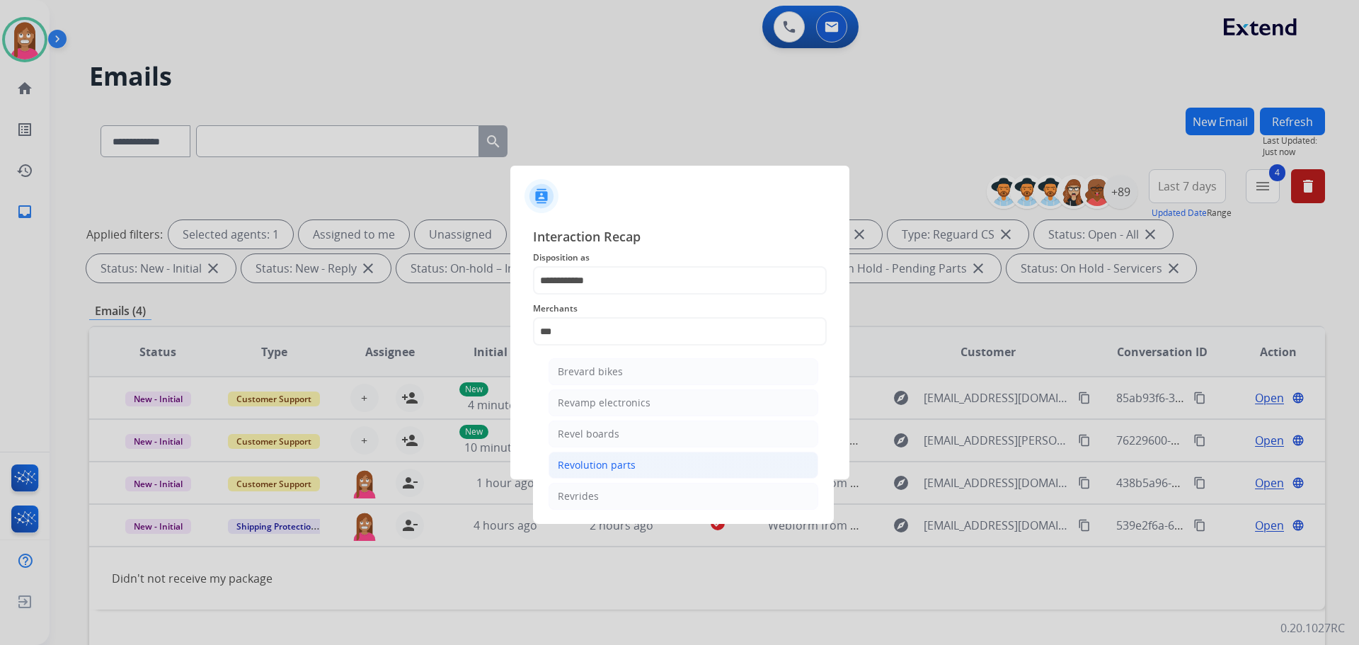
click at [566, 455] on li "Revolution parts" at bounding box center [684, 465] width 270 height 27
type input "**********"
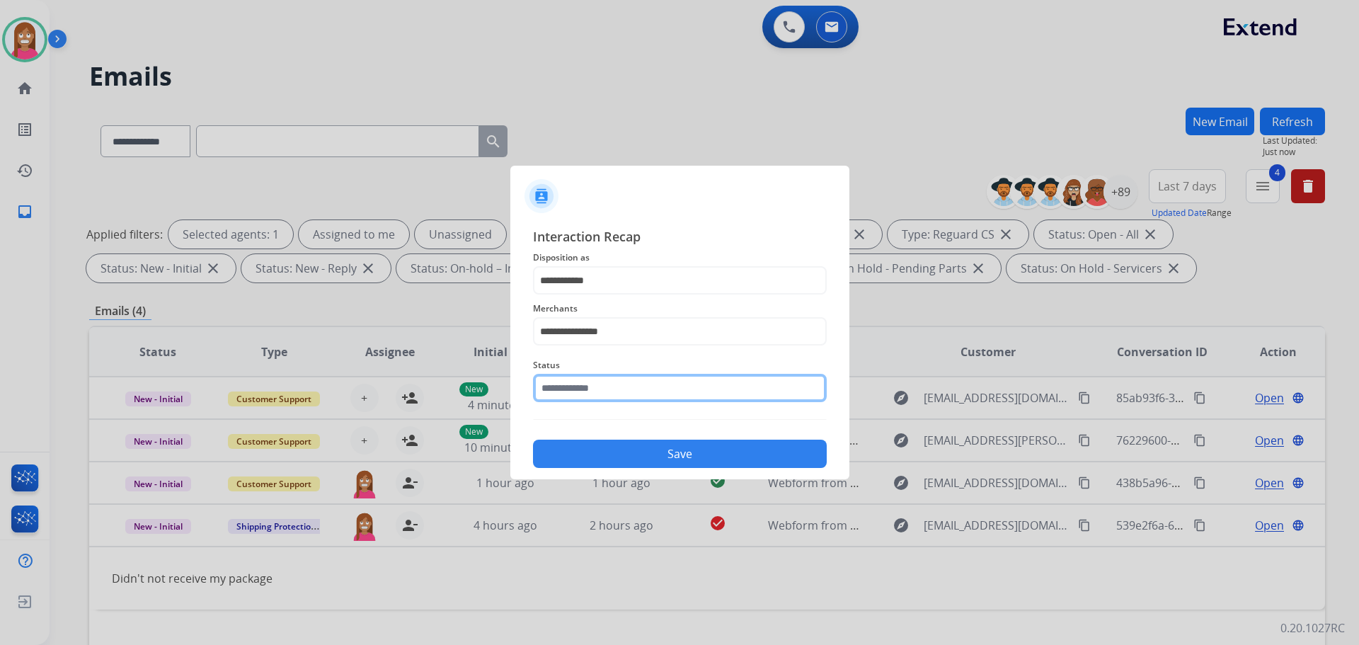
click at [562, 392] on input "text" at bounding box center [680, 388] width 294 height 28
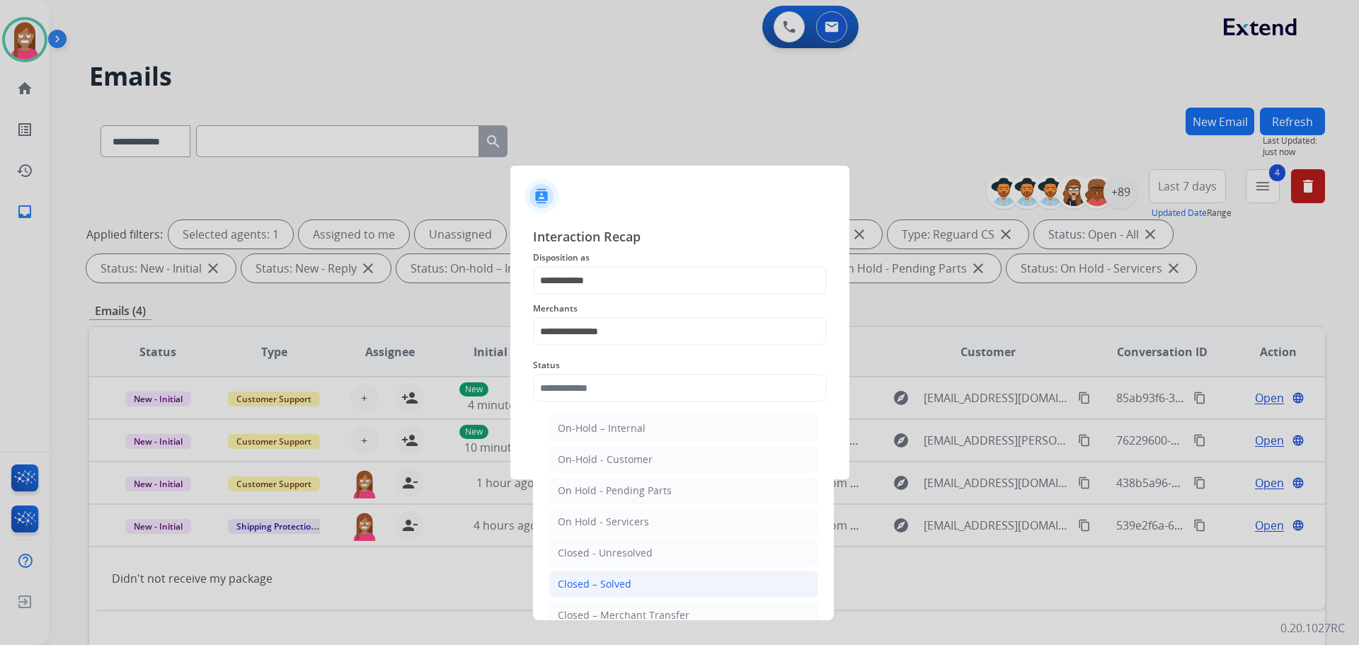
click at [576, 583] on div "Closed – Solved" at bounding box center [595, 584] width 74 height 14
type input "**********"
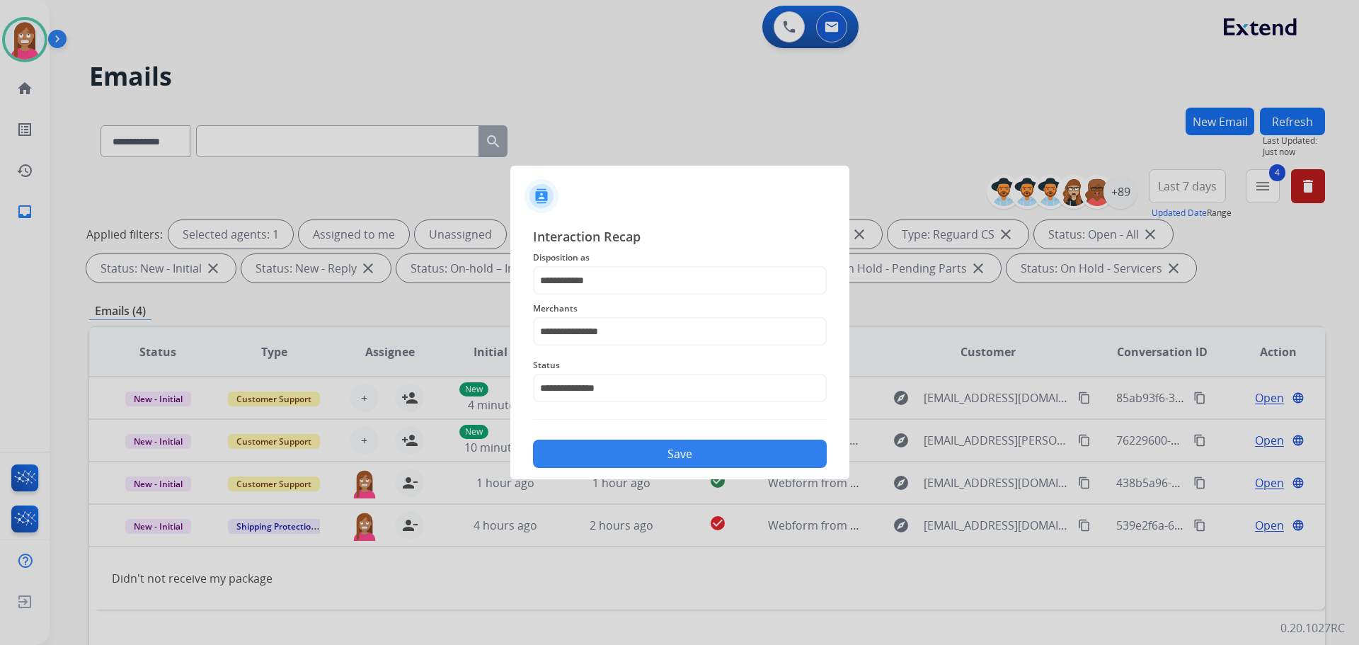
click at [576, 443] on button "Save" at bounding box center [680, 454] width 294 height 28
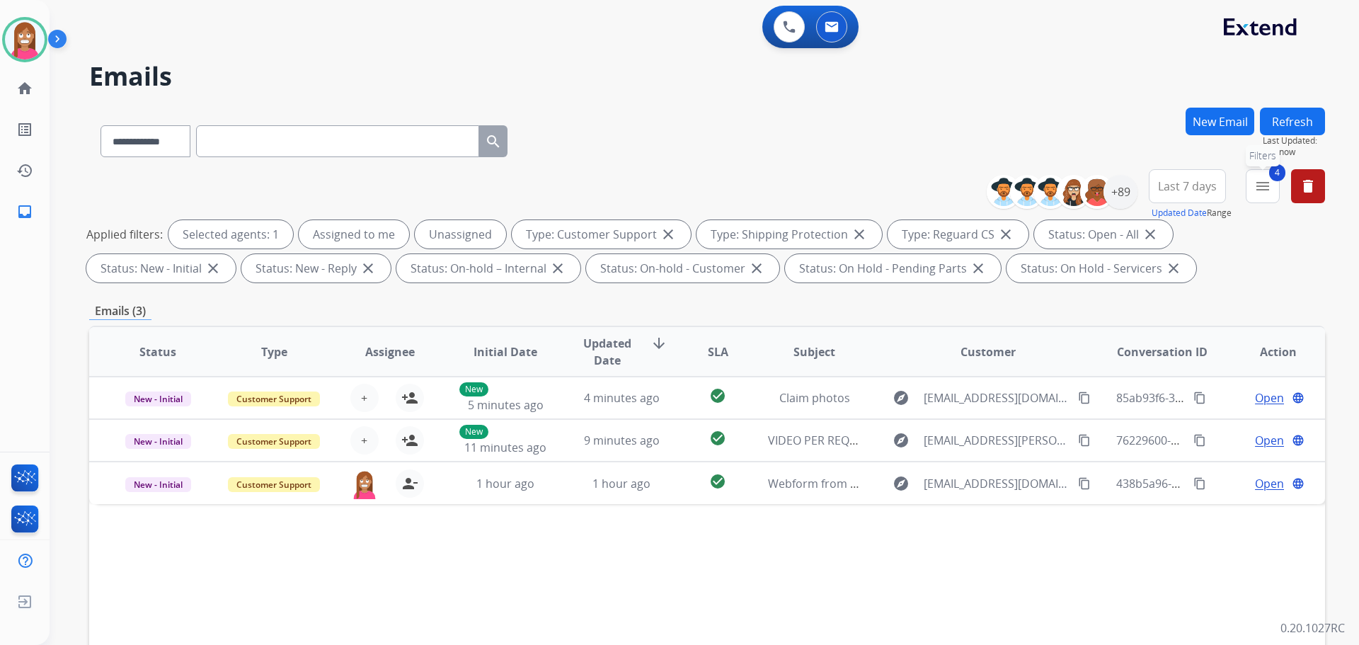
click at [1264, 192] on mat-icon "menu" at bounding box center [1263, 186] width 17 height 17
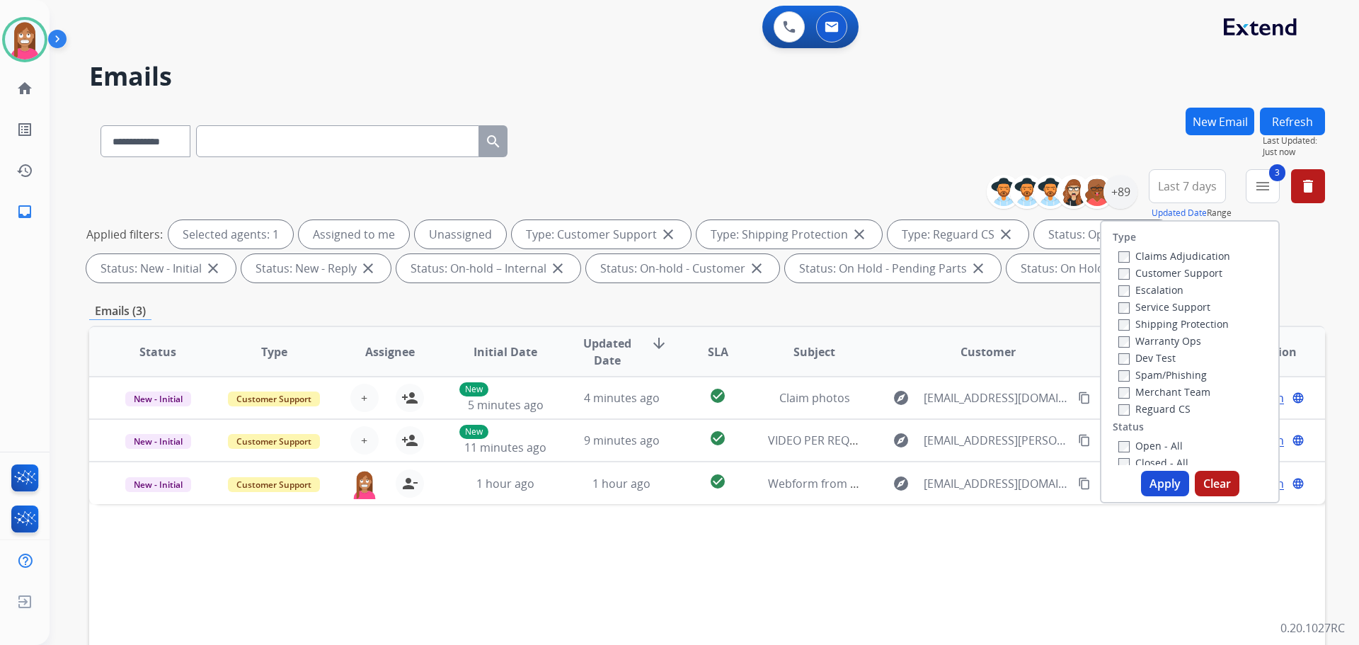
click at [1112, 468] on div "Type Claims Adjudication Customer Support Escalation Service Support Shipping P…" at bounding box center [1190, 361] width 180 height 283
click at [1148, 476] on button "Apply" at bounding box center [1165, 483] width 48 height 25
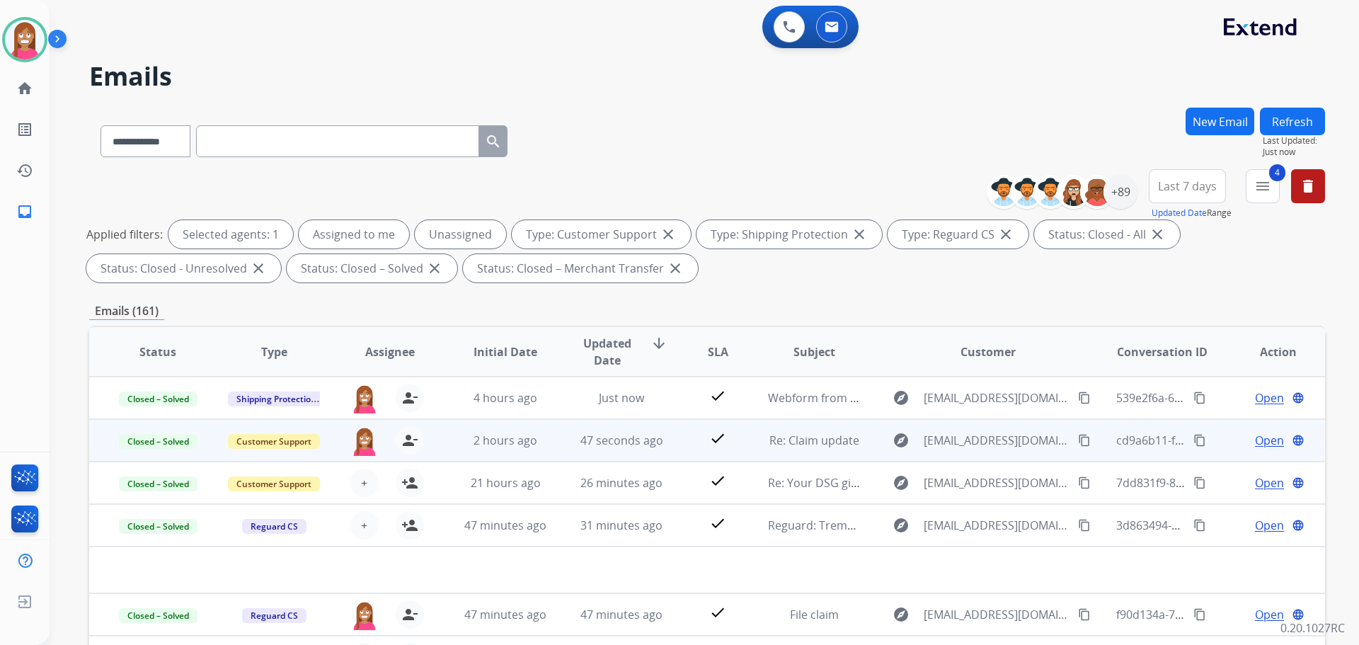
click at [1078, 443] on mat-icon "content_copy" at bounding box center [1084, 440] width 13 height 13
click at [1255, 443] on span "Open" at bounding box center [1269, 440] width 29 height 17
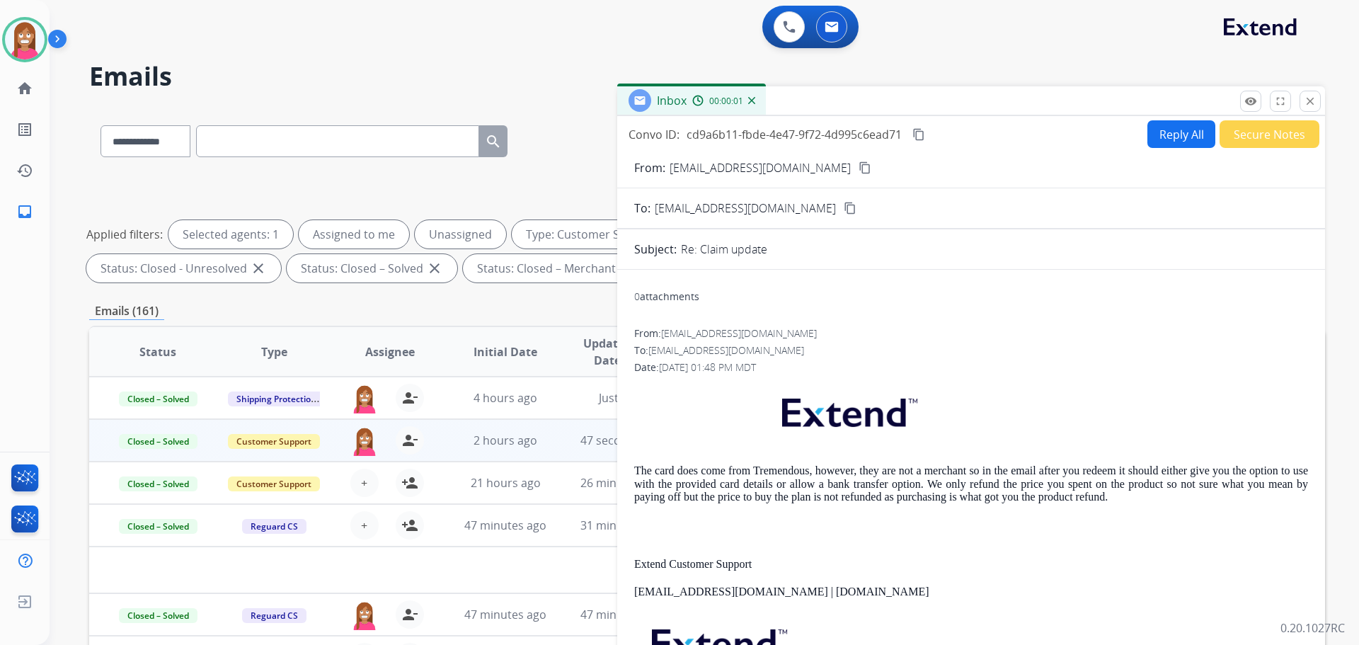
click at [1165, 118] on div "Convo ID: cd9a6b11-fbde-4e47-9f72-4d995c6ead71 content_copy Reply All Secure No…" at bounding box center [971, 405] width 708 height 578
click at [1171, 135] on button "Reply All" at bounding box center [1182, 134] width 68 height 28
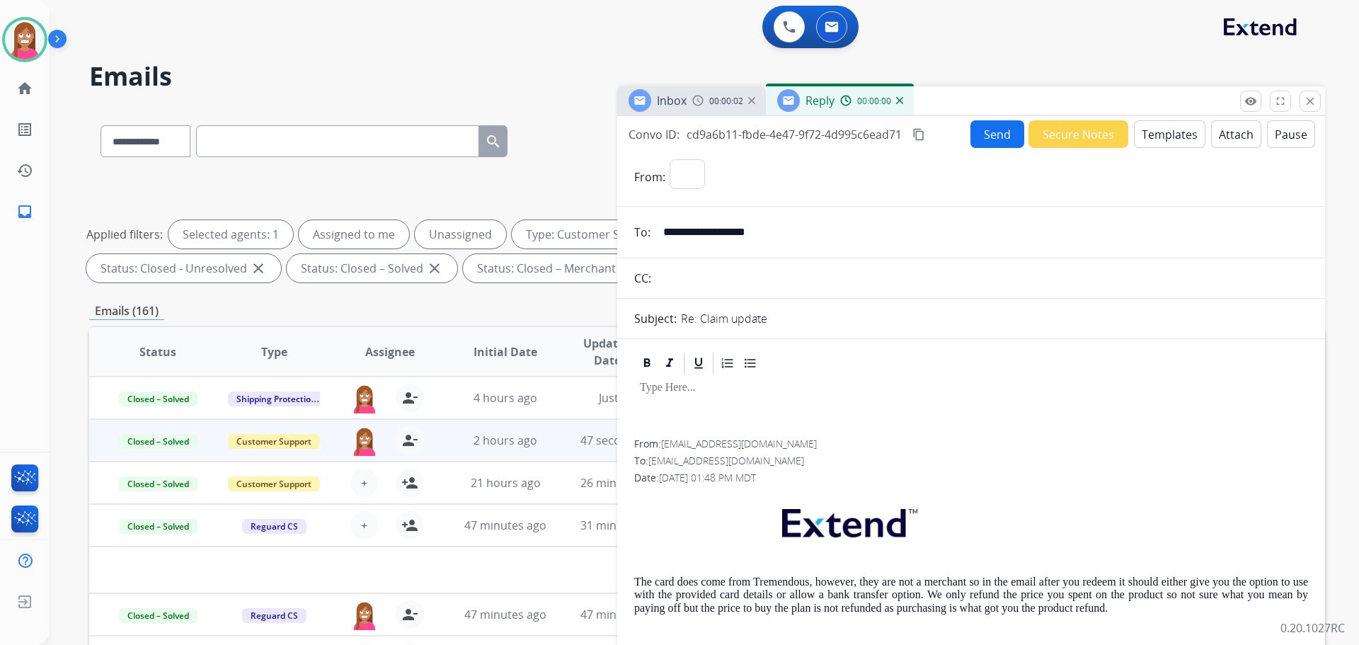
select select "**********"
click at [1163, 136] on button "Templates" at bounding box center [1170, 134] width 72 height 28
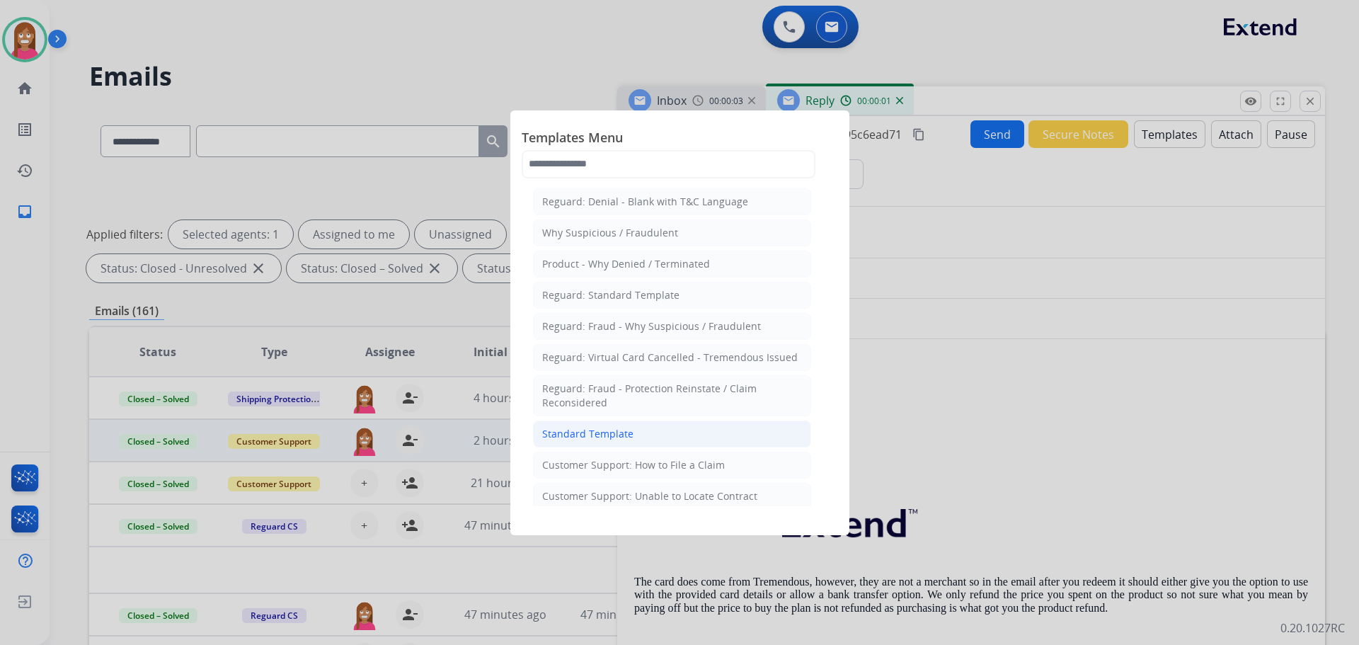
click at [620, 437] on div "Standard Template" at bounding box center [587, 434] width 91 height 14
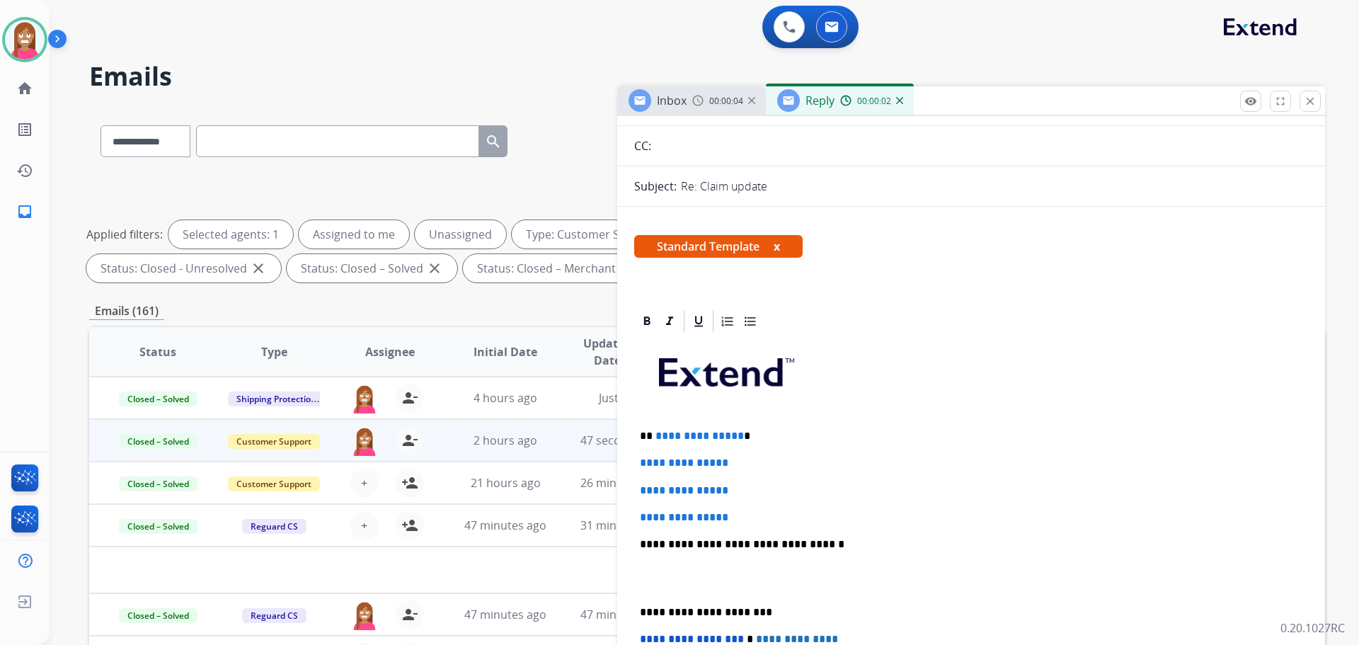
scroll to position [142, 0]
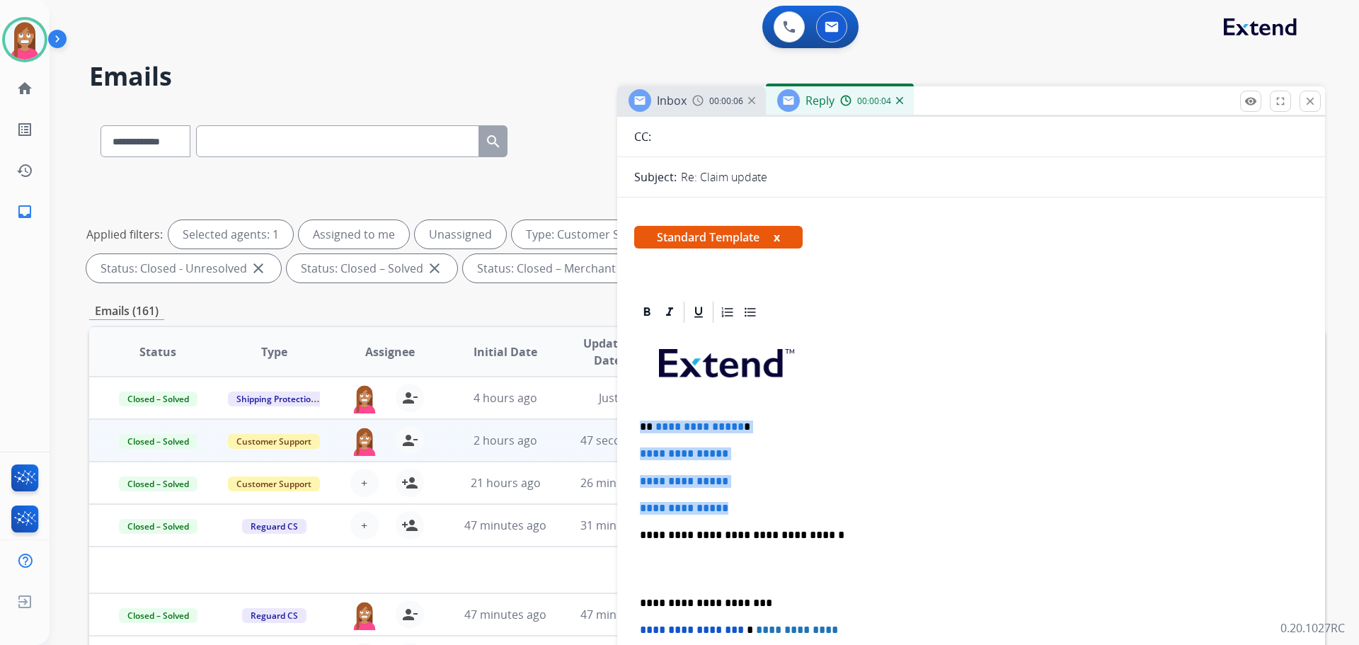
drag, startPoint x: 738, startPoint y: 509, endPoint x: 653, endPoint y: 448, distance: 104.5
click at [641, 428] on div "**********" at bounding box center [971, 568] width 674 height 487
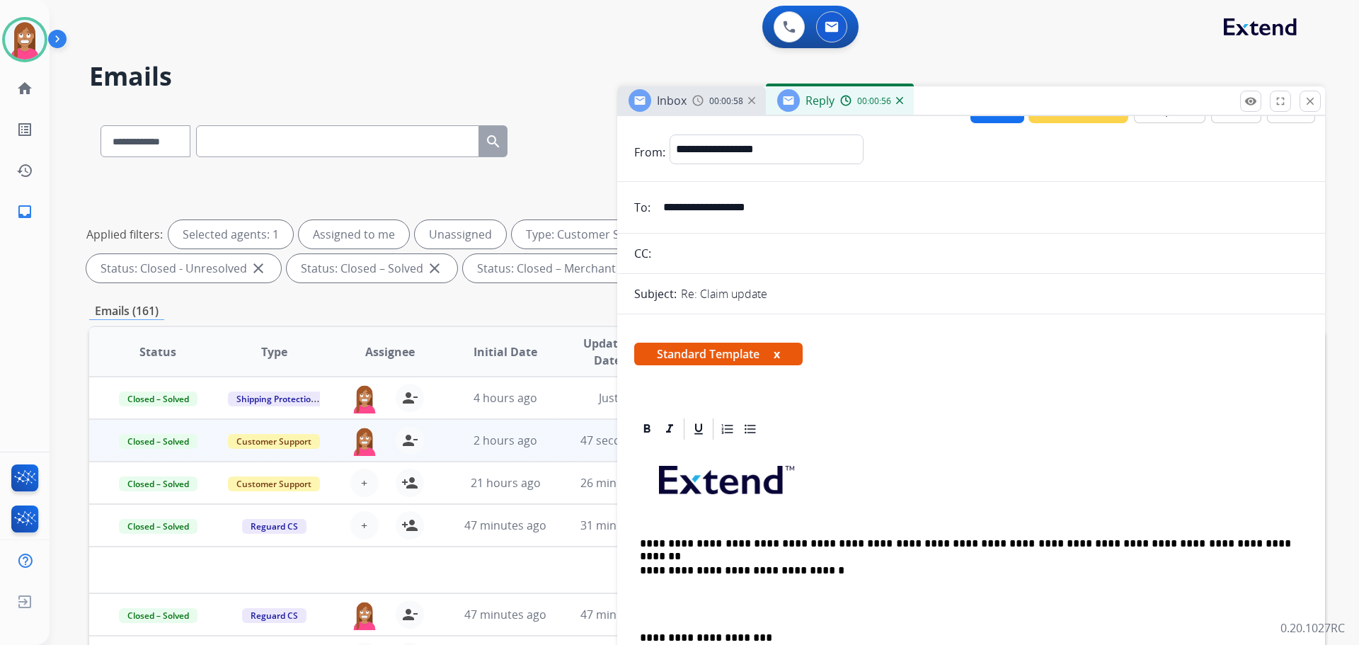
scroll to position [0, 0]
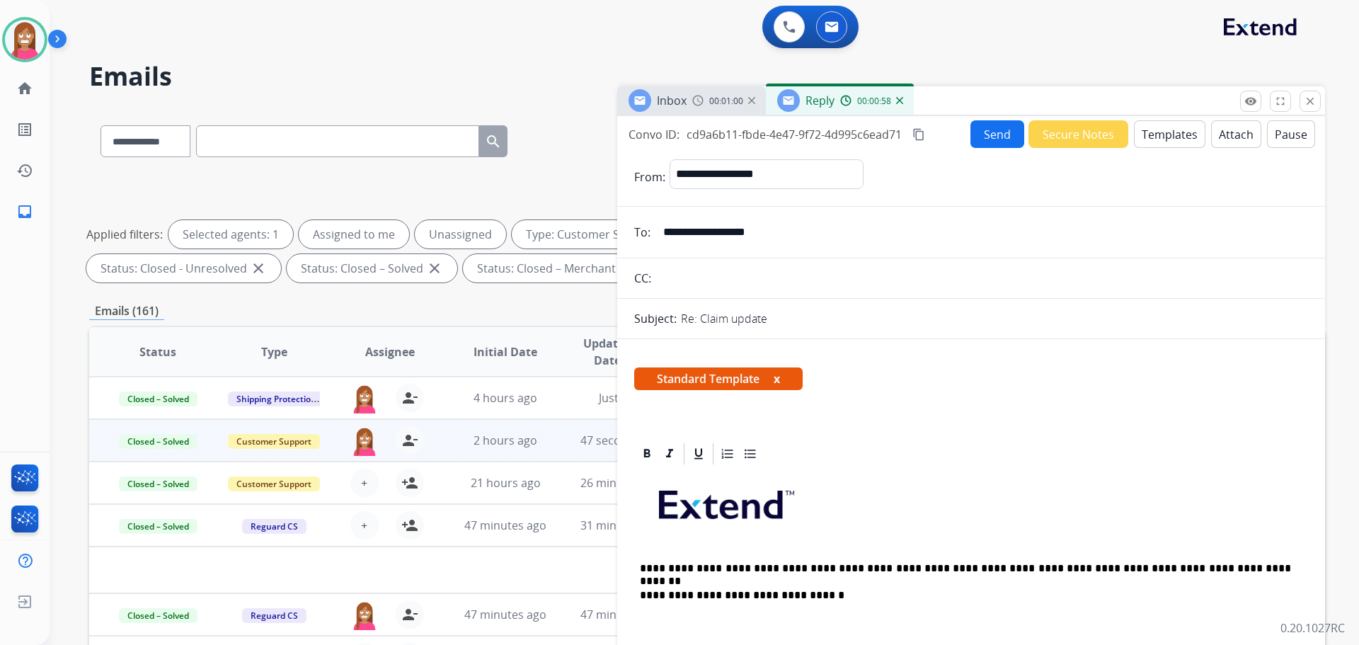
click at [991, 131] on button "Send" at bounding box center [998, 134] width 54 height 28
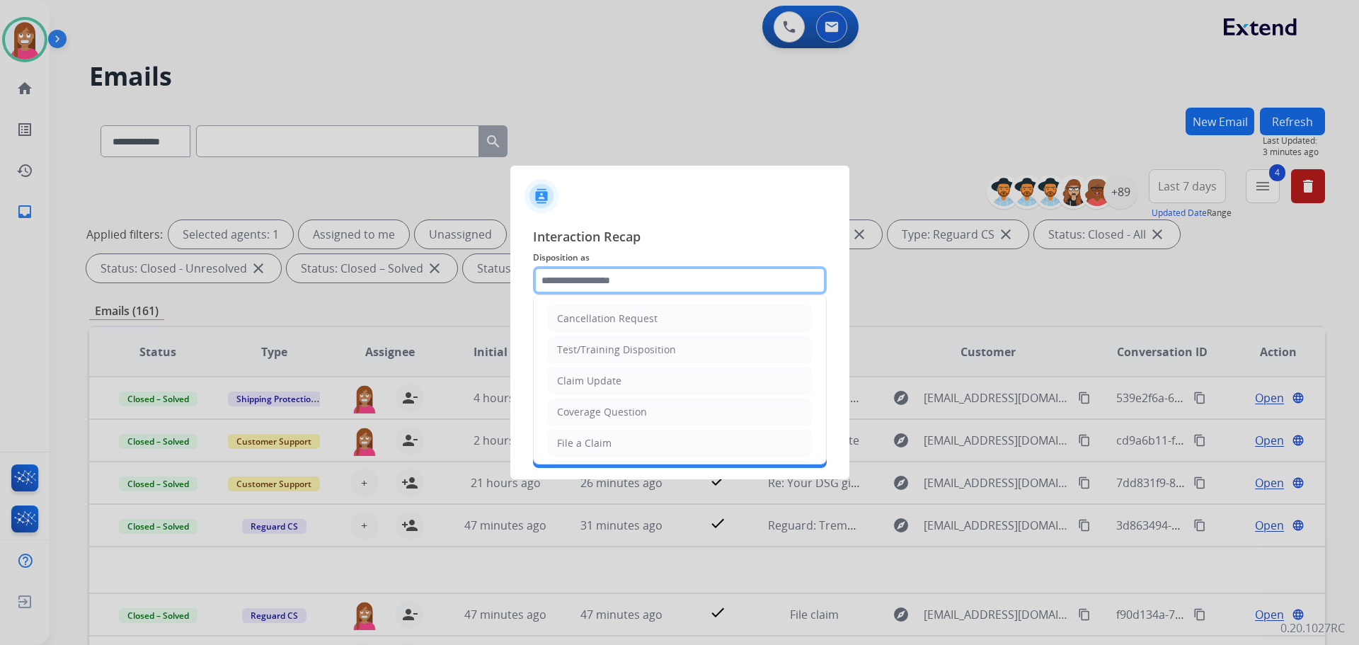
click at [644, 282] on input "text" at bounding box center [680, 280] width 294 height 28
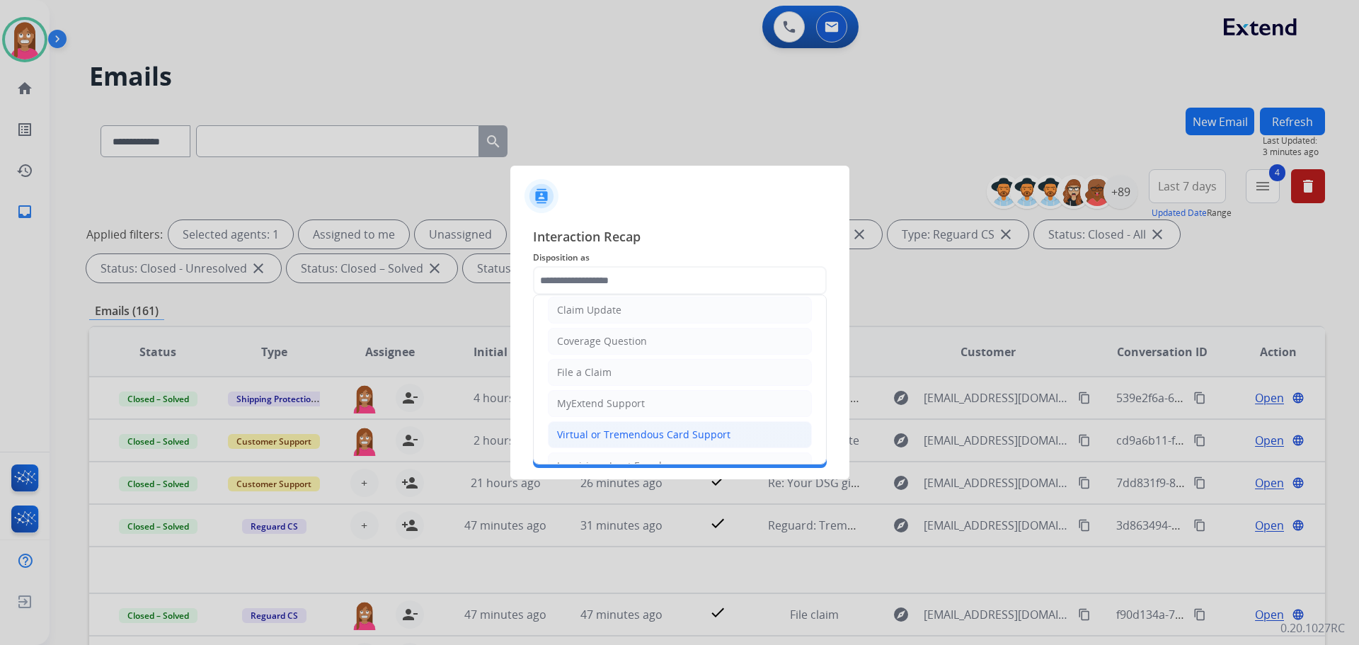
click at [591, 436] on div "Virtual or Tremendous Card Support" at bounding box center [643, 435] width 173 height 14
type input "**********"
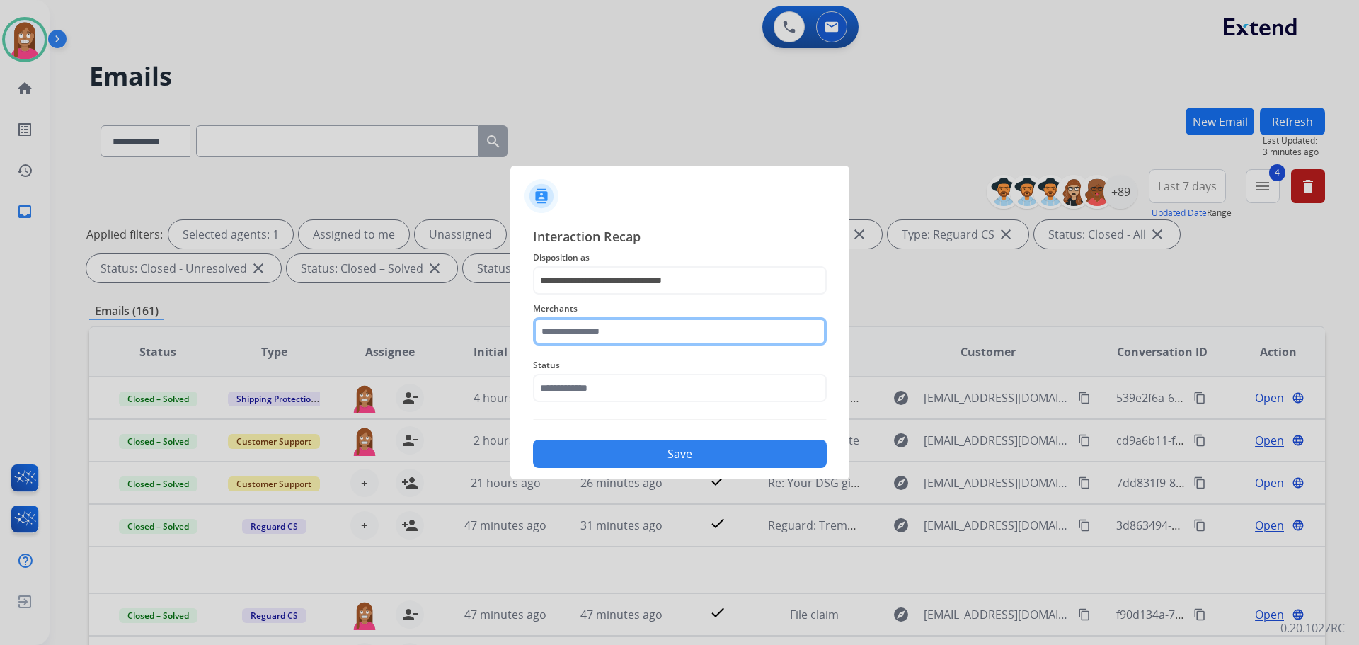
click at [568, 324] on input "text" at bounding box center [680, 331] width 294 height 28
click at [565, 397] on div "Realtruck" at bounding box center [580, 403] width 45 height 14
type input "*********"
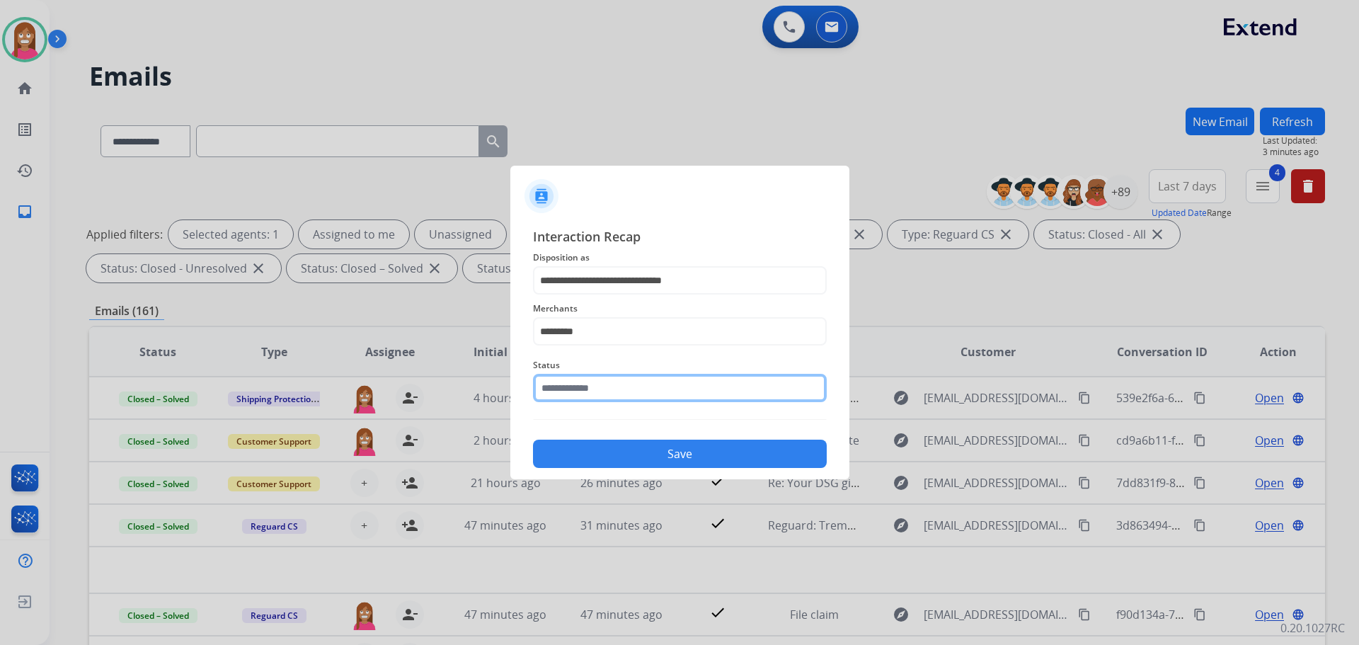
click at [568, 392] on input "text" at bounding box center [680, 388] width 294 height 28
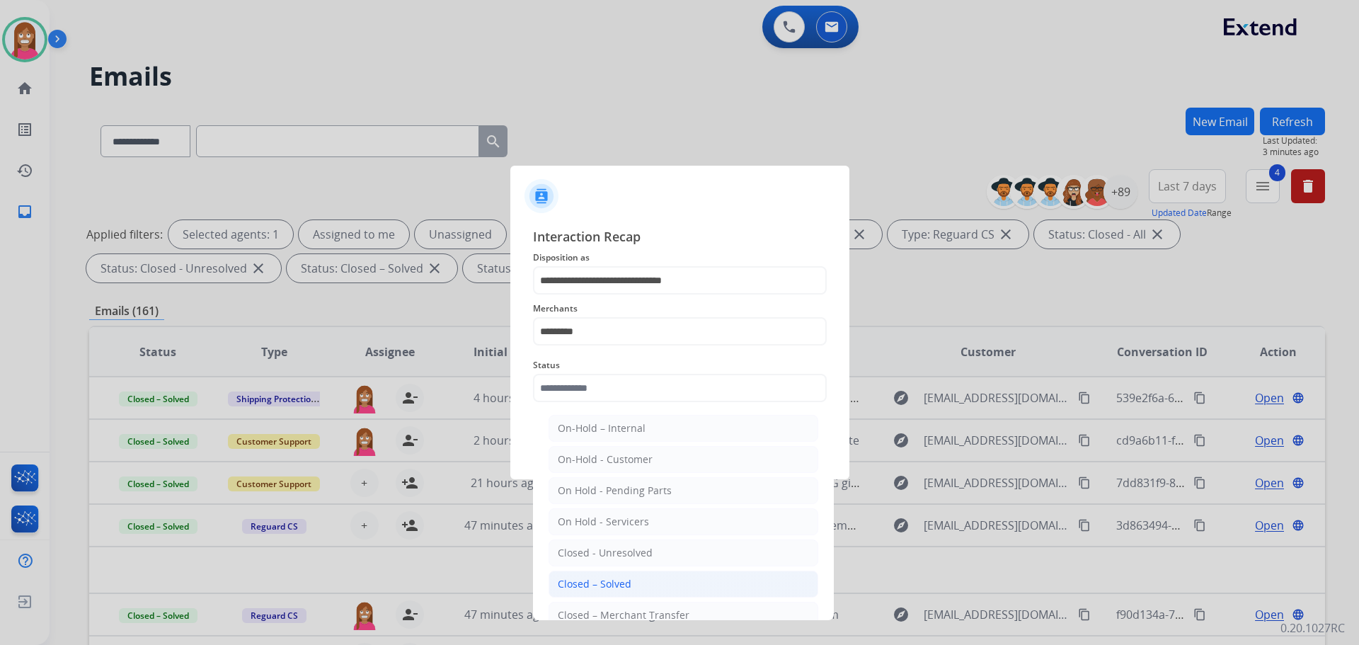
click at [598, 585] on div "Closed – Solved" at bounding box center [595, 584] width 74 height 14
type input "**********"
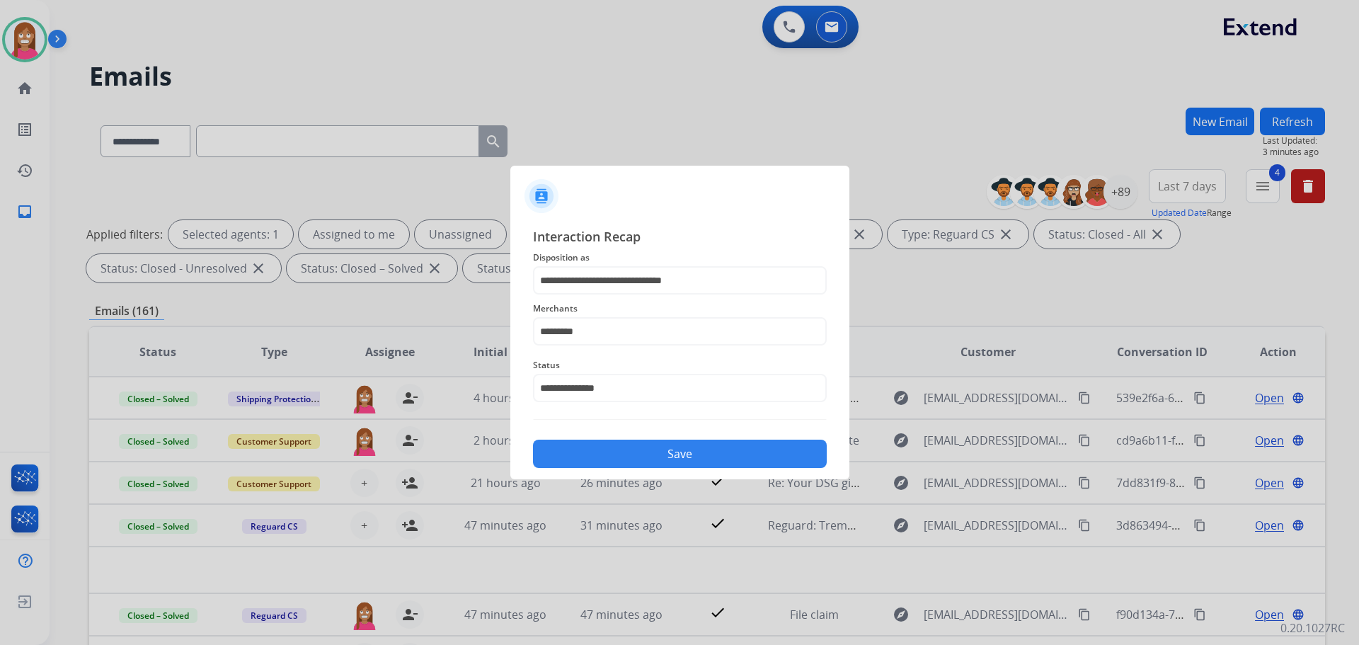
click at [588, 443] on button "Save" at bounding box center [680, 454] width 294 height 28
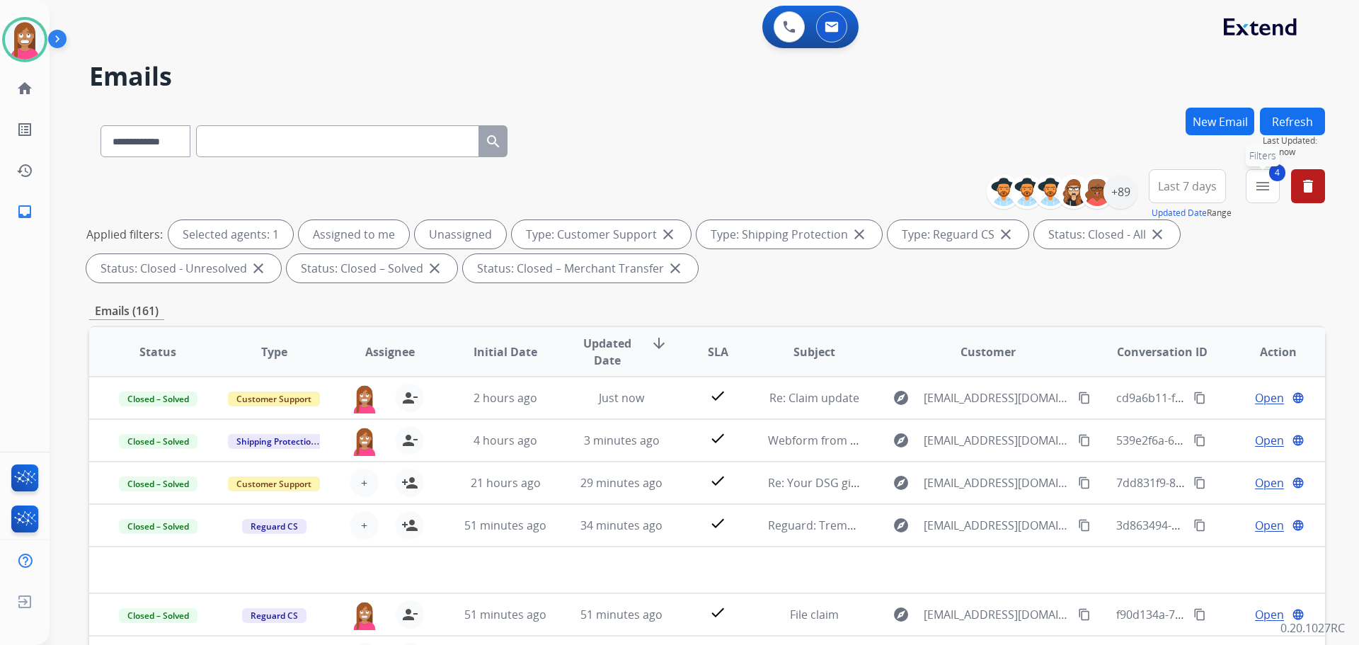
click at [1255, 190] on mat-icon "menu" at bounding box center [1263, 186] width 17 height 17
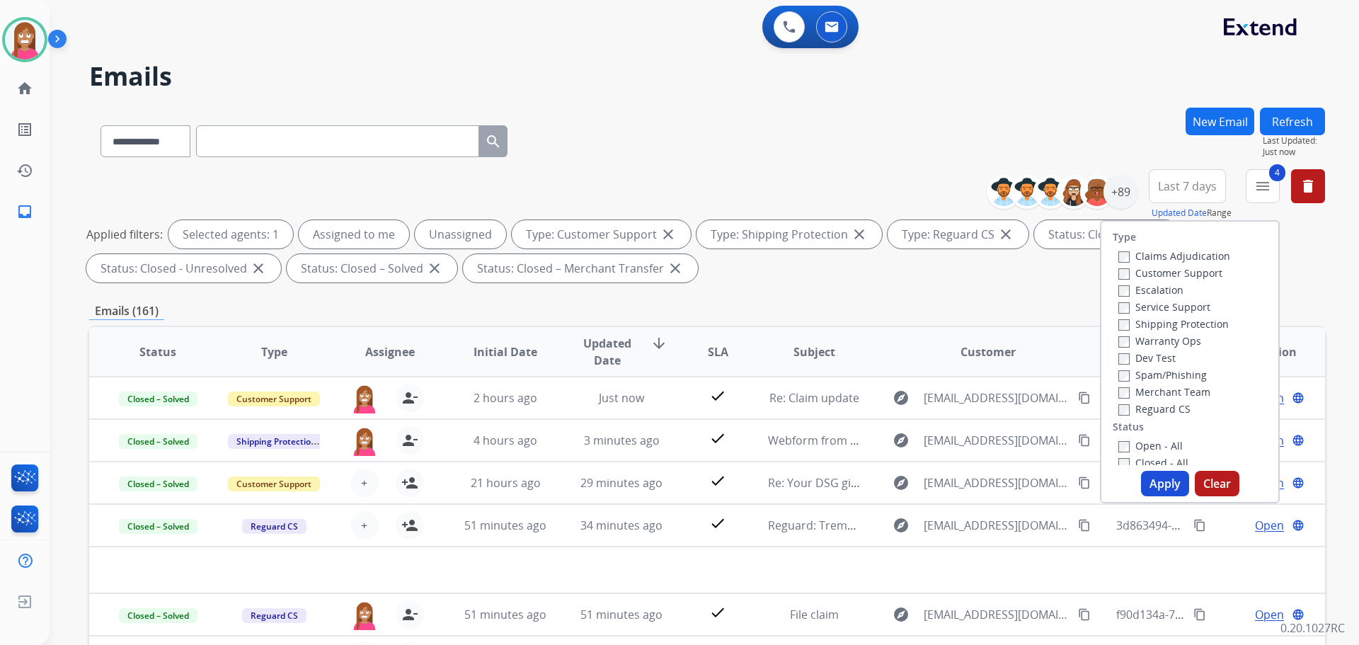
click at [1164, 489] on button "Apply" at bounding box center [1165, 483] width 48 height 25
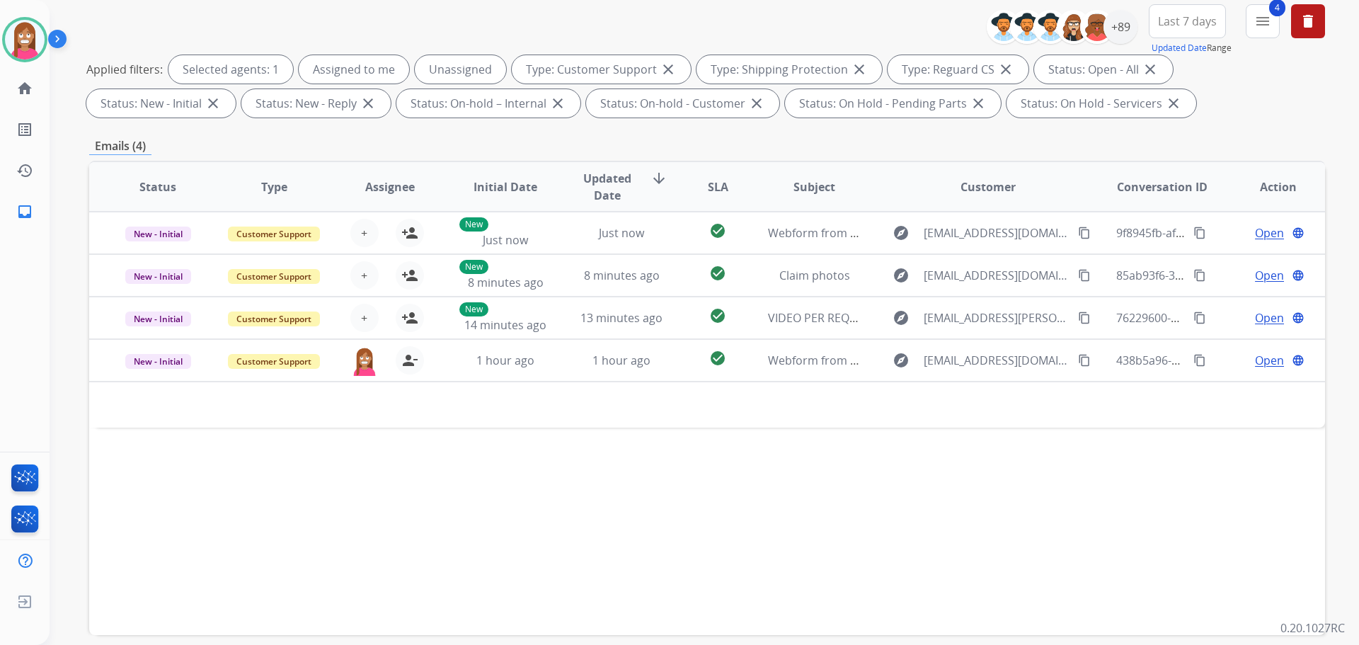
scroll to position [87, 0]
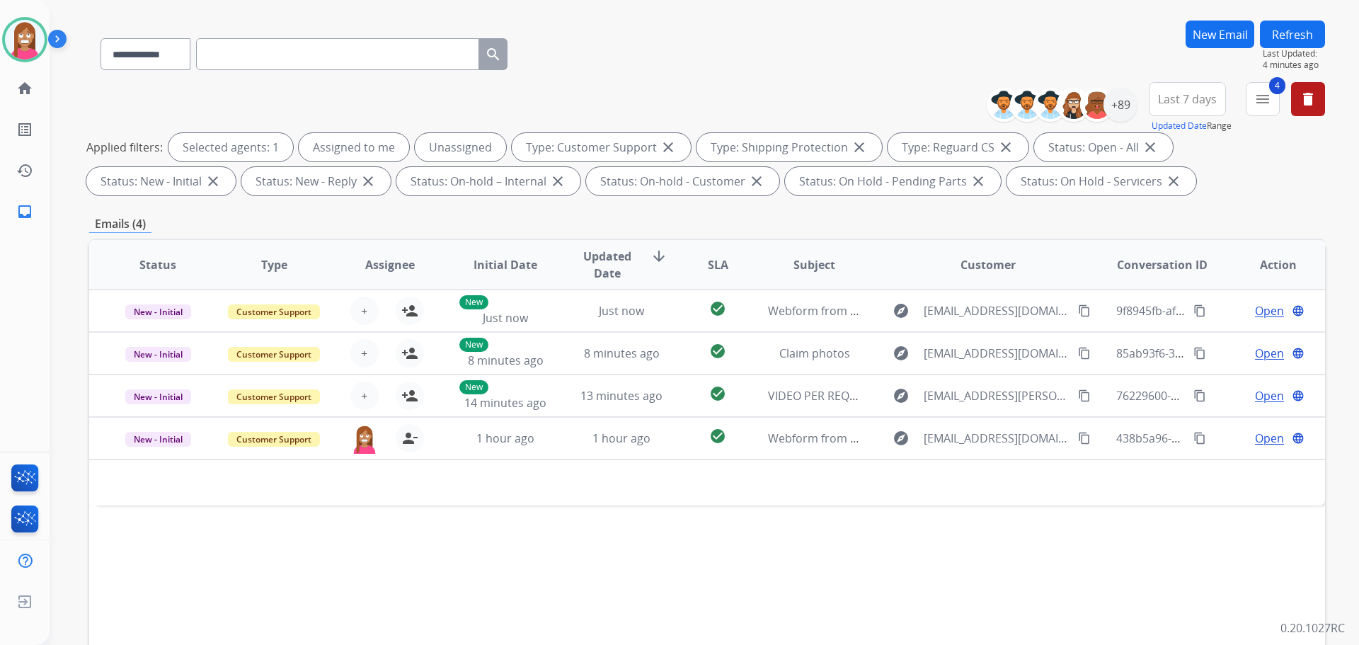
click at [1283, 38] on button "Refresh" at bounding box center [1292, 35] width 65 height 28
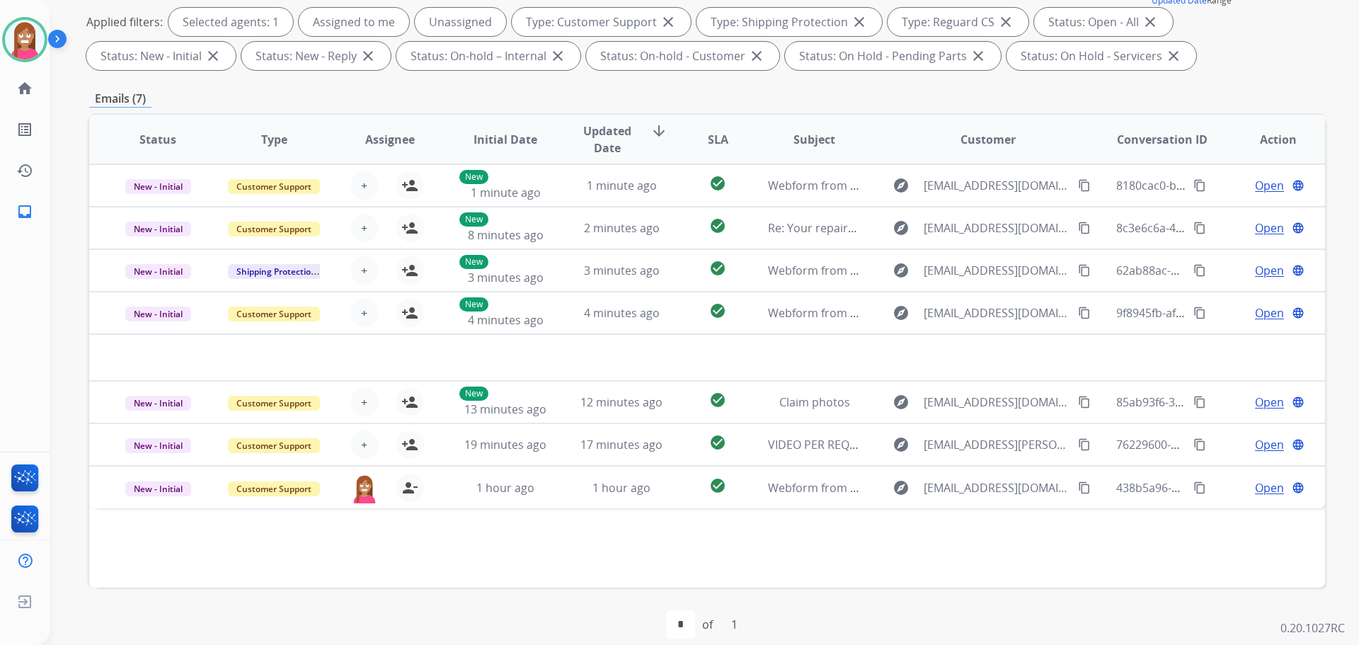
scroll to position [142, 0]
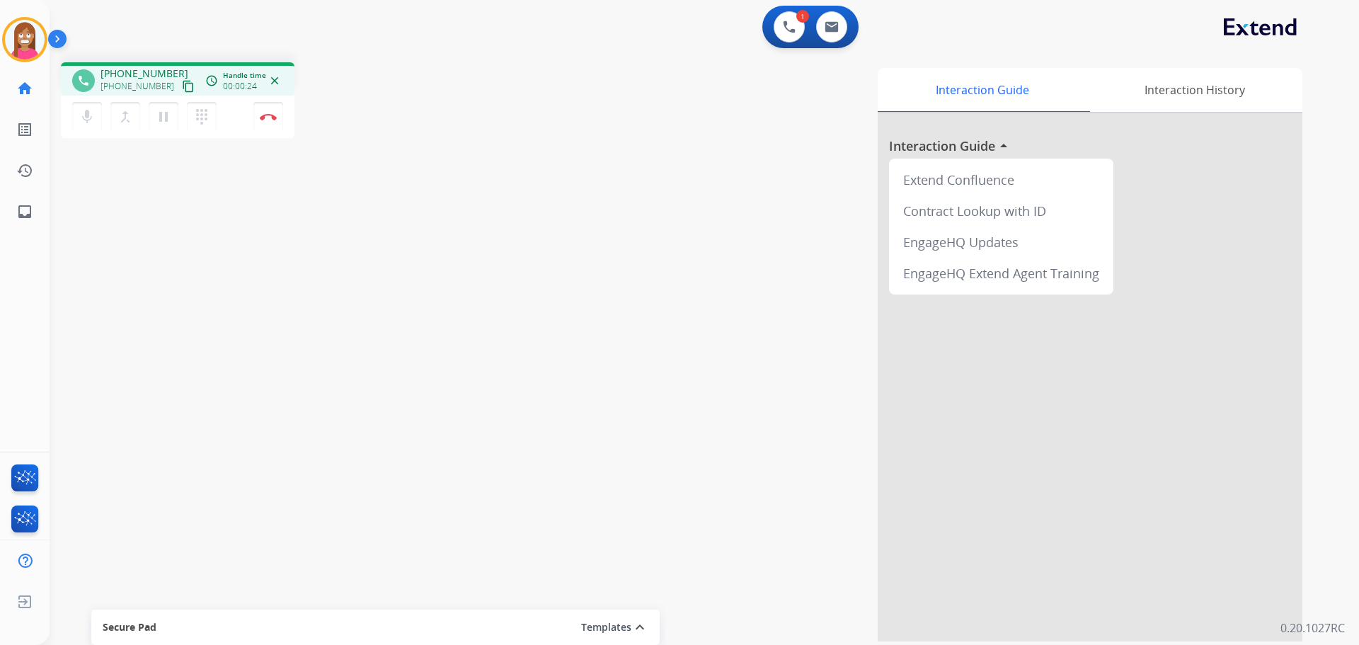
click at [182, 86] on mat-icon "content_copy" at bounding box center [188, 86] width 13 height 13
click at [21, 207] on mat-icon "inbox" at bounding box center [24, 211] width 17 height 17
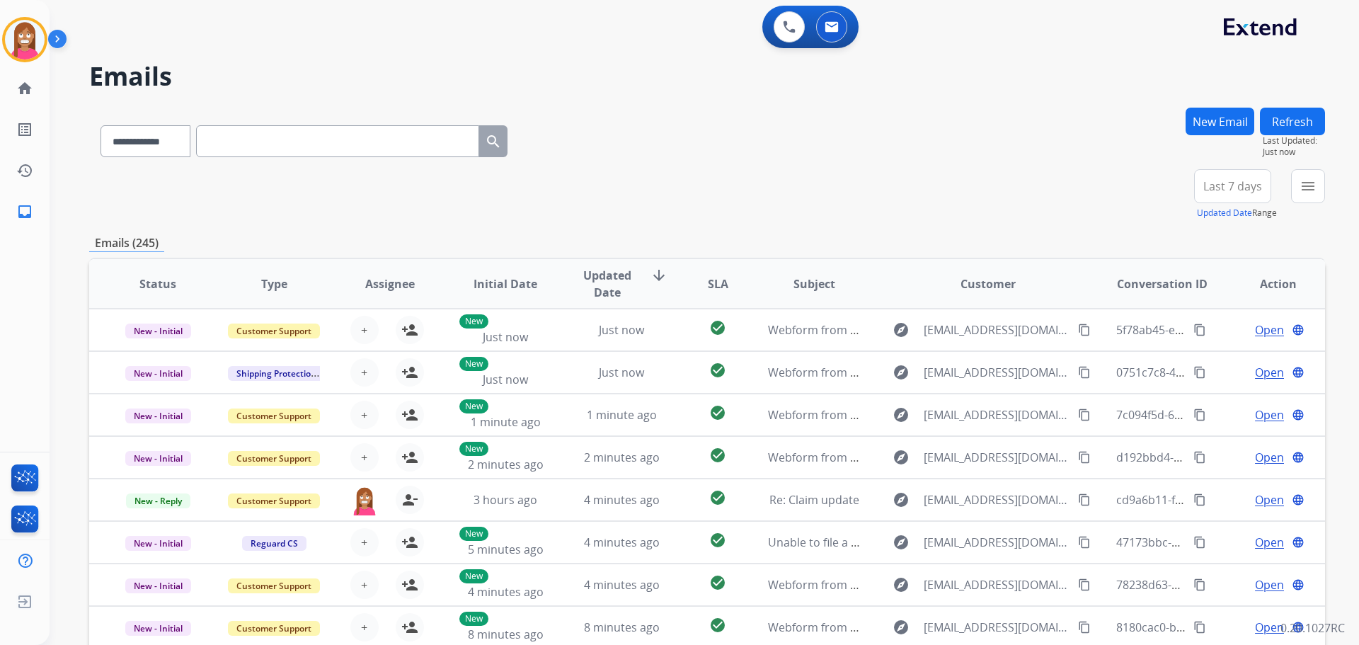
click at [1207, 118] on button "New Email" at bounding box center [1220, 122] width 69 height 28
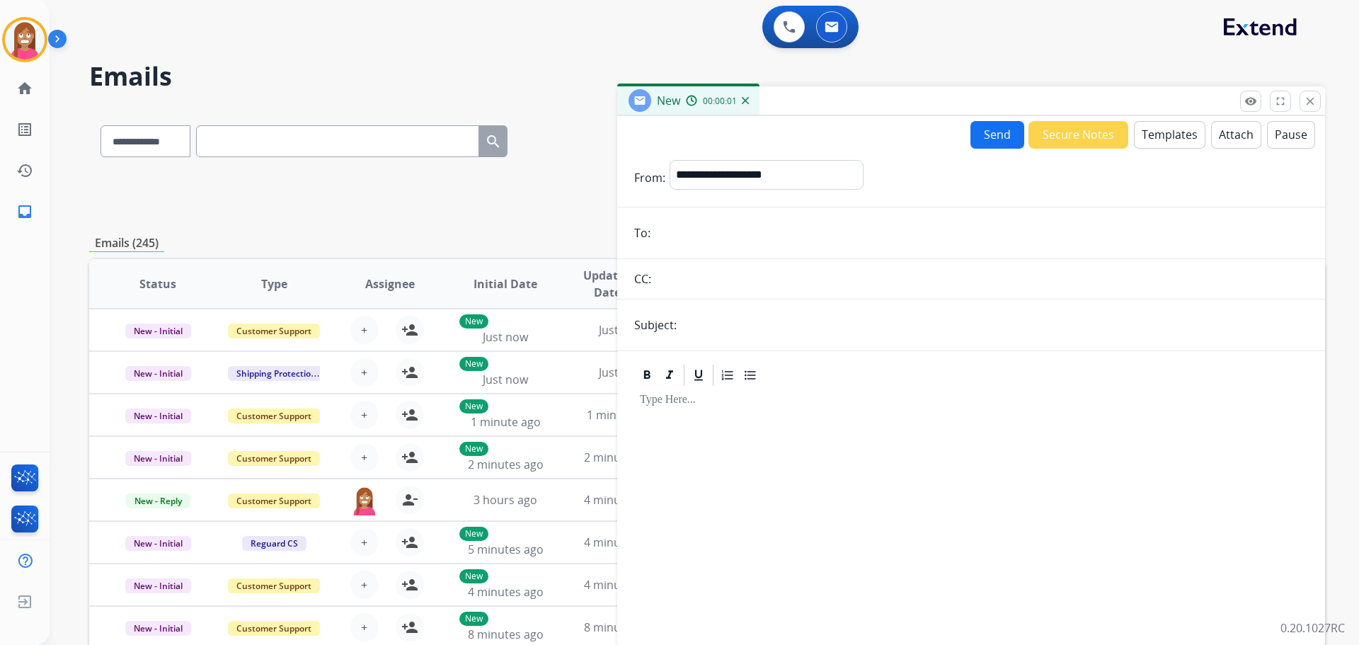
paste input "**********"
type input "**********"
click at [700, 174] on select "**********" at bounding box center [766, 174] width 193 height 28
select select "**********"
click at [670, 160] on select "**********" at bounding box center [766, 174] width 193 height 28
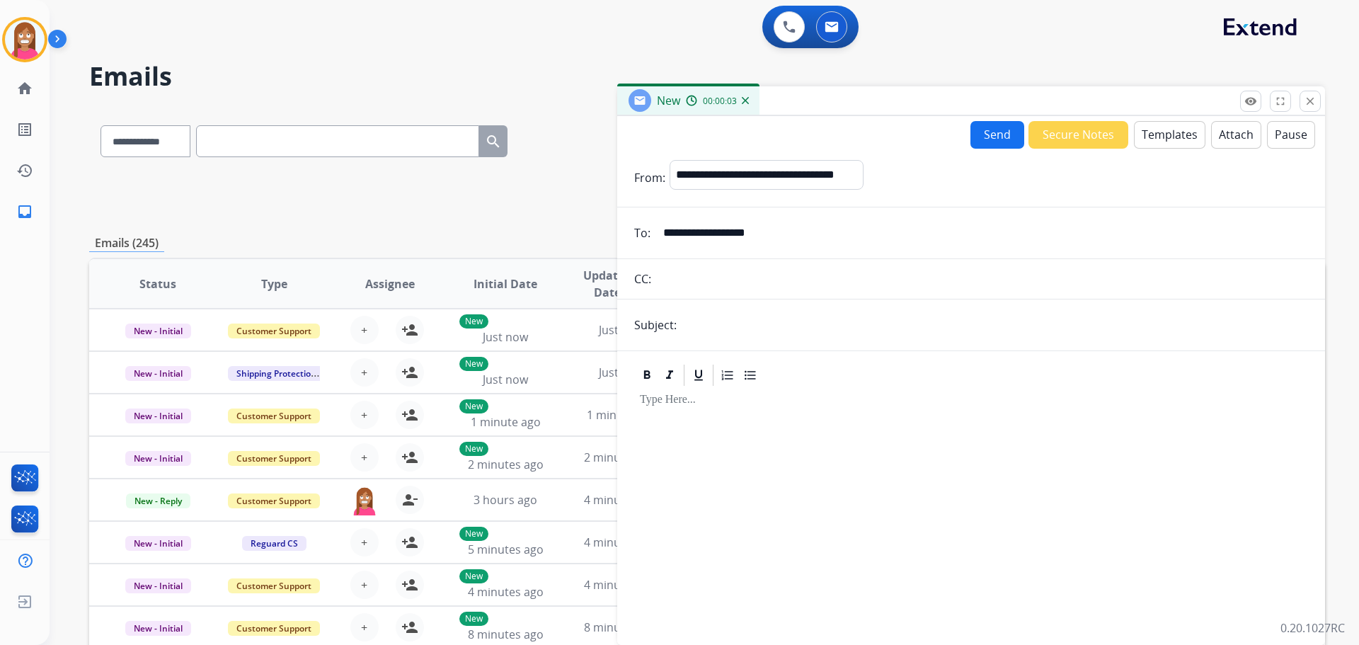
click at [1155, 142] on button "Templates" at bounding box center [1170, 135] width 72 height 28
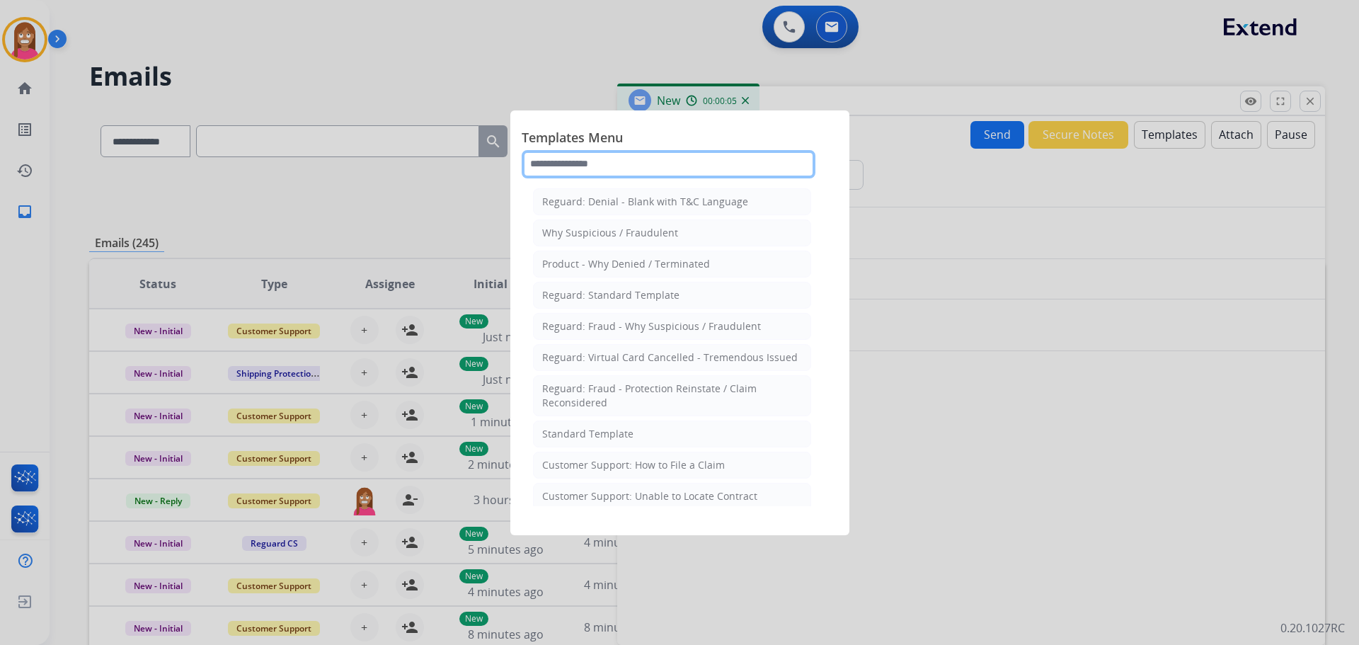
click at [583, 165] on input "text" at bounding box center [669, 164] width 294 height 28
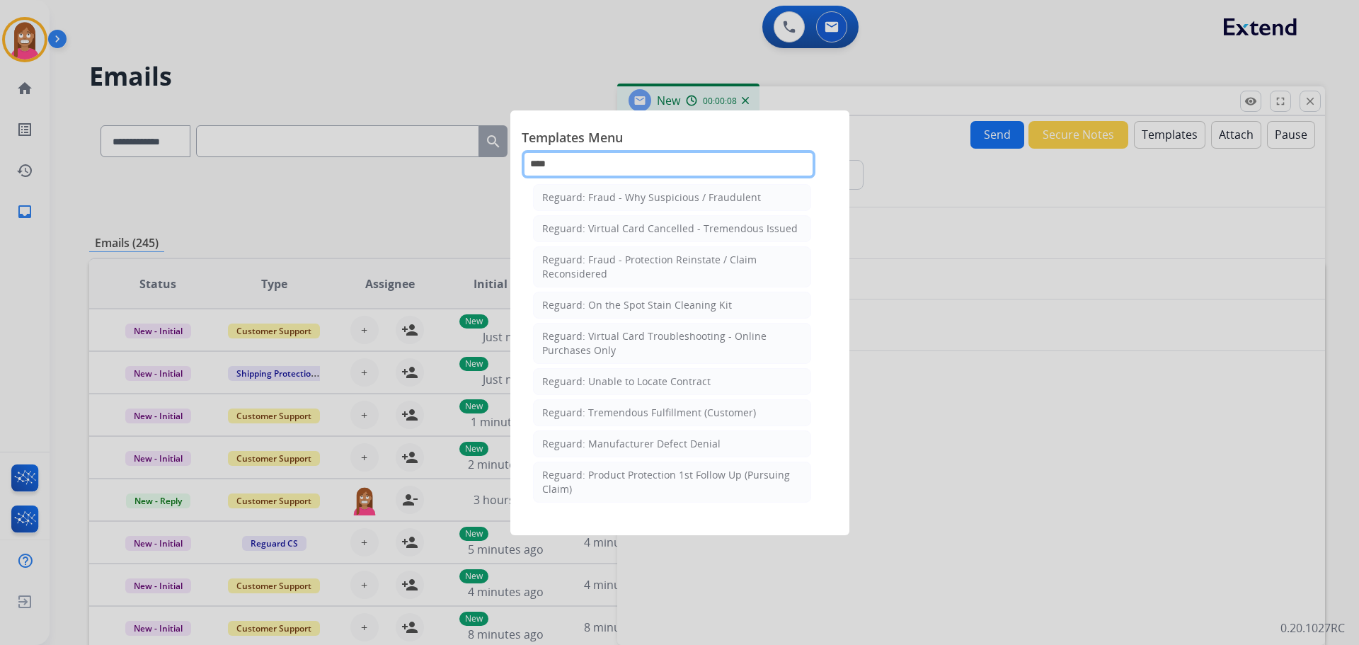
scroll to position [142, 0]
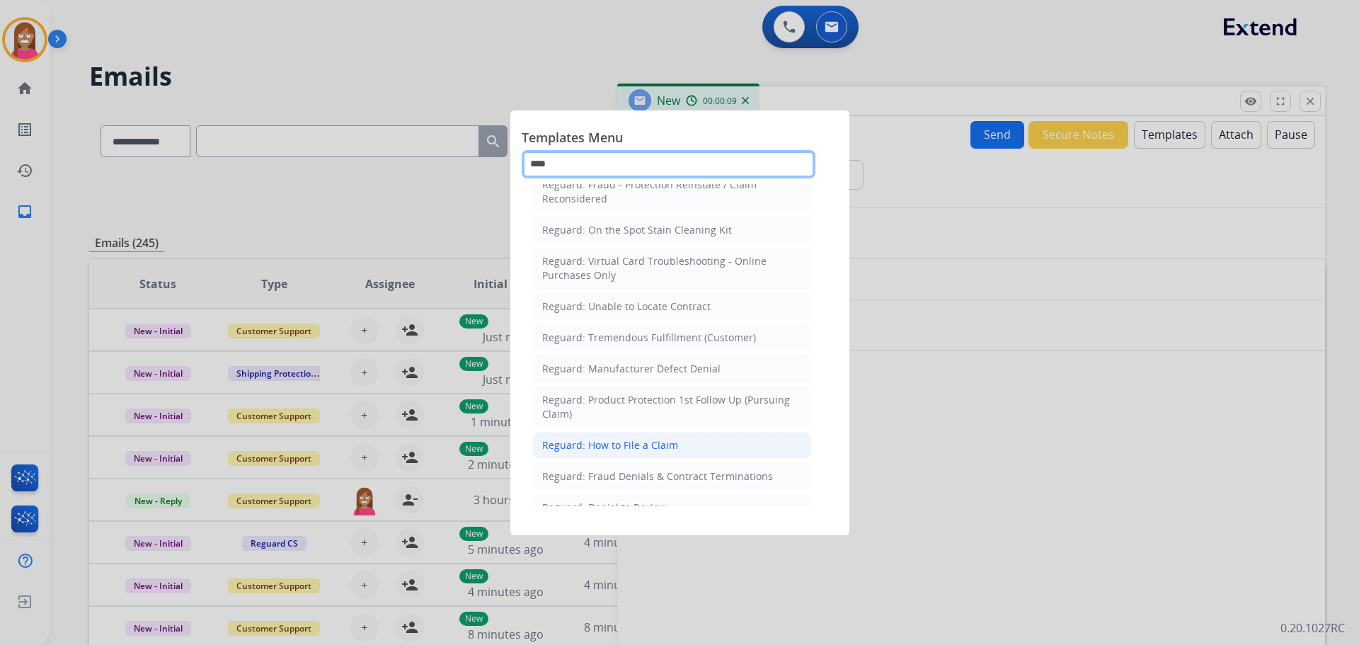
type input "****"
click at [568, 439] on div "Reguard: How to File a Claim" at bounding box center [610, 445] width 136 height 14
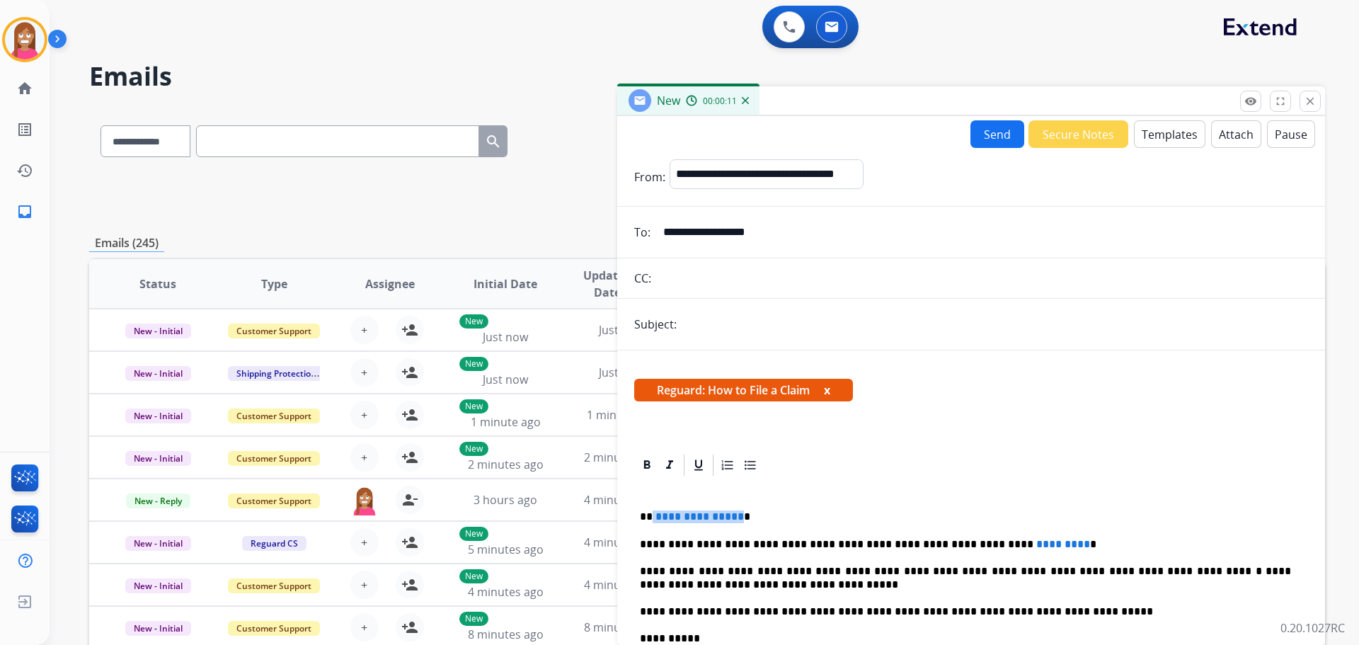
drag, startPoint x: 737, startPoint y: 506, endPoint x: 653, endPoint y: 506, distance: 84.3
click at [653, 506] on div "**********" at bounding box center [971, 638] width 674 height 320
click at [1025, 529] on div "**********" at bounding box center [971, 638] width 674 height 320
click at [1034, 532] on div "**********" at bounding box center [971, 638] width 674 height 320
drag, startPoint x: 1028, startPoint y: 532, endPoint x: 926, endPoint y: 530, distance: 102.0
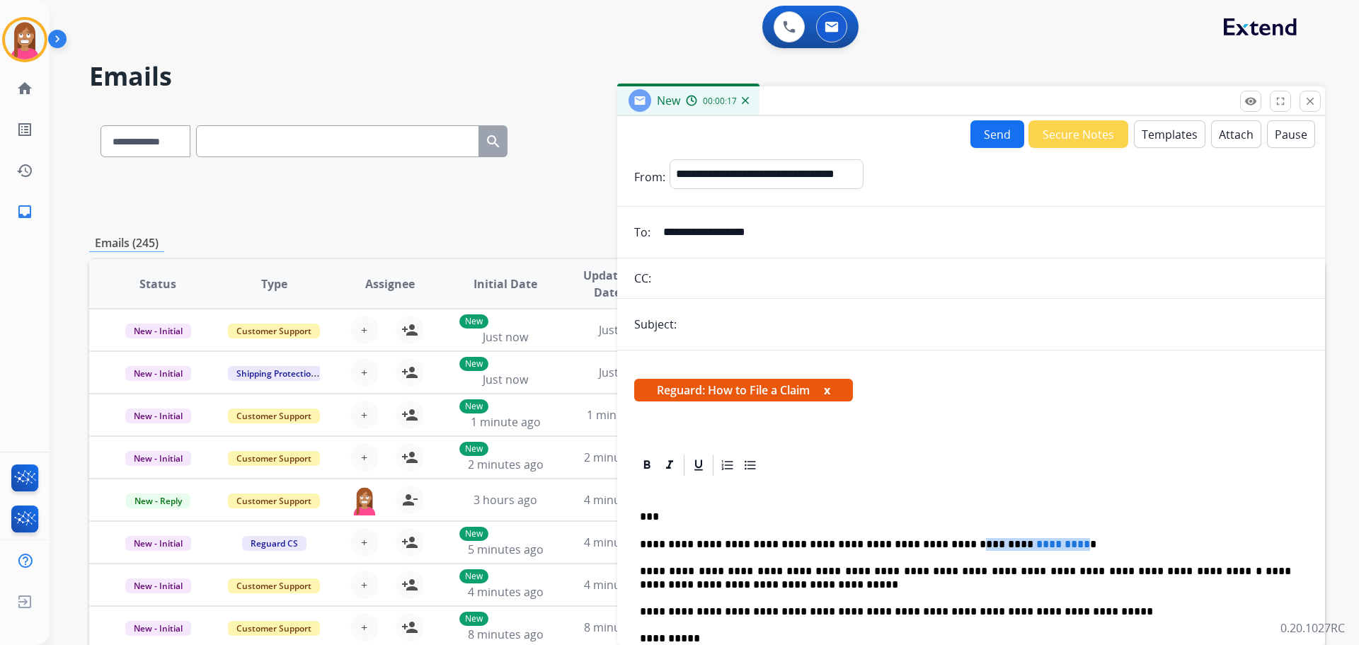
click at [926, 530] on div "**********" at bounding box center [971, 638] width 674 height 320
click at [993, 139] on button "Send" at bounding box center [998, 134] width 54 height 28
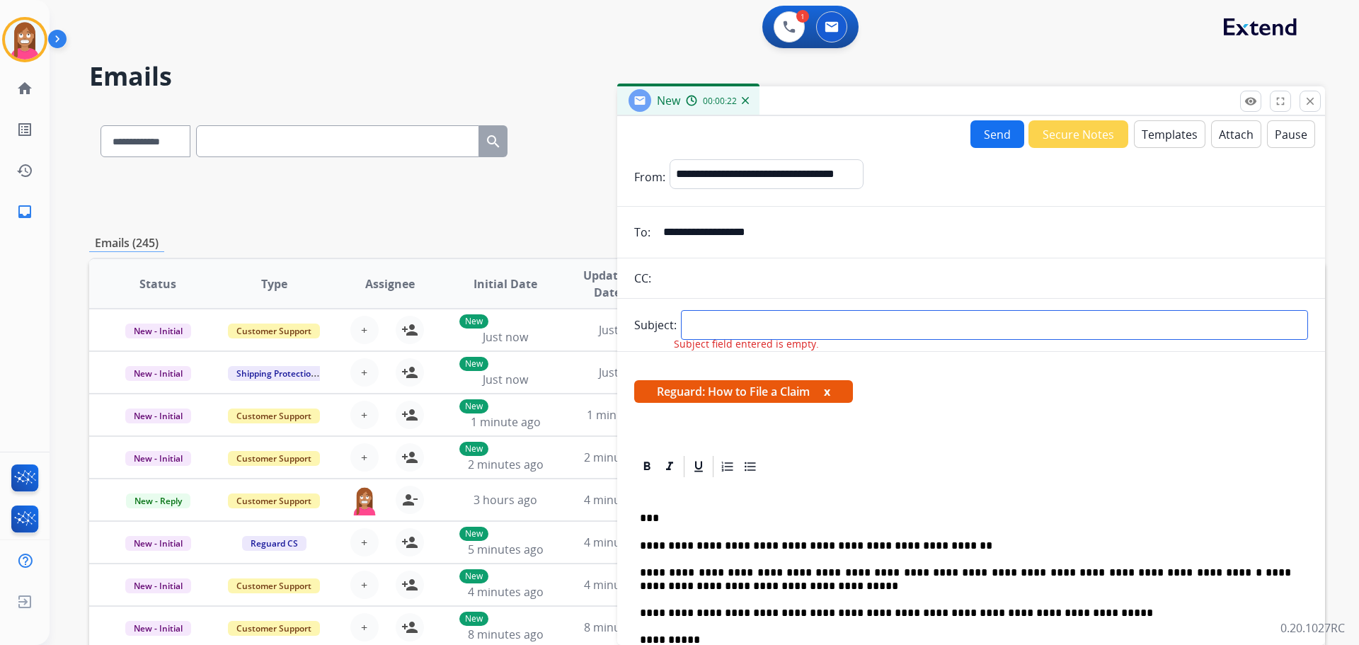
click at [711, 329] on input "text" at bounding box center [994, 325] width 627 height 30
type input "**********"
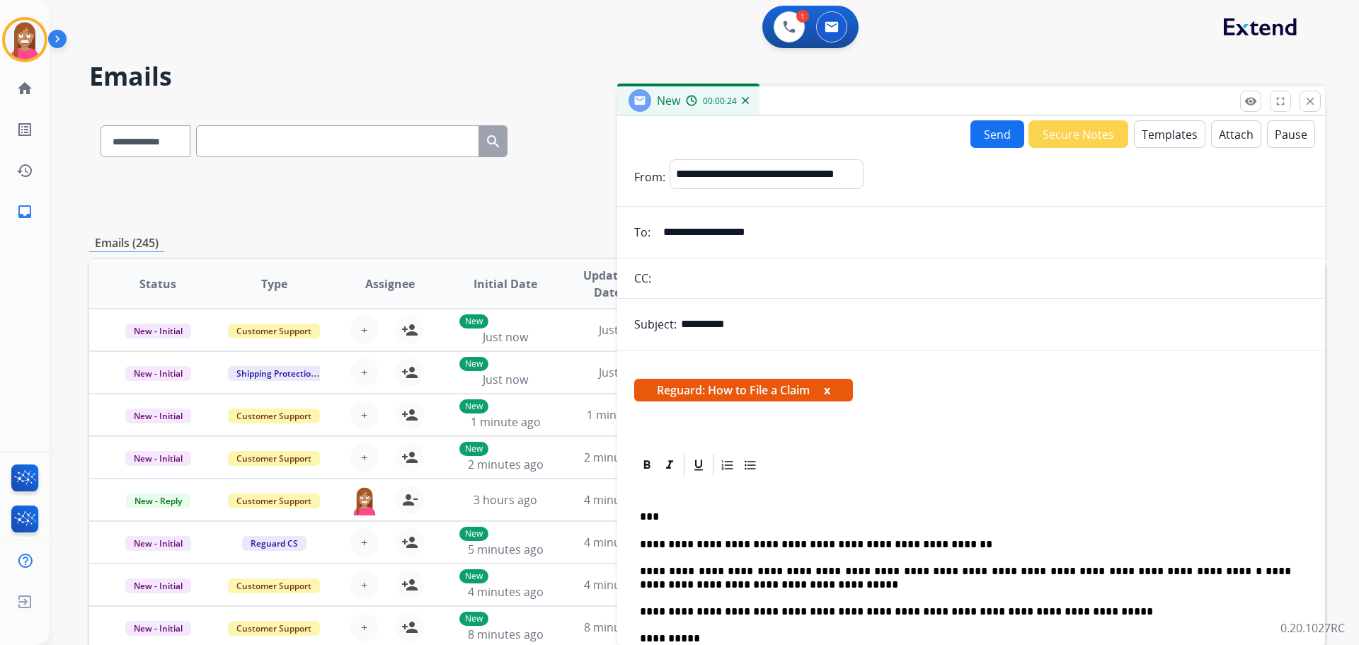
click at [995, 134] on button "Send" at bounding box center [998, 134] width 54 height 28
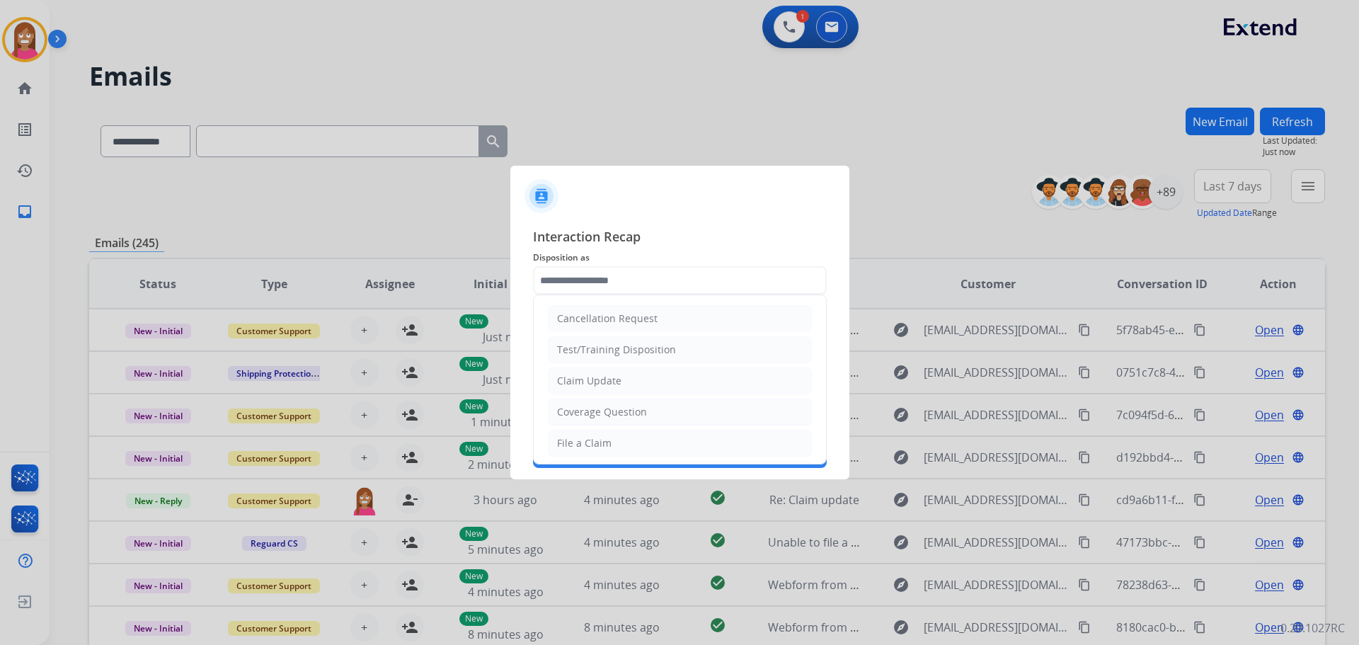
click at [552, 280] on input "text" at bounding box center [680, 280] width 294 height 28
click at [587, 445] on div "File a Claim" at bounding box center [584, 443] width 55 height 14
type input "**********"
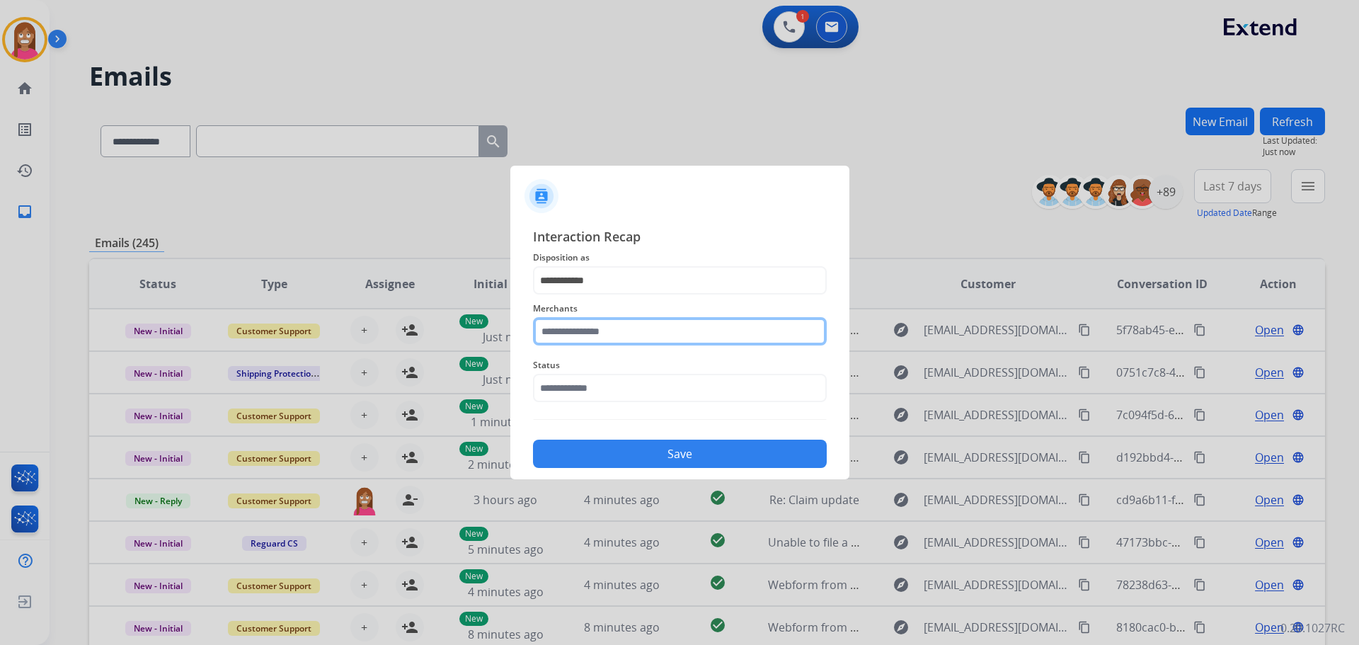
click at [569, 330] on input "text" at bounding box center [680, 331] width 294 height 28
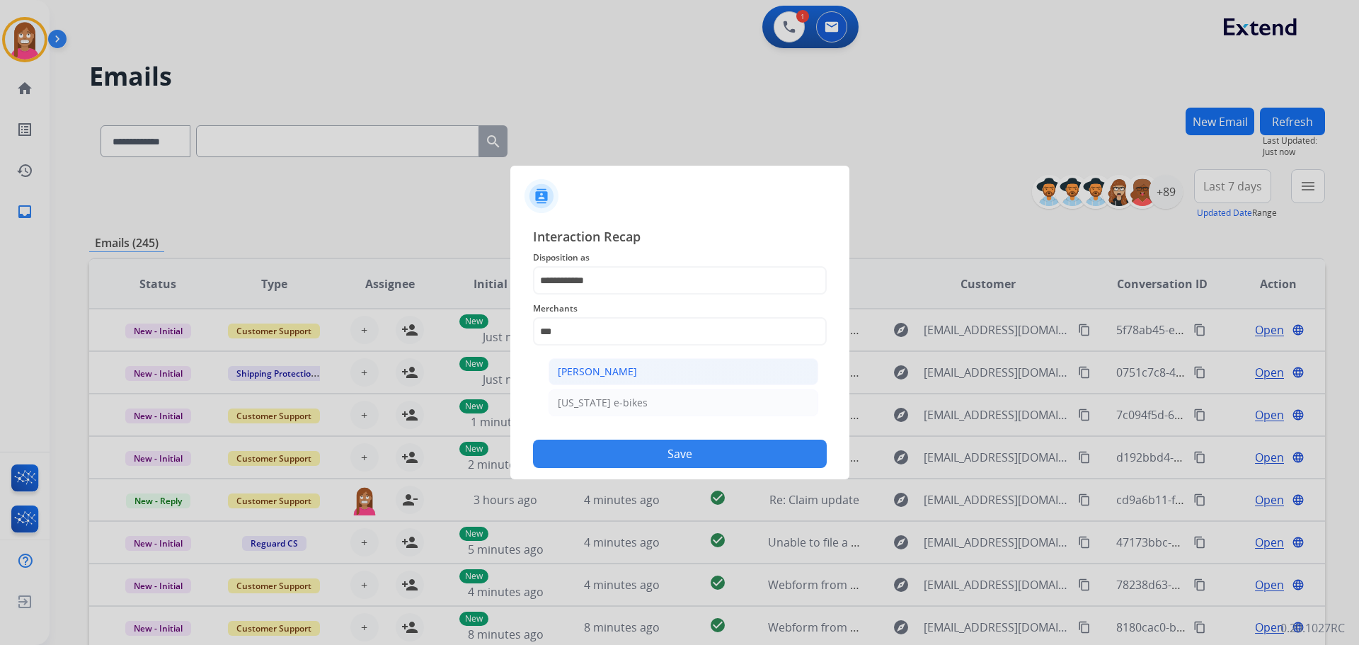
click at [584, 372] on div "[PERSON_NAME]" at bounding box center [597, 372] width 79 height 14
type input "**********"
click at [571, 387] on input "text" at bounding box center [680, 388] width 294 height 28
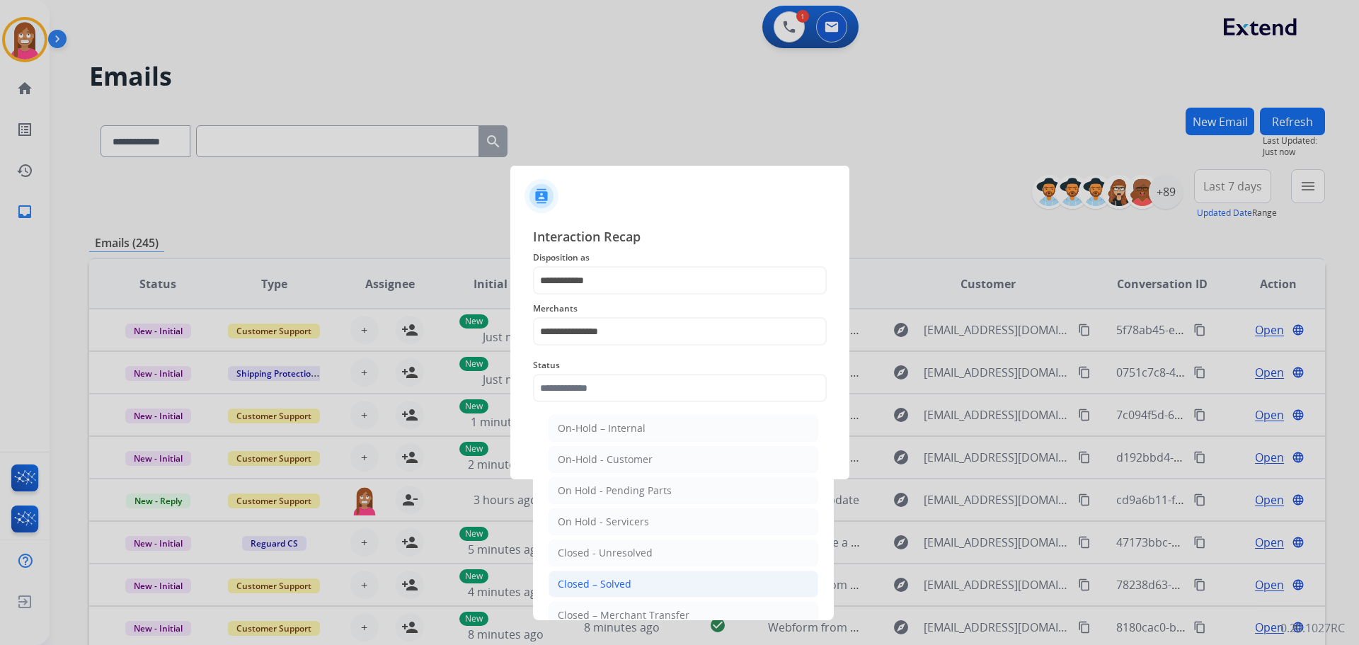
click at [596, 576] on li "Closed – Solved" at bounding box center [684, 584] width 270 height 27
type input "**********"
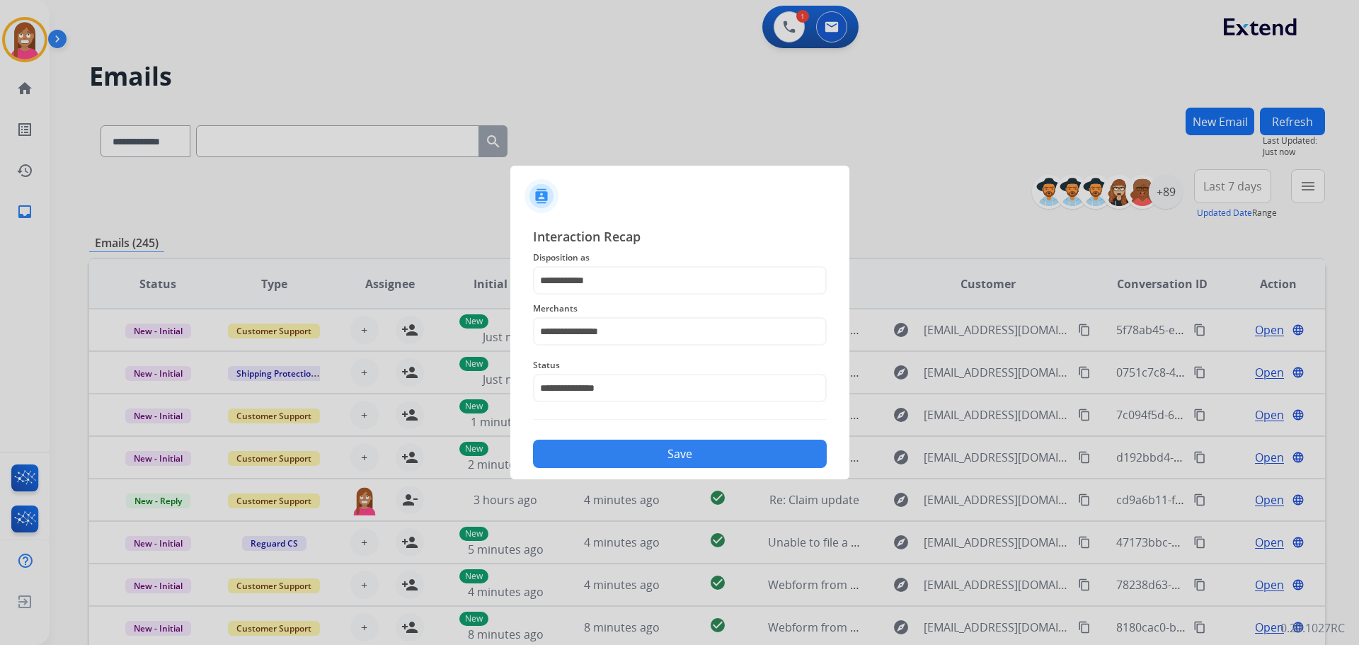
click at [585, 456] on button "Save" at bounding box center [680, 454] width 294 height 28
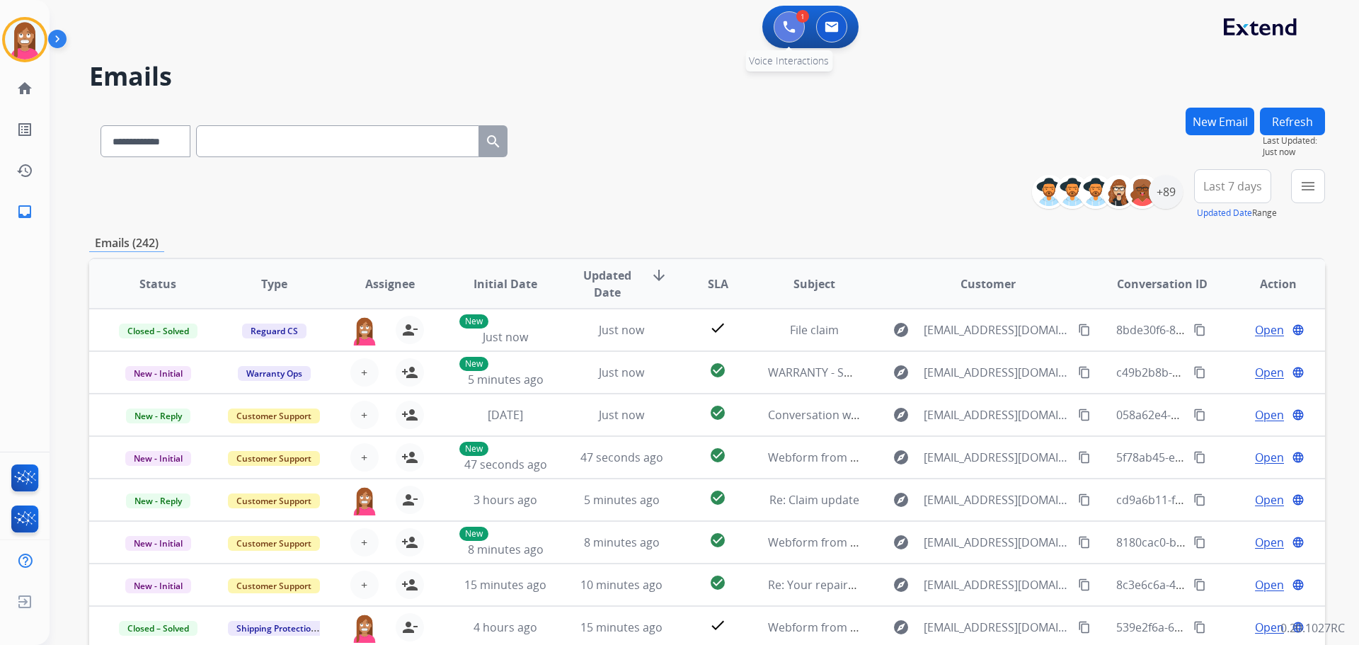
click at [784, 36] on button at bounding box center [789, 26] width 31 height 31
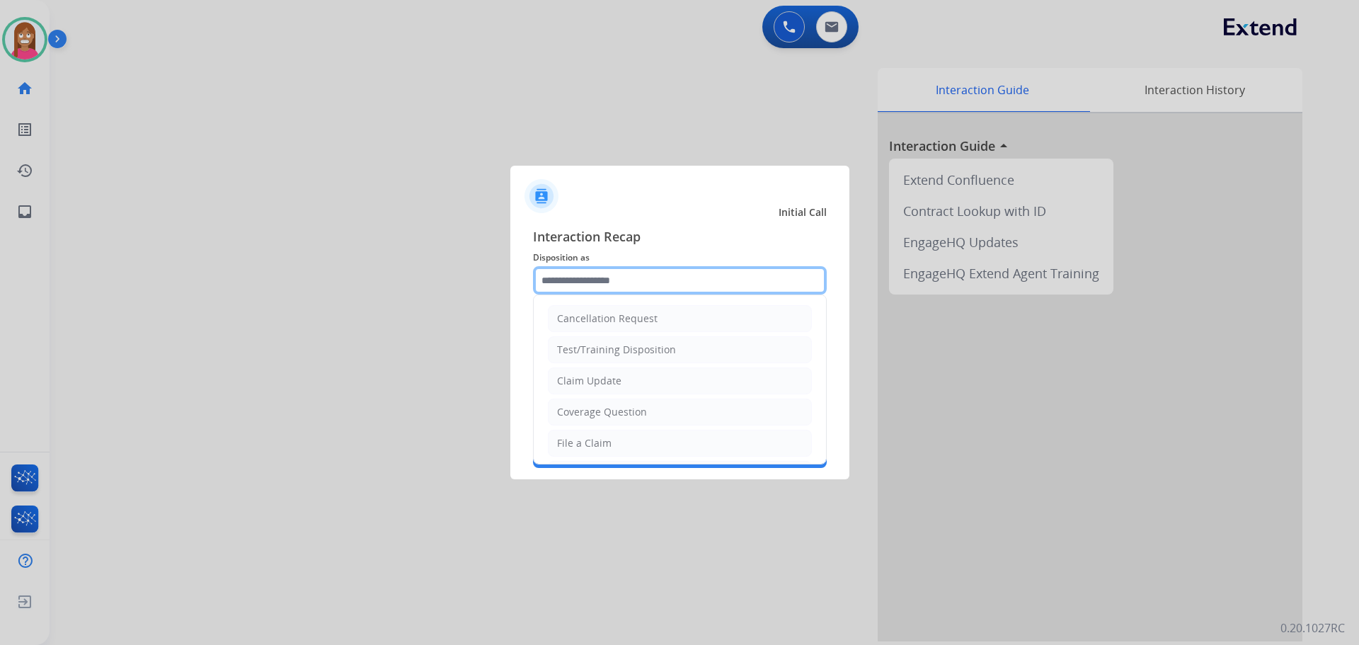
click at [550, 280] on input "text" at bounding box center [680, 280] width 294 height 28
click at [594, 439] on div "File a Claim" at bounding box center [584, 443] width 55 height 14
type input "**********"
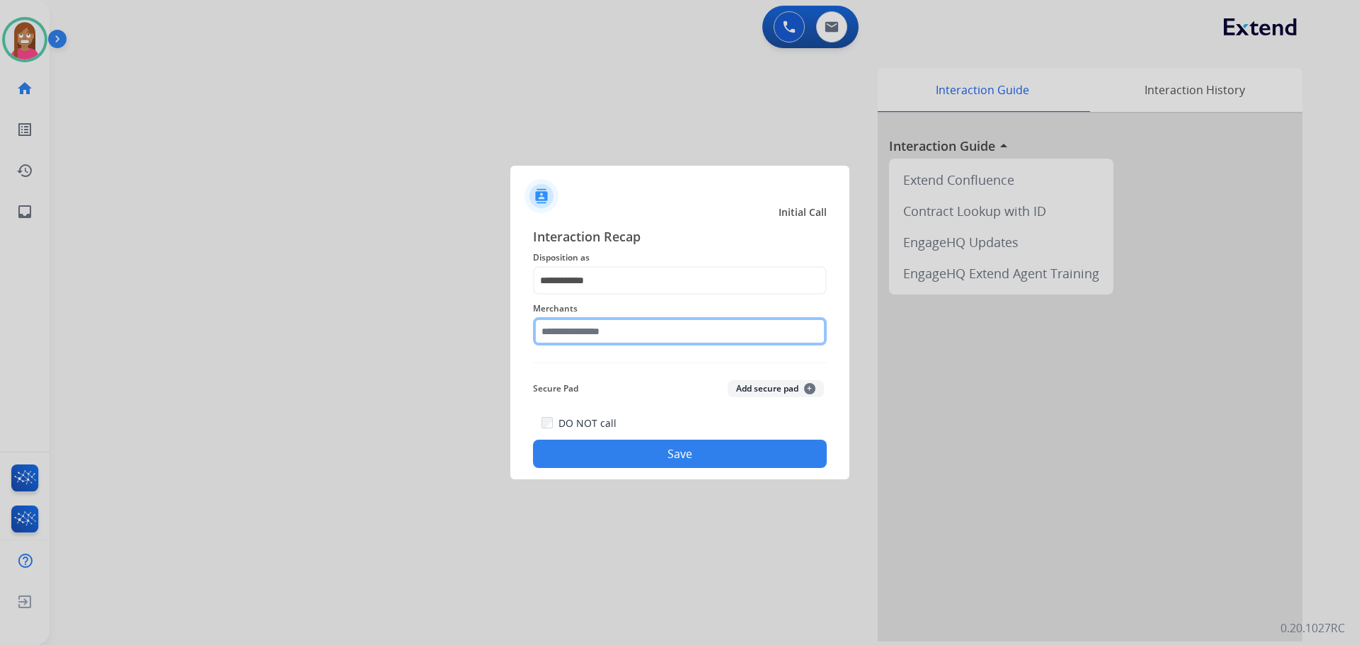
click at [576, 334] on input "text" at bounding box center [680, 331] width 294 height 28
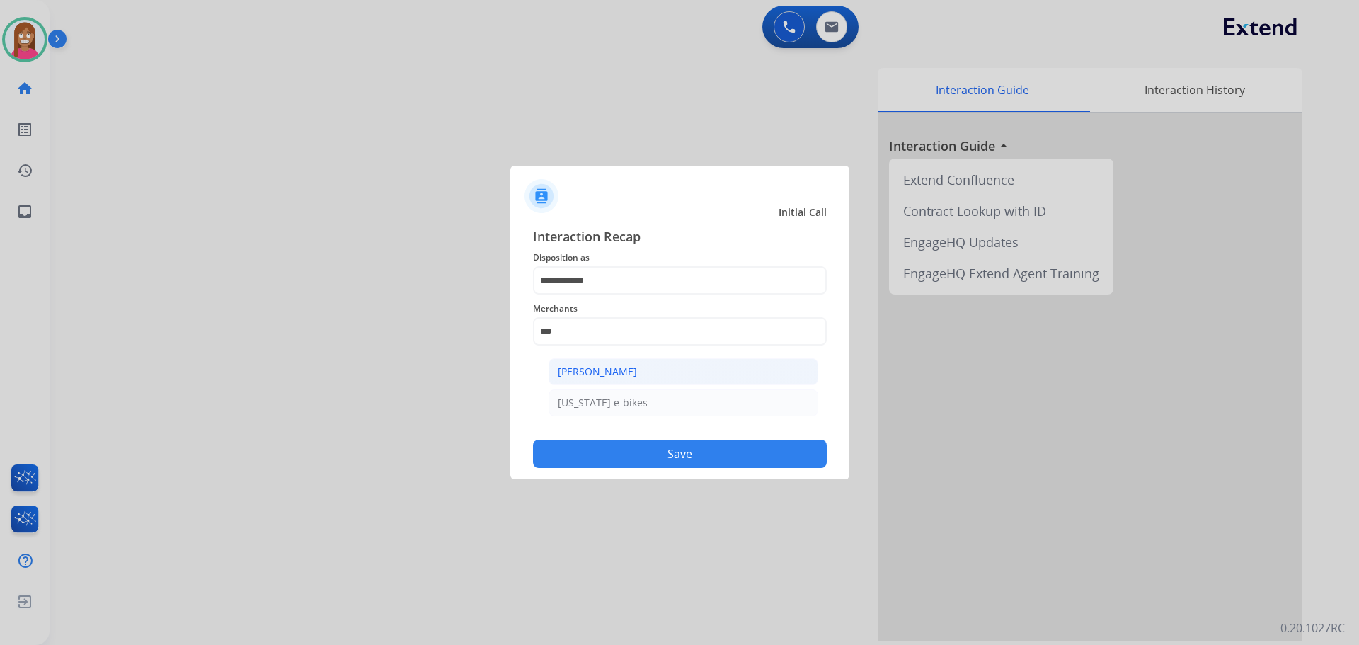
click at [561, 371] on div "[PERSON_NAME]" at bounding box center [597, 372] width 79 height 14
type input "**********"
click at [593, 443] on button "Save" at bounding box center [680, 454] width 294 height 28
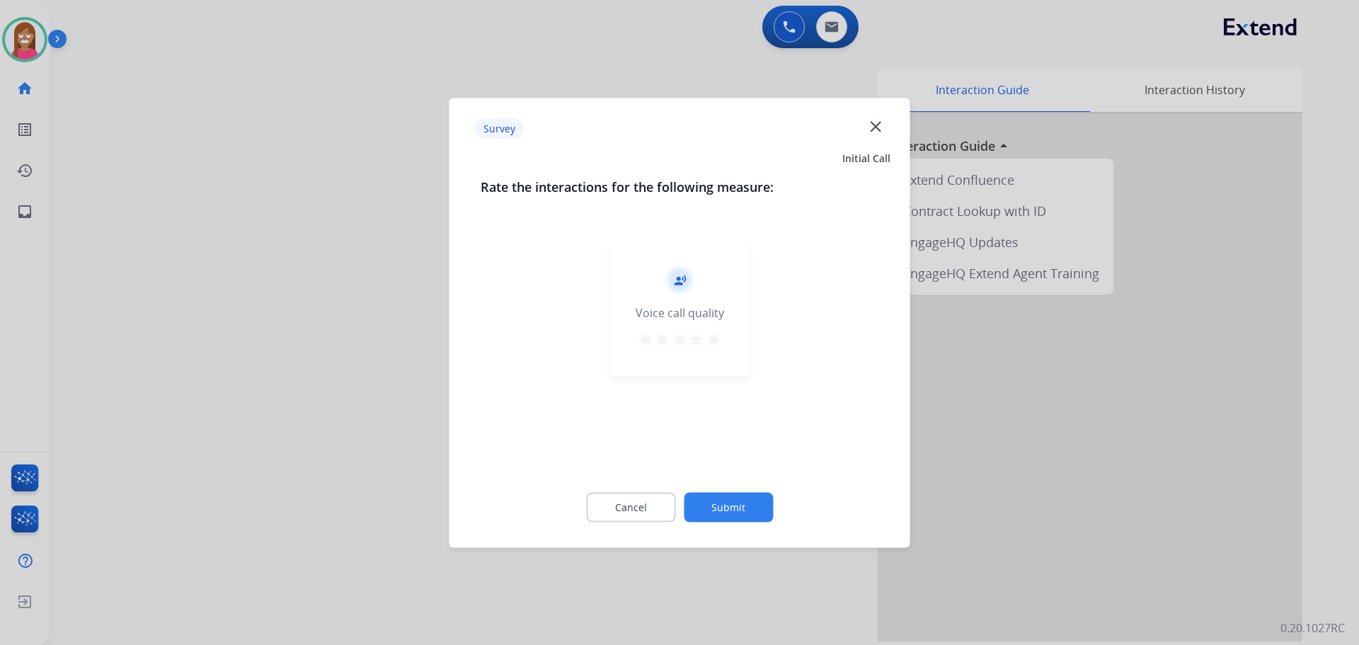
click at [882, 128] on mat-icon "close" at bounding box center [876, 126] width 18 height 18
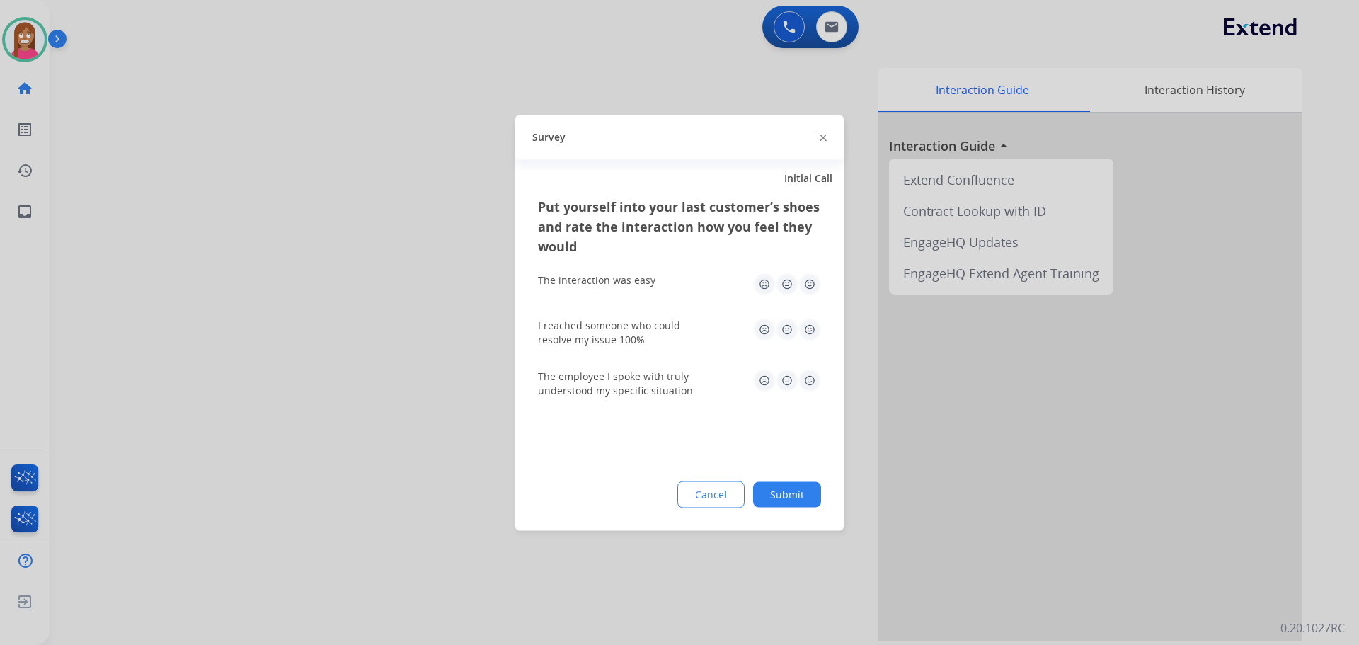
drag, startPoint x: 826, startPoint y: 139, endPoint x: 662, endPoint y: 139, distance: 163.6
click at [825, 139] on img at bounding box center [823, 138] width 7 height 7
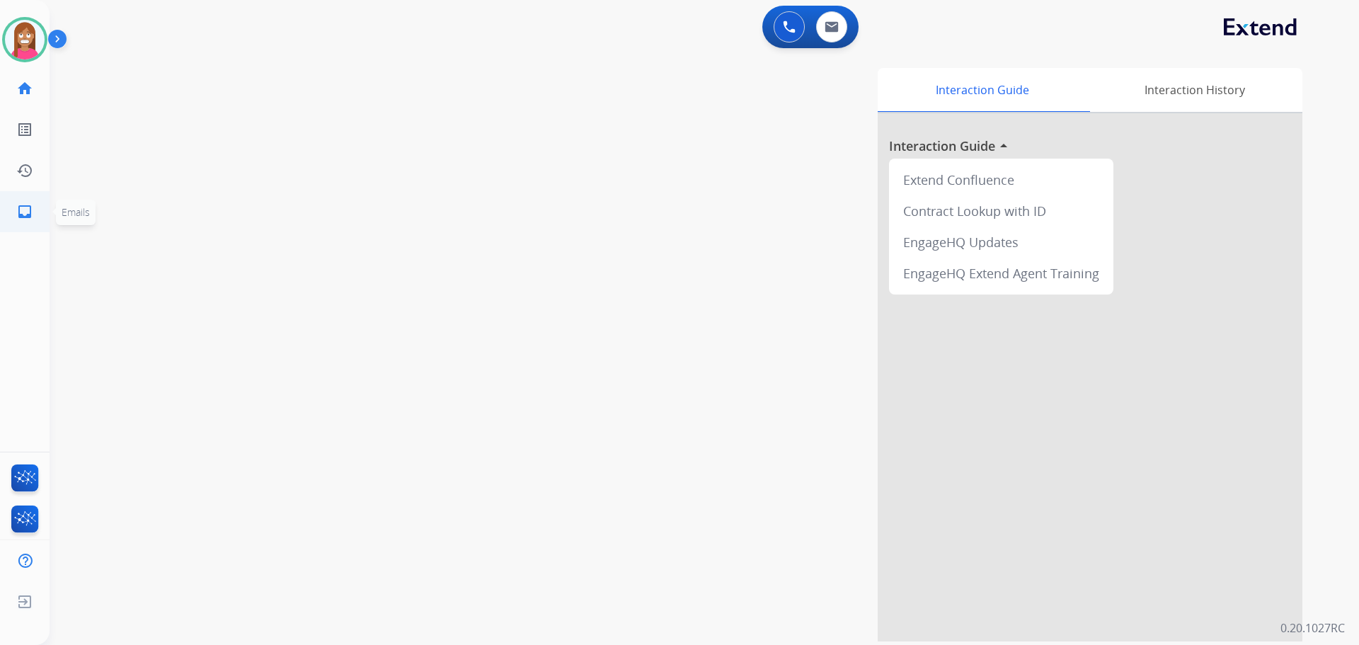
click at [18, 203] on mat-icon "inbox" at bounding box center [24, 211] width 17 height 17
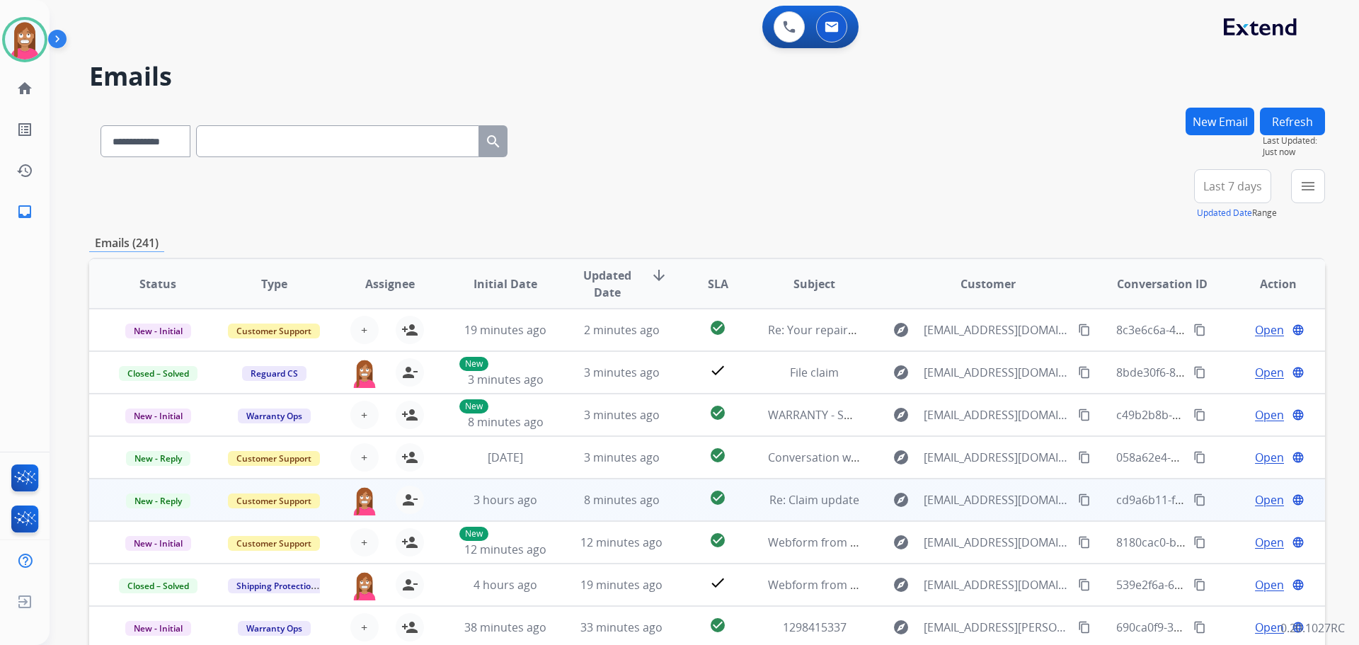
click at [1215, 514] on td "Open language" at bounding box center [1267, 500] width 116 height 42
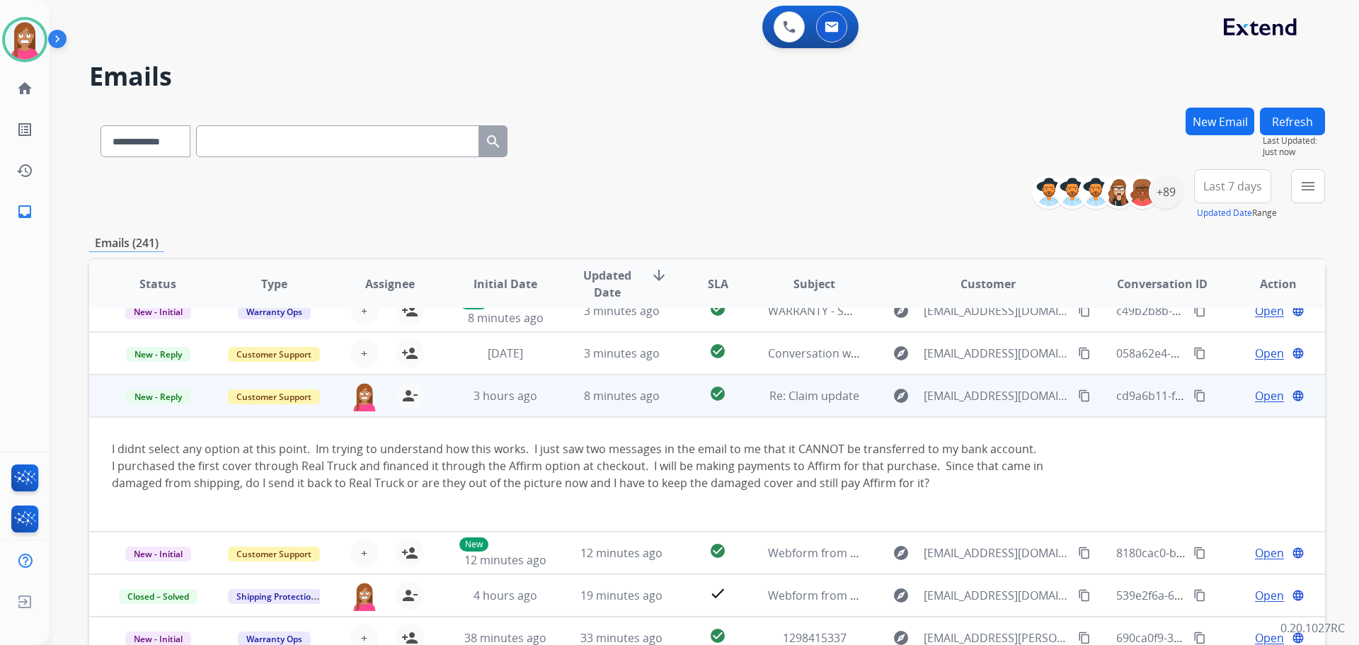
scroll to position [116, 0]
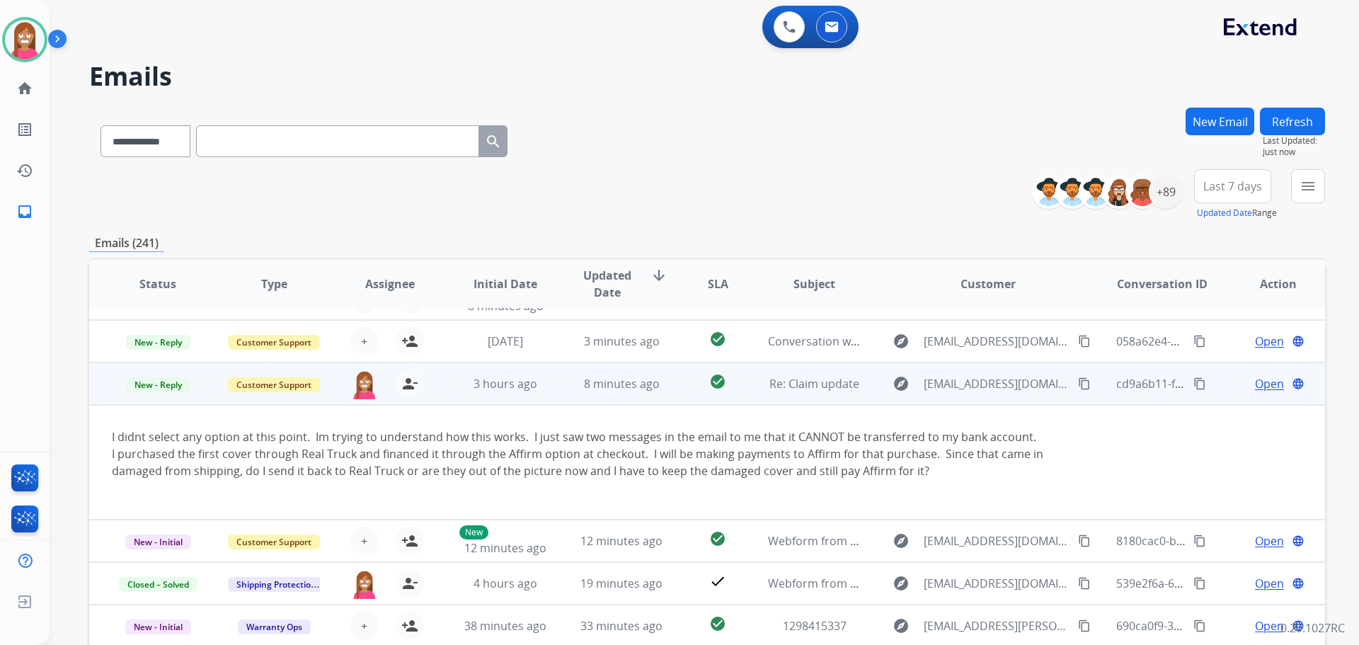
click at [1260, 389] on span "Open" at bounding box center [1269, 383] width 29 height 17
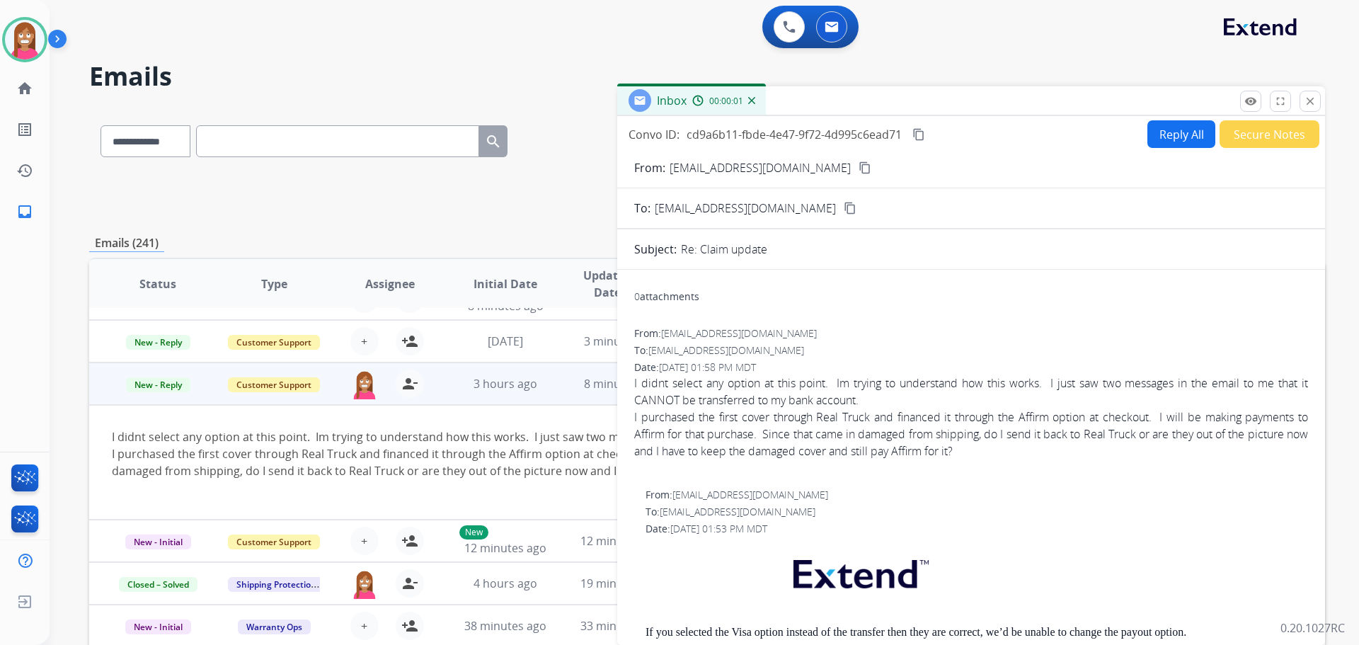
click at [1168, 132] on button "Reply All" at bounding box center [1182, 134] width 68 height 28
select select "**********"
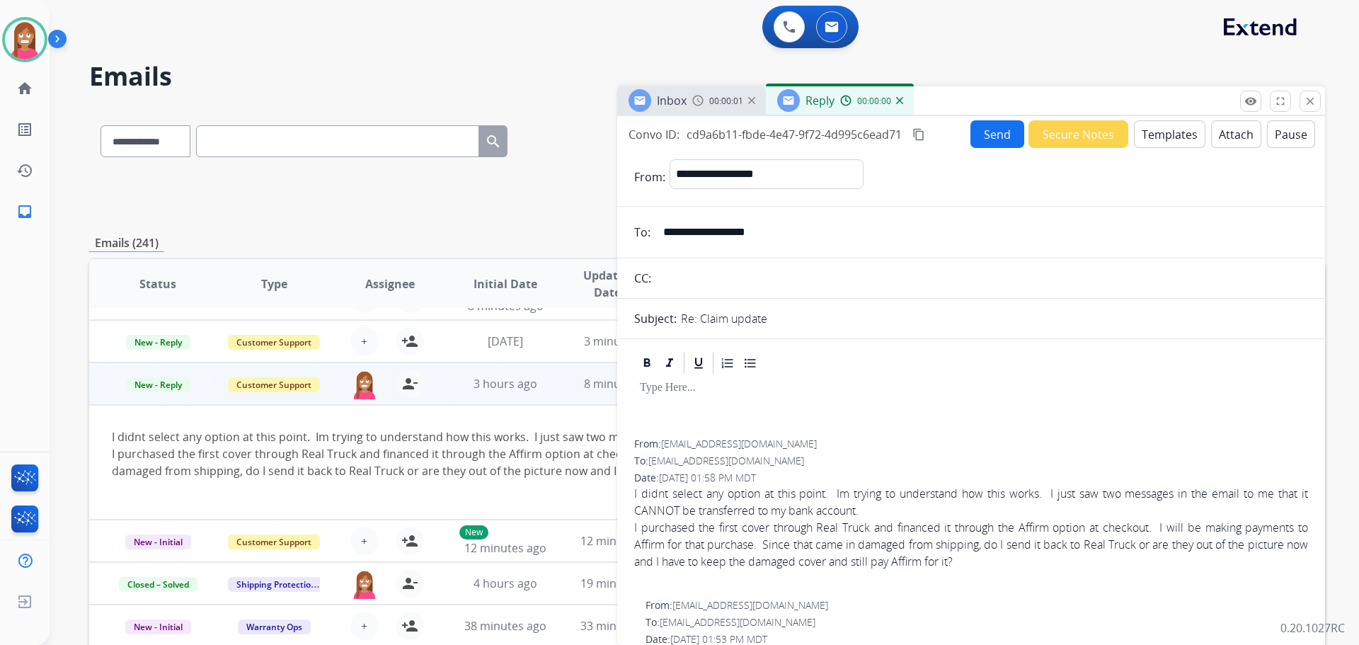
click at [1160, 134] on button "Templates" at bounding box center [1170, 134] width 72 height 28
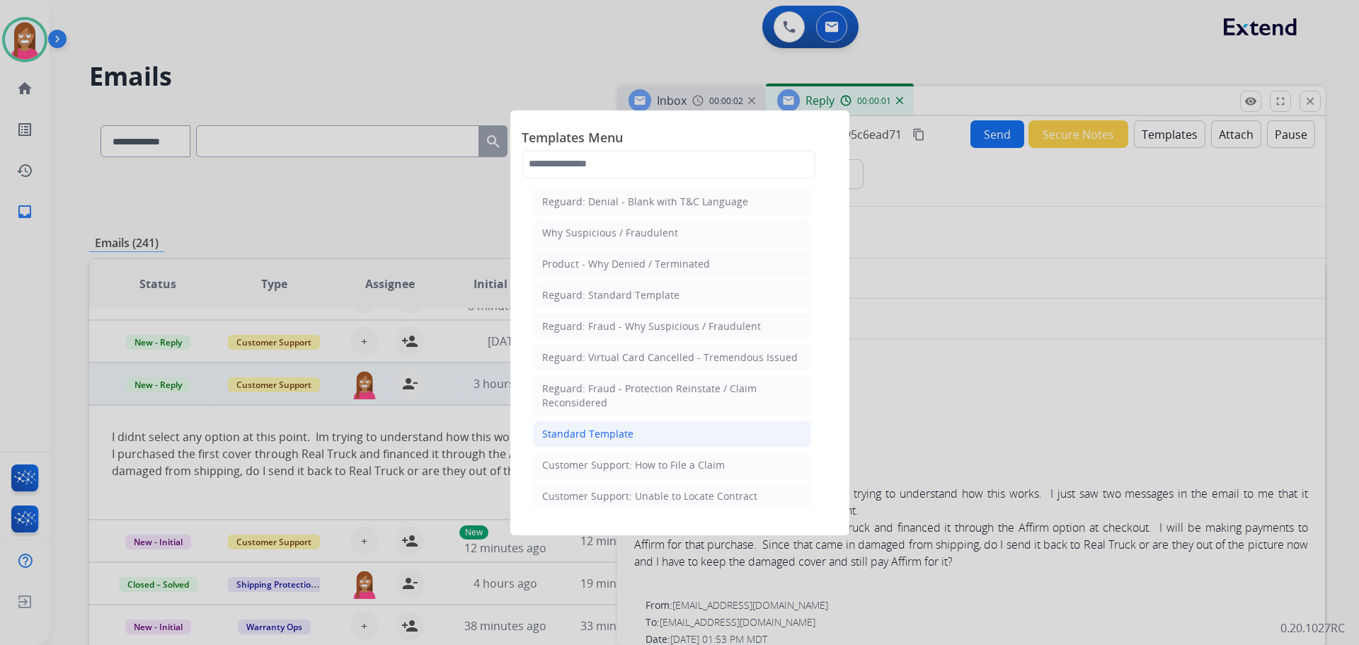
click at [564, 433] on div "Standard Template" at bounding box center [587, 434] width 91 height 14
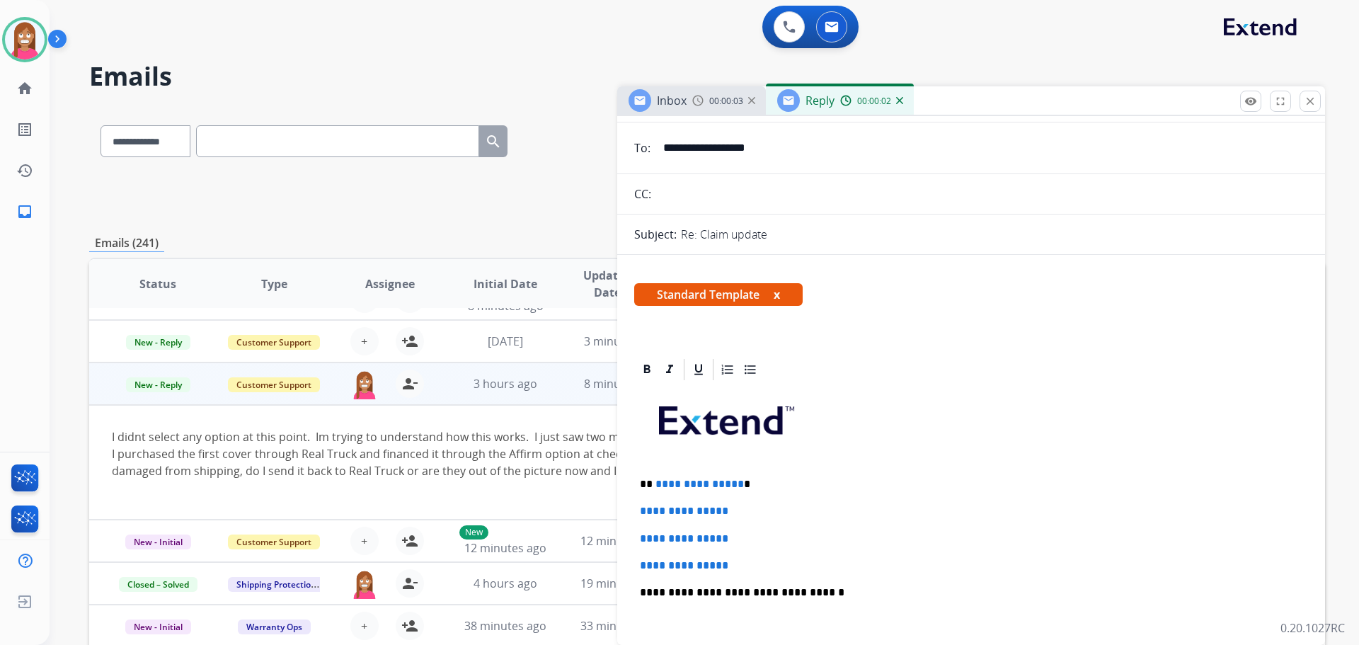
scroll to position [142, 0]
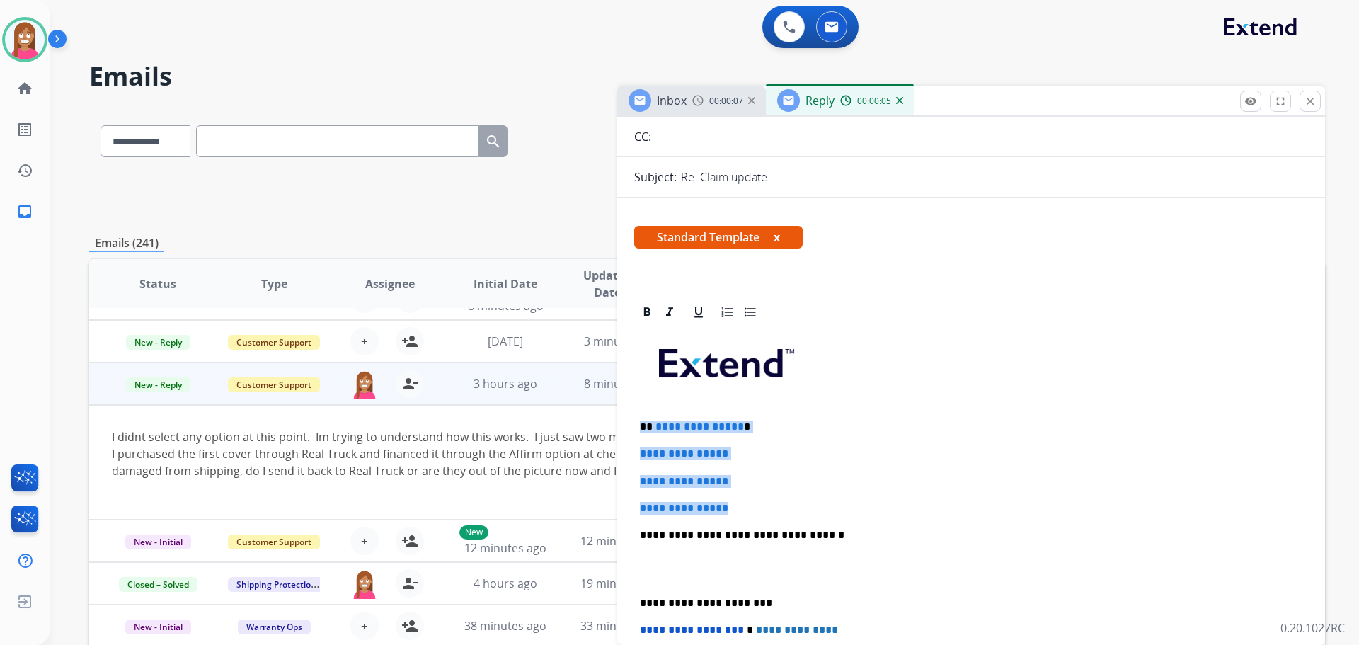
drag, startPoint x: 738, startPoint y: 511, endPoint x: 641, endPoint y: 428, distance: 127.5
click at [641, 428] on div "**********" at bounding box center [971, 568] width 674 height 487
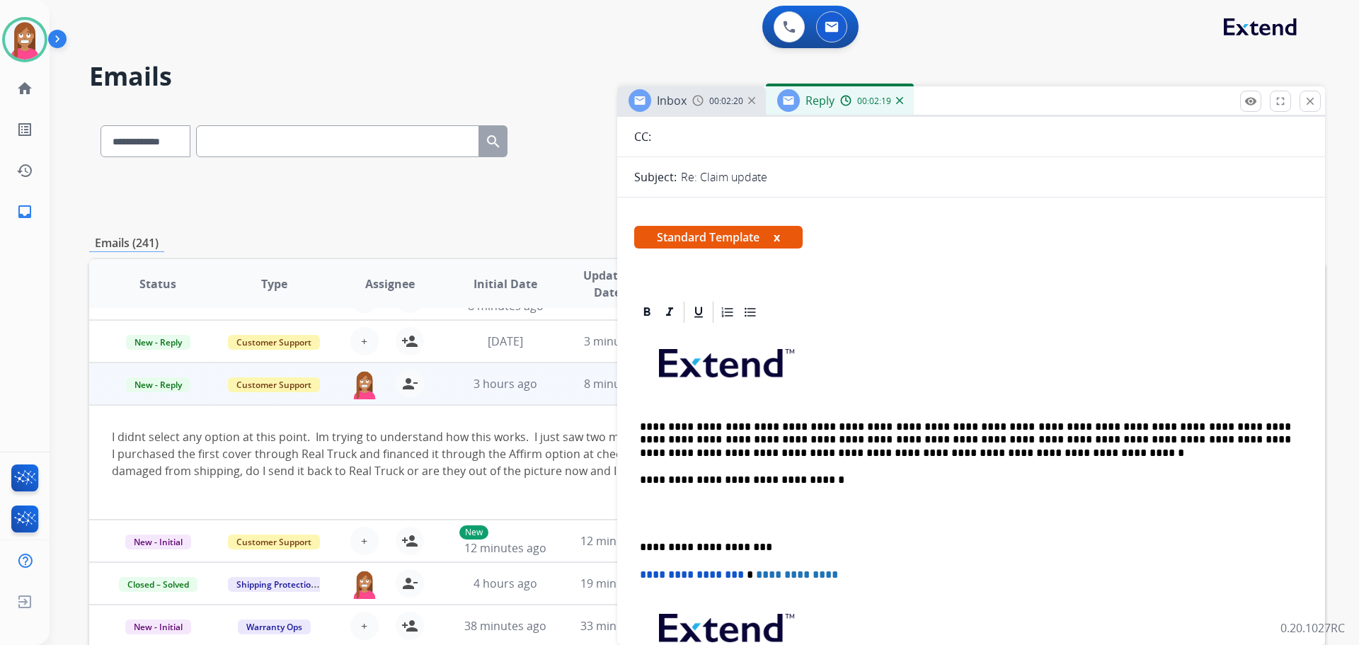
click at [756, 429] on p "**********" at bounding box center [965, 440] width 651 height 39
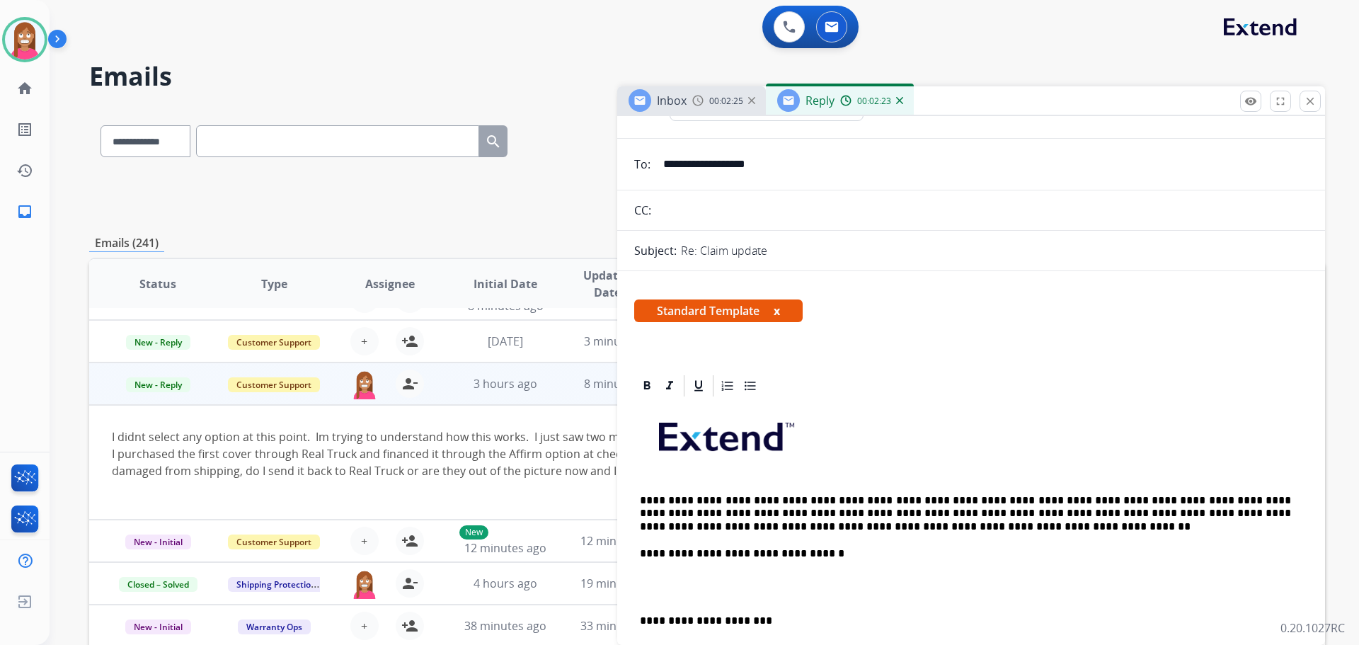
scroll to position [0, 0]
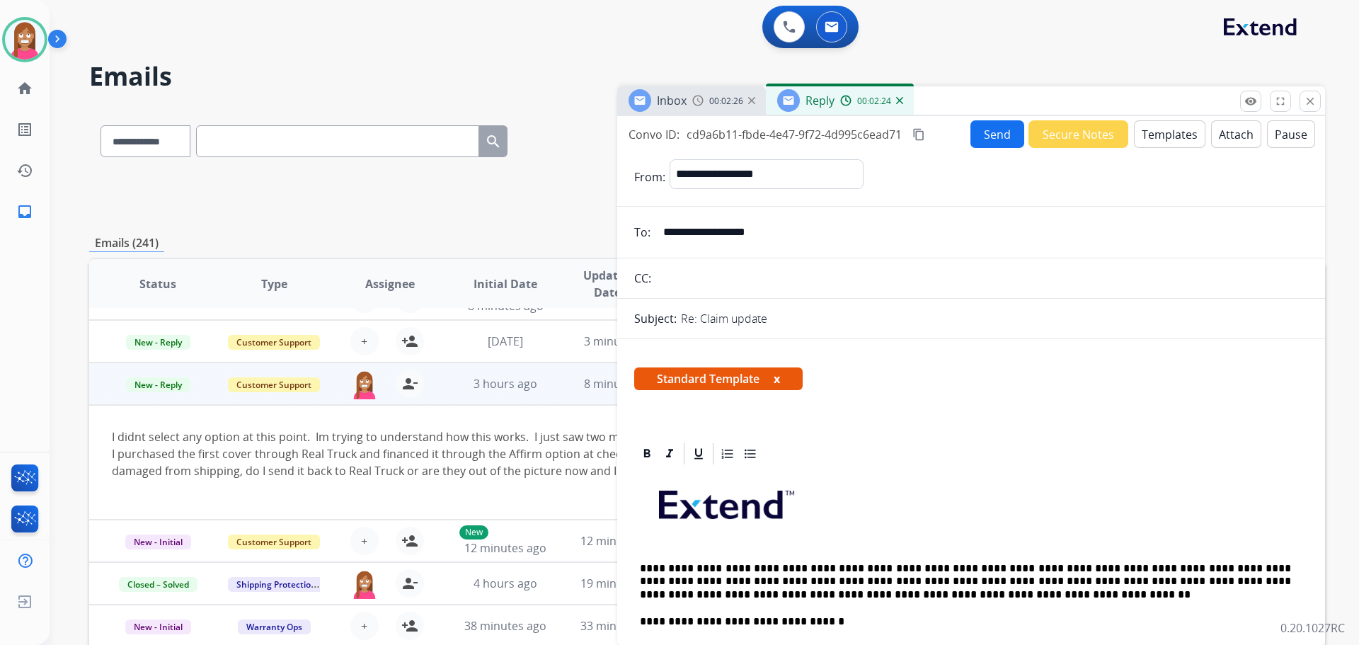
click at [978, 141] on button "Send" at bounding box center [998, 134] width 54 height 28
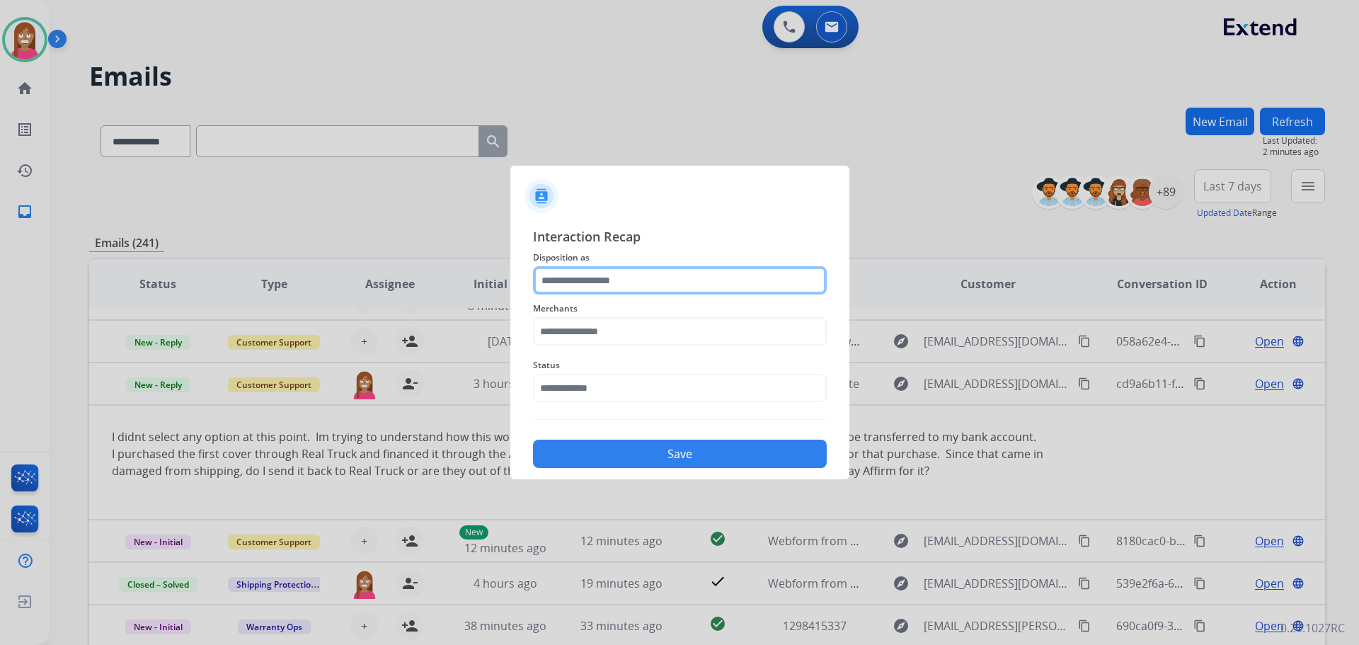
click at [579, 283] on input "text" at bounding box center [680, 280] width 294 height 28
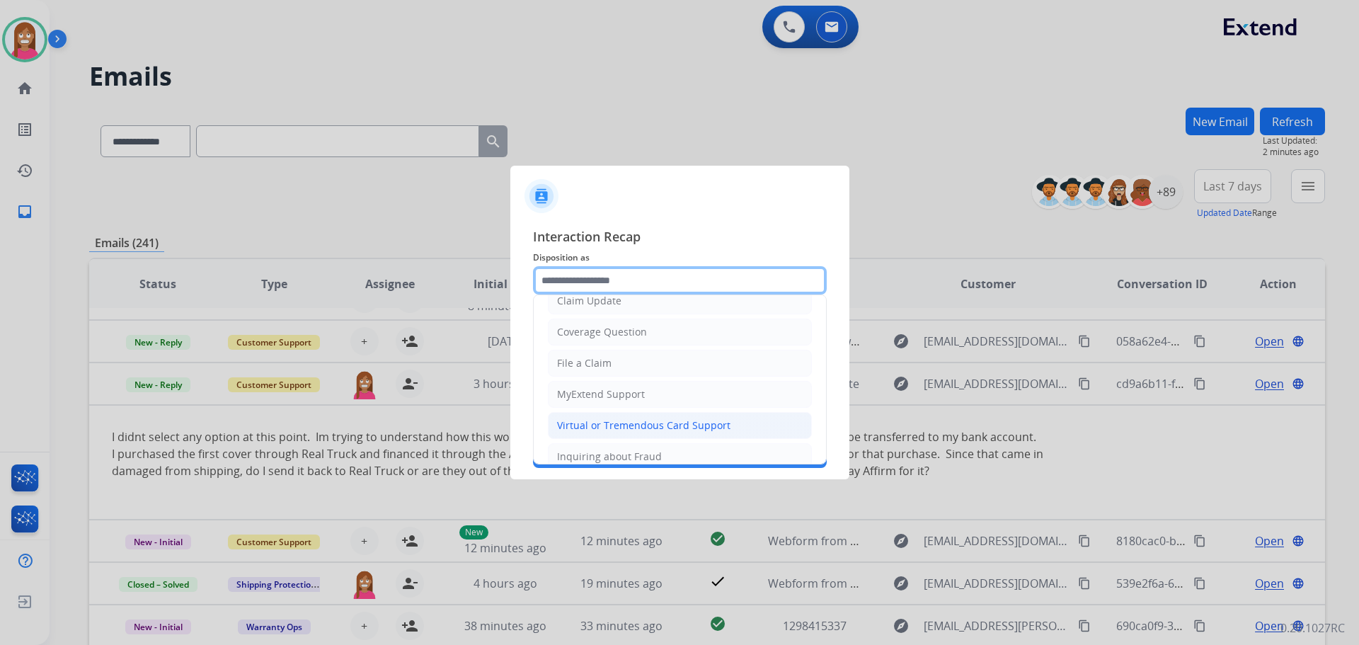
scroll to position [79, 0]
click at [609, 424] on div "Virtual or Tremendous Card Support" at bounding box center [643, 426] width 173 height 14
type input "**********"
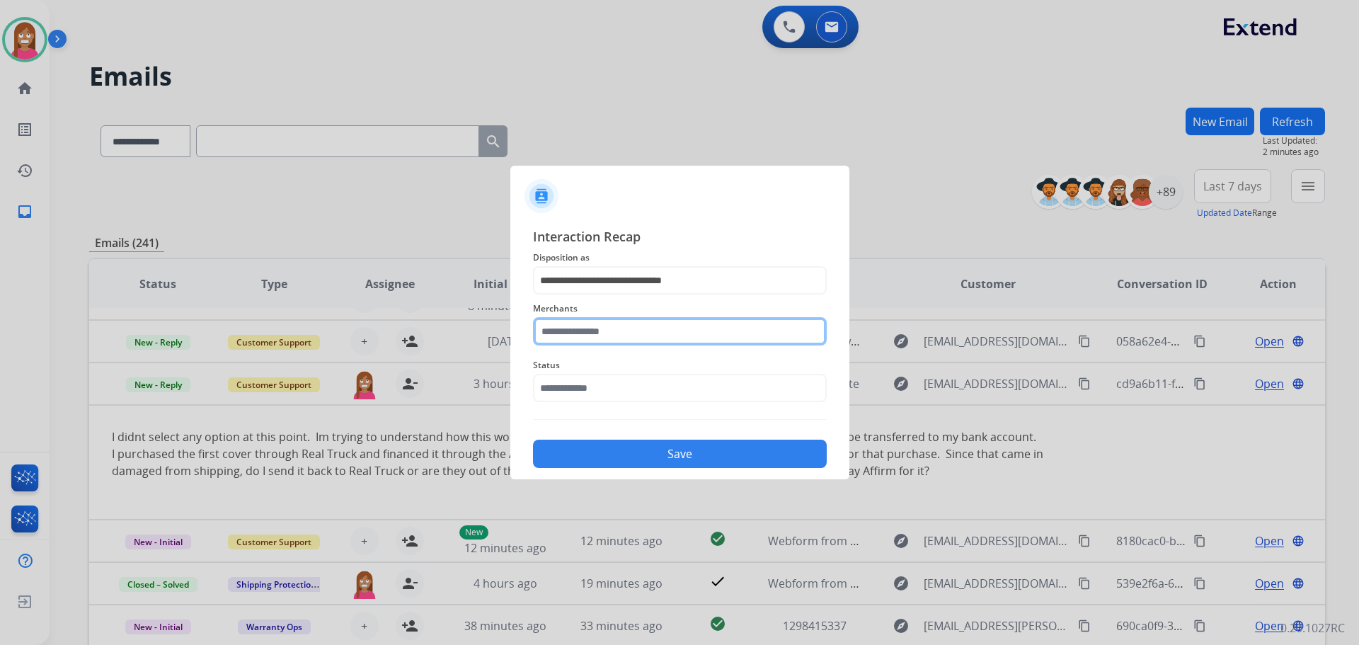
click at [572, 336] on input "text" at bounding box center [680, 331] width 294 height 28
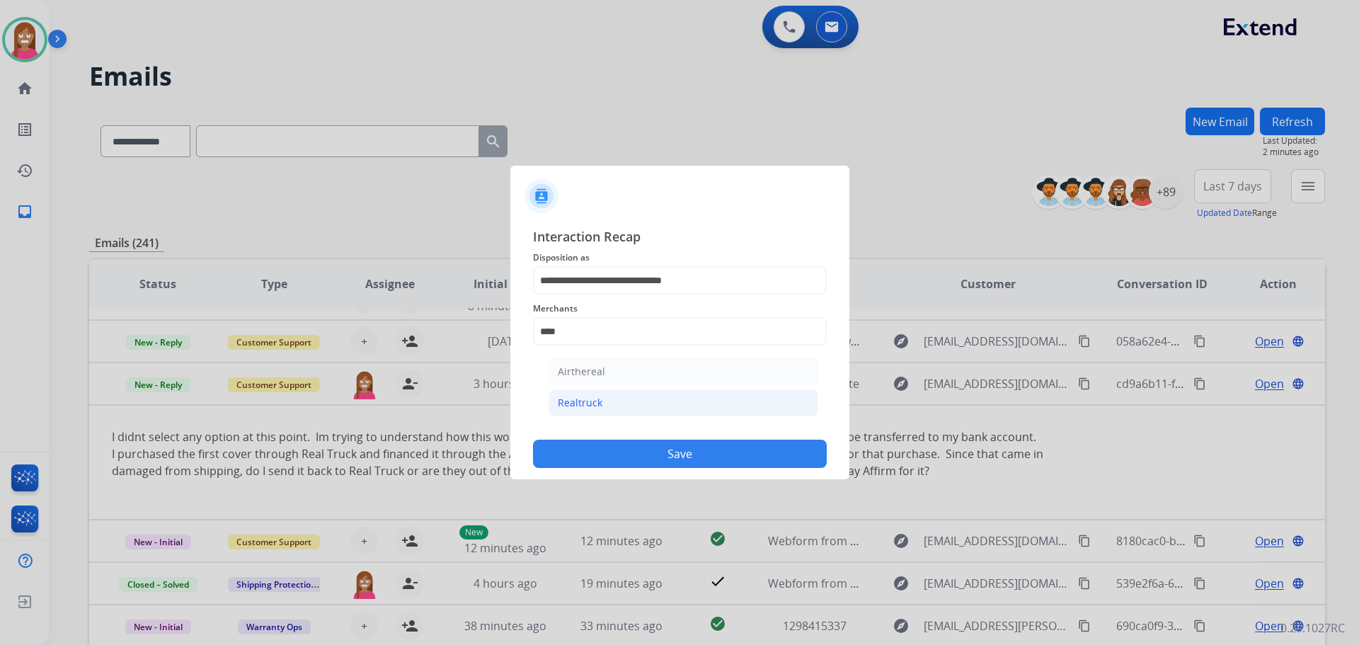
click at [588, 402] on div "Realtruck" at bounding box center [580, 403] width 45 height 14
type input "*********"
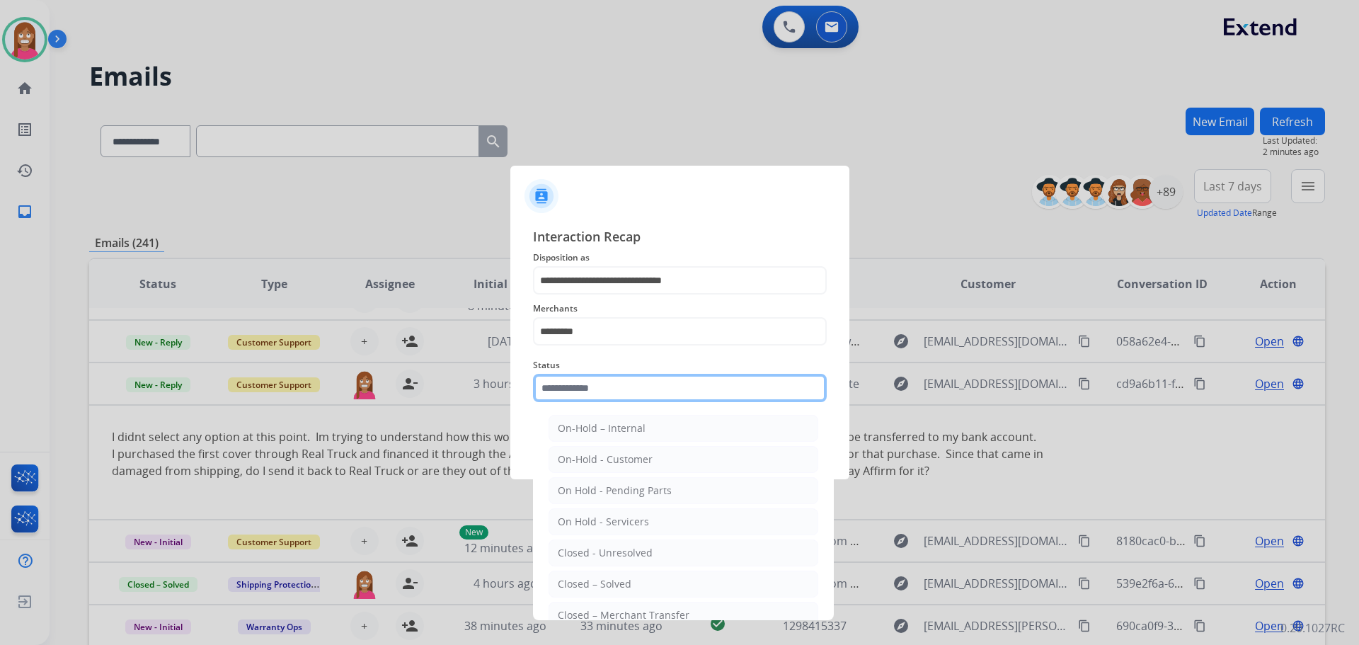
click at [578, 388] on input "text" at bounding box center [680, 388] width 294 height 28
click at [571, 578] on div "Closed – Solved" at bounding box center [595, 584] width 74 height 14
type input "**********"
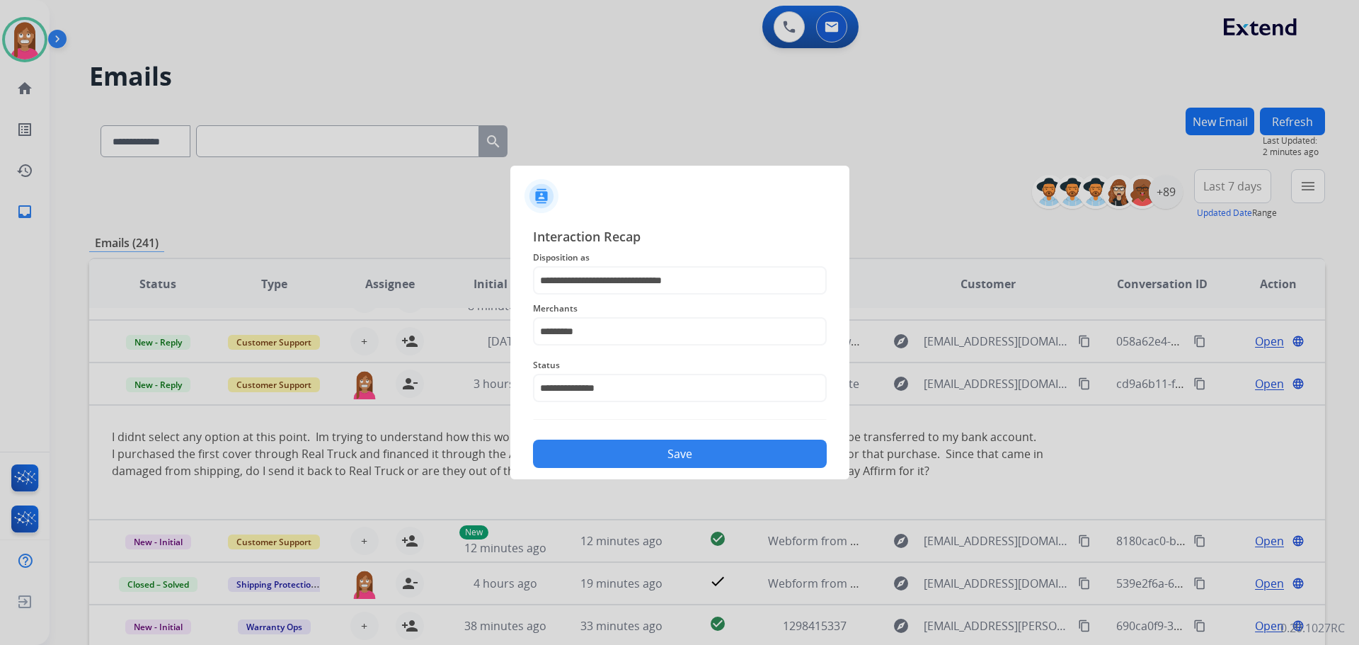
click at [590, 445] on button "Save" at bounding box center [680, 454] width 294 height 28
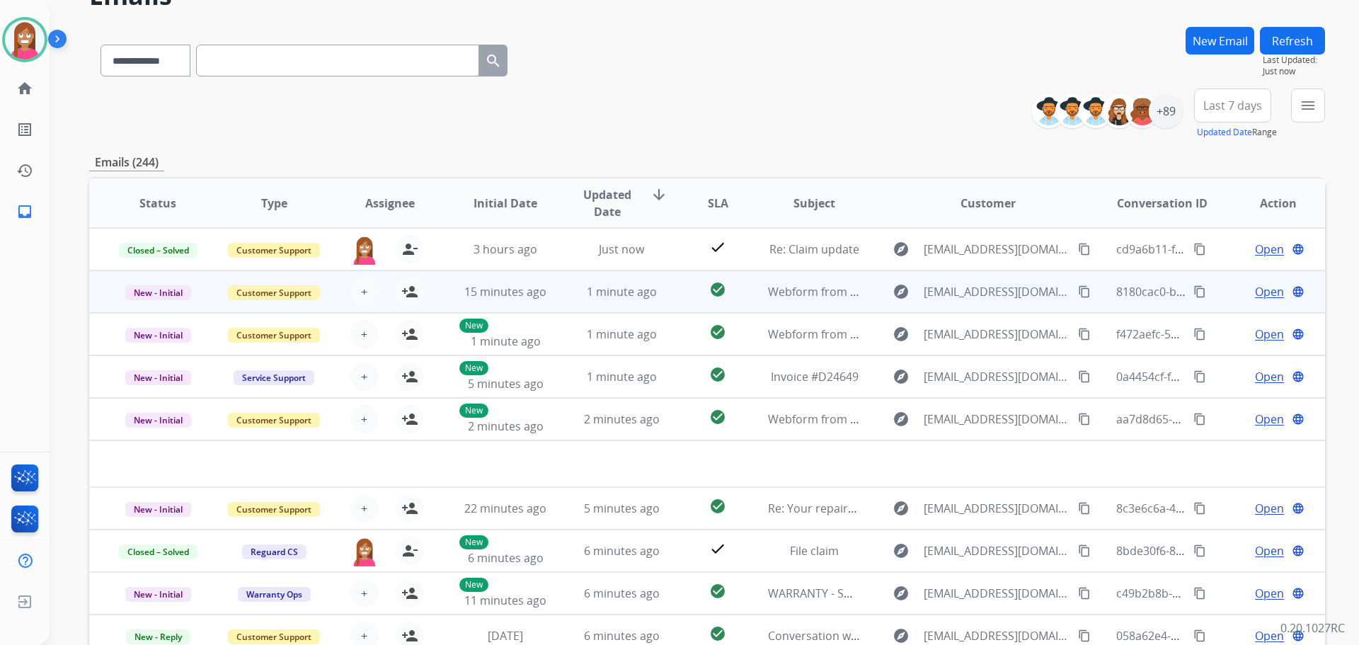
scroll to position [0, 0]
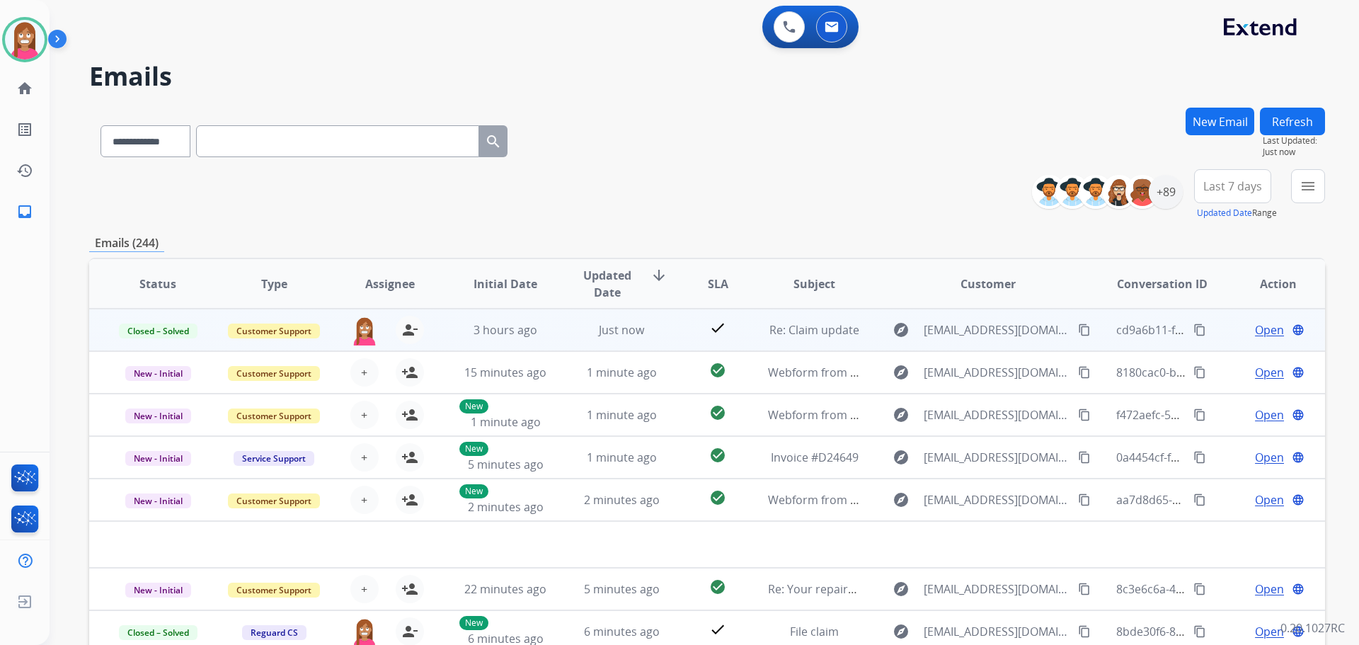
click at [662, 343] on td "Just now" at bounding box center [611, 330] width 116 height 42
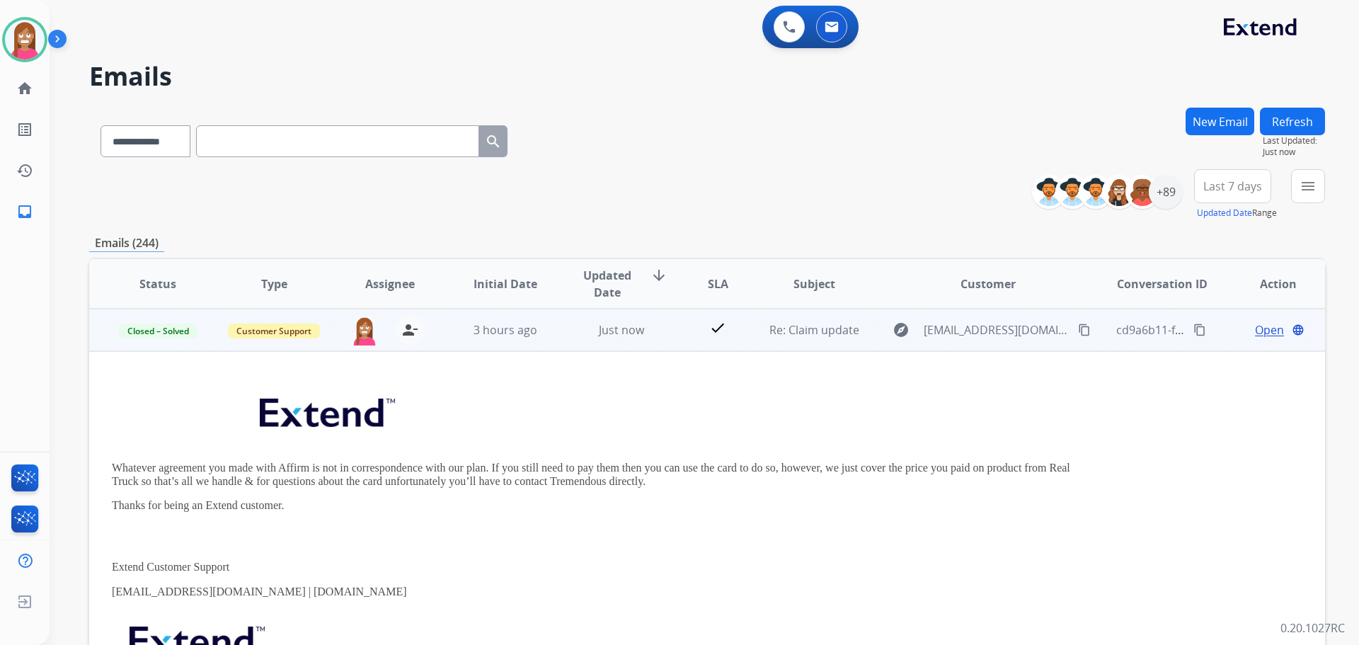
click at [1255, 329] on span "Open" at bounding box center [1269, 329] width 29 height 17
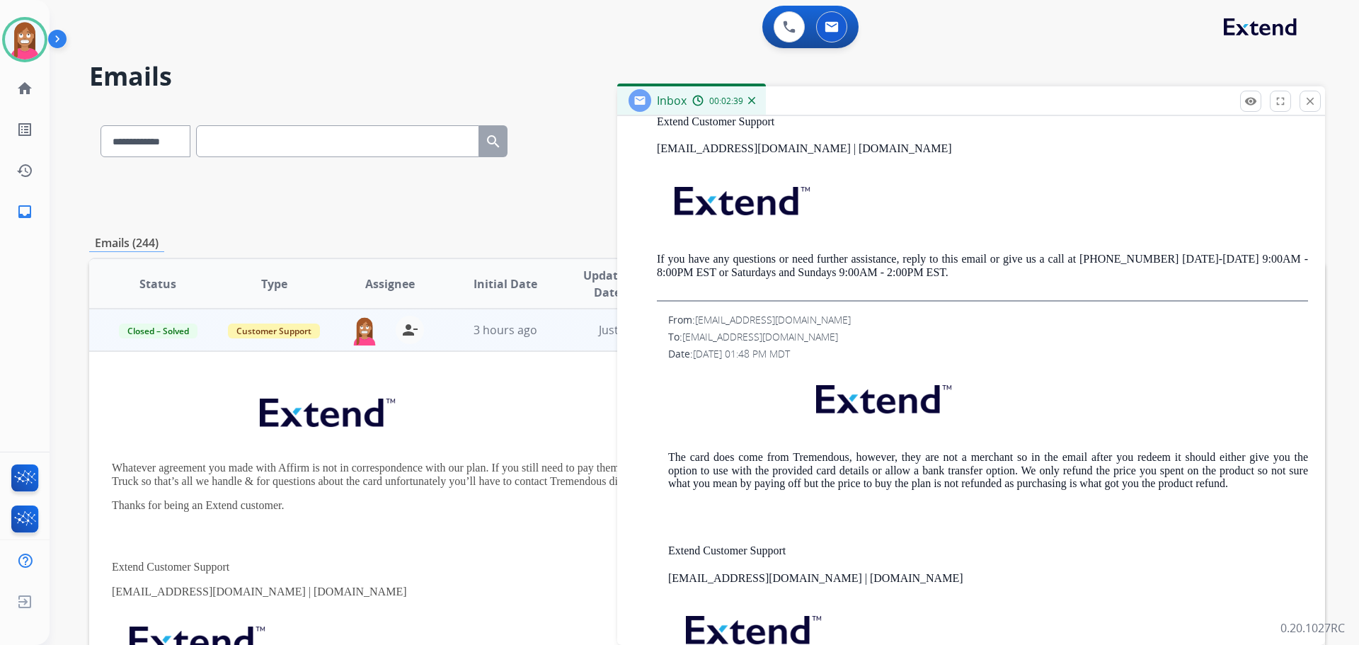
scroll to position [779, 0]
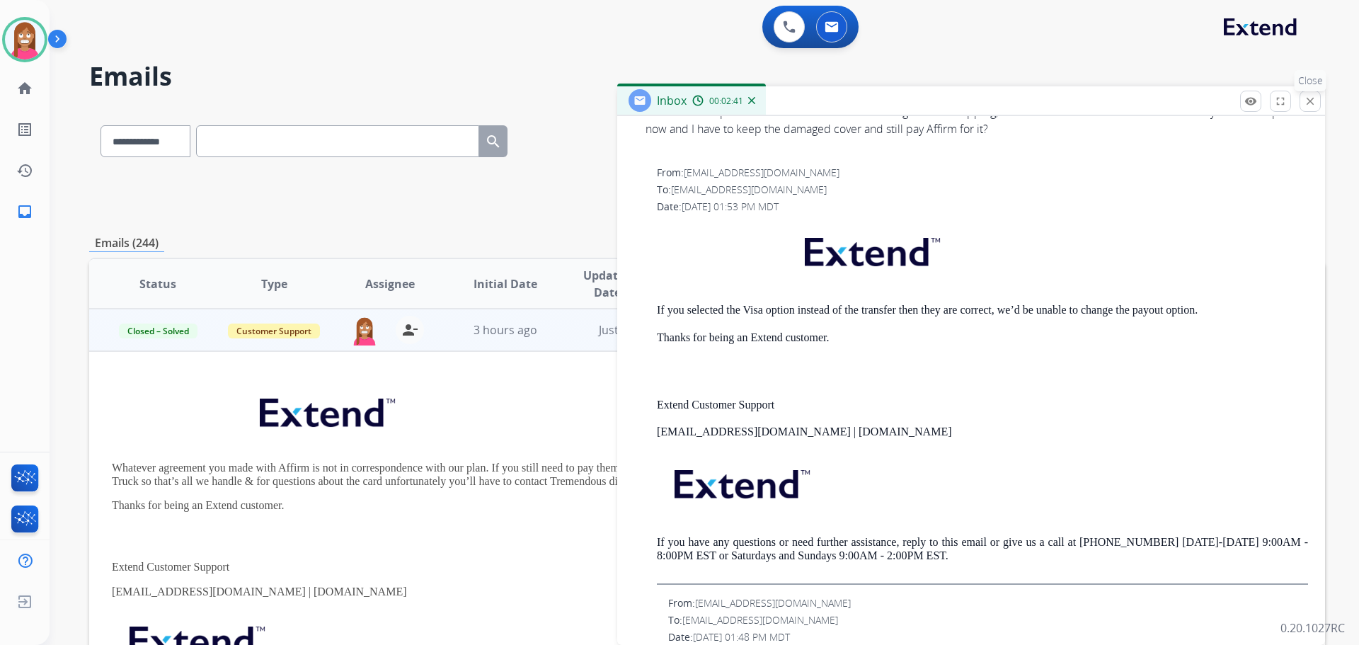
click at [1301, 101] on button "close Close" at bounding box center [1310, 101] width 21 height 21
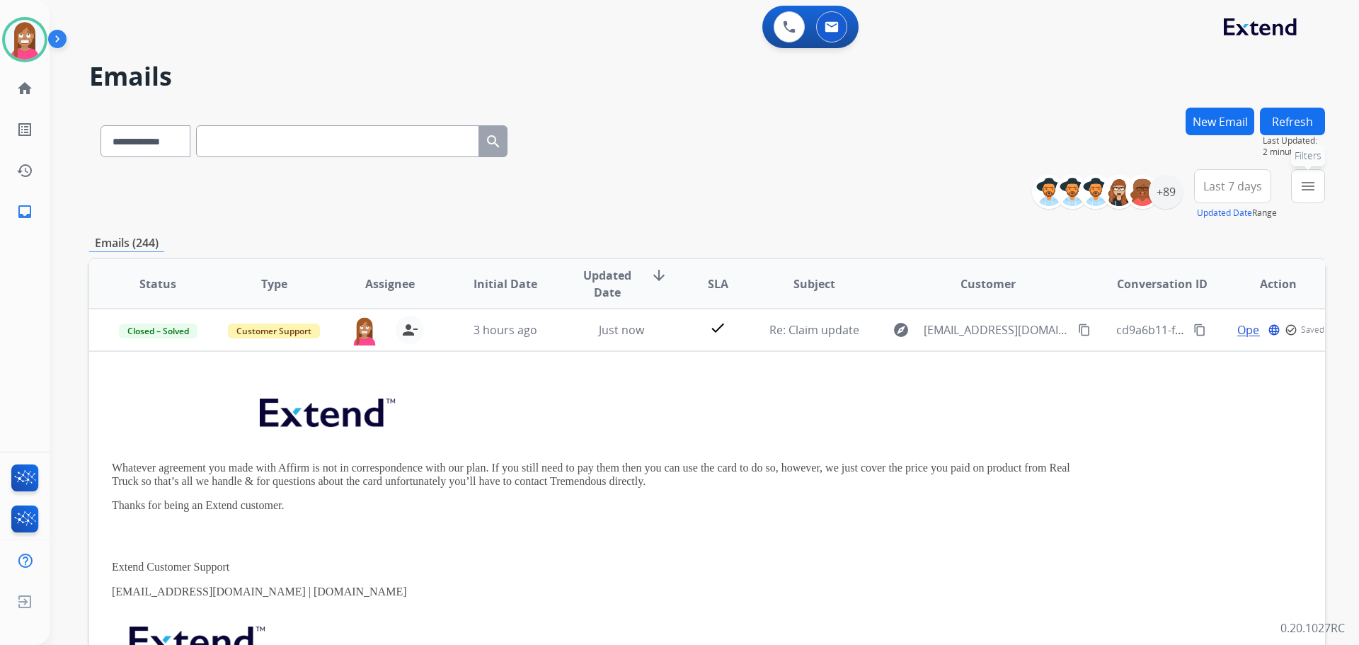
click at [1309, 195] on button "menu Filters" at bounding box center [1308, 186] width 34 height 34
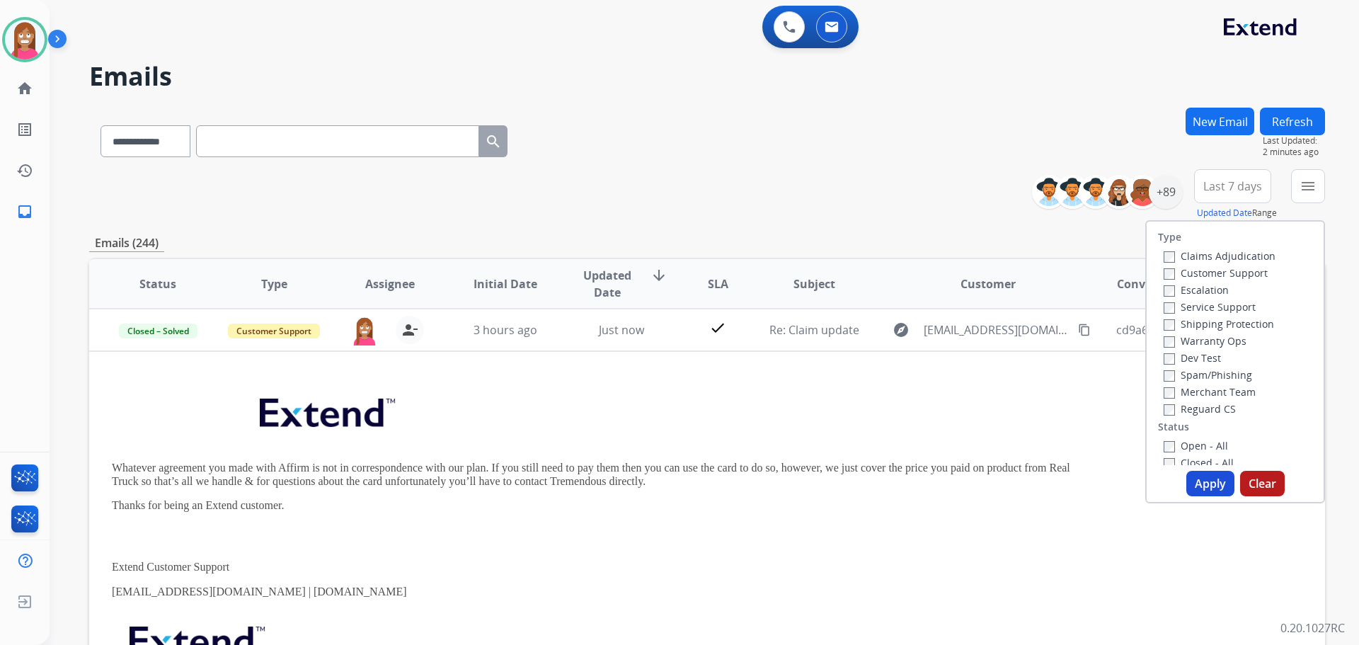
click at [1178, 273] on label "Customer Support" at bounding box center [1216, 272] width 104 height 13
click at [1192, 326] on label "Shipping Protection" at bounding box center [1219, 323] width 110 height 13
click at [1184, 411] on label "Reguard CS" at bounding box center [1200, 408] width 72 height 13
click at [1186, 446] on label "Open - All" at bounding box center [1196, 445] width 64 height 13
click at [1204, 478] on button "Apply" at bounding box center [1211, 483] width 48 height 25
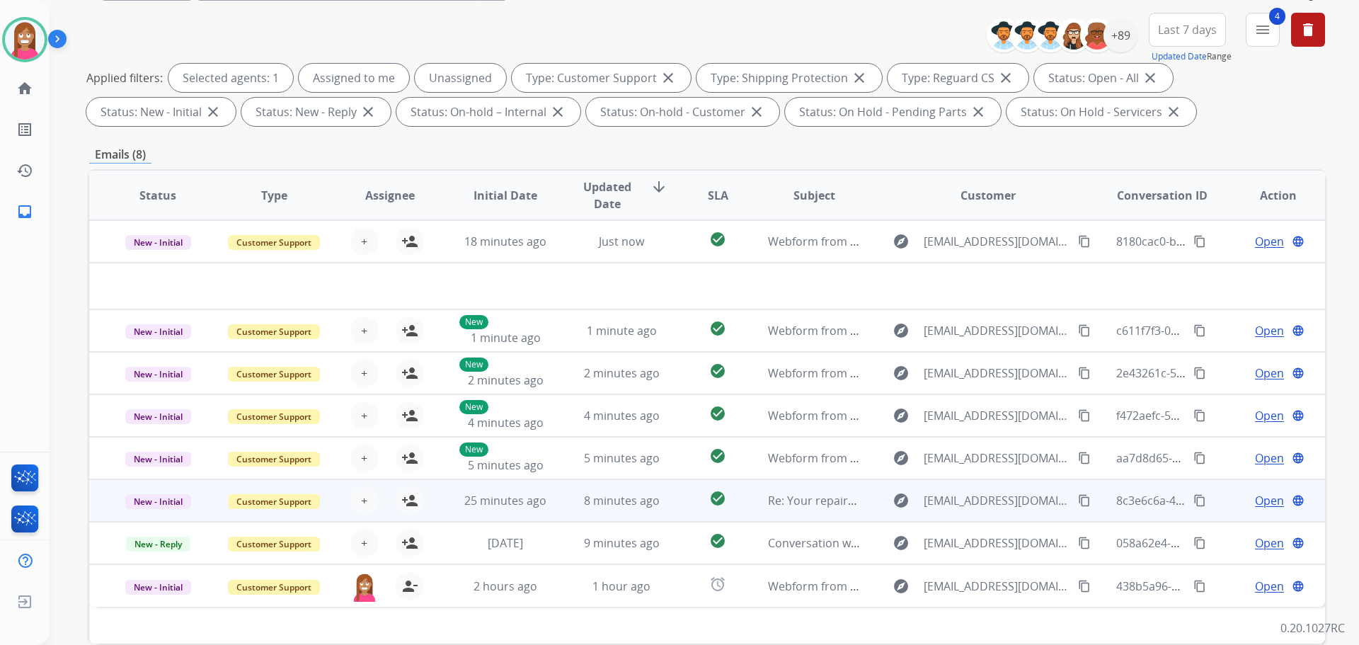
scroll to position [229, 0]
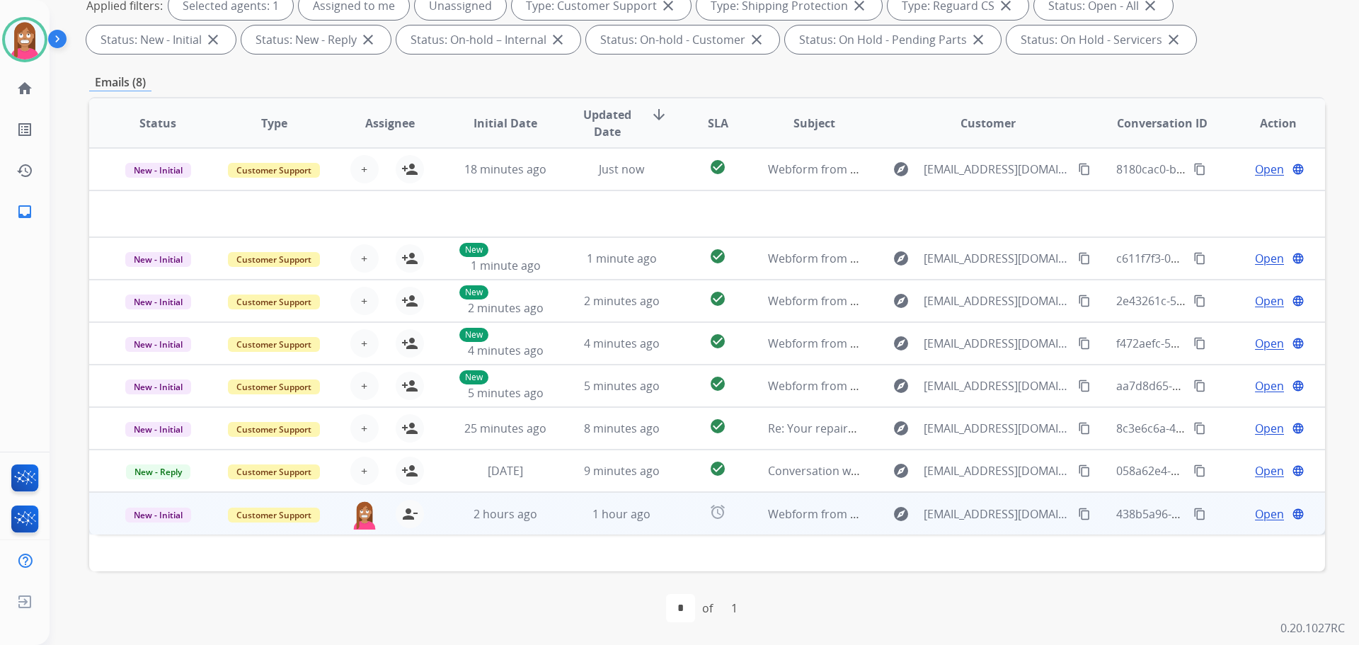
click at [541, 527] on td "2 hours ago" at bounding box center [495, 513] width 116 height 42
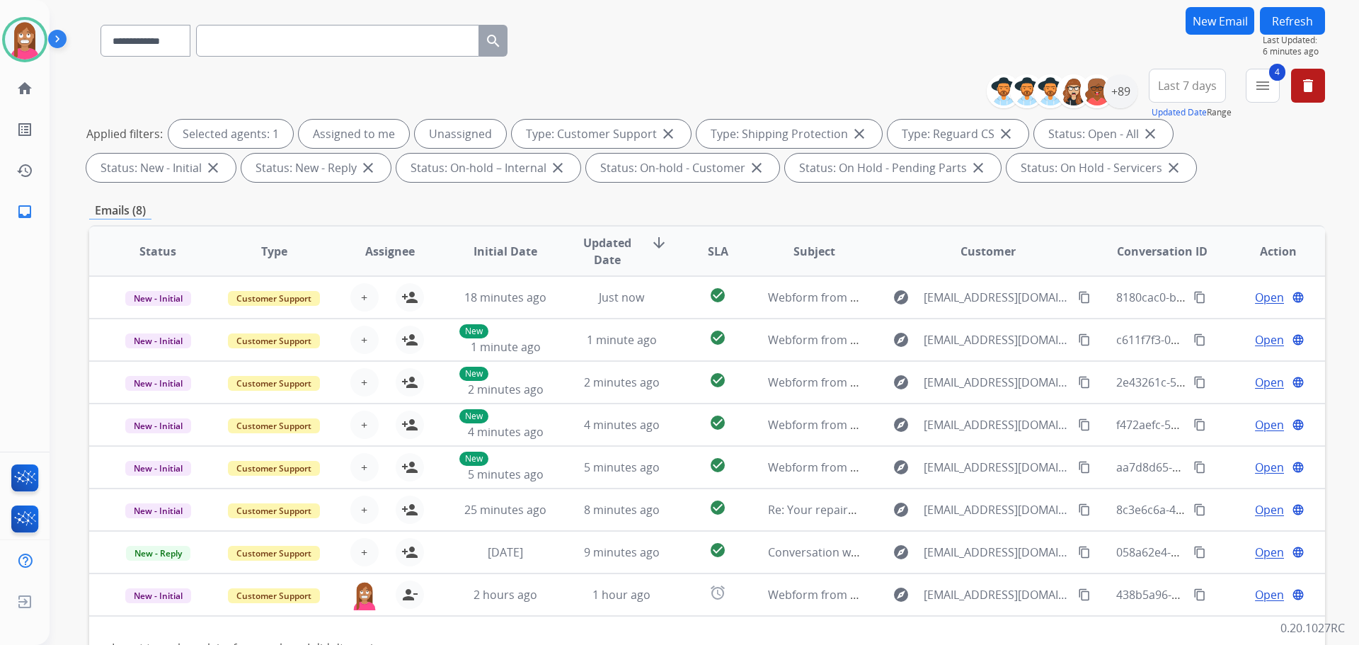
scroll to position [0, 0]
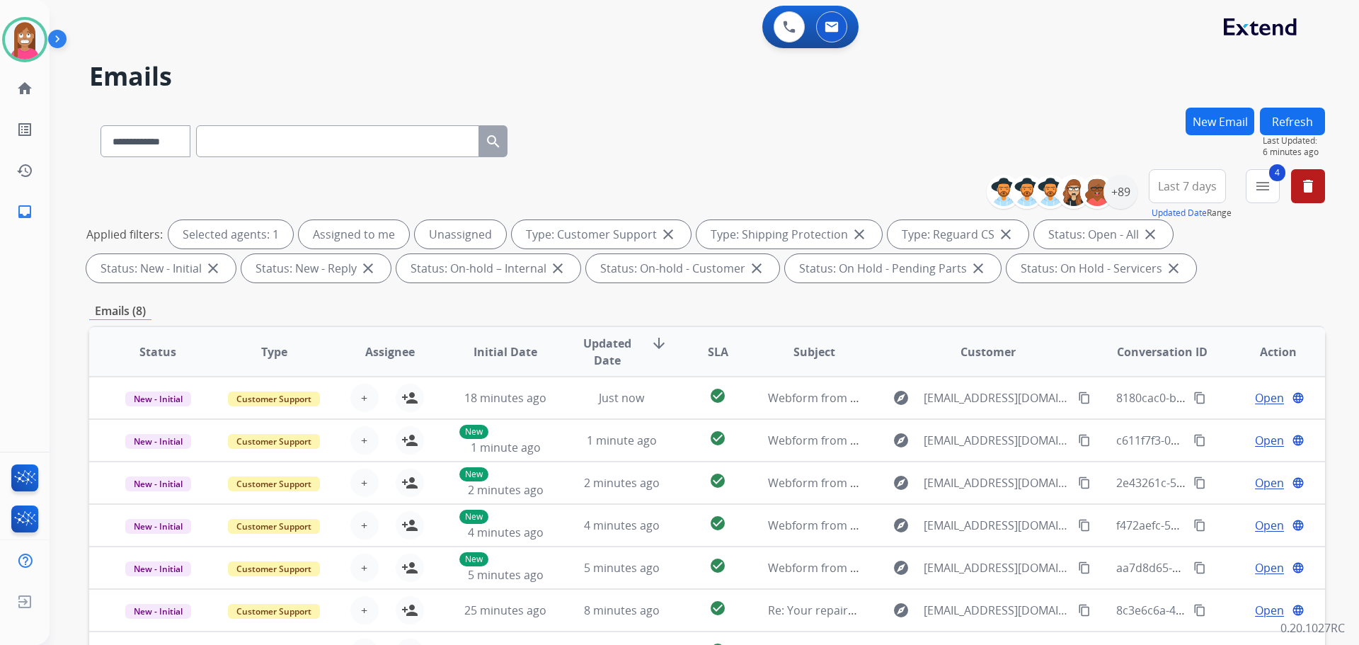
click at [1284, 115] on button "Refresh" at bounding box center [1292, 122] width 65 height 28
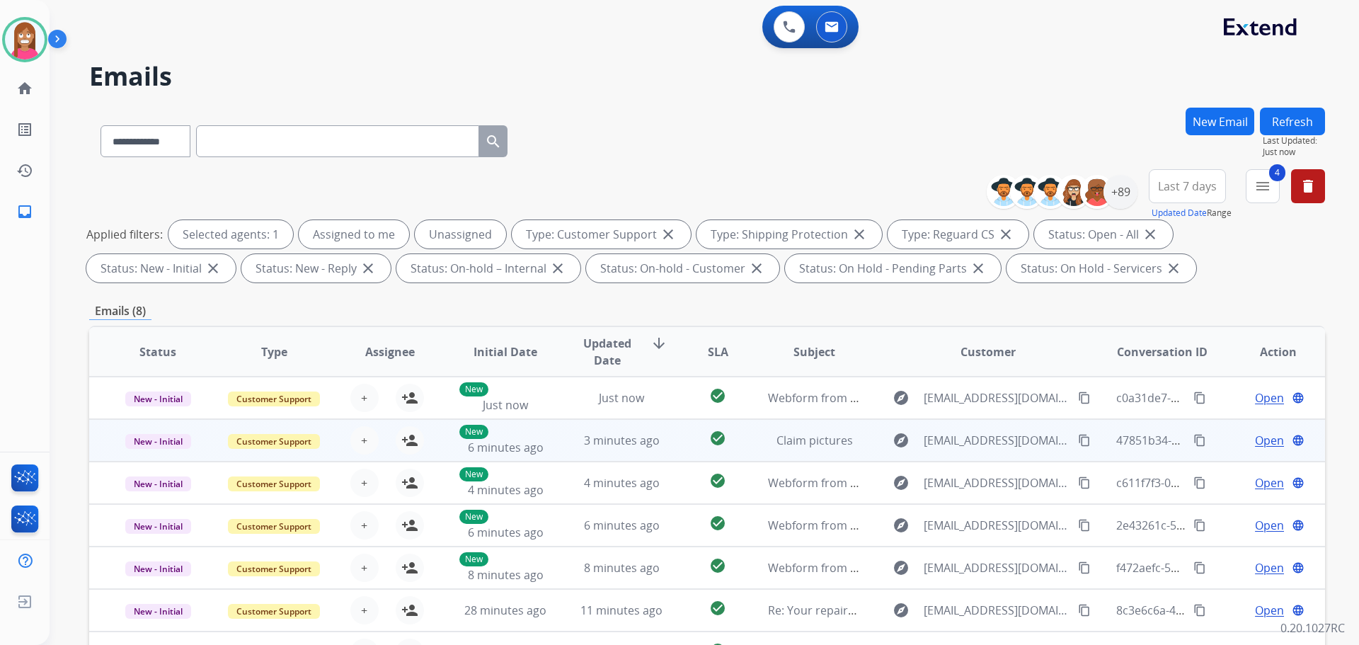
scroll to position [229, 0]
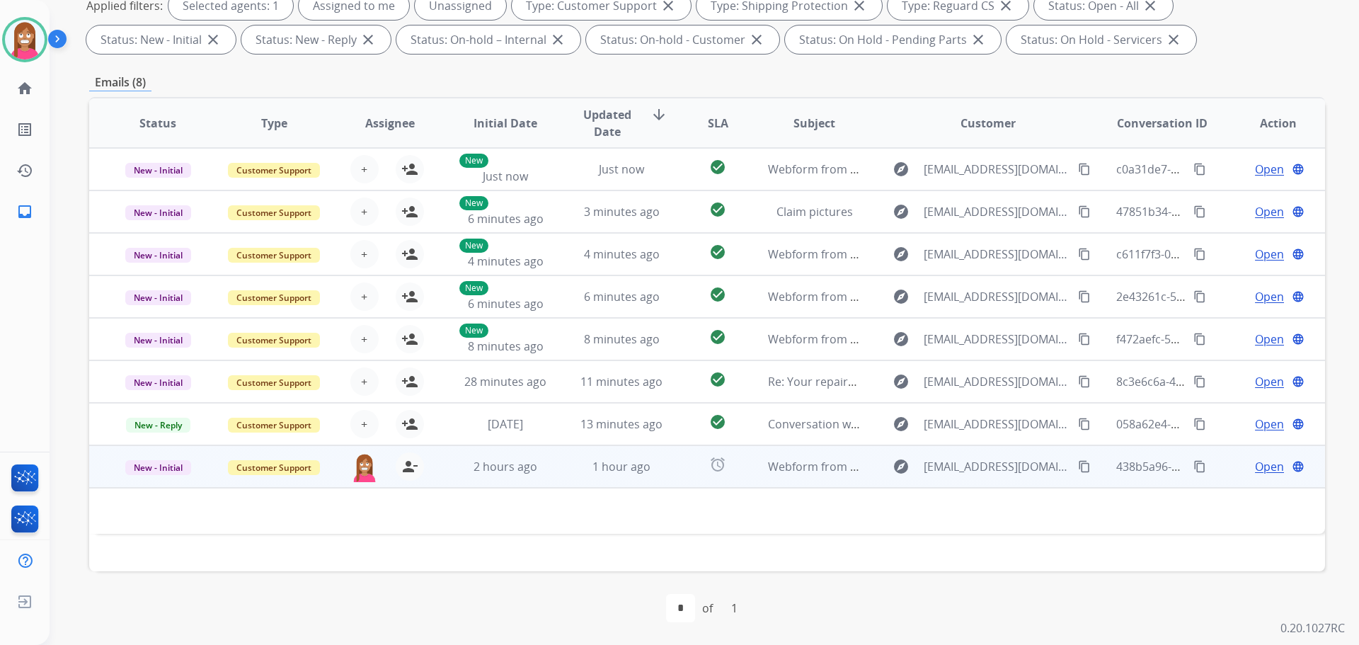
click at [811, 479] on td "Webform from [EMAIL_ADDRESS][DOMAIN_NAME] on [DATE]" at bounding box center [804, 466] width 116 height 42
click at [782, 477] on td "Webform from [EMAIL_ADDRESS][DOMAIN_NAME] on [DATE]" at bounding box center [804, 466] width 116 height 42
click at [1262, 469] on span "Open" at bounding box center [1269, 466] width 29 height 17
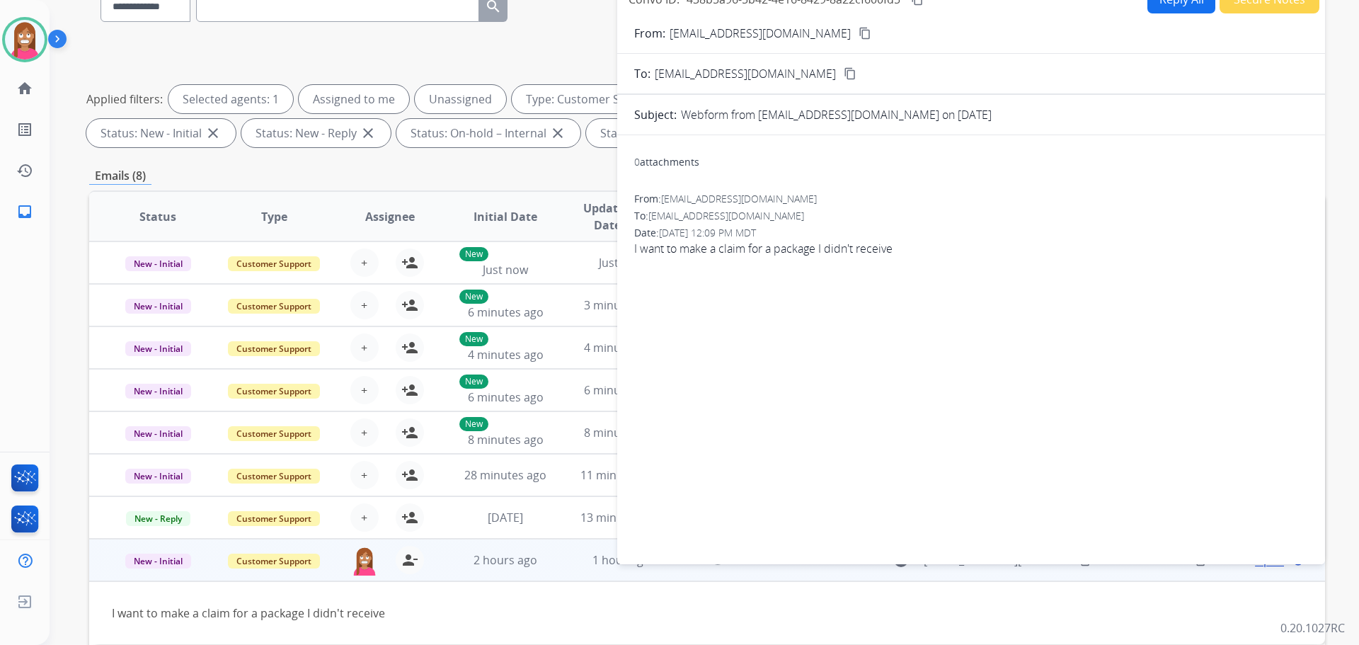
scroll to position [0, 0]
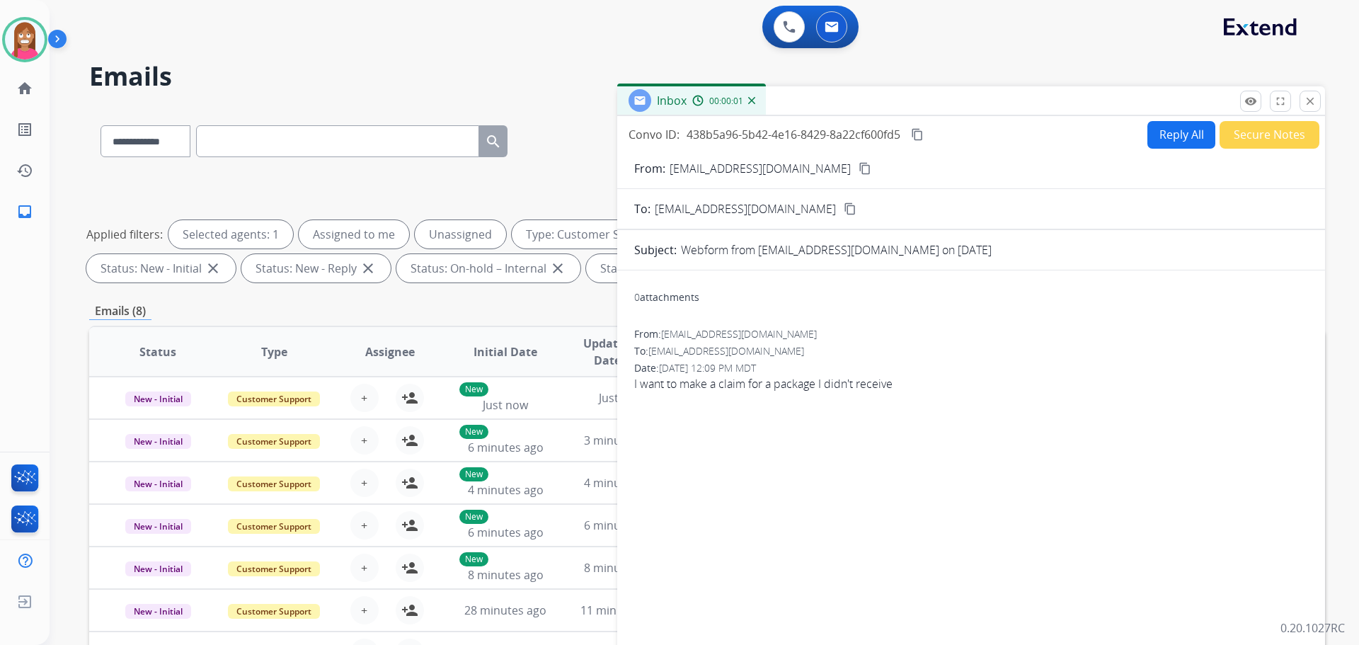
click at [1220, 134] on button "Secure Notes" at bounding box center [1270, 135] width 100 height 28
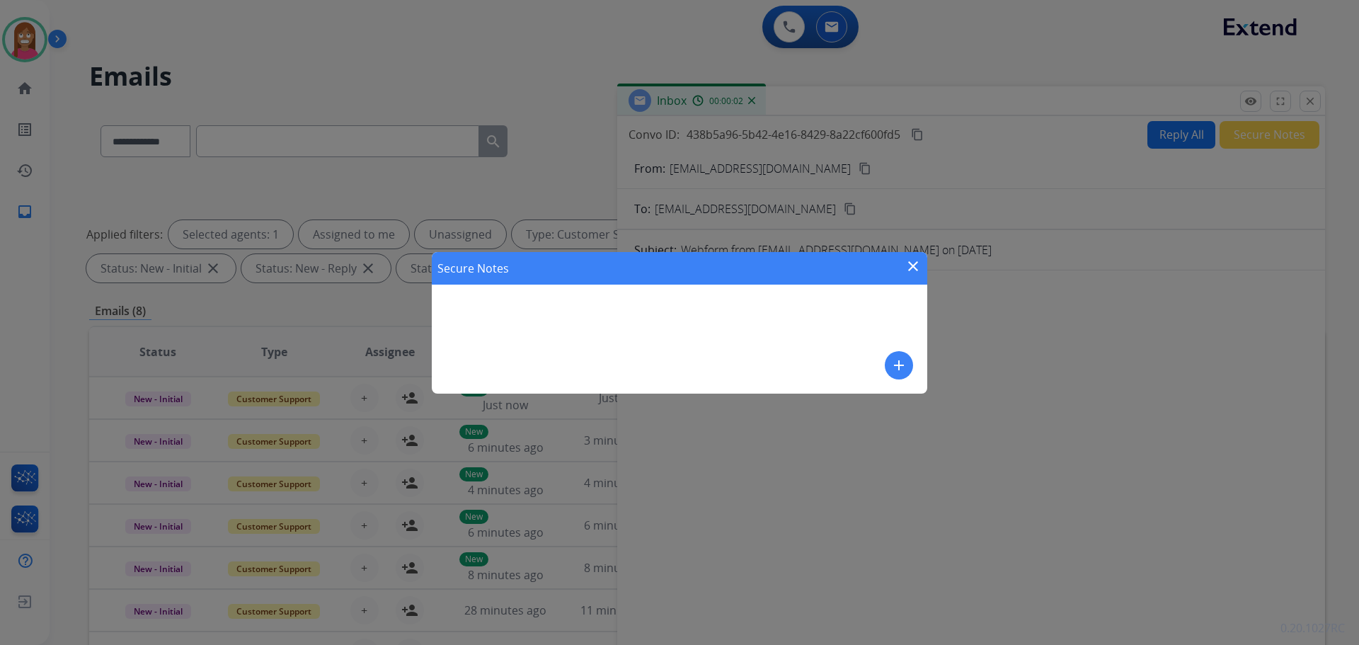
click at [915, 273] on mat-icon "close" at bounding box center [913, 266] width 17 height 17
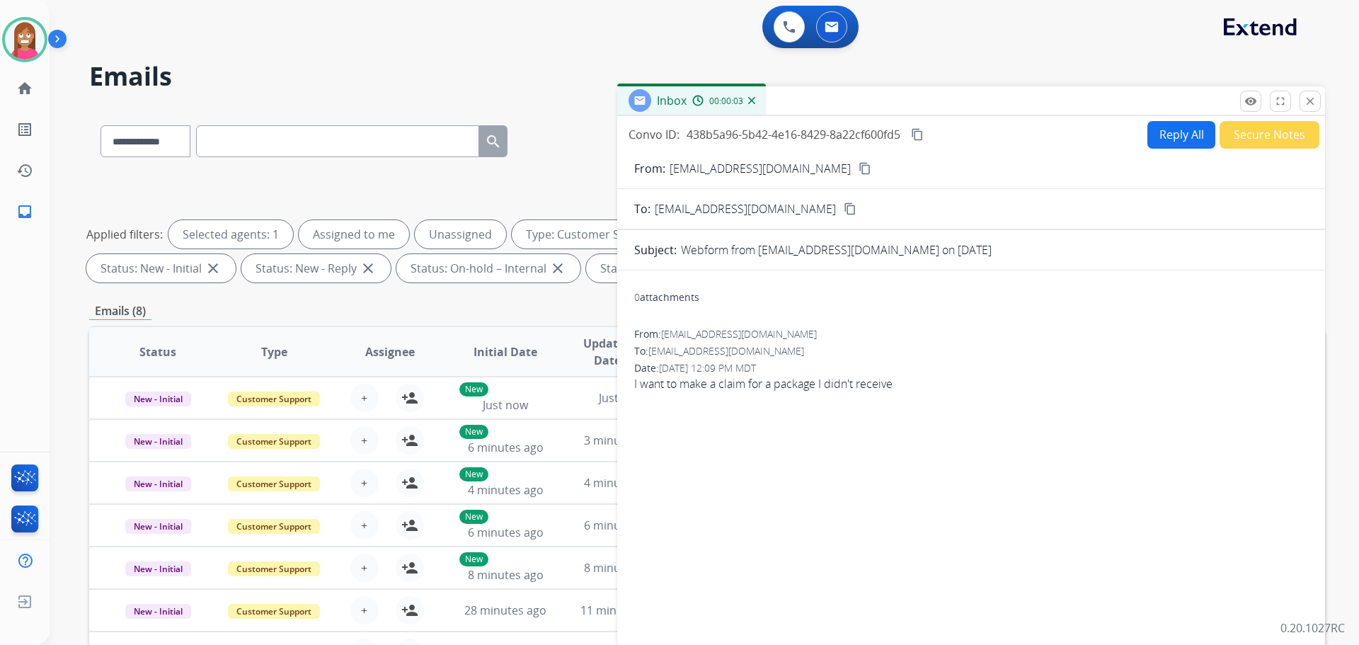
click at [1165, 139] on button "Reply All" at bounding box center [1182, 135] width 68 height 28
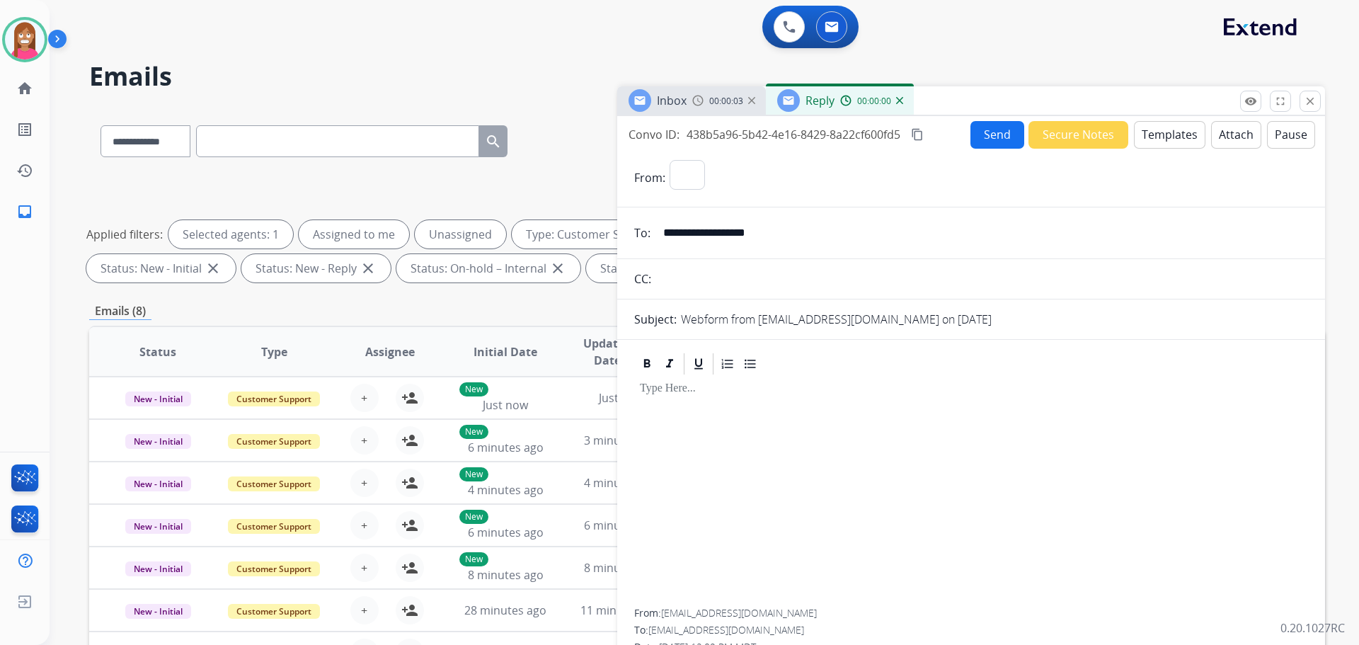
select select "**********"
click at [1148, 140] on button "Templates" at bounding box center [1170, 135] width 72 height 28
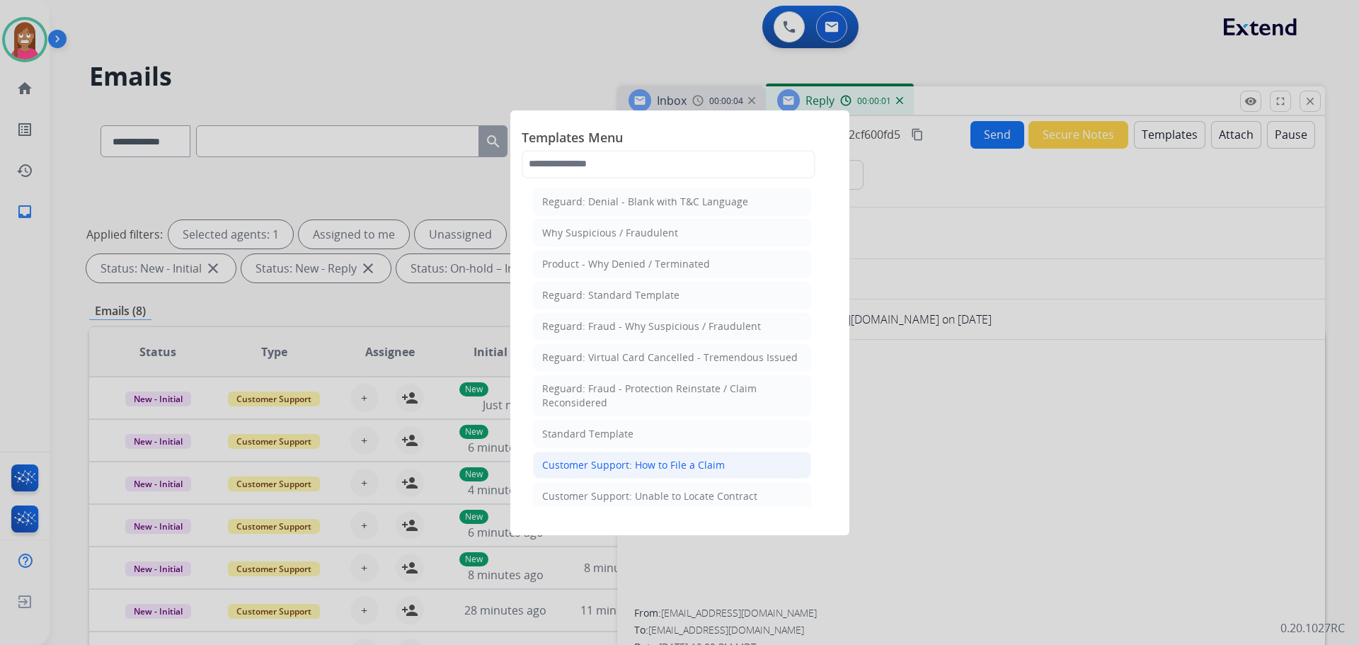
click at [607, 462] on div "Customer Support: How to File a Claim" at bounding box center [633, 465] width 183 height 14
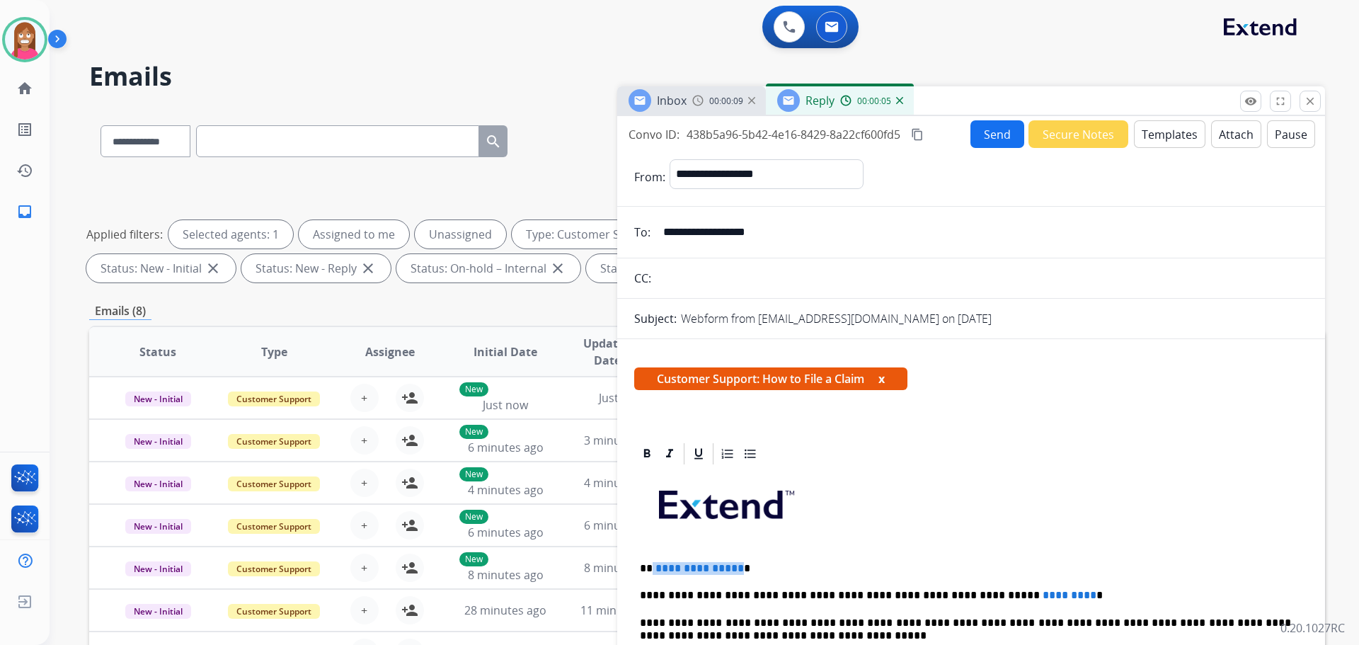
drag, startPoint x: 734, startPoint y: 560, endPoint x: 650, endPoint y: 560, distance: 84.3
drag, startPoint x: 1025, startPoint y: 578, endPoint x: 923, endPoint y: 583, distance: 102.0
click at [979, 135] on button "Send" at bounding box center [998, 134] width 54 height 28
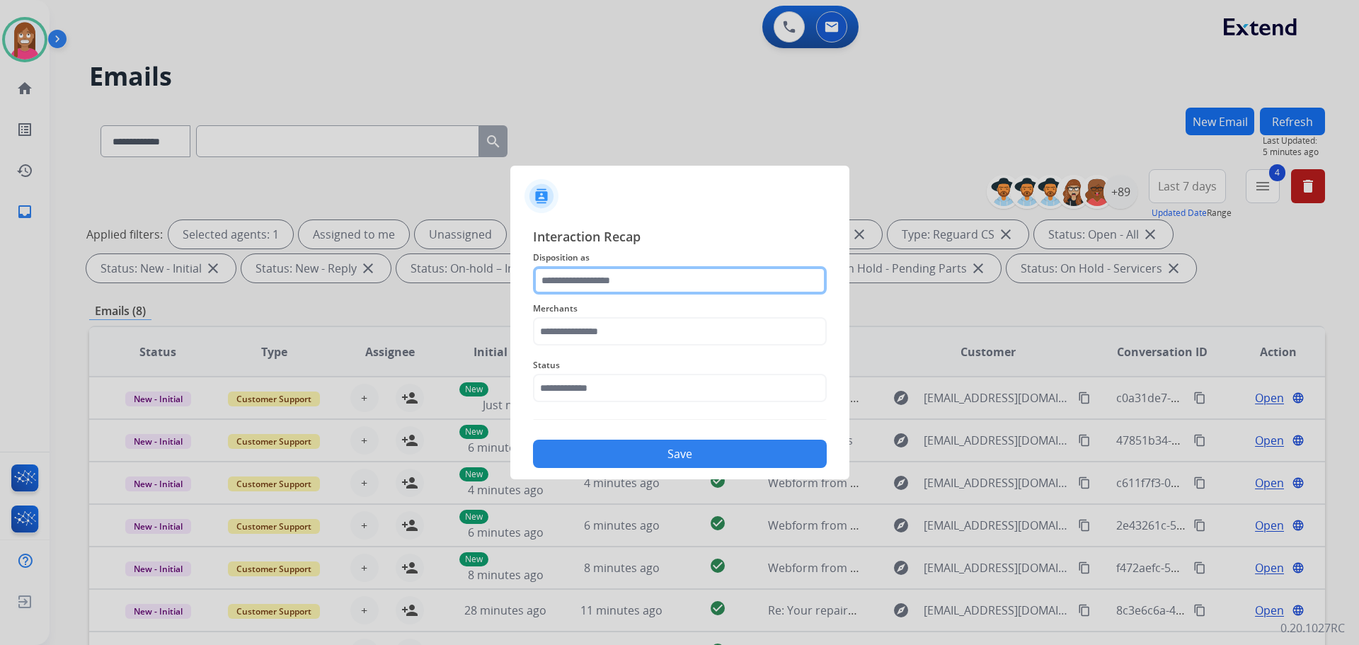
click at [616, 275] on input "text" at bounding box center [680, 280] width 294 height 28
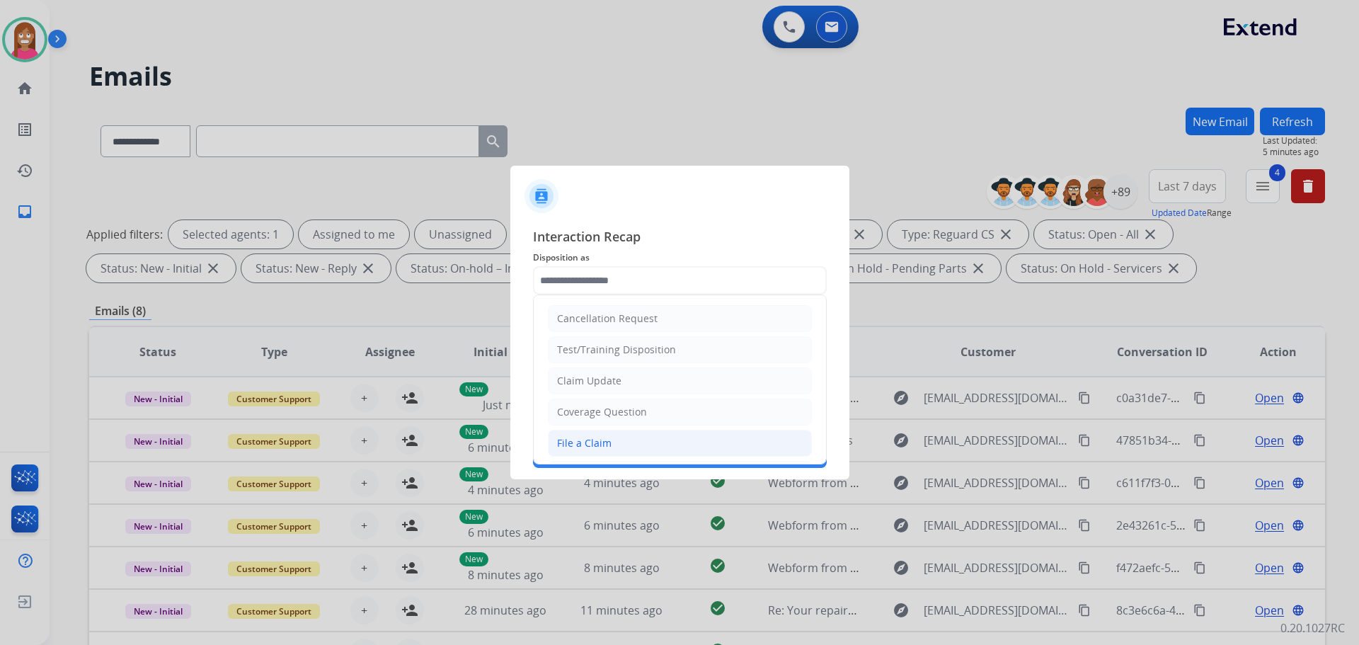
click at [600, 443] on div "File a Claim" at bounding box center [584, 443] width 55 height 14
type input "**********"
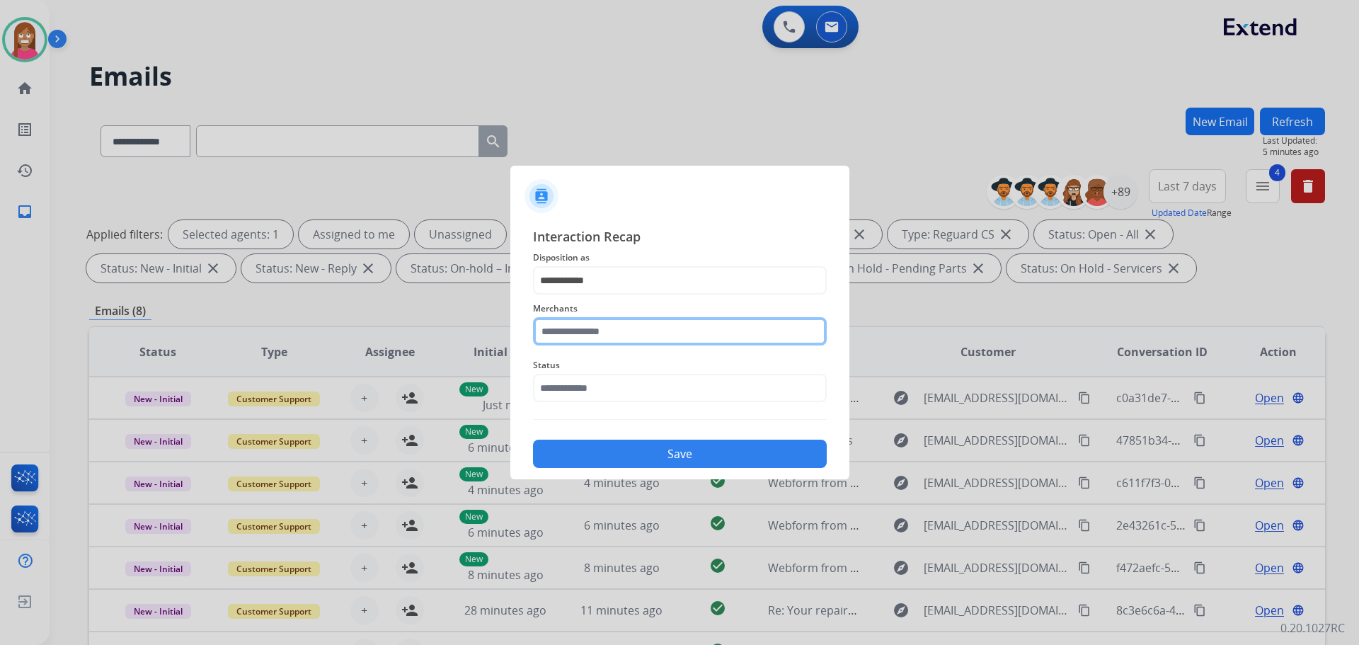
drag, startPoint x: 573, startPoint y: 331, endPoint x: 580, endPoint y: 329, distance: 7.4
click at [574, 331] on input "text" at bounding box center [680, 331] width 294 height 28
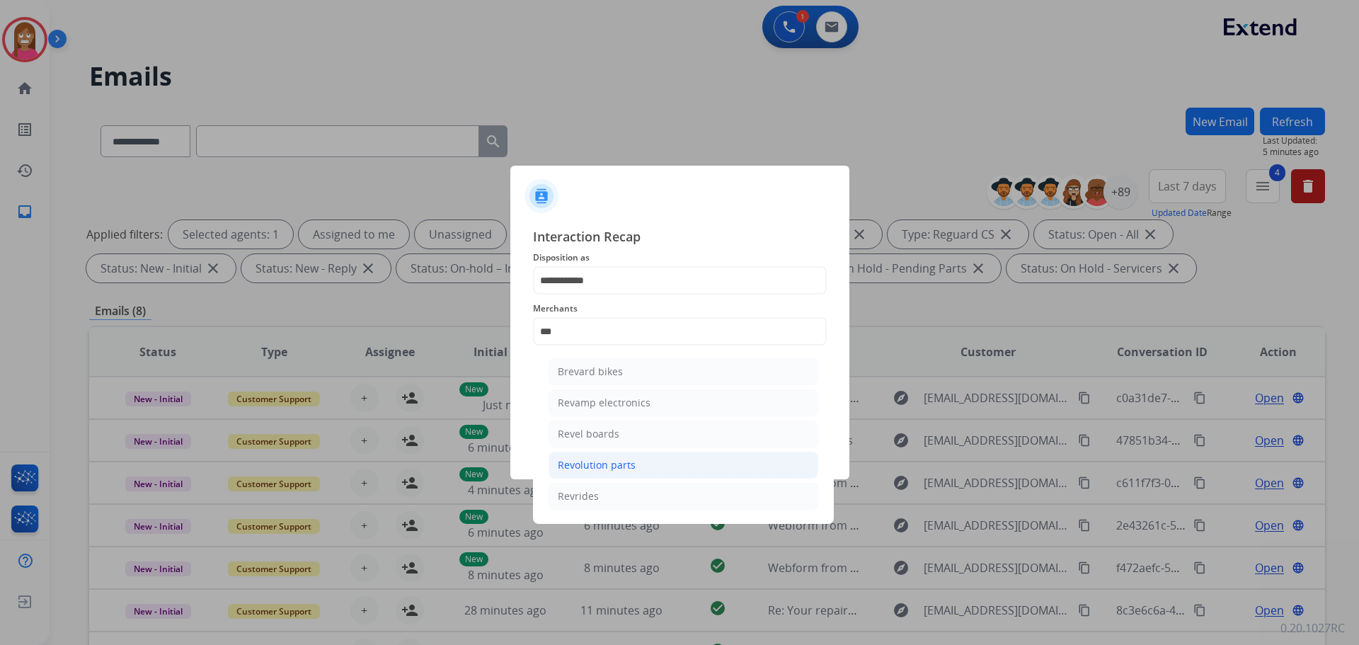
click at [570, 464] on div "Revolution parts" at bounding box center [597, 465] width 78 height 14
type input "**********"
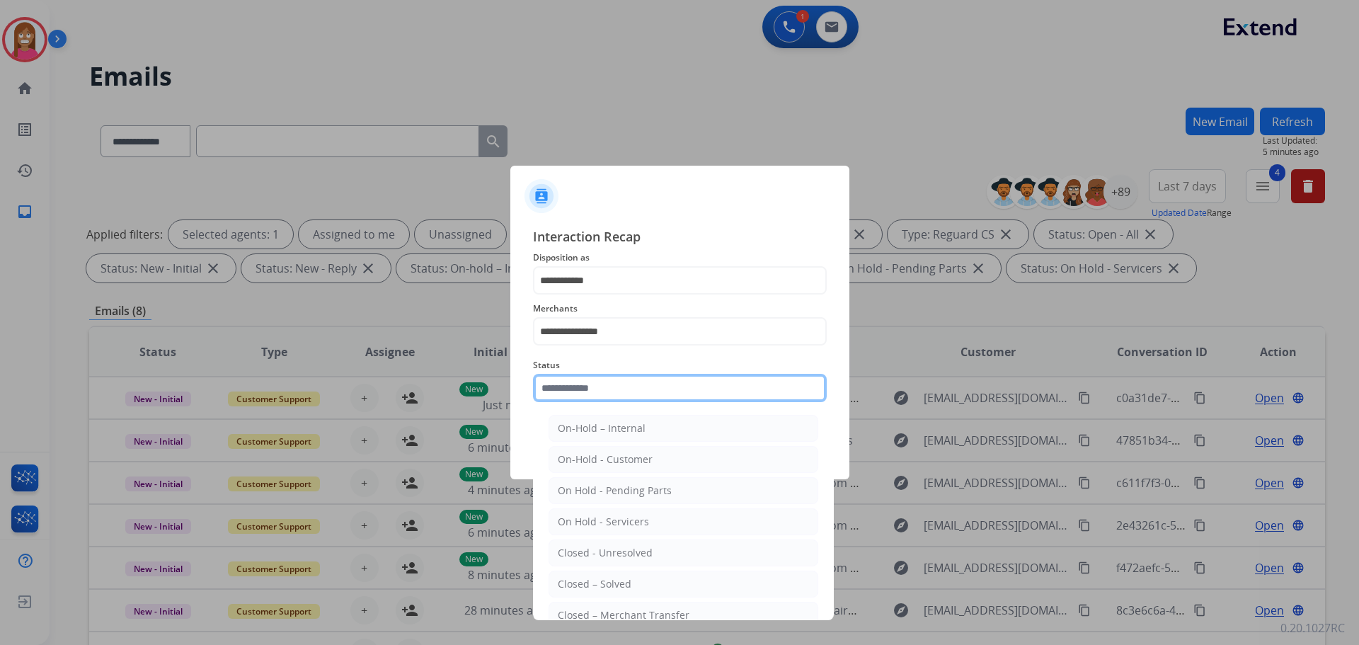
click at [582, 379] on input "text" at bounding box center [680, 388] width 294 height 28
click at [607, 580] on div "Closed – Solved" at bounding box center [595, 584] width 74 height 14
type input "**********"
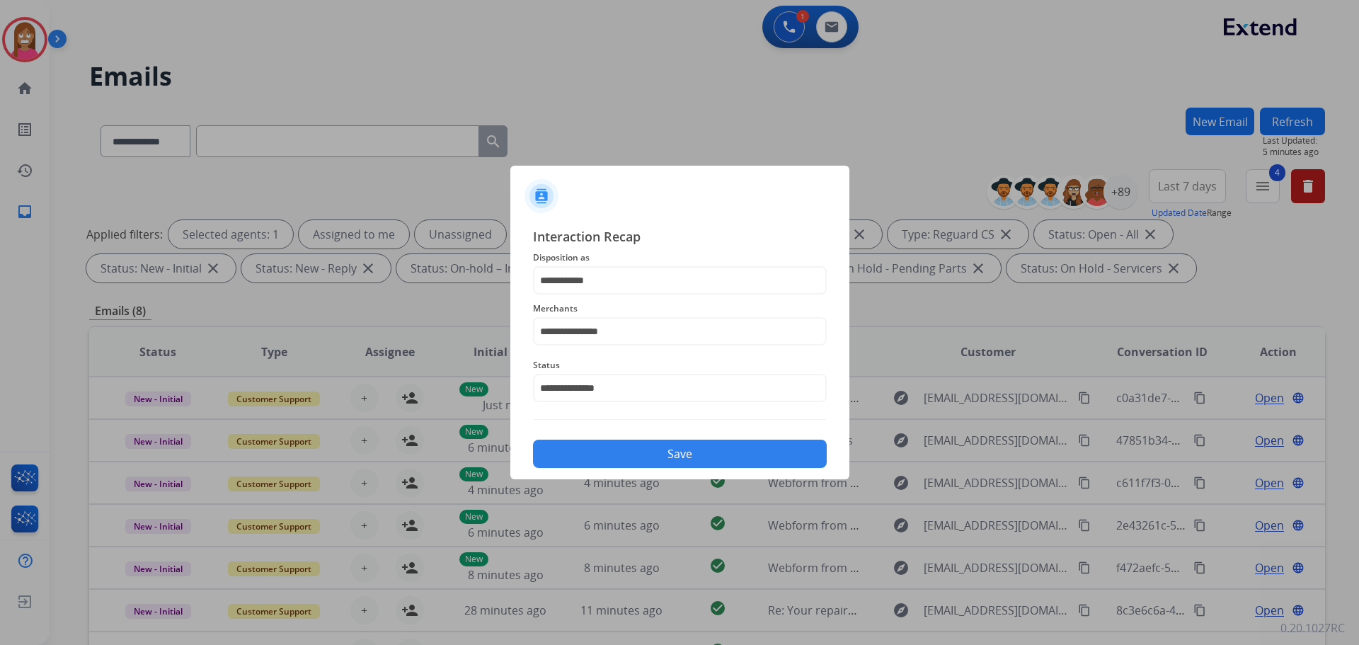
drag, startPoint x: 585, startPoint y: 447, endPoint x: 631, endPoint y: 443, distance: 46.3
click at [584, 446] on button "Save" at bounding box center [680, 454] width 294 height 28
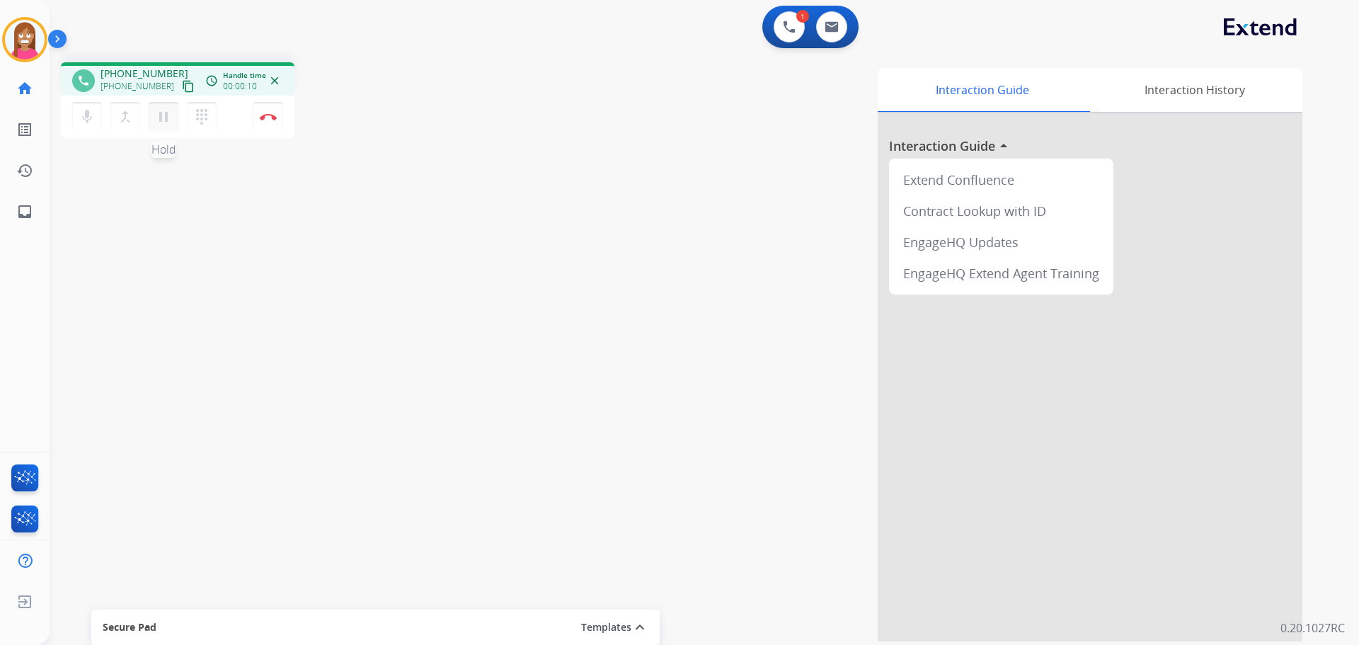
click at [161, 116] on mat-icon "pause" at bounding box center [163, 116] width 17 height 17
click at [198, 125] on button "dialpad Dialpad" at bounding box center [202, 117] width 30 height 30
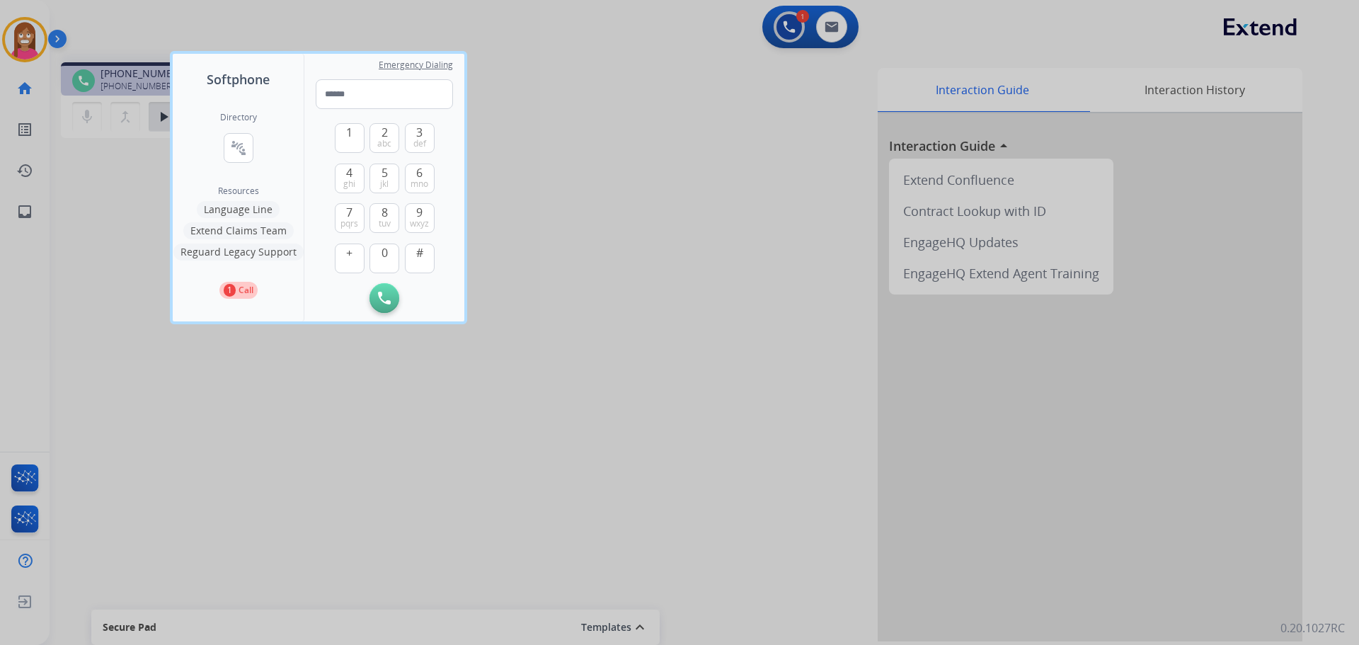
click at [239, 213] on button "Language Line" at bounding box center [238, 209] width 83 height 17
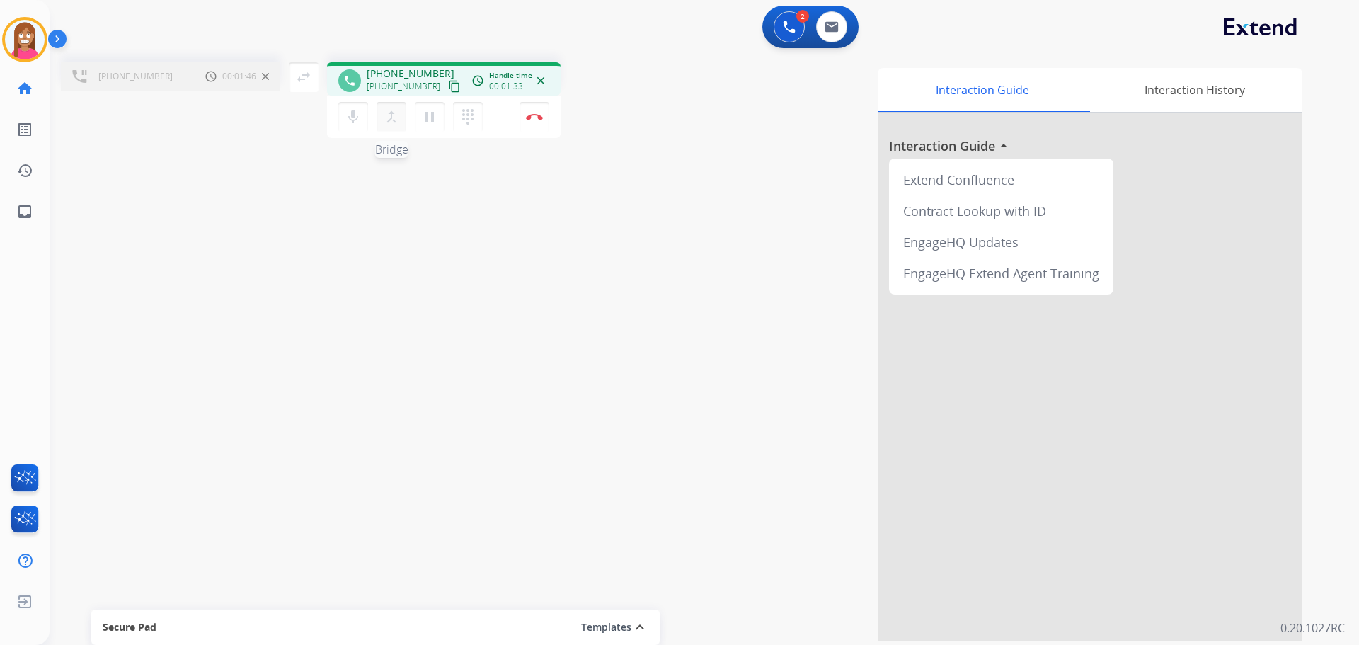
click at [397, 120] on mat-icon "merge_type" at bounding box center [391, 116] width 17 height 17
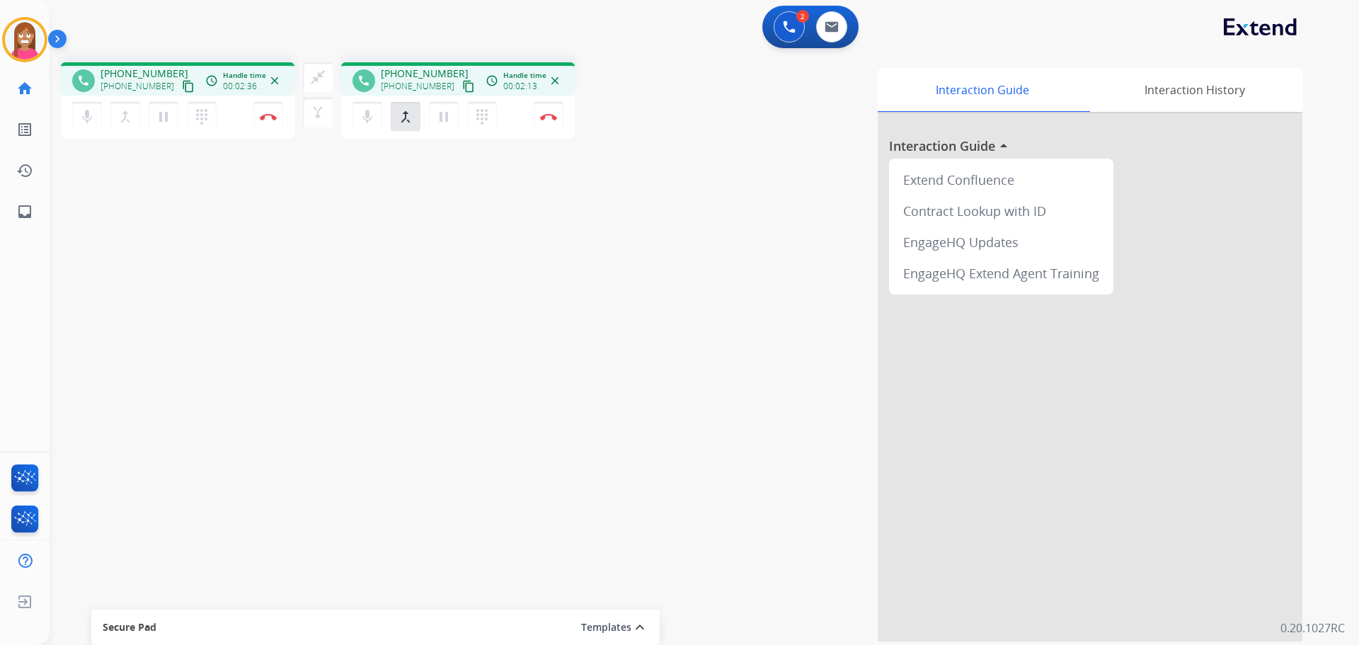
click at [180, 89] on button "content_copy" at bounding box center [188, 86] width 17 height 17
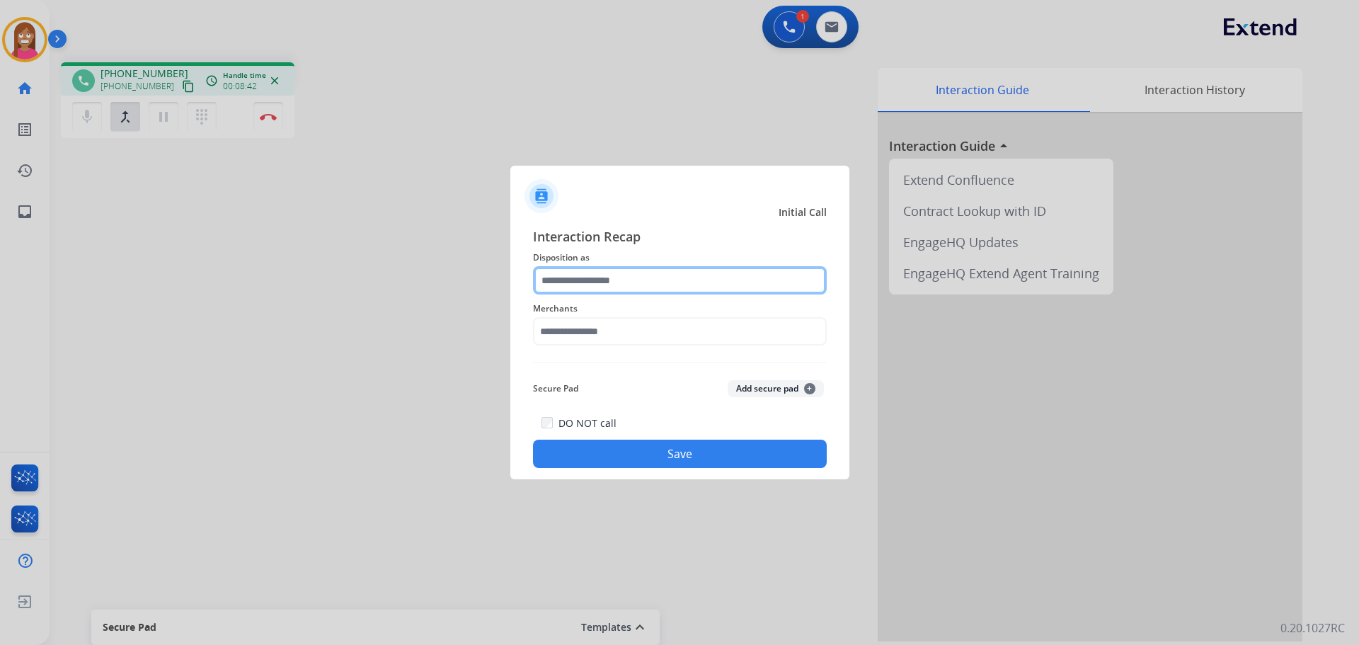
click at [549, 273] on input "text" at bounding box center [680, 280] width 294 height 28
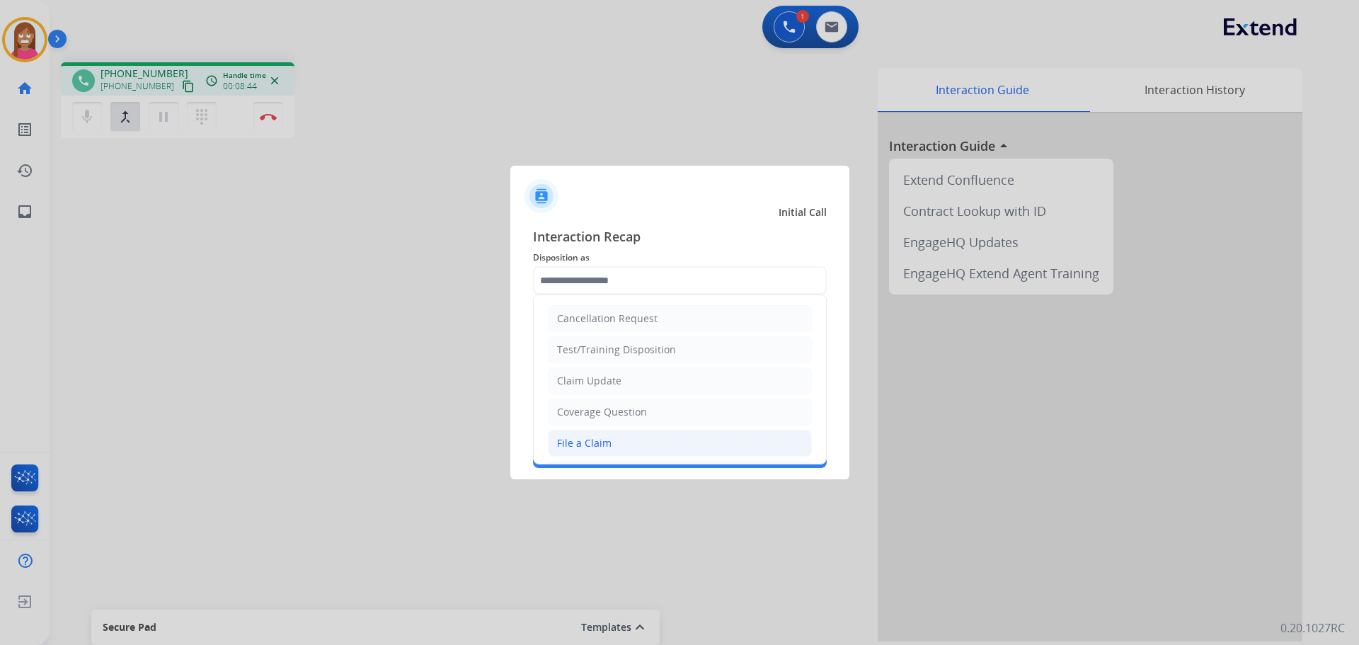
click at [593, 445] on div "File a Claim" at bounding box center [584, 443] width 55 height 14
type input "**********"
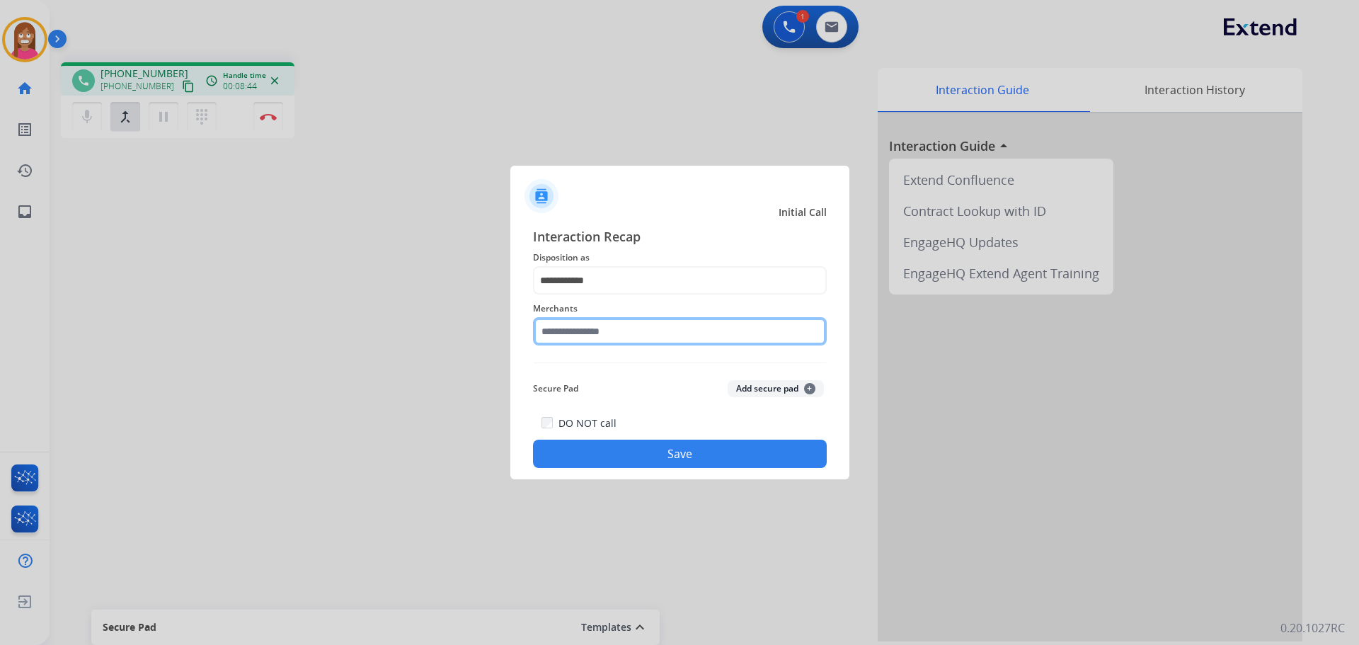
click at [581, 333] on input "text" at bounding box center [680, 331] width 294 height 28
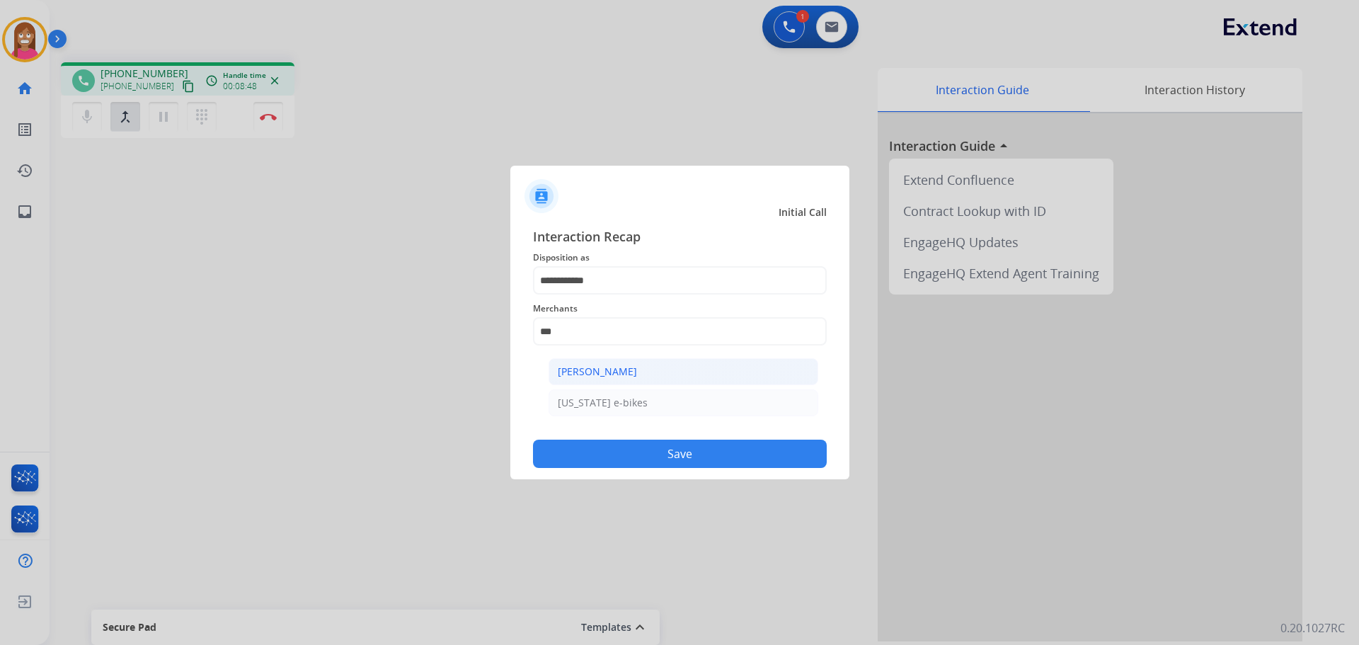
click at [607, 370] on div "[PERSON_NAME]" at bounding box center [597, 372] width 79 height 14
type input "**********"
click at [586, 460] on button "Save" at bounding box center [680, 454] width 294 height 28
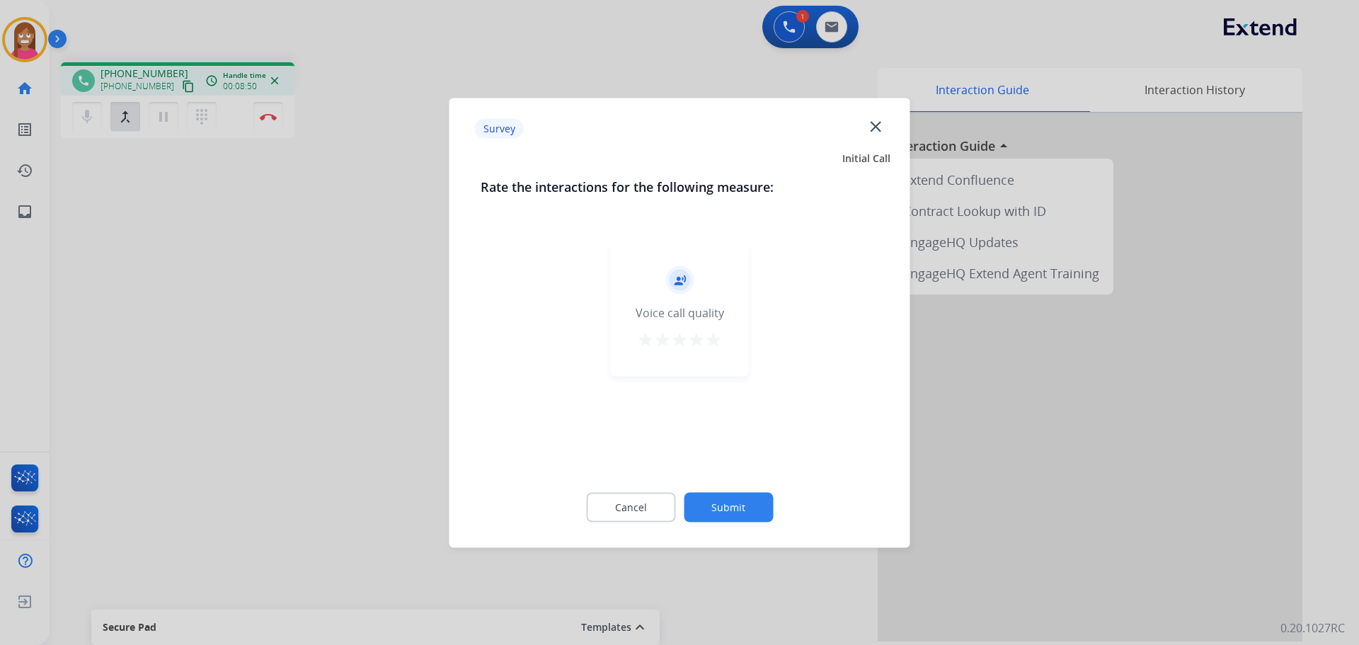
click at [869, 127] on mat-icon "close" at bounding box center [876, 126] width 18 height 18
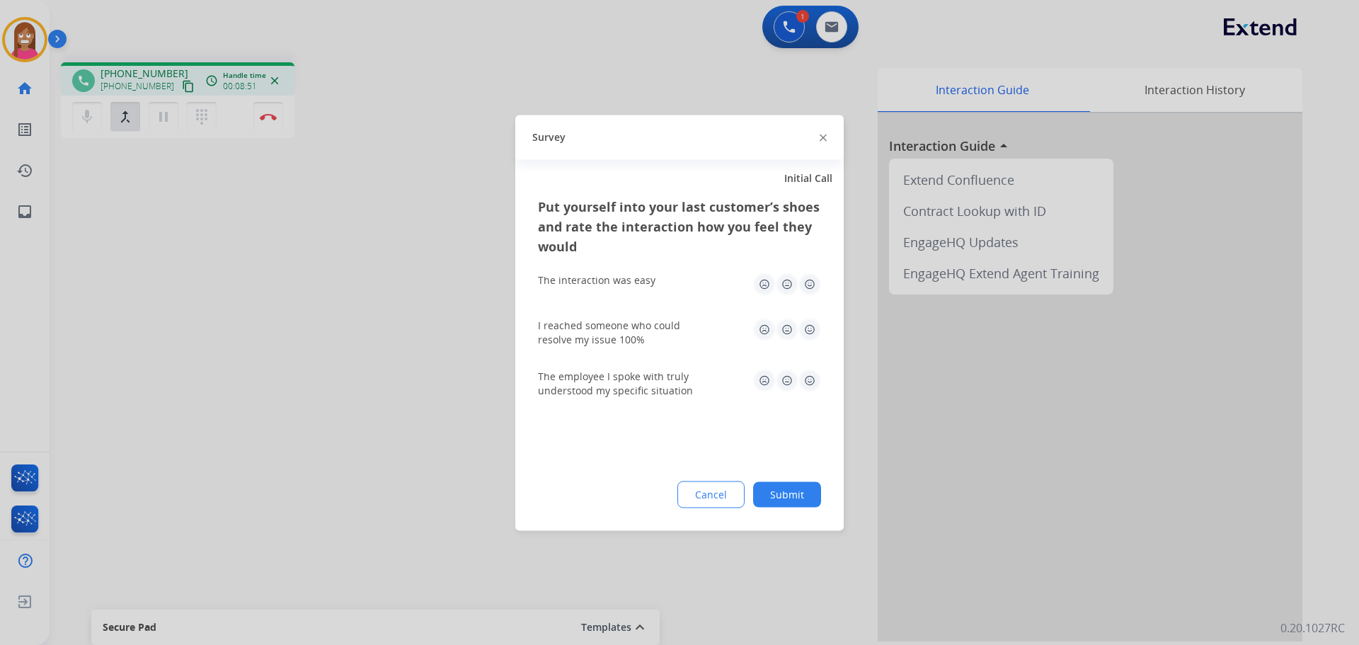
click at [822, 137] on img at bounding box center [823, 138] width 7 height 7
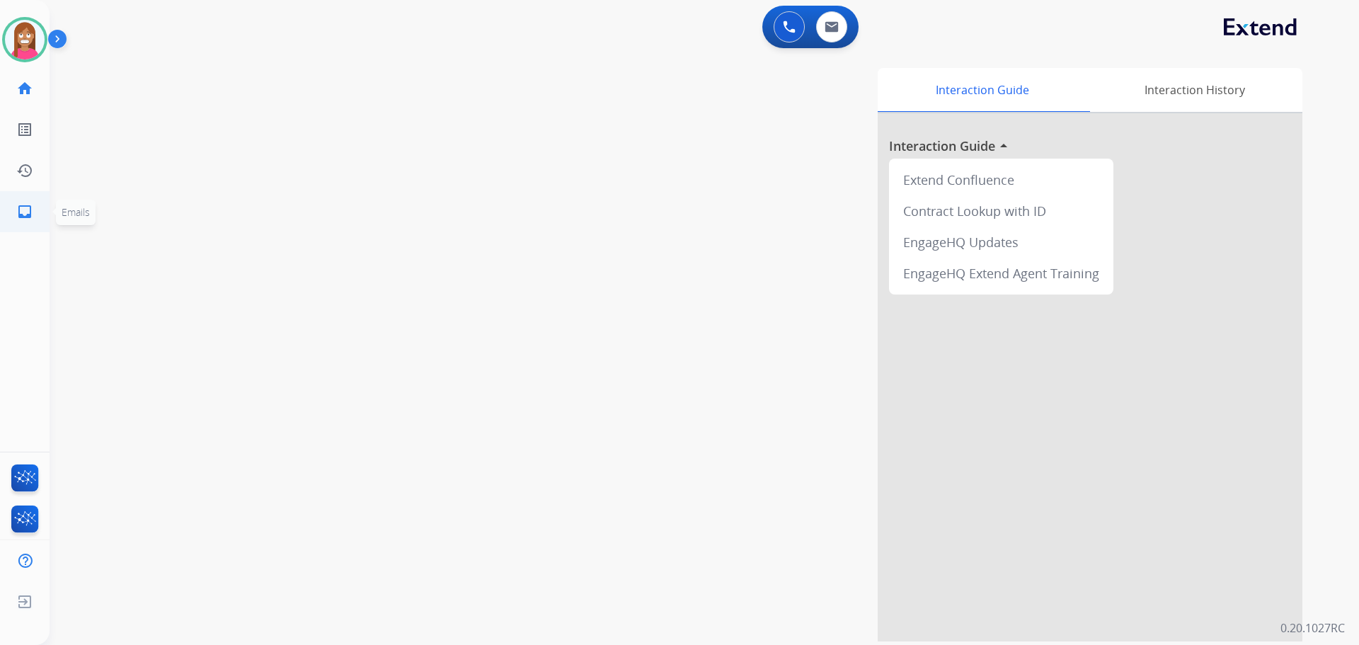
click at [31, 208] on mat-icon "inbox" at bounding box center [24, 211] width 17 height 17
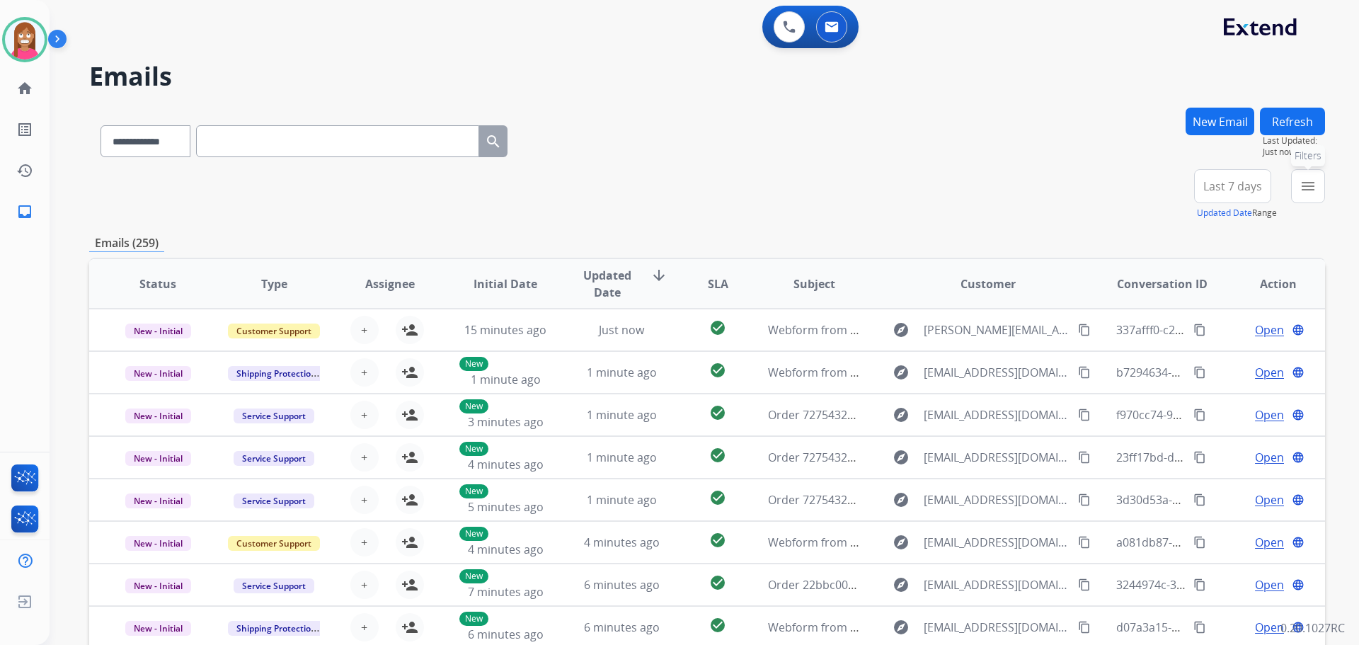
click at [1312, 196] on button "menu Filters" at bounding box center [1308, 186] width 34 height 34
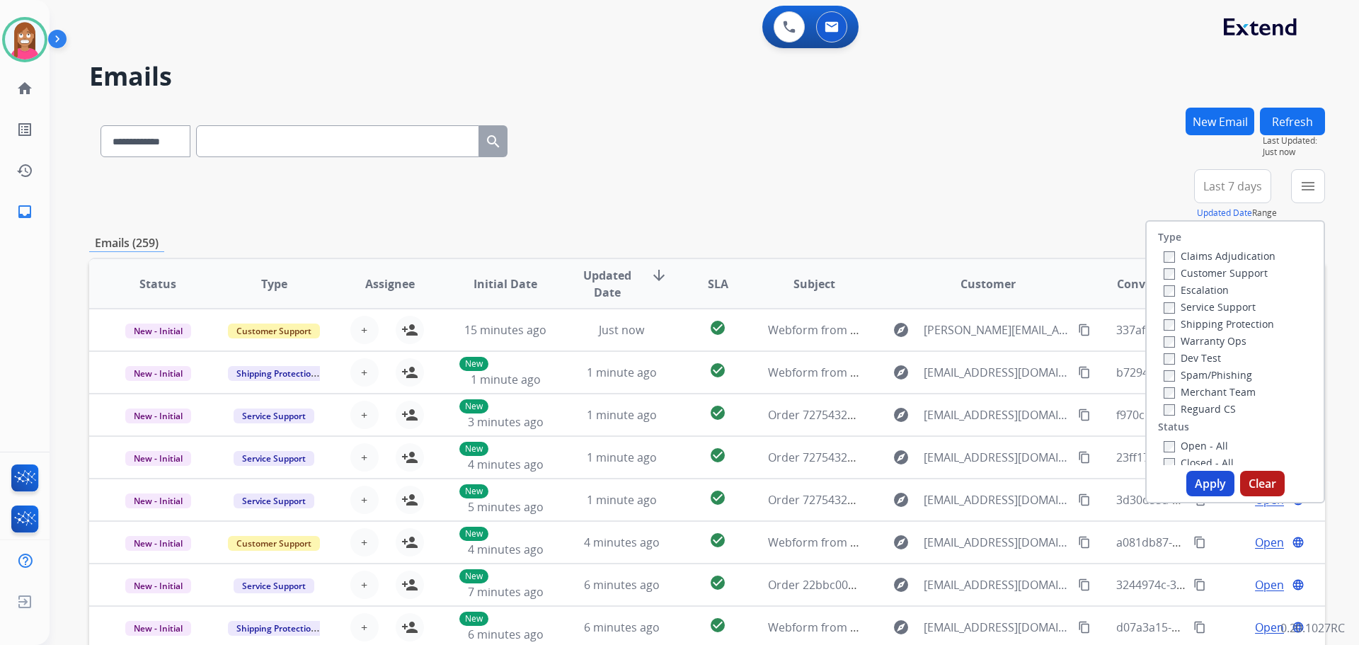
click at [1175, 273] on label "Customer Support" at bounding box center [1216, 272] width 104 height 13
click at [1170, 326] on label "Shipping Protection" at bounding box center [1219, 323] width 110 height 13
click at [1187, 404] on label "Reguard CS" at bounding box center [1200, 408] width 72 height 13
click at [1183, 442] on label "Open - All" at bounding box center [1196, 445] width 64 height 13
click at [1192, 485] on button "Apply" at bounding box center [1211, 483] width 48 height 25
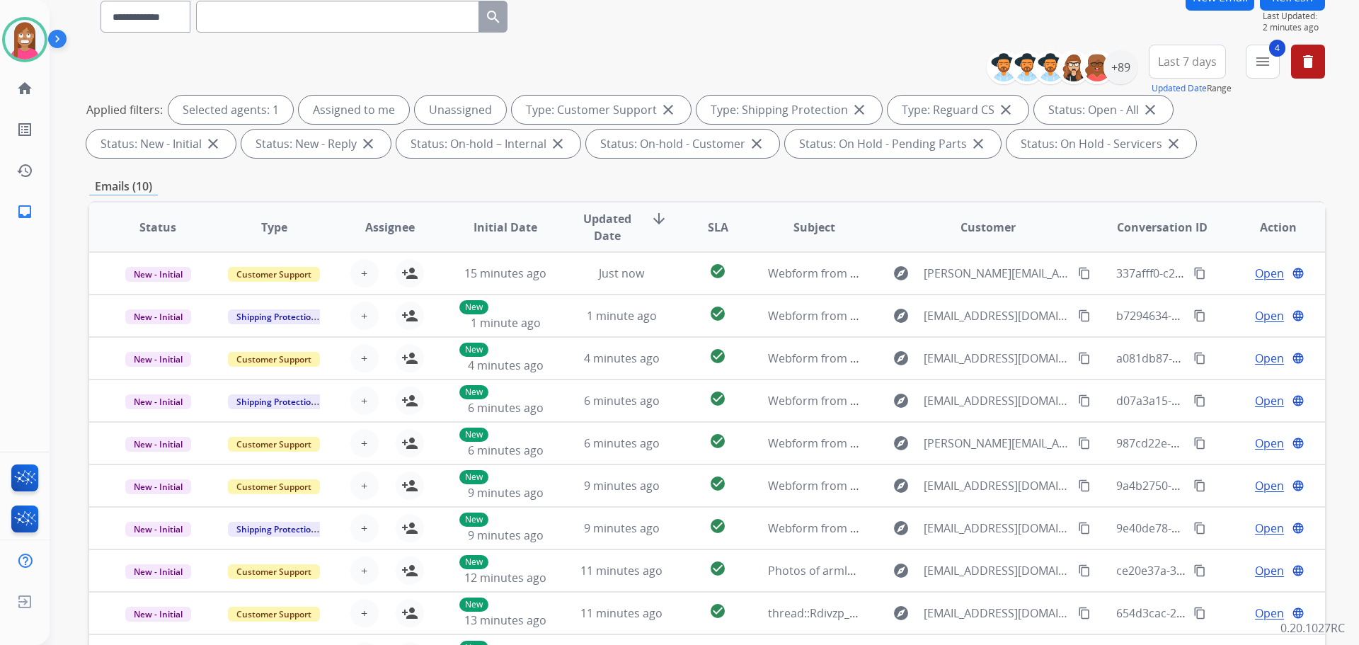
scroll to position [16, 0]
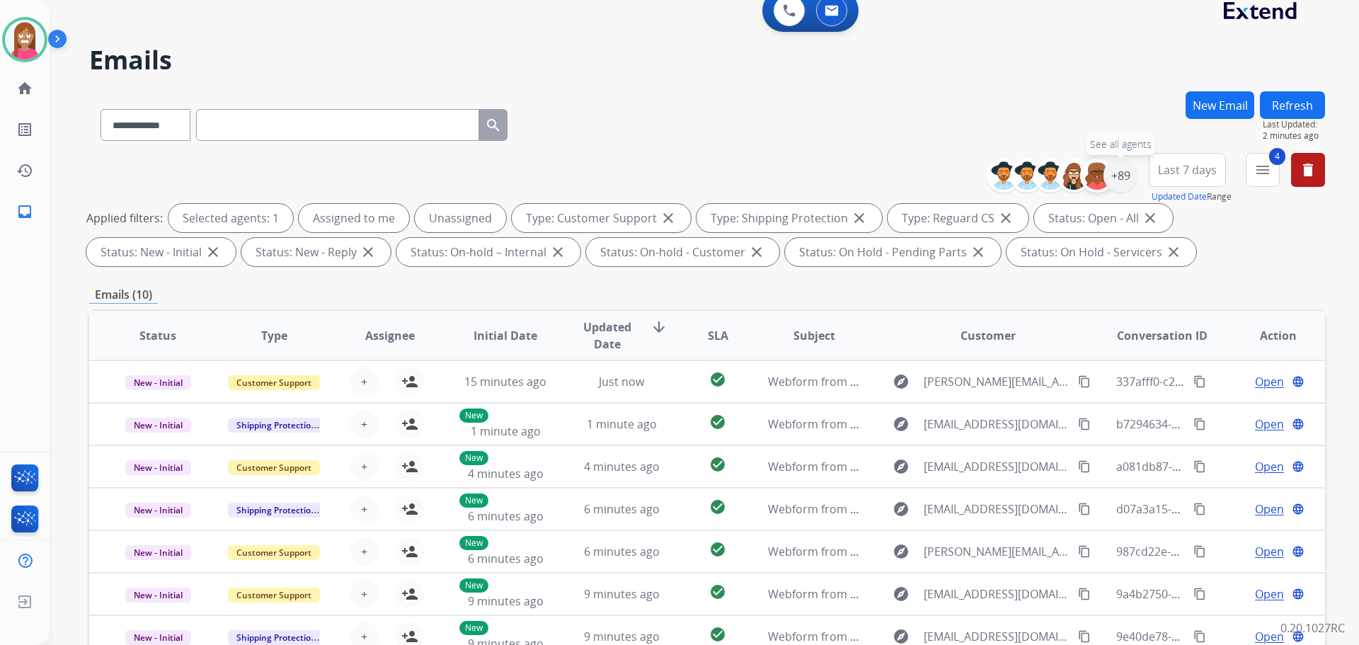
drag, startPoint x: 1119, startPoint y: 178, endPoint x: 1097, endPoint y: 189, distance: 25.0
click at [1119, 178] on div "+89" at bounding box center [1121, 176] width 34 height 34
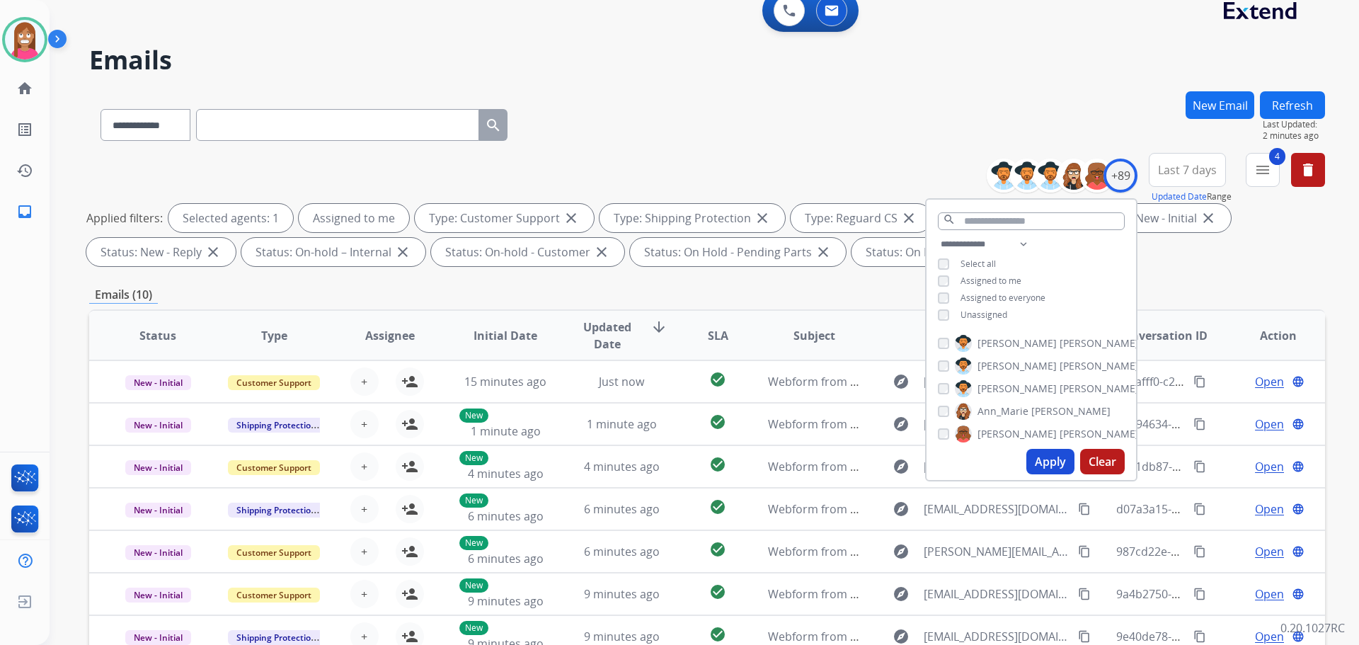
click at [1054, 456] on button "Apply" at bounding box center [1051, 461] width 48 height 25
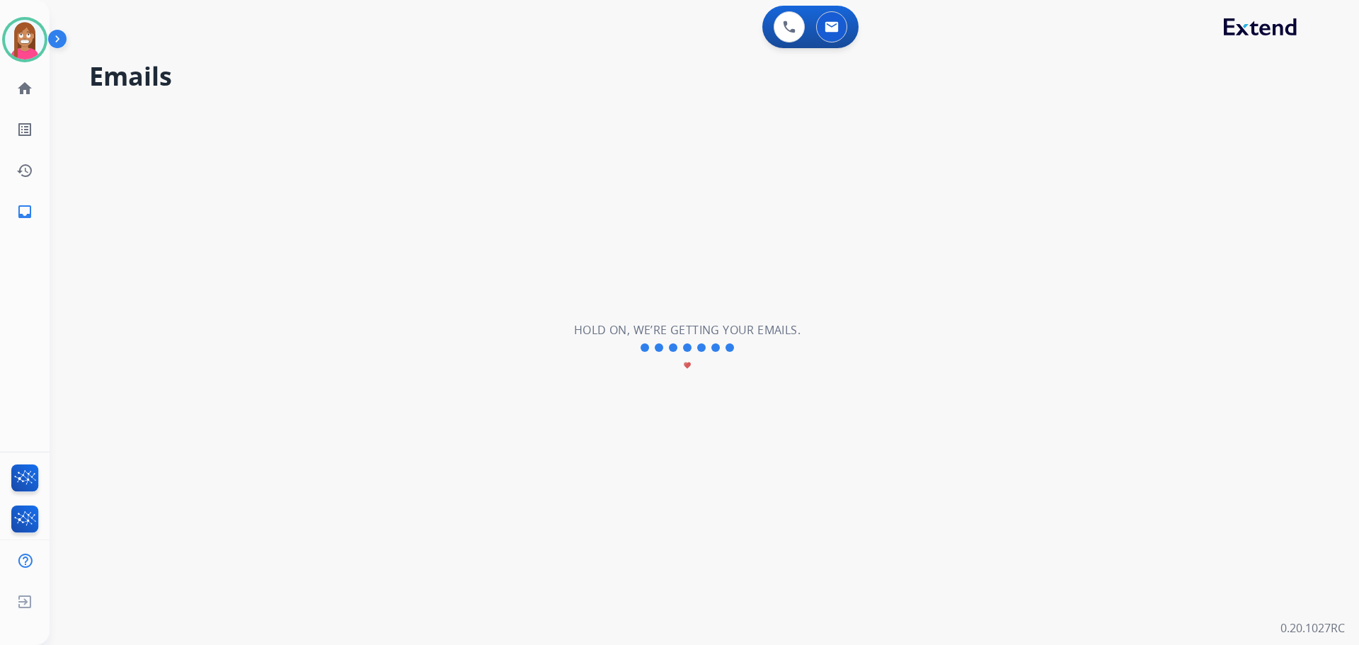
scroll to position [0, 0]
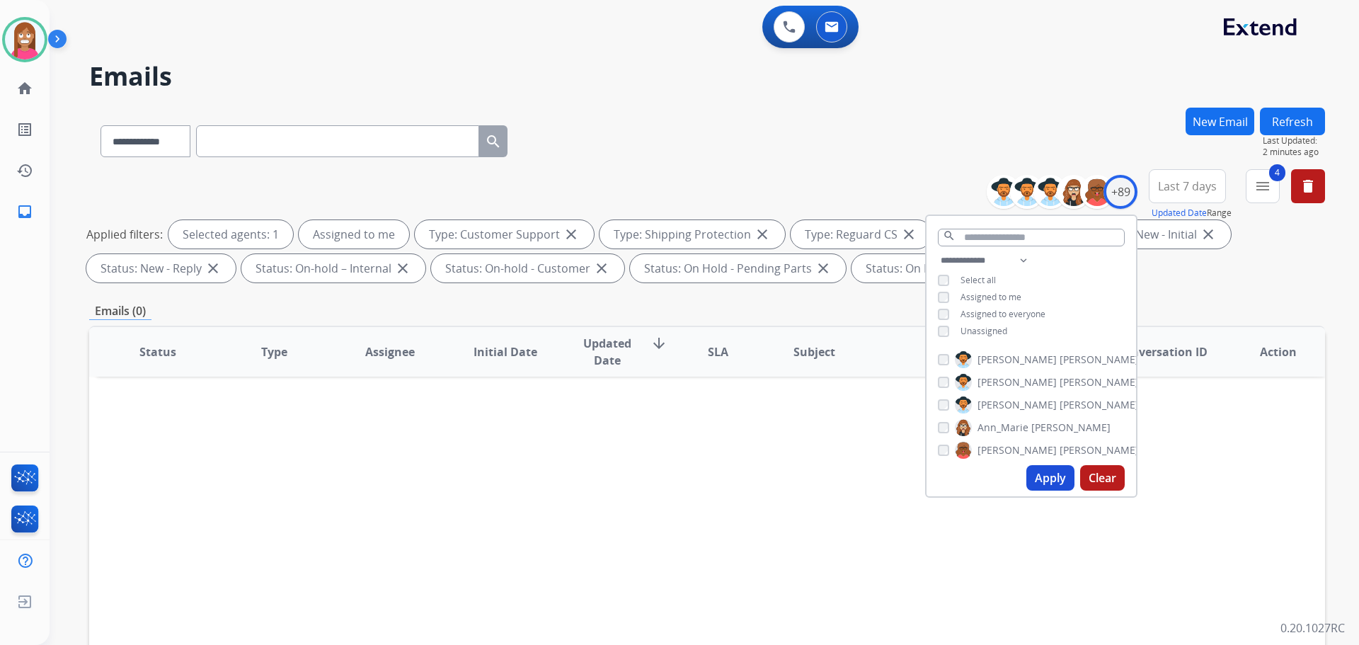
click at [738, 126] on div "**********" at bounding box center [707, 139] width 1236 height 62
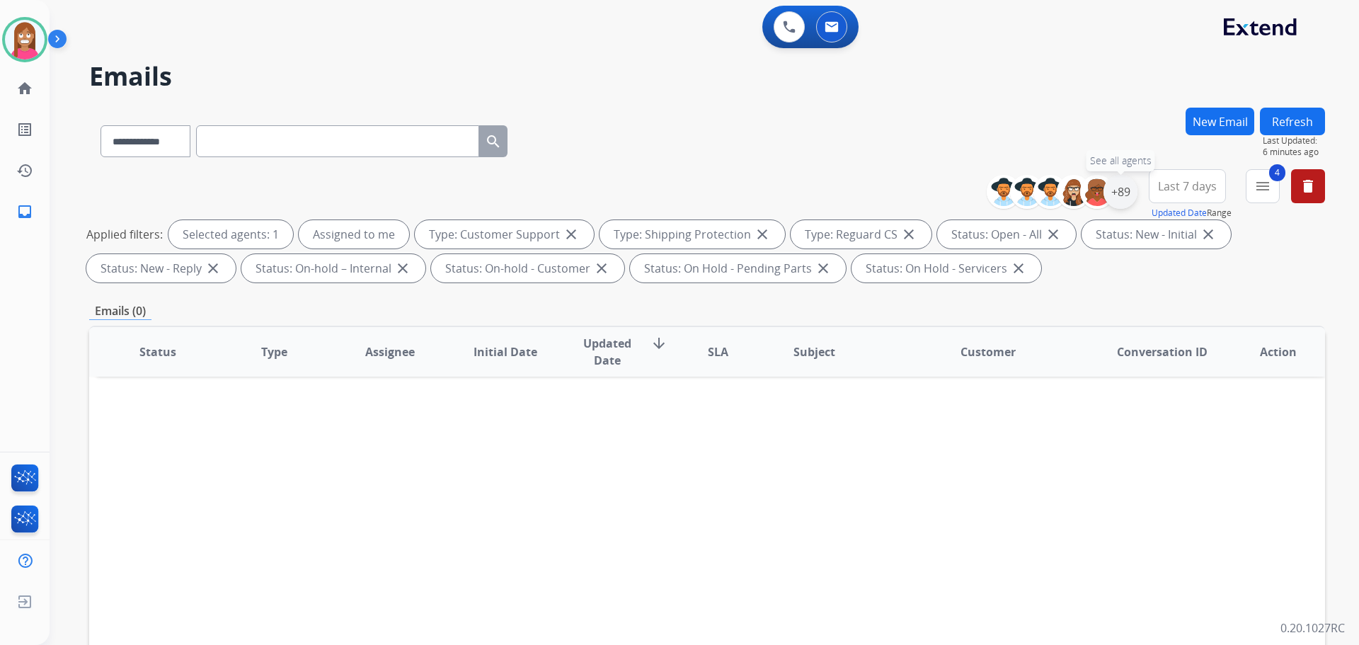
click at [1112, 189] on div "+89" at bounding box center [1121, 192] width 34 height 34
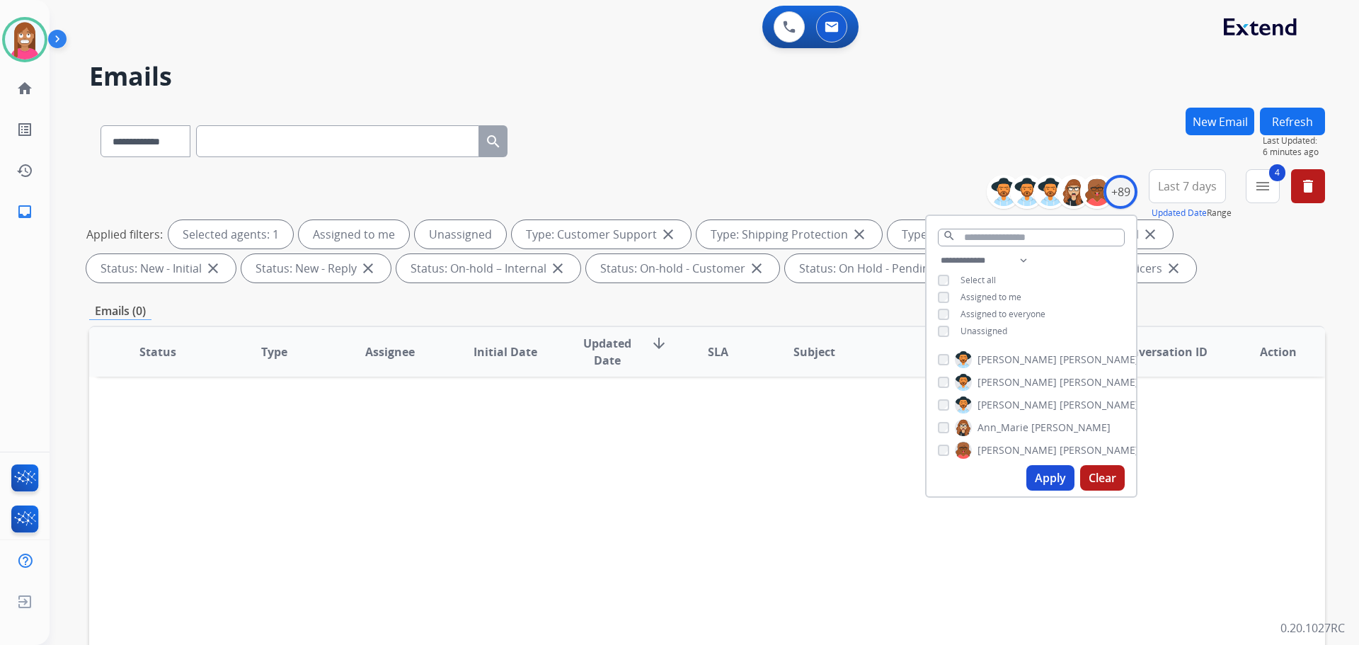
click at [1039, 481] on button "Apply" at bounding box center [1051, 477] width 48 height 25
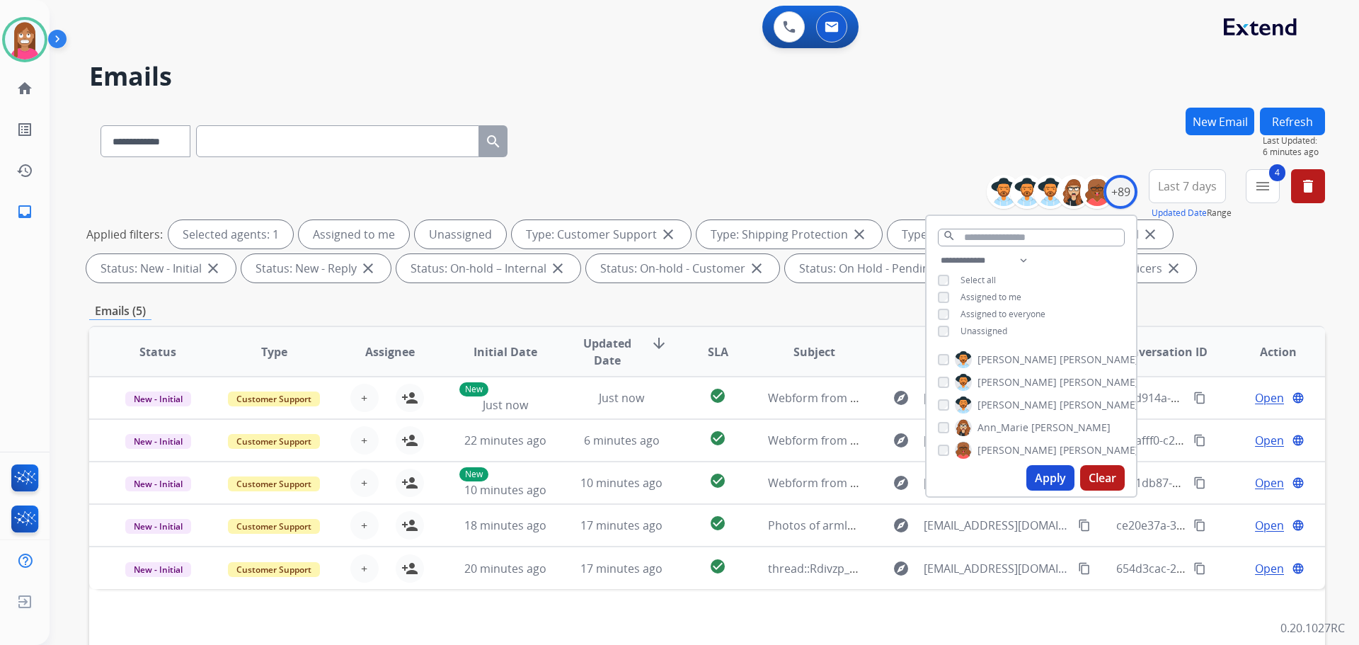
click at [613, 149] on div "**********" at bounding box center [707, 139] width 1236 height 62
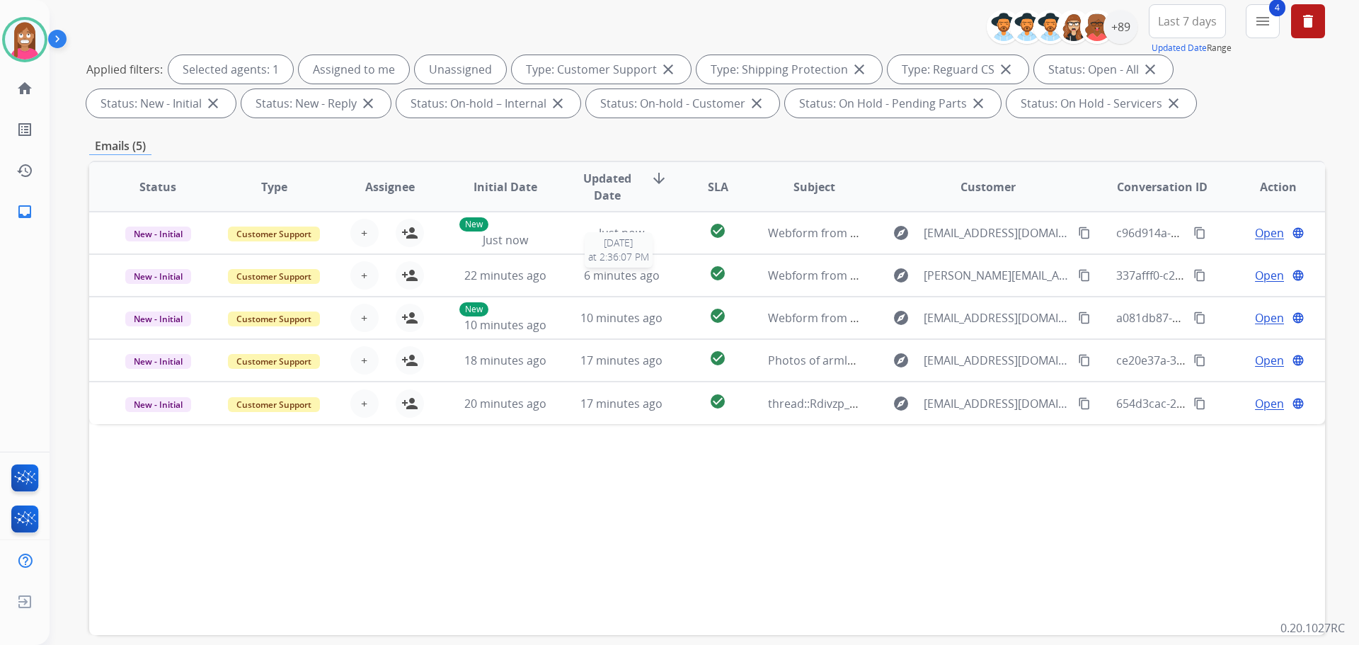
scroll to position [71, 0]
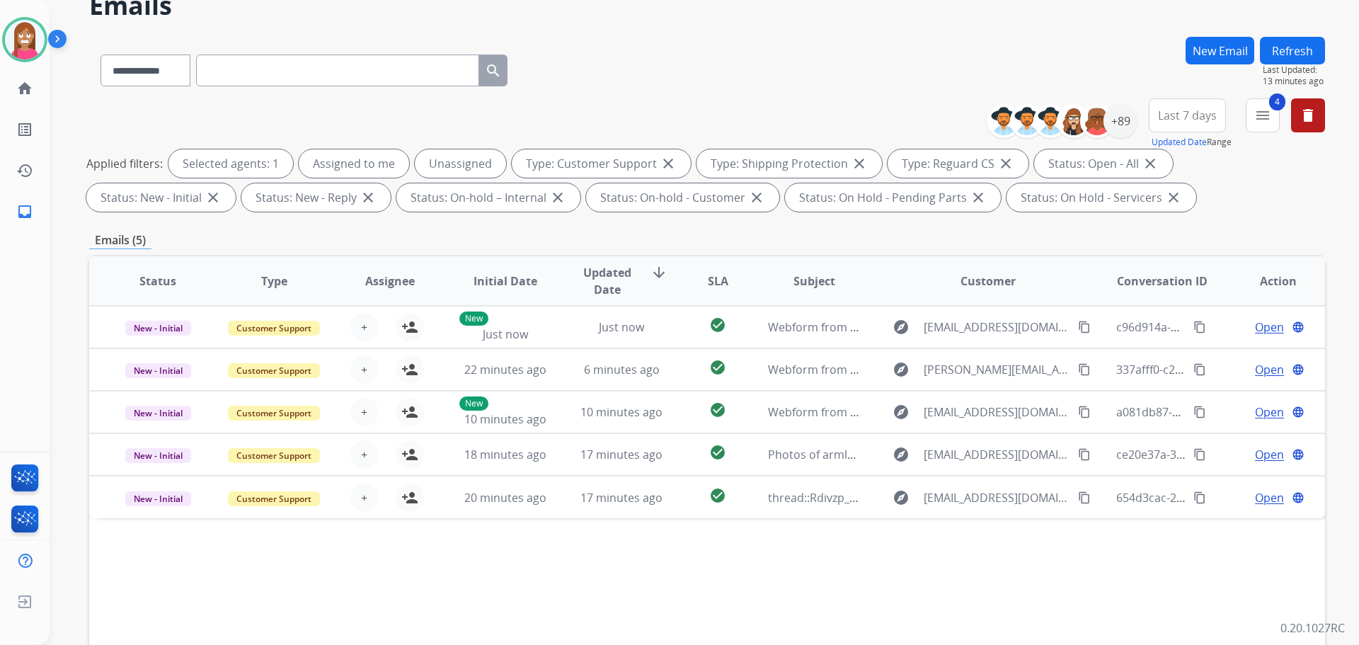
click at [1293, 58] on button "Refresh" at bounding box center [1292, 51] width 65 height 28
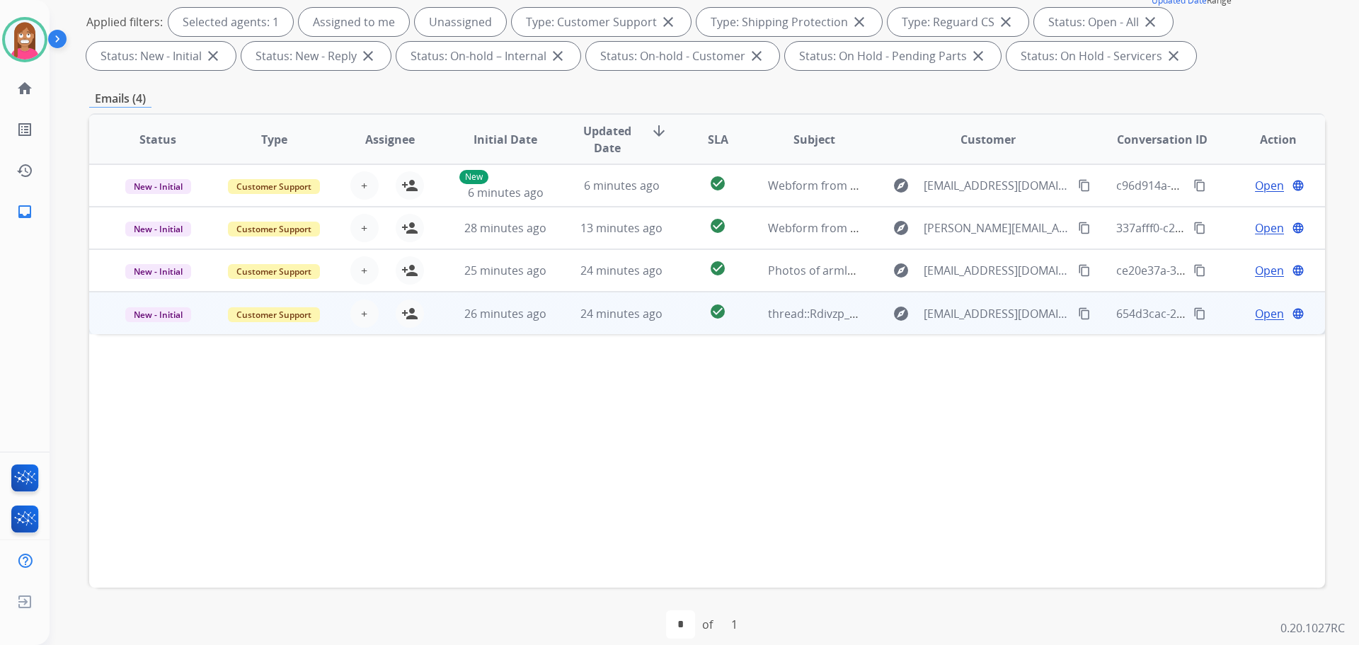
scroll to position [0, 0]
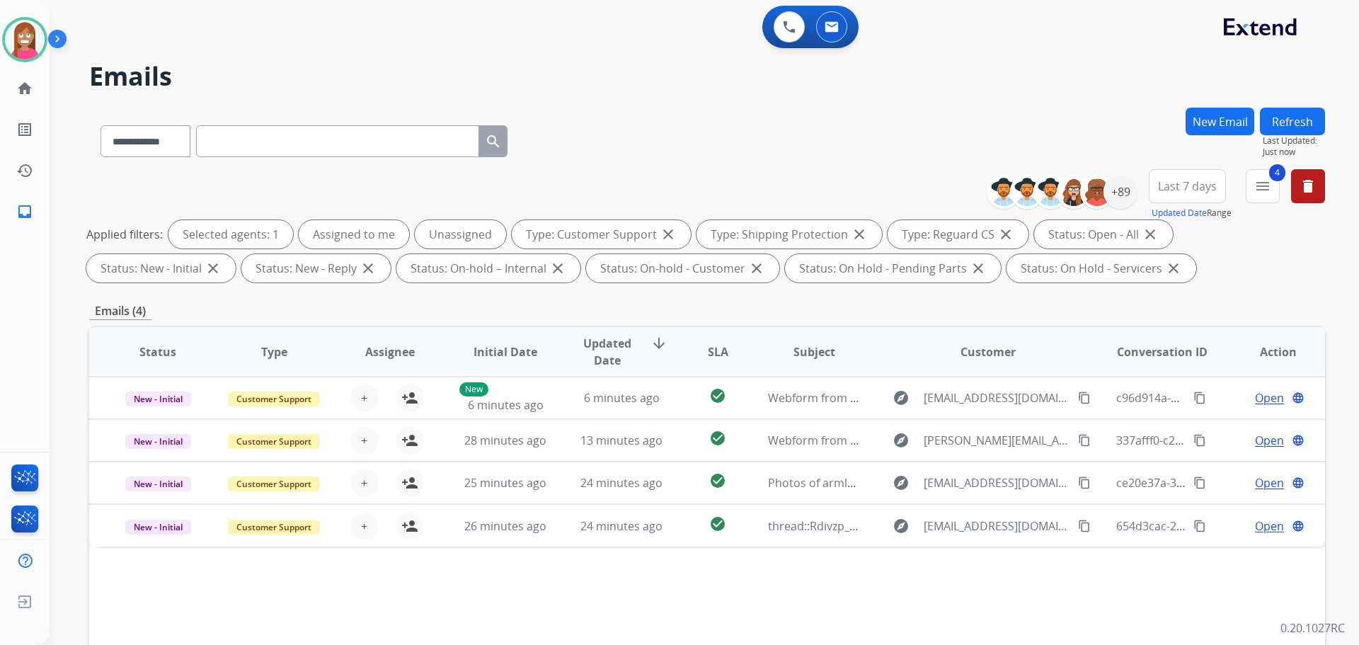
drag, startPoint x: 1275, startPoint y: 122, endPoint x: 1265, endPoint y: 97, distance: 26.7
click at [1275, 121] on button "Refresh" at bounding box center [1292, 122] width 65 height 28
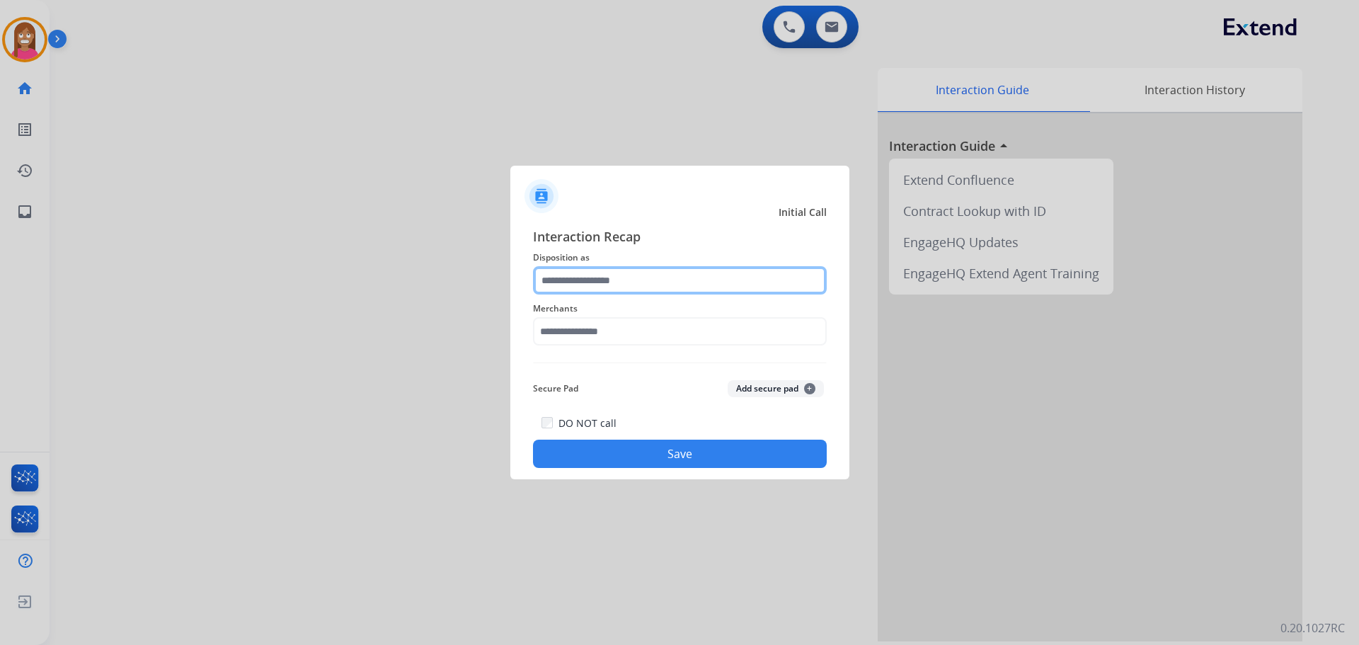
drag, startPoint x: 563, startPoint y: 280, endPoint x: 581, endPoint y: 278, distance: 18.6
click at [567, 280] on input "text" at bounding box center [680, 280] width 294 height 28
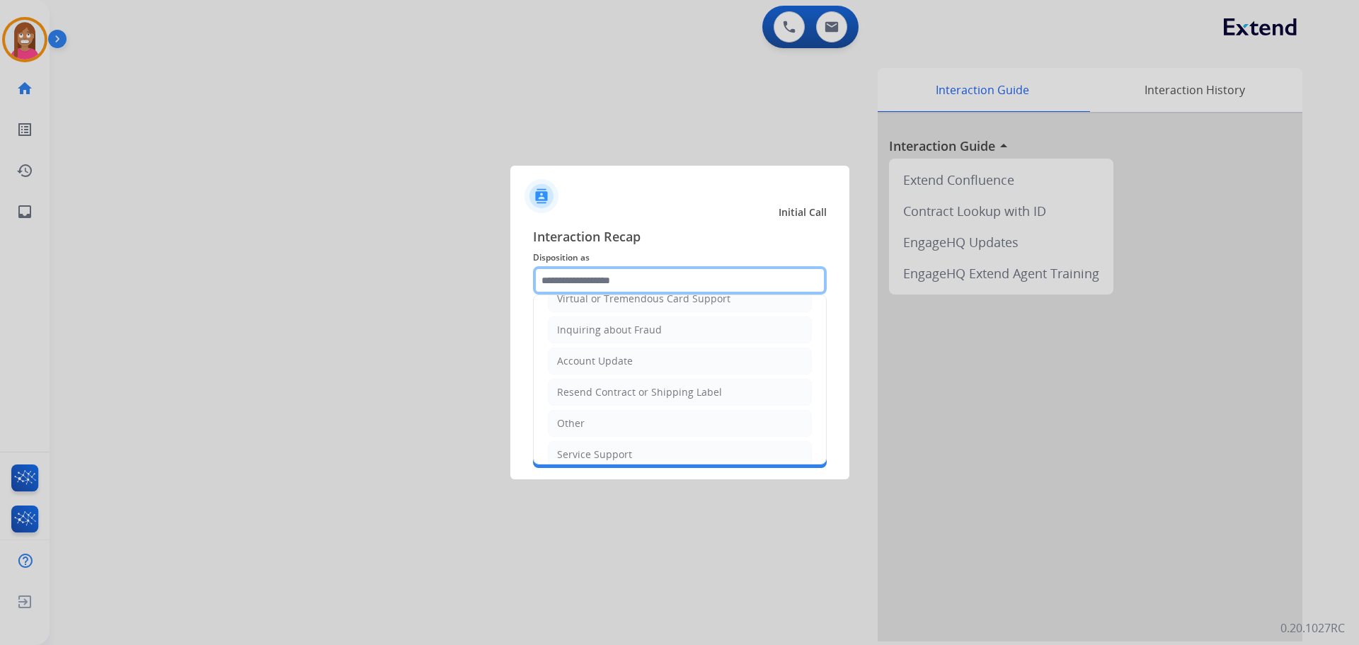
scroll to position [212, 0]
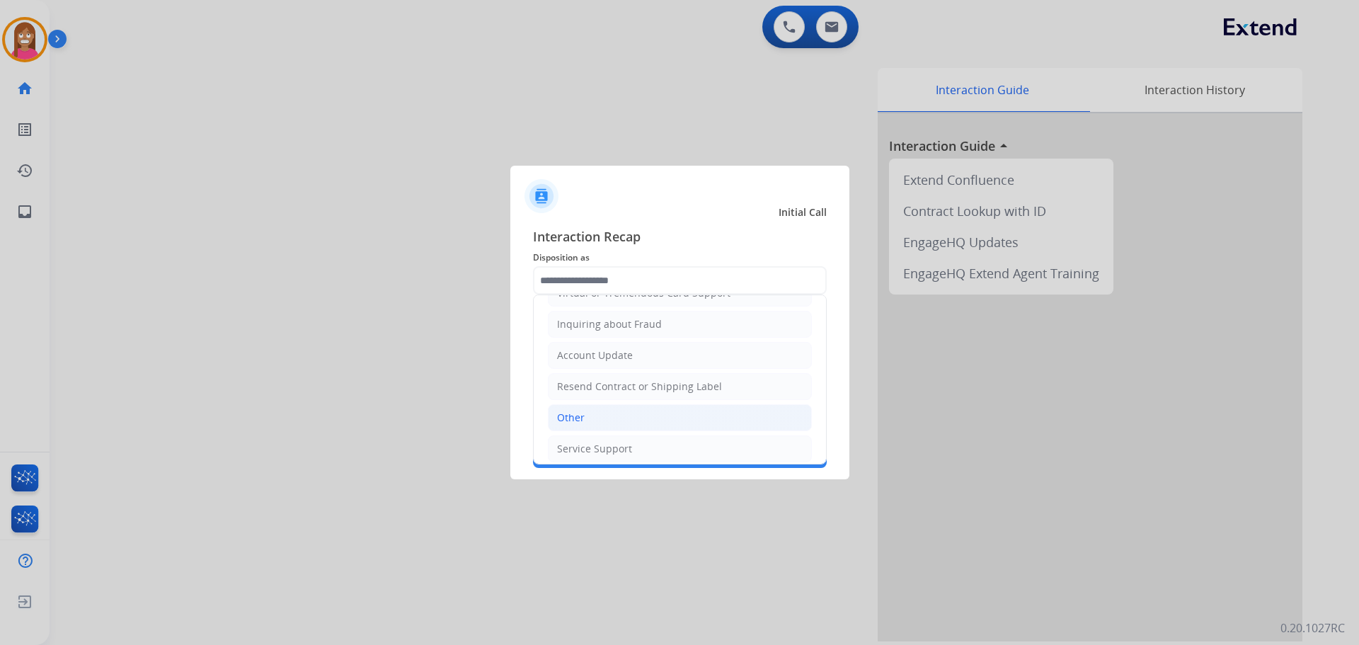
click at [583, 412] on div "Other" at bounding box center [571, 418] width 28 height 14
type input "*****"
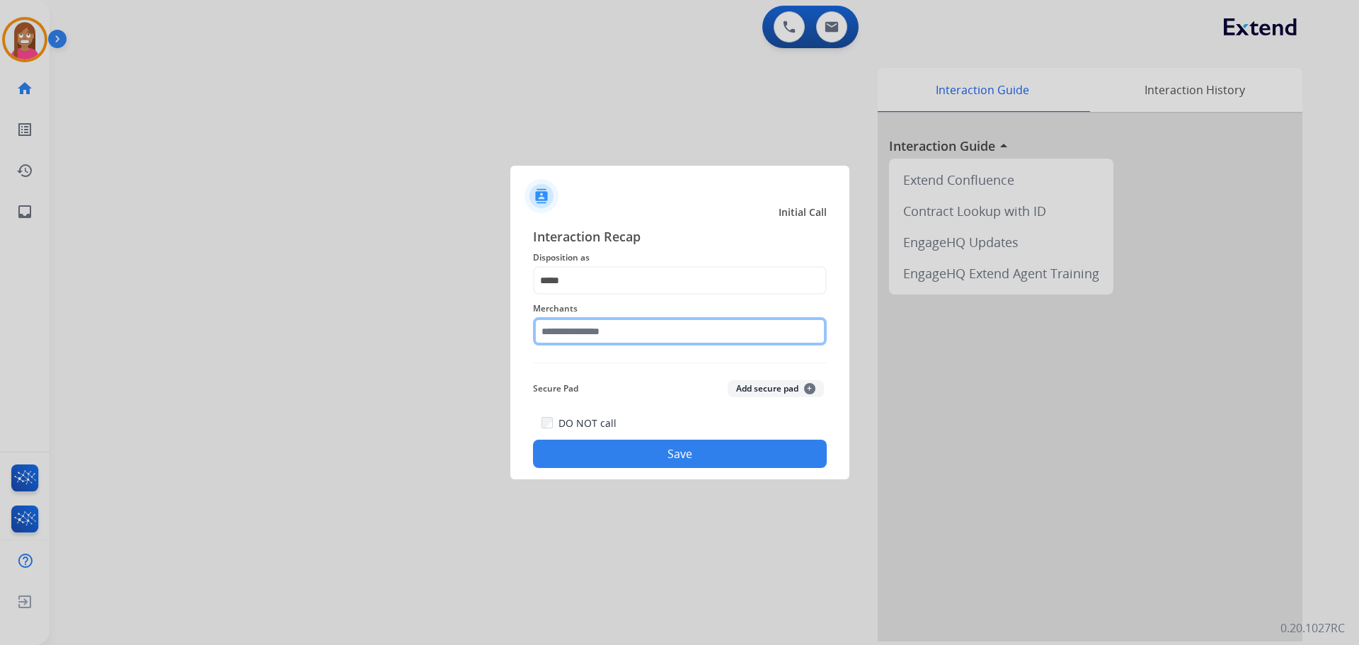
click at [566, 334] on input "text" at bounding box center [680, 331] width 294 height 28
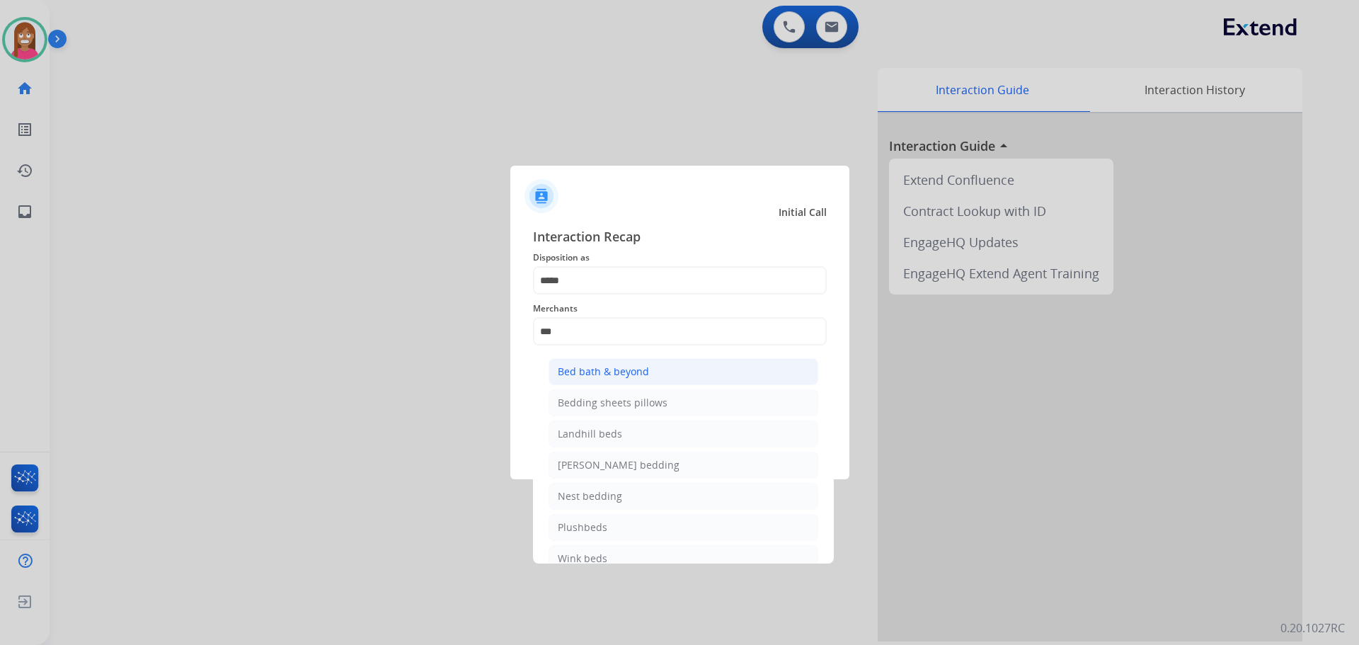
click at [569, 378] on div "Bed bath & beyond" at bounding box center [603, 372] width 91 height 14
type input "**********"
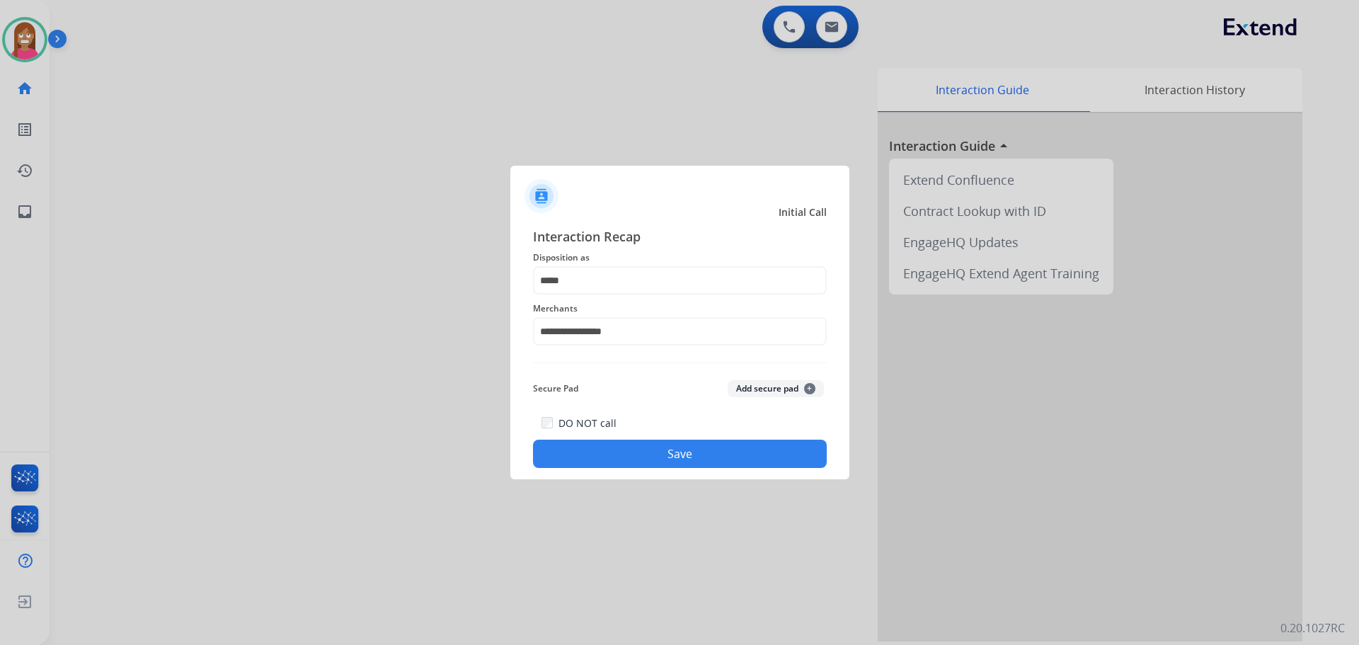
click at [632, 449] on button "Save" at bounding box center [680, 454] width 294 height 28
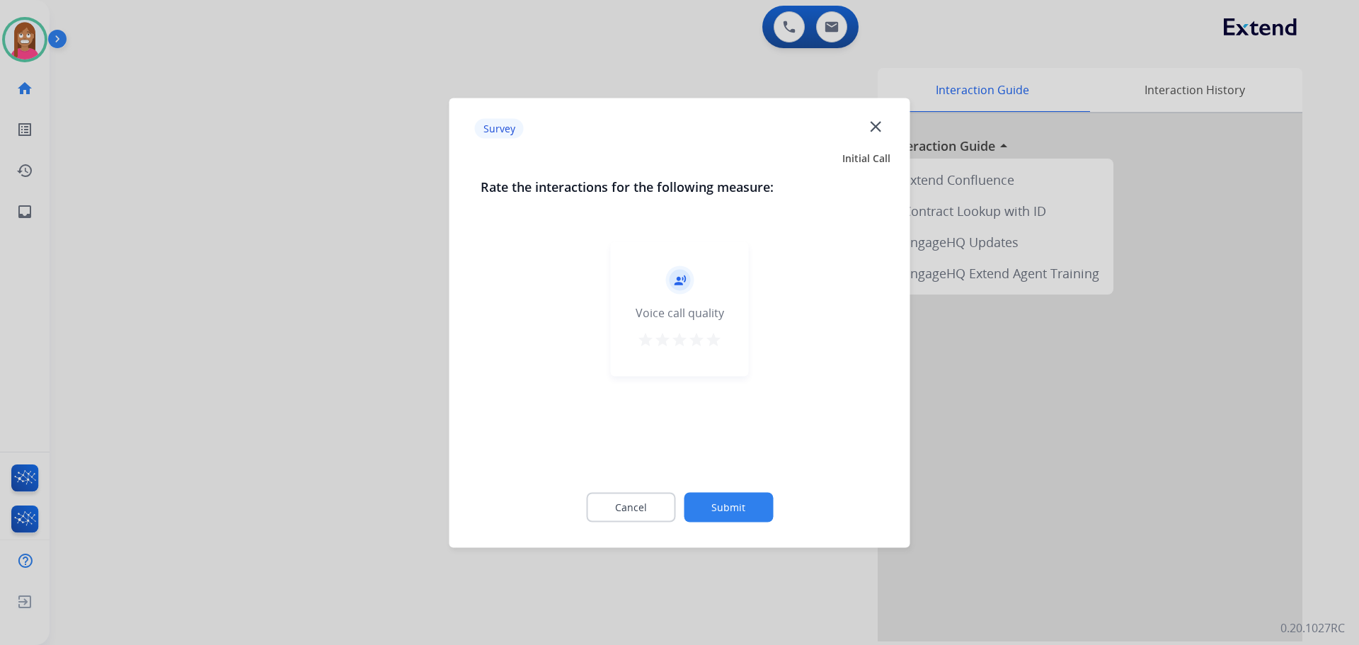
click at [879, 131] on mat-icon "close" at bounding box center [876, 126] width 18 height 18
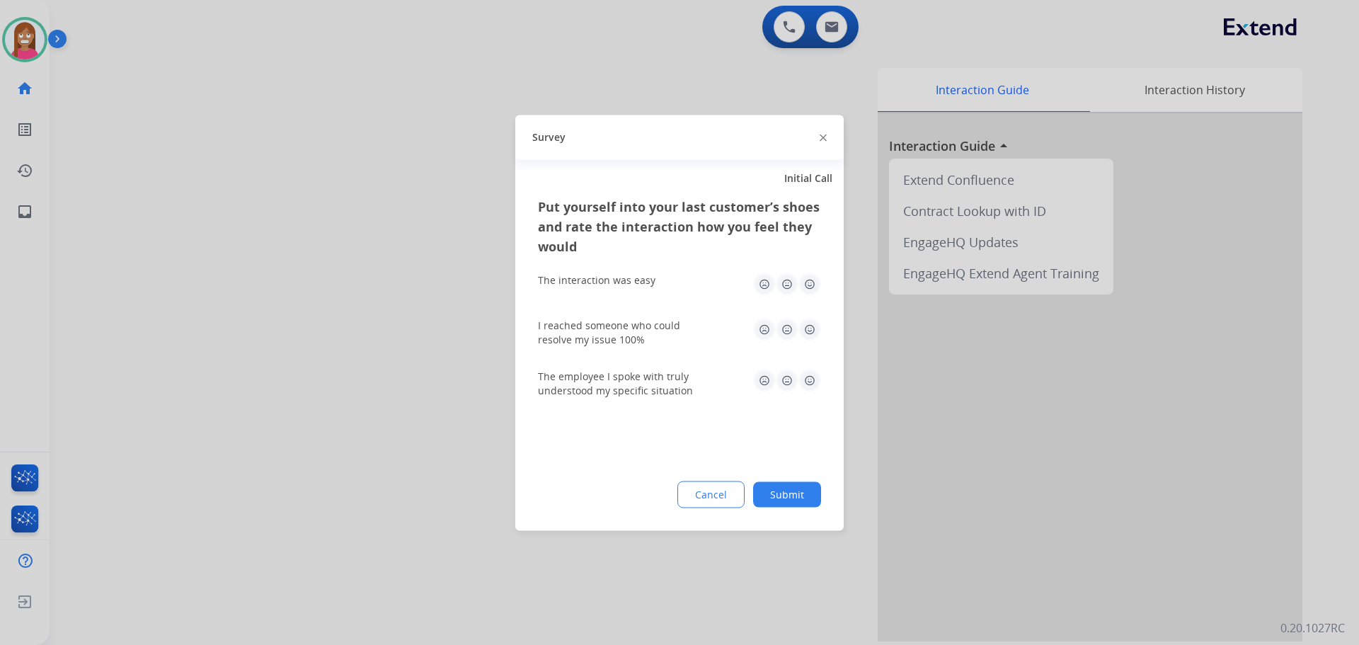
click at [823, 136] on img at bounding box center [823, 138] width 7 height 7
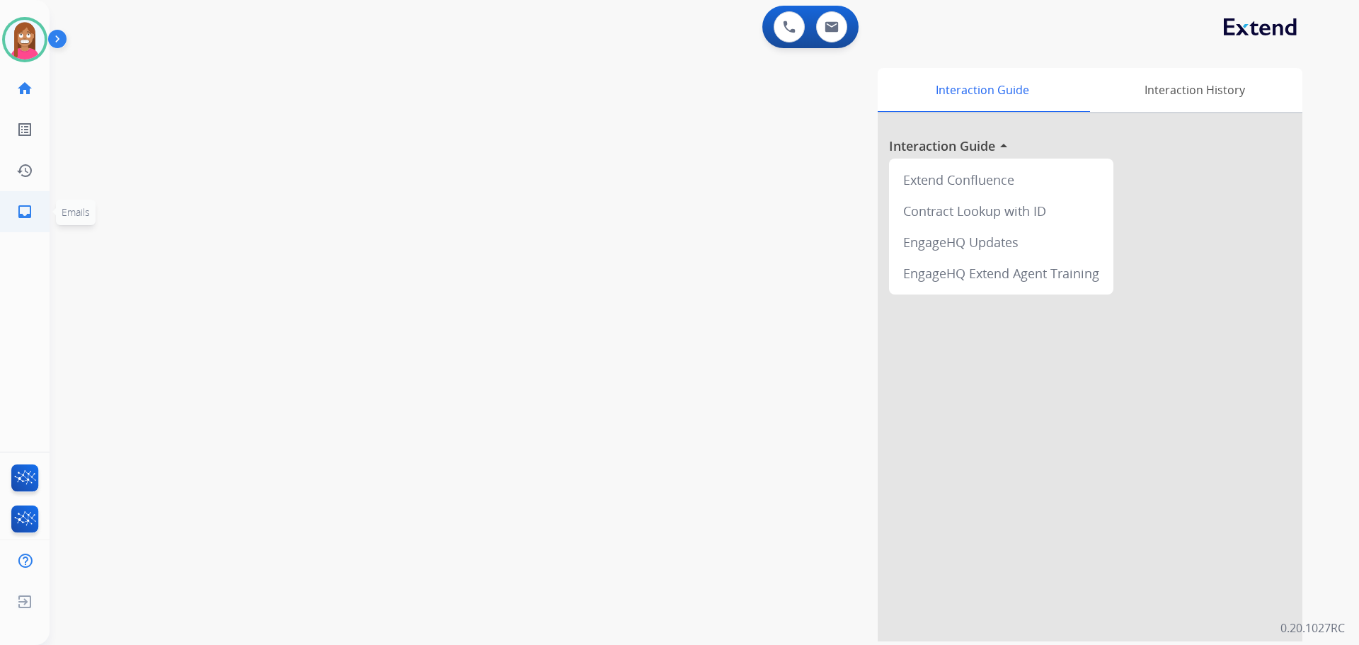
click at [23, 210] on mat-icon "inbox" at bounding box center [24, 211] width 17 height 17
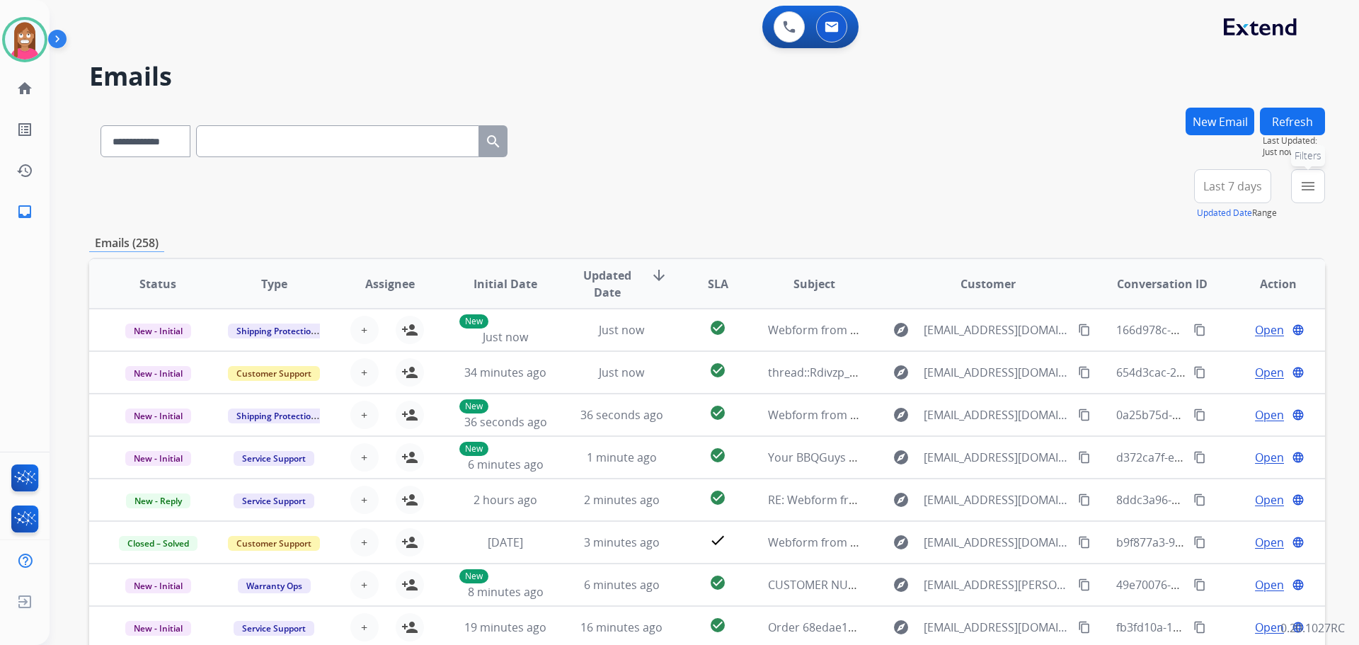
click at [1304, 186] on mat-icon "menu" at bounding box center [1308, 186] width 17 height 17
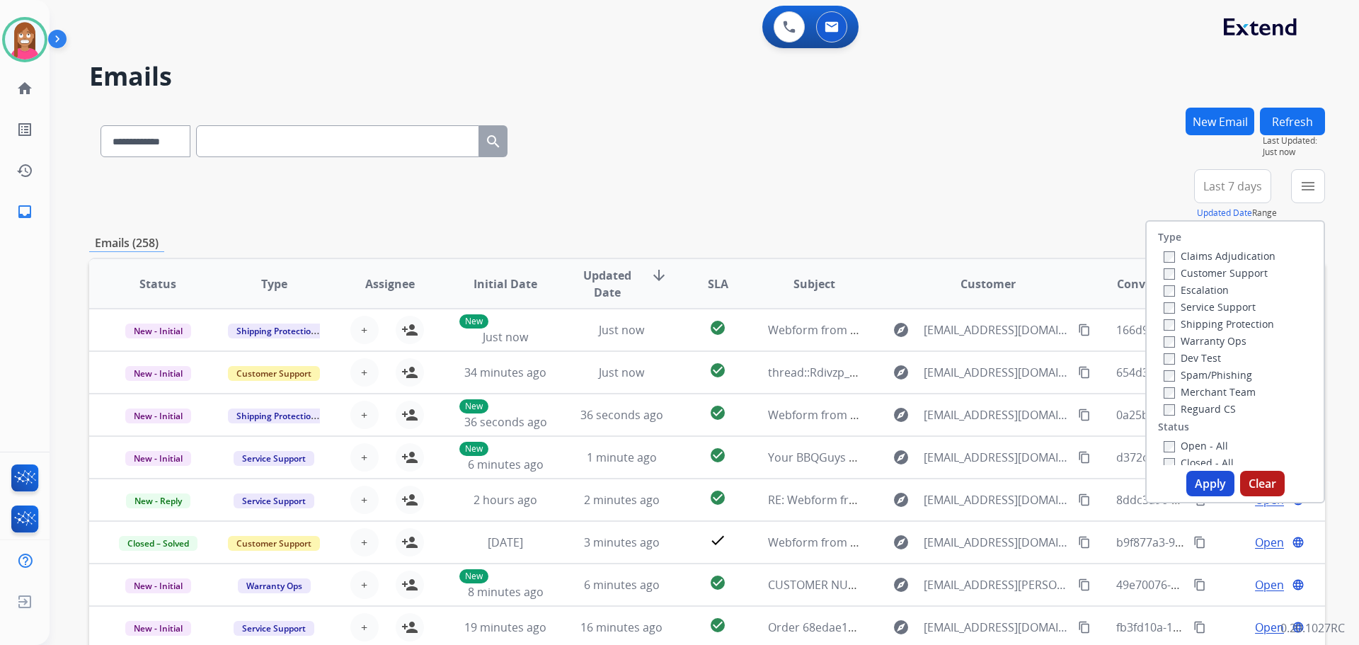
click at [1189, 275] on label "Customer Support" at bounding box center [1216, 272] width 104 height 13
click at [1179, 327] on label "Shipping Protection" at bounding box center [1219, 323] width 110 height 13
click at [1177, 411] on label "Reguard CS" at bounding box center [1200, 408] width 72 height 13
click at [1182, 449] on label "Open - All" at bounding box center [1196, 445] width 64 height 13
click at [1202, 483] on button "Apply" at bounding box center [1211, 483] width 48 height 25
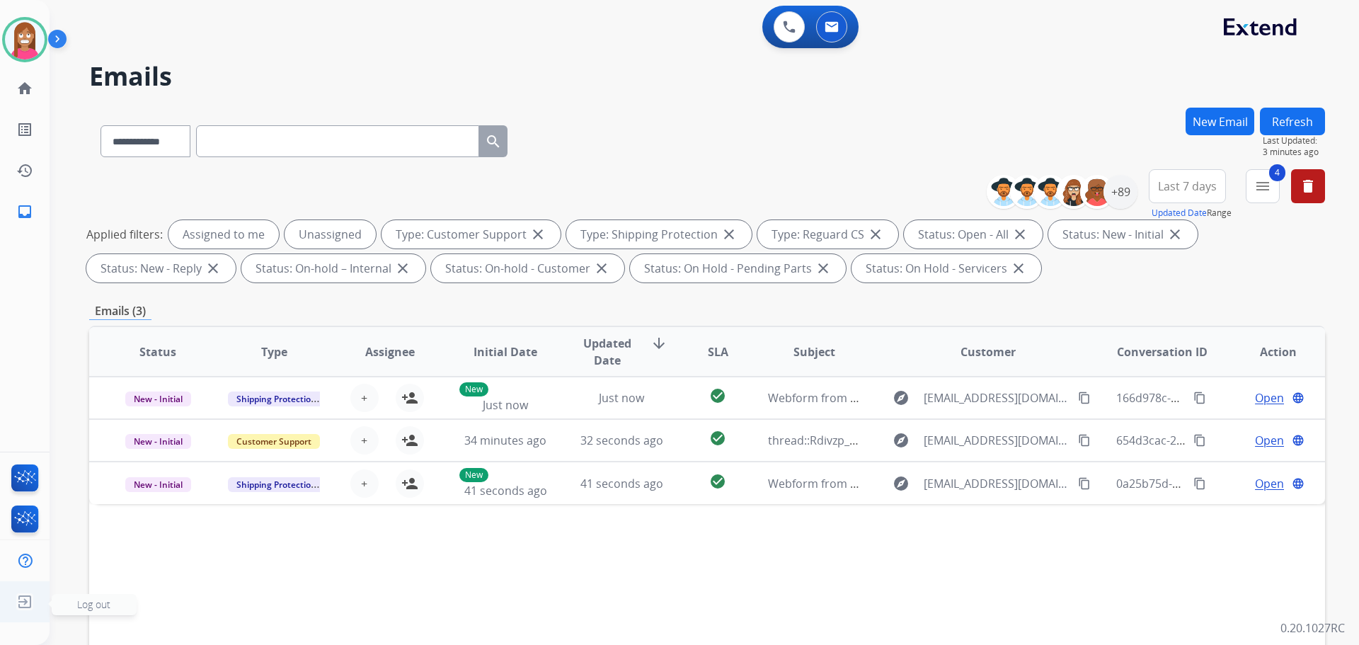
click at [22, 606] on img at bounding box center [24, 601] width 25 height 27
